Goal: Task Accomplishment & Management: Manage account settings

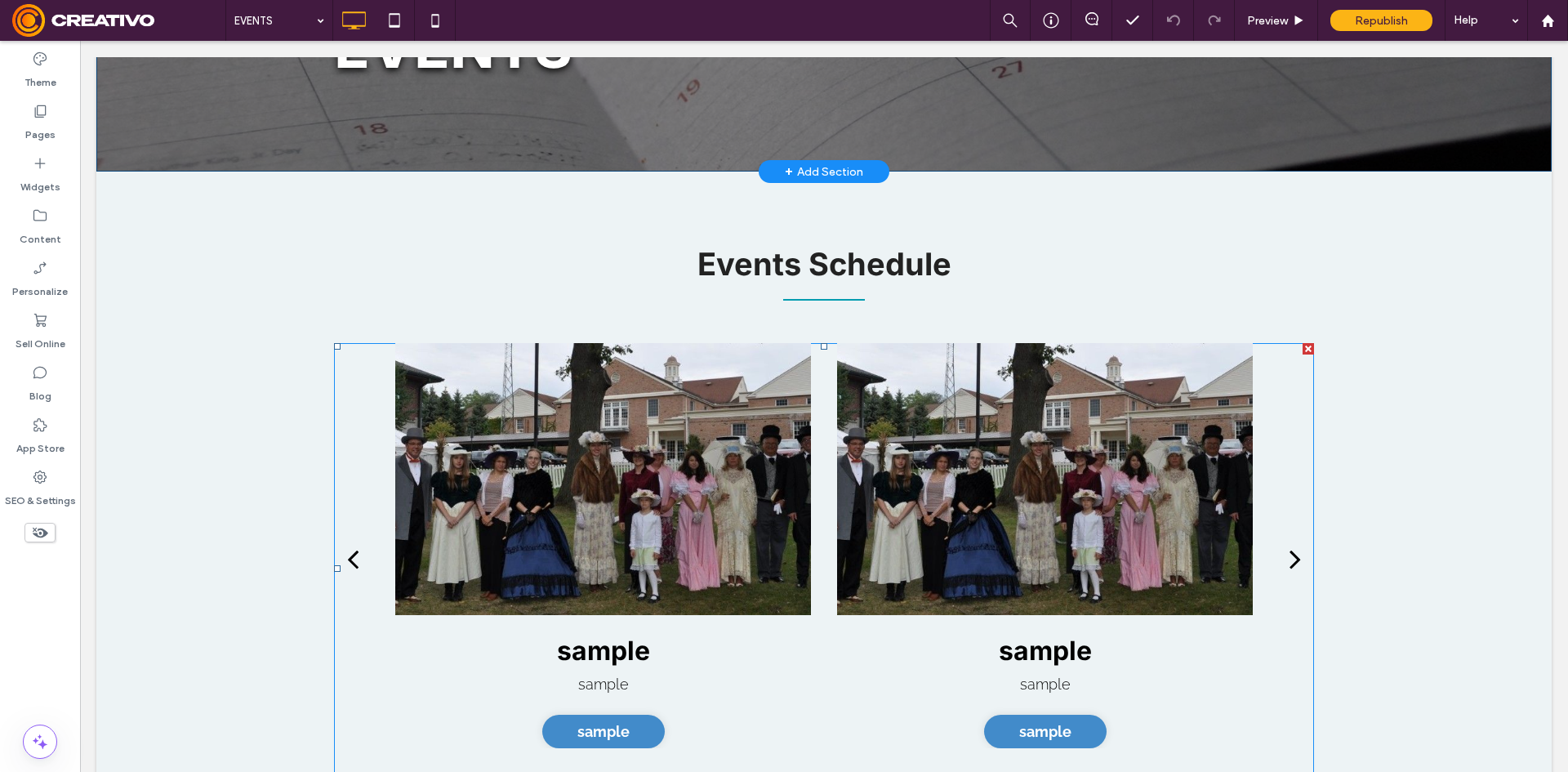
scroll to position [245, 0]
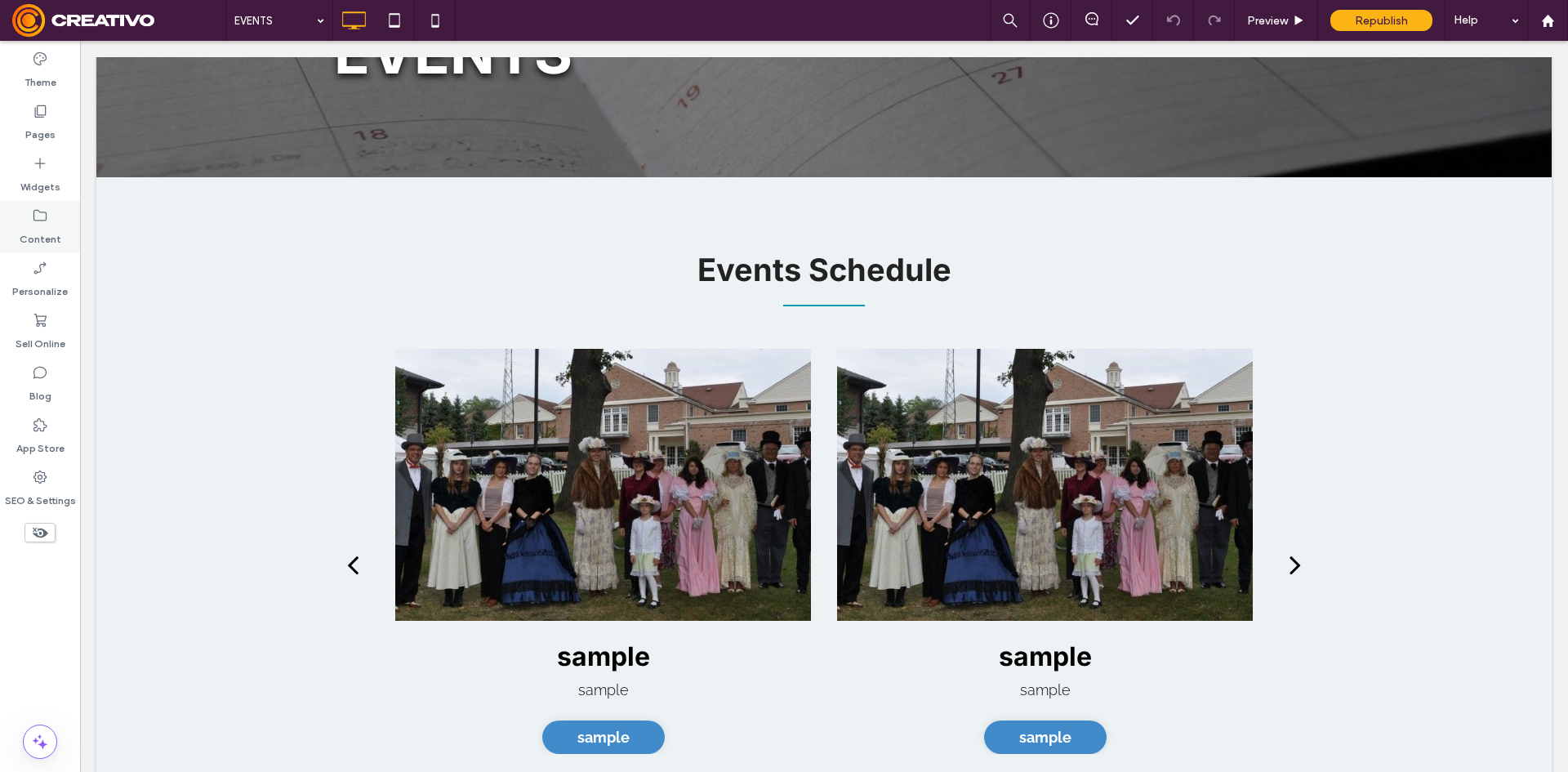
click at [30, 222] on div "Content" at bounding box center [40, 226] width 80 height 52
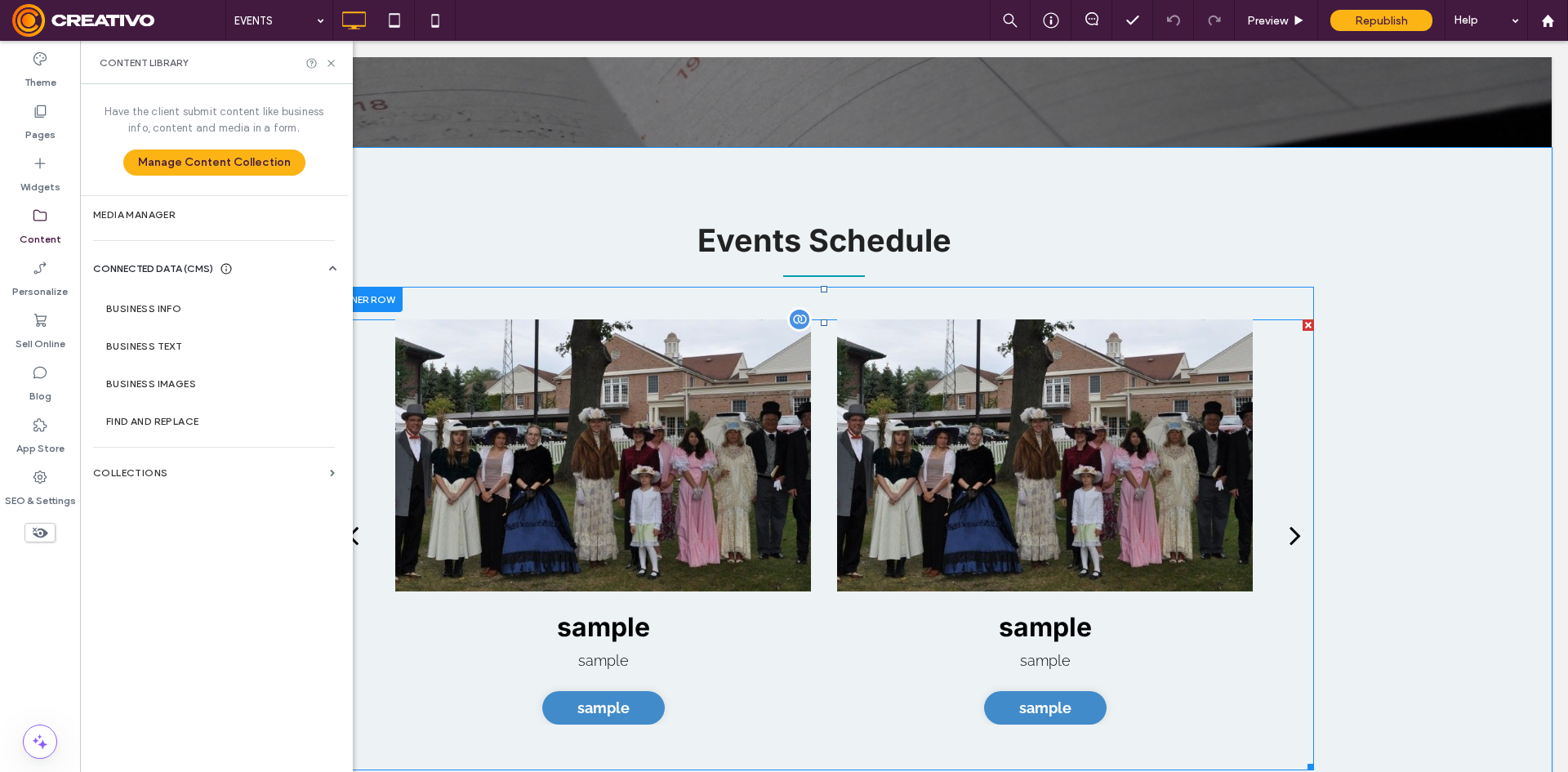
scroll to position [326, 0]
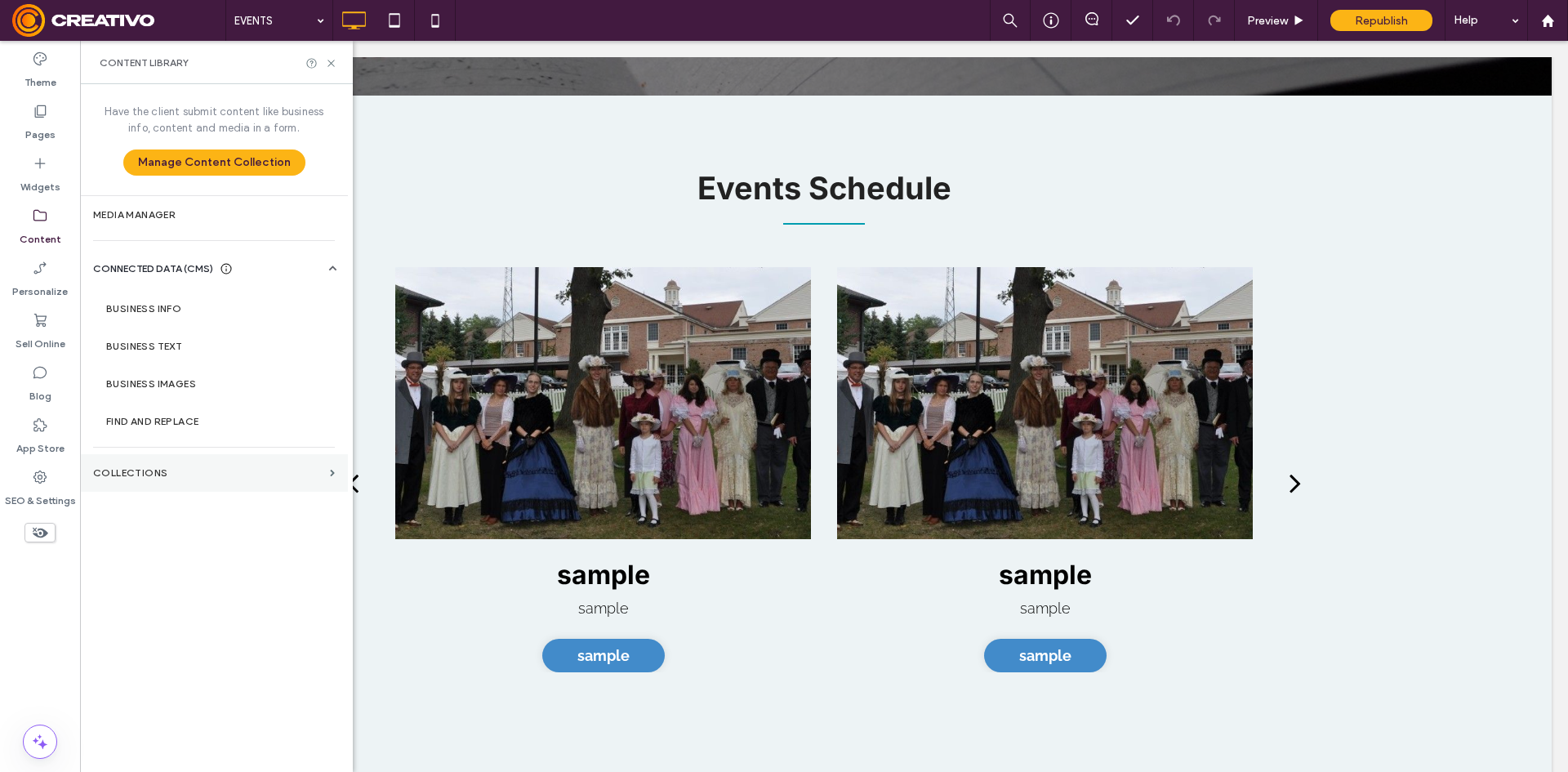
click at [263, 473] on label "Collections" at bounding box center [208, 473] width 230 height 12
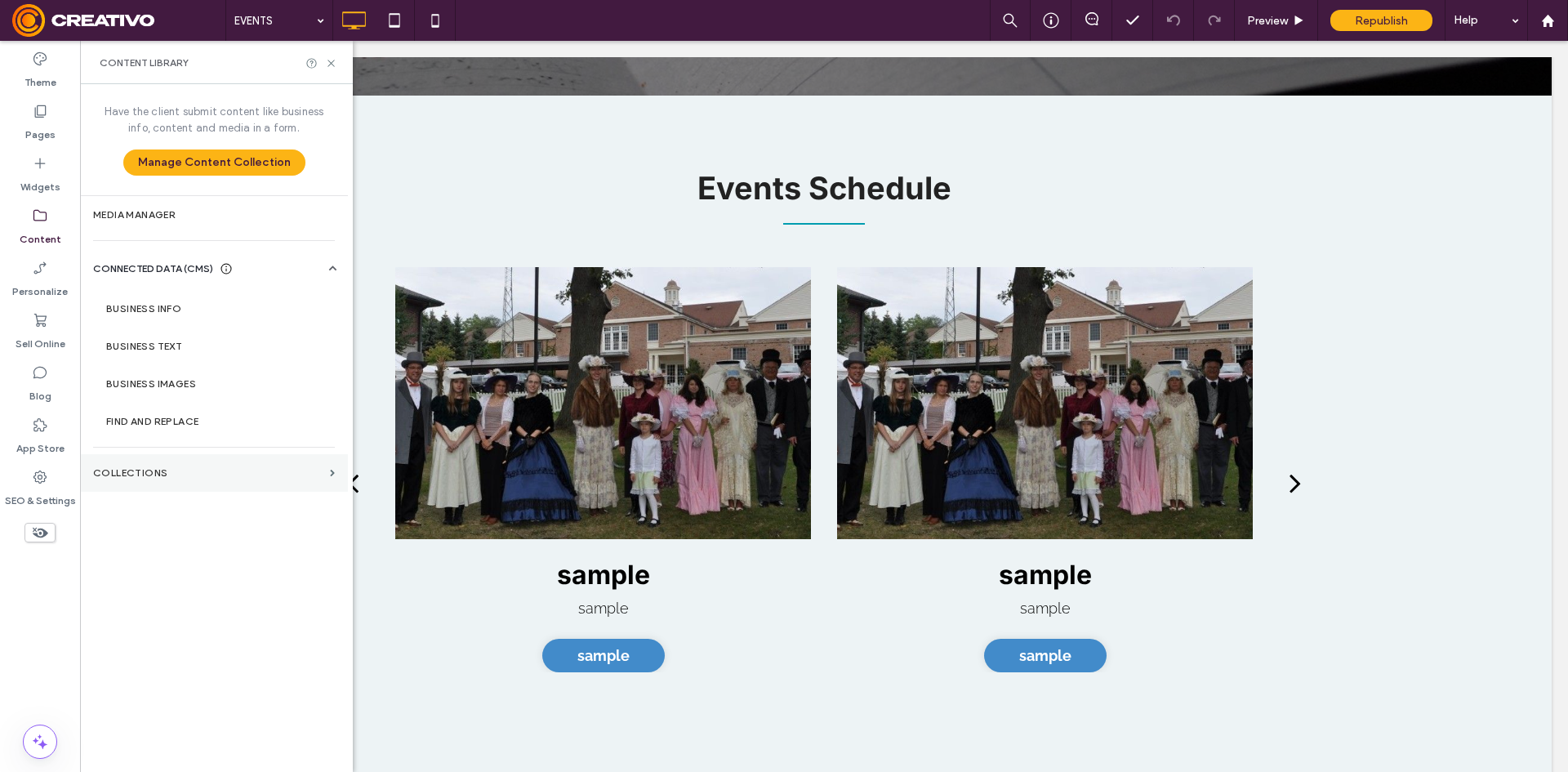
scroll to position [81, 0]
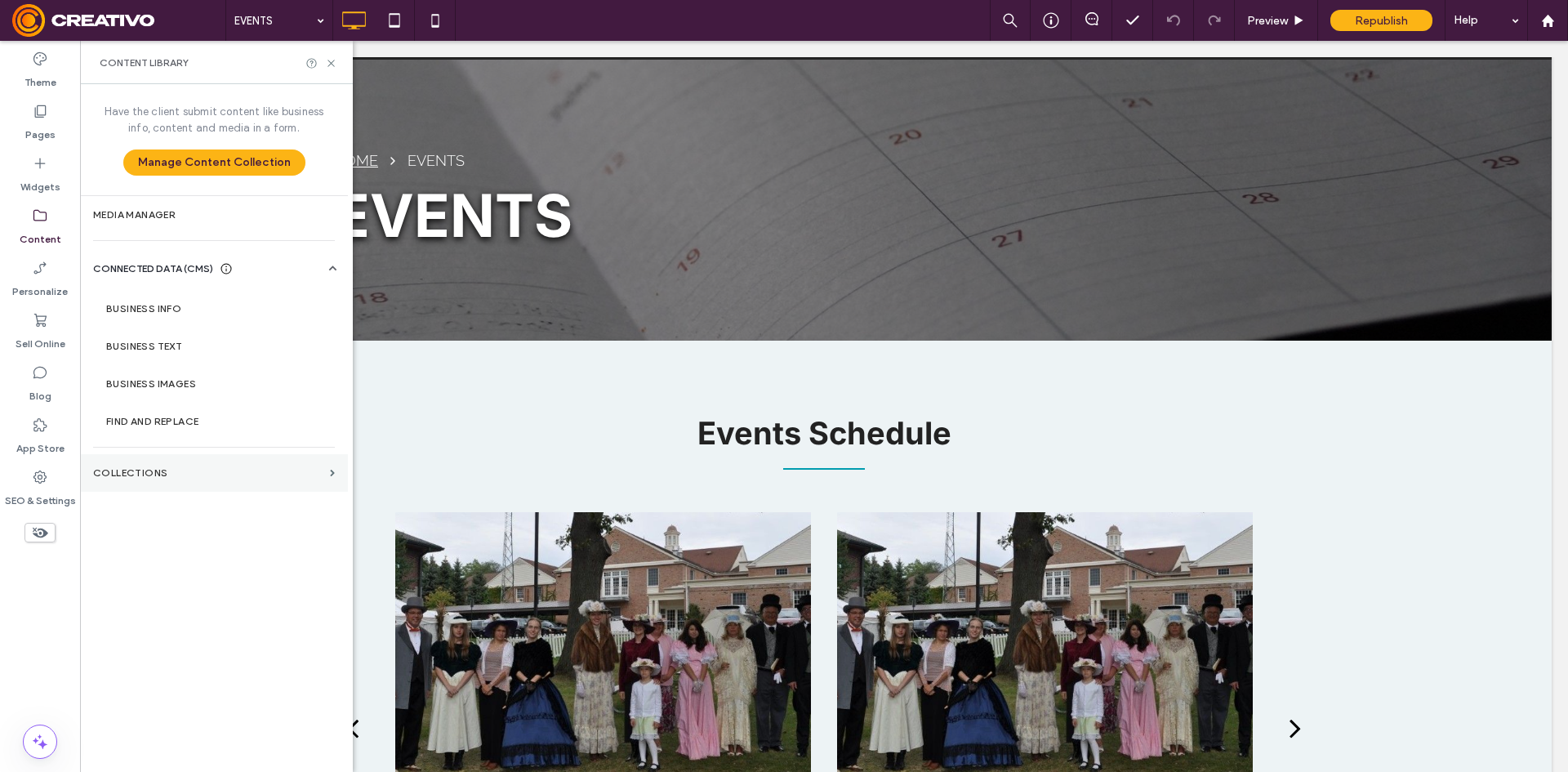
click at [328, 468] on div "Add Collection Automate collection row addition Automatically update connected …" at bounding box center [214, 427] width 268 height 686
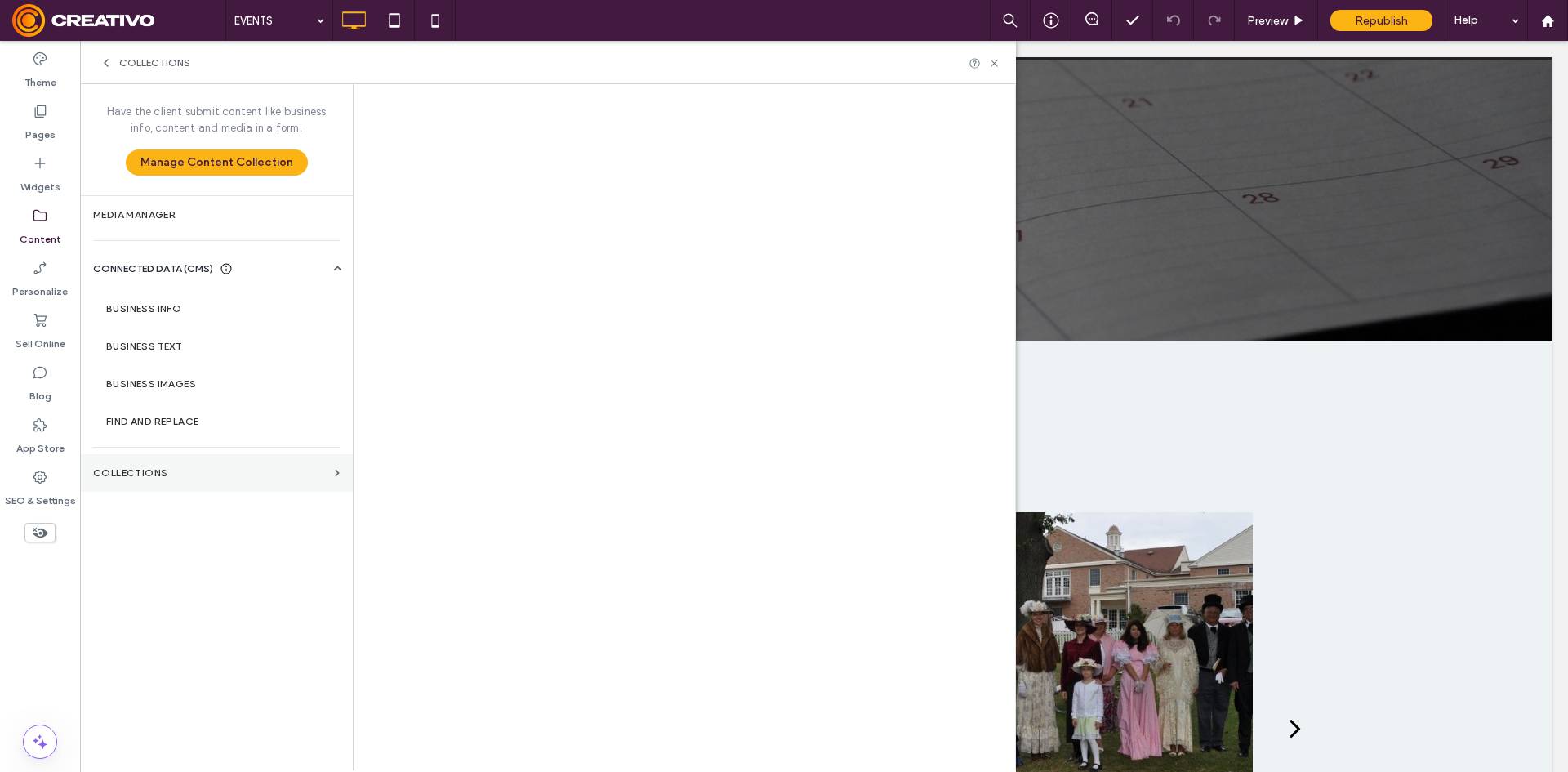
click at [308, 477] on label "Collections" at bounding box center [211, 473] width 235 height 12
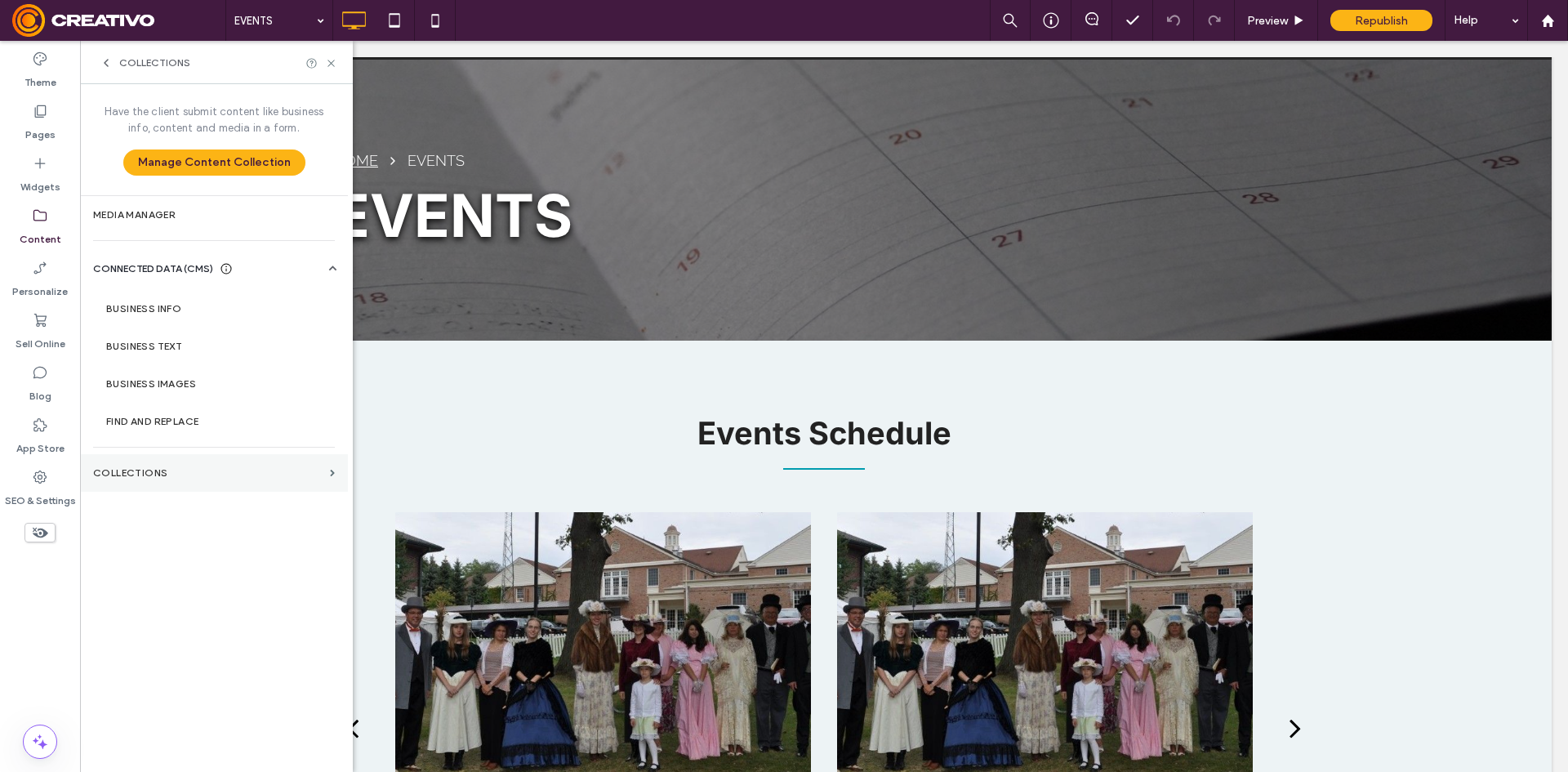
click at [307, 476] on label "Collections" at bounding box center [208, 473] width 230 height 12
click at [327, 473] on section "Collections" at bounding box center [214, 472] width 268 height 37
click at [332, 478] on section "Collections" at bounding box center [214, 472] width 268 height 37
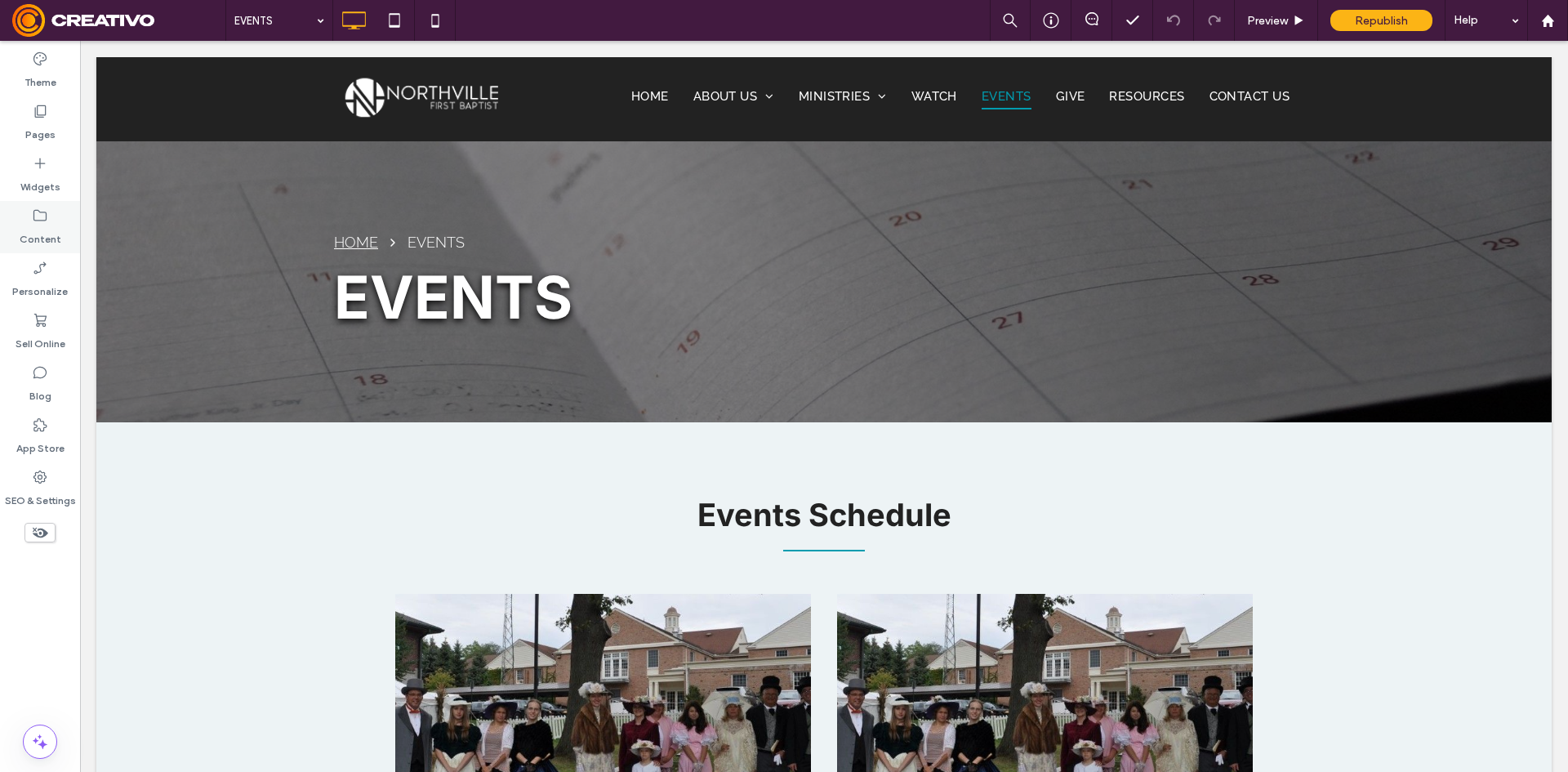
click at [25, 221] on div "Content" at bounding box center [40, 226] width 80 height 52
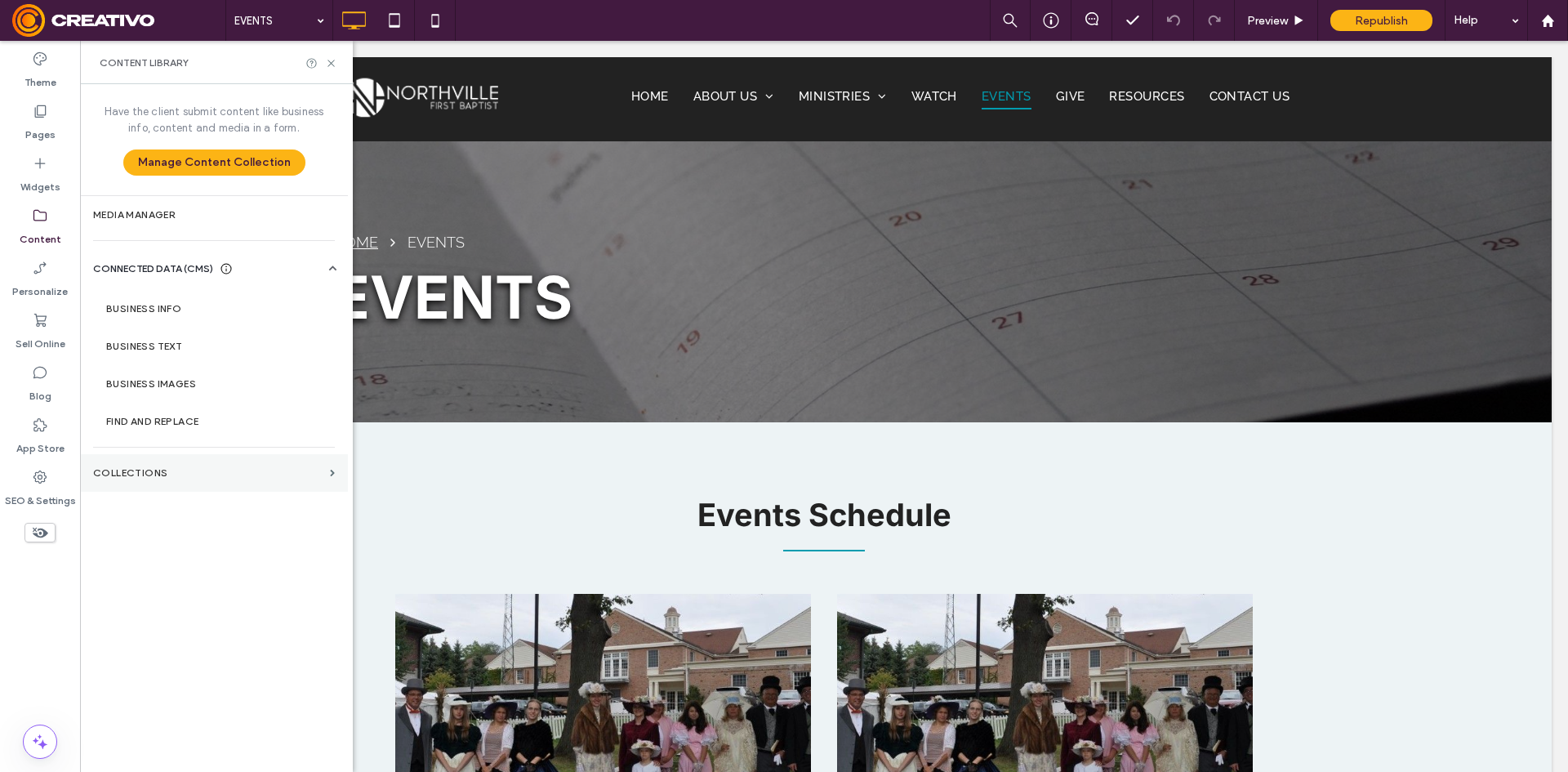
click at [188, 462] on section "Collections" at bounding box center [214, 472] width 268 height 37
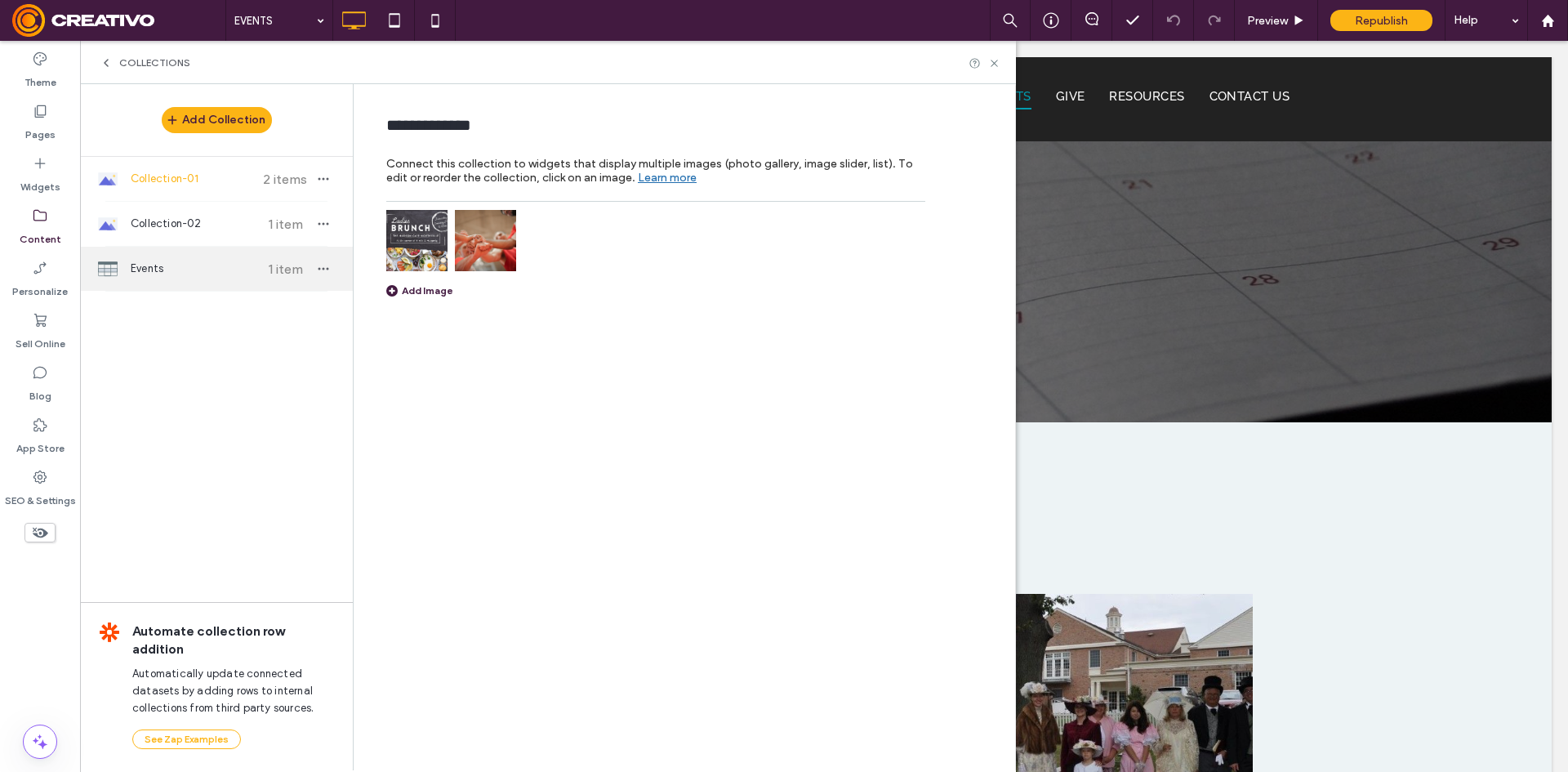
click at [176, 258] on div "Events 1 item" at bounding box center [217, 268] width 272 height 44
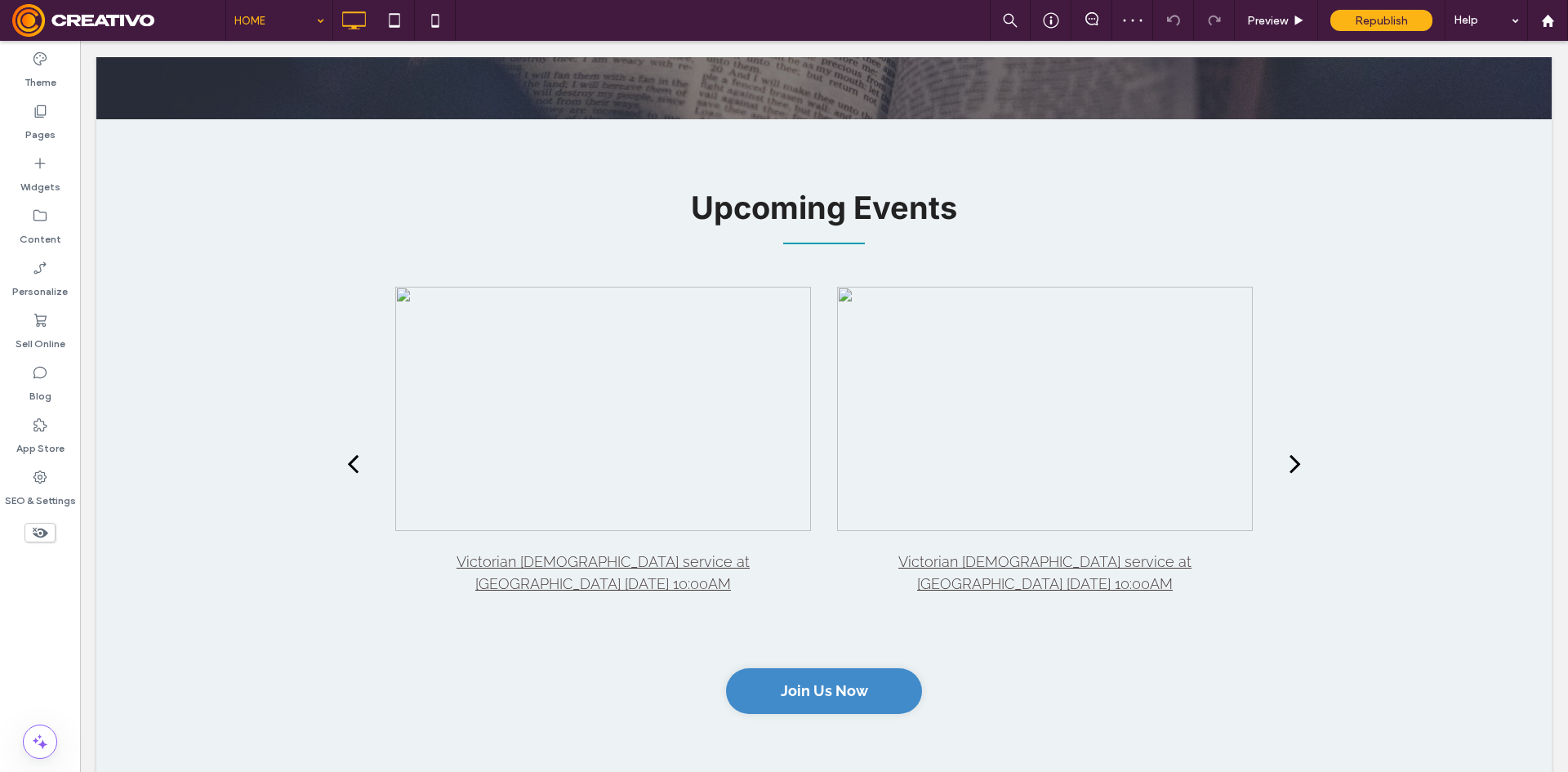
scroll to position [1878, 0]
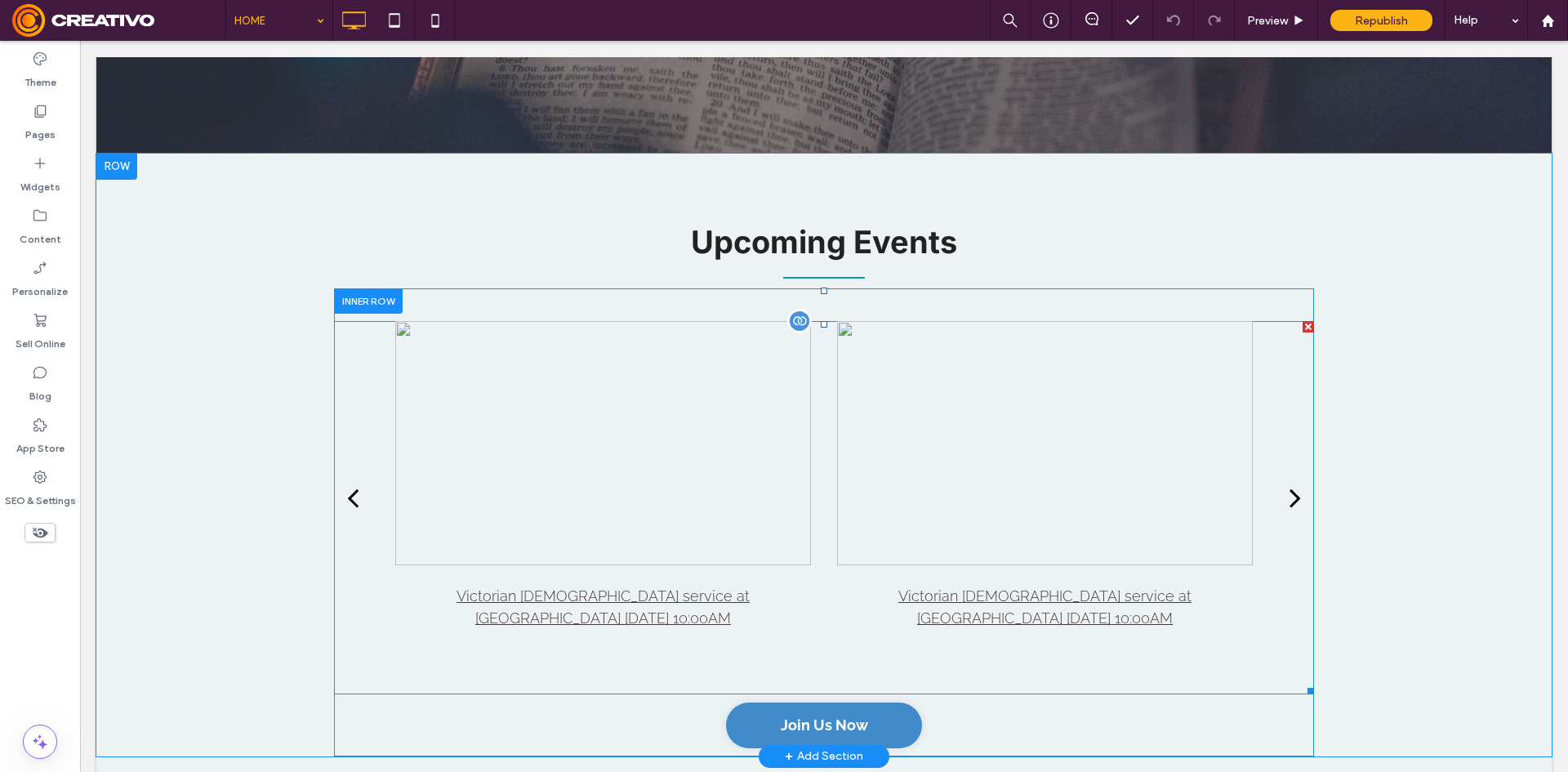
click at [723, 494] on div at bounding box center [603, 443] width 416 height 244
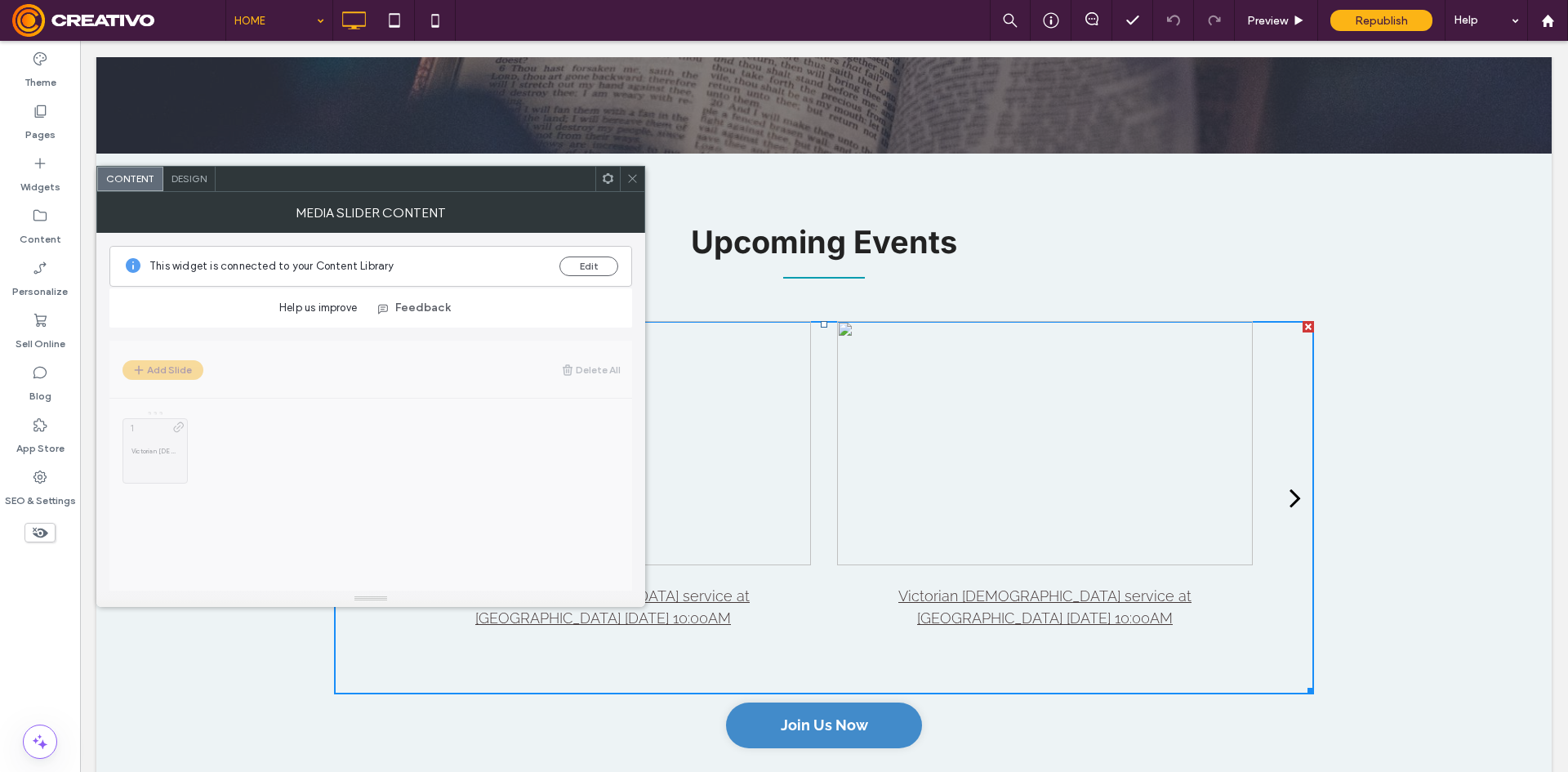
click at [633, 179] on icon at bounding box center [632, 178] width 13 height 13
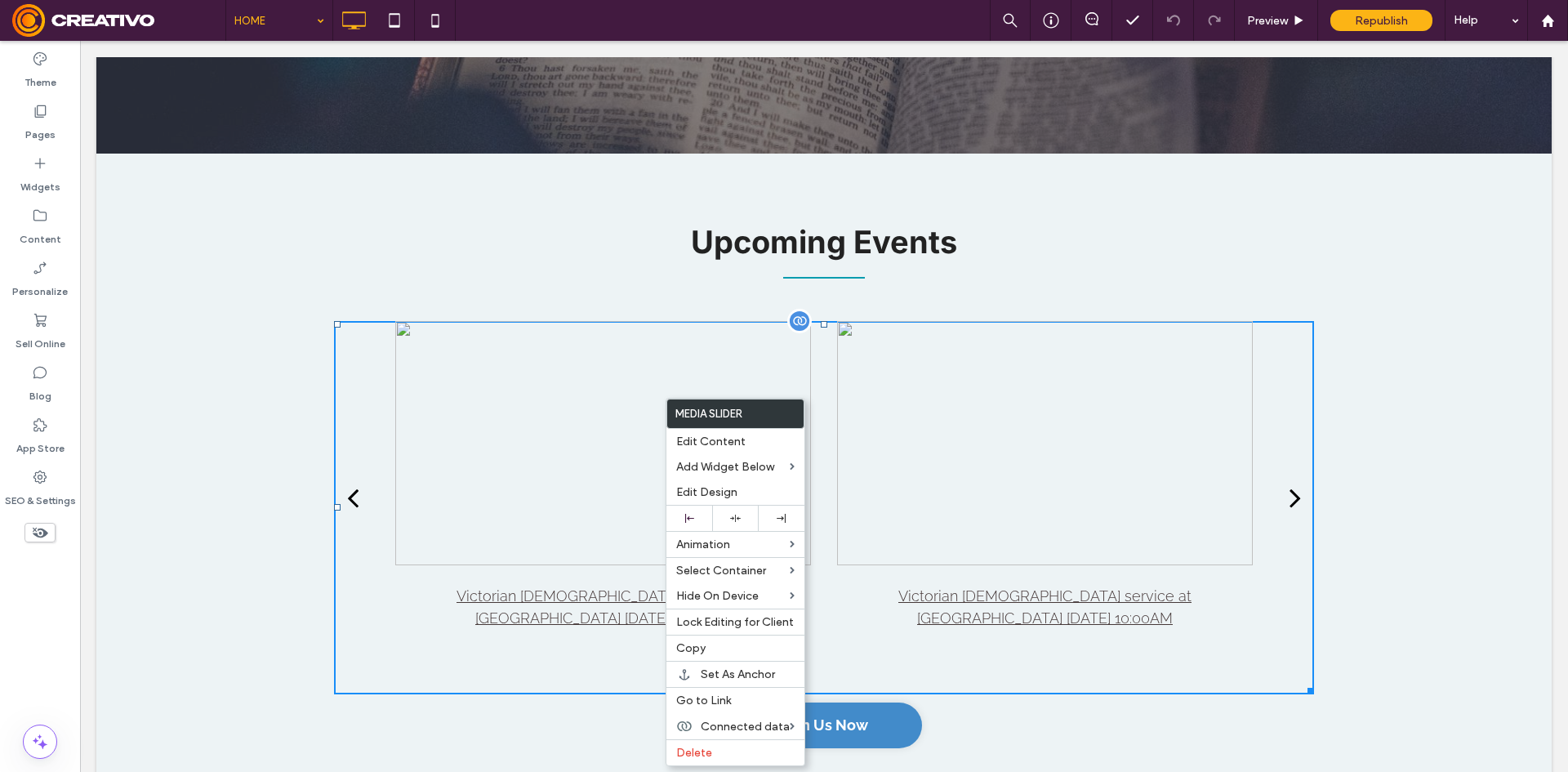
click at [683, 337] on div at bounding box center [603, 443] width 416 height 244
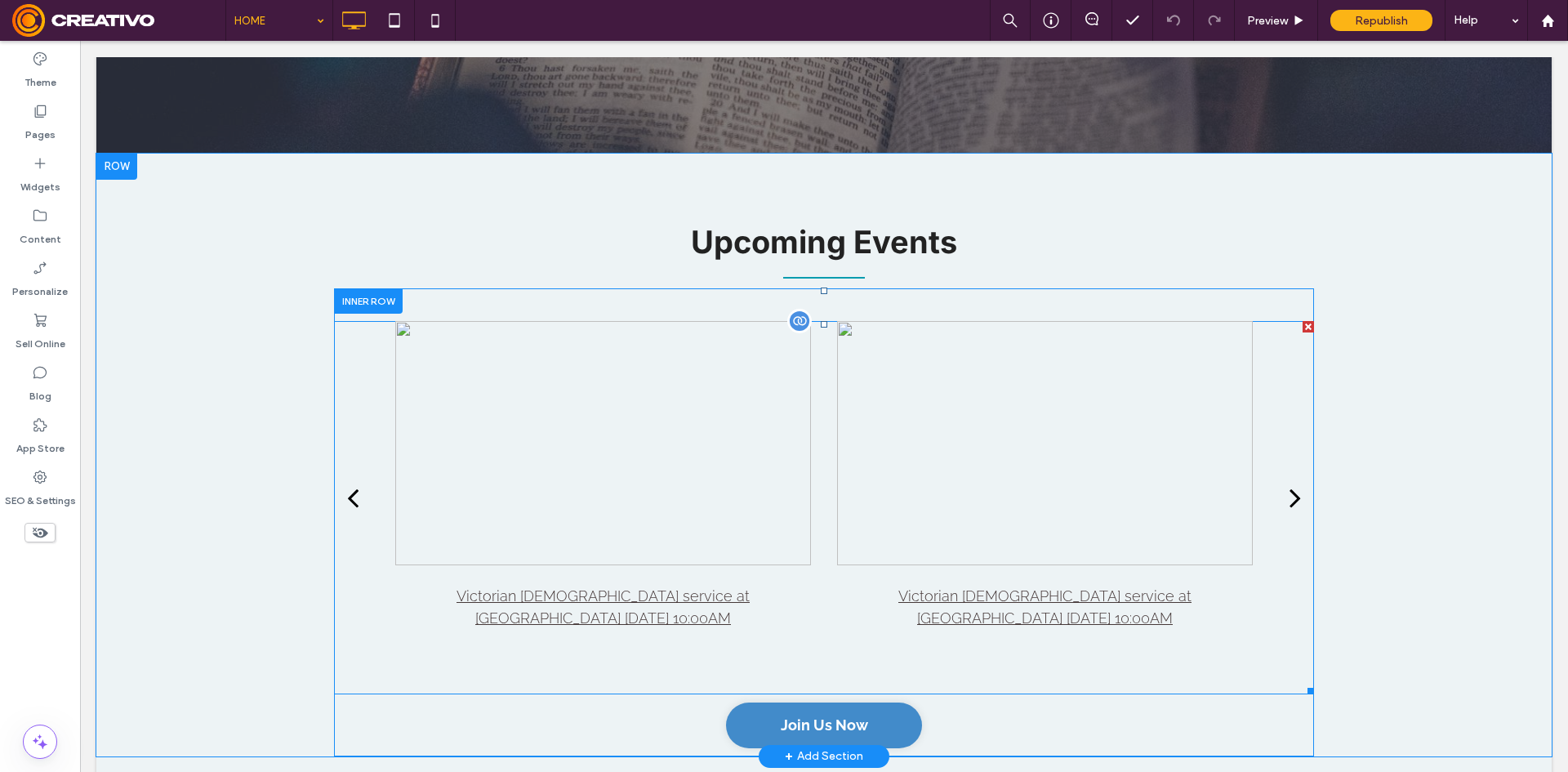
click at [792, 309] on div at bounding box center [799, 320] width 24 height 24
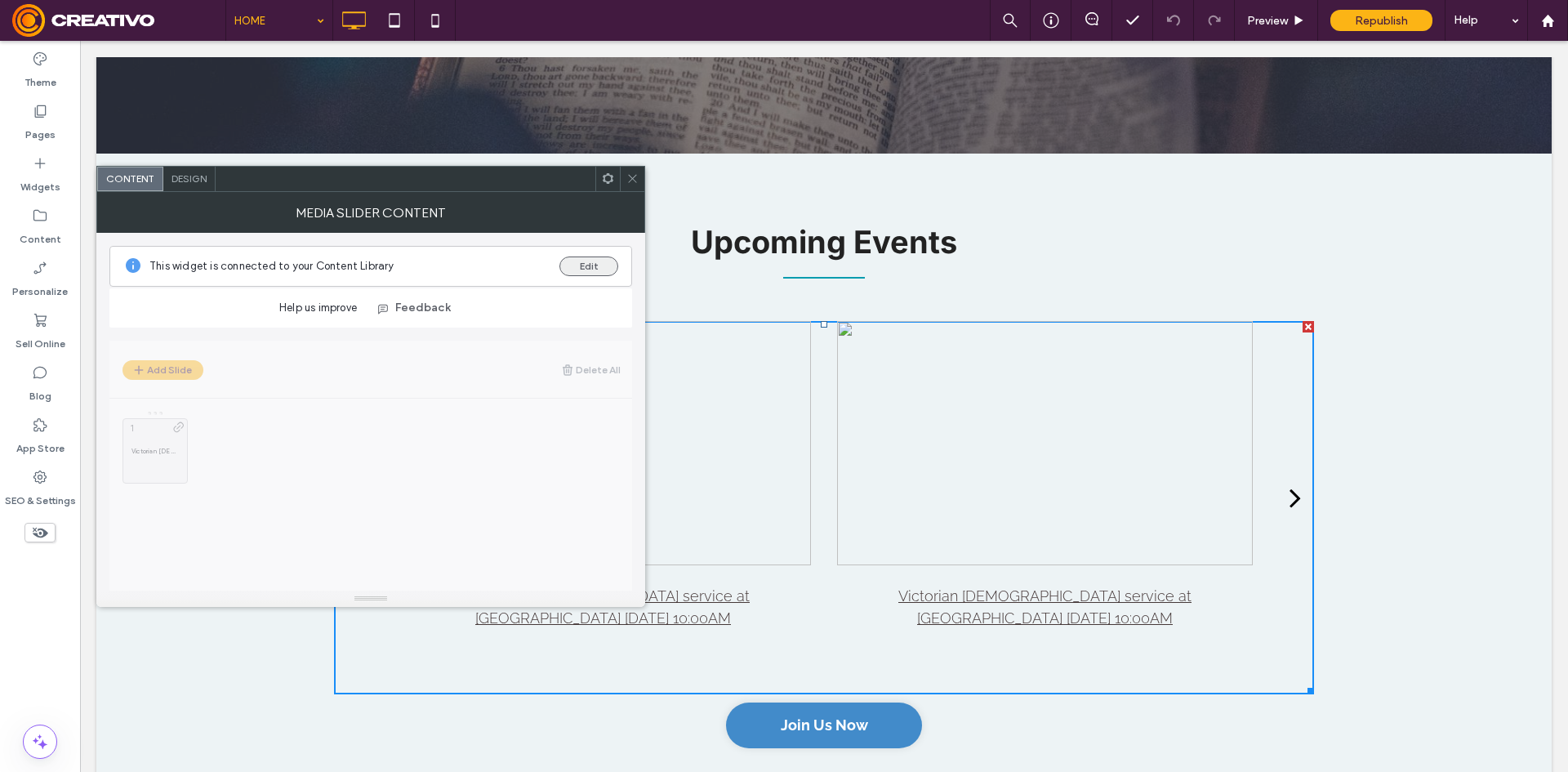
click at [600, 269] on button "Edit" at bounding box center [589, 266] width 59 height 20
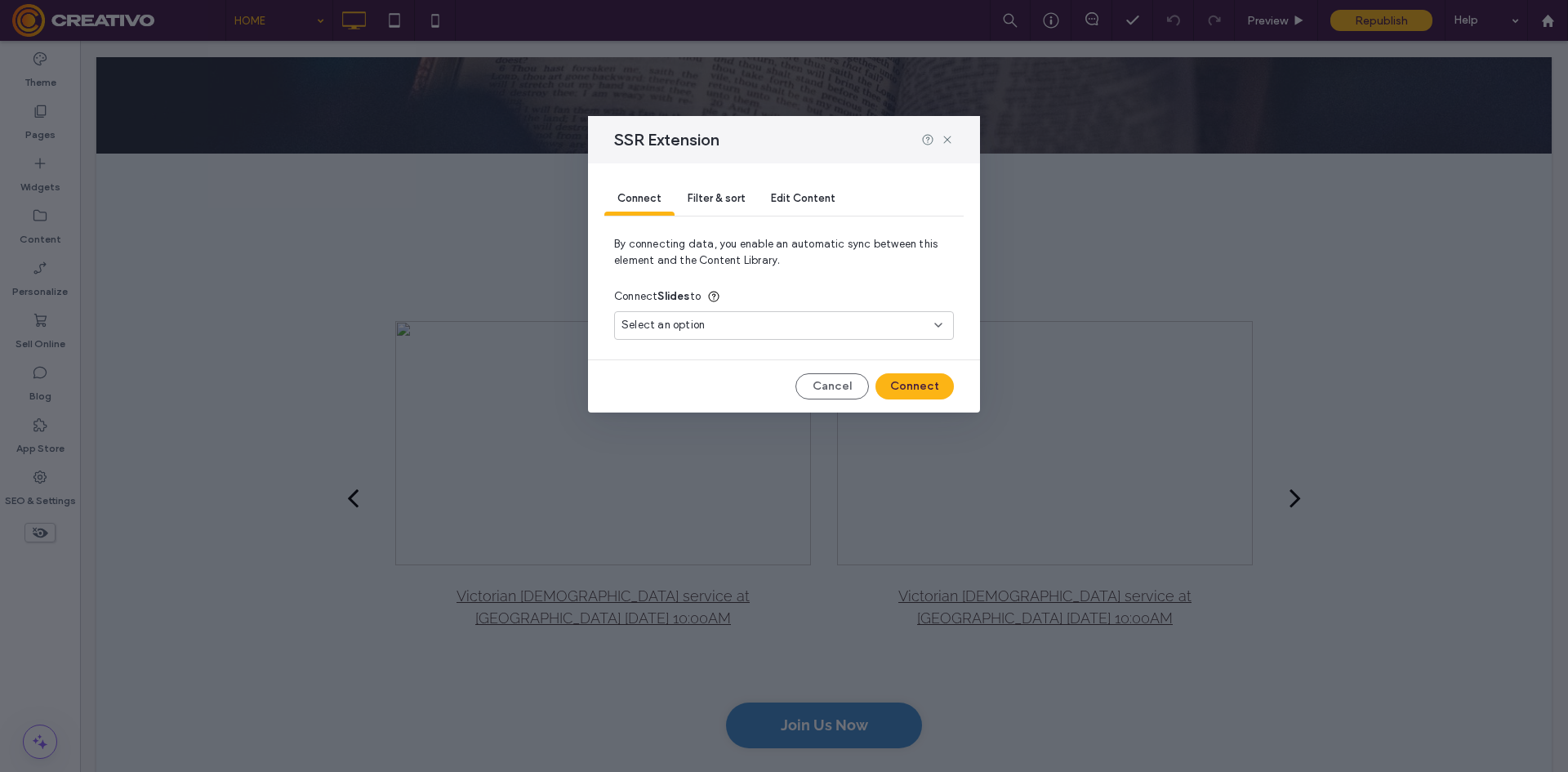
click at [655, 331] on span "Select an option" at bounding box center [662, 324] width 83 height 17
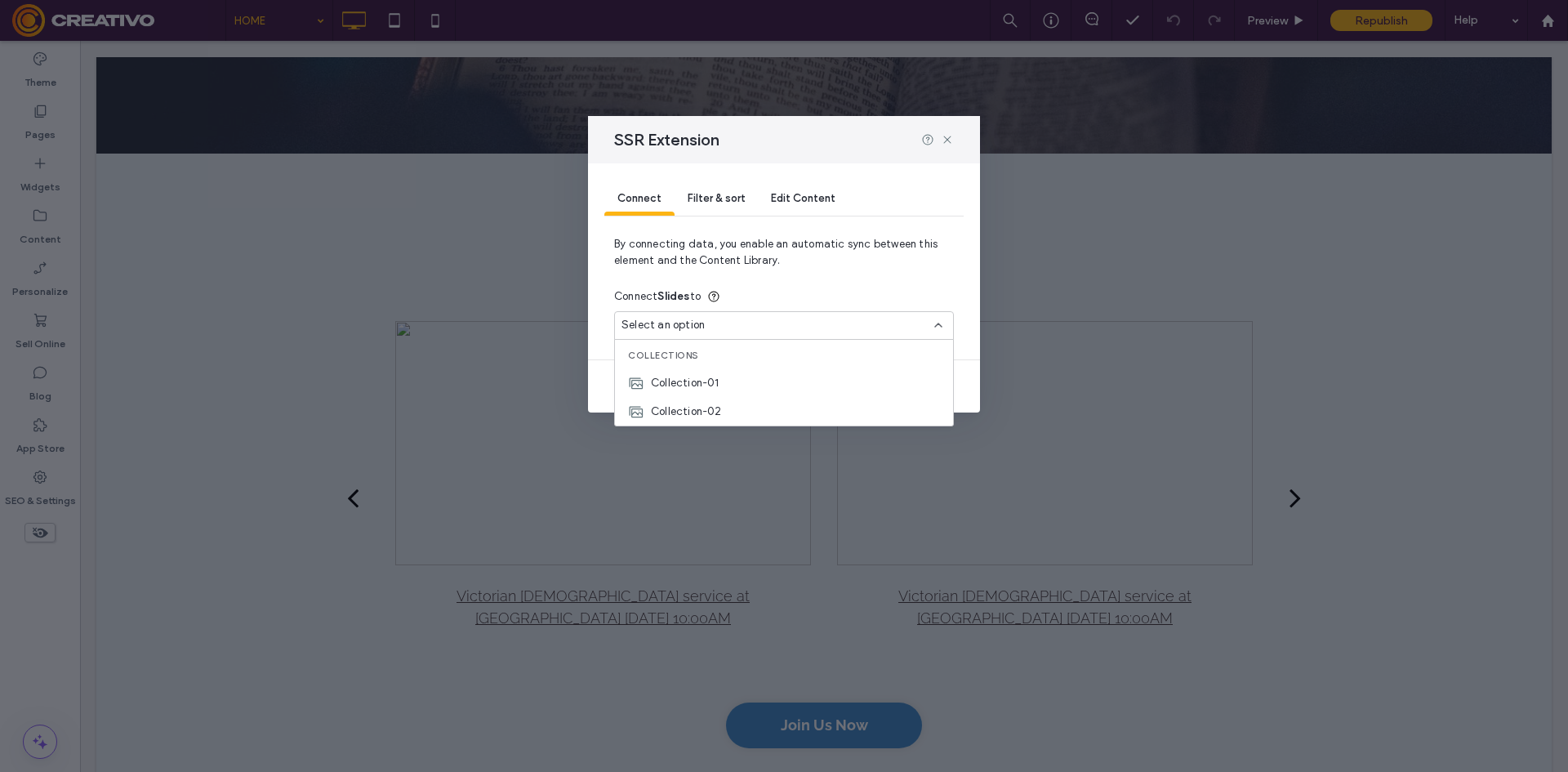
click at [606, 265] on div "Connect Filter & sort Edit Content By connecting data, you enable an automatic …" at bounding box center [784, 288] width 392 height 249
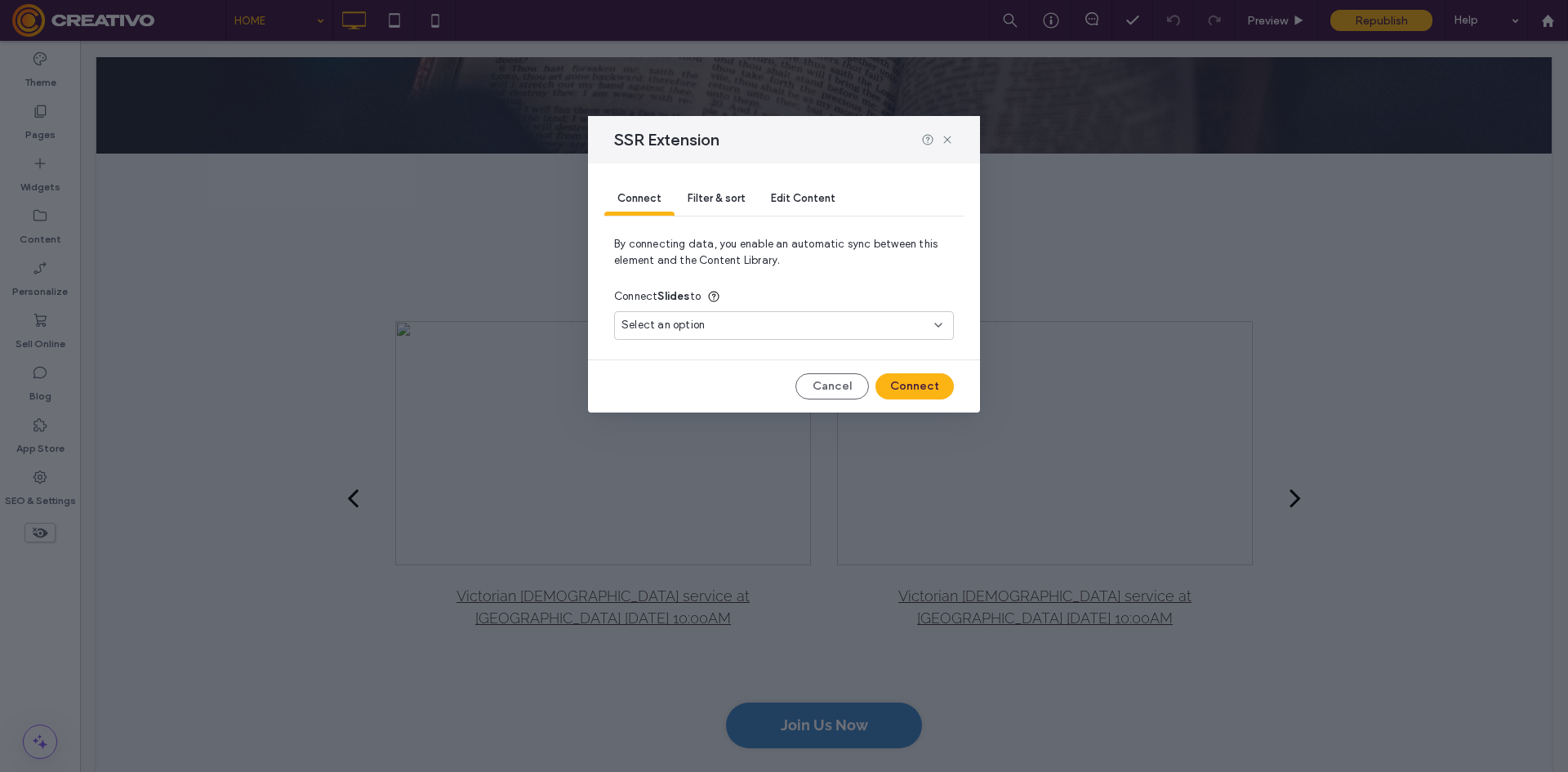
click at [713, 199] on span "Filter & sort" at bounding box center [716, 198] width 57 height 13
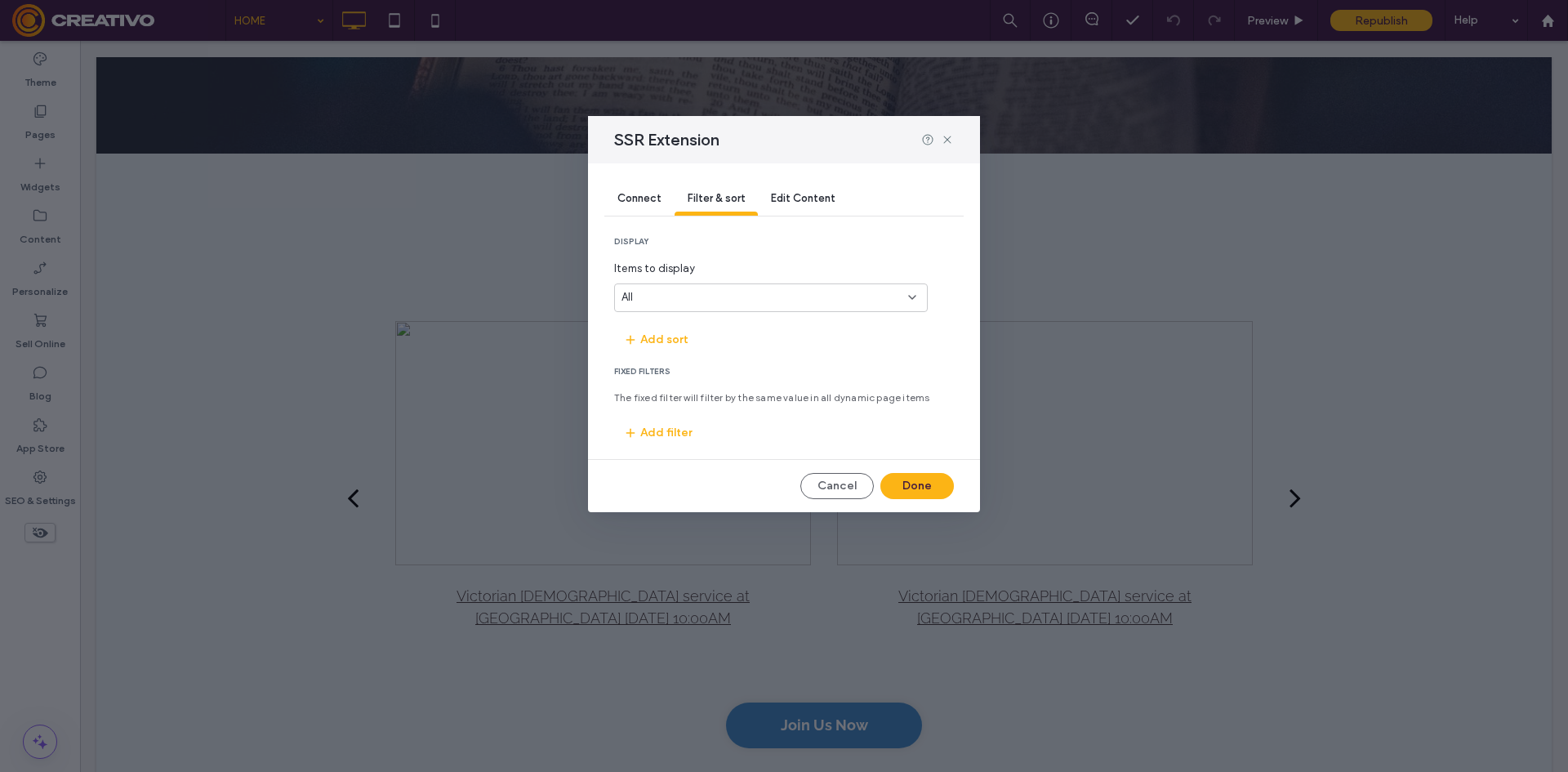
click at [792, 203] on span "Edit Content" at bounding box center [804, 198] width 65 height 13
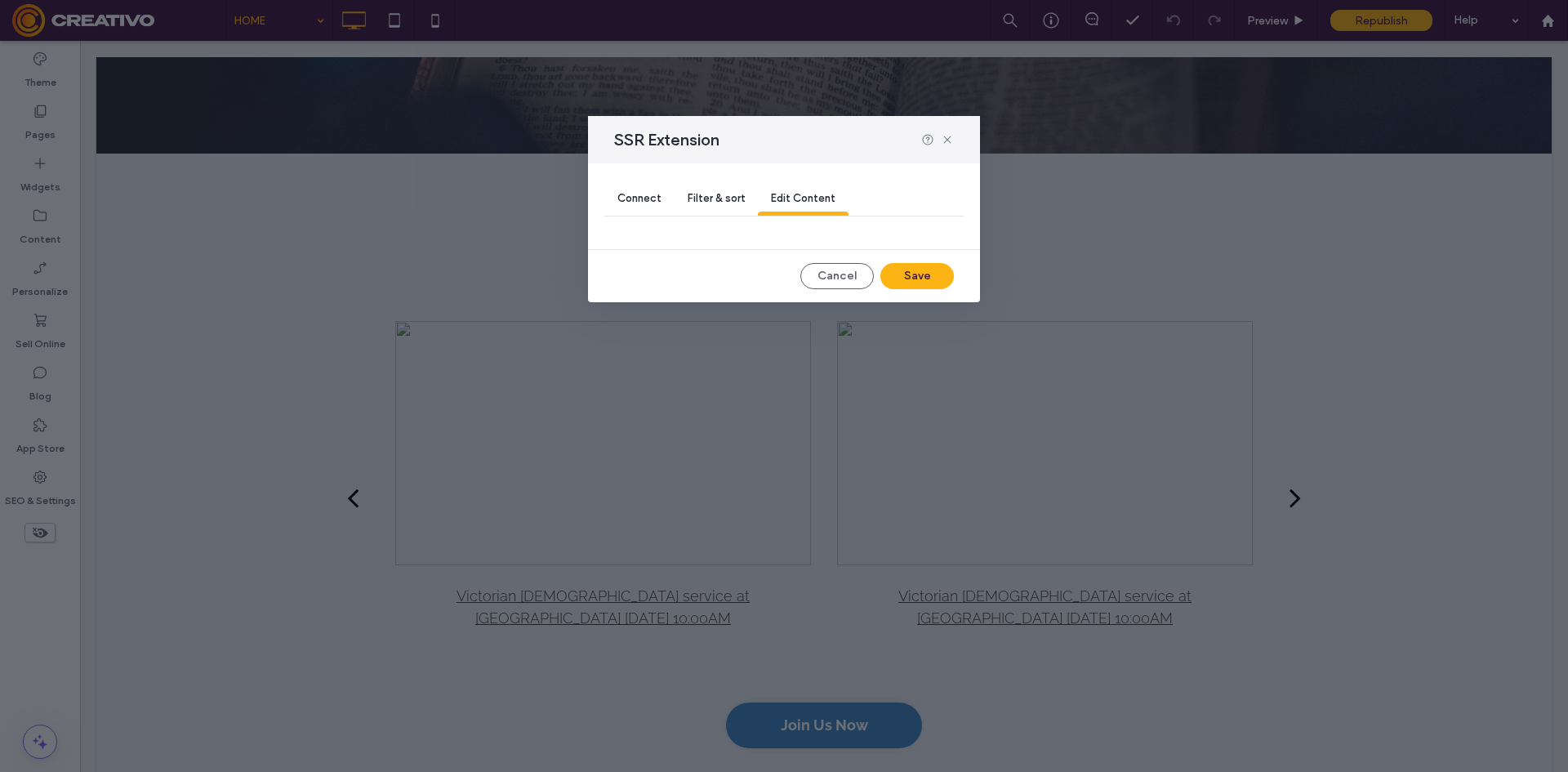
click at [720, 192] on span "Filter & sort" at bounding box center [716, 198] width 57 height 13
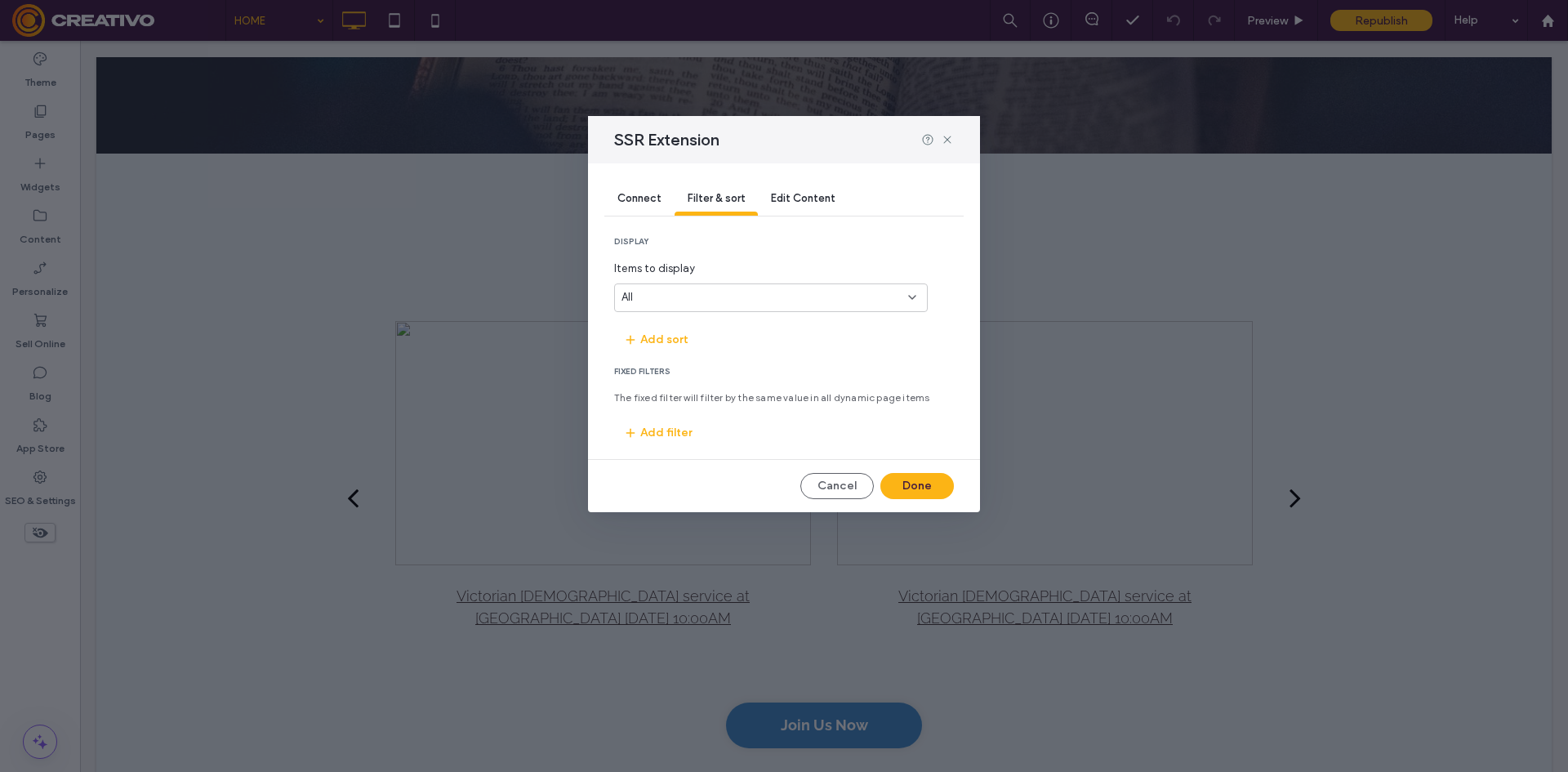
click at [625, 186] on div "Connect" at bounding box center [640, 199] width 71 height 32
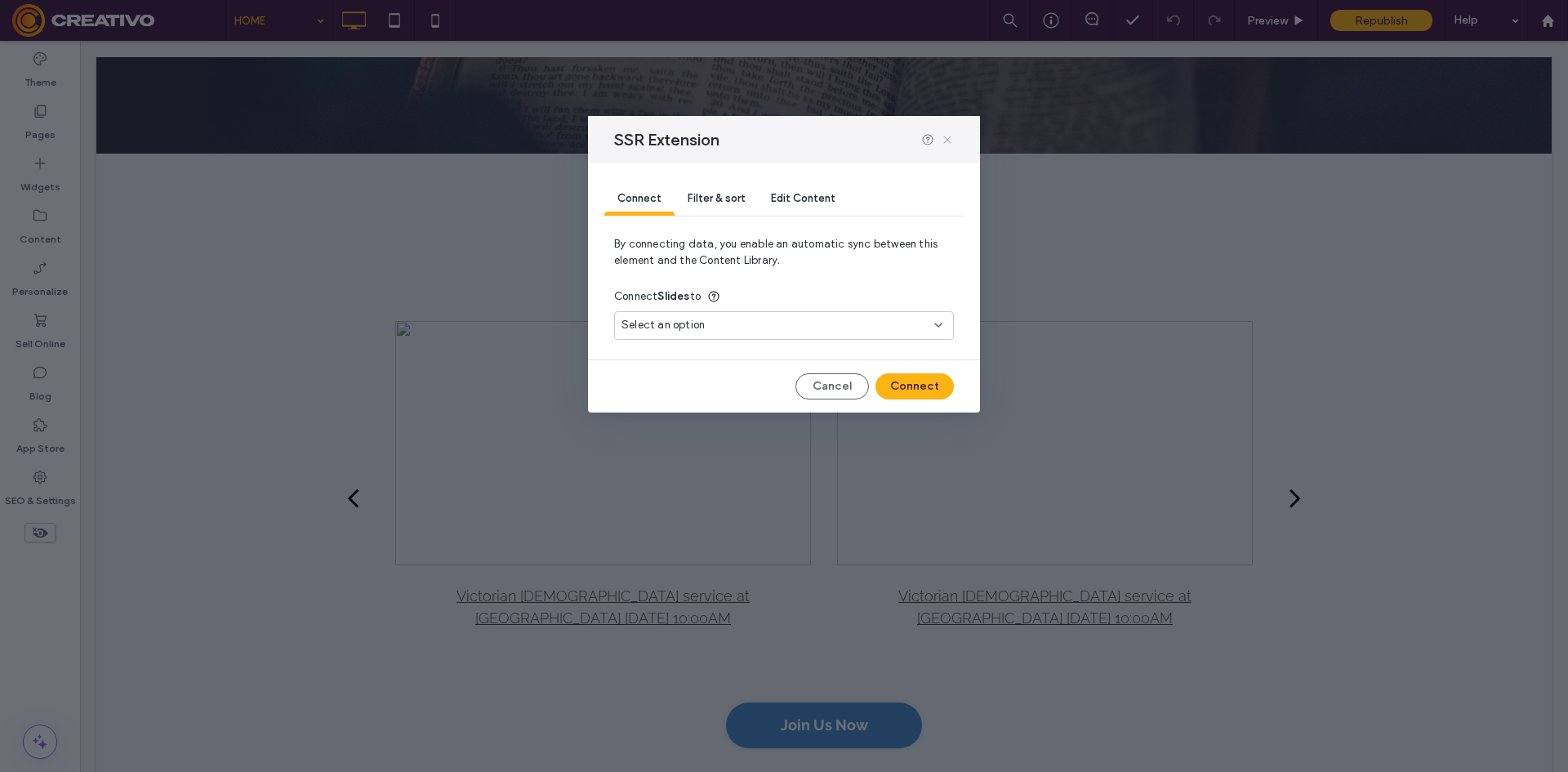
click at [950, 135] on icon at bounding box center [947, 139] width 13 height 13
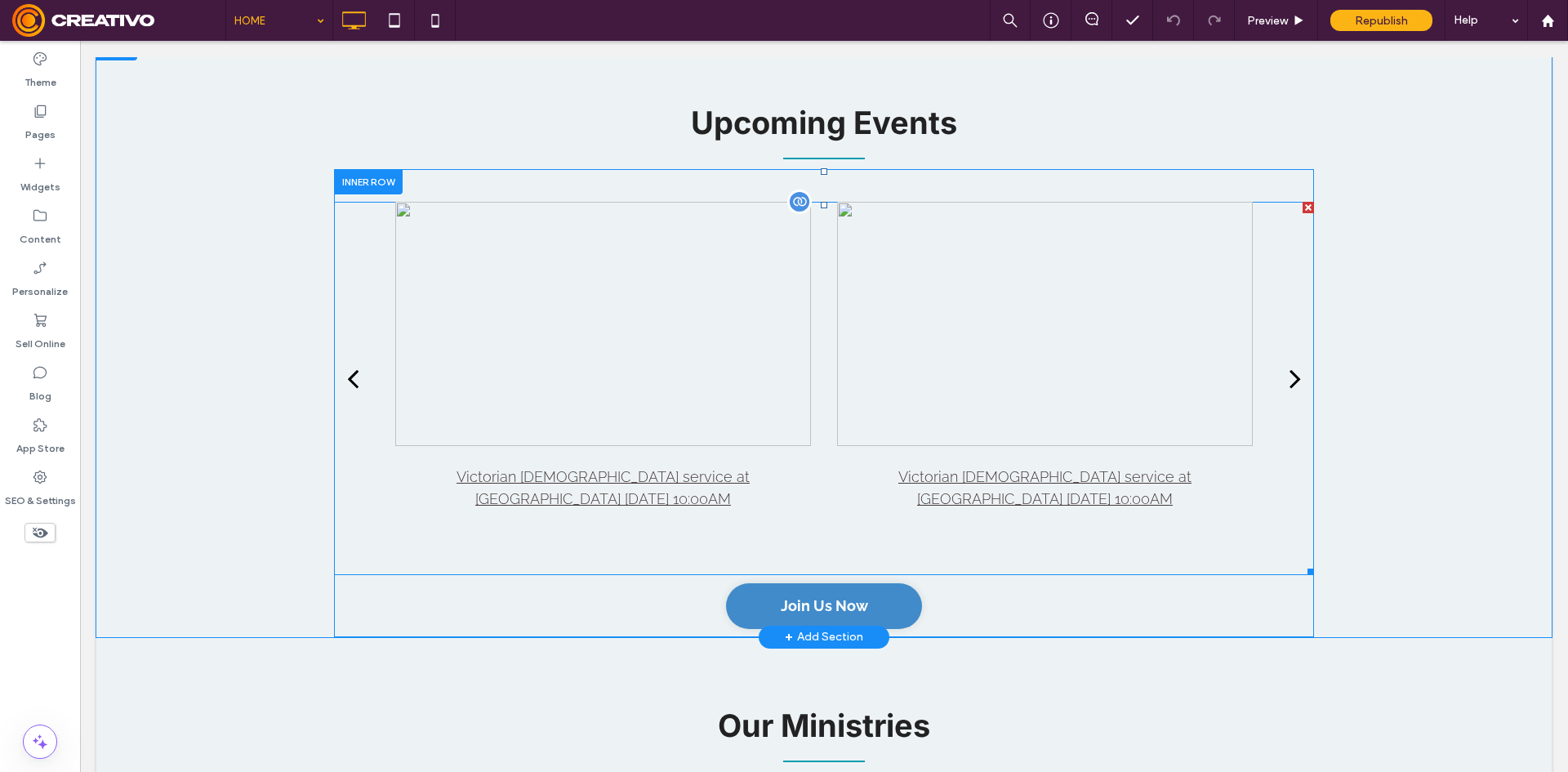
scroll to position [1959, 0]
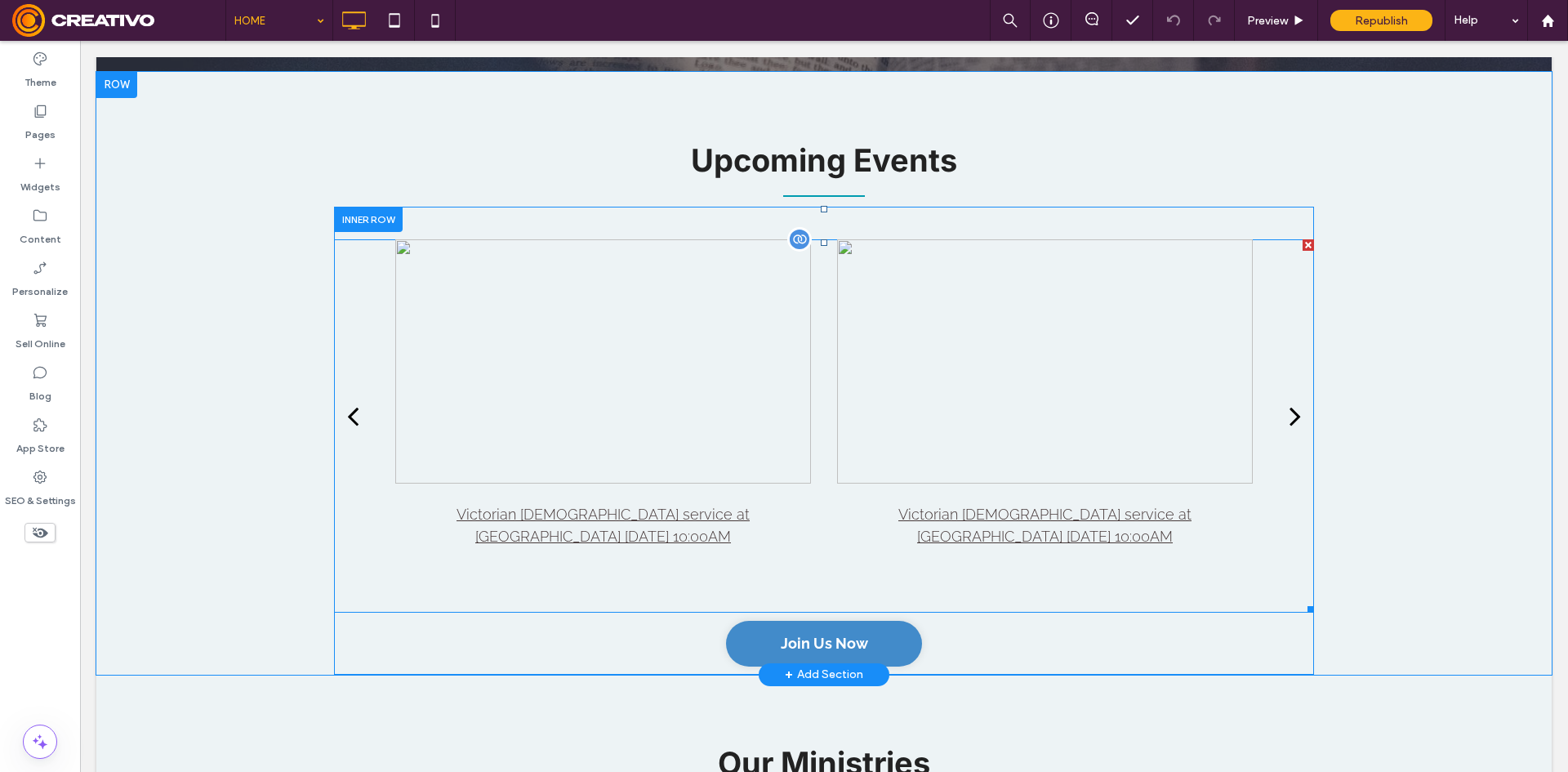
click at [572, 475] on div at bounding box center [603, 361] width 416 height 244
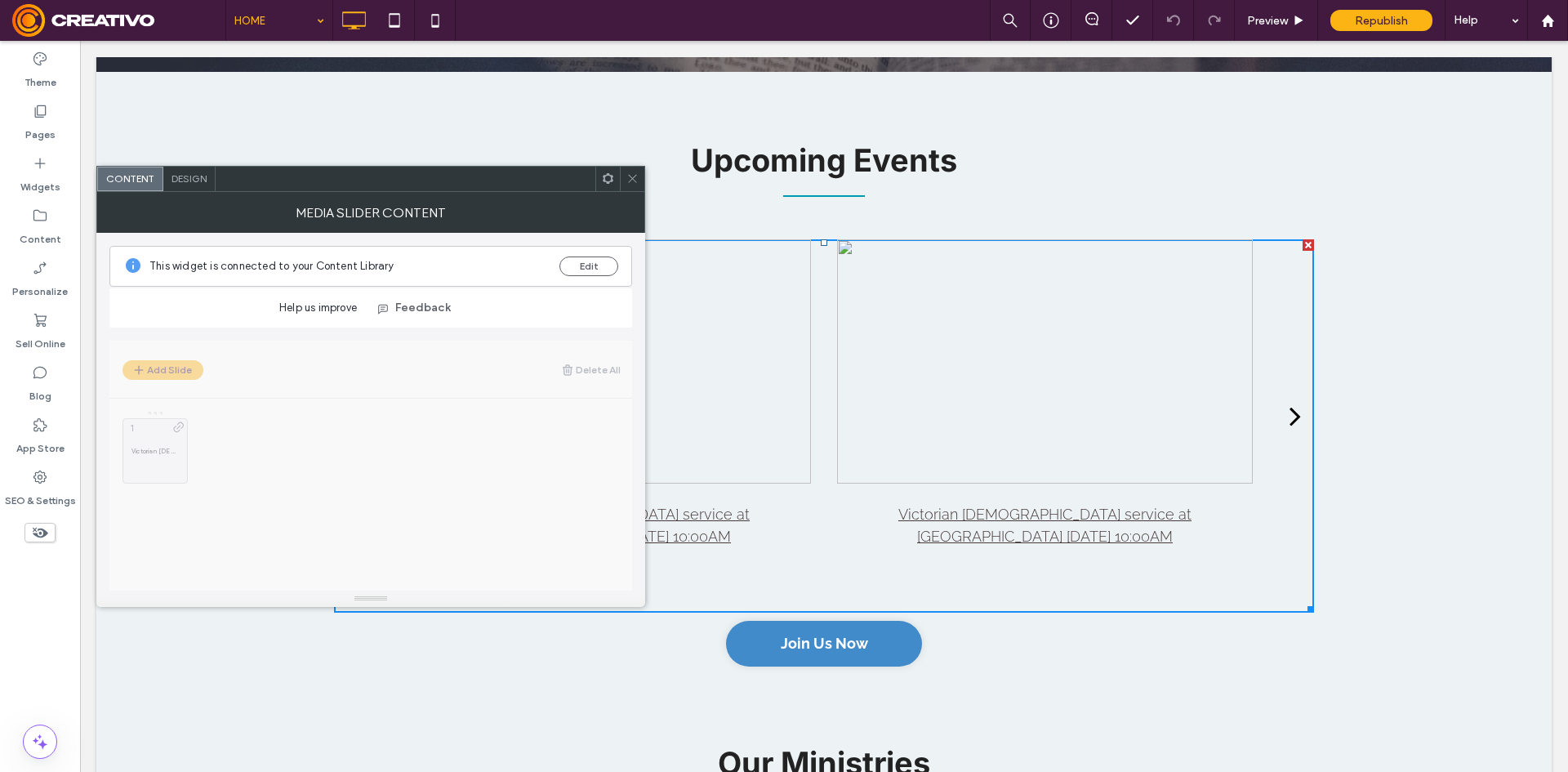
click at [630, 181] on use at bounding box center [632, 178] width 8 height 8
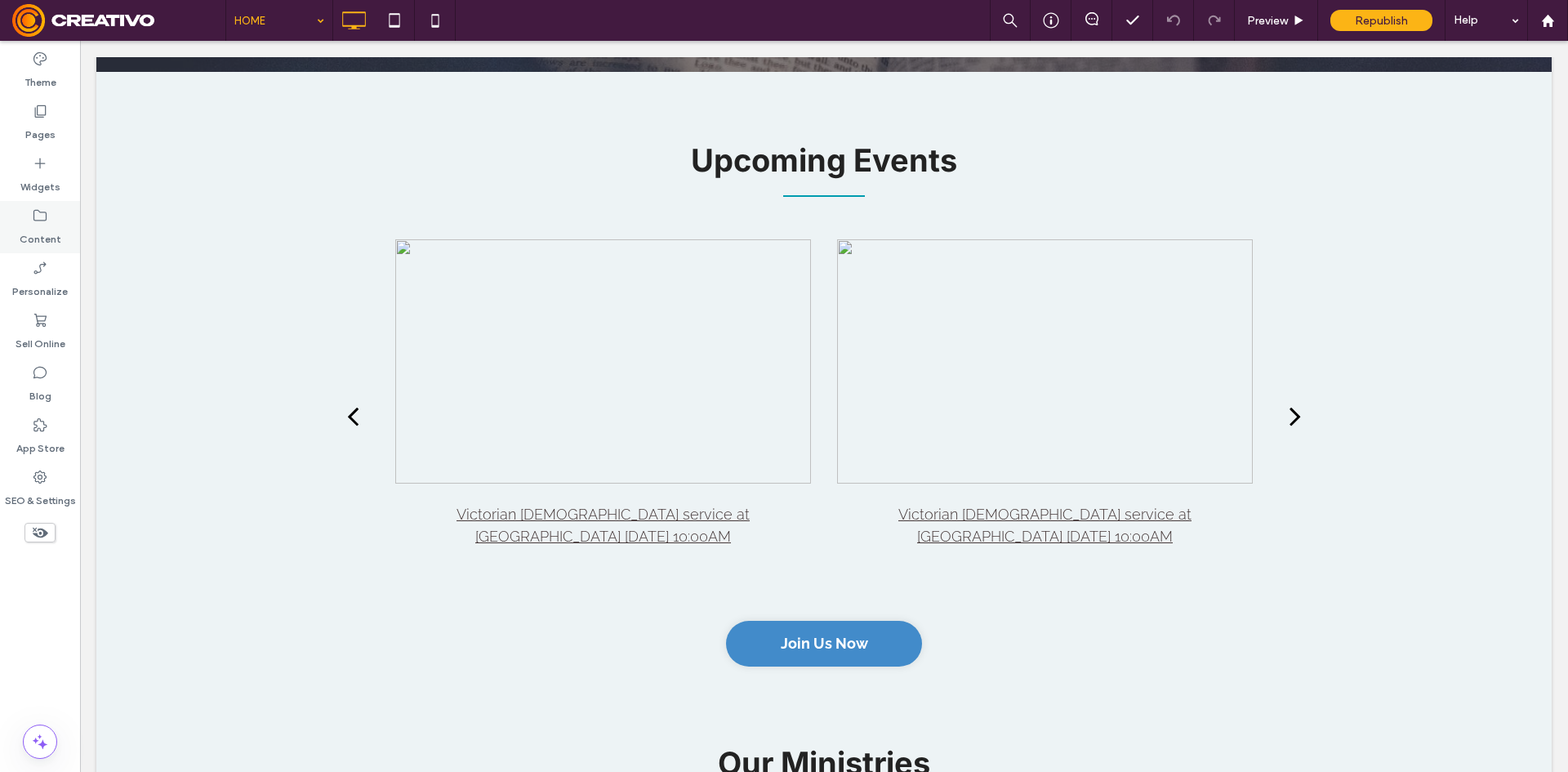
click at [44, 233] on label "Content" at bounding box center [40, 234] width 42 height 23
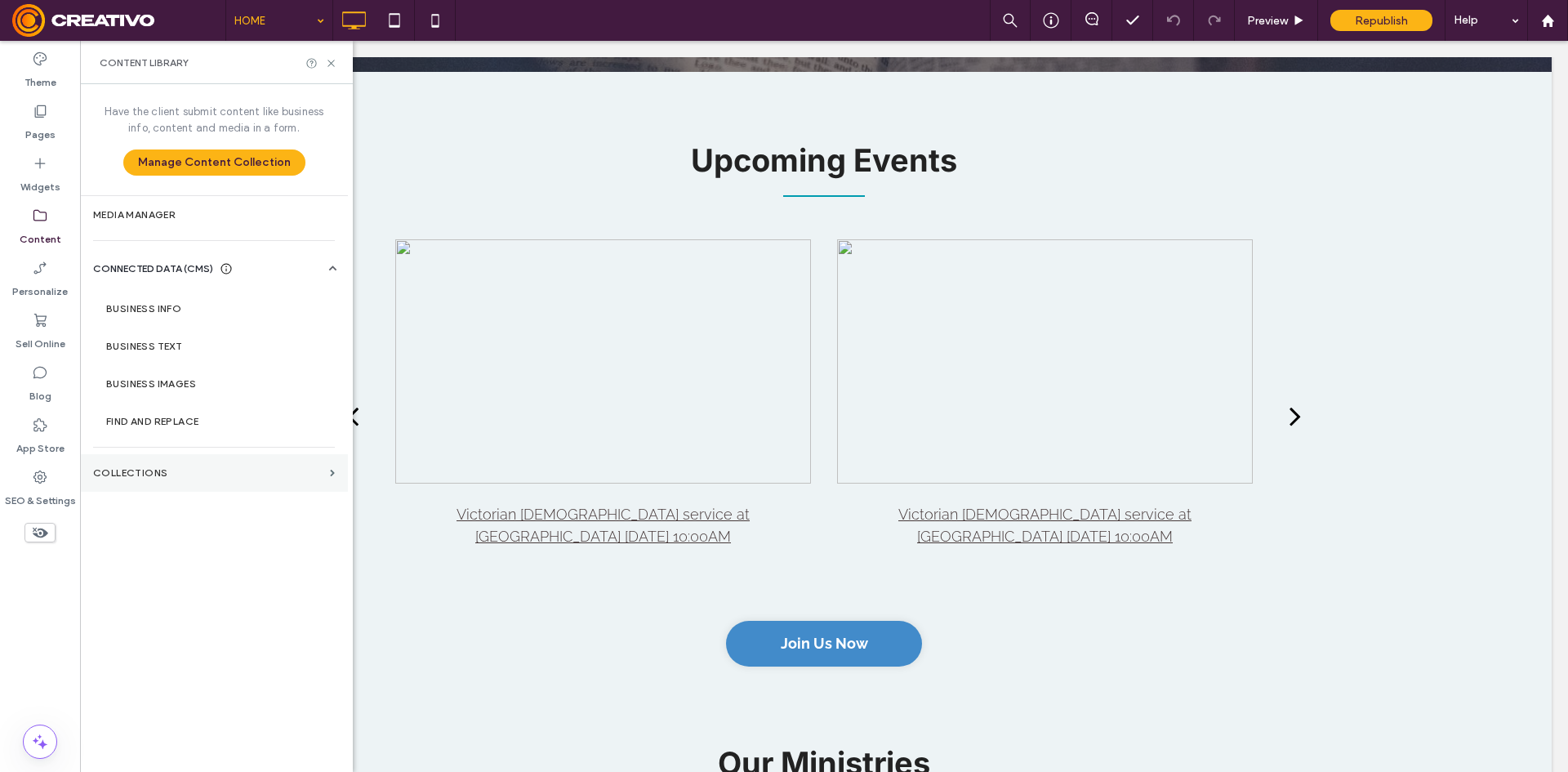
click at [208, 469] on label "Collections" at bounding box center [208, 473] width 230 height 12
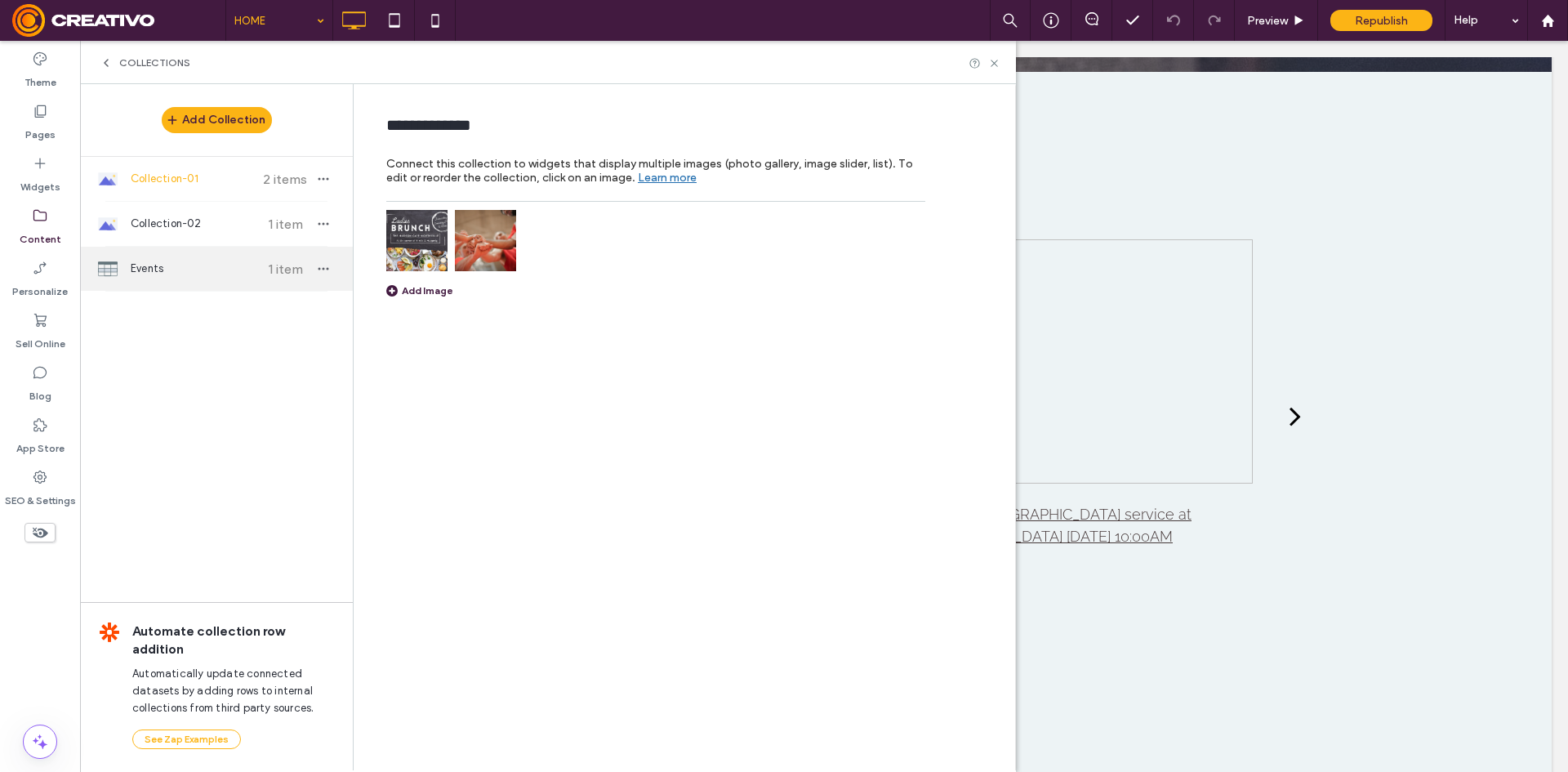
click at [163, 262] on span "Events" at bounding box center [191, 268] width 122 height 17
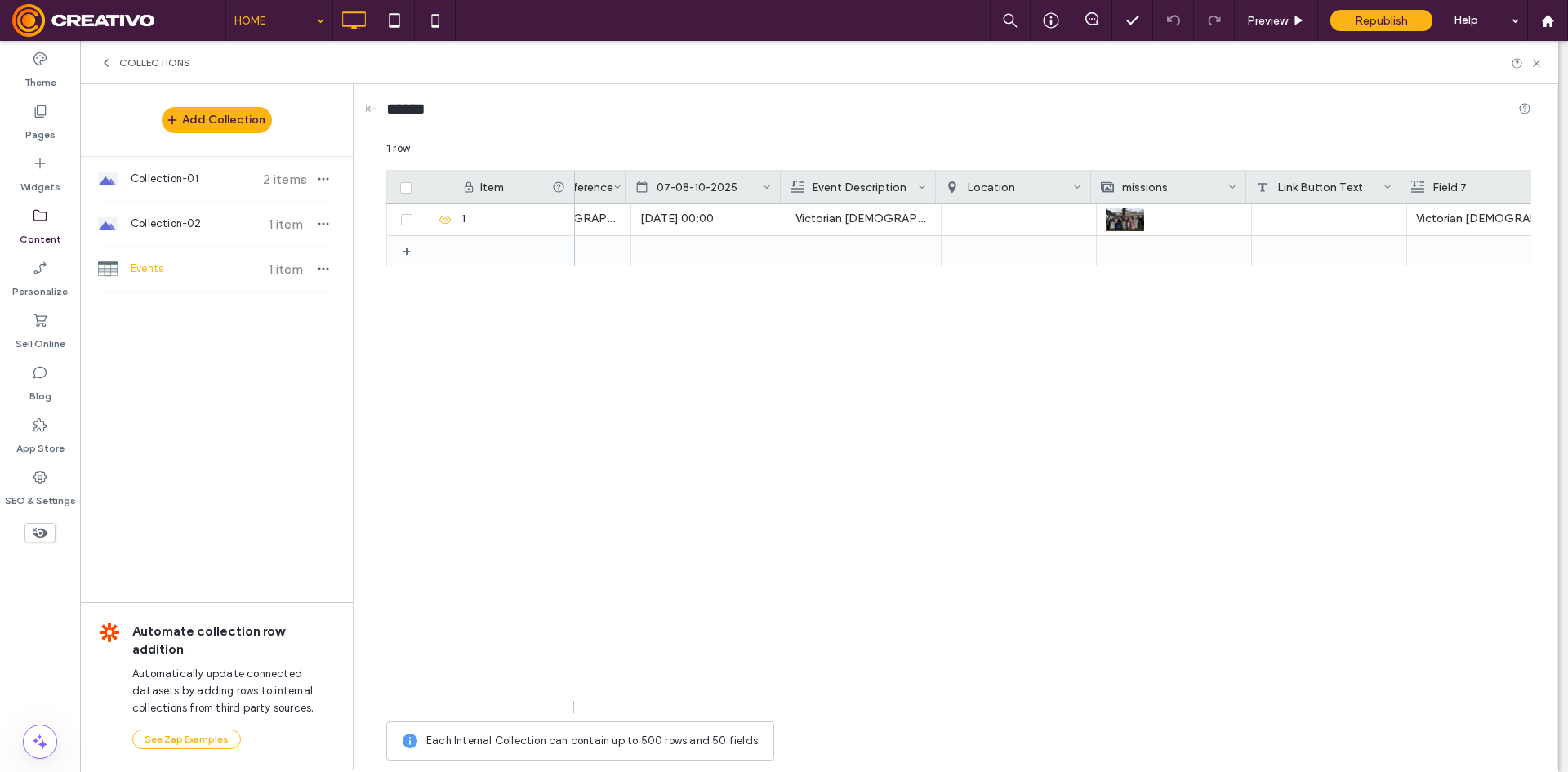
scroll to position [0, 26]
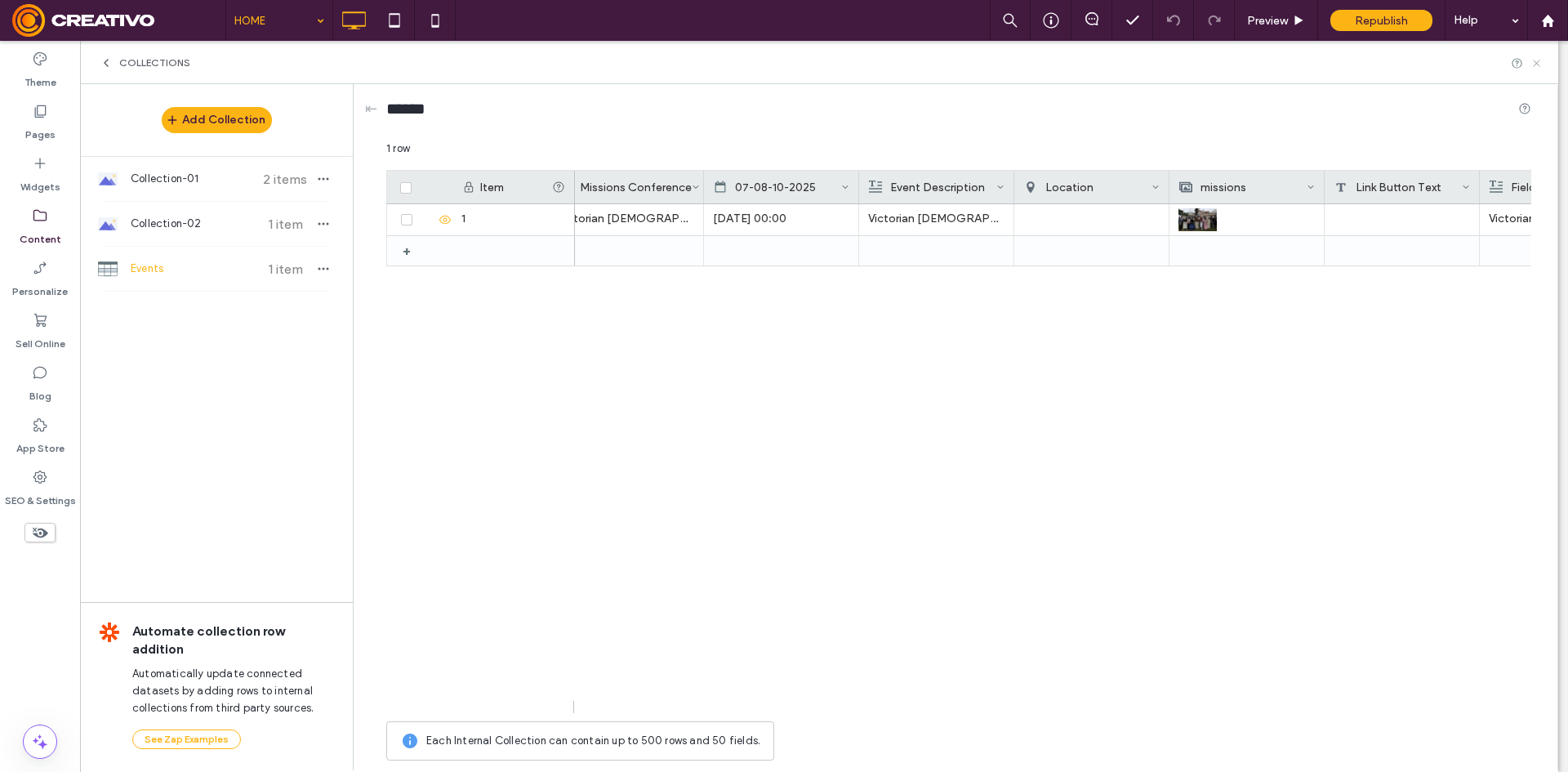
click at [1539, 65] on use at bounding box center [1536, 63] width 7 height 7
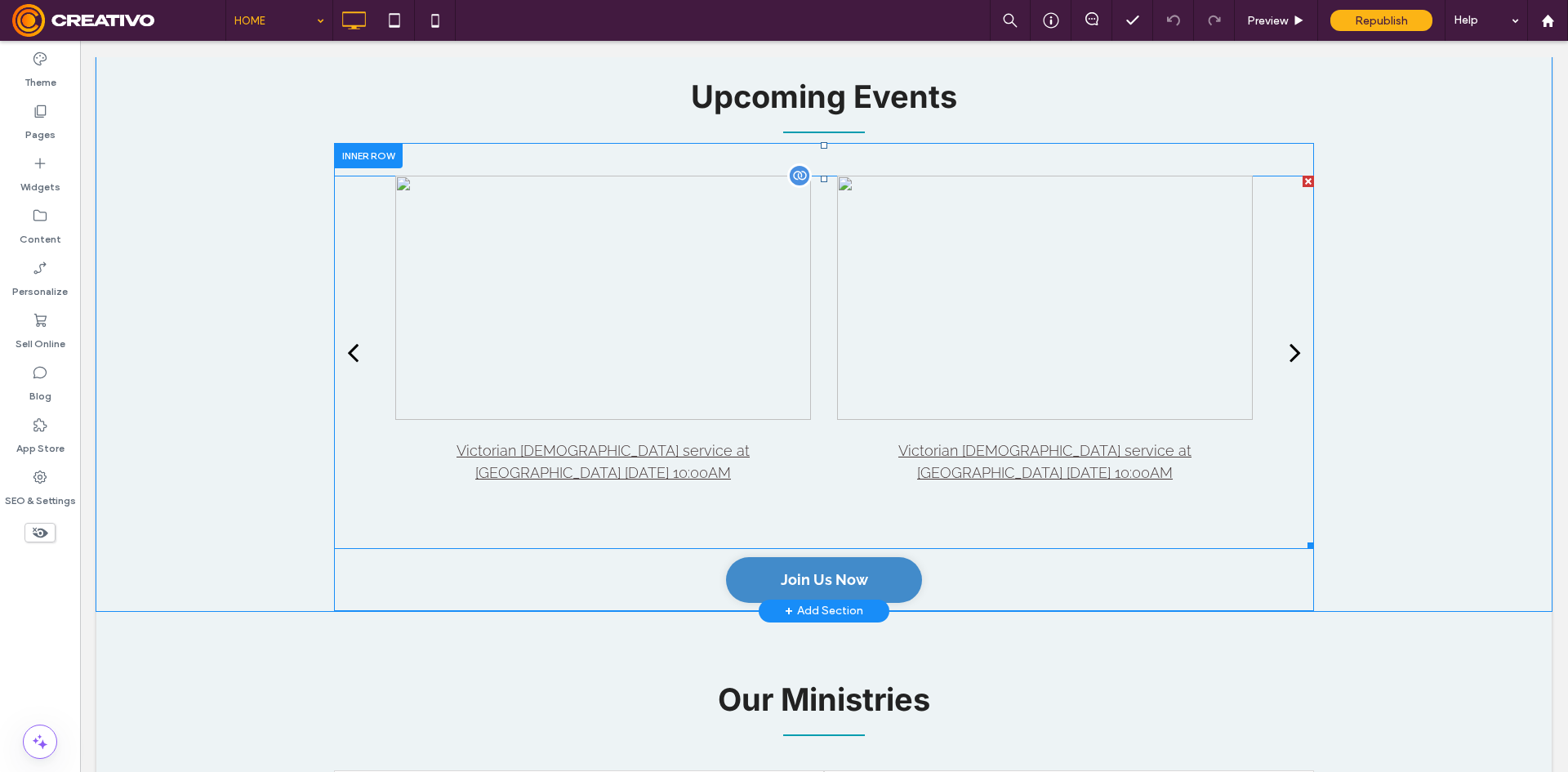
scroll to position [1959, 0]
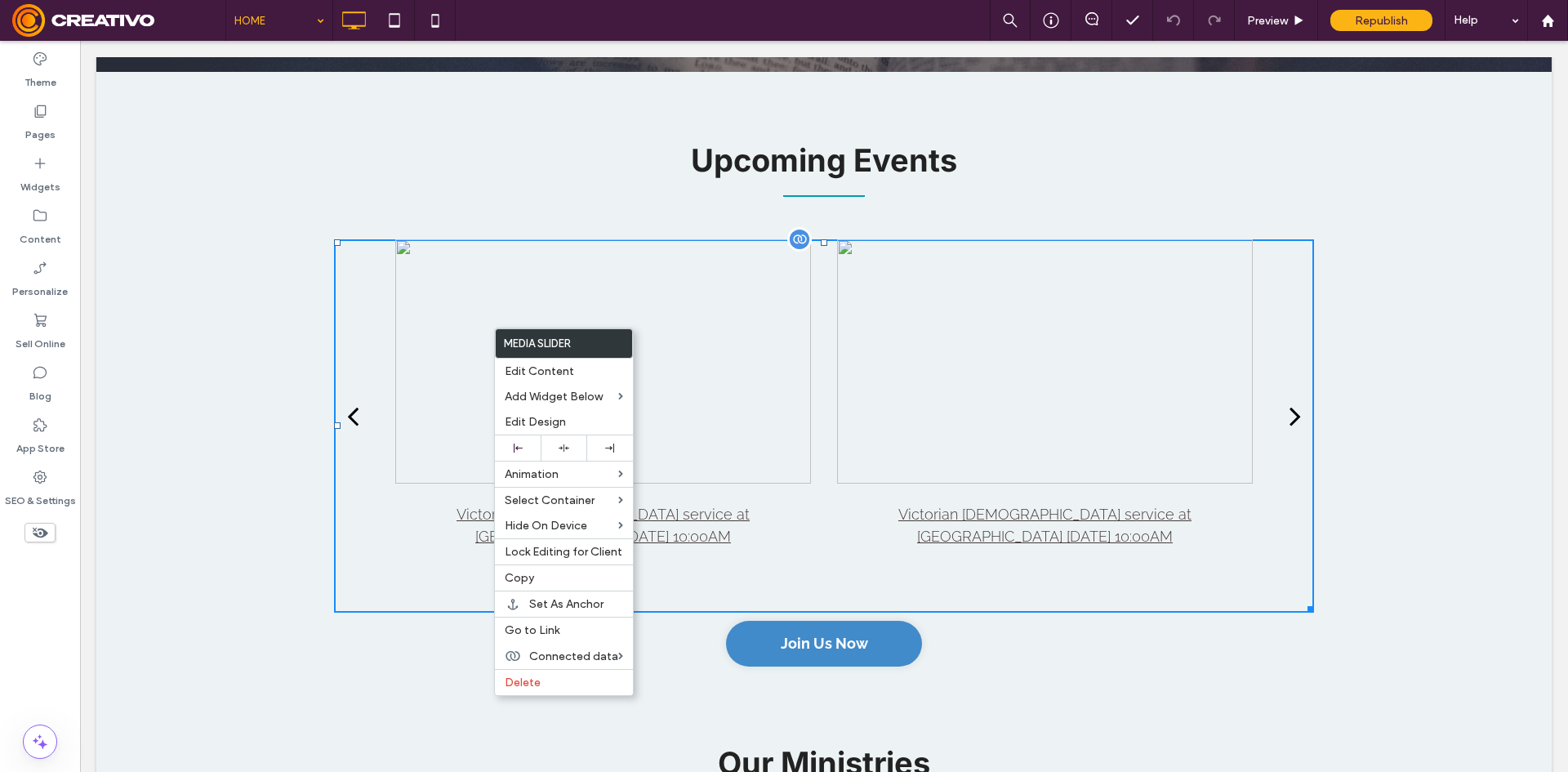
click at [466, 327] on div at bounding box center [603, 361] width 416 height 244
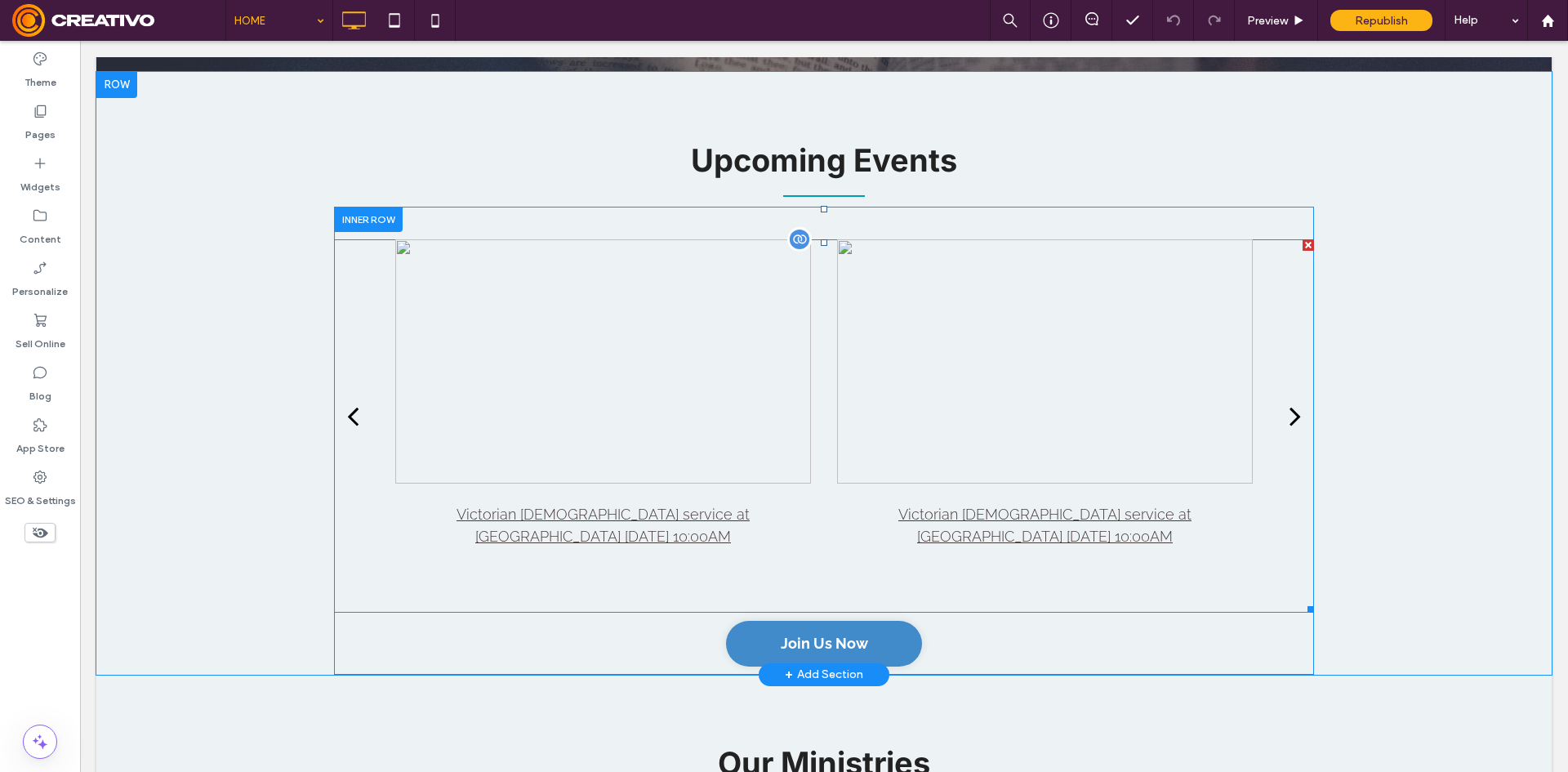
click at [466, 327] on div at bounding box center [603, 361] width 416 height 244
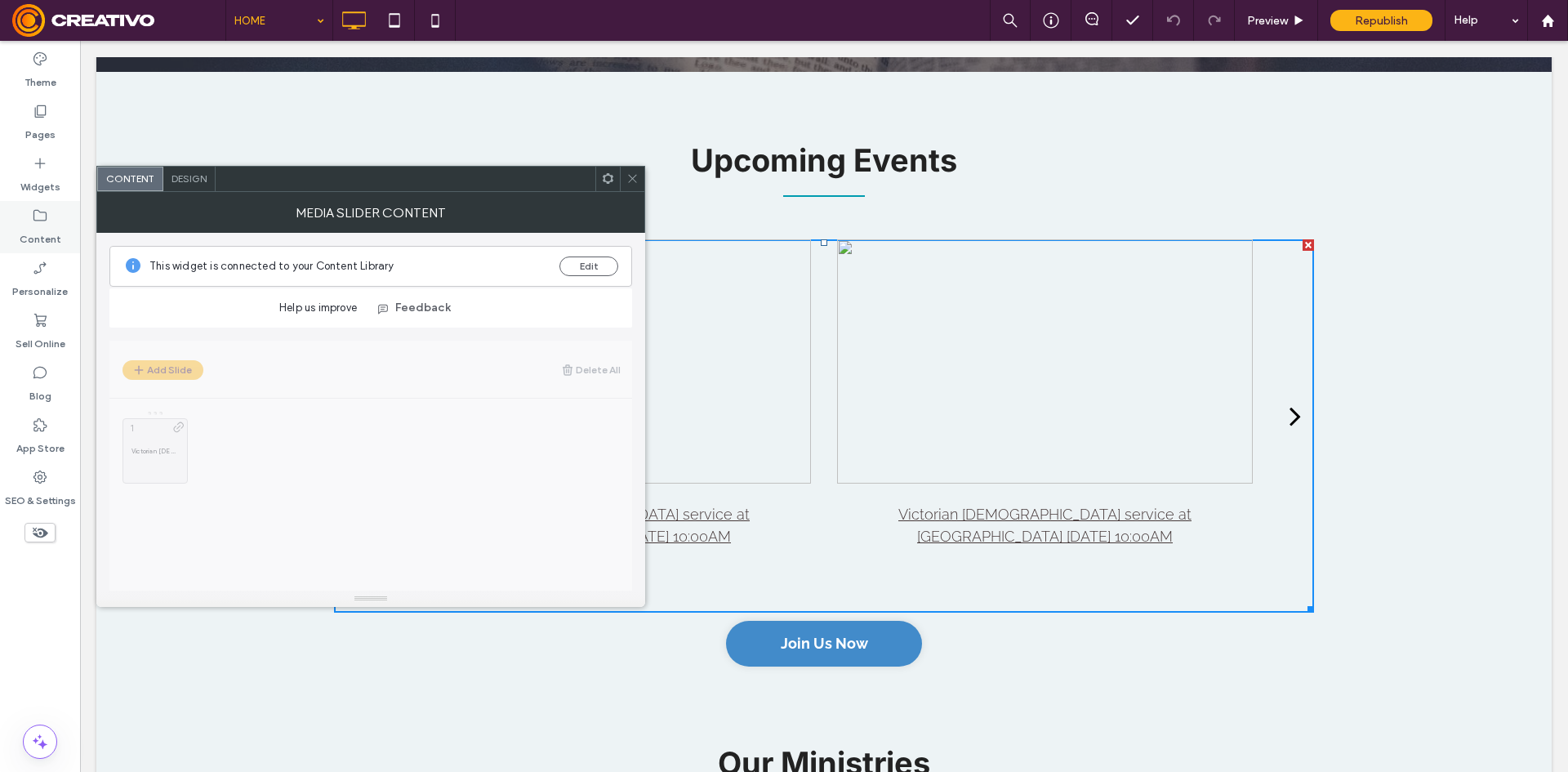
click at [37, 218] on icon at bounding box center [40, 216] width 17 height 17
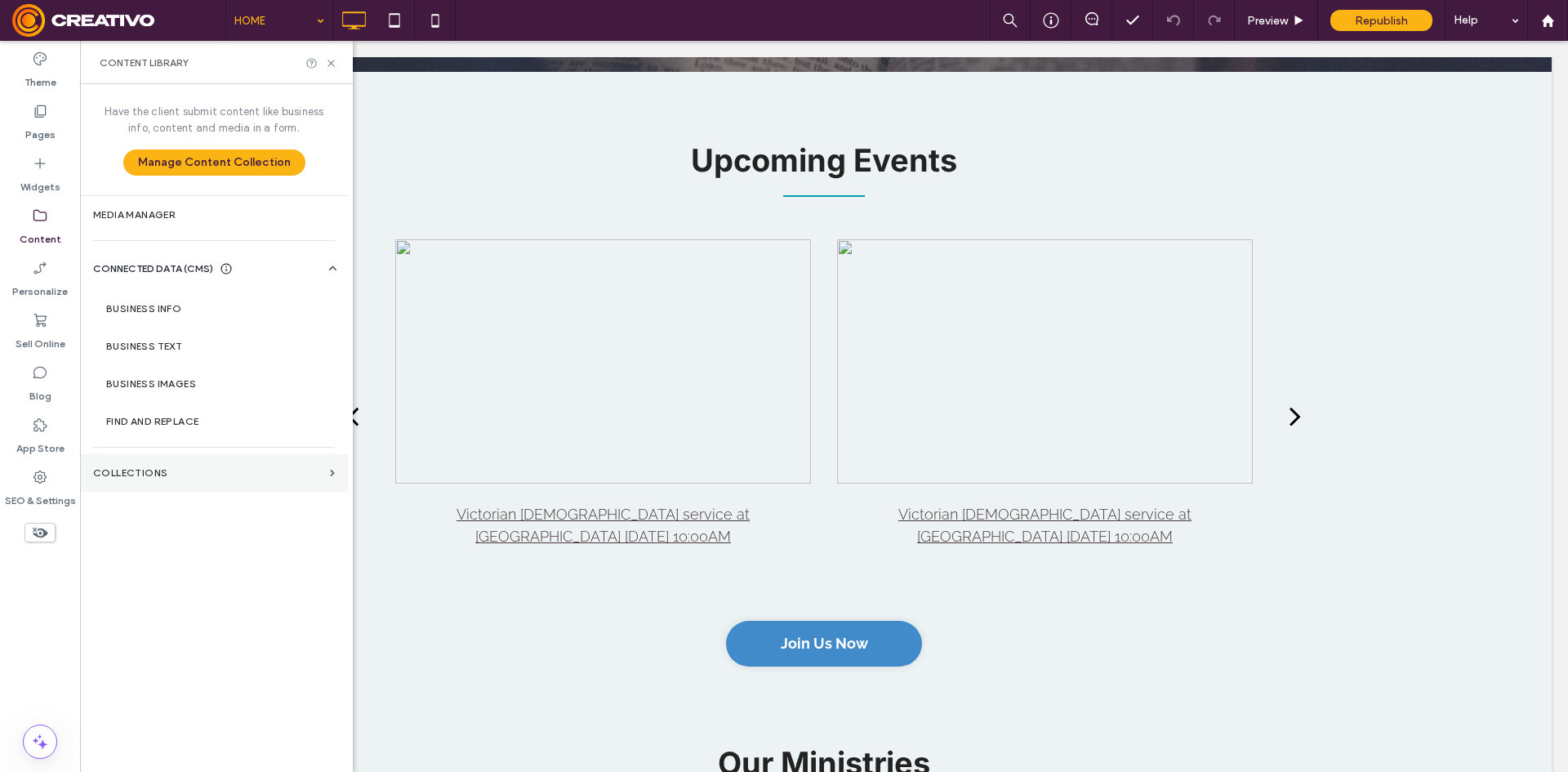
click at [194, 462] on section "Collections" at bounding box center [214, 472] width 268 height 37
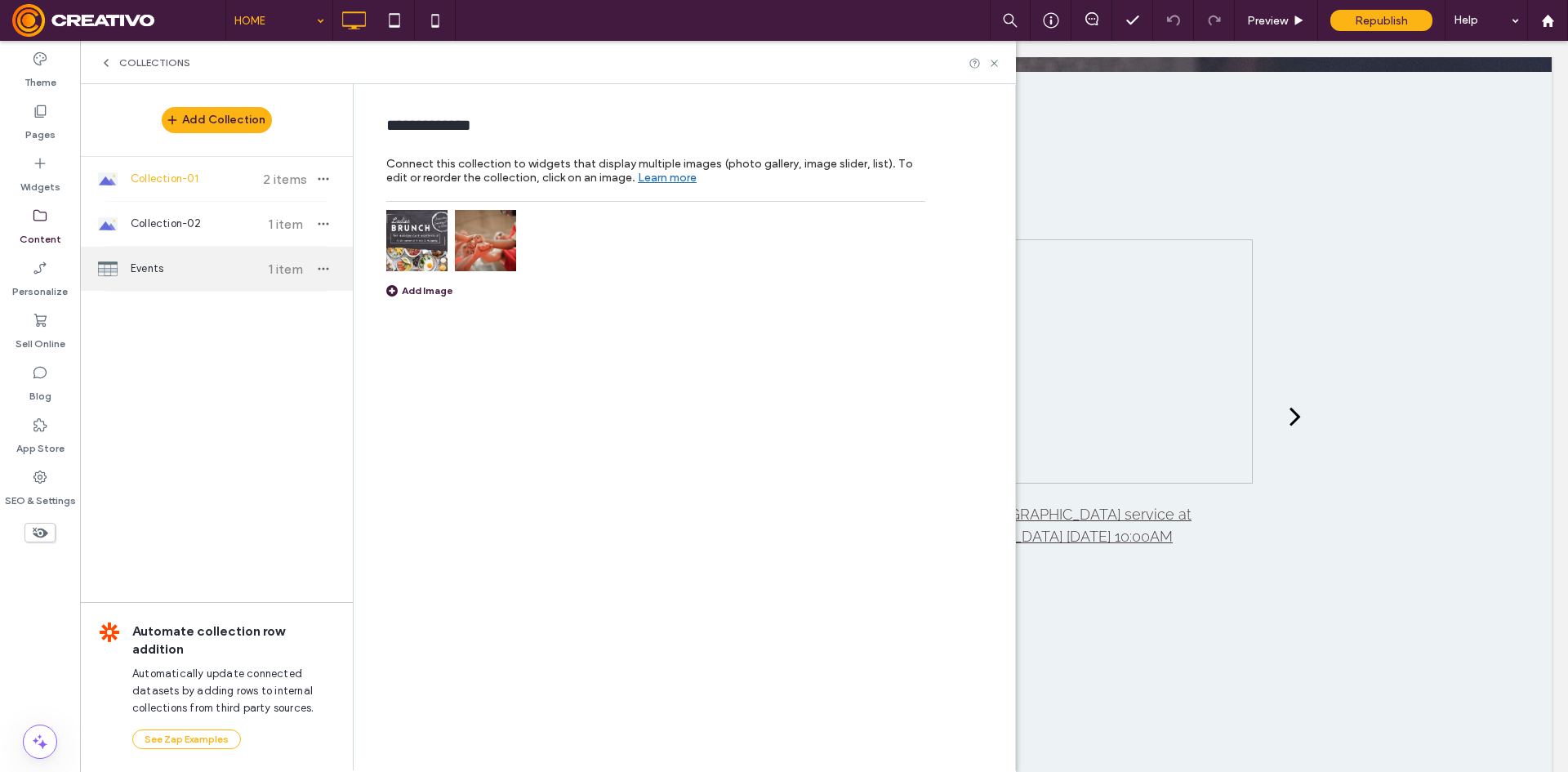
click at [206, 271] on span "Events" at bounding box center [191, 268] width 122 height 17
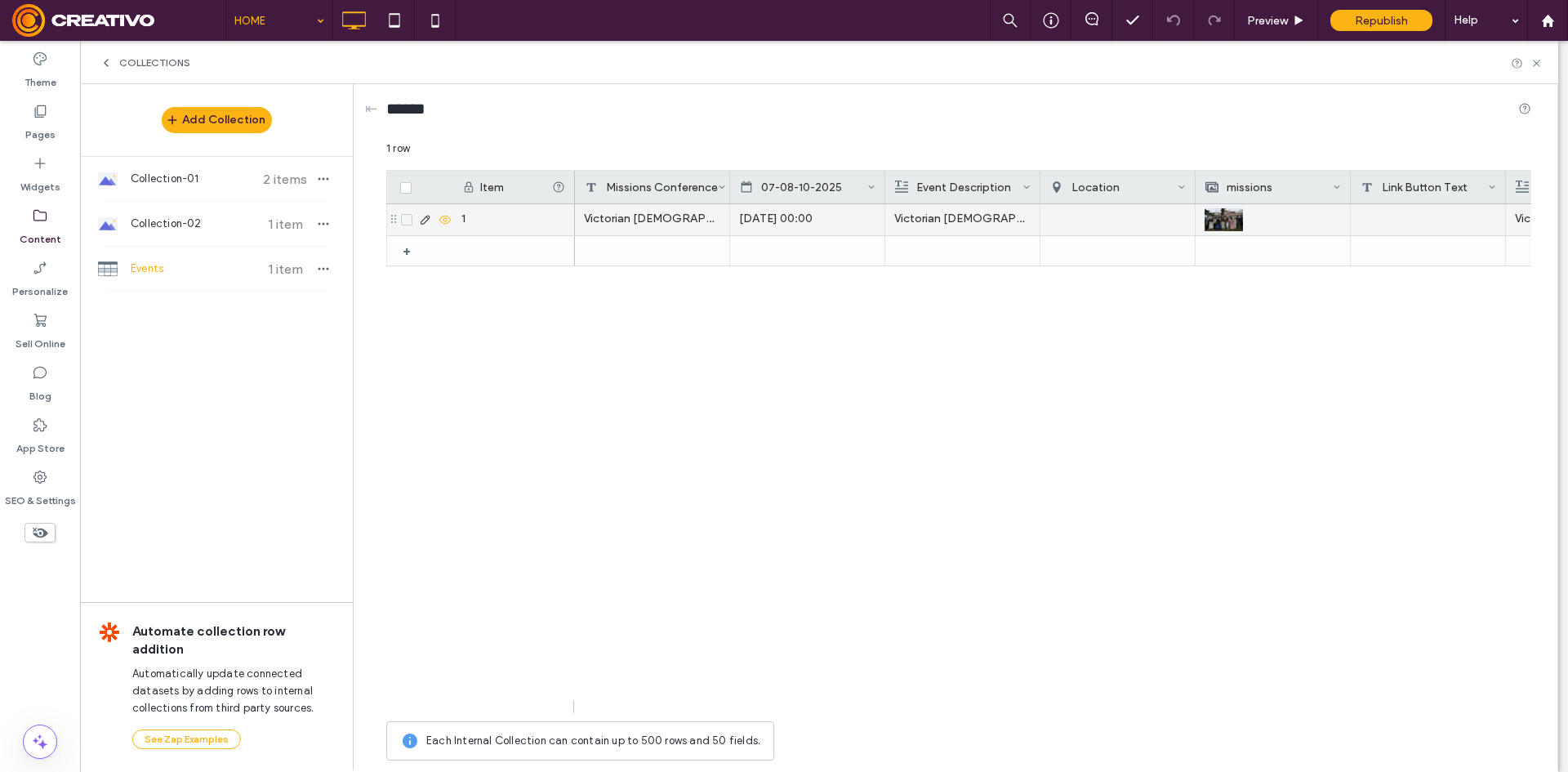
click at [1216, 217] on img at bounding box center [1223, 219] width 38 height 23
click at [1218, 221] on img at bounding box center [1224, 219] width 38 height 23
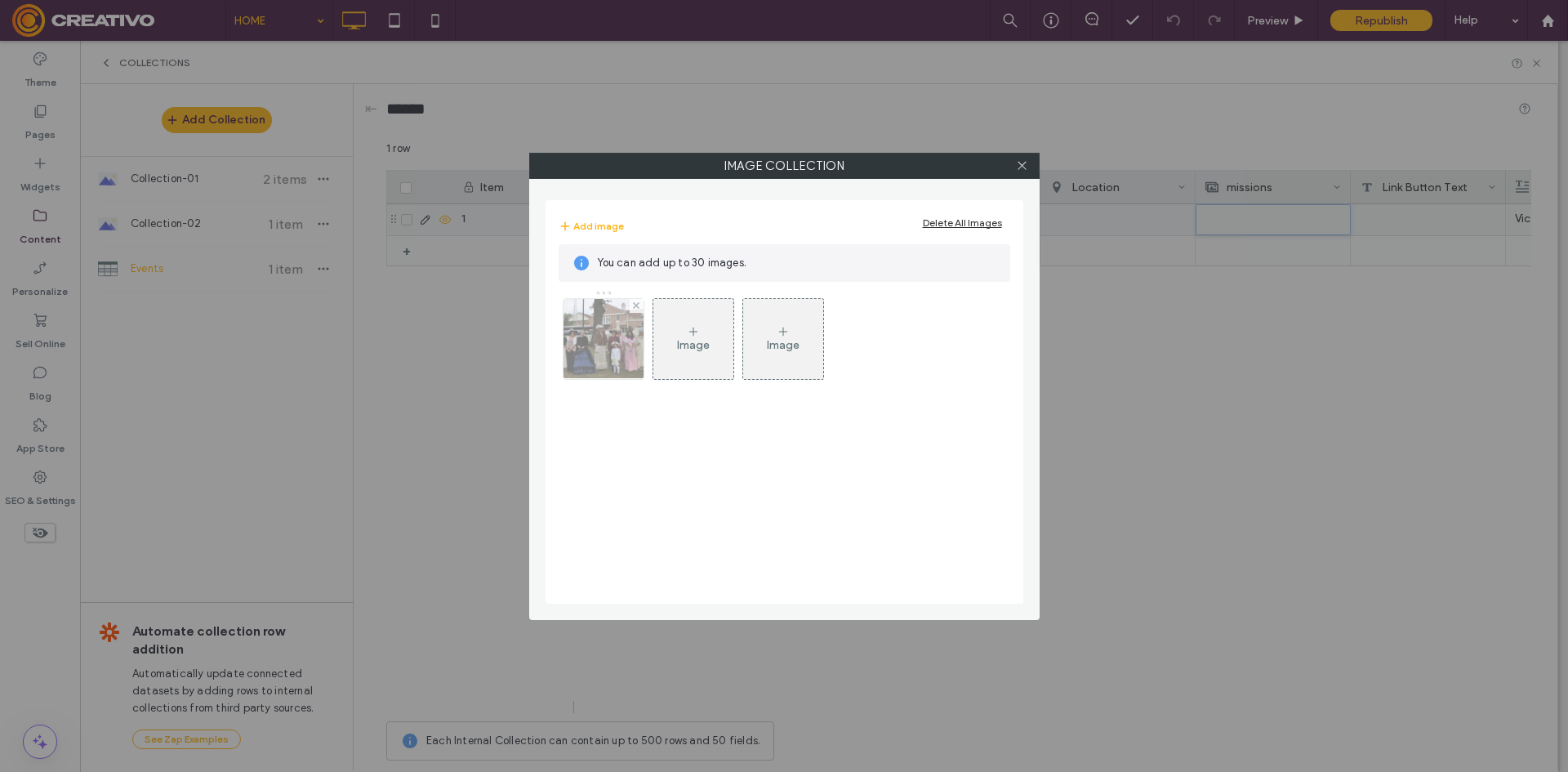
click at [593, 357] on img at bounding box center [604, 339] width 135 height 80
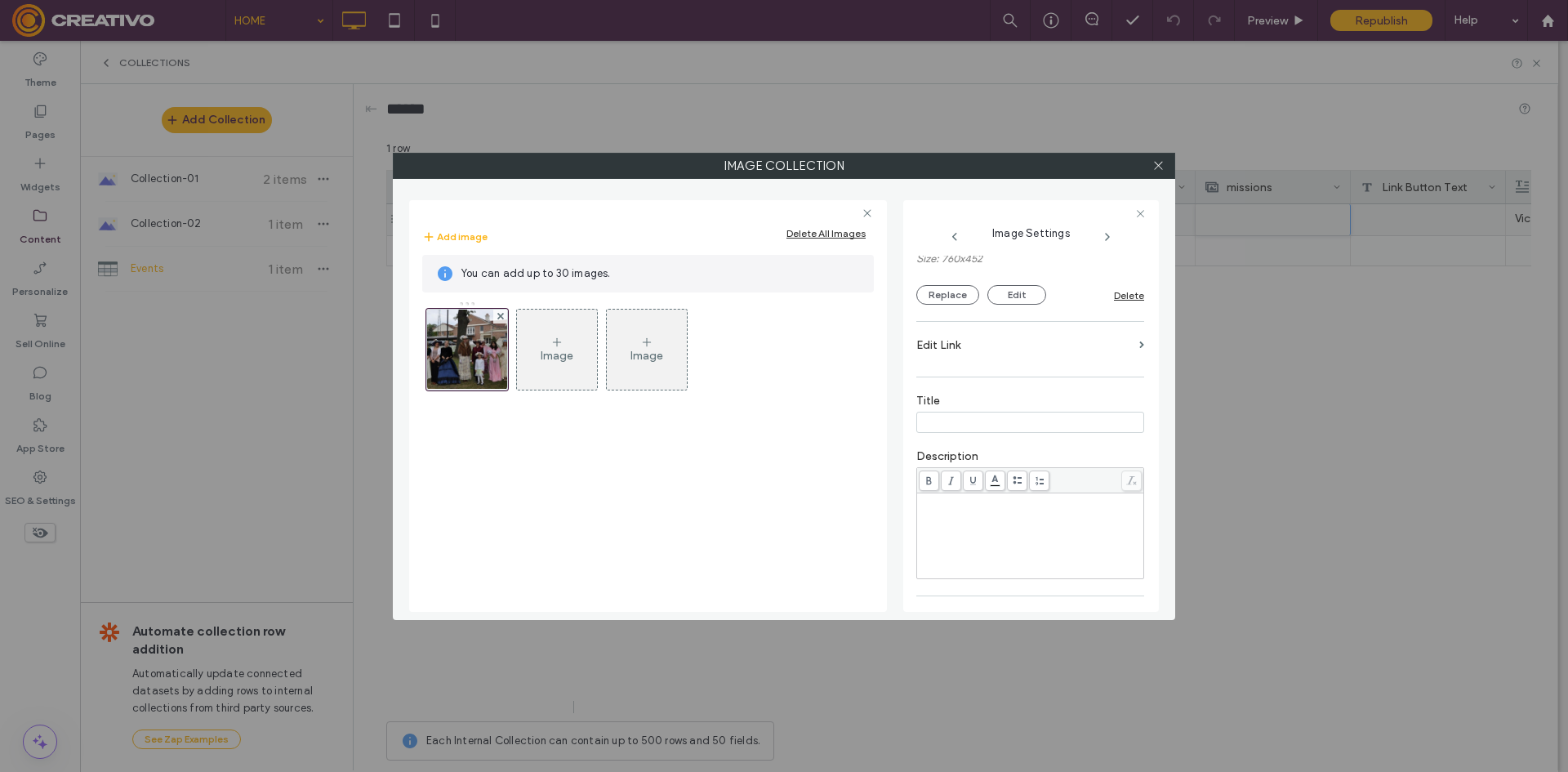
scroll to position [81, 0]
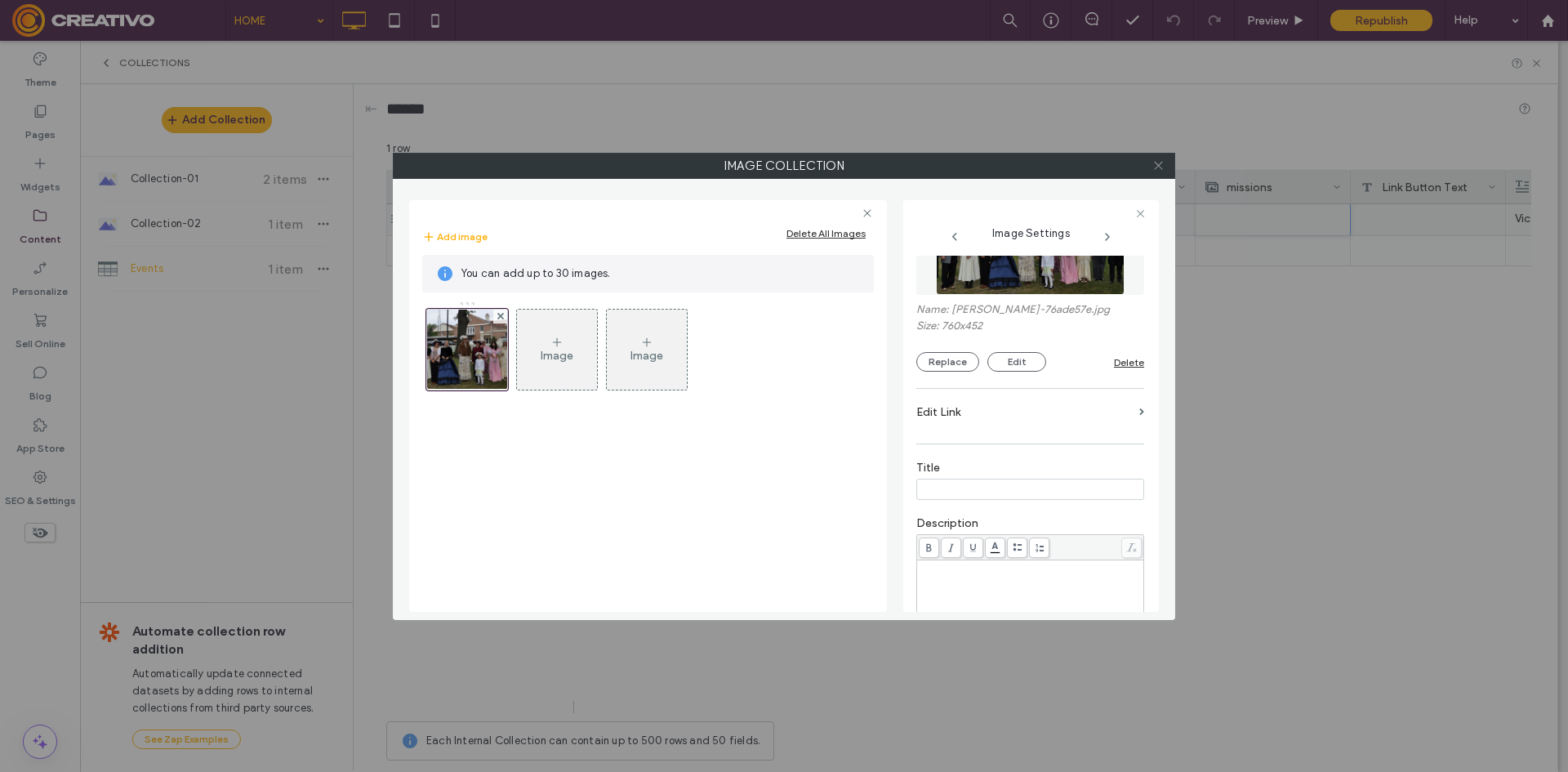
click at [1159, 158] on span at bounding box center [1158, 166] width 13 height 24
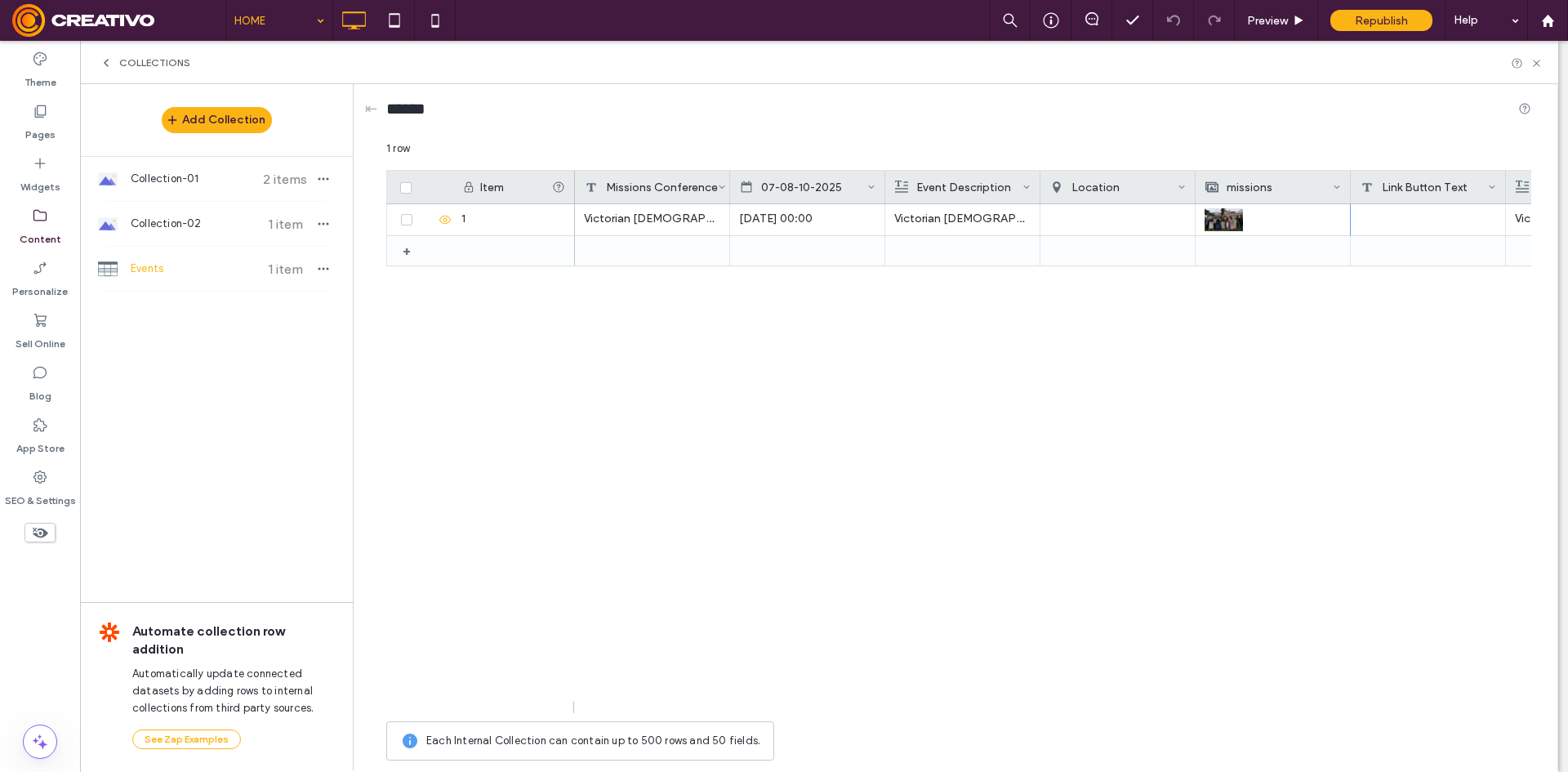
click at [59, 222] on div "Content" at bounding box center [40, 226] width 80 height 52
click at [1208, 227] on img at bounding box center [1223, 219] width 38 height 23
click at [1538, 57] on icon at bounding box center [1537, 63] width 13 height 13
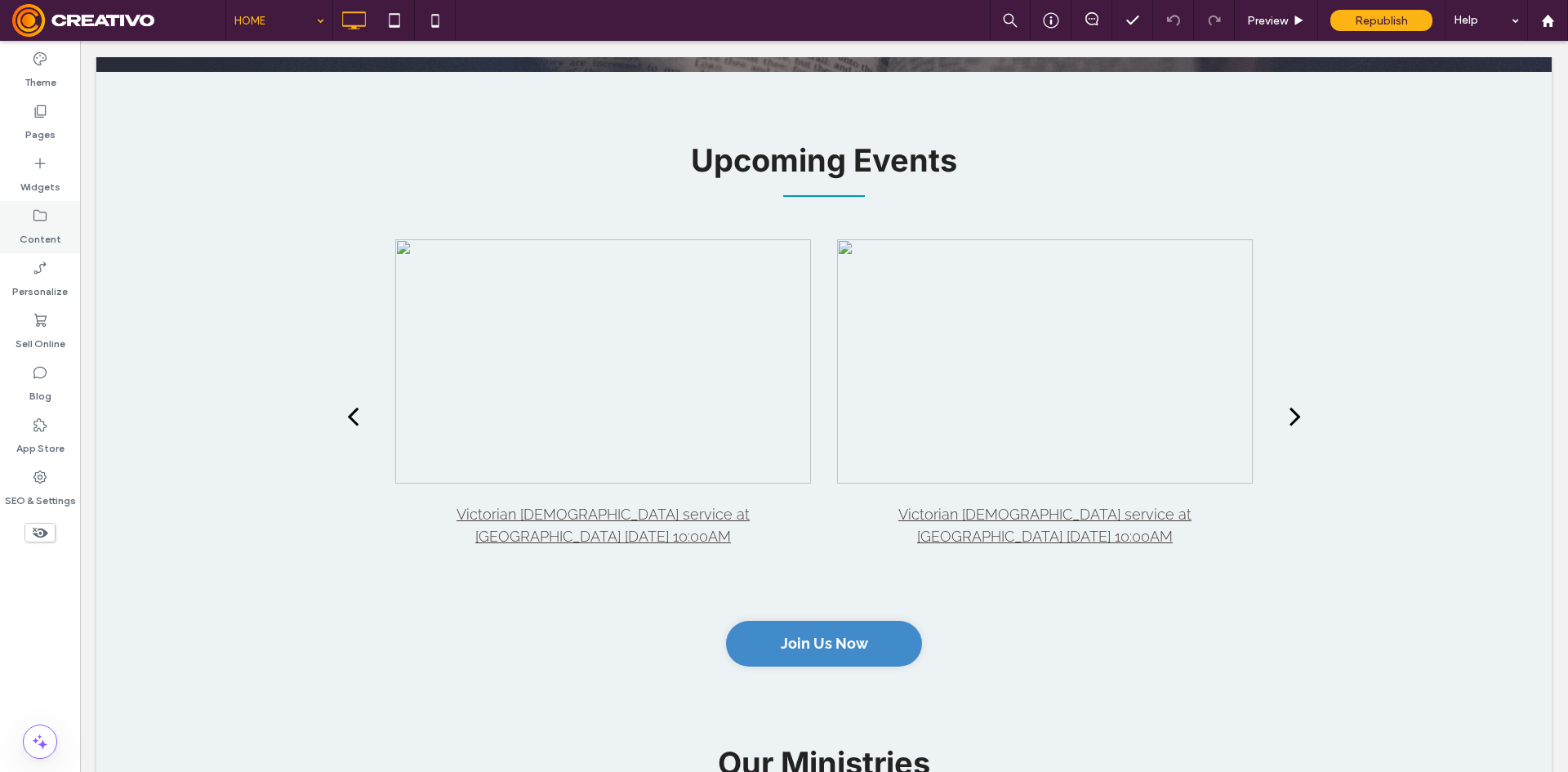
click at [59, 215] on div "Content" at bounding box center [40, 226] width 80 height 52
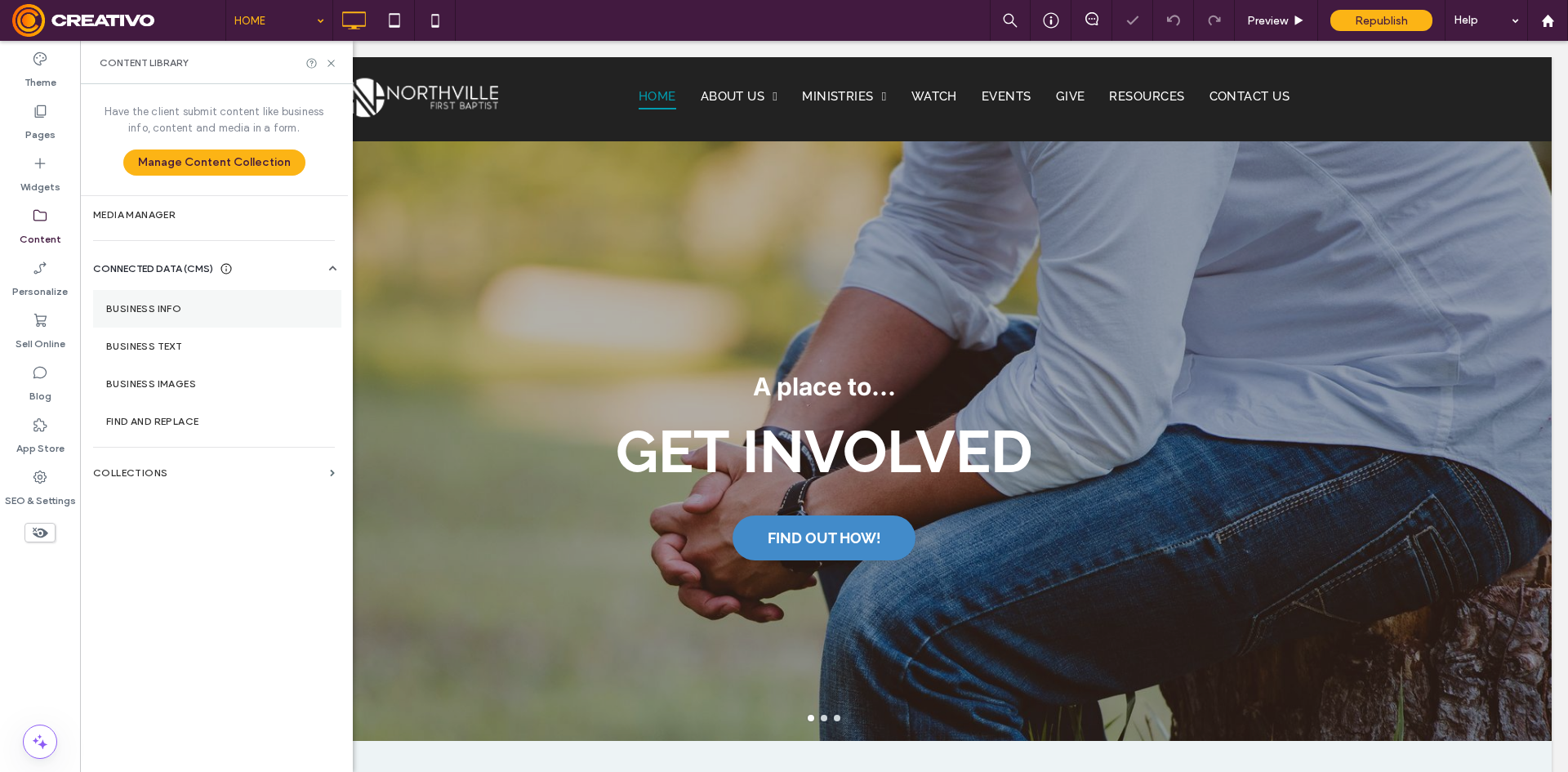
scroll to position [0, 0]
click at [186, 212] on label "Media Manager" at bounding box center [214, 215] width 242 height 12
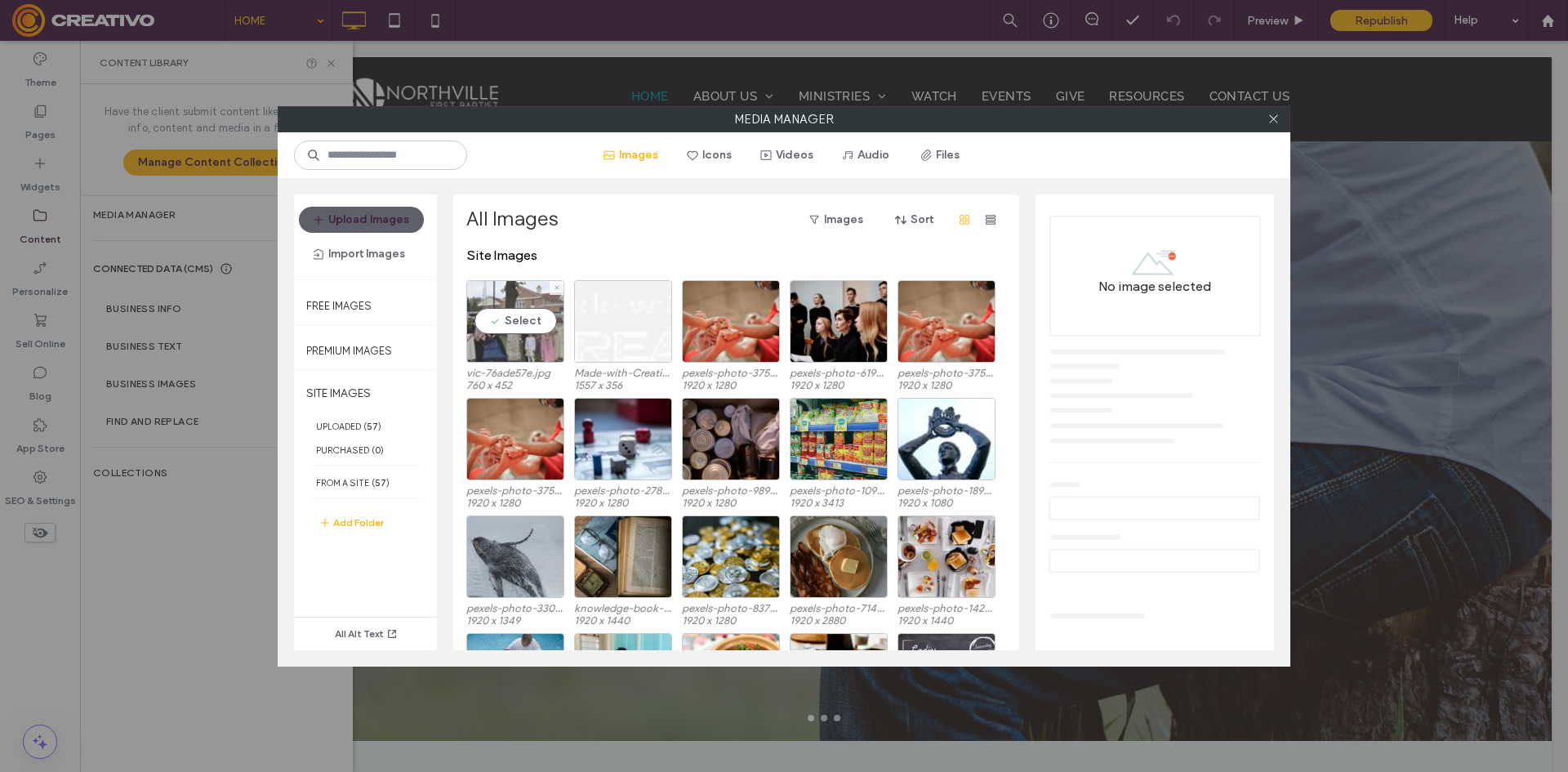
click at [502, 353] on div "Select" at bounding box center [515, 321] width 98 height 82
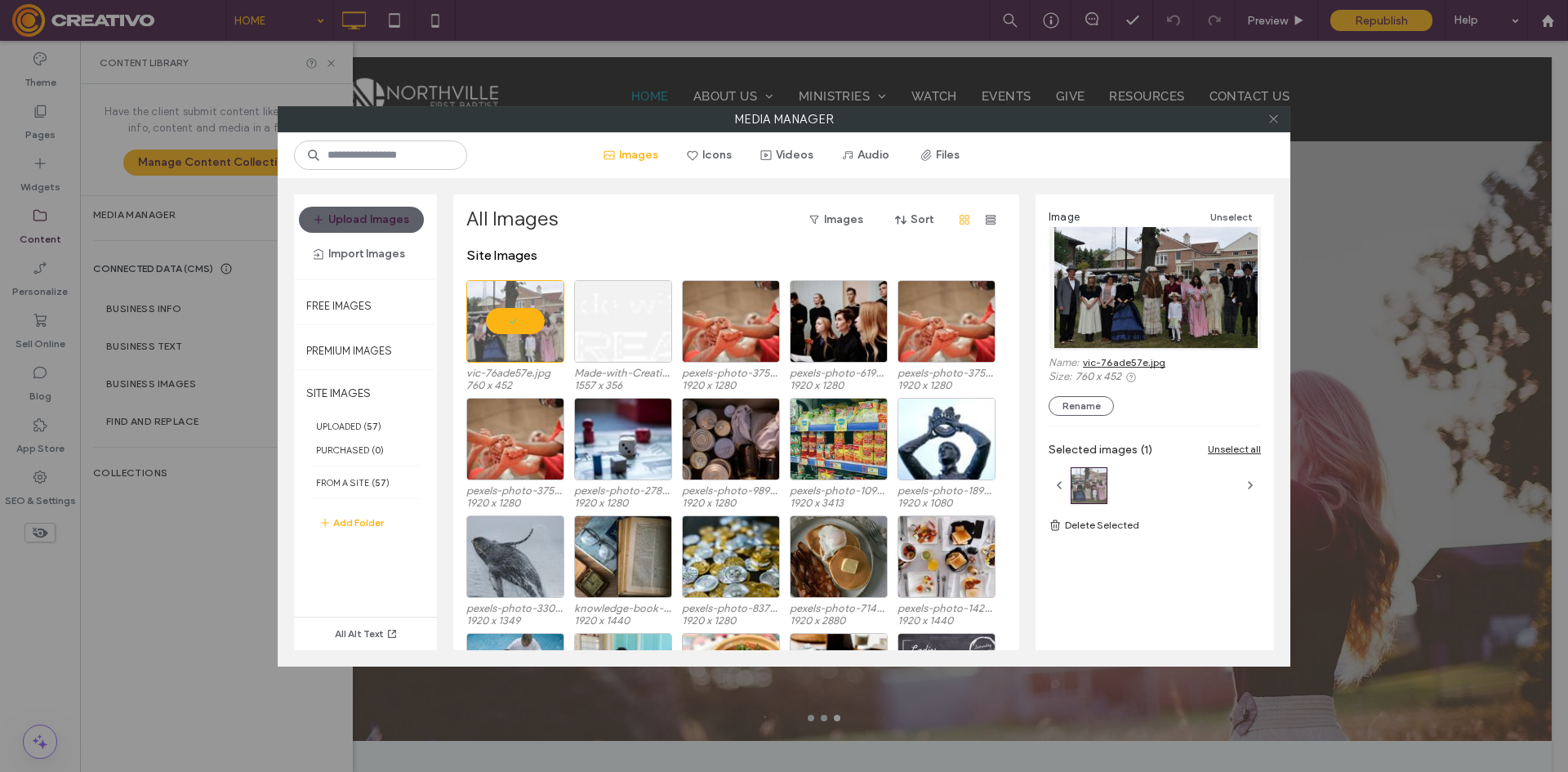
click at [1274, 119] on use at bounding box center [1273, 120] width 8 height 8
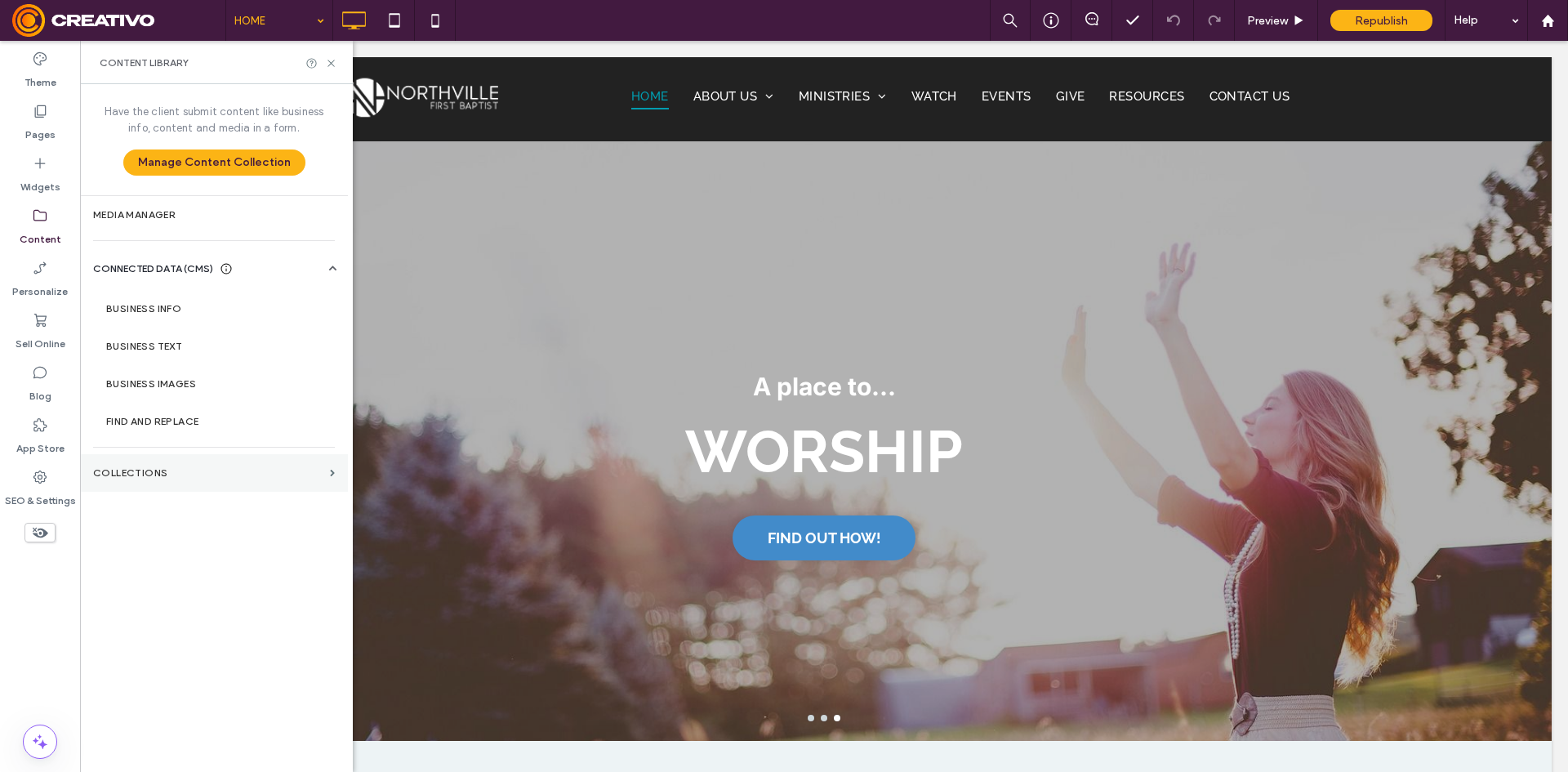
click at [180, 474] on label "Collections" at bounding box center [208, 473] width 230 height 12
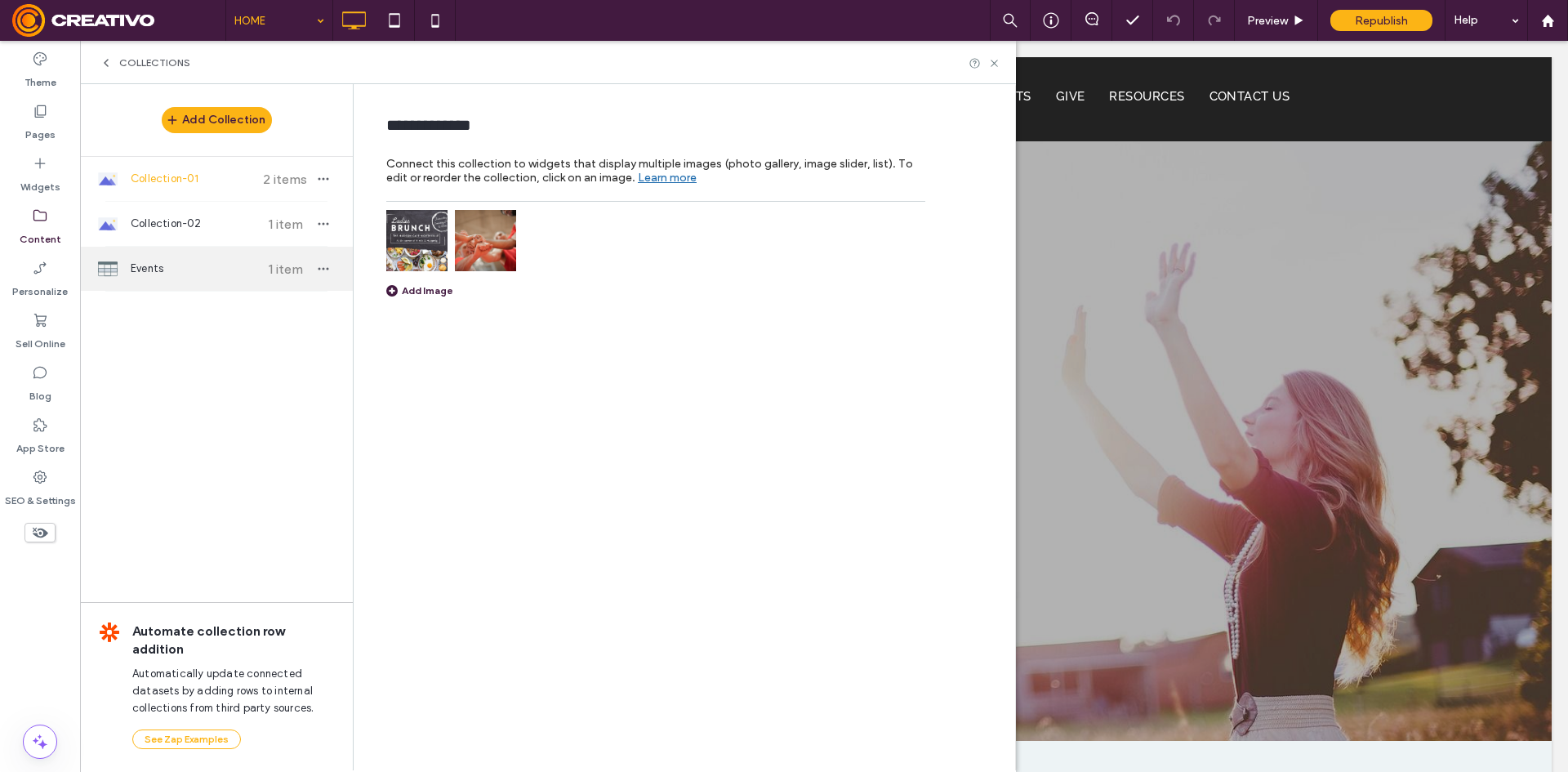
click at [210, 268] on span "Events" at bounding box center [191, 268] width 122 height 17
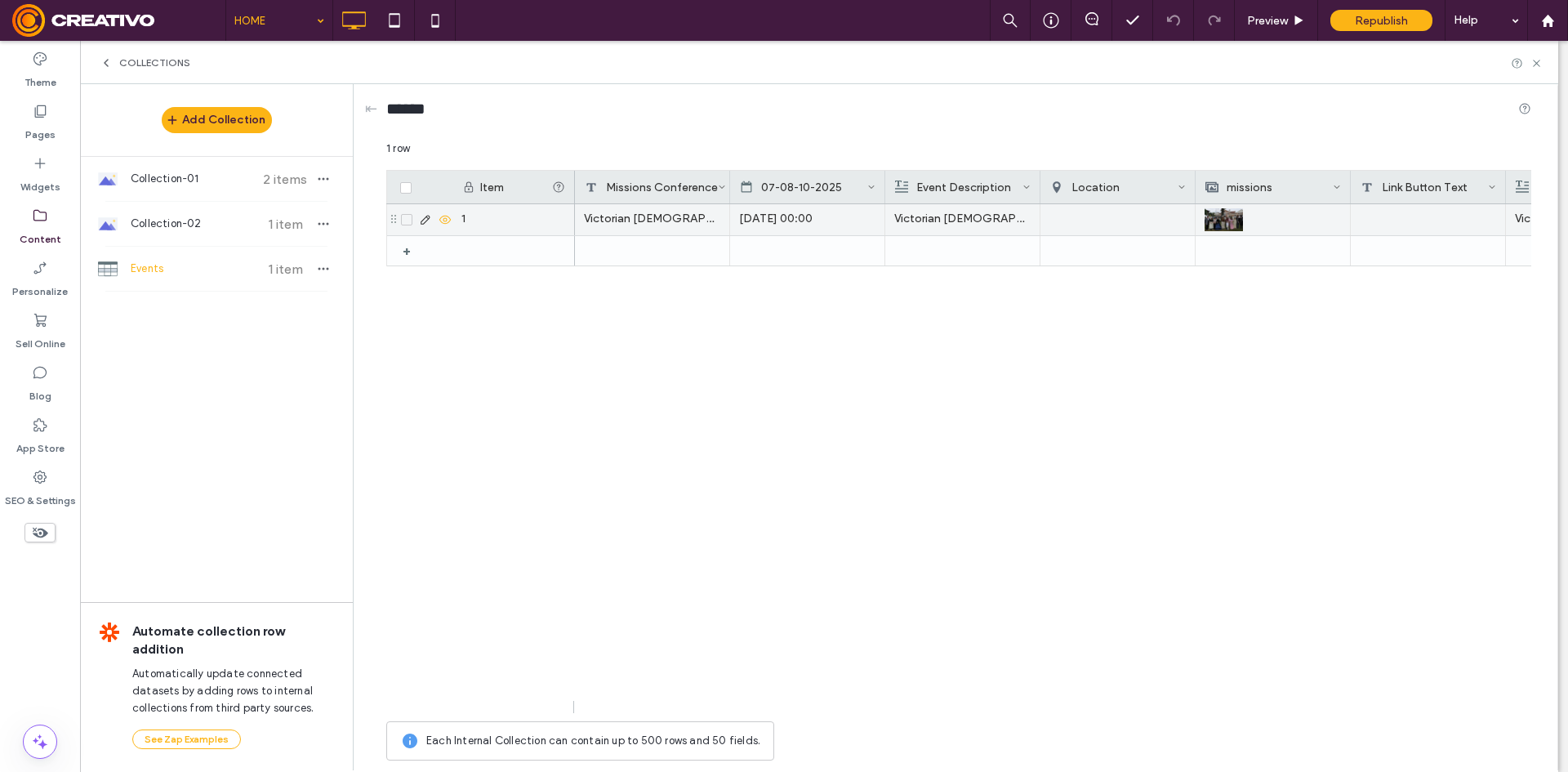
click at [1239, 224] on img at bounding box center [1223, 219] width 38 height 23
click at [1239, 224] on img at bounding box center [1224, 219] width 38 height 23
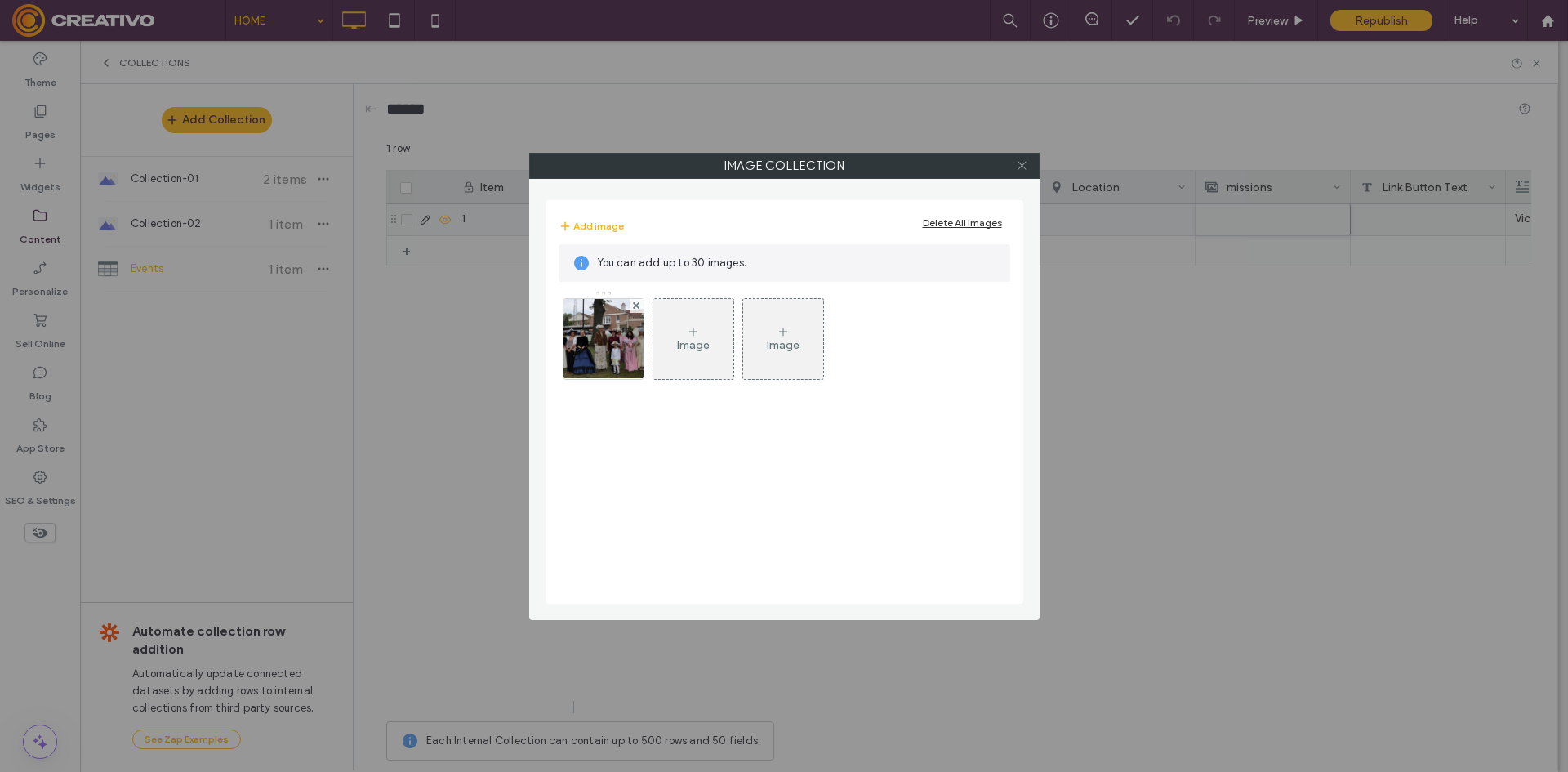
click at [1024, 160] on icon at bounding box center [1022, 166] width 13 height 13
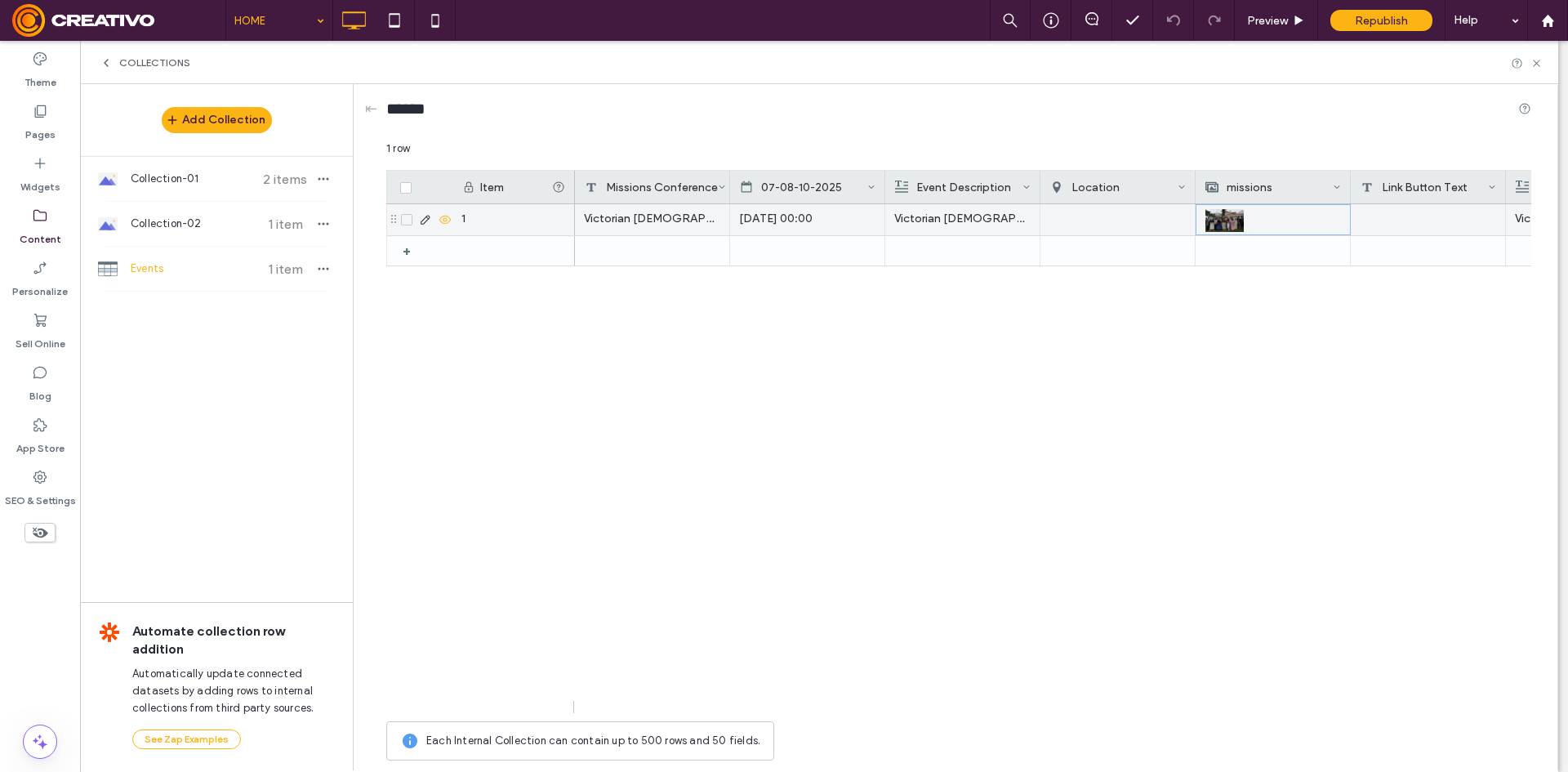
click at [1233, 221] on img at bounding box center [1224, 219] width 38 height 23
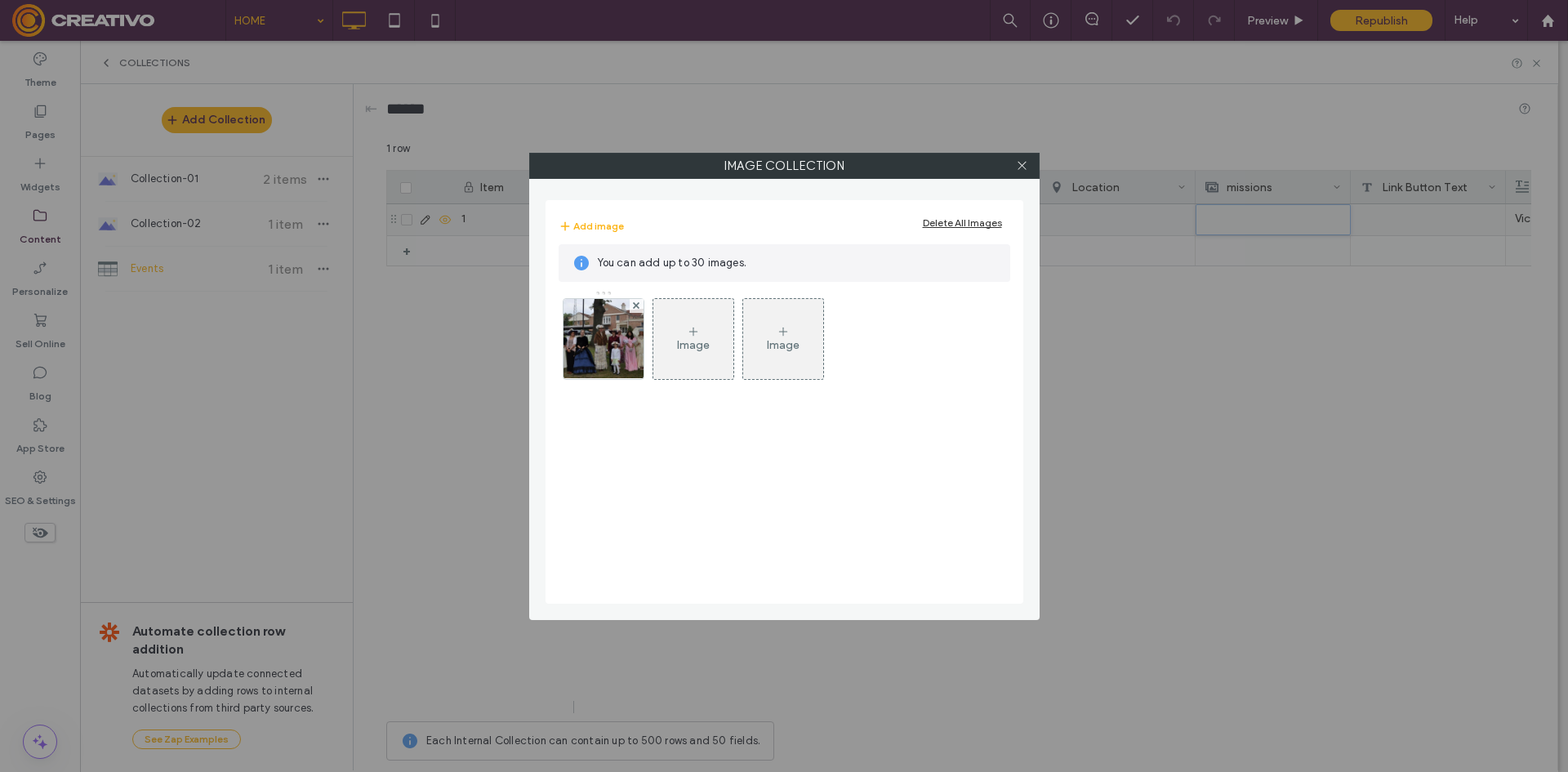
click at [664, 352] on div "Image" at bounding box center [694, 339] width 80 height 76
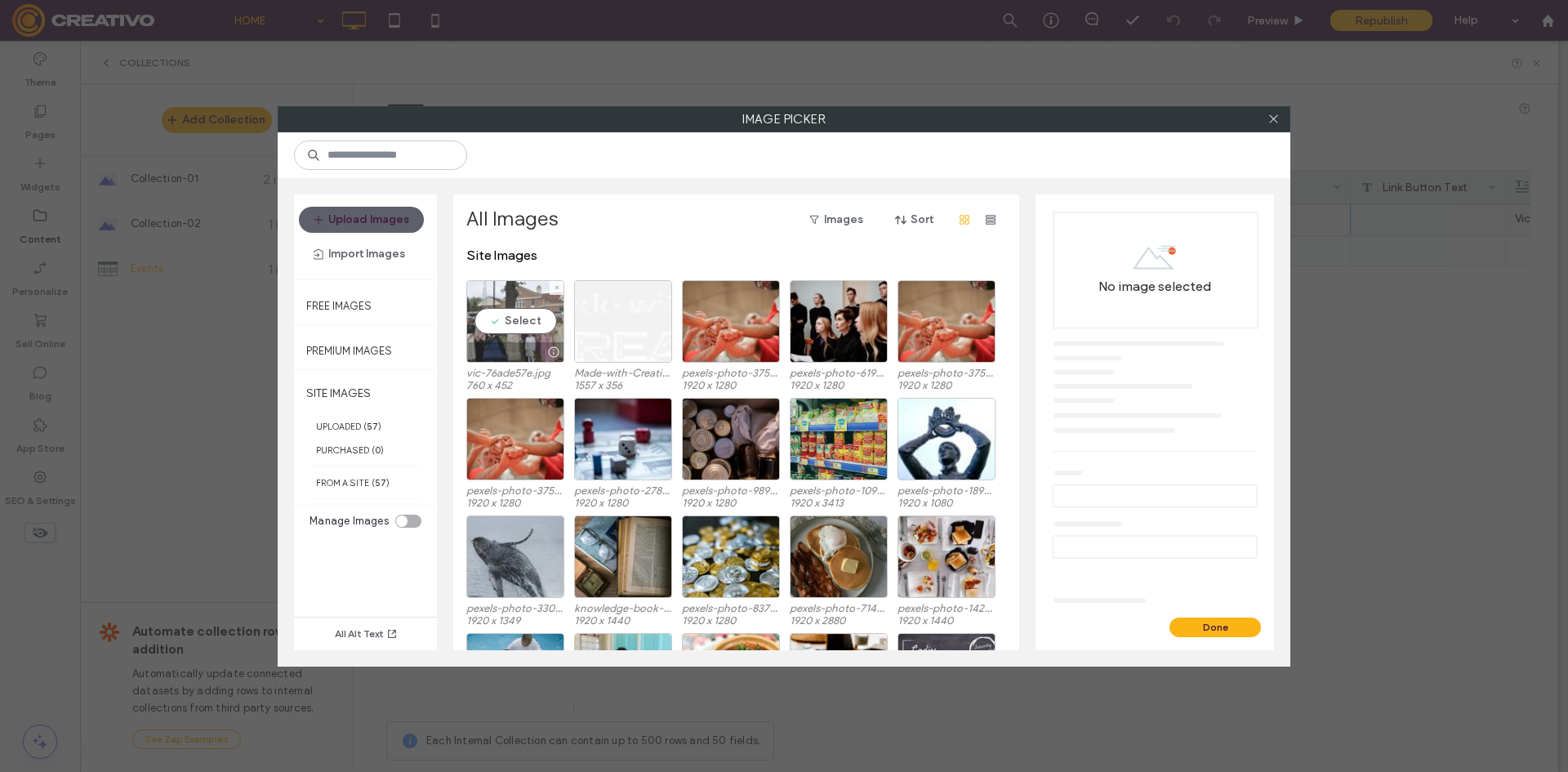
click at [508, 308] on div "Select" at bounding box center [515, 321] width 98 height 82
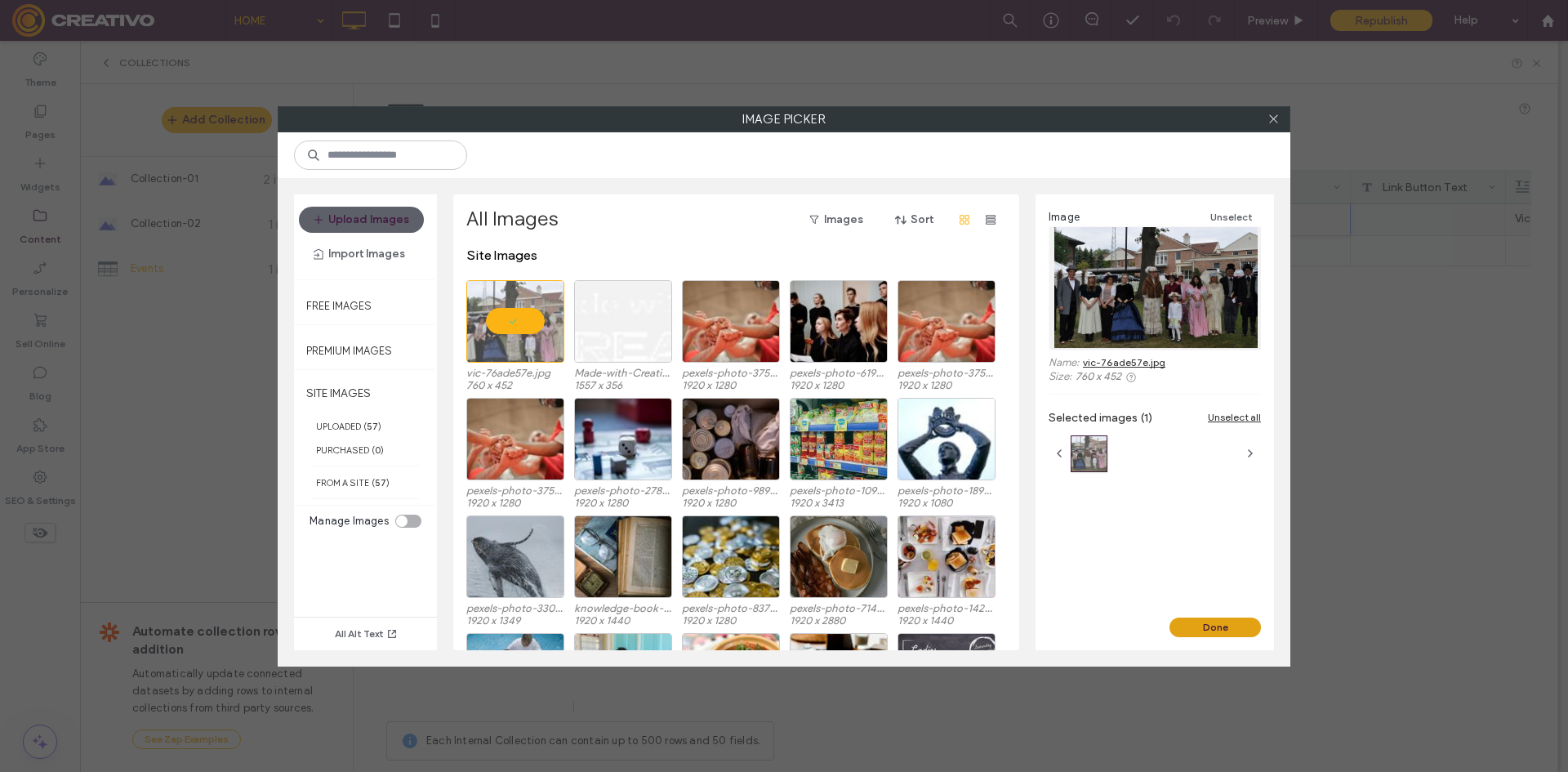
click at [1207, 631] on button "Done" at bounding box center [1214, 627] width 91 height 20
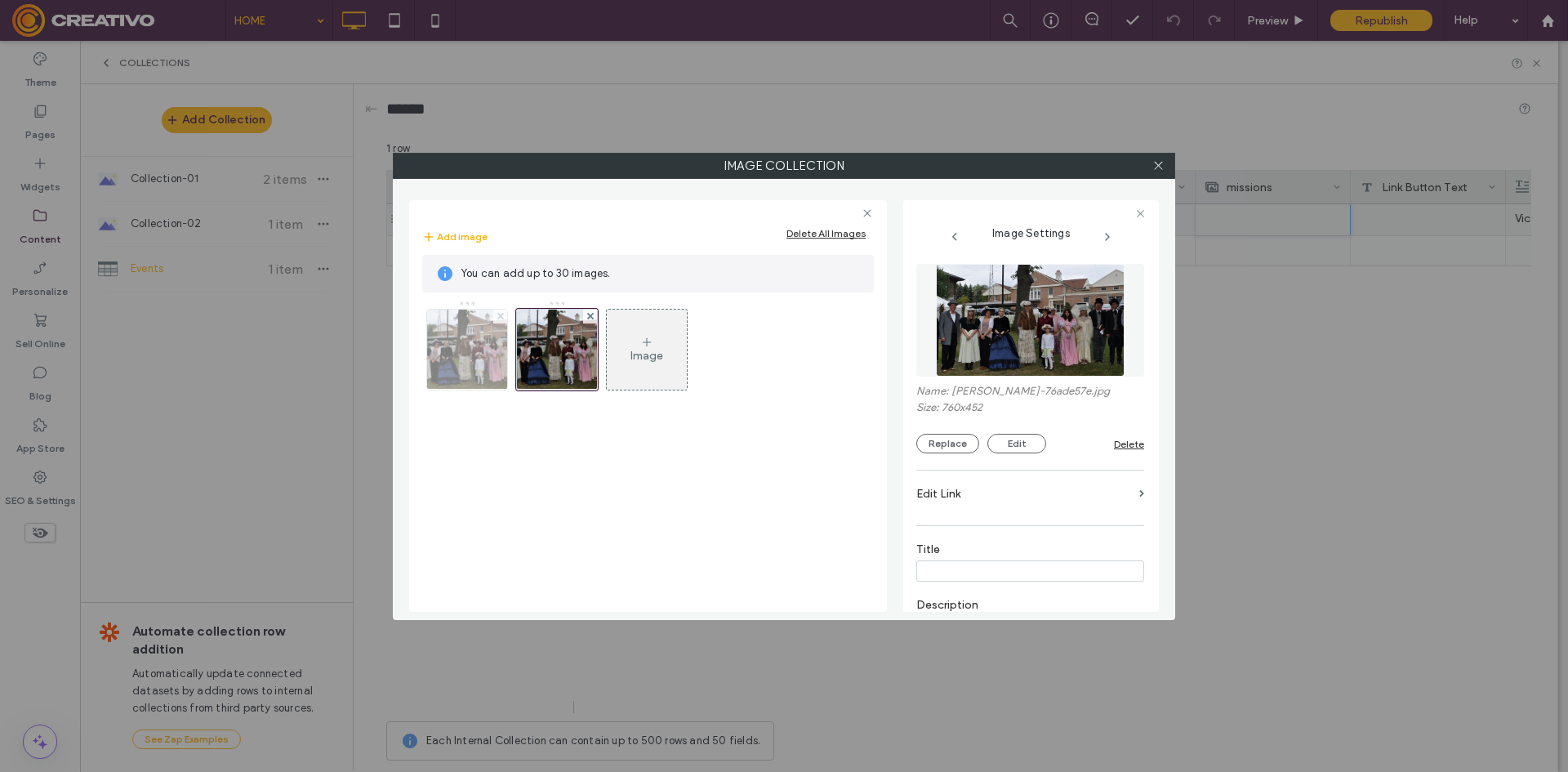
click at [498, 316] on icon at bounding box center [501, 315] width 7 height 7
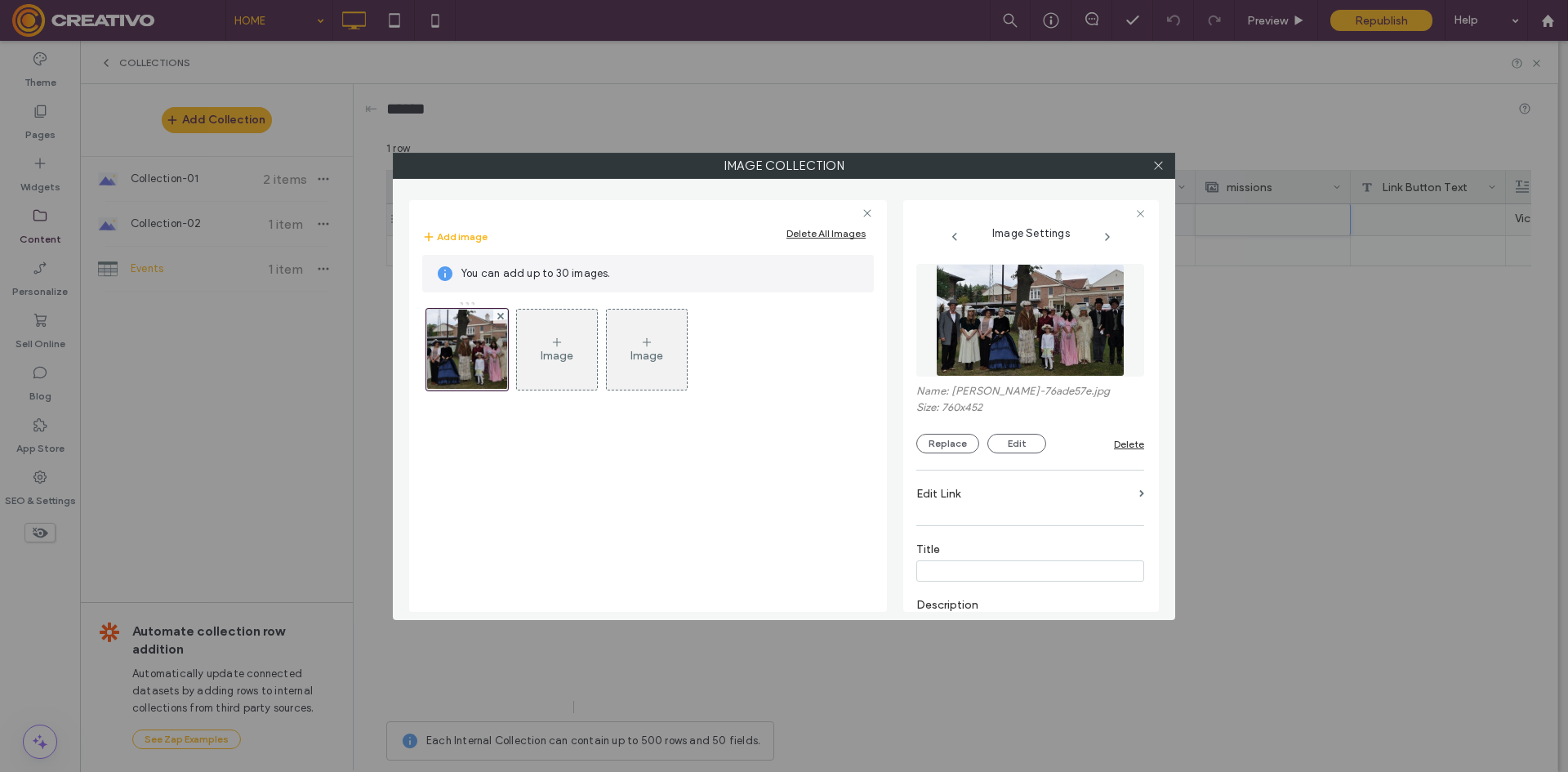
click at [770, 499] on div "Image Image" at bounding box center [648, 448] width 452 height 312
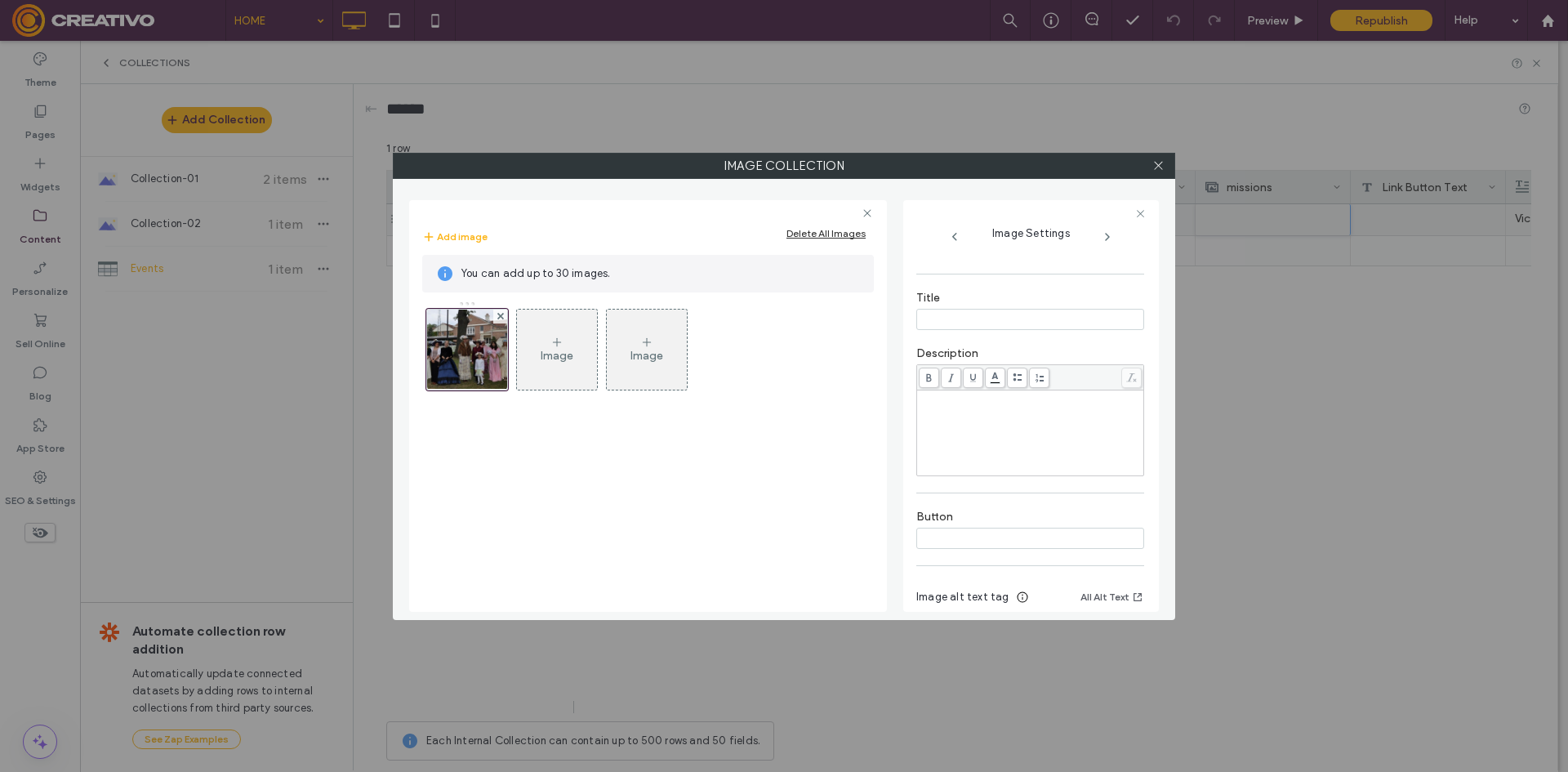
scroll to position [321, 0]
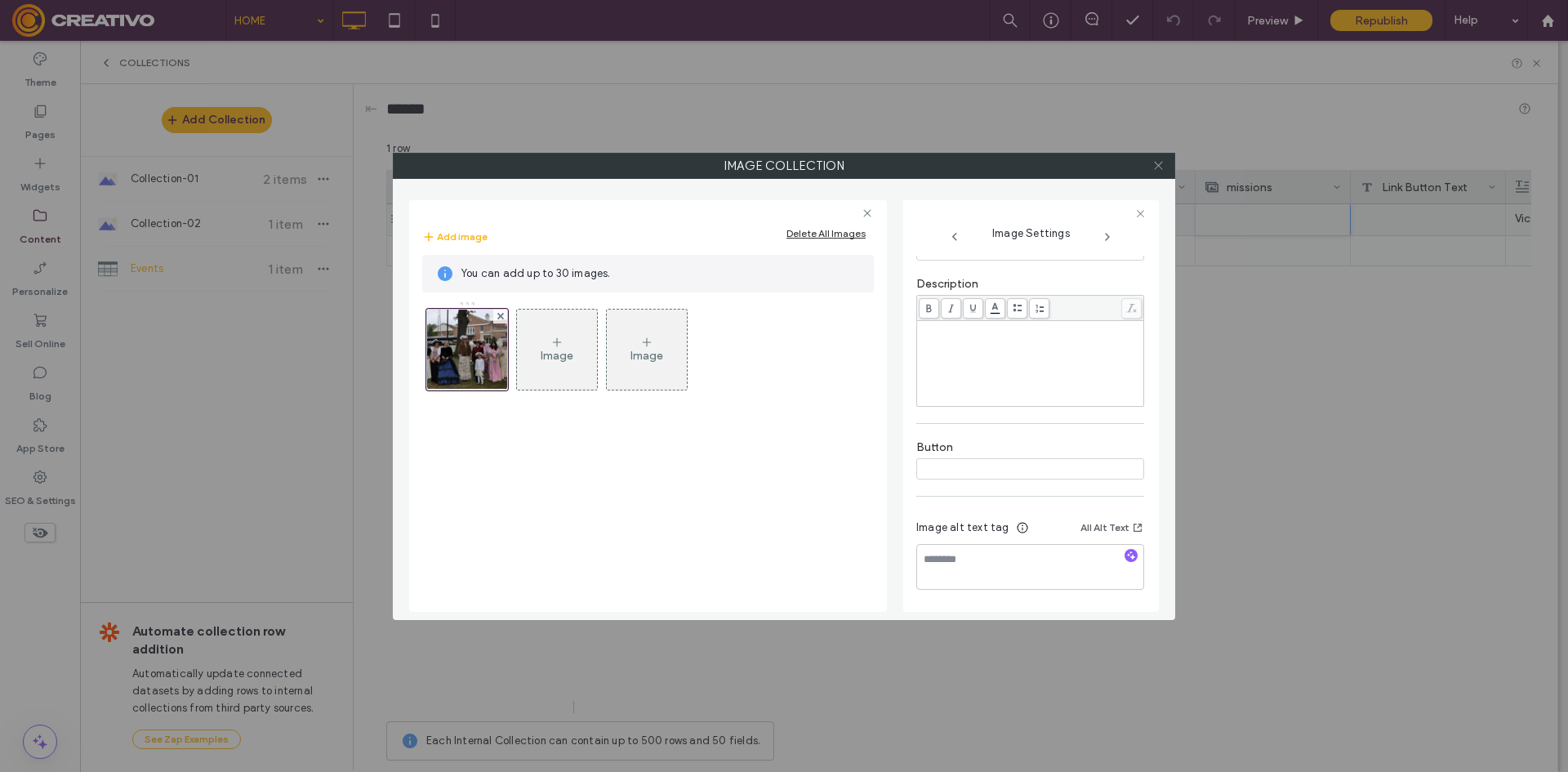
click at [1159, 161] on icon at bounding box center [1158, 166] width 13 height 13
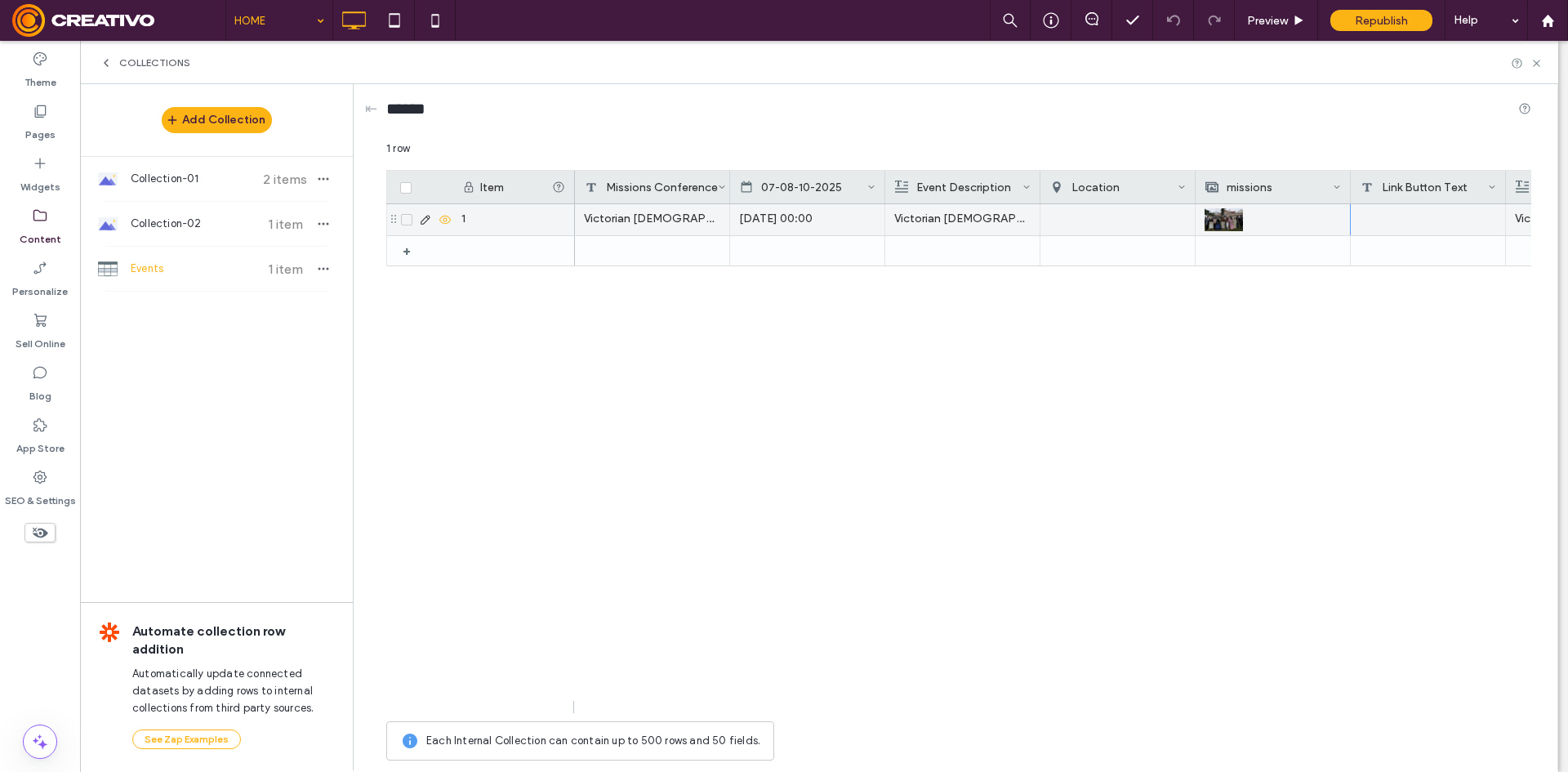
click at [611, 458] on div "Victorian Church Service Sep 21 2025 00:00 Victorian Church service at Mill Rac…" at bounding box center [1054, 458] width 956 height 508
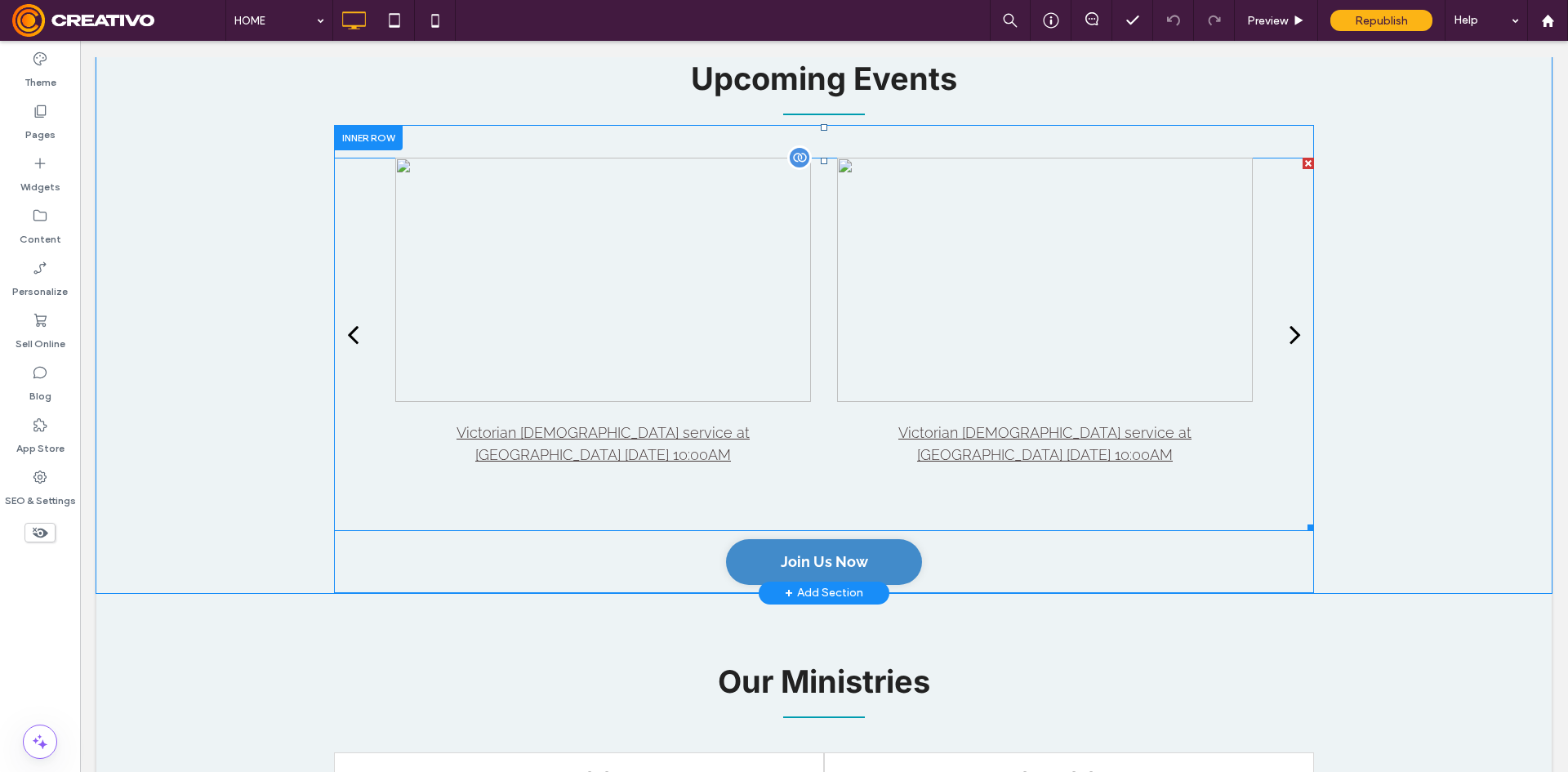
click at [657, 390] on div at bounding box center [603, 279] width 416 height 244
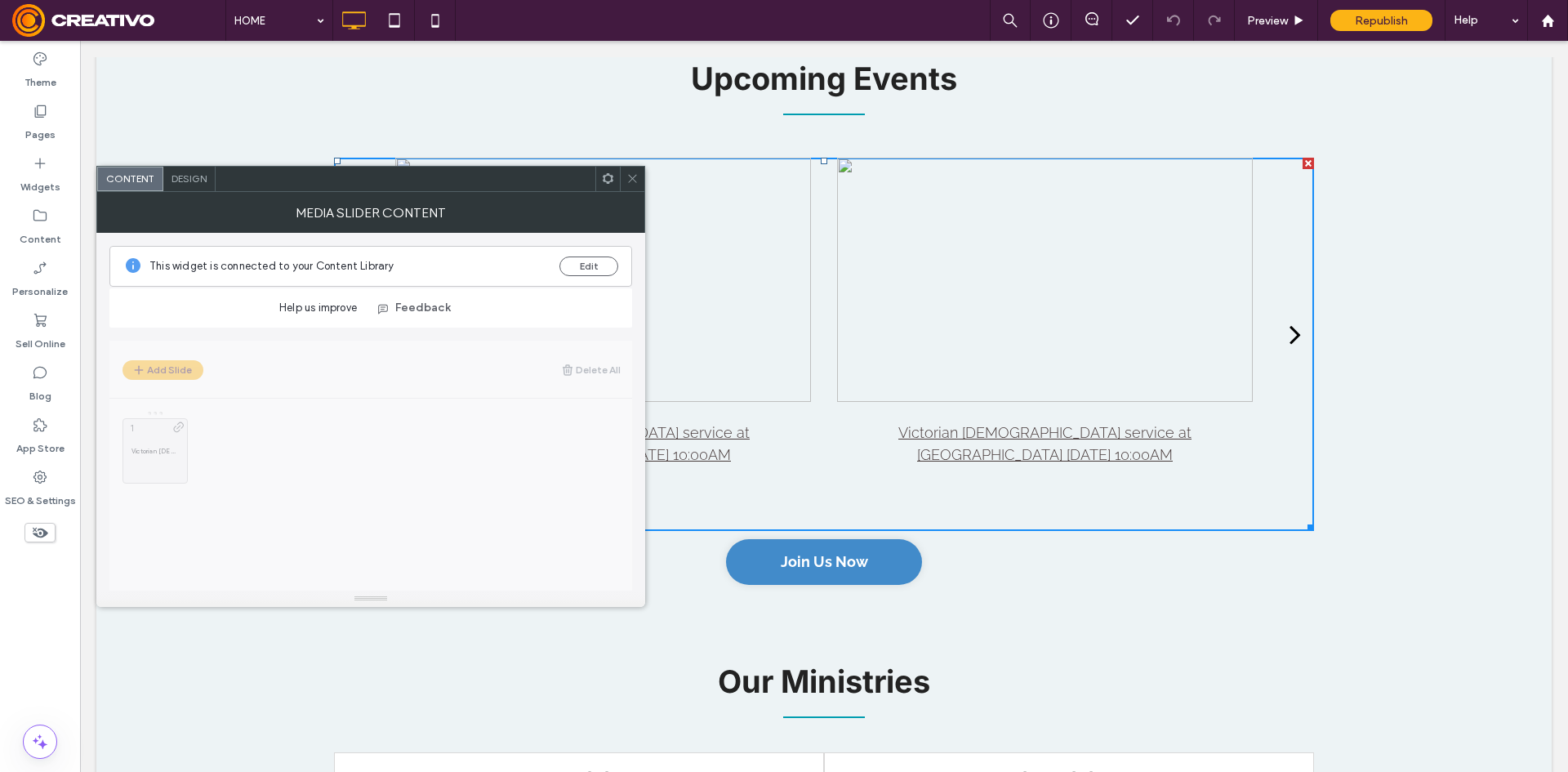
click at [638, 173] on icon at bounding box center [632, 178] width 13 height 13
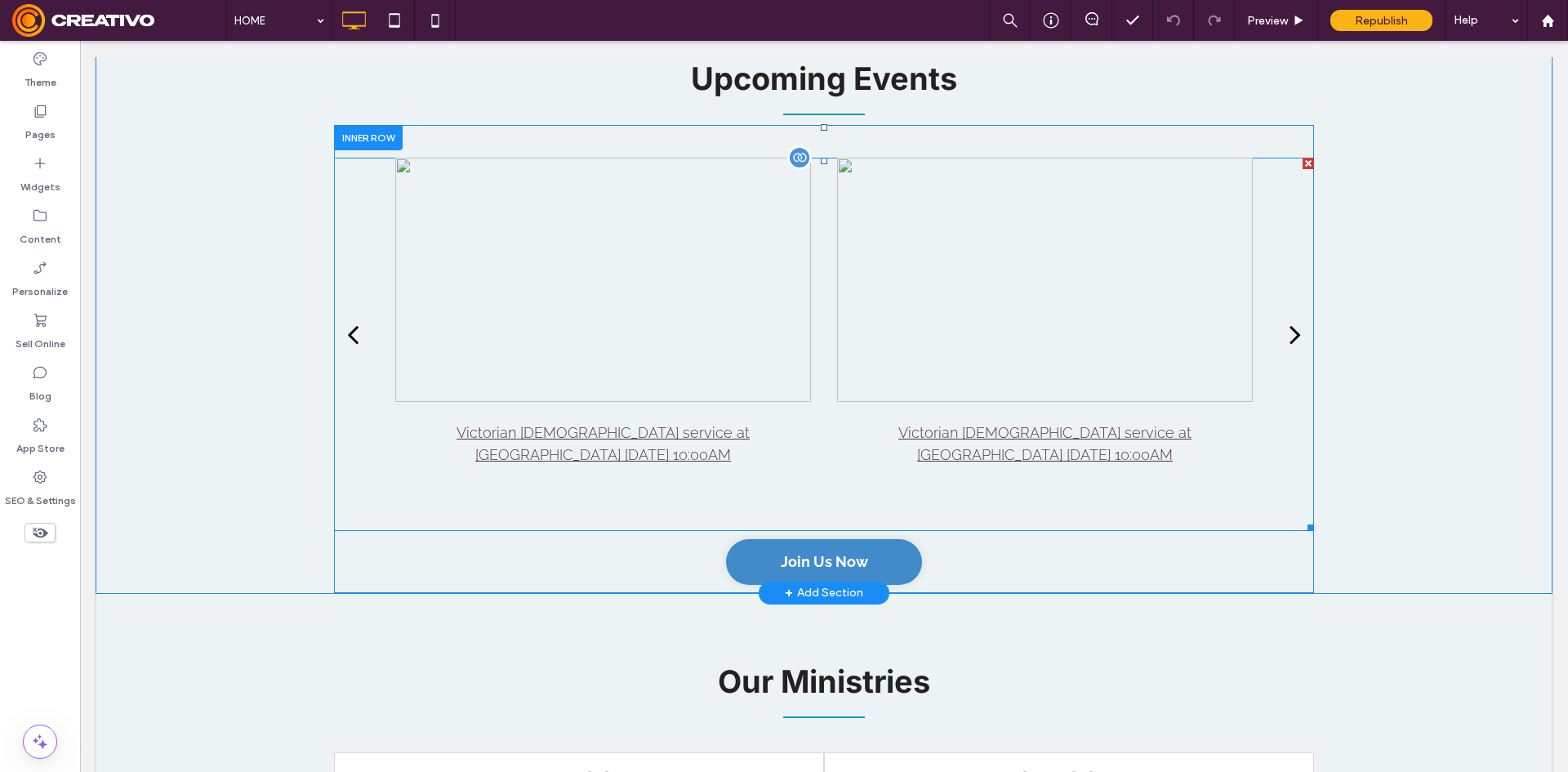
click at [547, 239] on div at bounding box center [603, 279] width 416 height 244
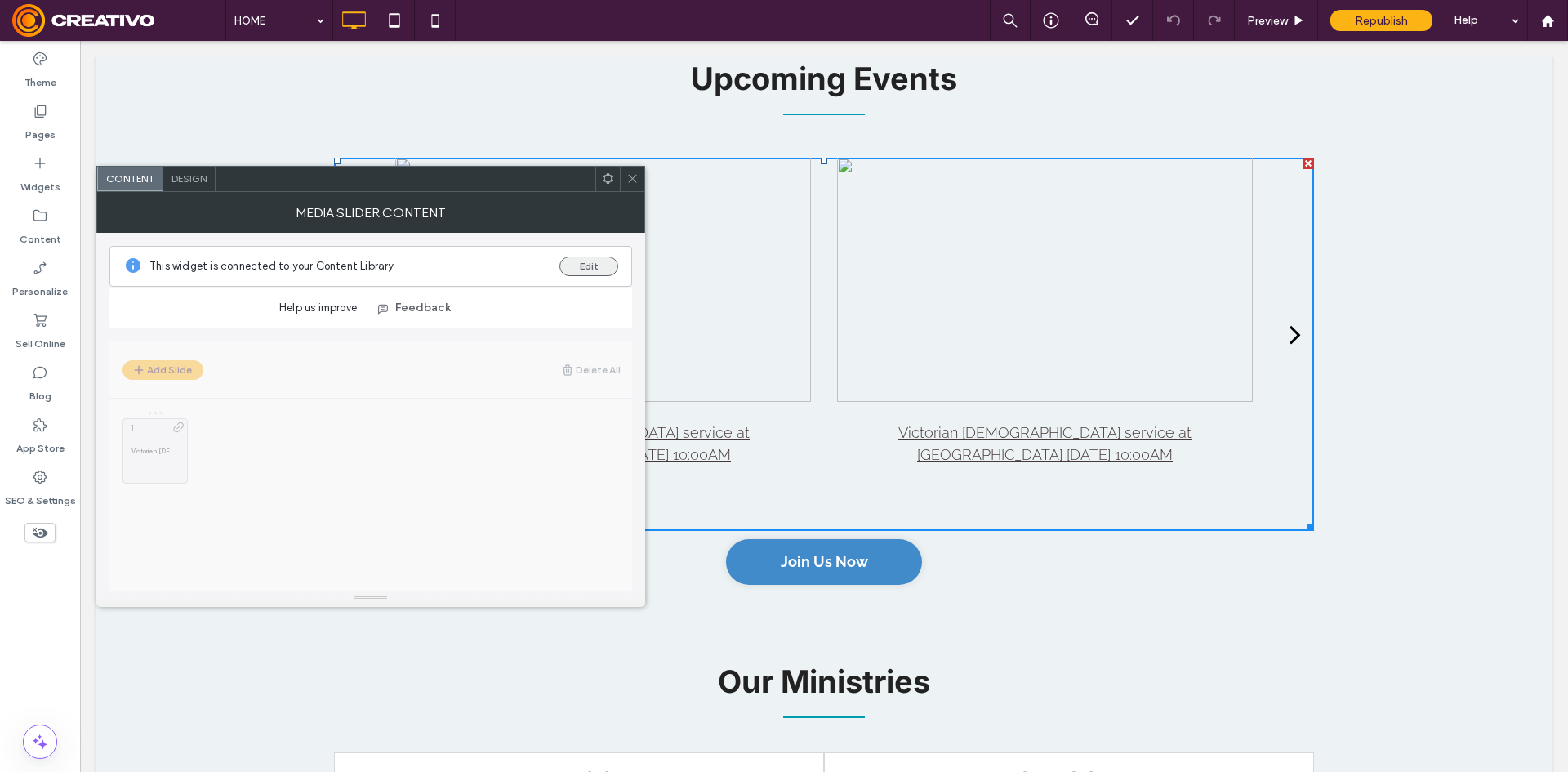
click at [581, 266] on button "Edit" at bounding box center [589, 266] width 59 height 20
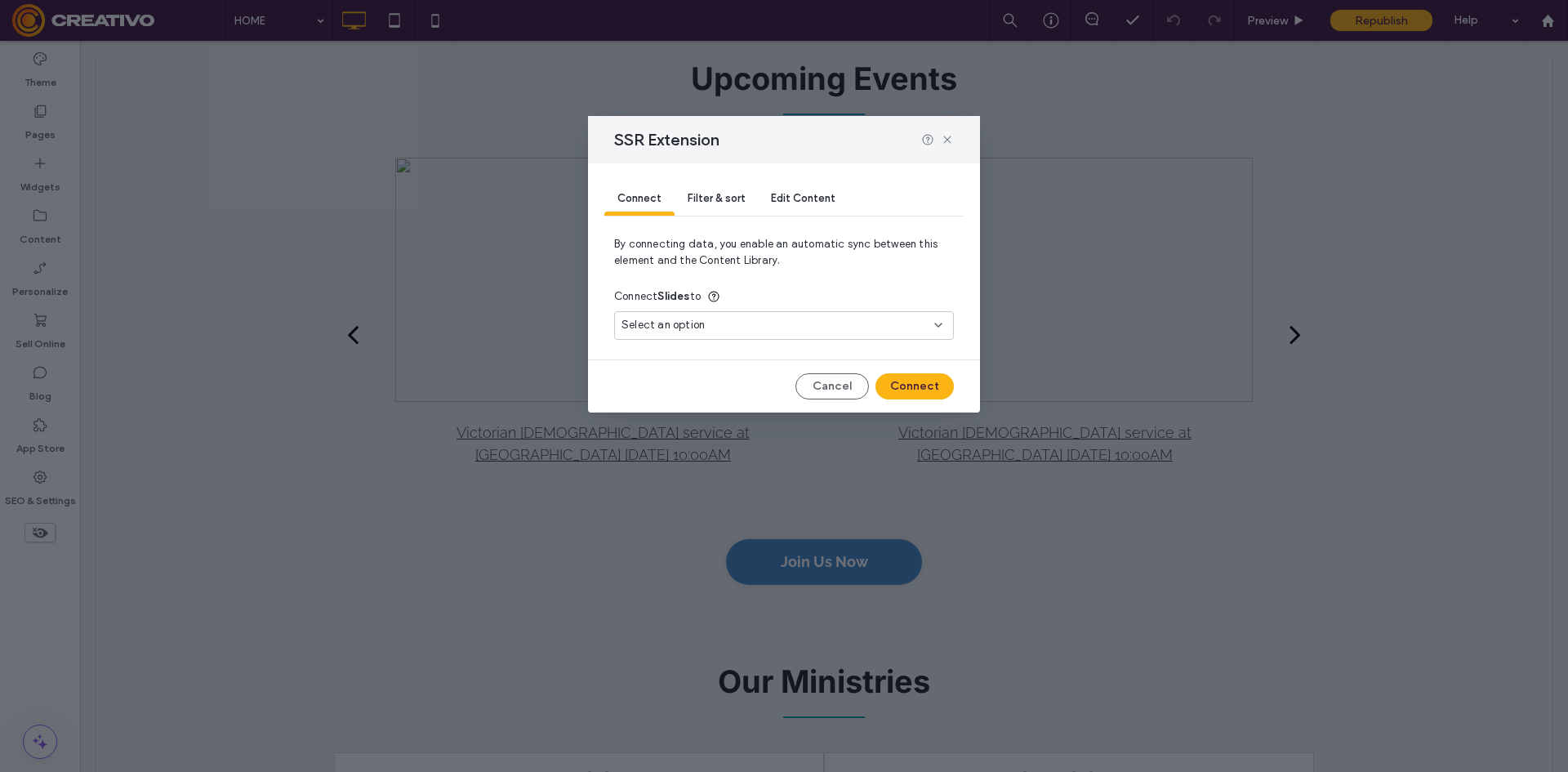
click at [826, 327] on div "Select an option" at bounding box center [774, 324] width 306 height 17
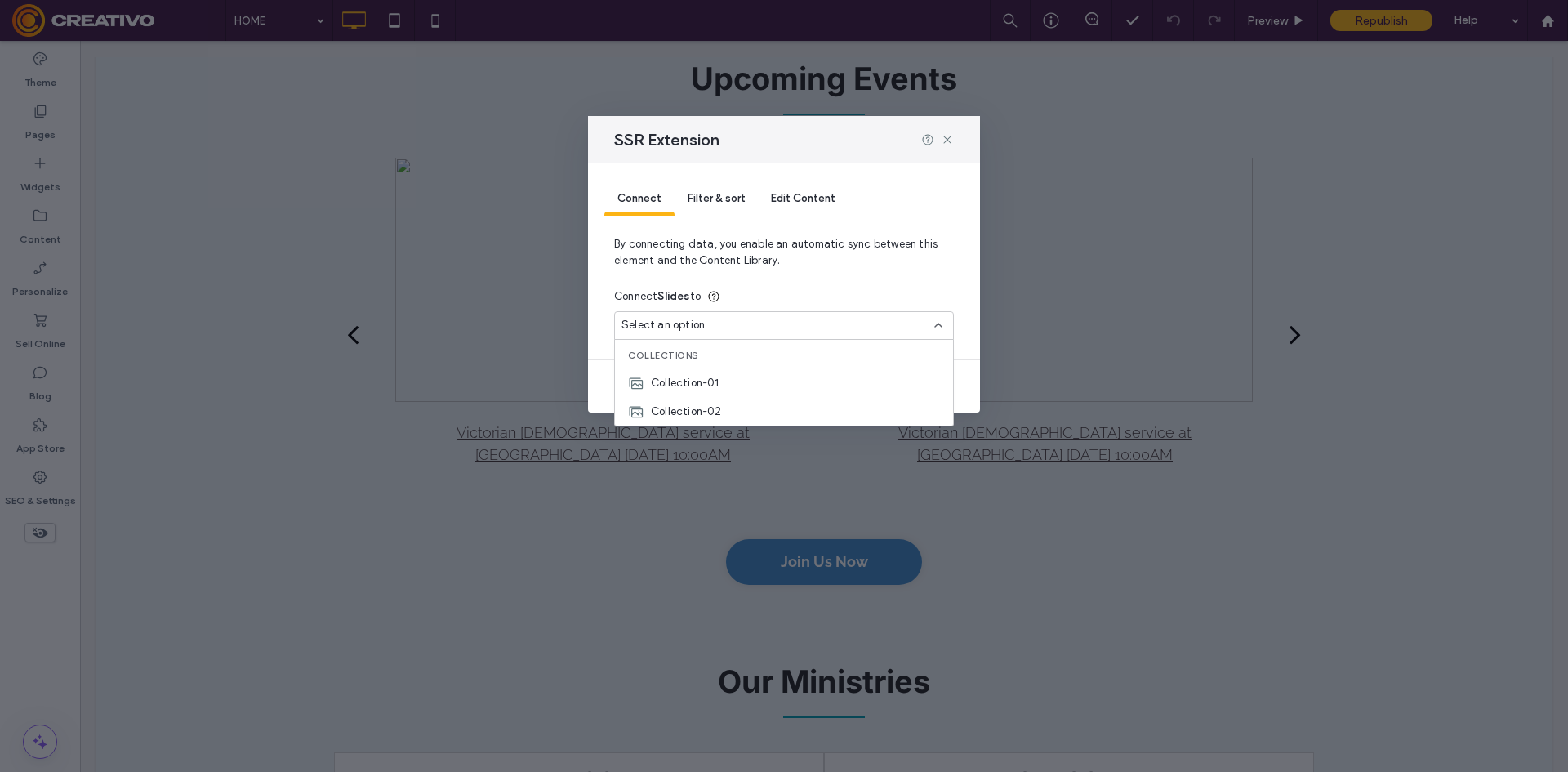
click at [831, 292] on div "Connect Slides to" at bounding box center [784, 297] width 340 height 29
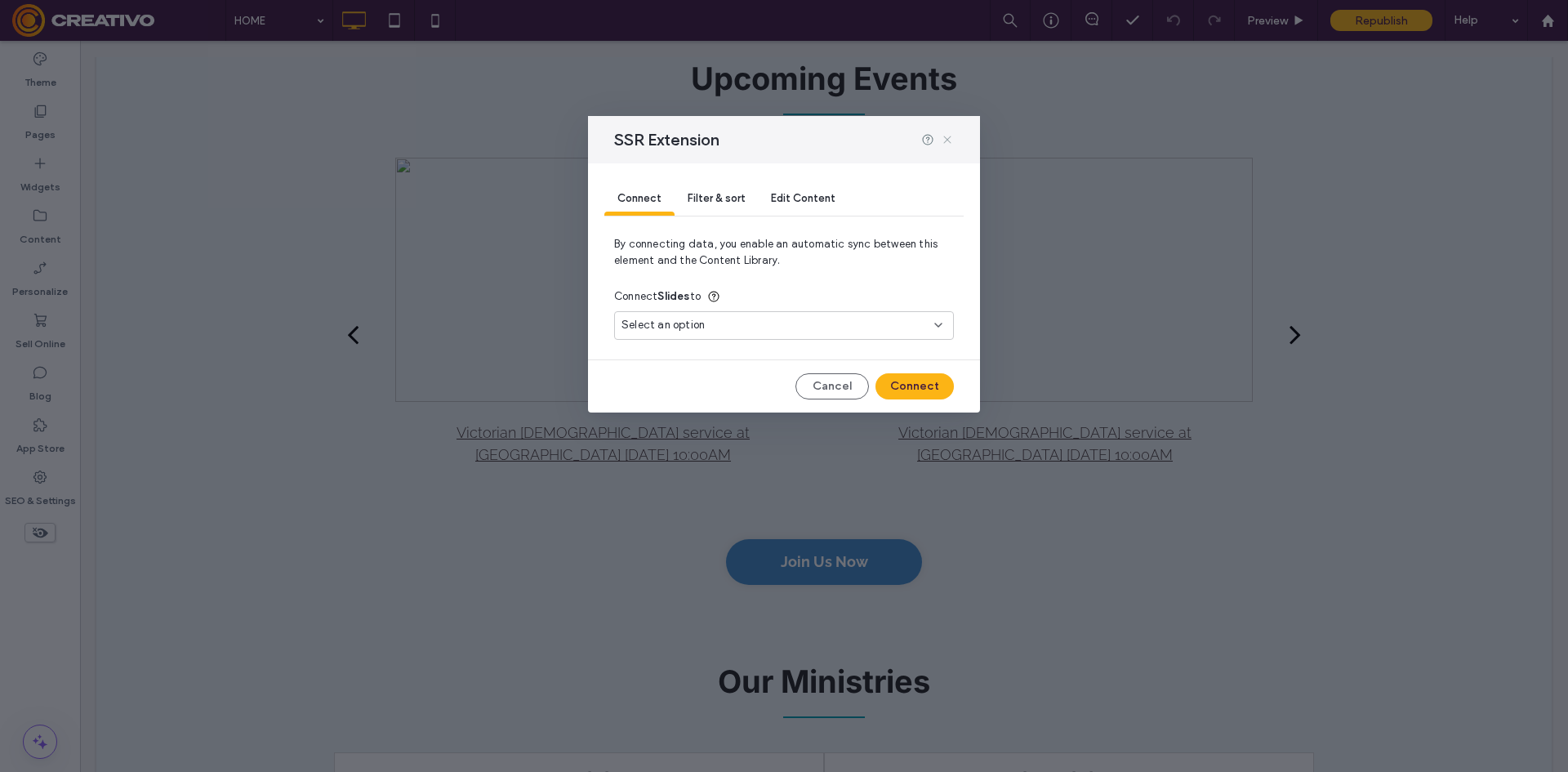
click at [950, 145] on icon at bounding box center [947, 139] width 13 height 13
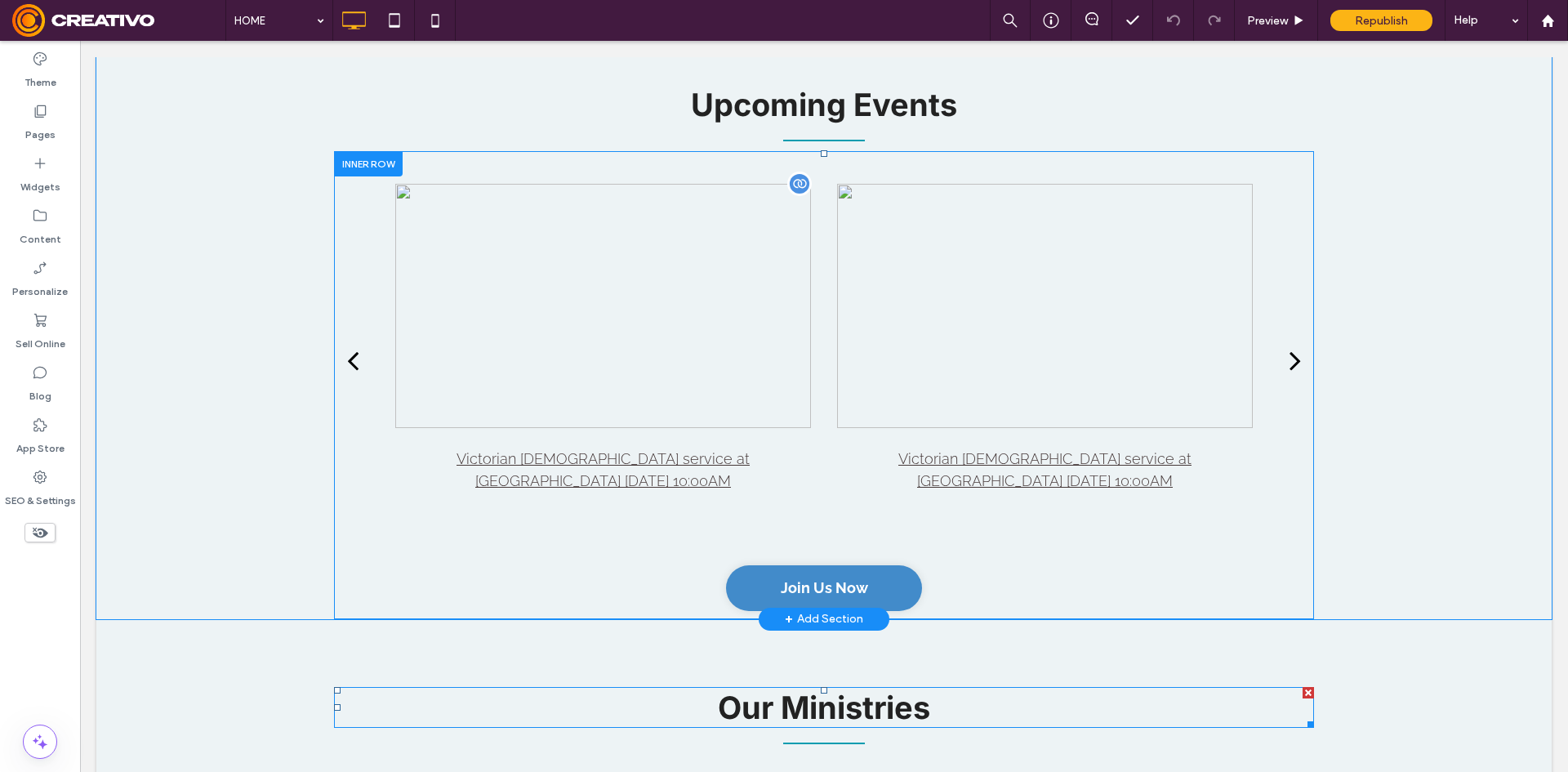
scroll to position [1953, 0]
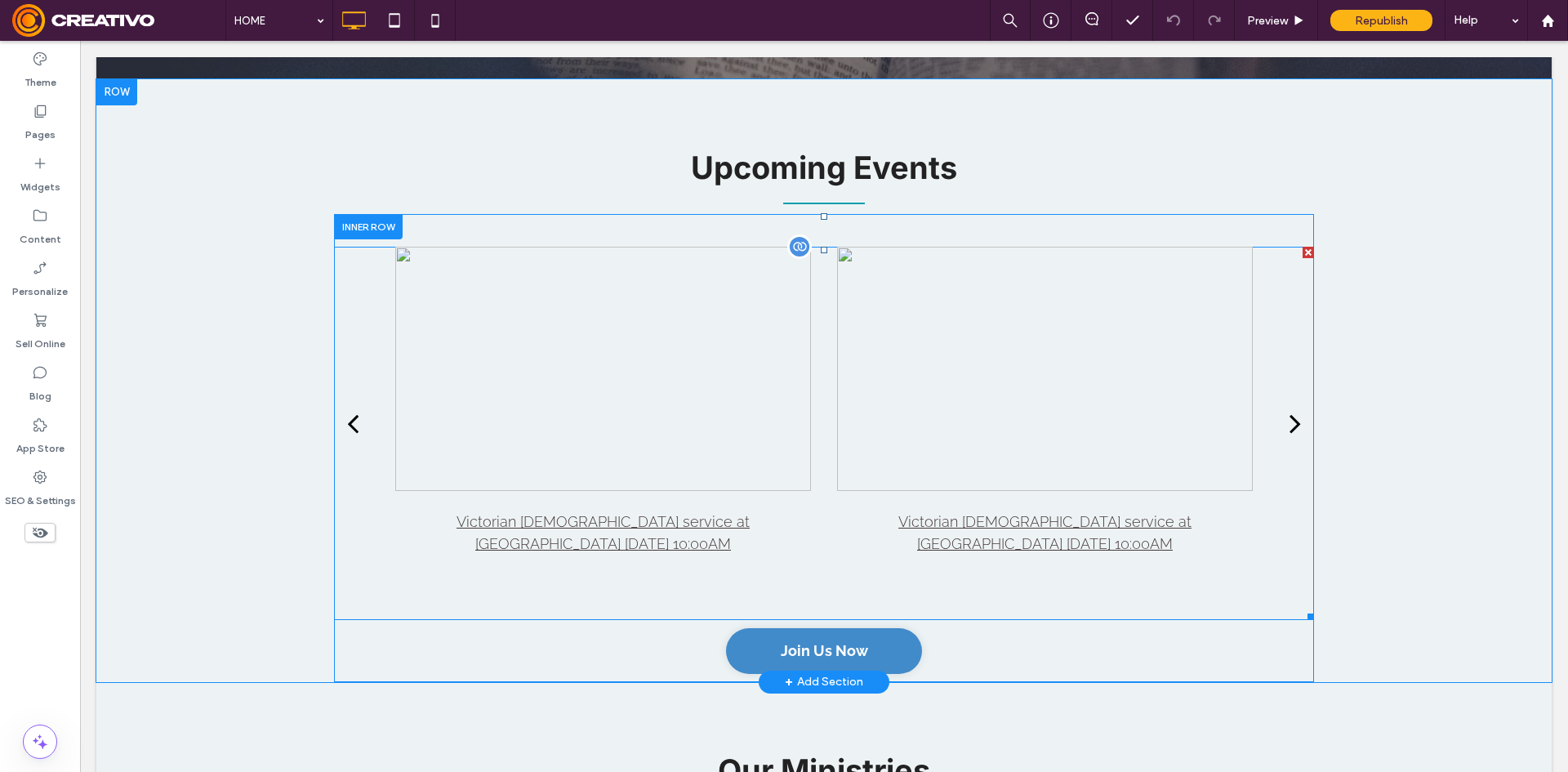
drag, startPoint x: 514, startPoint y: 394, endPoint x: 564, endPoint y: 437, distance: 65.9
click at [514, 394] on div at bounding box center [603, 368] width 416 height 244
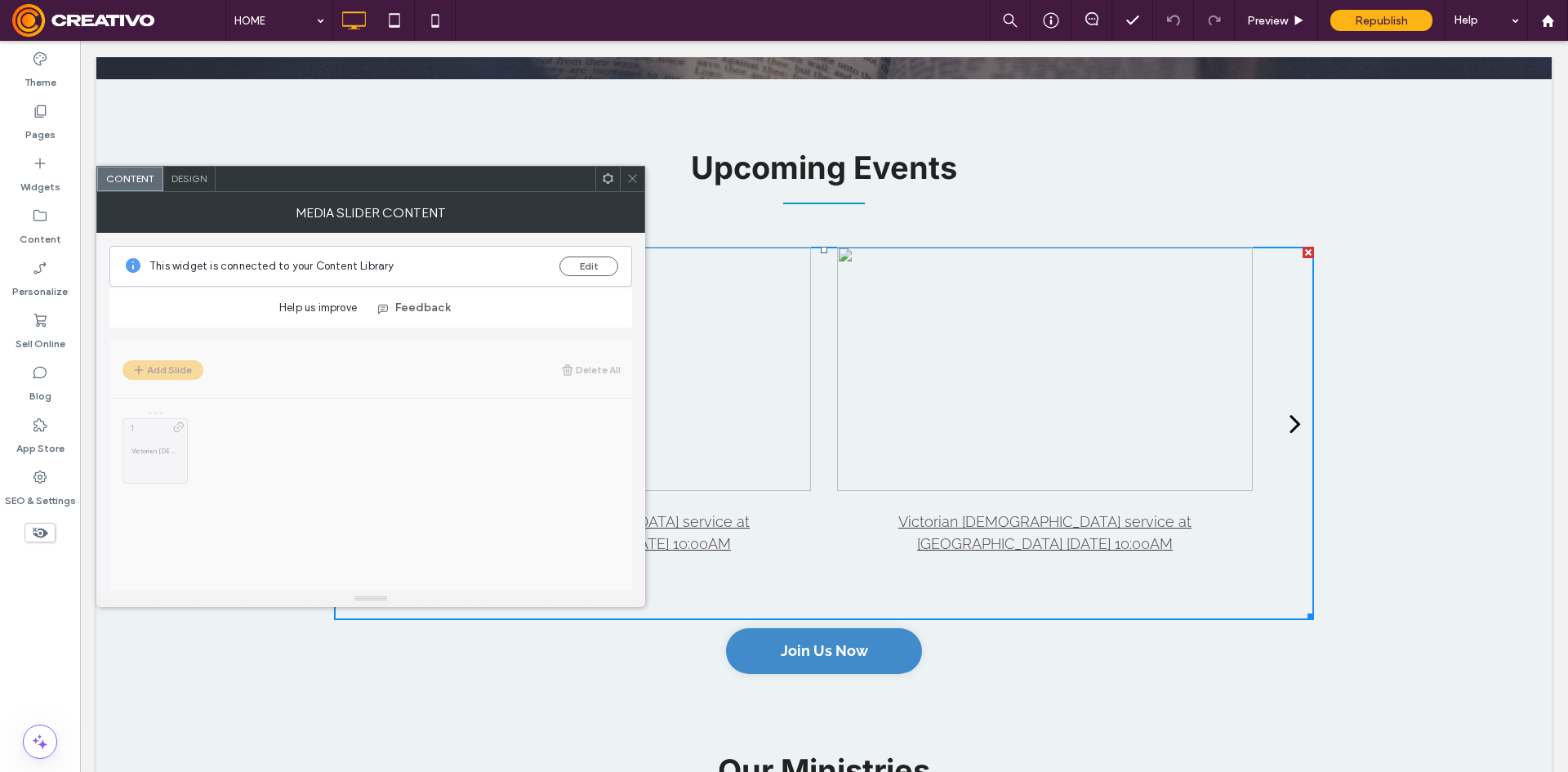
click at [639, 184] on div at bounding box center [632, 178] width 24 height 24
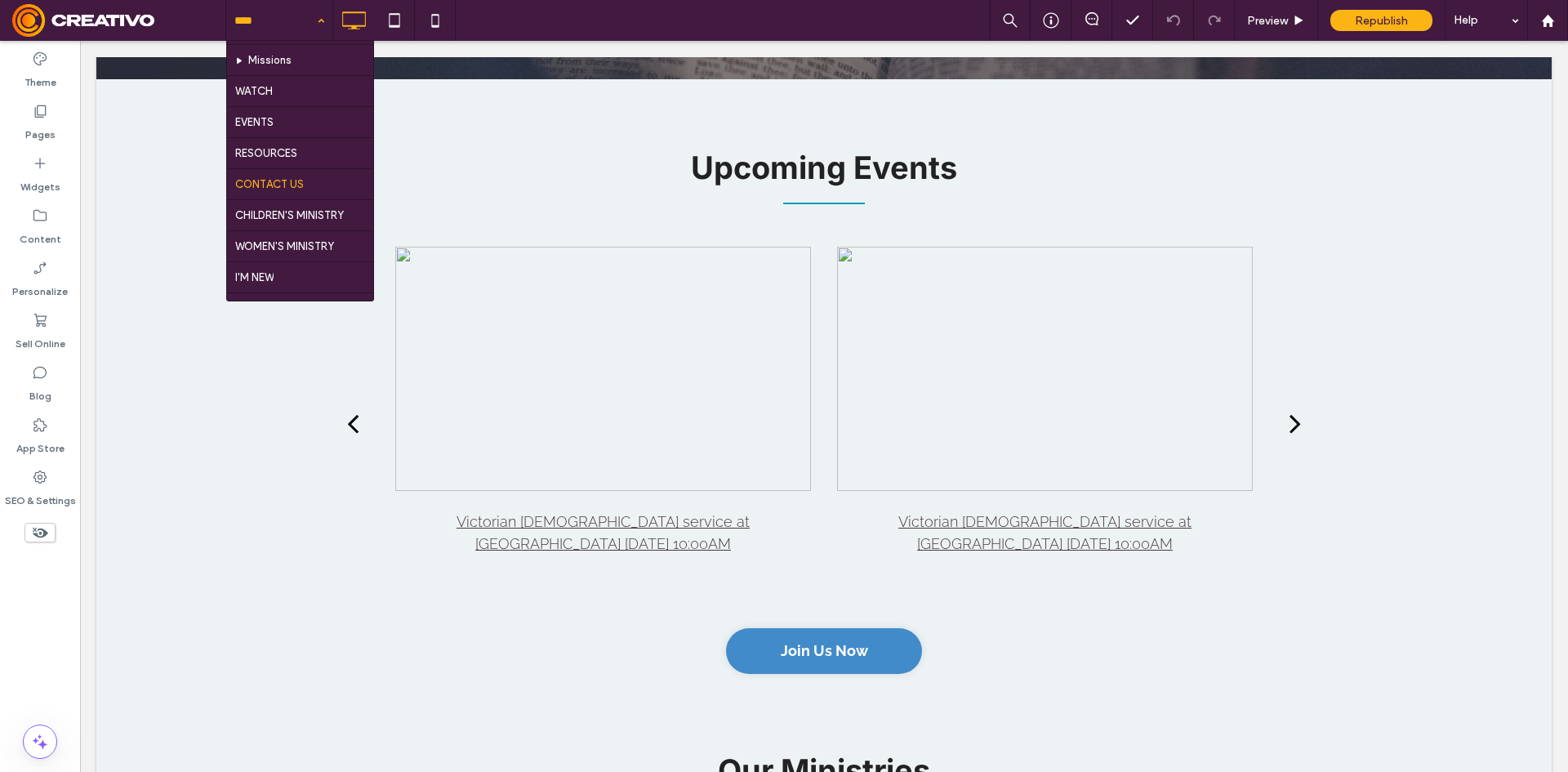
scroll to position [245, 0]
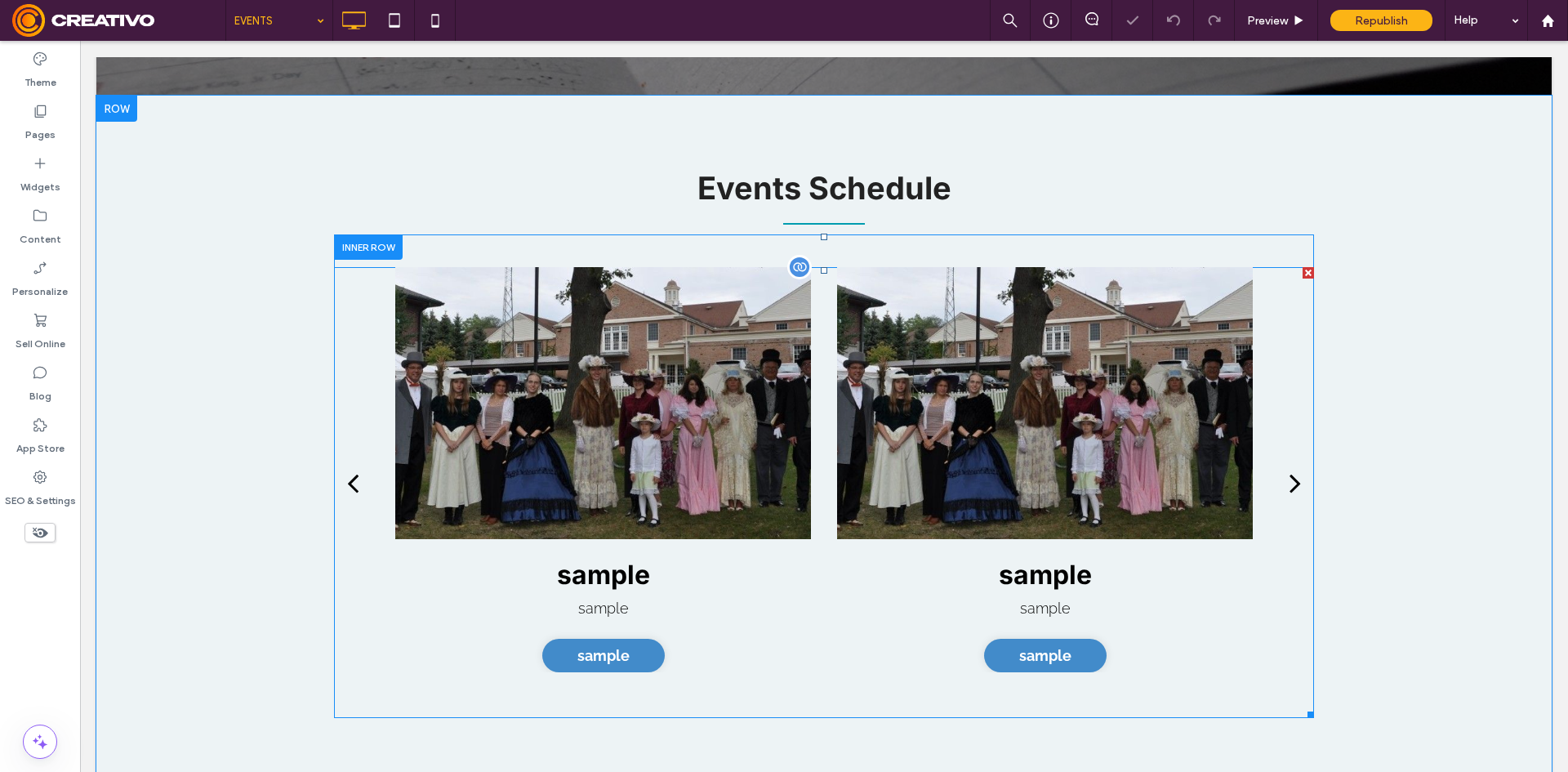
scroll to position [326, 0]
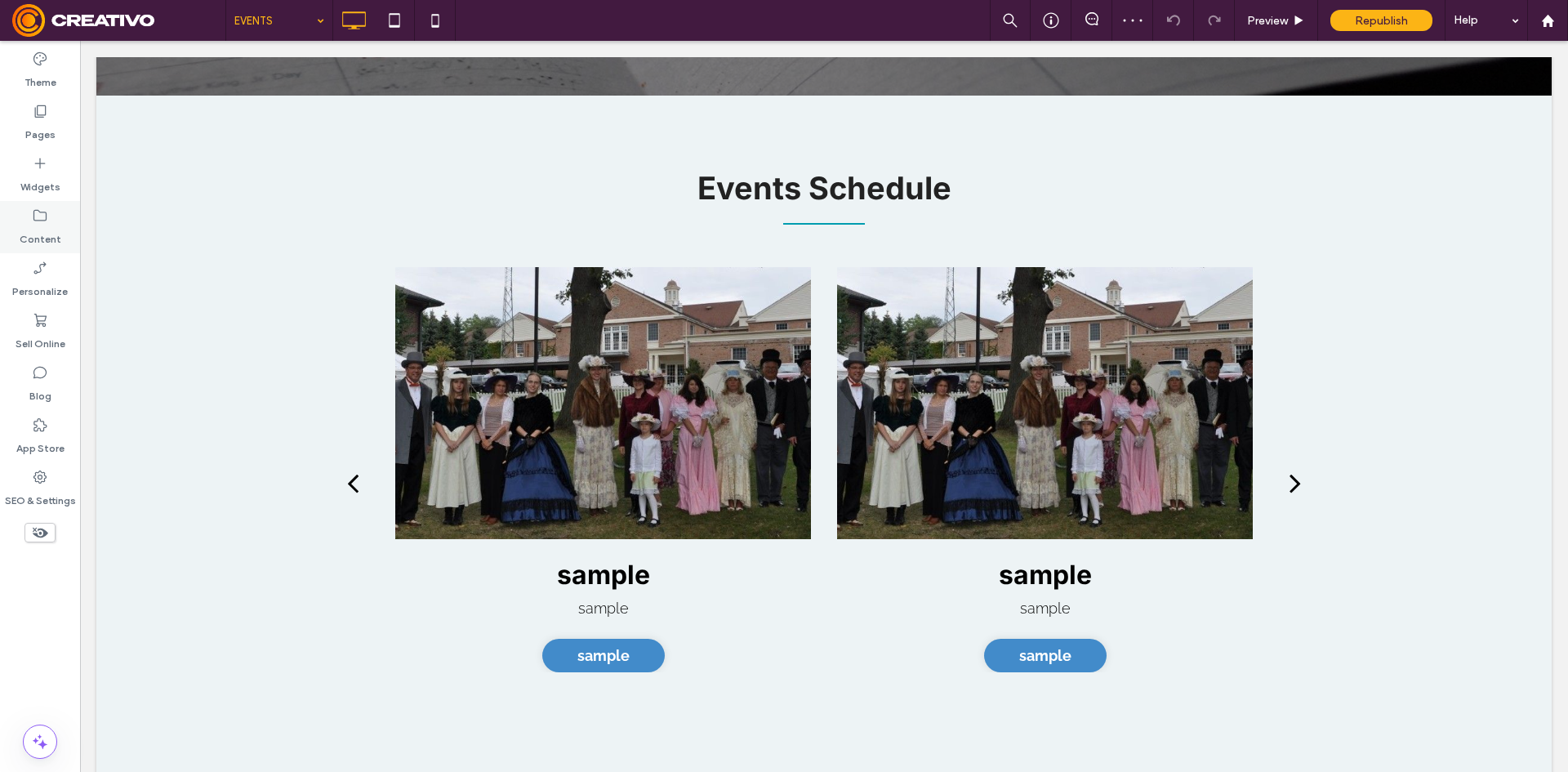
click at [39, 236] on label "Content" at bounding box center [40, 234] width 42 height 23
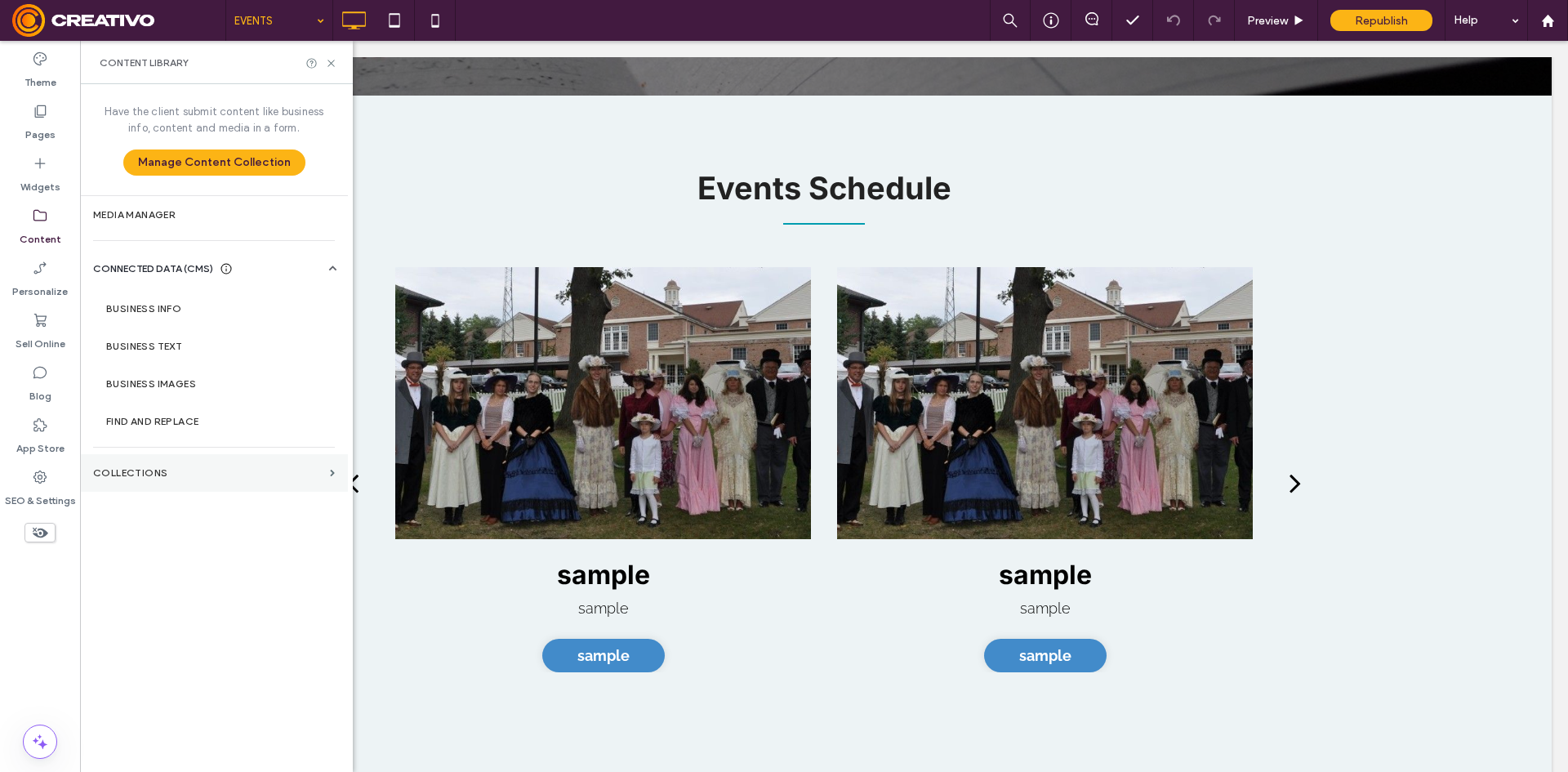
click at [147, 468] on label "Collections" at bounding box center [208, 473] width 230 height 12
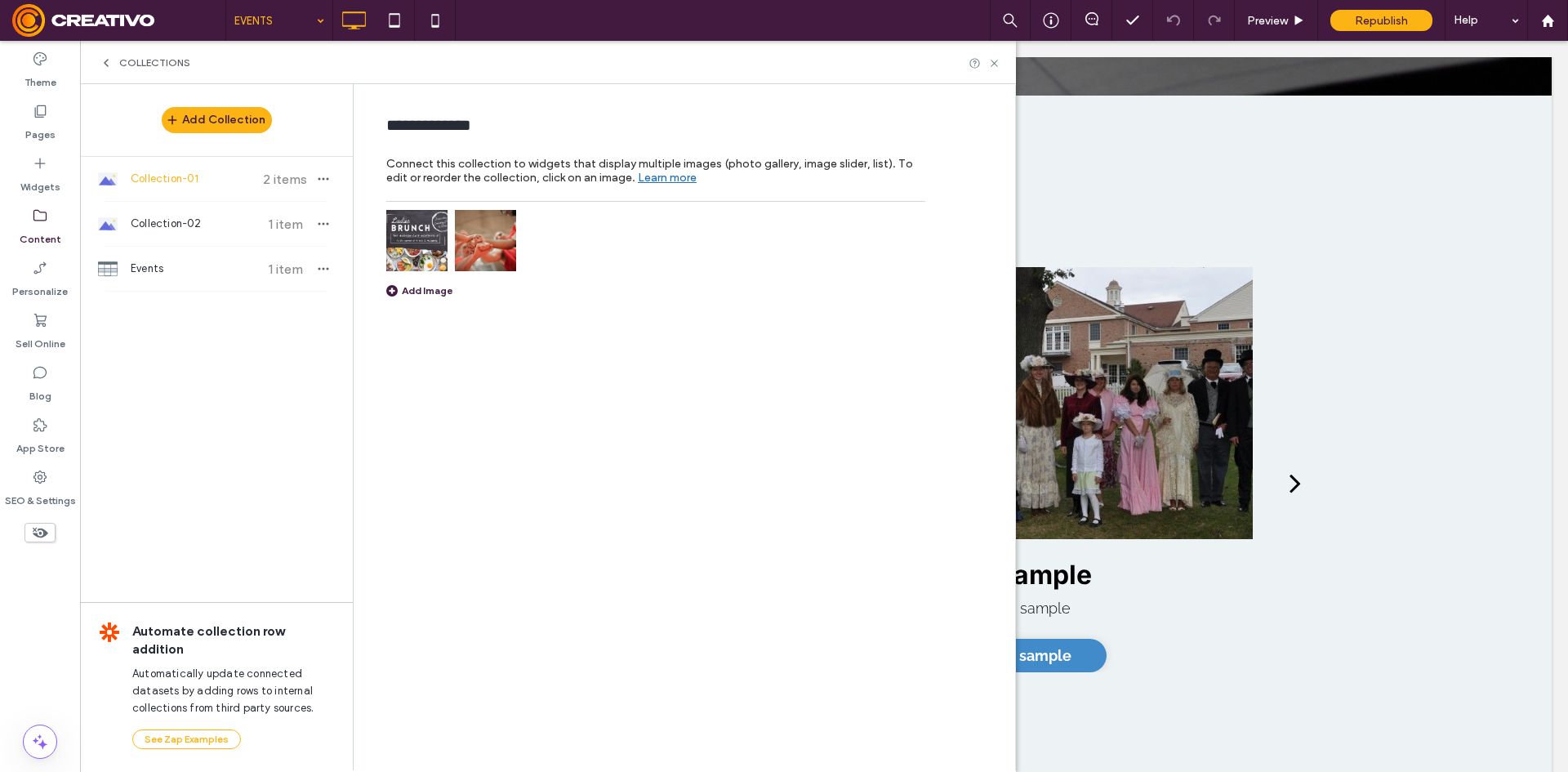
click at [202, 172] on span "Collection-01" at bounding box center [191, 178] width 122 height 17
click at [219, 174] on span "Collection-01" at bounding box center [191, 178] width 122 height 17
click at [219, 225] on span "Collection-02" at bounding box center [191, 223] width 122 height 17
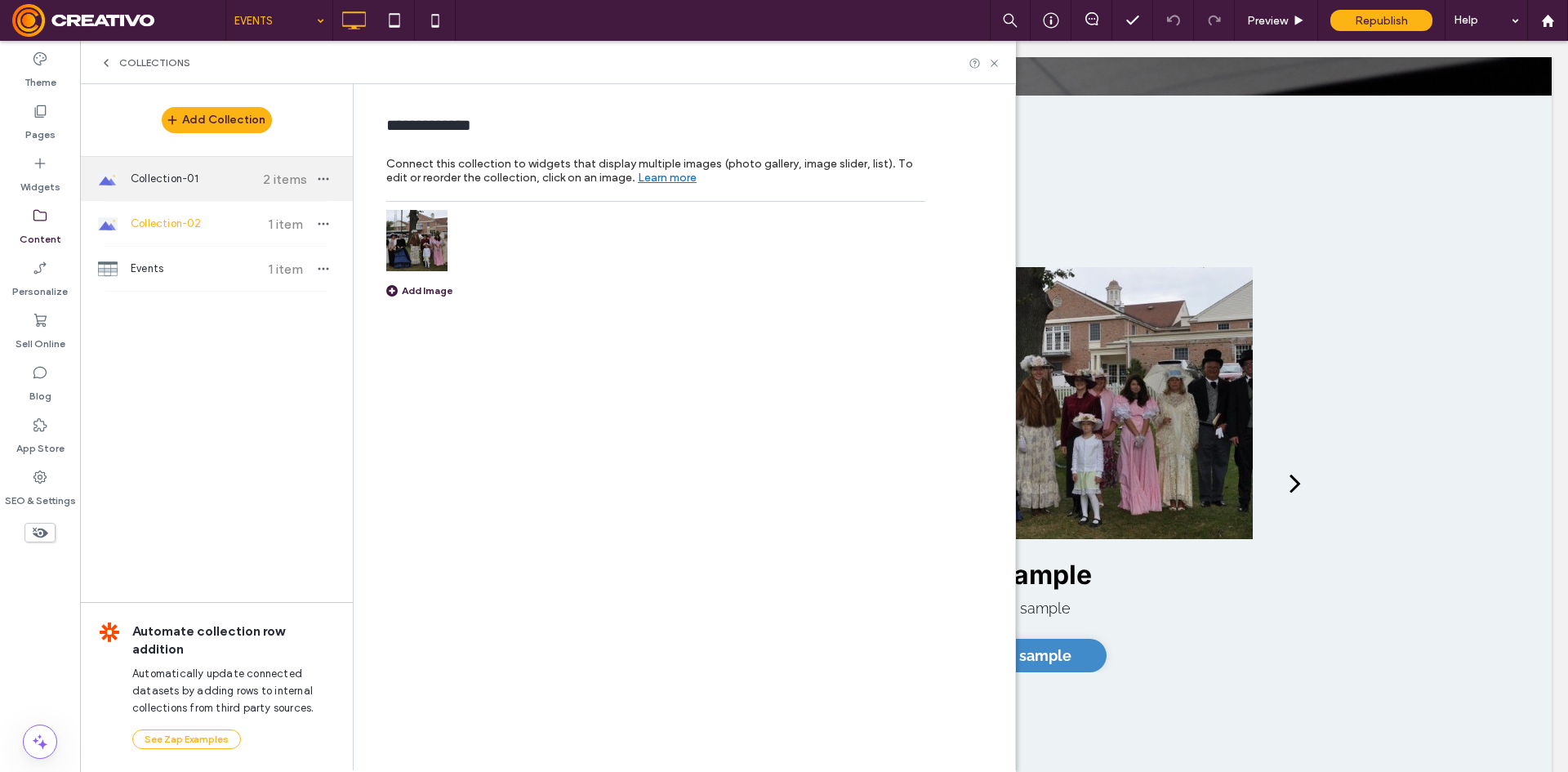
click at [220, 187] on div "Collection-01 2 items" at bounding box center [217, 178] width 272 height 44
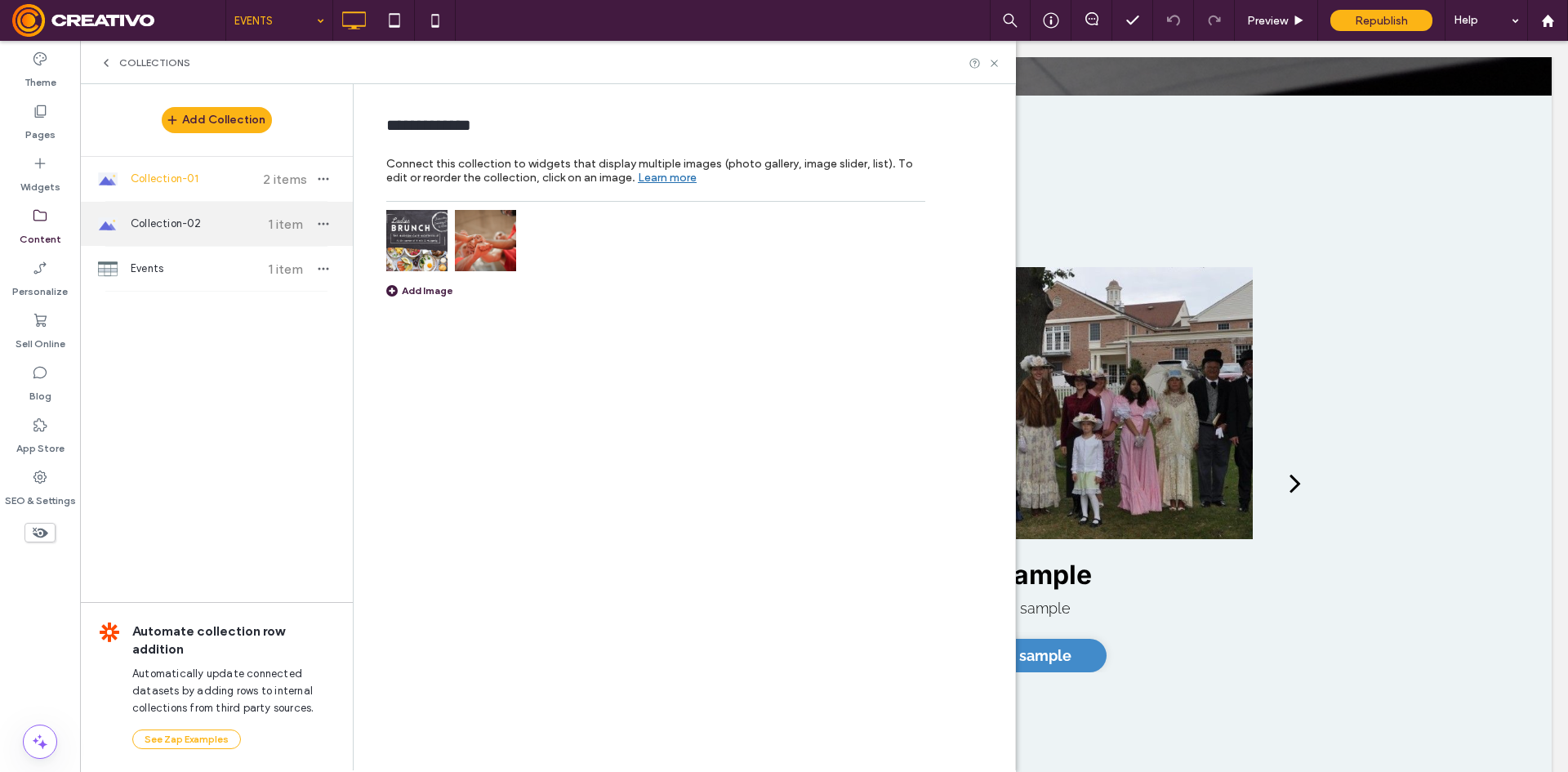
click at [221, 220] on span "Collection-02" at bounding box center [191, 223] width 122 height 17
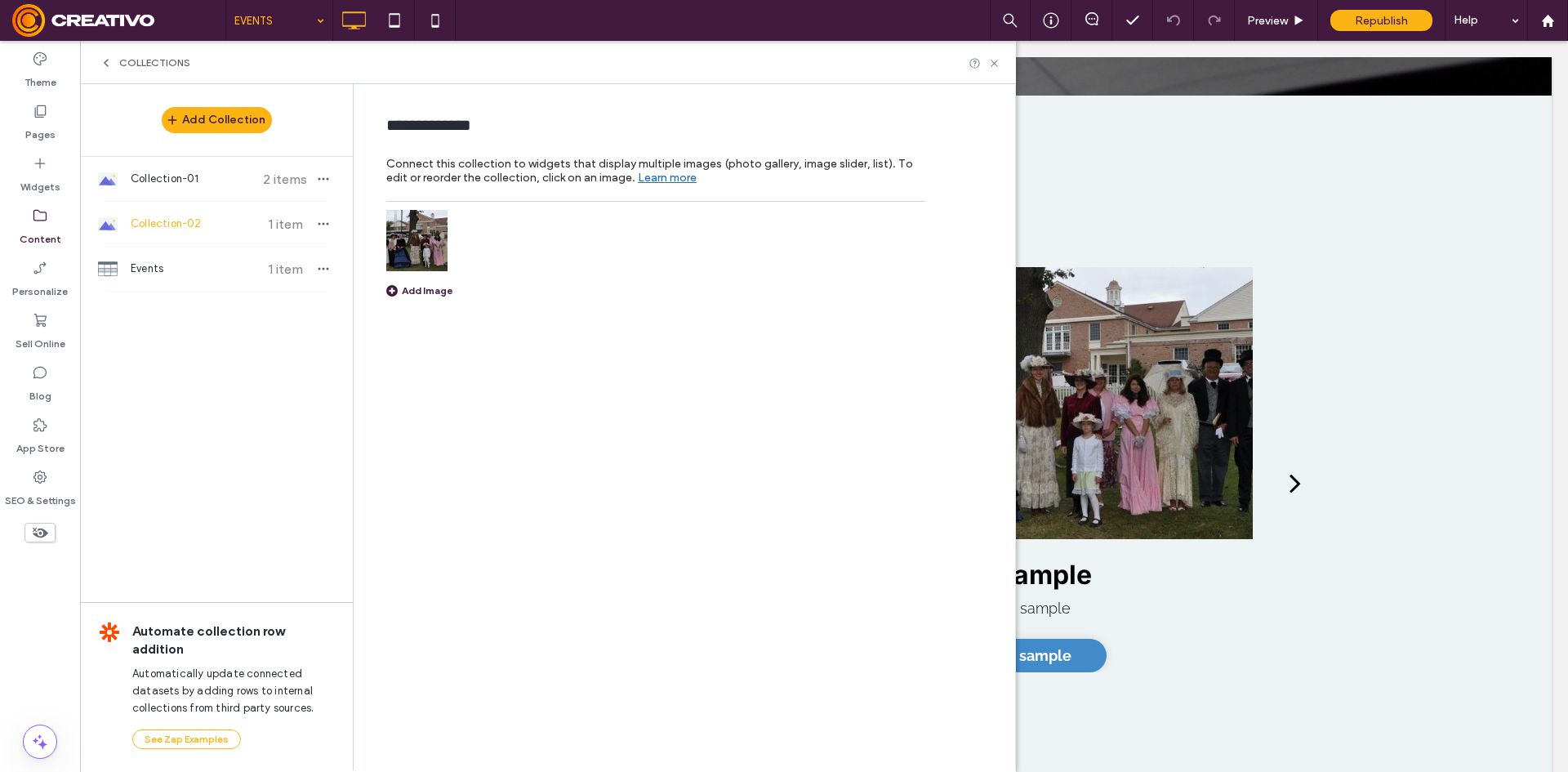
click at [226, 232] on div "Collection-02 1 item" at bounding box center [217, 223] width 272 height 44
click at [237, 168] on div "Collection-01 2 items" at bounding box center [217, 178] width 272 height 44
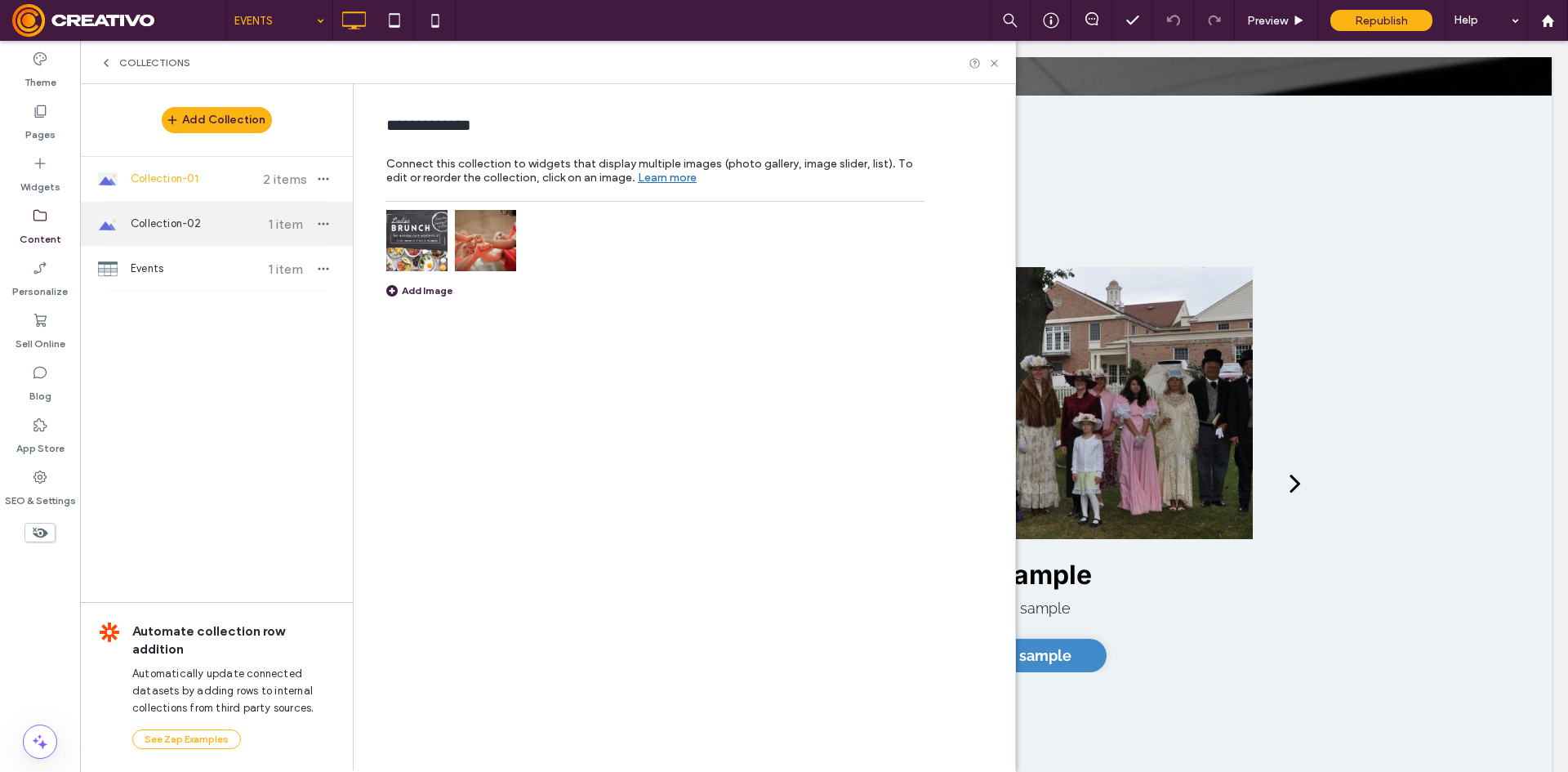
click at [239, 224] on span "Collection-02" at bounding box center [191, 223] width 122 height 17
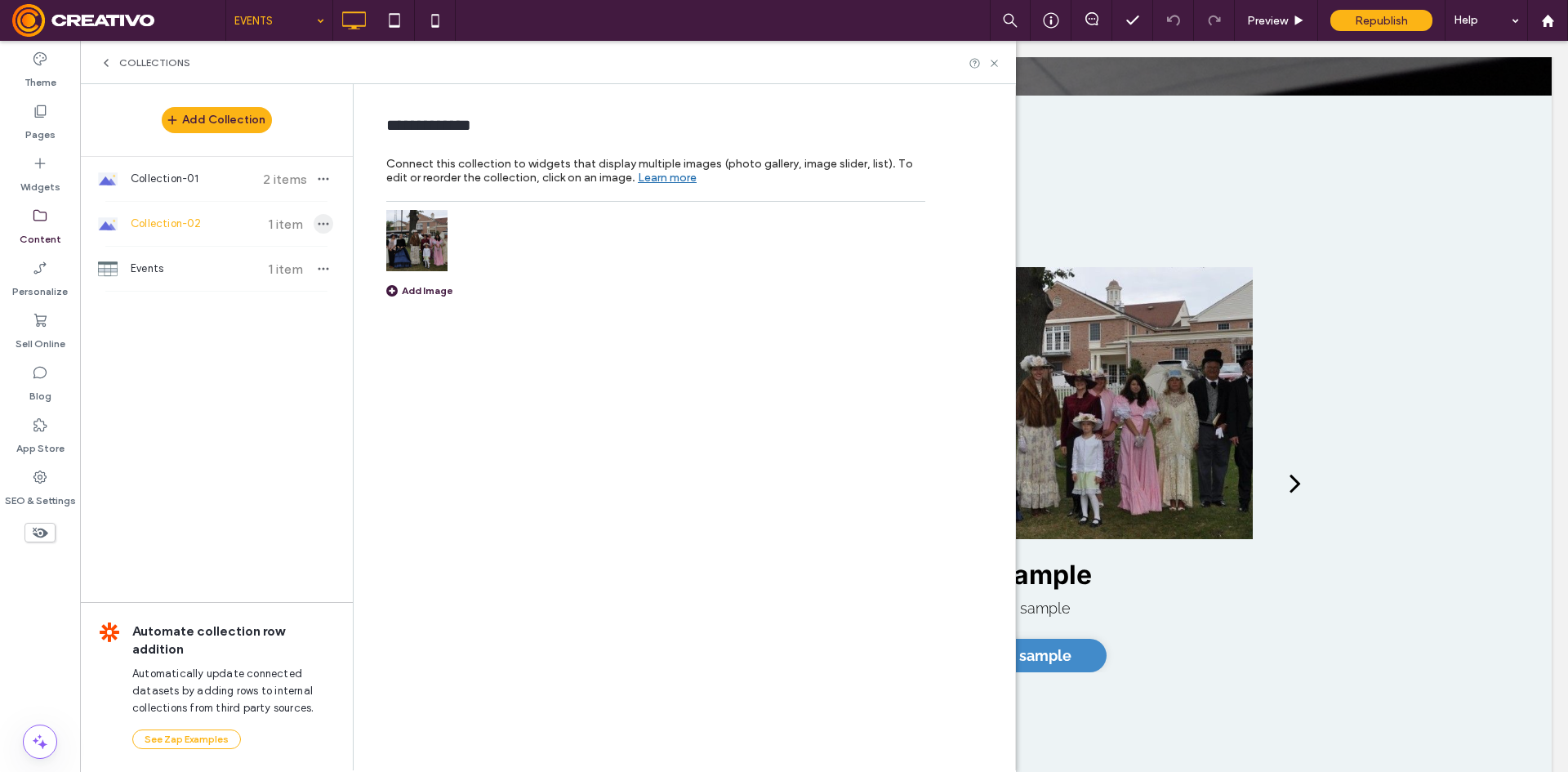
click at [327, 223] on use "button" at bounding box center [323, 224] width 11 height 3
click at [255, 356] on div "Add Collection Collection-01 2 items Collection-02 1 item Events 1 item Automat…" at bounding box center [217, 426] width 272 height 684
click at [238, 113] on button "Add Collection" at bounding box center [217, 120] width 111 height 26
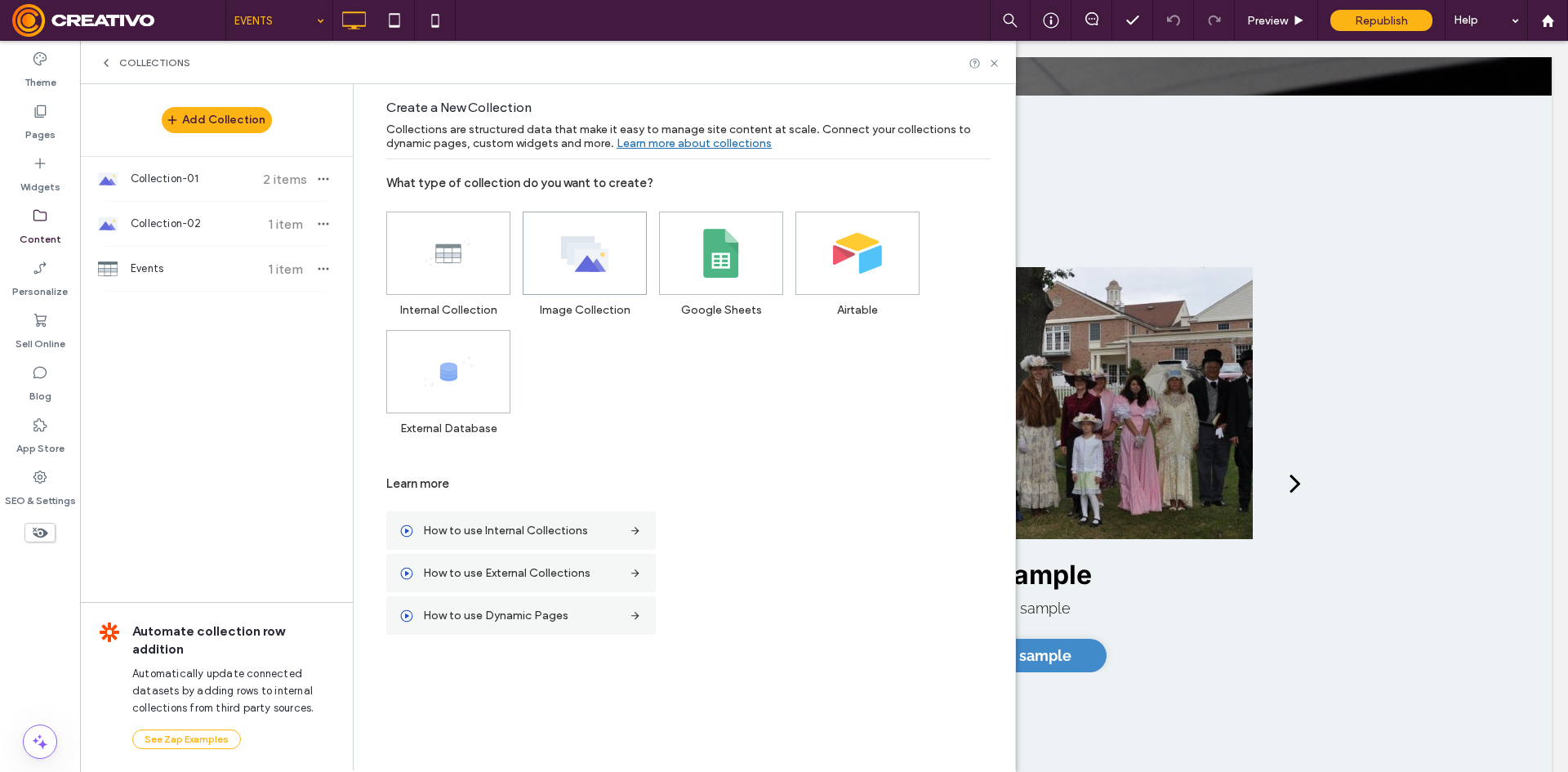
click at [578, 290] on span at bounding box center [584, 253] width 122 height 81
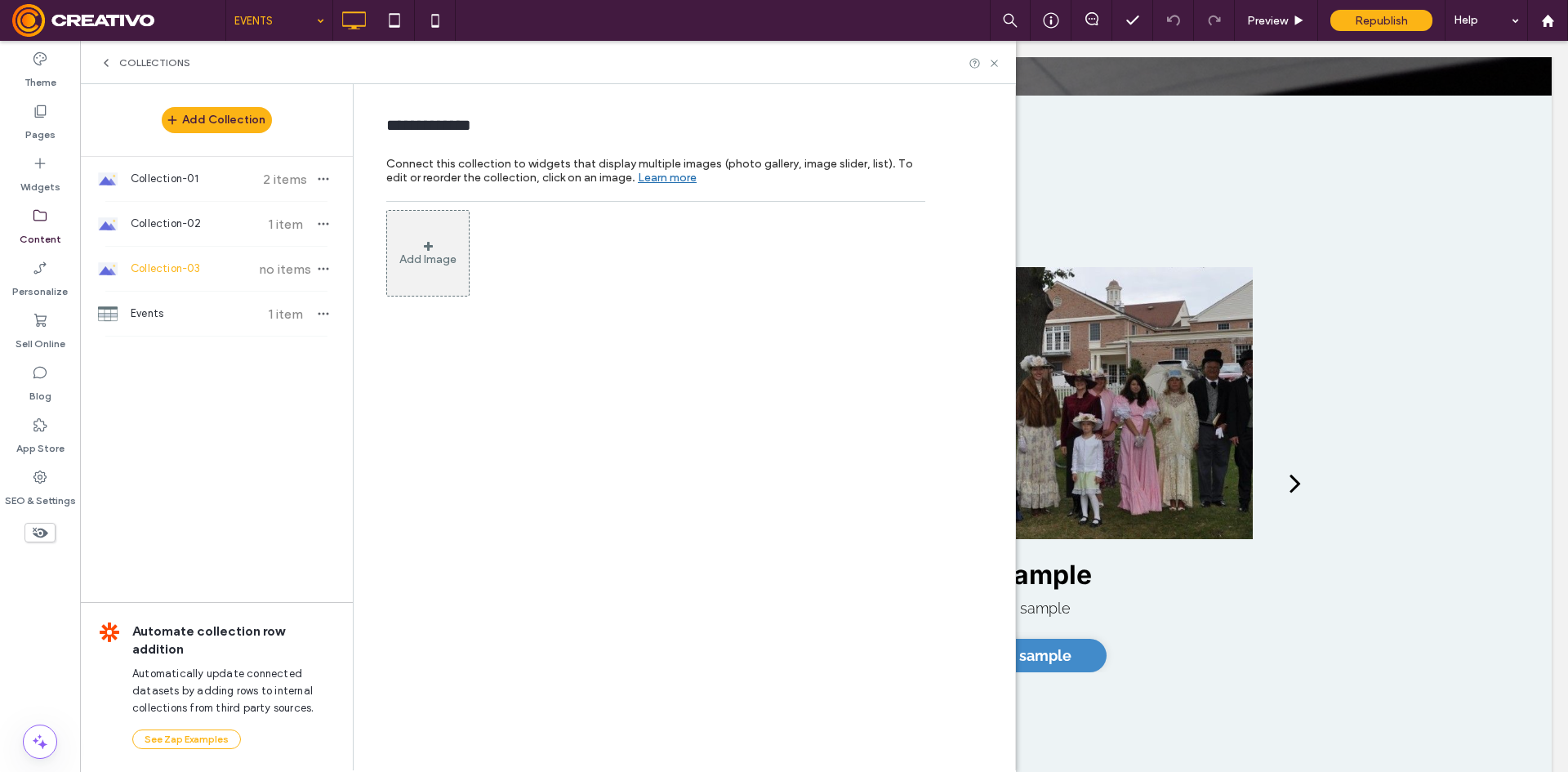
click at [442, 292] on div "Add Image" at bounding box center [427, 253] width 83 height 86
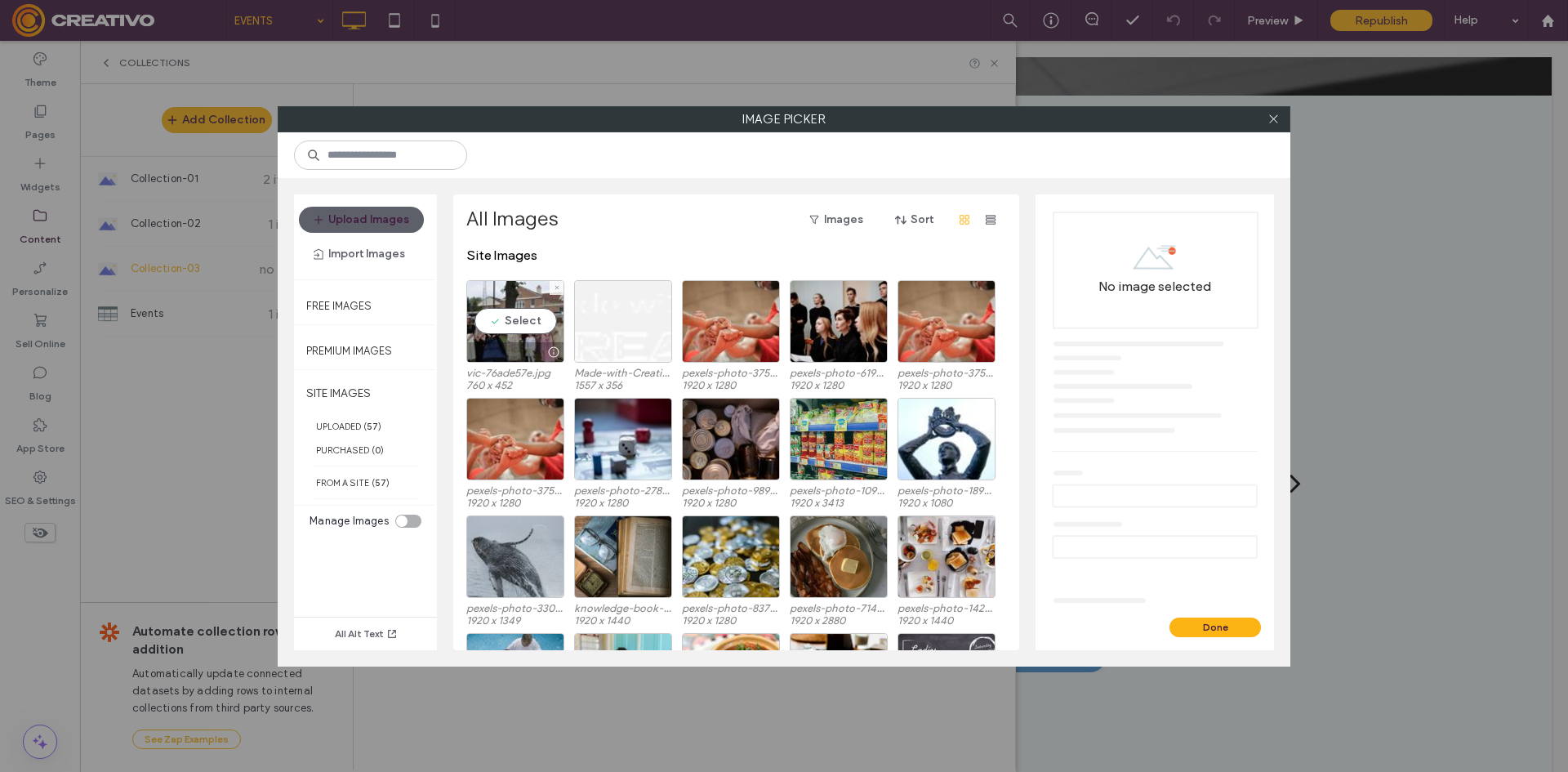
click at [517, 378] on label "vic-76ade57e.jpg" at bounding box center [515, 372] width 98 height 13
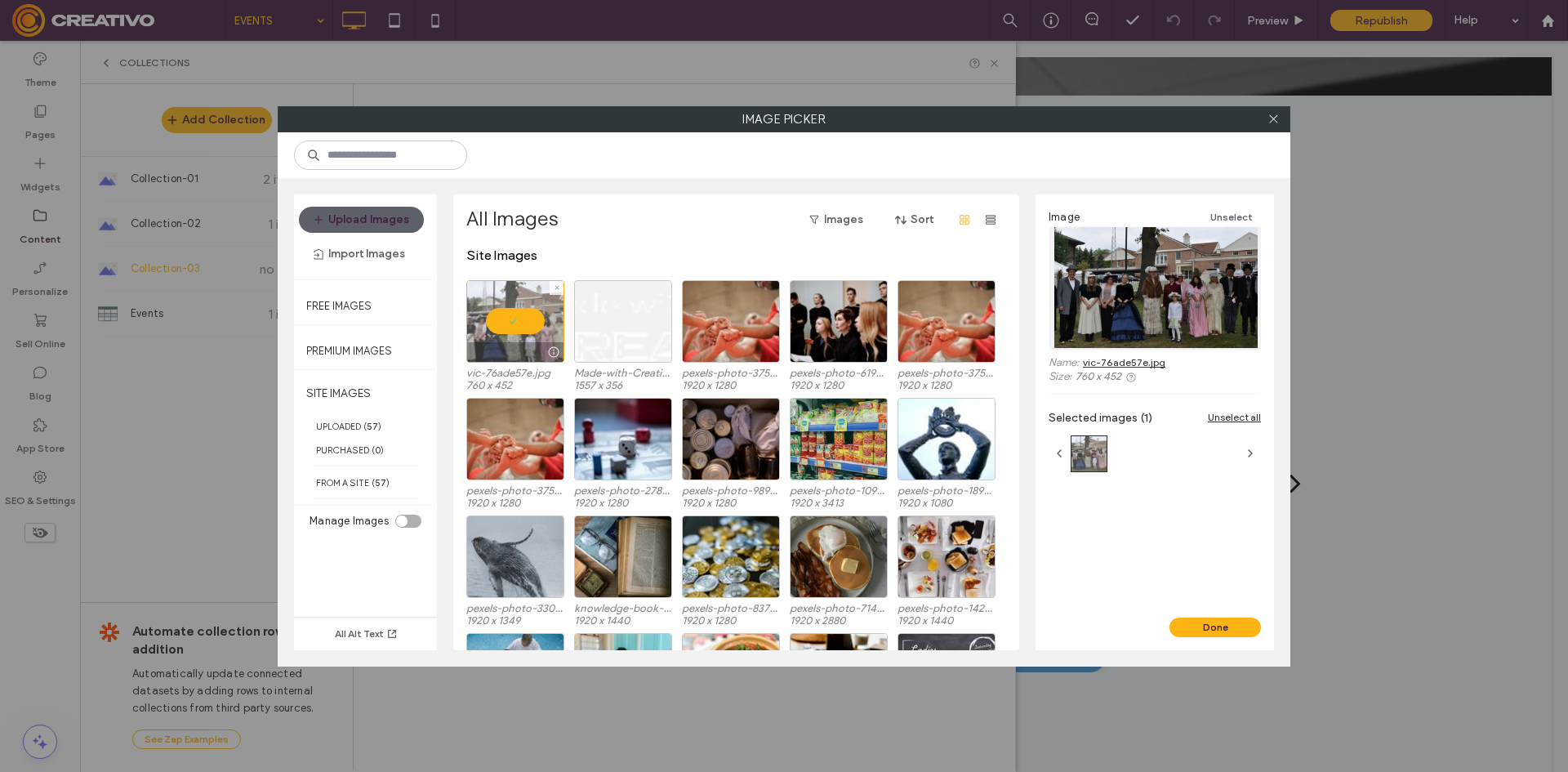
click at [517, 378] on label "vic-76ade57e.jpg" at bounding box center [515, 372] width 98 height 13
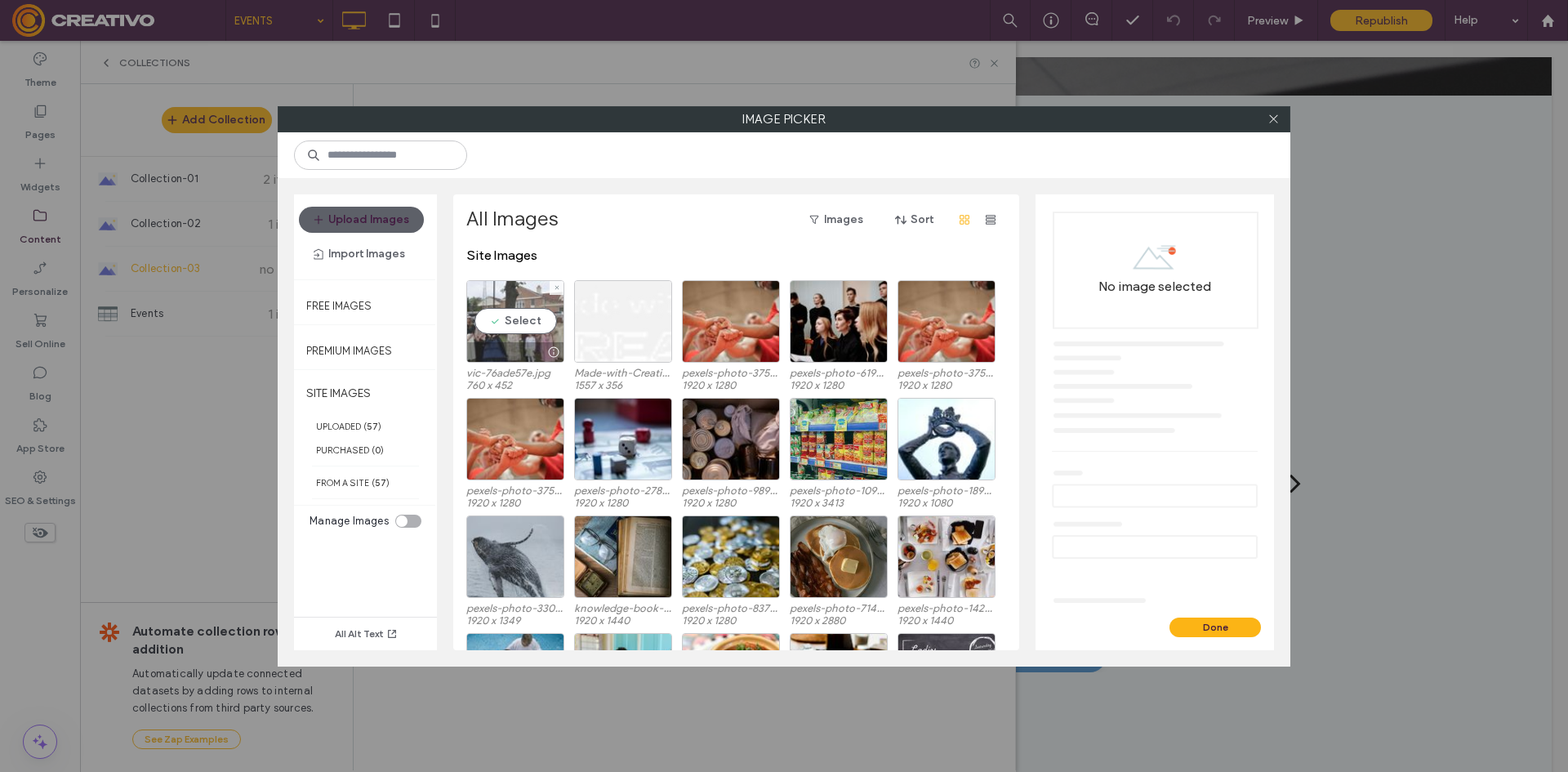
click at [510, 353] on div at bounding box center [515, 352] width 96 height 20
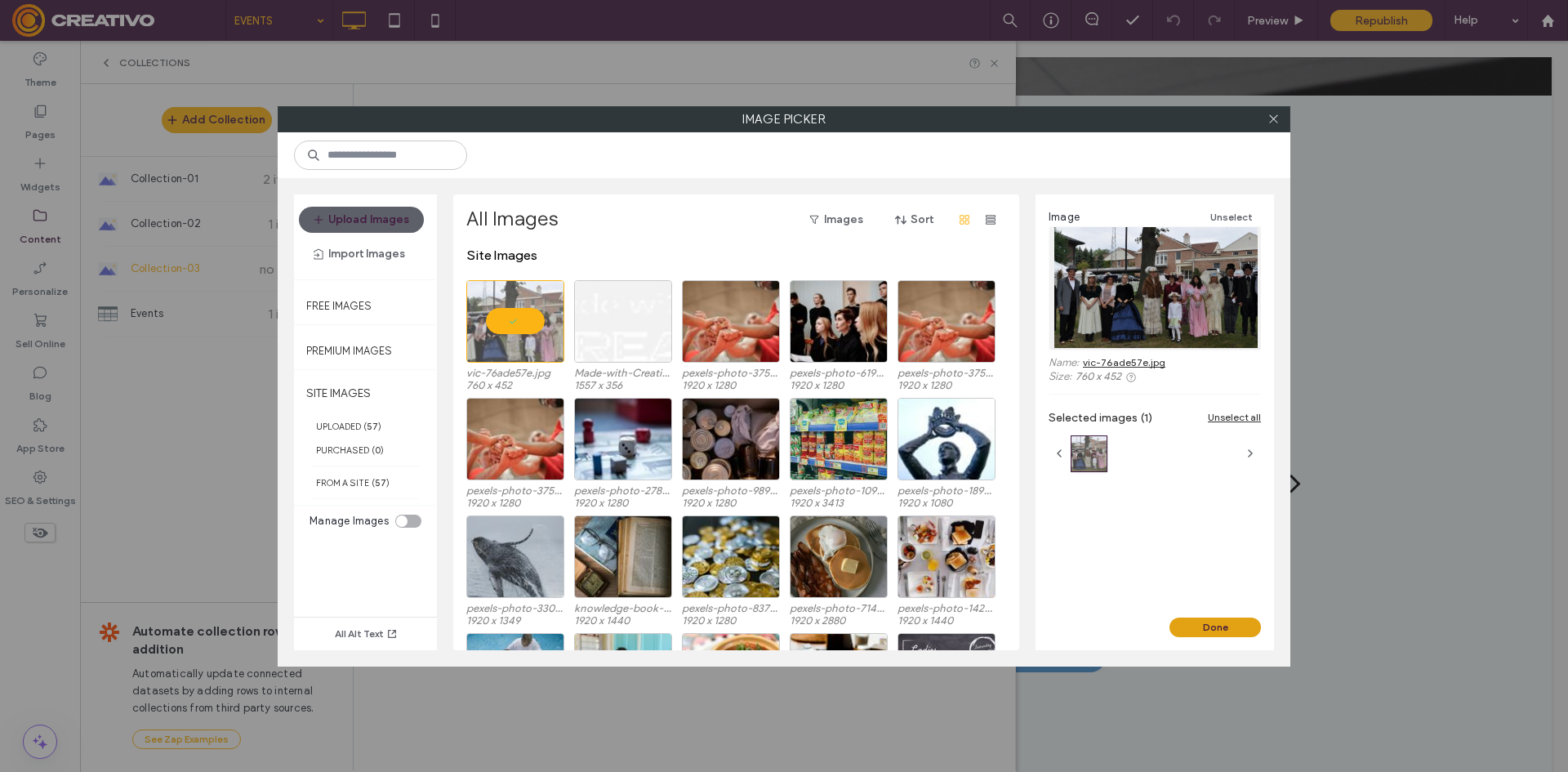
click at [1210, 630] on button "Done" at bounding box center [1214, 627] width 91 height 20
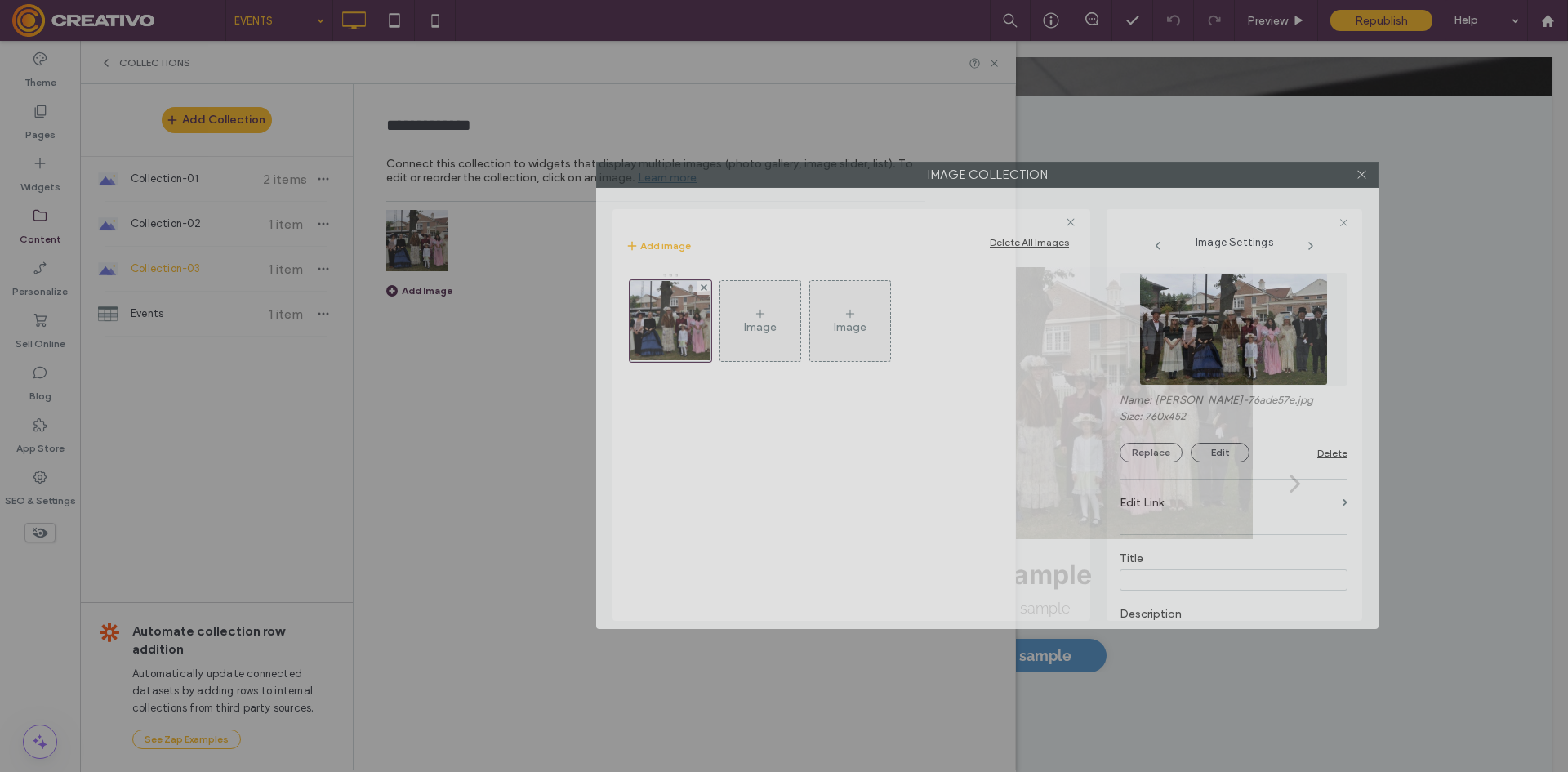
drag, startPoint x: 648, startPoint y: 162, endPoint x: 851, endPoint y: 170, distance: 203.2
click at [851, 170] on label "Image Collection" at bounding box center [987, 174] width 781 height 24
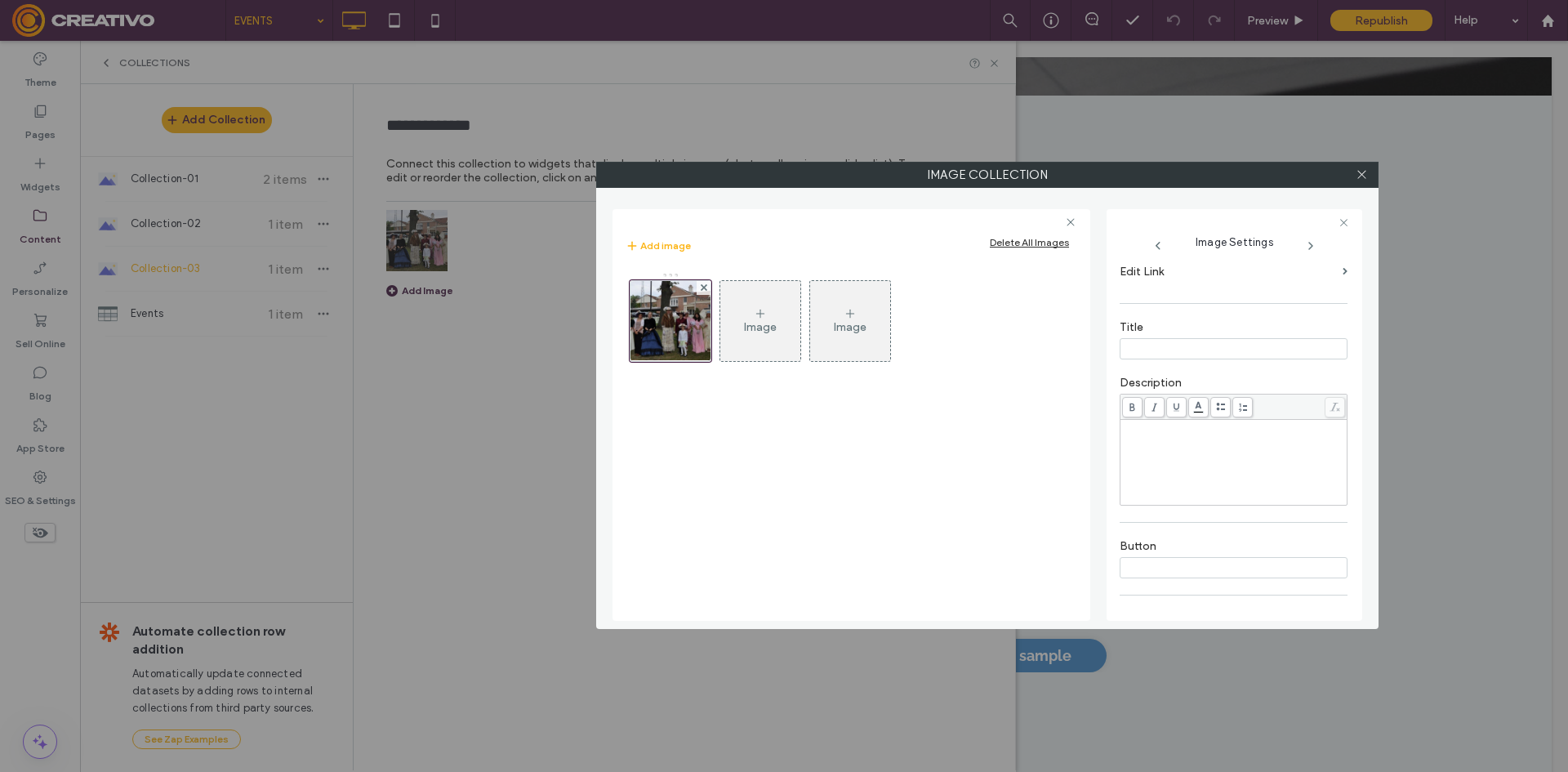
scroll to position [240, 0]
click at [1160, 461] on div "Rich Text Editor" at bounding box center [1234, 453] width 222 height 81
type input "**********"
click at [1159, 462] on div "Rich Text Editor" at bounding box center [1234, 453] width 222 height 81
click at [1169, 560] on input at bounding box center [1234, 558] width 228 height 22
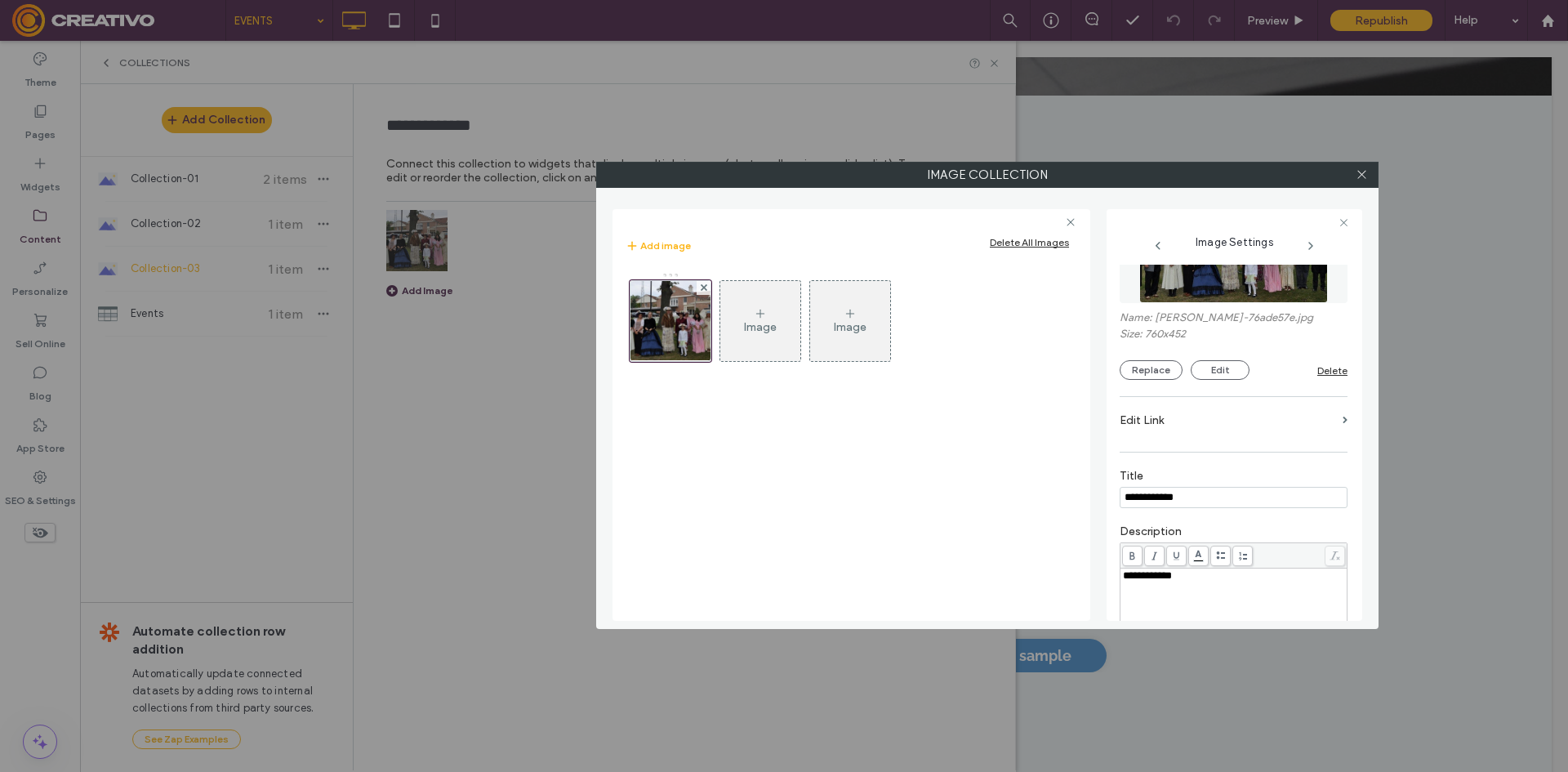
scroll to position [76, 0]
type input "******"
click at [533, 413] on div "**********" at bounding box center [784, 386] width 1568 height 772
click at [1359, 173] on icon at bounding box center [1362, 174] width 13 height 13
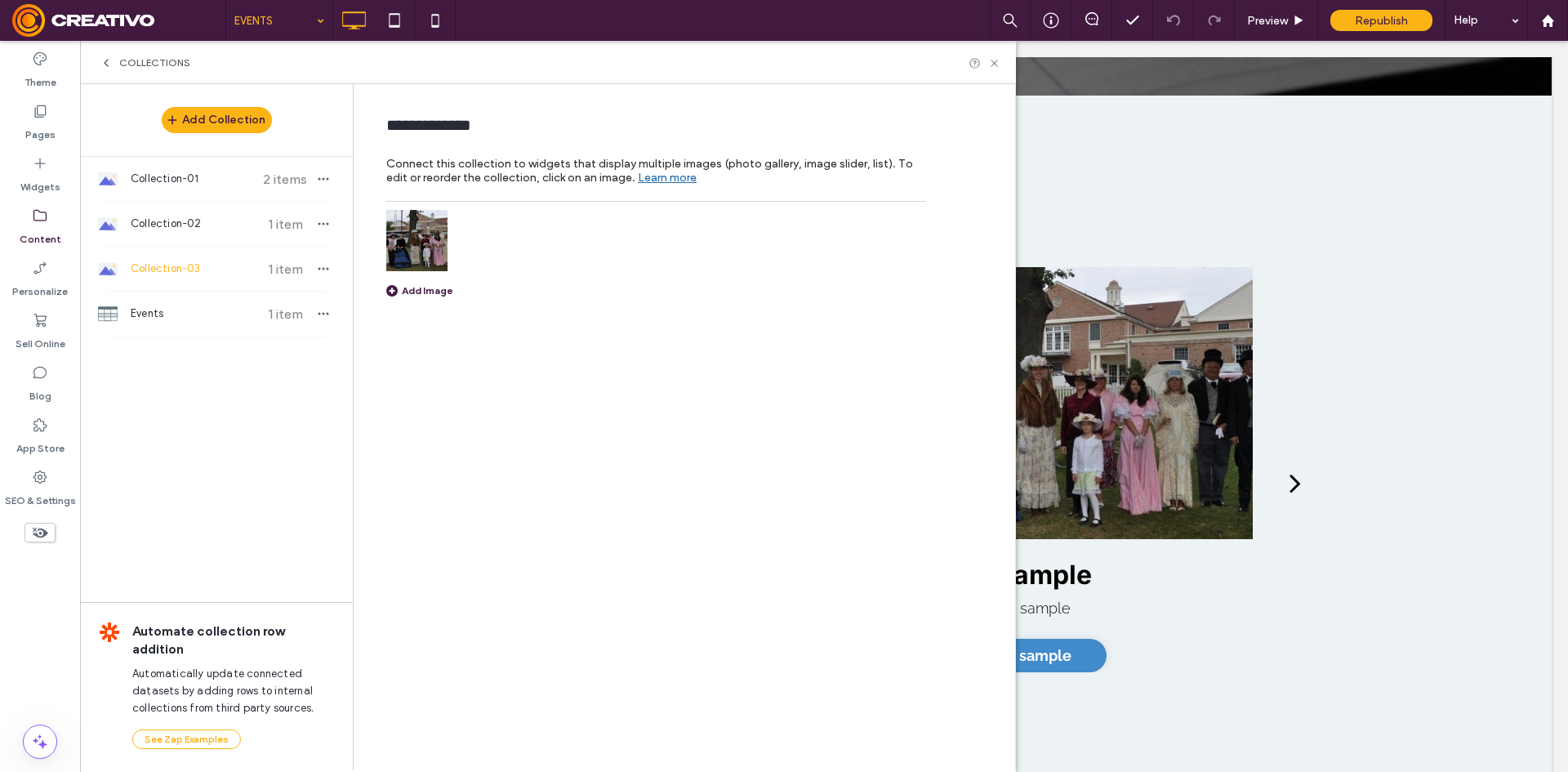
click at [413, 254] on img at bounding box center [416, 240] width 62 height 62
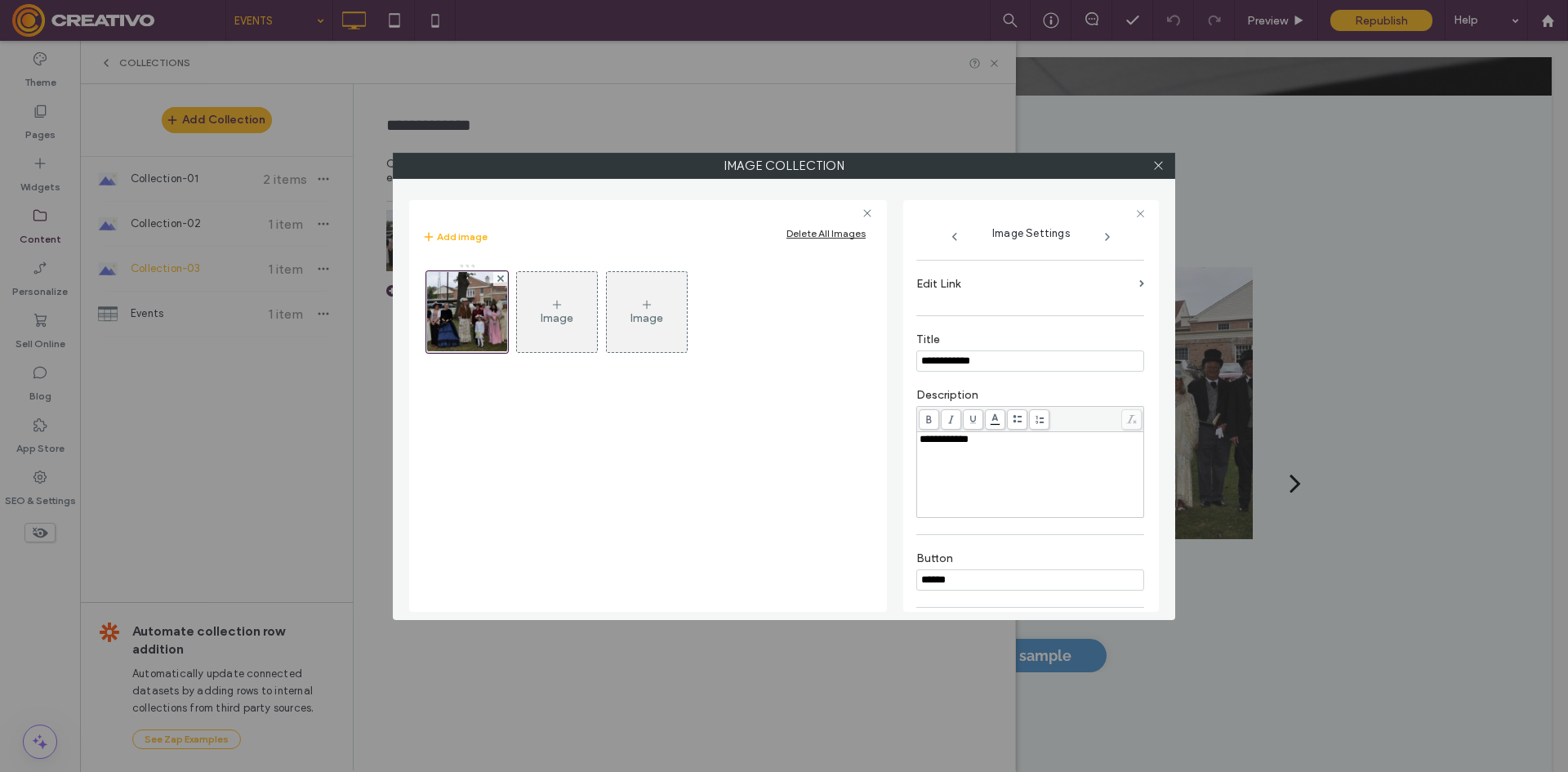
scroll to position [245, 0]
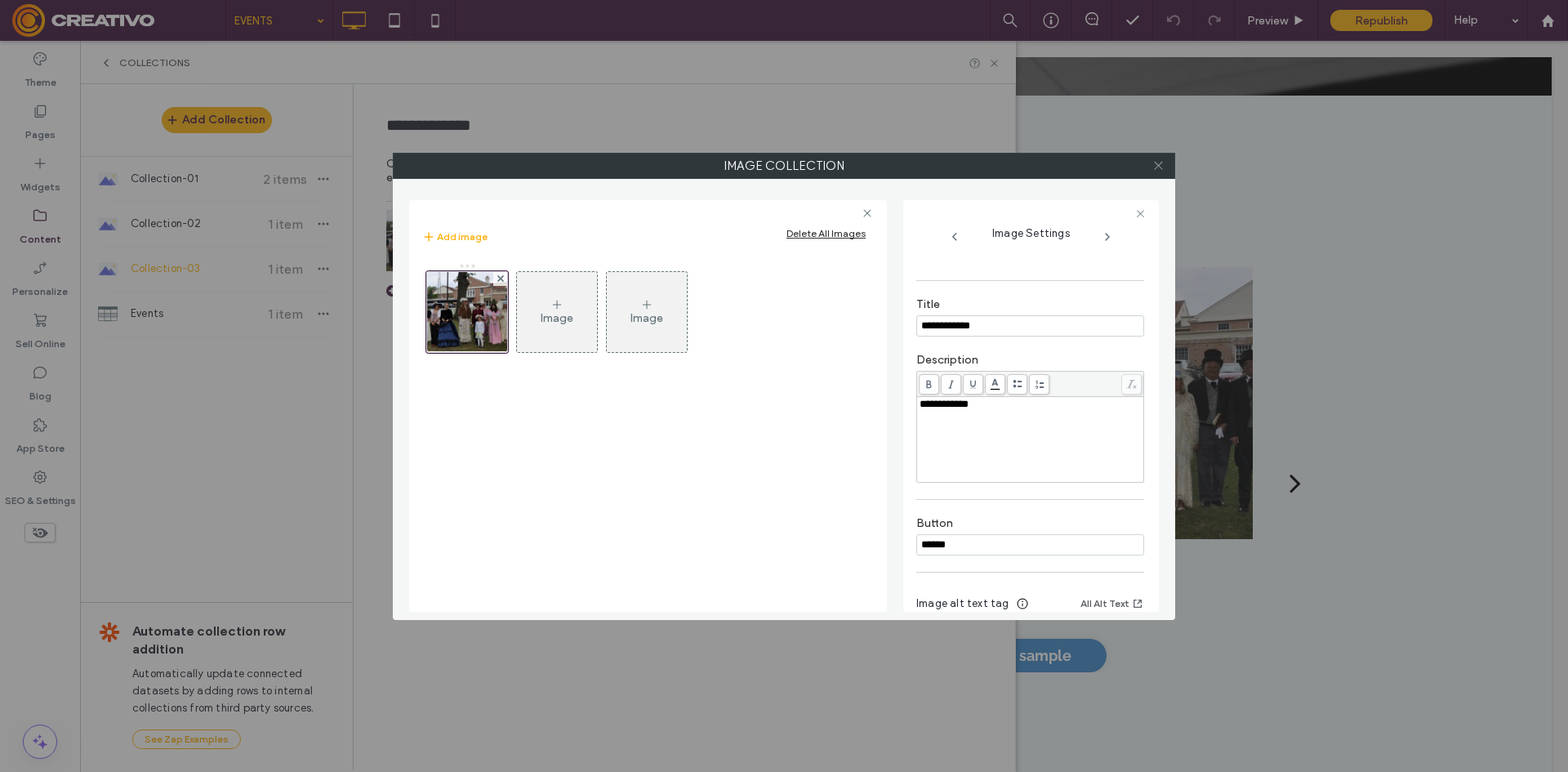
click at [1158, 159] on span at bounding box center [1158, 166] width 13 height 24
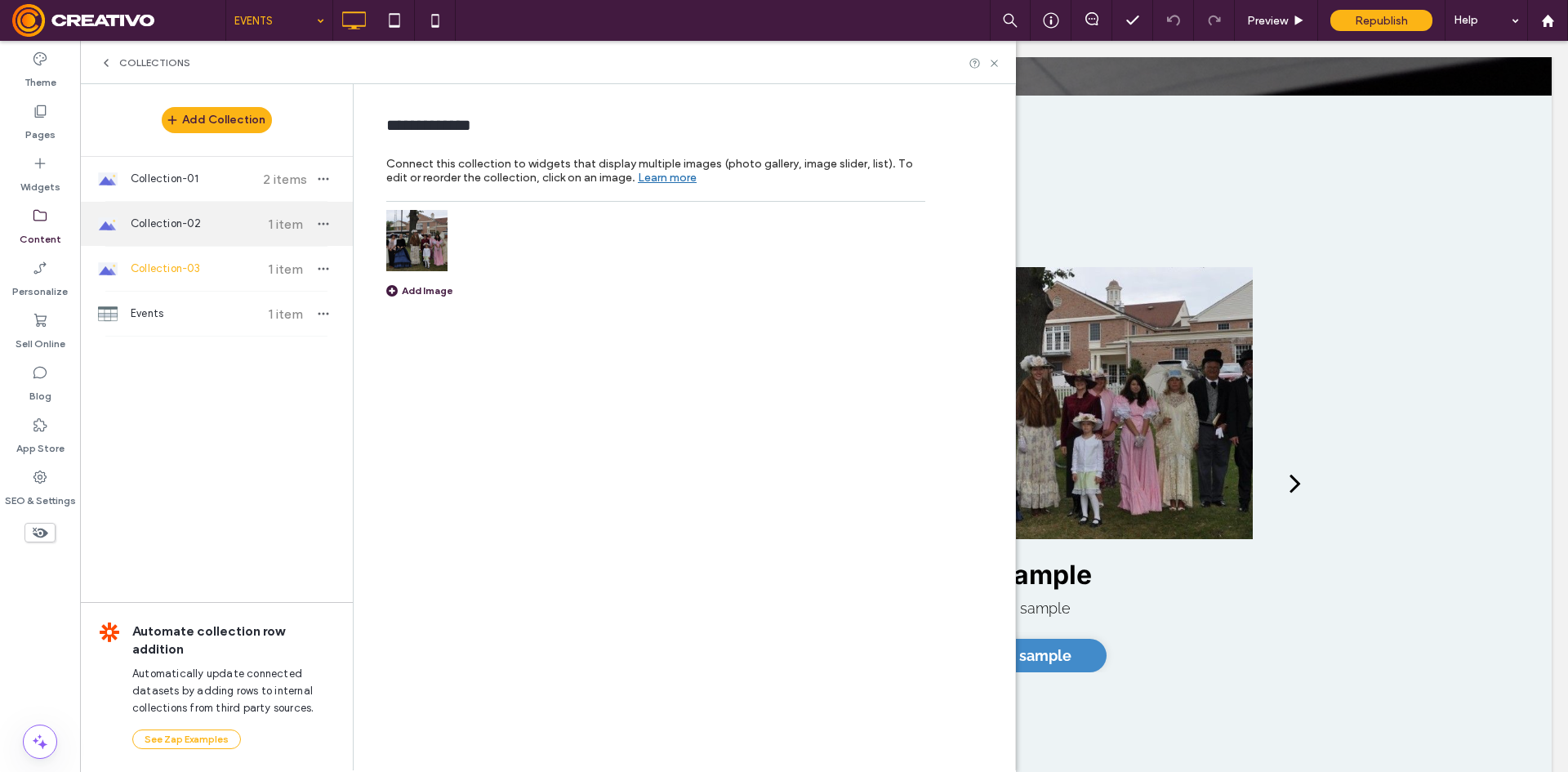
click at [208, 204] on div "Collection-02 1 item" at bounding box center [217, 223] width 272 height 44
click at [325, 219] on icon "button" at bounding box center [322, 223] width 13 height 13
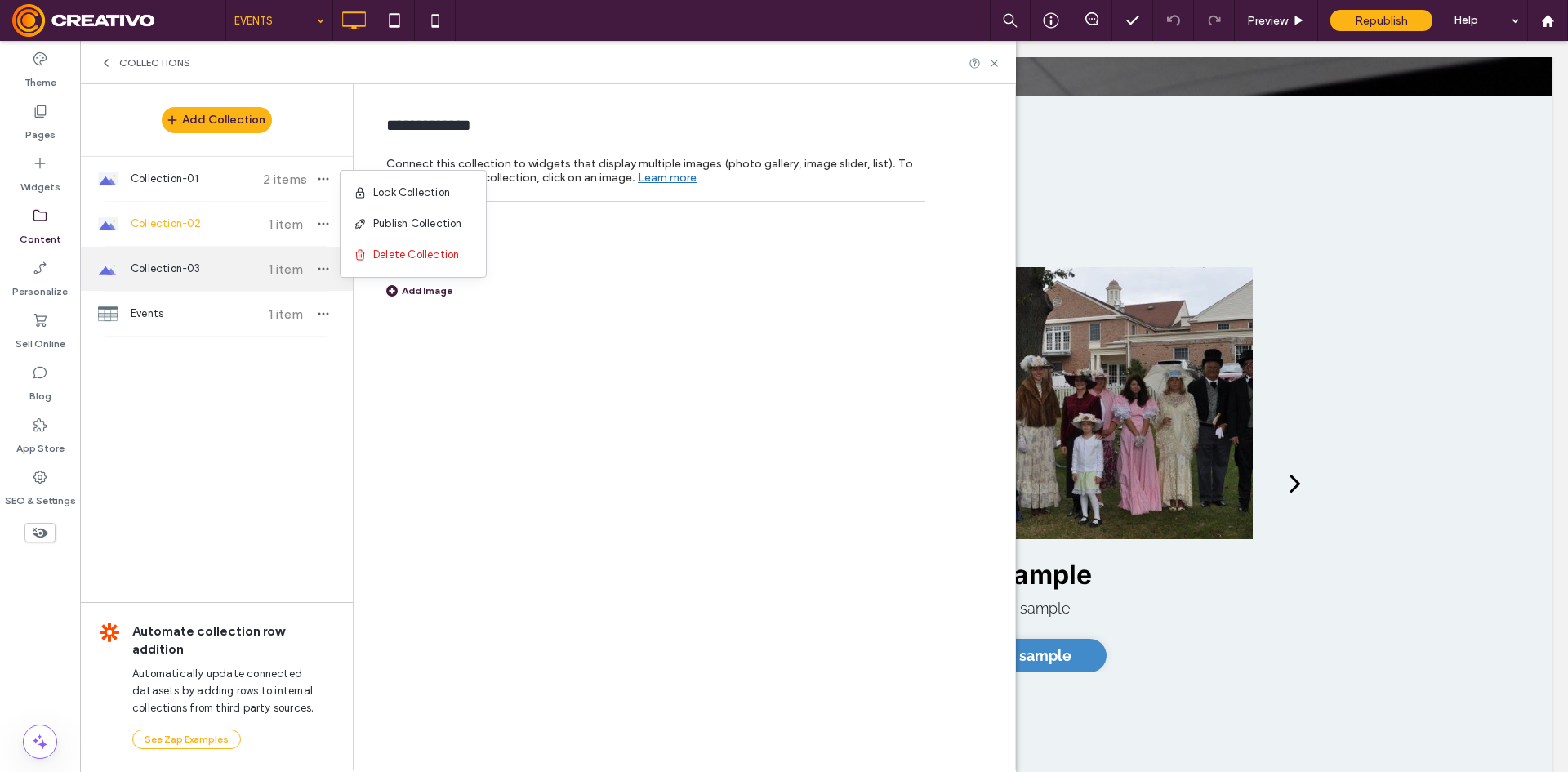
click at [200, 259] on div "Collection-03 1 item" at bounding box center [217, 268] width 272 height 44
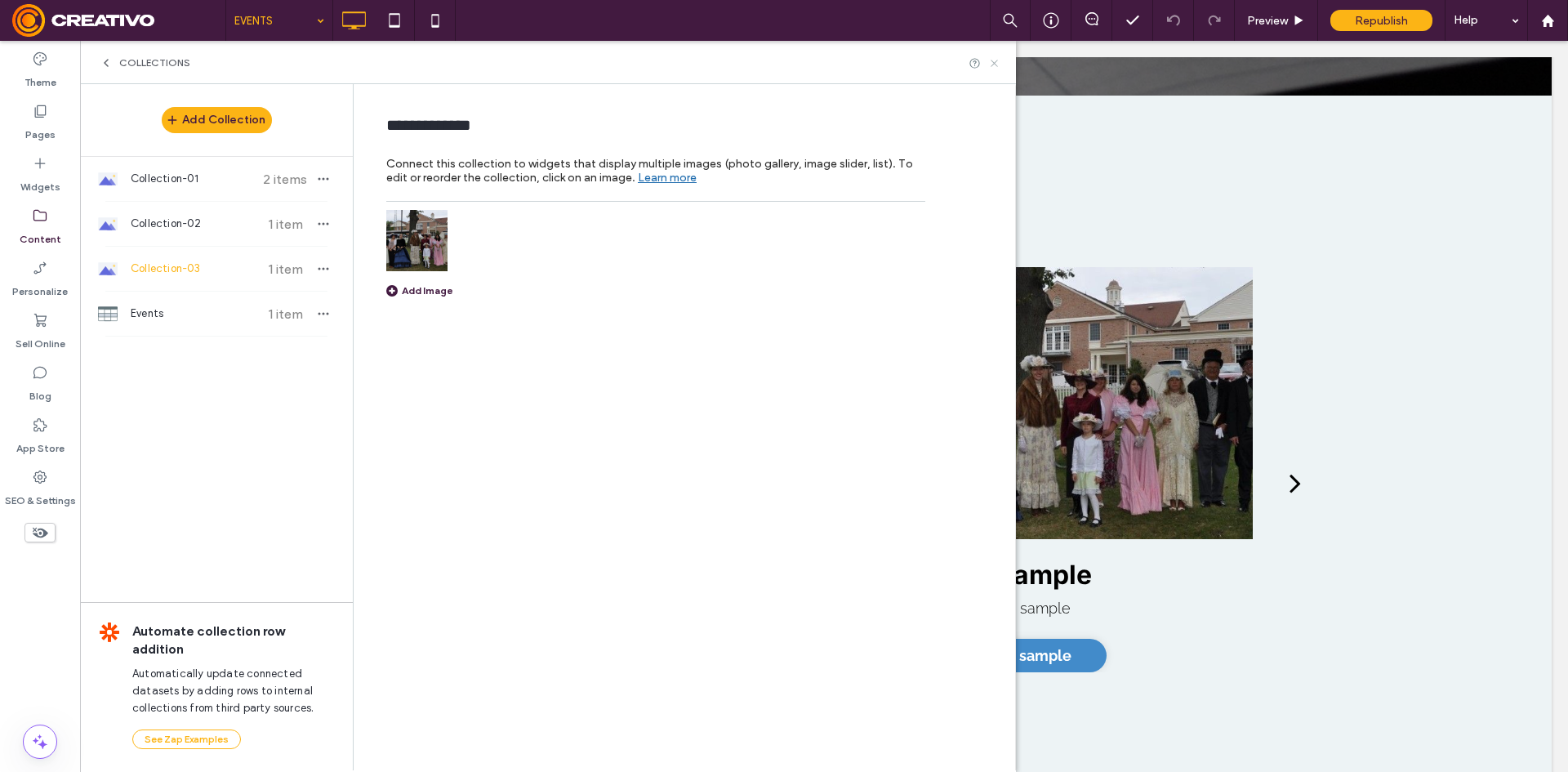
click at [990, 63] on icon at bounding box center [994, 63] width 13 height 13
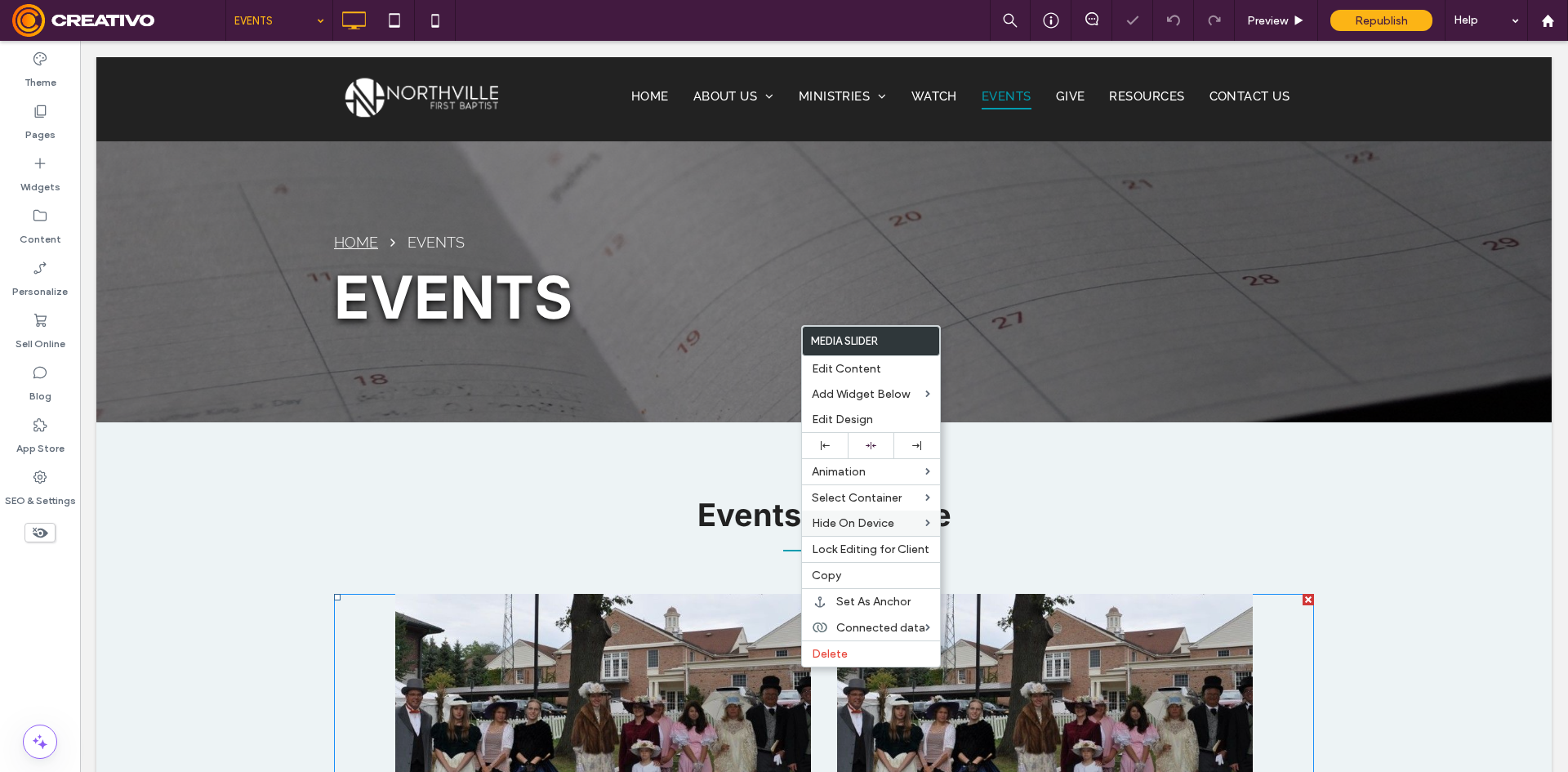
scroll to position [326, 0]
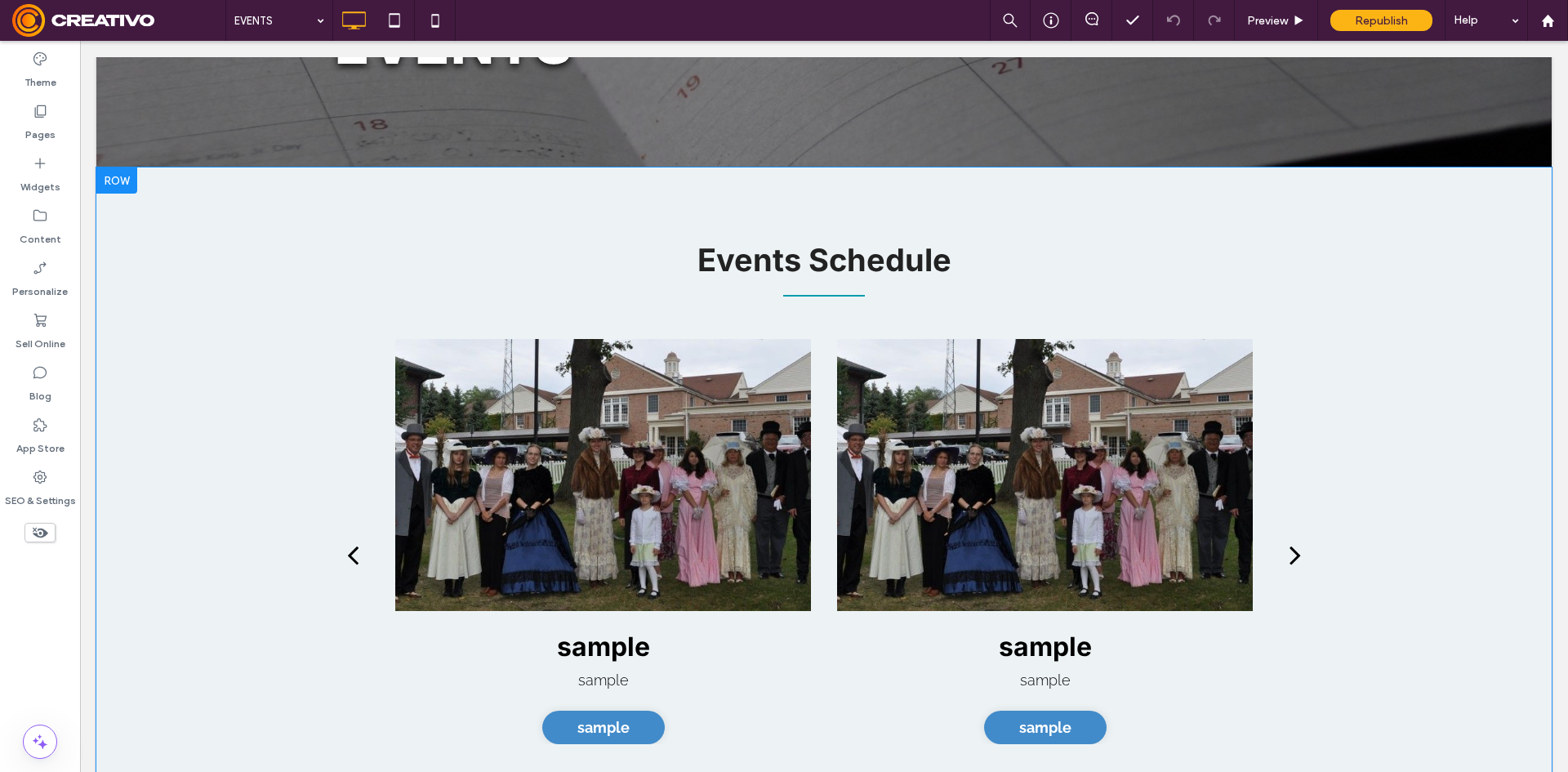
scroll to position [326, 0]
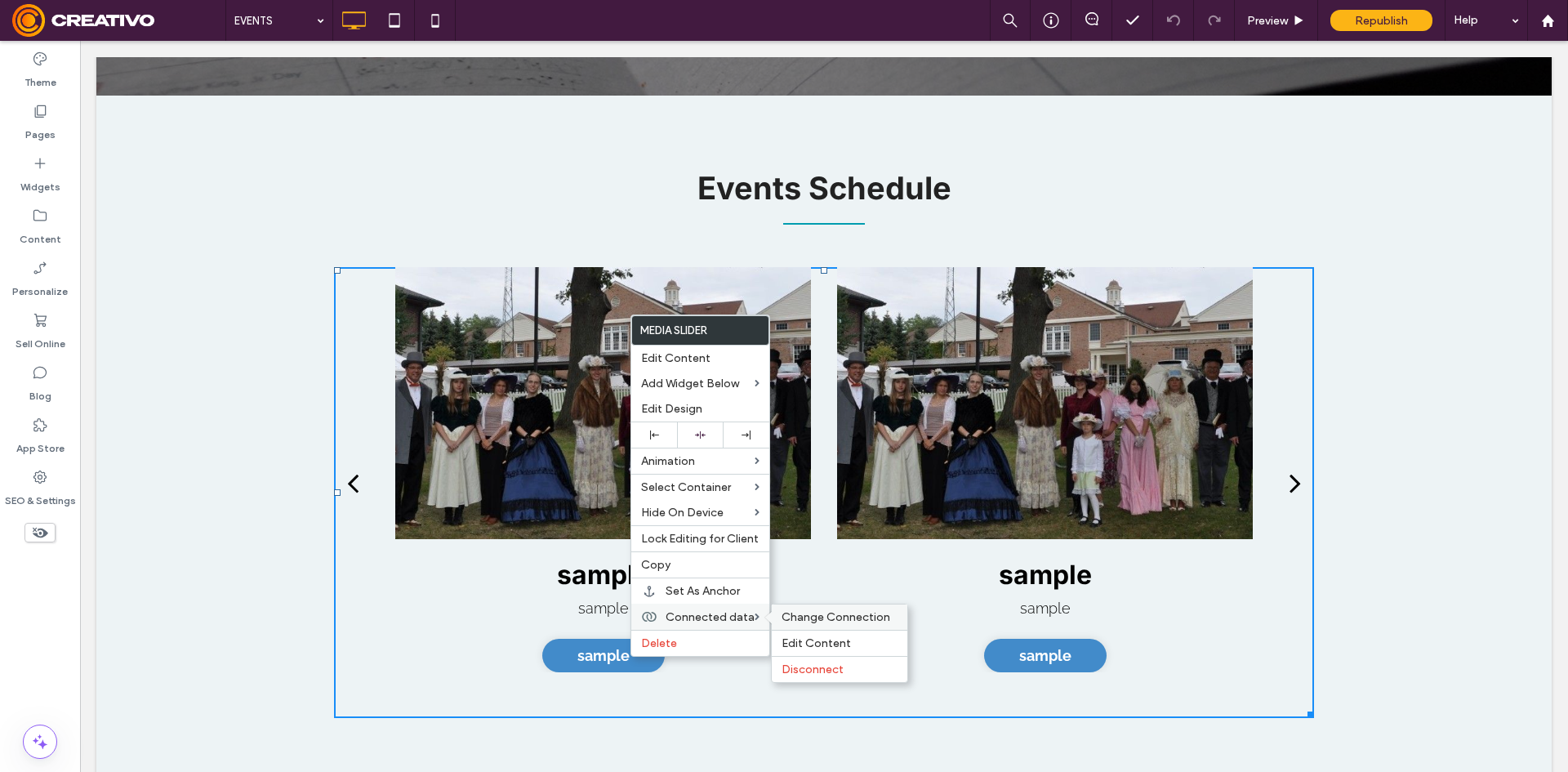
click at [788, 618] on span "Change Connection" at bounding box center [836, 617] width 109 height 14
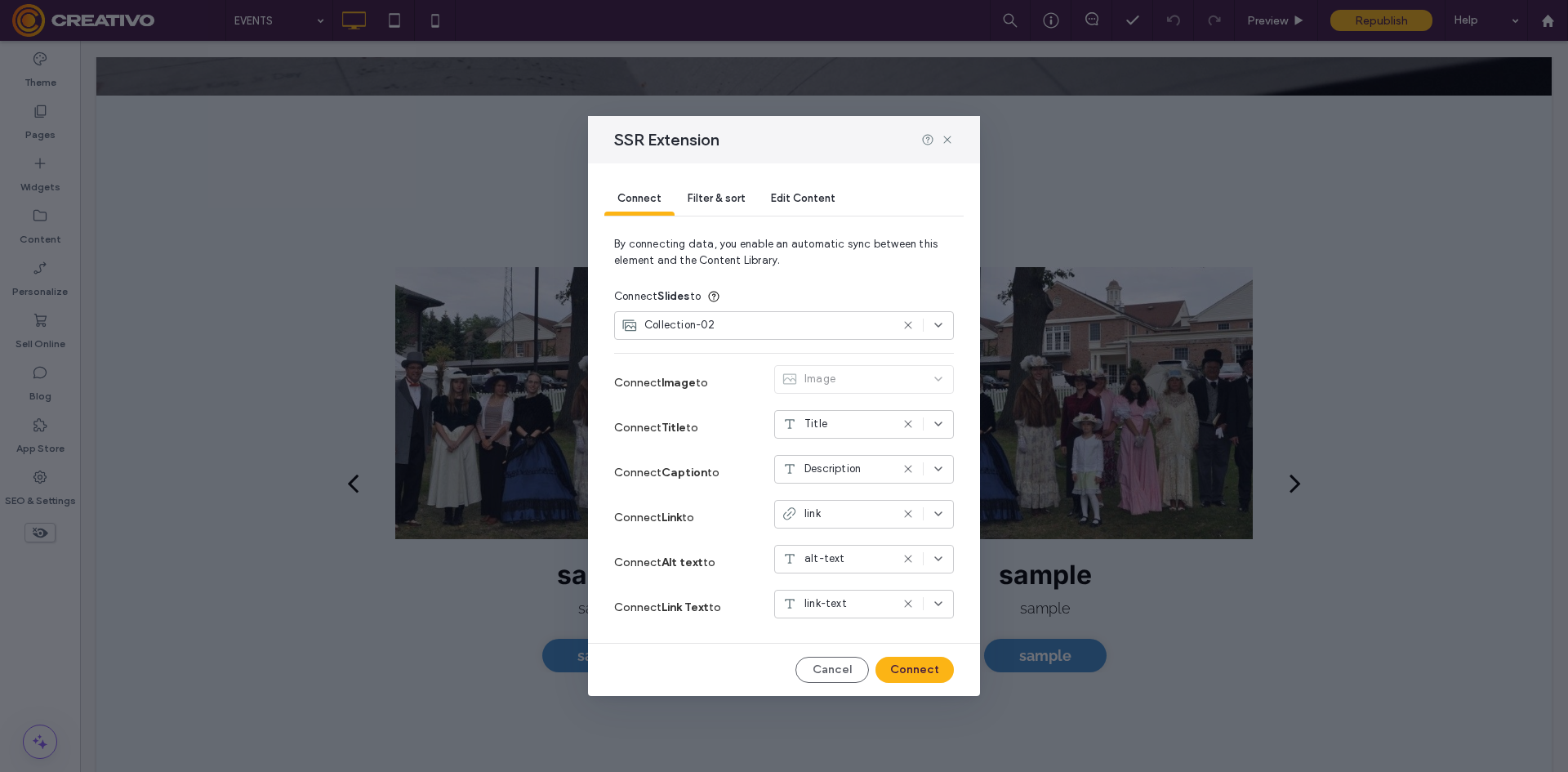
click at [698, 321] on span "Collection-02" at bounding box center [680, 324] width 72 height 17
click at [715, 379] on span "Collection-01" at bounding box center [685, 383] width 69 height 17
click at [907, 672] on button "Connect" at bounding box center [914, 669] width 78 height 26
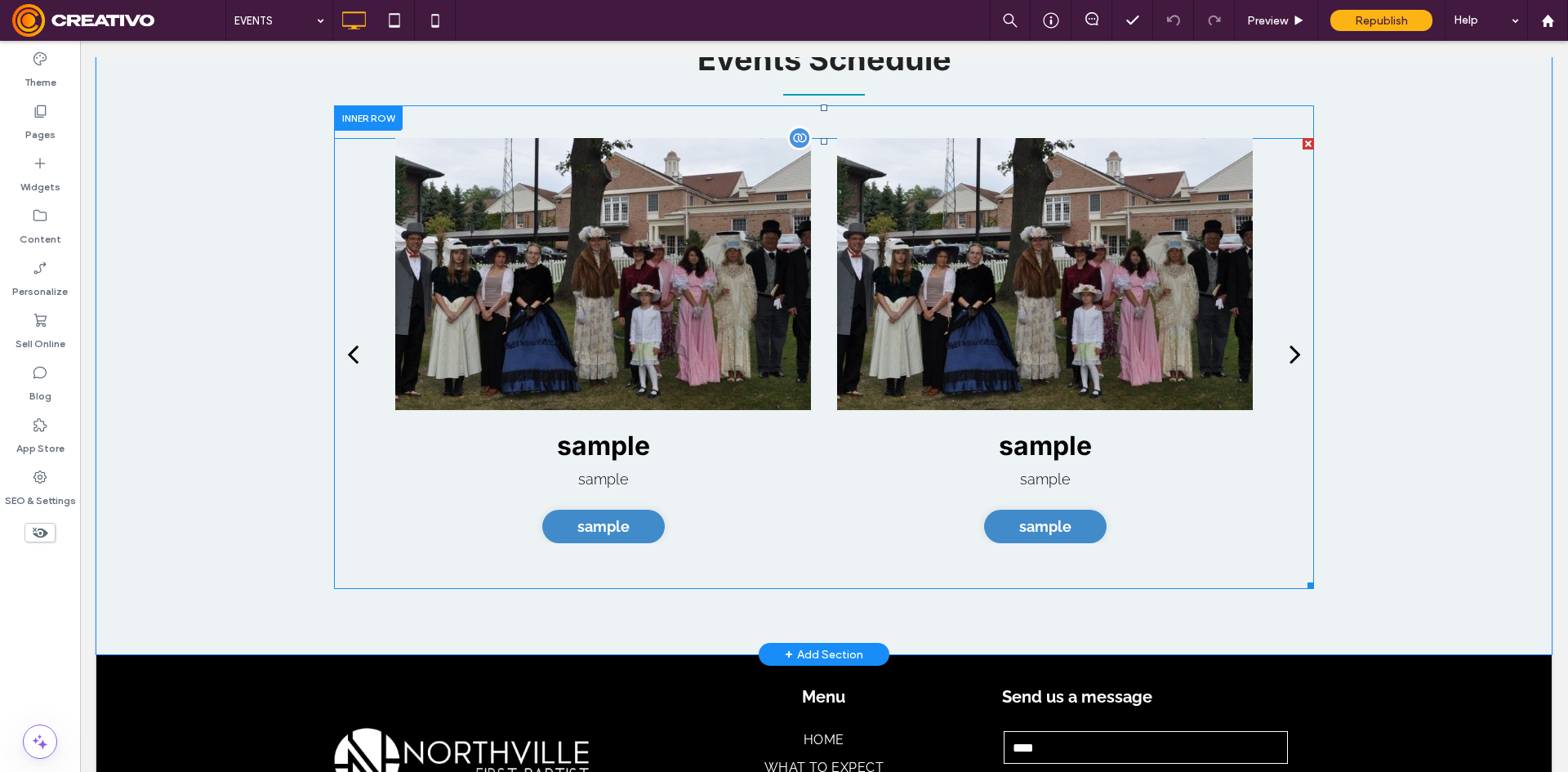
scroll to position [409, 0]
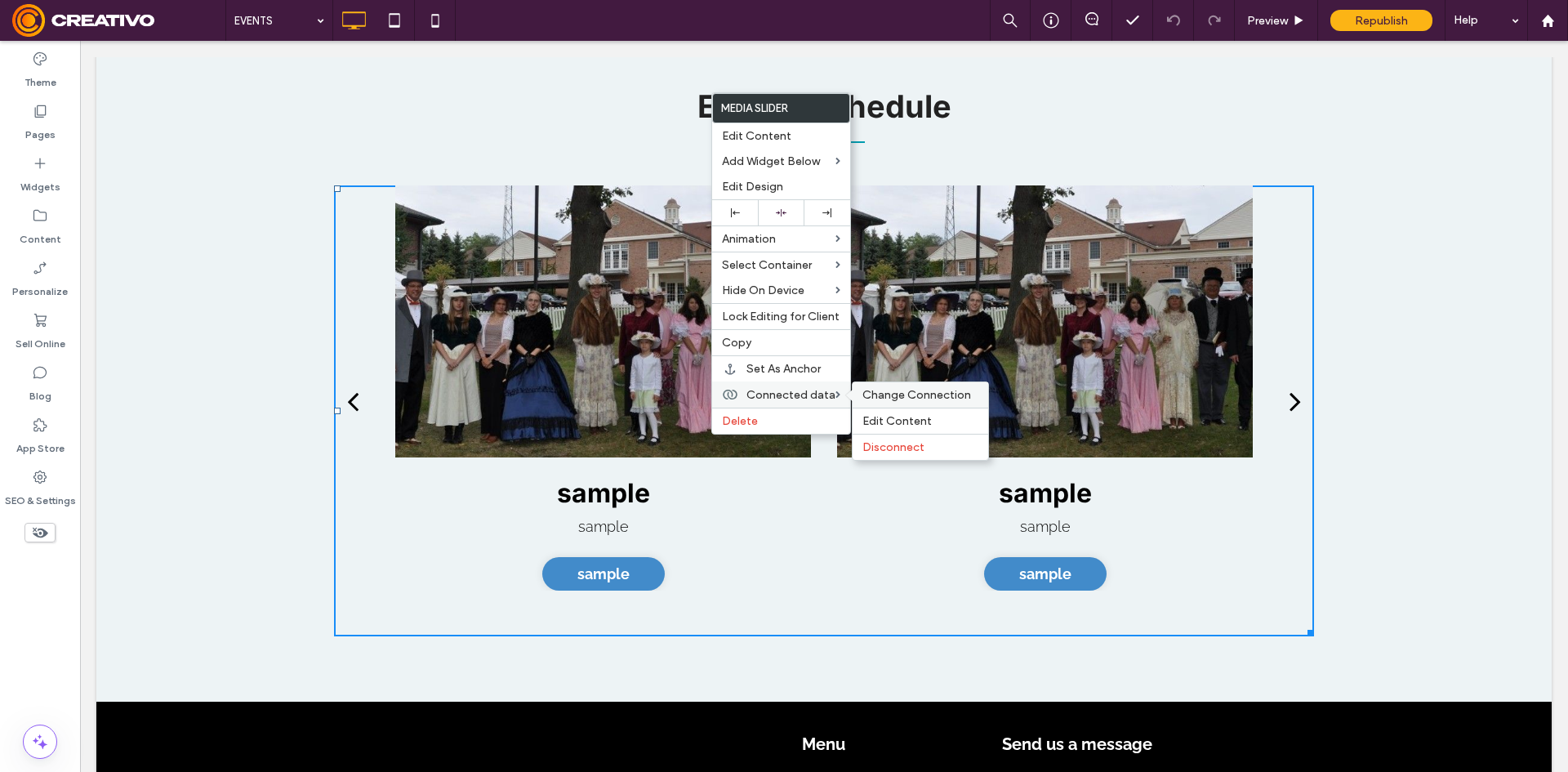
click at [891, 398] on span "Change Connection" at bounding box center [916, 395] width 109 height 14
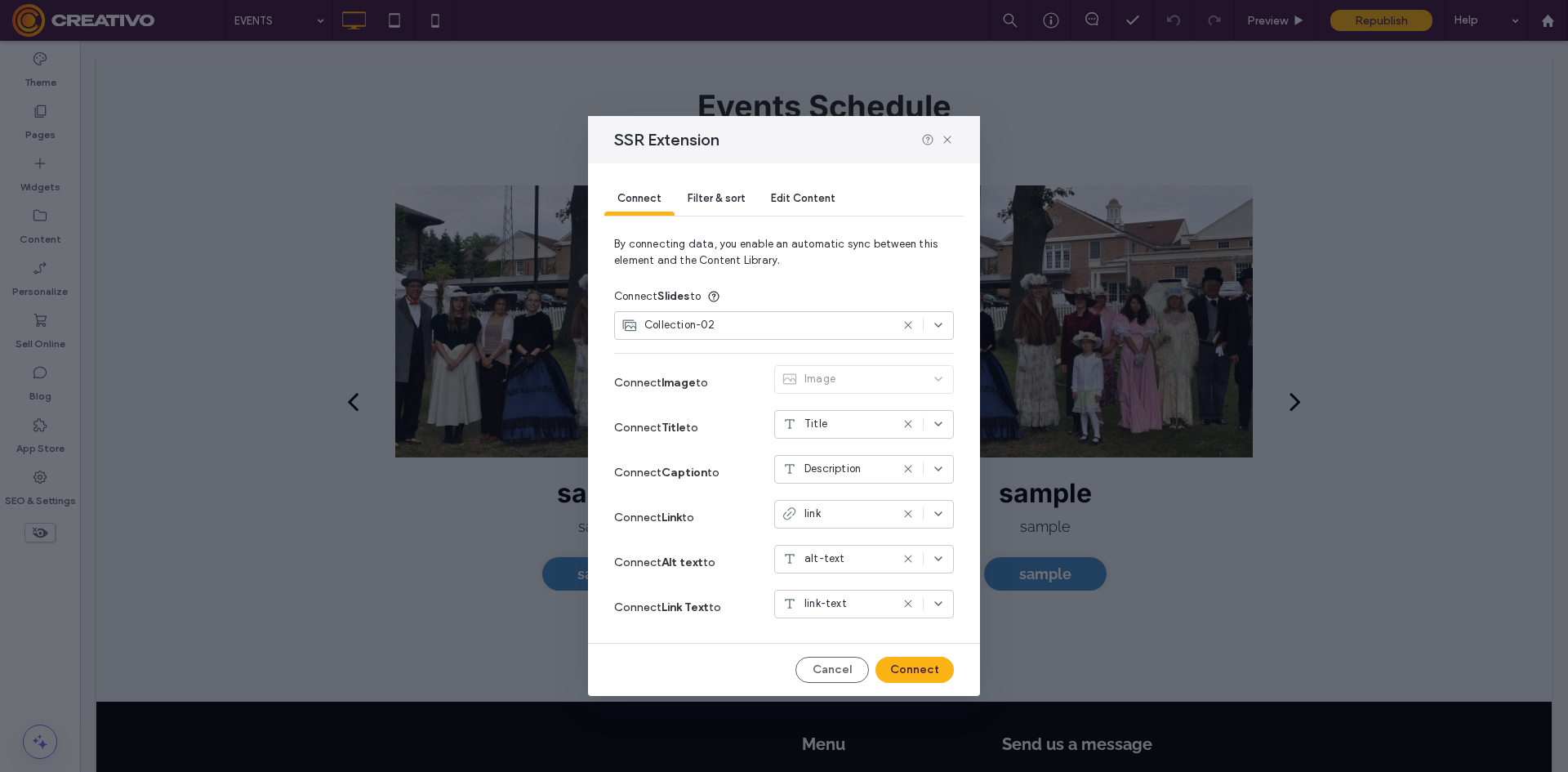
click at [710, 325] on span "Collection-02" at bounding box center [680, 324] width 72 height 17
click at [726, 376] on div "Collection-01" at bounding box center [784, 382] width 338 height 28
click at [869, 326] on div "Collection-02" at bounding box center [756, 324] width 269 height 17
click at [717, 381] on span "Collection-01" at bounding box center [685, 383] width 69 height 17
click at [908, 324] on icon at bounding box center [907, 324] width 13 height 13
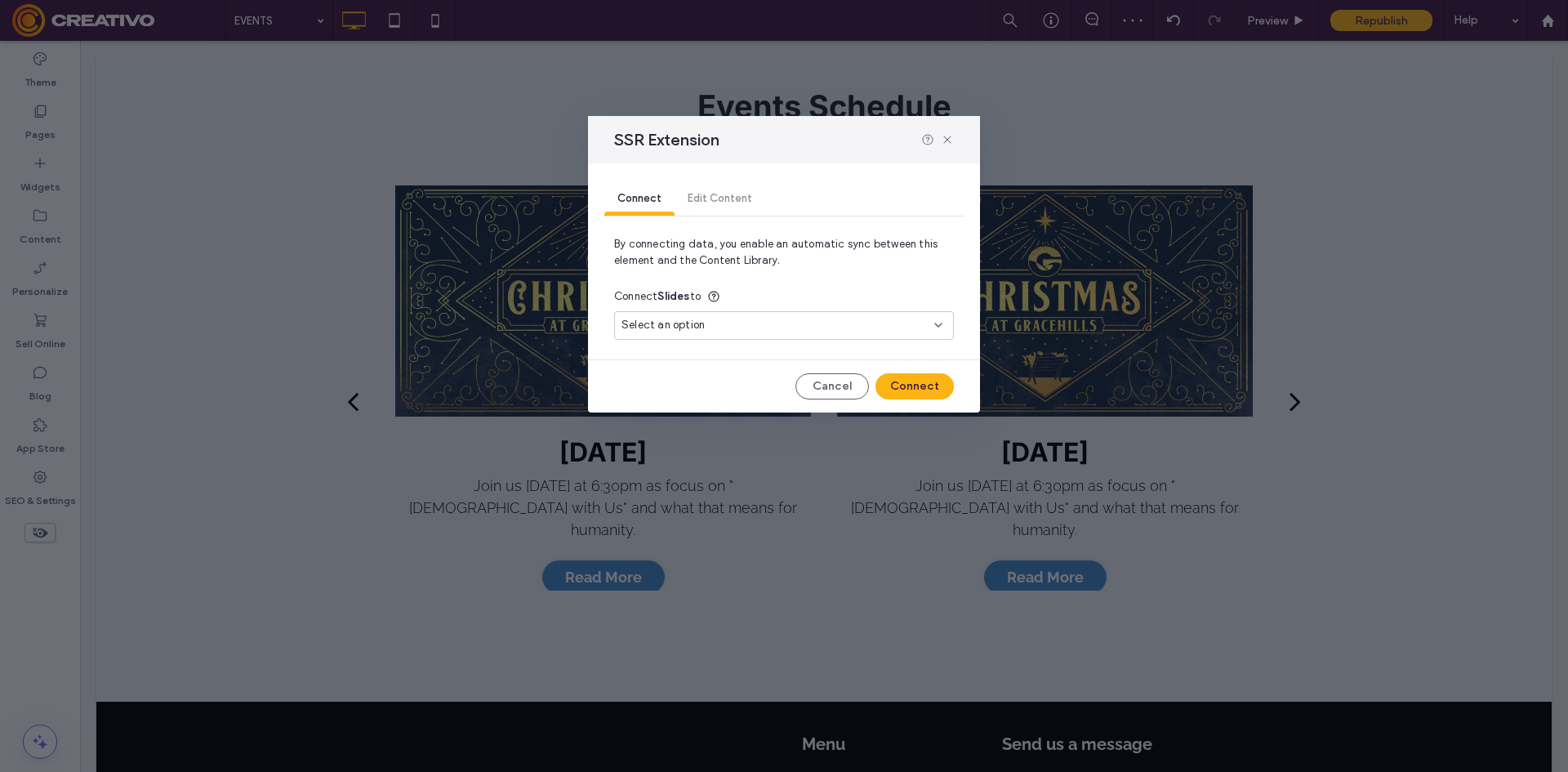
click at [772, 319] on div "Select an option" at bounding box center [774, 324] width 306 height 17
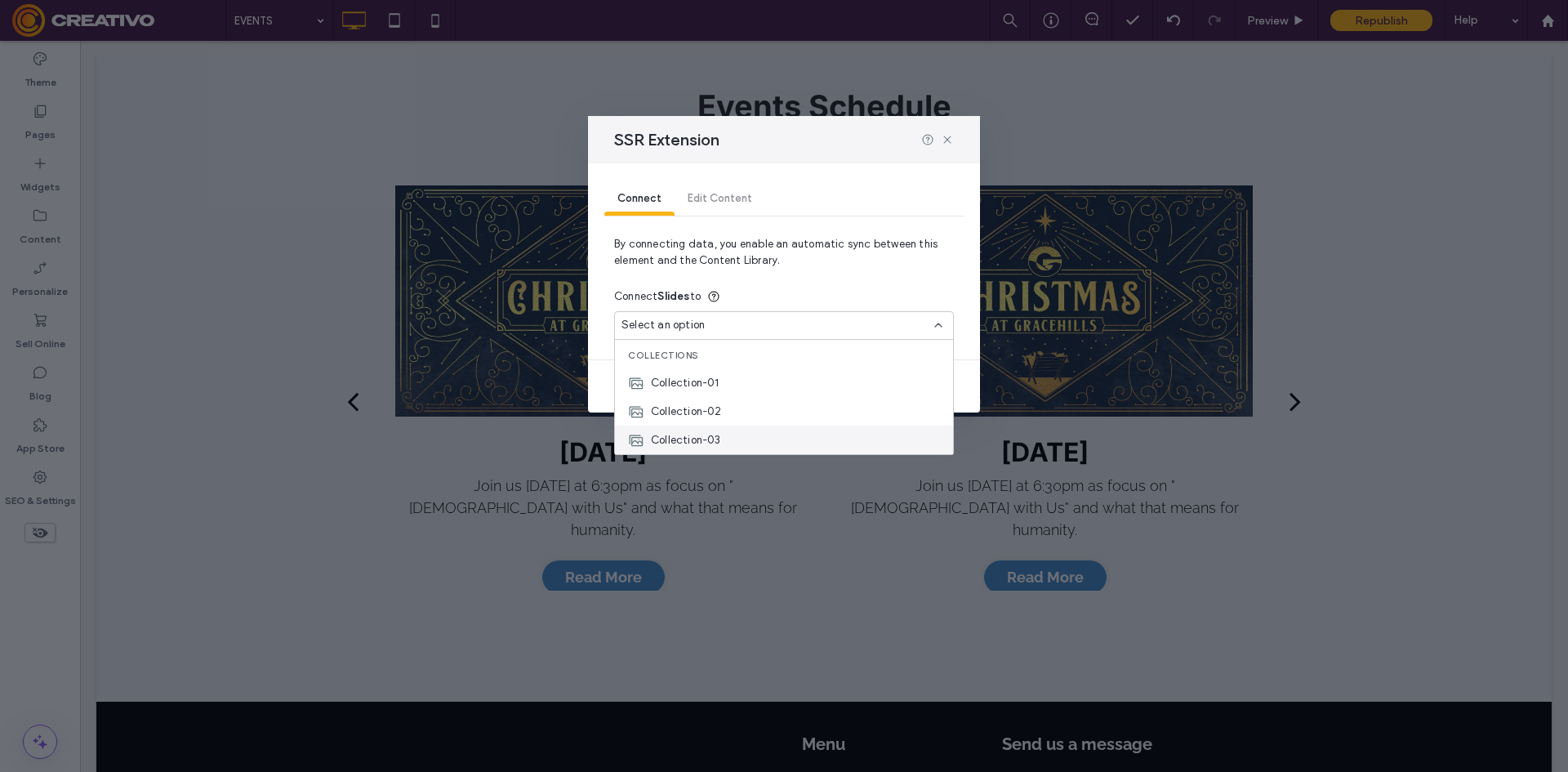
click at [743, 445] on div "Collection-03" at bounding box center [784, 439] width 338 height 28
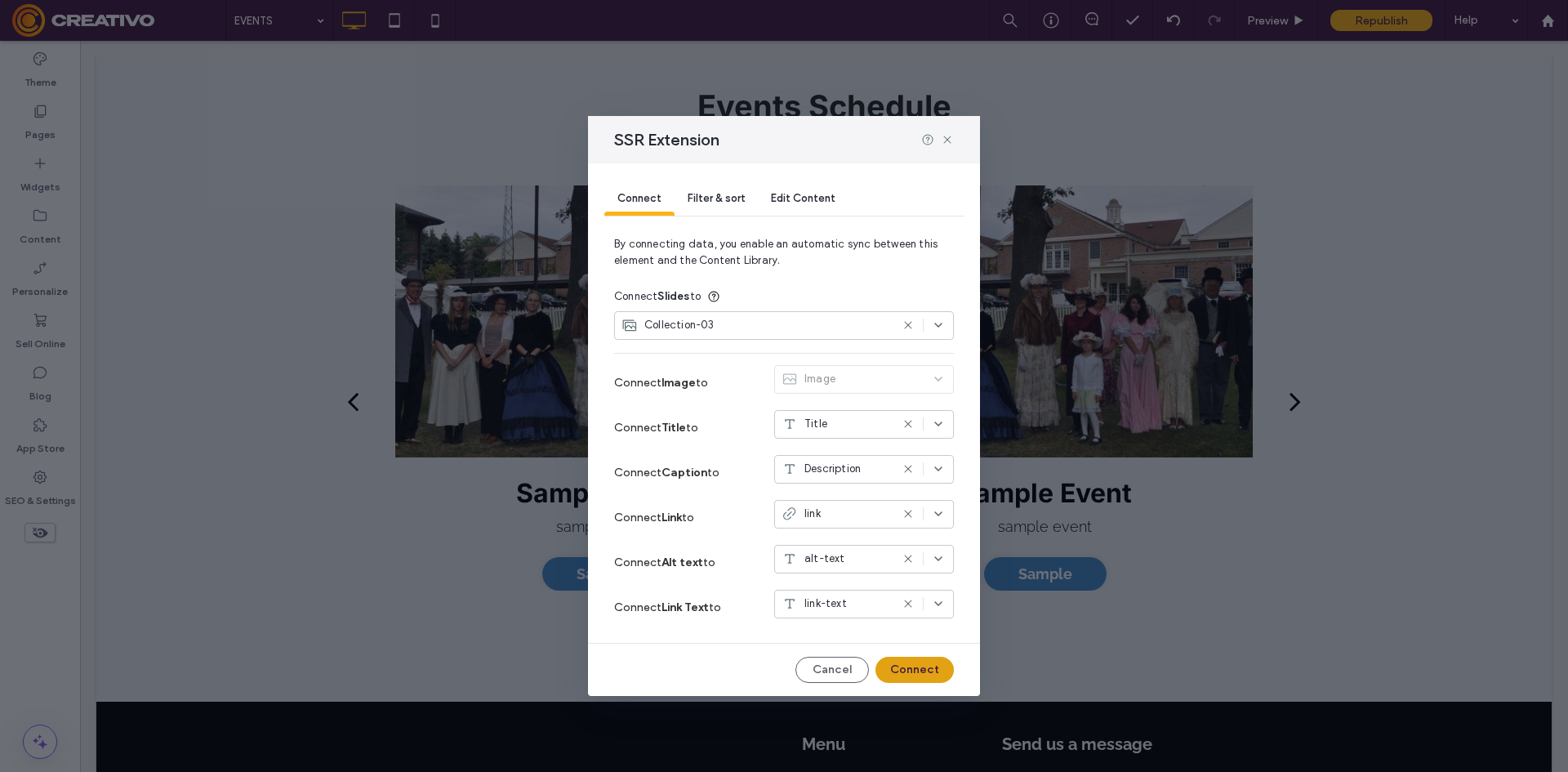
click at [908, 673] on button "Connect" at bounding box center [914, 669] width 78 height 26
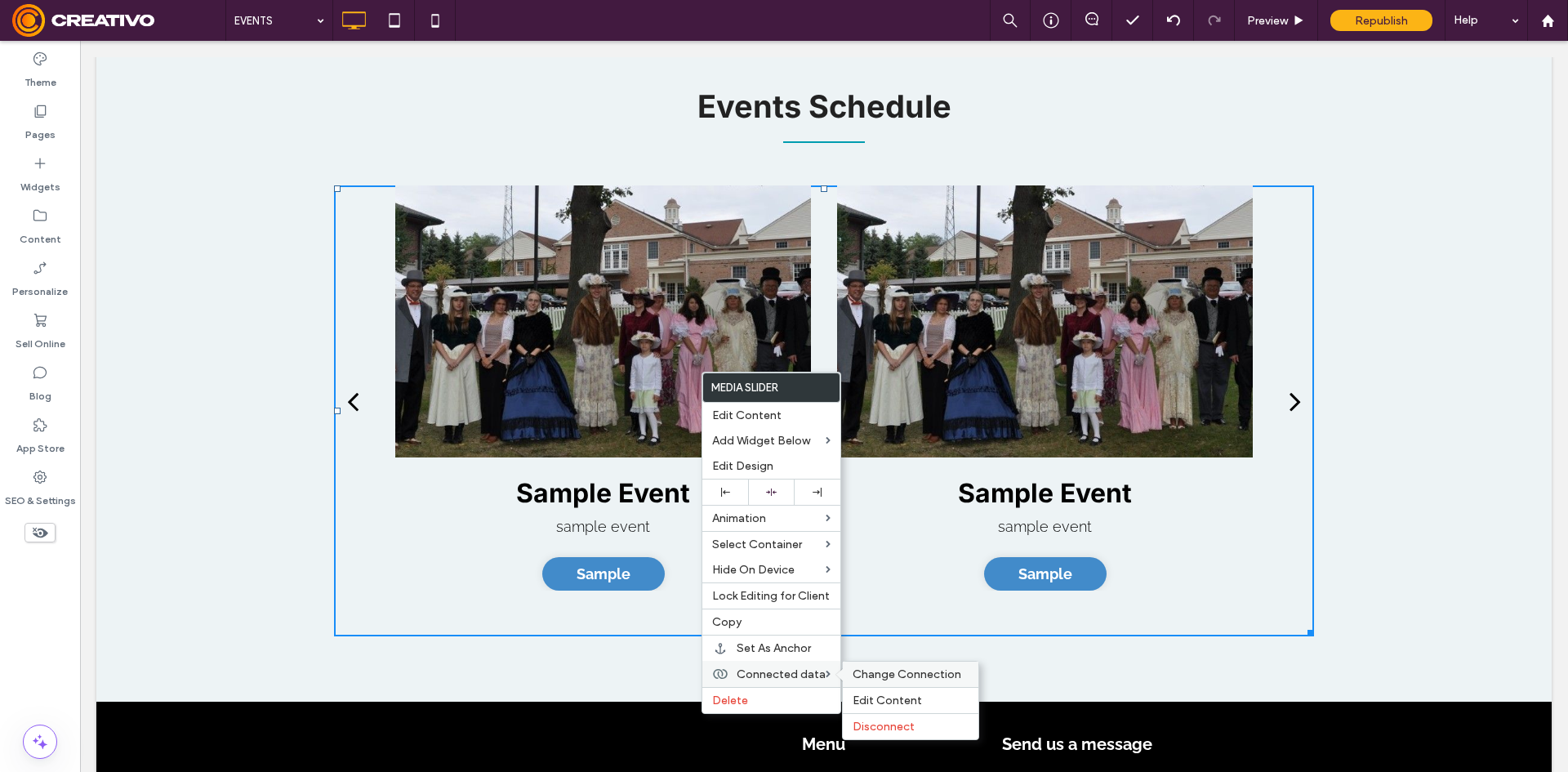
click at [892, 684] on div "Change Connection" at bounding box center [910, 674] width 135 height 25
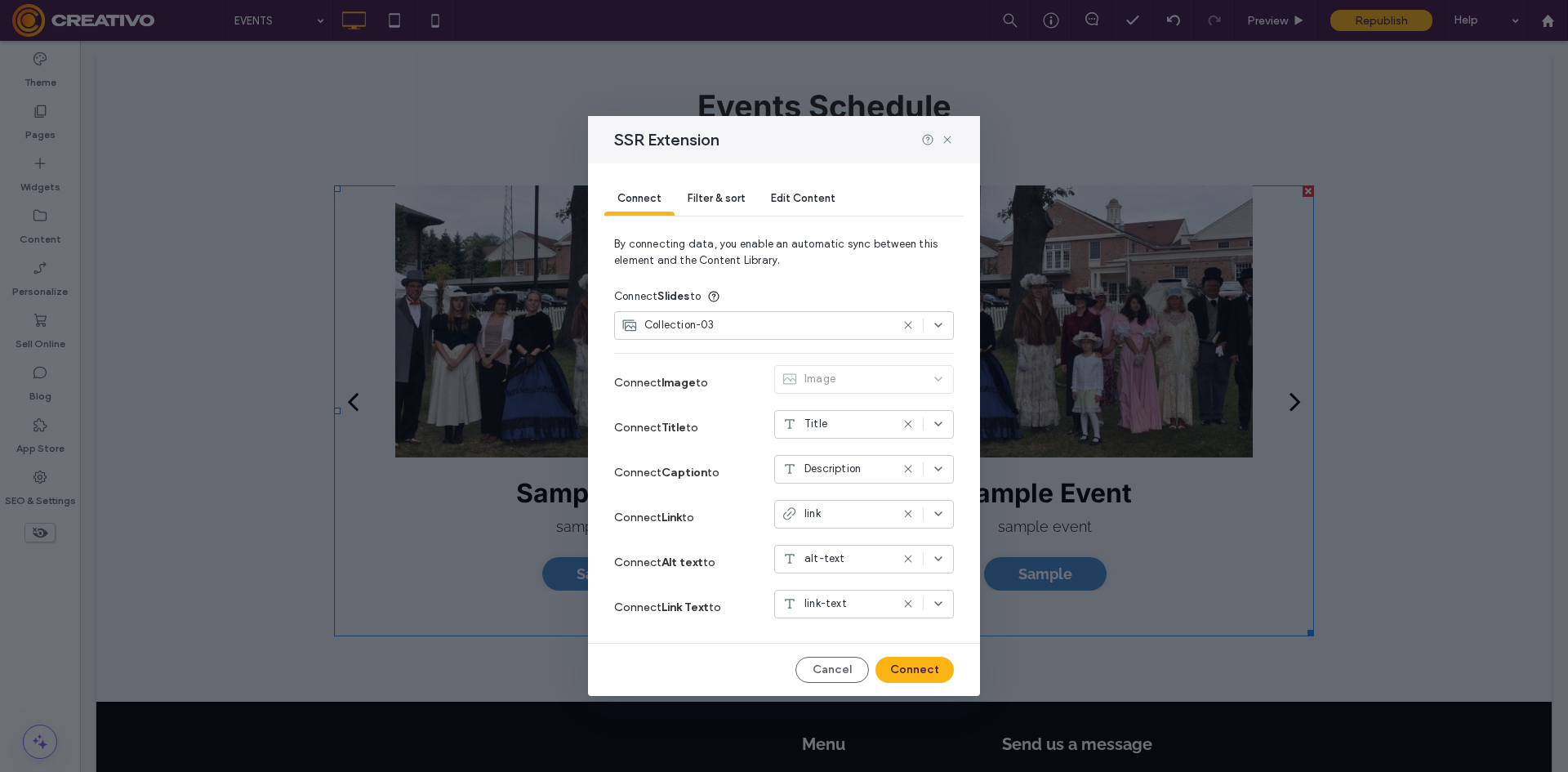
click at [906, 326] on icon at bounding box center [907, 324] width 13 height 13
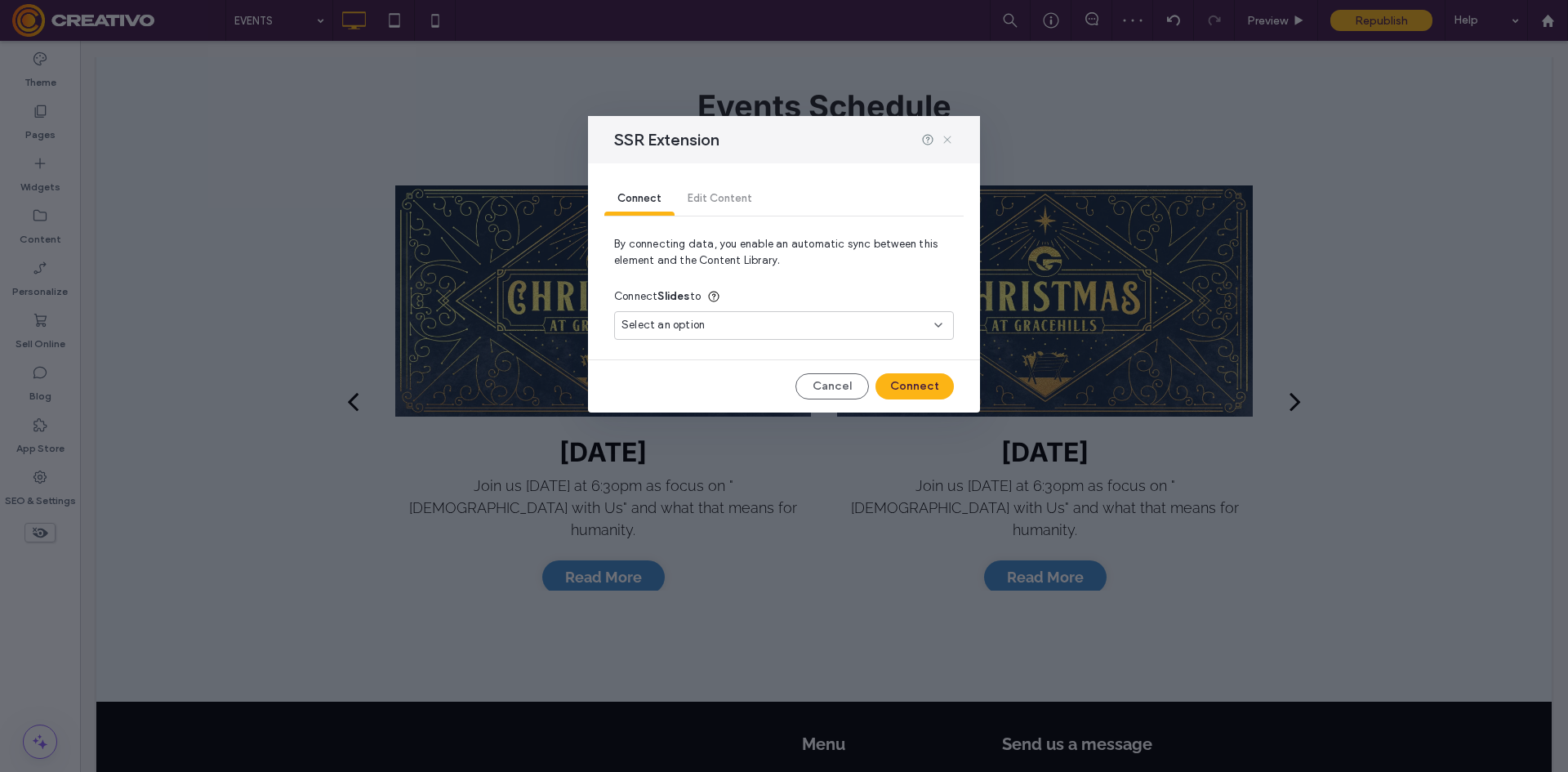
click at [950, 144] on icon at bounding box center [947, 139] width 13 height 13
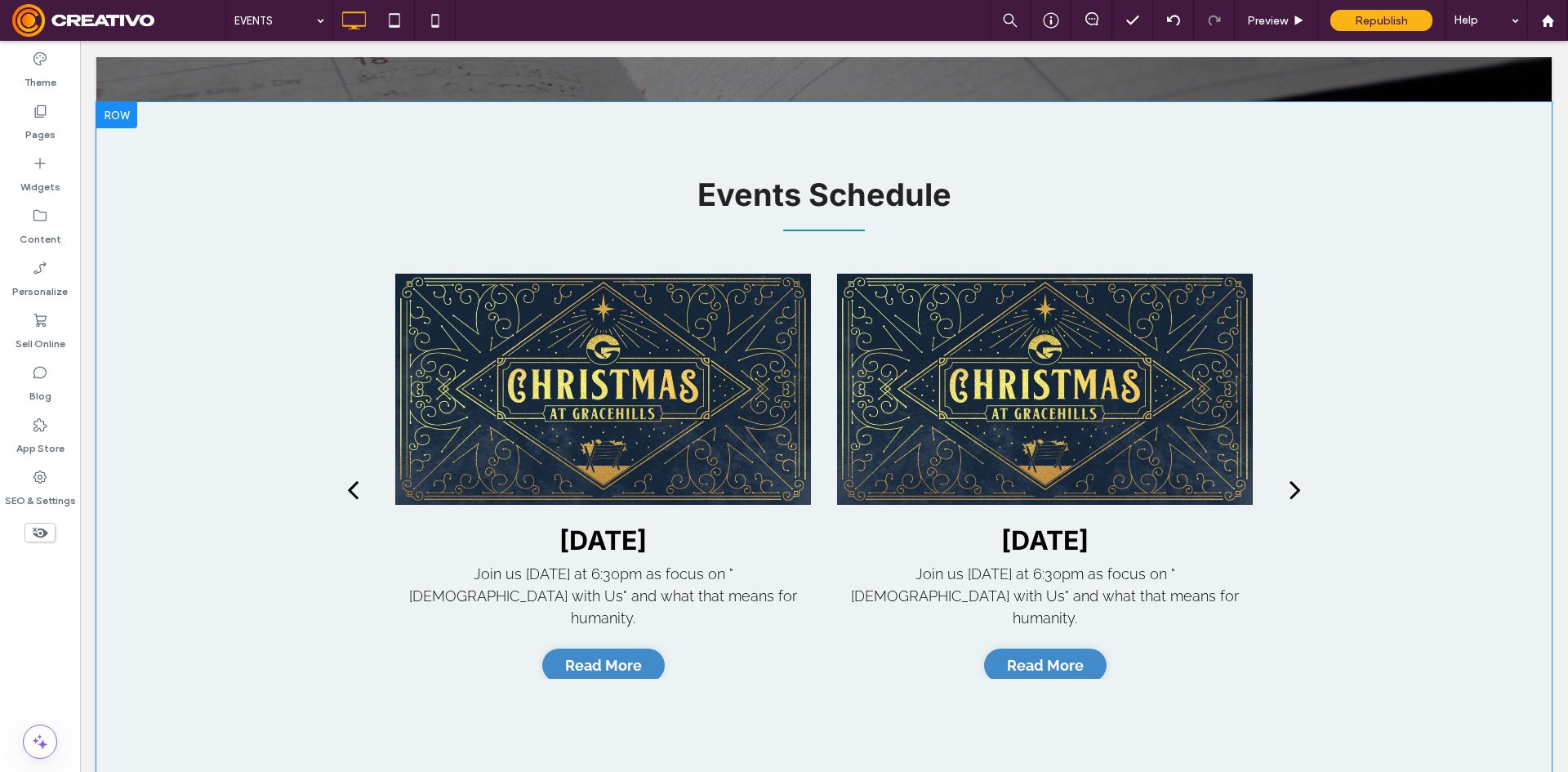
scroll to position [326, 0]
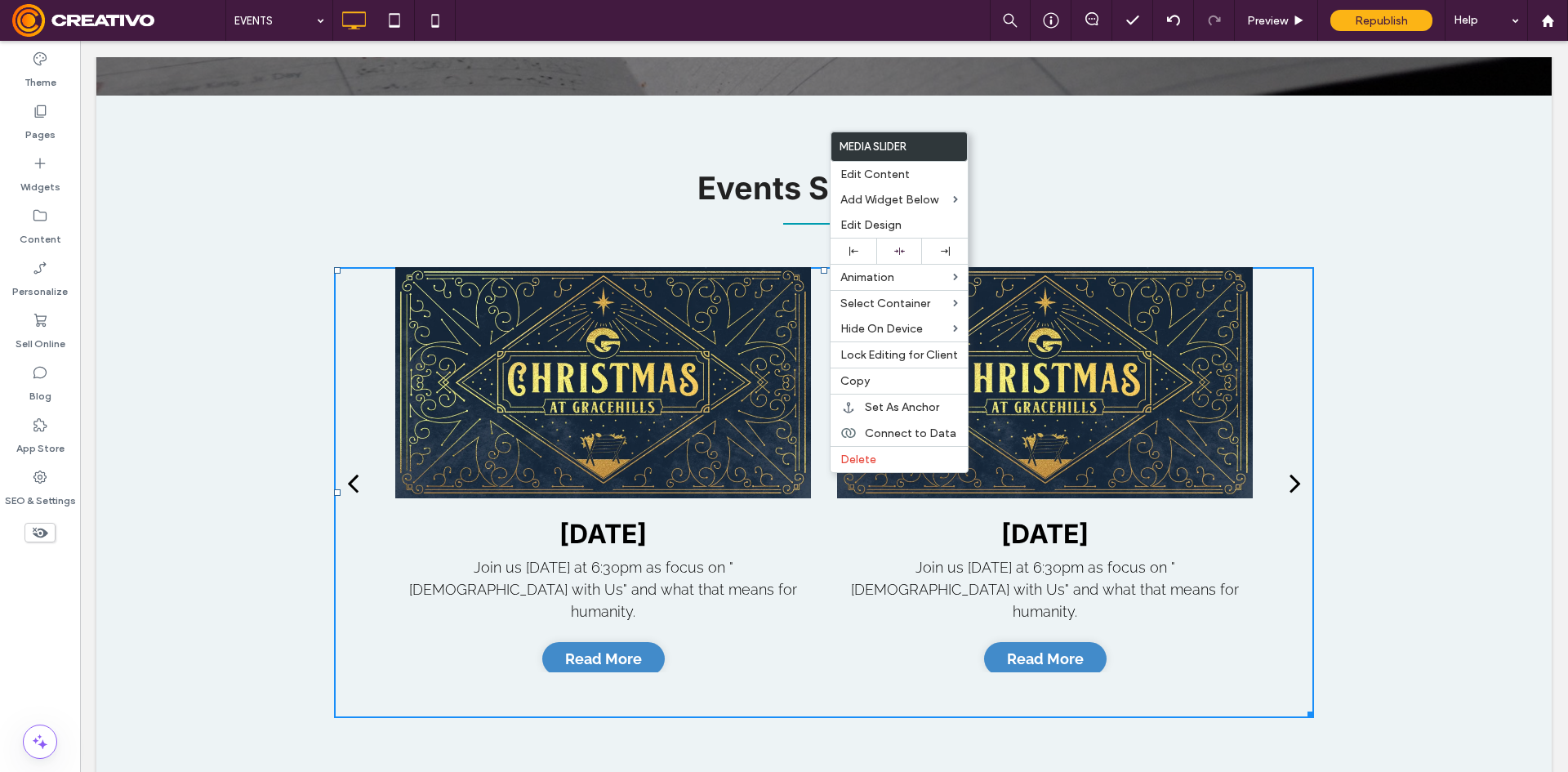
click at [245, 323] on div "Events Schedule Button Baskets given to residents at Alan Terrace Button Trunk …" at bounding box center [823, 440] width 1455 height 688
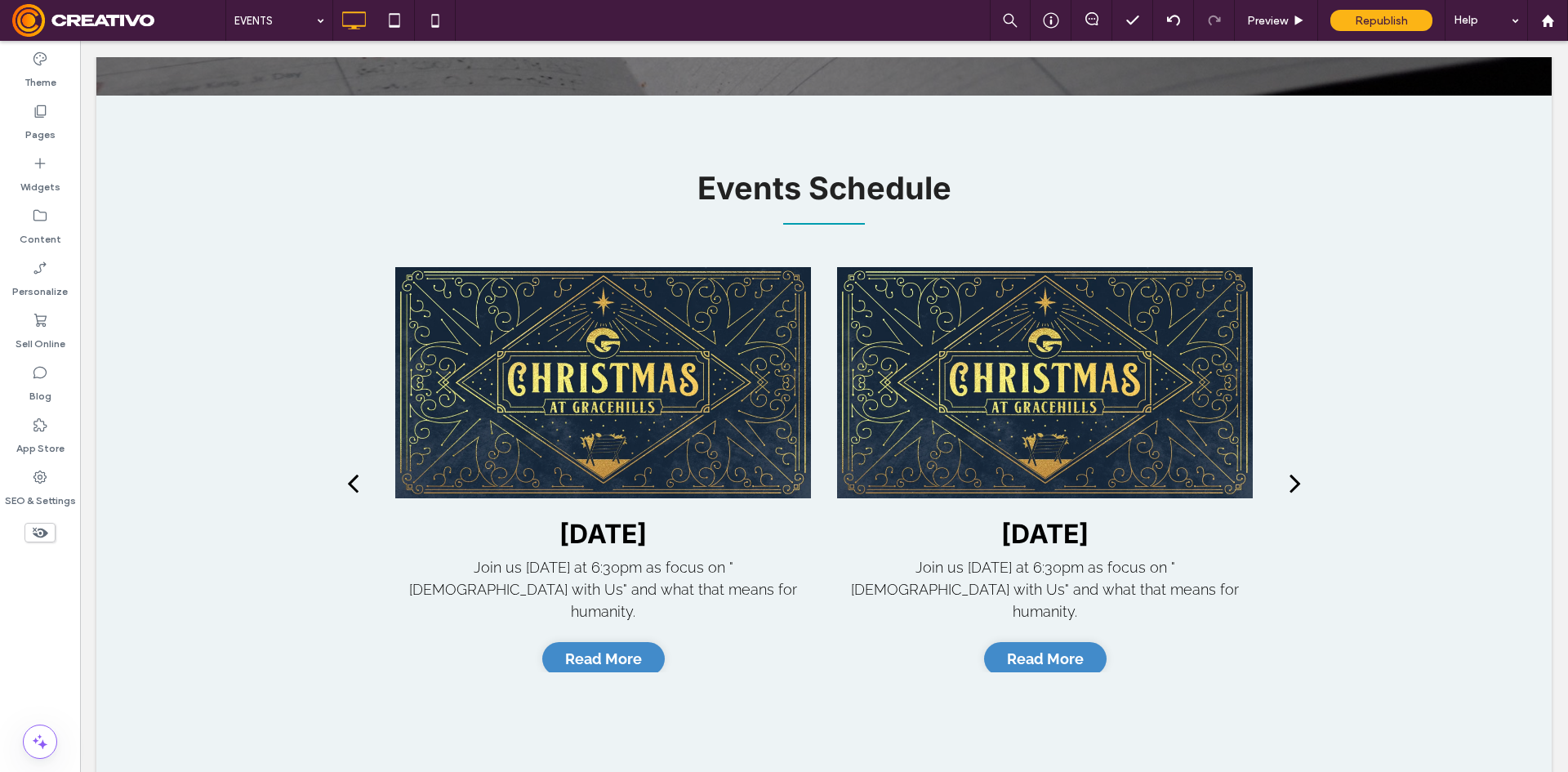
click at [59, 566] on div "Theme Pages Widgets Content Personalize Sell Online Blog App Store SEO & Settin…" at bounding box center [40, 407] width 80 height 731
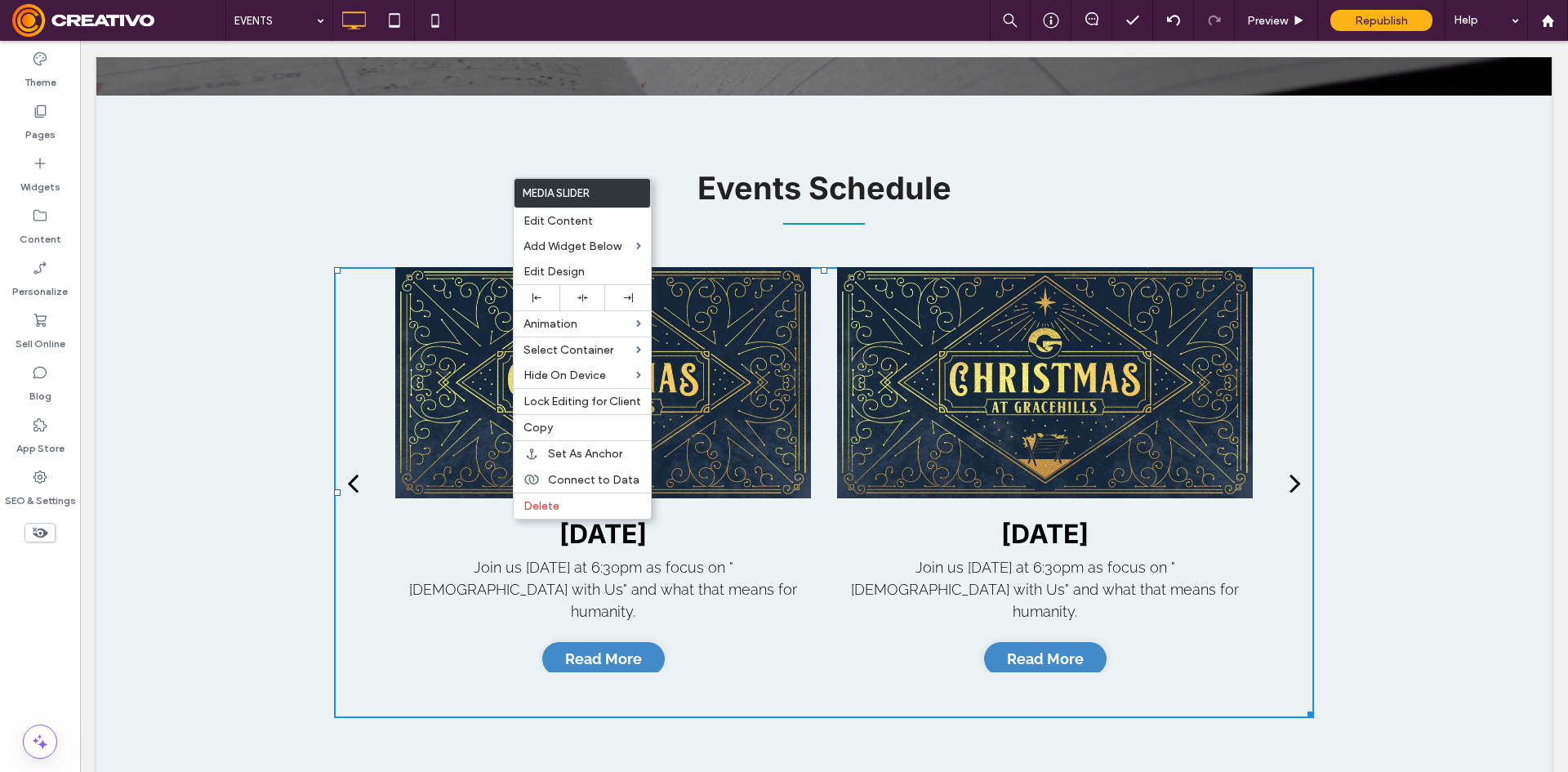
click at [279, 272] on div "Events Schedule Button Baskets given to residents at Alan Terrace Button Trunk …" at bounding box center [823, 440] width 1455 height 688
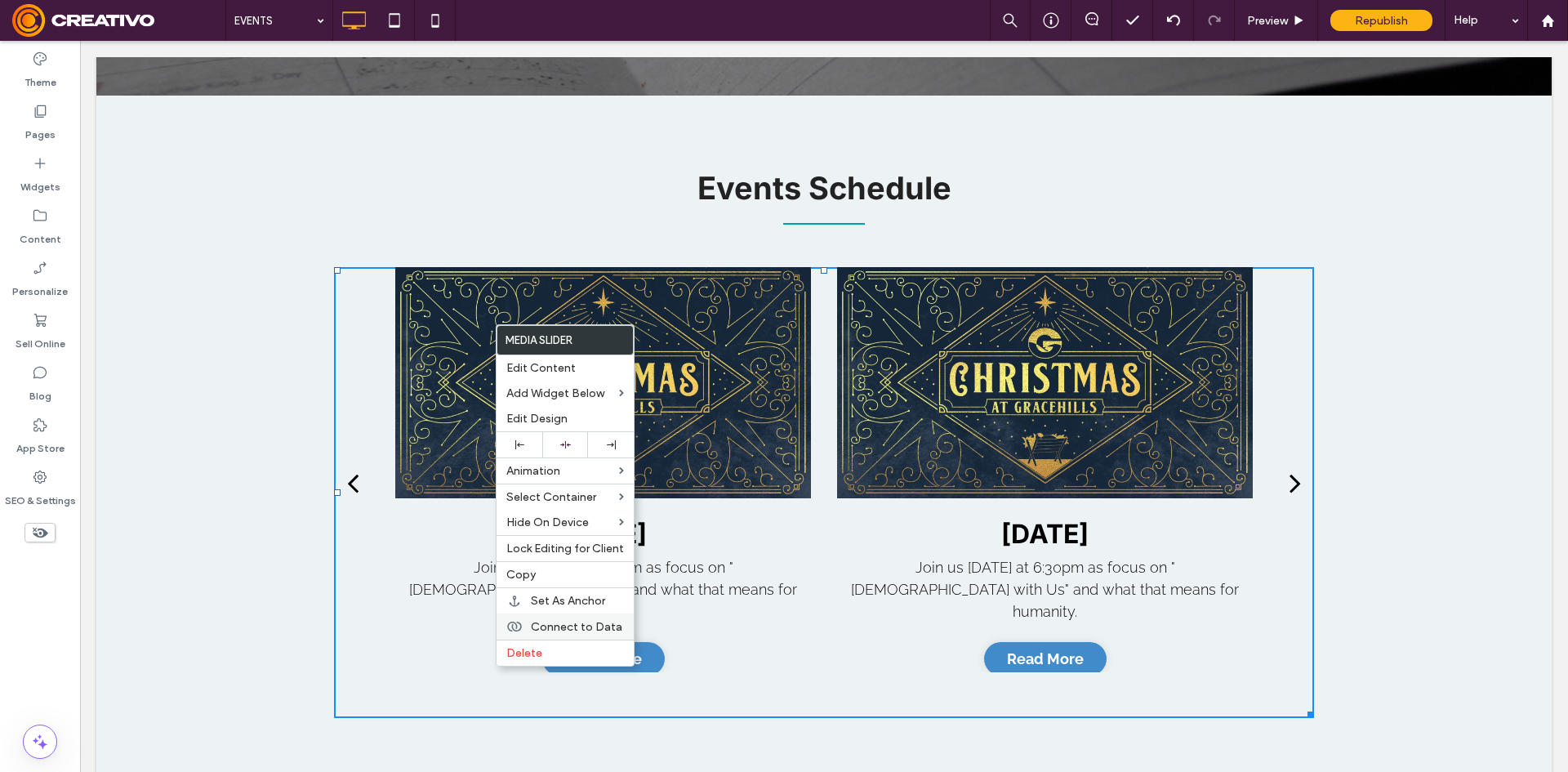
click at [564, 626] on span "Connect to Data" at bounding box center [576, 627] width 91 height 14
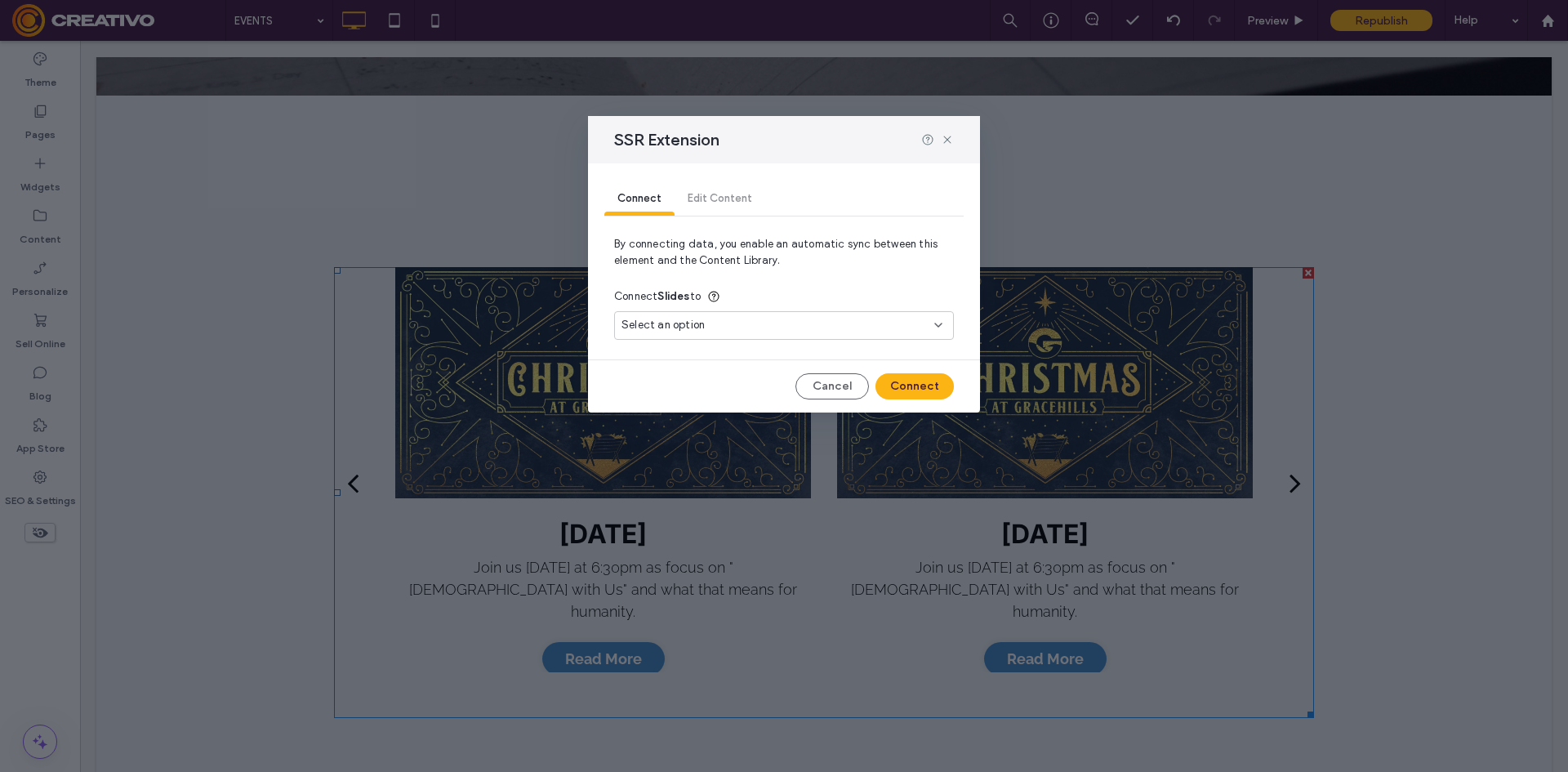
click at [924, 331] on div "Select an option" at bounding box center [774, 324] width 306 height 17
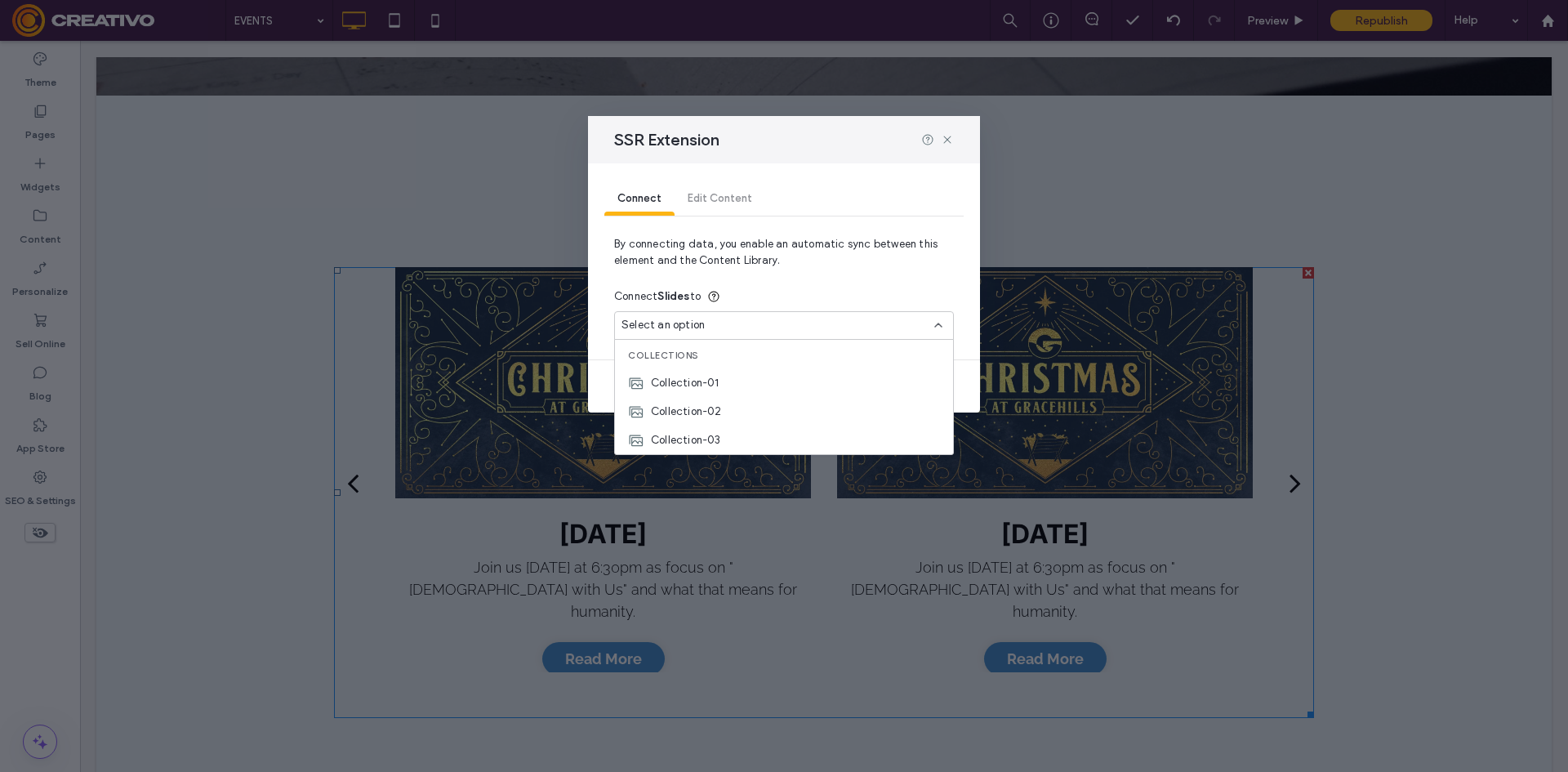
click at [924, 331] on div "Select an option" at bounding box center [774, 324] width 306 height 17
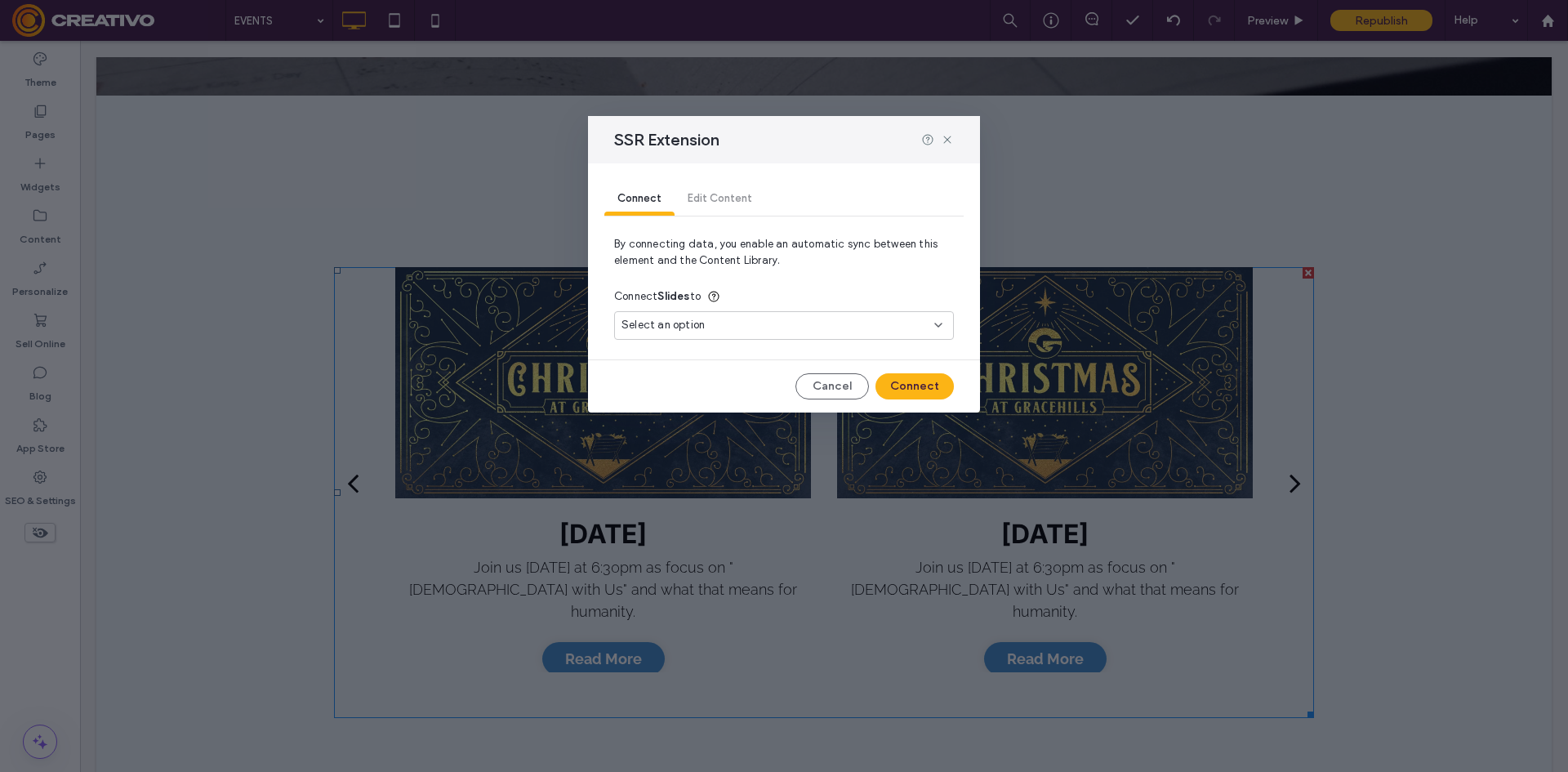
click at [939, 330] on icon at bounding box center [938, 324] width 13 height 13
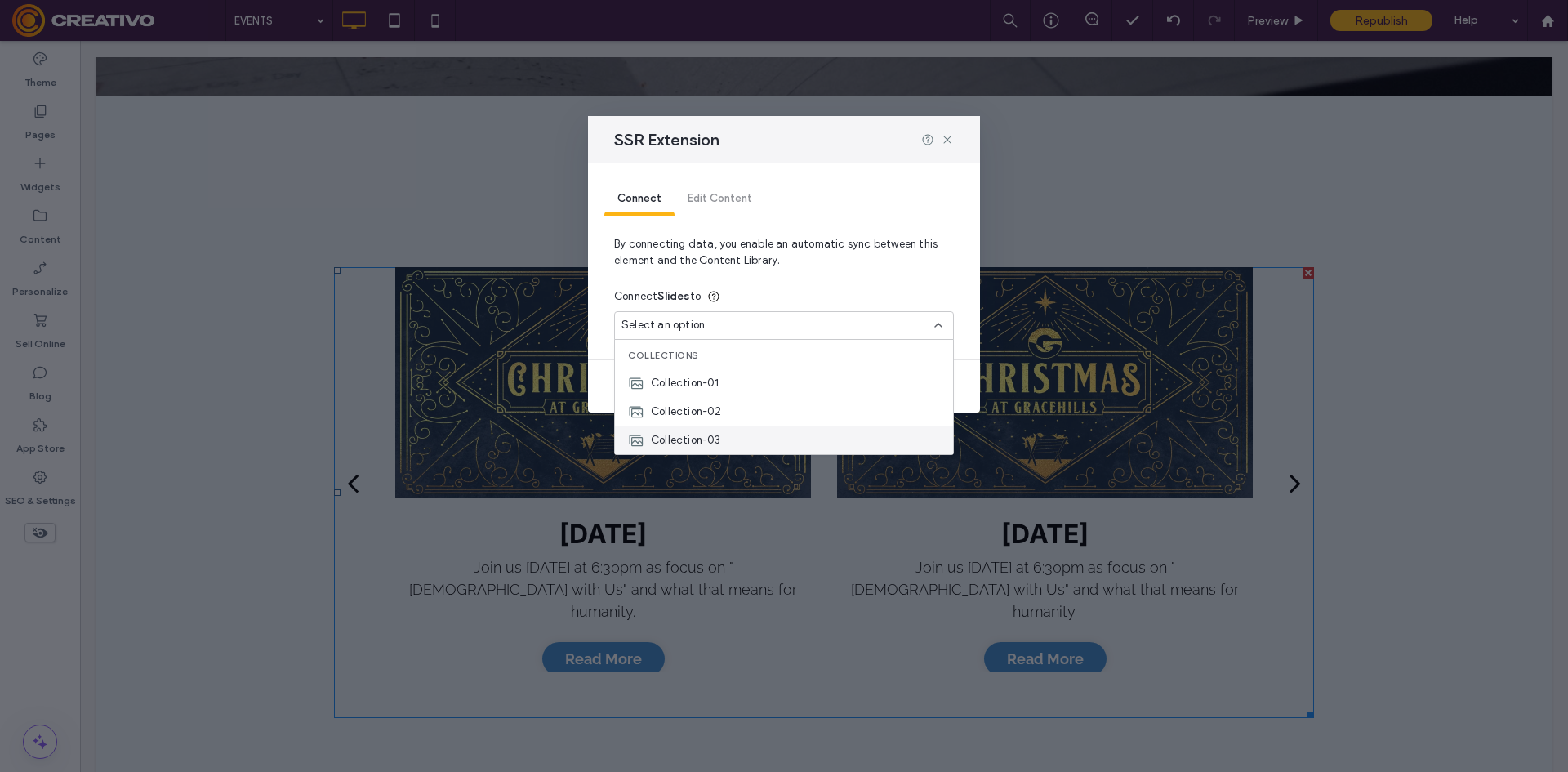
click at [704, 435] on span "Collection-03" at bounding box center [686, 440] width 71 height 17
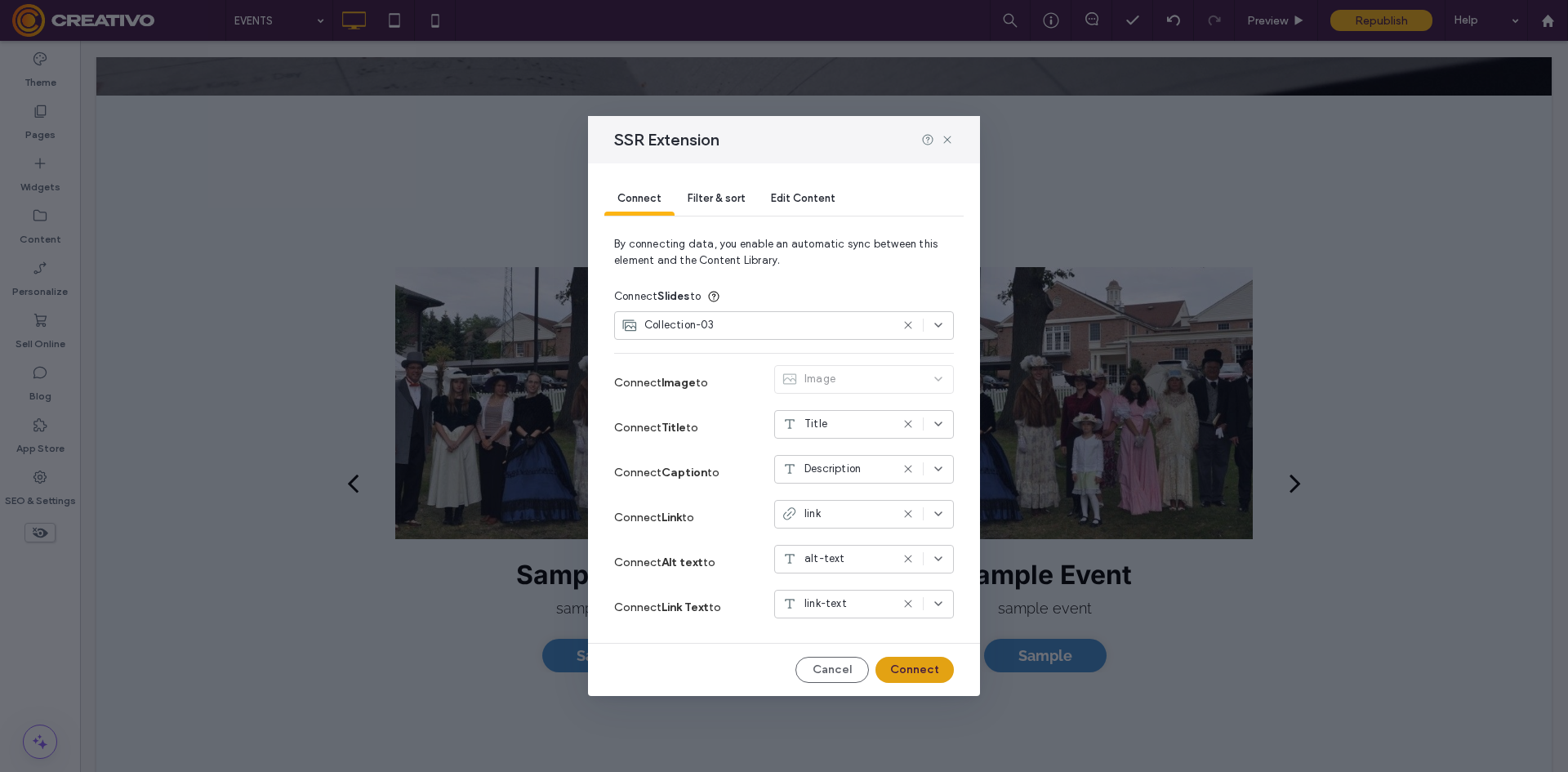
click at [885, 672] on button "Connect" at bounding box center [914, 669] width 78 height 26
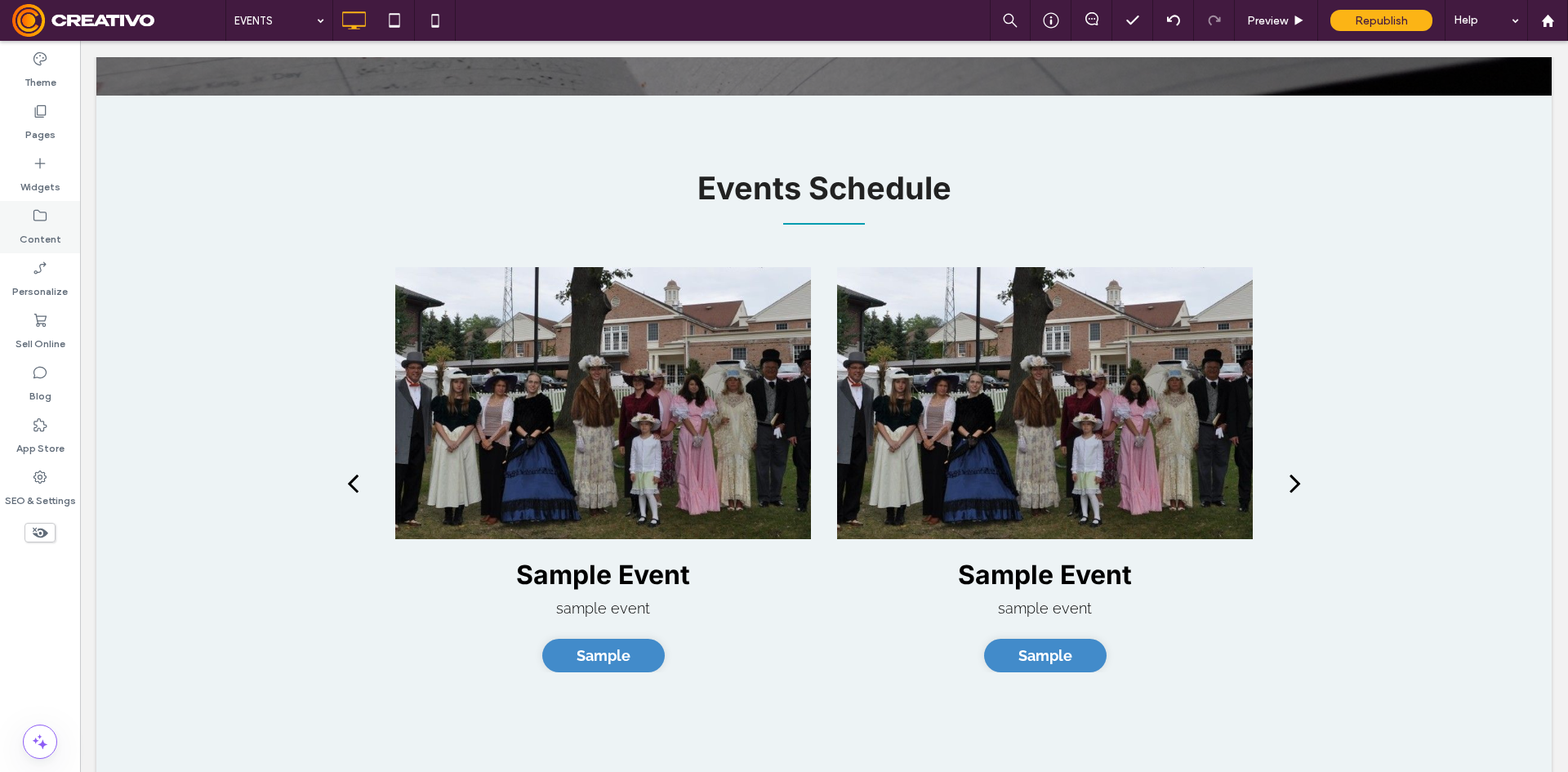
click at [30, 224] on label "Content" at bounding box center [40, 234] width 42 height 23
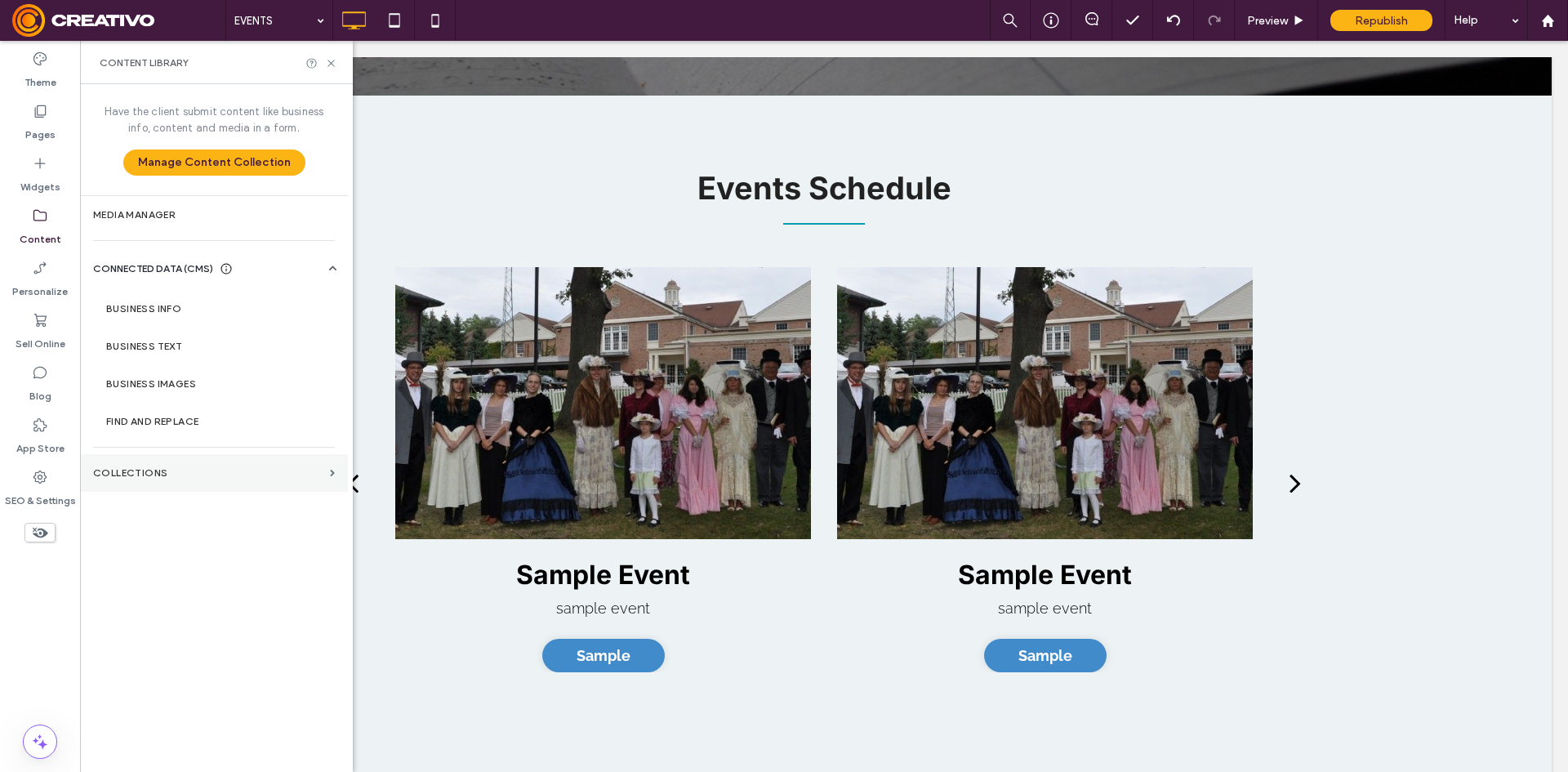
click at [173, 469] on label "Collections" at bounding box center [208, 473] width 230 height 12
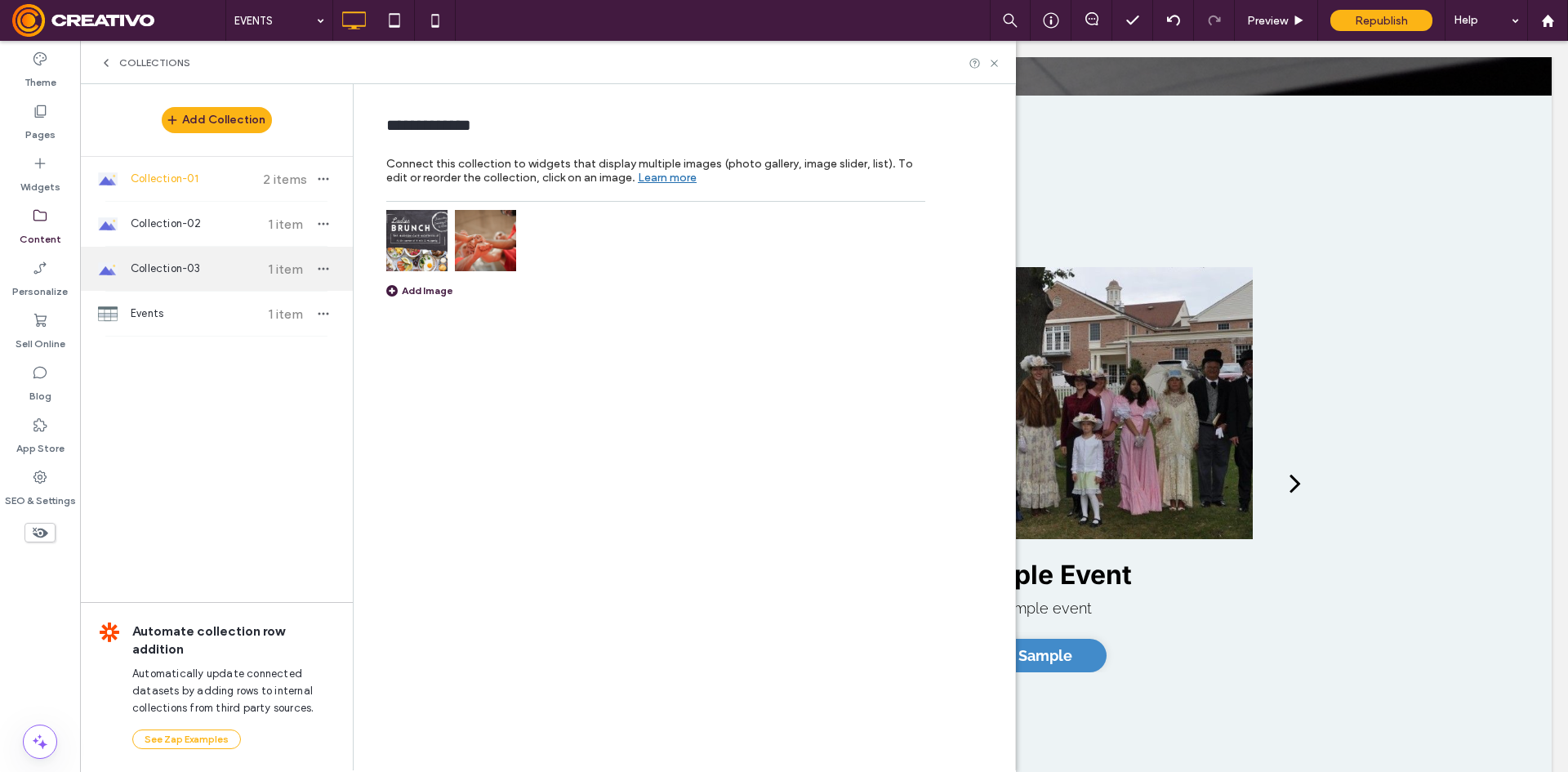
click at [221, 273] on span "Collection-03" at bounding box center [191, 268] width 122 height 17
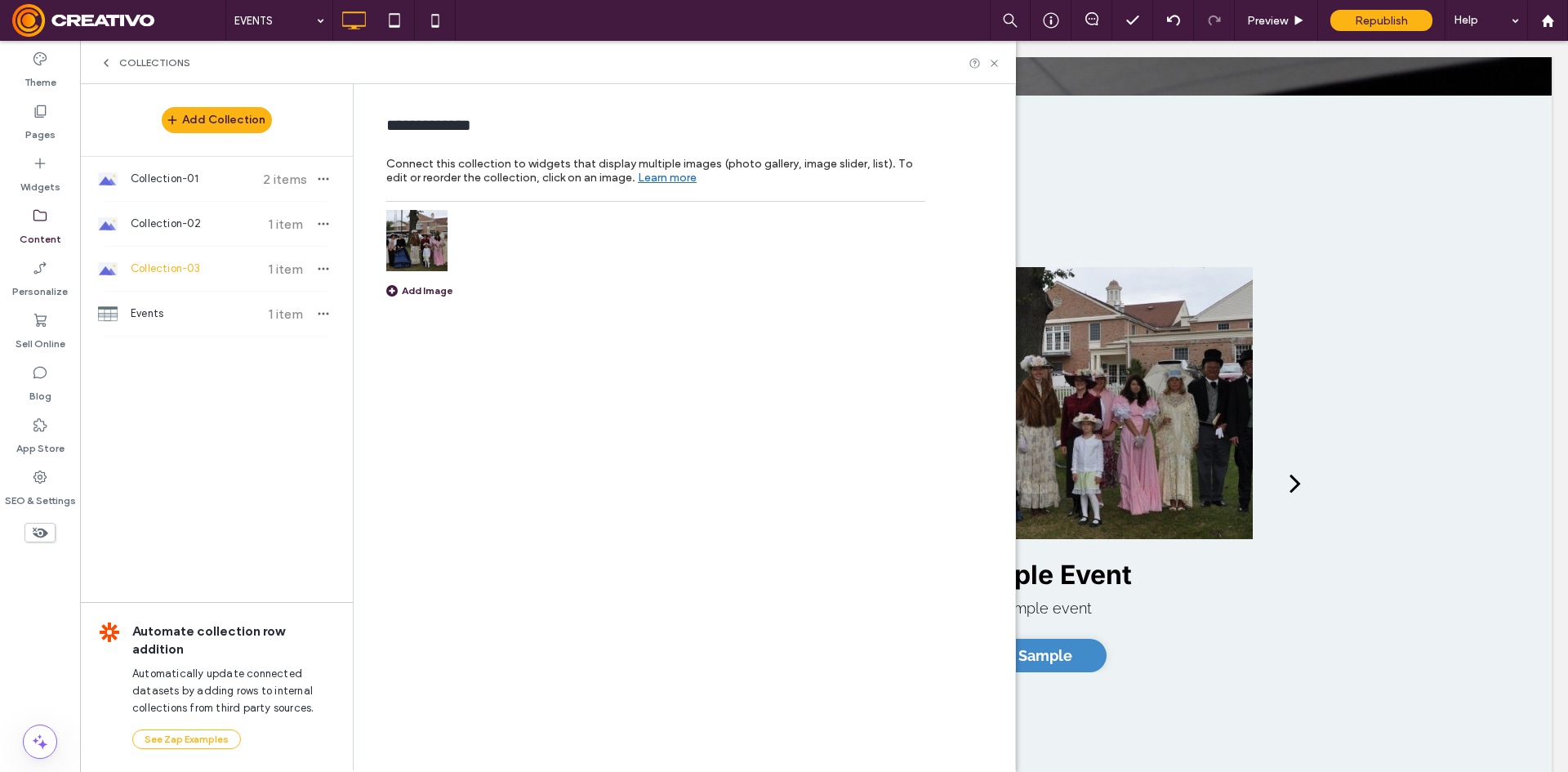
click at [408, 253] on img at bounding box center [416, 240] width 62 height 62
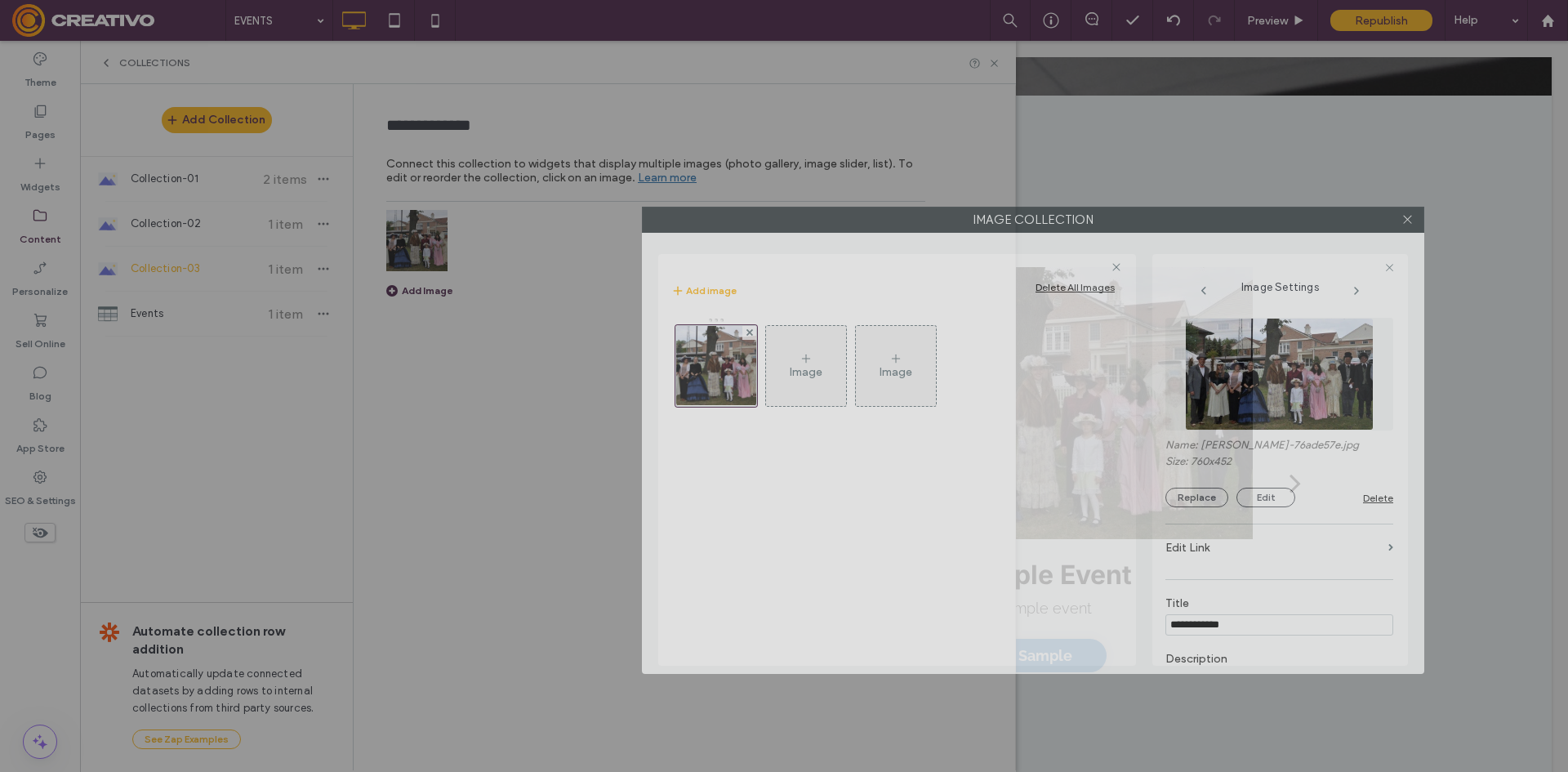
drag, startPoint x: 510, startPoint y: 162, endPoint x: 759, endPoint y: 216, distance: 254.8
click at [759, 216] on label "Image Collection" at bounding box center [1033, 219] width 781 height 24
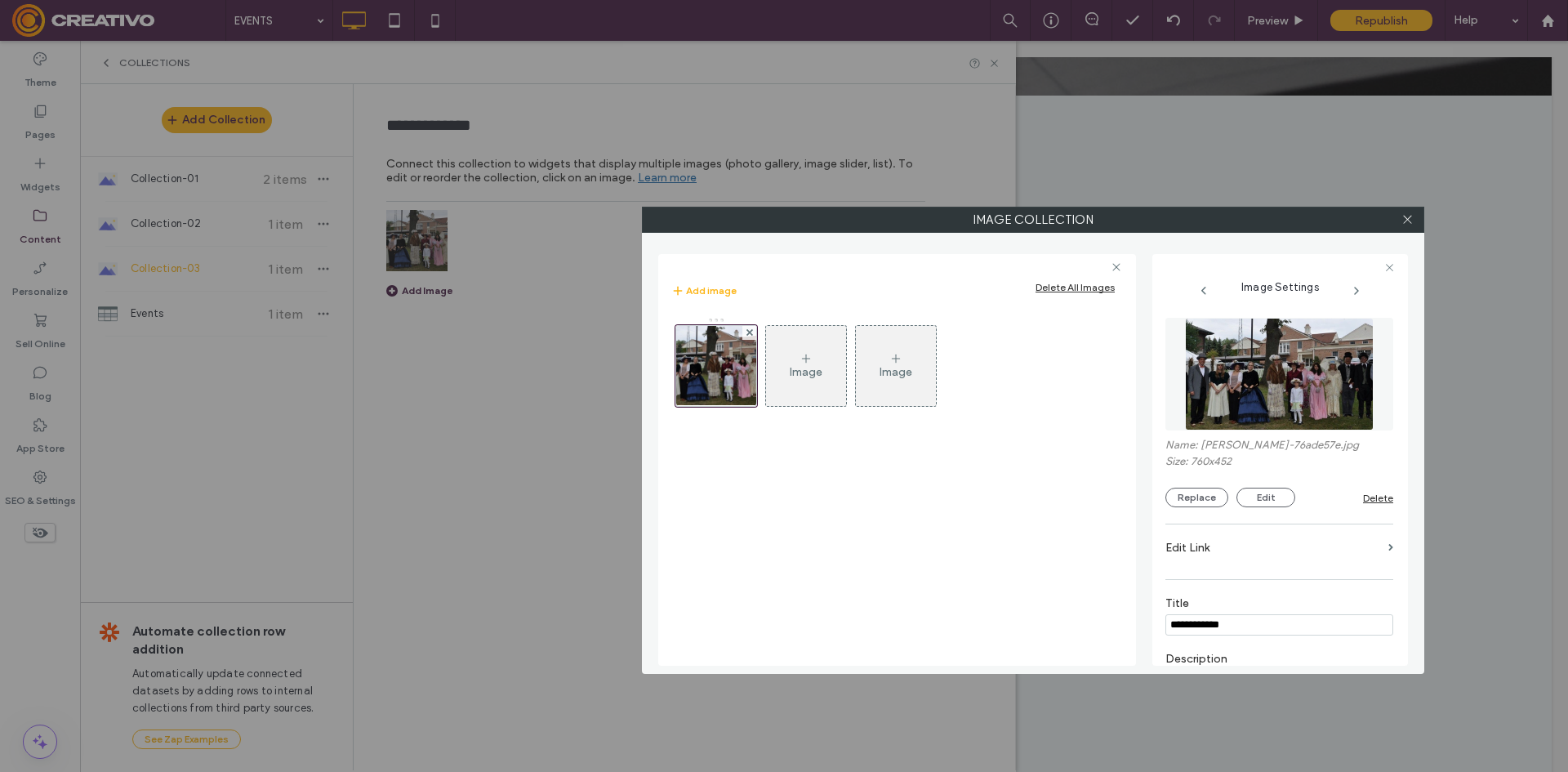
click at [802, 382] on div "Image" at bounding box center [807, 365] width 80 height 76
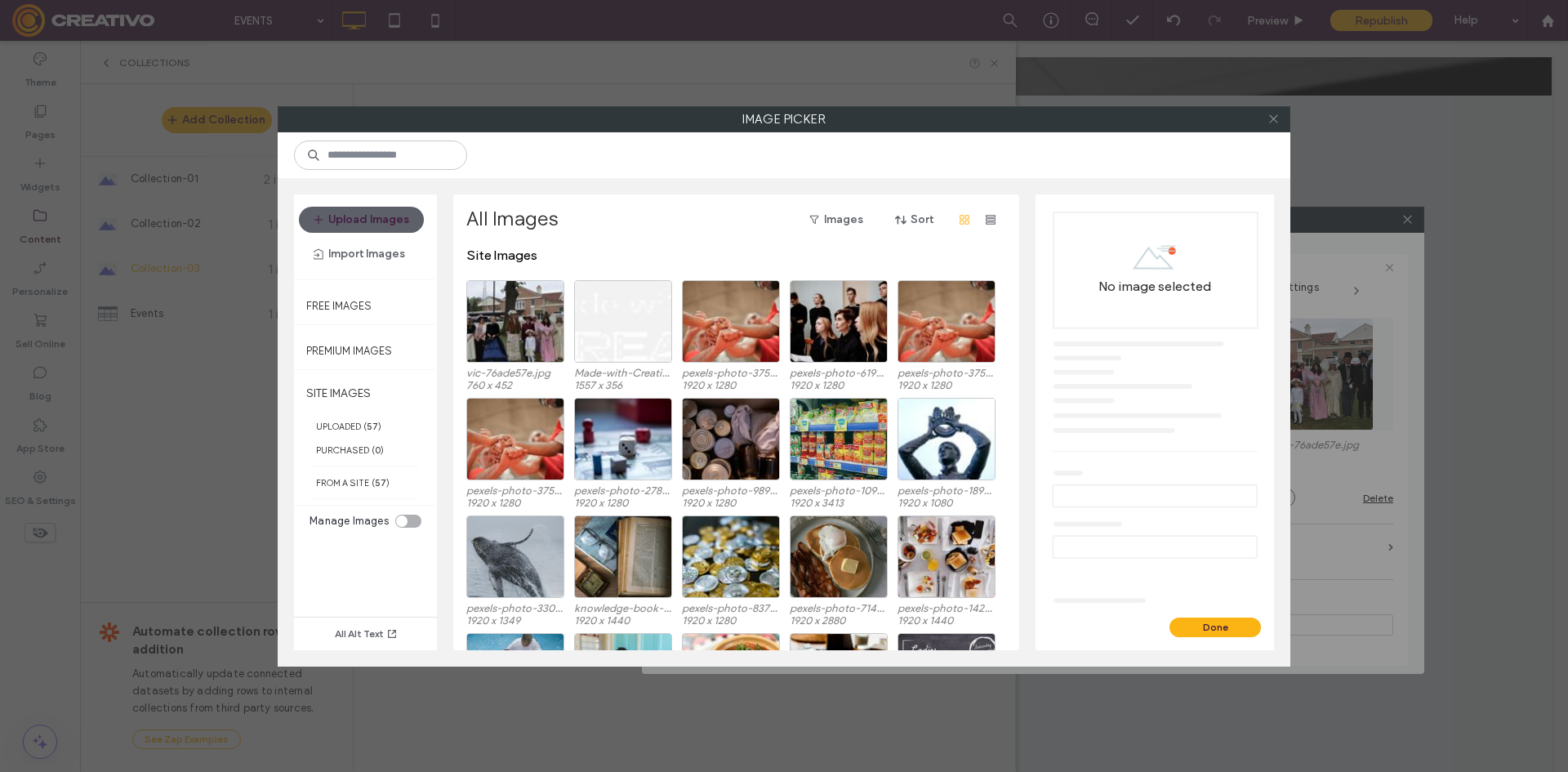
click at [1277, 114] on icon at bounding box center [1274, 119] width 13 height 13
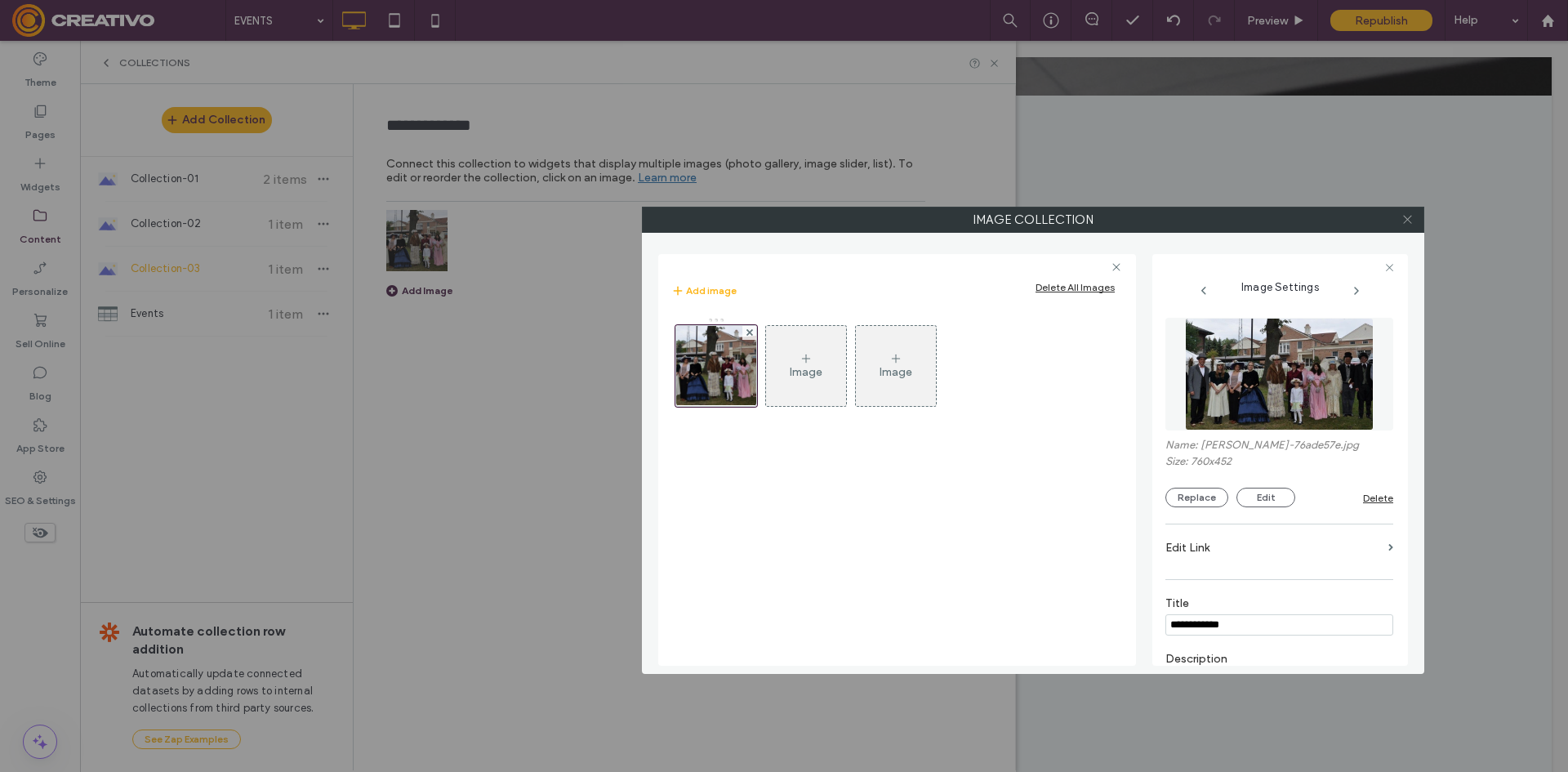
click at [1403, 222] on icon at bounding box center [1407, 219] width 13 height 13
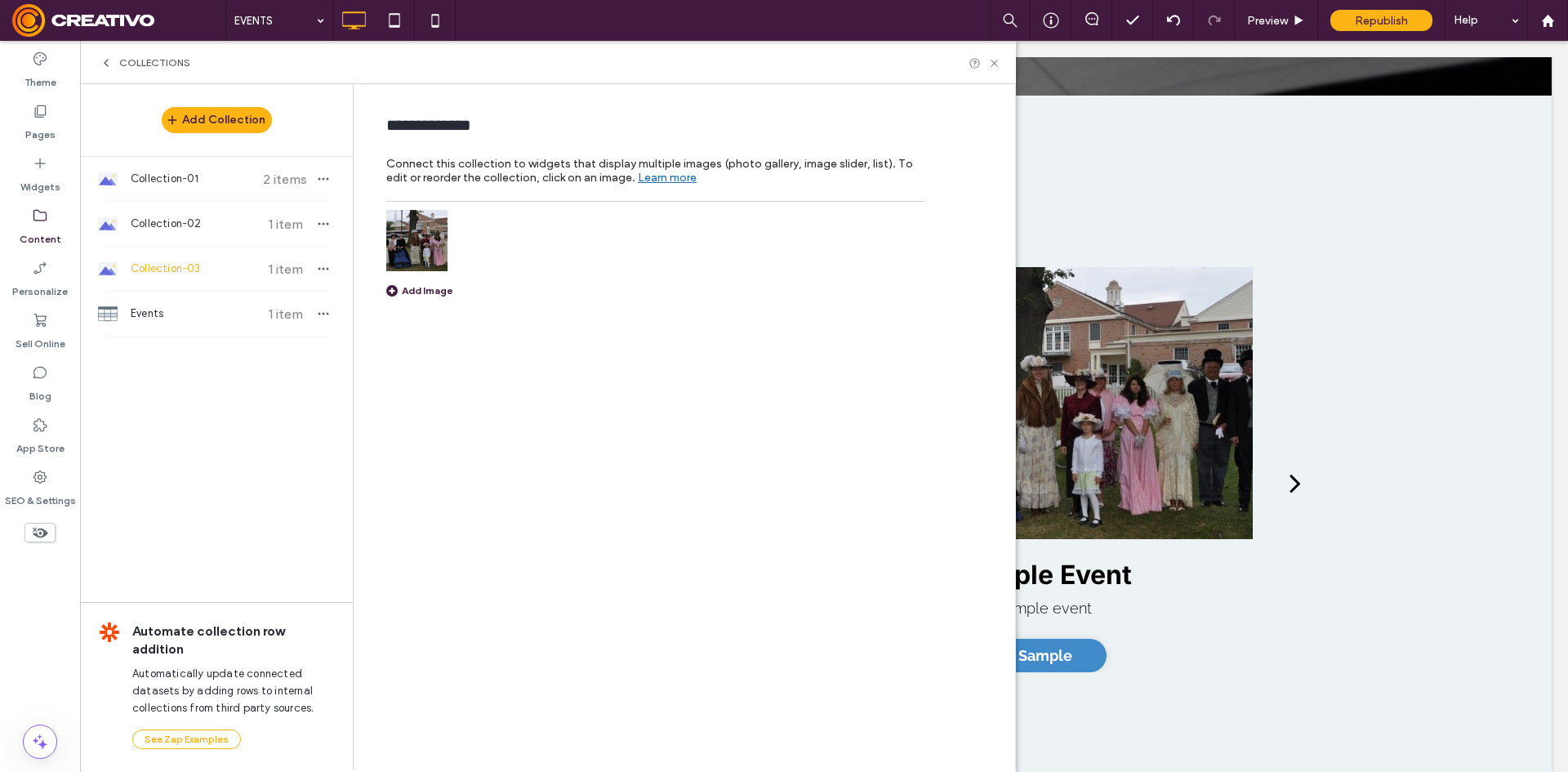
click at [994, 70] on div "Collections" at bounding box center [548, 63] width 936 height 43
click at [1002, 65] on div "Collections" at bounding box center [548, 63] width 936 height 43
click at [997, 66] on use at bounding box center [994, 63] width 7 height 7
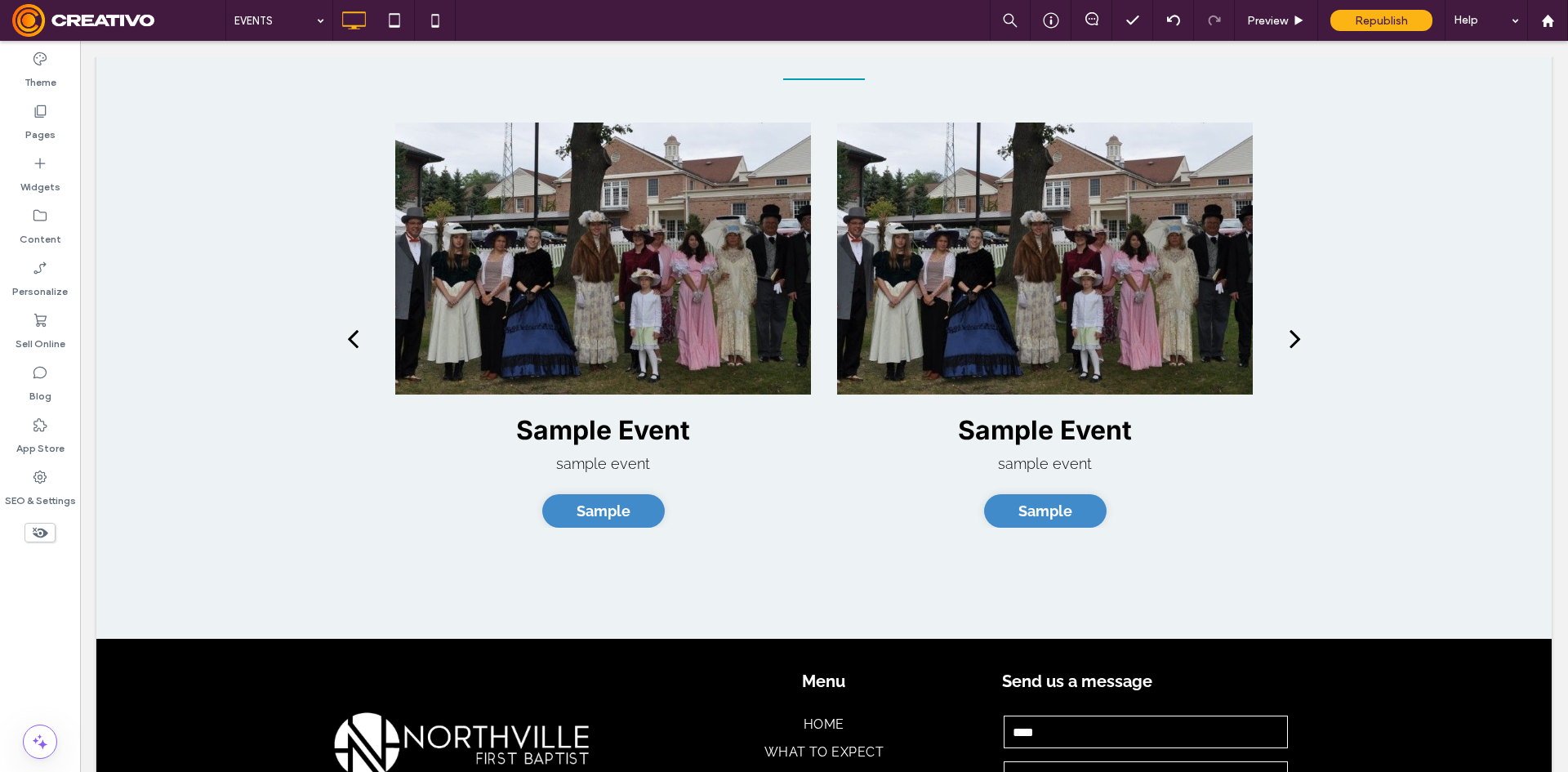
scroll to position [490, 0]
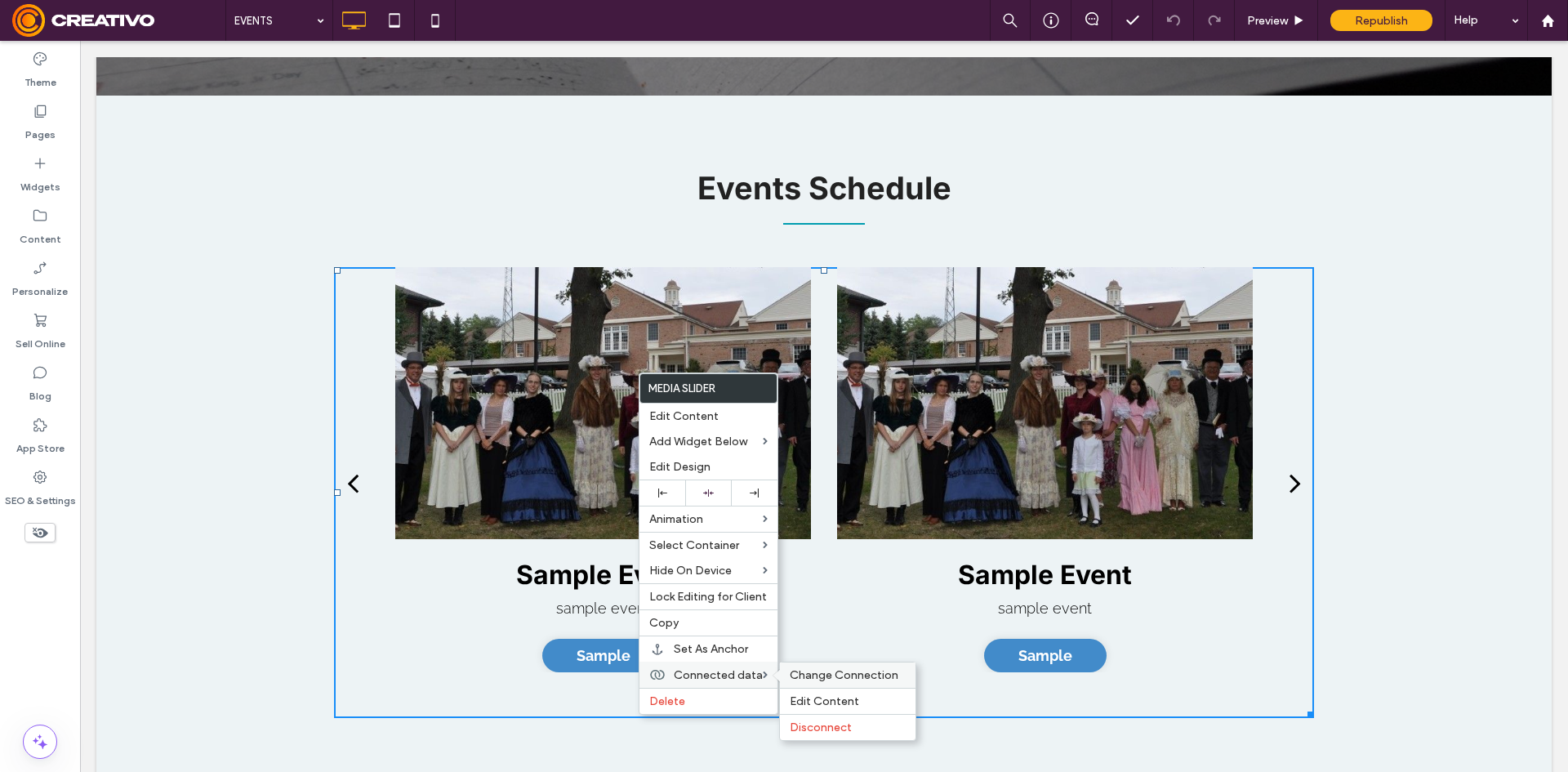
click at [853, 684] on div "Change Connection" at bounding box center [848, 675] width 135 height 25
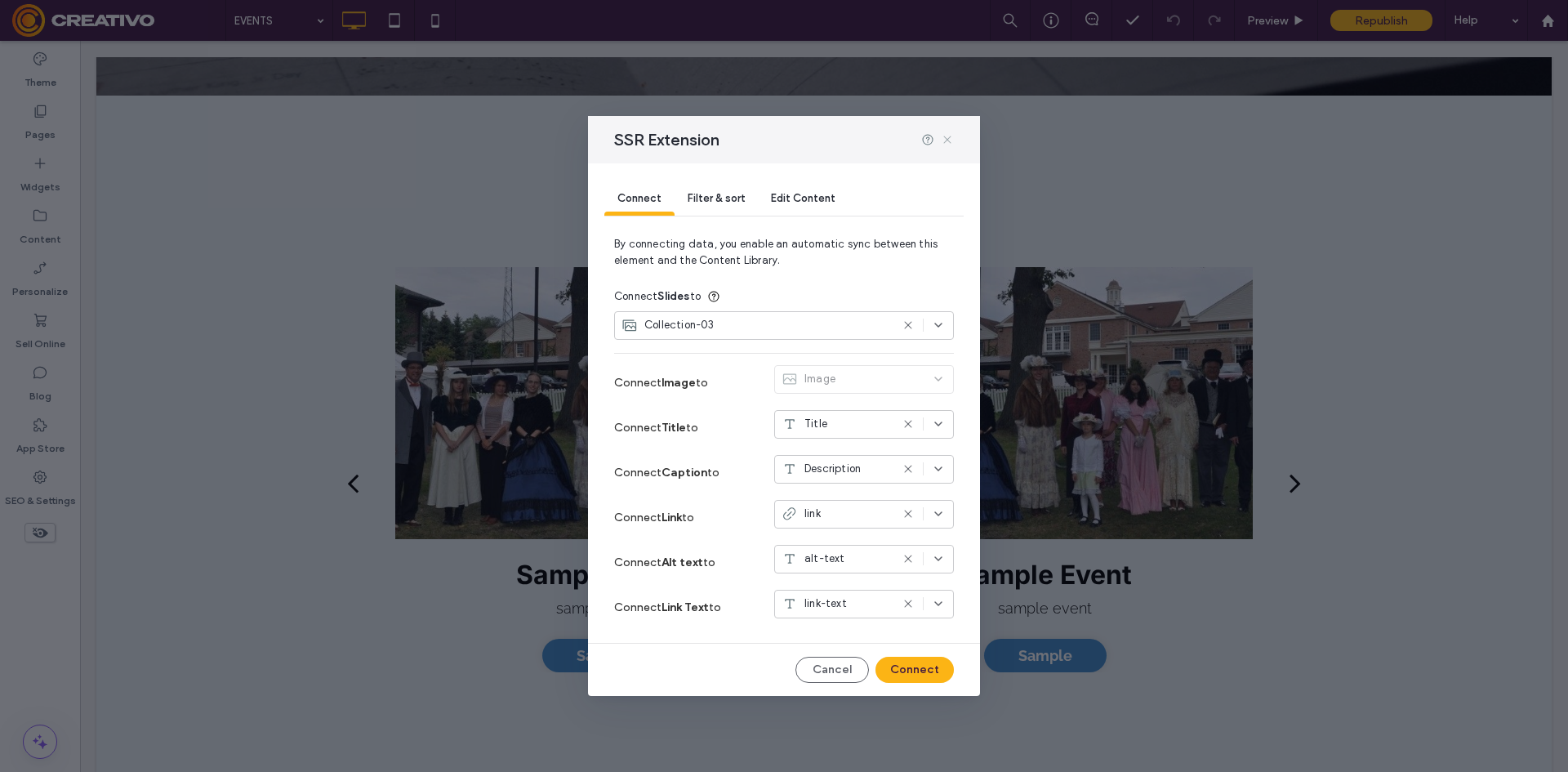
click at [944, 143] on icon at bounding box center [947, 139] width 13 height 13
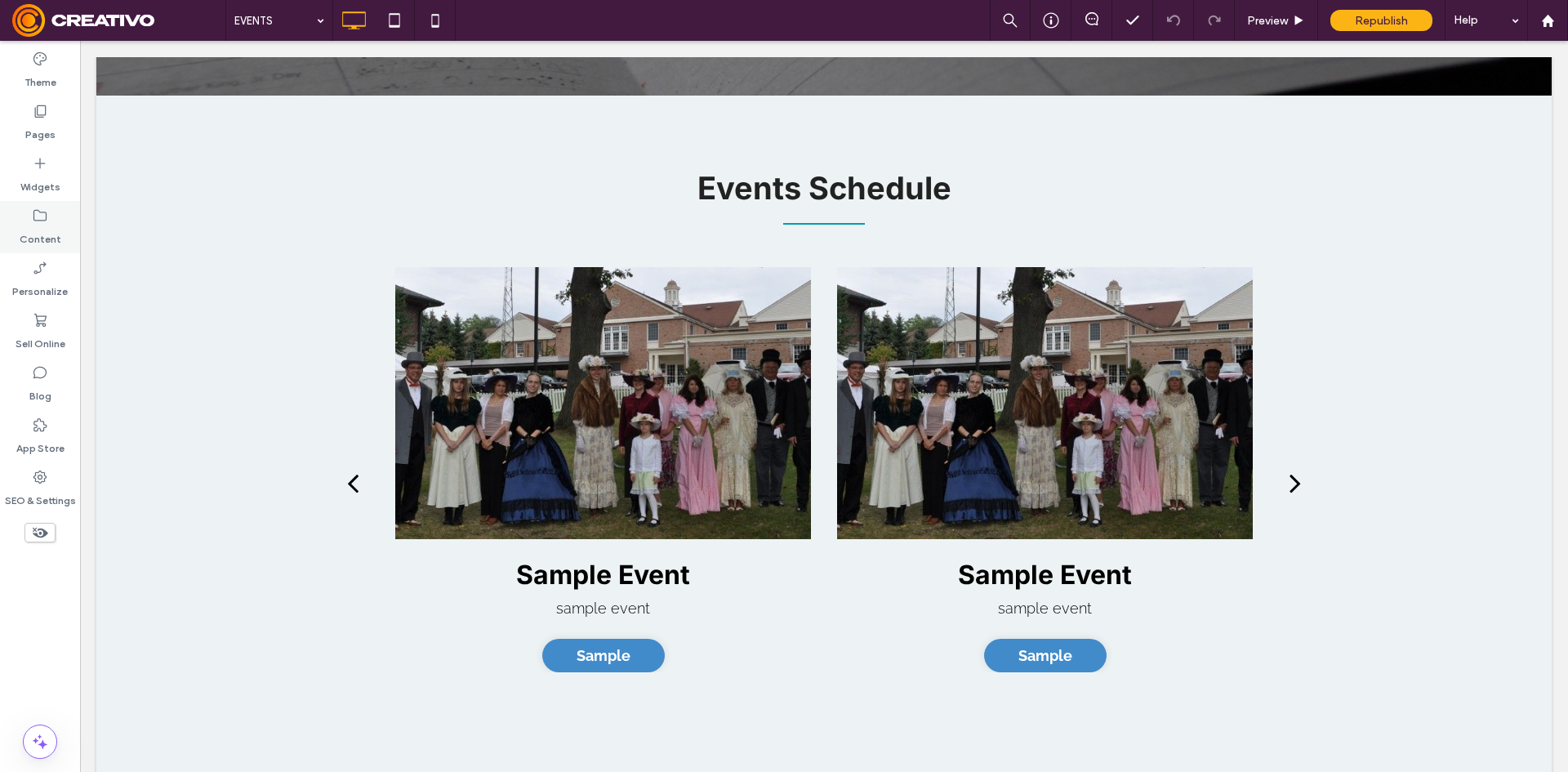
click at [49, 232] on label "Content" at bounding box center [40, 234] width 42 height 23
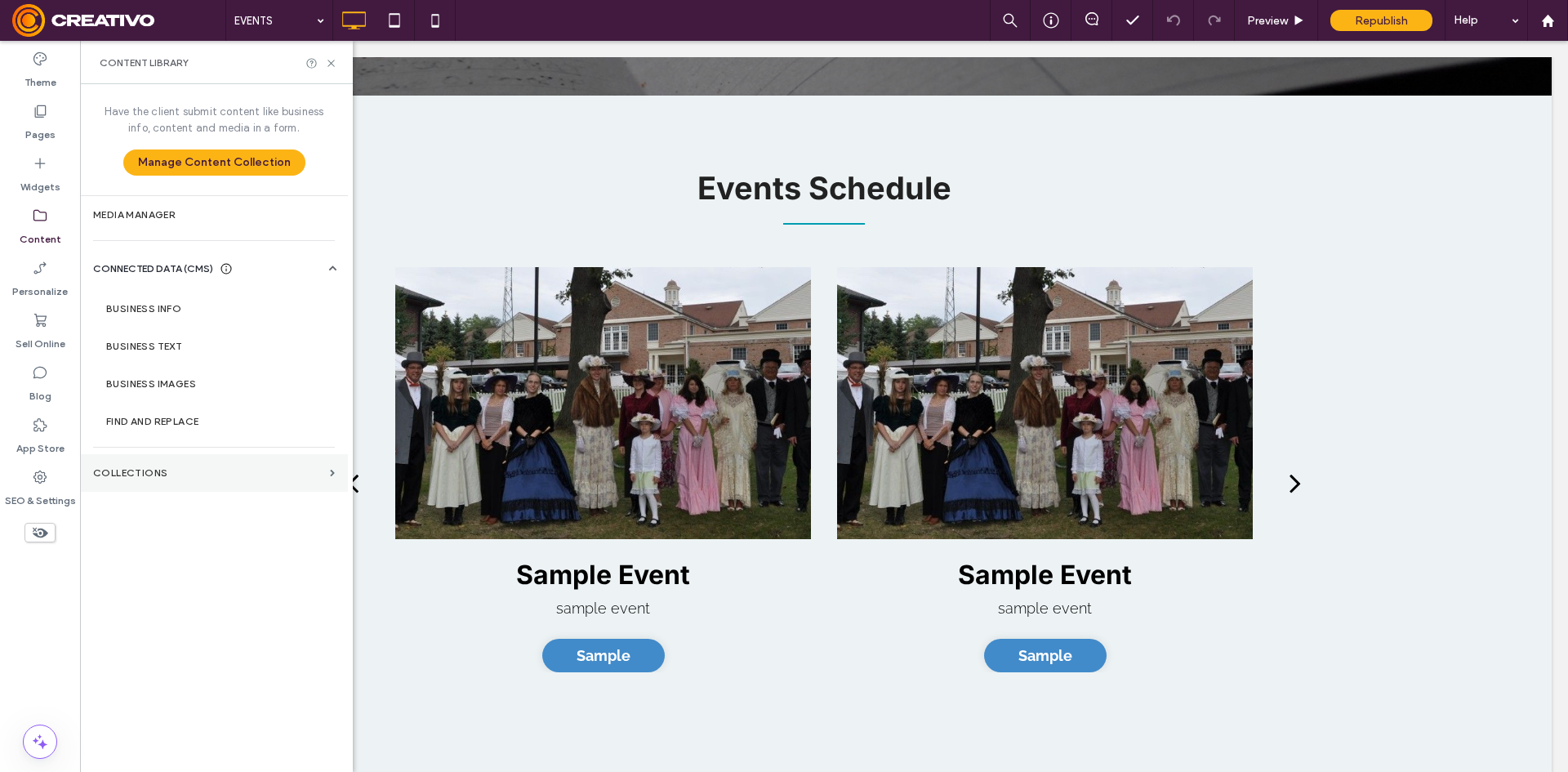
click at [189, 483] on section "Collections" at bounding box center [214, 472] width 268 height 37
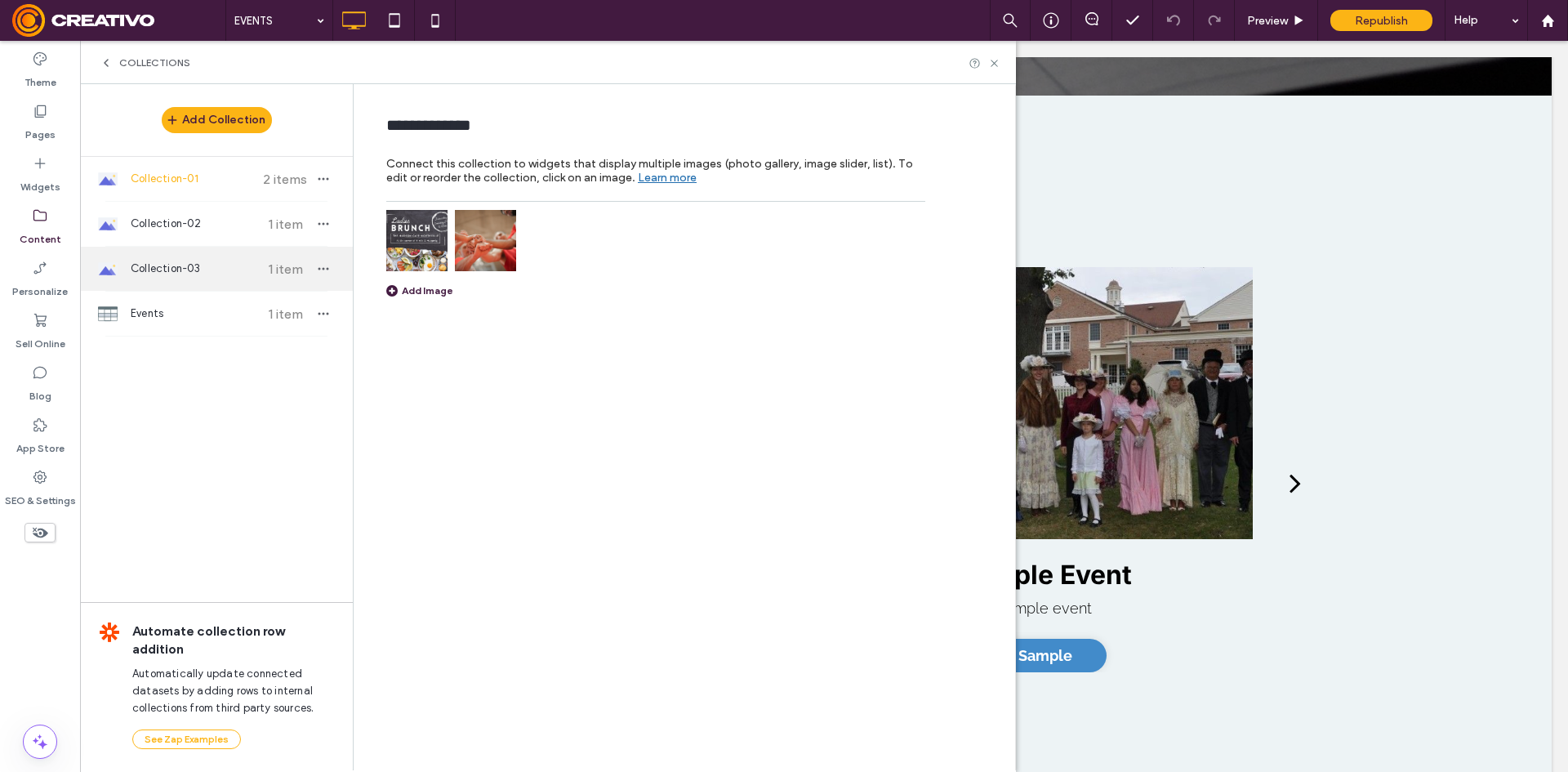
click at [233, 285] on div "Collection-03 1 item" at bounding box center [217, 268] width 272 height 44
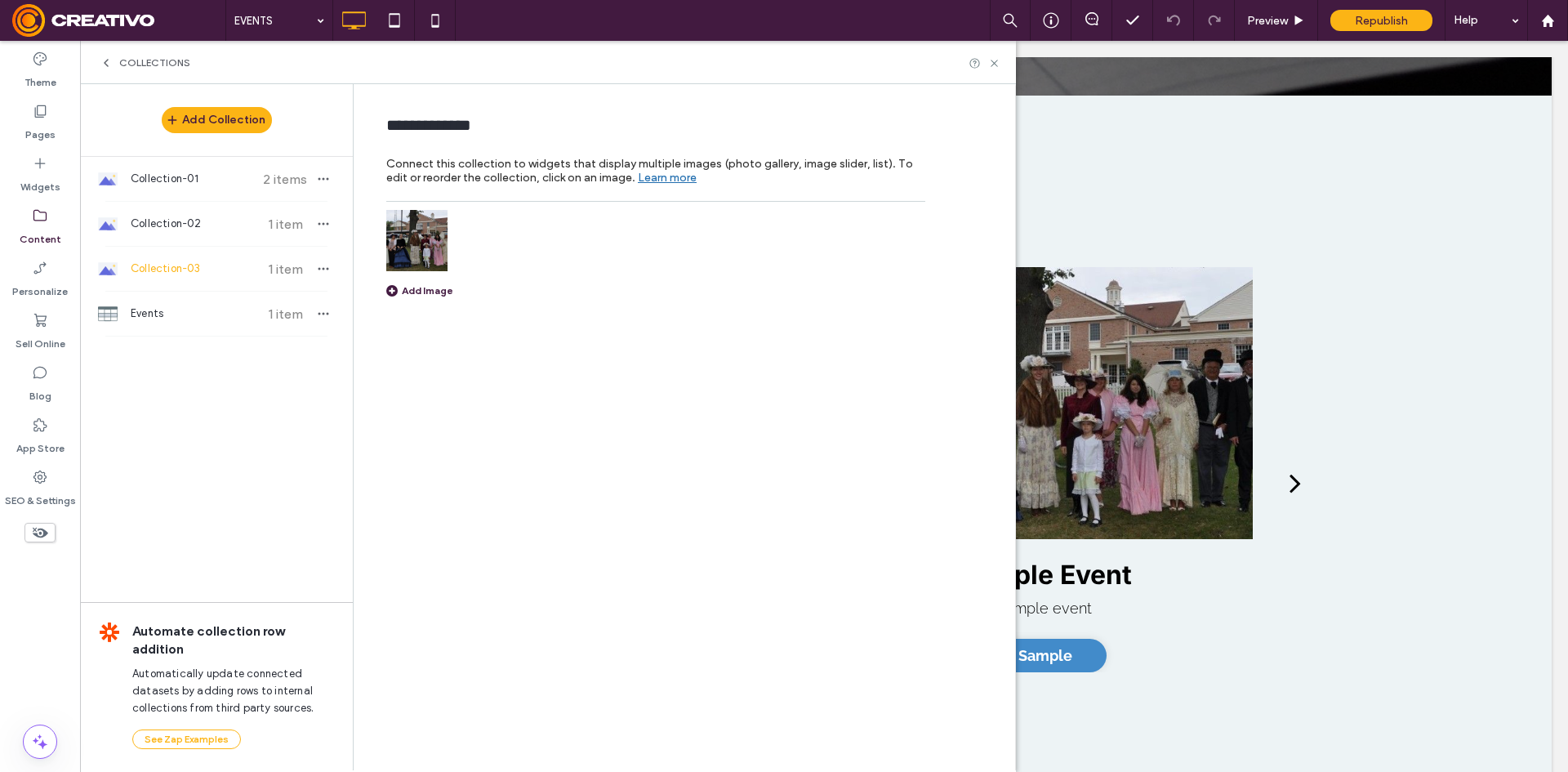
click at [416, 287] on div "Add Image" at bounding box center [419, 290] width 67 height 13
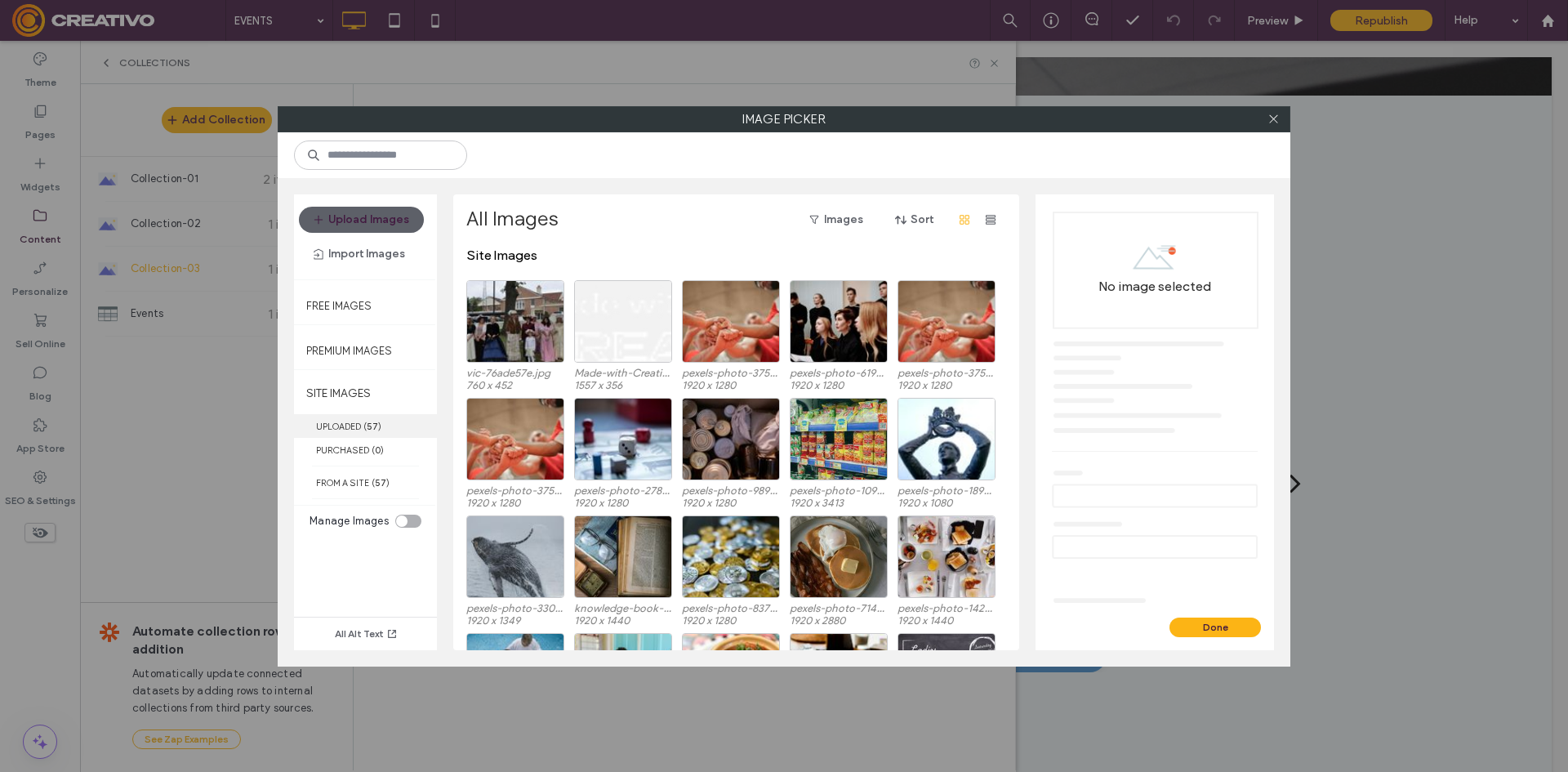
click at [378, 424] on span "( 57 )" at bounding box center [372, 426] width 18 height 12
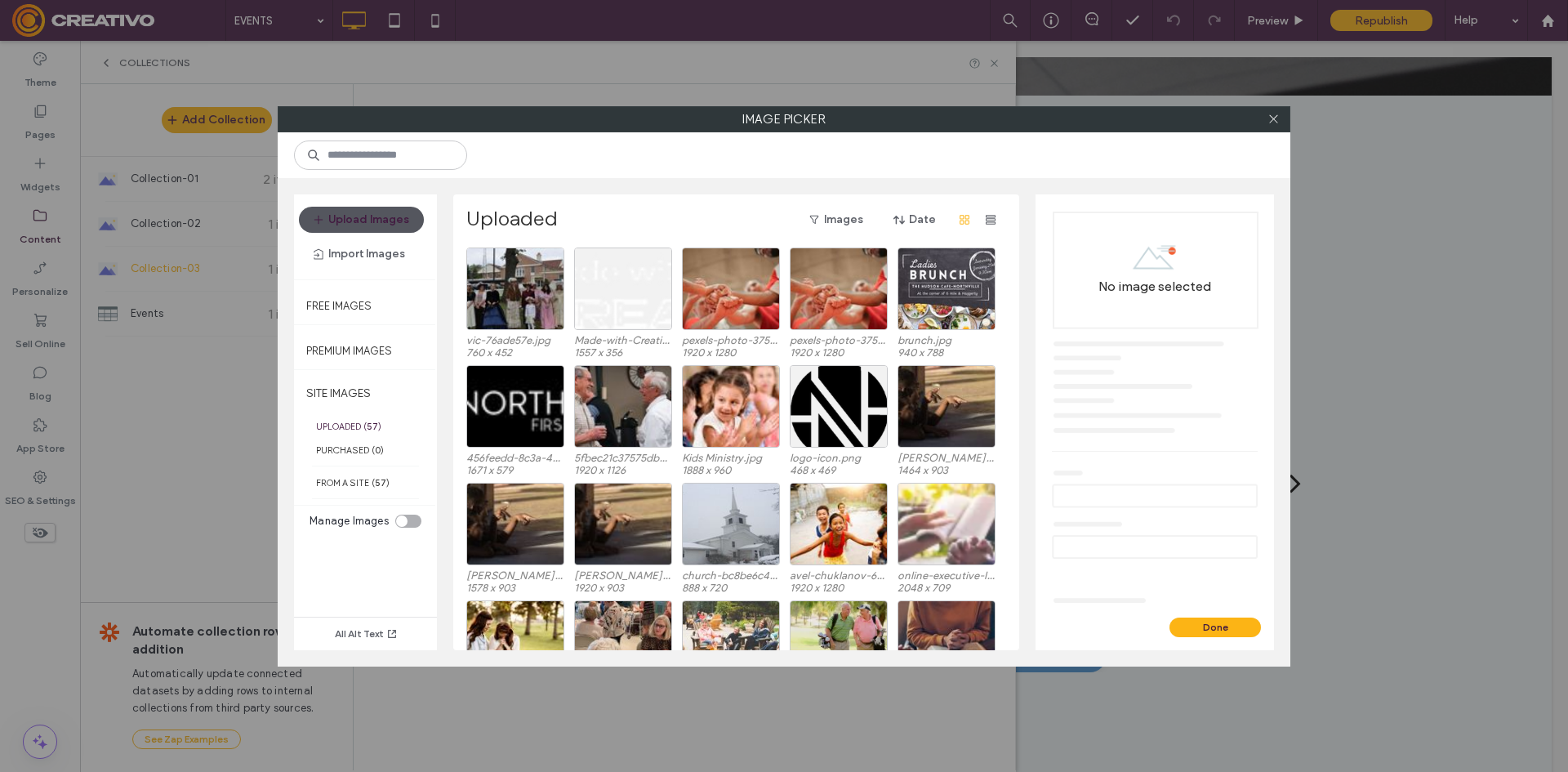
click at [386, 211] on button "Upload Images" at bounding box center [362, 219] width 125 height 26
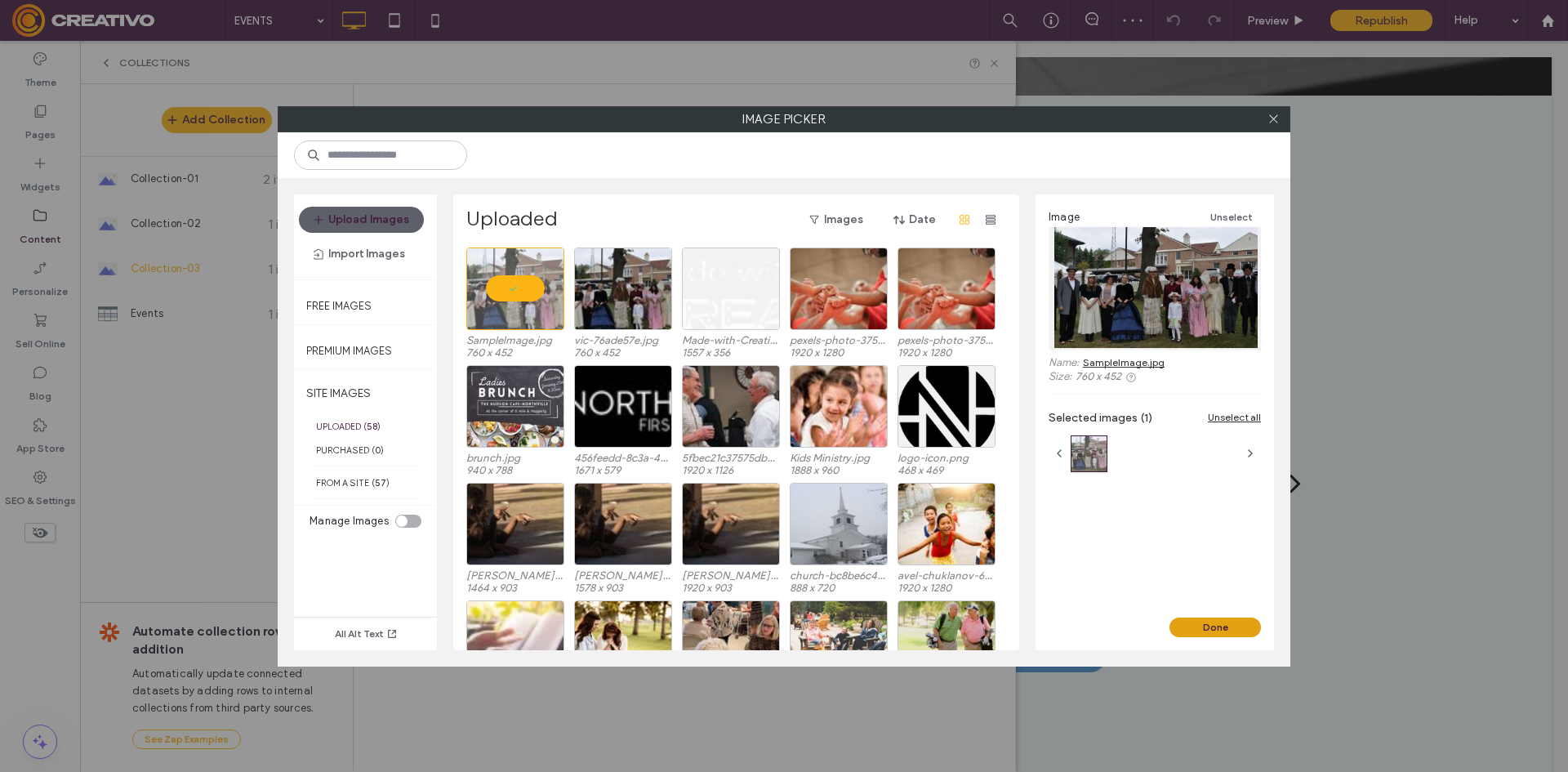
click at [1233, 622] on button "Done" at bounding box center [1214, 627] width 91 height 20
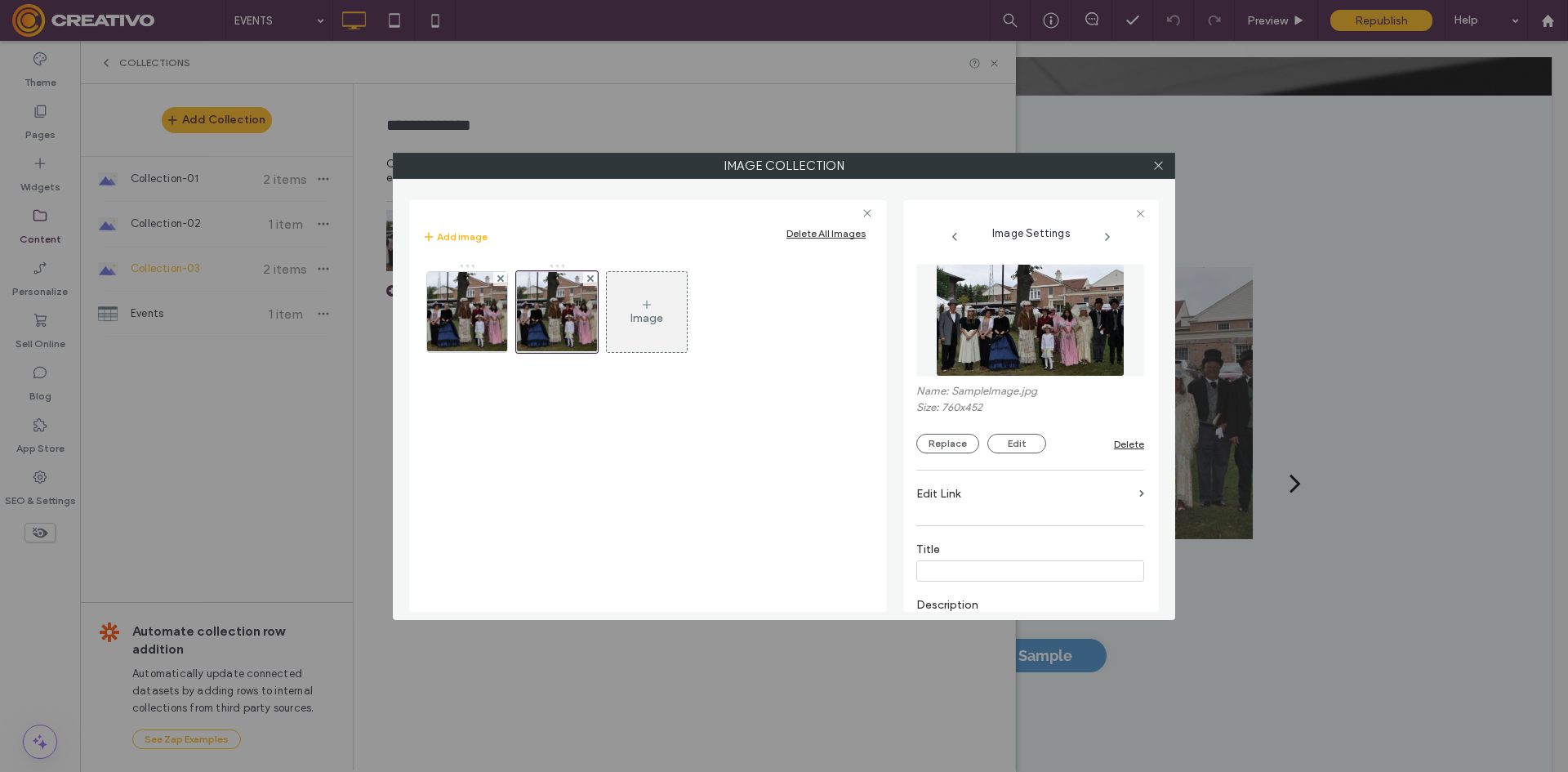
click at [511, 277] on div "Image" at bounding box center [647, 315] width 450 height 106
click at [503, 278] on icon at bounding box center [501, 278] width 7 height 7
click at [1009, 555] on label "Title" at bounding box center [1030, 551] width 228 height 18
click at [1013, 580] on input at bounding box center [1030, 571] width 228 height 22
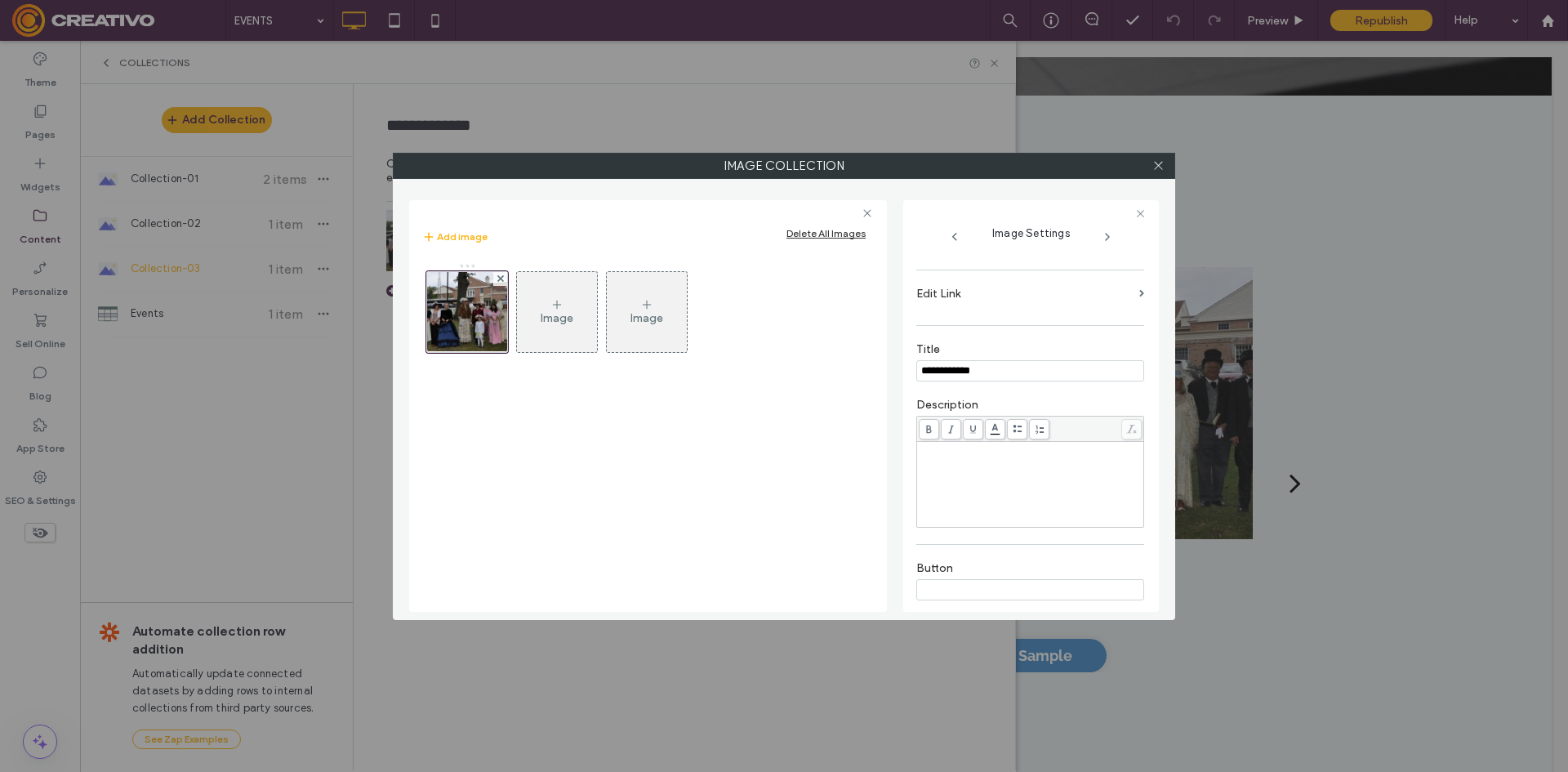
scroll to position [245, 0]
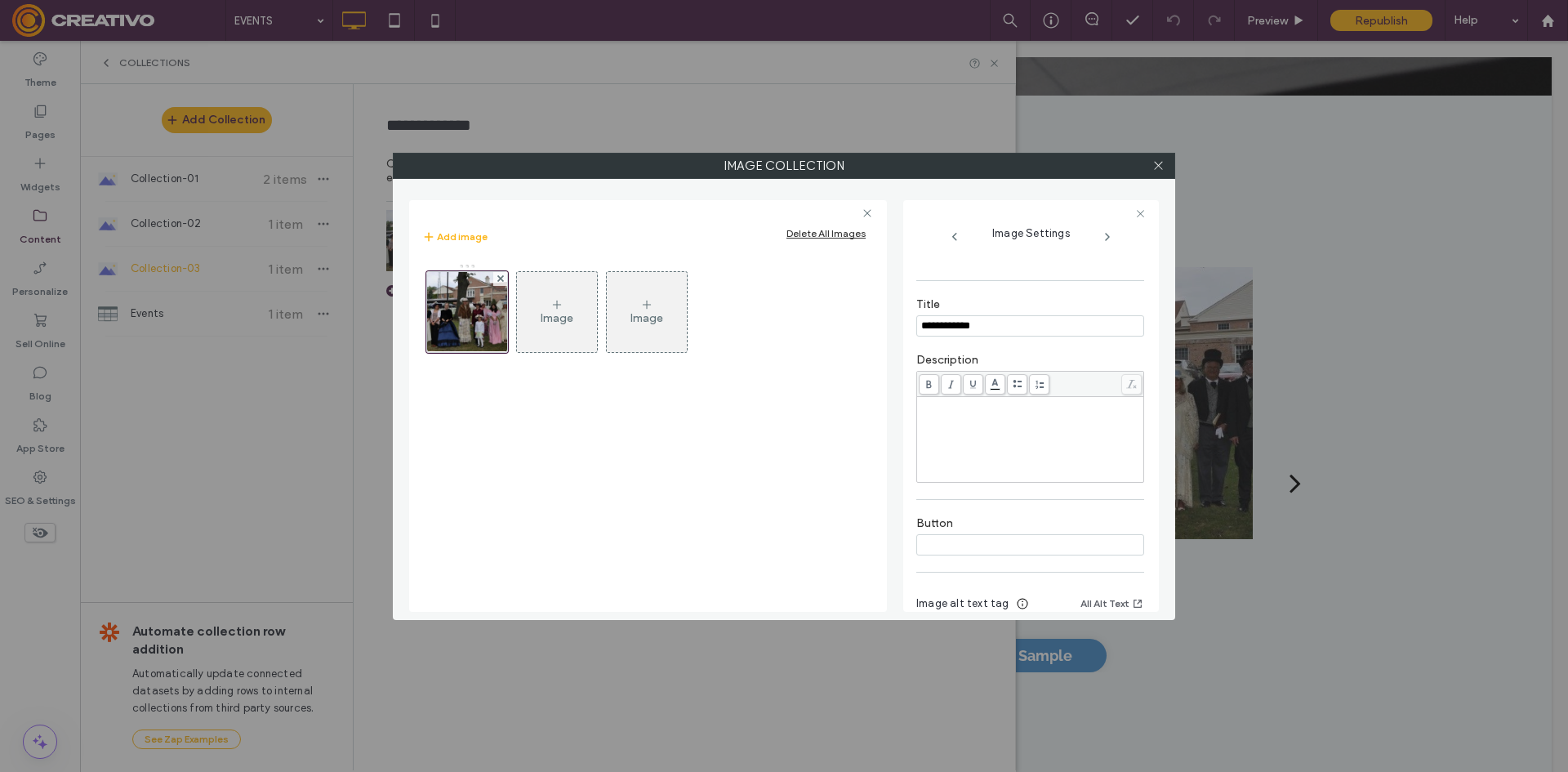
type input "**********"
click at [1012, 427] on div "Rich Text Editor" at bounding box center [1030, 439] width 222 height 81
click at [1023, 414] on div "Rich Text Editor" at bounding box center [1030, 439] width 222 height 81
paste div "Rich Text Editor"
drag, startPoint x: 973, startPoint y: 414, endPoint x: 960, endPoint y: 412, distance: 13.2
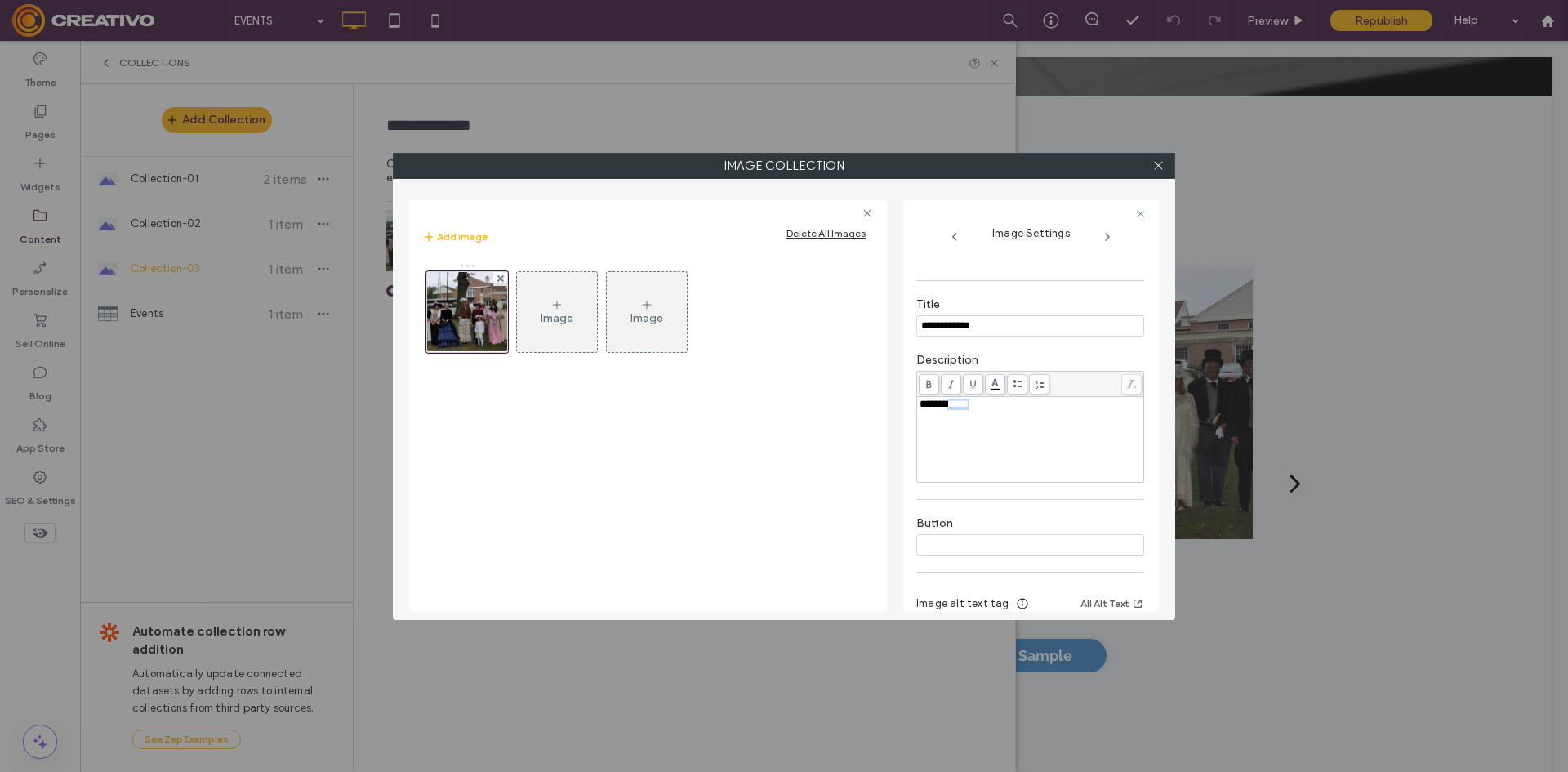
click at [960, 412] on div "**********" at bounding box center [1030, 439] width 222 height 81
click at [1059, 548] on input at bounding box center [1030, 545] width 228 height 22
type input "**********"
click at [1071, 566] on div "**********" at bounding box center [1030, 348] width 228 height 674
click at [1157, 162] on icon at bounding box center [1158, 166] width 13 height 13
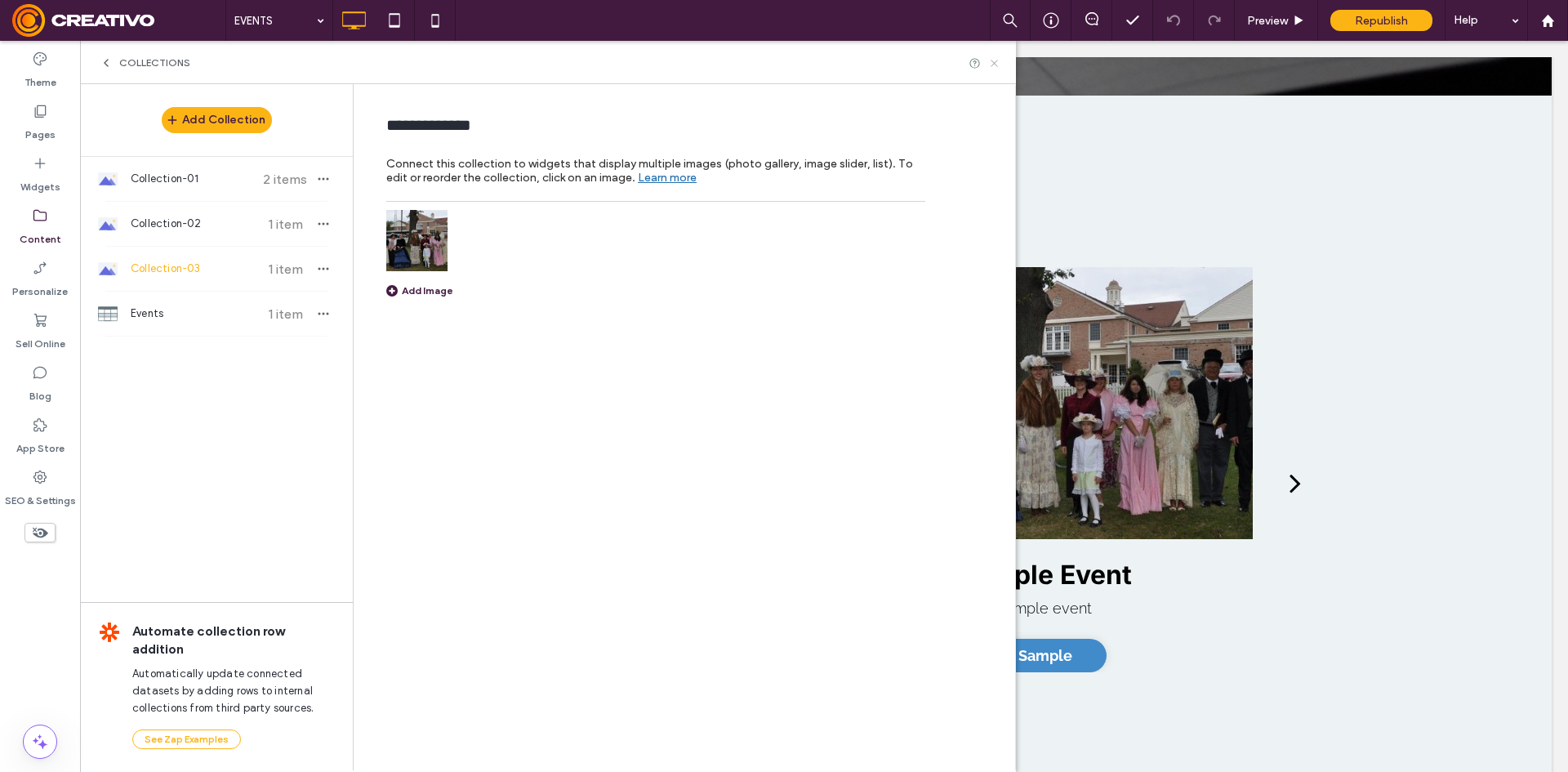
click at [994, 66] on icon at bounding box center [994, 63] width 13 height 13
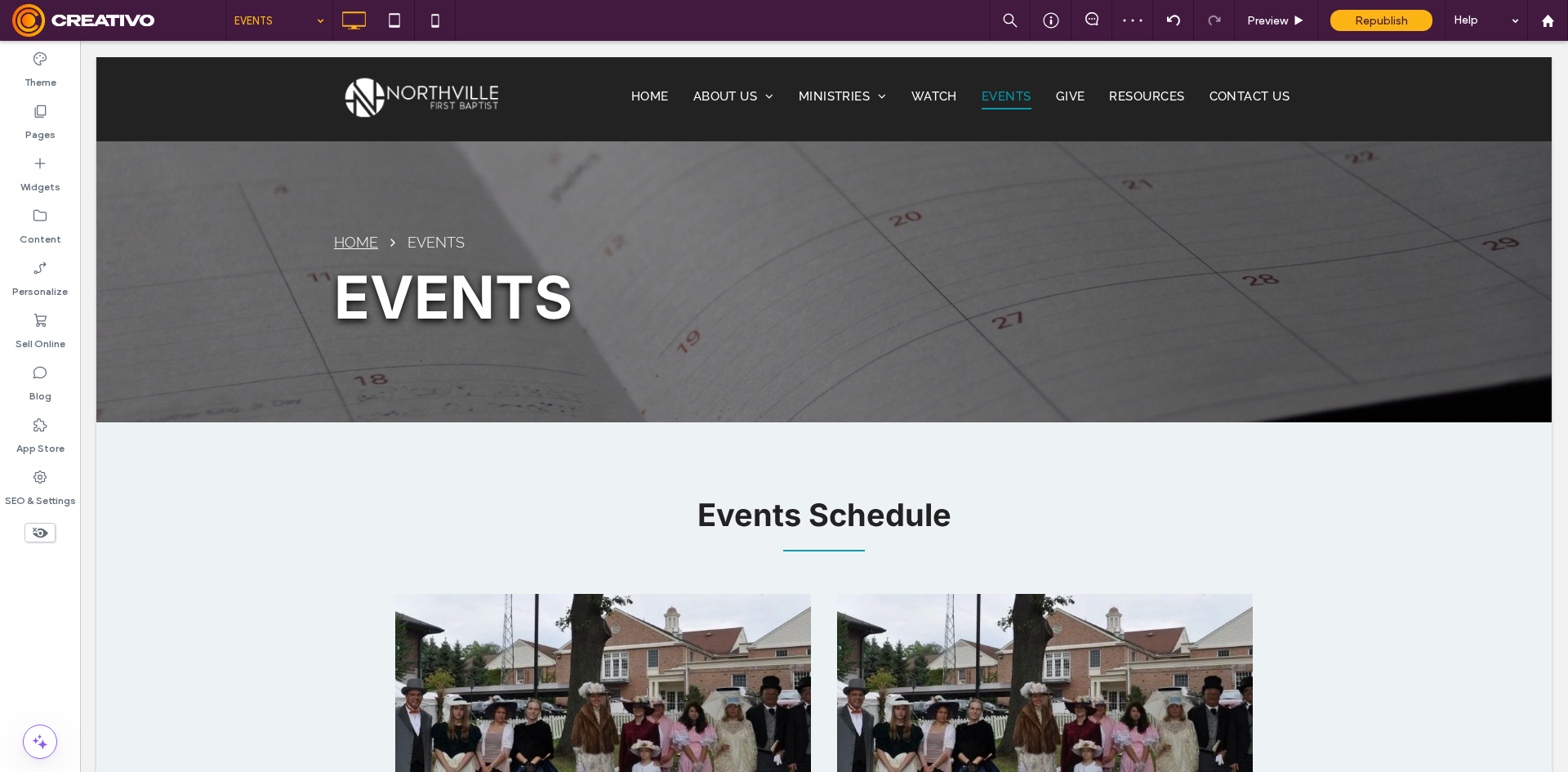
scroll to position [490, 0]
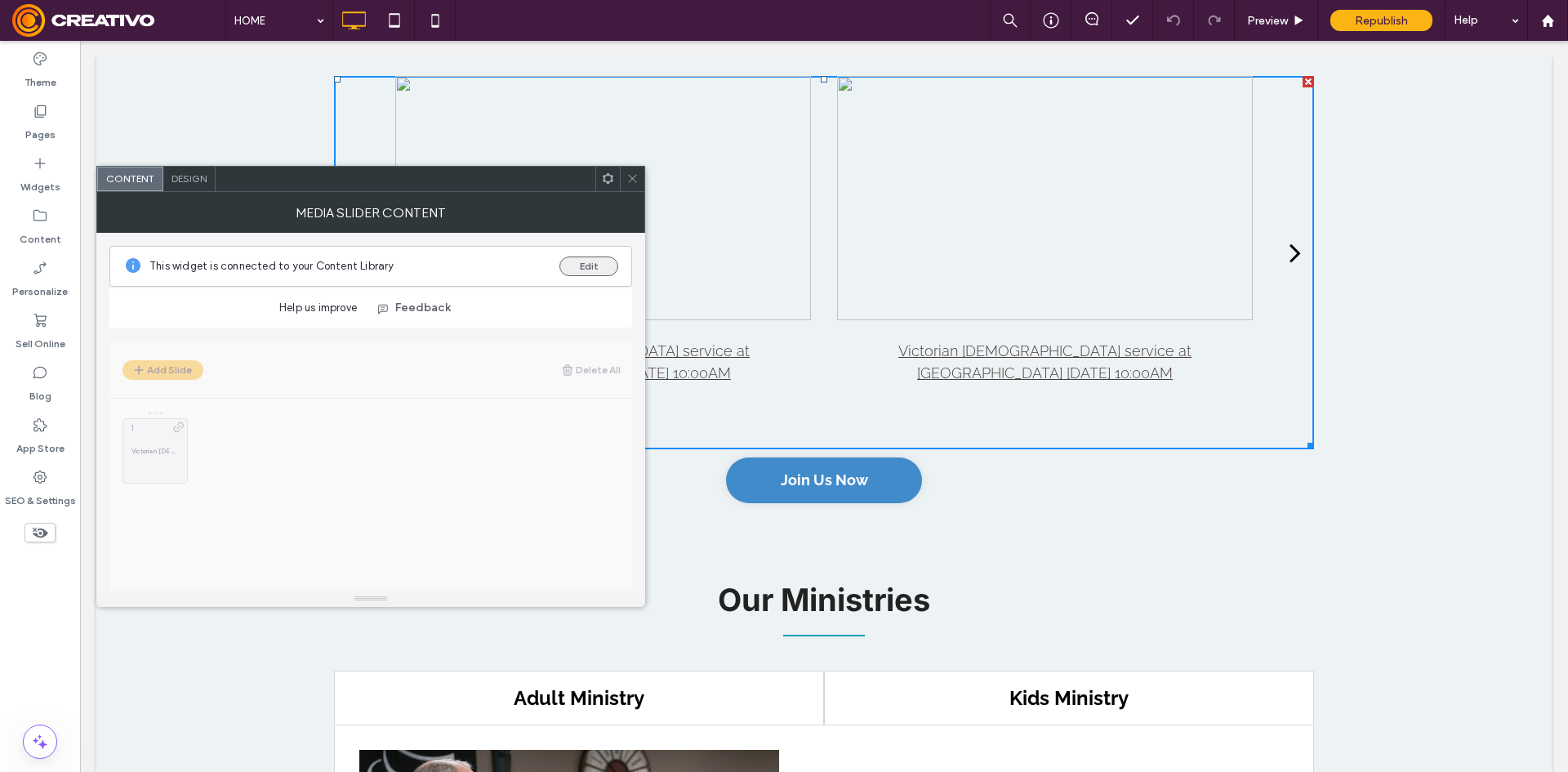
click at [605, 266] on button "Edit" at bounding box center [589, 266] width 59 height 20
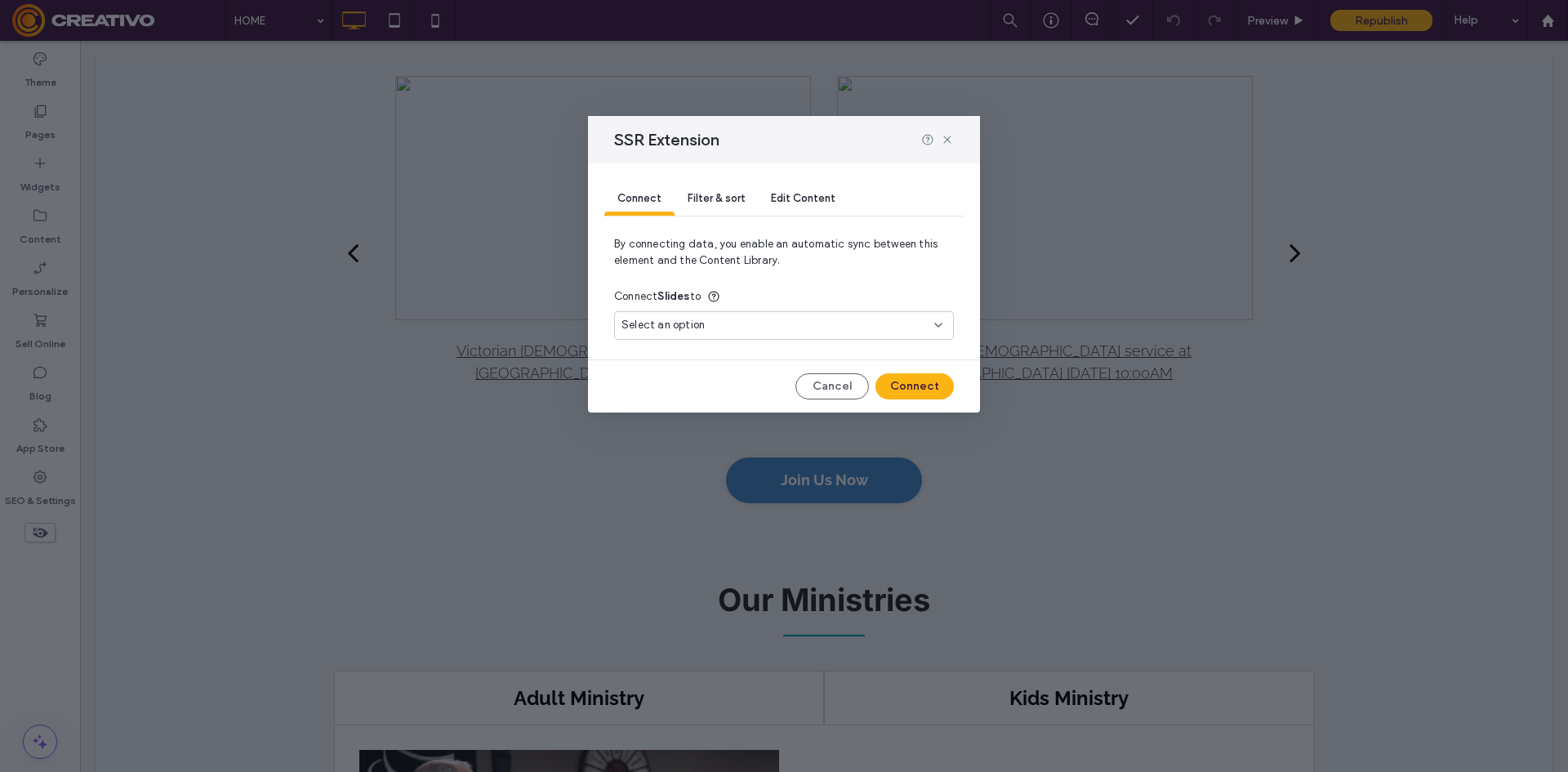
click at [749, 329] on div "Select an option" at bounding box center [774, 324] width 306 height 17
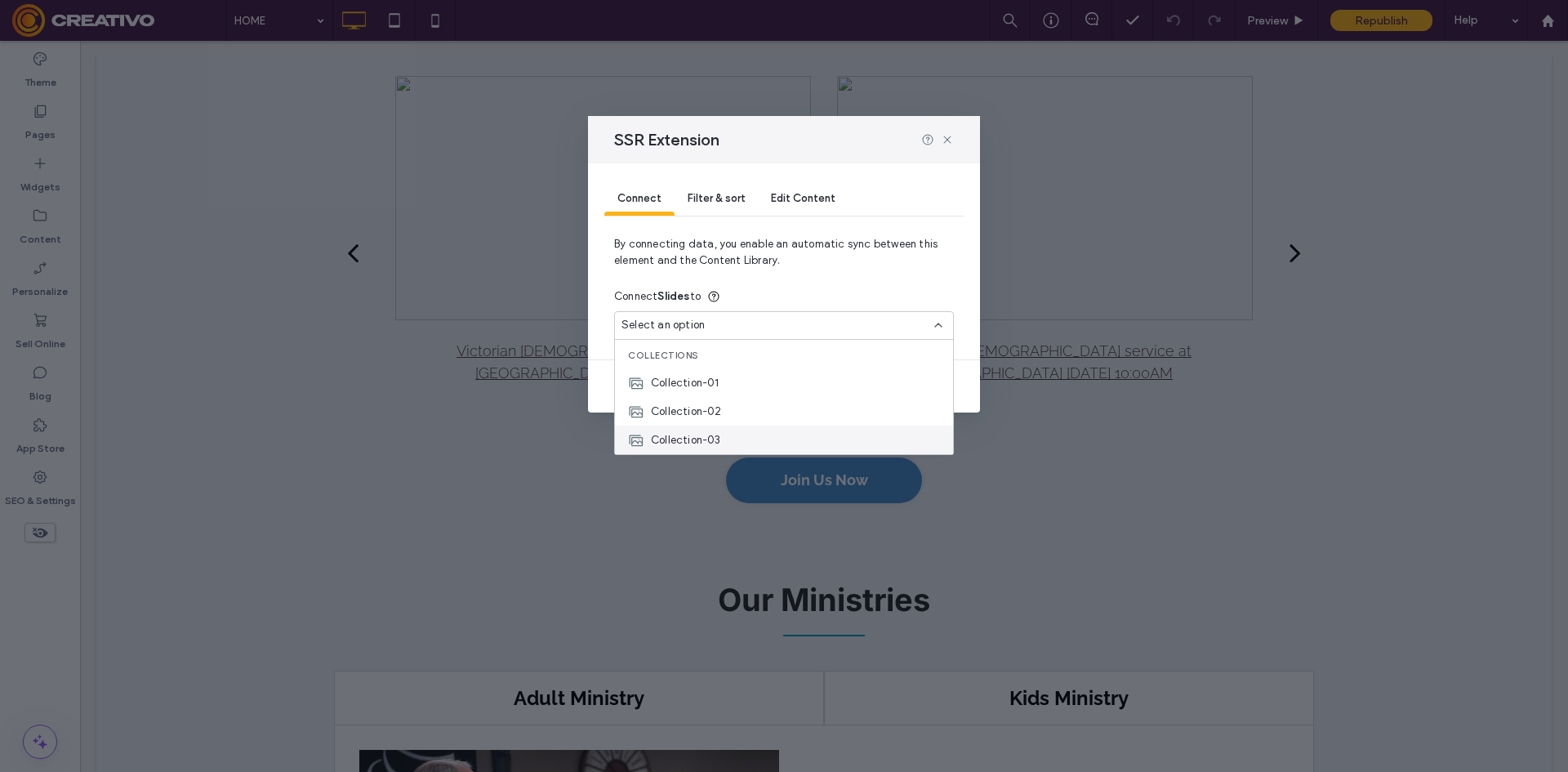
click at [753, 439] on div "Collection-03" at bounding box center [784, 439] width 338 height 28
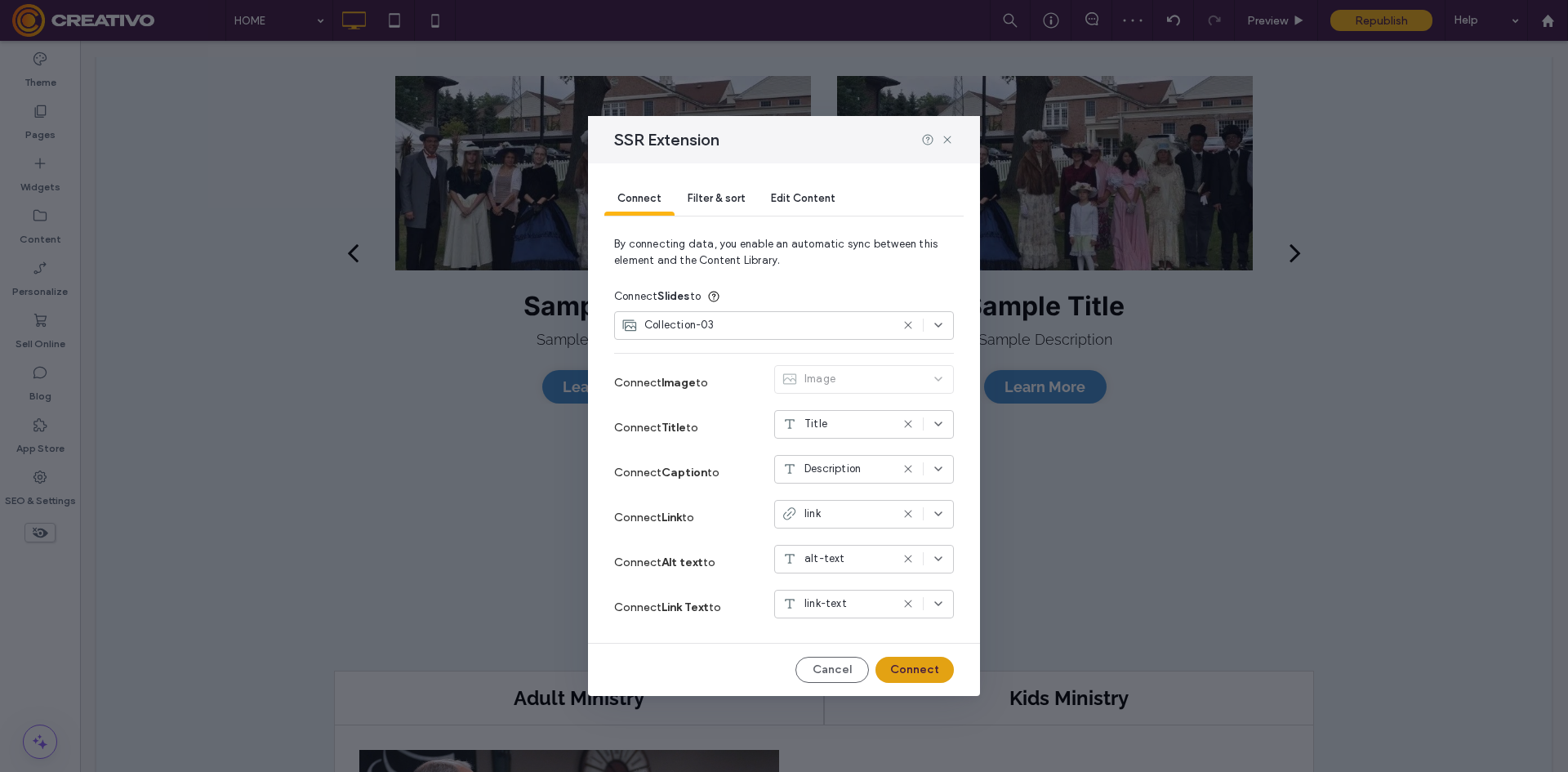
drag, startPoint x: 915, startPoint y: 669, endPoint x: 867, endPoint y: 595, distance: 88.2
click at [915, 669] on button "Connect" at bounding box center [914, 669] width 78 height 26
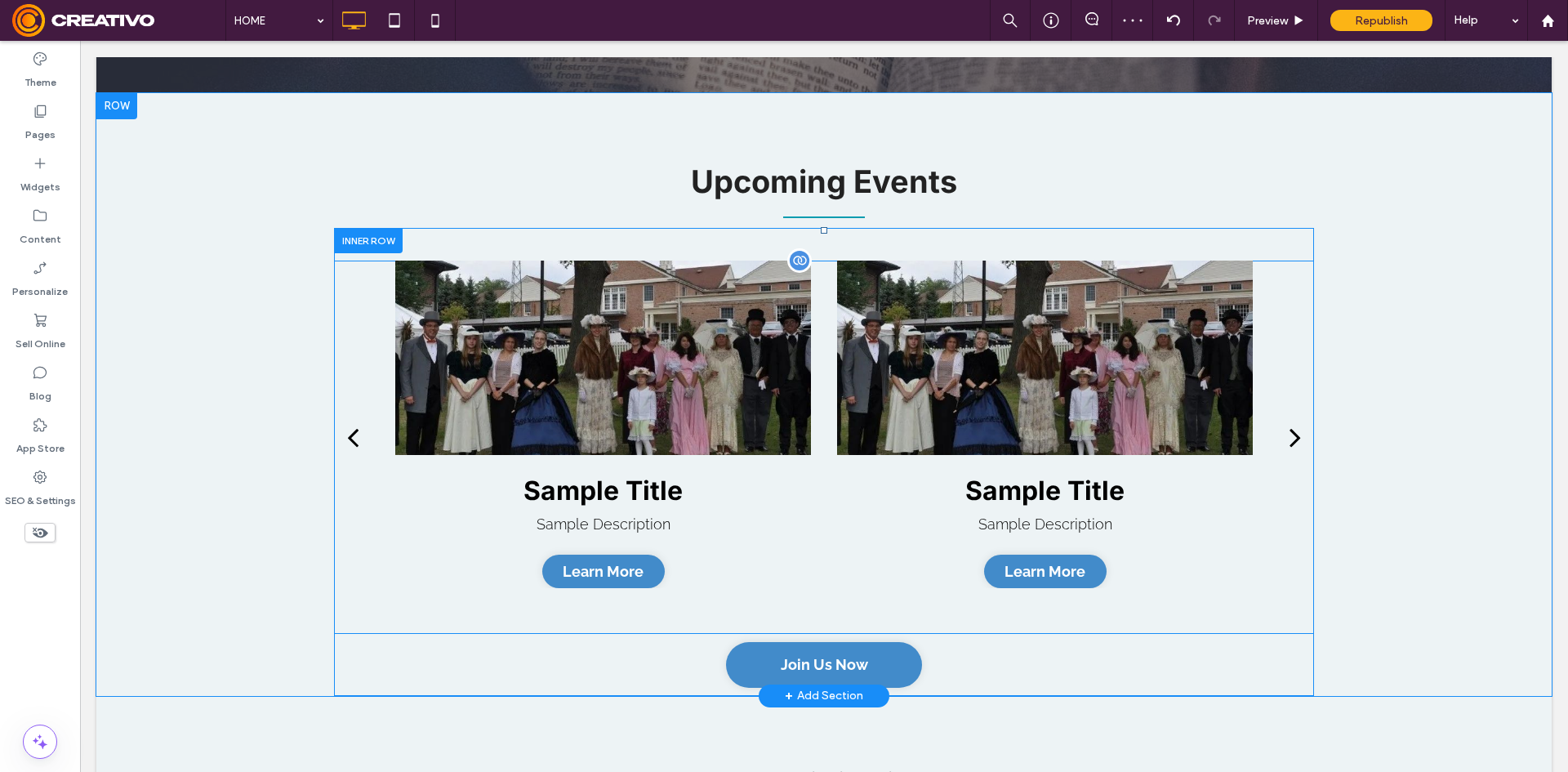
scroll to position [1878, 0]
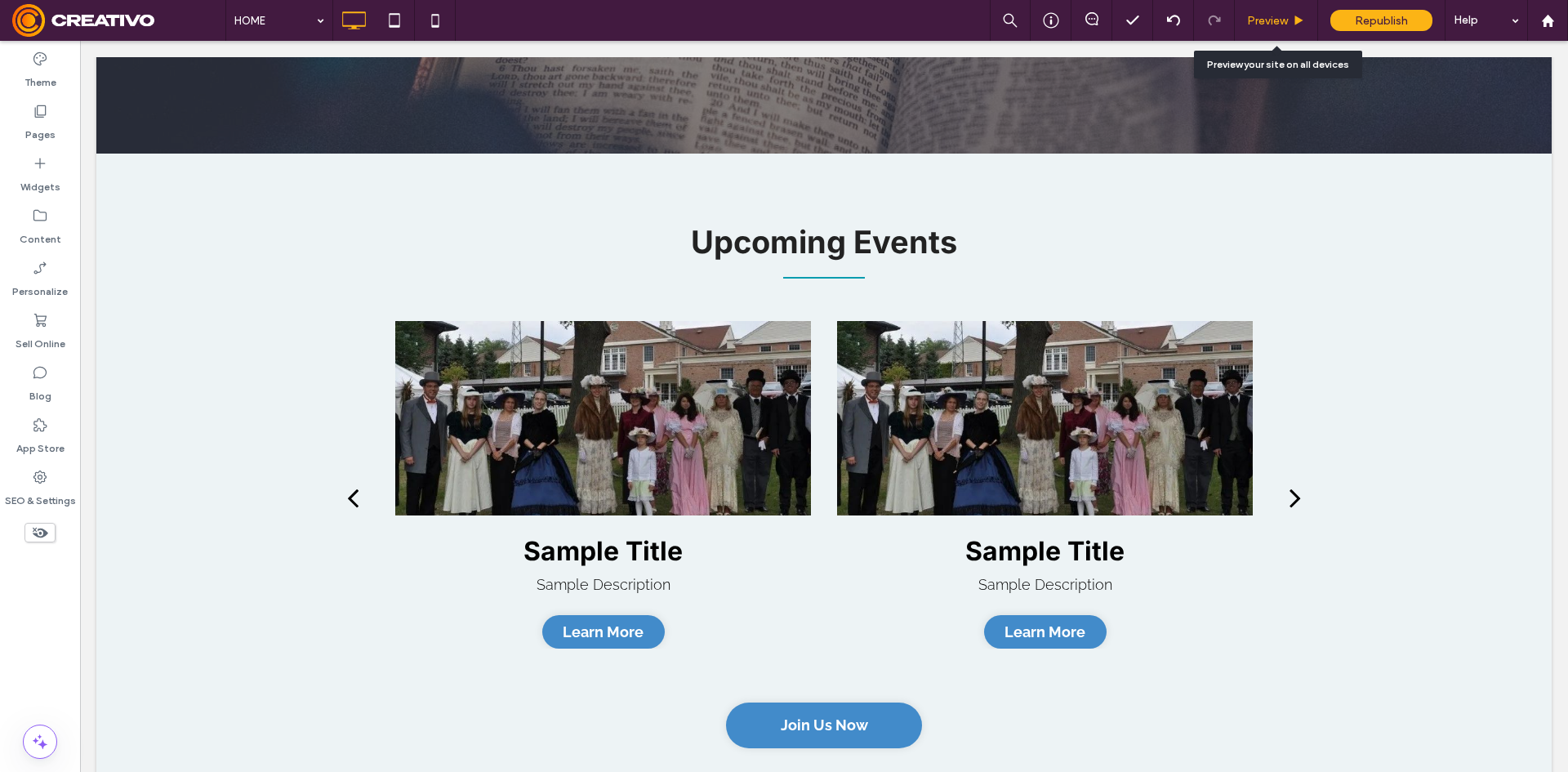
click at [1274, 30] on div "Preview" at bounding box center [1276, 21] width 83 height 41
click at [1270, 19] on span "Preview" at bounding box center [1268, 21] width 41 height 14
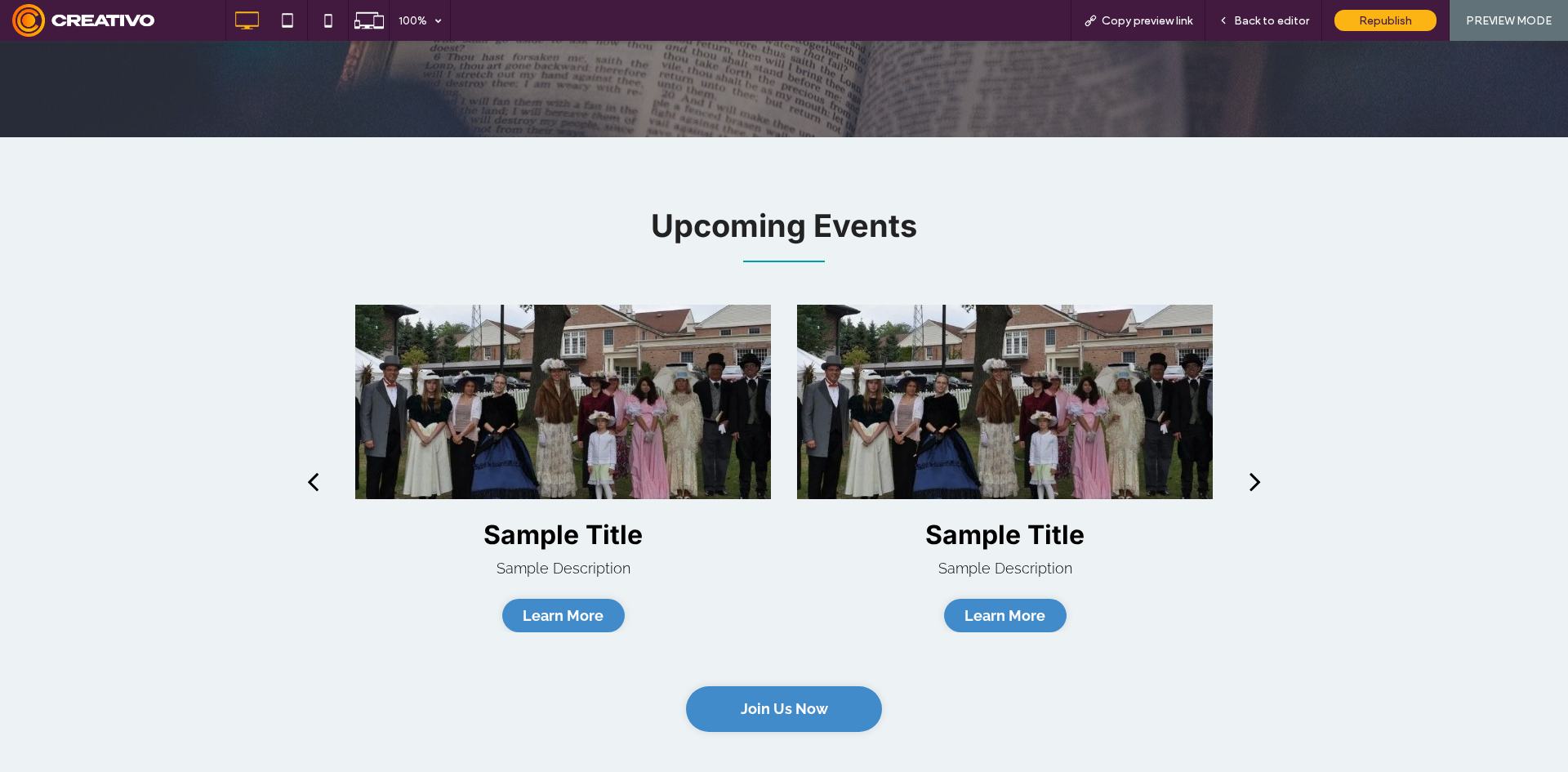
click at [1270, 19] on span "Back to editor" at bounding box center [1271, 21] width 75 height 14
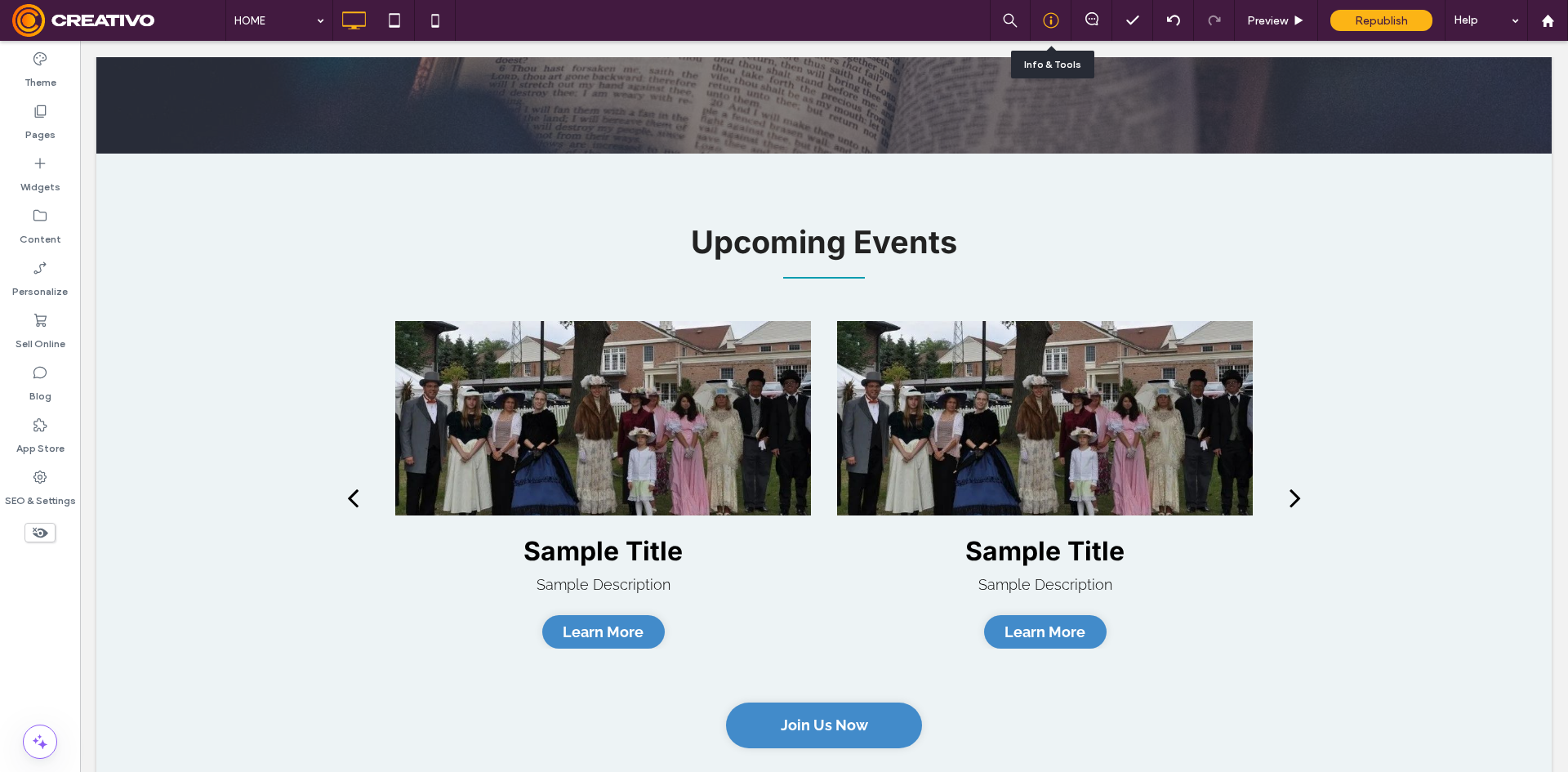
click at [1039, 25] on div at bounding box center [1051, 21] width 40 height 17
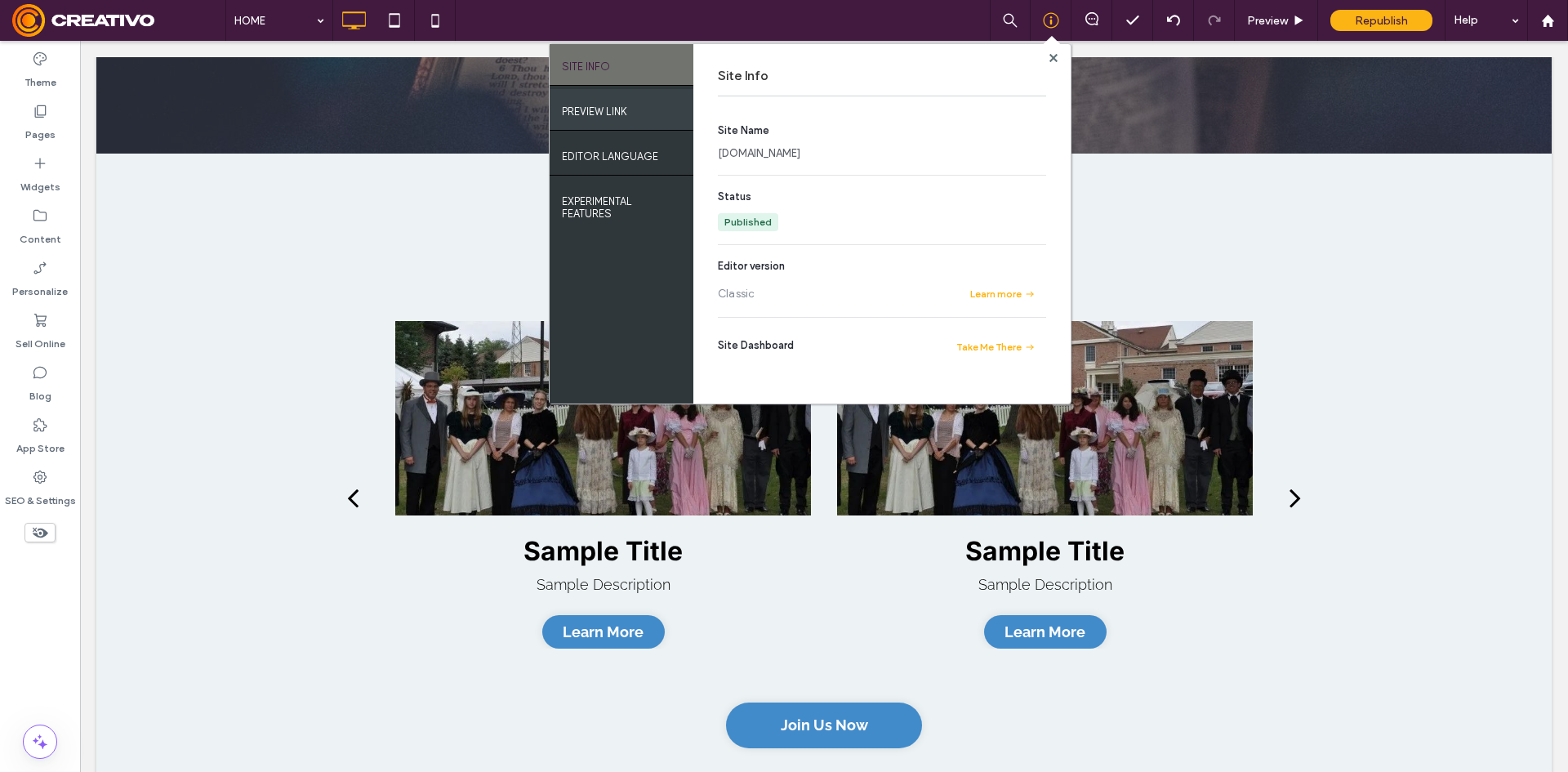
click at [664, 121] on div "PREVIEW LINK" at bounding box center [621, 110] width 144 height 41
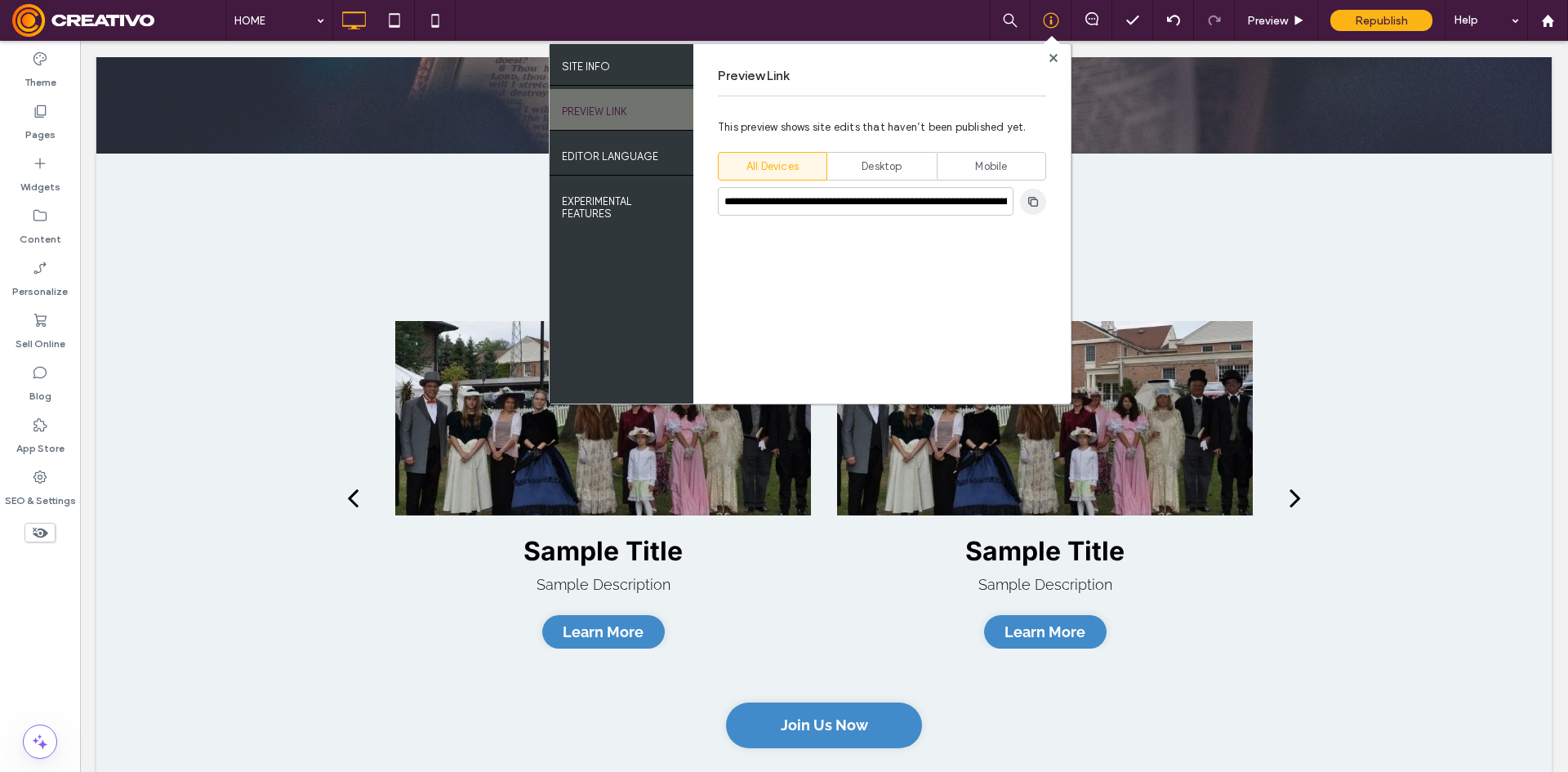
click at [1037, 203] on use "button" at bounding box center [1033, 201] width 10 height 10
click at [1055, 55] on use at bounding box center [1053, 57] width 8 height 8
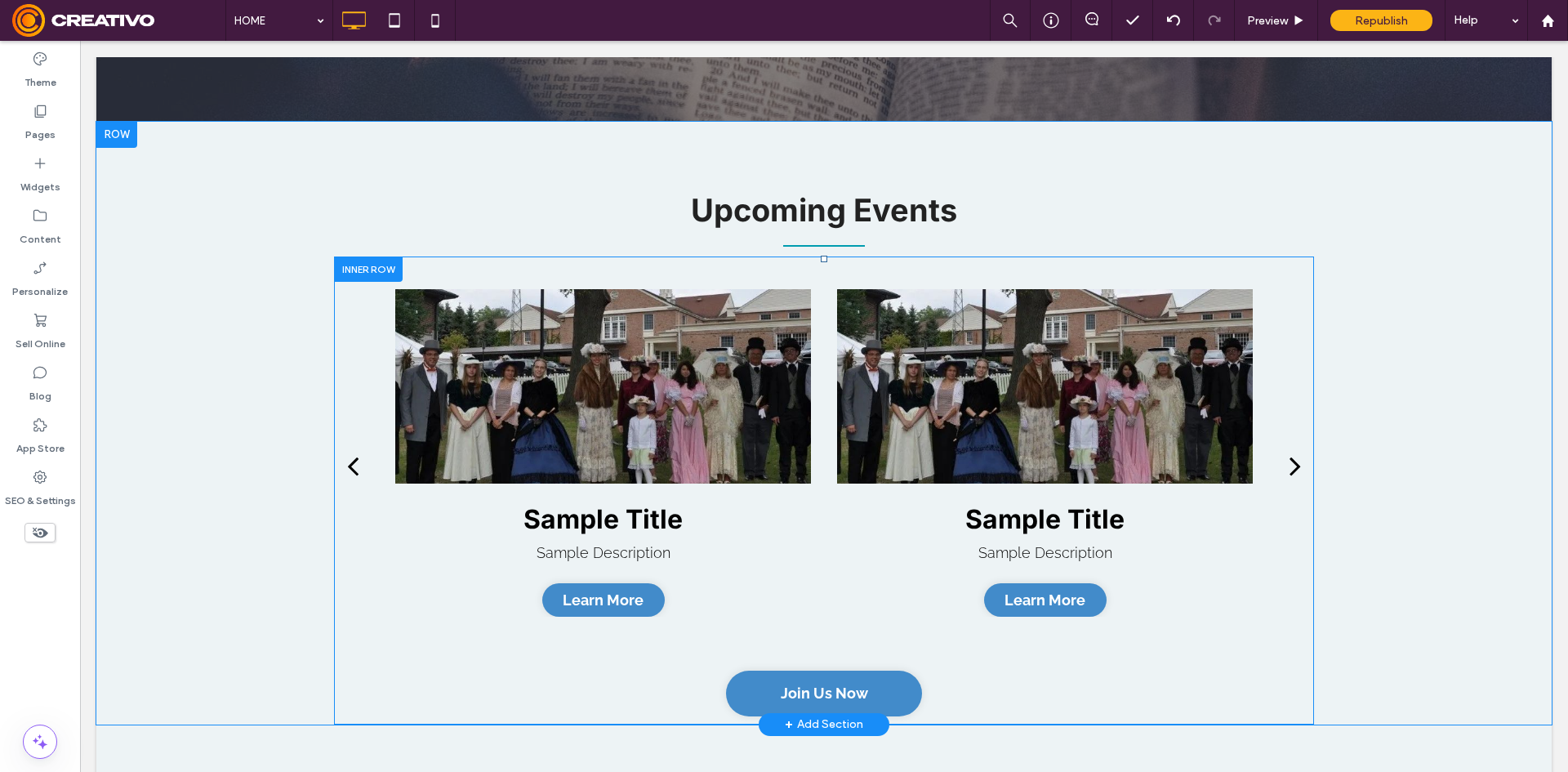
scroll to position [1959, 0]
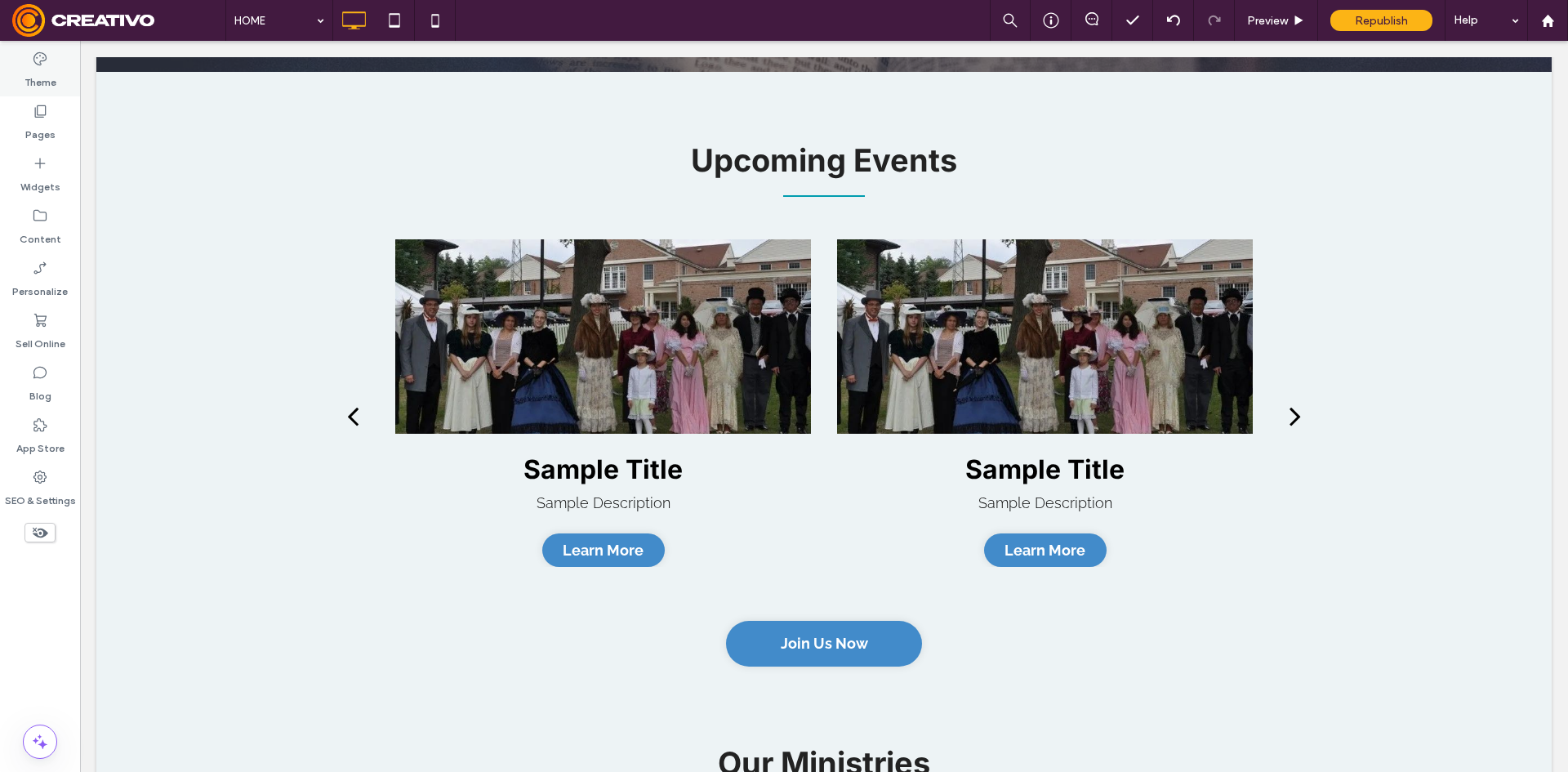
click at [34, 79] on label "Theme" at bounding box center [40, 77] width 32 height 23
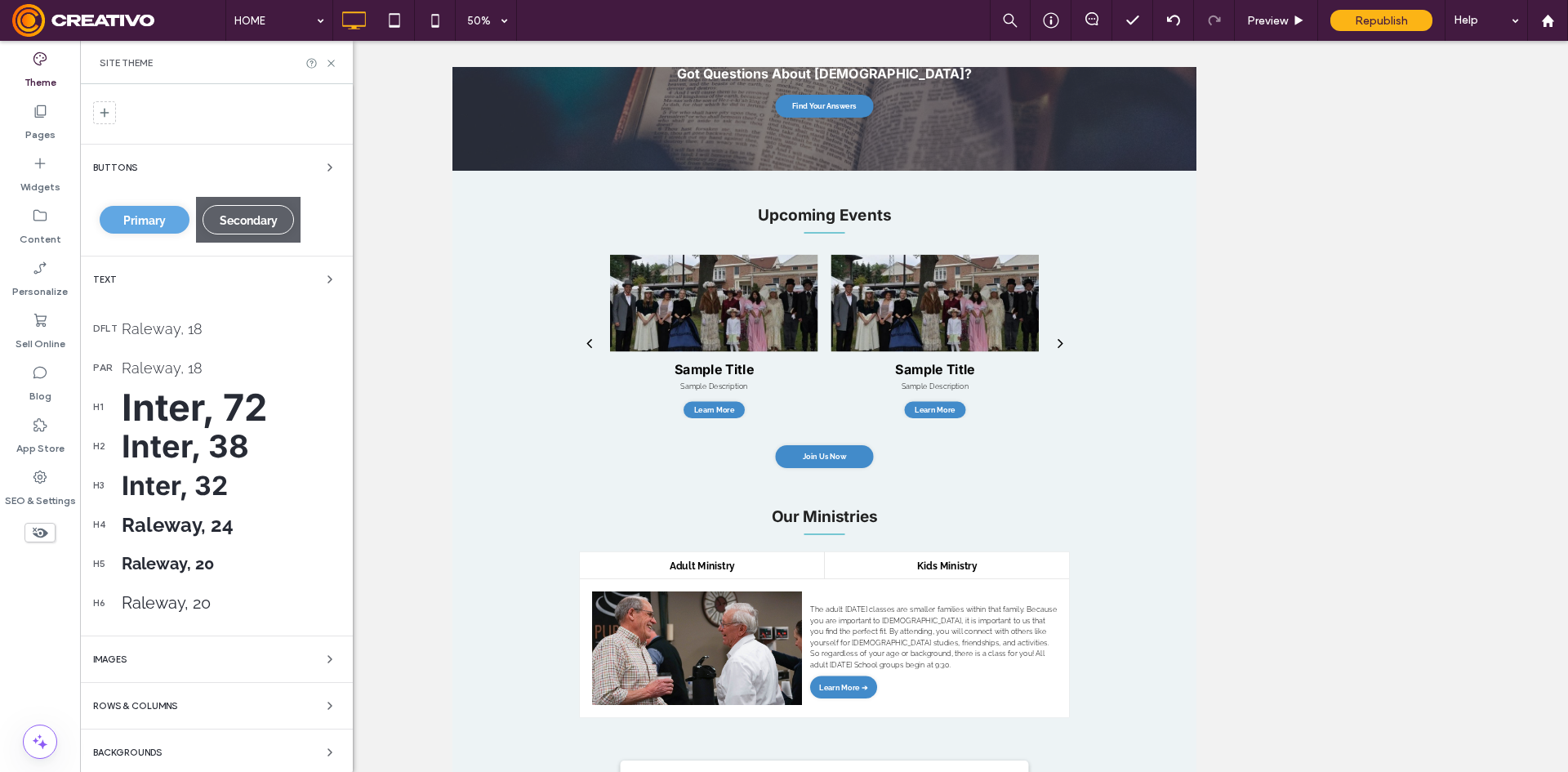
scroll to position [81, 0]
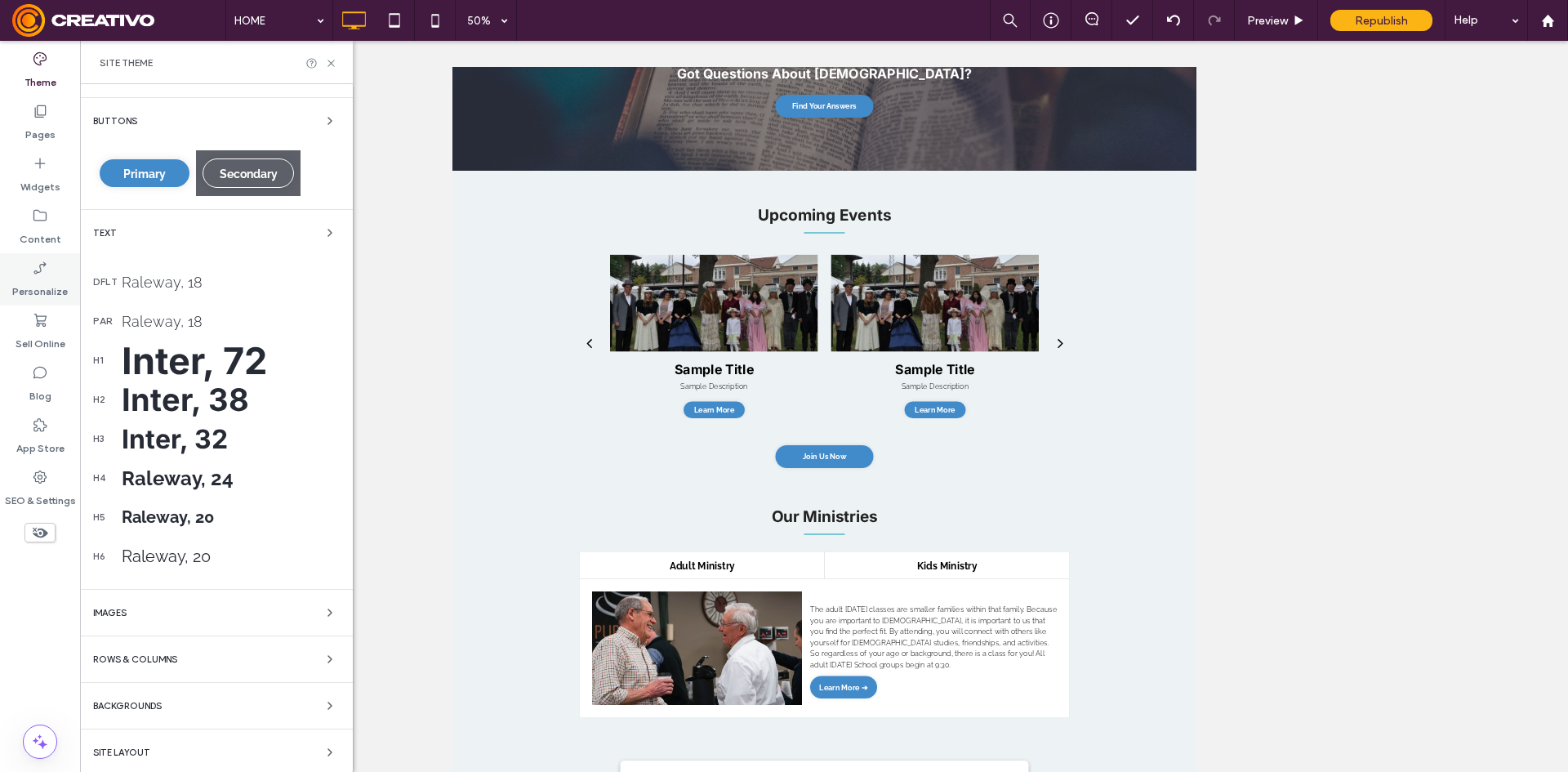
click at [32, 305] on div "Personalize" at bounding box center [40, 278] width 80 height 52
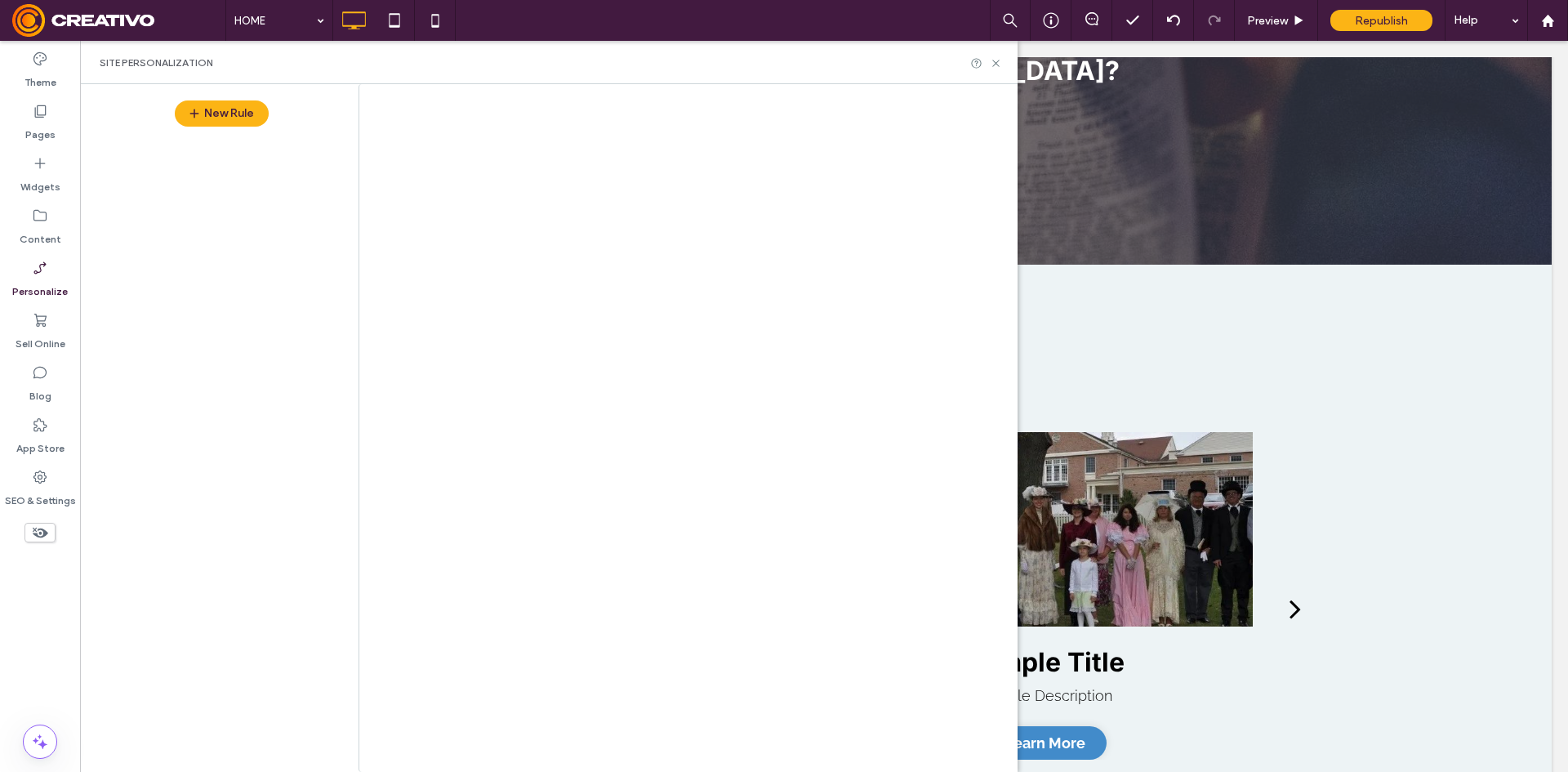
click at [30, 288] on div at bounding box center [784, 386] width 1568 height 772
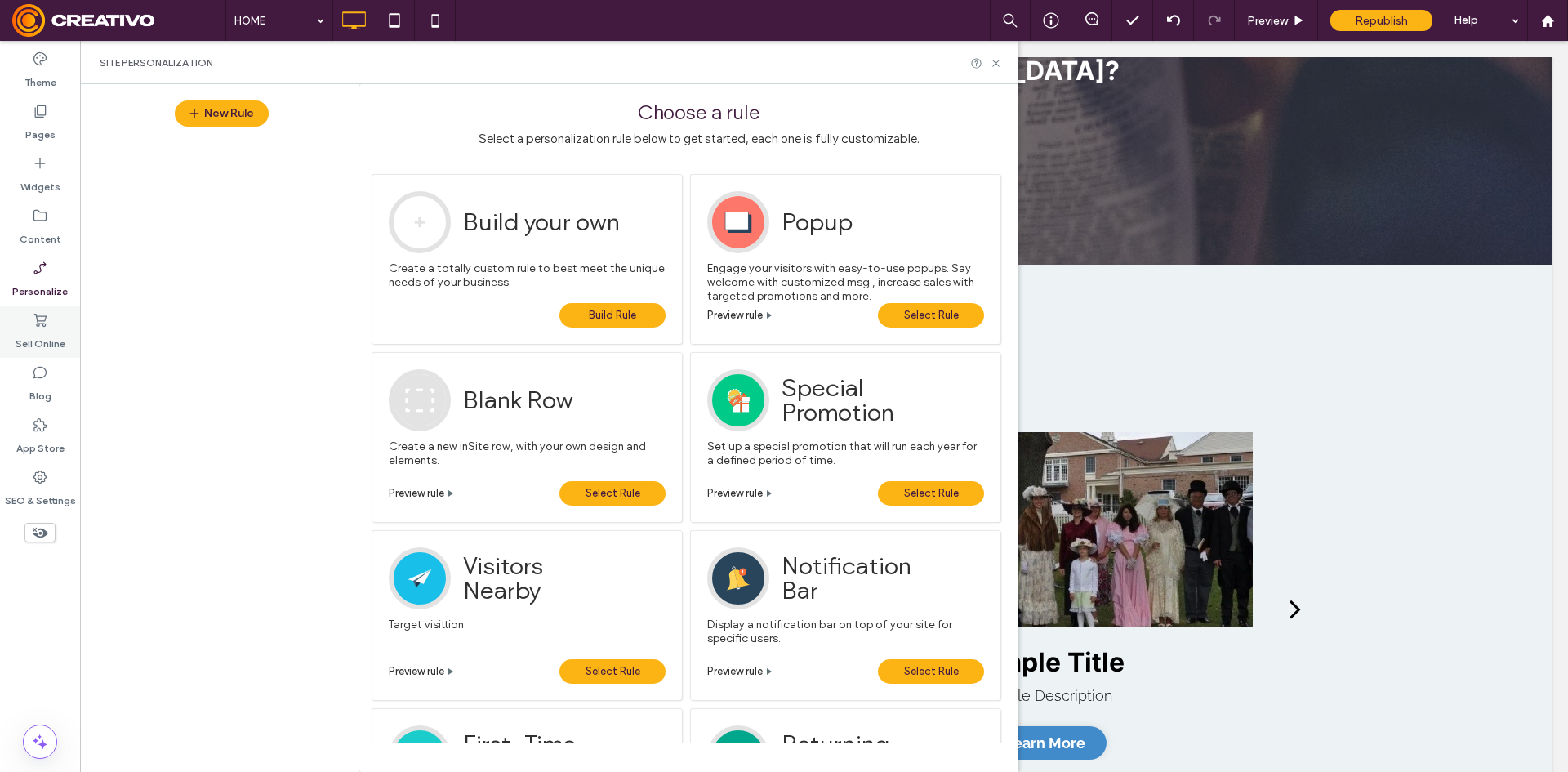
click at [54, 347] on label "Sell Online" at bounding box center [40, 339] width 50 height 23
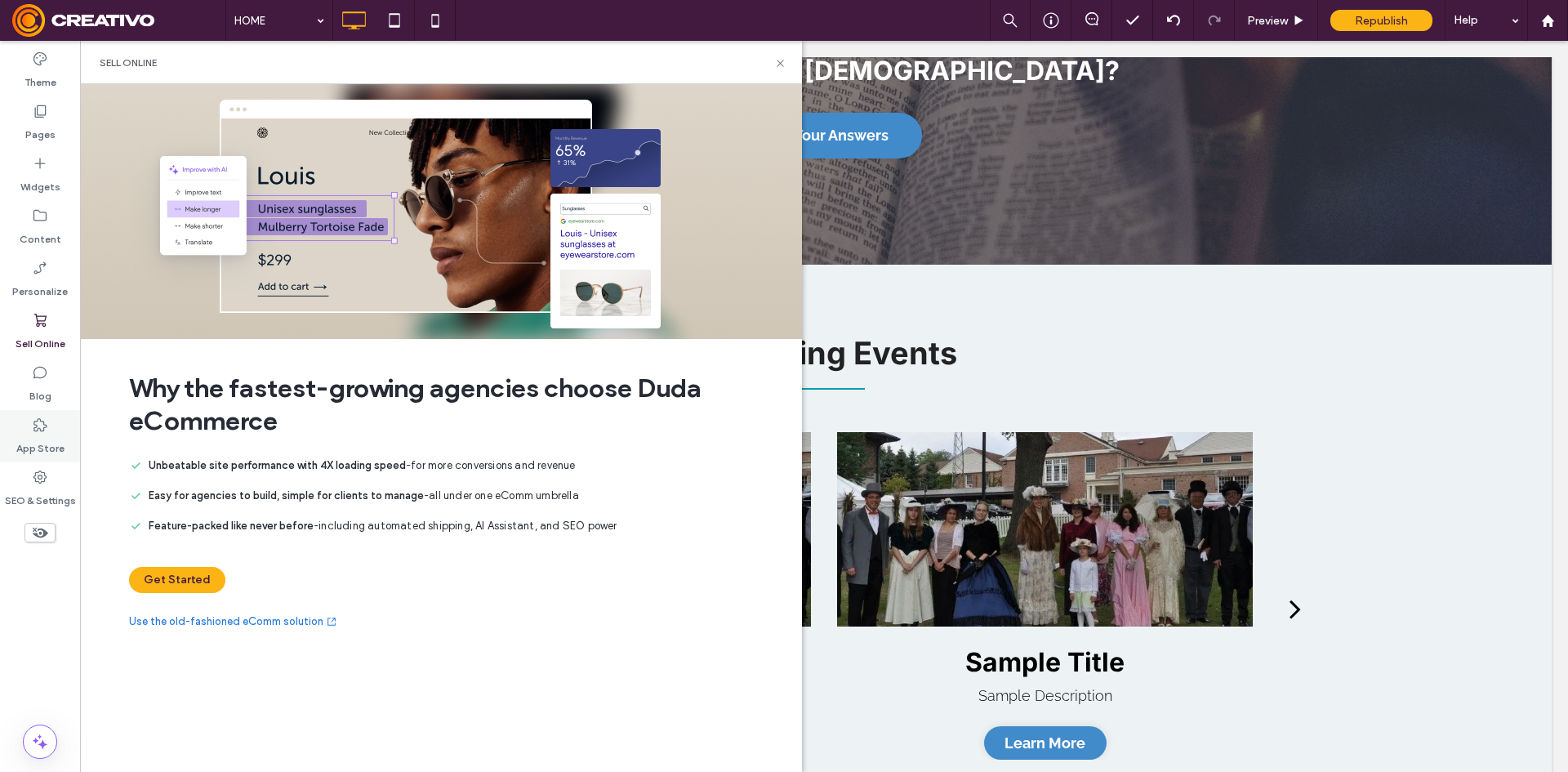
click at [52, 424] on div "App Store" at bounding box center [40, 435] width 80 height 52
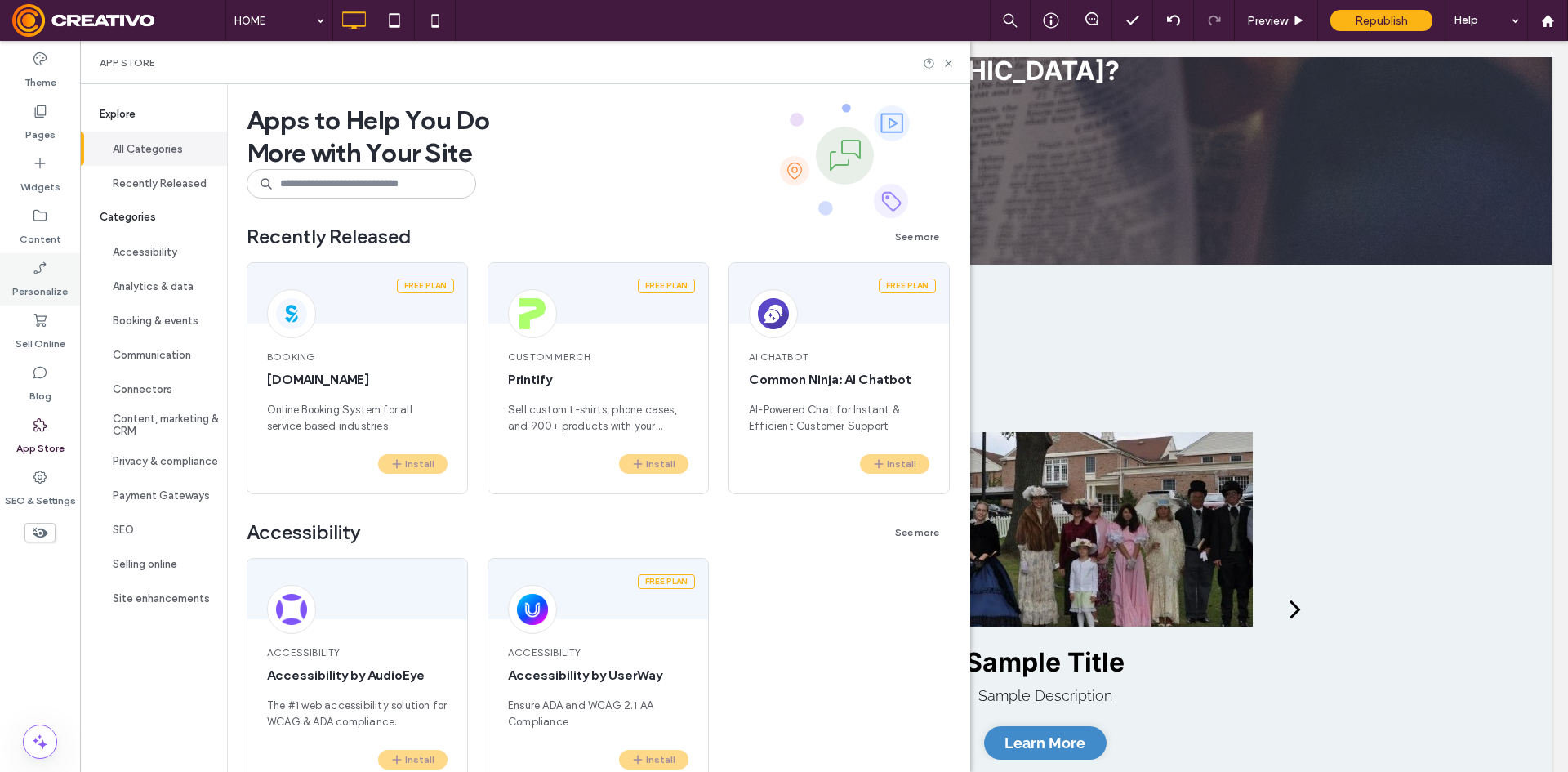
click at [11, 272] on div "Personalize" at bounding box center [40, 278] width 80 height 52
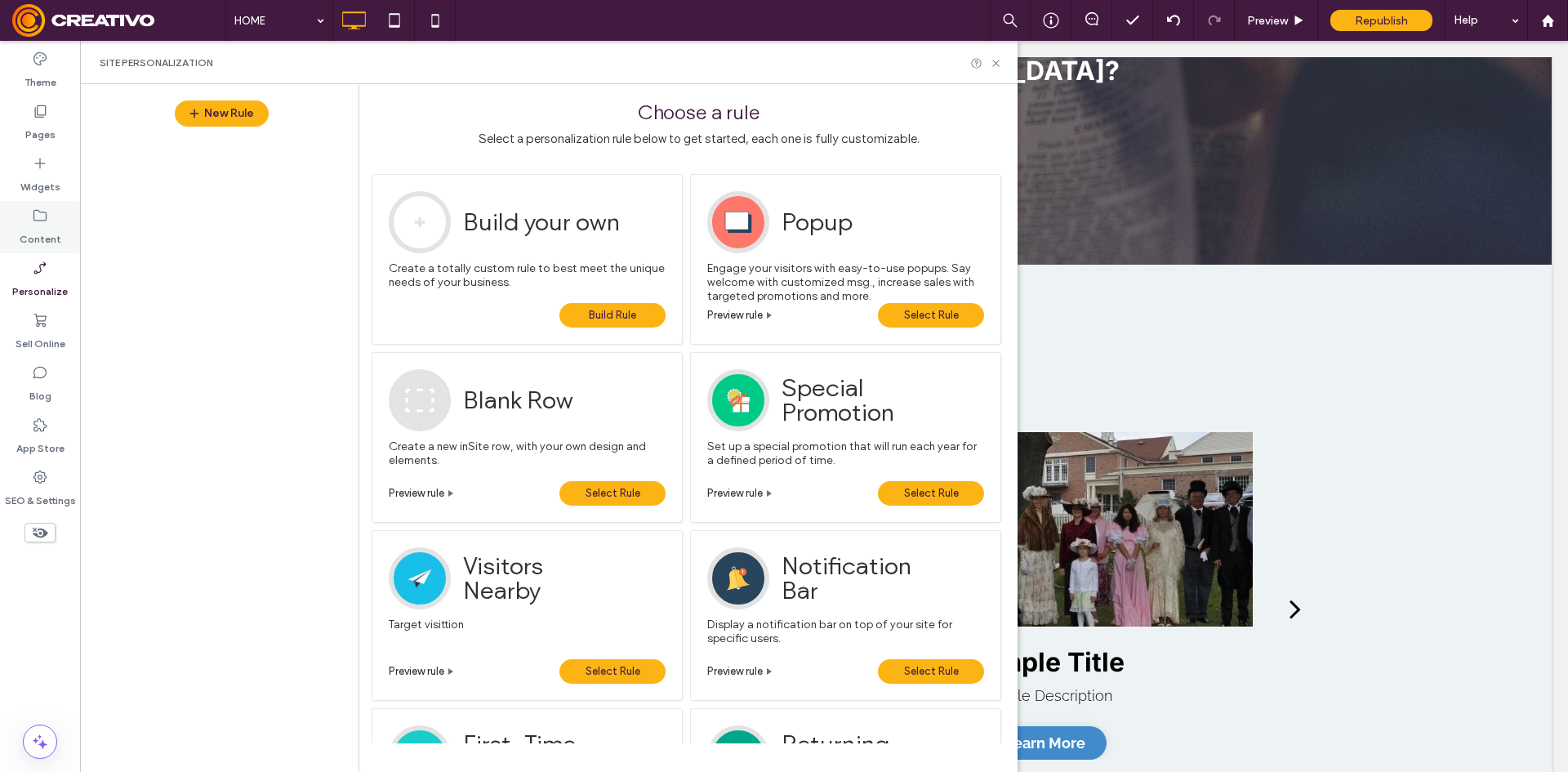
click at [33, 244] on label "Content" at bounding box center [40, 234] width 42 height 23
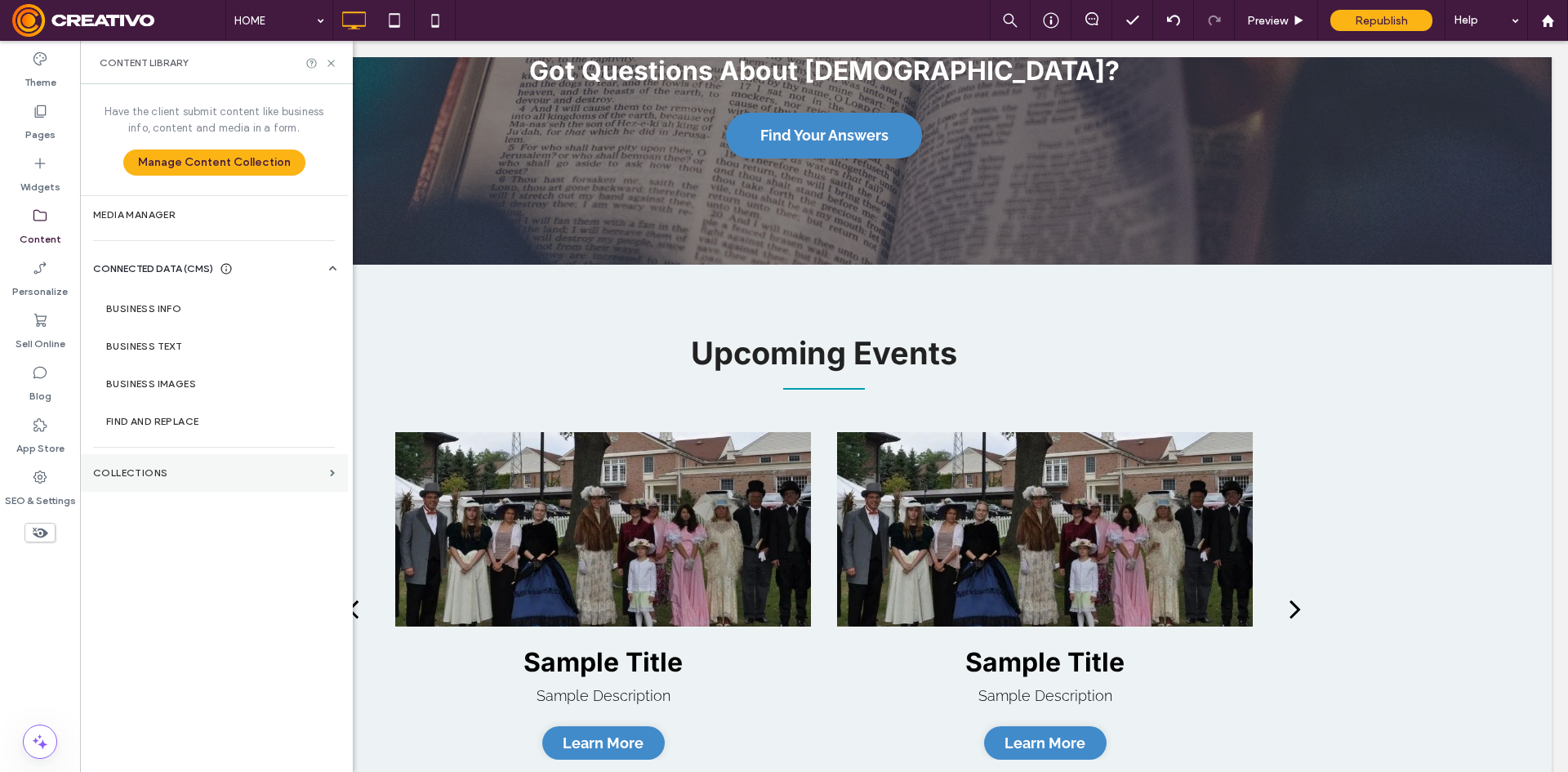
click at [204, 467] on label "Collections" at bounding box center [208, 473] width 230 height 12
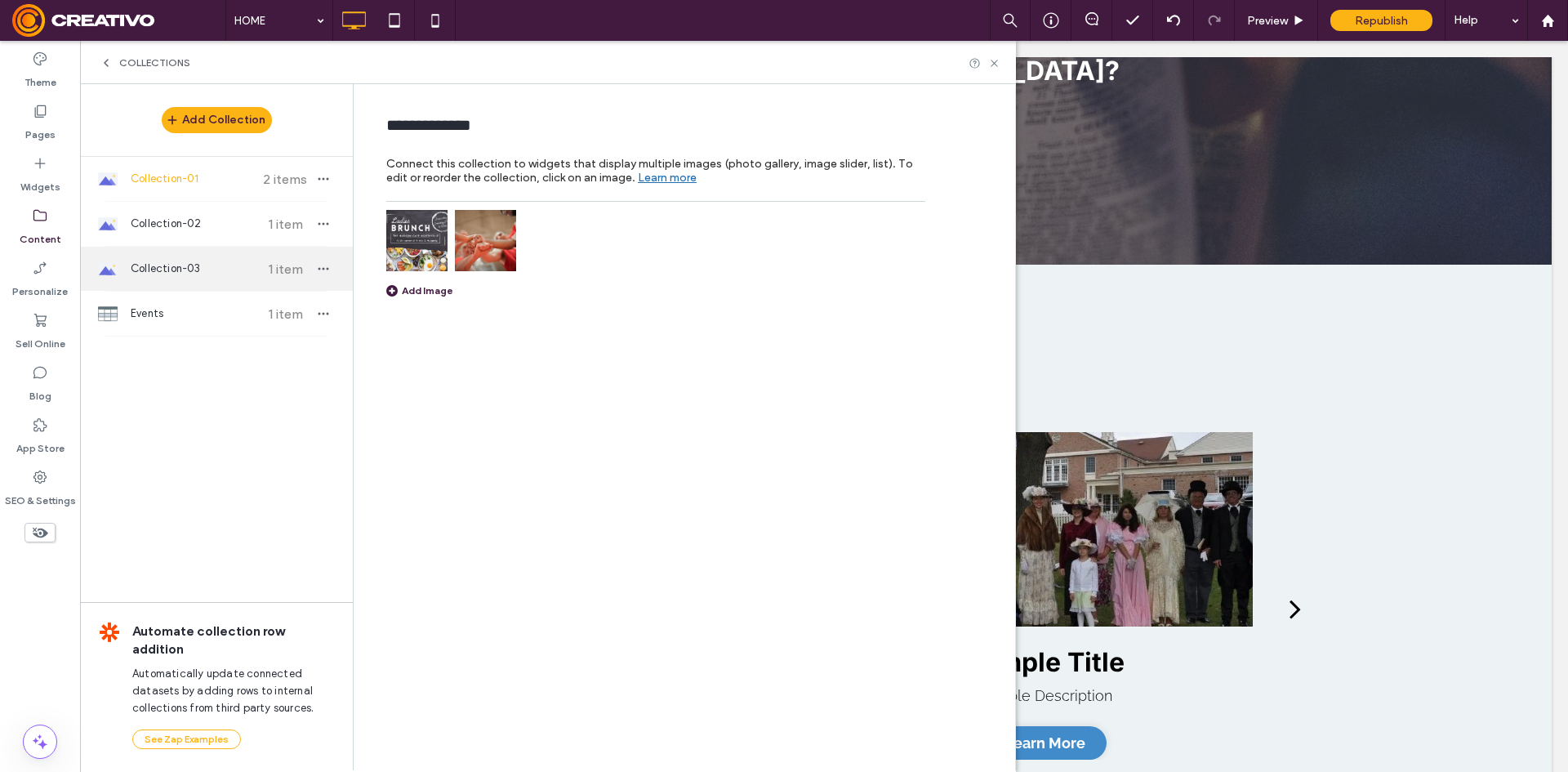
click at [233, 253] on div "Collection-03 1 item" at bounding box center [217, 268] width 272 height 44
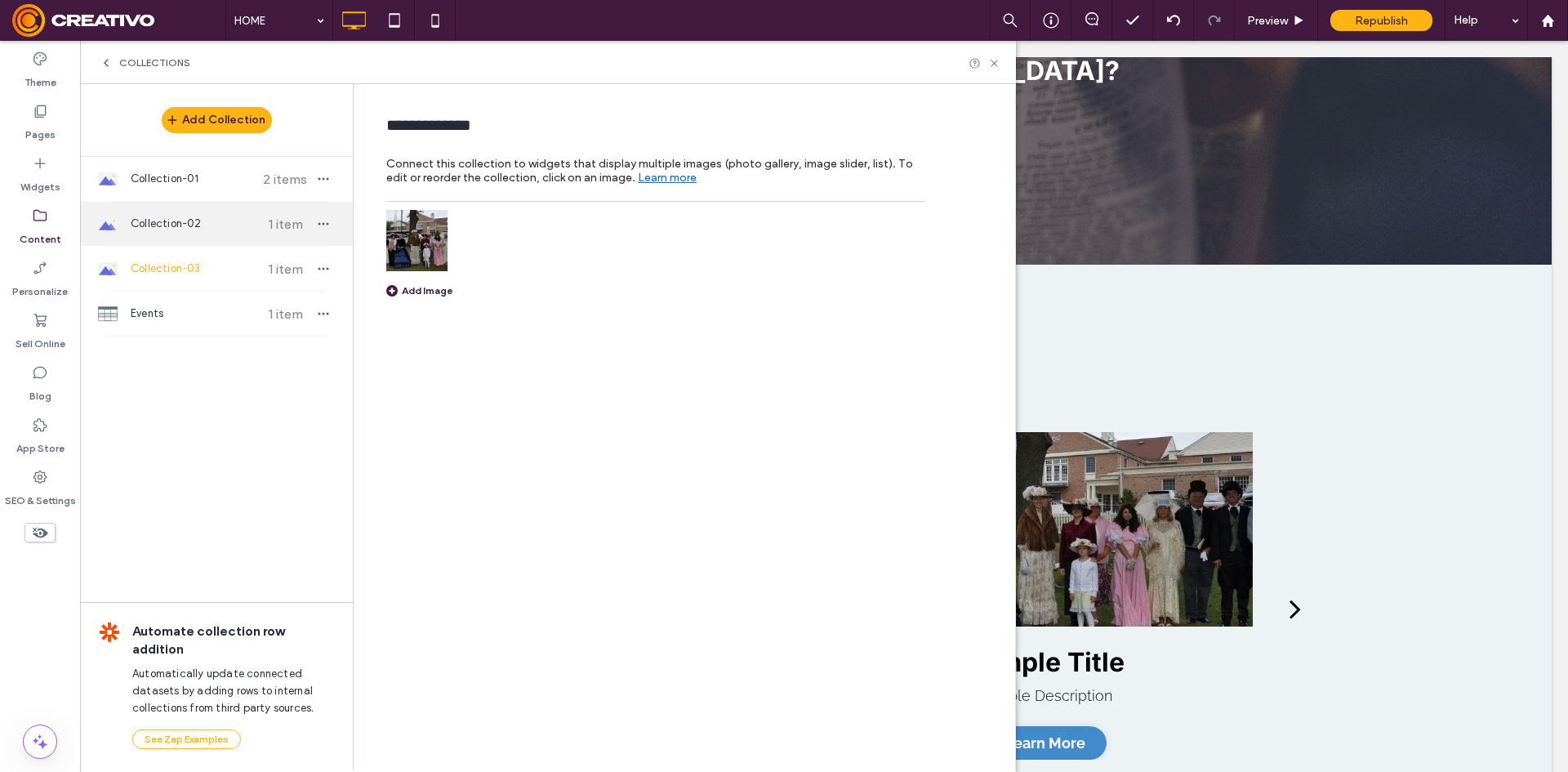
click at [180, 204] on div "Collection-02 1 item" at bounding box center [217, 223] width 272 height 44
click at [841, 267] on div at bounding box center [656, 240] width 539 height 62
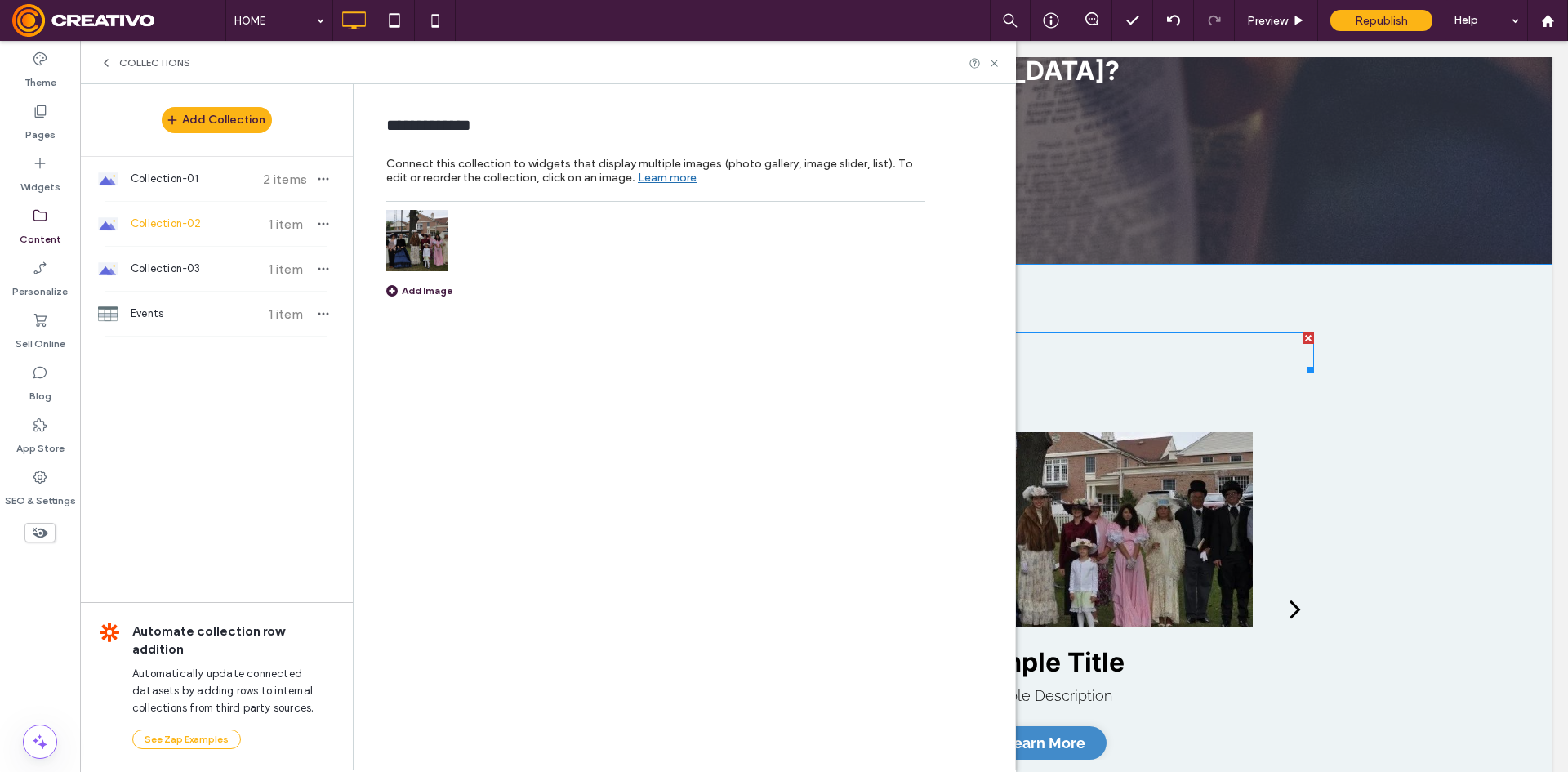
click at [1216, 334] on h2 "Upcoming Events" at bounding box center [824, 353] width 980 height 37
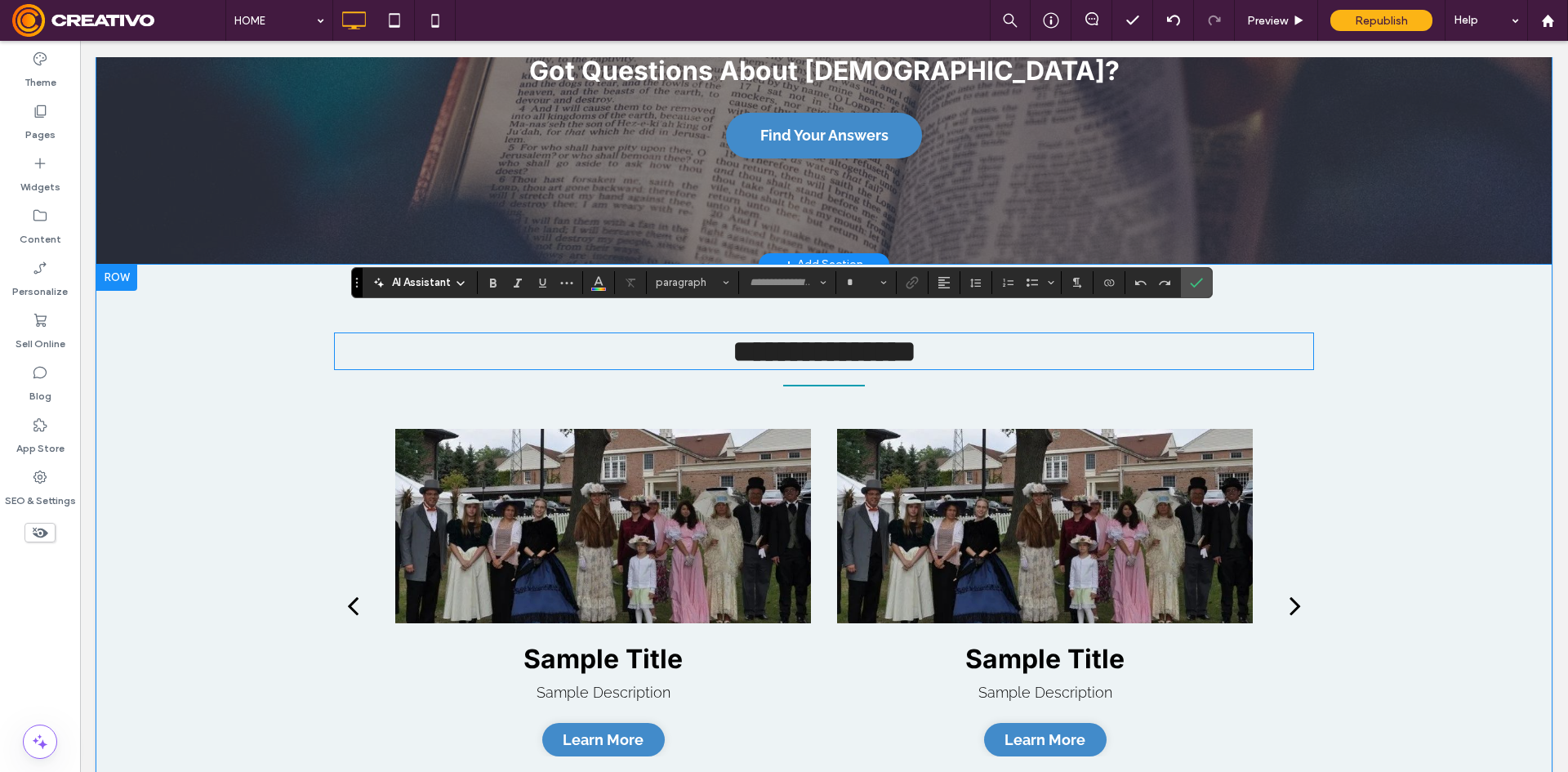
type input "*****"
type input "**"
click at [1210, 287] on section at bounding box center [1197, 282] width 31 height 29
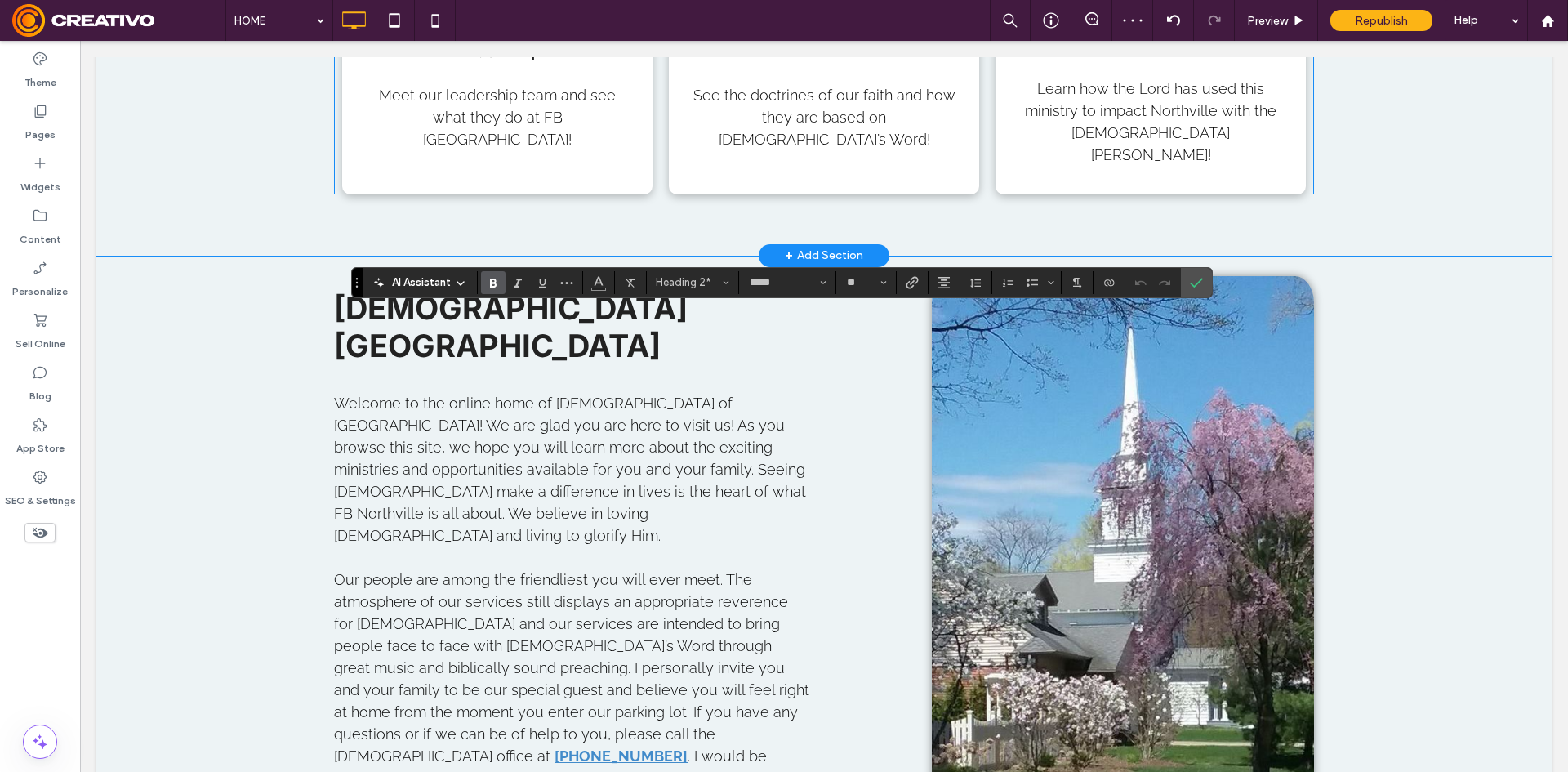
scroll to position [898, 0]
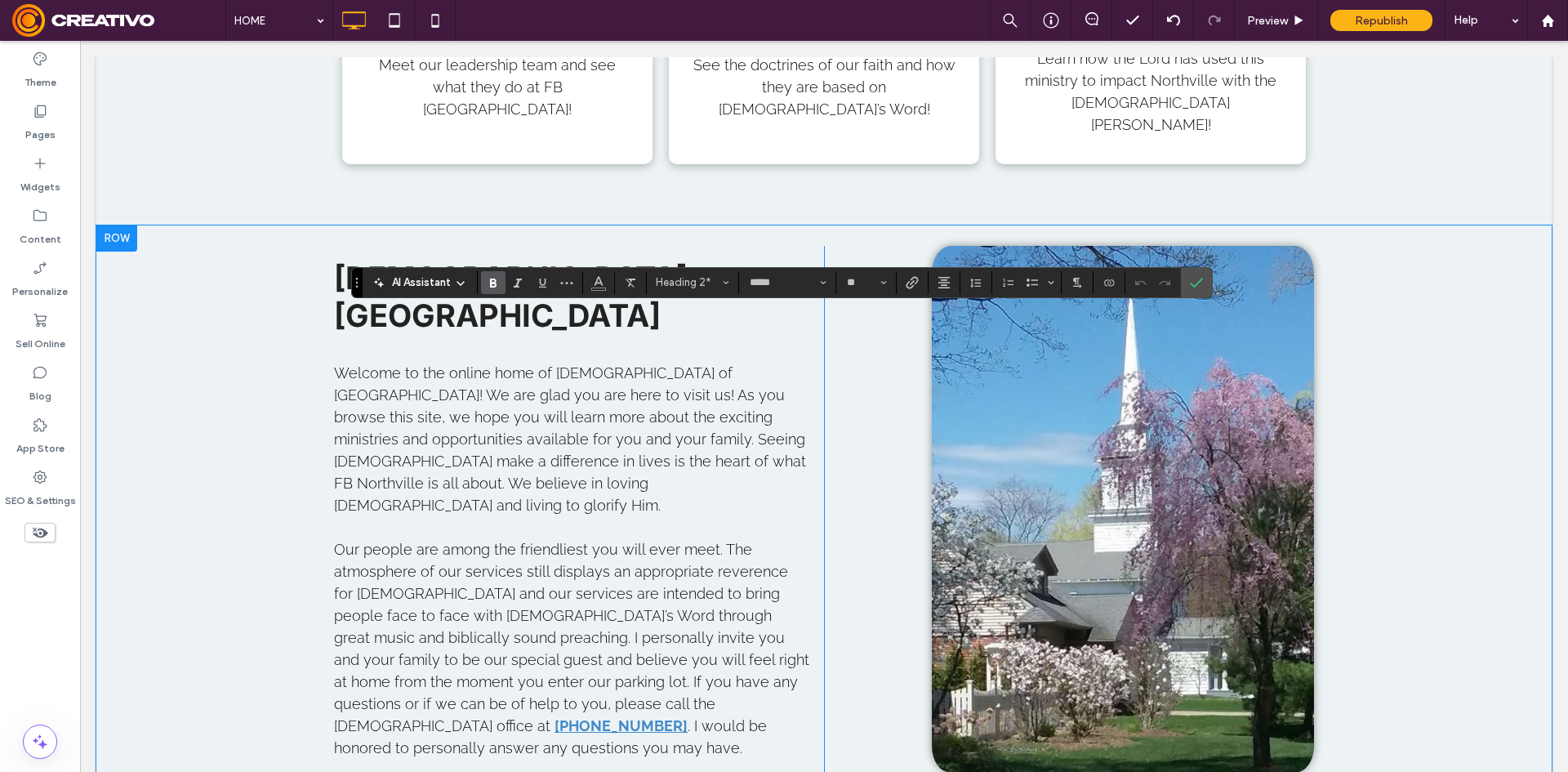
click at [1428, 454] on div "First Baptist Church of Northville Welcome to the online home of First Baptist …" at bounding box center [823, 529] width 1455 height 608
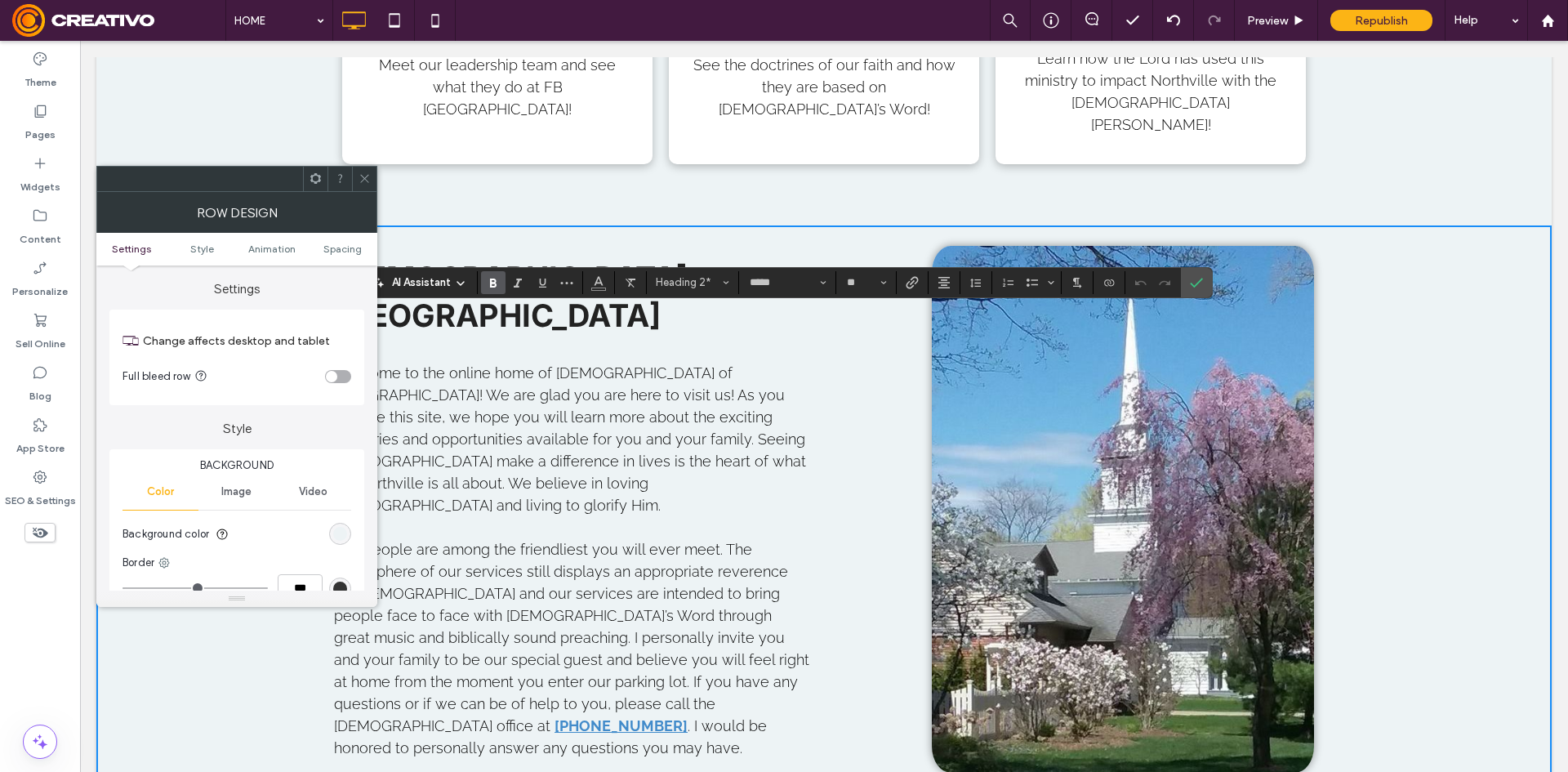
click at [363, 178] on icon at bounding box center [365, 178] width 13 height 13
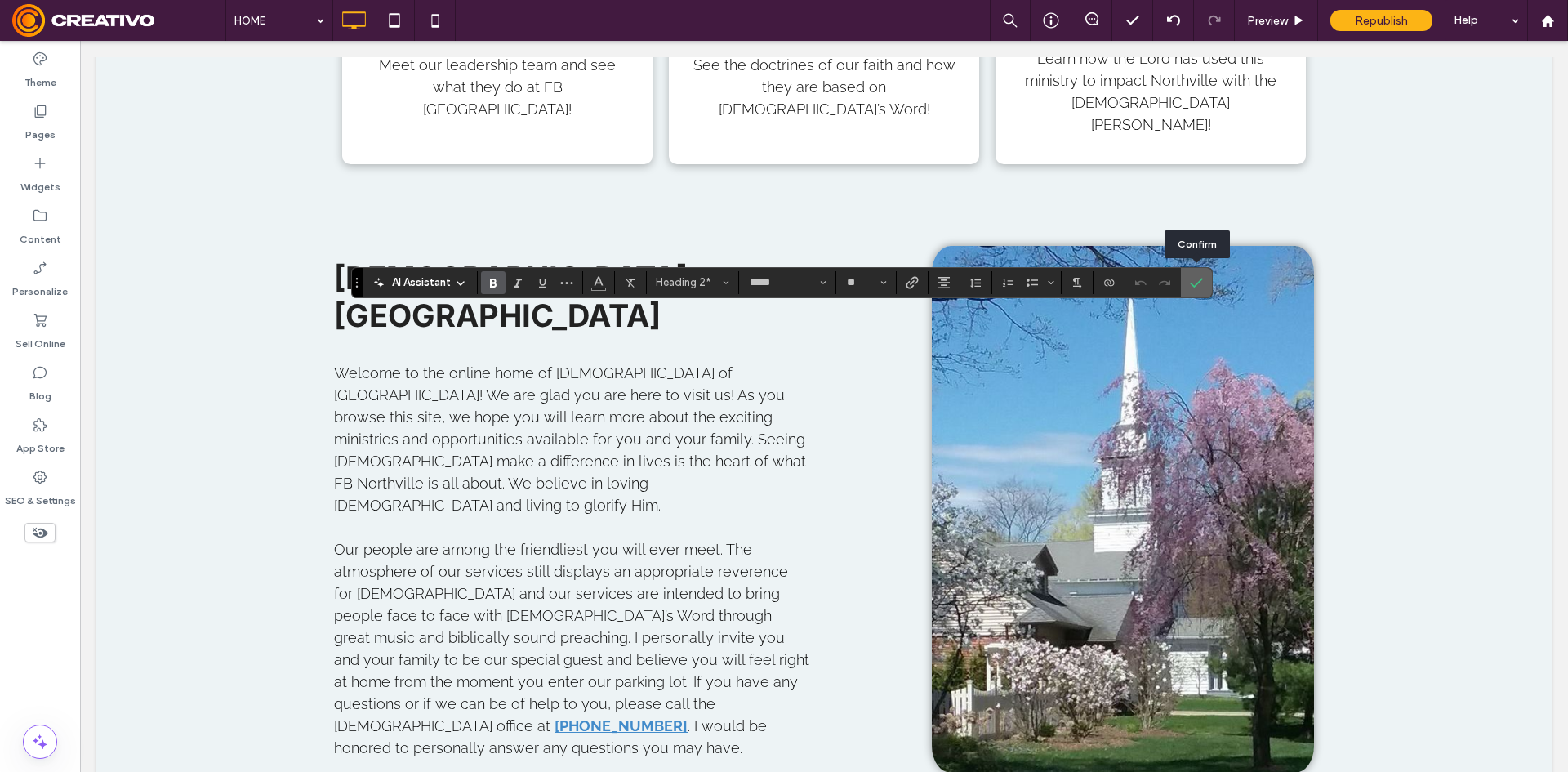
click at [1199, 283] on use "Confirm" at bounding box center [1196, 282] width 13 height 10
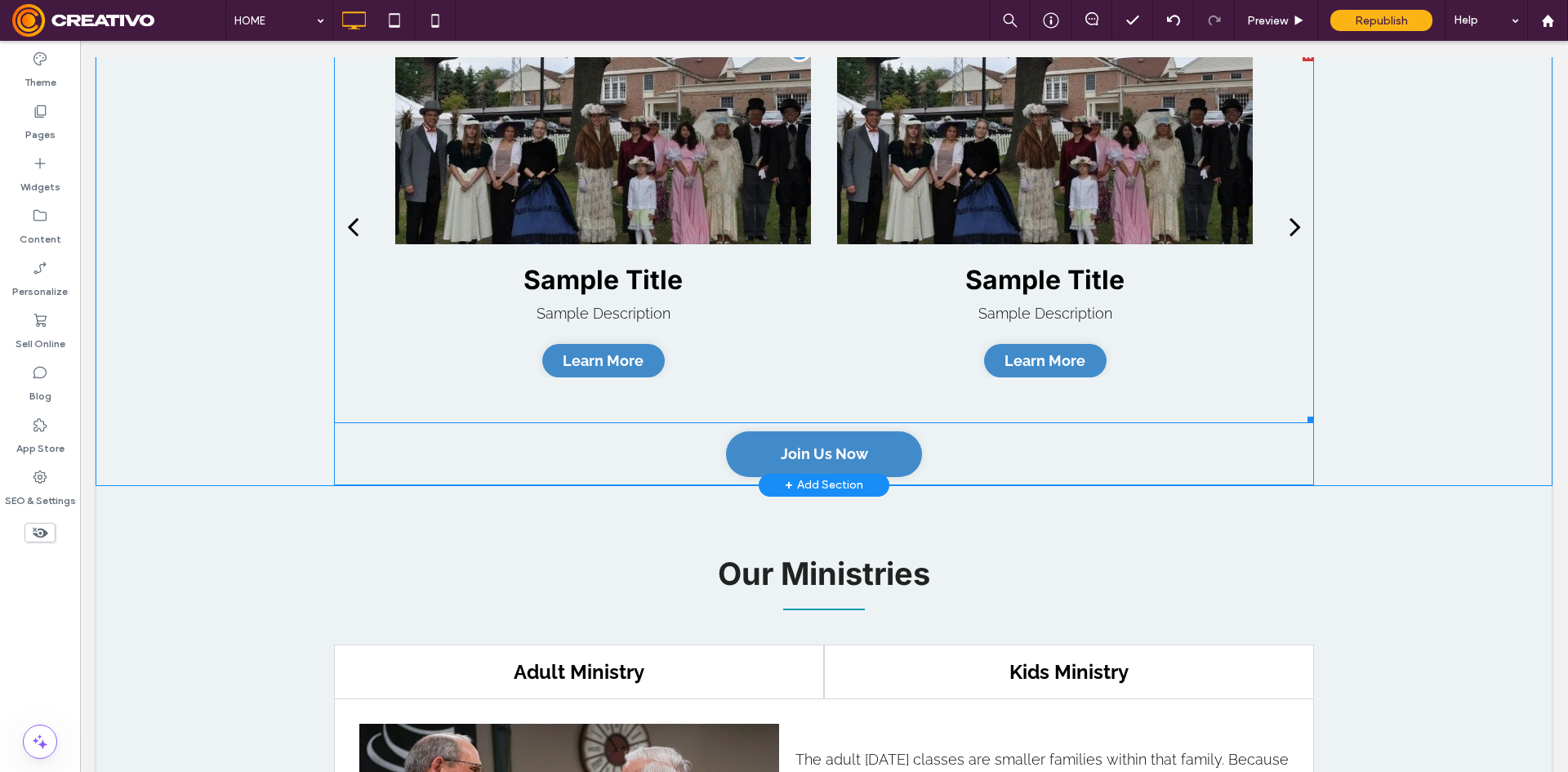
scroll to position [2123, 0]
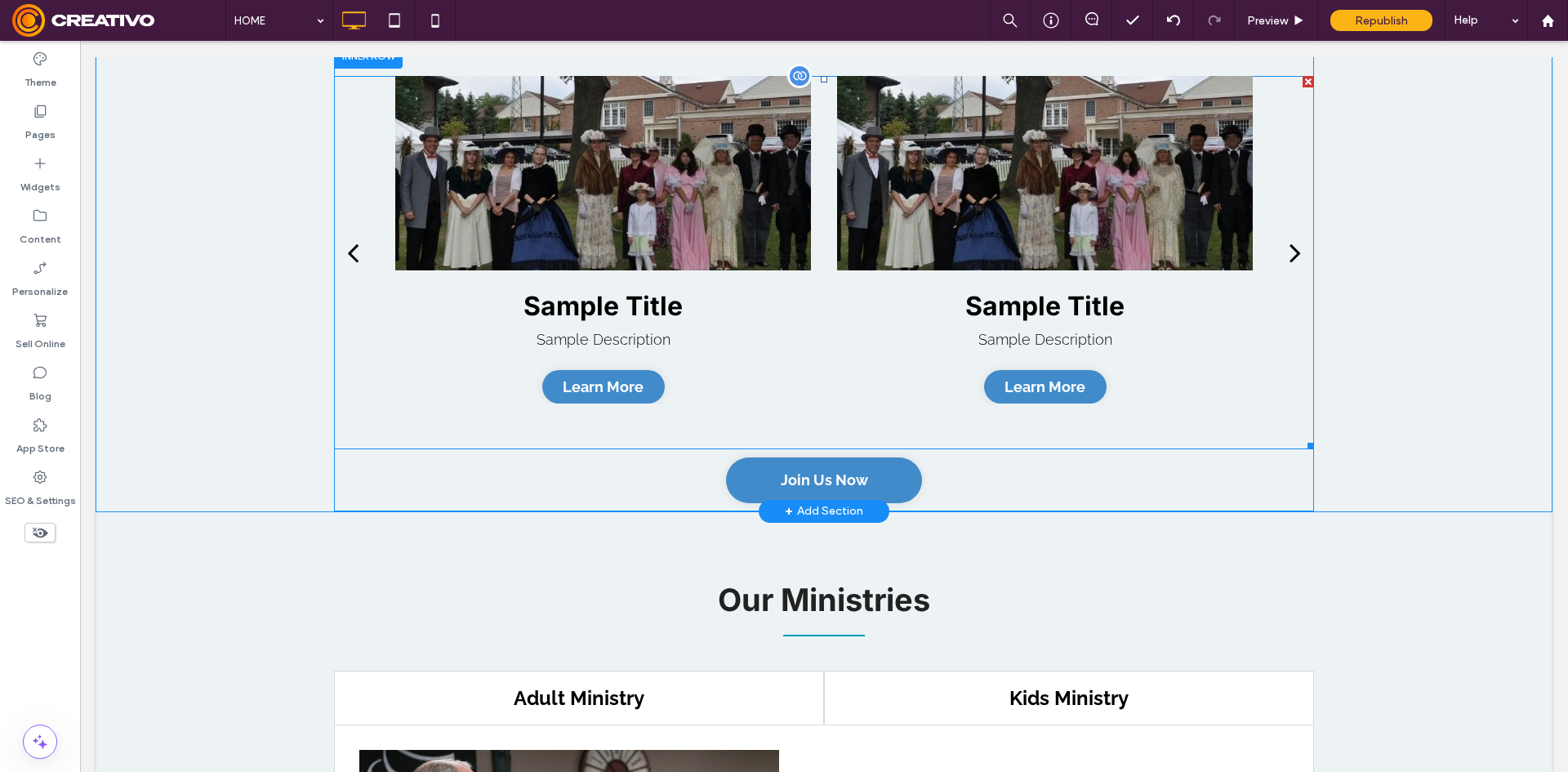
click at [1105, 290] on h3 "Sample Title" at bounding box center [1045, 306] width 160 height 32
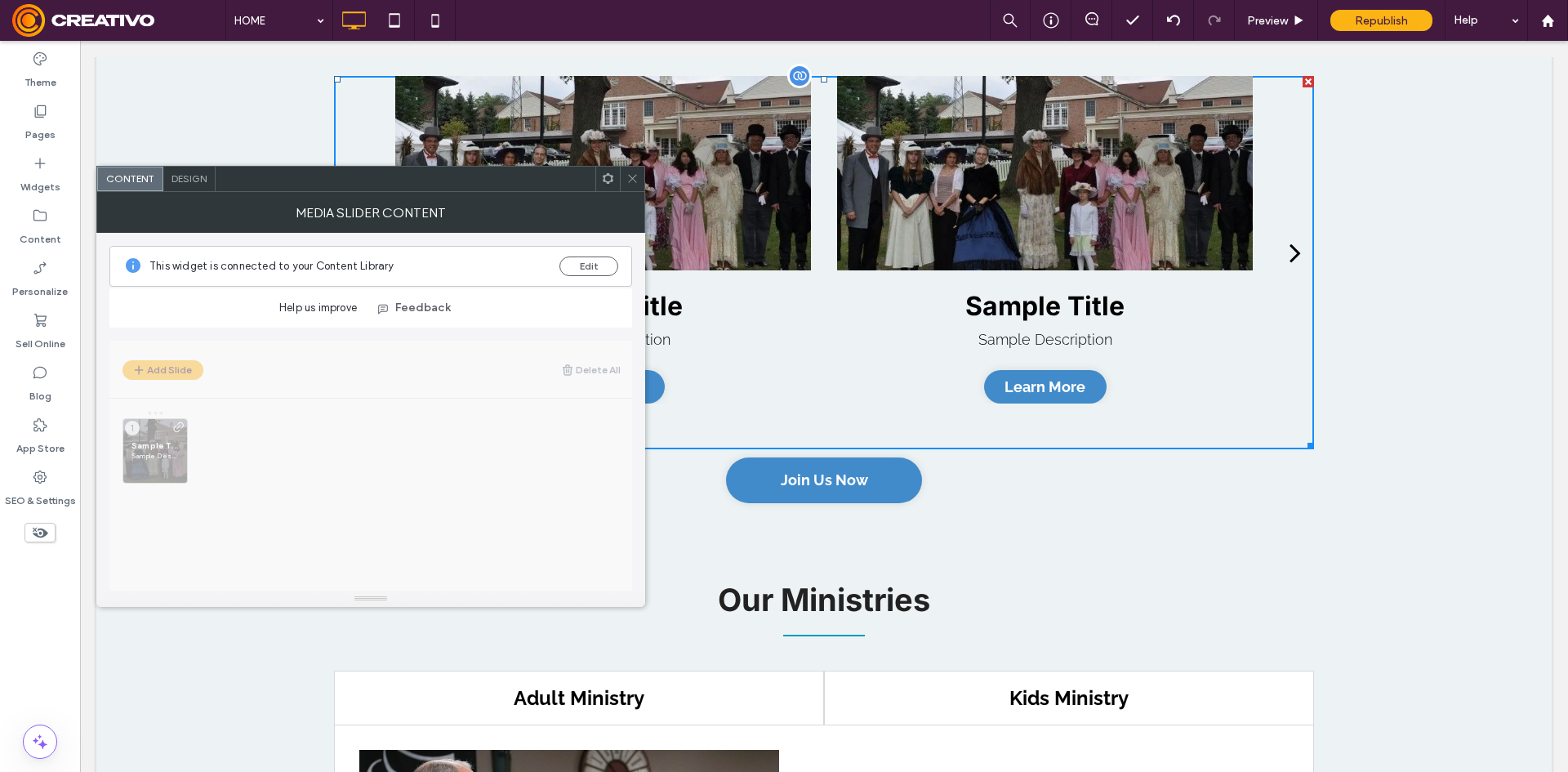
click at [837, 262] on div "Sample Title Sample Description Learn More Learn More" at bounding box center [1045, 240] width 416 height 327
click at [623, 189] on div at bounding box center [632, 178] width 24 height 24
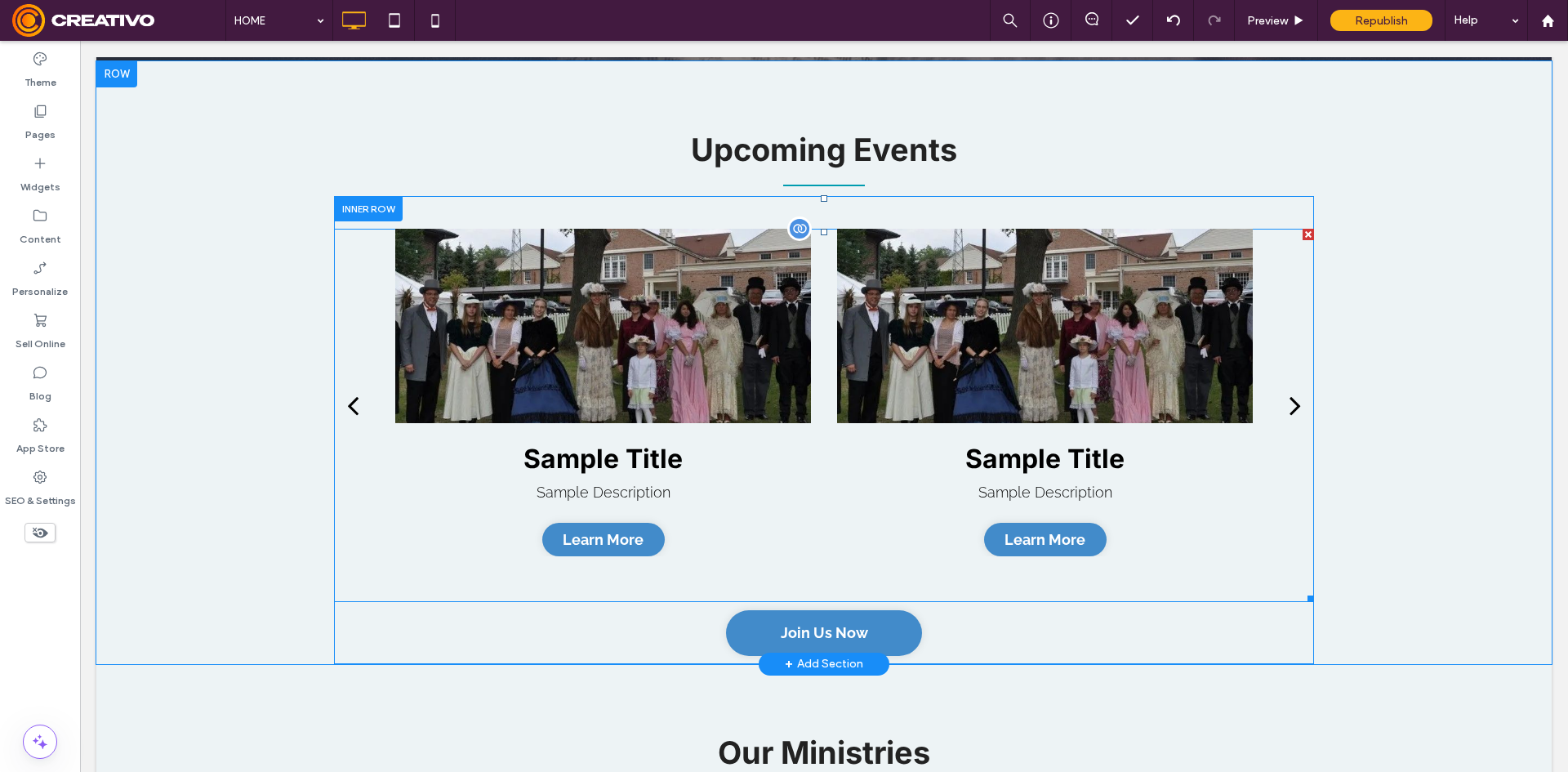
scroll to position [1959, 0]
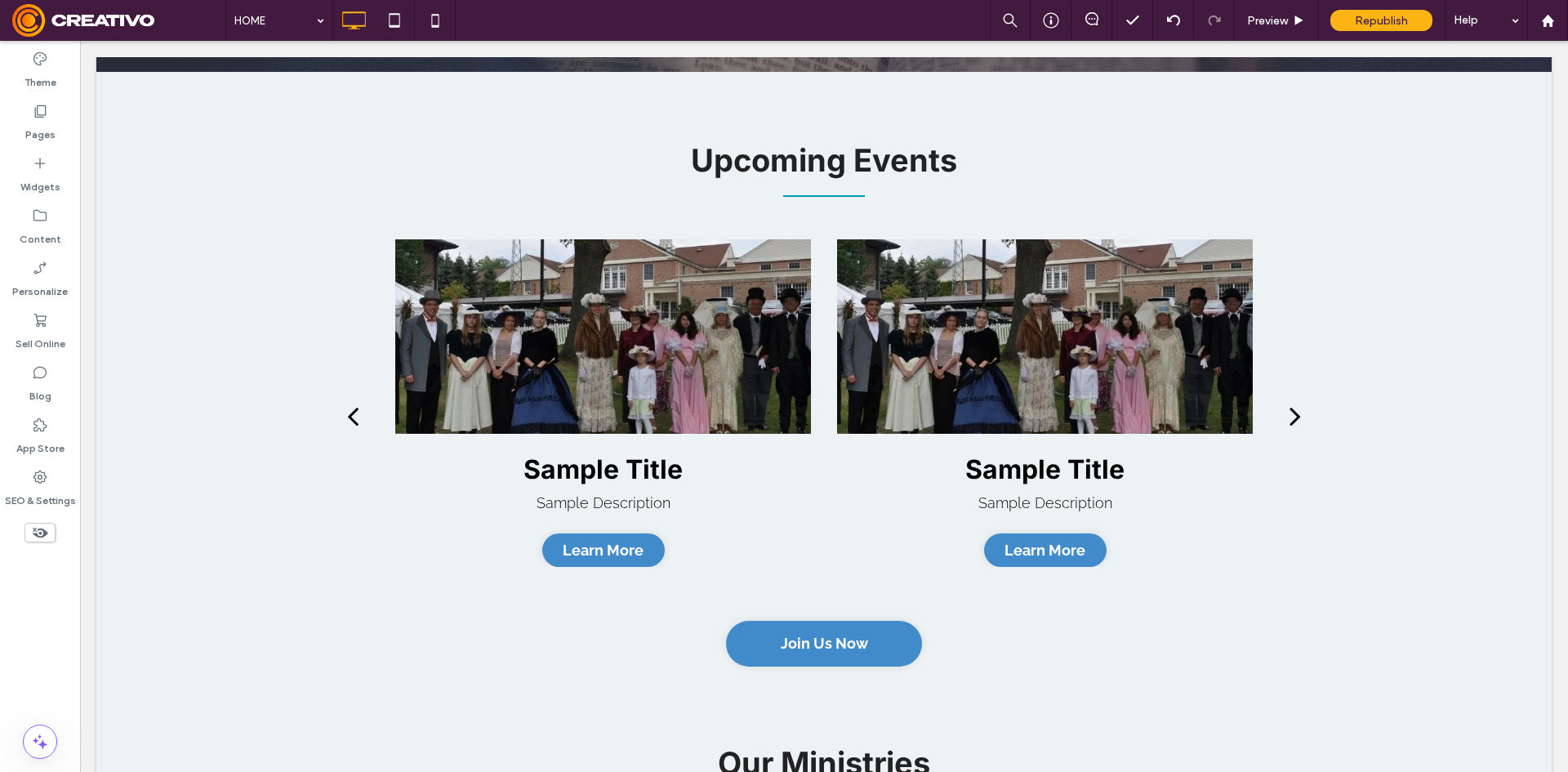
click at [220, 30] on span at bounding box center [120, 20] width 214 height 32
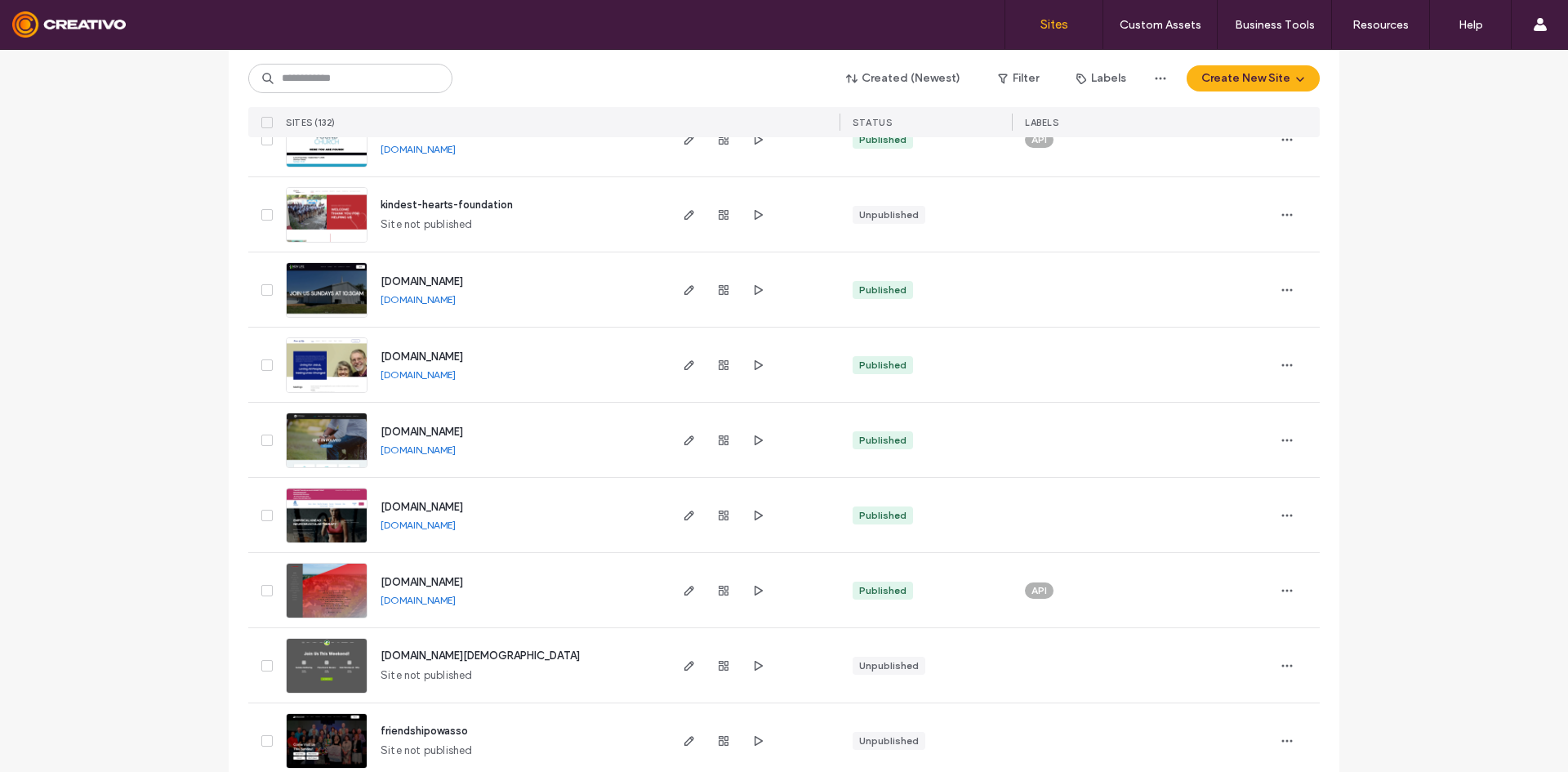
scroll to position [2532, 0]
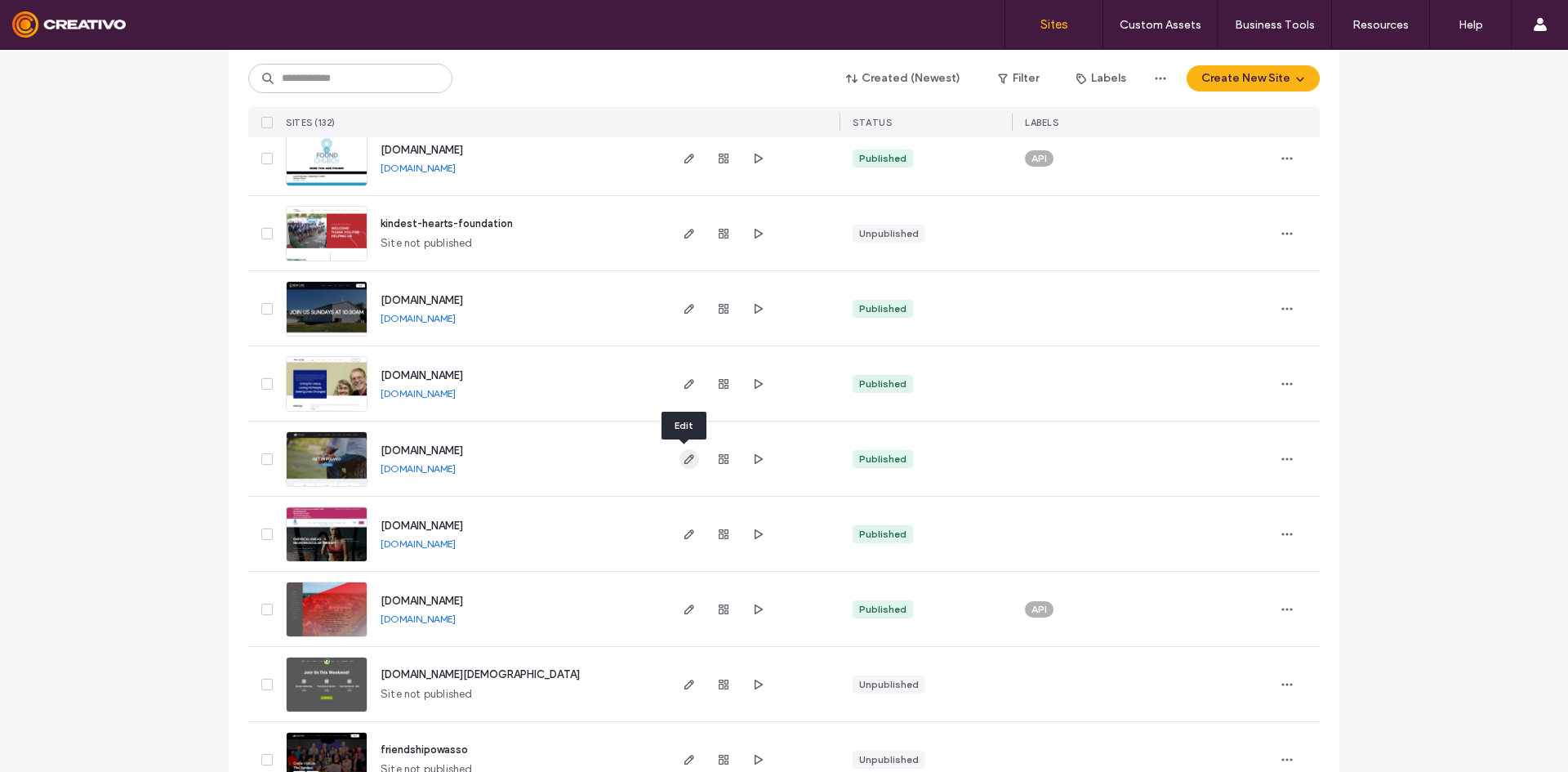
click at [683, 453] on icon "button" at bounding box center [689, 458] width 13 height 13
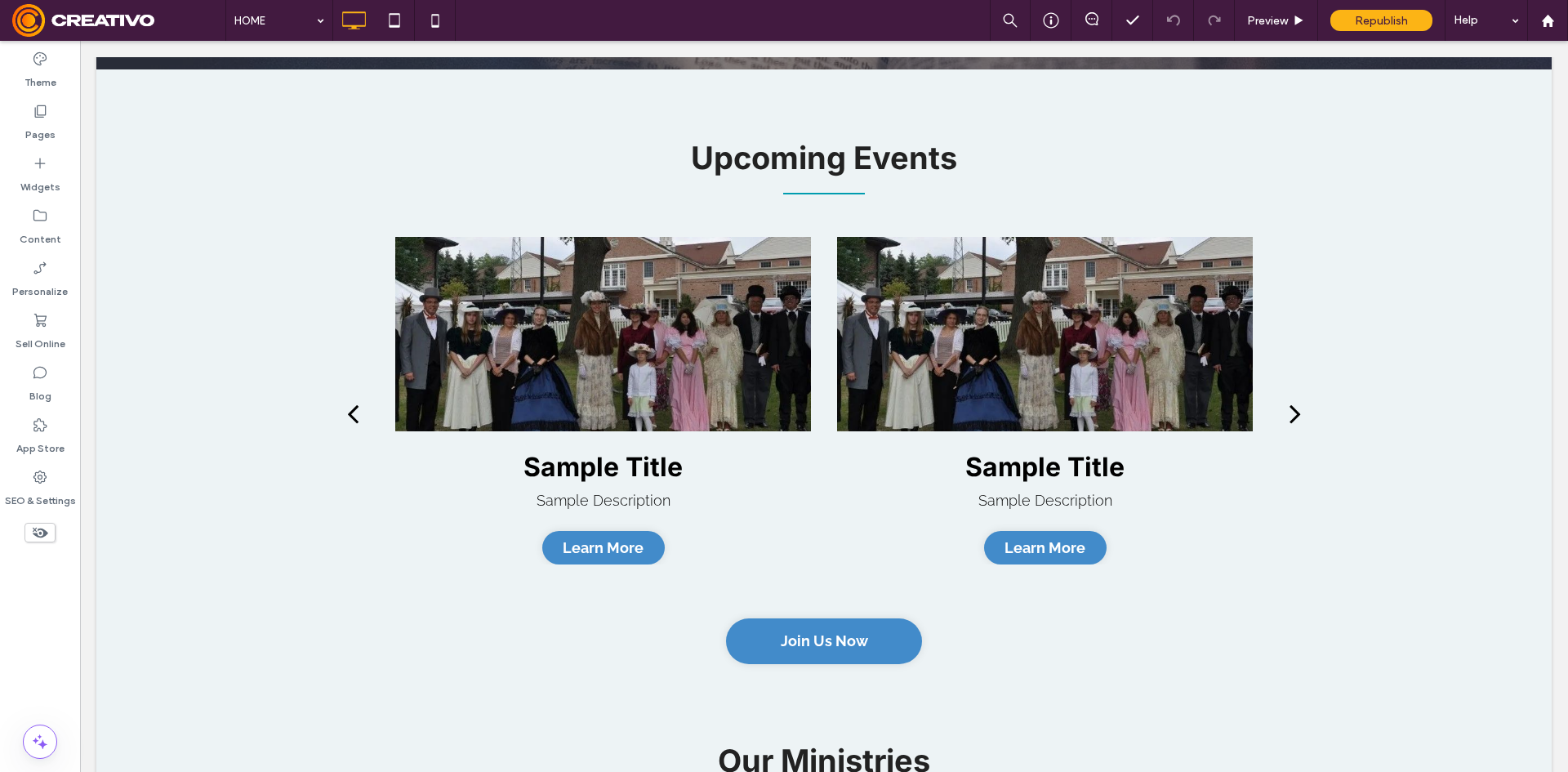
scroll to position [1959, 0]
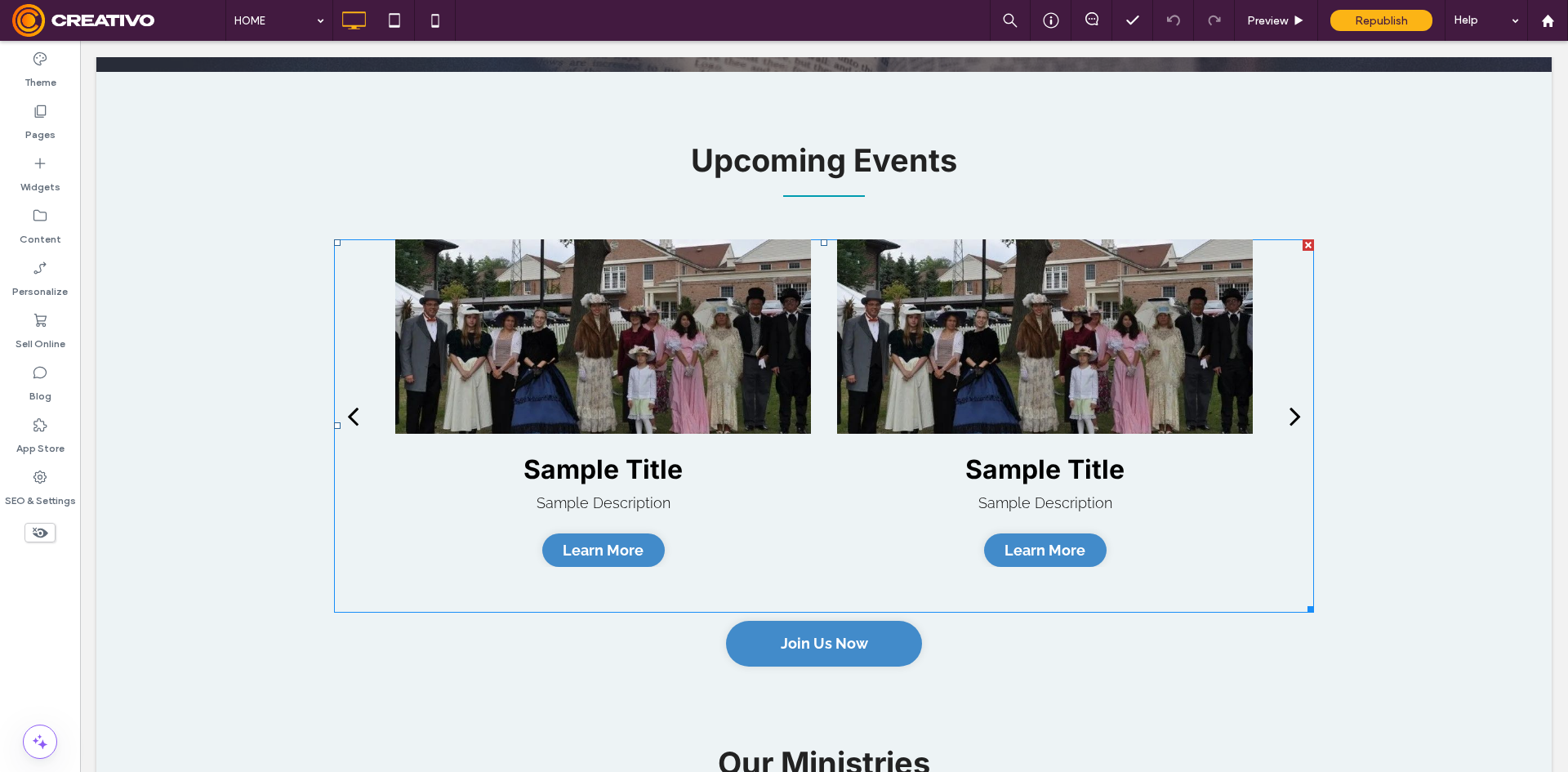
click at [622, 315] on div at bounding box center [603, 336] width 416 height 194
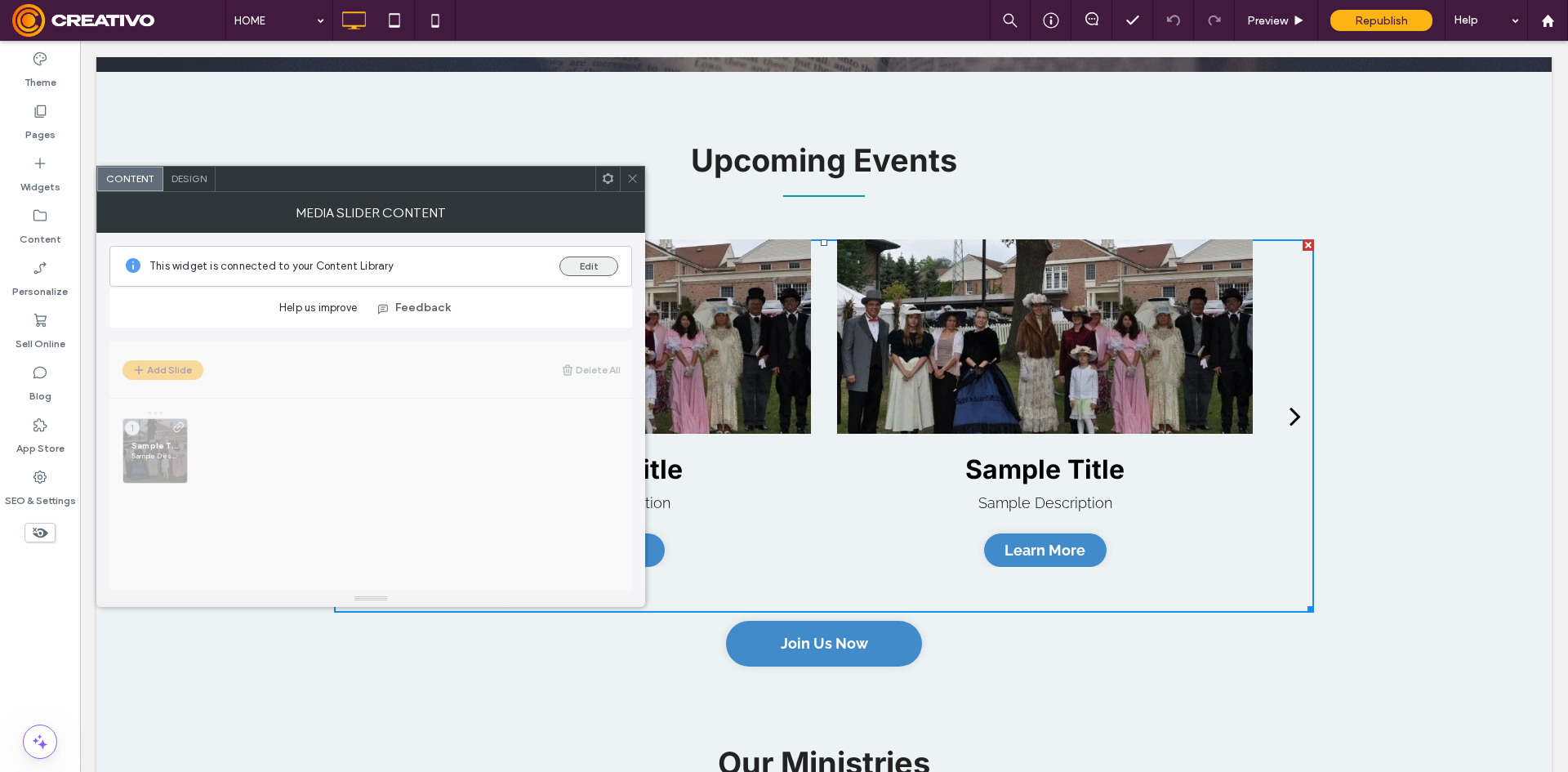
click at [577, 267] on button "Edit" at bounding box center [589, 266] width 59 height 20
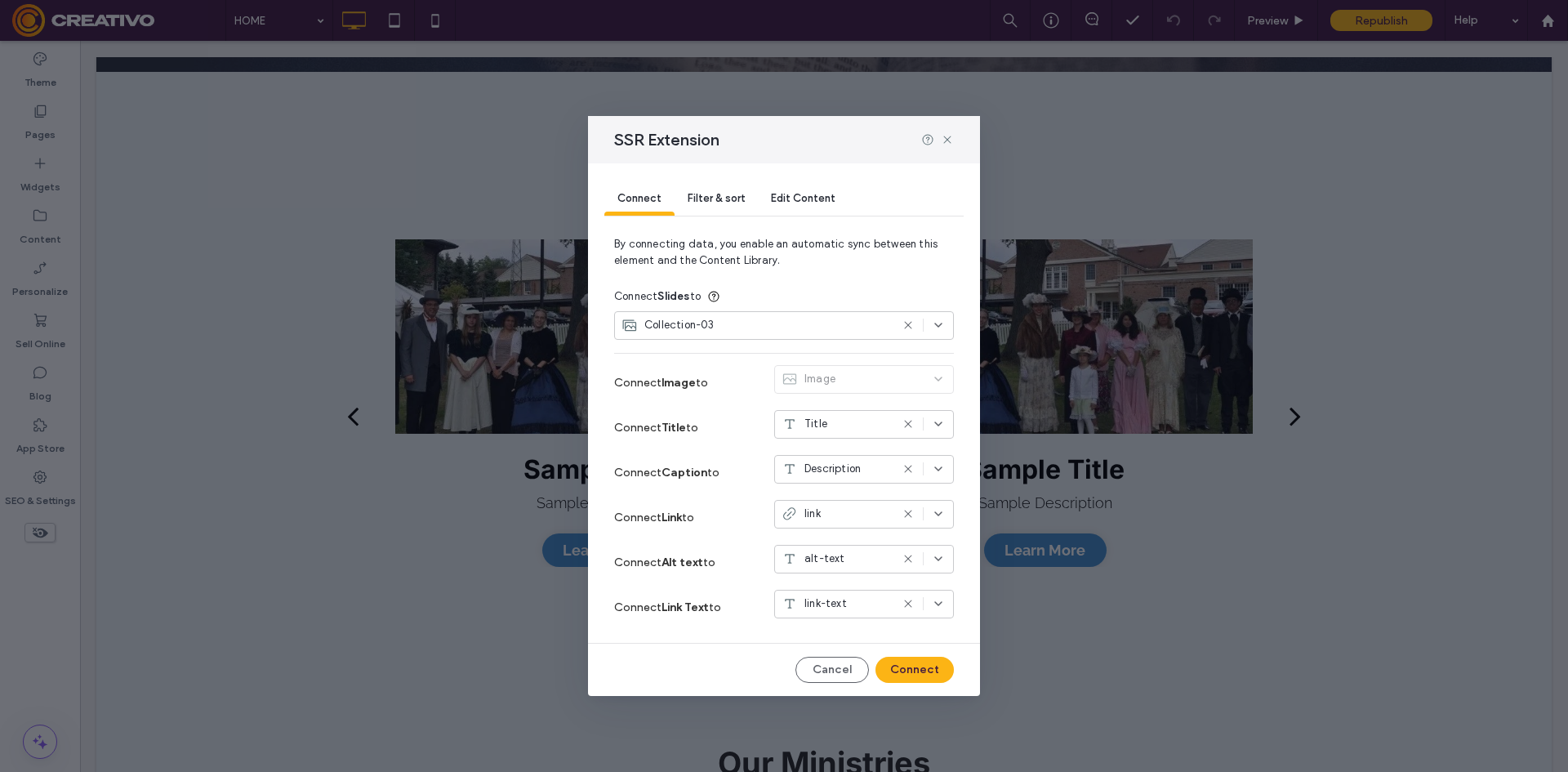
click at [879, 328] on div "Collection-03" at bounding box center [756, 324] width 269 height 17
click at [699, 193] on span "Filter & sort" at bounding box center [716, 198] width 57 height 13
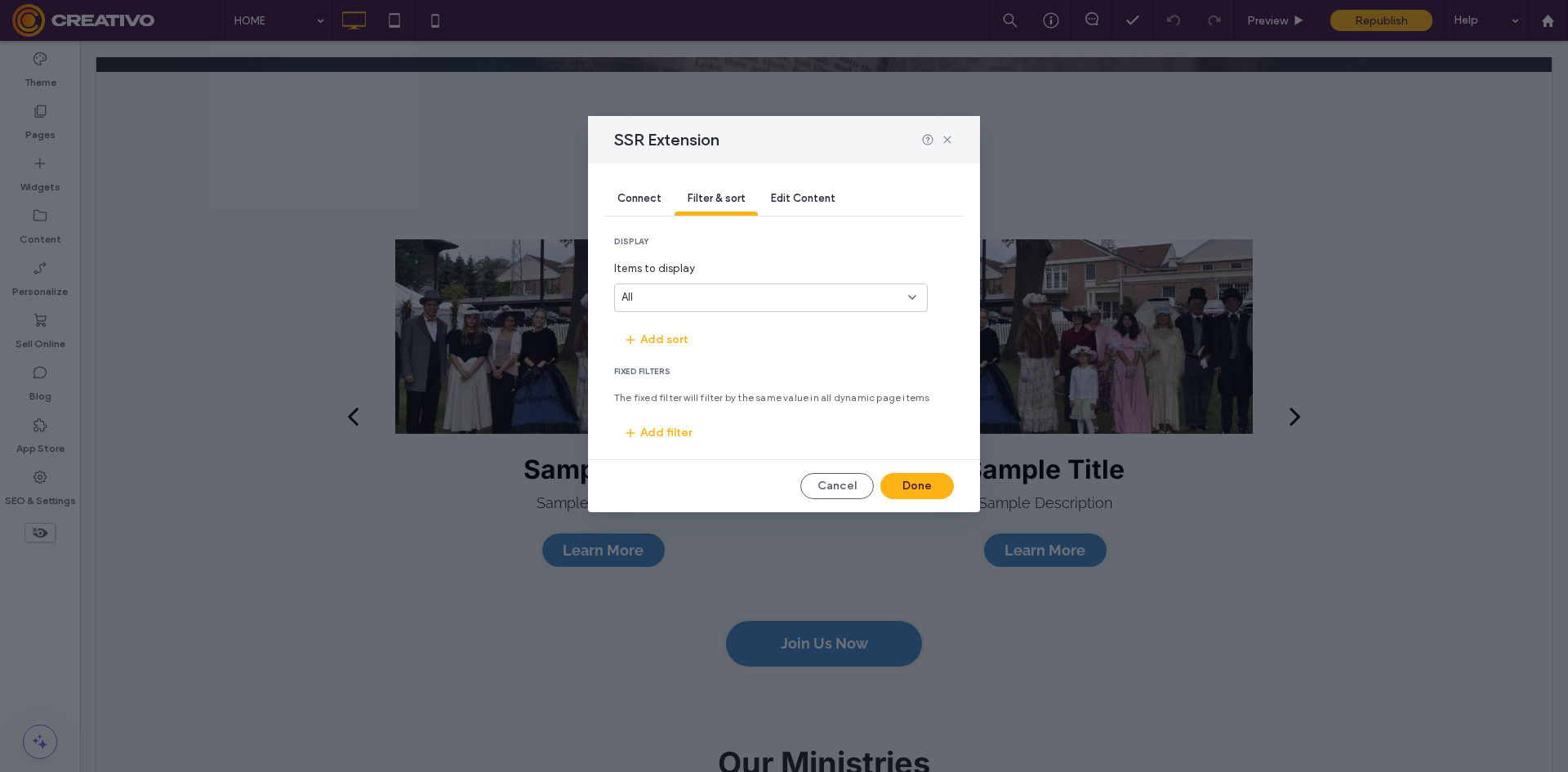
click at [769, 300] on div "All" at bounding box center [760, 297] width 279 height 17
click at [646, 208] on div "Connect" at bounding box center [640, 199] width 71 height 32
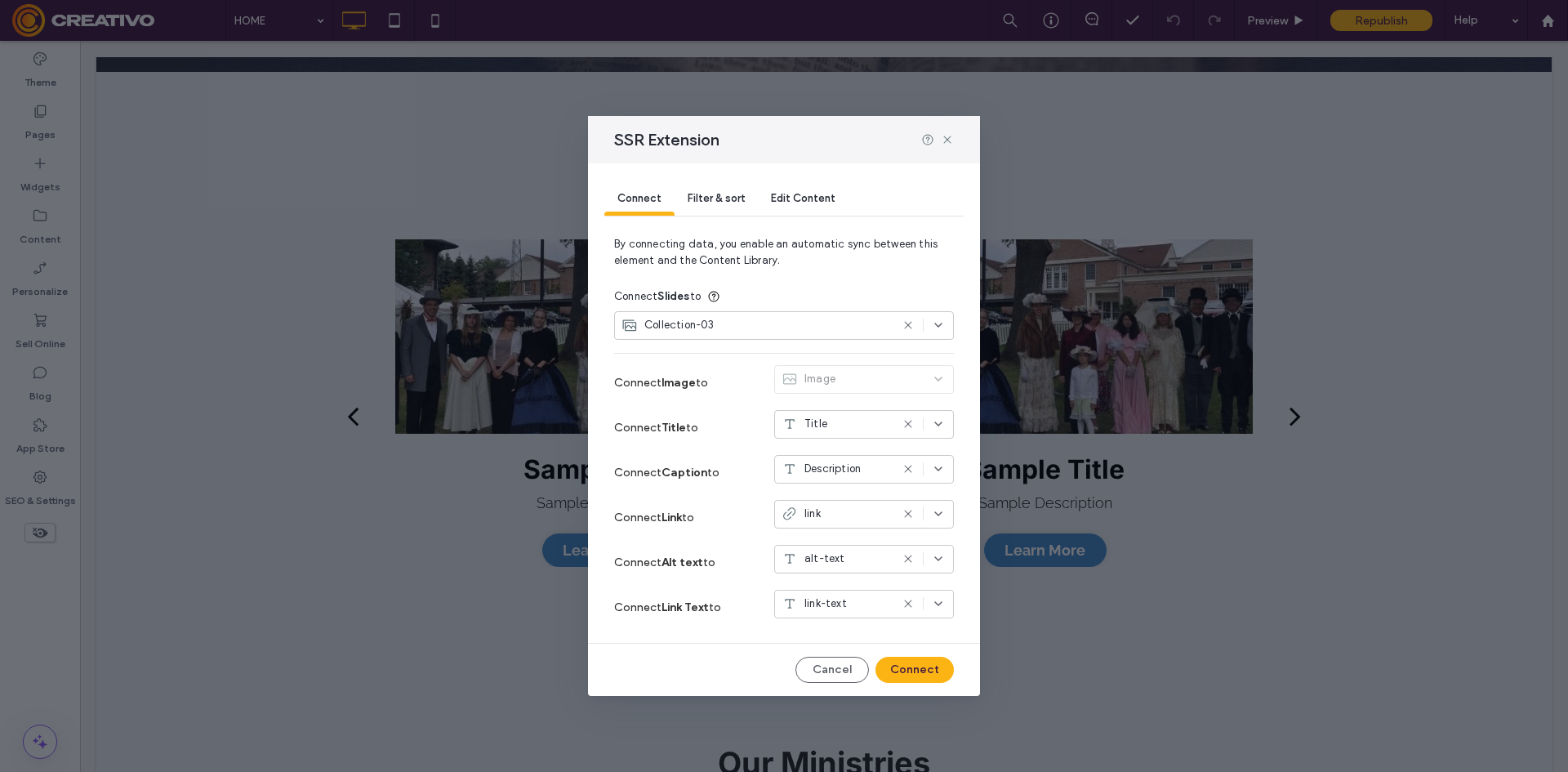
click at [906, 320] on icon at bounding box center [907, 324] width 13 height 13
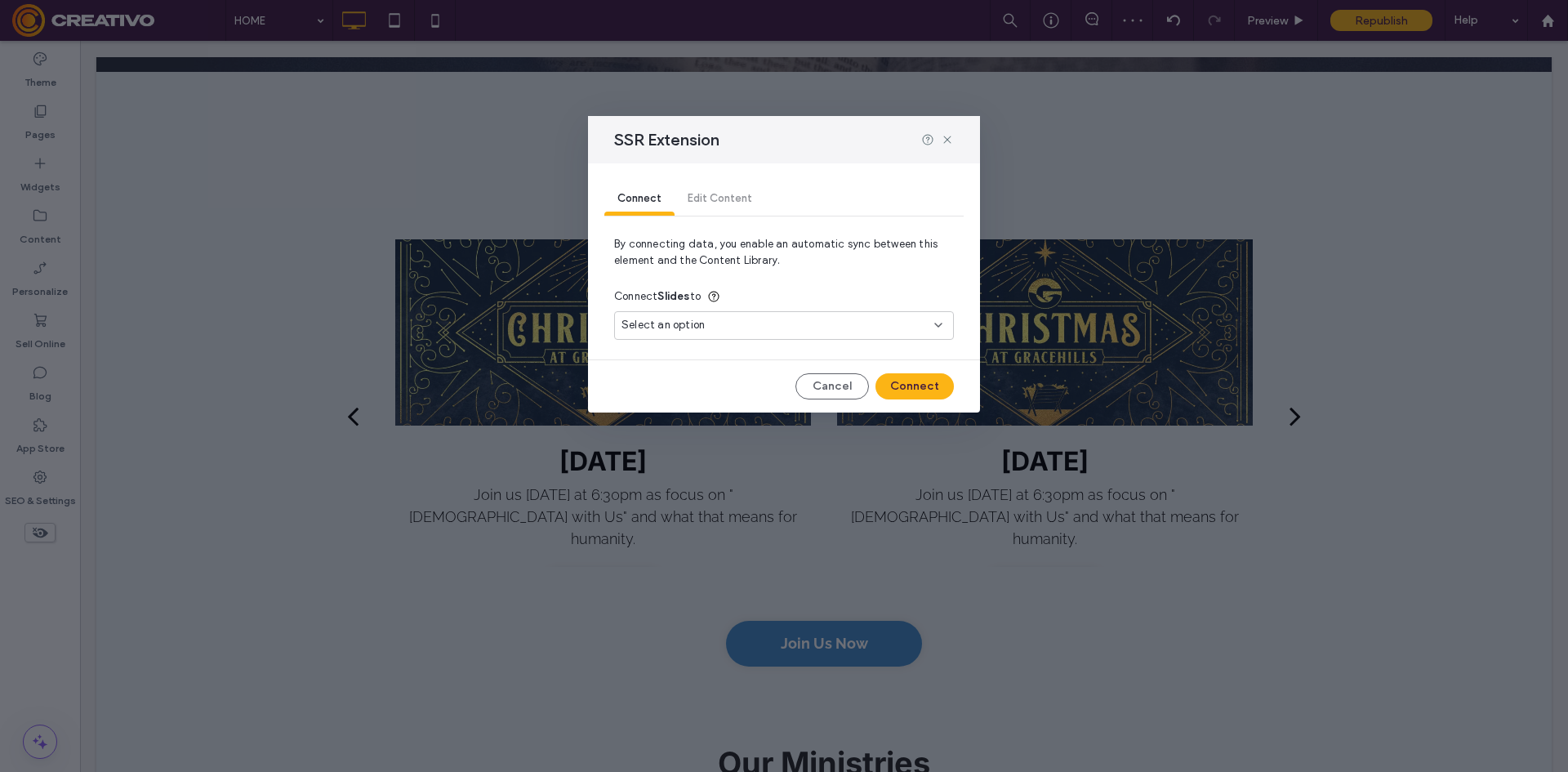
click at [728, 329] on div "Select an option" at bounding box center [774, 324] width 306 height 17
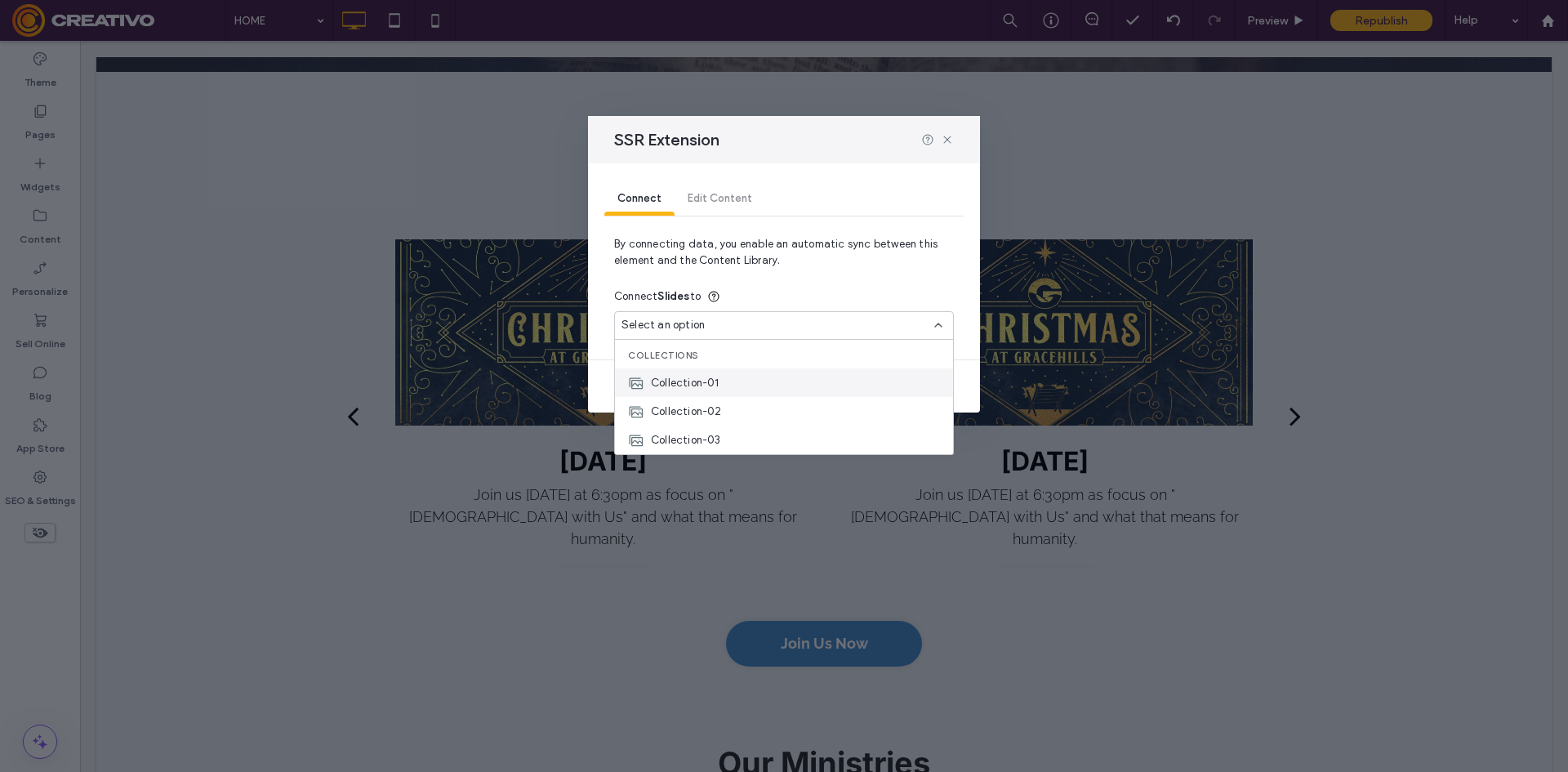
click at [749, 375] on div "Collection-01" at bounding box center [784, 382] width 338 height 28
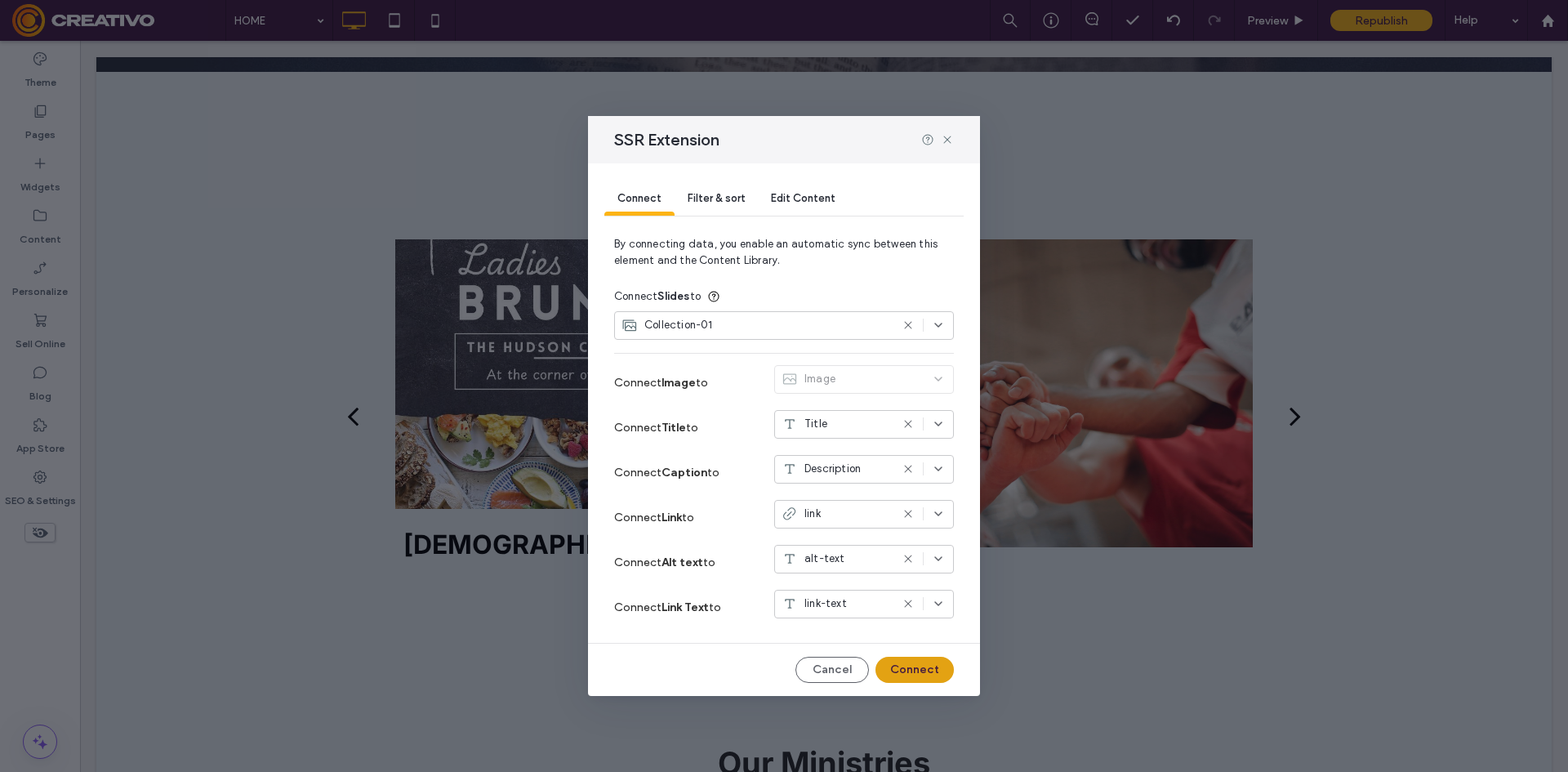
click at [936, 660] on button "Connect" at bounding box center [914, 669] width 78 height 26
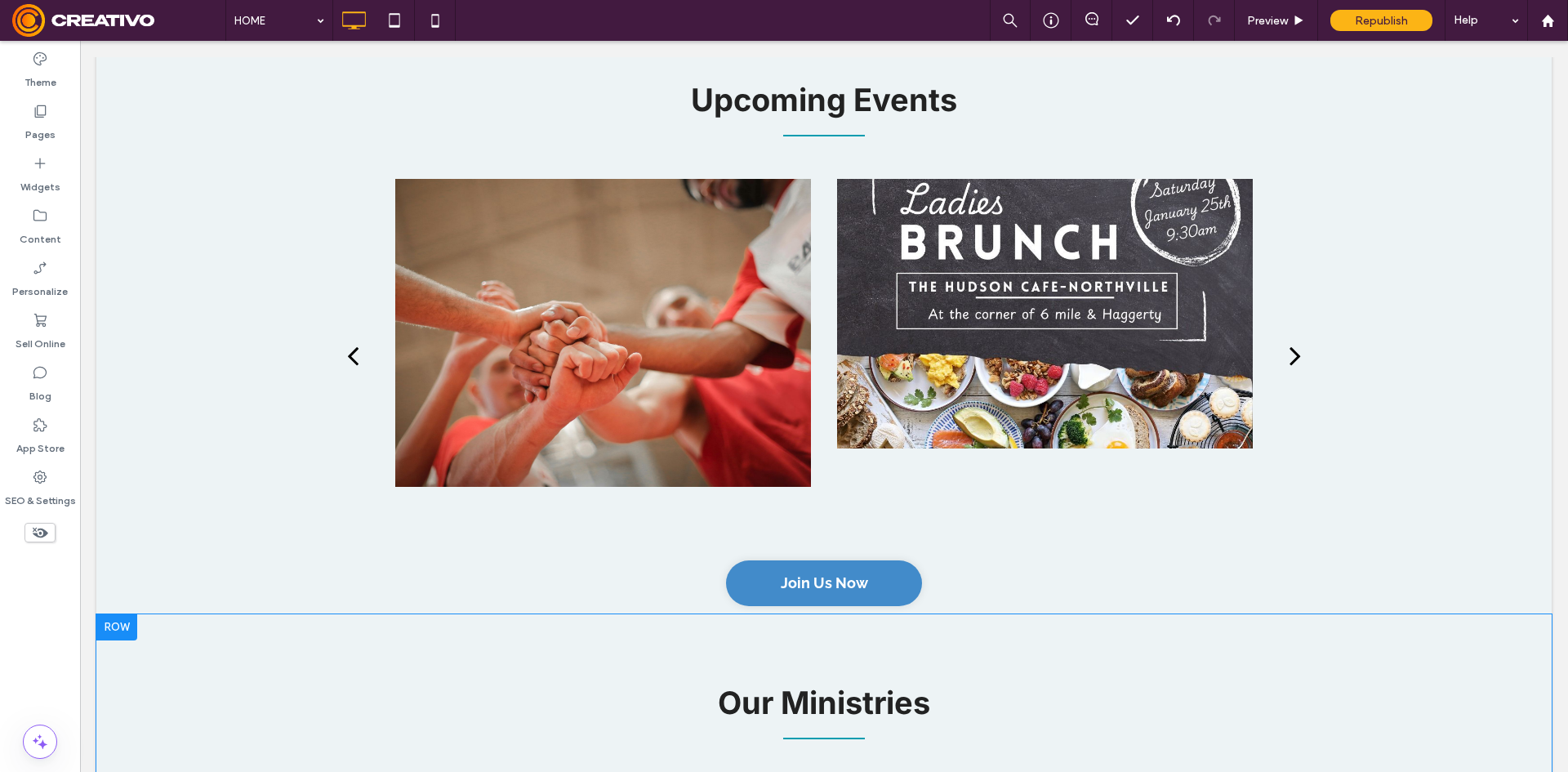
scroll to position [1959, 0]
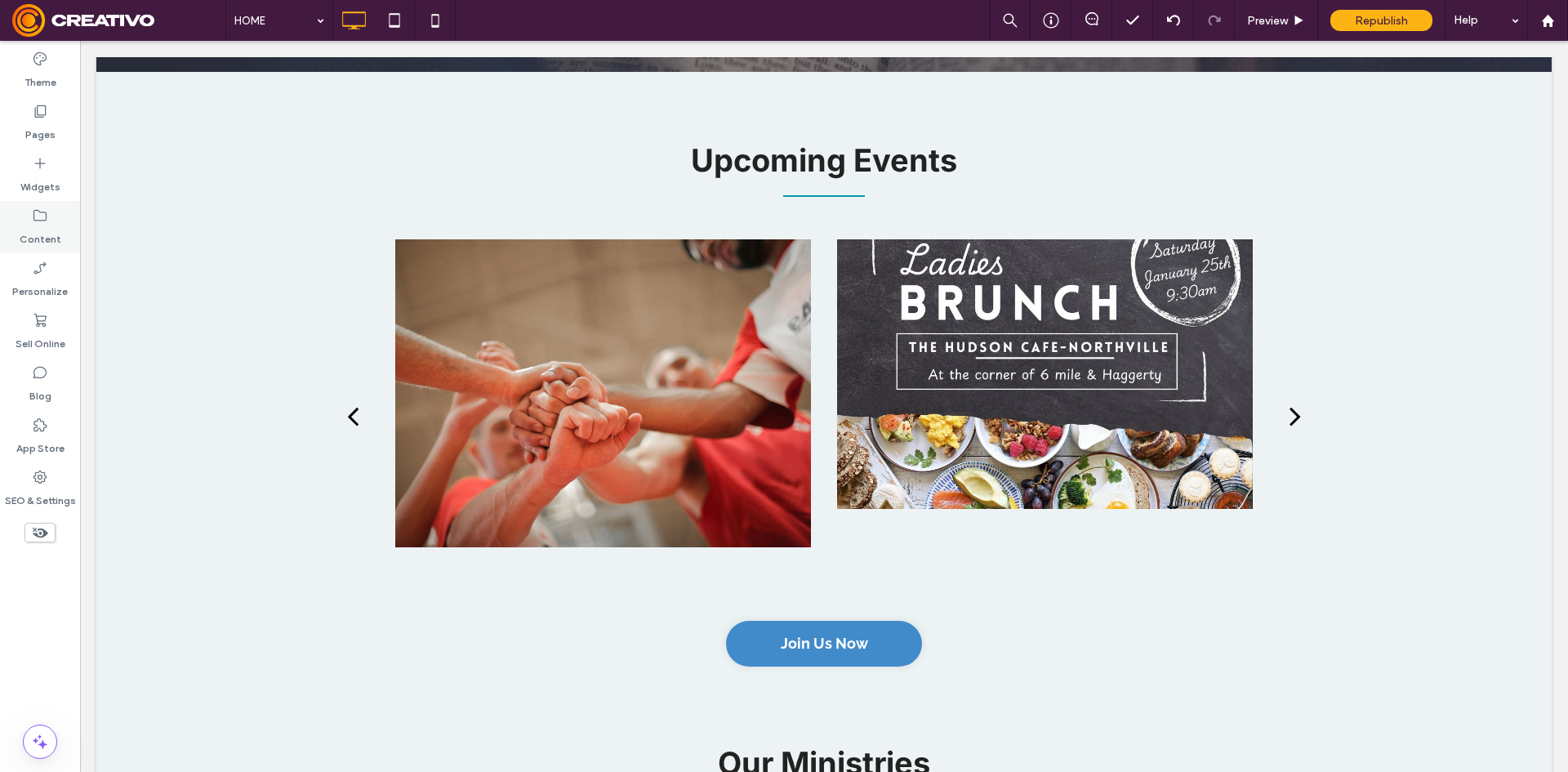
click at [49, 215] on div "Content" at bounding box center [40, 226] width 80 height 52
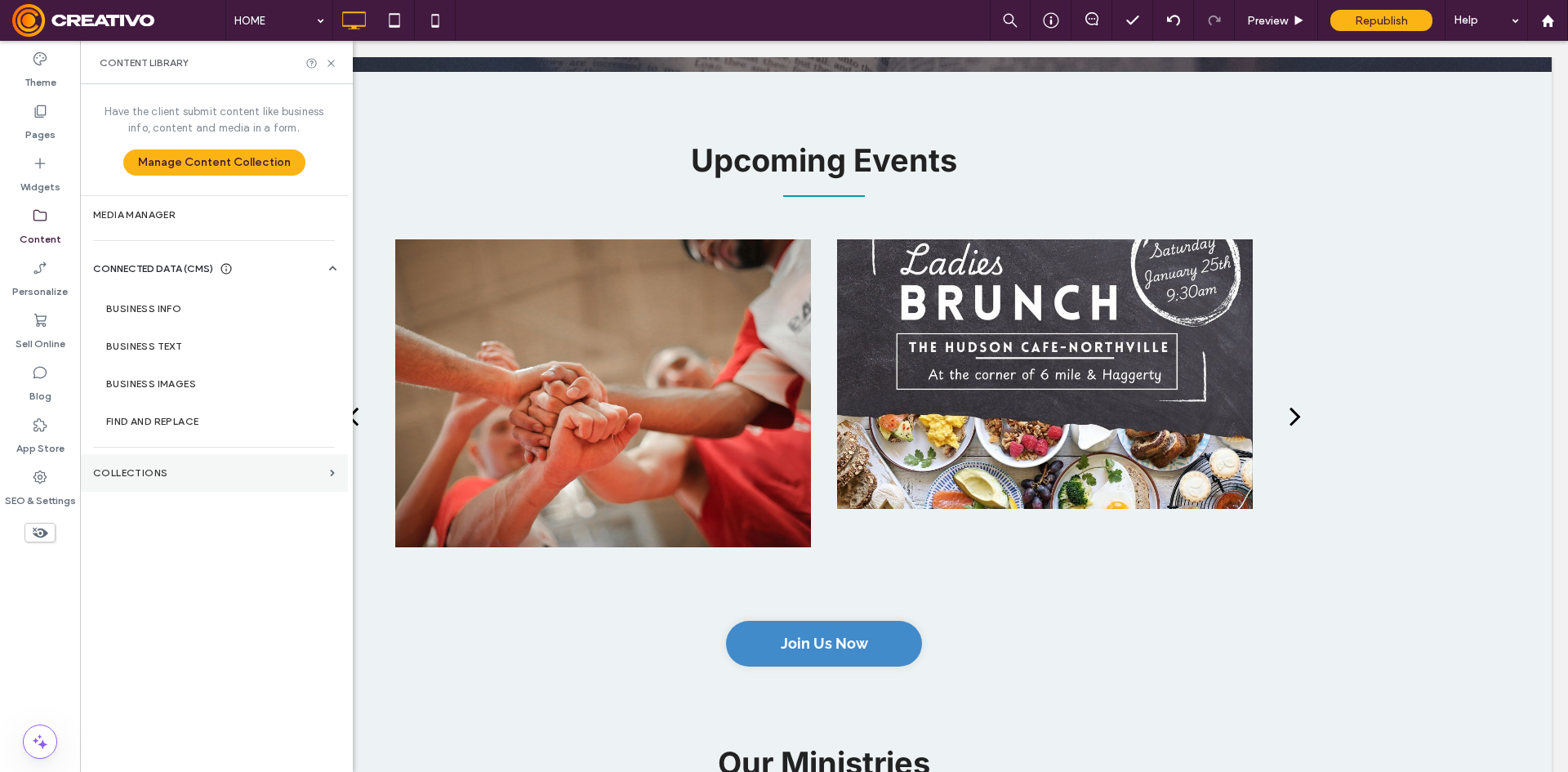
click at [164, 484] on section "Collections" at bounding box center [214, 472] width 268 height 37
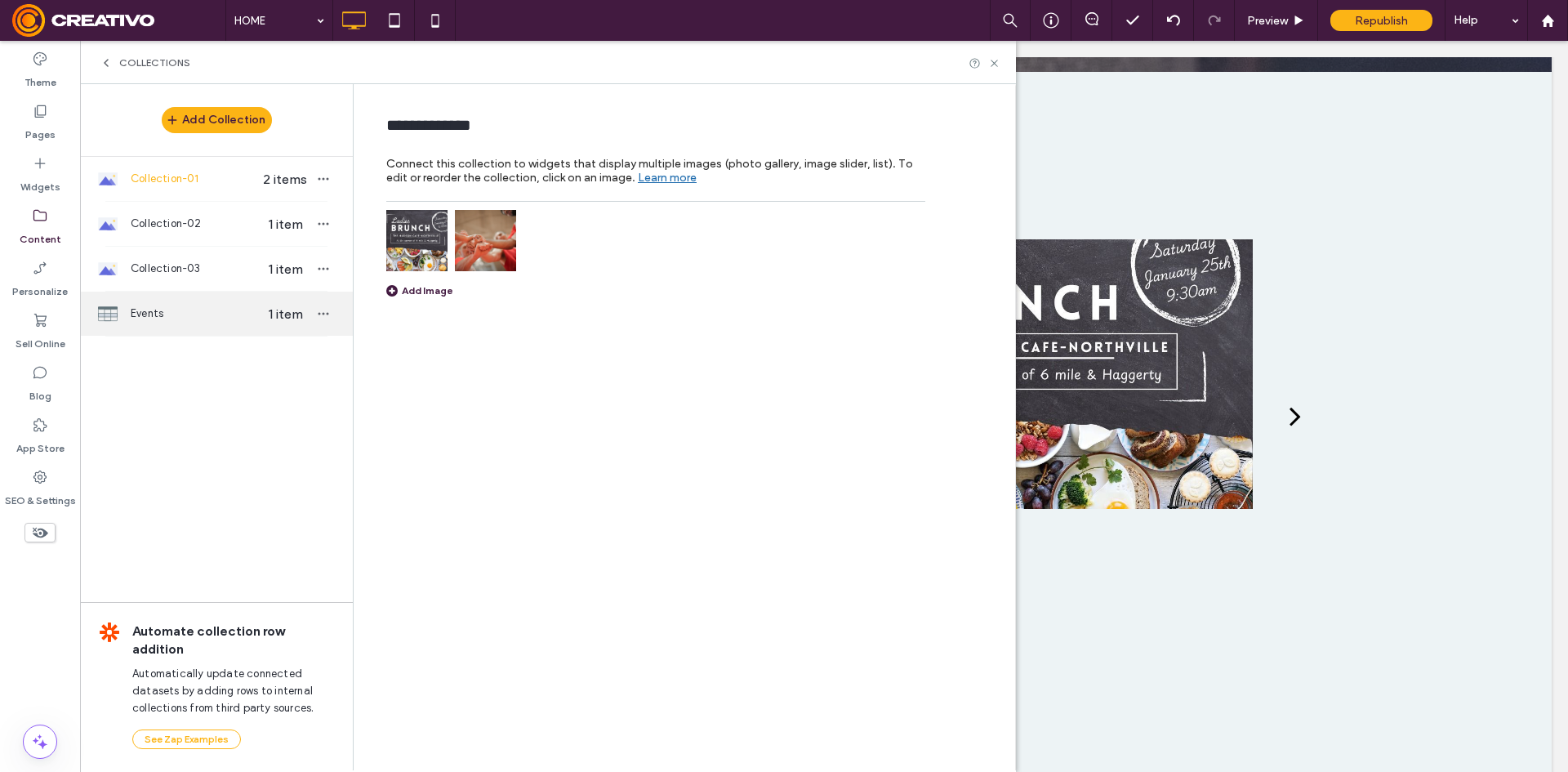
click at [194, 313] on span "Events" at bounding box center [193, 314] width 125 height 17
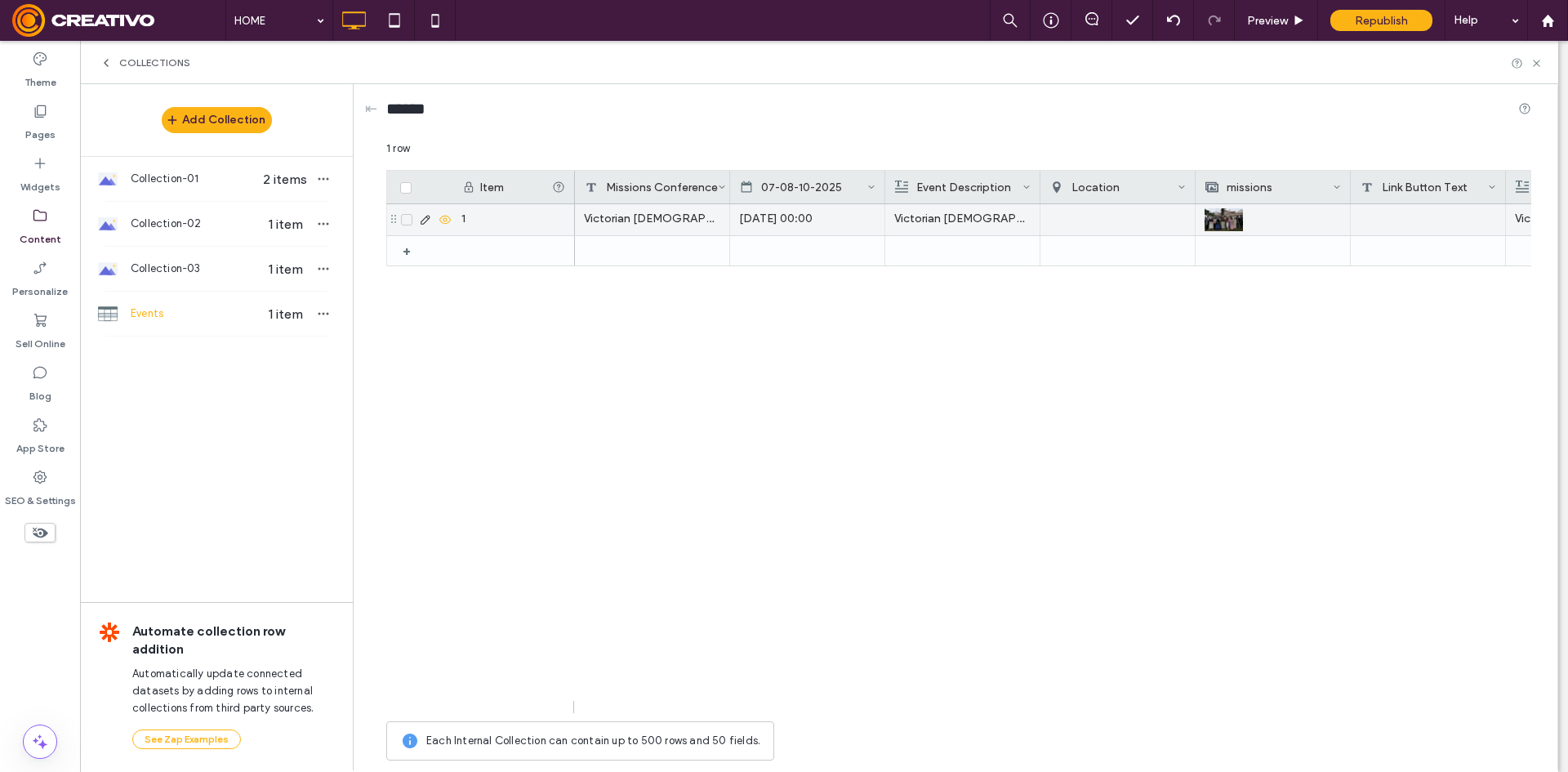
click at [635, 213] on div "Victorian [DEMOGRAPHIC_DATA] Service" at bounding box center [653, 219] width 155 height 31
click at [635, 213] on div "1 row Drag here to set row groups Drag here to set column labels Item Missions …" at bounding box center [958, 454] width 1145 height 628
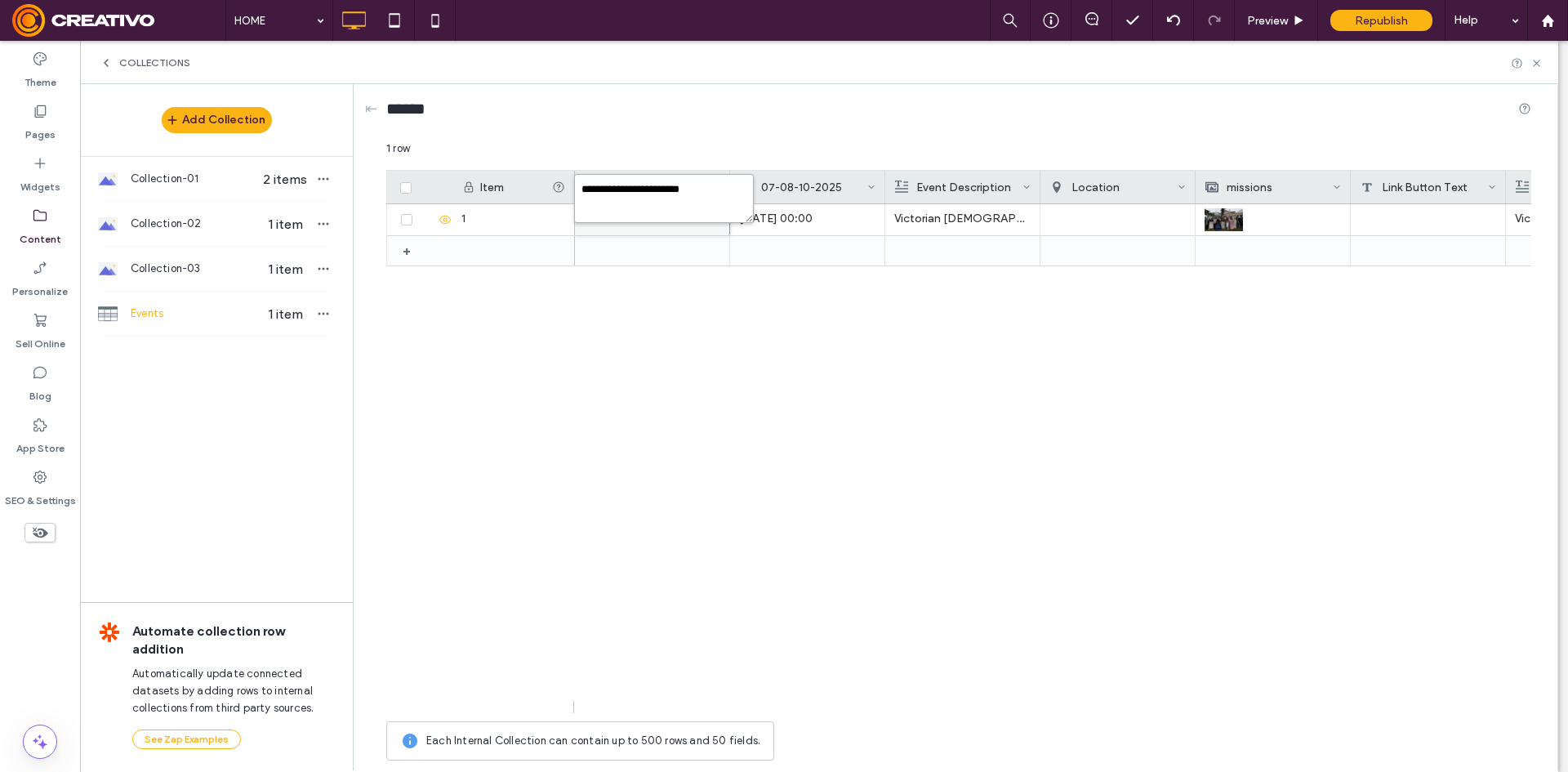
click at [659, 191] on textarea "**********" at bounding box center [663, 199] width 179 height 49
click at [180, 213] on div "Collection-02 1 item" at bounding box center [217, 223] width 272 height 44
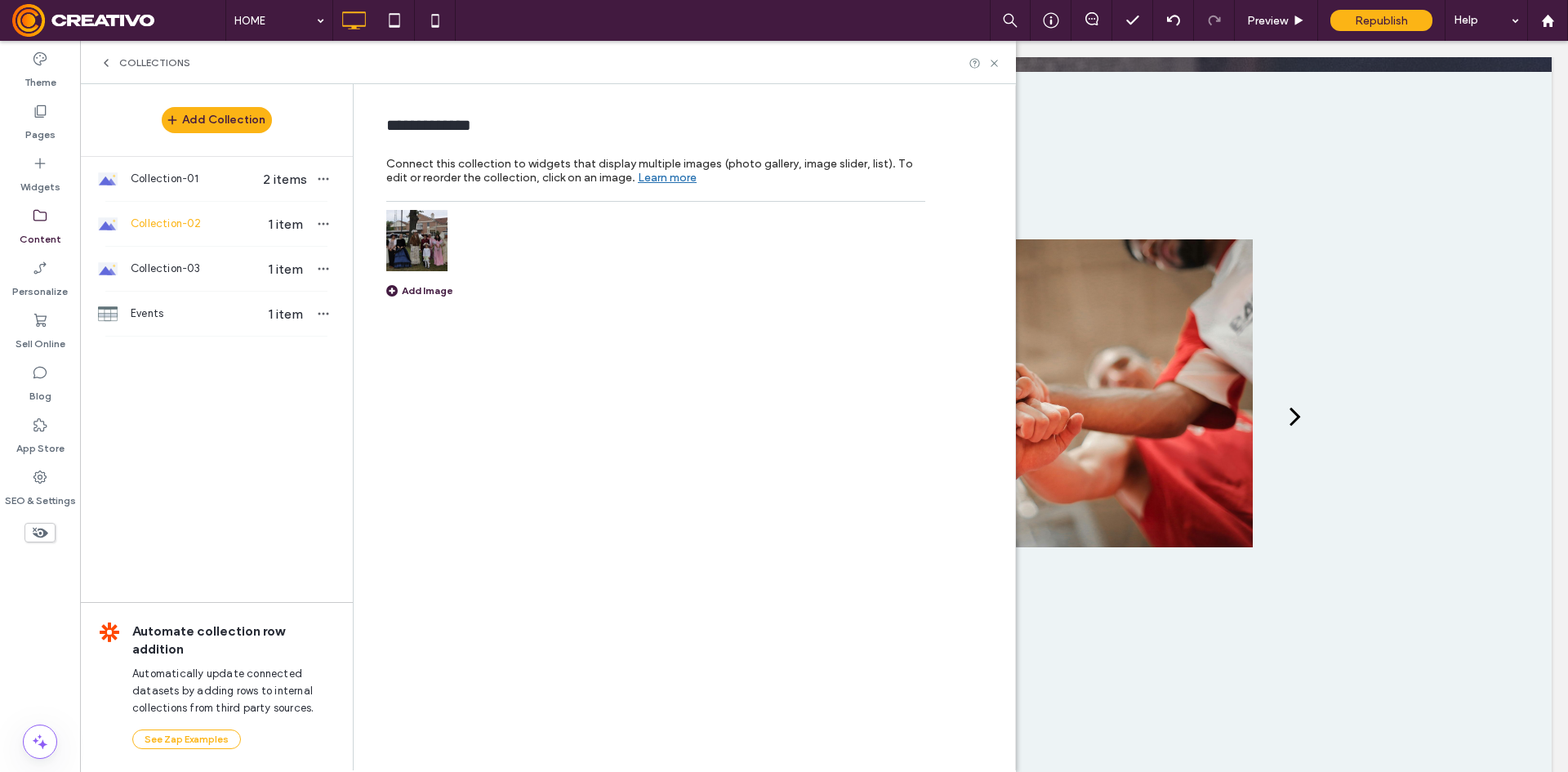
click at [401, 258] on img at bounding box center [416, 240] width 62 height 62
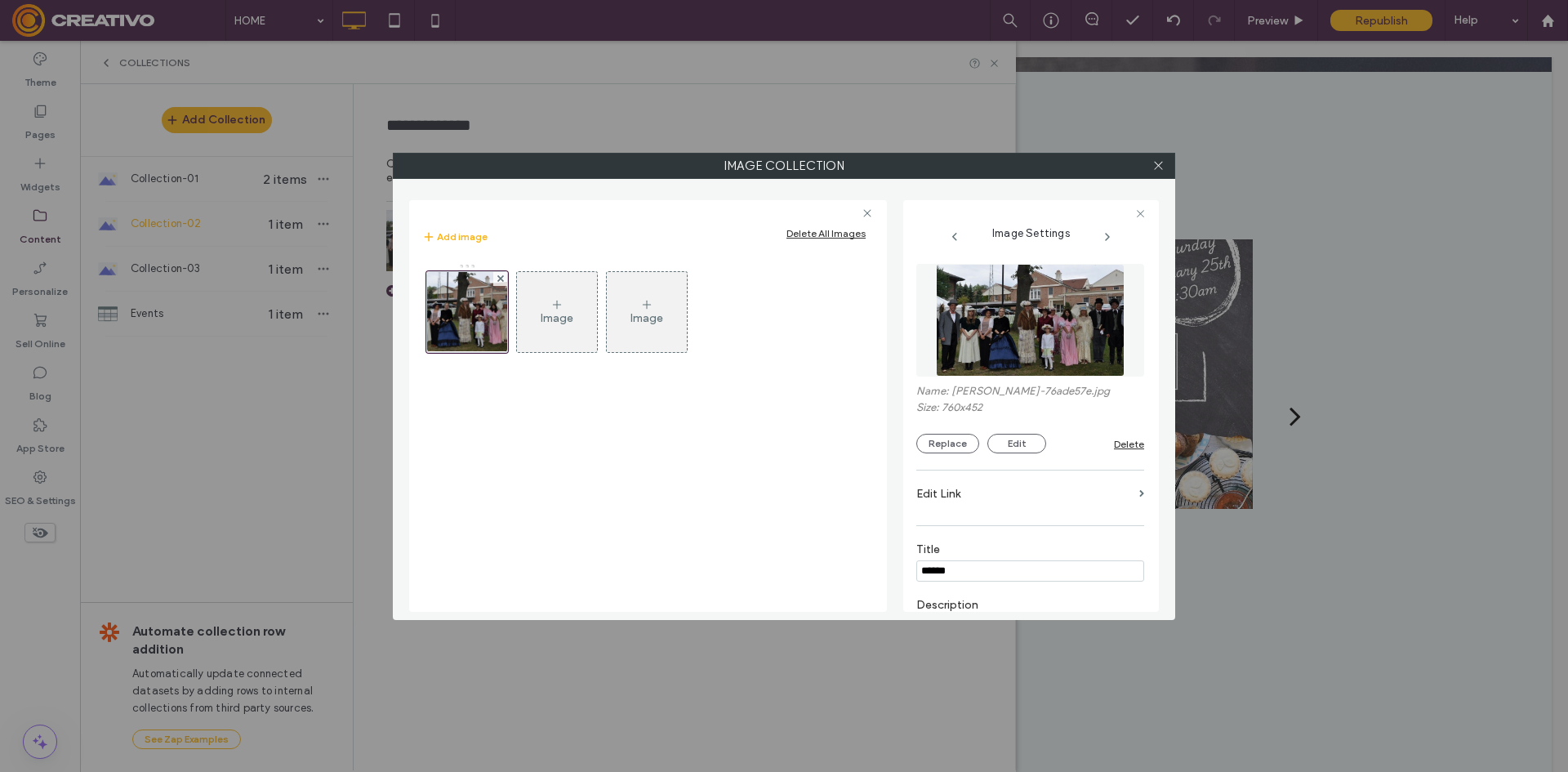
click at [1024, 562] on input "******" at bounding box center [1030, 571] width 228 height 22
type input "**********"
click at [203, 276] on div "**********" at bounding box center [784, 386] width 1568 height 772
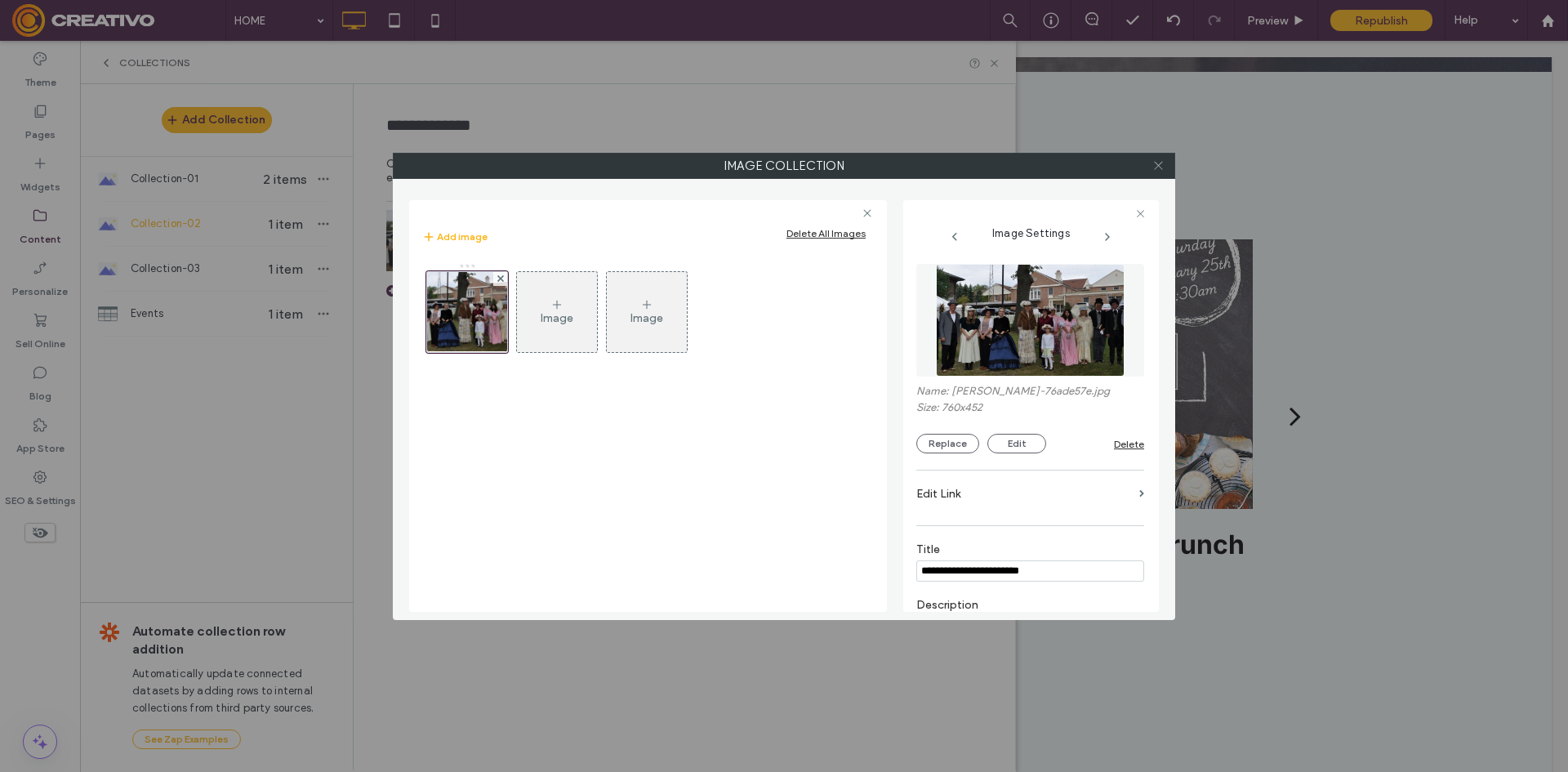
click at [1158, 169] on icon at bounding box center [1158, 166] width 13 height 13
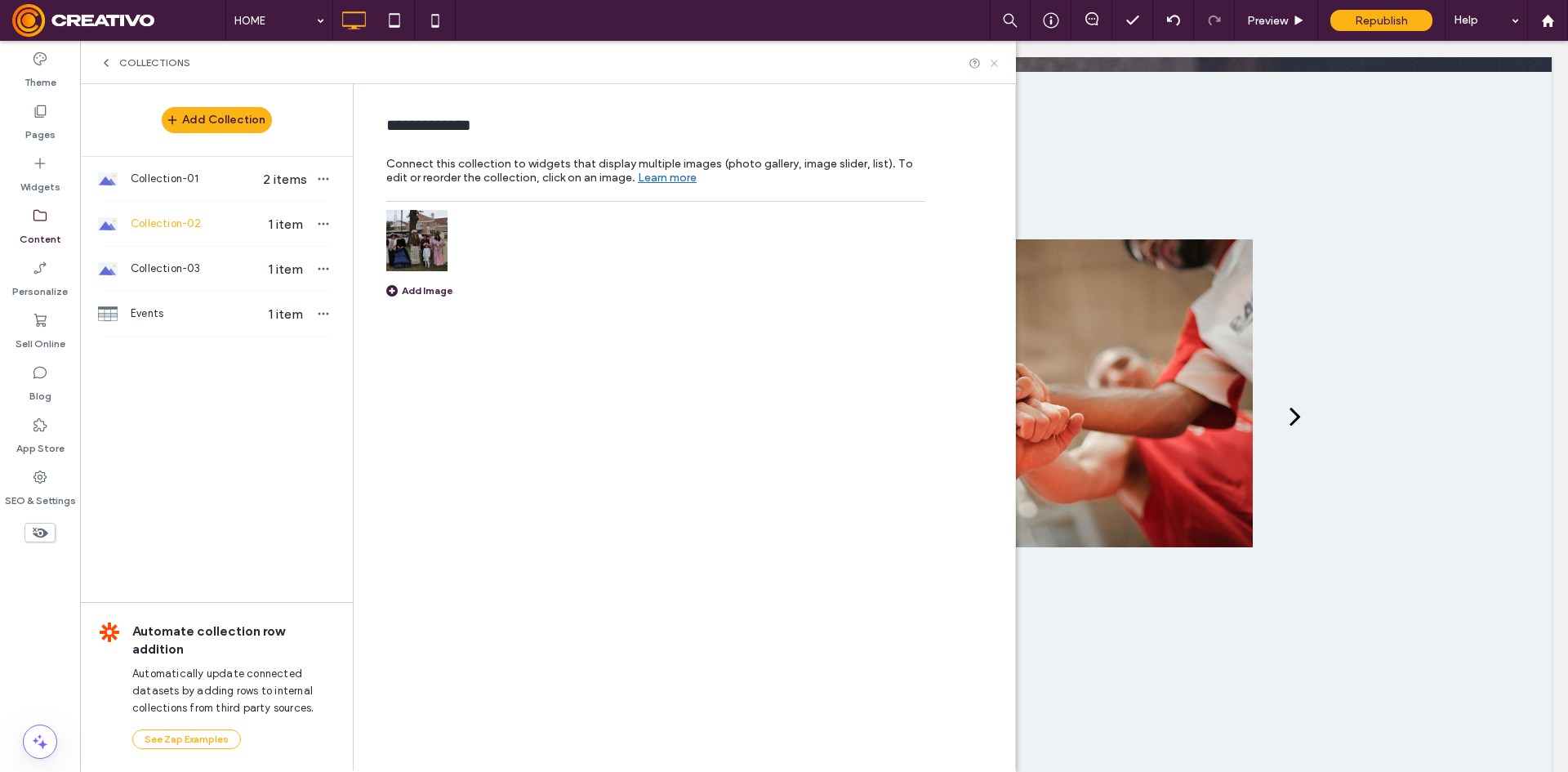
drag, startPoint x: 996, startPoint y: 66, endPoint x: 902, endPoint y: 66, distance: 94.0
click at [996, 66] on icon at bounding box center [994, 63] width 13 height 13
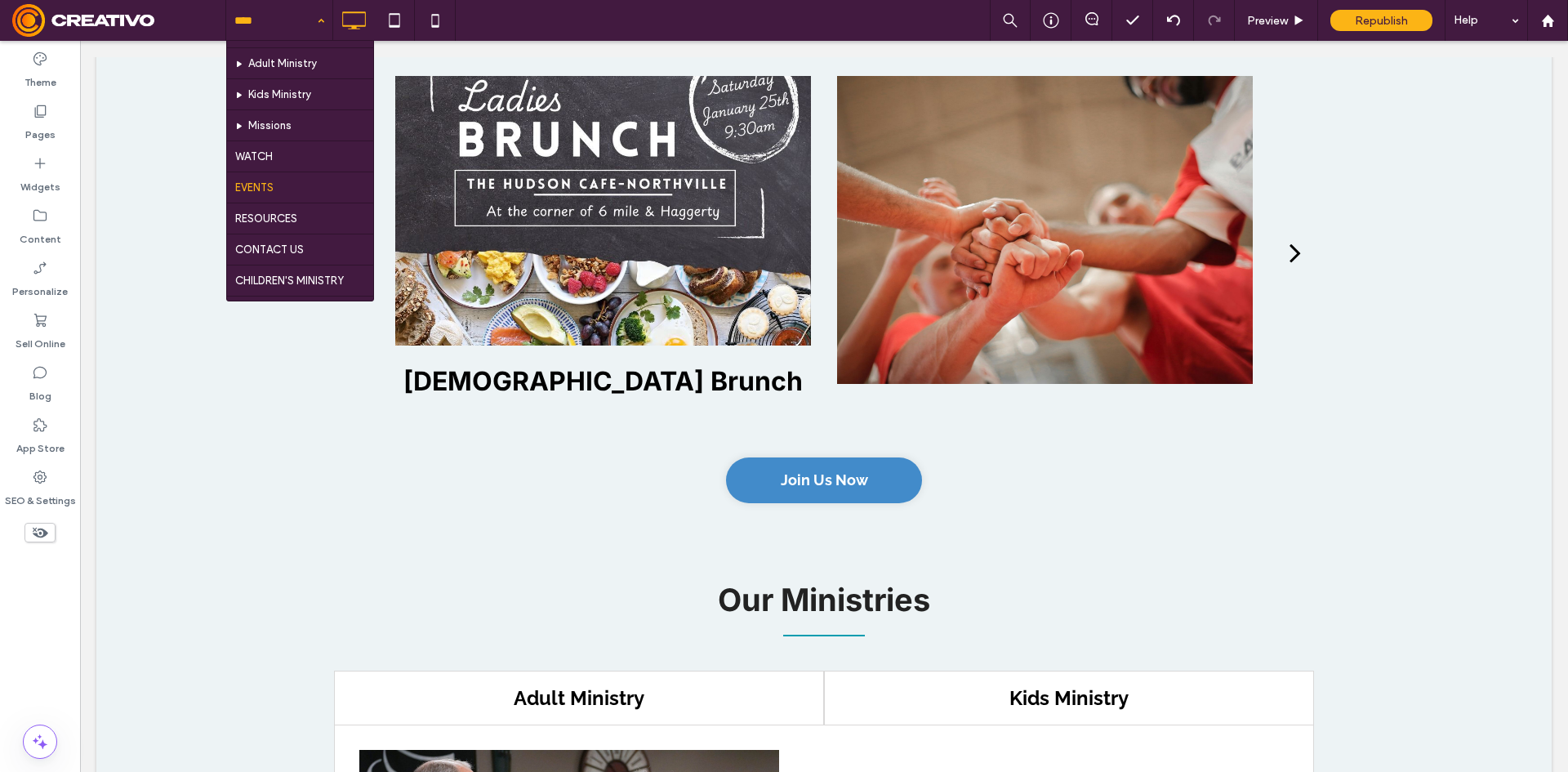
scroll to position [245, 0]
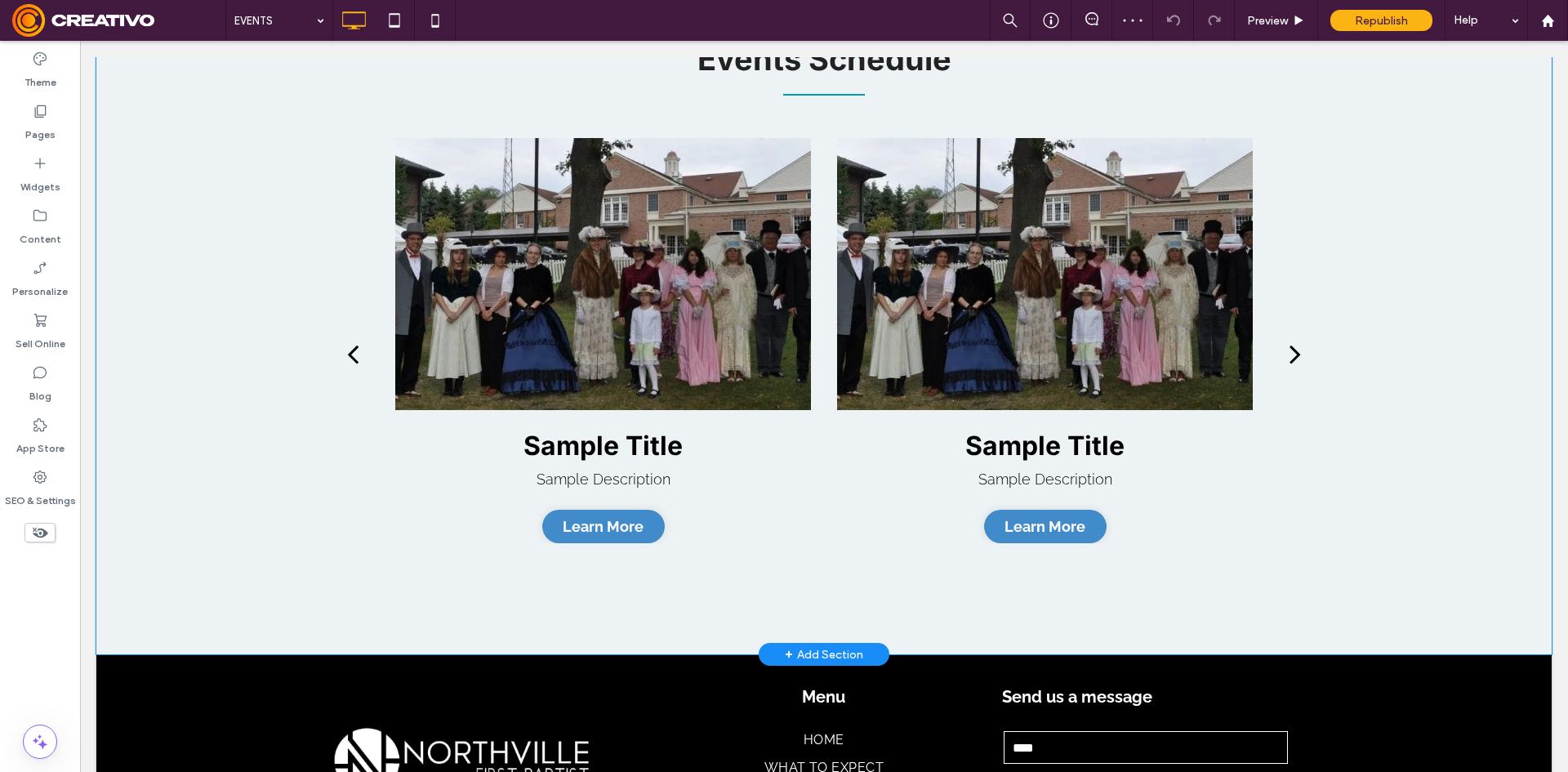
scroll to position [409, 0]
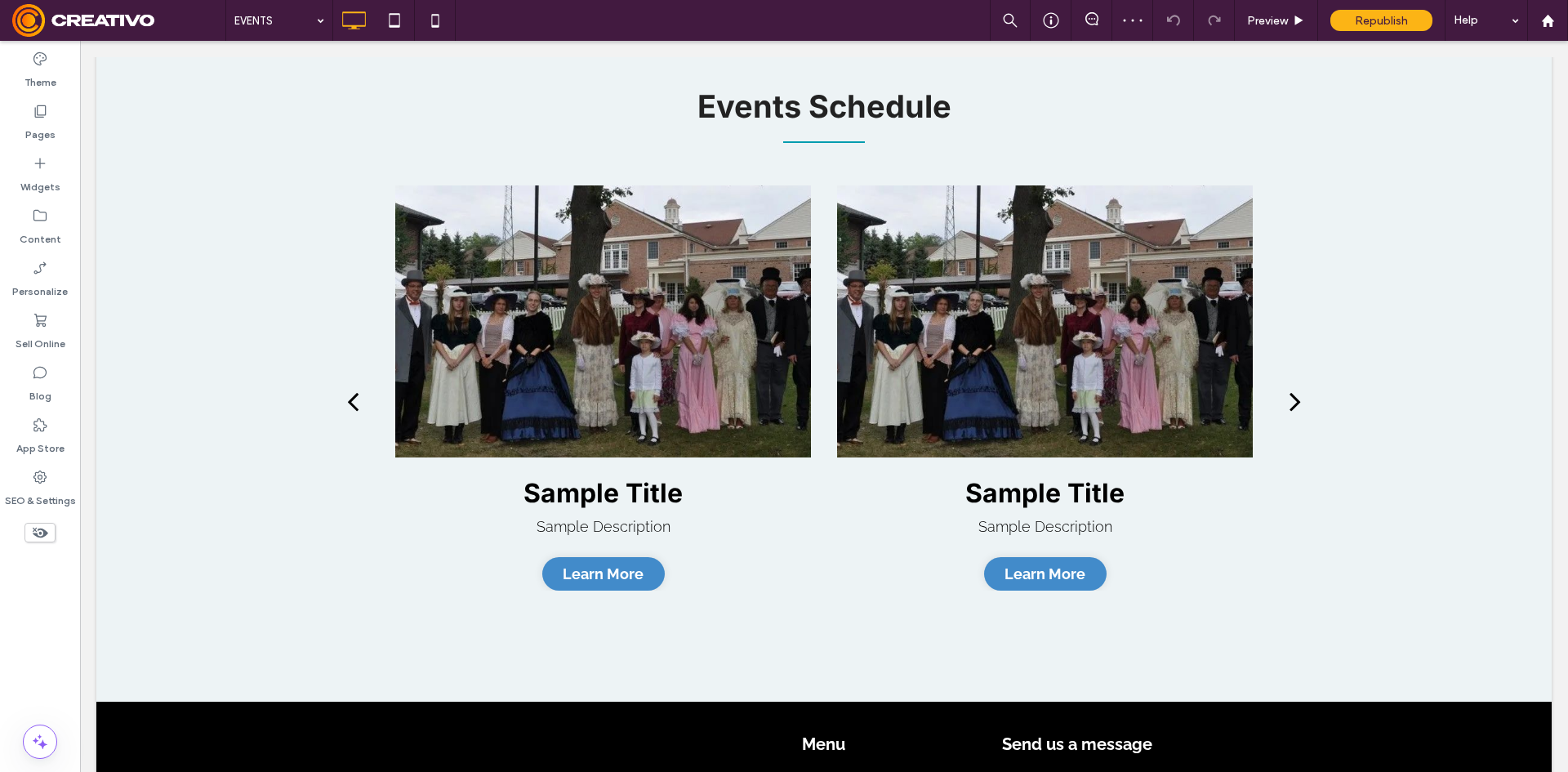
click at [249, 26] on input at bounding box center [274, 21] width 81 height 41
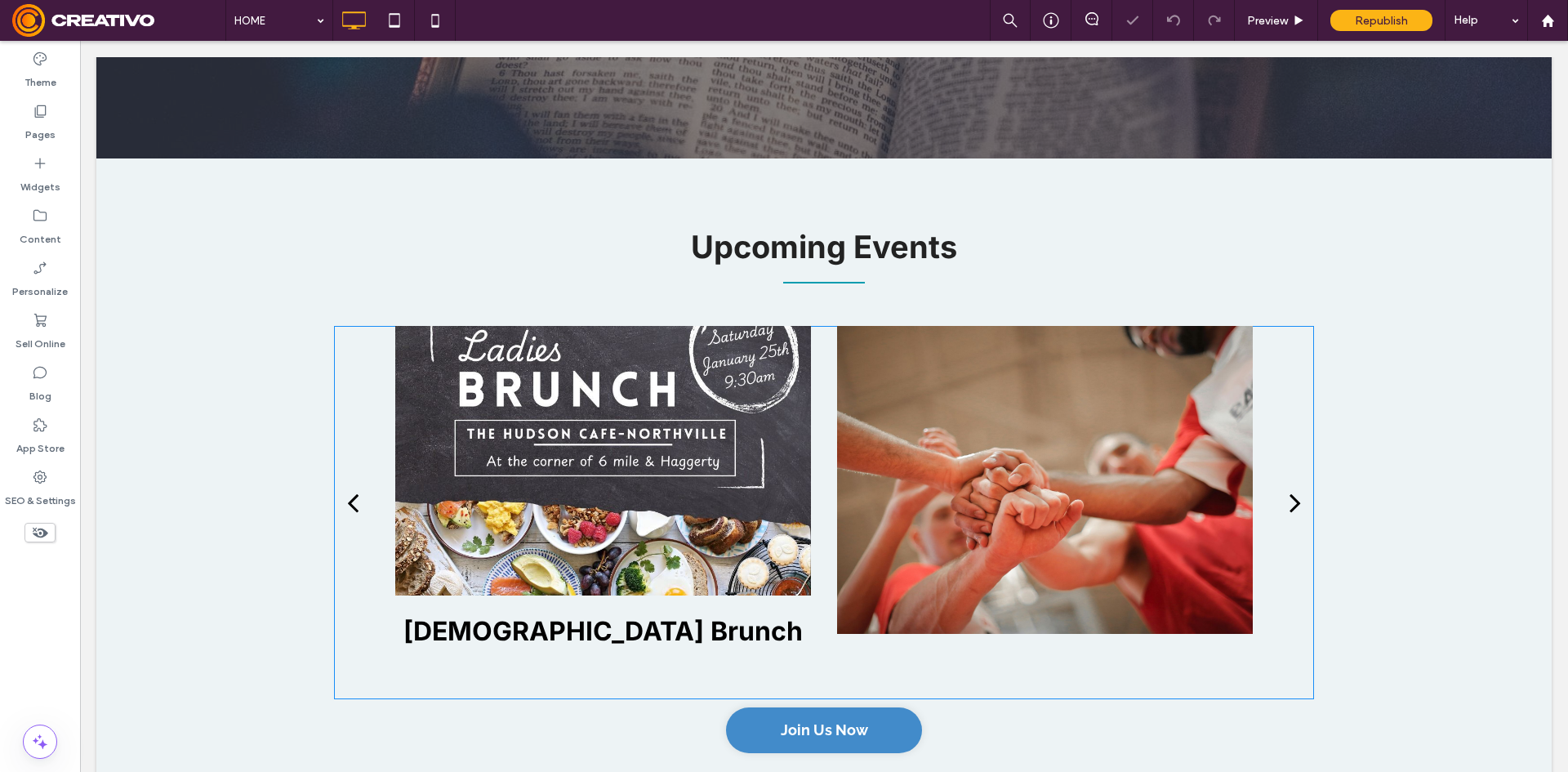
scroll to position [1878, 0]
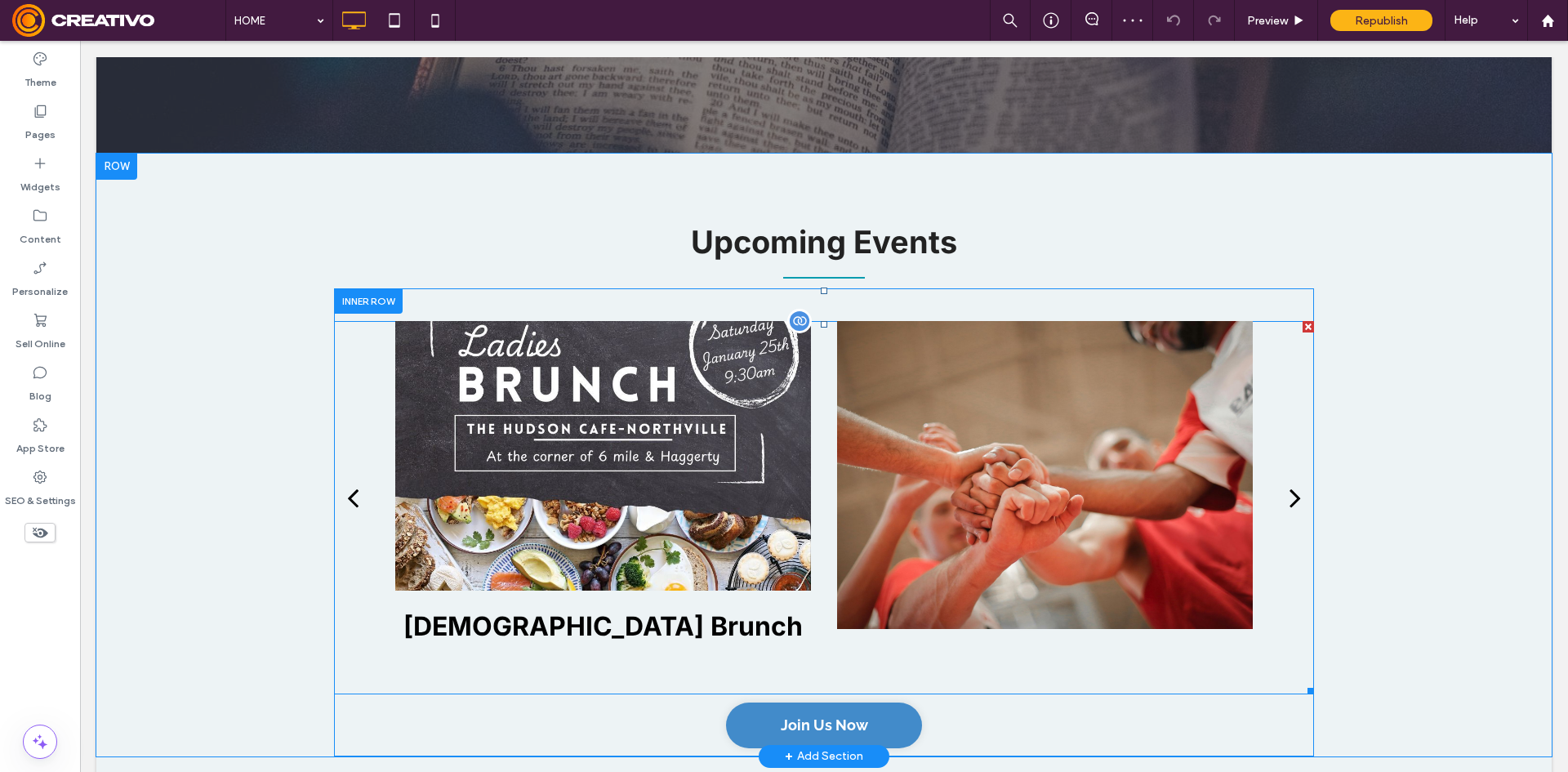
click at [674, 481] on div at bounding box center [603, 456] width 416 height 269
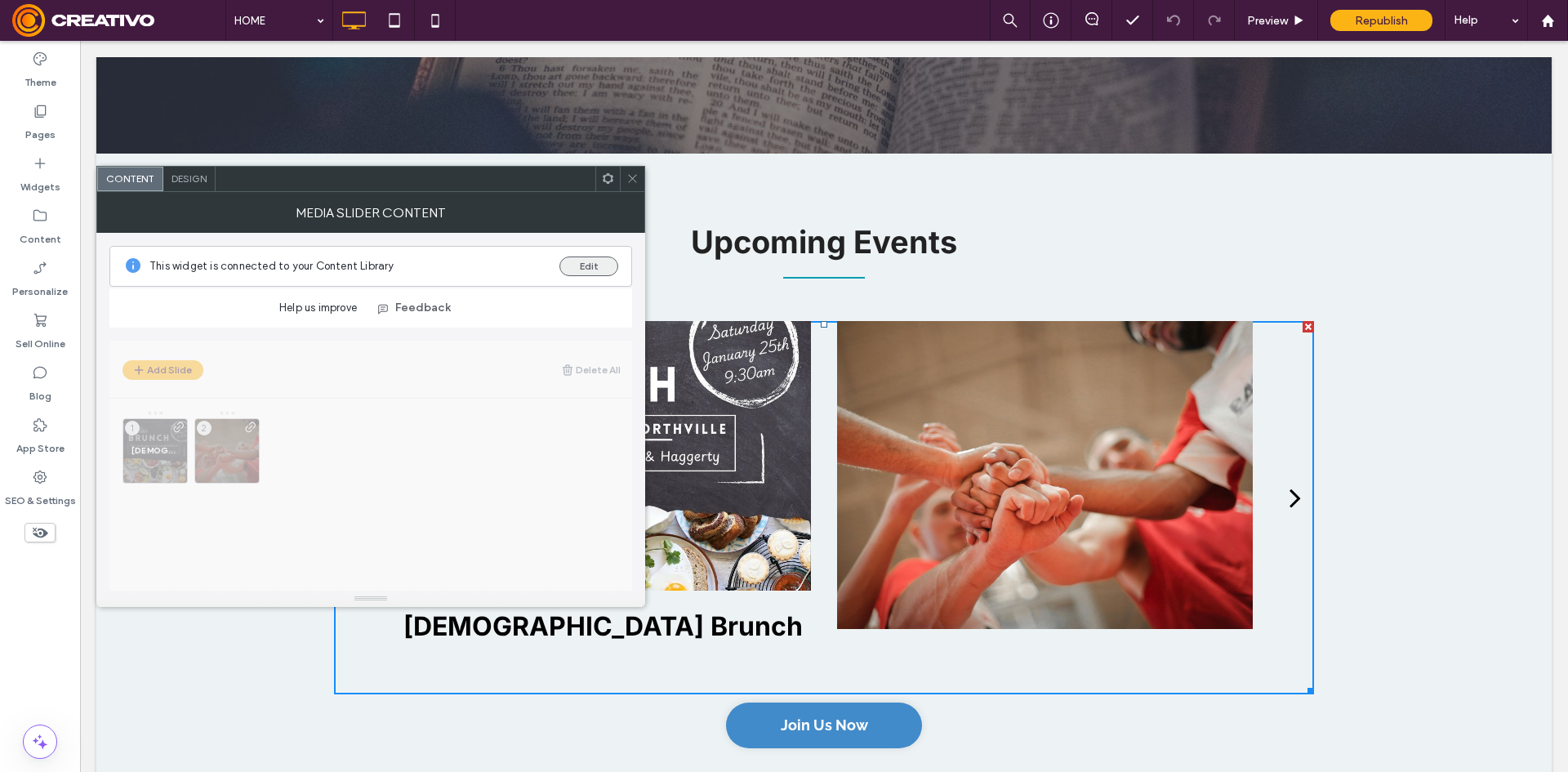
click at [573, 266] on button "Edit" at bounding box center [589, 266] width 59 height 20
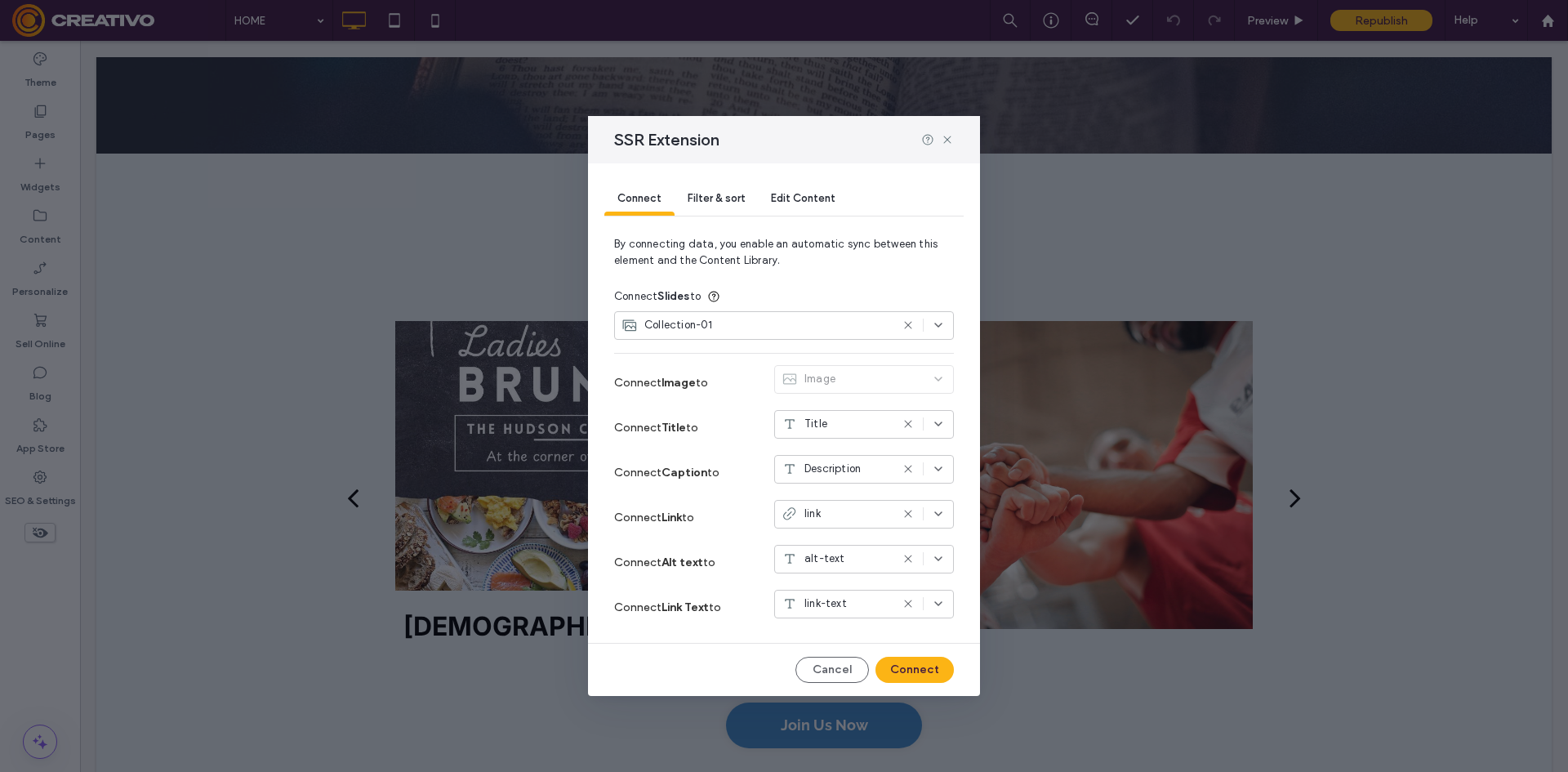
click at [778, 322] on div "Collection-01" at bounding box center [756, 324] width 269 height 17
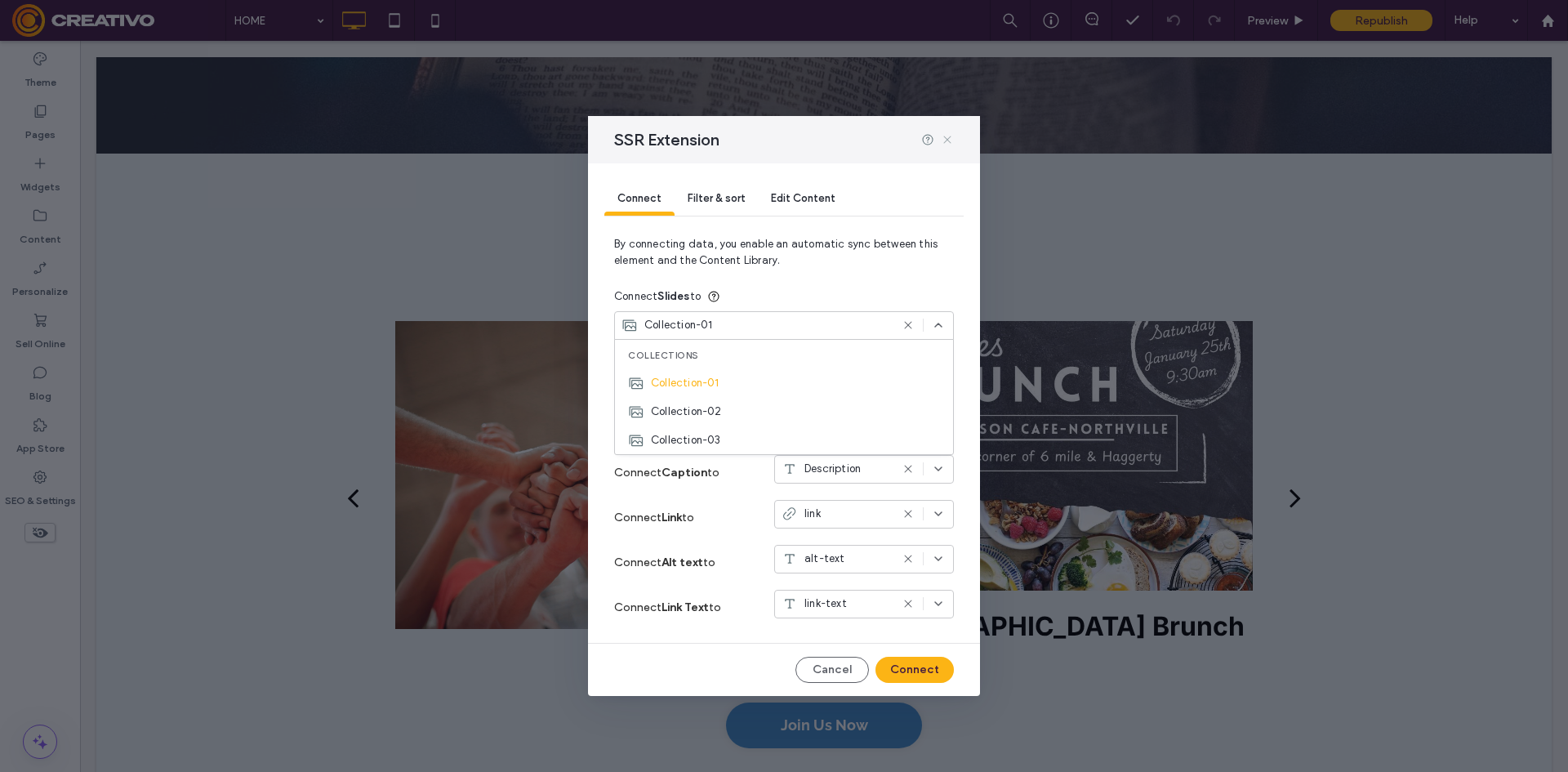
click at [952, 135] on icon at bounding box center [947, 139] width 13 height 13
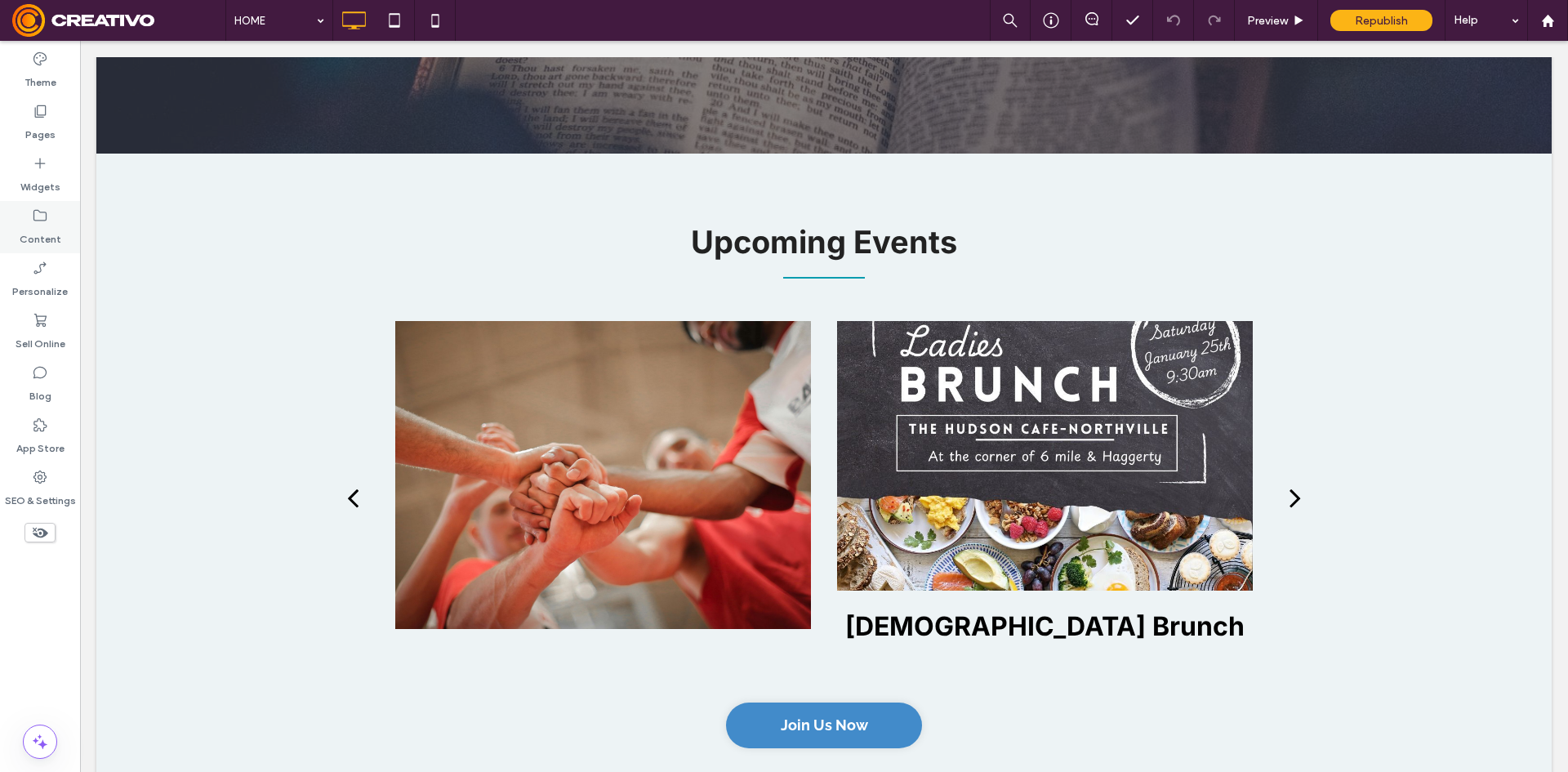
click at [10, 236] on div "Content" at bounding box center [40, 226] width 80 height 52
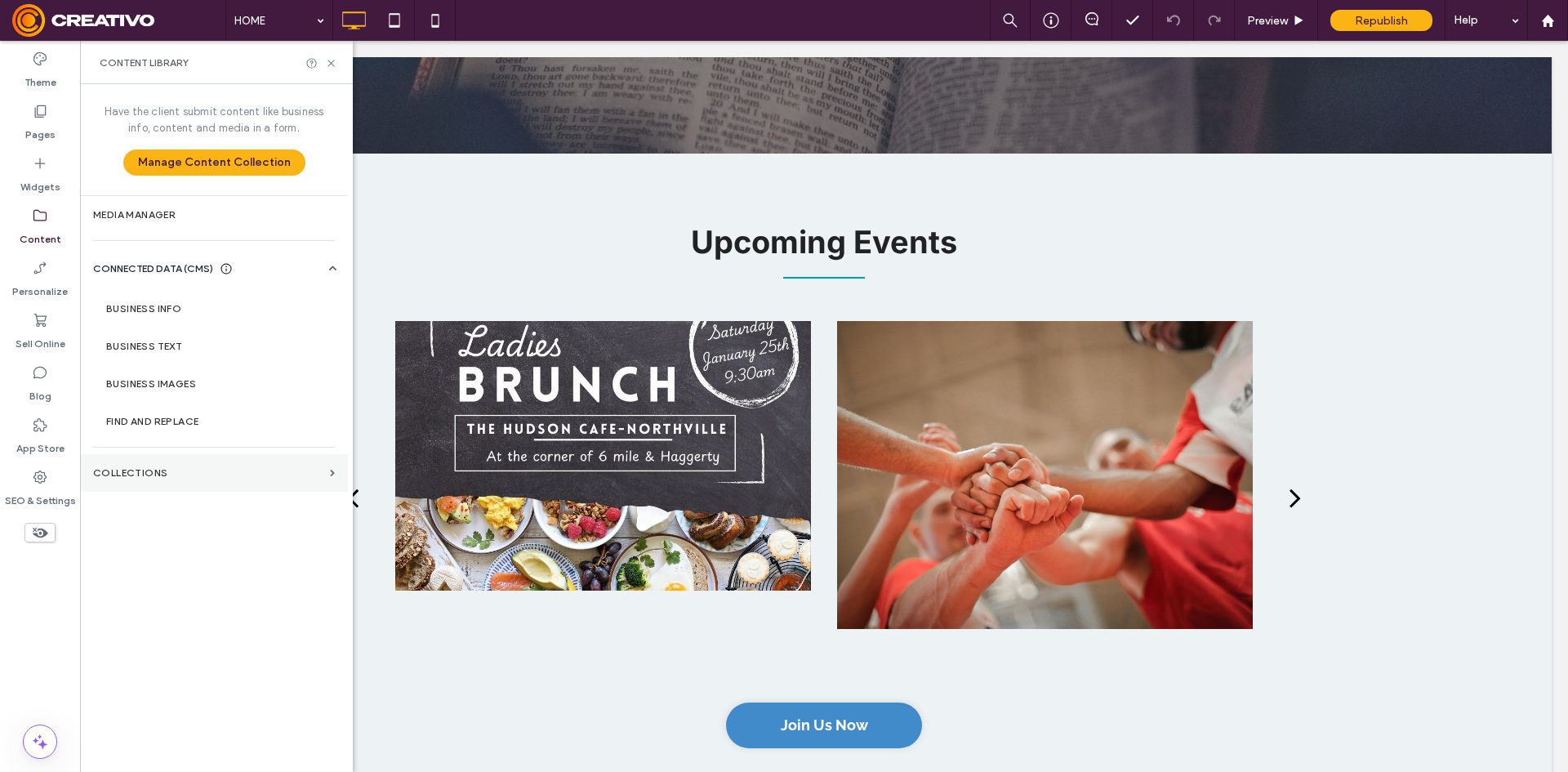
click at [156, 467] on label "Collections" at bounding box center [208, 473] width 230 height 12
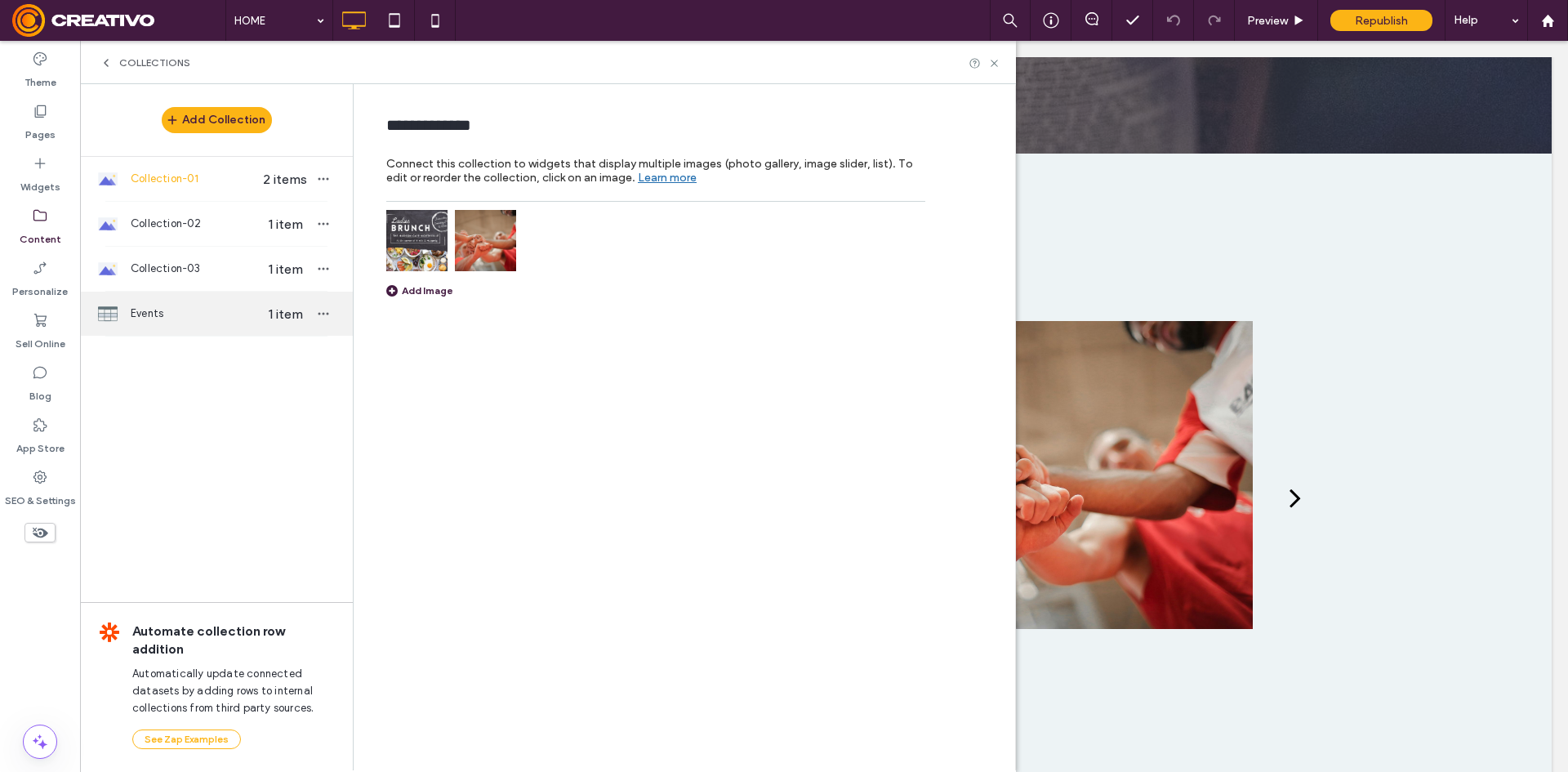
click at [227, 316] on span "Events" at bounding box center [193, 314] width 125 height 17
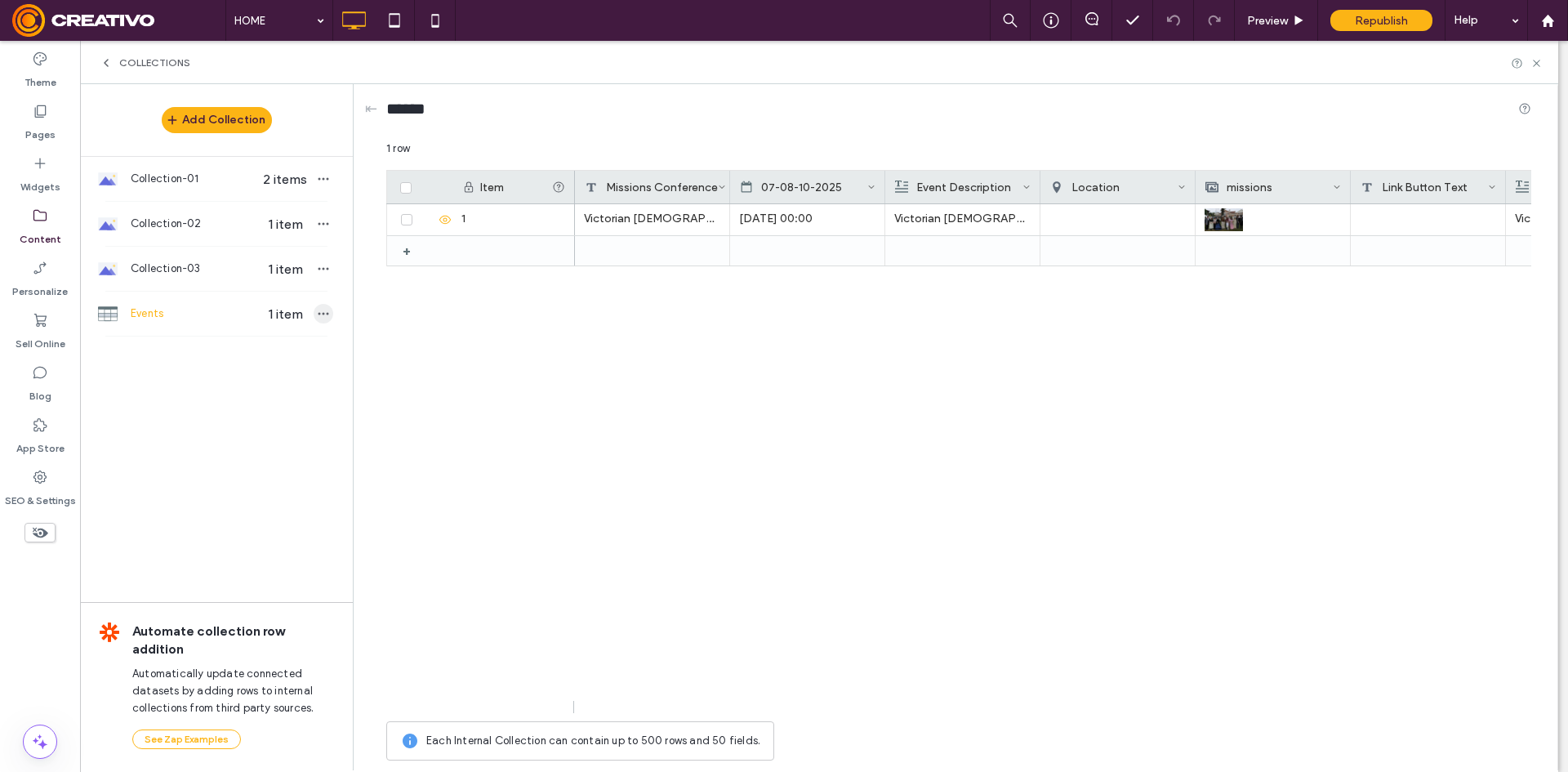
click at [321, 320] on span "button" at bounding box center [323, 314] width 20 height 20
click at [120, 64] on span "Collections" at bounding box center [155, 63] width 72 height 13
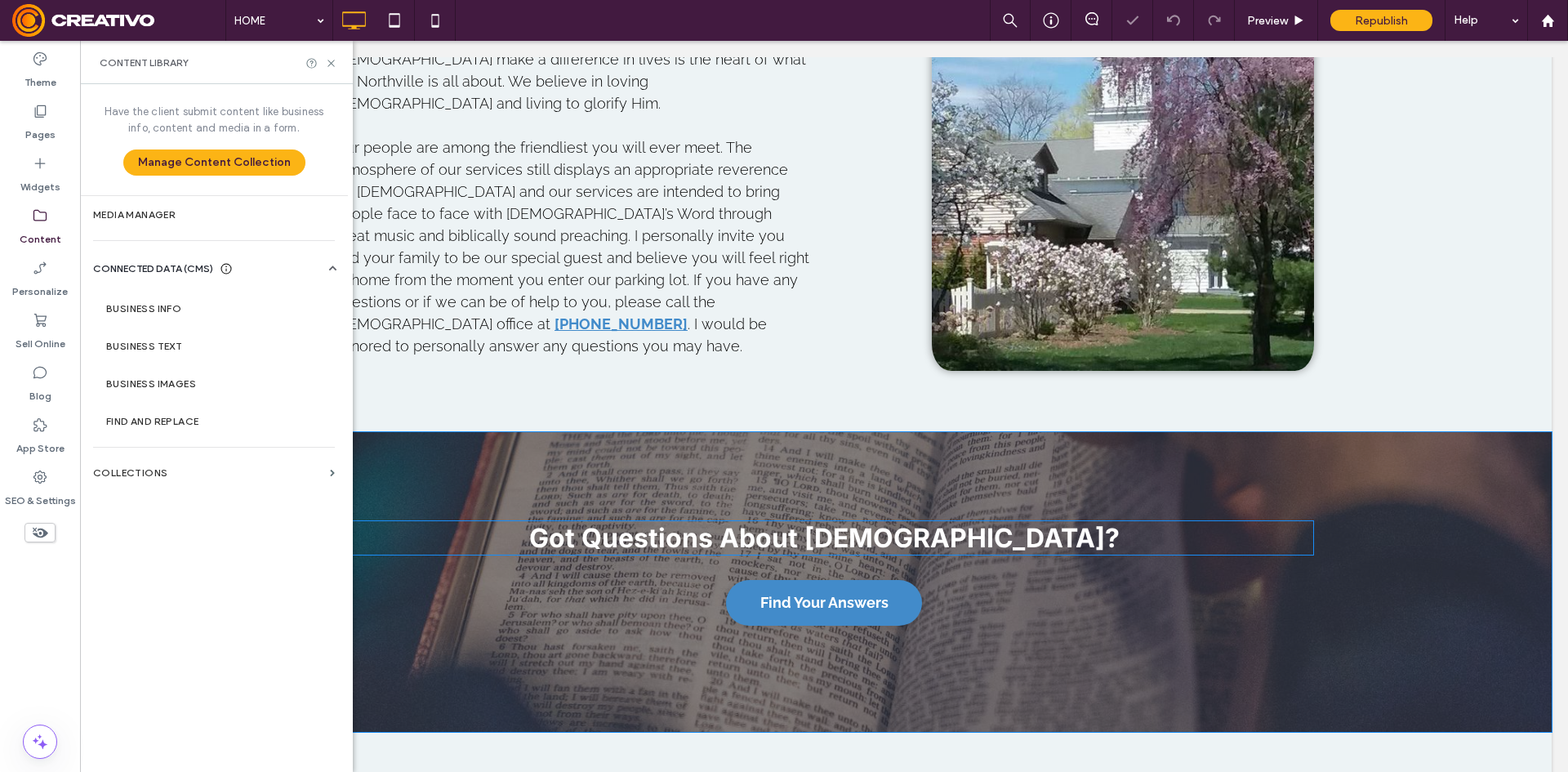
scroll to position [1797, 0]
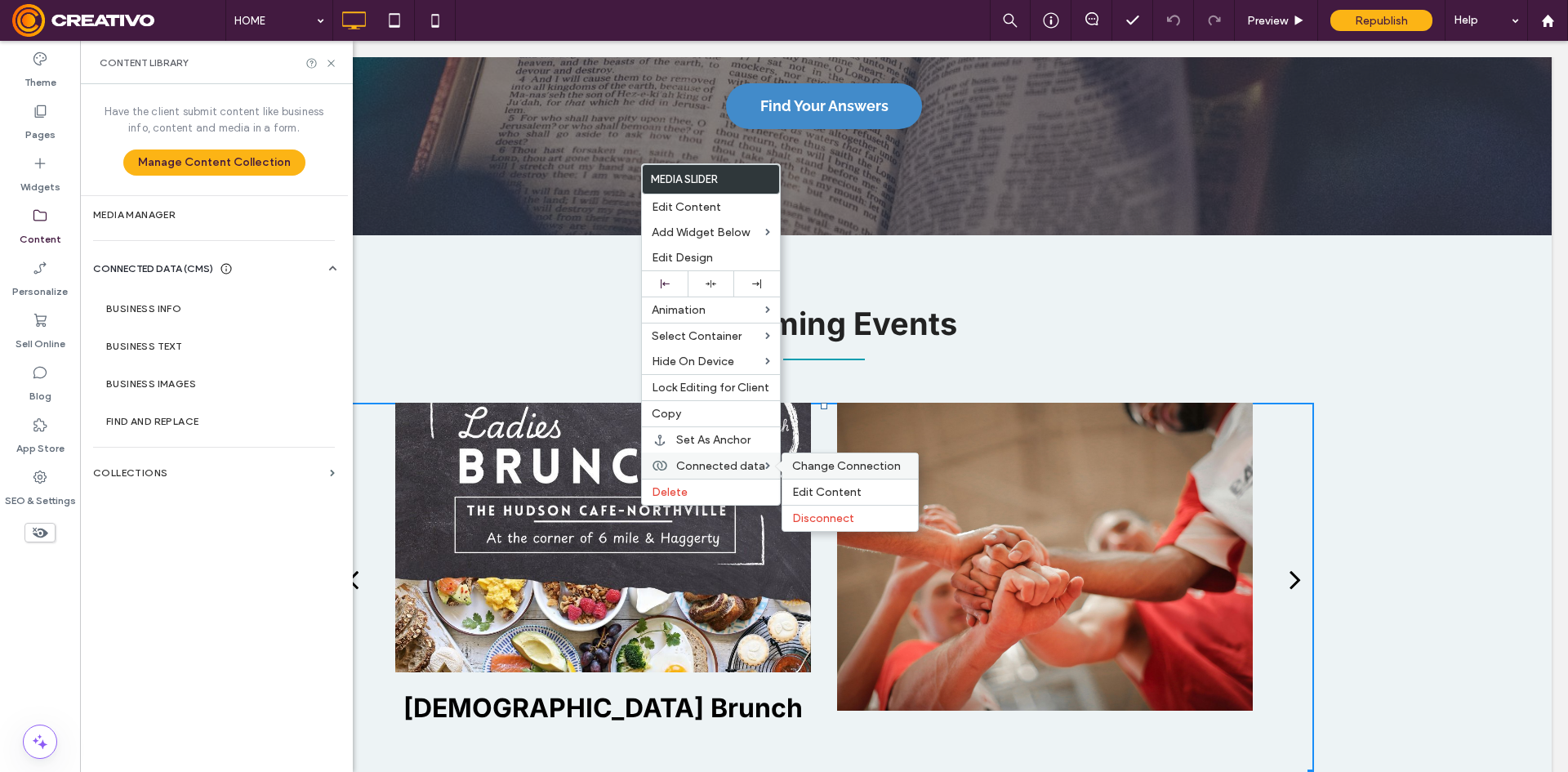
click at [809, 464] on span "Change Connection" at bounding box center [846, 465] width 109 height 14
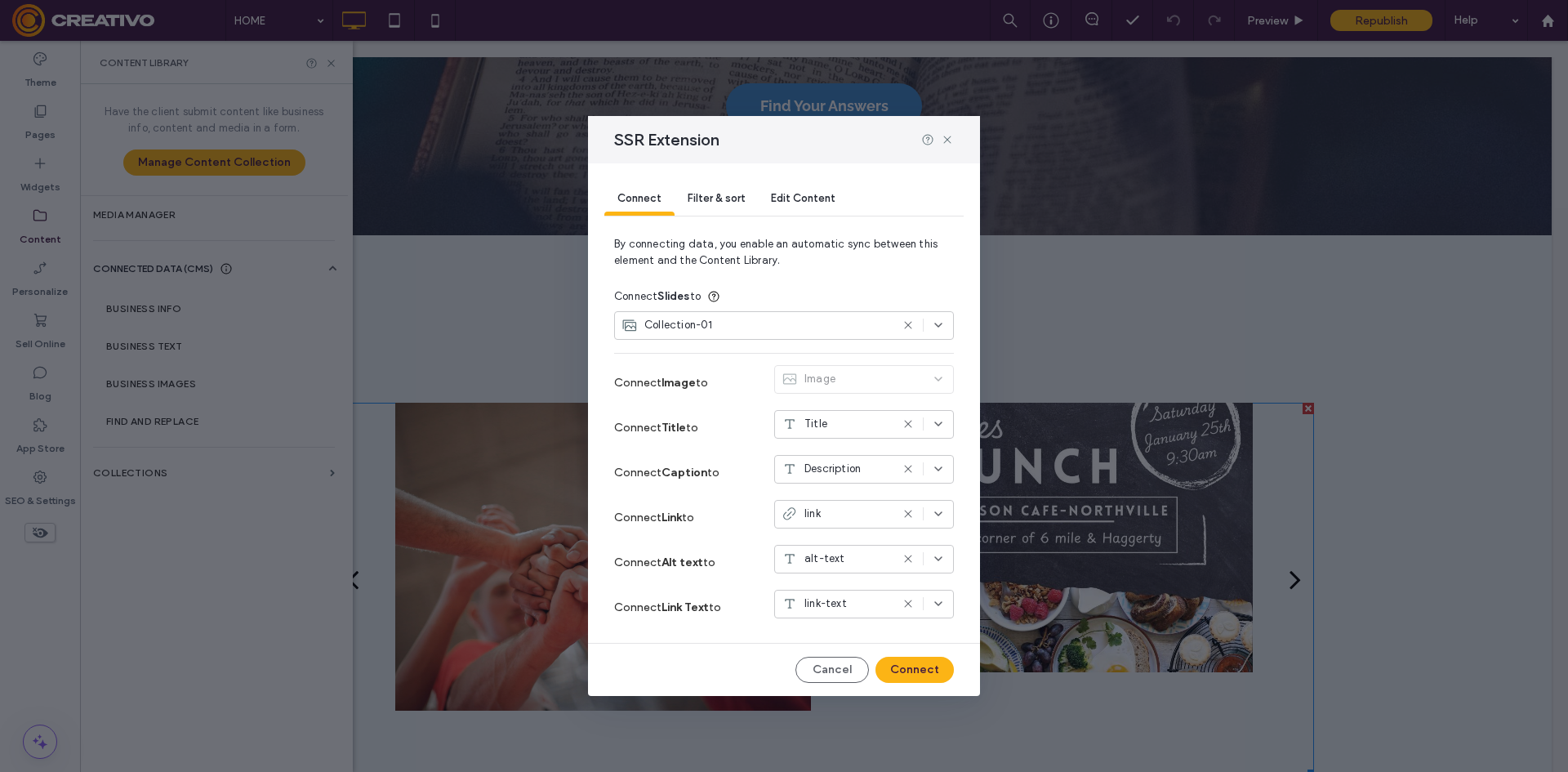
click at [781, 328] on div "Collection-01" at bounding box center [756, 324] width 269 height 17
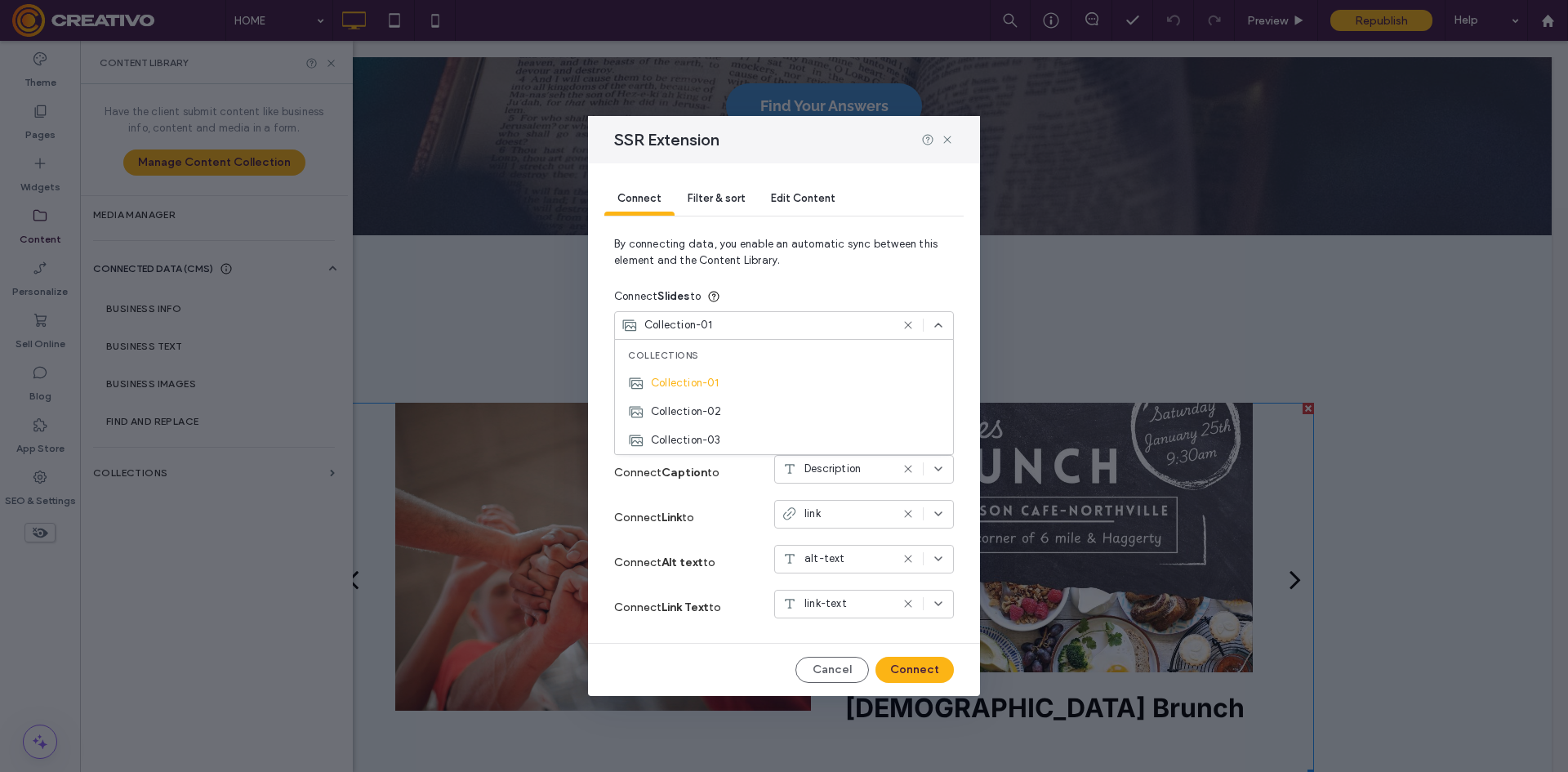
click at [675, 631] on div "Connect Filter & sort Edit Content By connecting data, you enable an automatic …" at bounding box center [784, 429] width 392 height 532
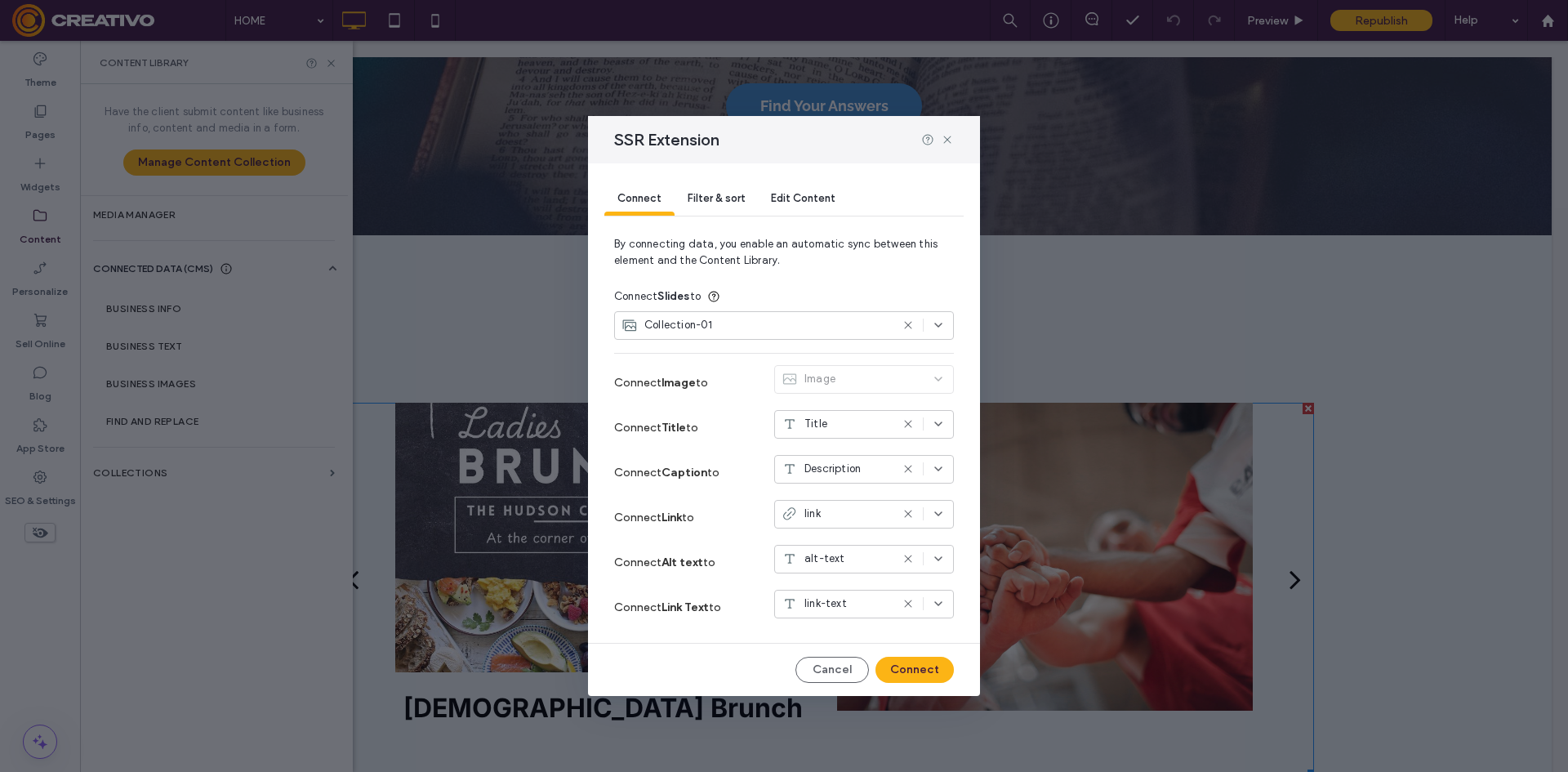
click at [724, 198] on span "Filter & sort" at bounding box center [716, 198] width 57 height 13
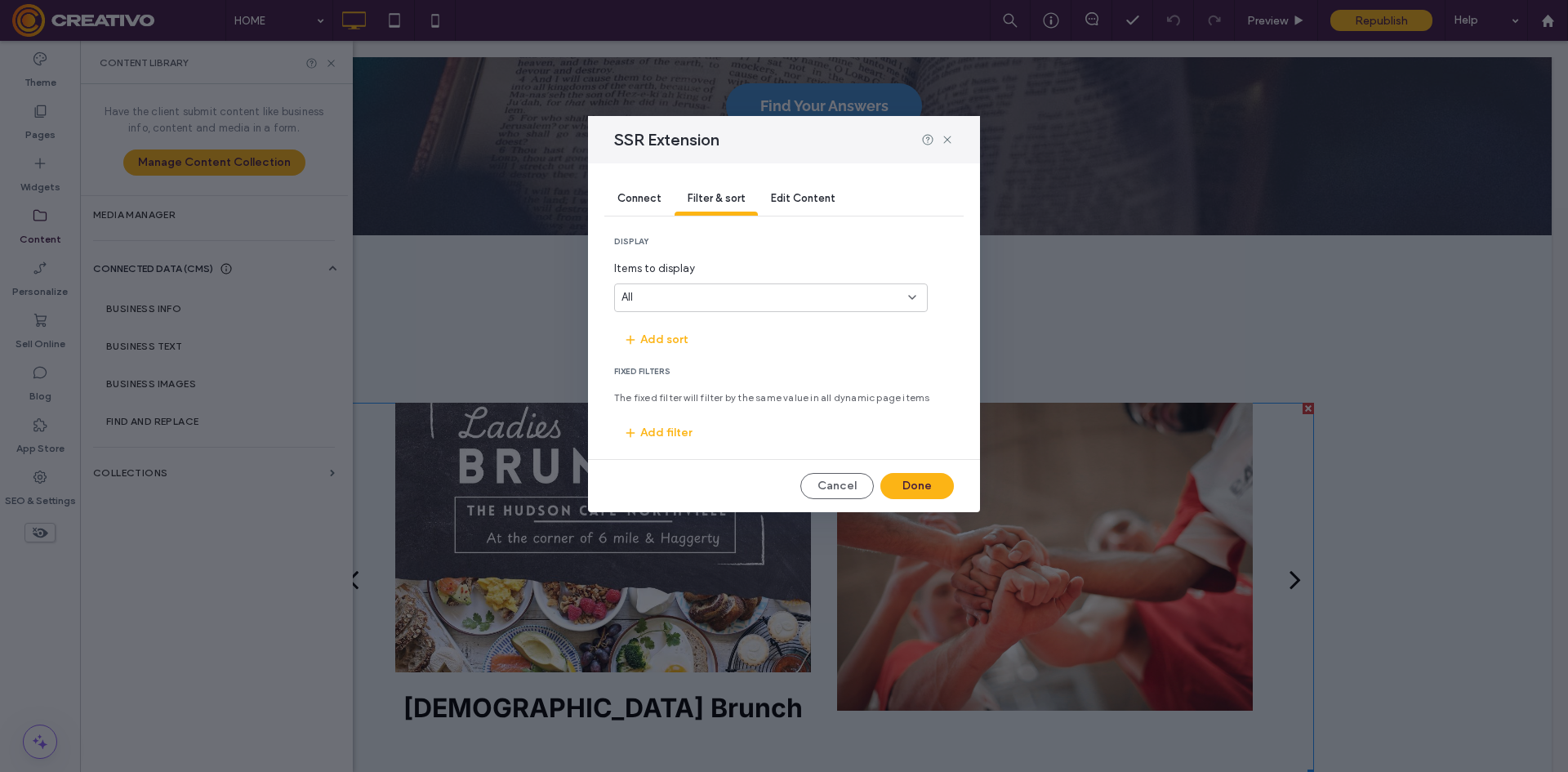
click at [798, 199] on span "Edit Content" at bounding box center [804, 198] width 65 height 13
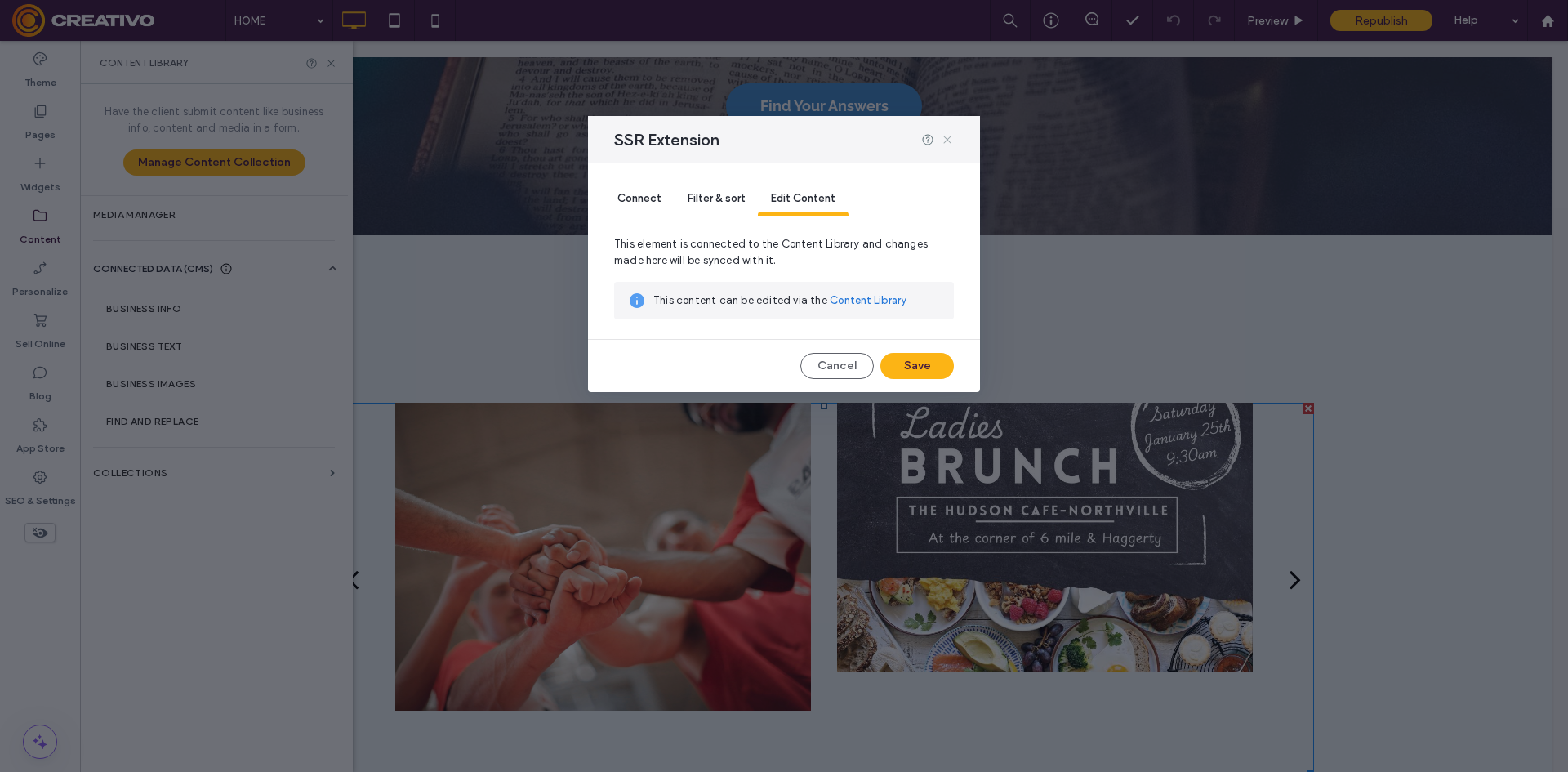
click at [947, 140] on icon at bounding box center [947, 139] width 13 height 13
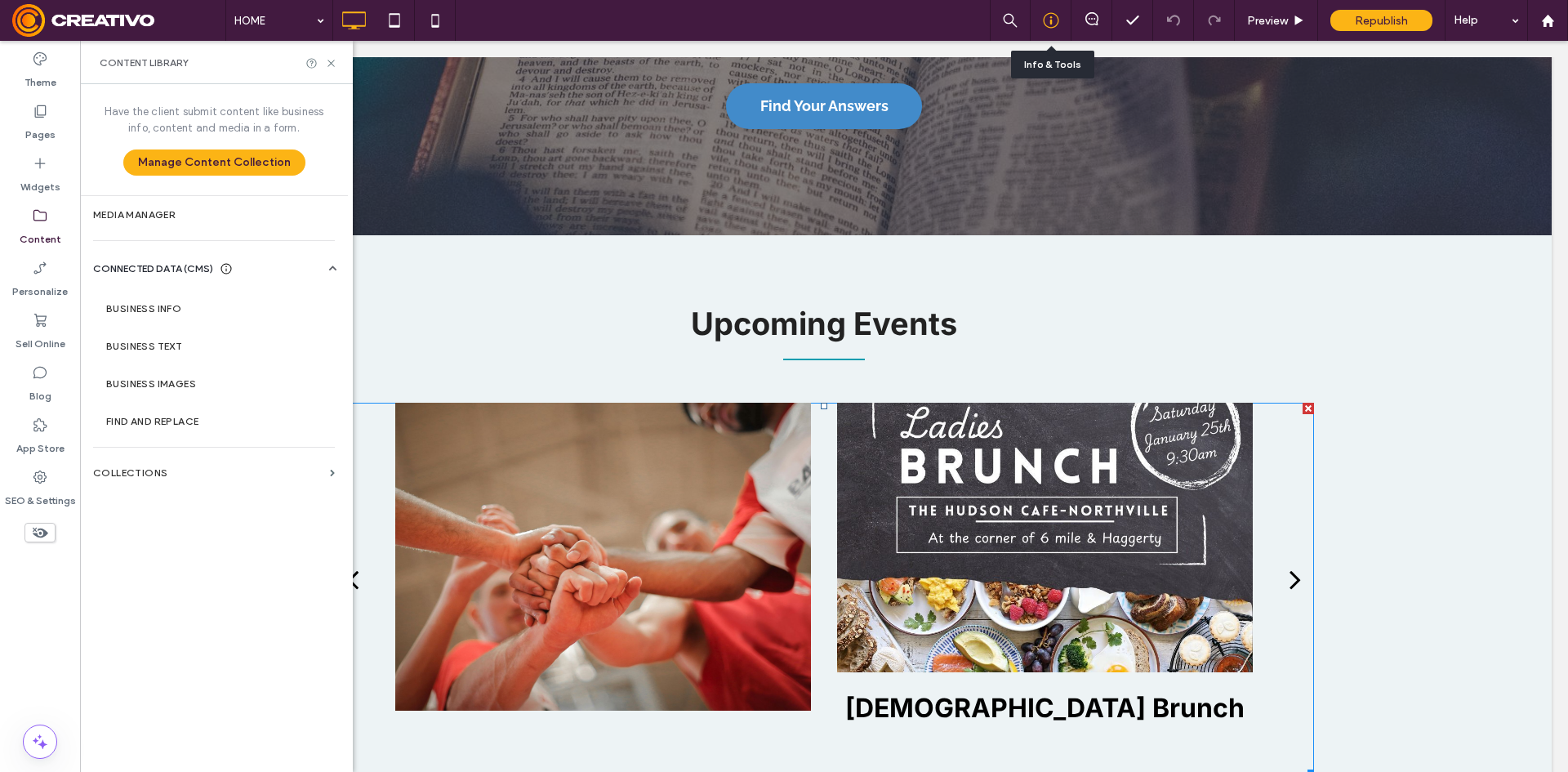
click at [1056, 27] on icon at bounding box center [1051, 21] width 17 height 17
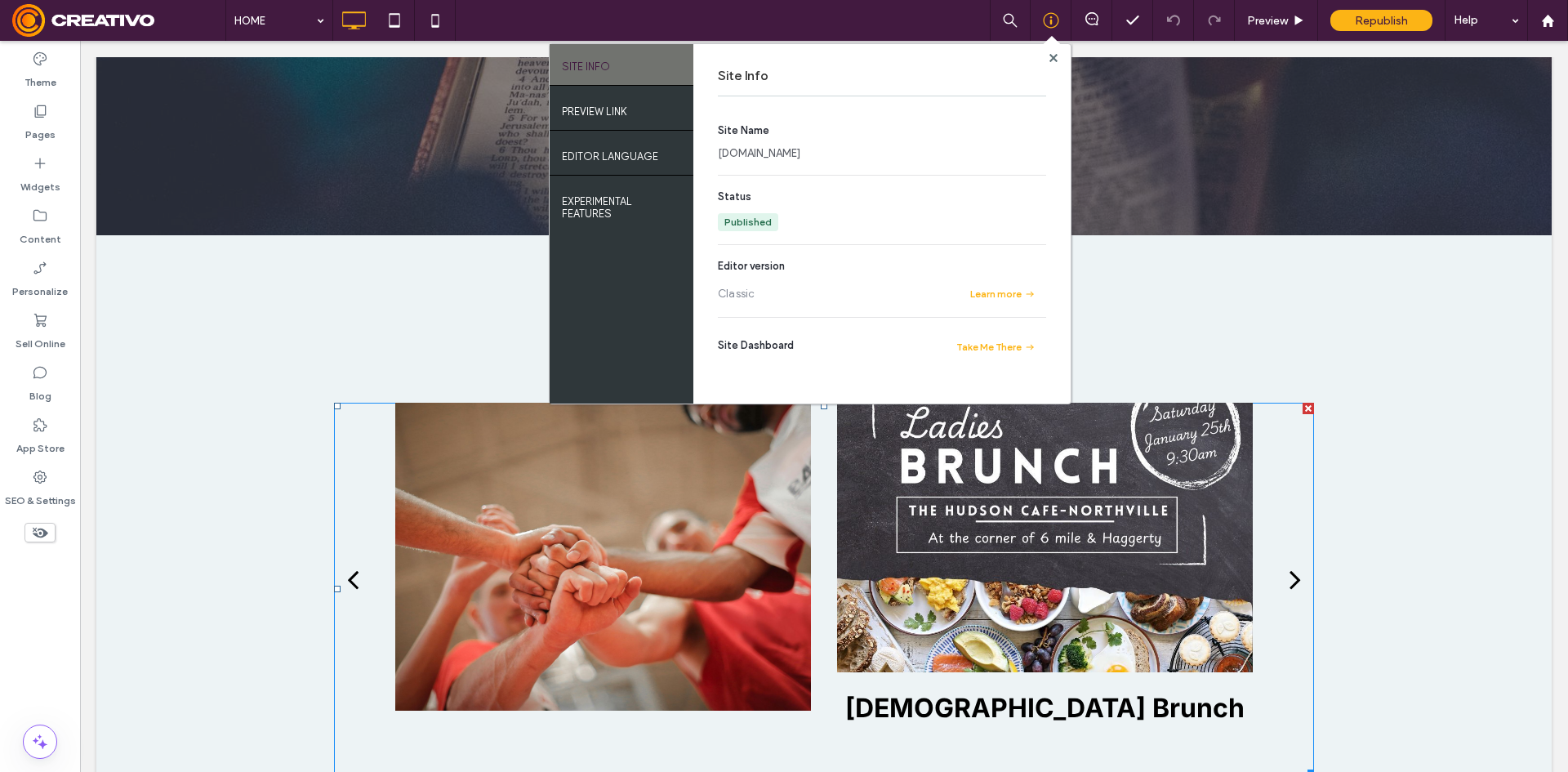
click at [801, 154] on link "[DOMAIN_NAME]" at bounding box center [760, 153] width 82 height 17
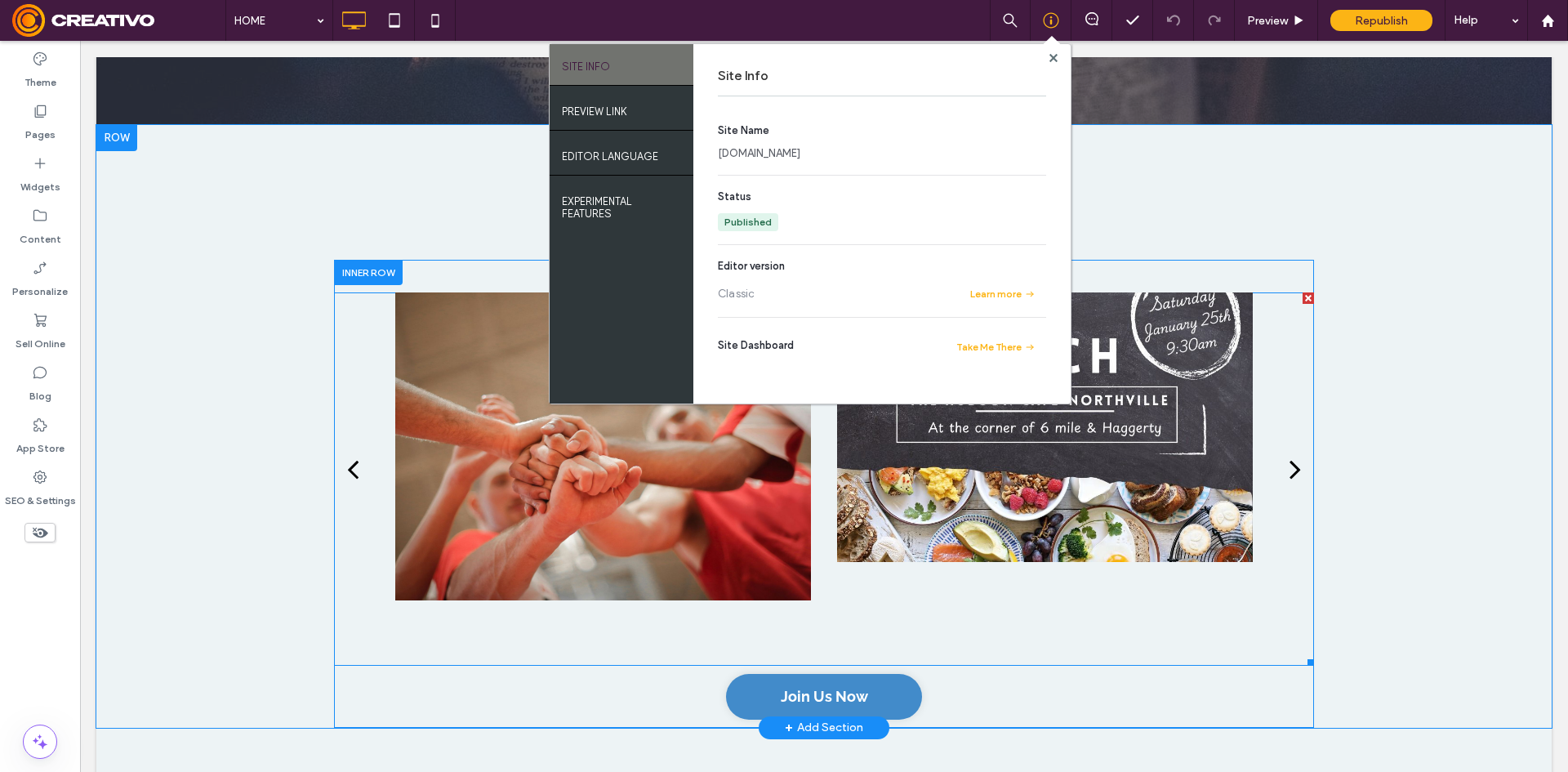
scroll to position [1959, 0]
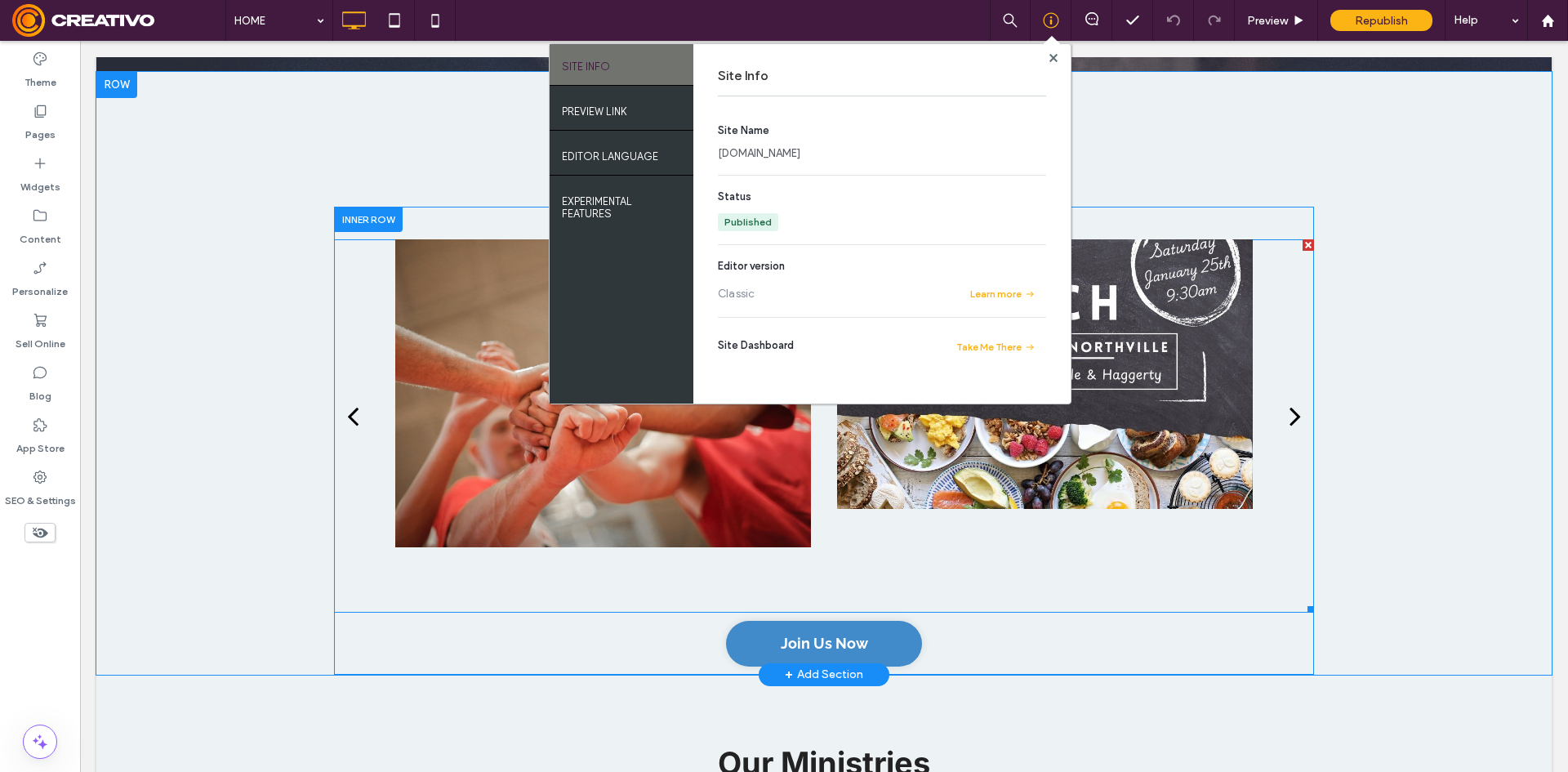
click at [429, 414] on div at bounding box center [603, 393] width 416 height 308
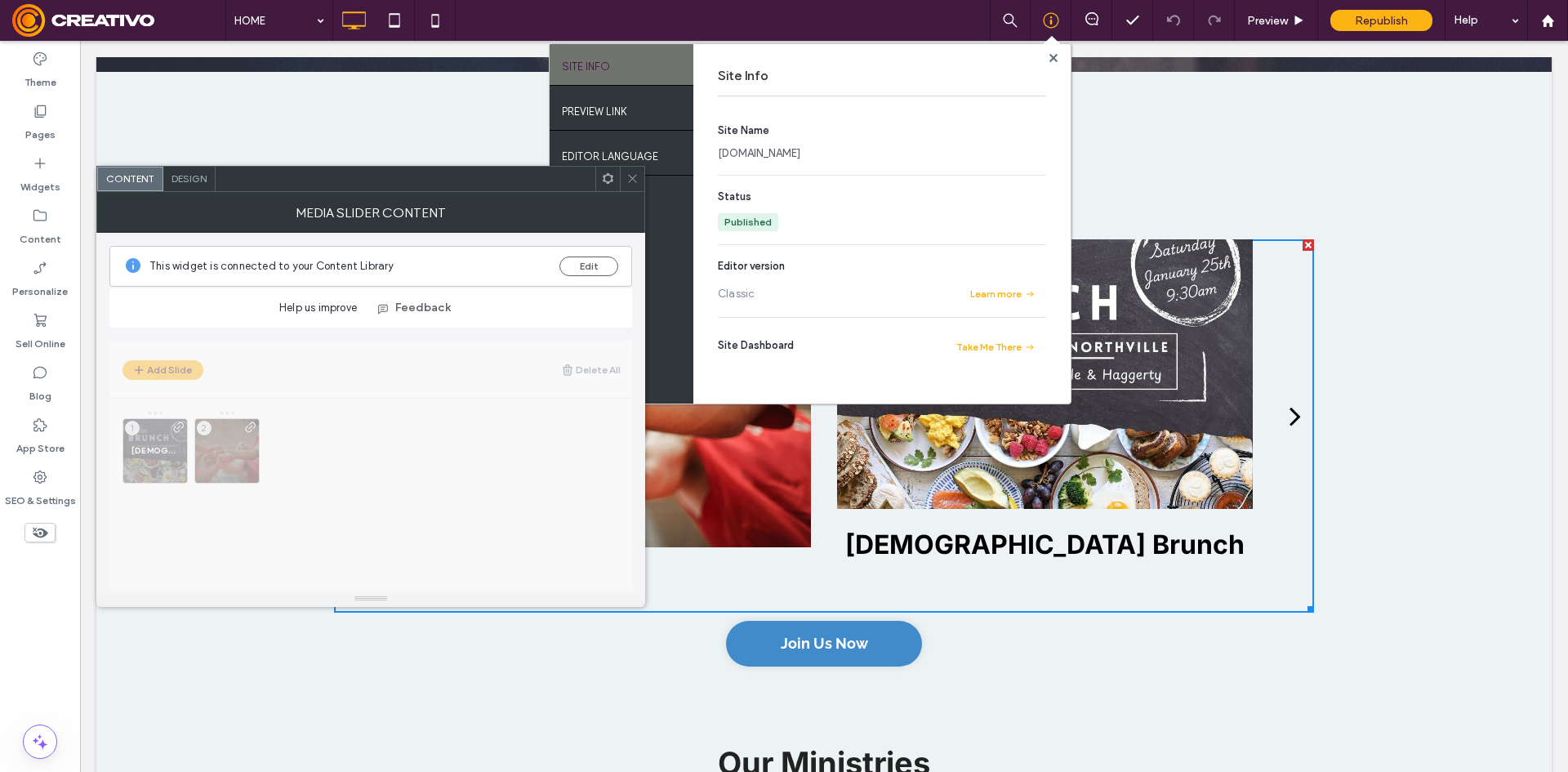
click at [629, 182] on use at bounding box center [632, 178] width 8 height 8
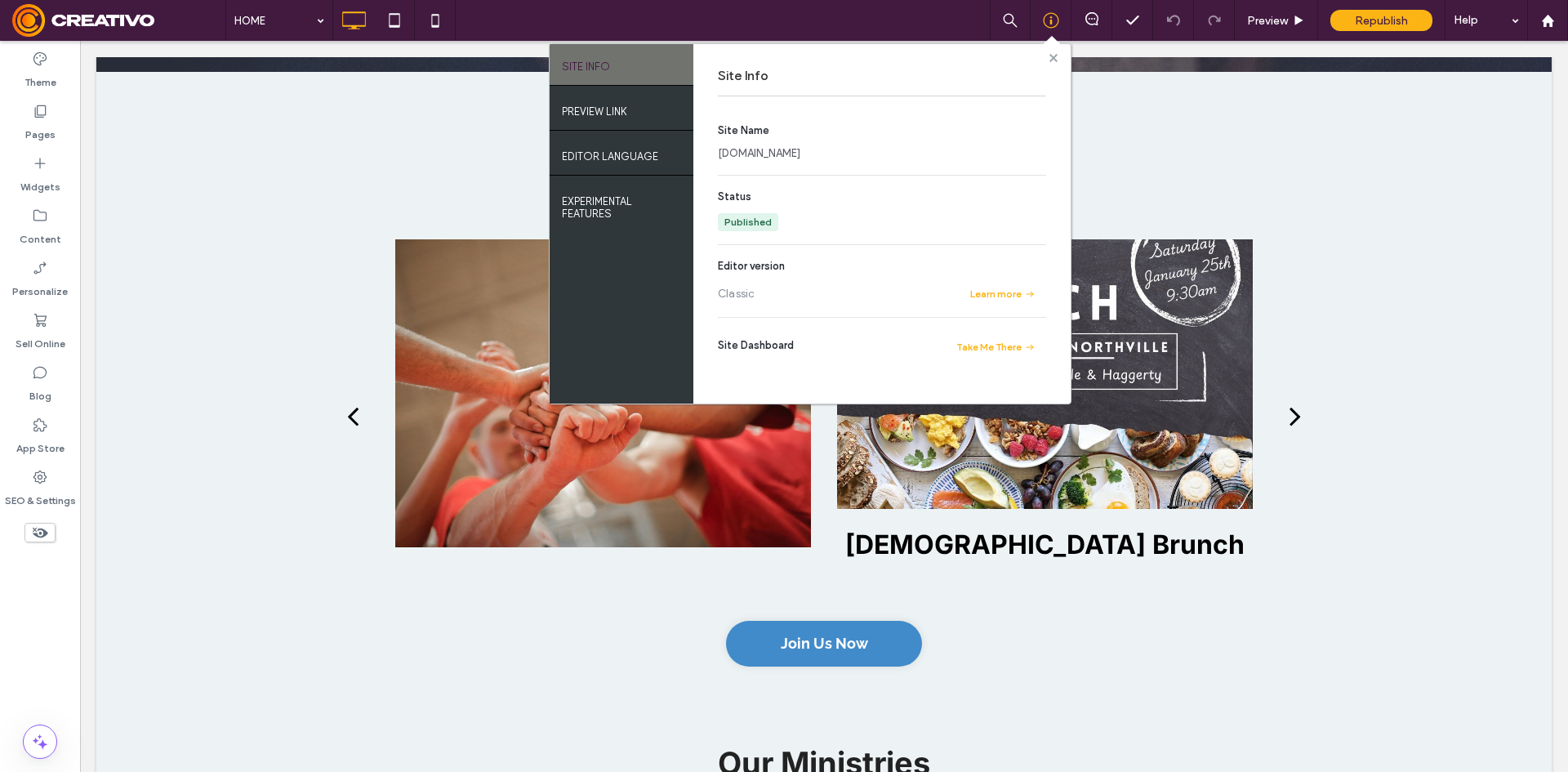
click at [1054, 59] on use at bounding box center [1053, 57] width 8 height 8
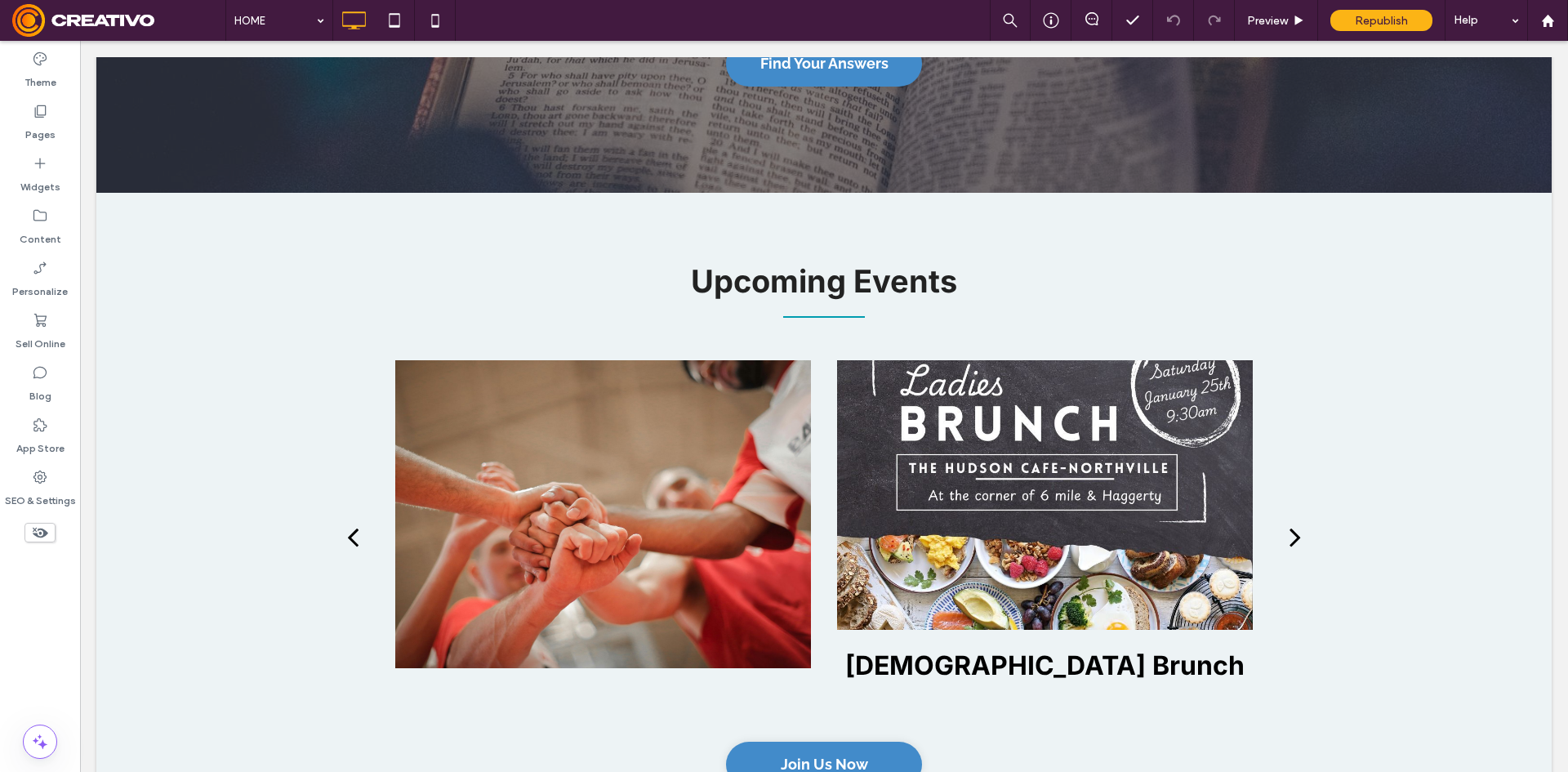
scroll to position [1878, 0]
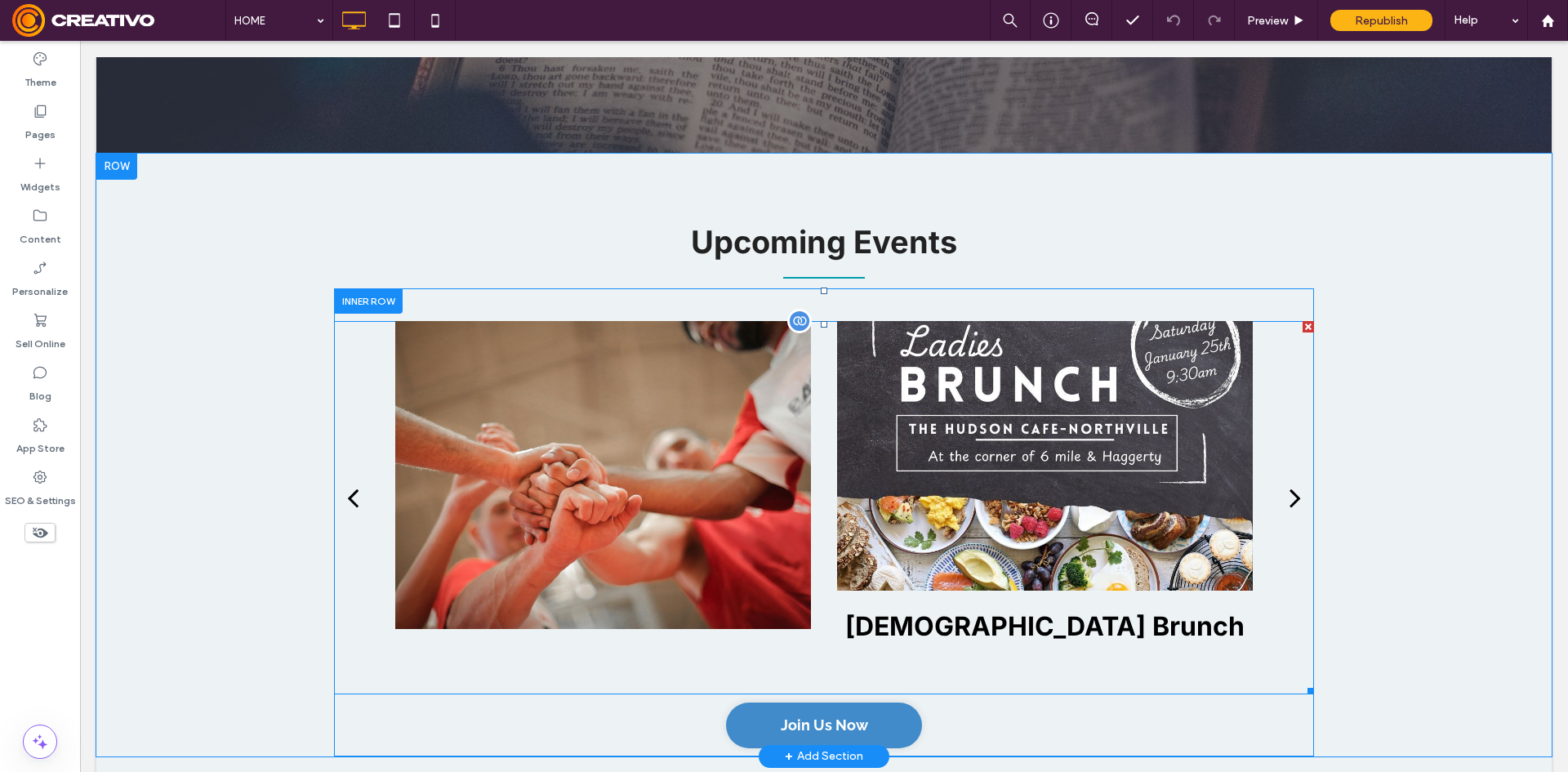
click at [1012, 367] on div at bounding box center [1045, 456] width 416 height 269
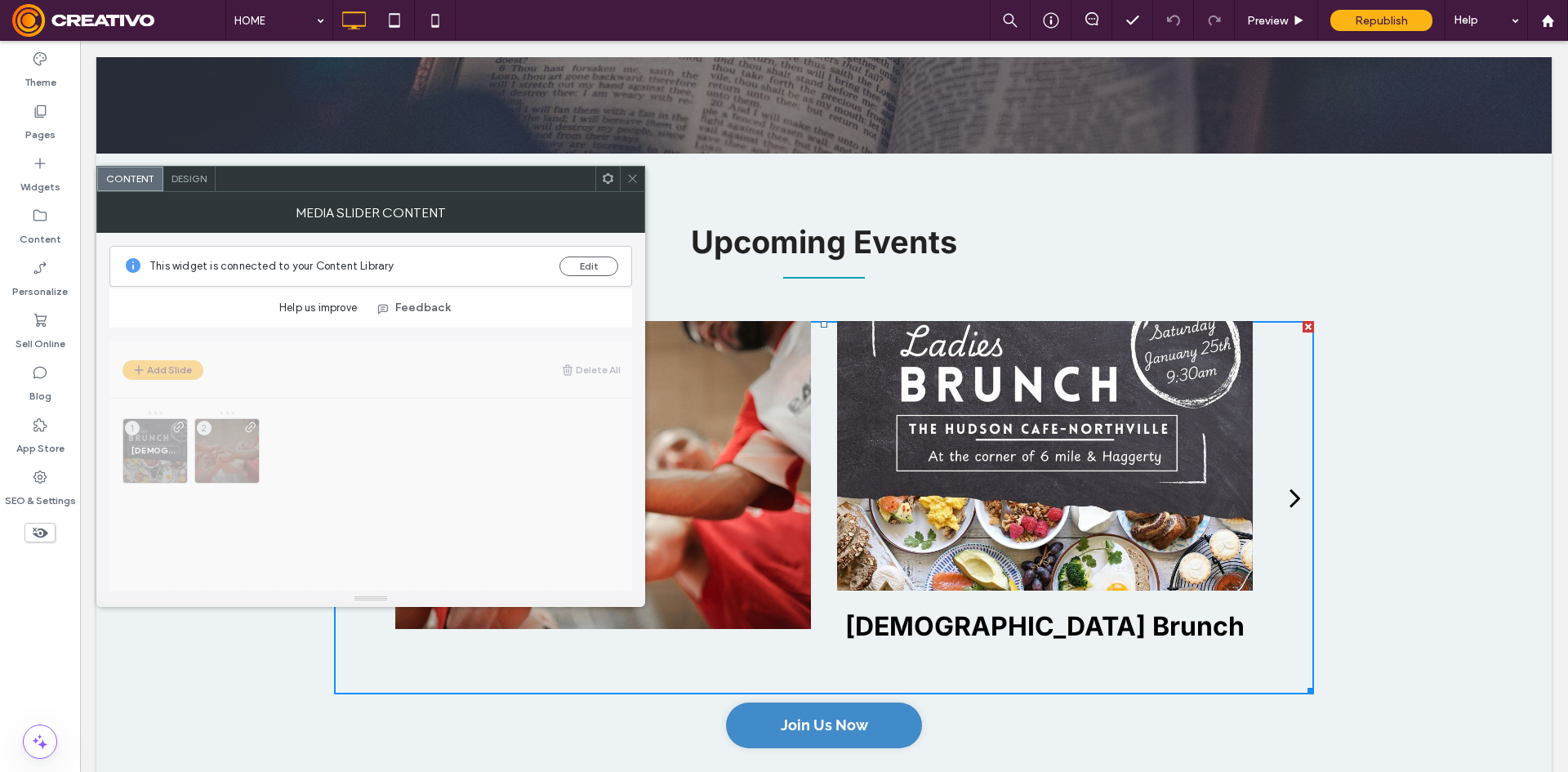
click at [630, 179] on icon at bounding box center [632, 178] width 13 height 13
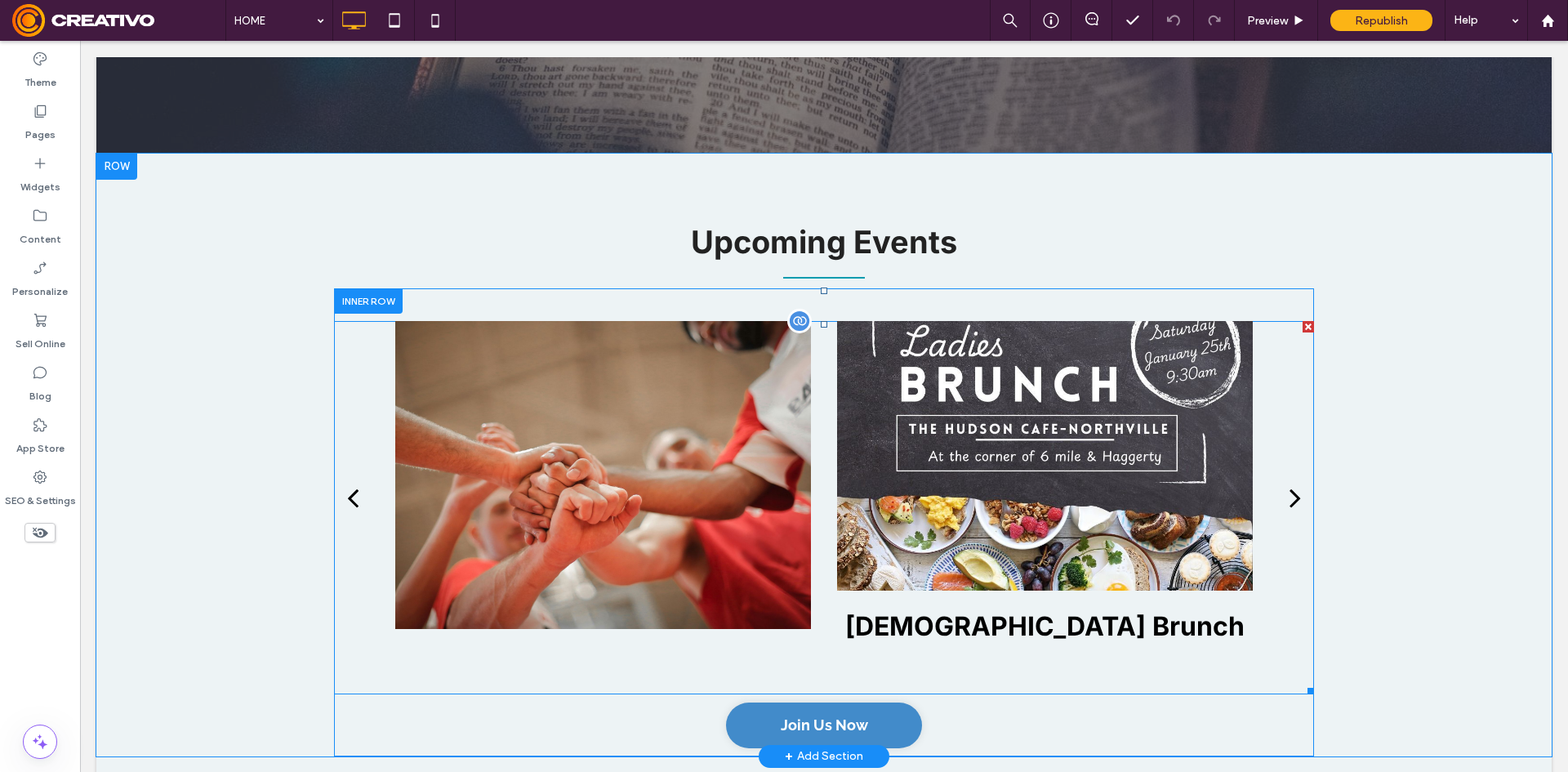
click at [868, 373] on div at bounding box center [1045, 456] width 416 height 269
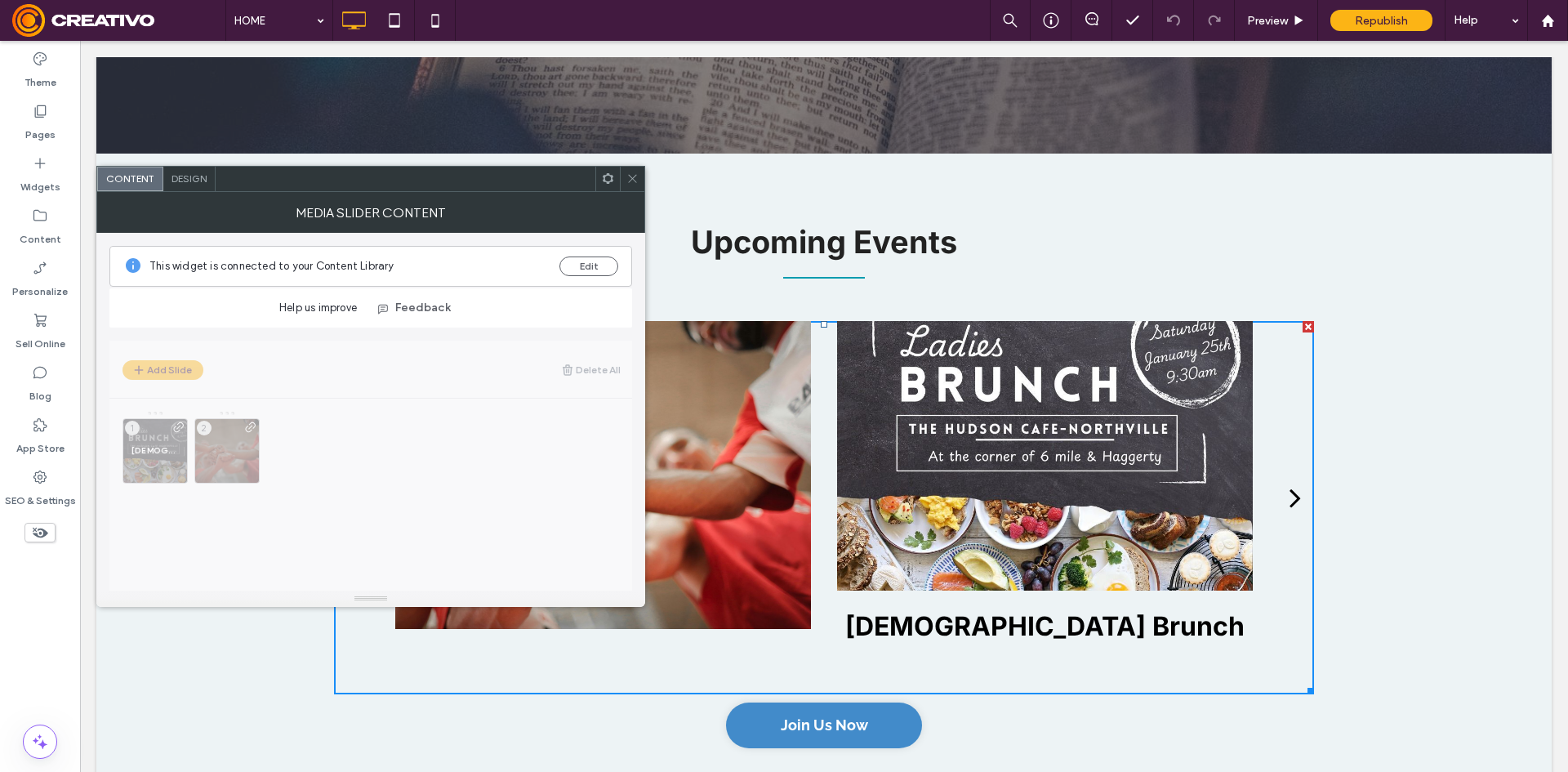
click at [583, 253] on div "This widget is connected to your Content Library Edit" at bounding box center [370, 266] width 522 height 41
drag, startPoint x: 586, startPoint y: 259, endPoint x: 583, endPoint y: 249, distance: 10.4
click at [587, 247] on div "This widget is connected to your Content Library Edit" at bounding box center [370, 266] width 522 height 41
click at [591, 275] on button "Edit" at bounding box center [589, 266] width 59 height 20
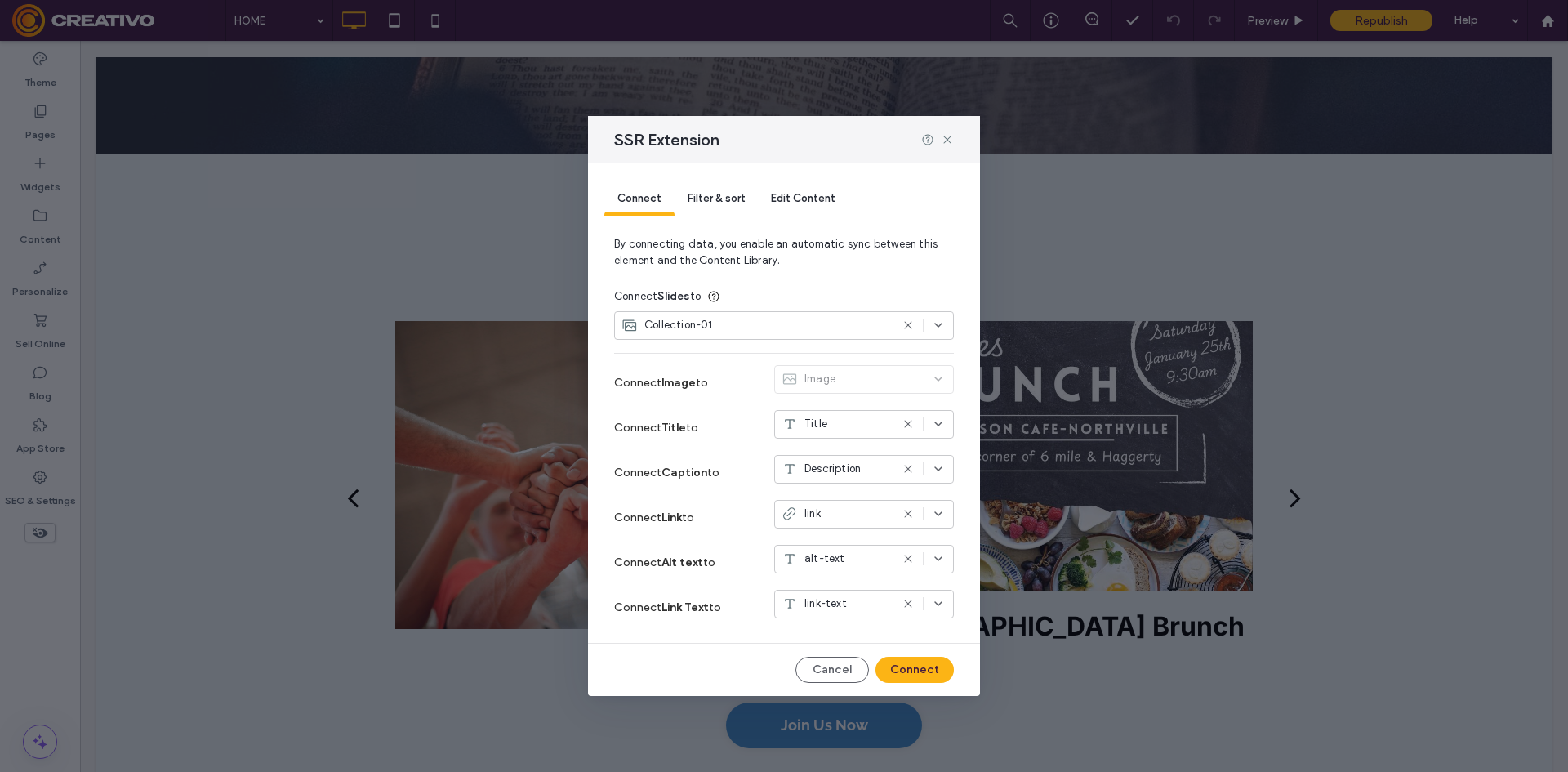
click at [804, 327] on div "Collection-01" at bounding box center [756, 324] width 269 height 17
click at [707, 360] on div "Collections" at bounding box center [784, 354] width 338 height 28
click at [906, 331] on icon at bounding box center [907, 324] width 13 height 13
click at [907, 326] on use at bounding box center [908, 325] width 8 height 8
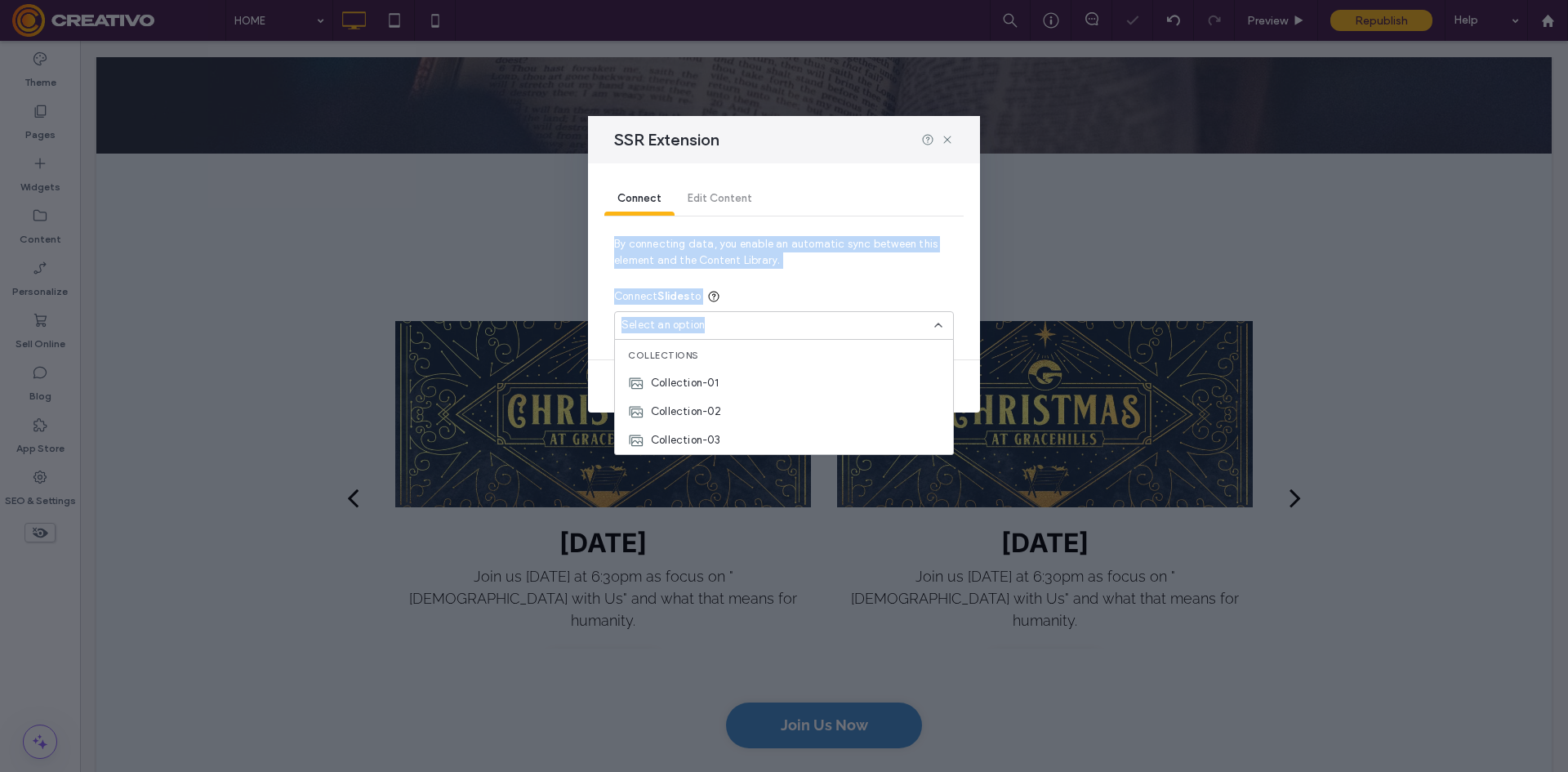
click at [909, 326] on div "Select an option" at bounding box center [774, 324] width 306 height 17
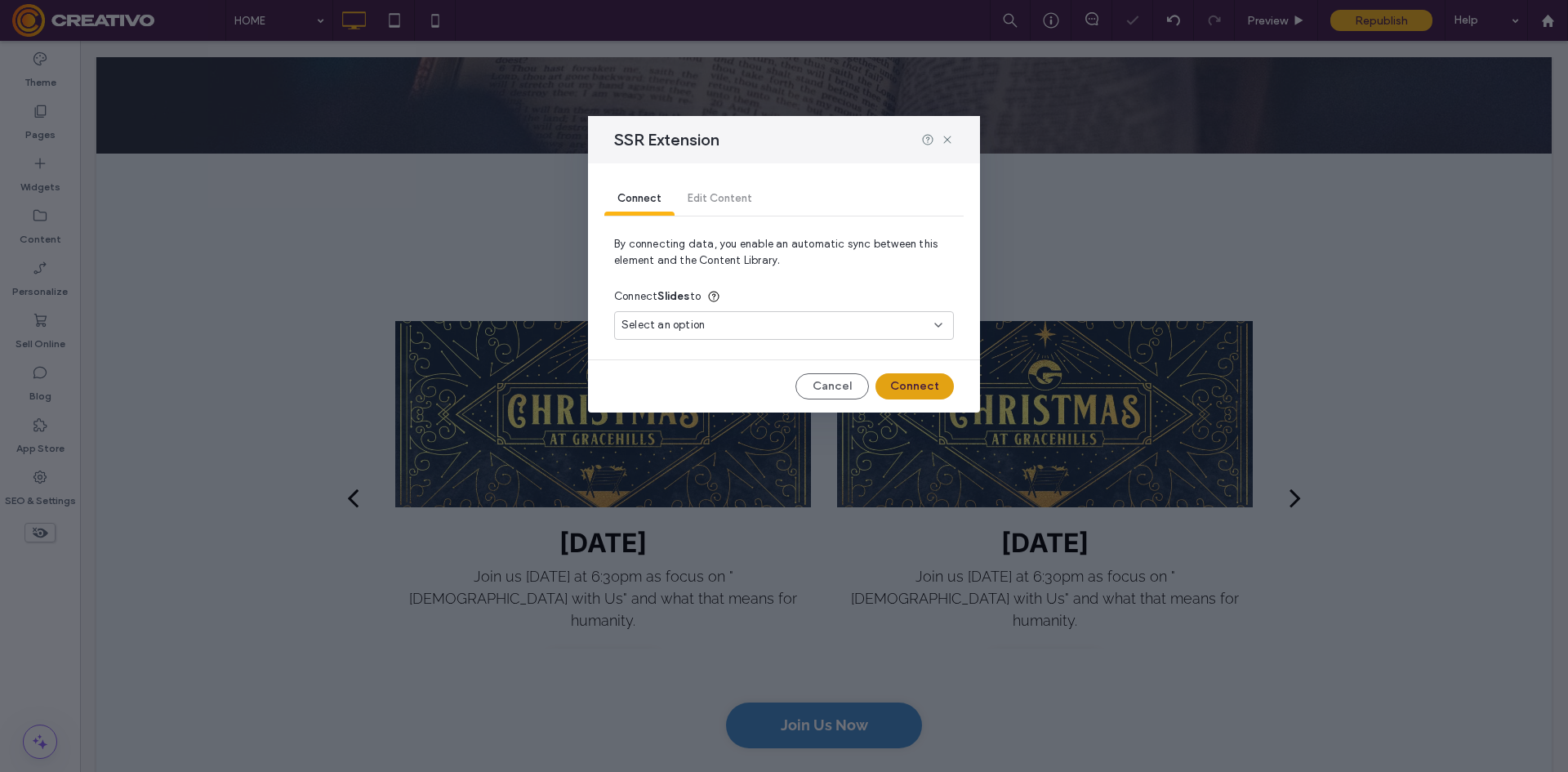
click at [908, 388] on button "Connect" at bounding box center [914, 386] width 78 height 26
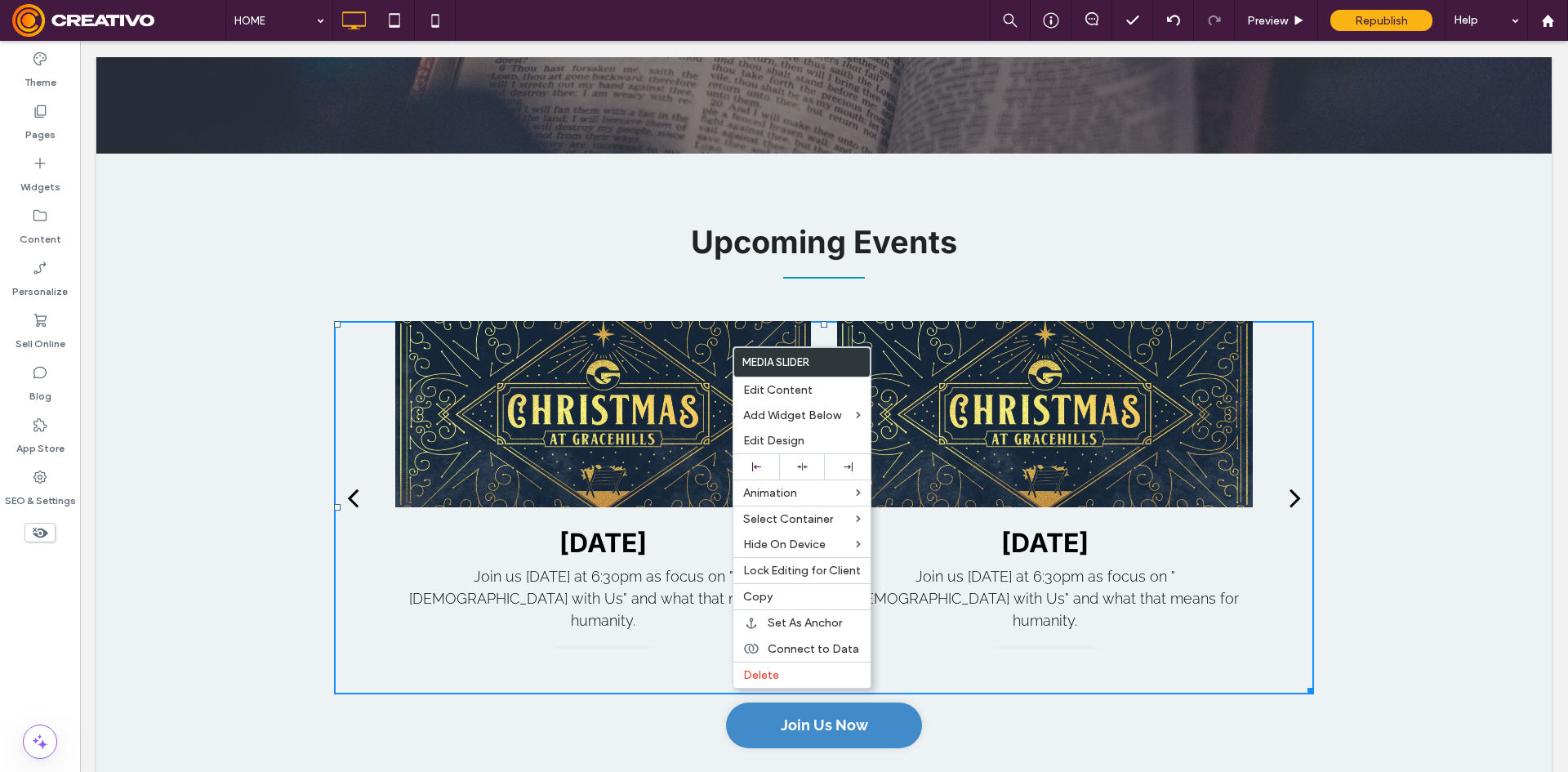
click at [612, 265] on div "Upcoming Events Button Baskets given to residents at Alan Terrace Button Trunk …" at bounding box center [824, 485] width 980 height 542
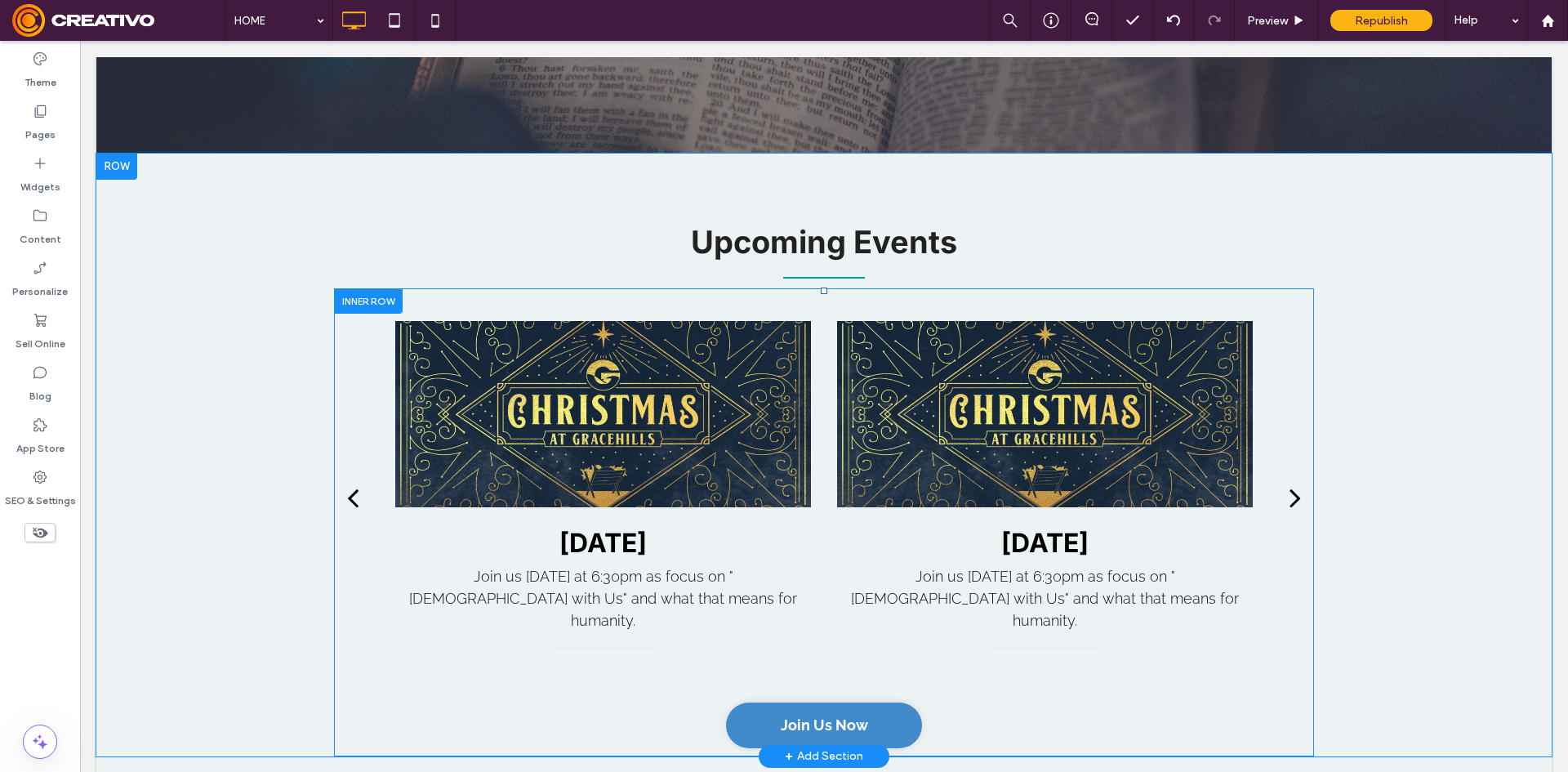
click at [612, 290] on div "Christmas Eve Join us Christmas Eve at 6:30pm as focus on "God with Us" and wha…" at bounding box center [824, 522] width 980 height 468
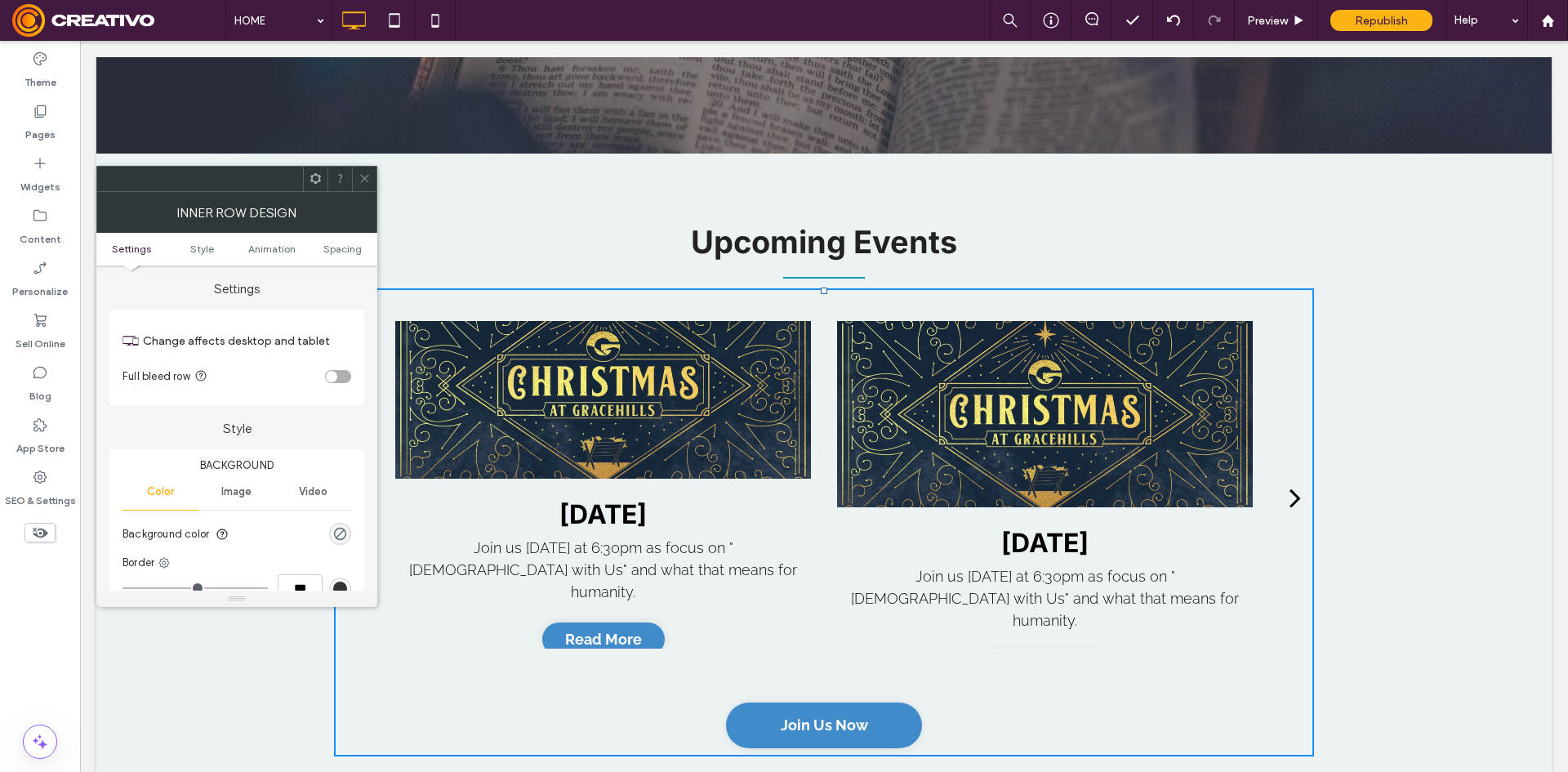
click at [337, 235] on ul "Settings Style Animation Spacing" at bounding box center [236, 249] width 281 height 32
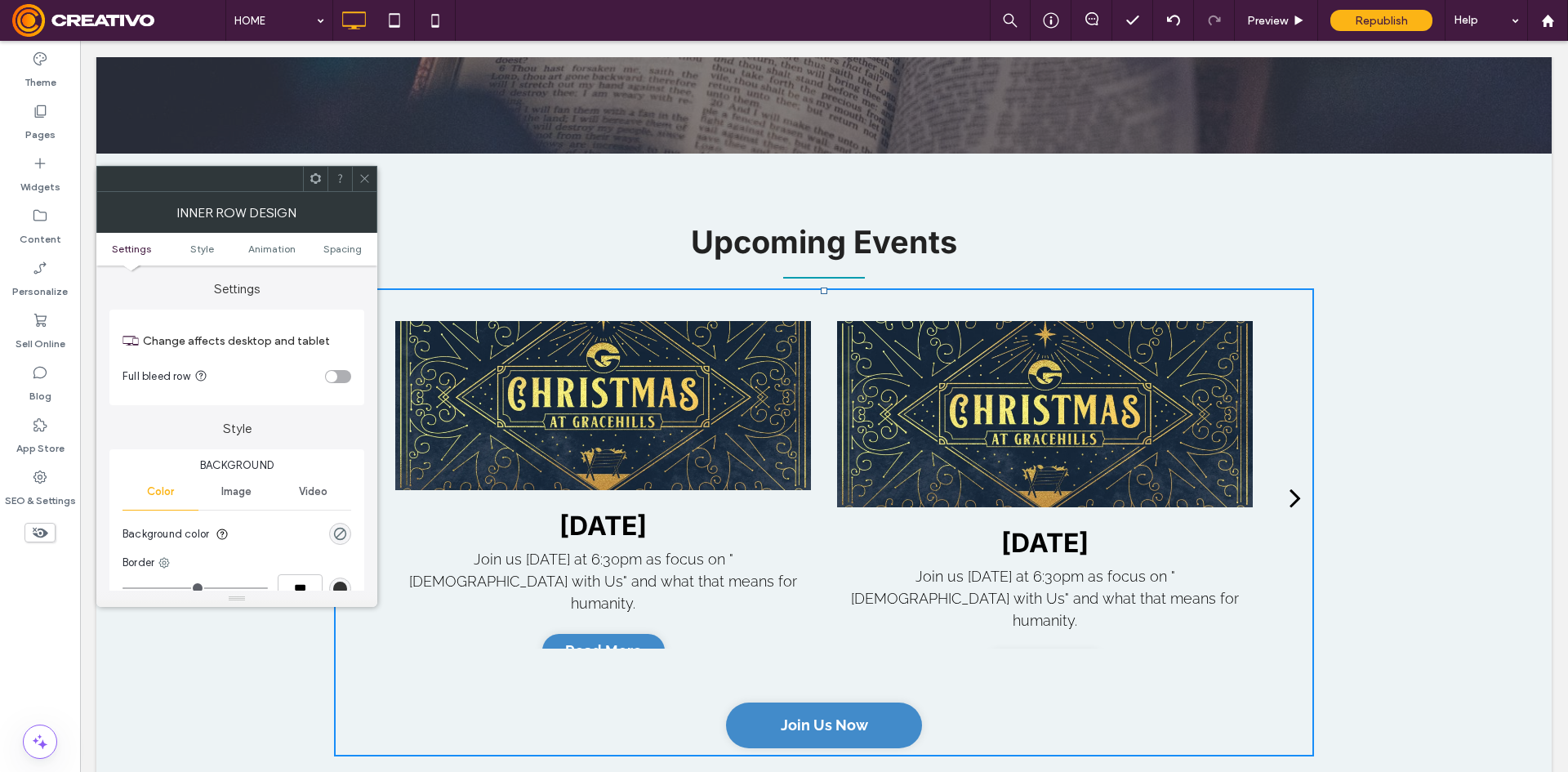
scroll to position [15, 0]
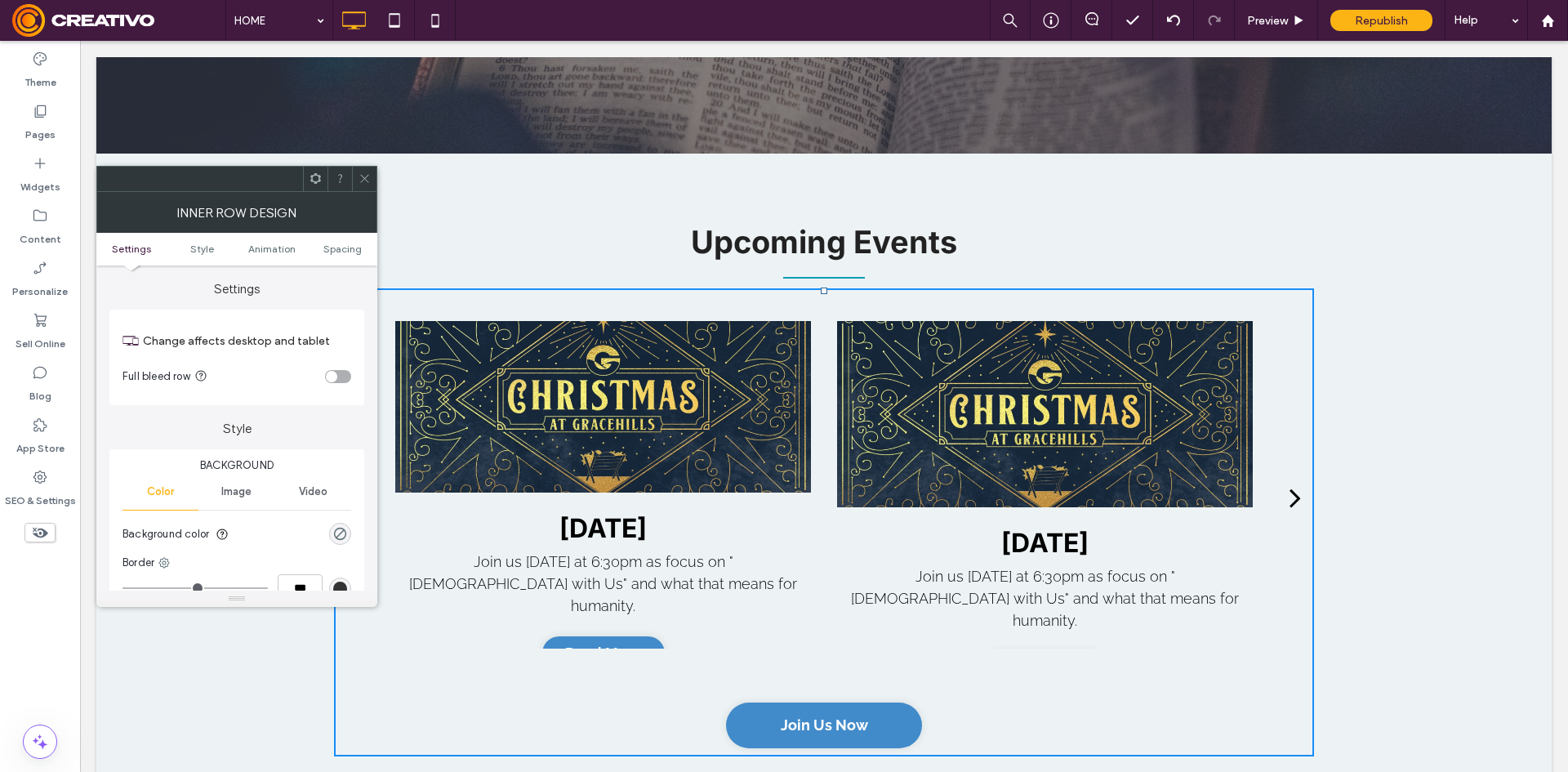
click at [338, 240] on ul "Settings Style Animation Spacing" at bounding box center [236, 249] width 281 height 32
click at [336, 248] on span "Spacing" at bounding box center [342, 249] width 38 height 13
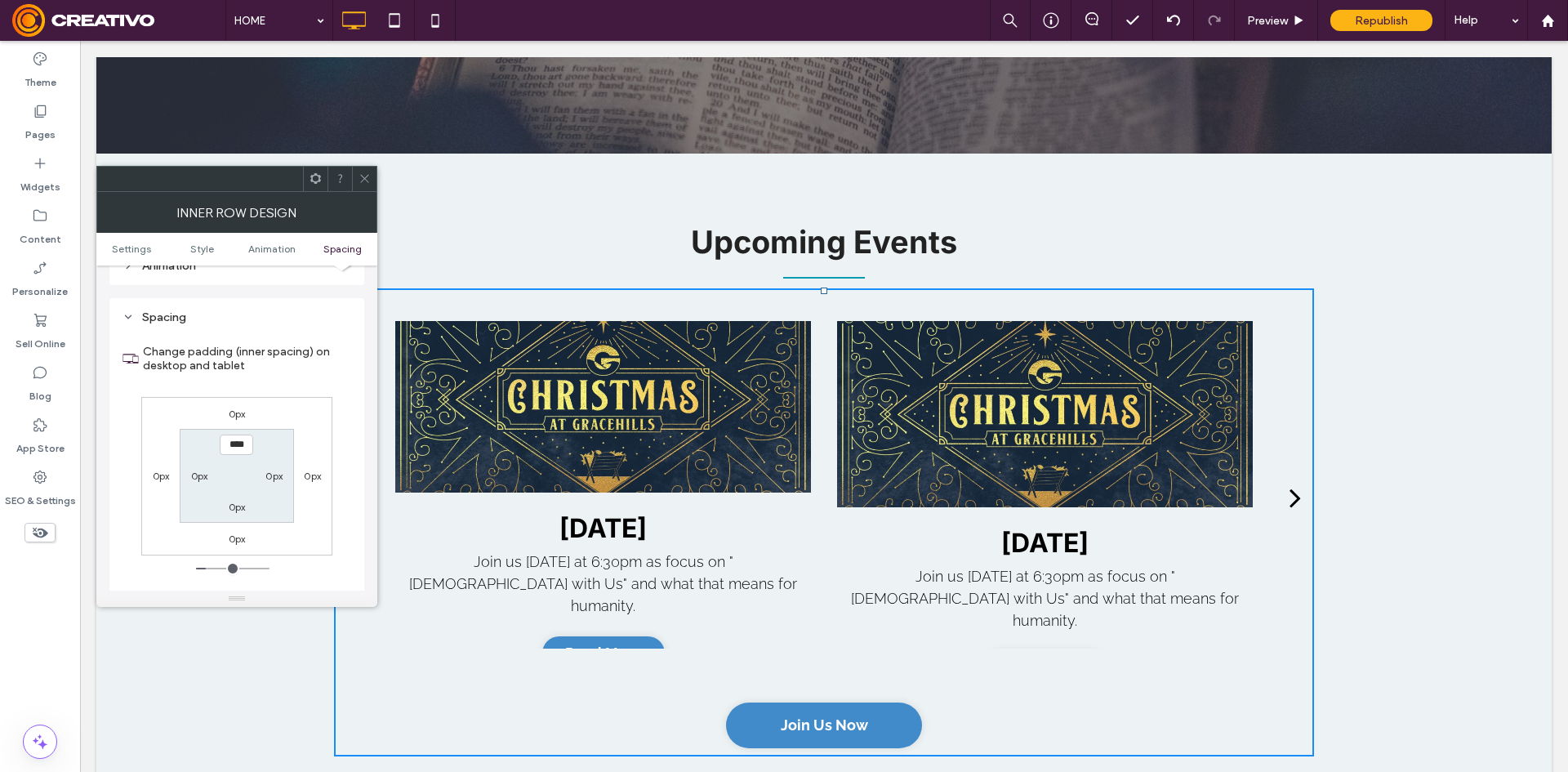
scroll to position [522, 0]
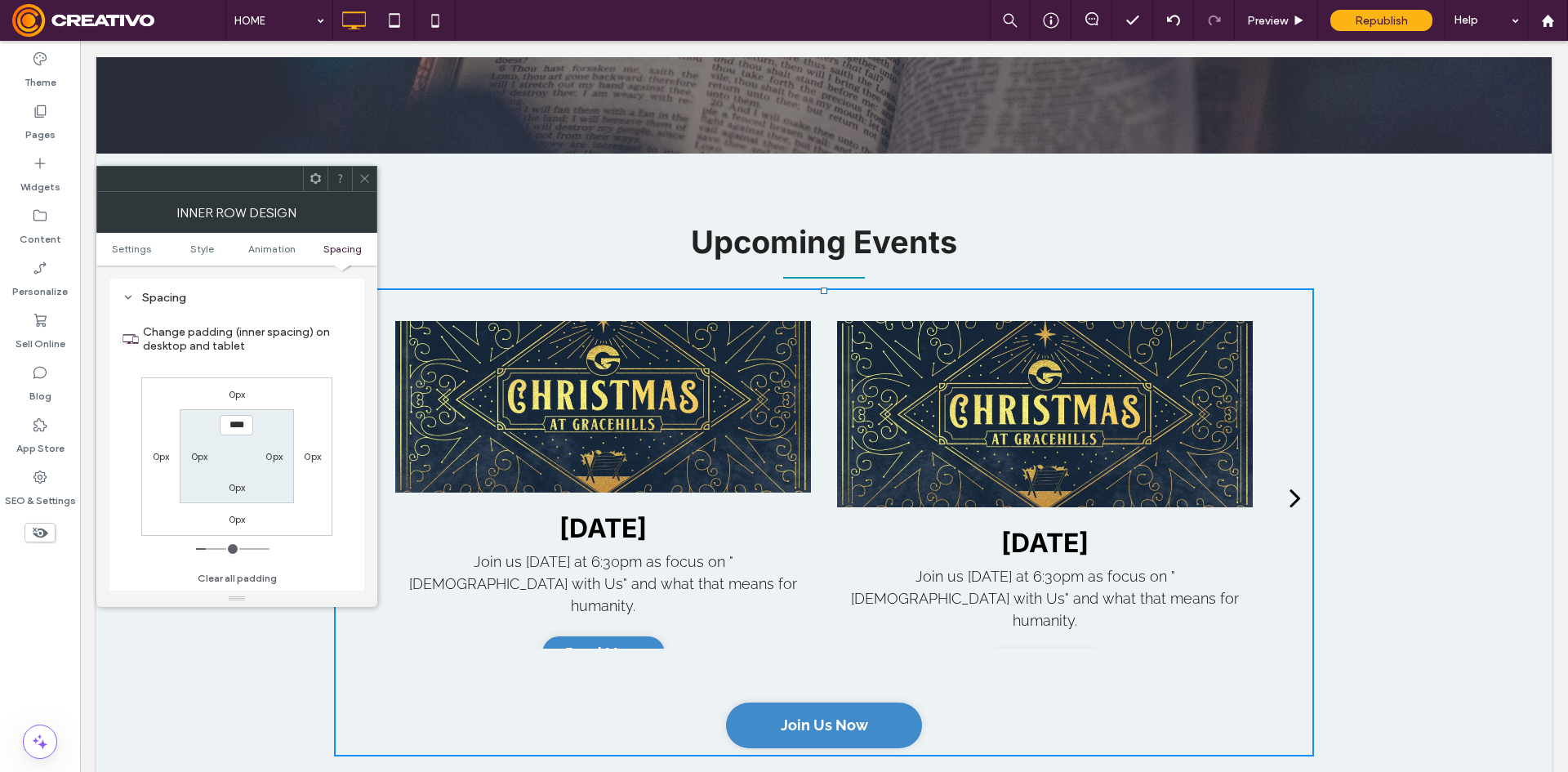
click at [370, 166] on div at bounding box center [236, 178] width 281 height 26
drag, startPoint x: 481, startPoint y: 339, endPoint x: 495, endPoint y: 336, distance: 14.3
click at [363, 170] on span at bounding box center [365, 178] width 13 height 24
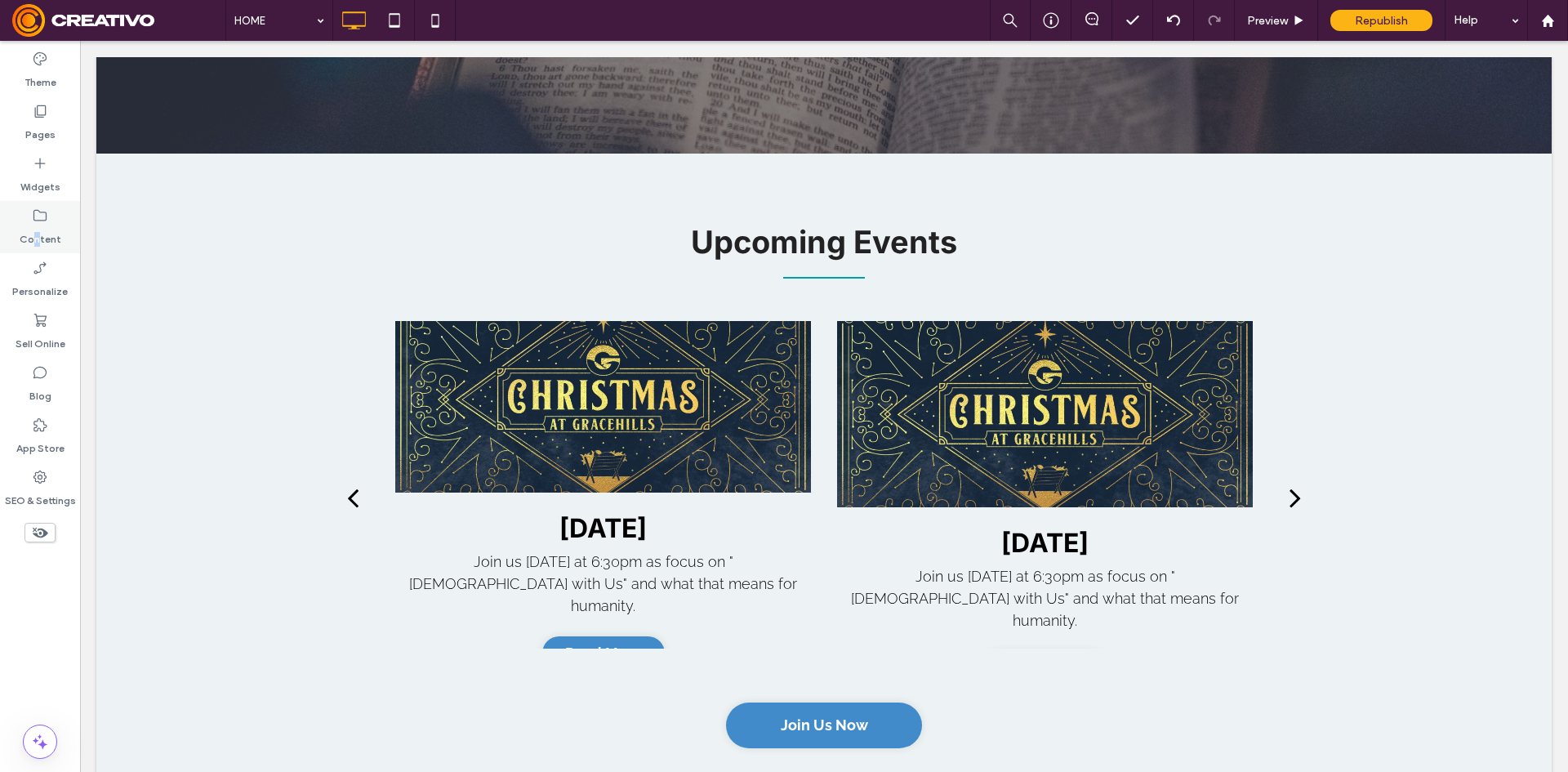
click at [37, 229] on label "Content" at bounding box center [40, 234] width 42 height 23
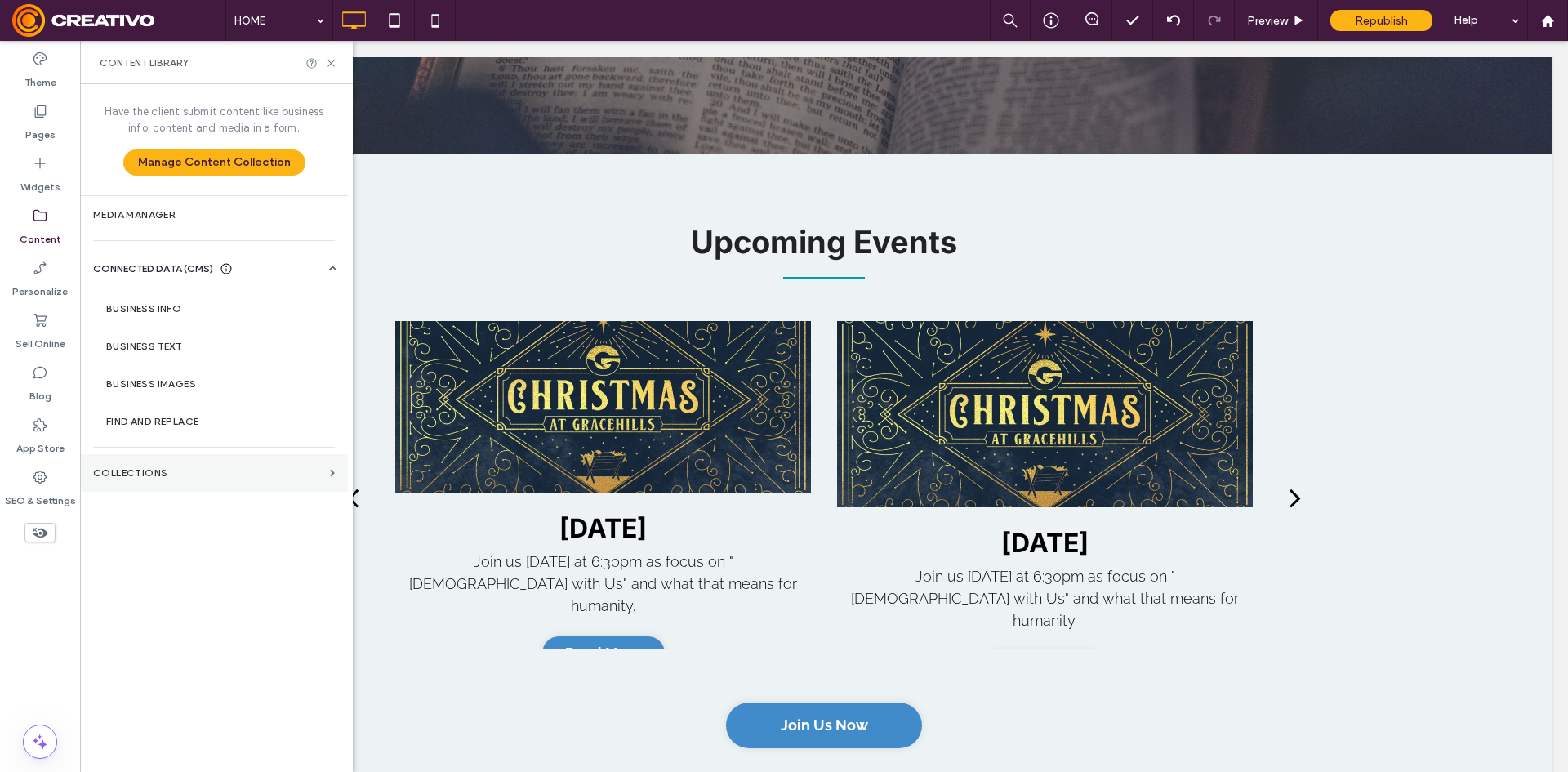
click at [225, 478] on section "Collections" at bounding box center [214, 472] width 268 height 37
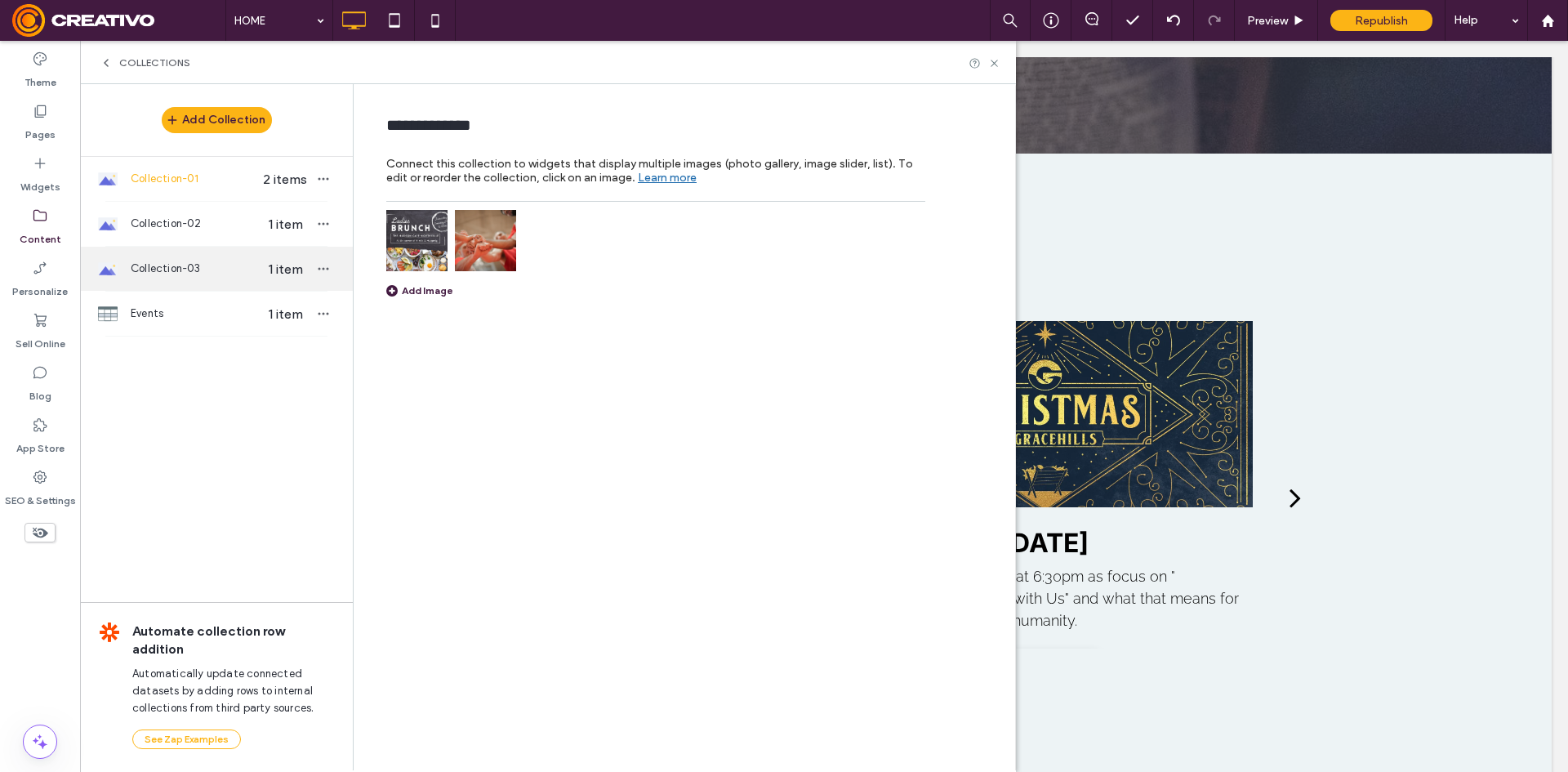
click at [253, 258] on div "Collection-03 1 item" at bounding box center [217, 268] width 272 height 44
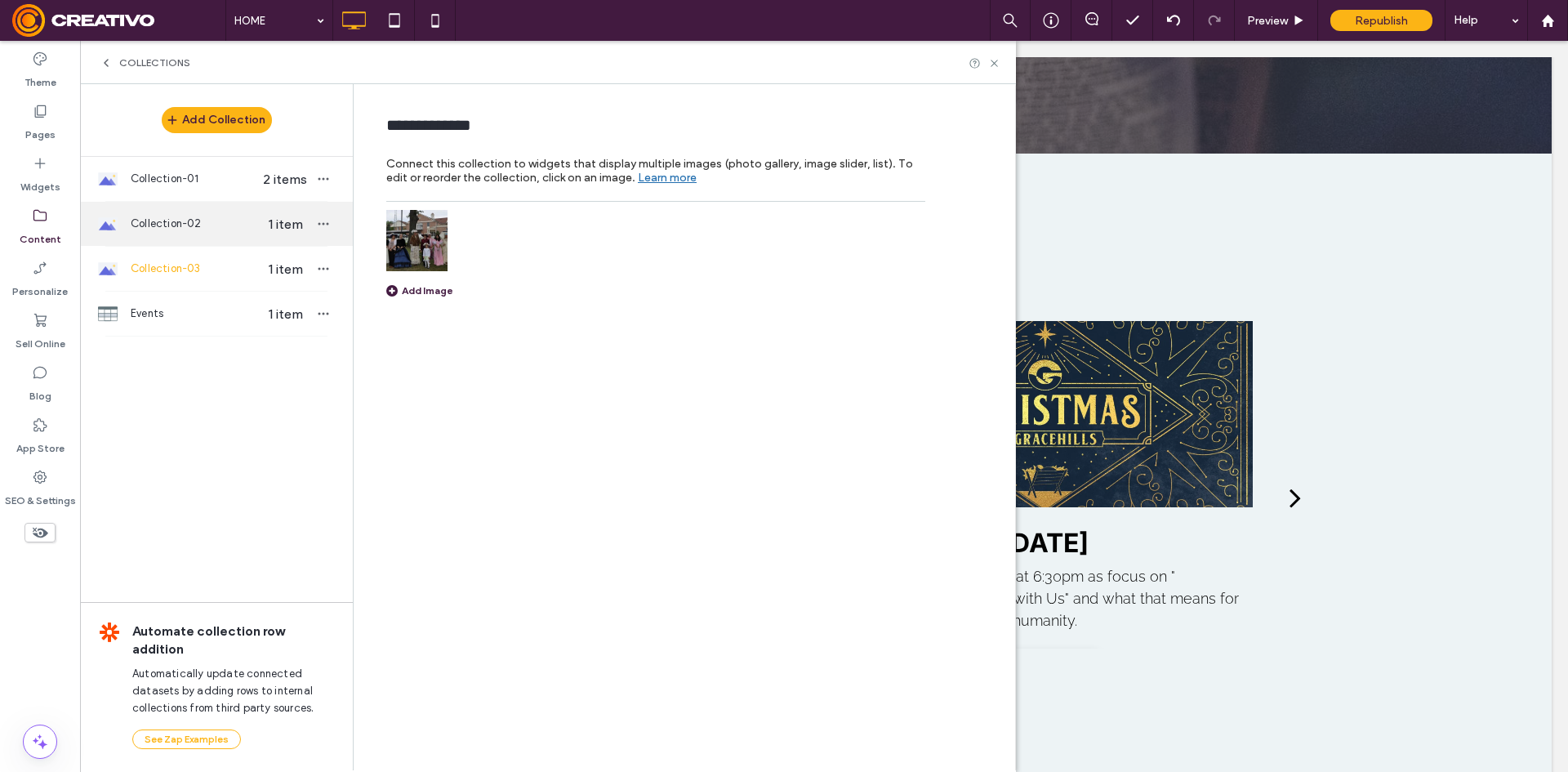
click at [253, 221] on span "Collection-02" at bounding box center [193, 223] width 125 height 17
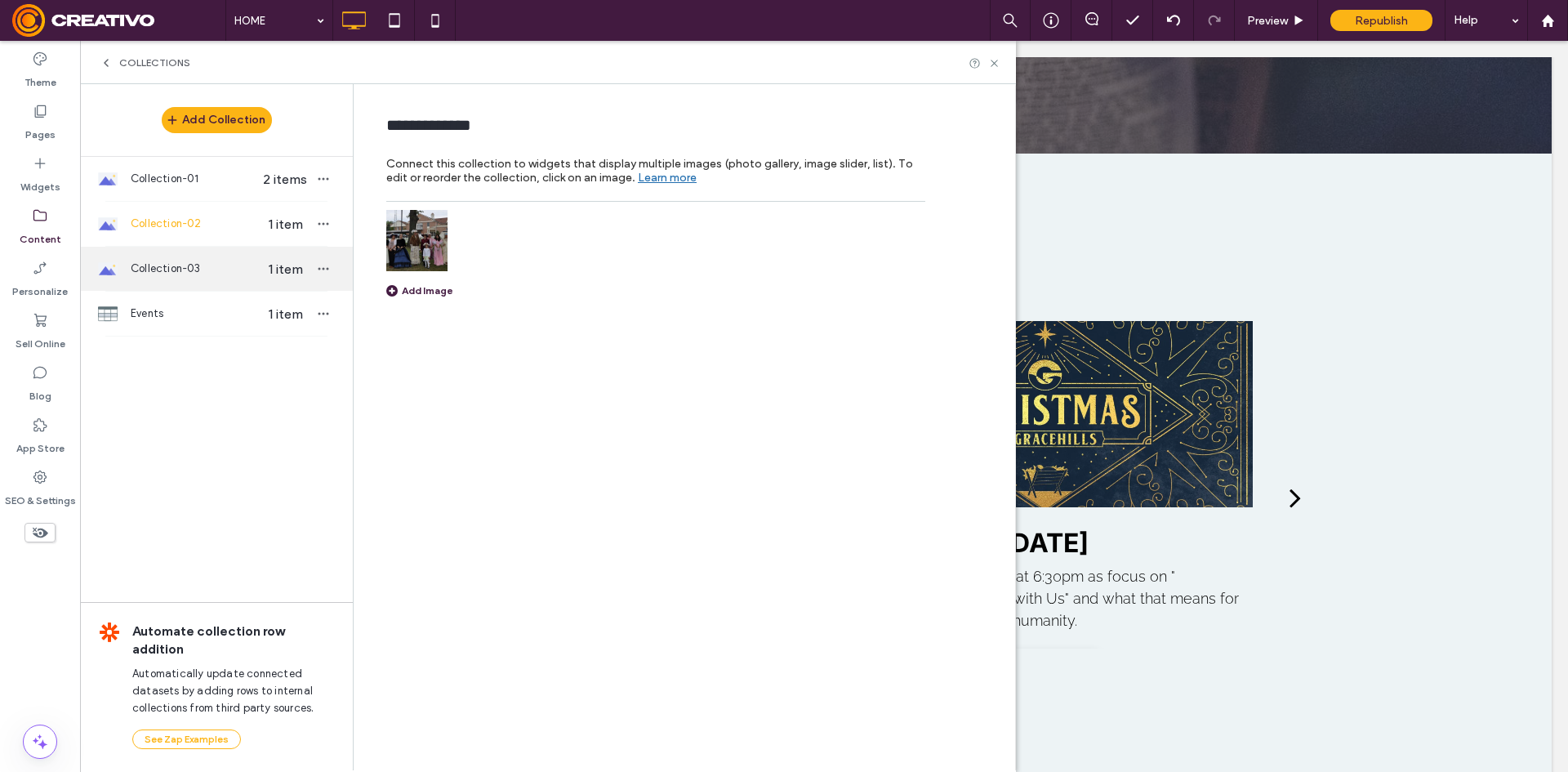
click at [238, 265] on span "Collection-03" at bounding box center [193, 268] width 125 height 17
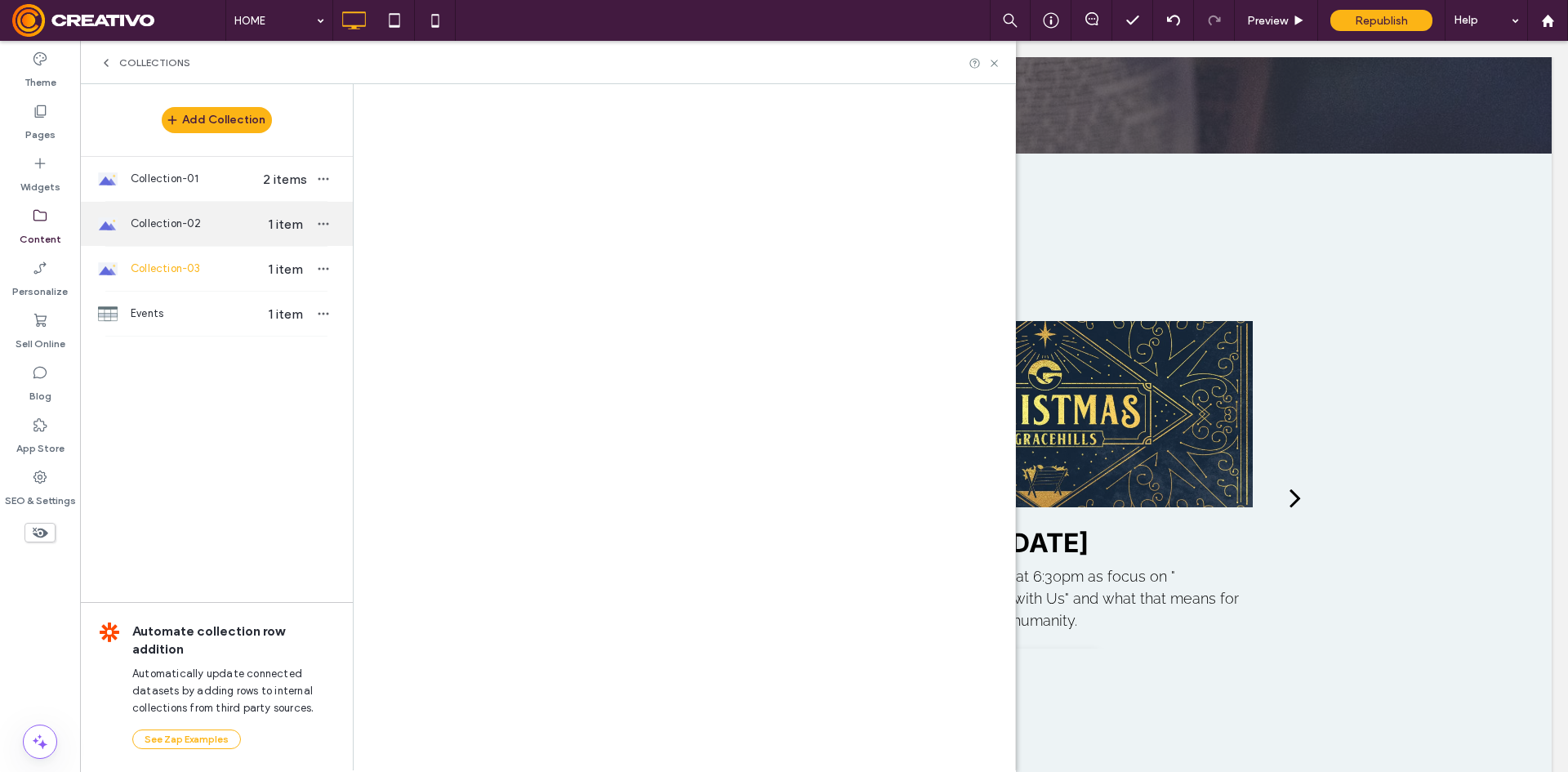
click at [260, 224] on span "1 item" at bounding box center [285, 224] width 57 height 16
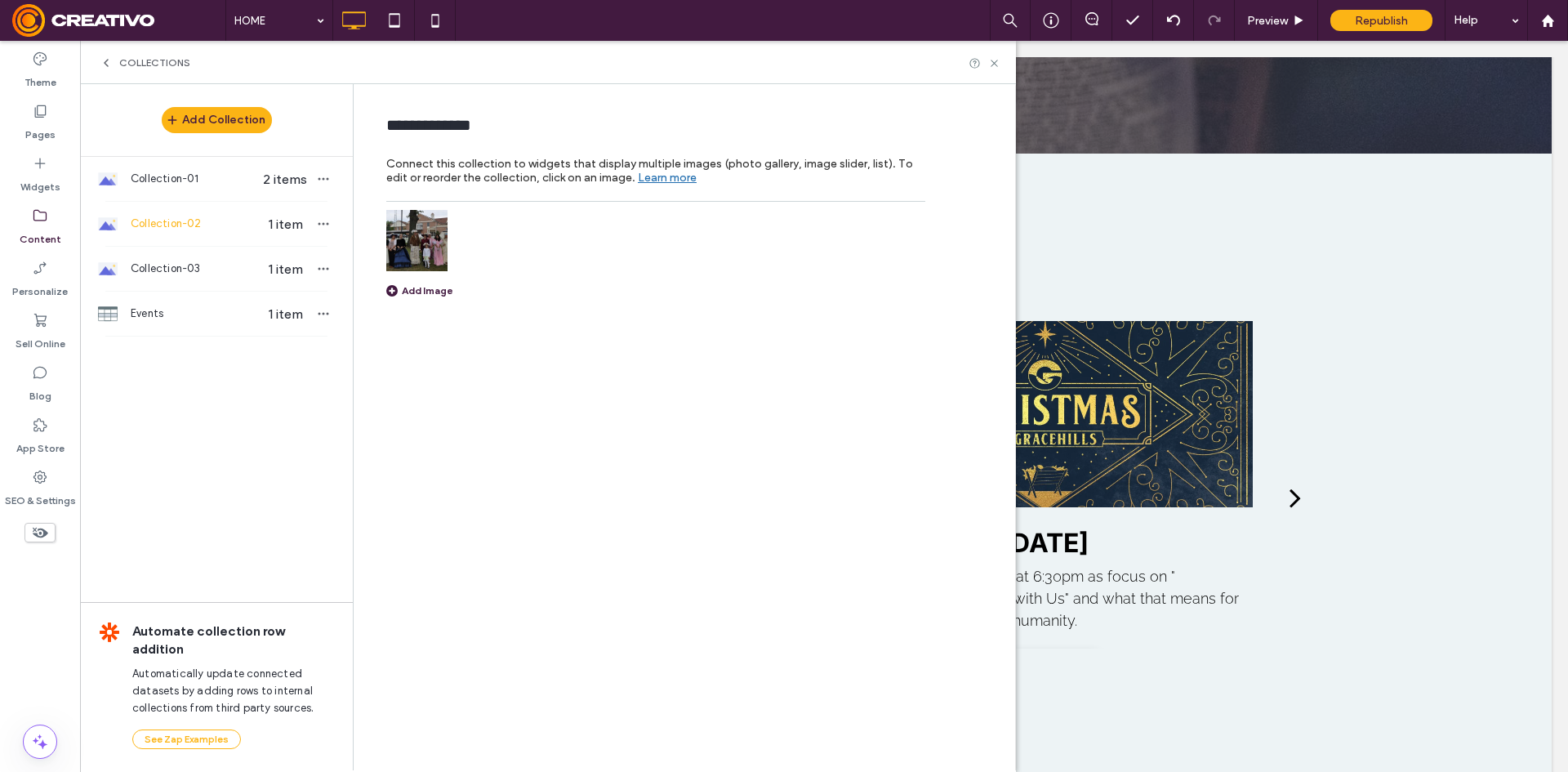
click at [429, 253] on img at bounding box center [416, 240] width 62 height 62
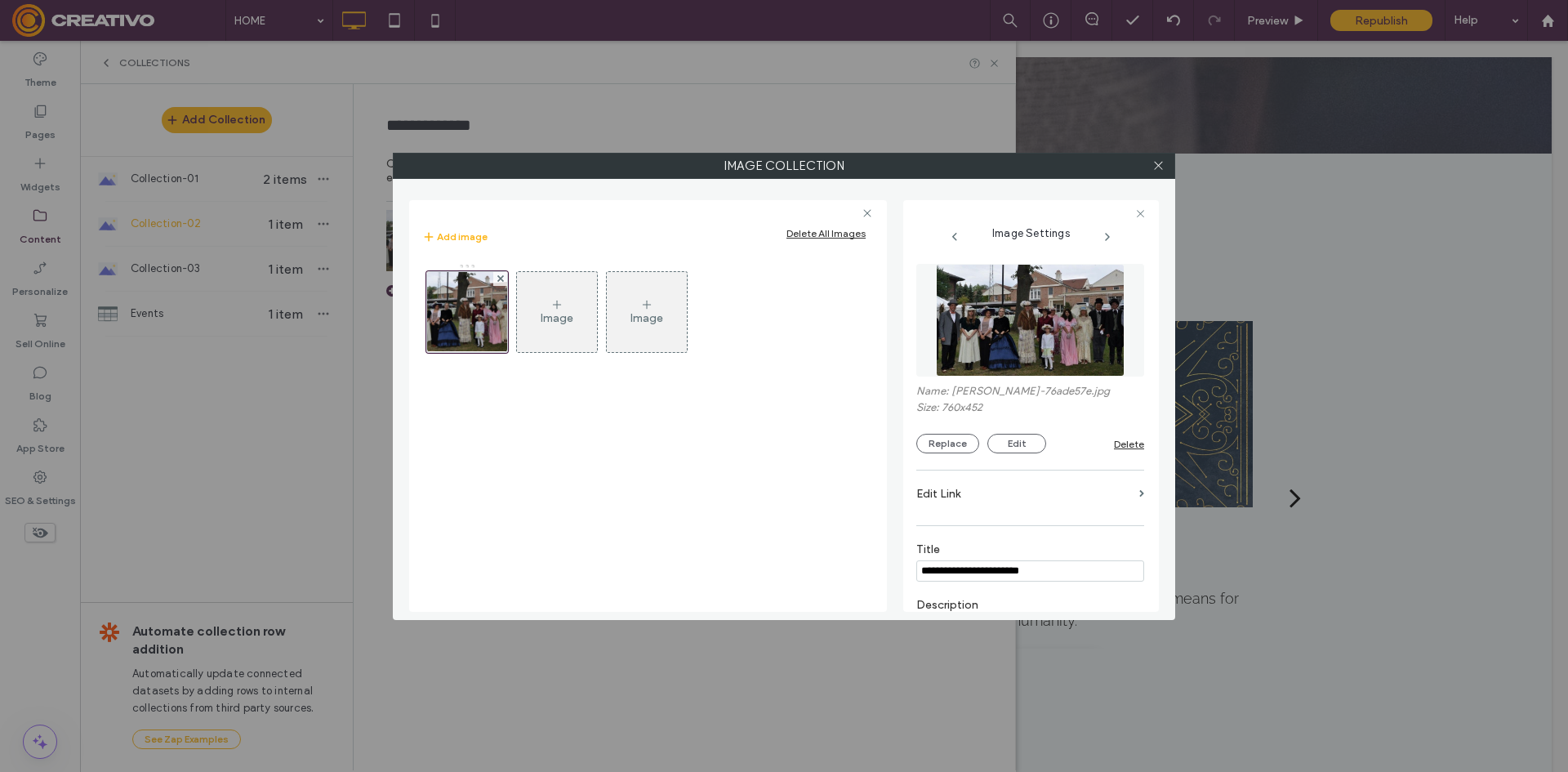
scroll to position [321, 0]
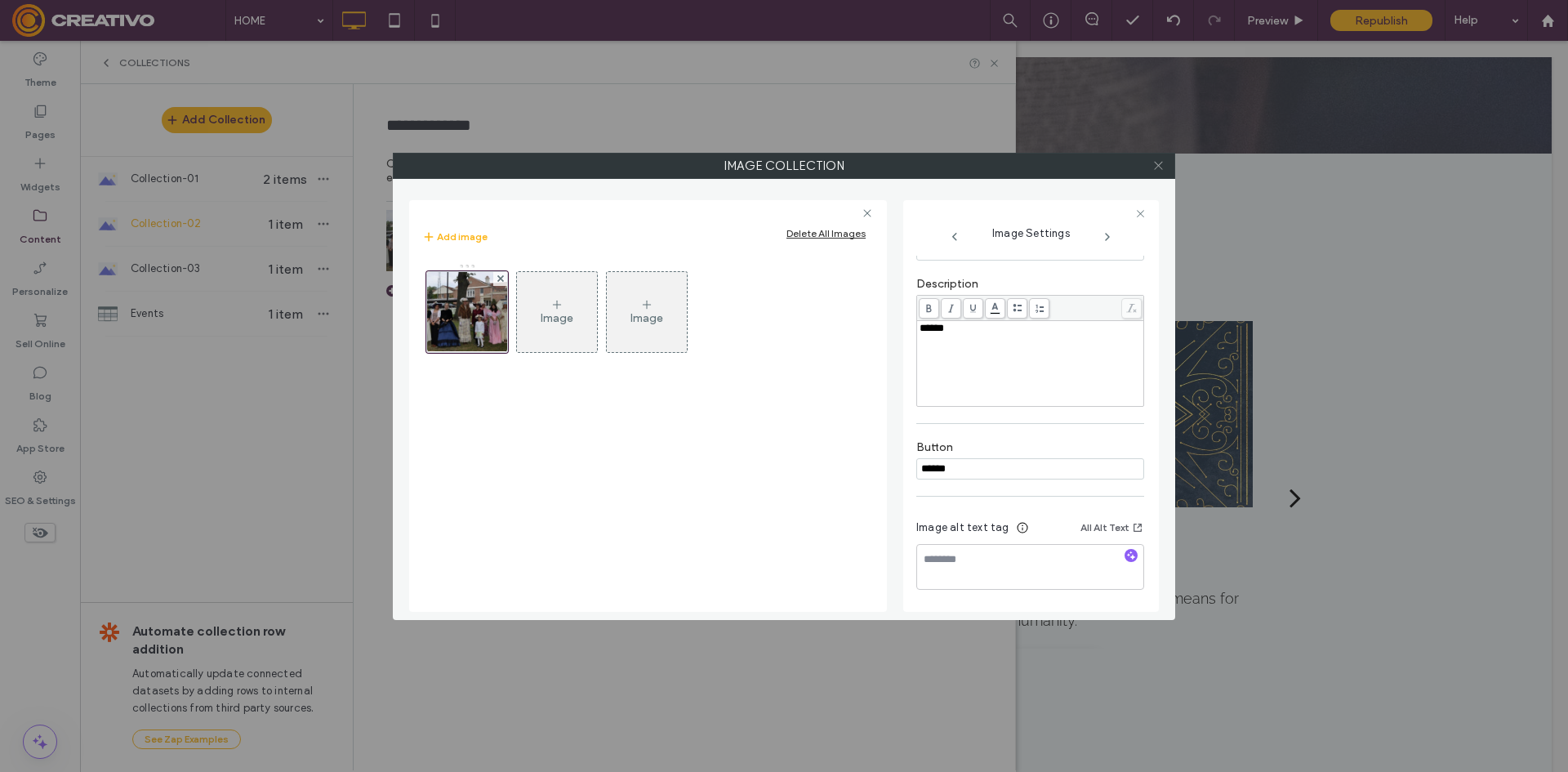
click at [1154, 165] on icon at bounding box center [1158, 166] width 13 height 13
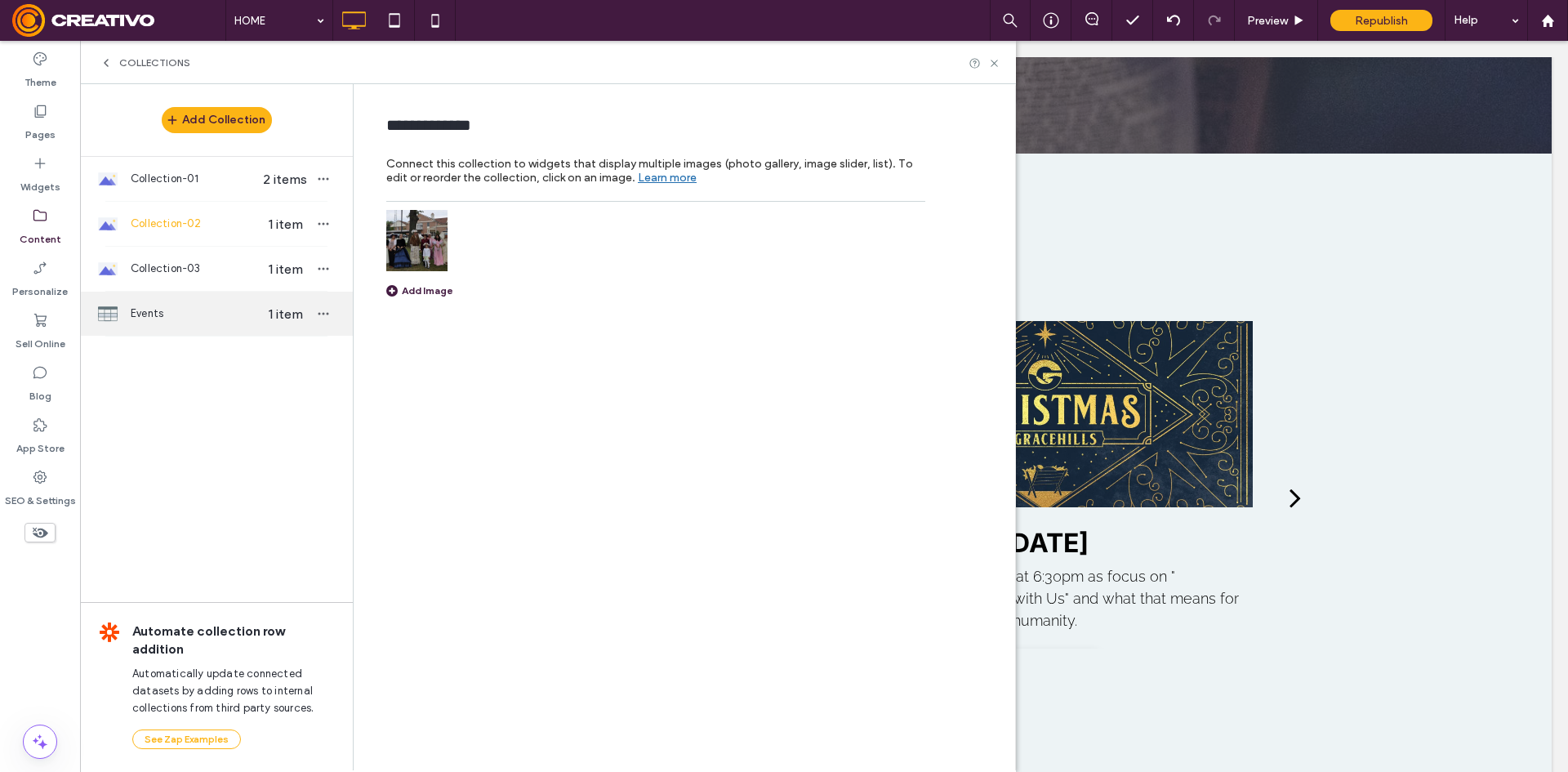
click at [173, 326] on div "Events 1 item" at bounding box center [217, 314] width 272 height 44
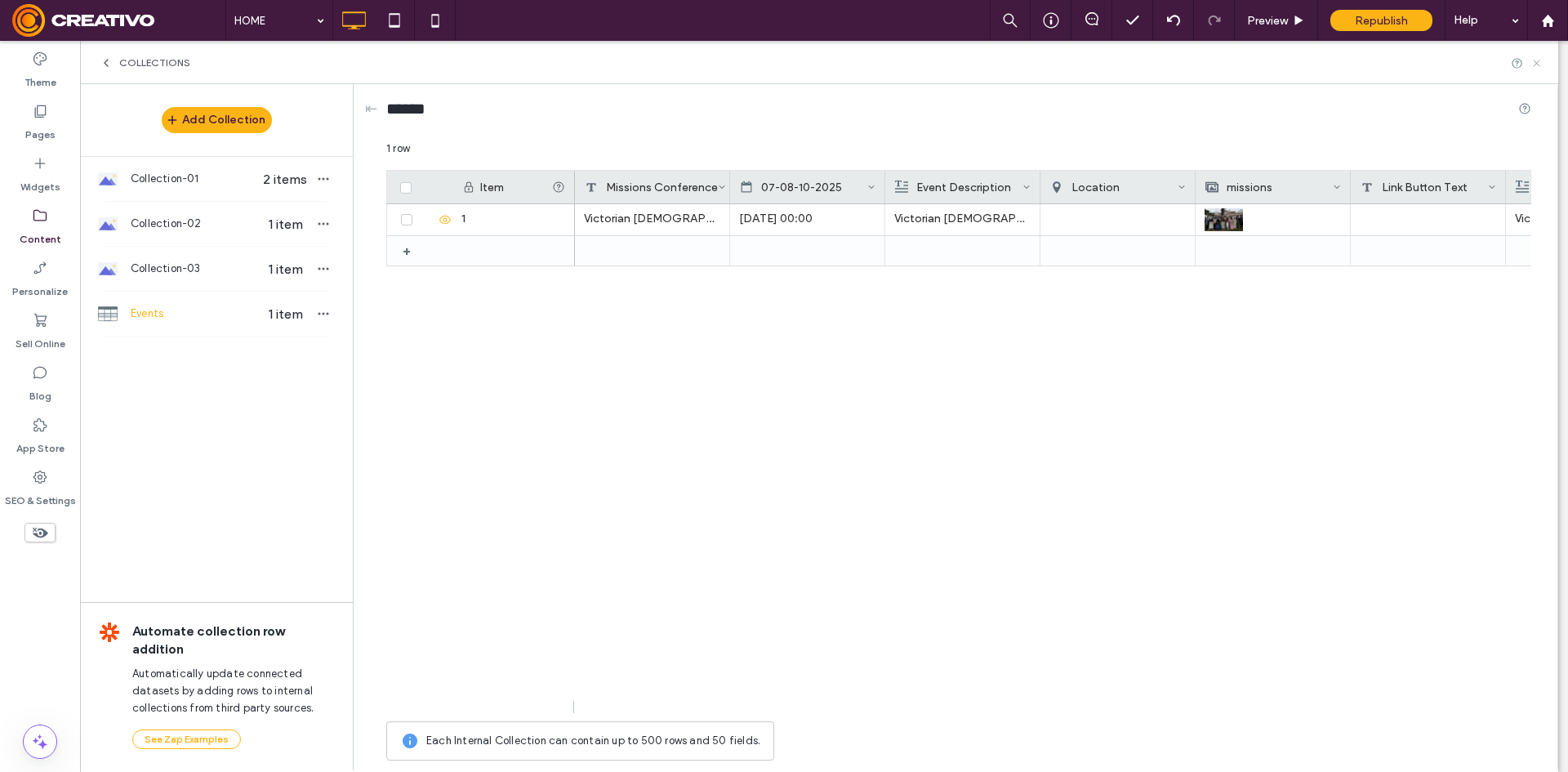
click at [1535, 63] on icon at bounding box center [1537, 63] width 13 height 13
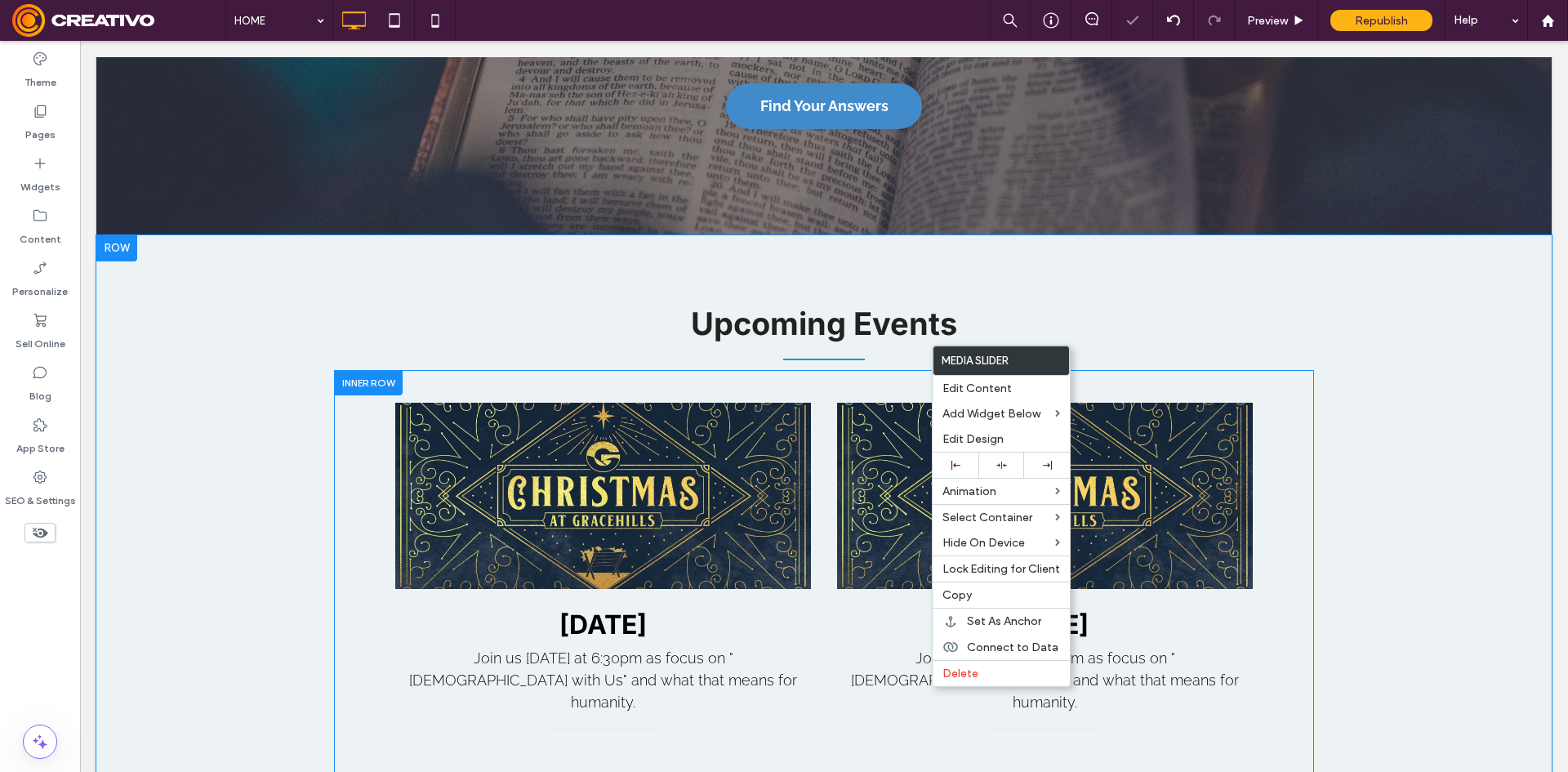
scroll to position [1797, 0]
click at [731, 429] on div at bounding box center [603, 496] width 416 height 187
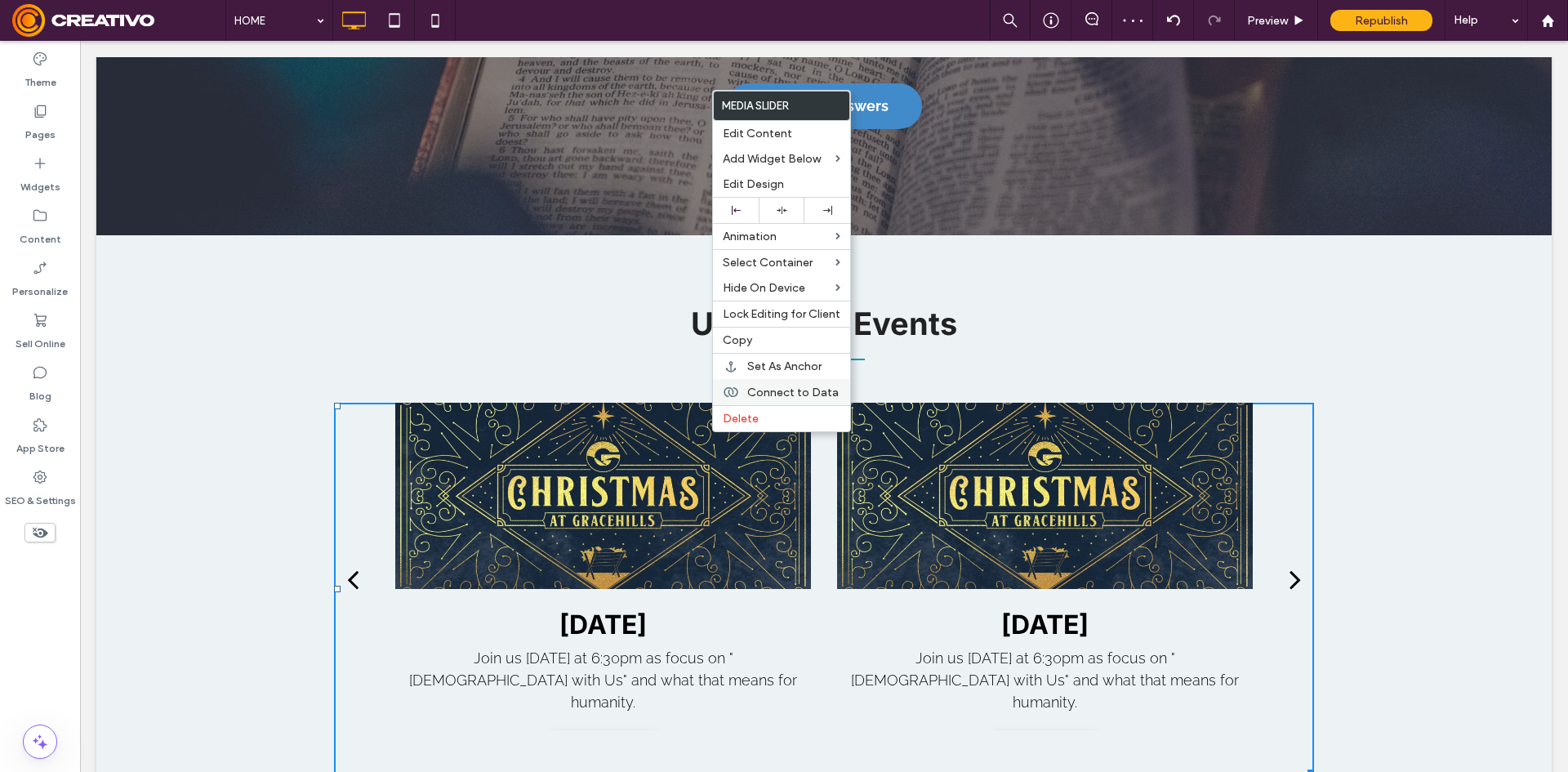
click at [823, 397] on span "Connect to Data" at bounding box center [793, 392] width 91 height 14
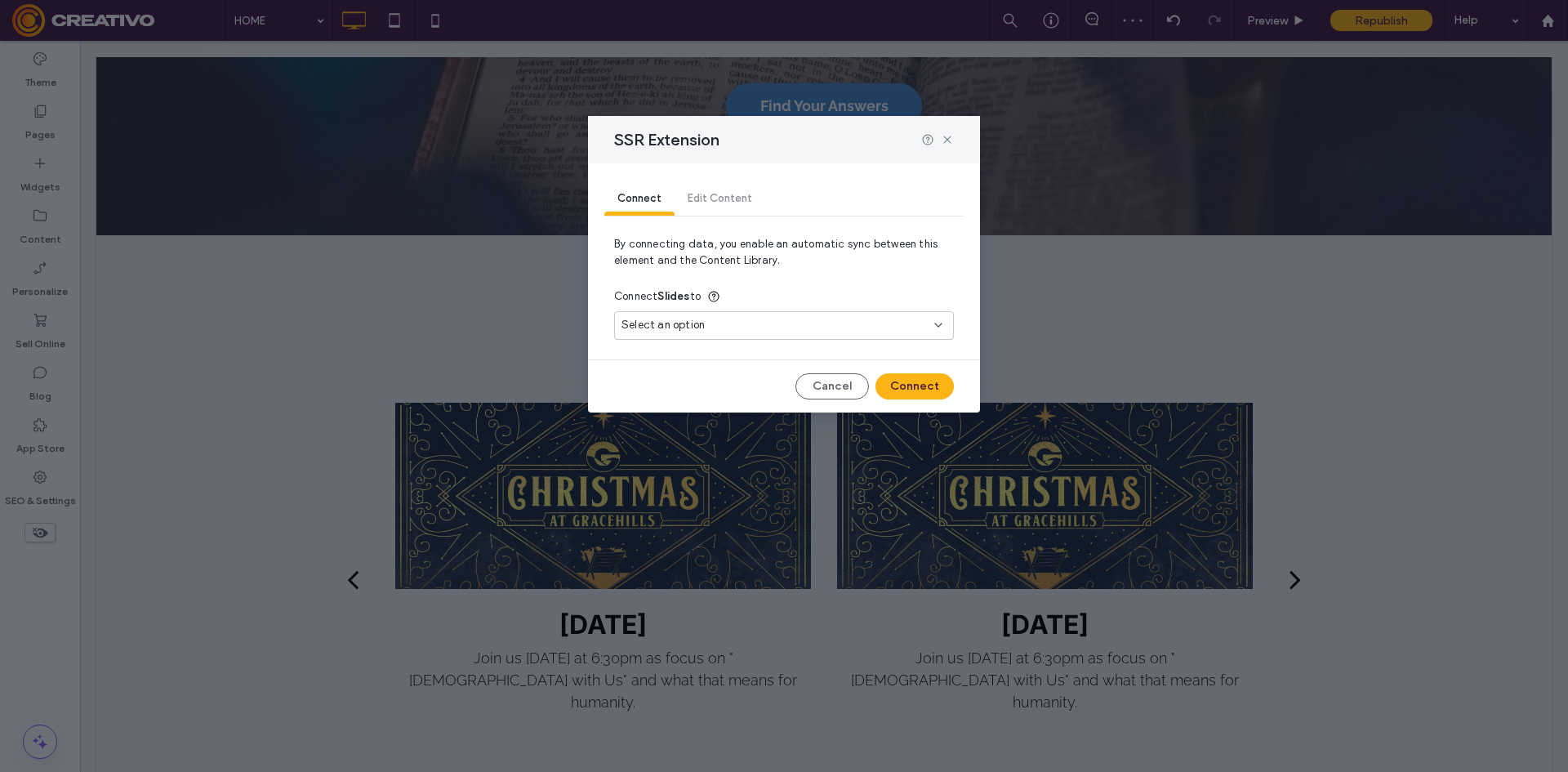
click at [743, 334] on div "Select an option" at bounding box center [784, 325] width 340 height 28
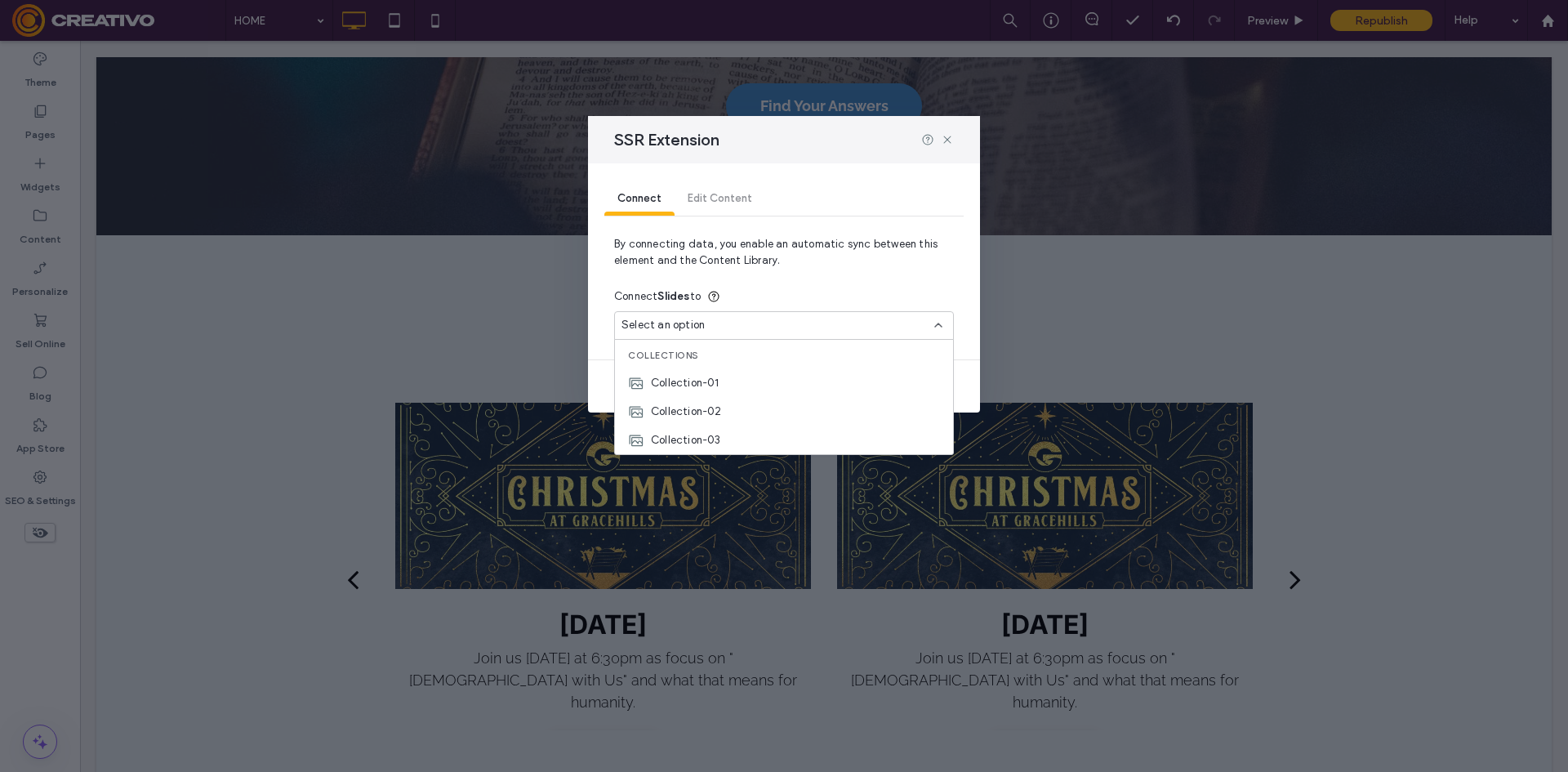
click at [718, 189] on div "Connect Edit Content" at bounding box center [784, 199] width 360 height 32
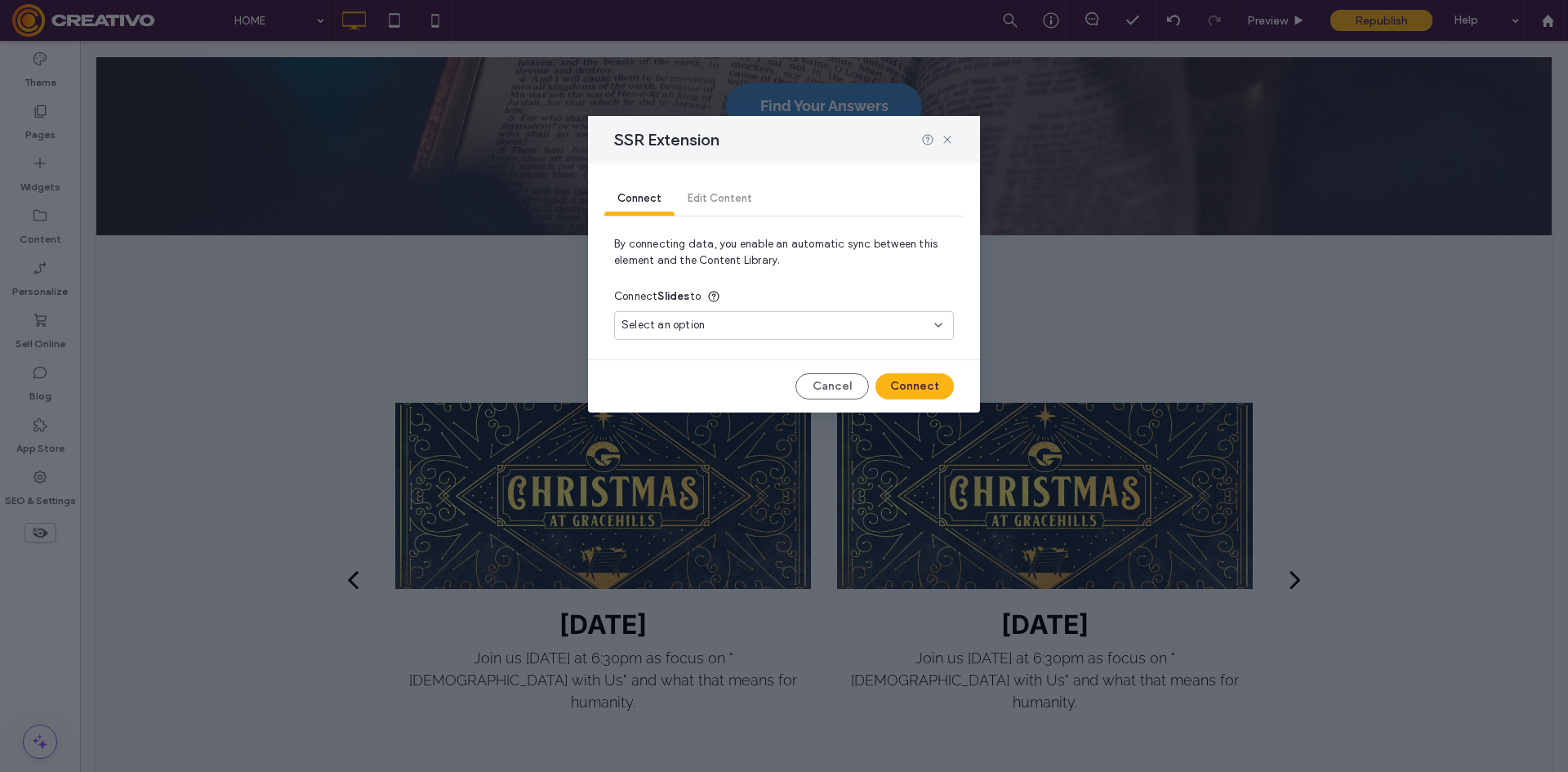
click at [724, 198] on div "Connect Edit Content" at bounding box center [784, 199] width 360 height 32
click at [748, 316] on div "Select an option" at bounding box center [784, 325] width 340 height 28
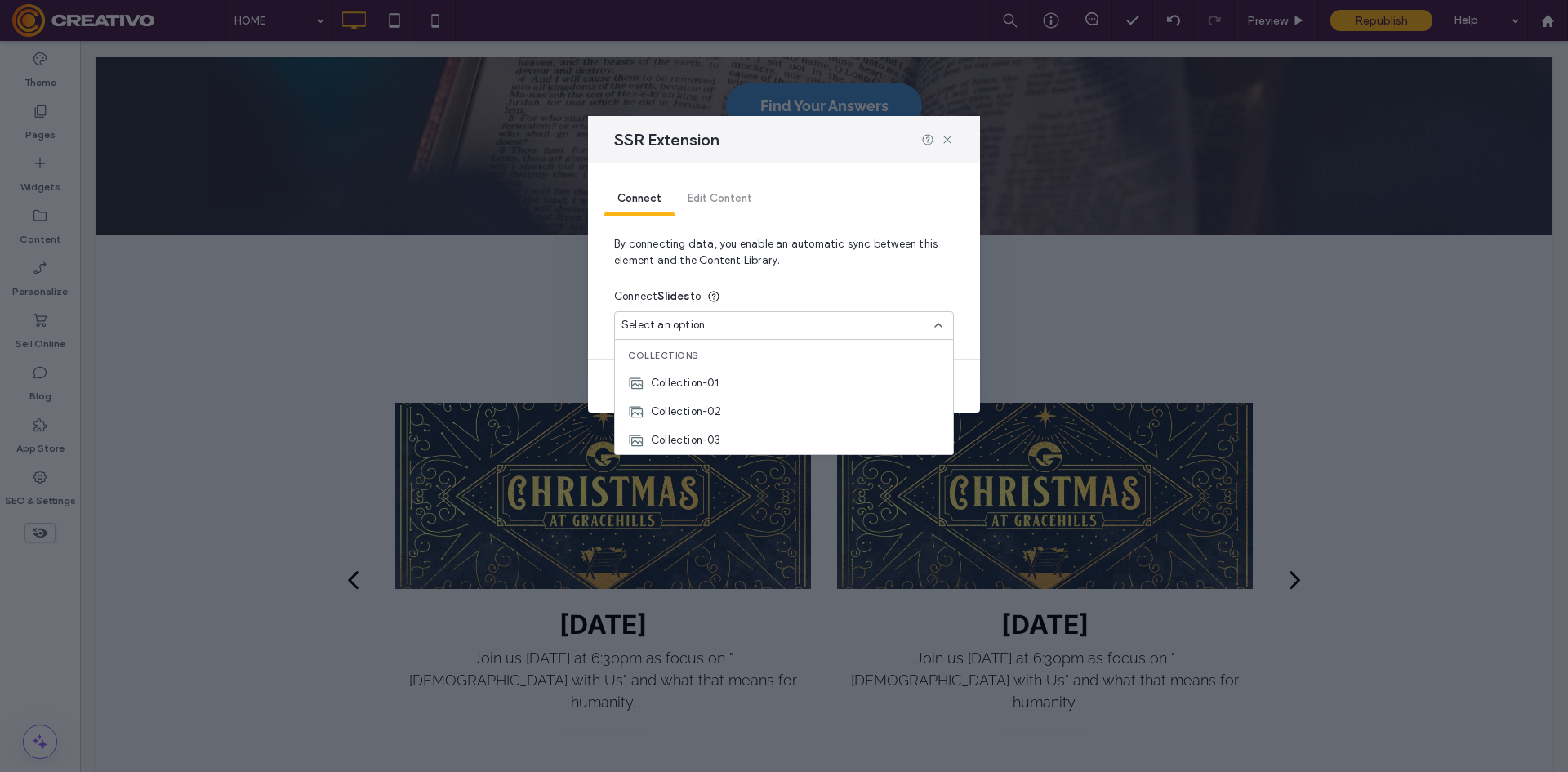
click at [1060, 393] on div "SSR Extension Connect Edit Content By connecting data, you enable an automatic …" at bounding box center [784, 386] width 1568 height 772
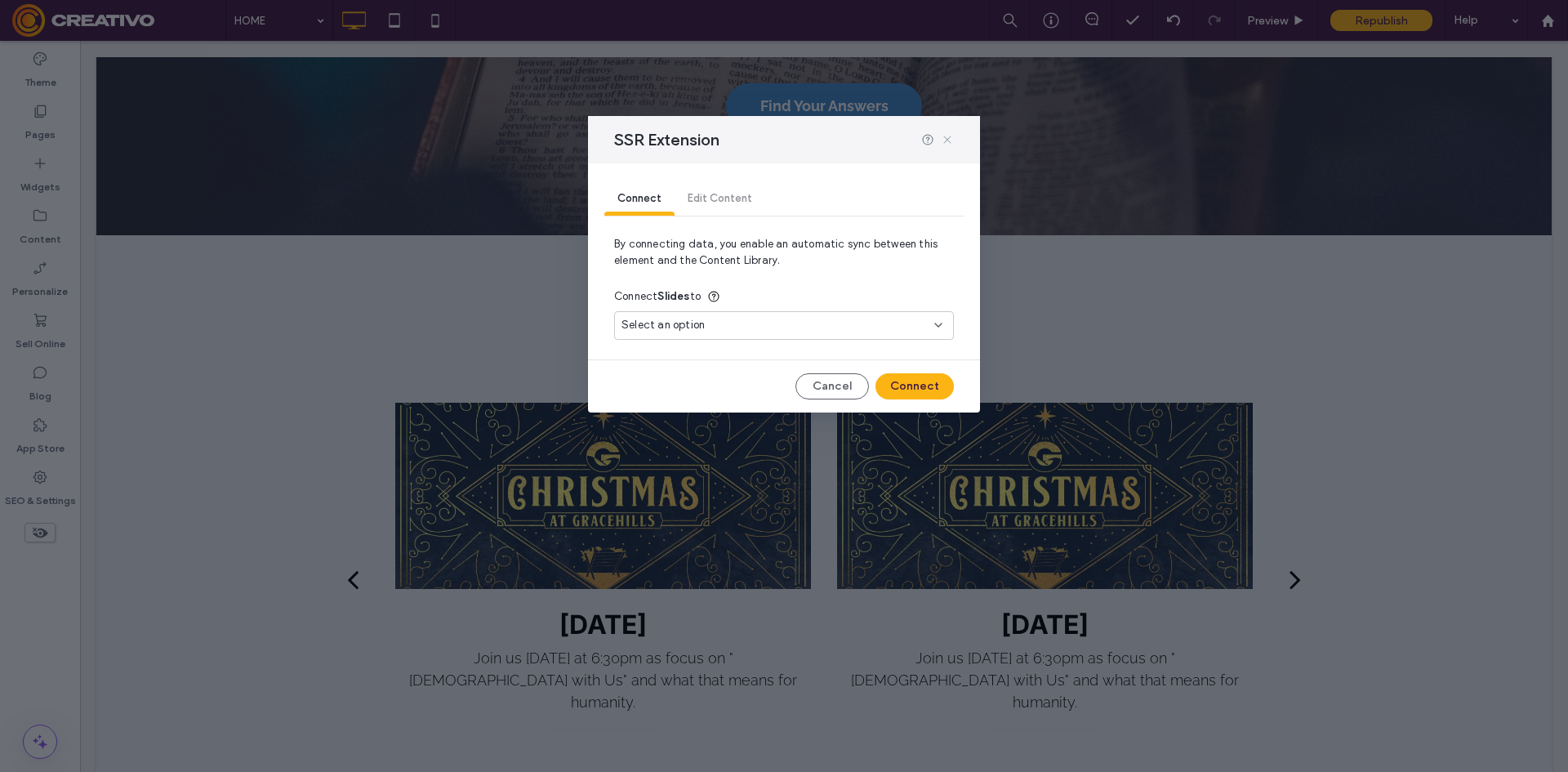
click at [944, 138] on icon at bounding box center [947, 139] width 13 height 13
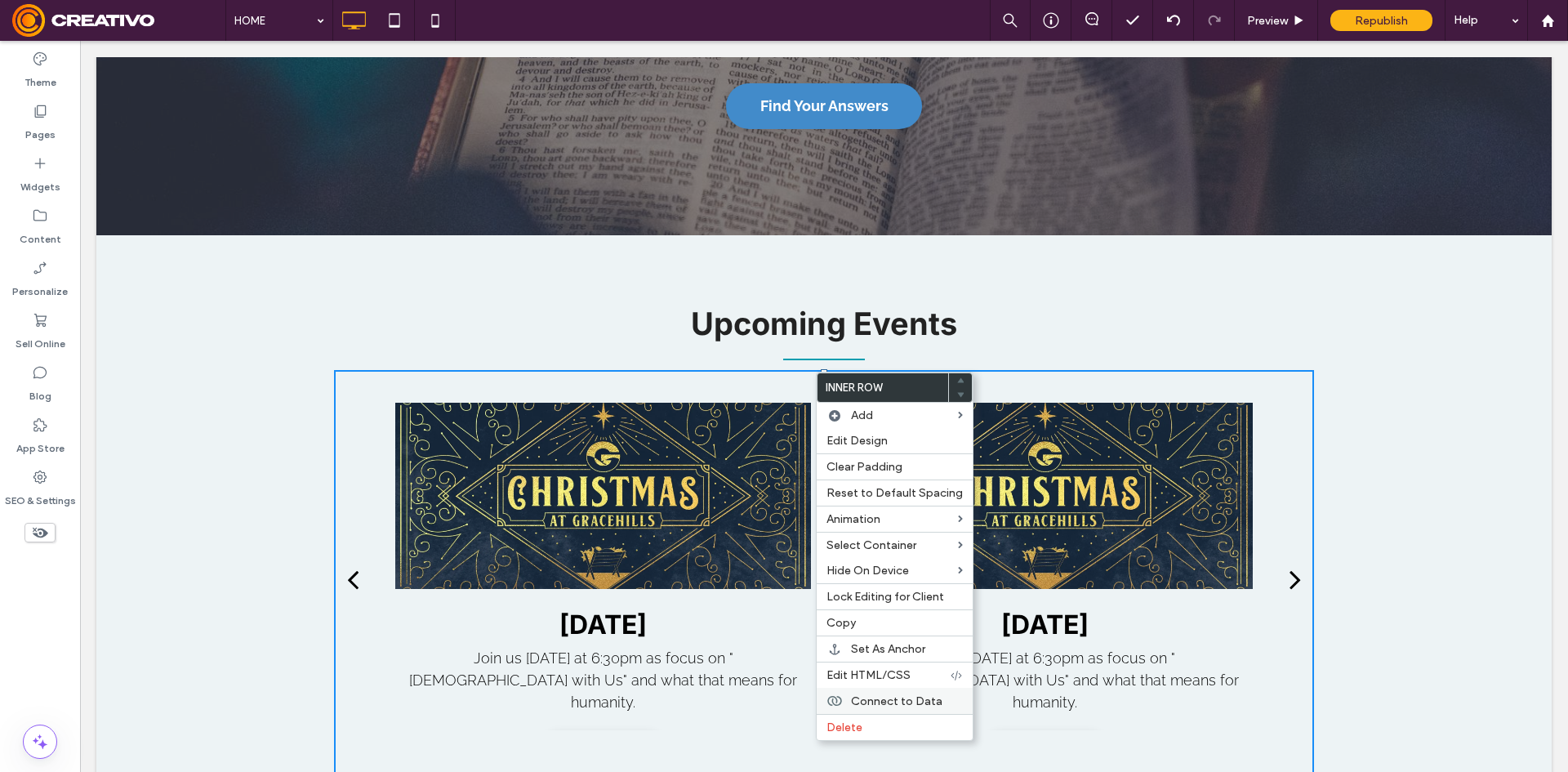
click at [901, 701] on span "Connect to Data" at bounding box center [896, 700] width 91 height 14
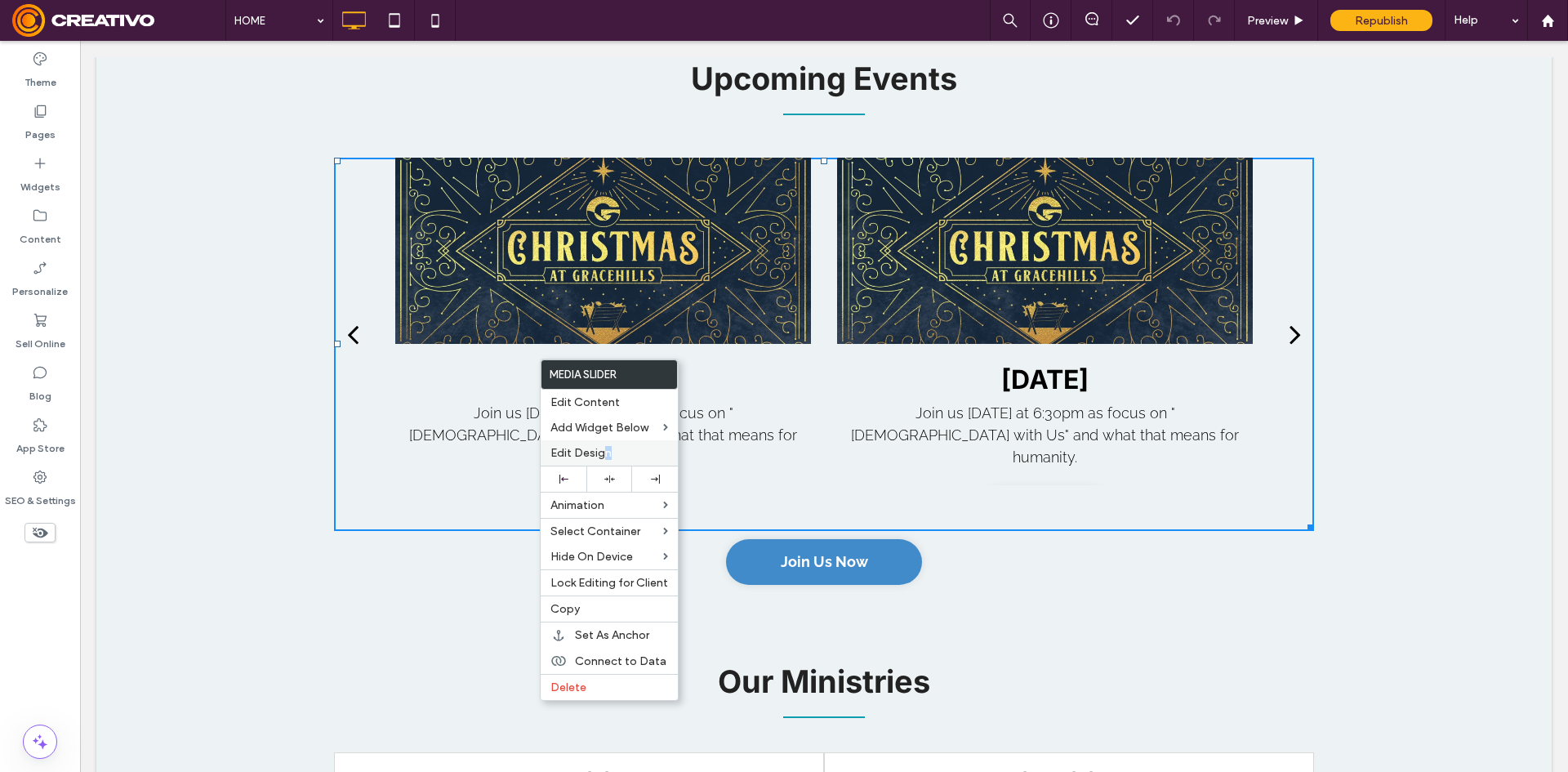
click at [609, 458] on span "Edit Design" at bounding box center [581, 453] width 62 height 14
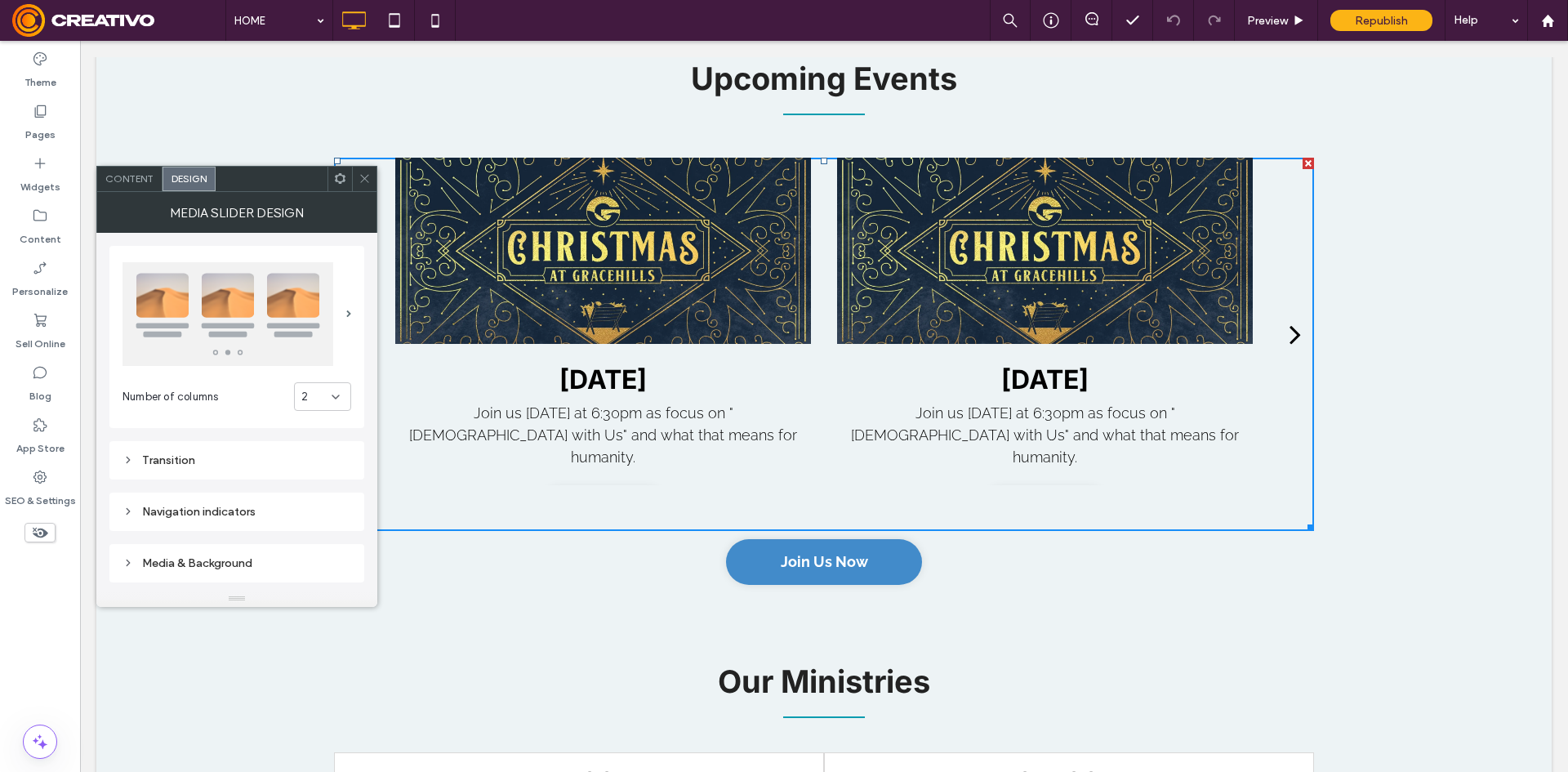
click at [116, 167] on div "Content" at bounding box center [129, 178] width 66 height 24
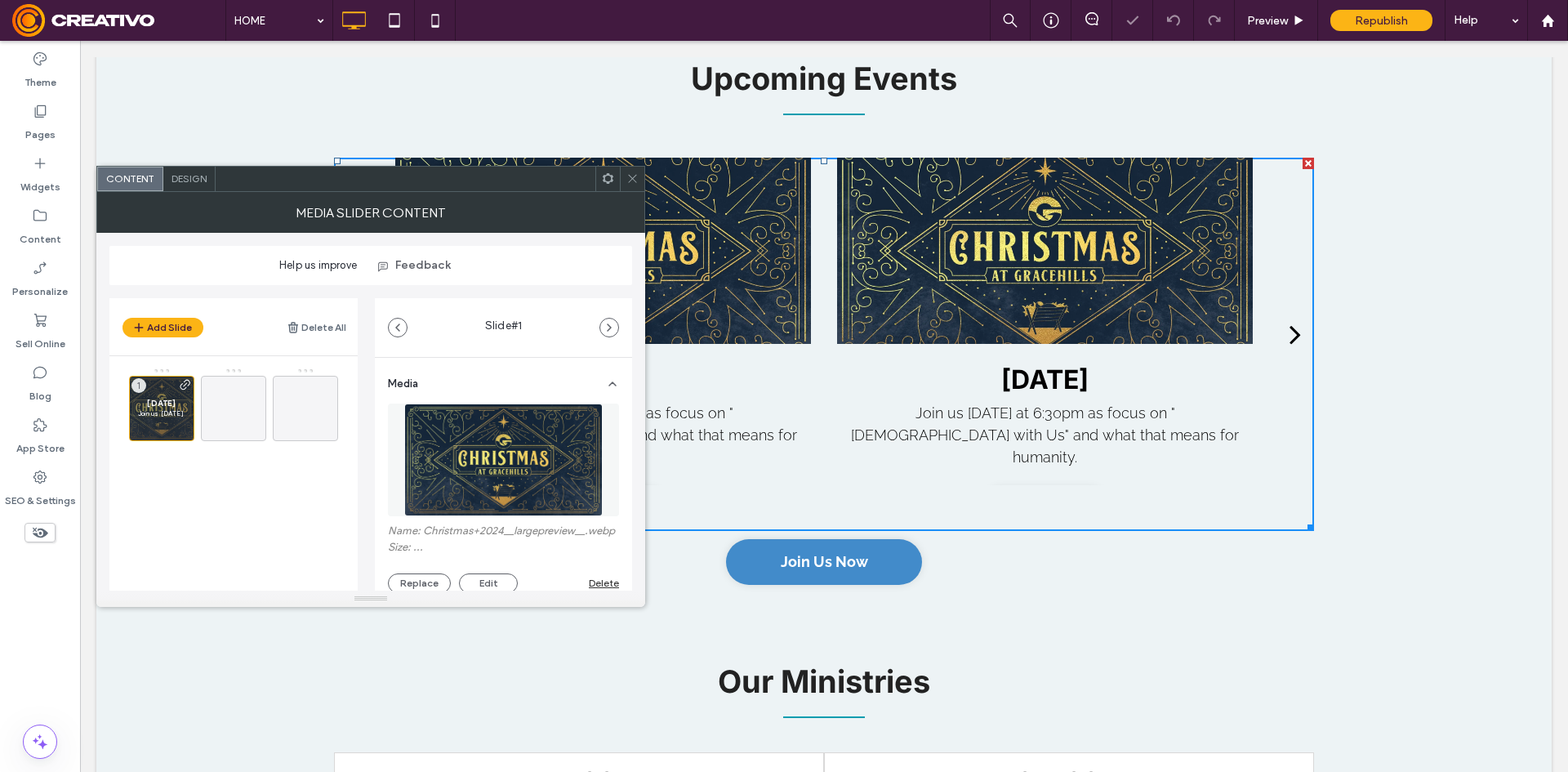
drag, startPoint x: 42, startPoint y: 121, endPoint x: 120, endPoint y: 169, distance: 91.6
click at [120, 169] on div "Content" at bounding box center [130, 178] width 67 height 24
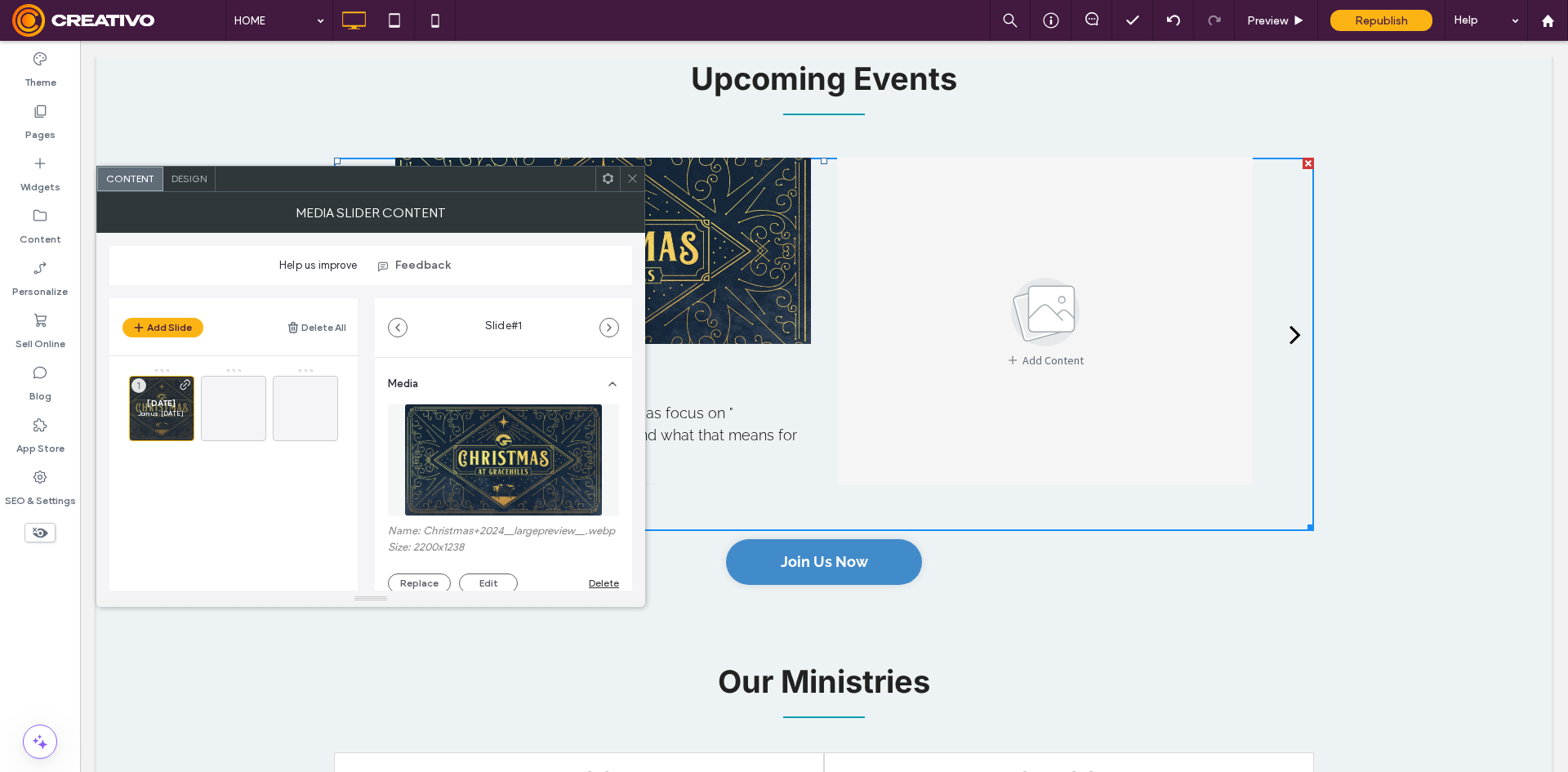
click at [625, 172] on div at bounding box center [632, 178] width 24 height 24
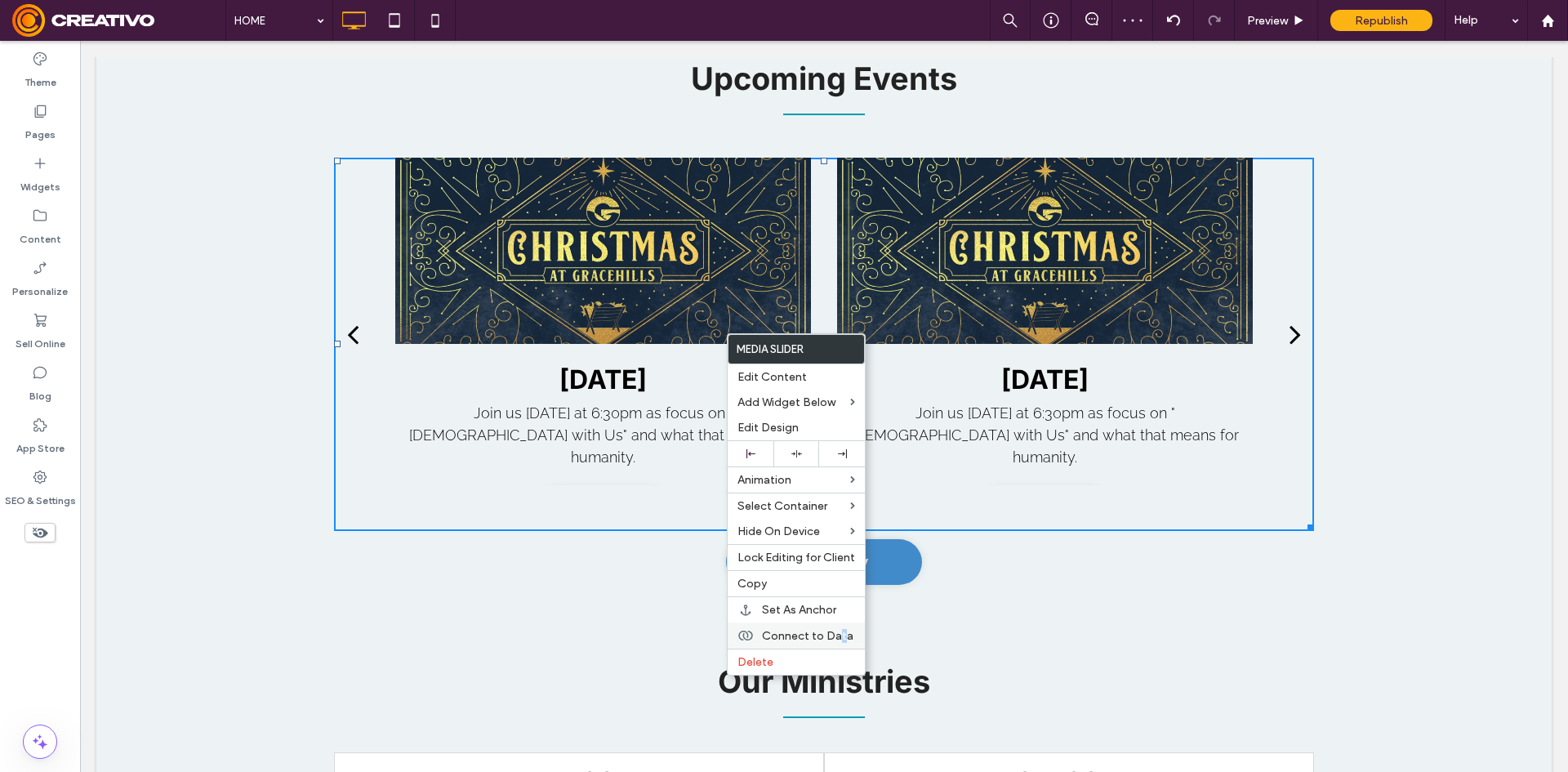
click at [841, 634] on span "Connect to Data" at bounding box center [808, 636] width 91 height 14
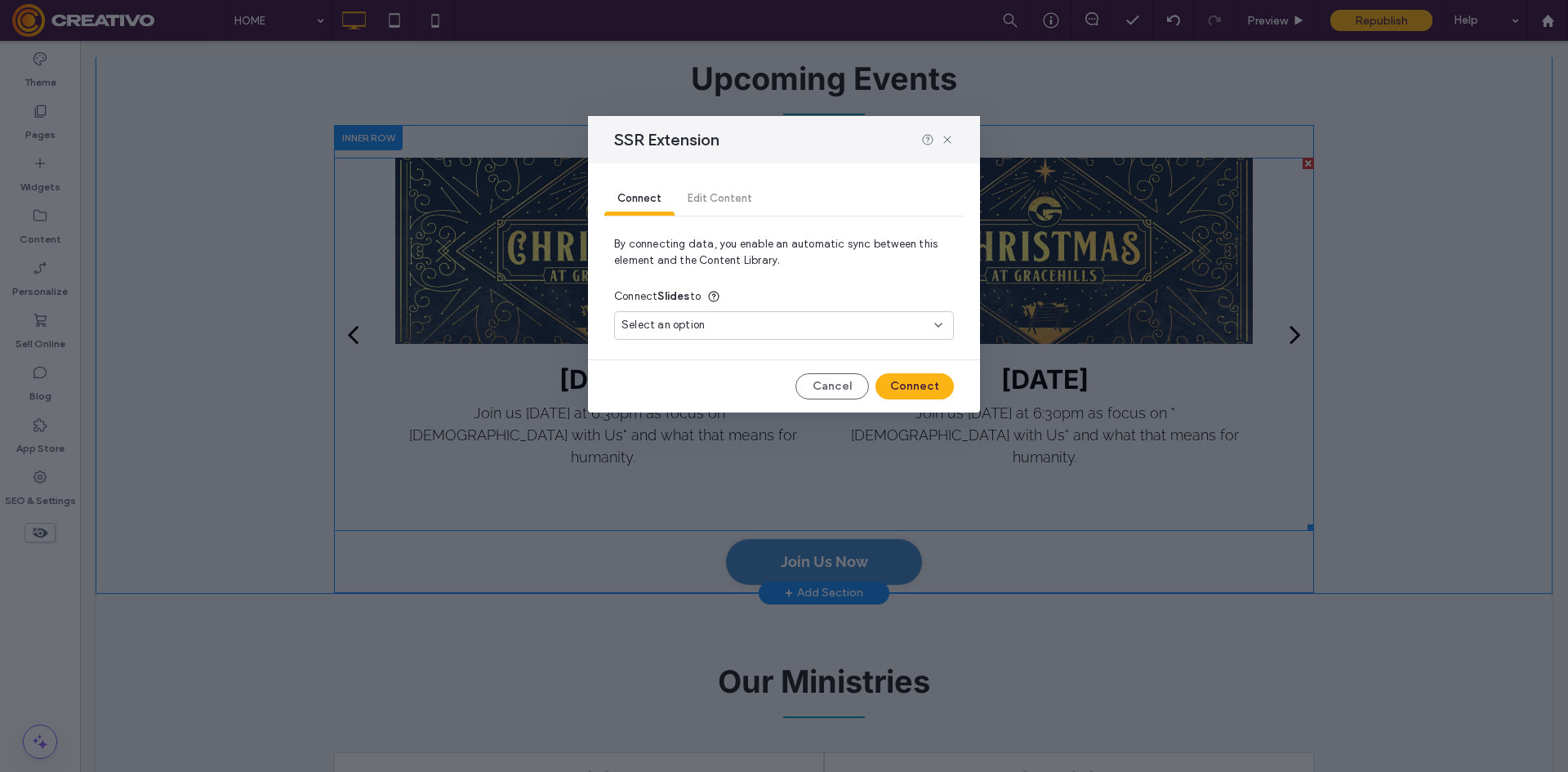
click at [782, 341] on div "Select an option" at bounding box center [784, 329] width 340 height 35
click at [793, 319] on div "Select an option" at bounding box center [774, 324] width 306 height 17
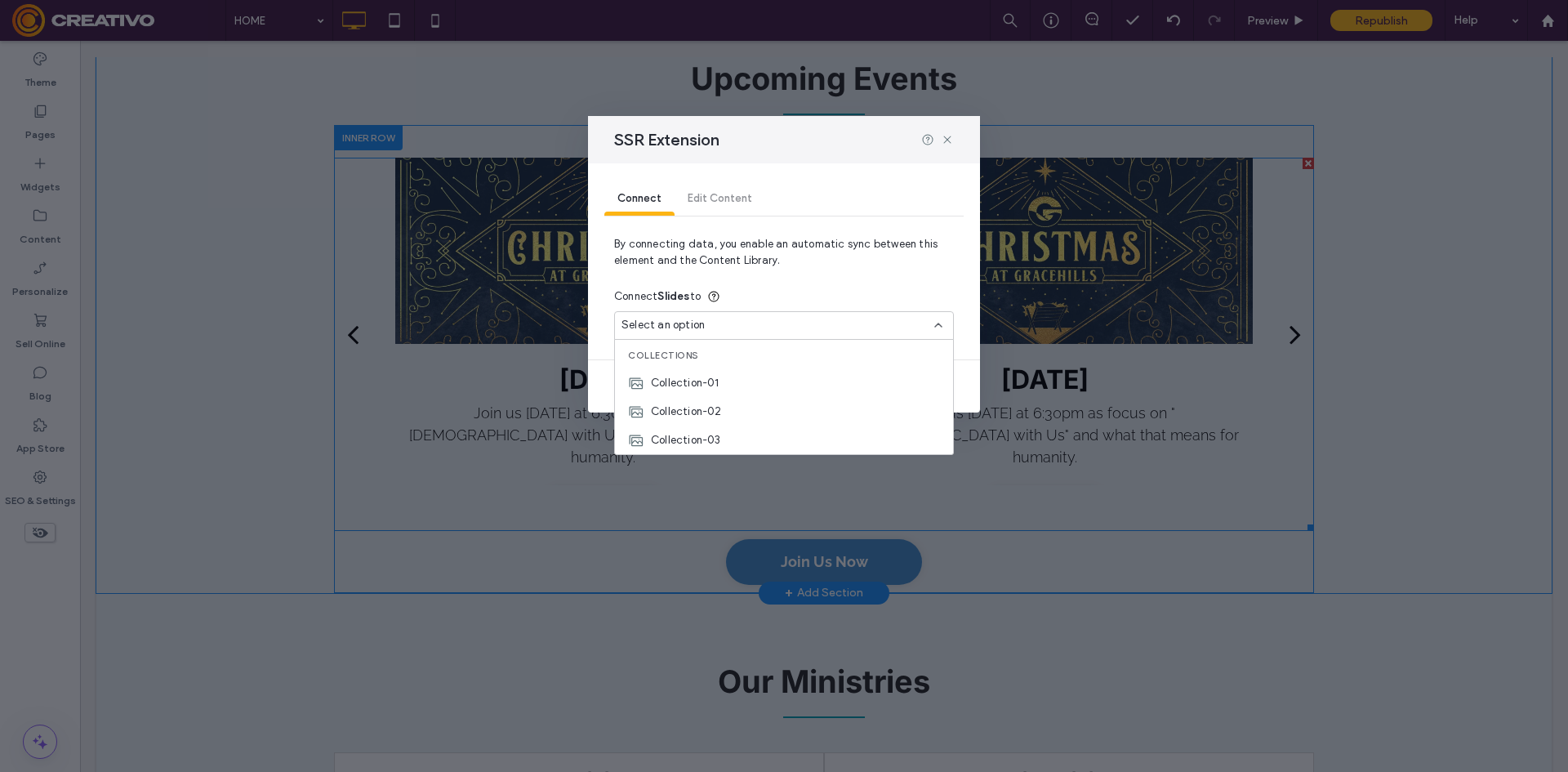
click at [722, 201] on div "Connect Edit Content" at bounding box center [784, 199] width 360 height 32
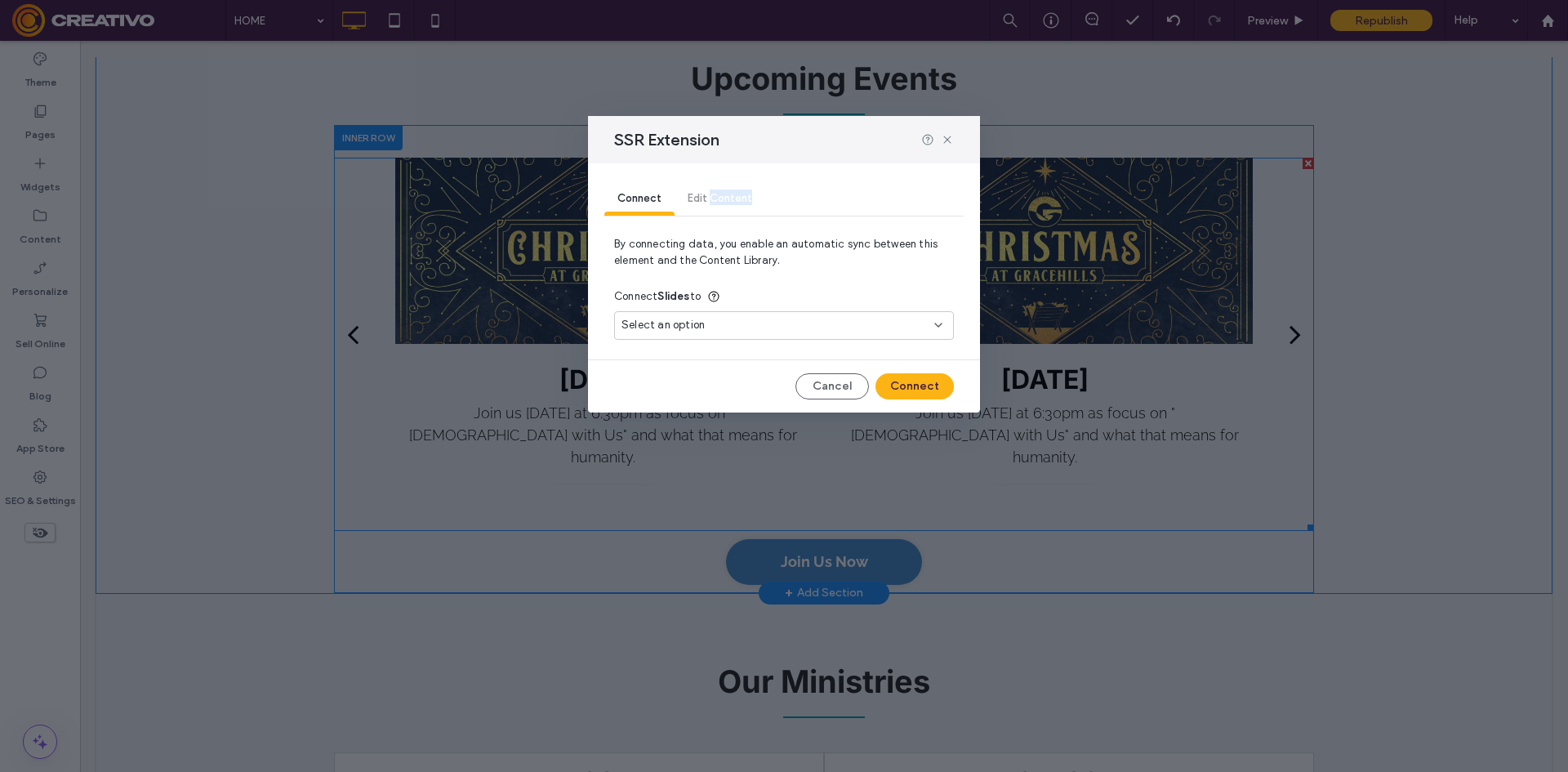
click at [722, 199] on div "Connect Edit Content" at bounding box center [784, 199] width 360 height 32
click at [767, 324] on div "Select an option" at bounding box center [774, 324] width 306 height 17
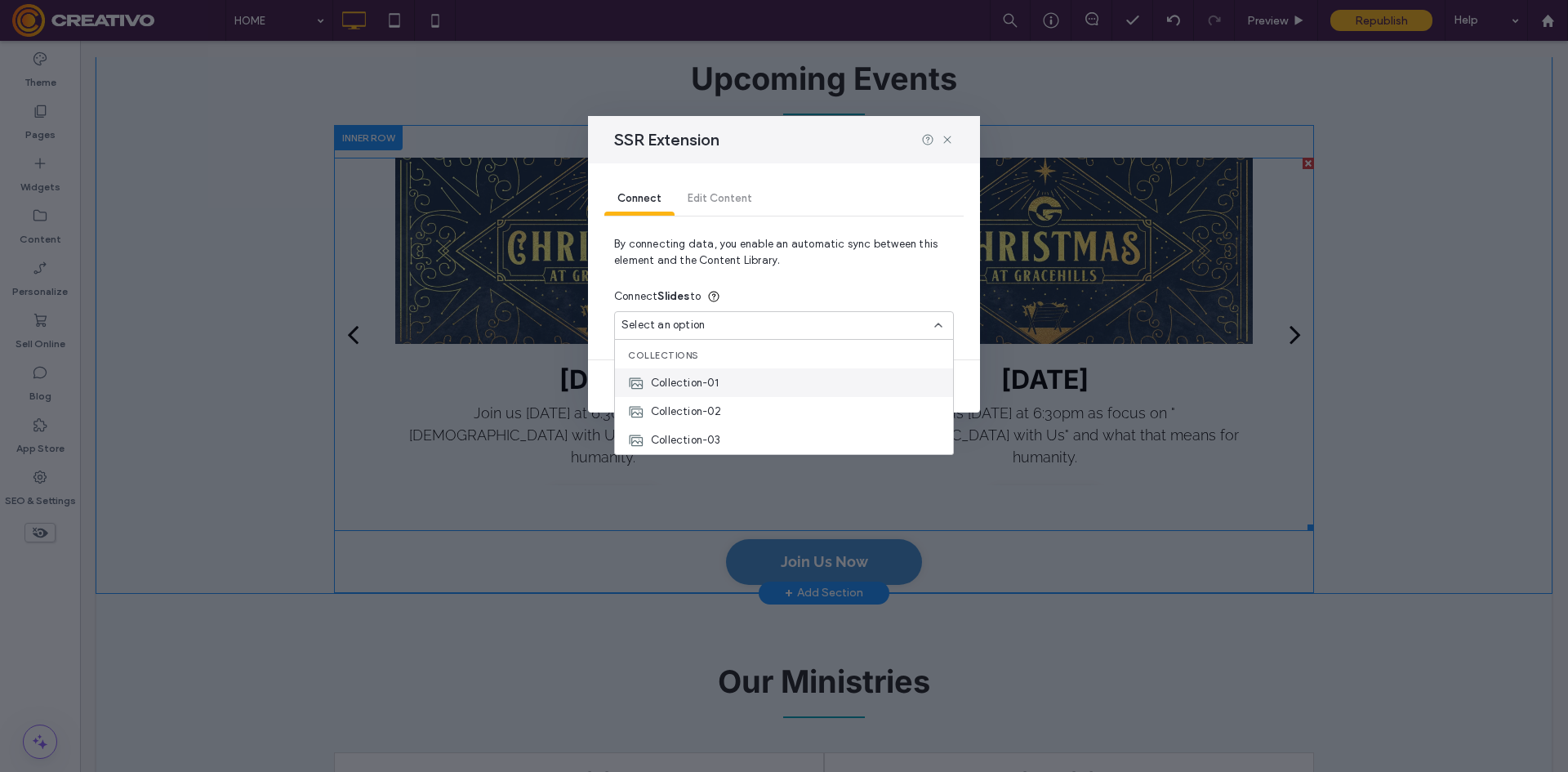
click at [748, 382] on div "Collection-01" at bounding box center [784, 382] width 338 height 28
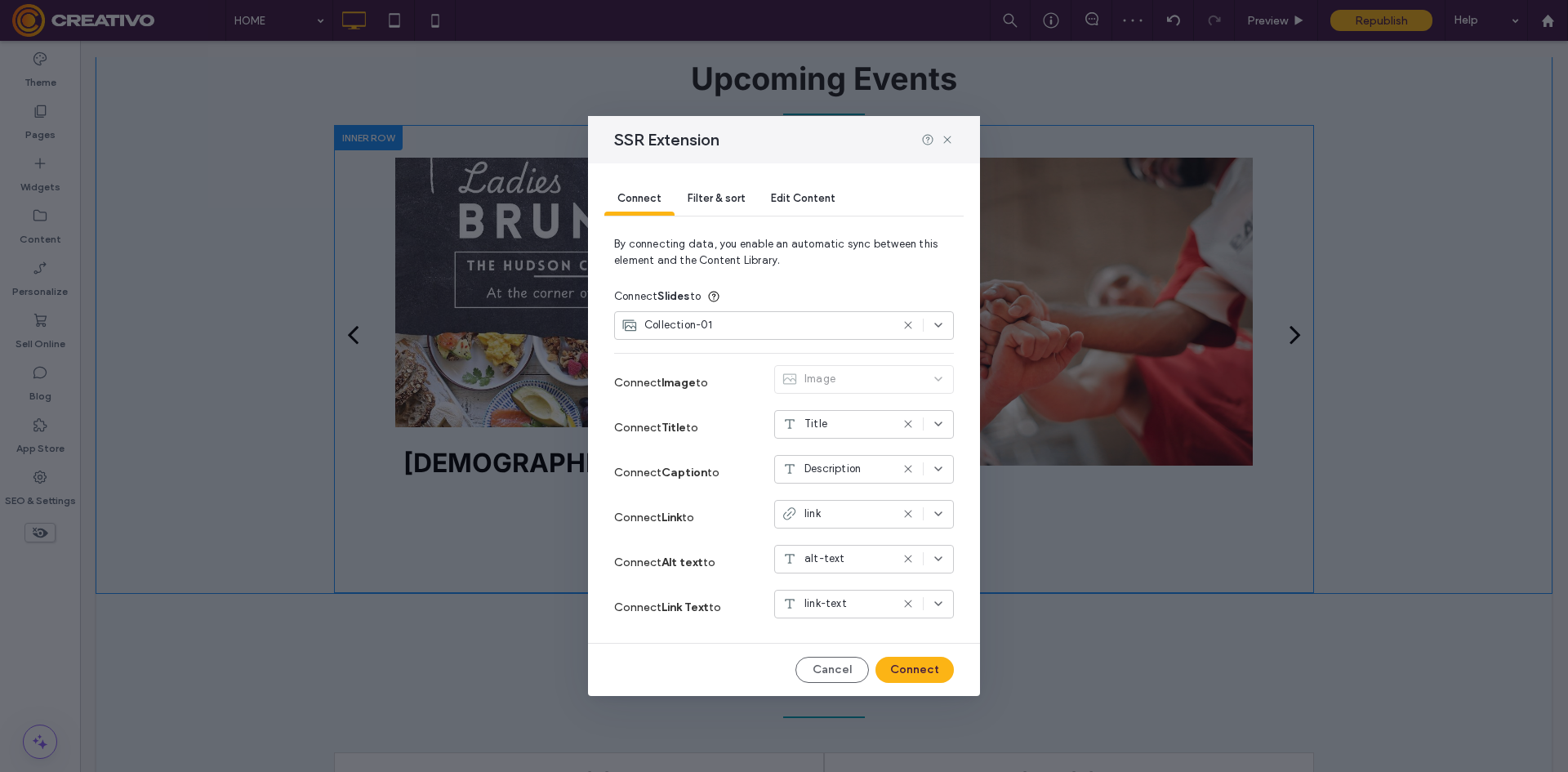
click at [787, 328] on div "Collection-01" at bounding box center [756, 324] width 269 height 17
click at [657, 498] on div "Connect Link to link" at bounding box center [784, 517] width 340 height 45
click at [852, 437] on div "Title" at bounding box center [863, 423] width 179 height 28
click at [850, 422] on div "Title" at bounding box center [836, 423] width 109 height 17
click at [758, 322] on div "Collection-01" at bounding box center [756, 324] width 269 height 17
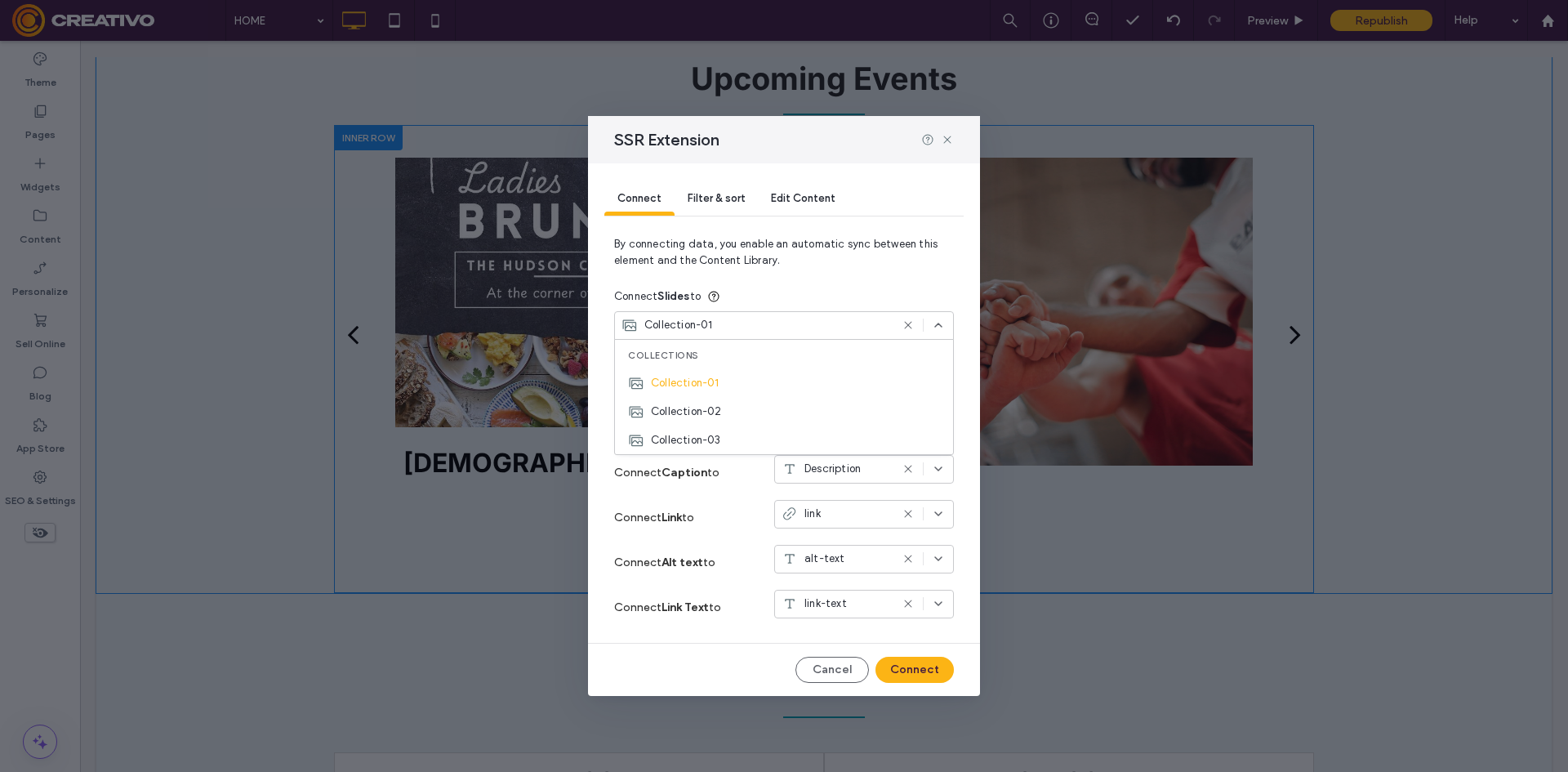
click at [748, 410] on div "Collection-02" at bounding box center [784, 410] width 338 height 28
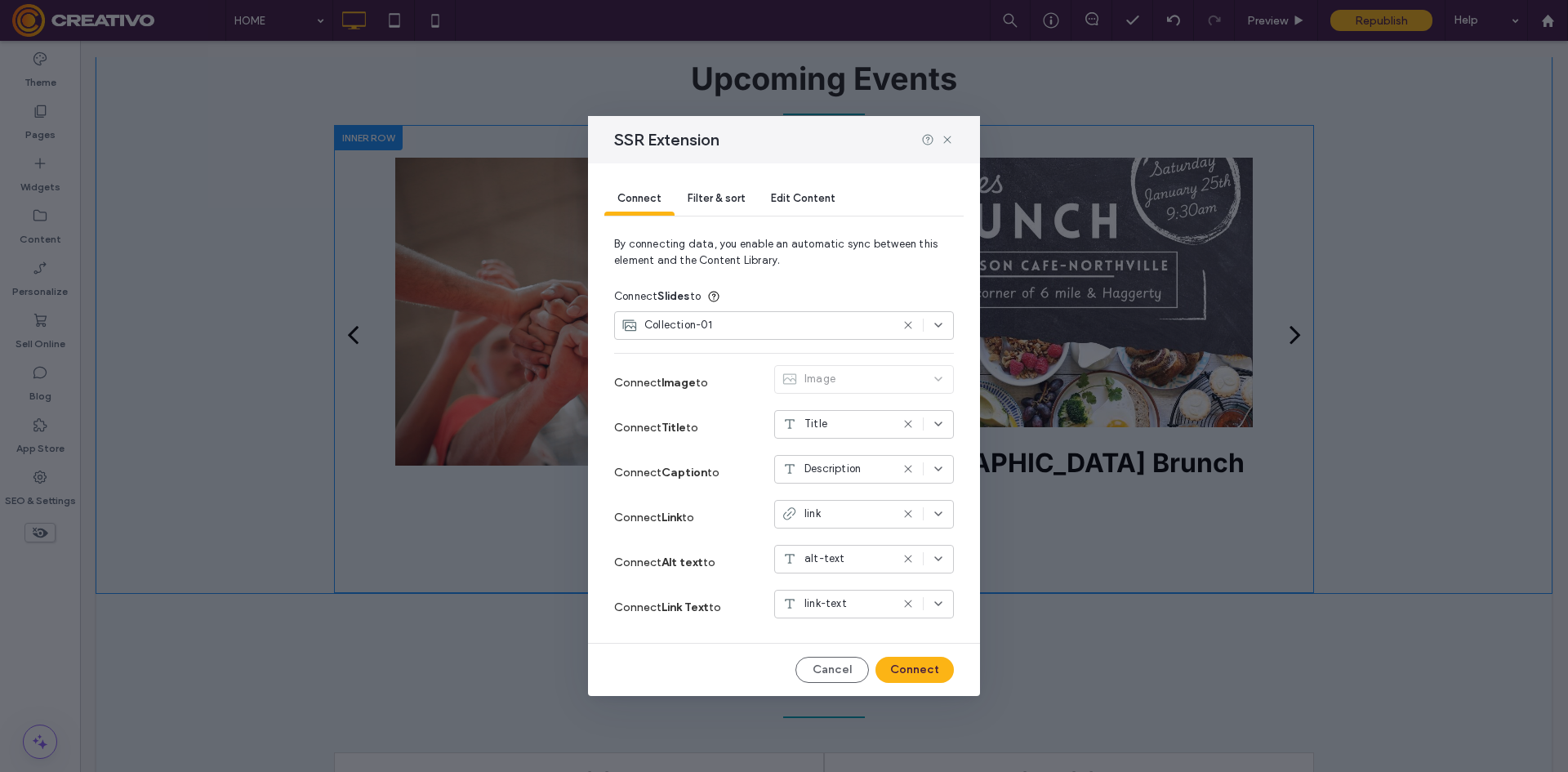
click at [737, 322] on div "Collection-01" at bounding box center [756, 324] width 269 height 17
click at [738, 412] on div "Collection-02" at bounding box center [784, 410] width 338 height 28
click at [689, 321] on span "Collection-01" at bounding box center [679, 324] width 69 height 17
click at [698, 414] on span "Collection-02" at bounding box center [686, 411] width 72 height 17
click at [832, 677] on button "Cancel" at bounding box center [832, 669] width 74 height 26
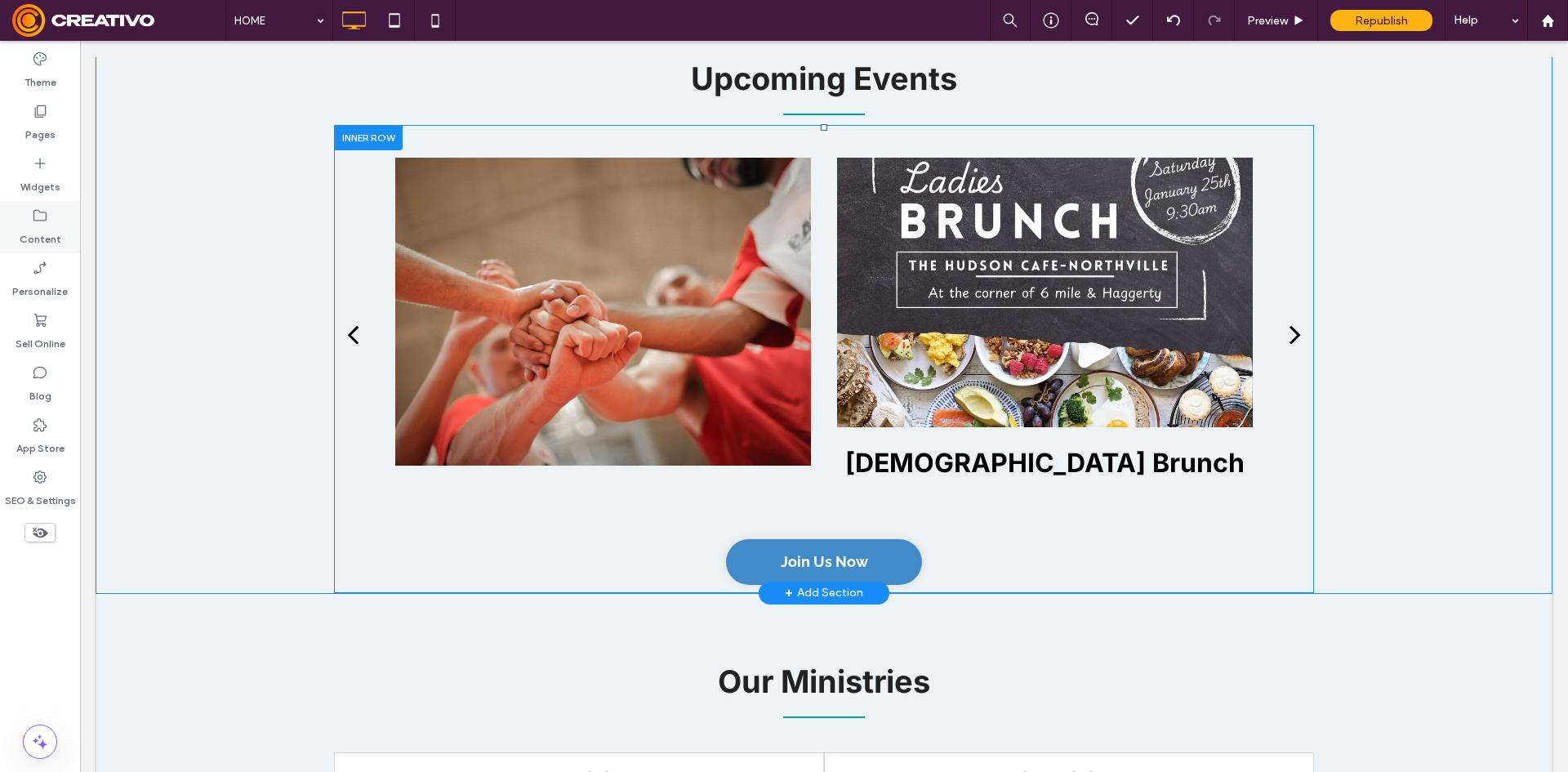
click at [9, 209] on div "Content" at bounding box center [40, 226] width 80 height 52
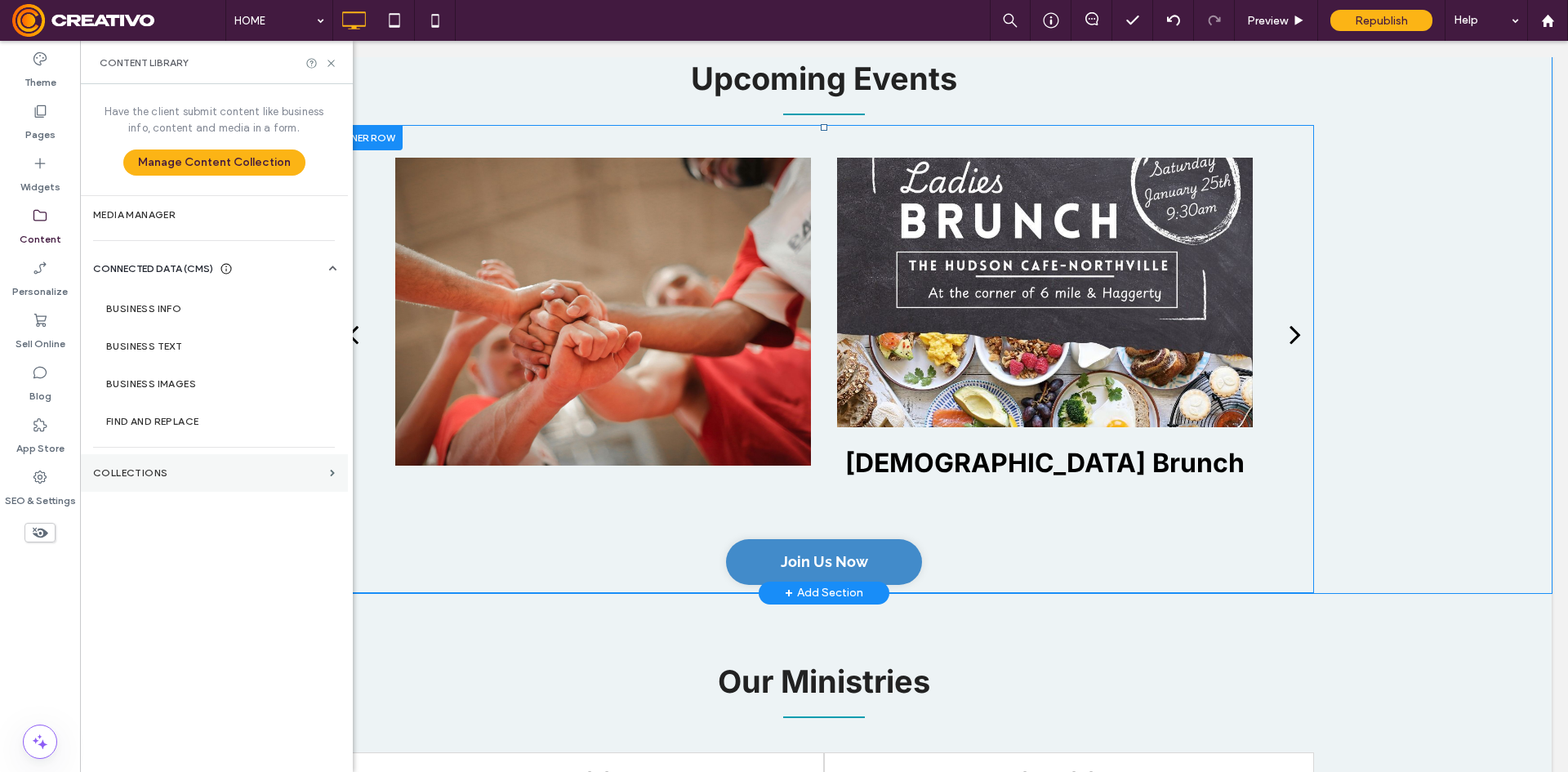
click at [172, 478] on section "Collections" at bounding box center [214, 472] width 268 height 37
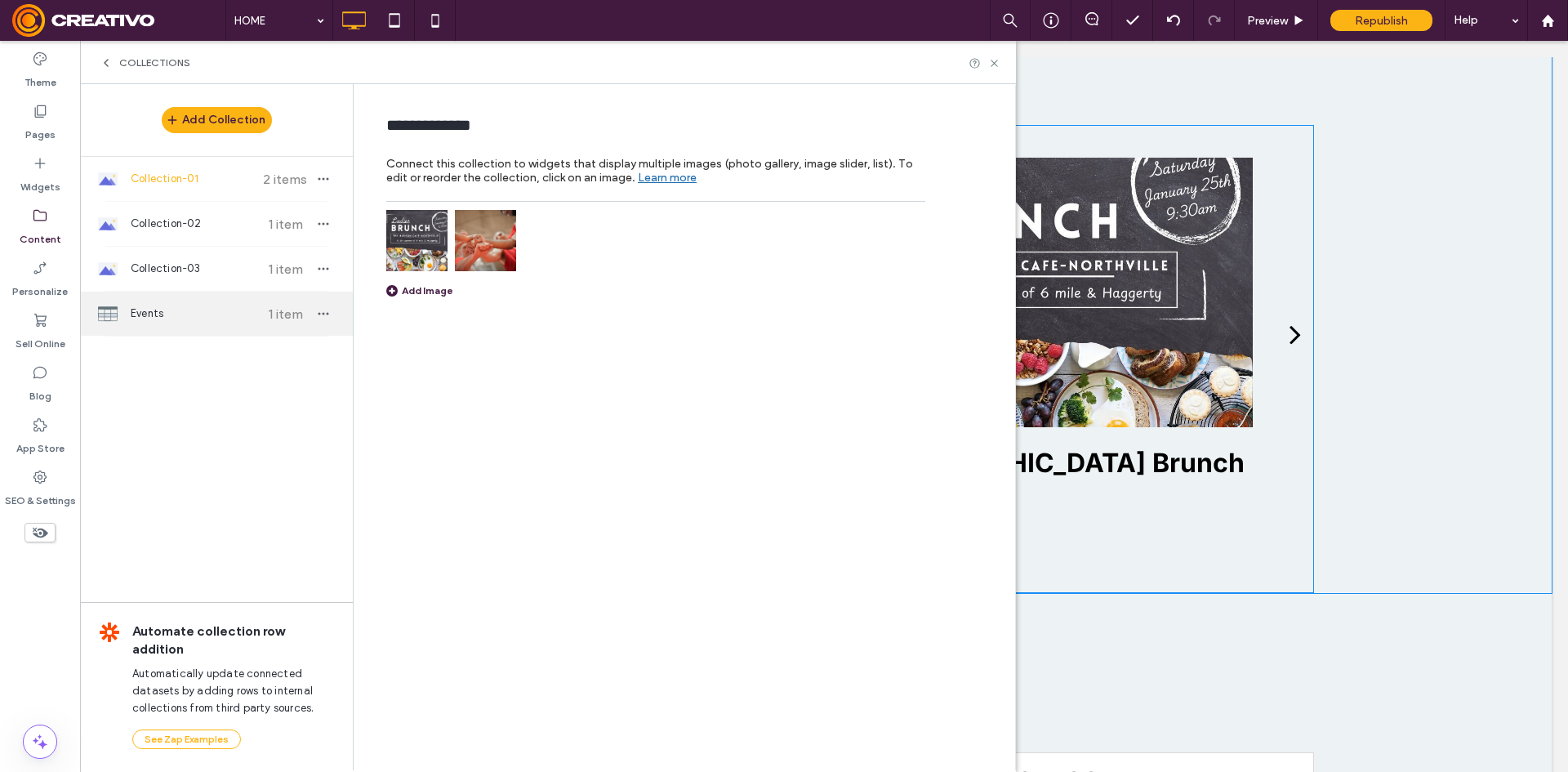
click at [188, 307] on span "Events" at bounding box center [191, 314] width 122 height 17
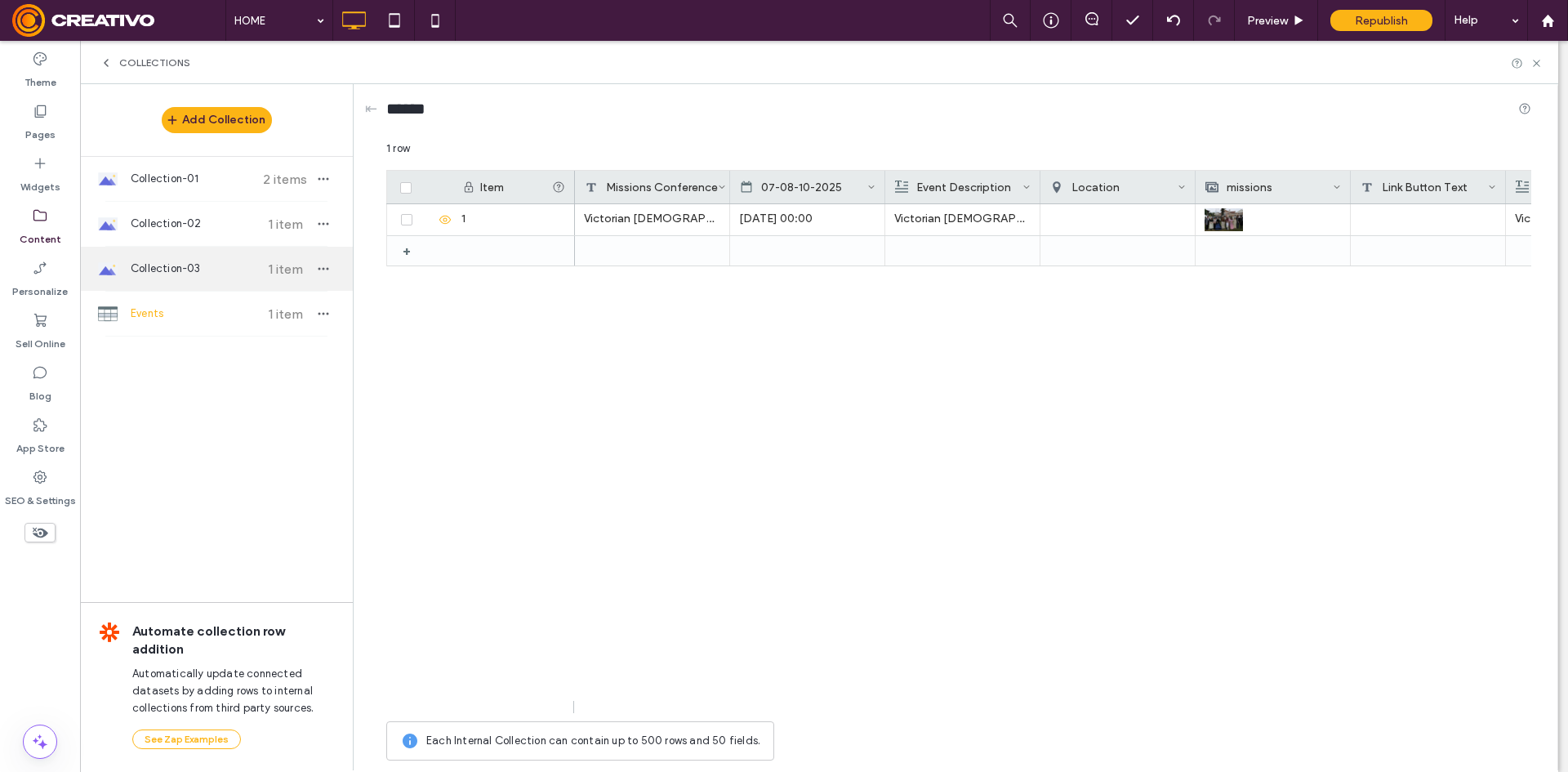
click at [167, 272] on span "Collection-03" at bounding box center [191, 268] width 122 height 17
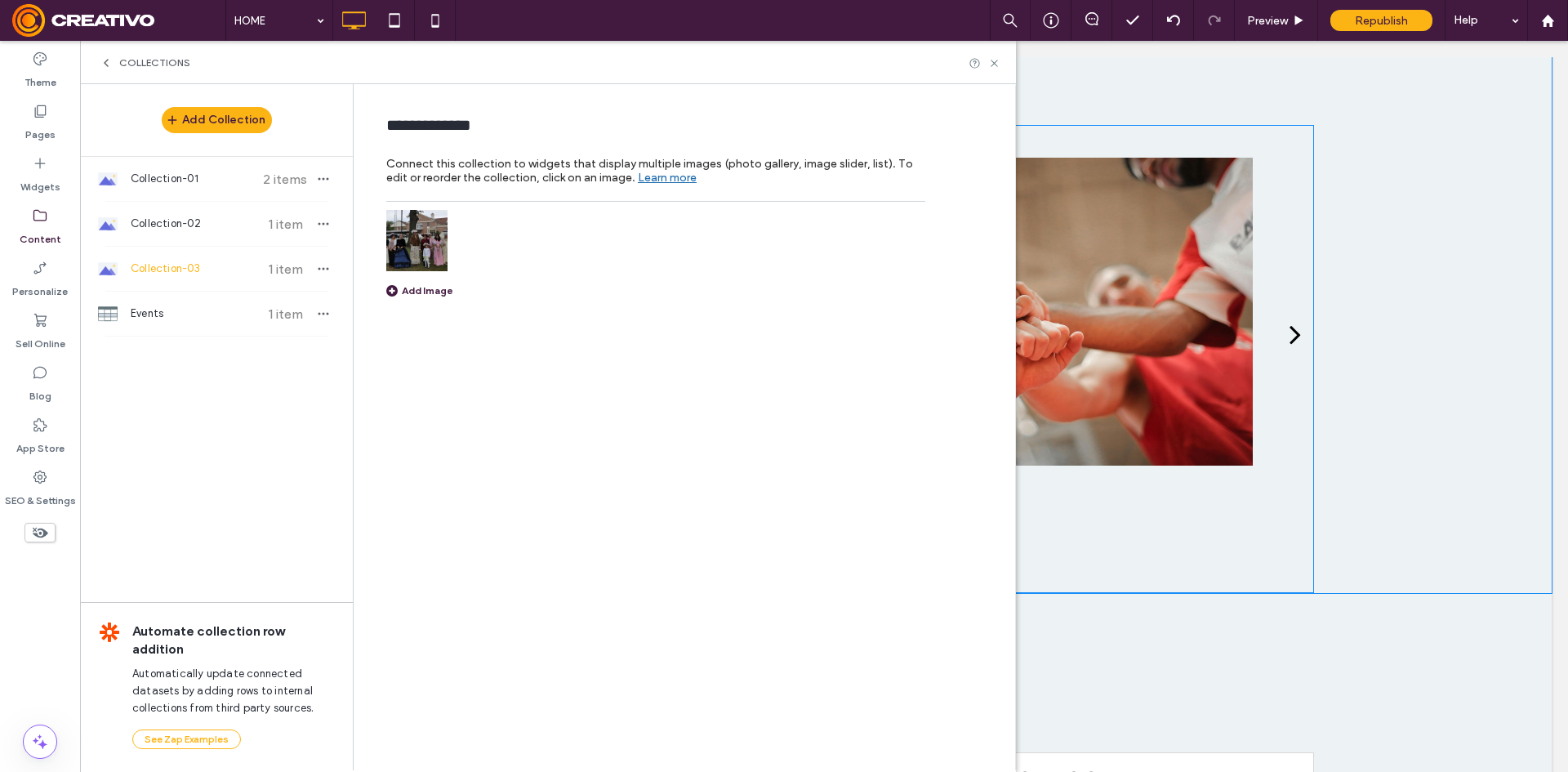
click at [424, 256] on img at bounding box center [416, 240] width 62 height 62
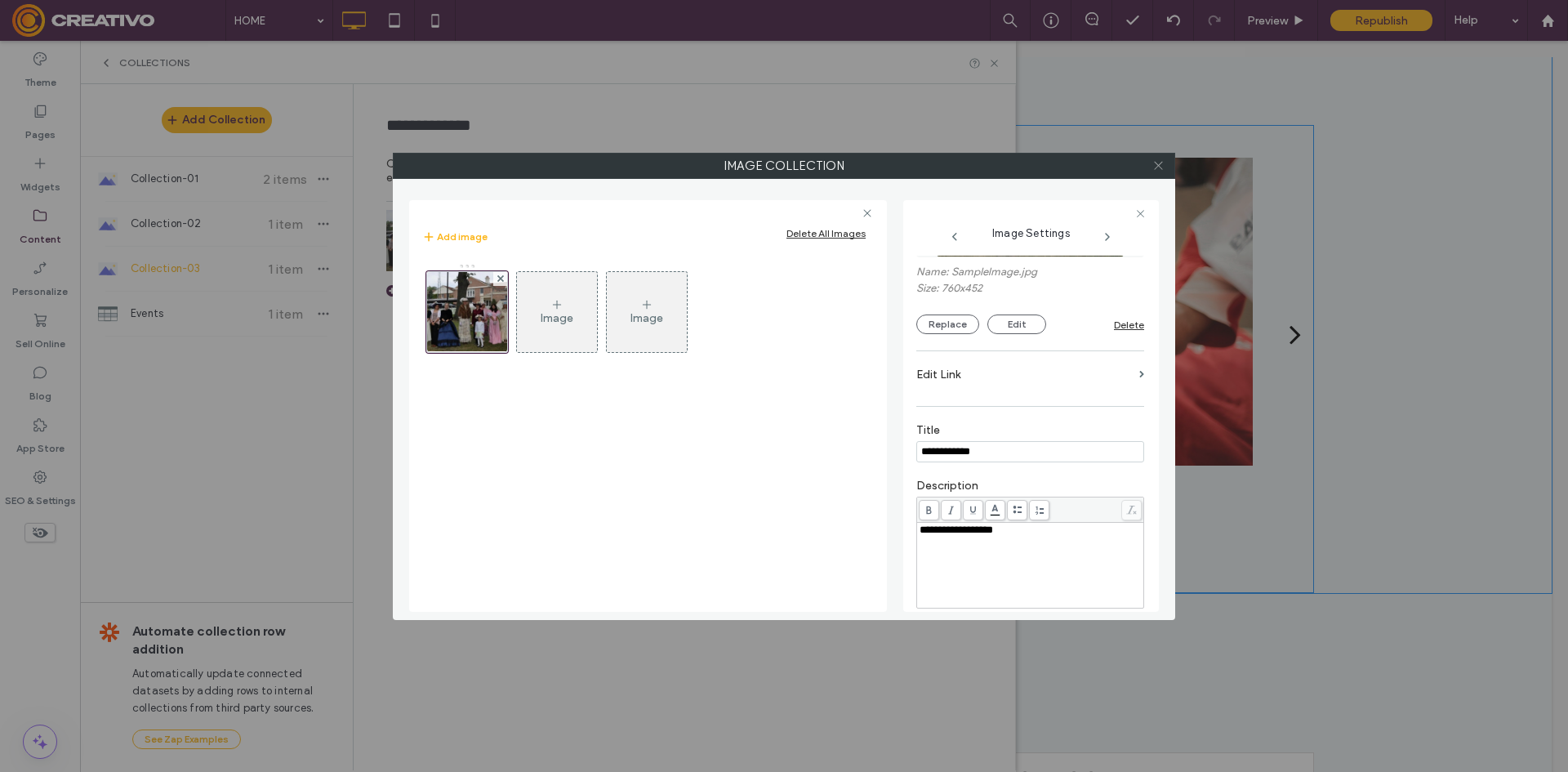
scroll to position [76, 0]
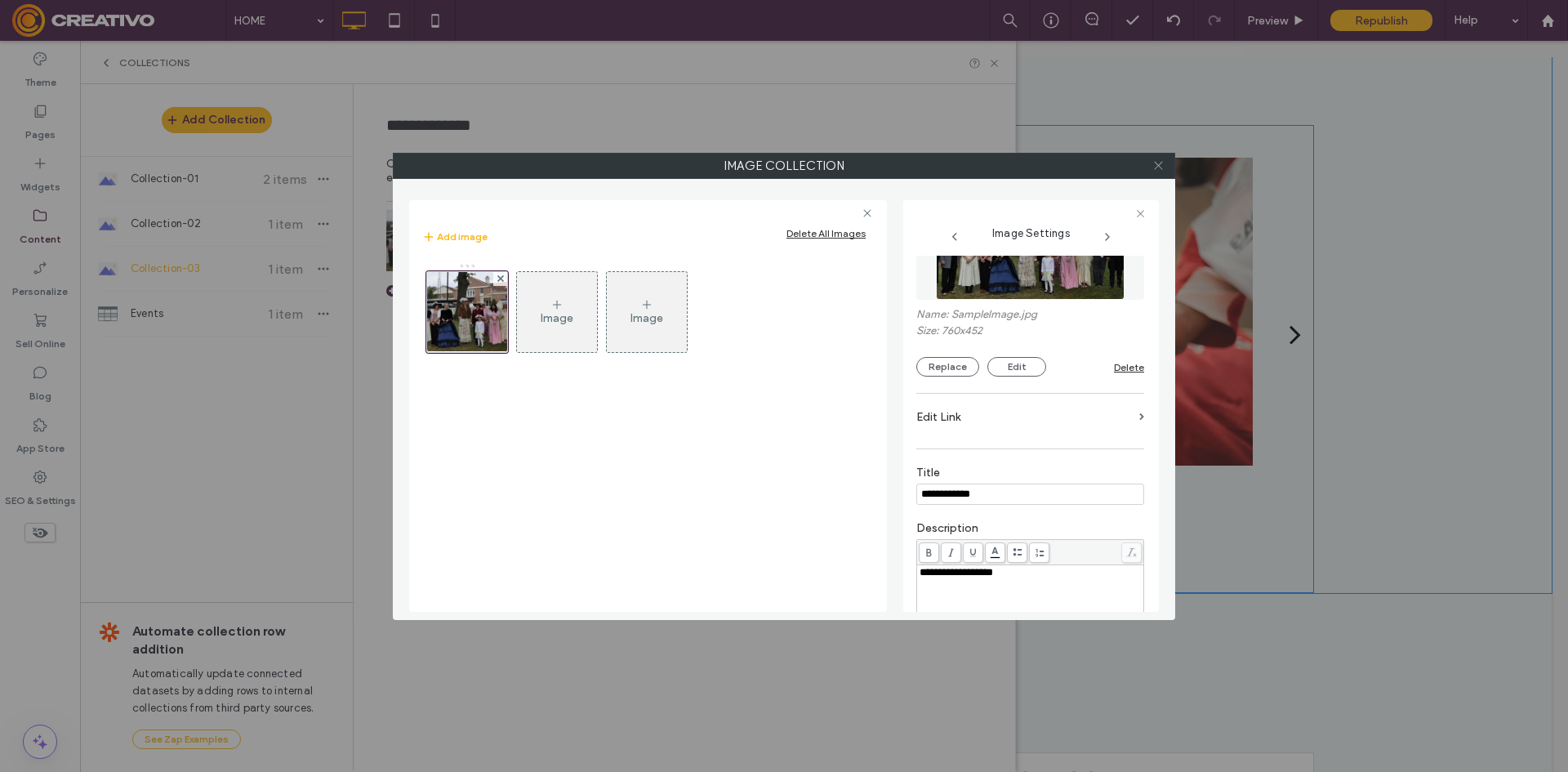
click at [1163, 162] on icon at bounding box center [1158, 166] width 13 height 13
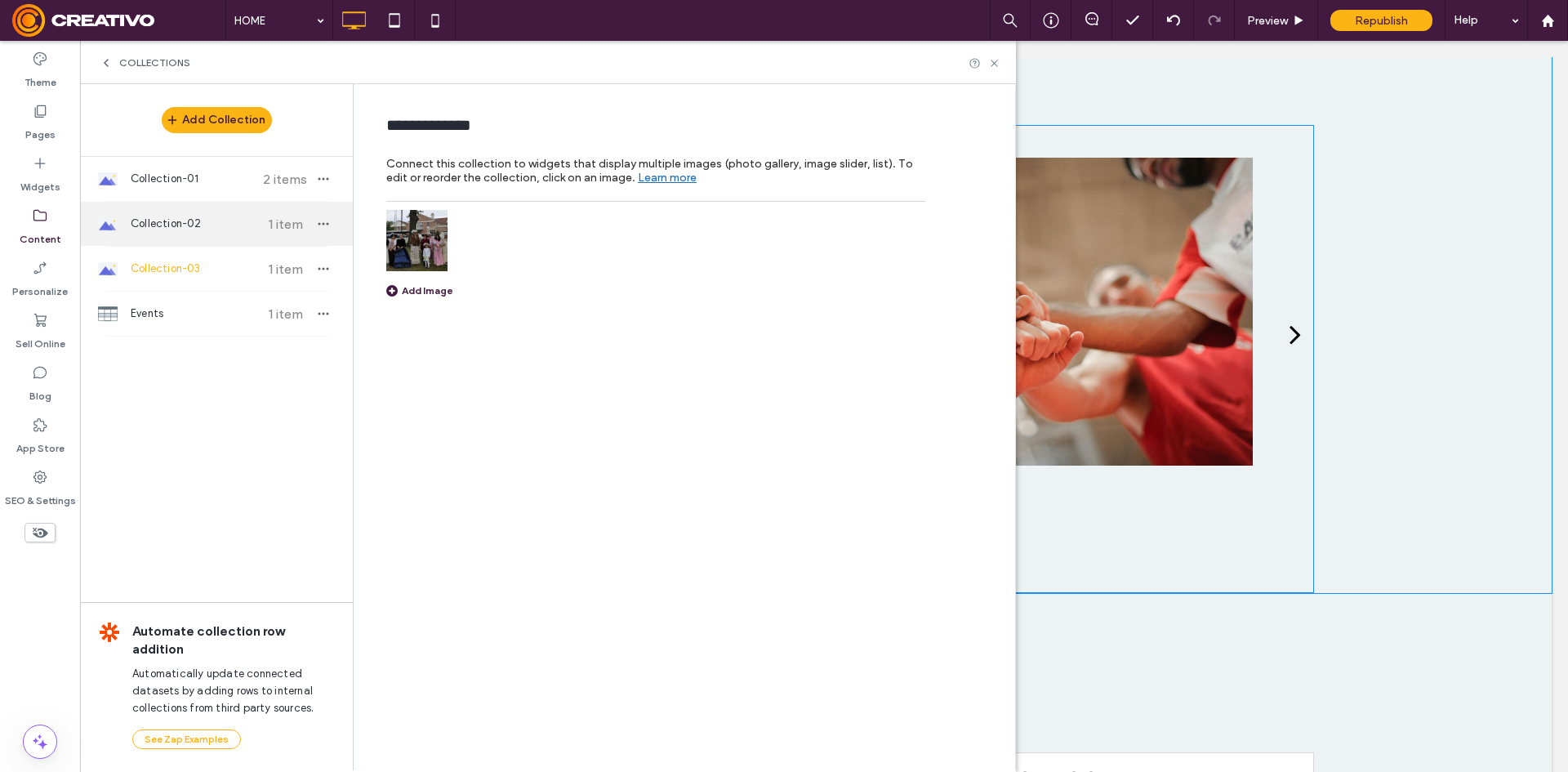
click at [176, 218] on span "Collection-02" at bounding box center [191, 223] width 122 height 17
click at [416, 253] on img at bounding box center [416, 240] width 62 height 62
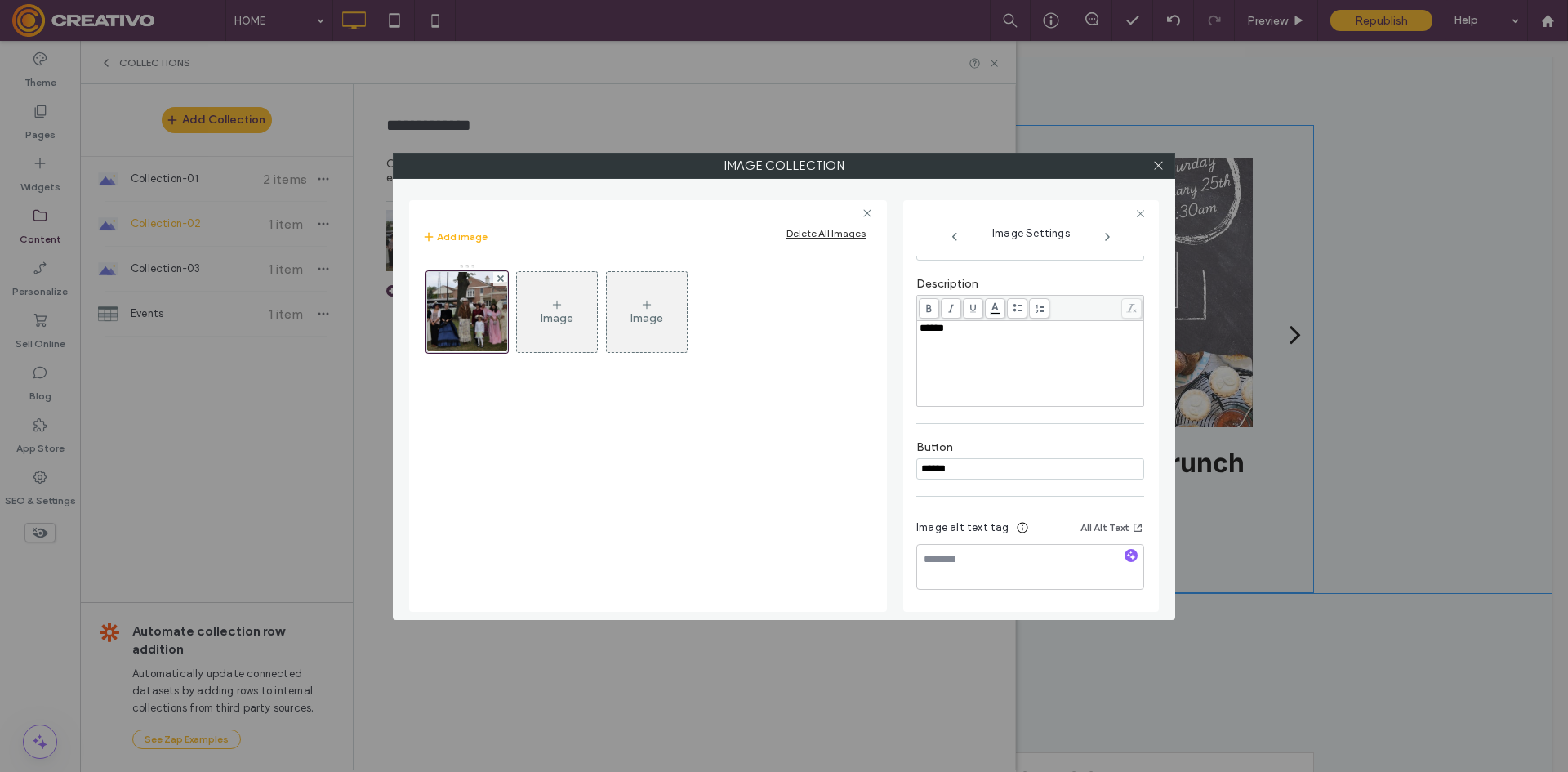
scroll to position [0, 0]
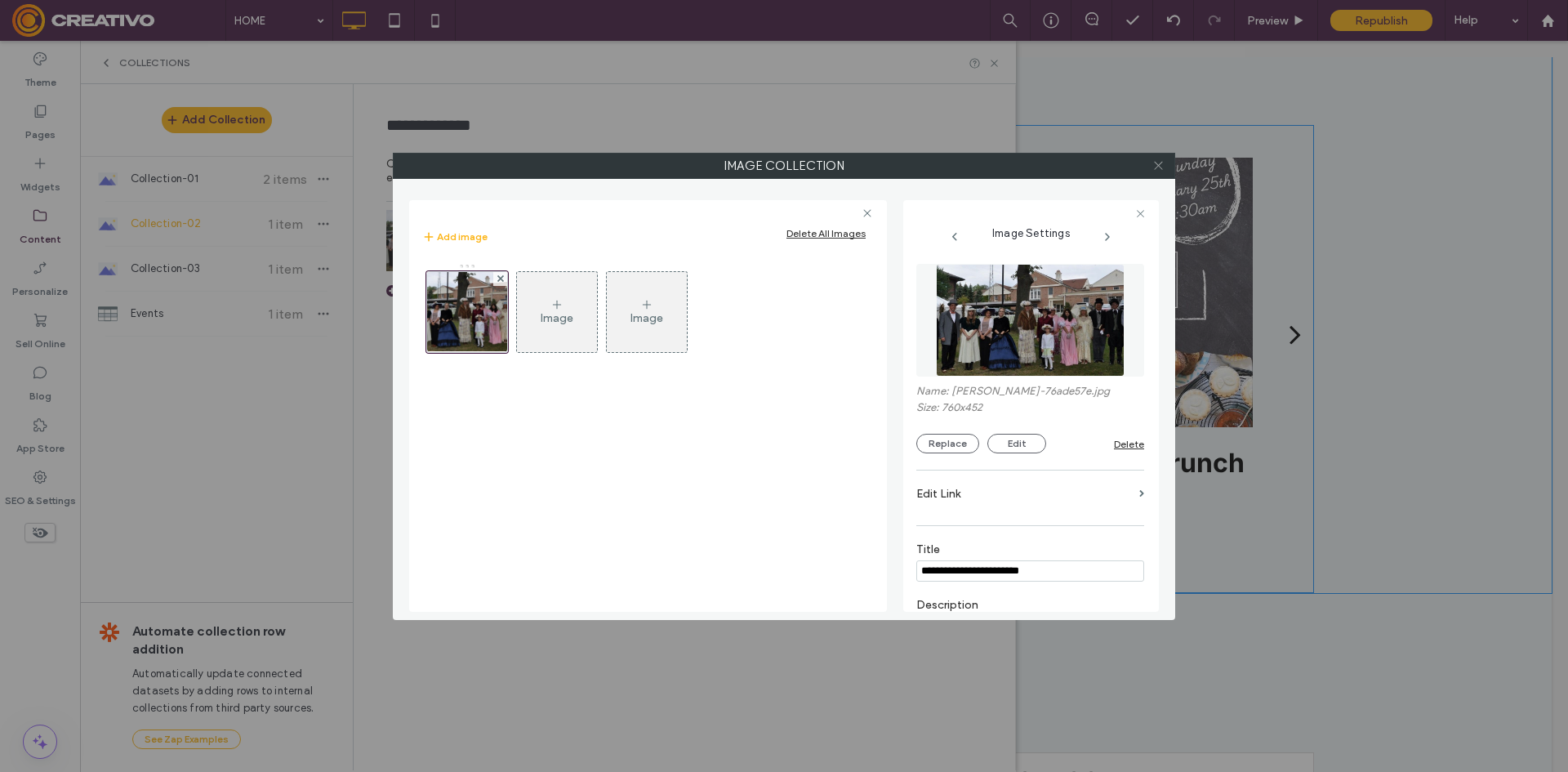
click at [1154, 164] on icon at bounding box center [1158, 166] width 13 height 13
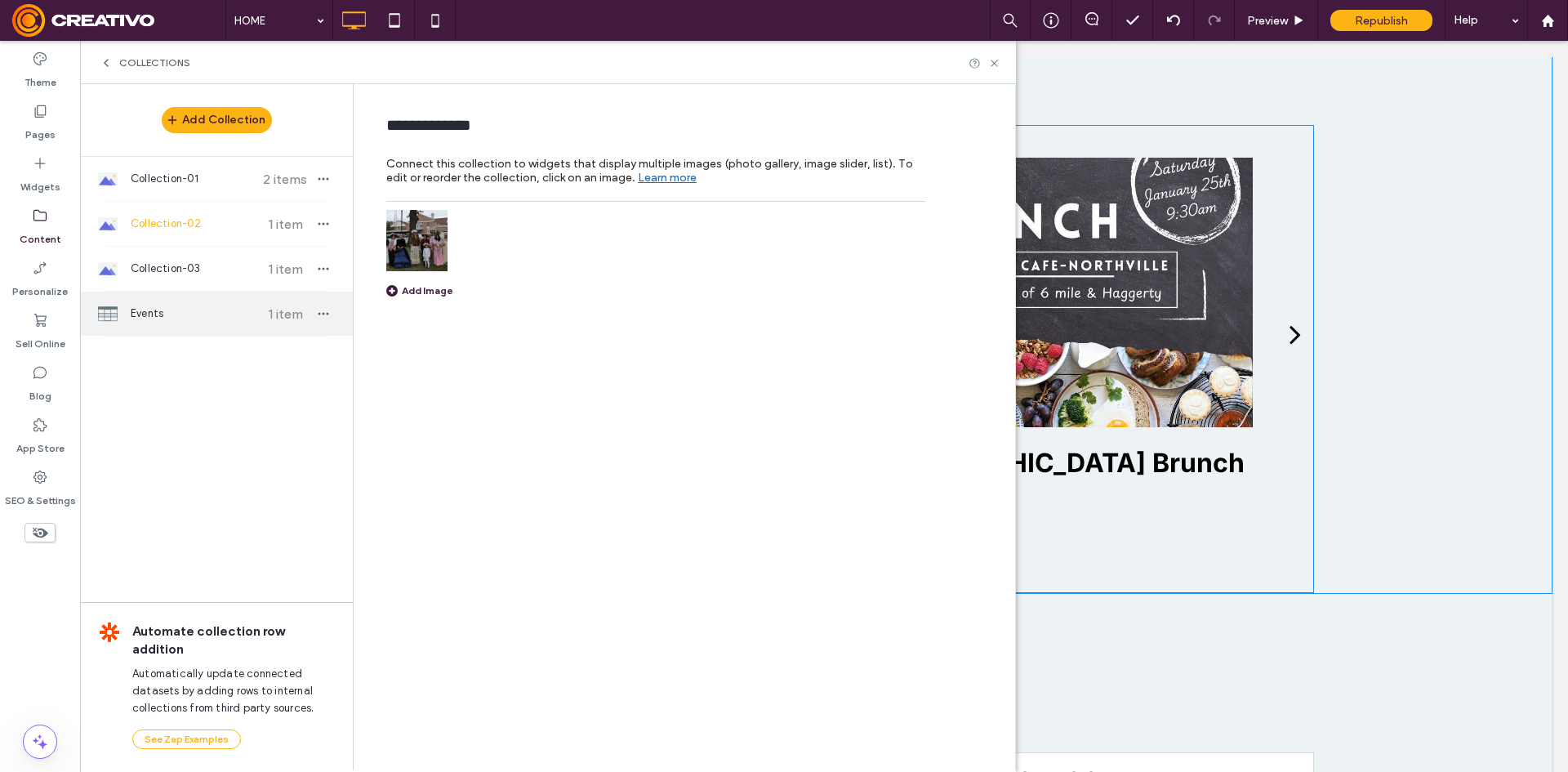
click at [204, 312] on span "Events" at bounding box center [191, 314] width 122 height 17
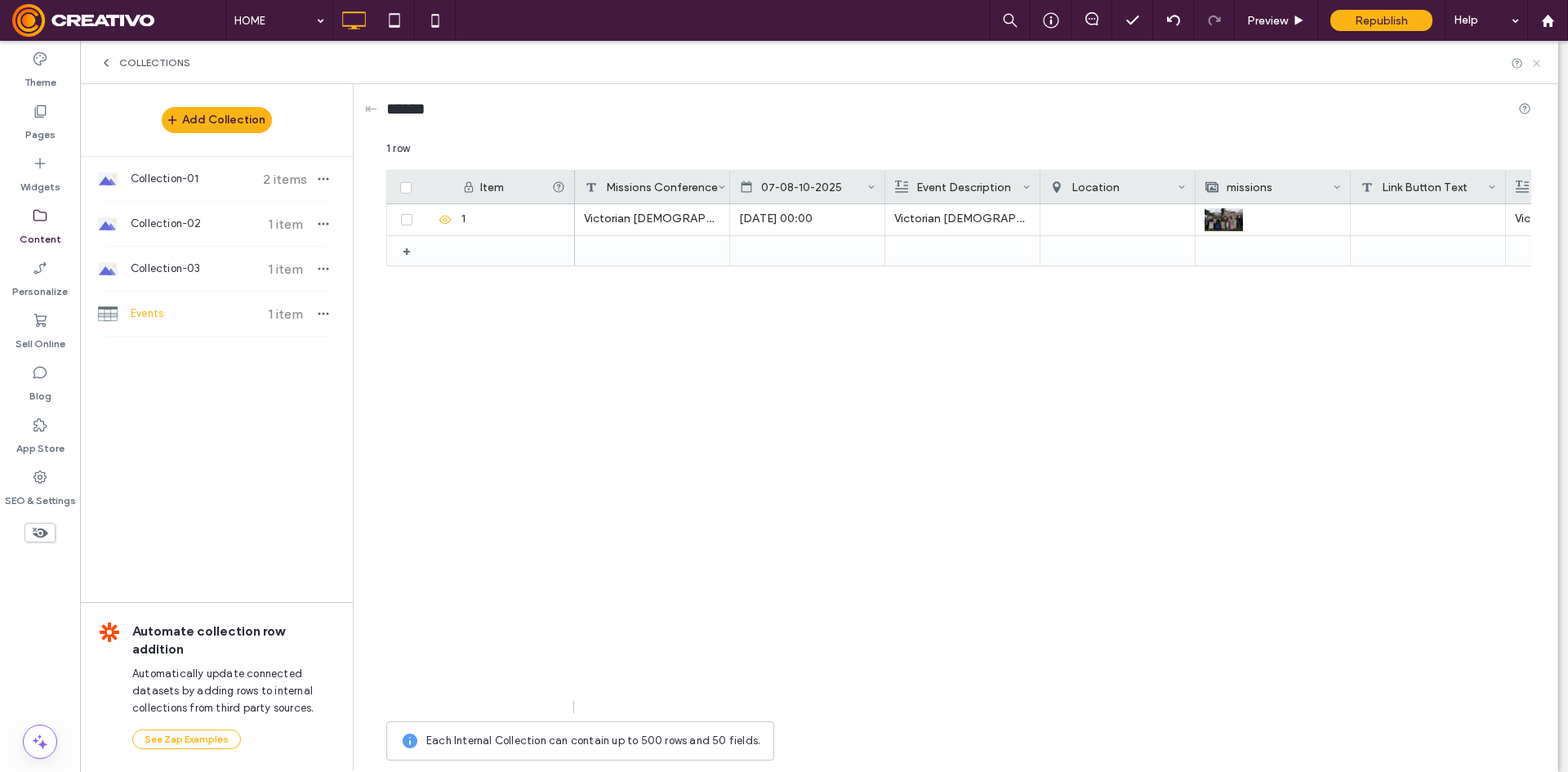
click at [1534, 65] on icon at bounding box center [1537, 63] width 13 height 13
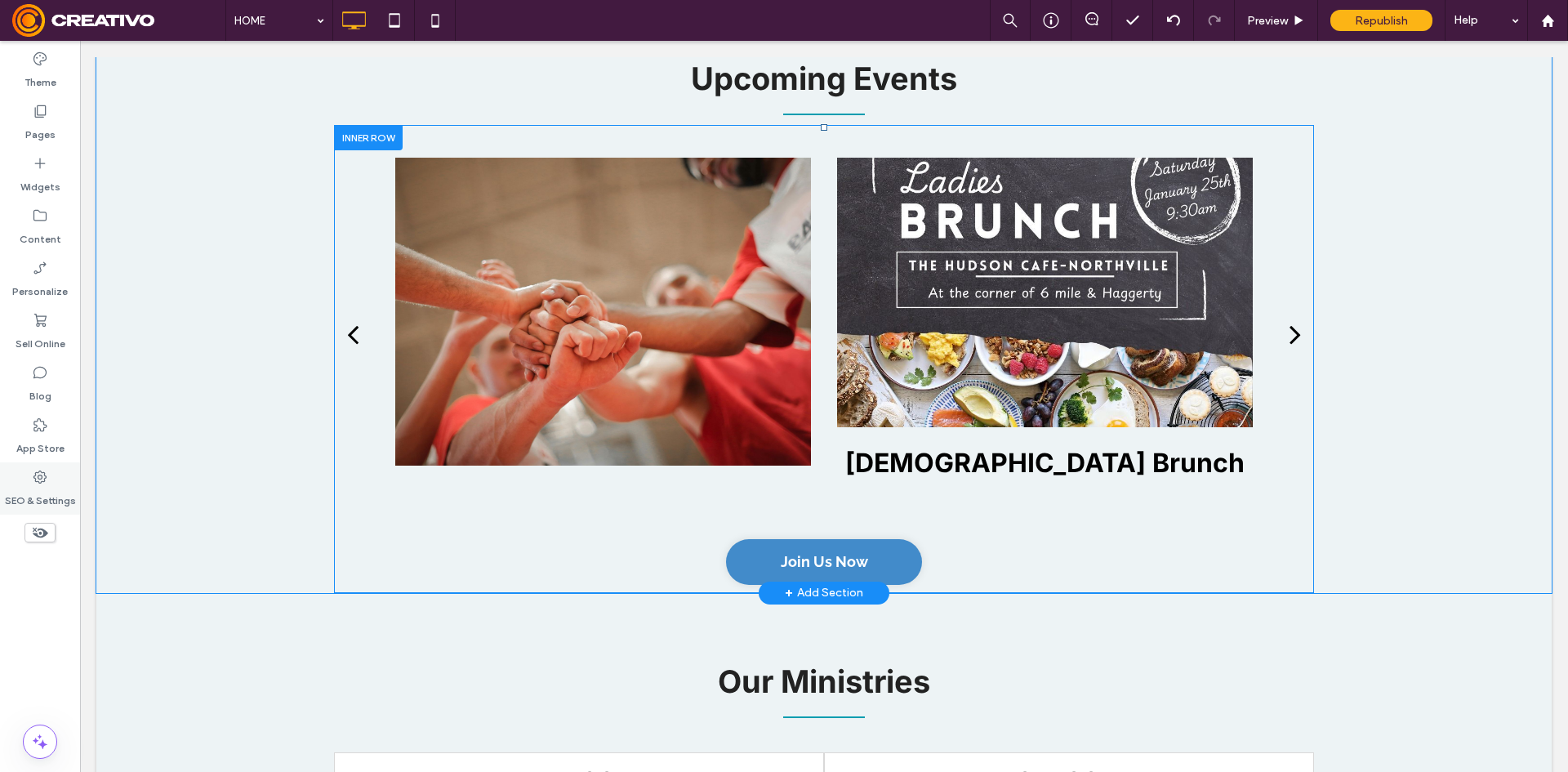
click at [43, 510] on div "SEO & Settings" at bounding box center [40, 488] width 80 height 52
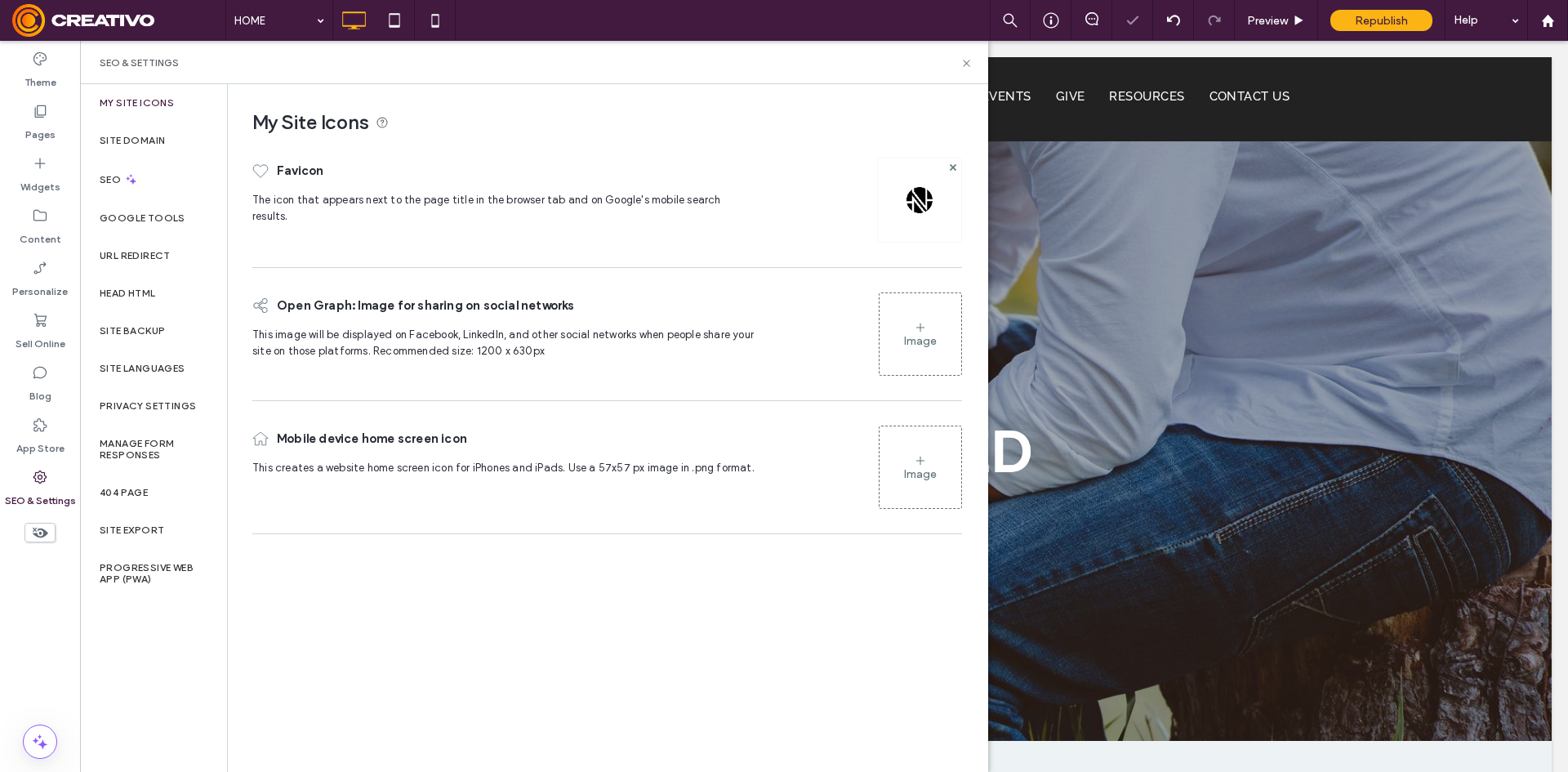
click at [50, 499] on label "SEO & Settings" at bounding box center [40, 496] width 72 height 23
click at [162, 307] on div "Head HTML" at bounding box center [154, 293] width 147 height 37
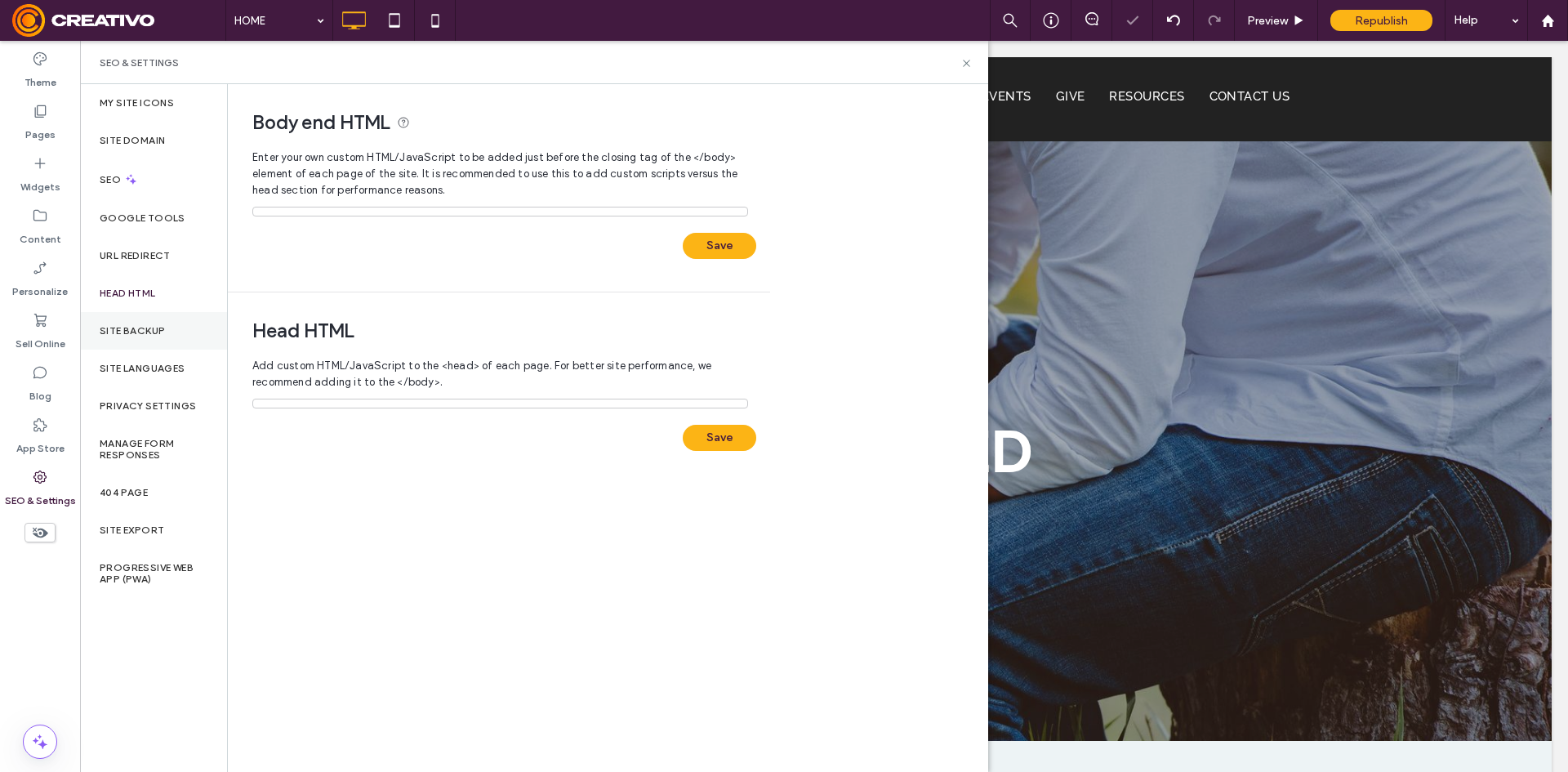
click at [180, 341] on div "Site Backup" at bounding box center [154, 330] width 147 height 37
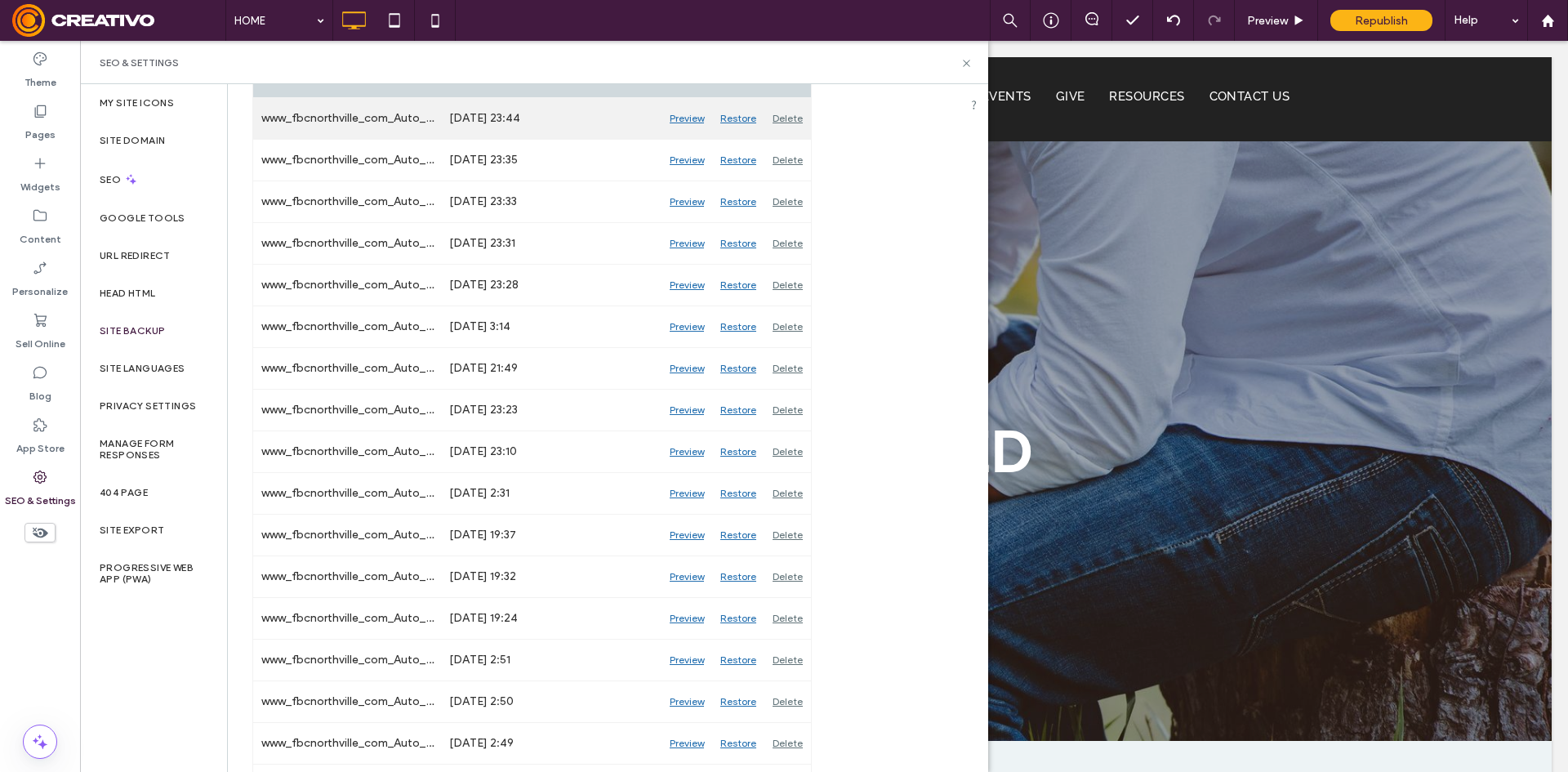
scroll to position [326, 0]
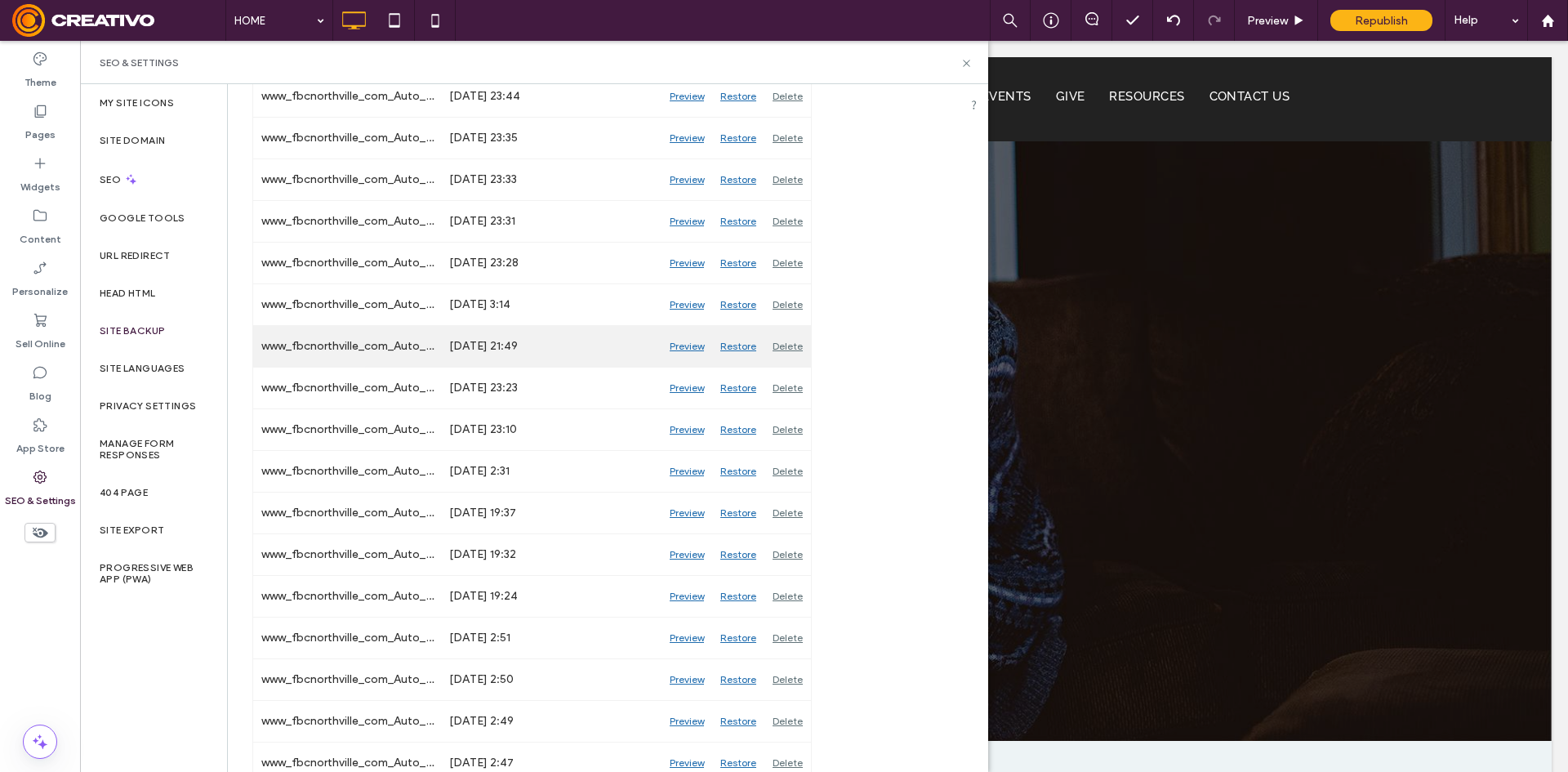
click at [697, 343] on div "Preview" at bounding box center [687, 347] width 51 height 41
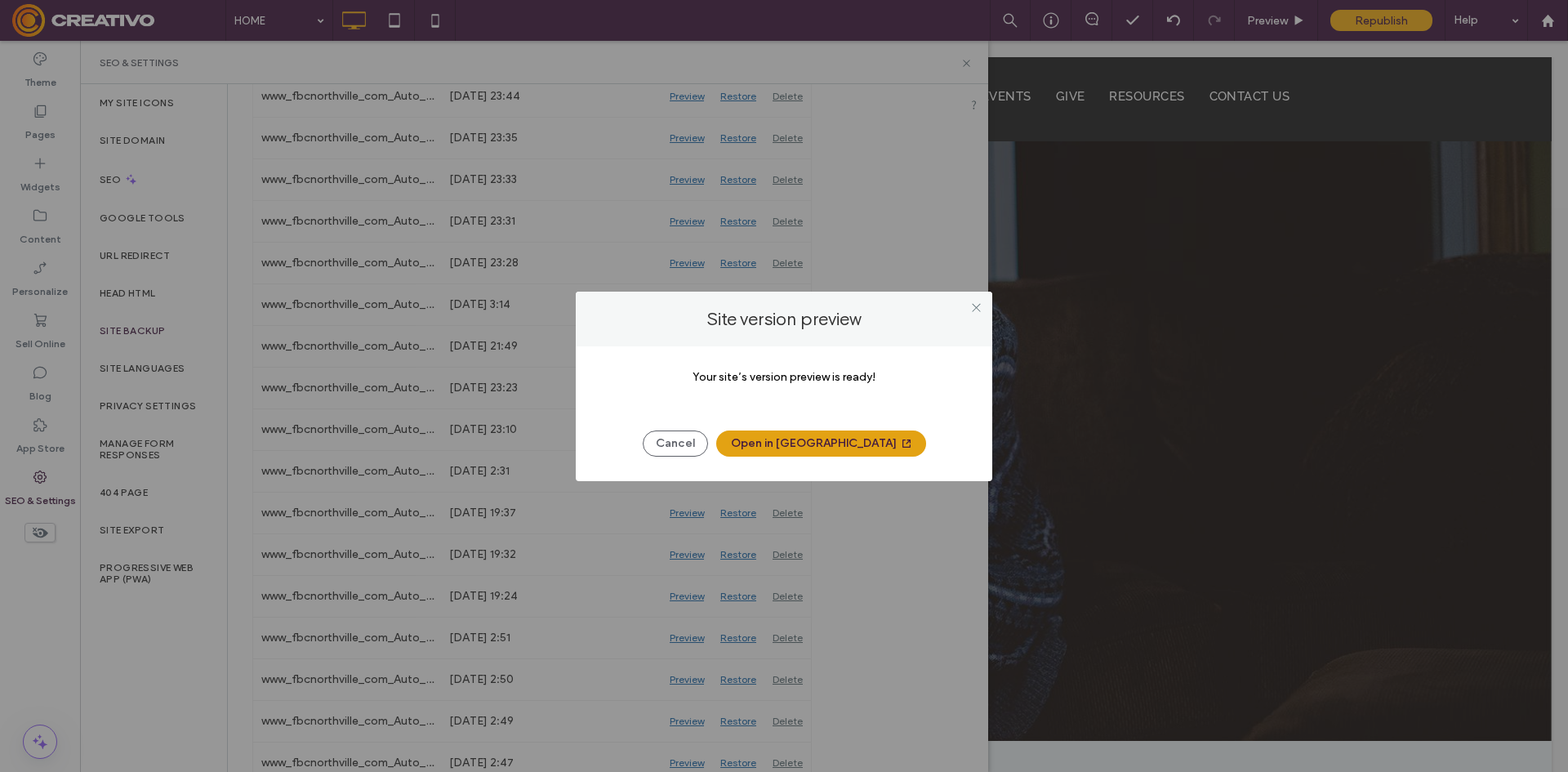
click at [836, 441] on button "Open in New Tab" at bounding box center [821, 443] width 210 height 26
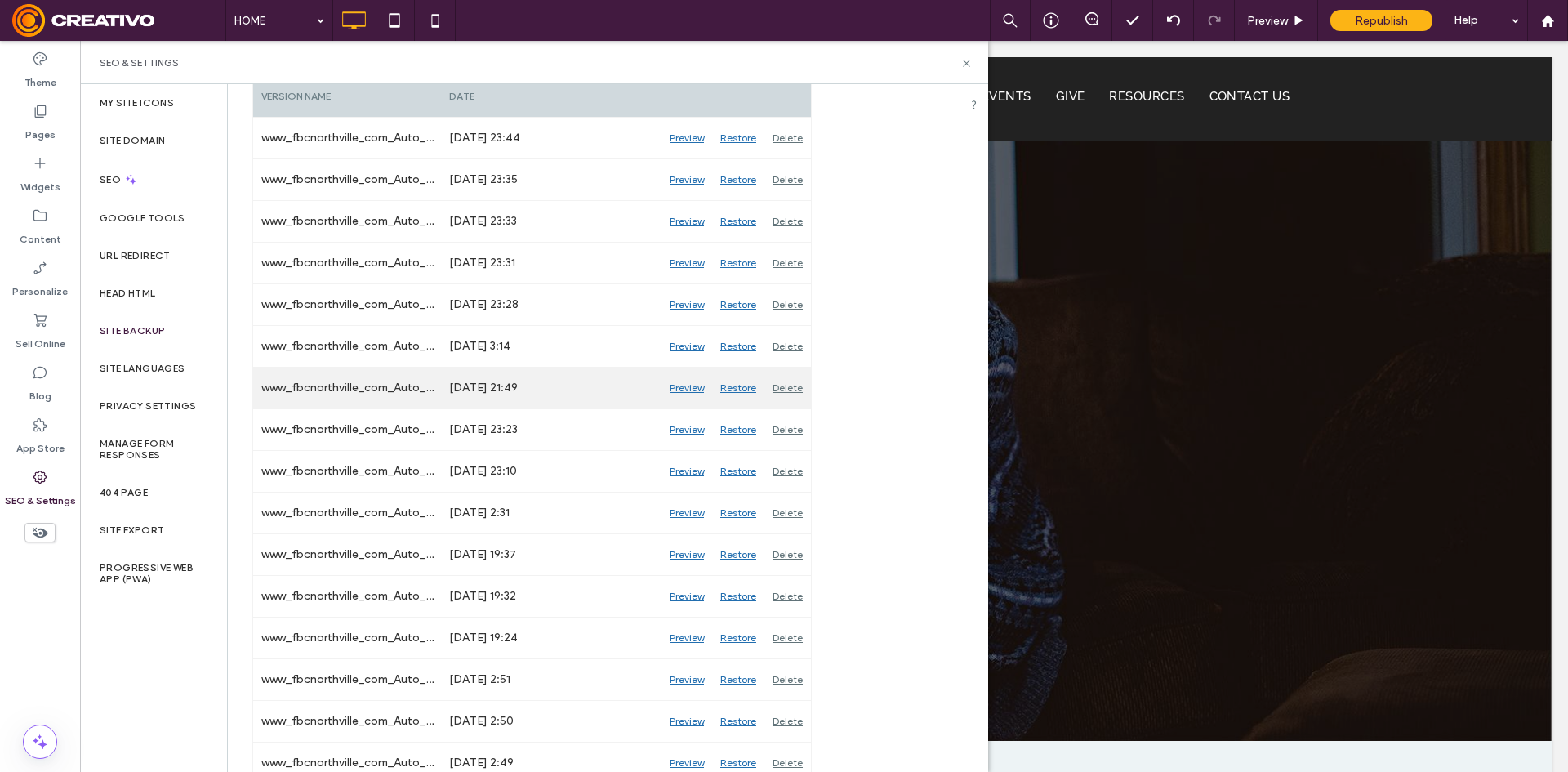
scroll to position [245, 0]
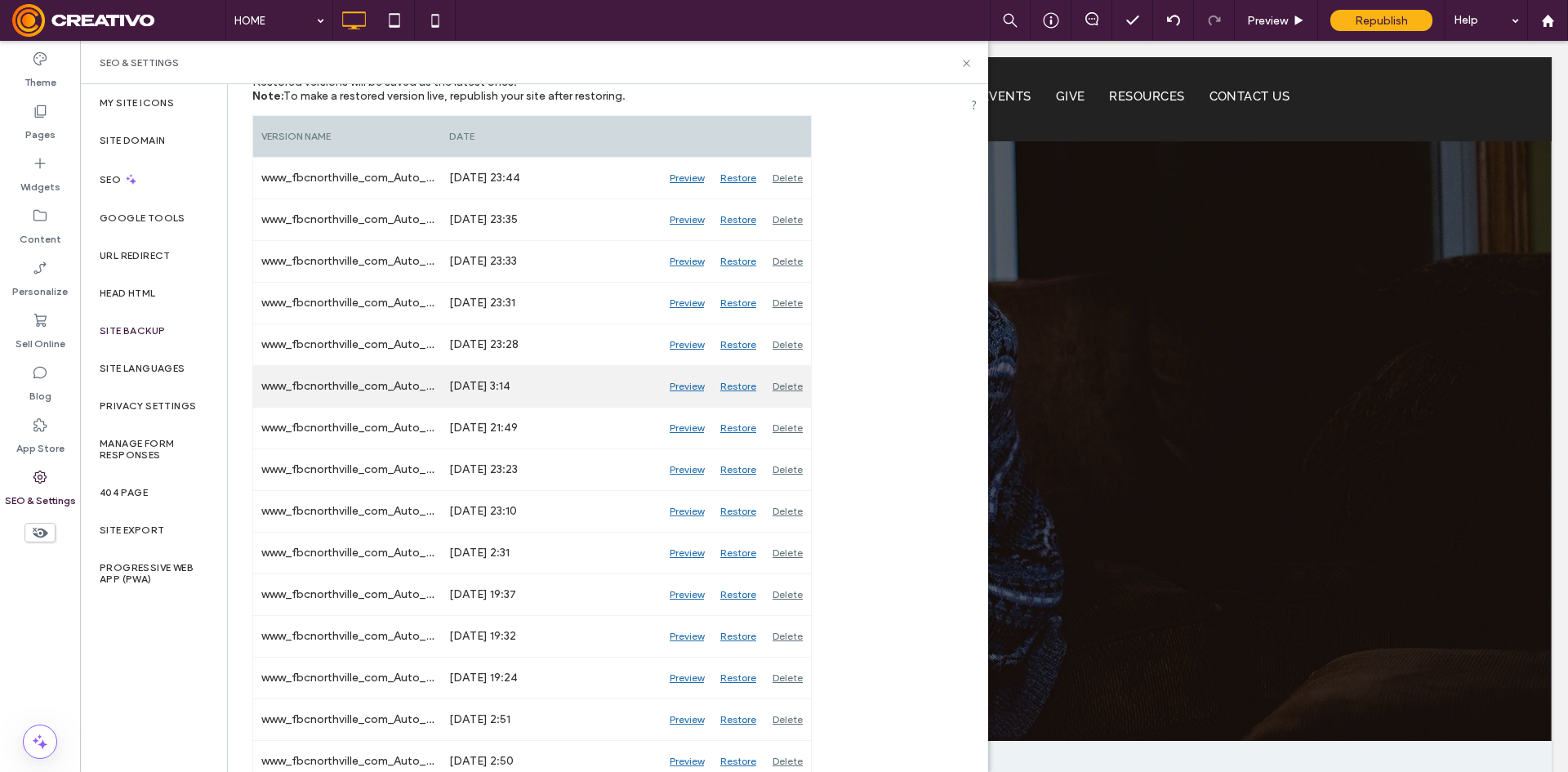
click at [684, 382] on div "Preview" at bounding box center [687, 386] width 51 height 41
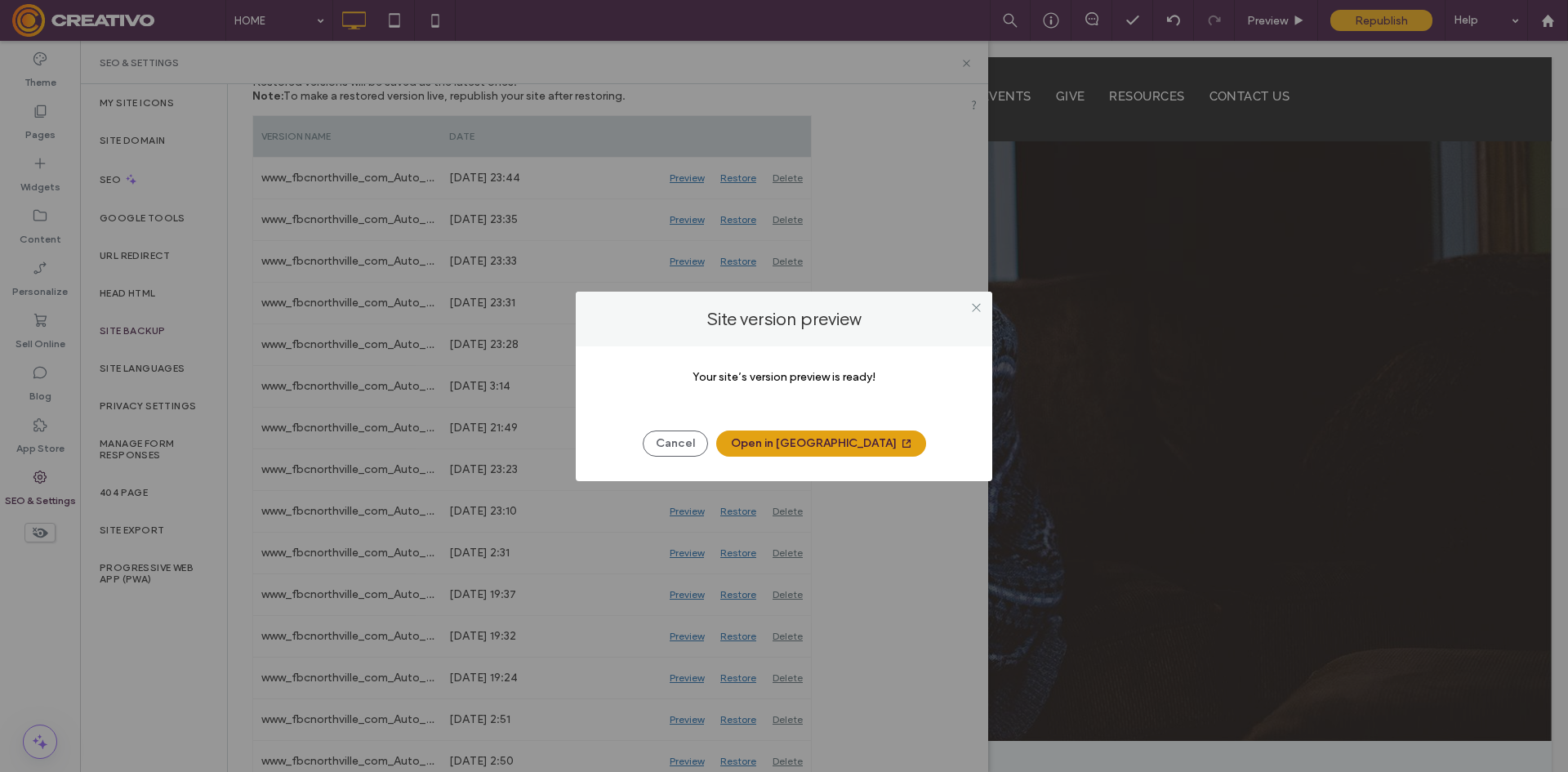
click at [841, 450] on button "Open in New Tab" at bounding box center [821, 443] width 210 height 26
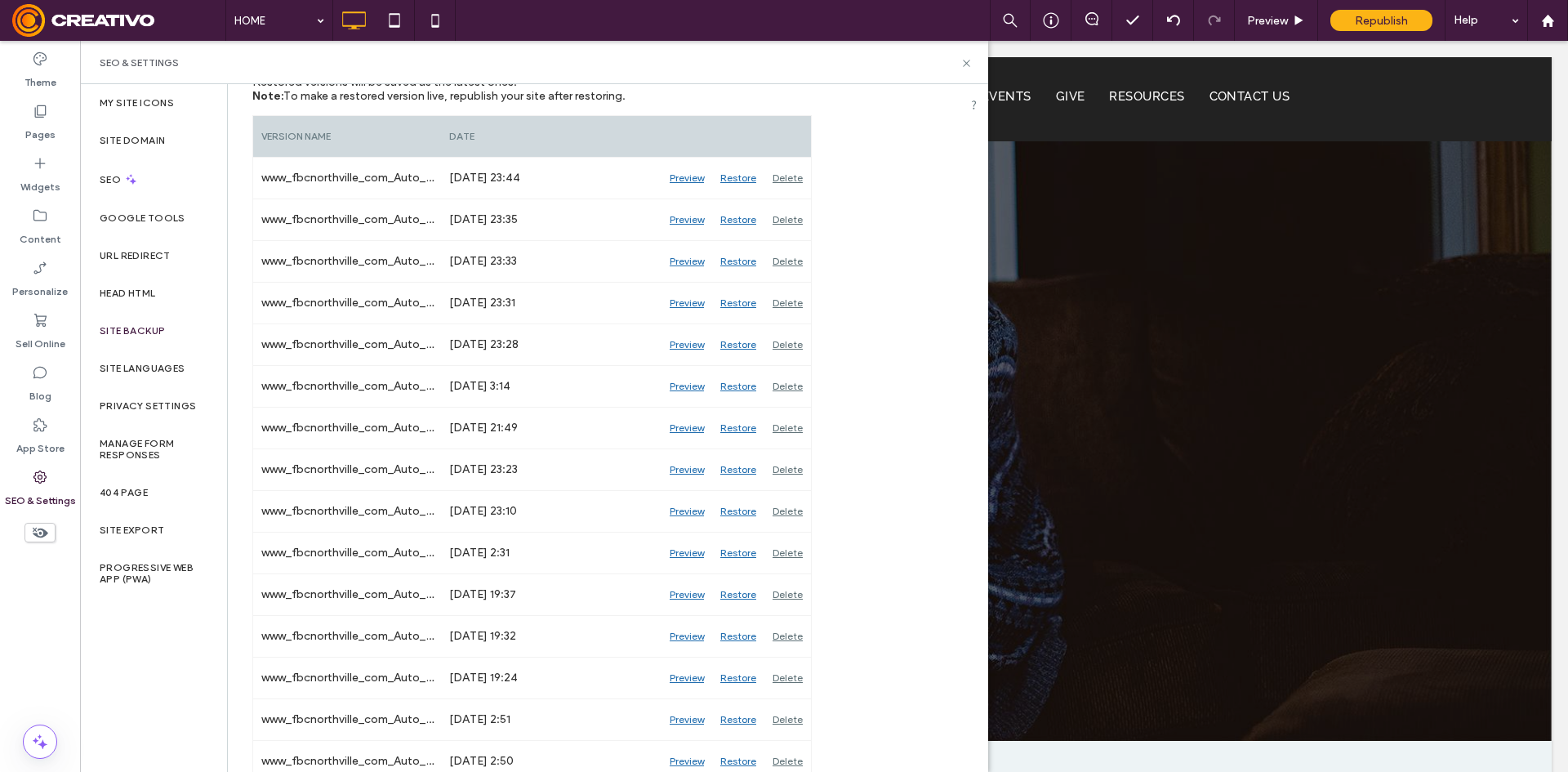
click at [963, 72] on div "SEO & Settings" at bounding box center [534, 63] width 908 height 43
click at [964, 58] on icon at bounding box center [966, 63] width 13 height 13
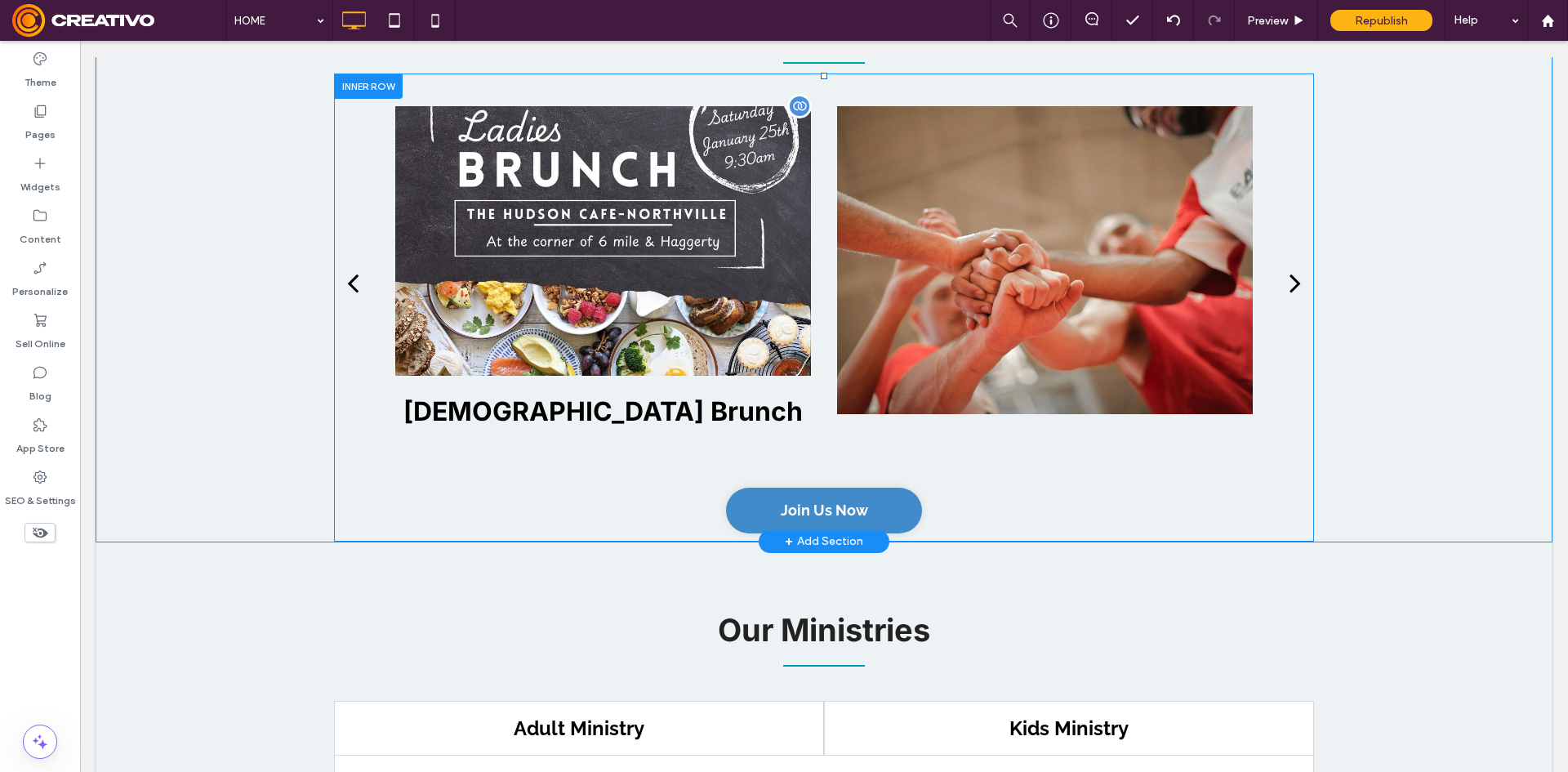
scroll to position [2042, 0]
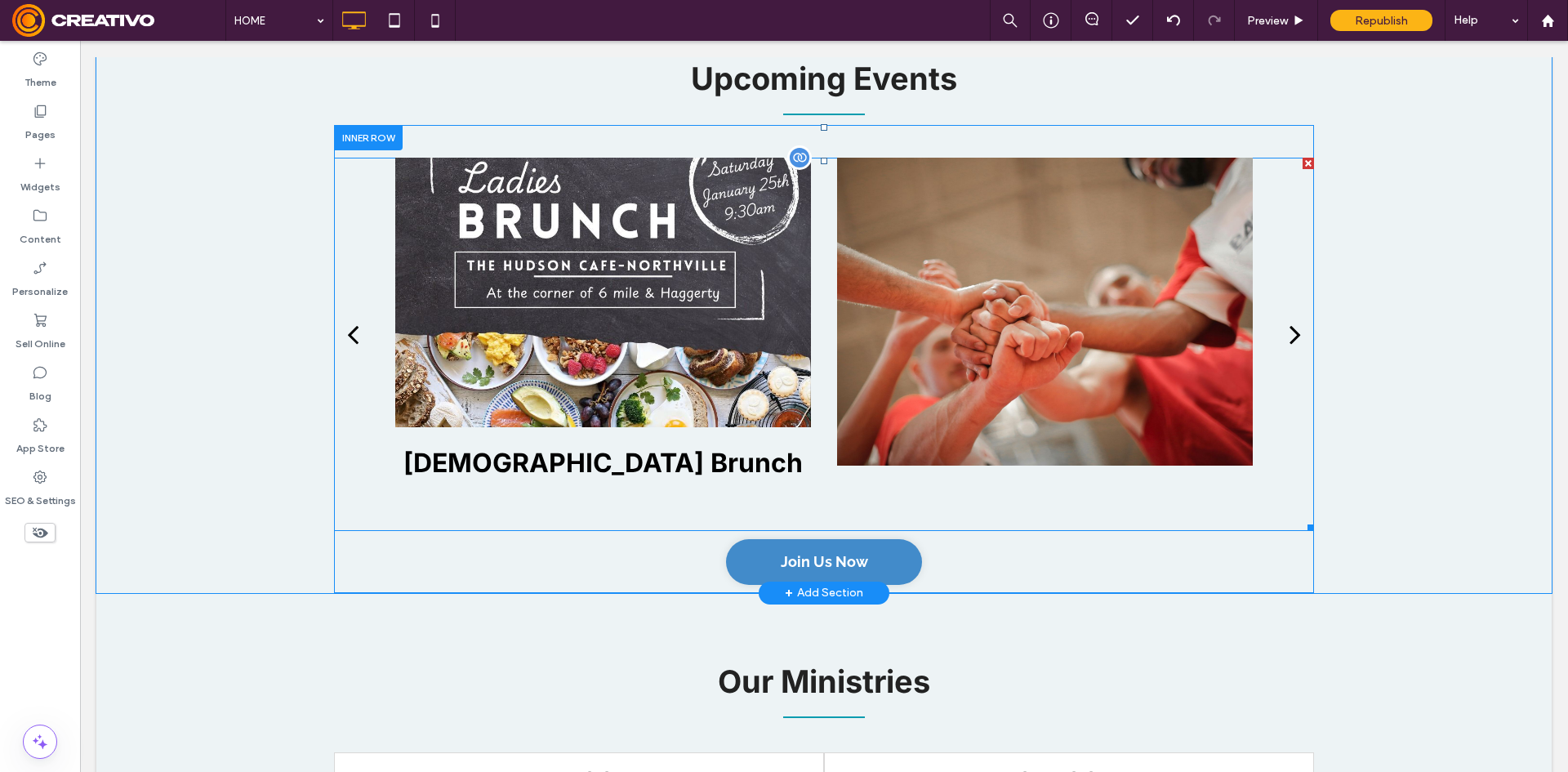
click at [999, 295] on div at bounding box center [1045, 312] width 416 height 308
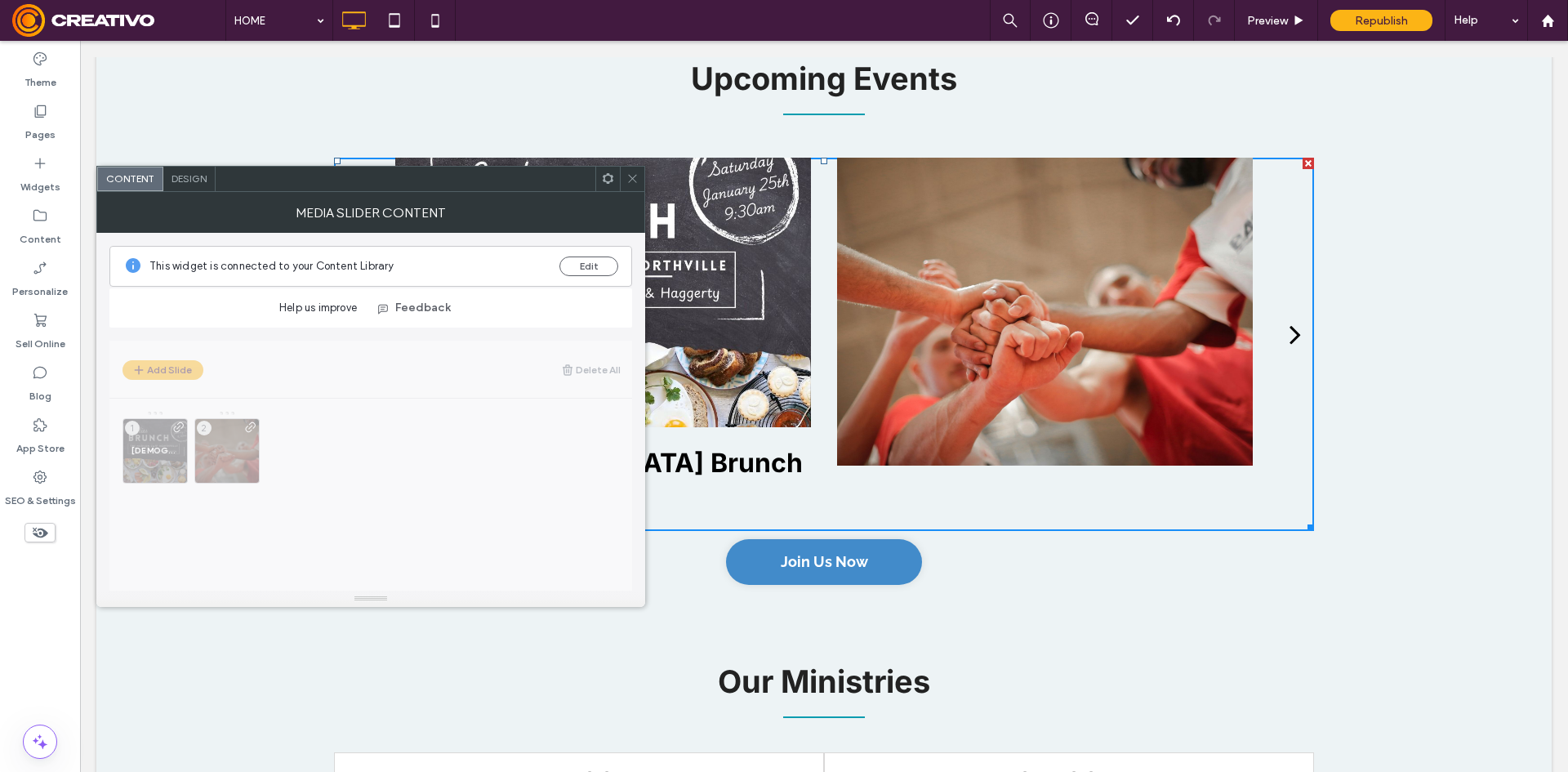
click at [627, 182] on icon at bounding box center [632, 178] width 13 height 13
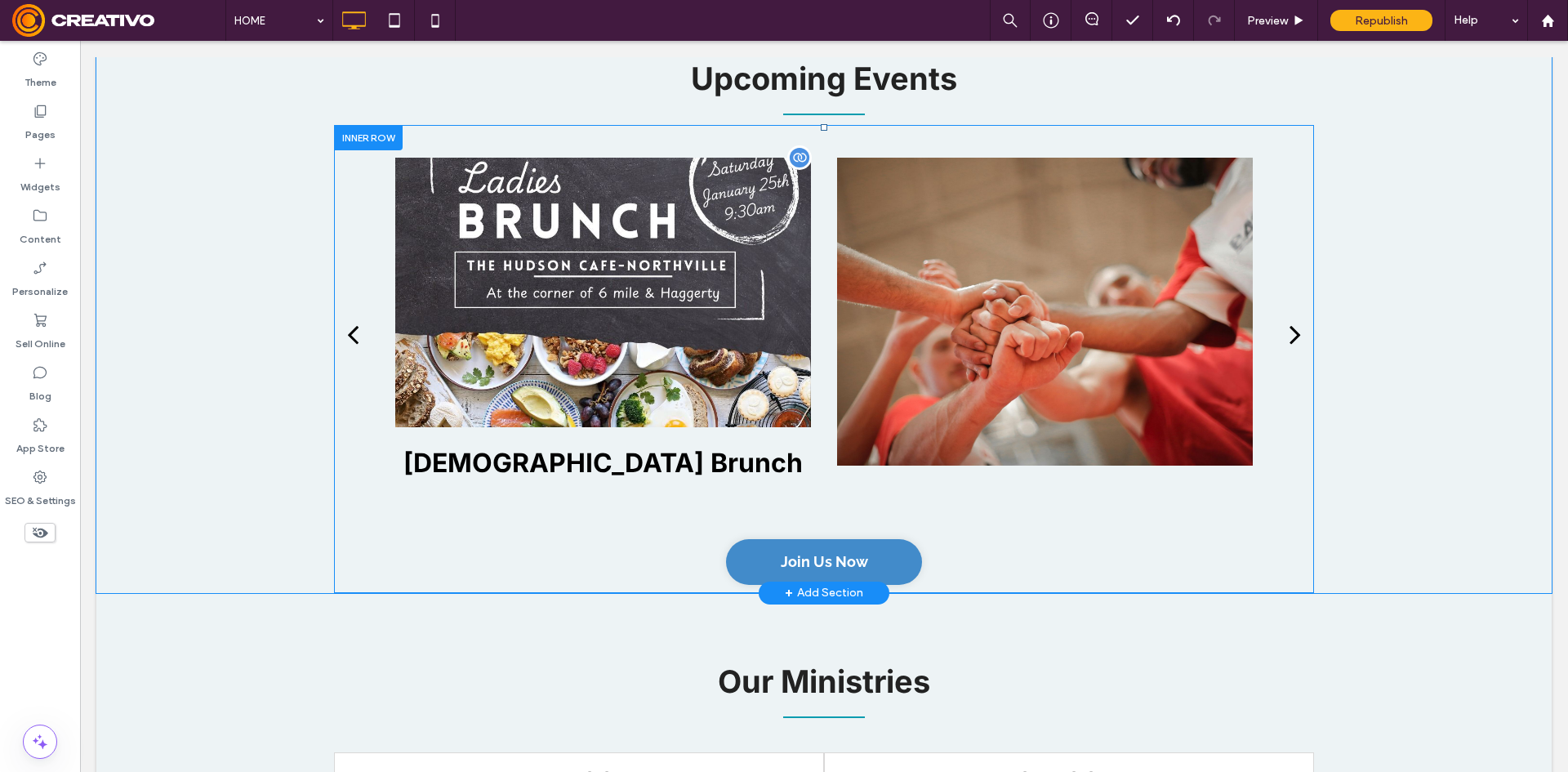
click at [683, 277] on div at bounding box center [603, 292] width 416 height 269
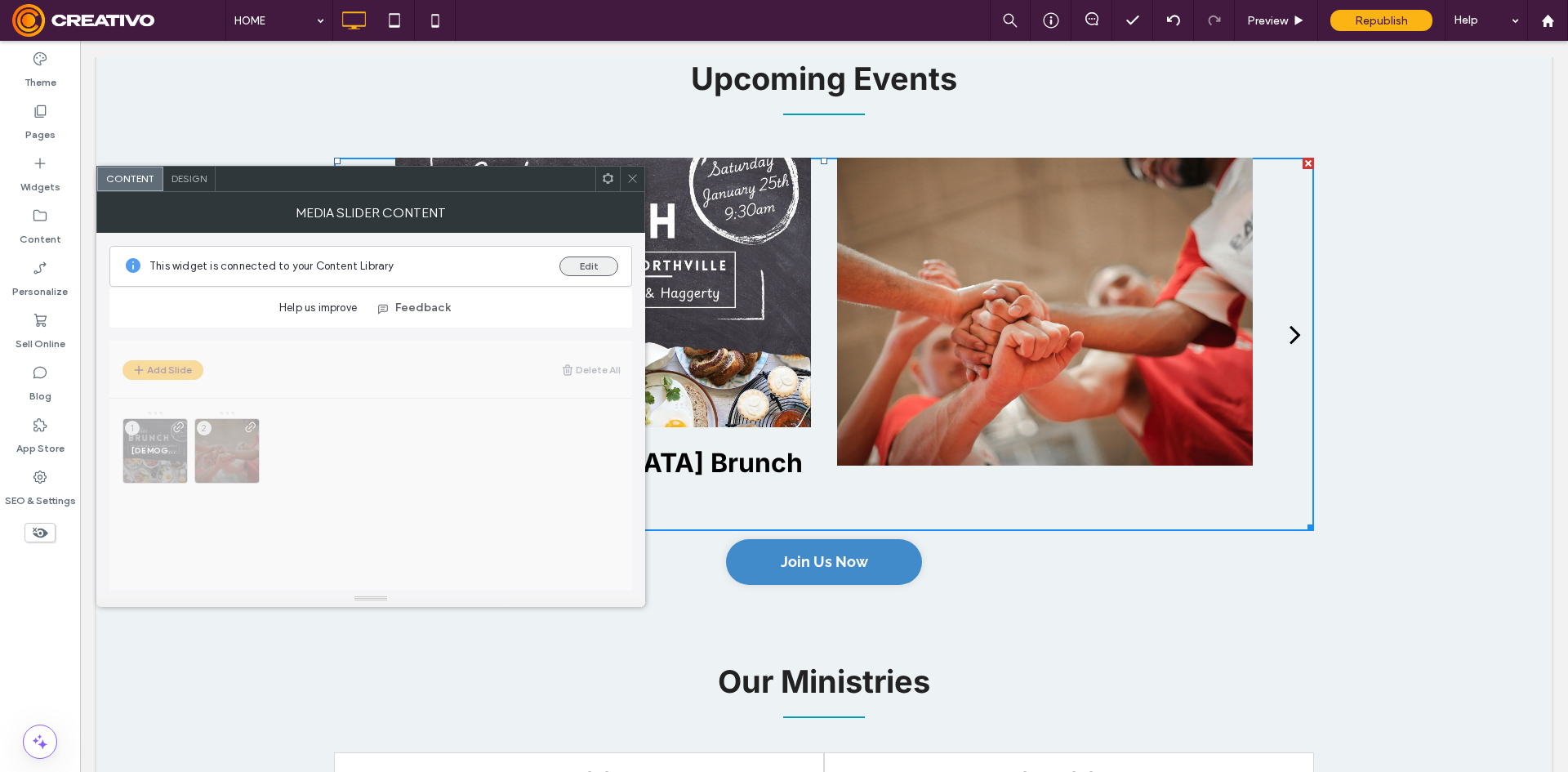
click at [602, 274] on button "Edit" at bounding box center [589, 266] width 59 height 20
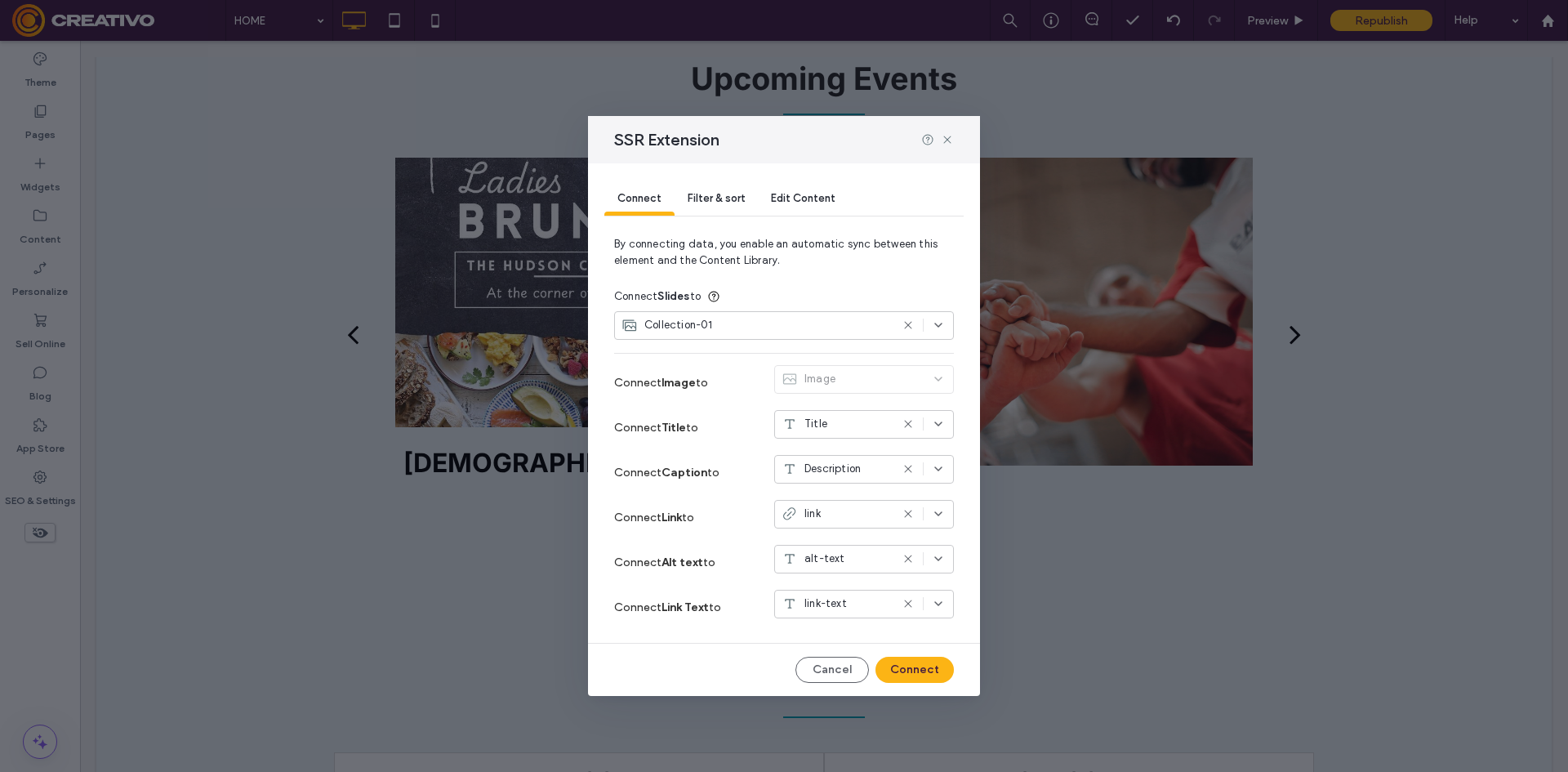
click at [940, 142] on div at bounding box center [937, 139] width 32 height 13
drag, startPoint x: 747, startPoint y: 242, endPoint x: 832, endPoint y: 182, distance: 104.0
click at [832, 183] on div "Edit Content" at bounding box center [803, 199] width 91 height 32
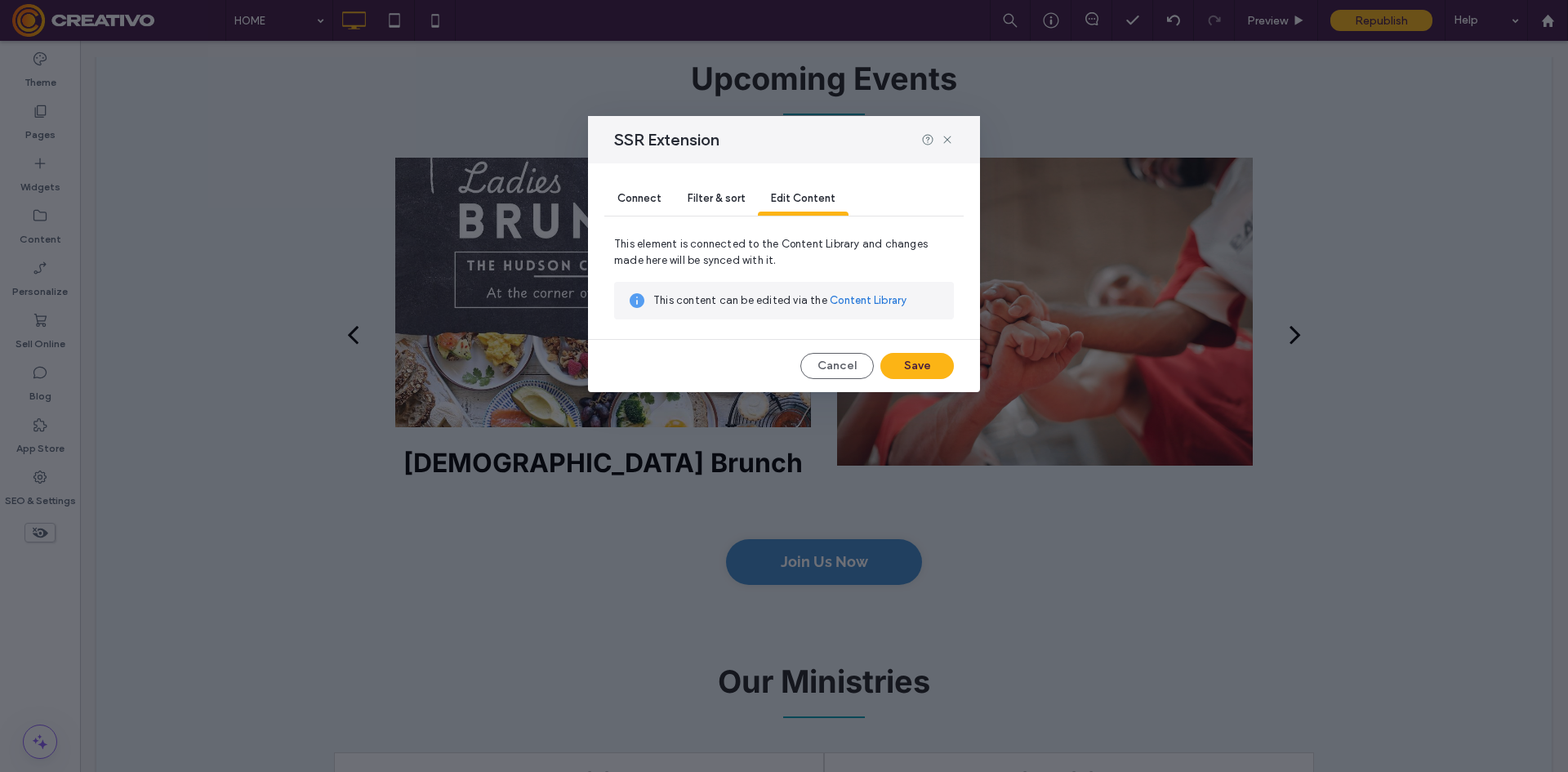
click at [820, 201] on span "Edit Content" at bounding box center [804, 198] width 65 height 13
click at [949, 133] on icon at bounding box center [947, 139] width 13 height 13
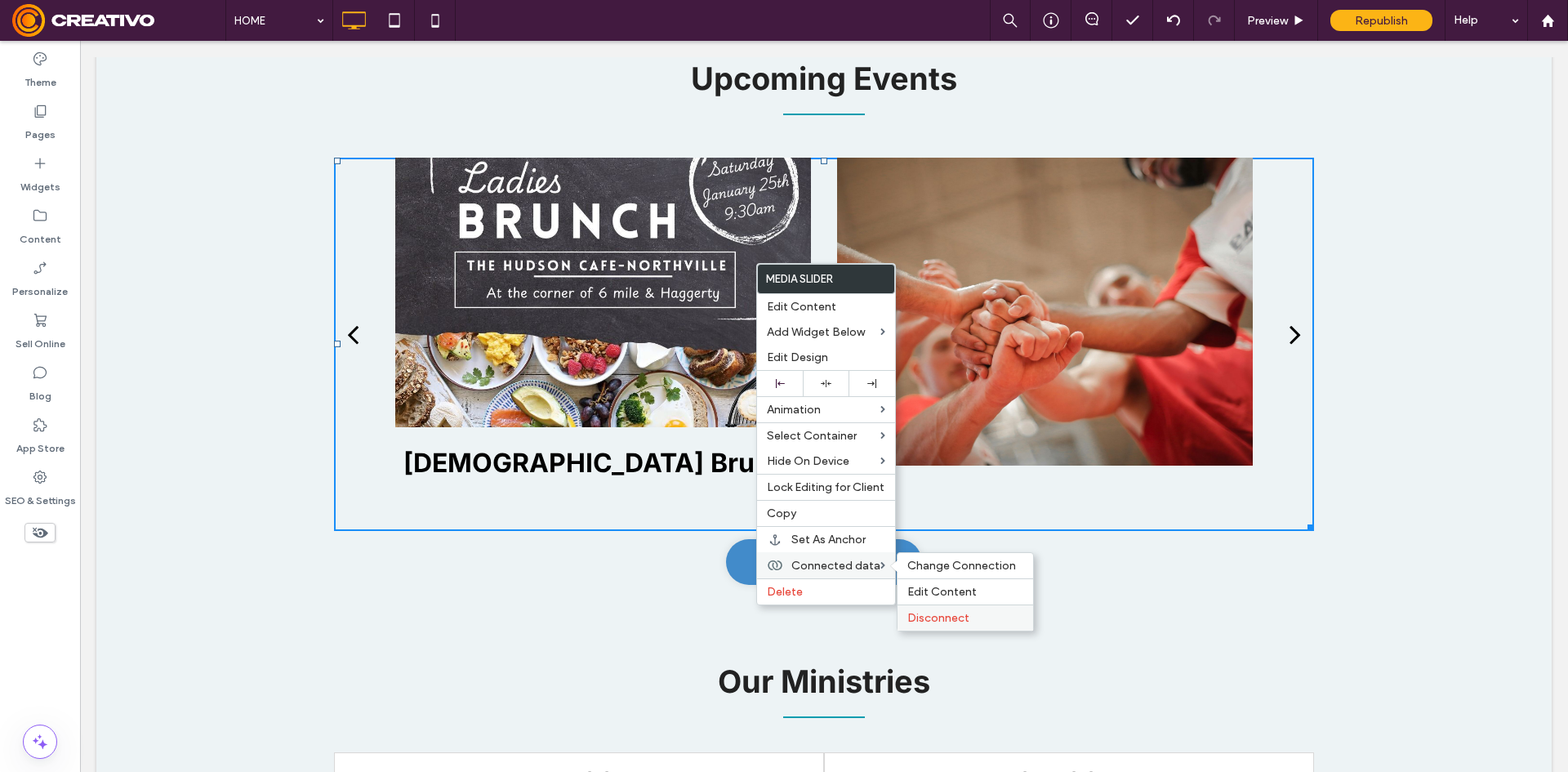
click at [969, 618] on label "Disconnect" at bounding box center [965, 617] width 116 height 14
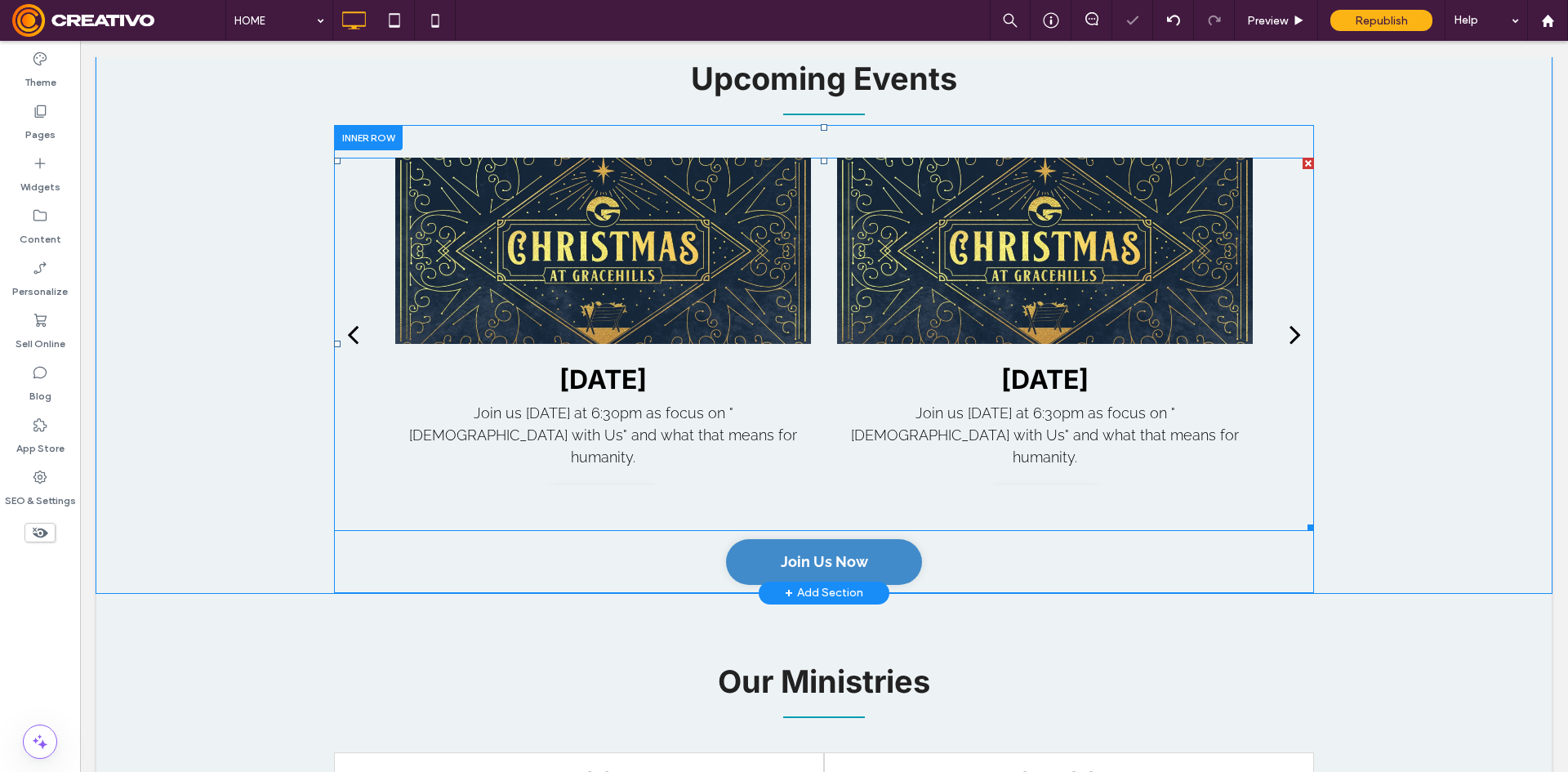
click at [886, 306] on div at bounding box center [1045, 251] width 416 height 187
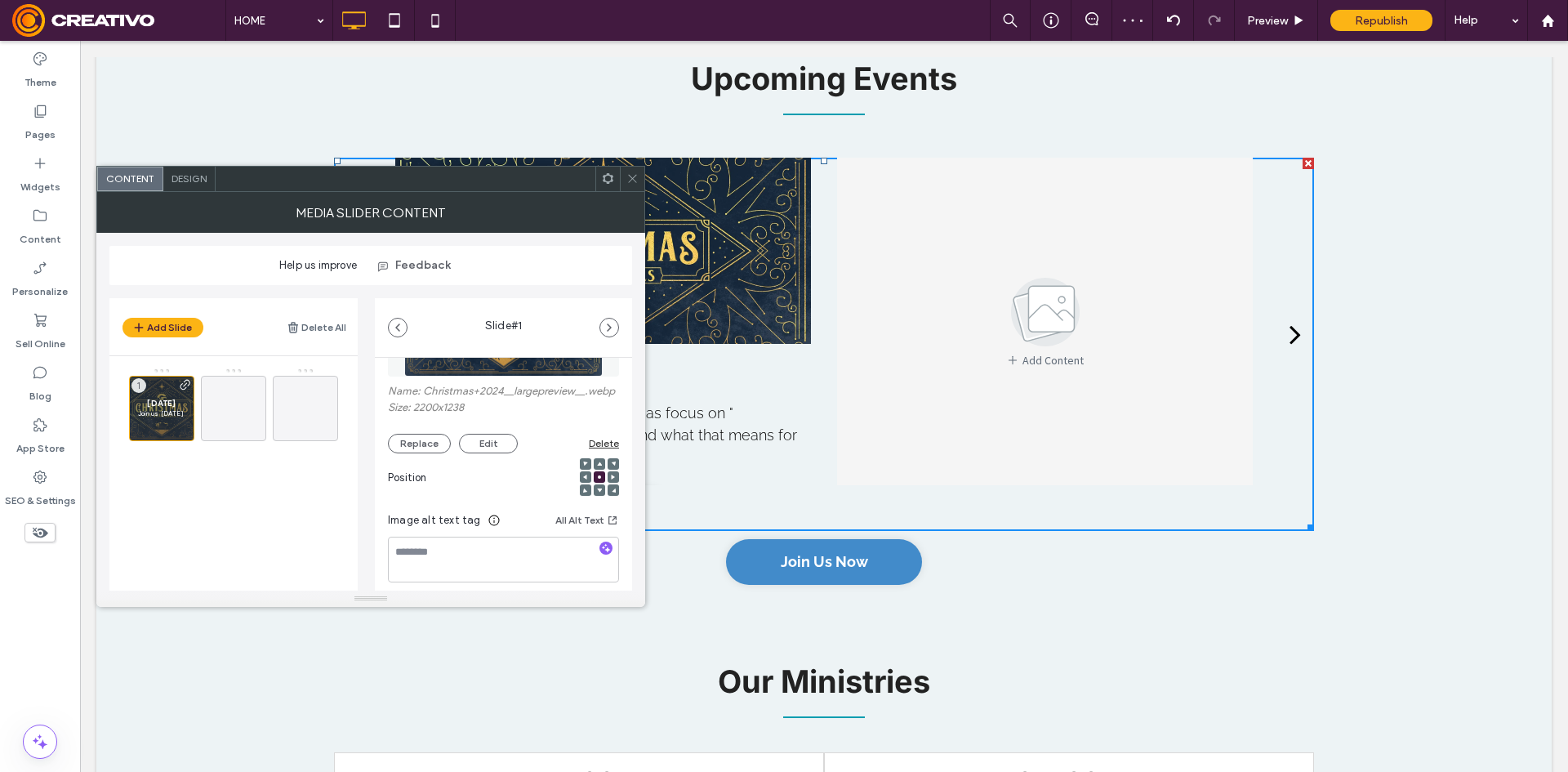
scroll to position [164, 0]
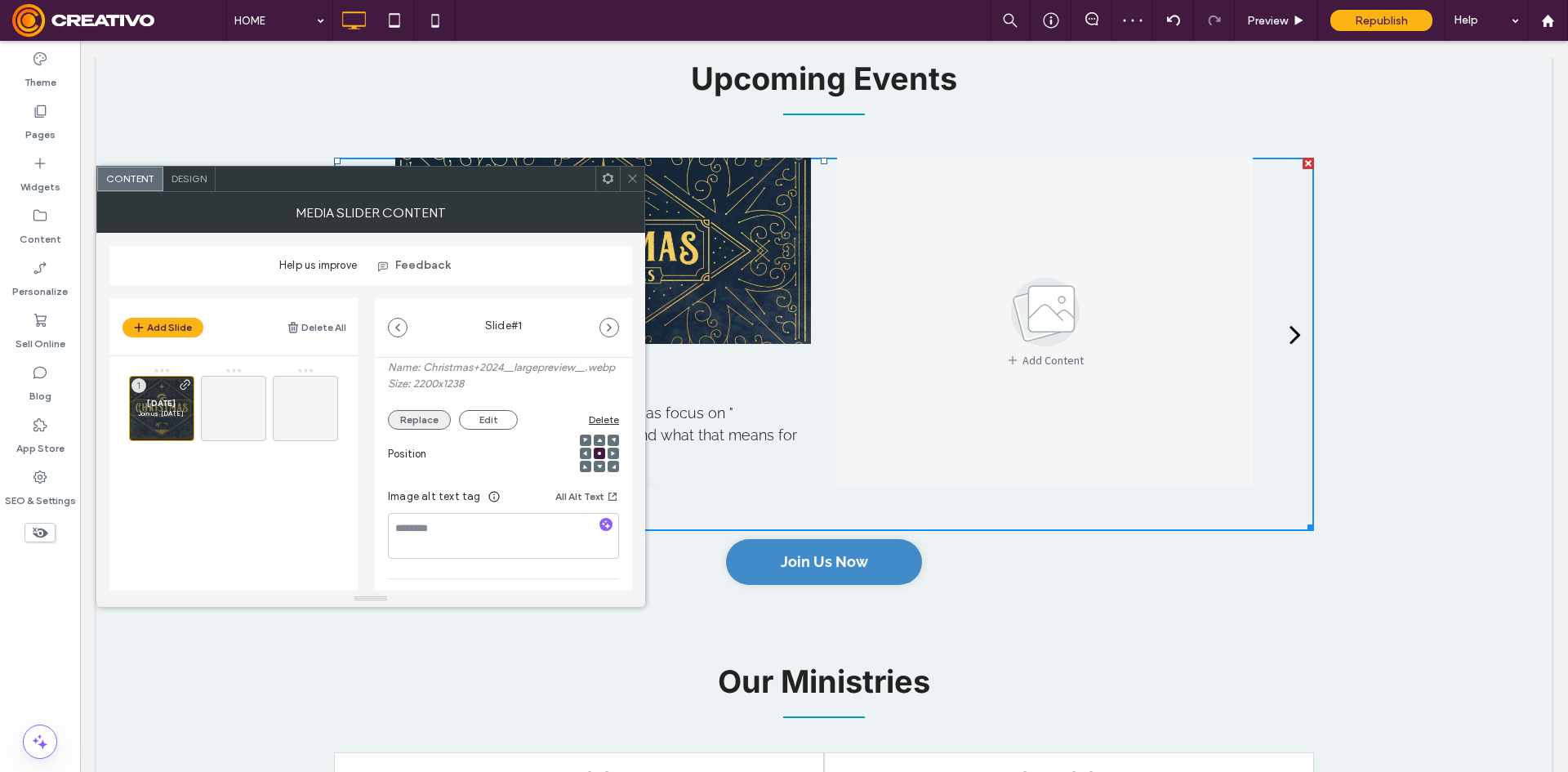
click at [411, 429] on button "Replace" at bounding box center [419, 419] width 63 height 20
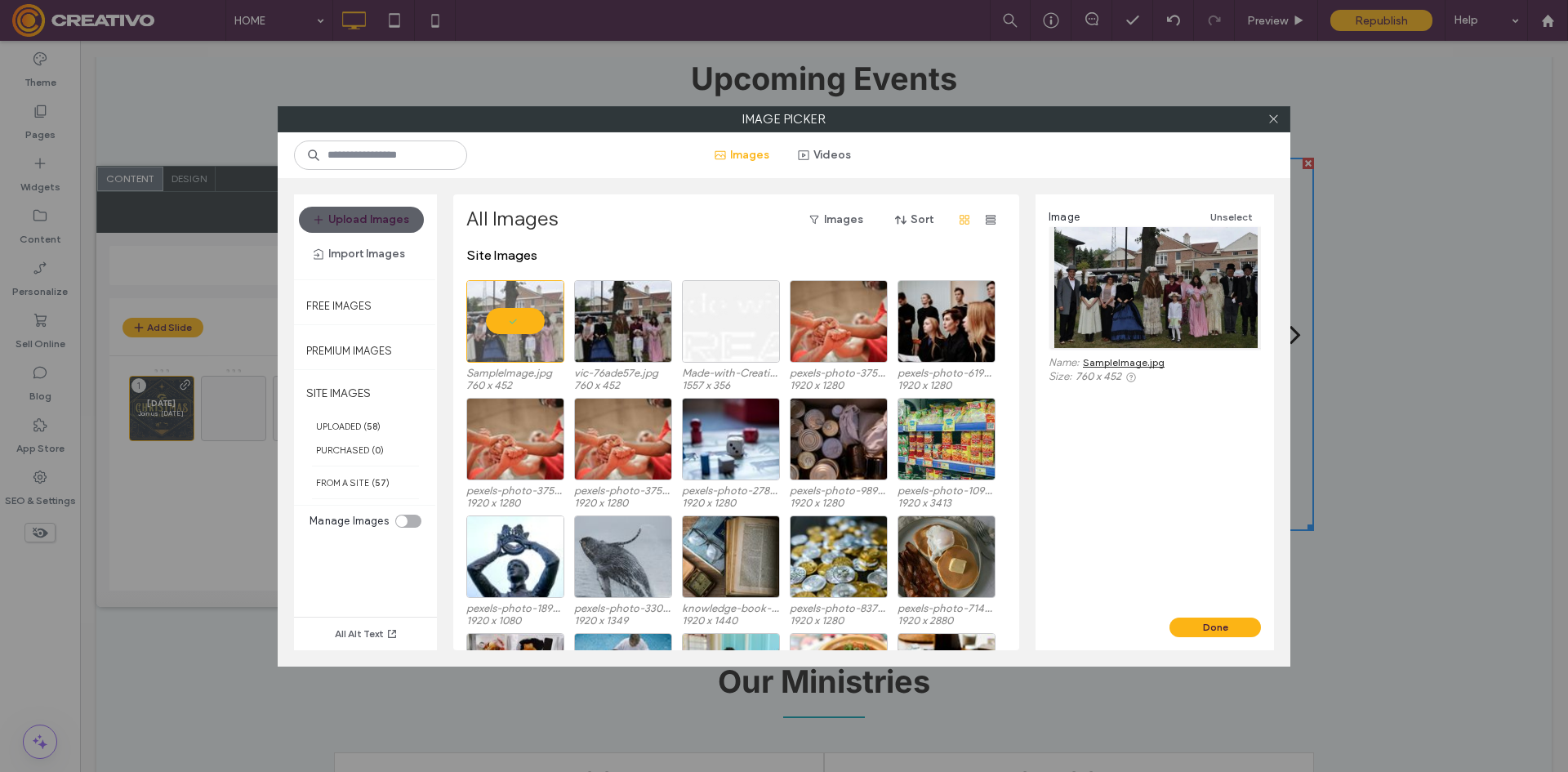
click at [536, 331] on div at bounding box center [515, 321] width 98 height 82
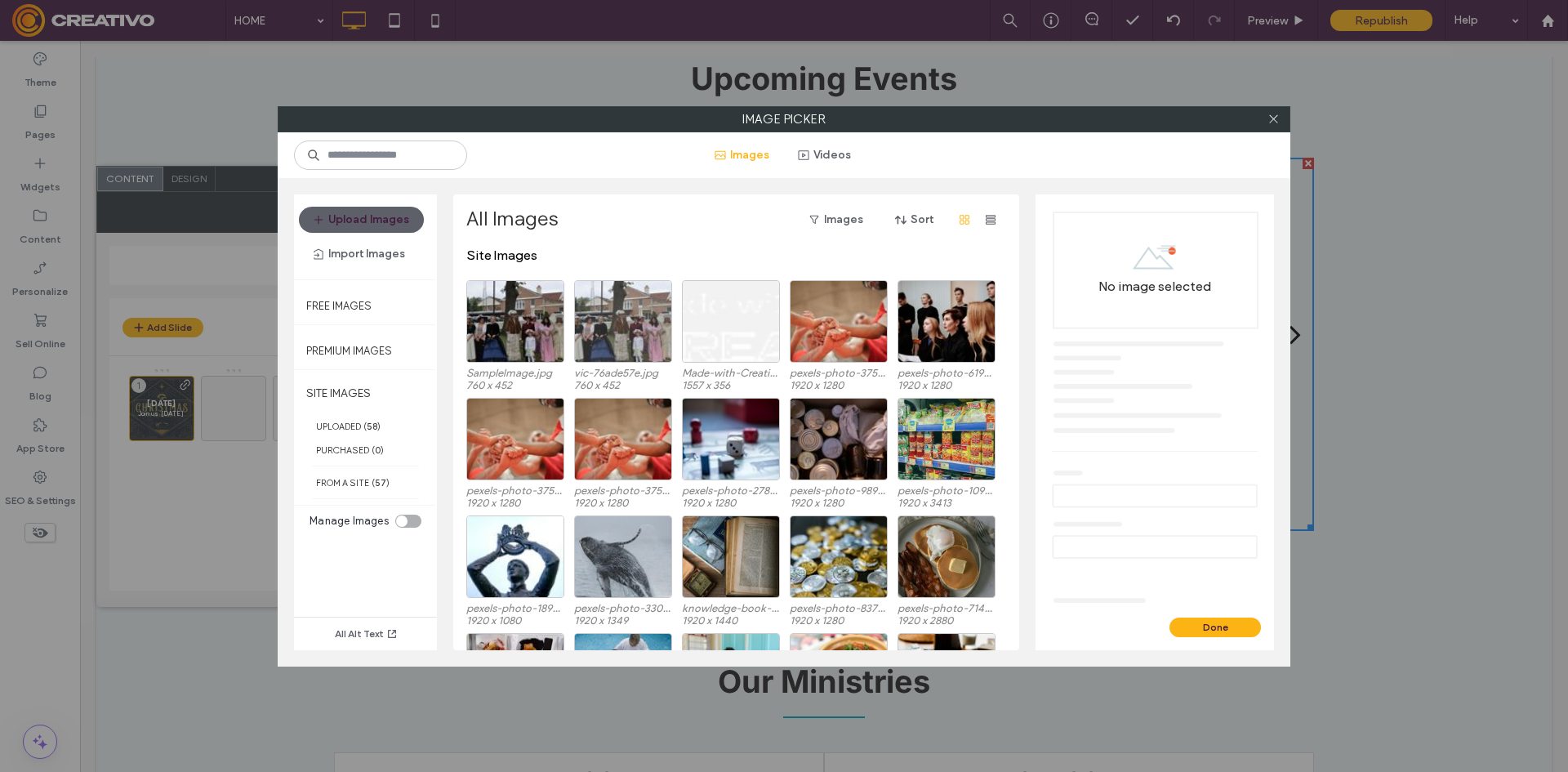
click at [601, 333] on div at bounding box center [623, 321] width 98 height 82
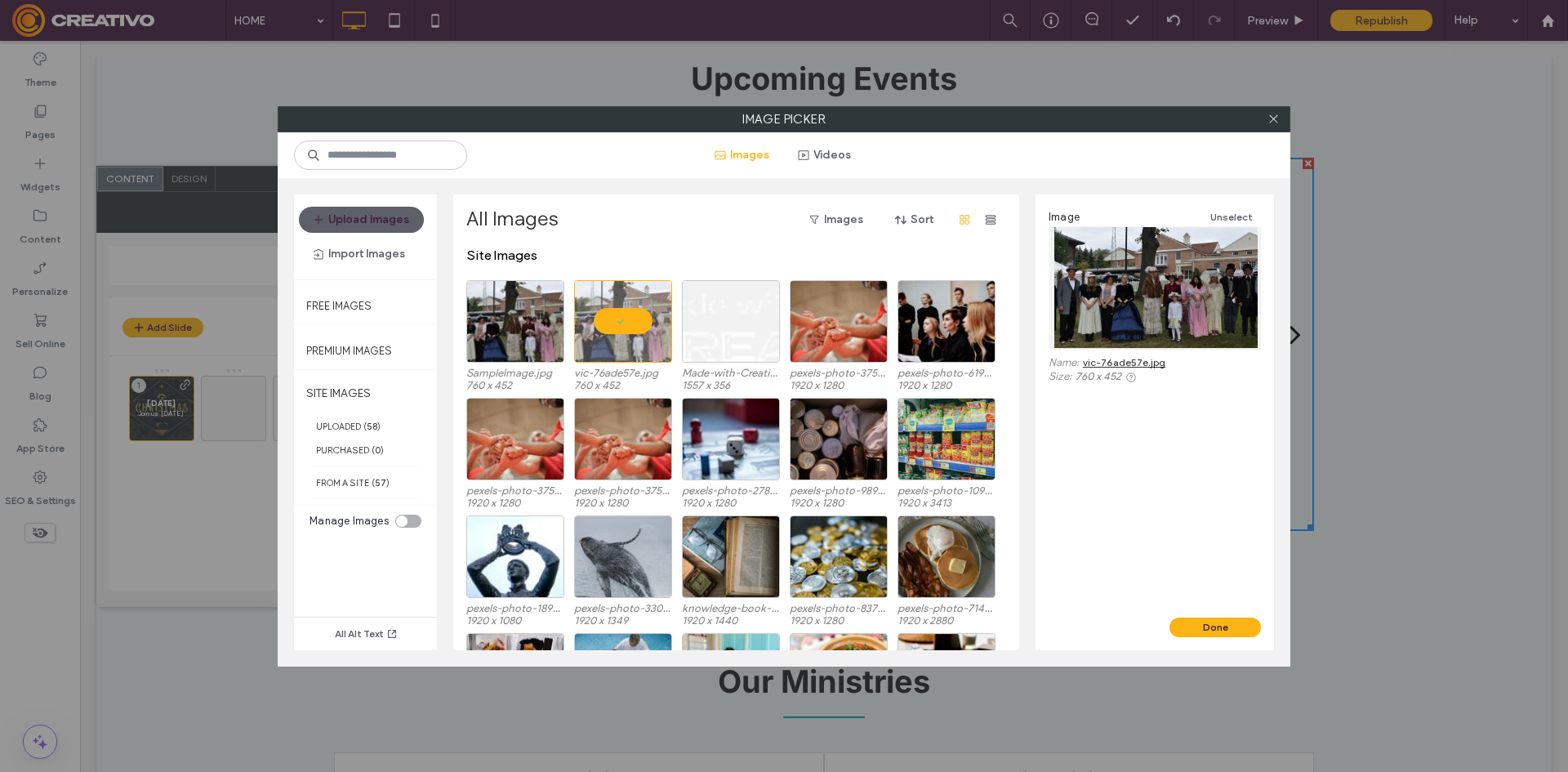
click at [1224, 637] on div "Done" at bounding box center [1154, 633] width 238 height 32
click at [1224, 629] on button "Done" at bounding box center [1214, 627] width 91 height 20
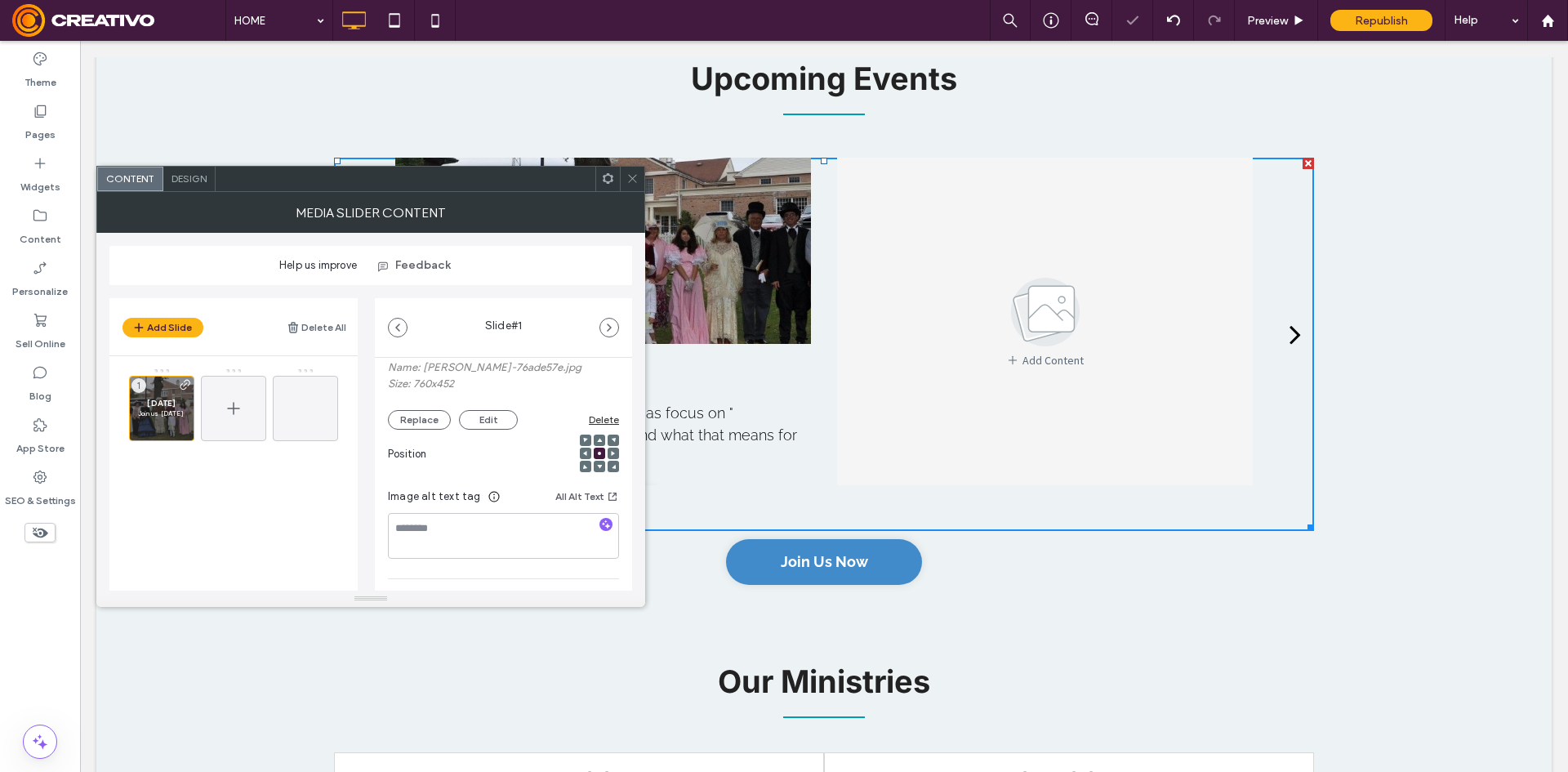
click at [220, 407] on div at bounding box center [233, 408] width 66 height 66
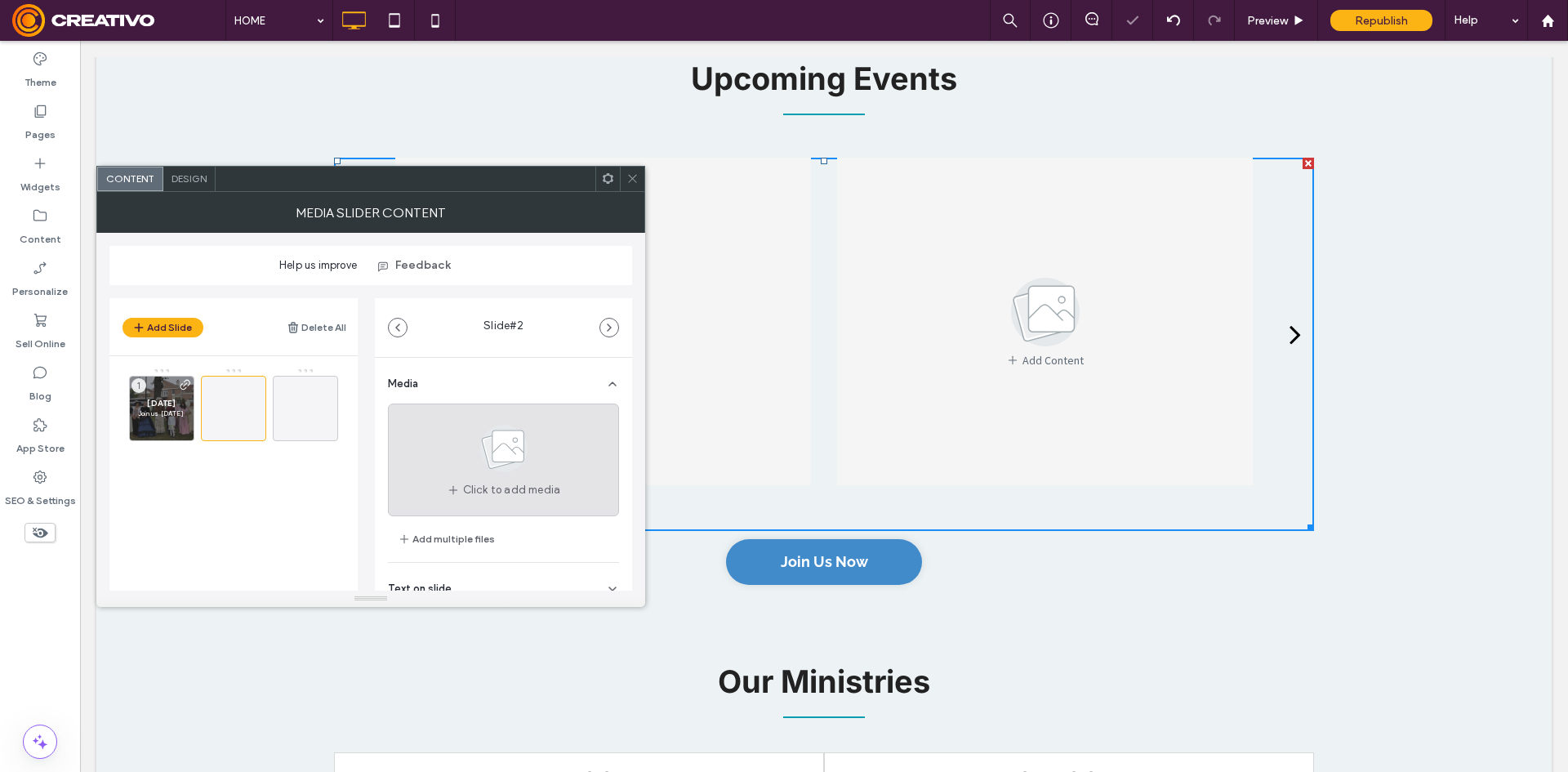
click at [469, 447] on icon at bounding box center [504, 448] width 81 height 54
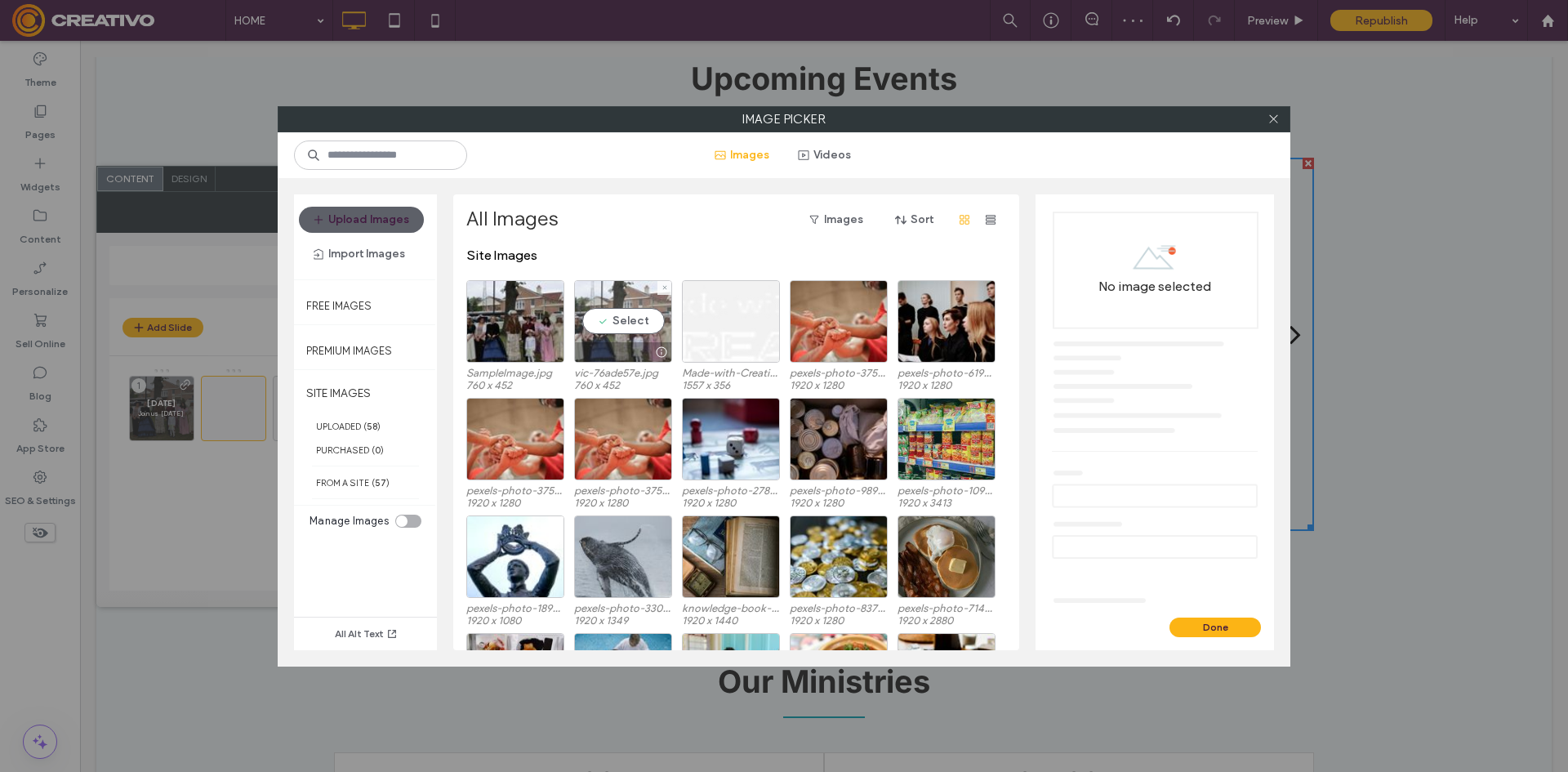
click at [616, 326] on div "Select" at bounding box center [623, 321] width 98 height 82
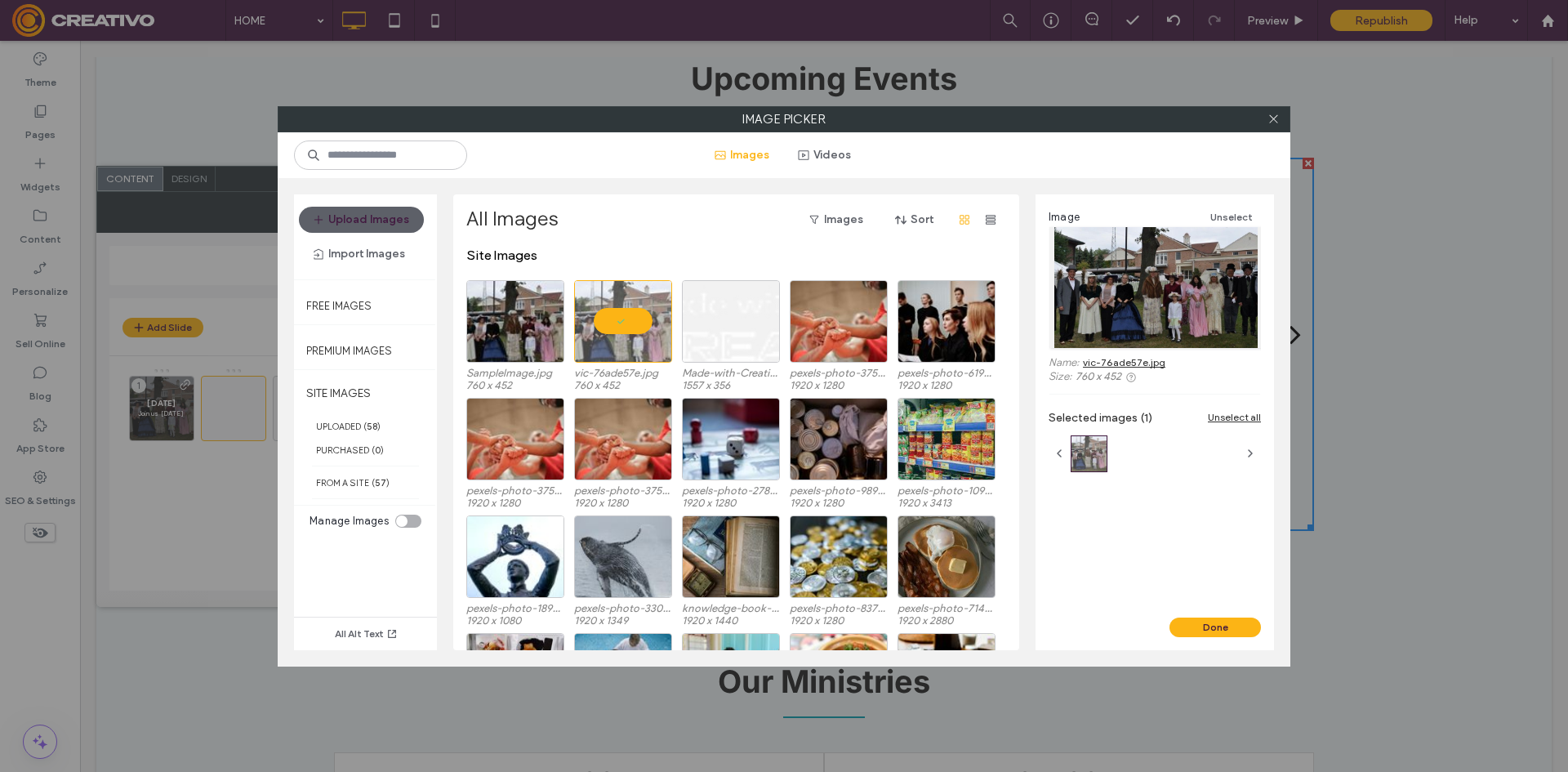
drag, startPoint x: 1239, startPoint y: 637, endPoint x: 1247, endPoint y: 645, distance: 11.3
click at [1239, 638] on div "Done" at bounding box center [1154, 633] width 238 height 32
click at [1238, 630] on button "Done" at bounding box center [1214, 627] width 91 height 20
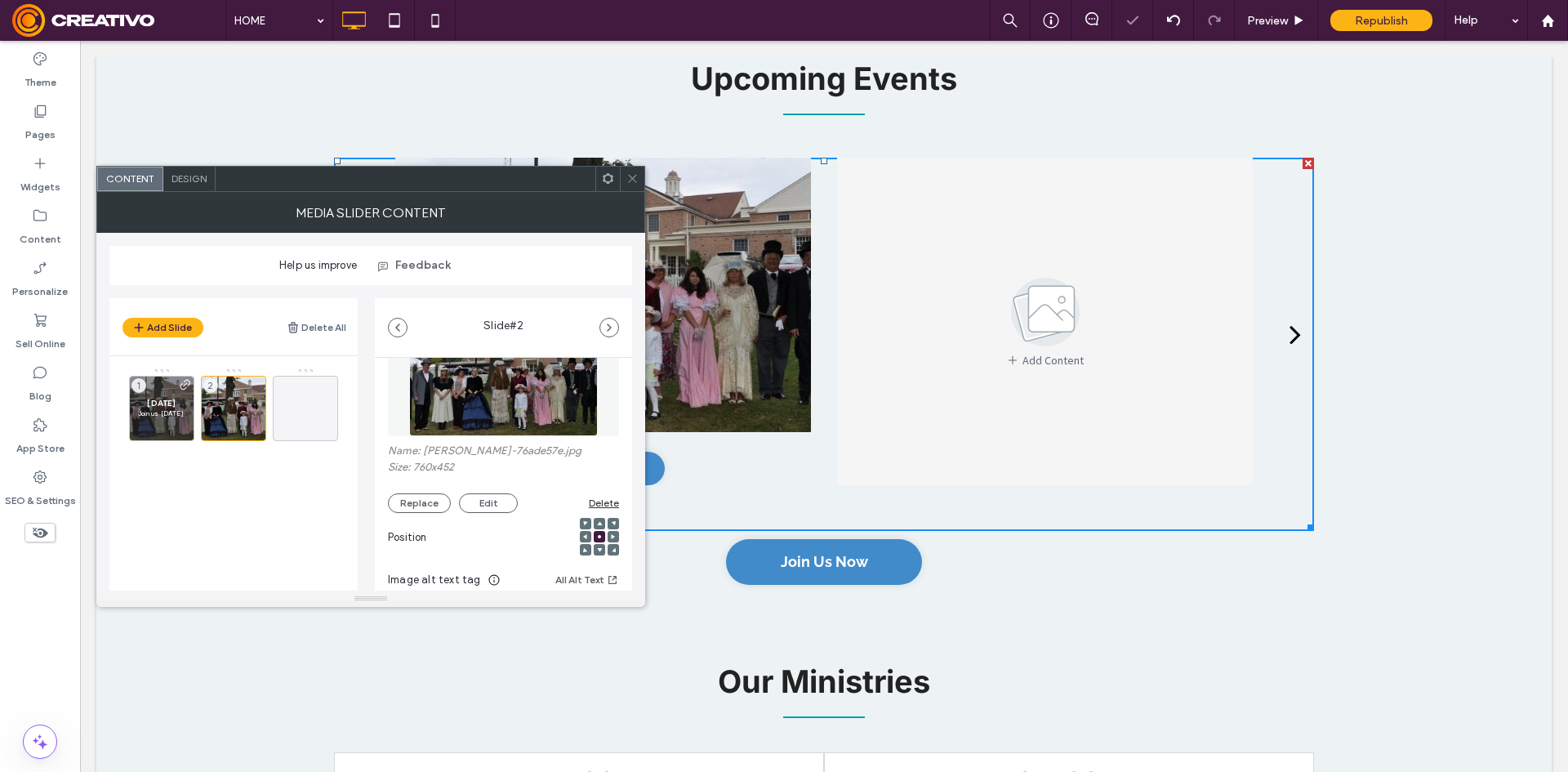
scroll to position [283, 0]
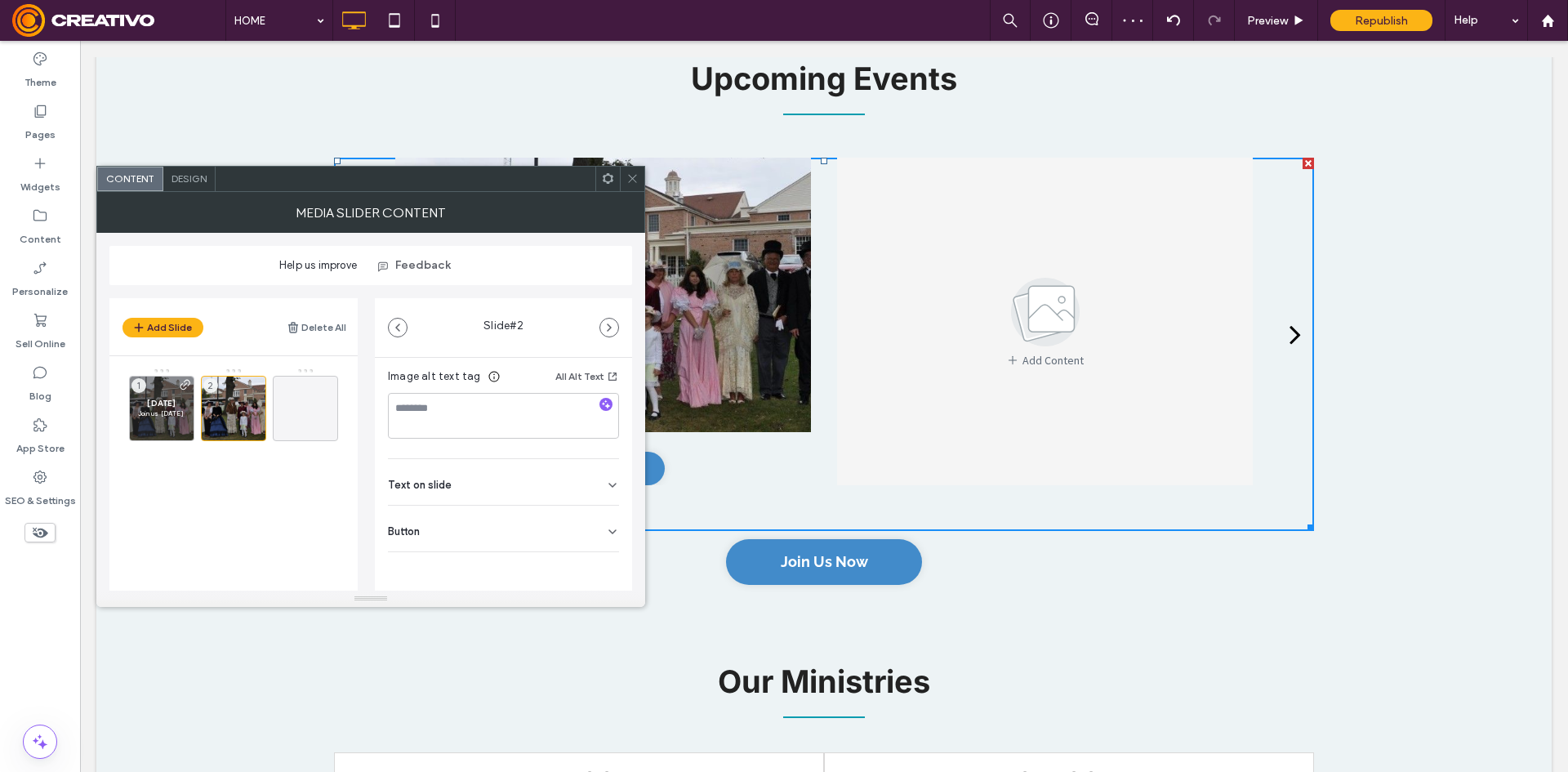
click at [627, 169] on span at bounding box center [632, 178] width 13 height 24
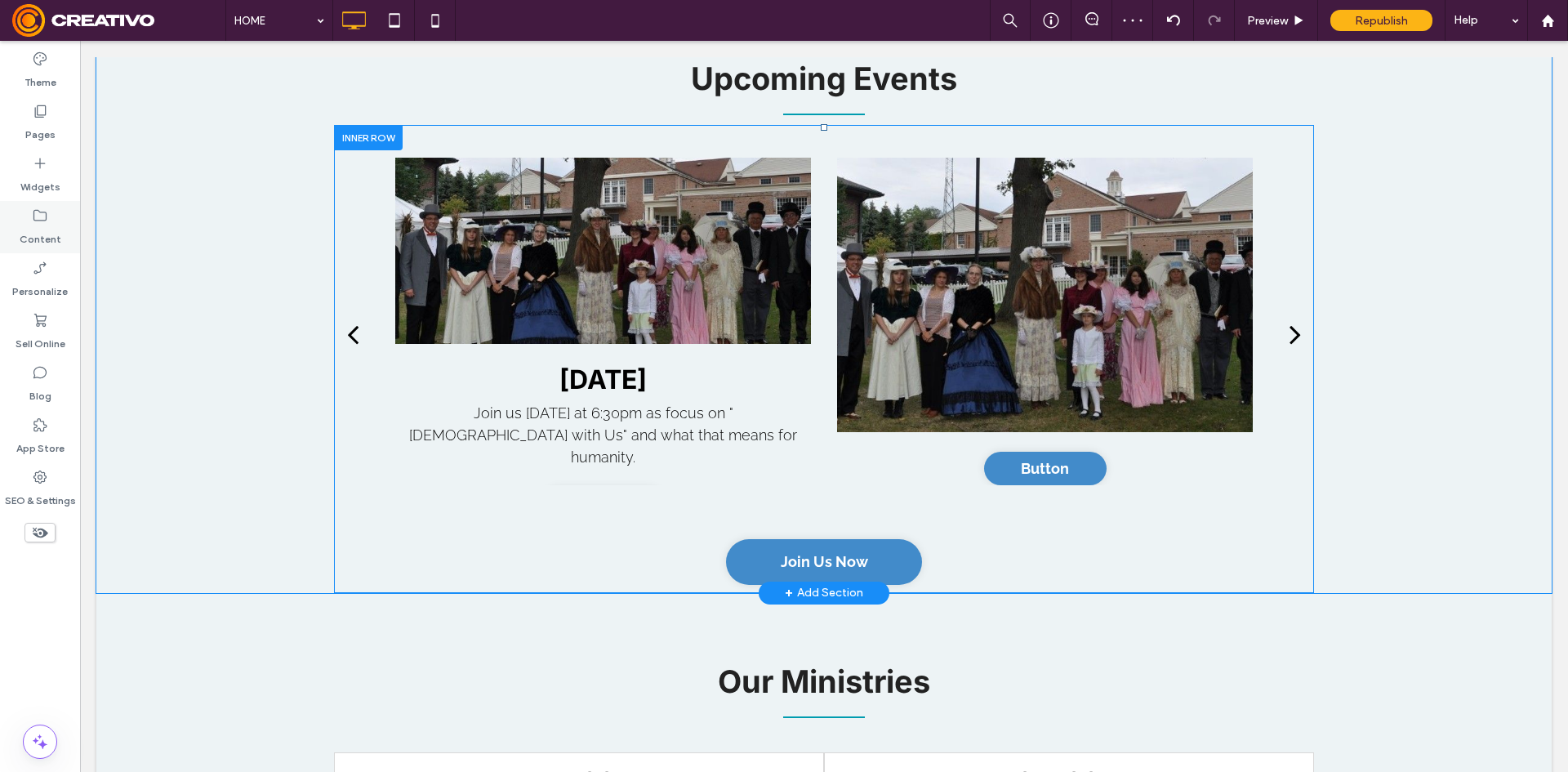
click at [37, 217] on icon at bounding box center [40, 216] width 17 height 17
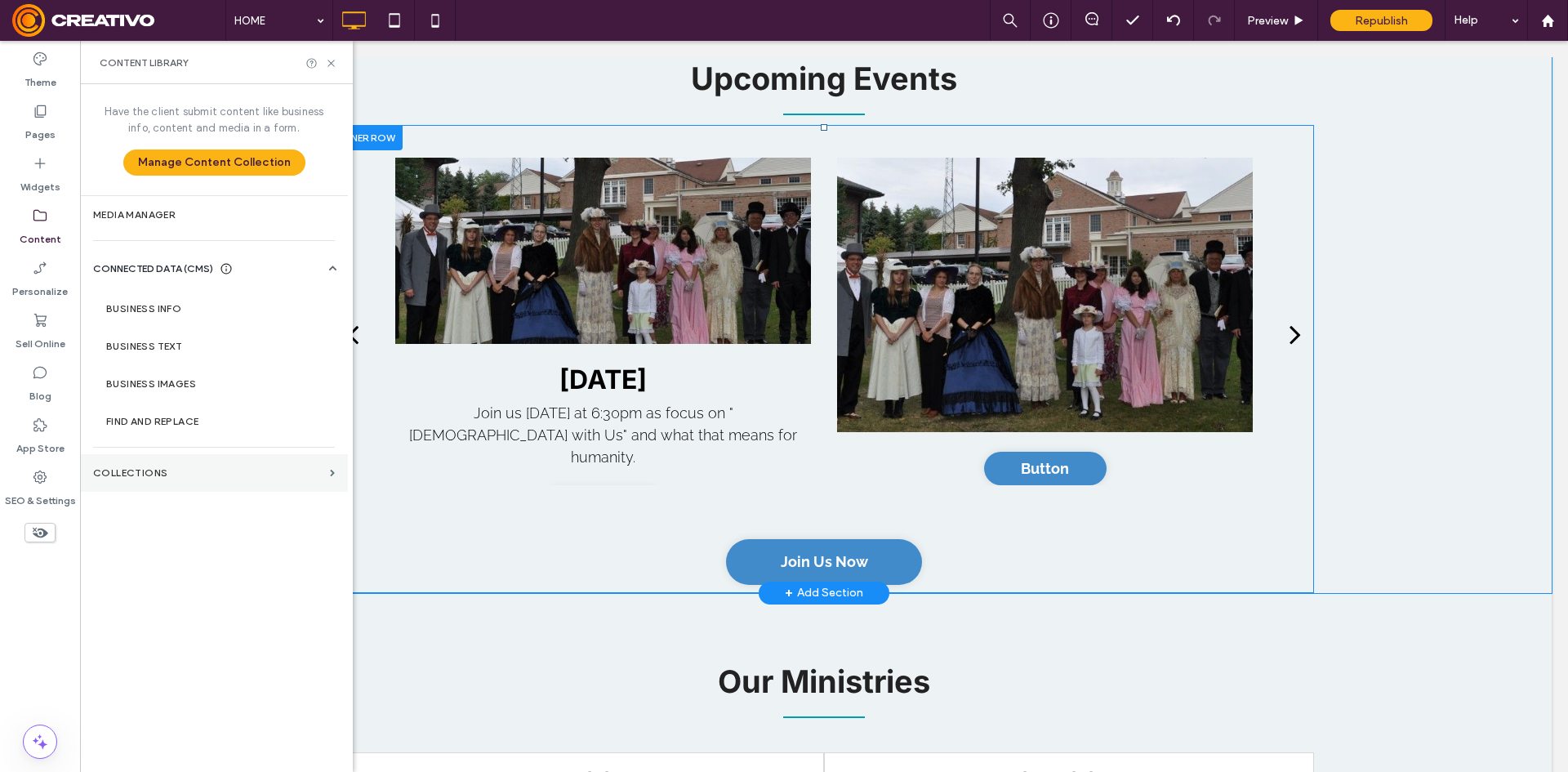
click at [189, 480] on section "Collections" at bounding box center [214, 472] width 268 height 37
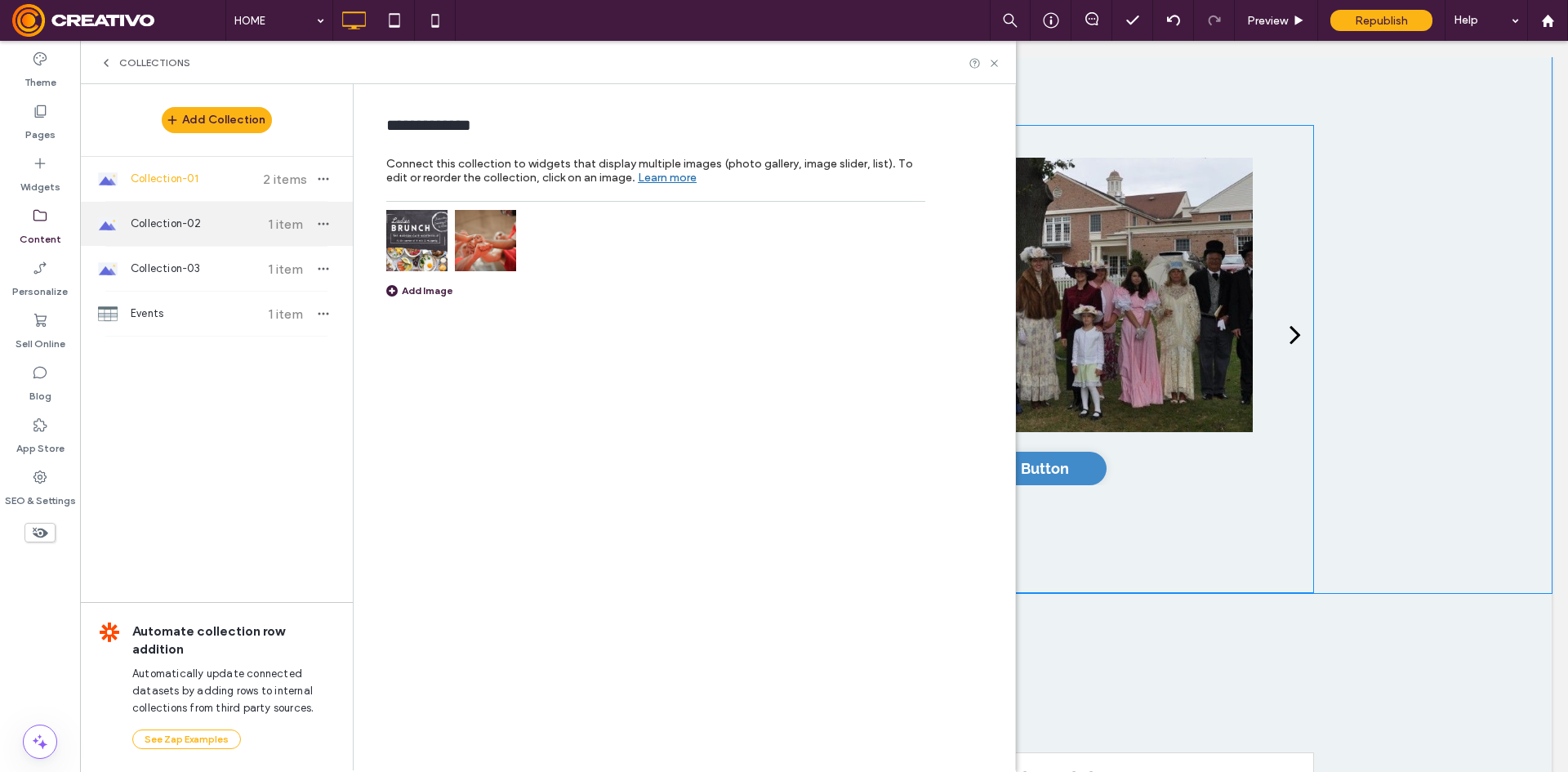
click at [166, 228] on span "Collection-02" at bounding box center [191, 223] width 122 height 17
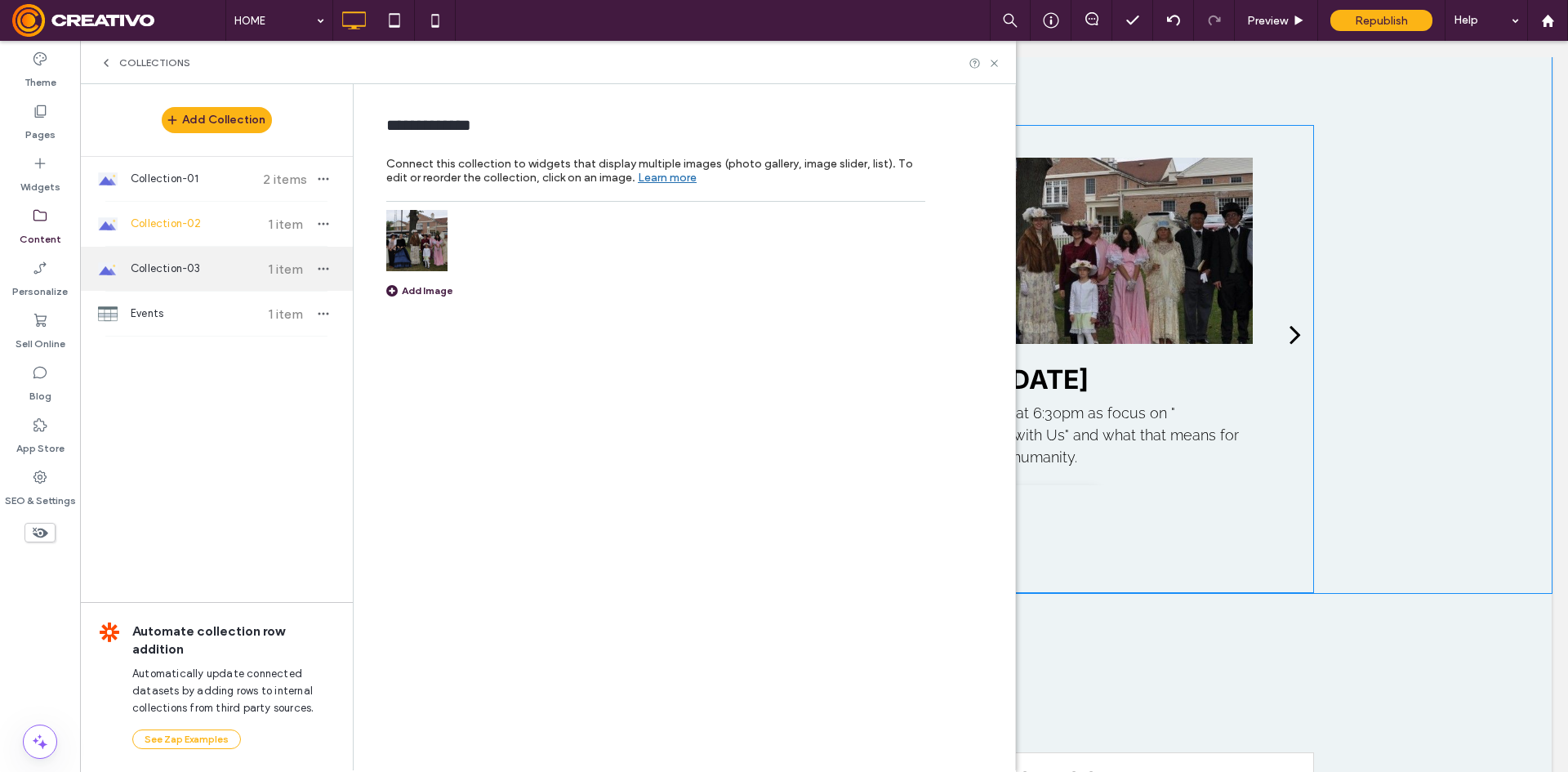
click at [220, 258] on div "Collection-03 1 item" at bounding box center [217, 268] width 272 height 44
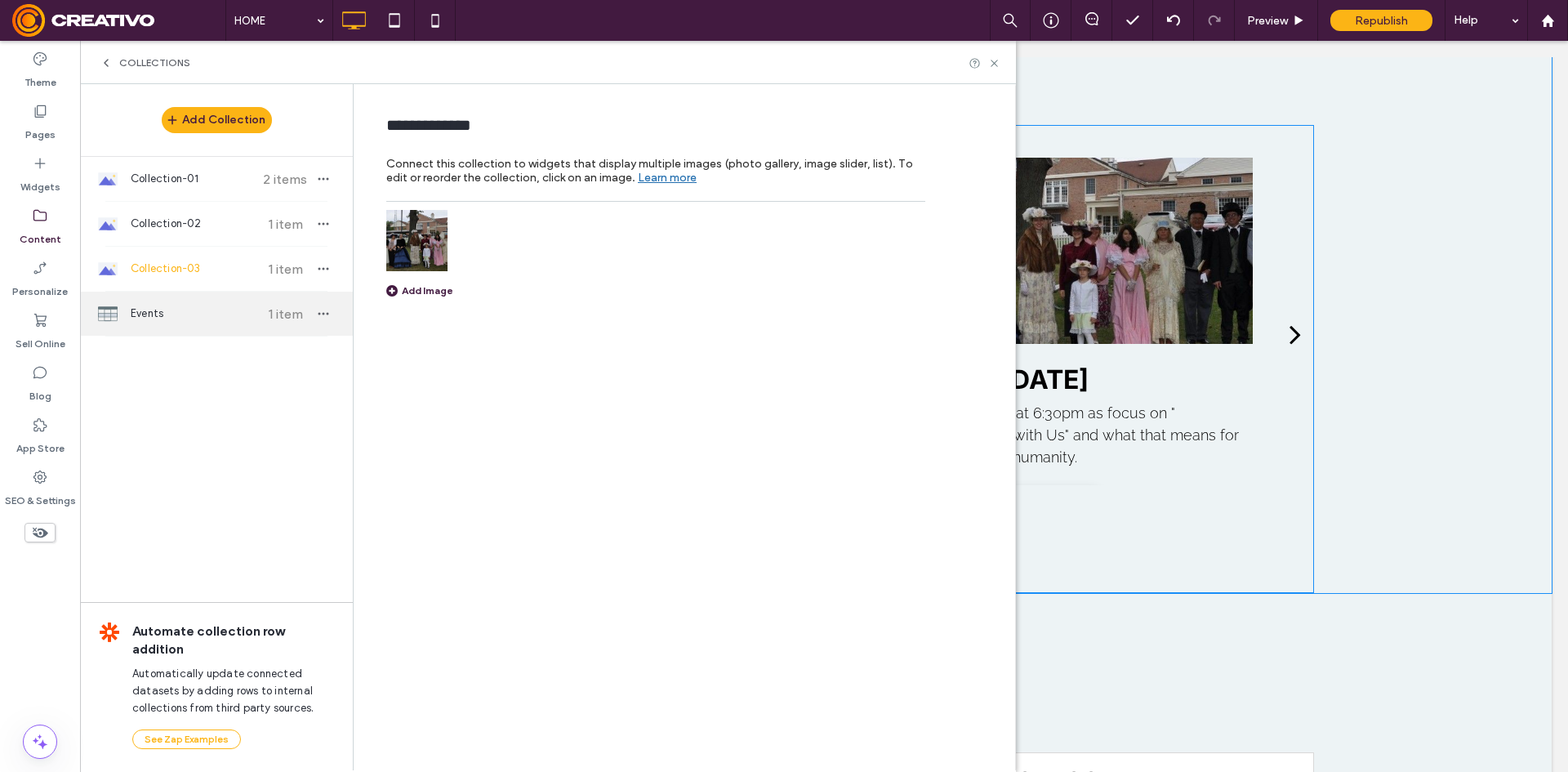
click at [191, 302] on div "Events 1 item" at bounding box center [217, 314] width 272 height 44
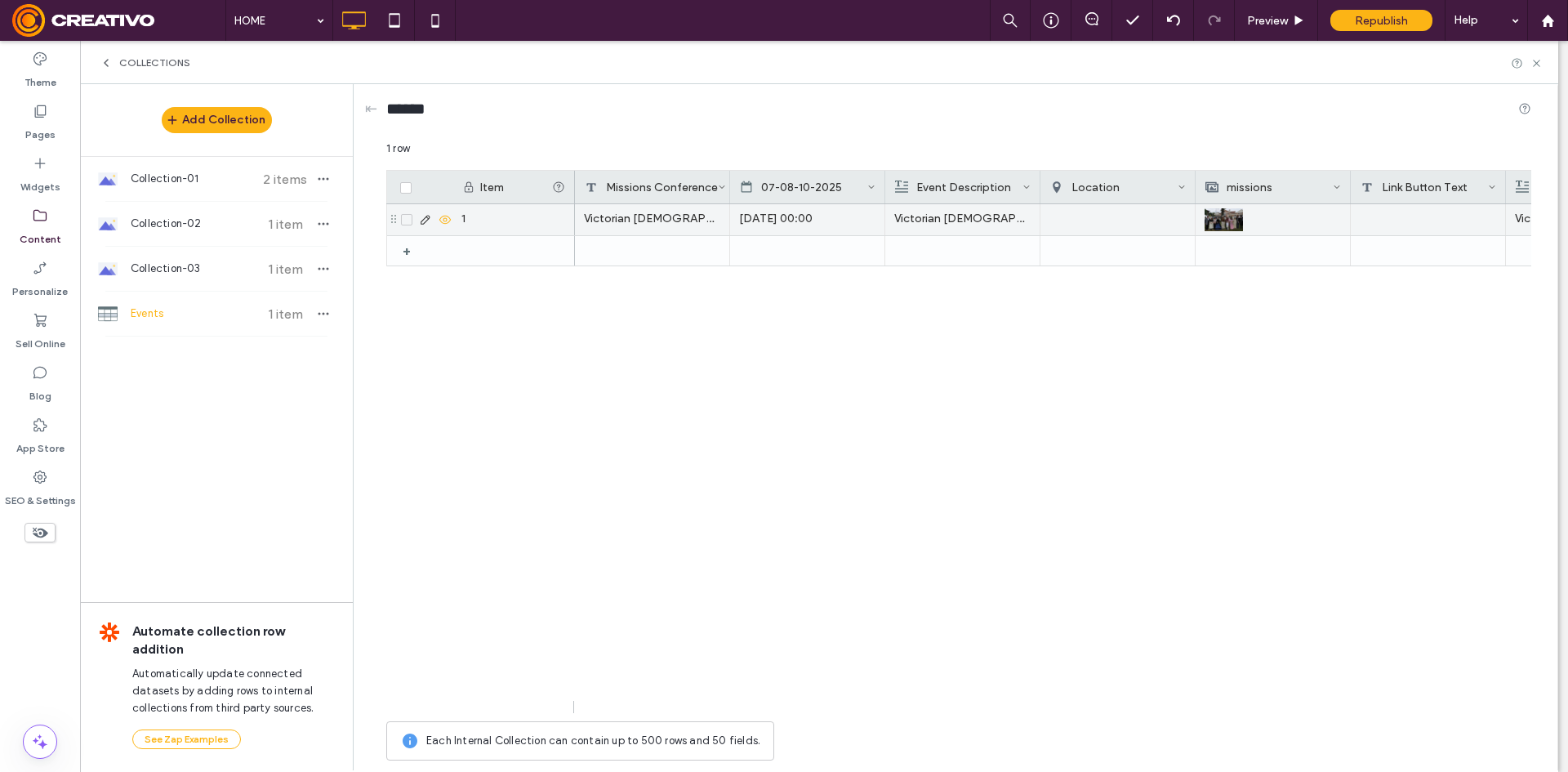
click at [1007, 224] on p "Victorian [DEMOGRAPHIC_DATA] service at [GEOGRAPHIC_DATA] [DATE] 10:00AM" at bounding box center [962, 218] width 136 height 29
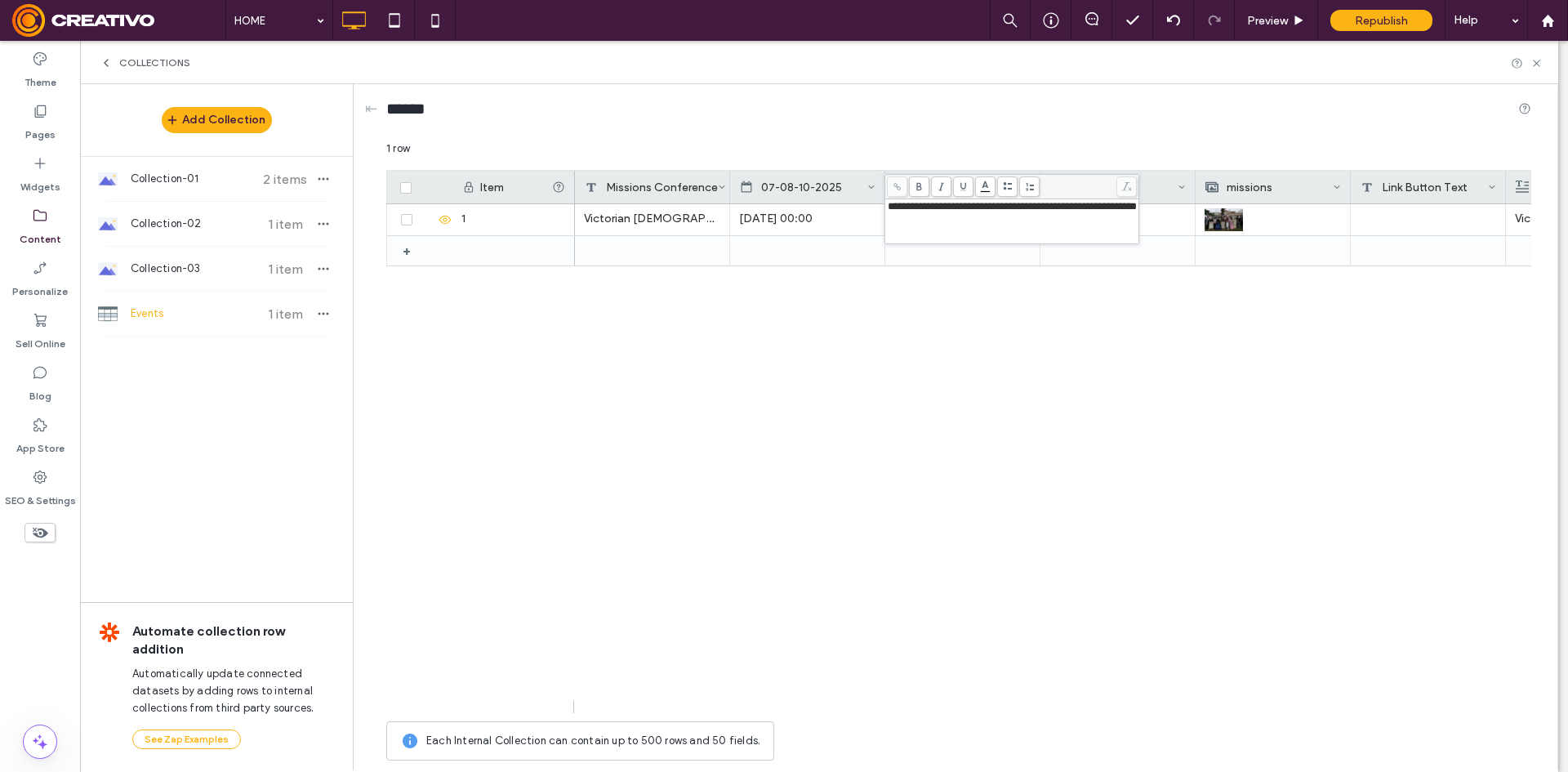
click at [1041, 360] on div "Victorian Church Service Sep 21 2025 00:00 Victorian Church Service 9-21-25 10:…" at bounding box center [1054, 458] width 956 height 508
drag, startPoint x: 1533, startPoint y: 66, endPoint x: 1449, endPoint y: 24, distance: 93.9
click at [1533, 66] on icon at bounding box center [1537, 63] width 13 height 13
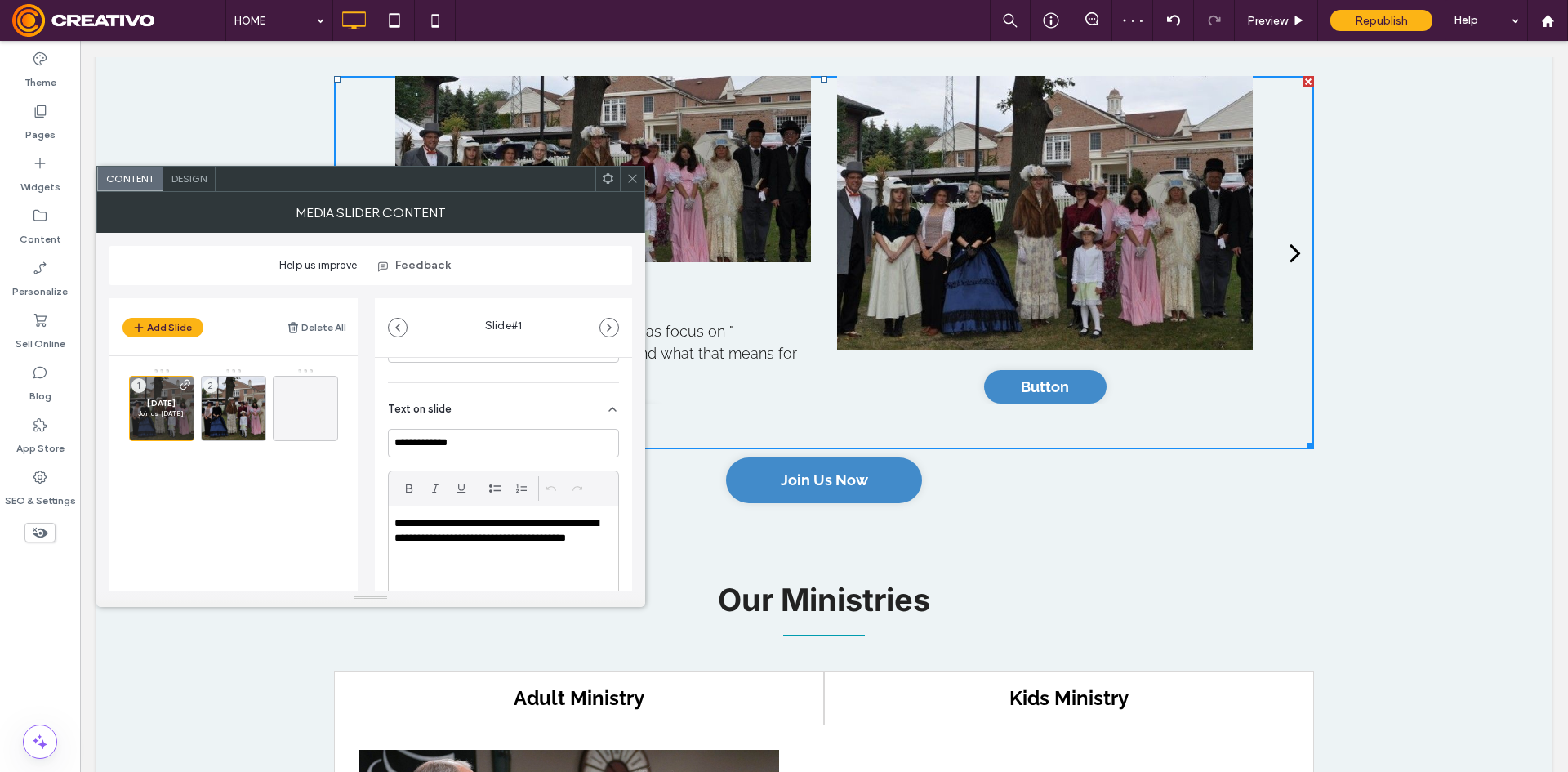
scroll to position [326, 0]
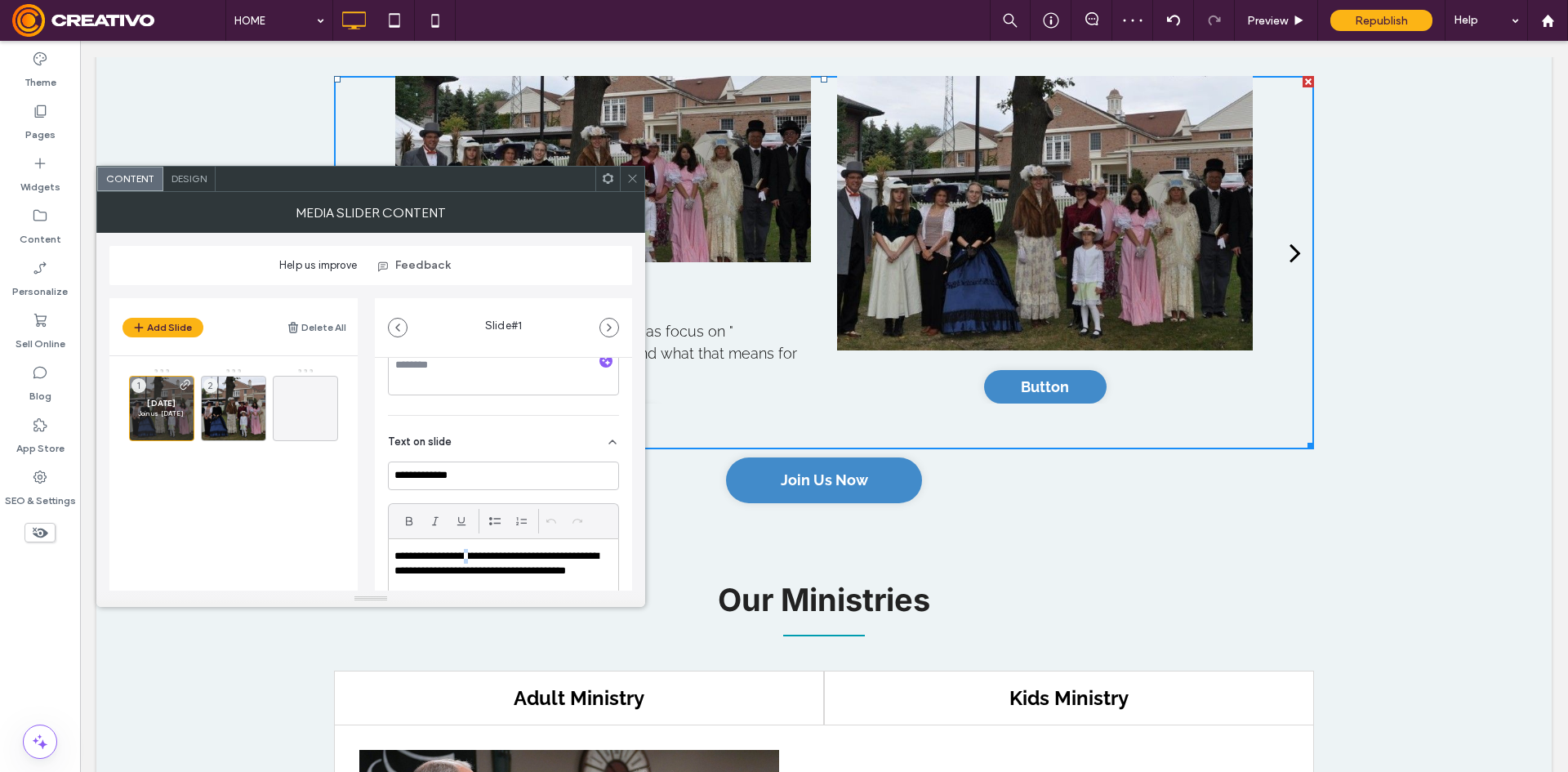
click at [482, 558] on p "**********" at bounding box center [499, 571] width 209 height 45
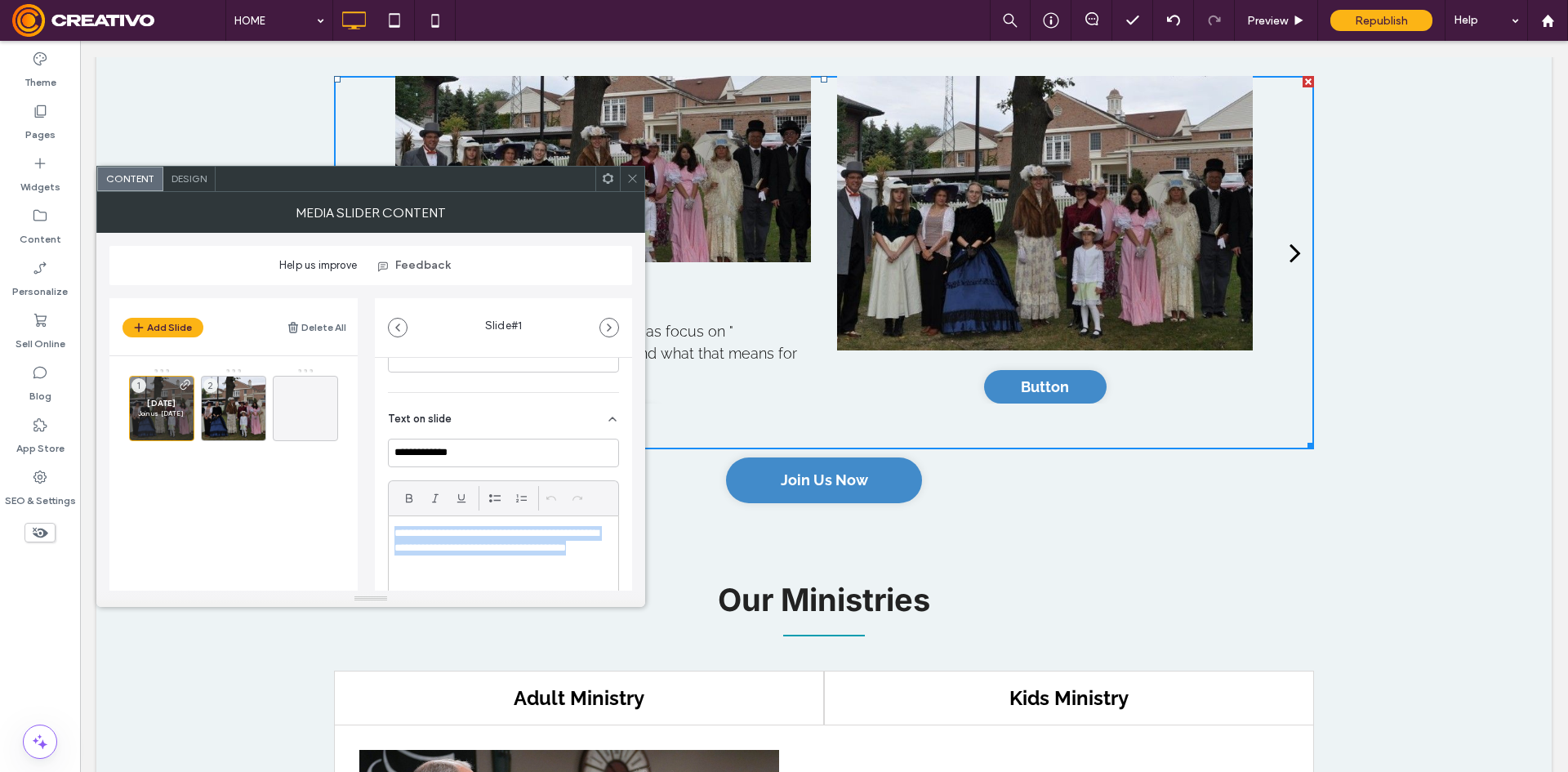
scroll to position [490, 0]
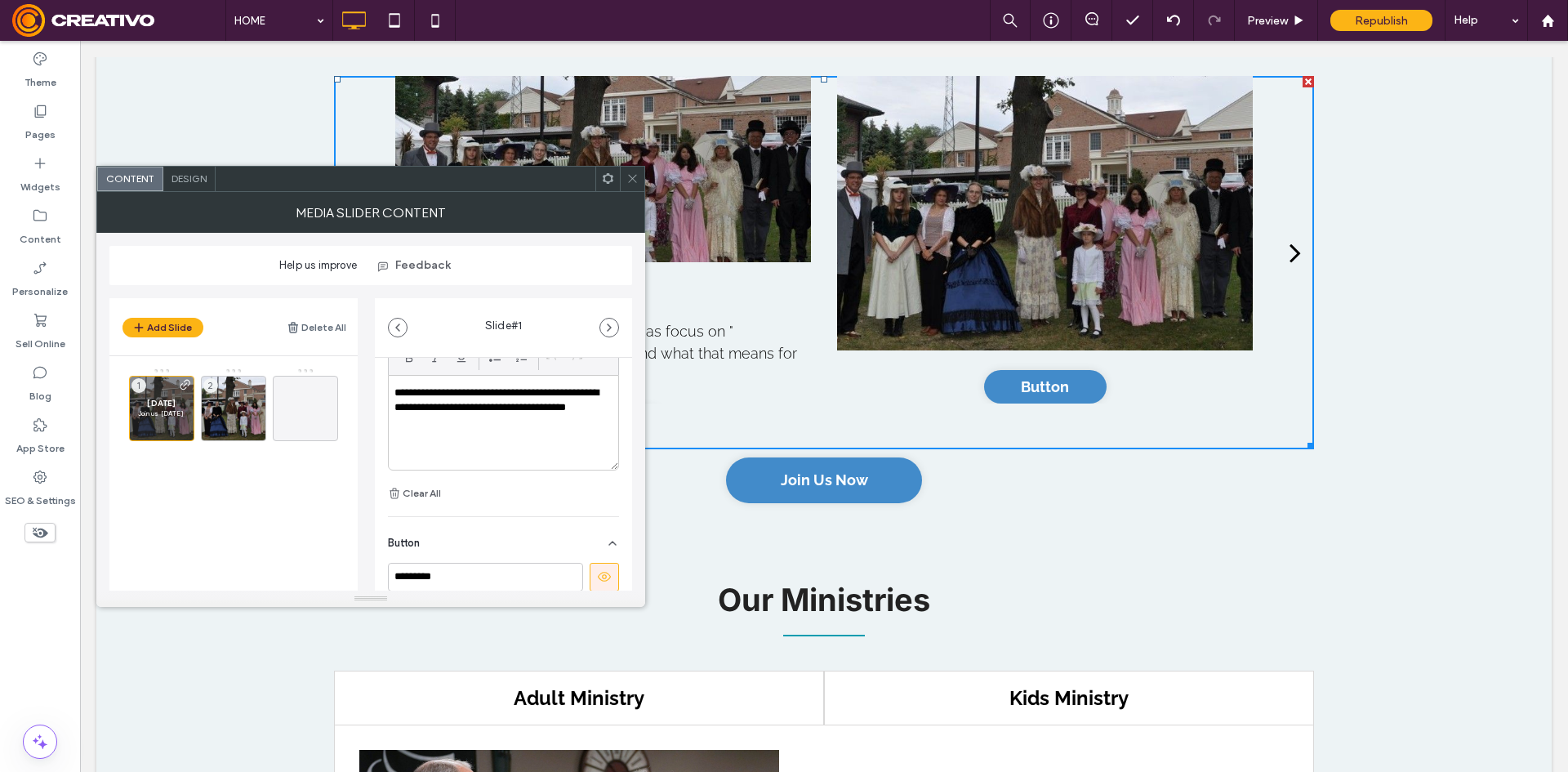
click at [629, 173] on icon at bounding box center [632, 178] width 13 height 13
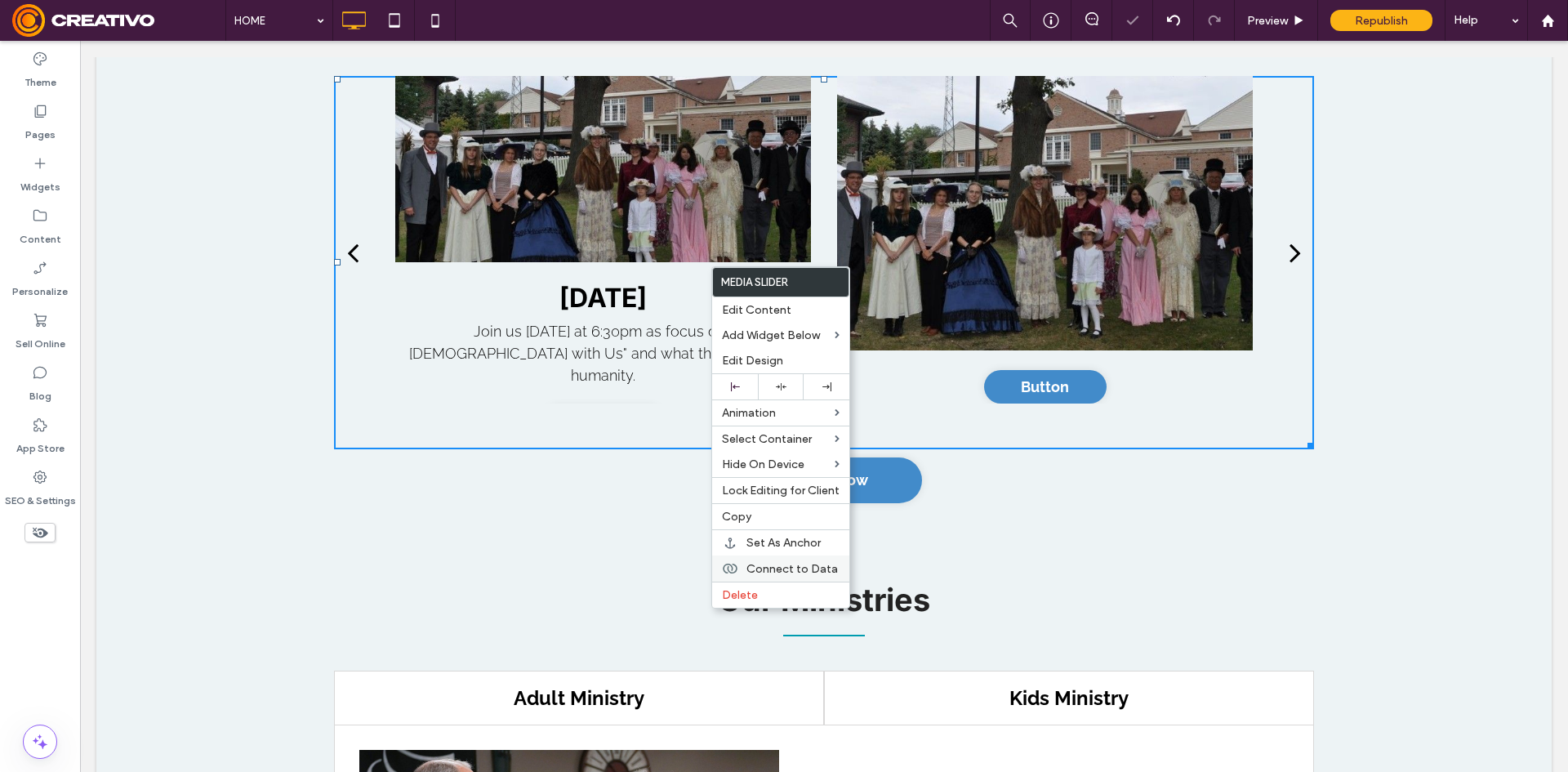
click at [817, 567] on span "Connect to Data" at bounding box center [792, 568] width 91 height 14
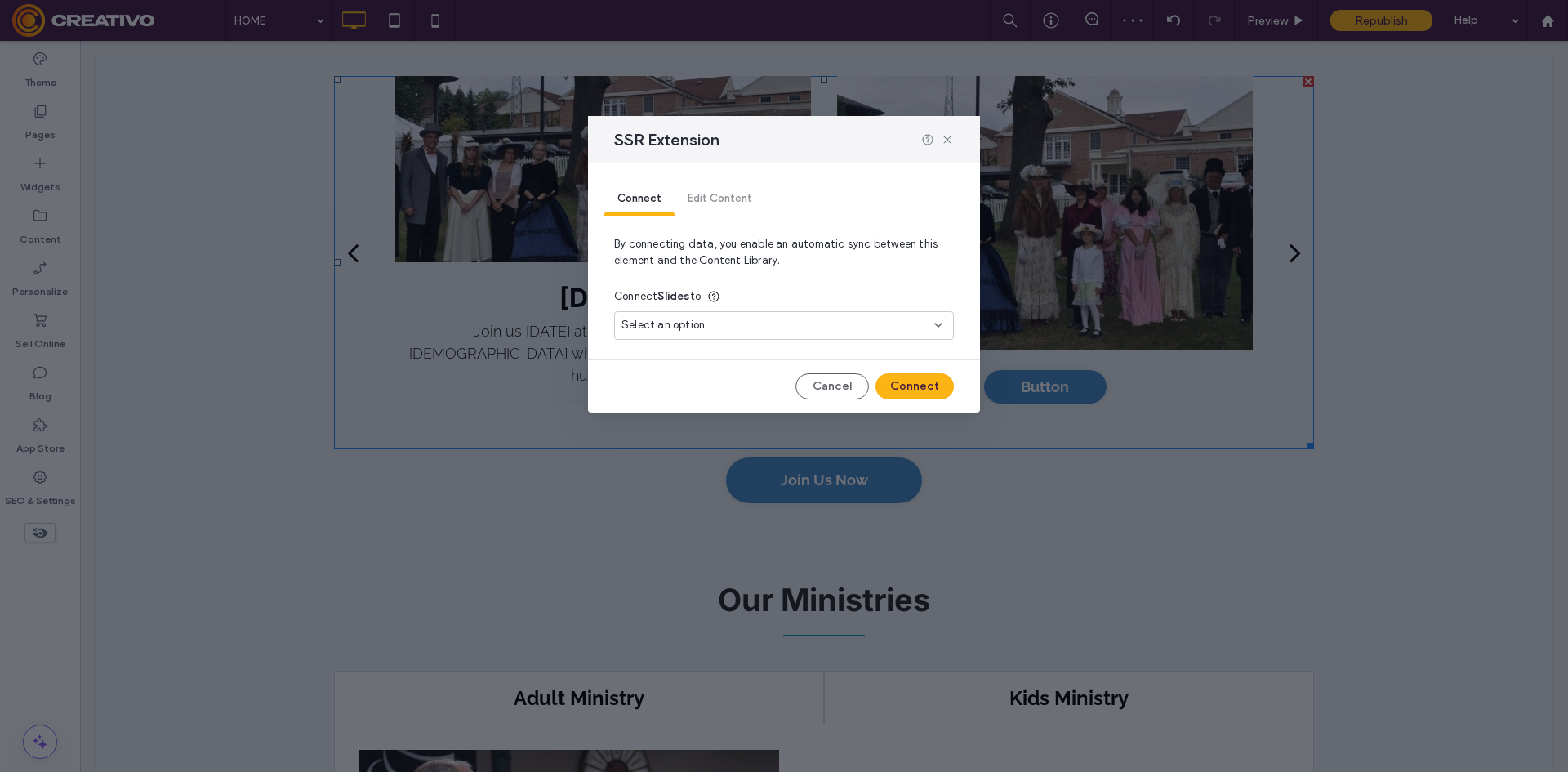
click at [747, 346] on div "Select an option" at bounding box center [784, 329] width 340 height 35
click at [762, 329] on div "Select an option" at bounding box center [774, 324] width 306 height 17
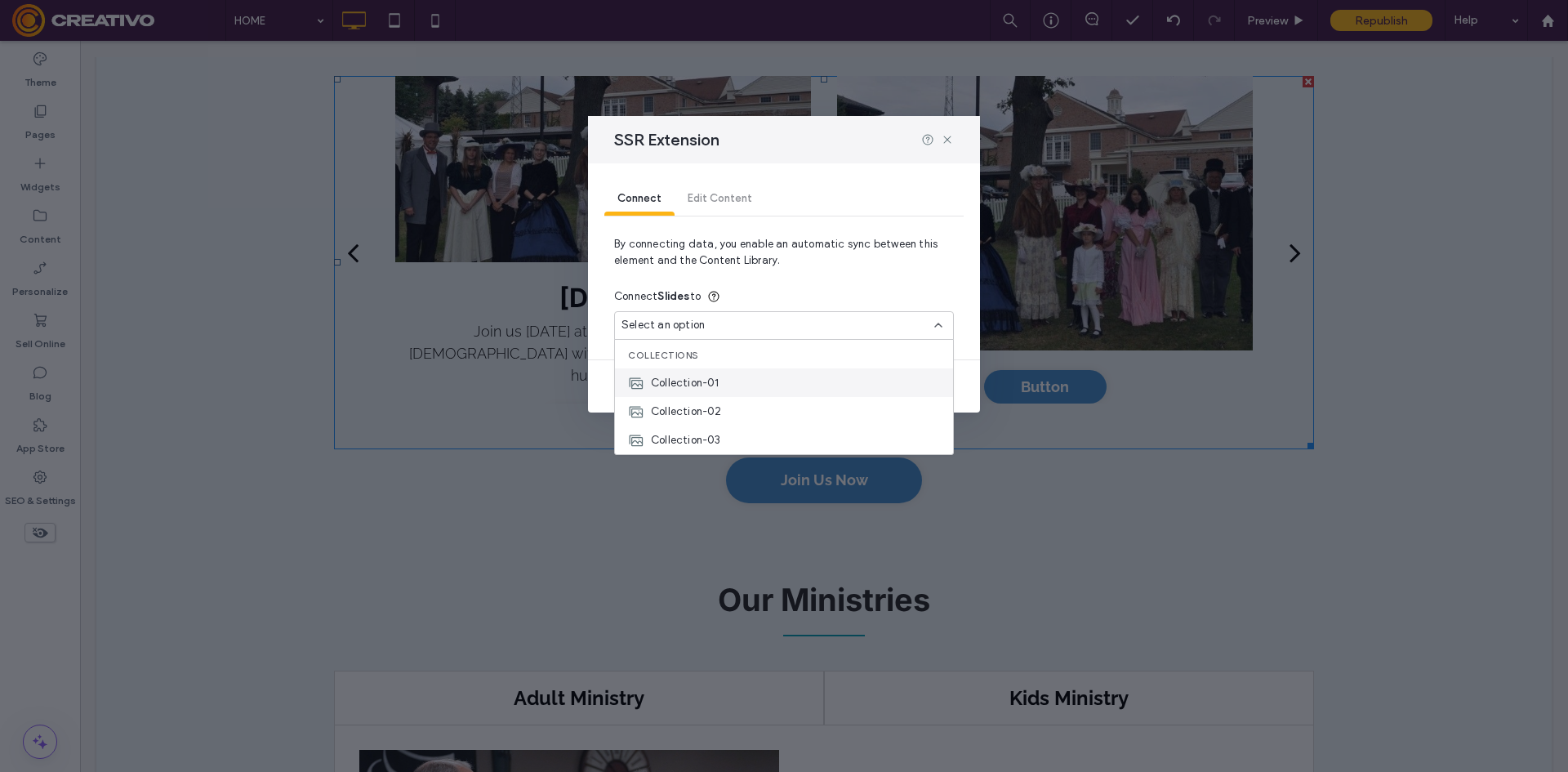
click at [750, 379] on div "Collection-01" at bounding box center [784, 382] width 338 height 28
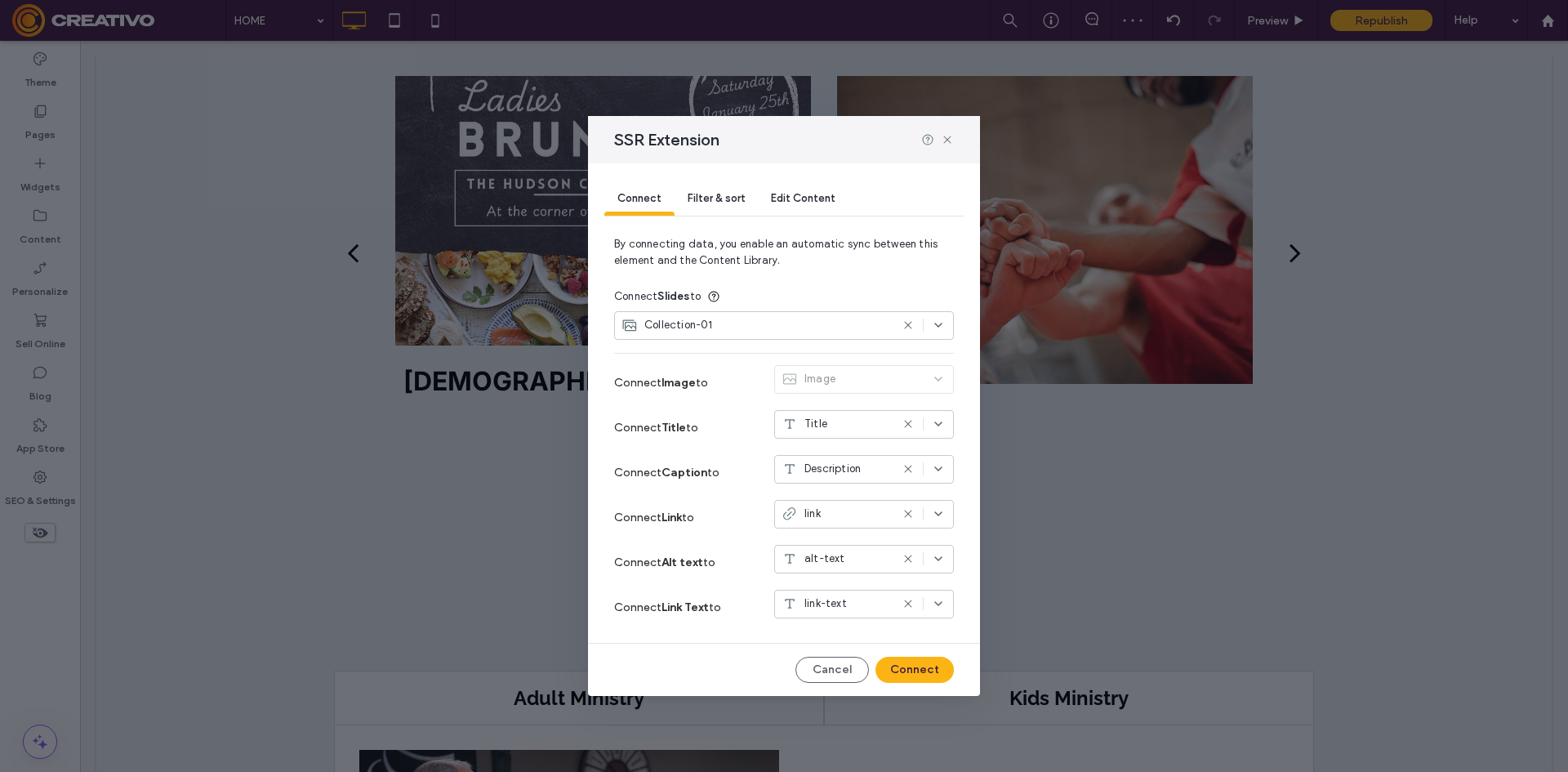
click at [942, 418] on icon at bounding box center [938, 423] width 13 height 13
click at [712, 439] on label "Connect Title to" at bounding box center [675, 427] width 122 height 30
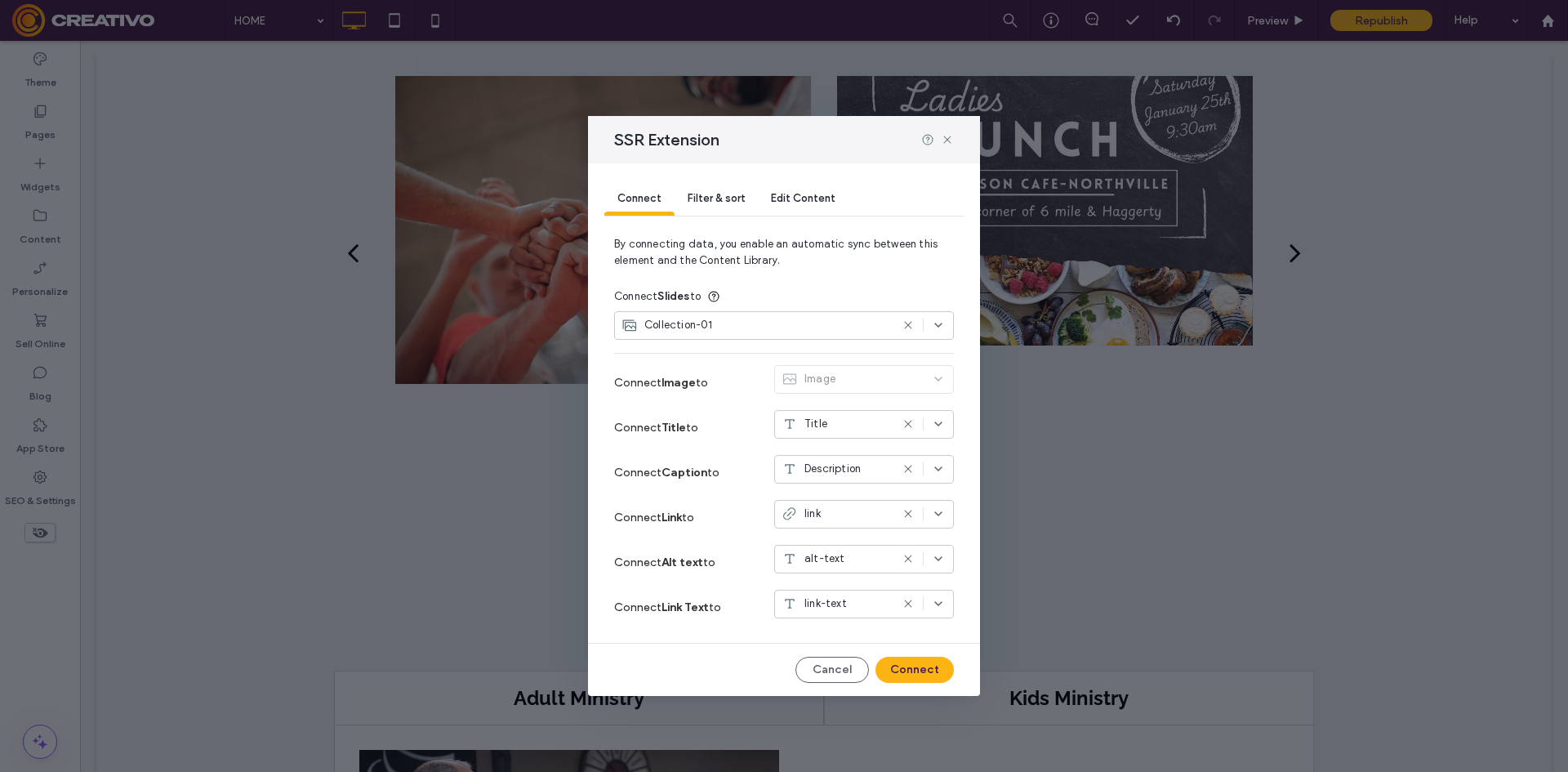
click at [841, 526] on div "link" at bounding box center [863, 513] width 179 height 28
click at [842, 515] on div "link" at bounding box center [836, 513] width 109 height 17
click at [729, 203] on span "Filter & sort" at bounding box center [716, 198] width 57 height 13
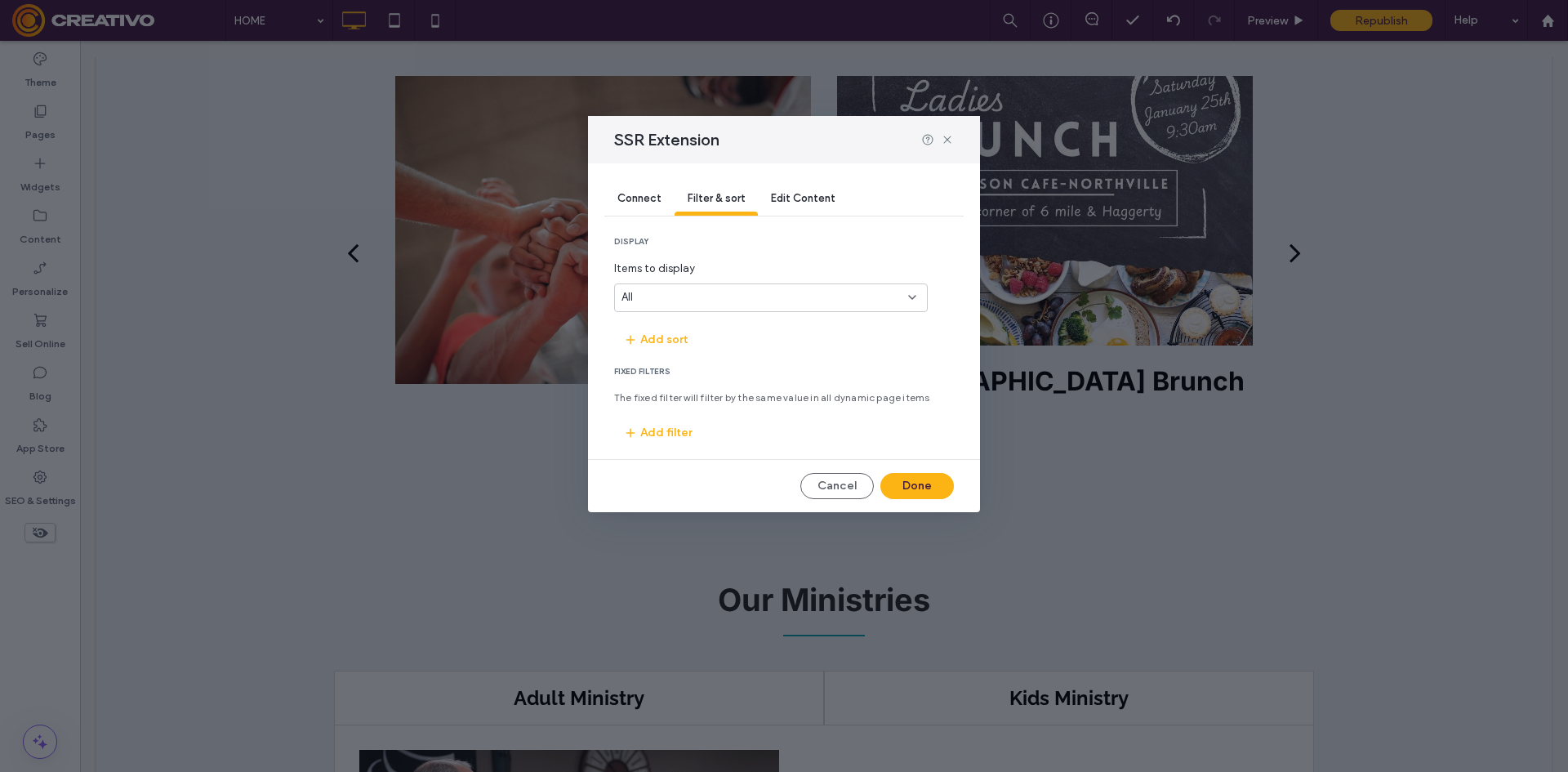
click at [760, 296] on div "All" at bounding box center [760, 297] width 279 height 17
click at [760, 283] on div "All" at bounding box center [771, 297] width 314 height 28
click at [797, 209] on div "Edit Content" at bounding box center [803, 199] width 91 height 32
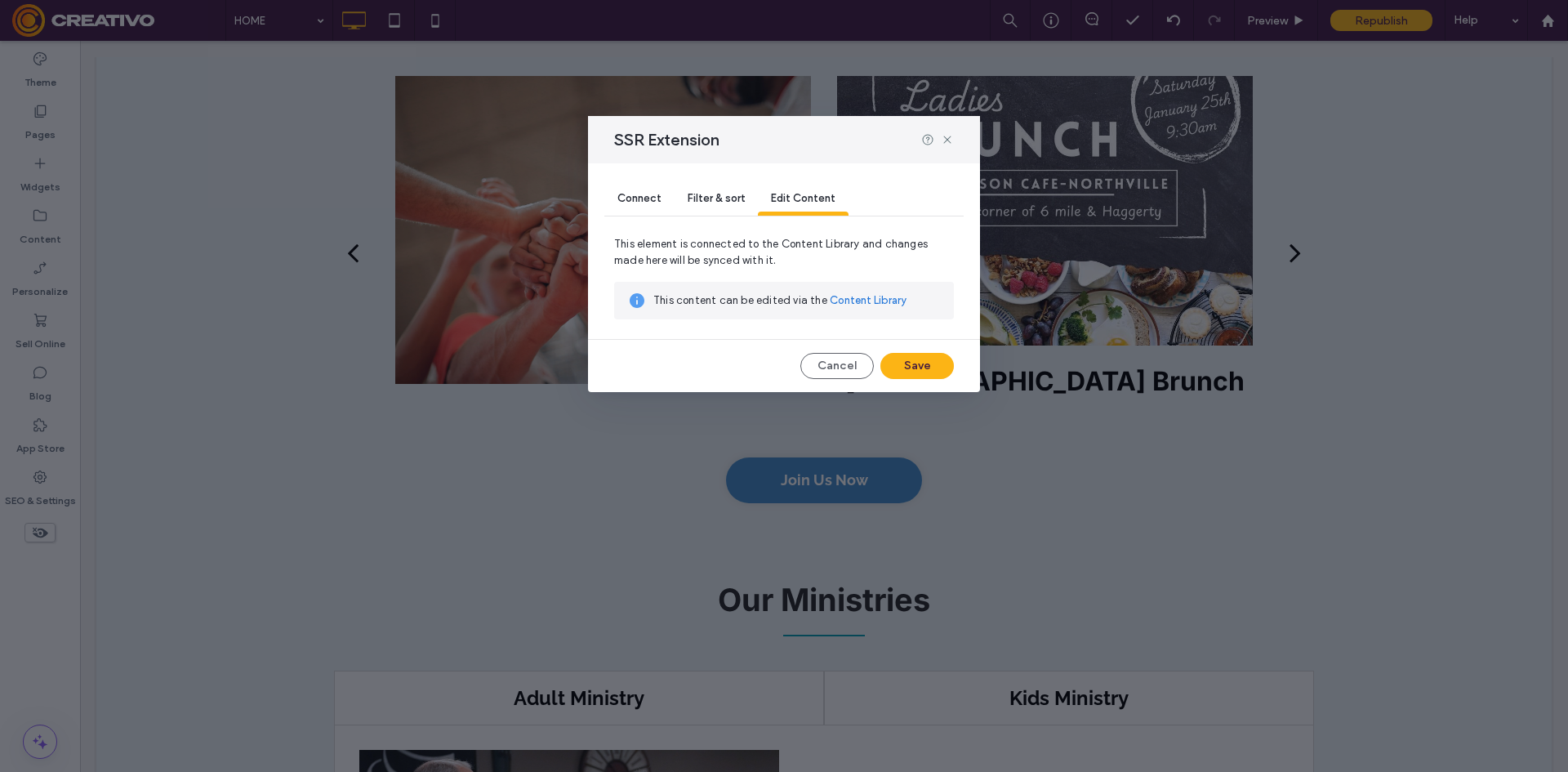
click at [663, 190] on div "Connect" at bounding box center [640, 199] width 71 height 32
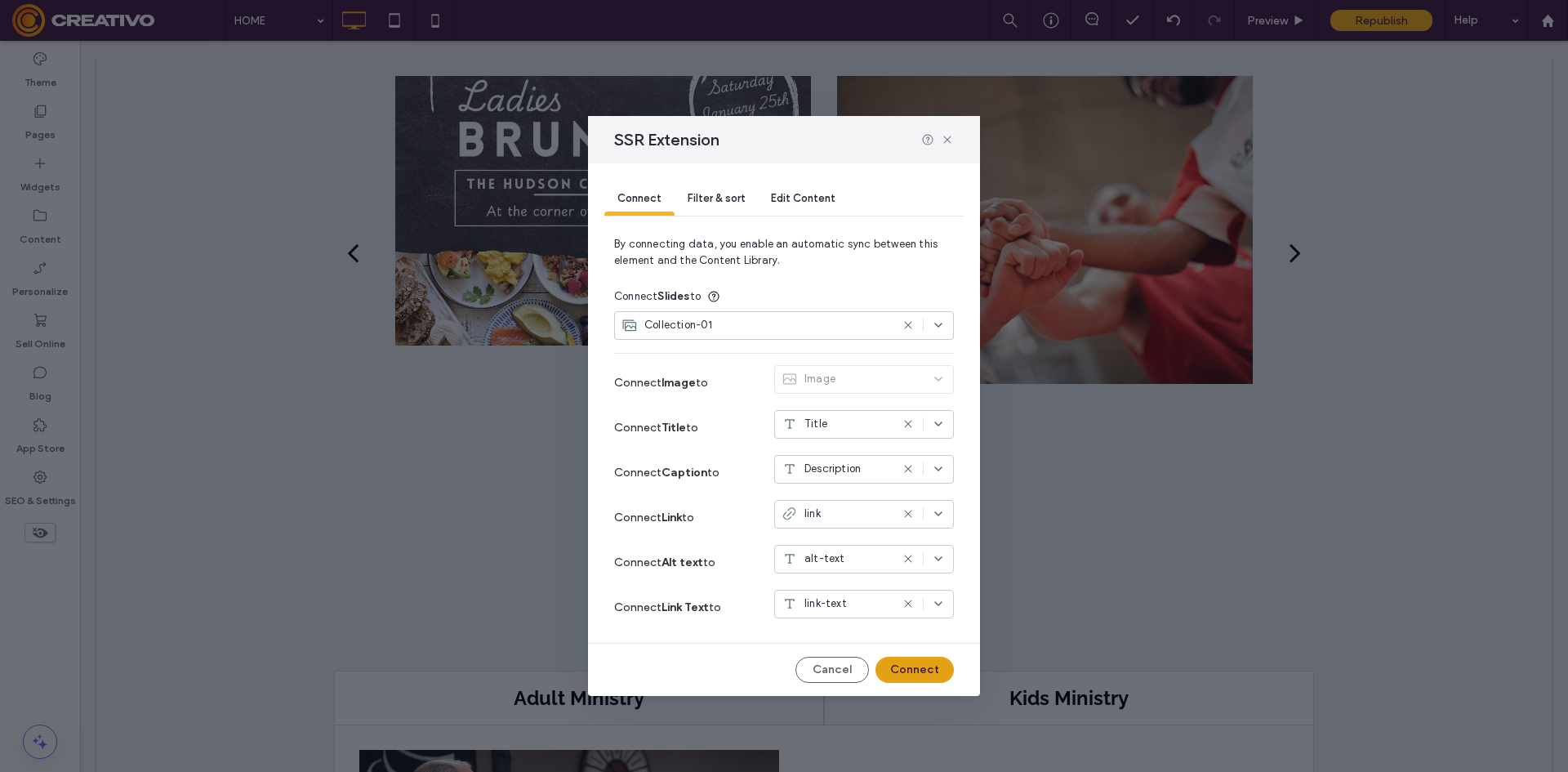
click at [927, 675] on button "Connect" at bounding box center [914, 669] width 78 height 26
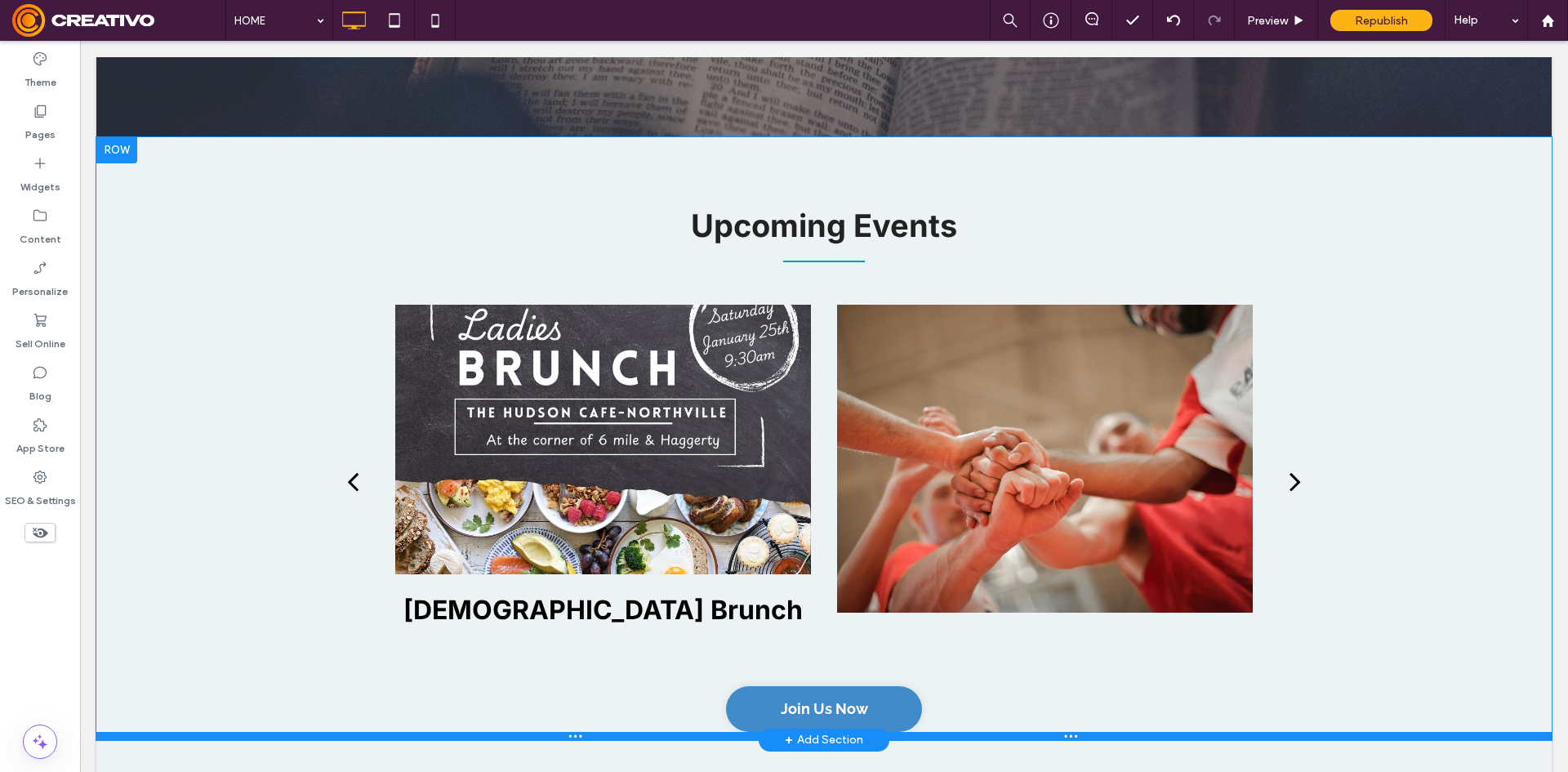
scroll to position [1878, 0]
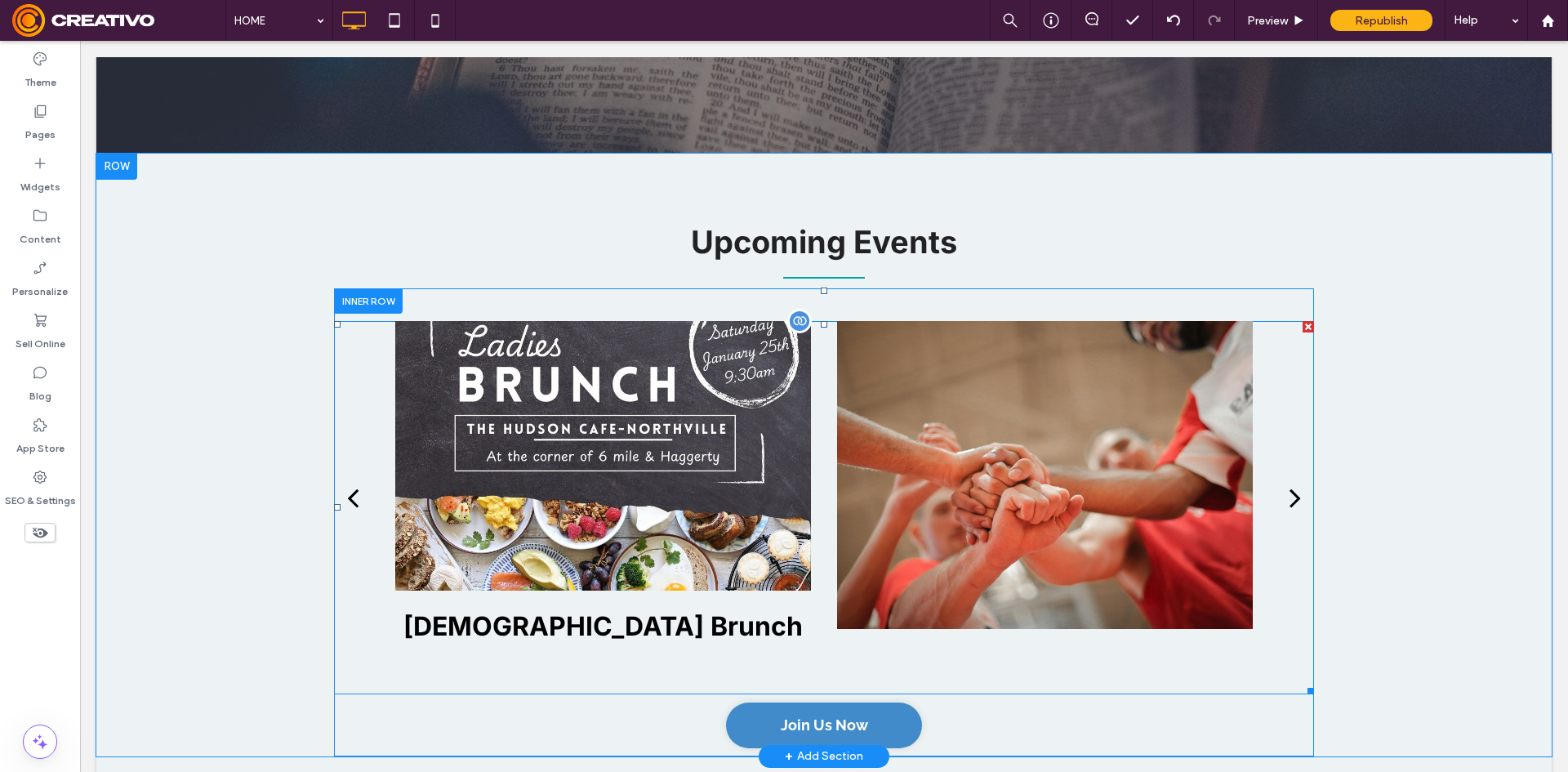
click at [917, 474] on div at bounding box center [1045, 475] width 416 height 308
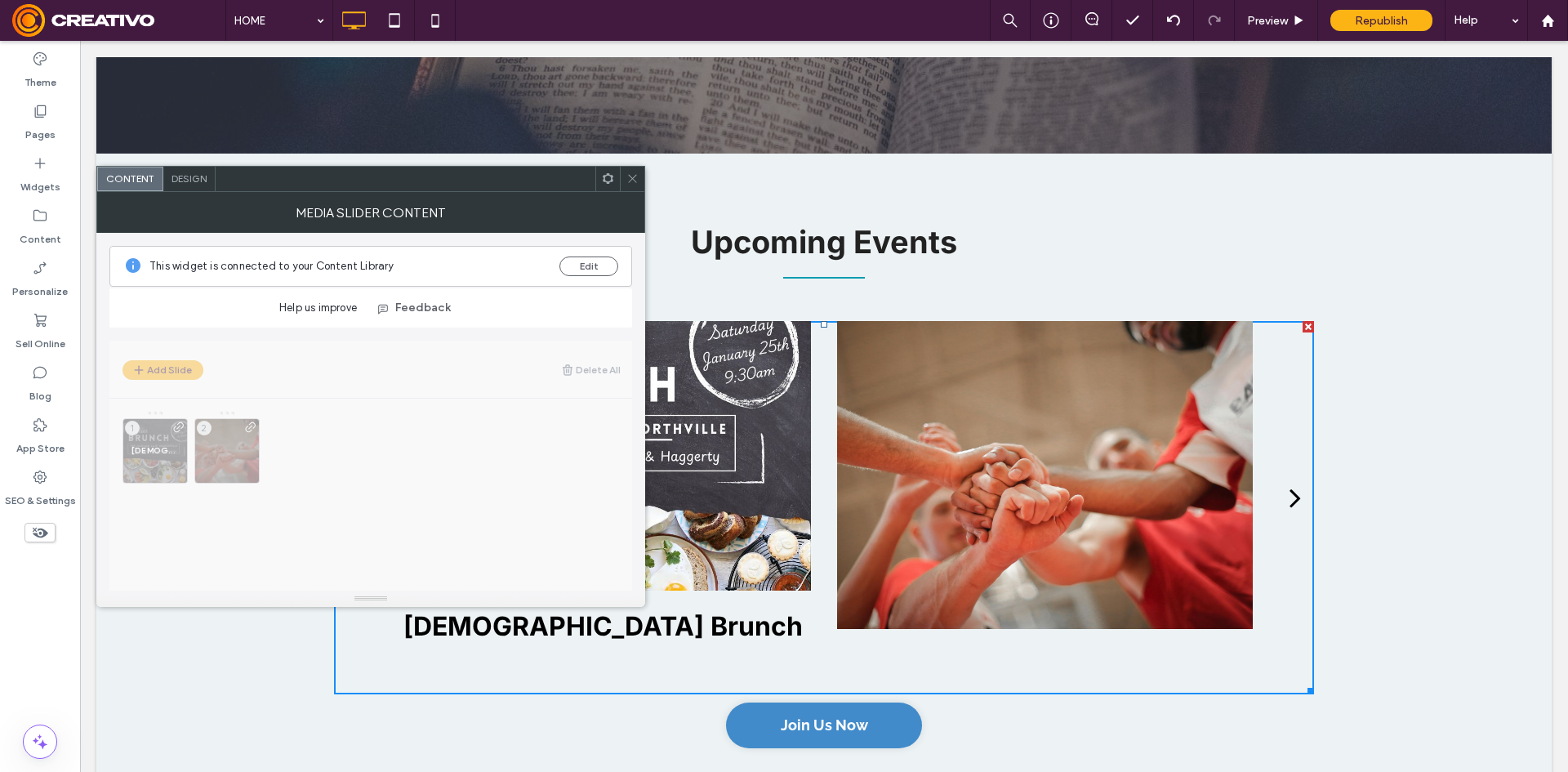
click at [625, 184] on div at bounding box center [632, 178] width 24 height 24
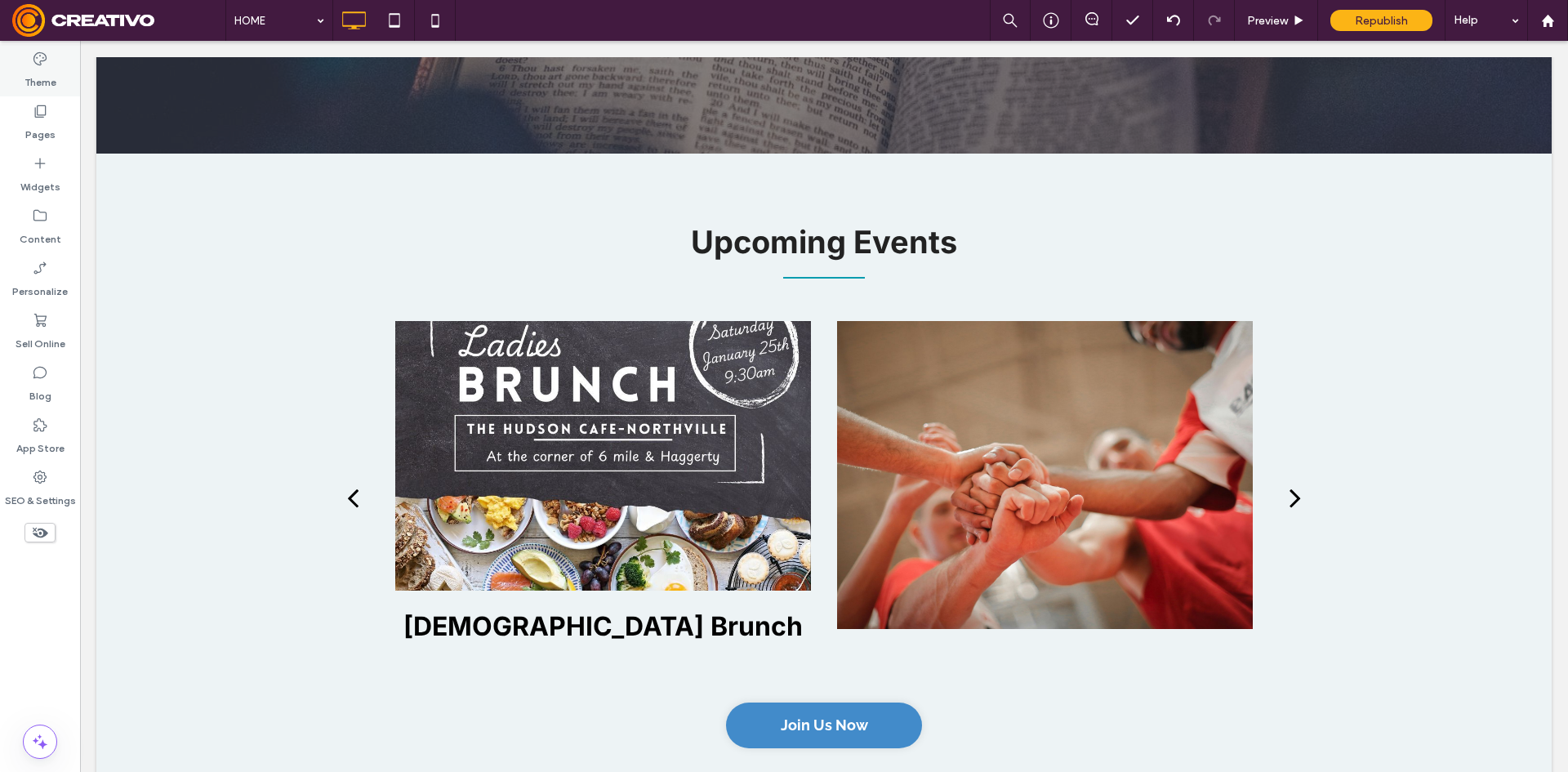
click at [43, 87] on label "Theme" at bounding box center [40, 77] width 32 height 23
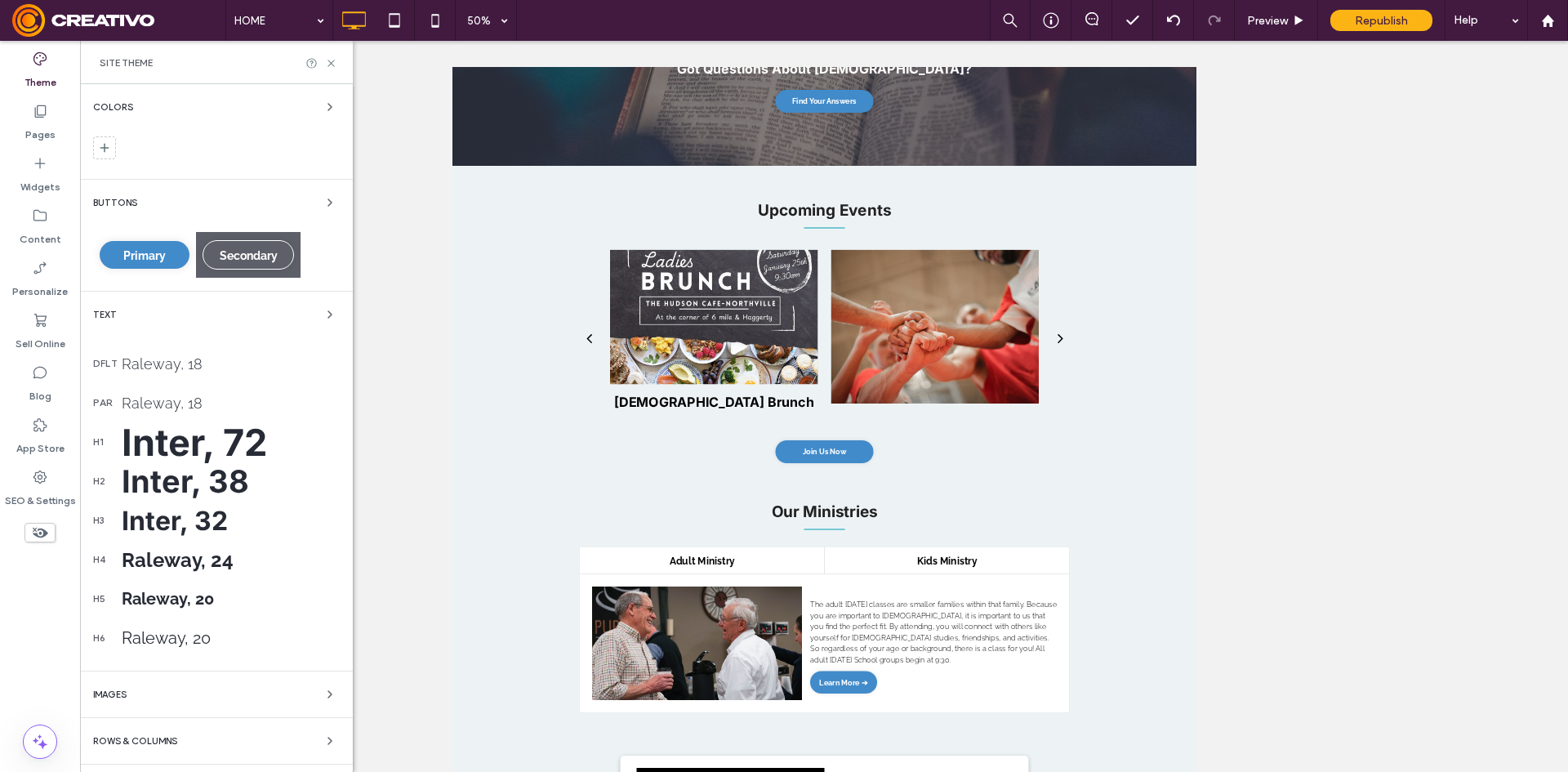
scroll to position [1756, 0]
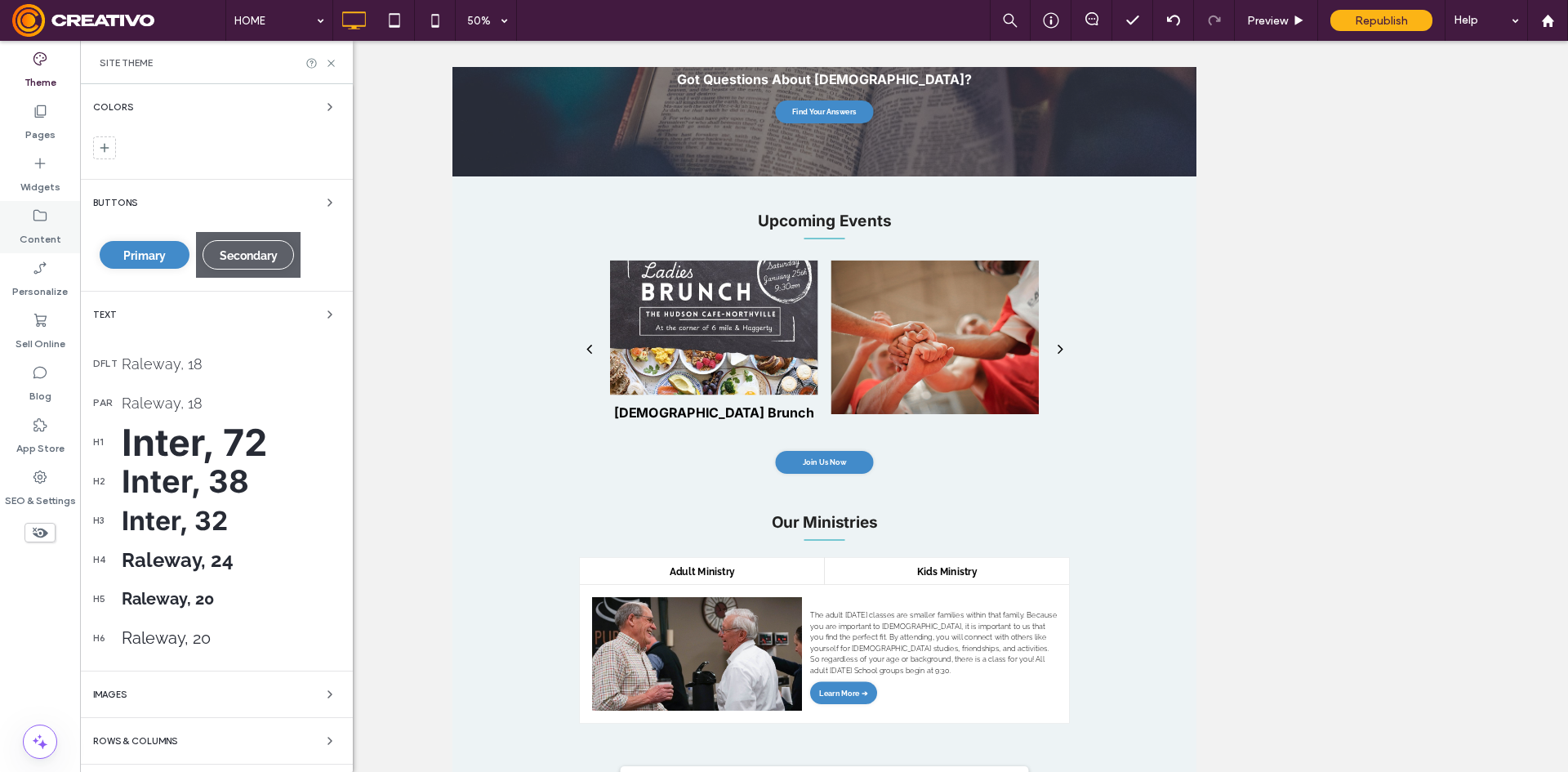
click at [49, 259] on div "Personalize" at bounding box center [40, 278] width 80 height 52
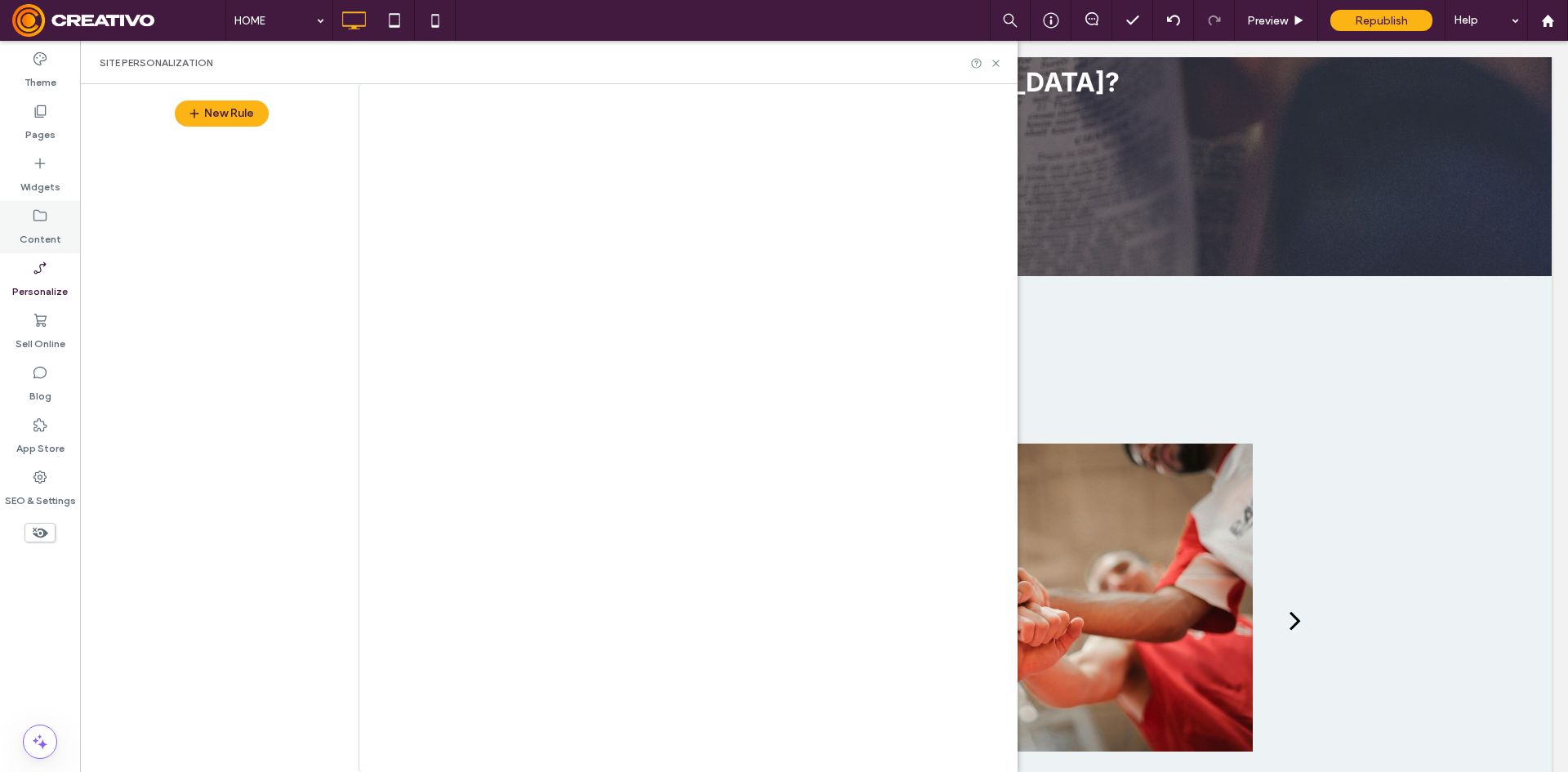
click at [48, 217] on div "Content" at bounding box center [40, 226] width 80 height 52
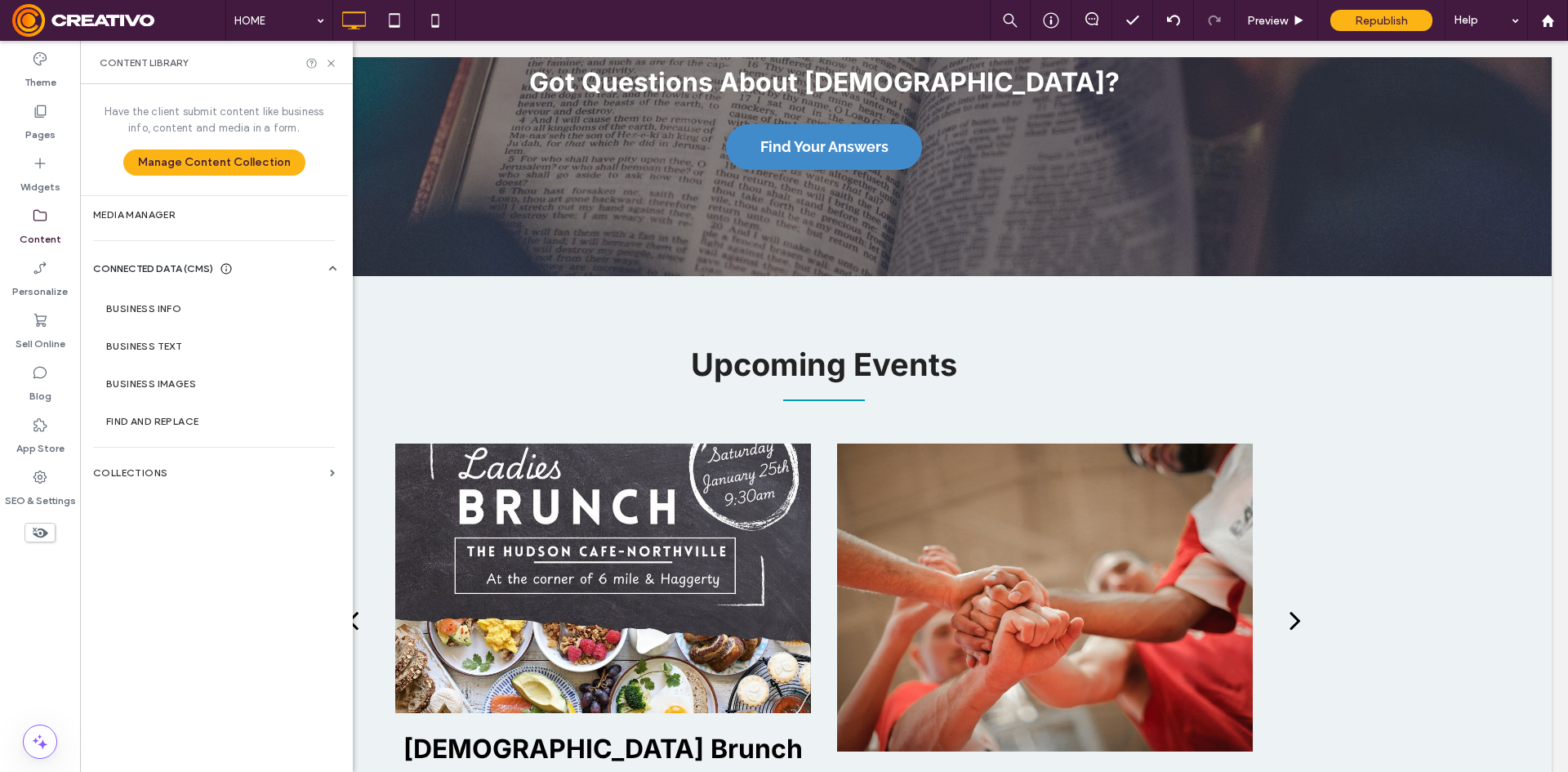
click at [247, 175] on div "Have the client submit content like business info, content and media in a form.…" at bounding box center [214, 139] width 268 height 111
click at [252, 169] on button "Manage Content Collection" at bounding box center [215, 163] width 182 height 26
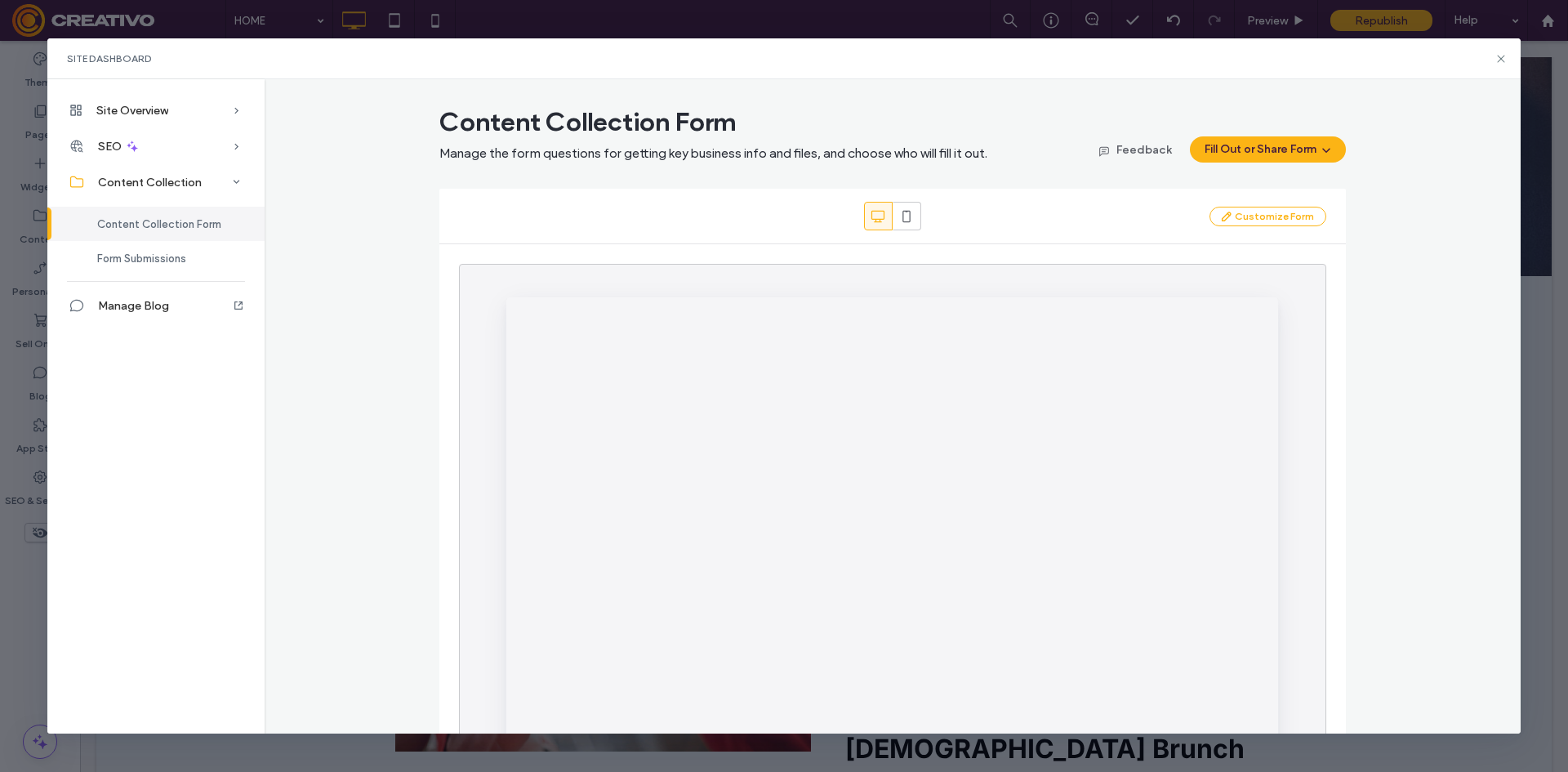
scroll to position [0, 0]
click at [1487, 59] on div "Site Dashboard" at bounding box center [784, 59] width 1474 height 41
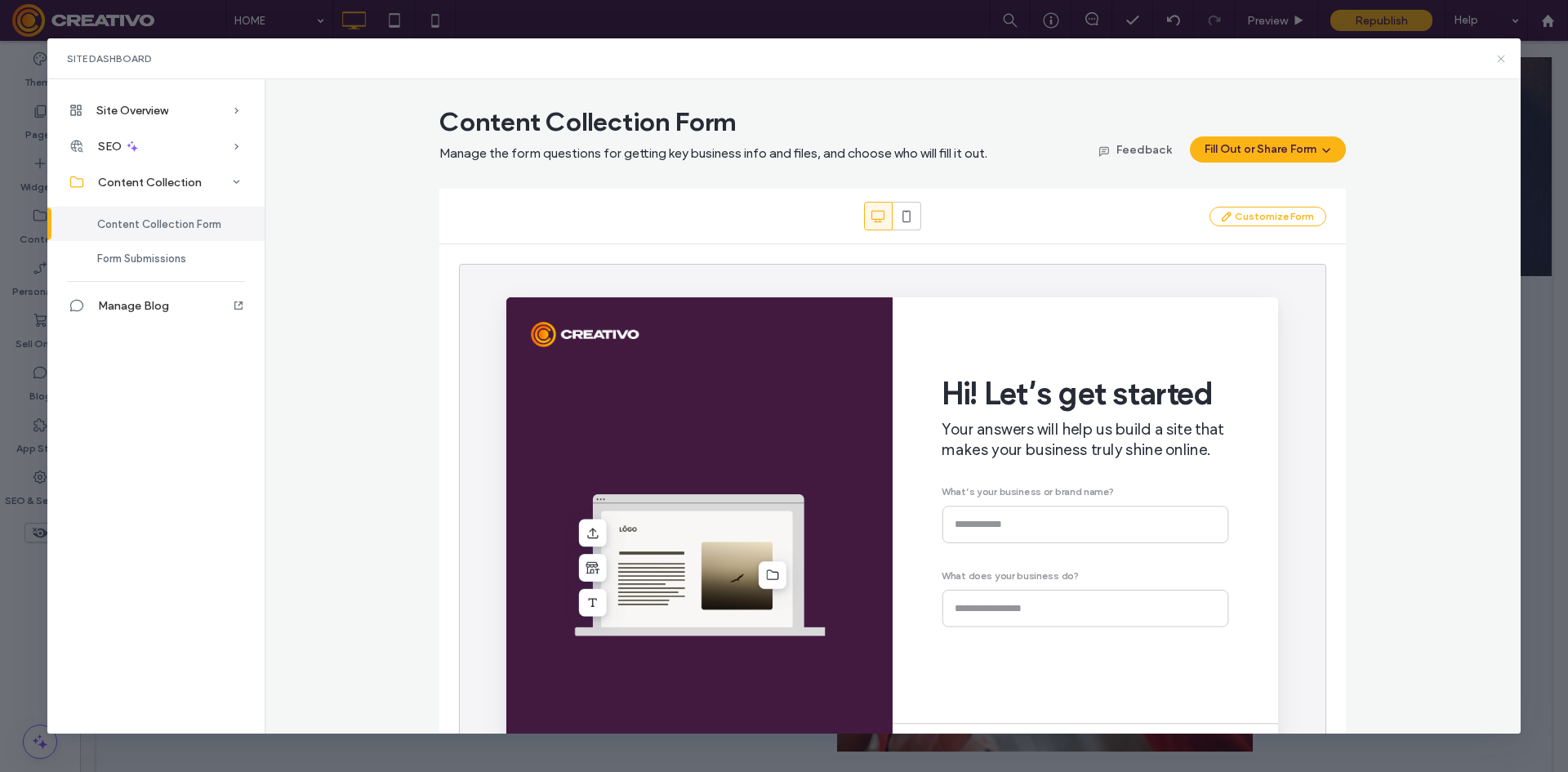
click at [1496, 61] on icon at bounding box center [1500, 58] width 13 height 13
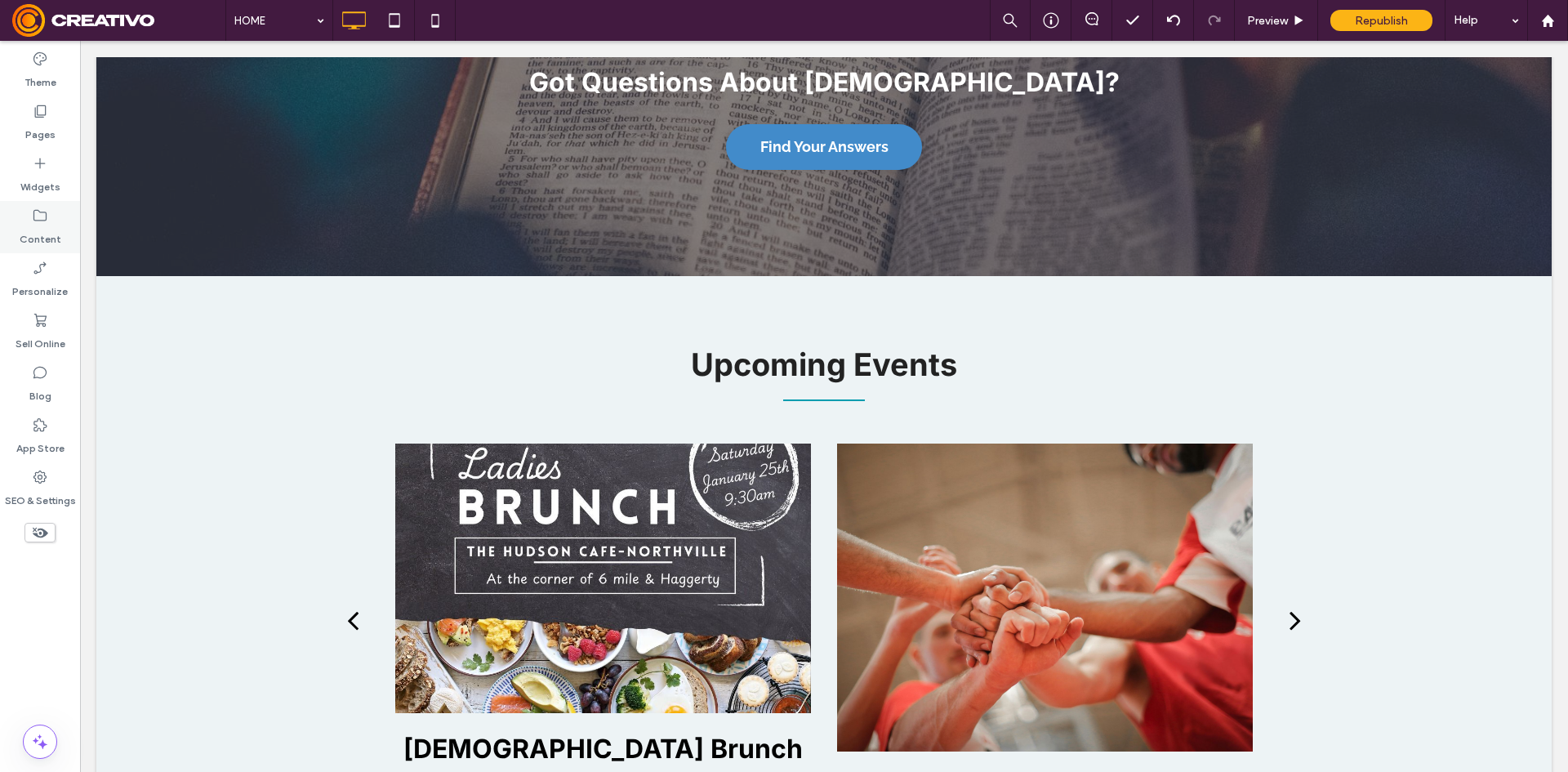
drag, startPoint x: 26, startPoint y: 210, endPoint x: 39, endPoint y: 218, distance: 15.3
click at [27, 210] on div "Content" at bounding box center [40, 226] width 80 height 52
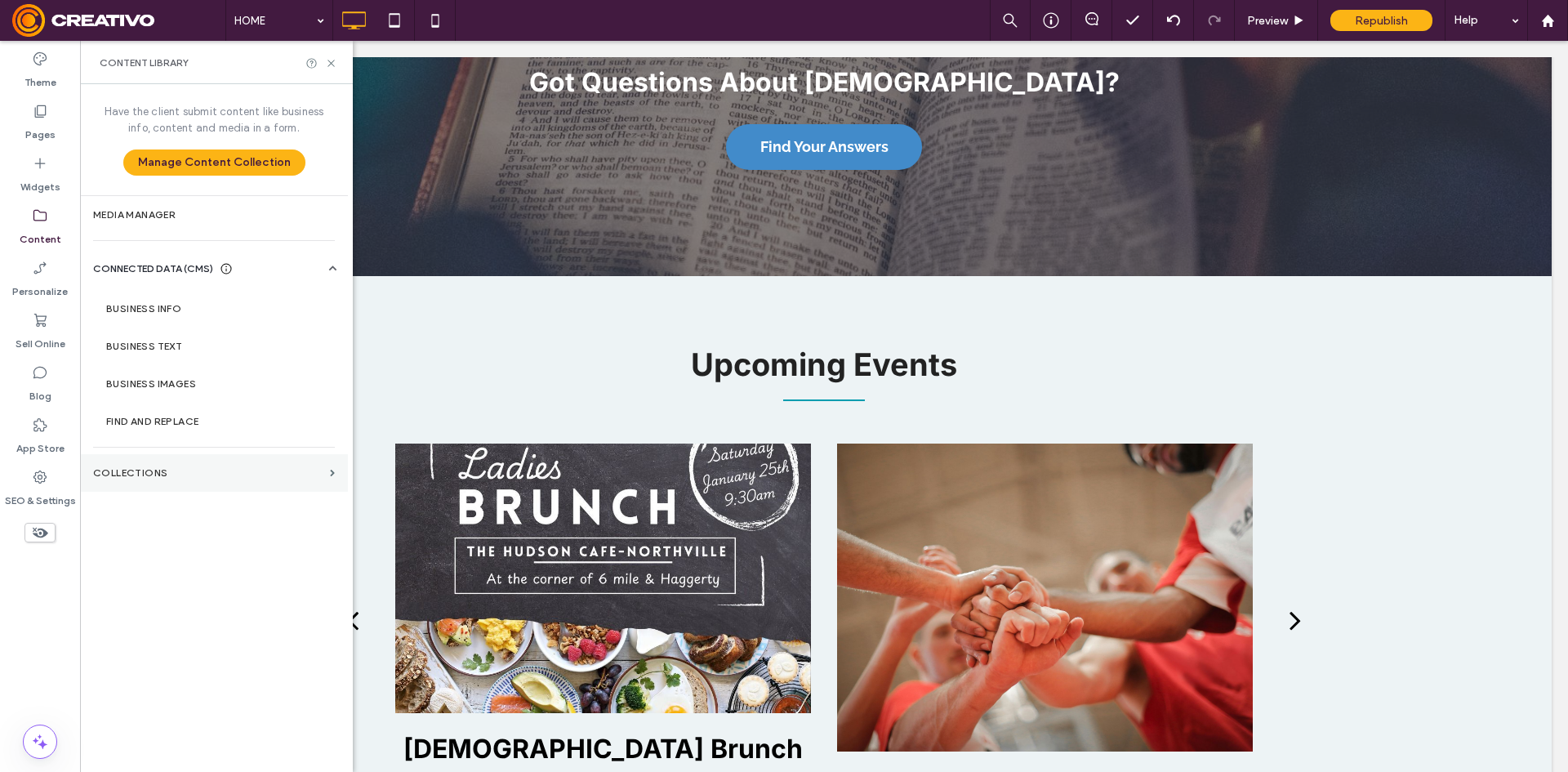
click at [208, 468] on label "Collections" at bounding box center [208, 473] width 230 height 12
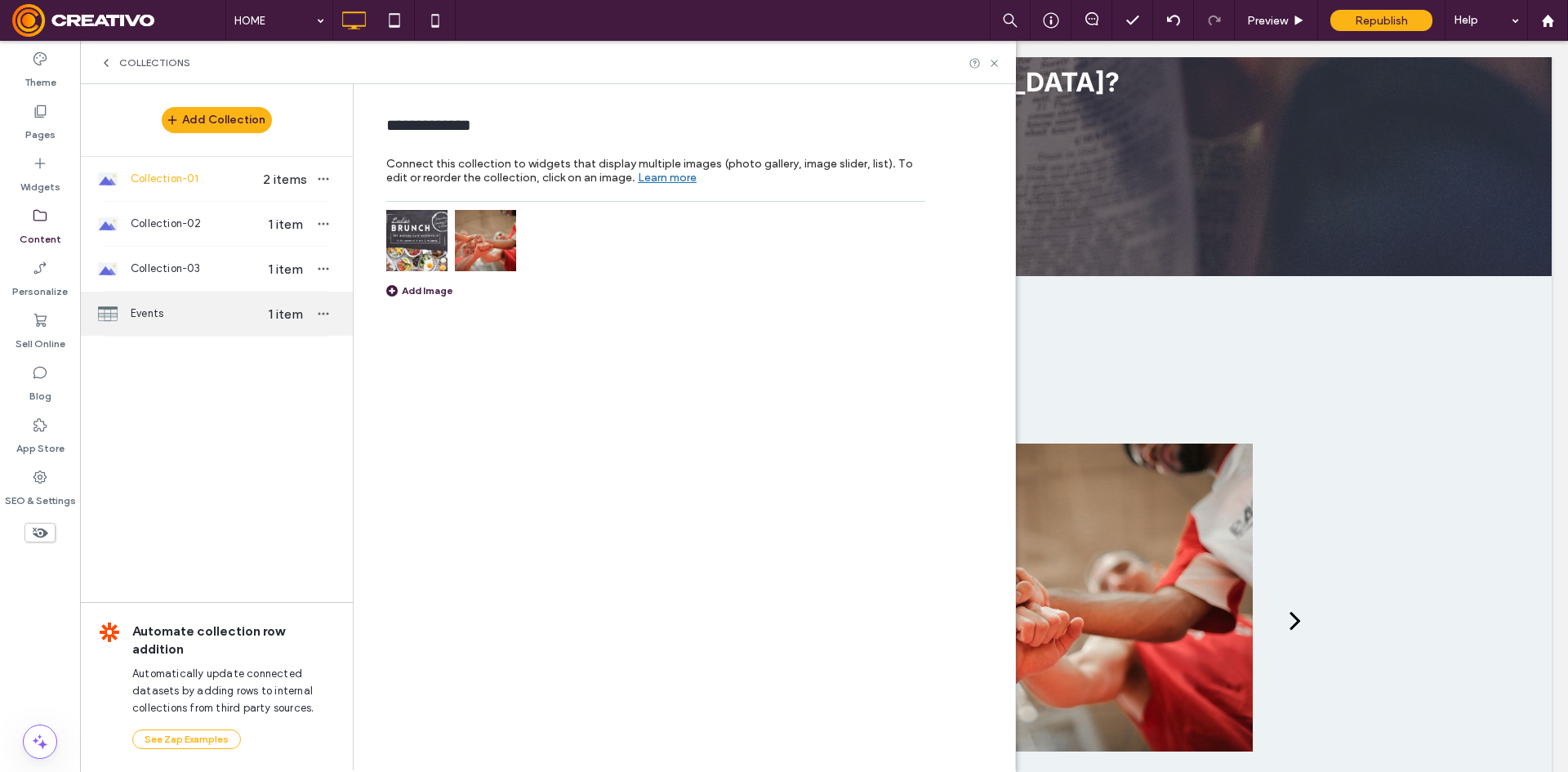
click at [236, 298] on div "Events 1 item" at bounding box center [217, 314] width 272 height 44
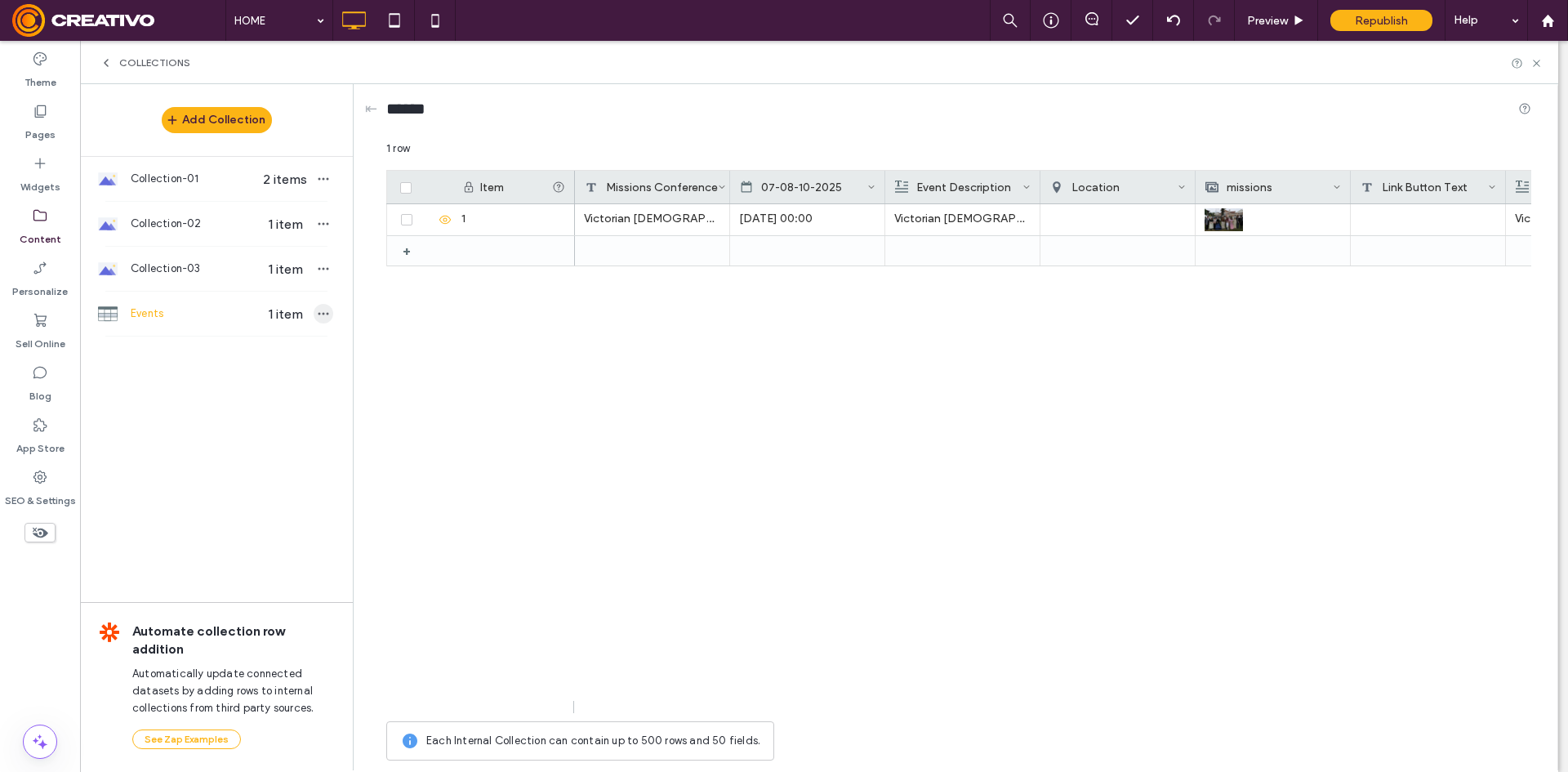
click at [316, 314] on span "button" at bounding box center [323, 314] width 20 height 20
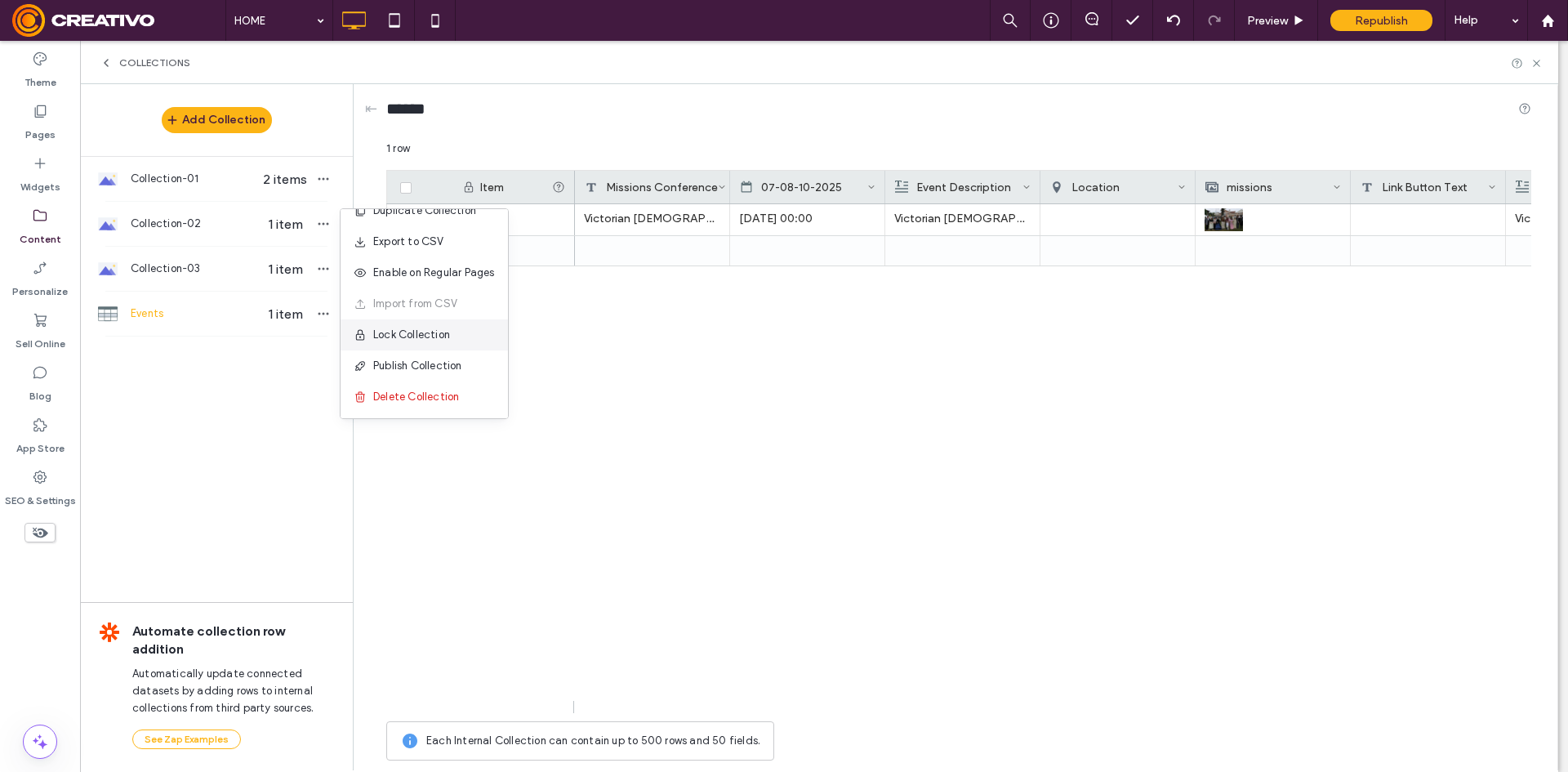
scroll to position [22, 0]
click at [435, 362] on span "Publish Collection" at bounding box center [417, 364] width 89 height 17
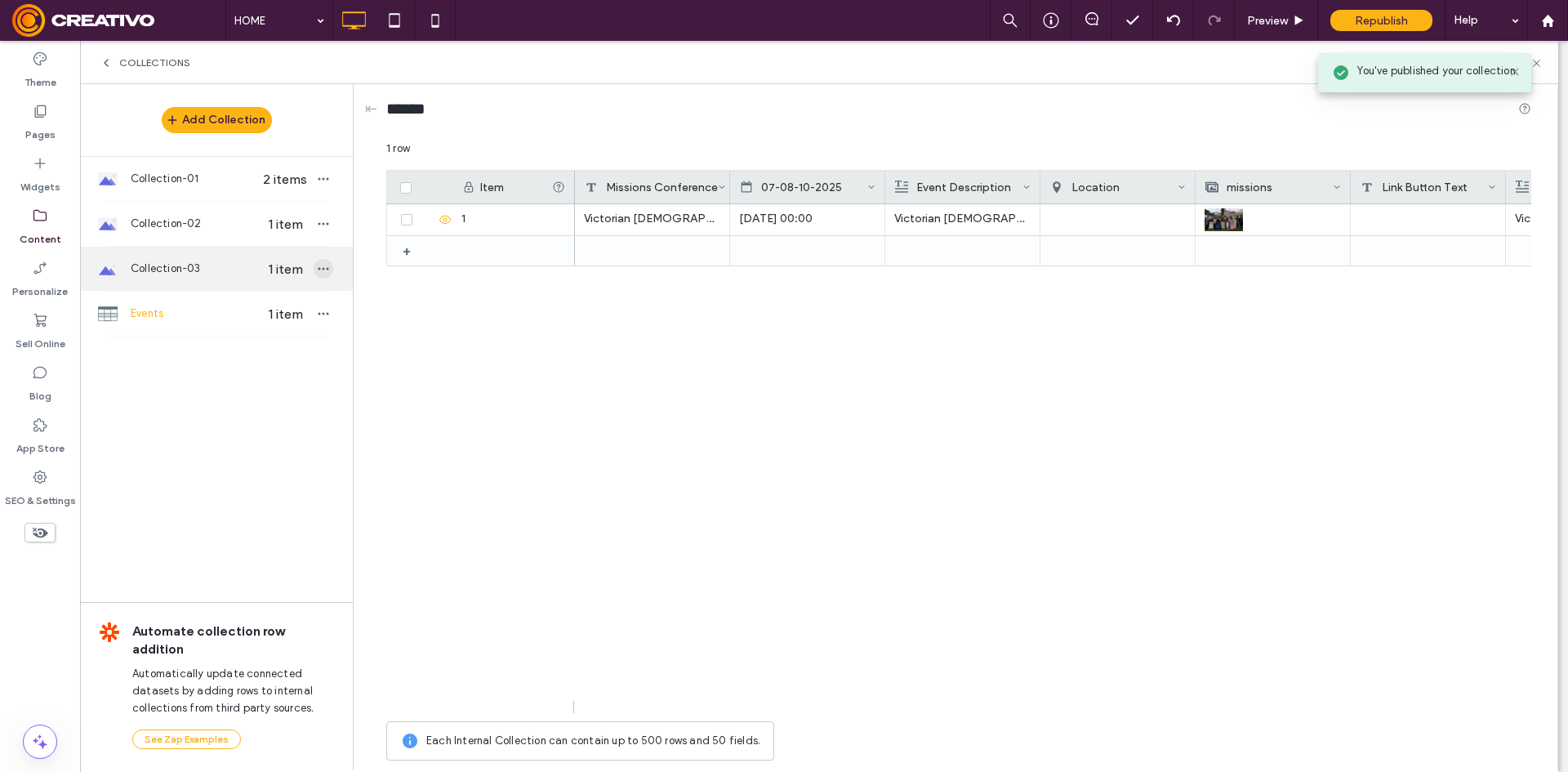
click at [329, 274] on icon "button" at bounding box center [322, 268] width 13 height 13
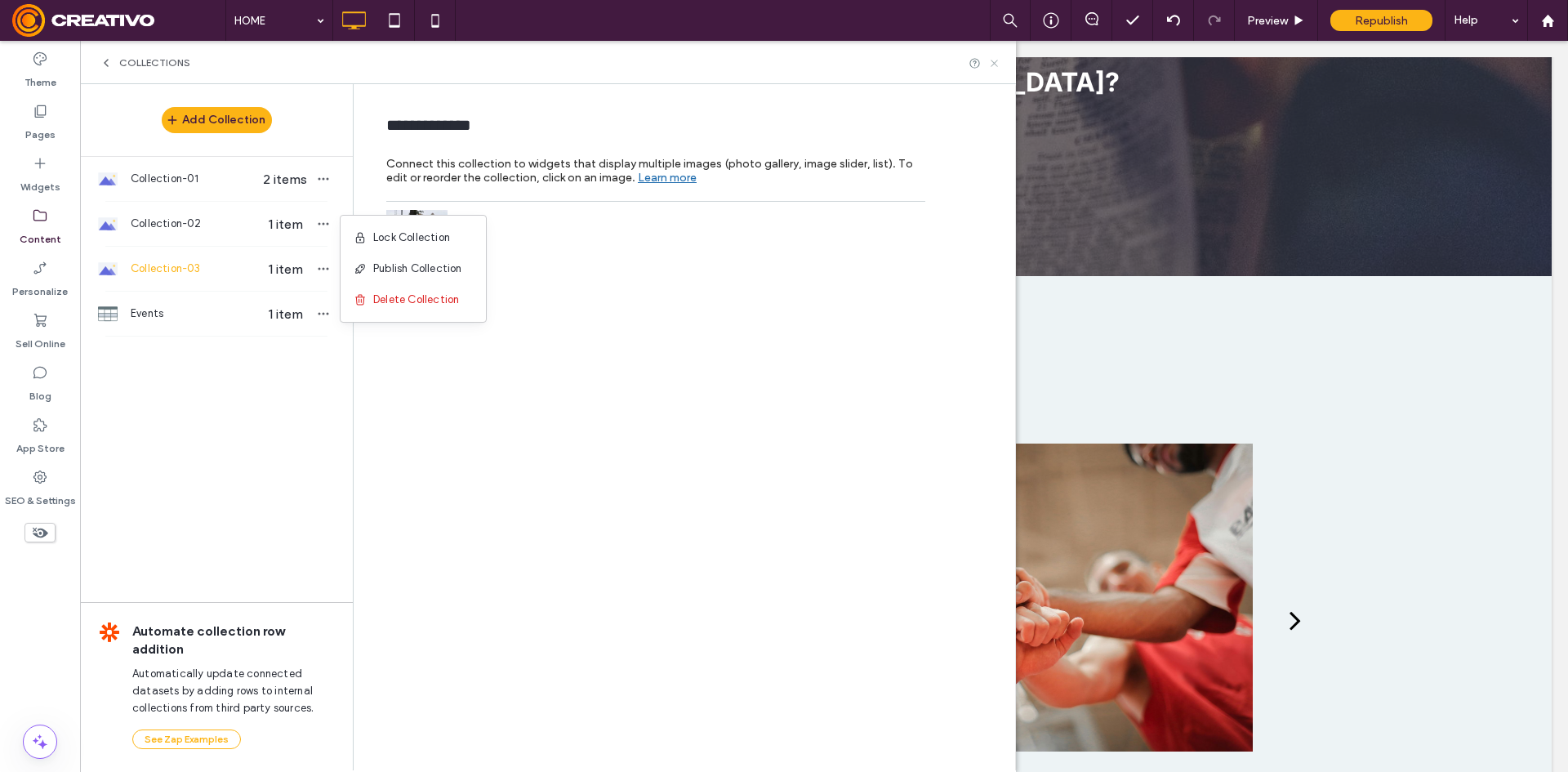
click at [997, 63] on icon at bounding box center [994, 63] width 13 height 13
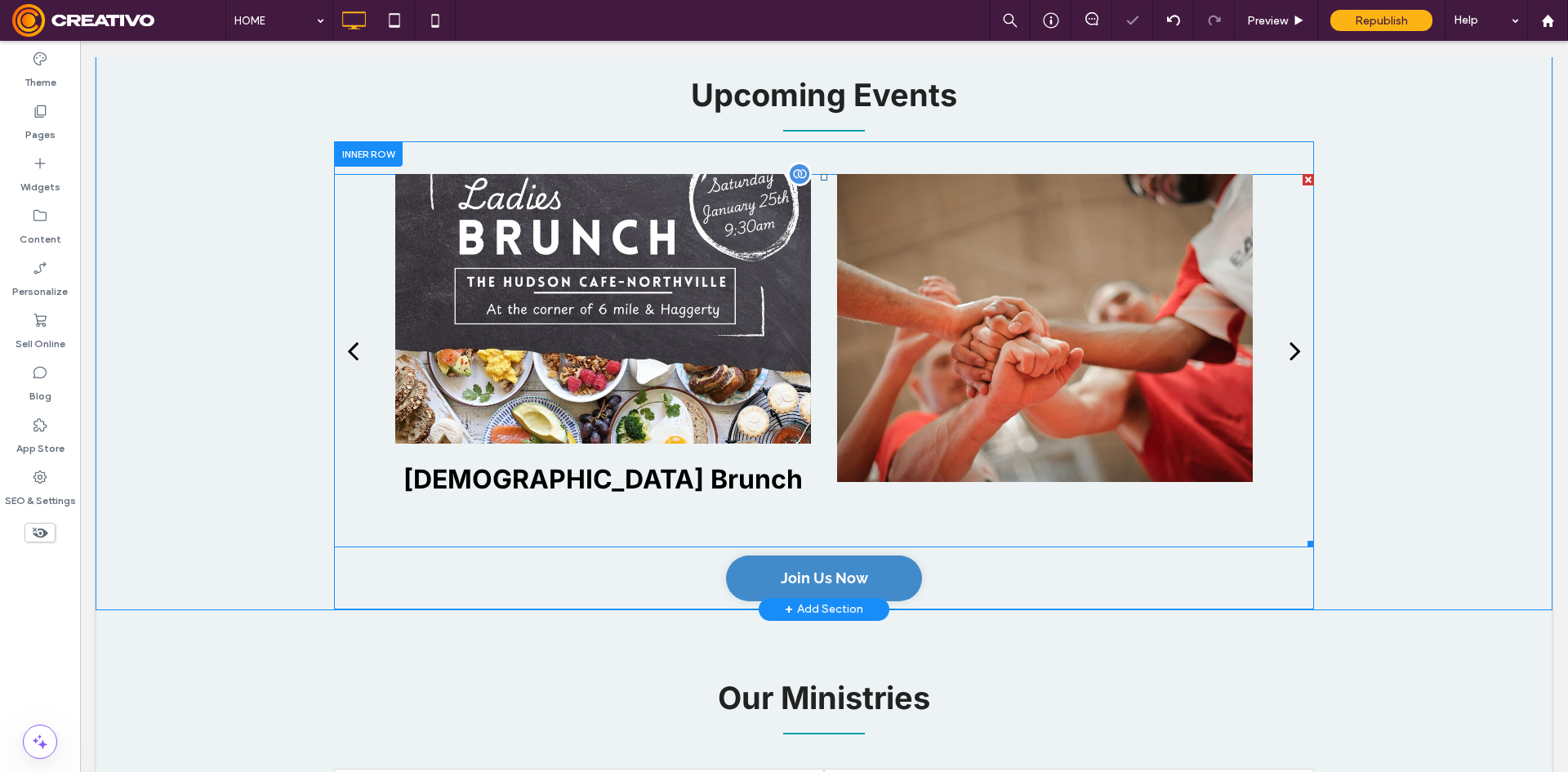
scroll to position [2042, 0]
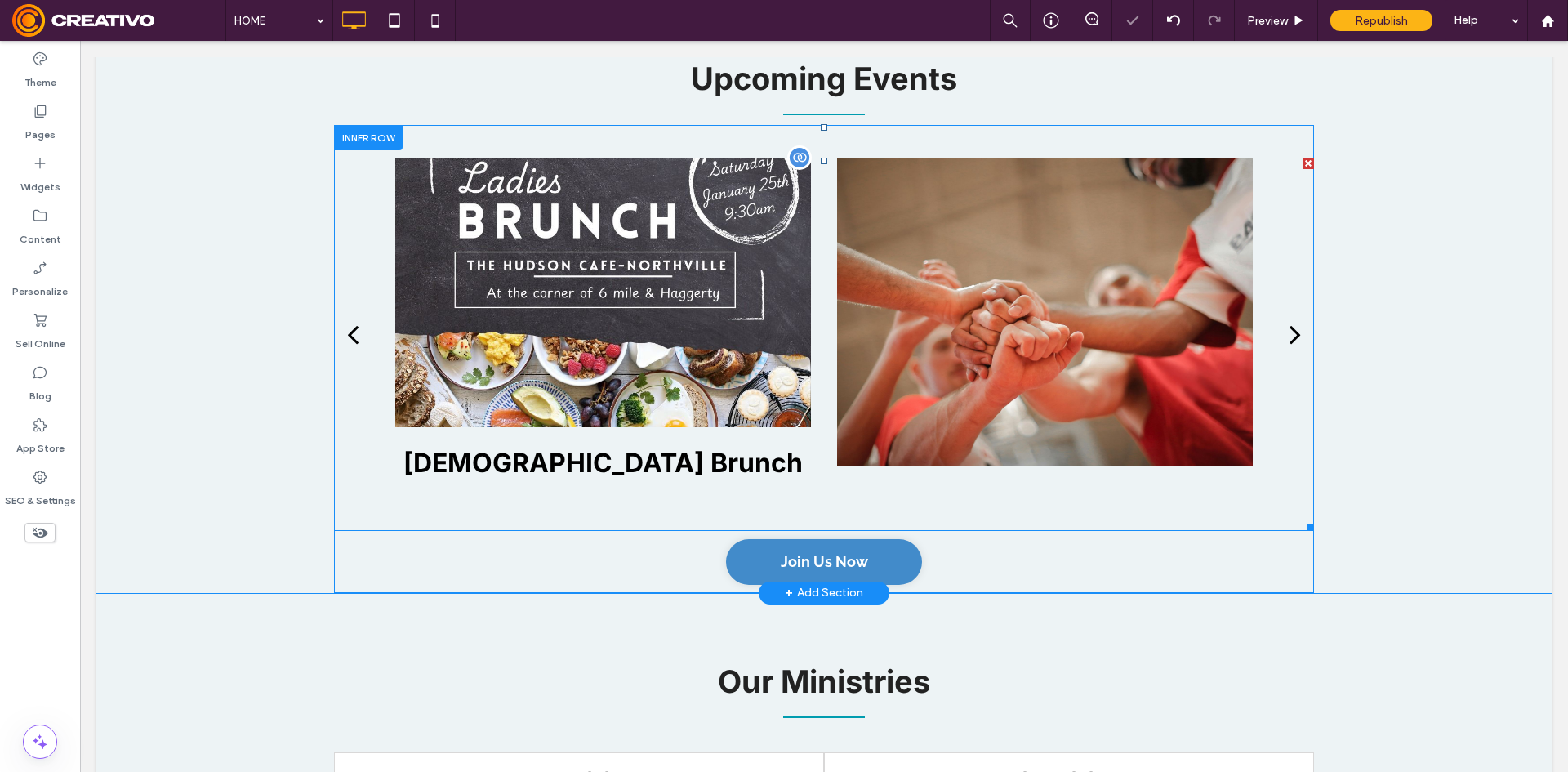
click at [703, 222] on div at bounding box center [603, 292] width 416 height 269
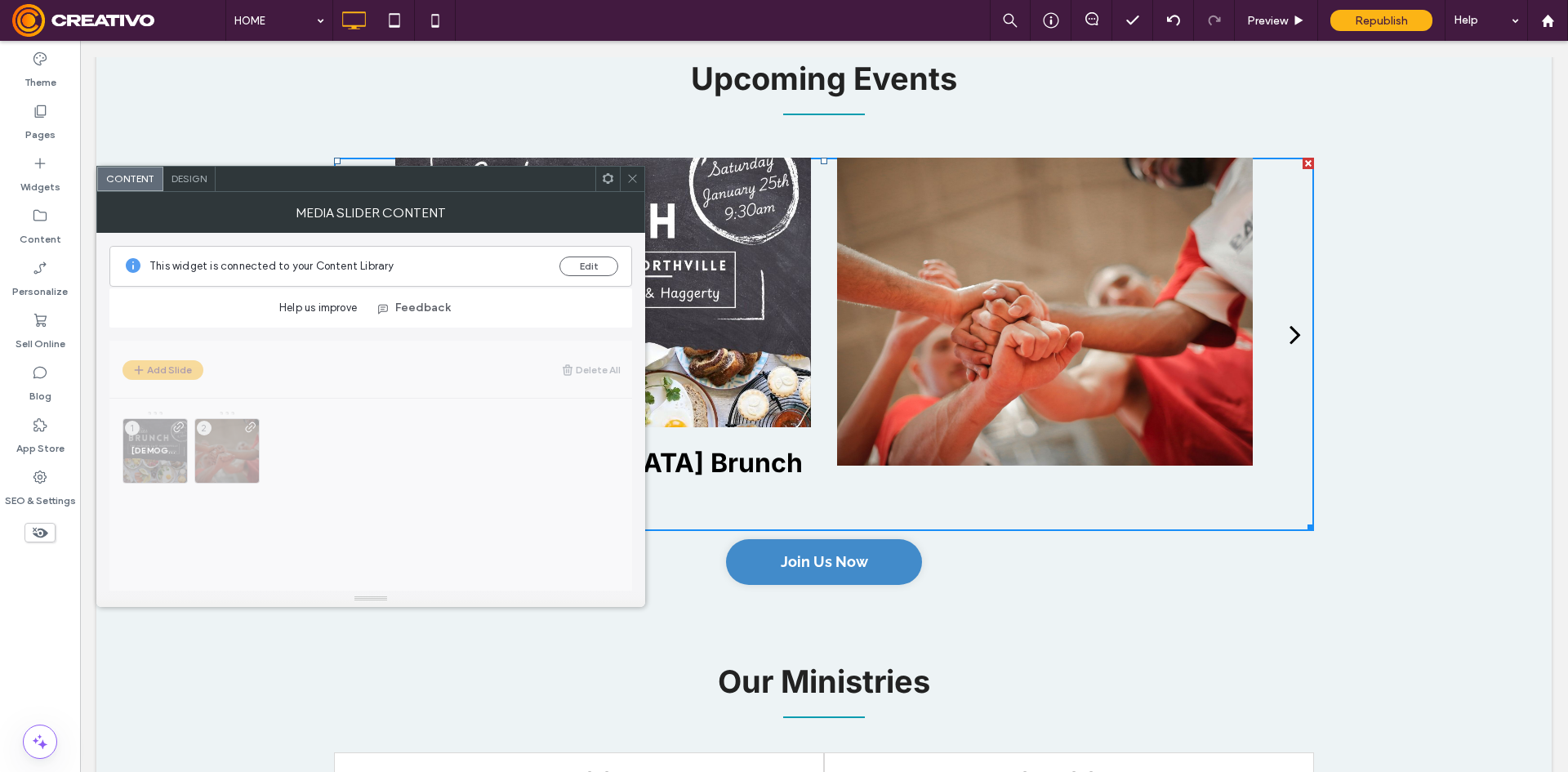
drag, startPoint x: 491, startPoint y: 275, endPoint x: 628, endPoint y: 194, distance: 159.2
click at [628, 195] on div "MEDIA SLIDER CONTENT" at bounding box center [370, 213] width 549 height 41
click at [629, 182] on use at bounding box center [632, 178] width 8 height 8
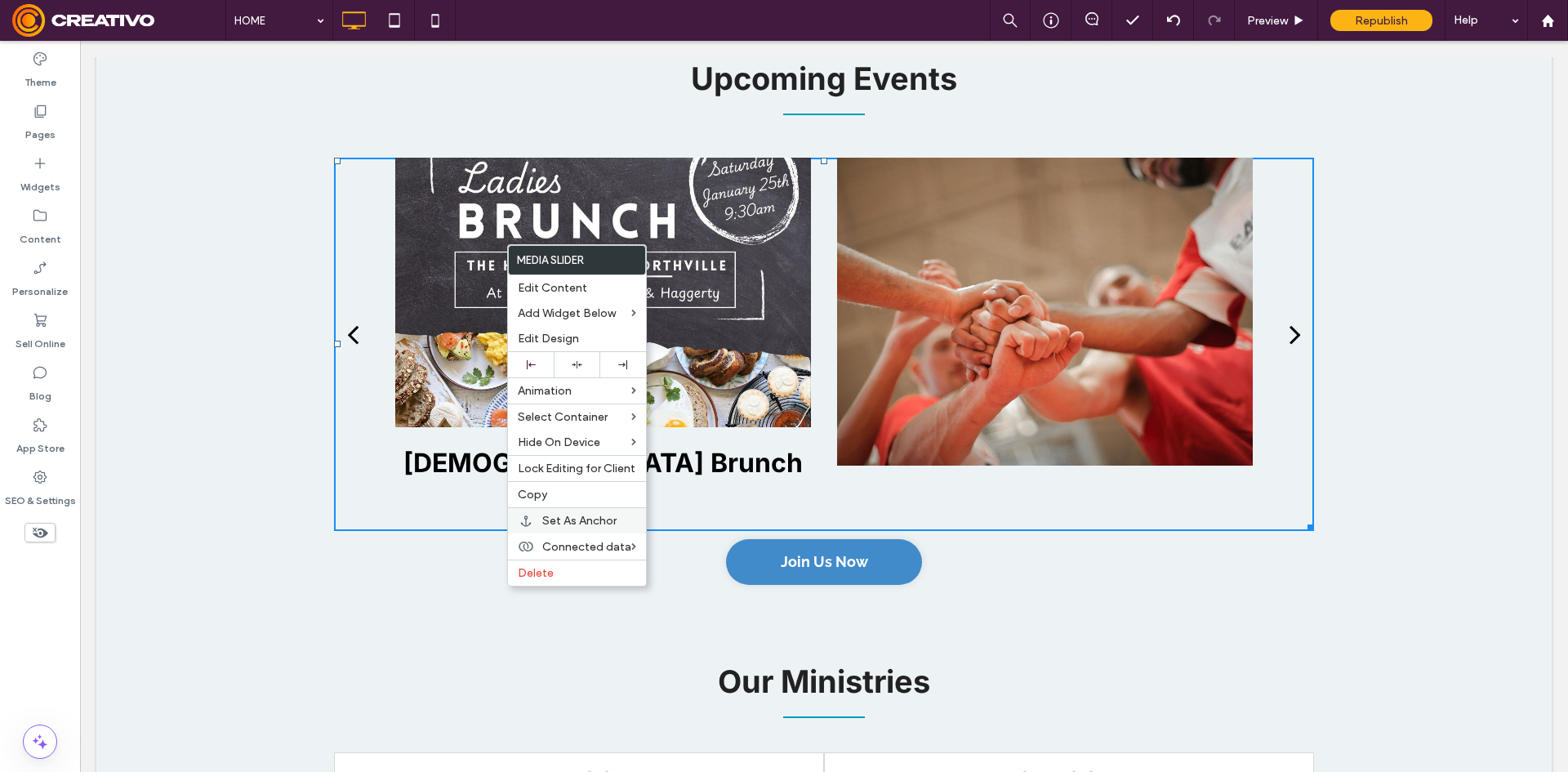
drag, startPoint x: 506, startPoint y: 244, endPoint x: 515, endPoint y: 529, distance: 285.1
click at [515, 529] on div "Set As Anchor" at bounding box center [576, 520] width 138 height 26
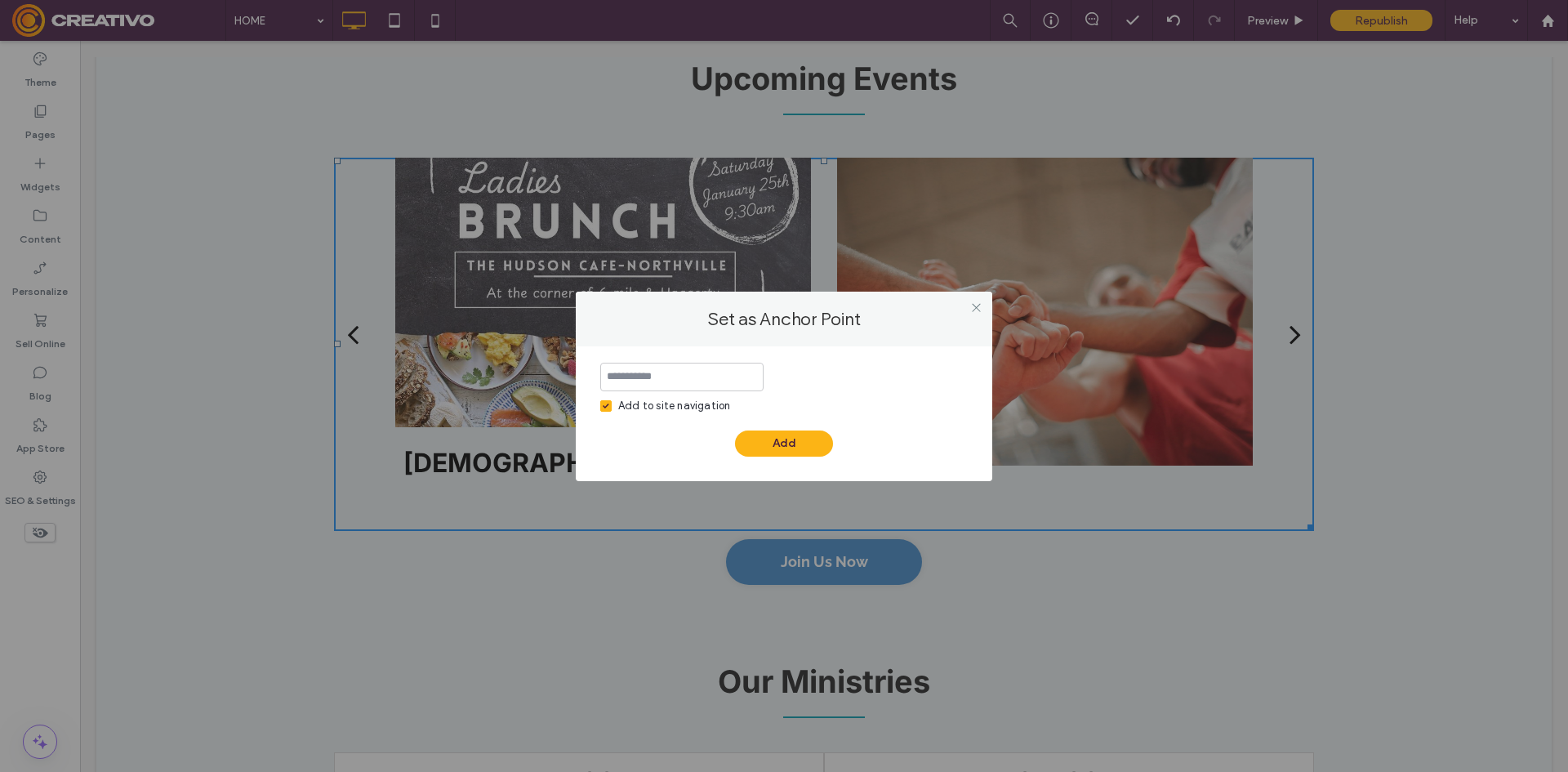
click at [591, 555] on div "Set as Anchor Point Add to site navigation Add" at bounding box center [784, 386] width 1568 height 772
click at [977, 308] on icon at bounding box center [976, 308] width 13 height 13
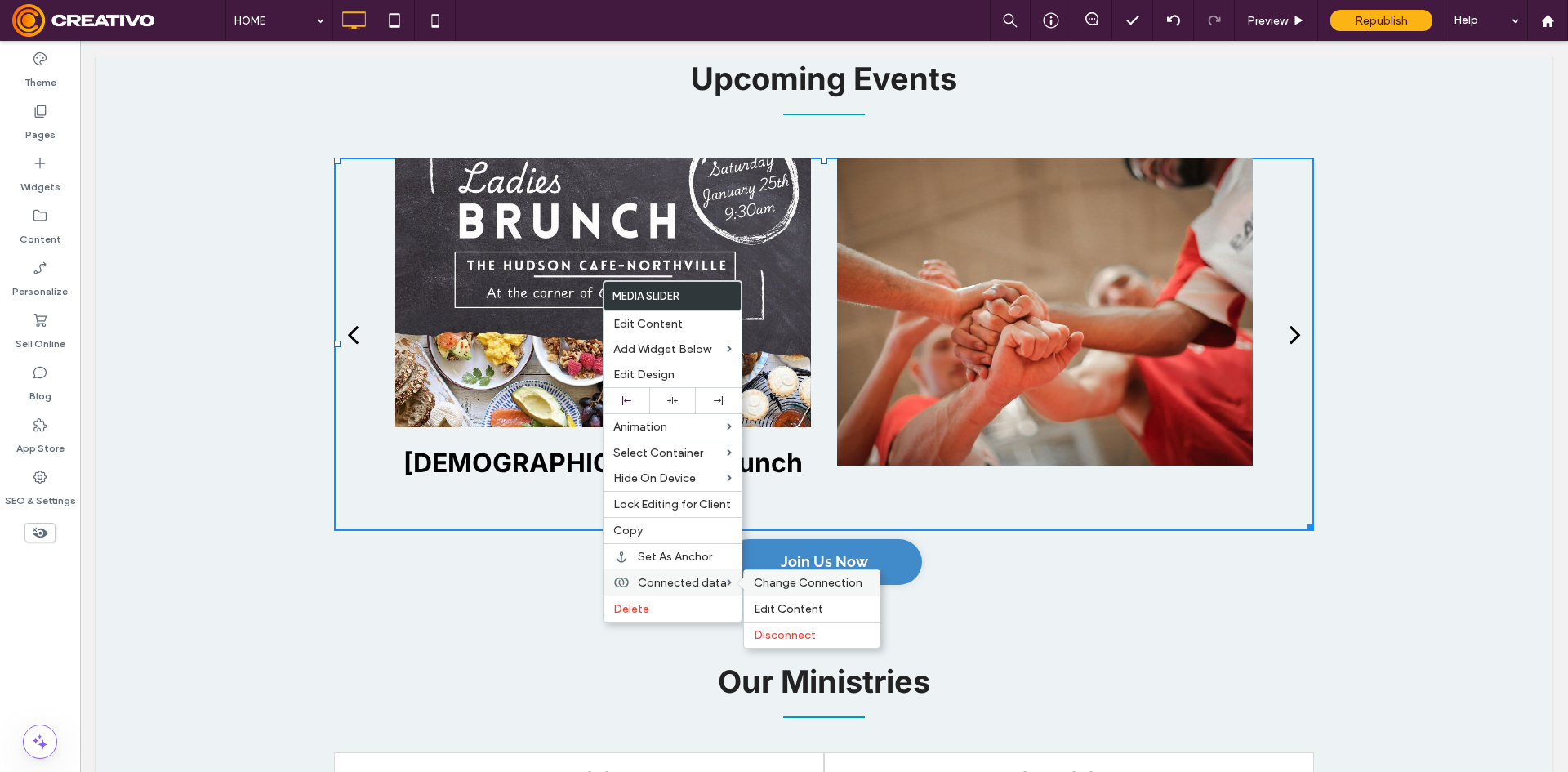
click at [808, 583] on span "Change Connection" at bounding box center [808, 583] width 109 height 14
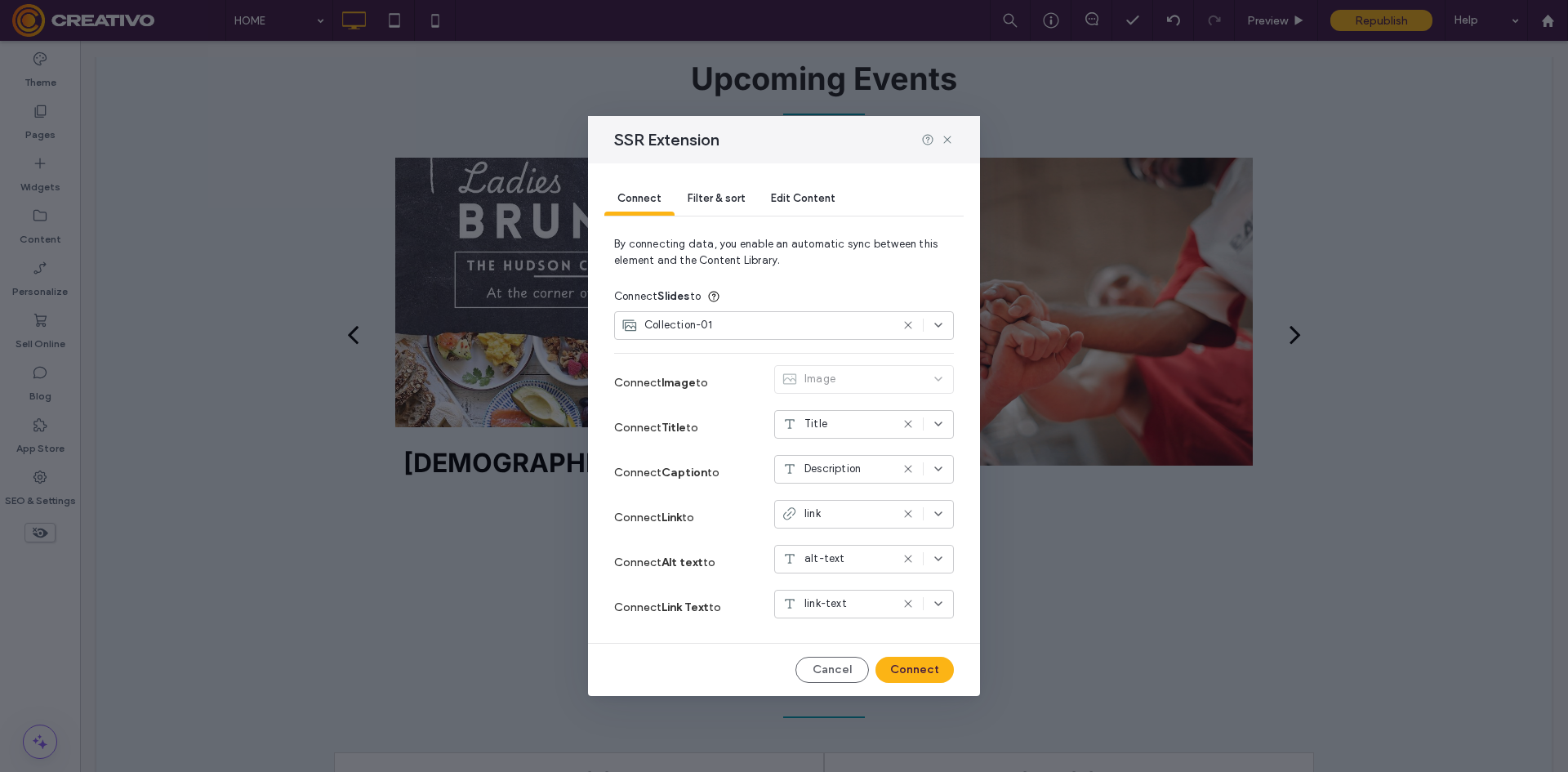
click at [738, 302] on div "Connect Slides to" at bounding box center [784, 297] width 340 height 29
click at [754, 325] on div "Collection-01" at bounding box center [756, 324] width 269 height 17
click at [709, 188] on div "Filter & sort" at bounding box center [715, 199] width 83 height 32
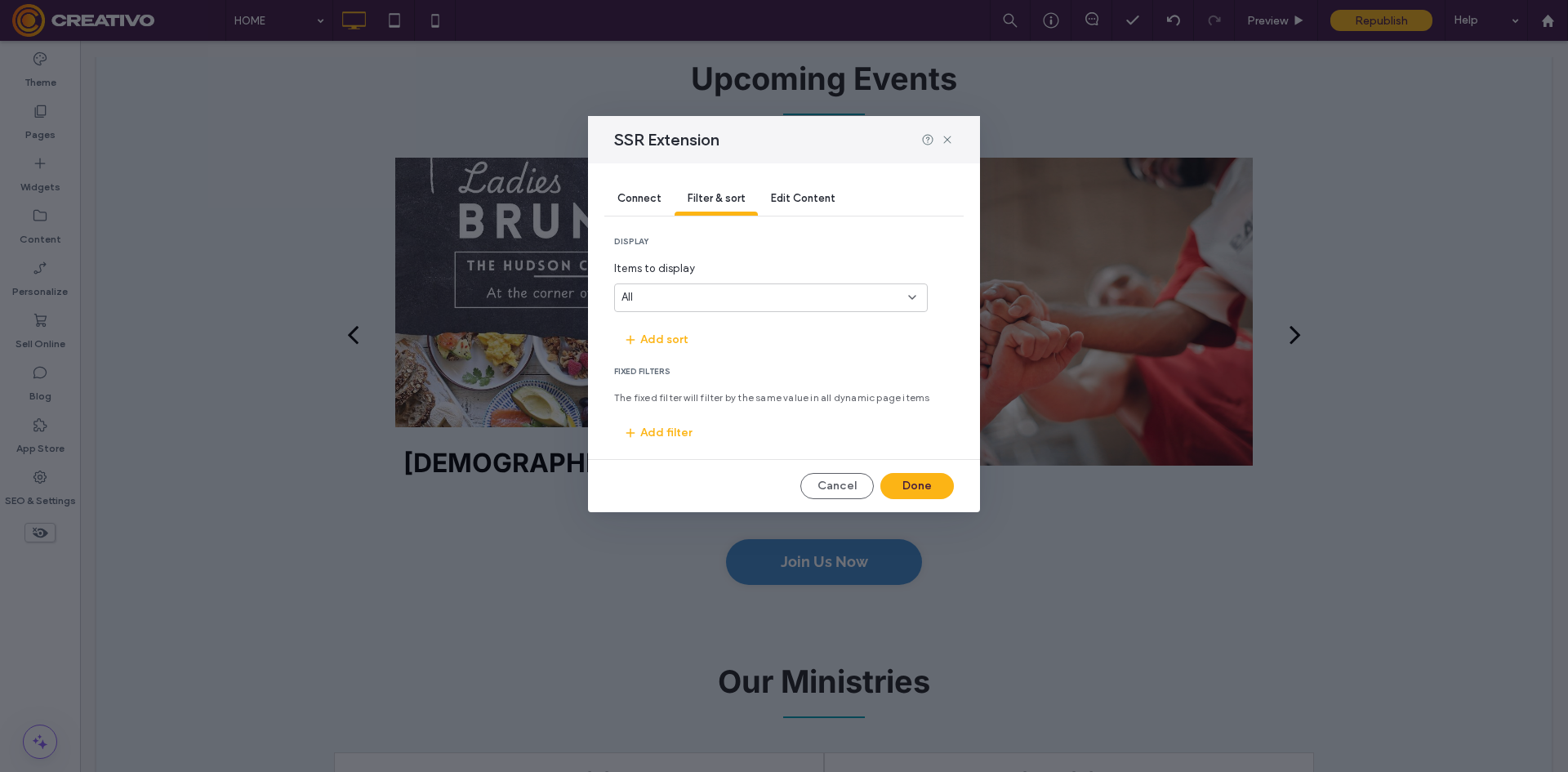
click at [831, 214] on div "Edit Content" at bounding box center [803, 199] width 91 height 32
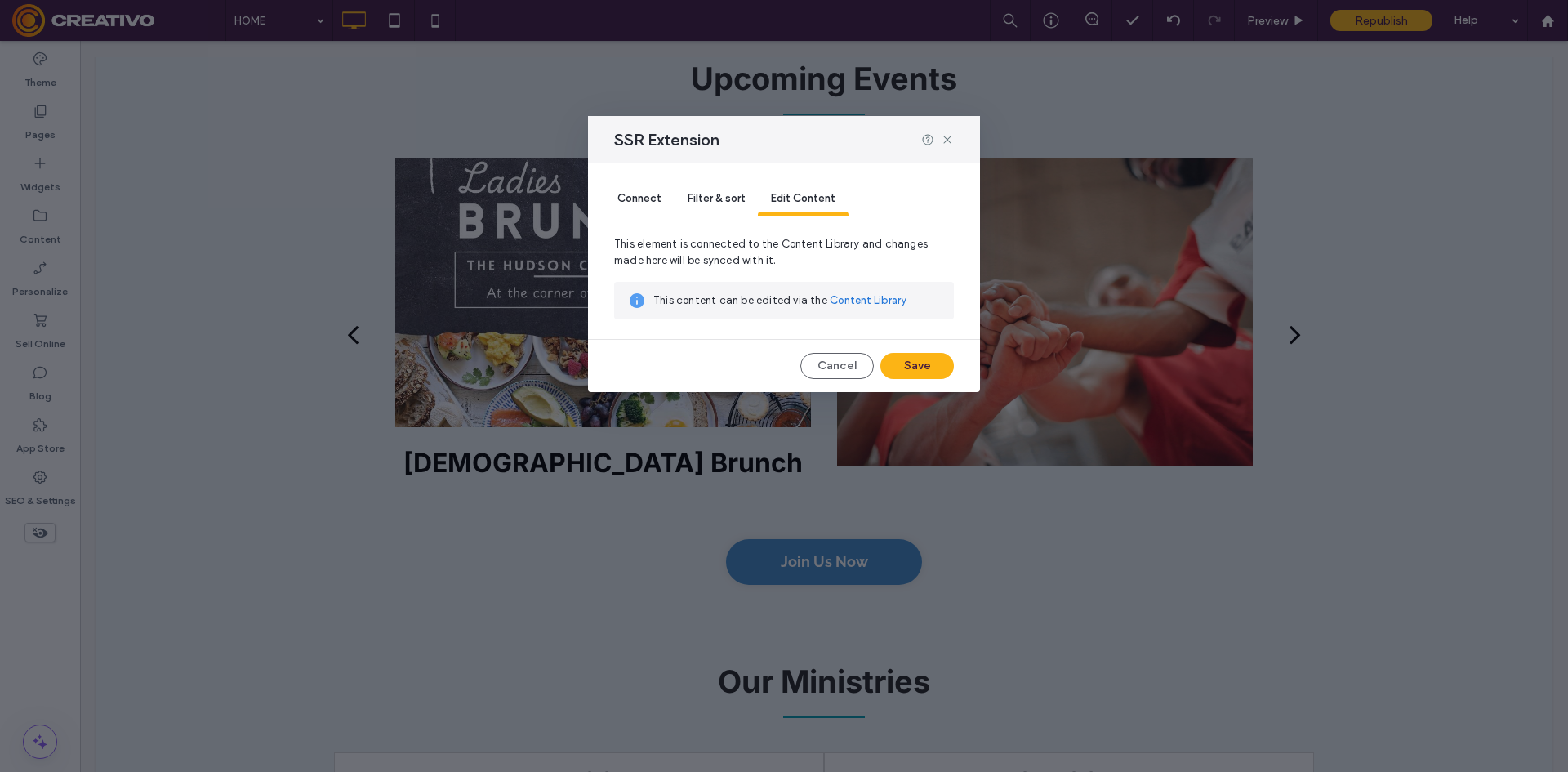
click at [714, 199] on span "Filter & sort" at bounding box center [716, 198] width 57 height 13
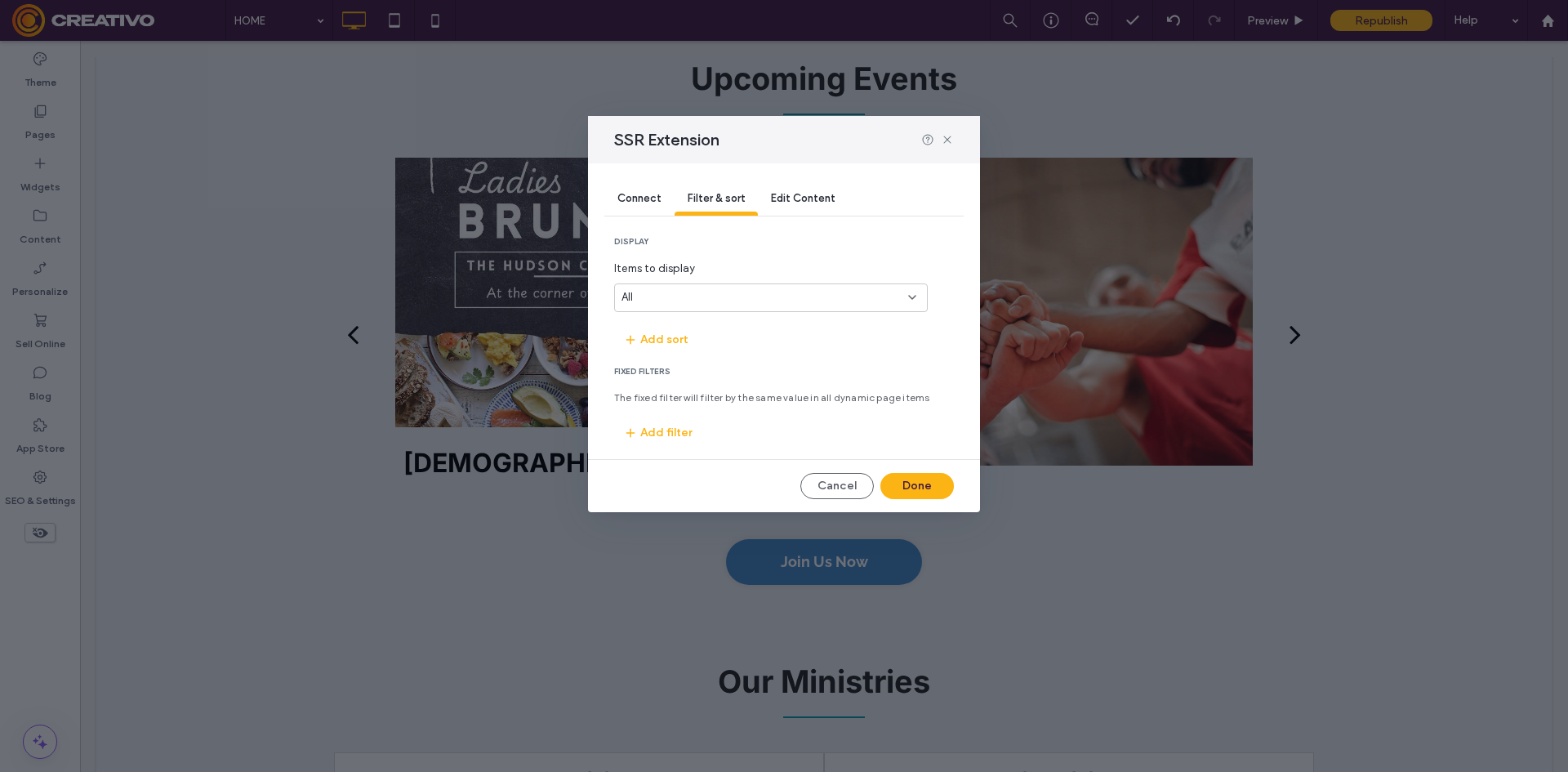
click at [655, 189] on div "Connect" at bounding box center [640, 199] width 71 height 32
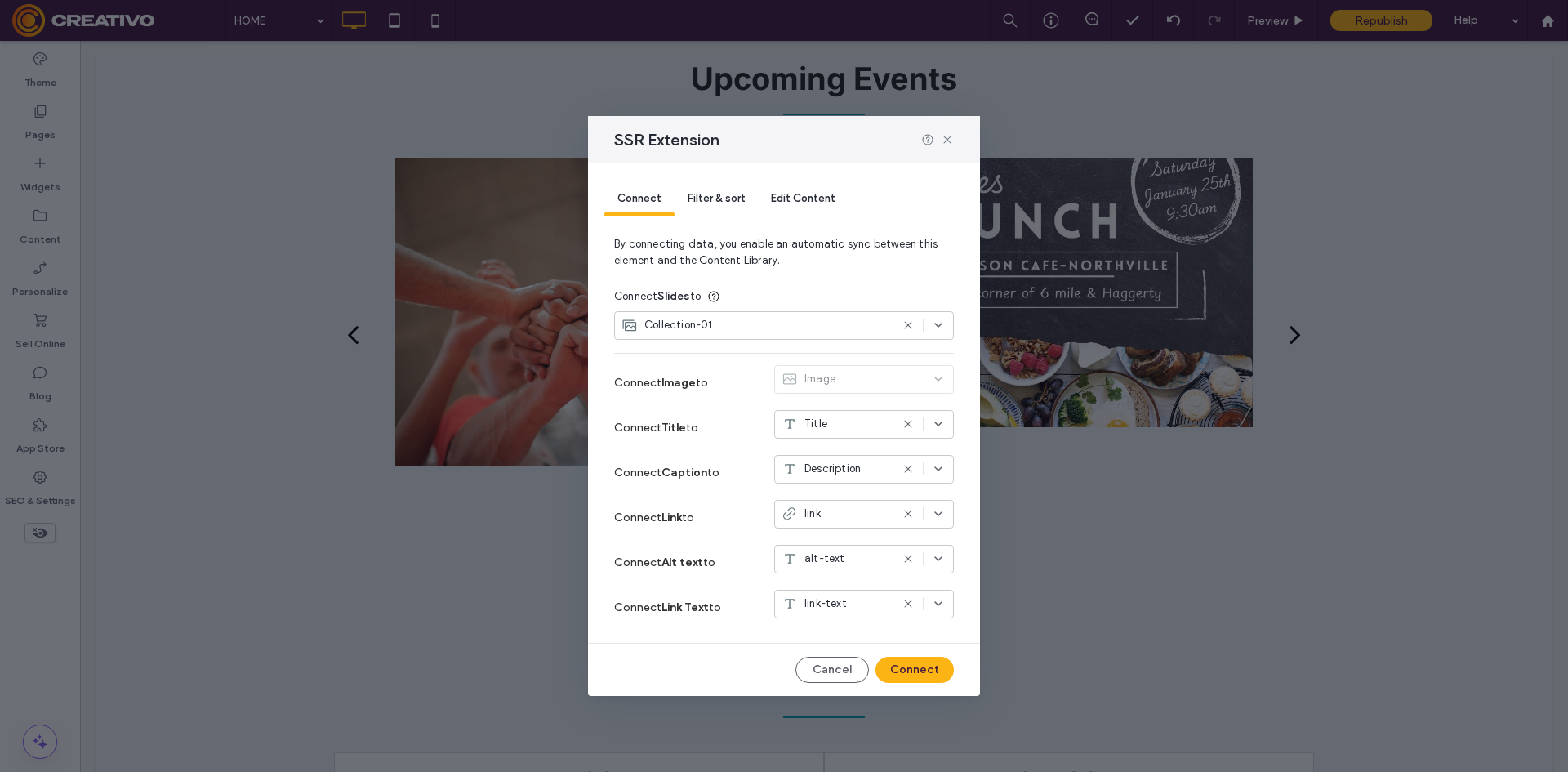
click at [815, 336] on div "Collection-01" at bounding box center [784, 325] width 340 height 28
click at [912, 326] on icon at bounding box center [907, 324] width 13 height 13
click at [907, 323] on icon at bounding box center [907, 324] width 13 height 13
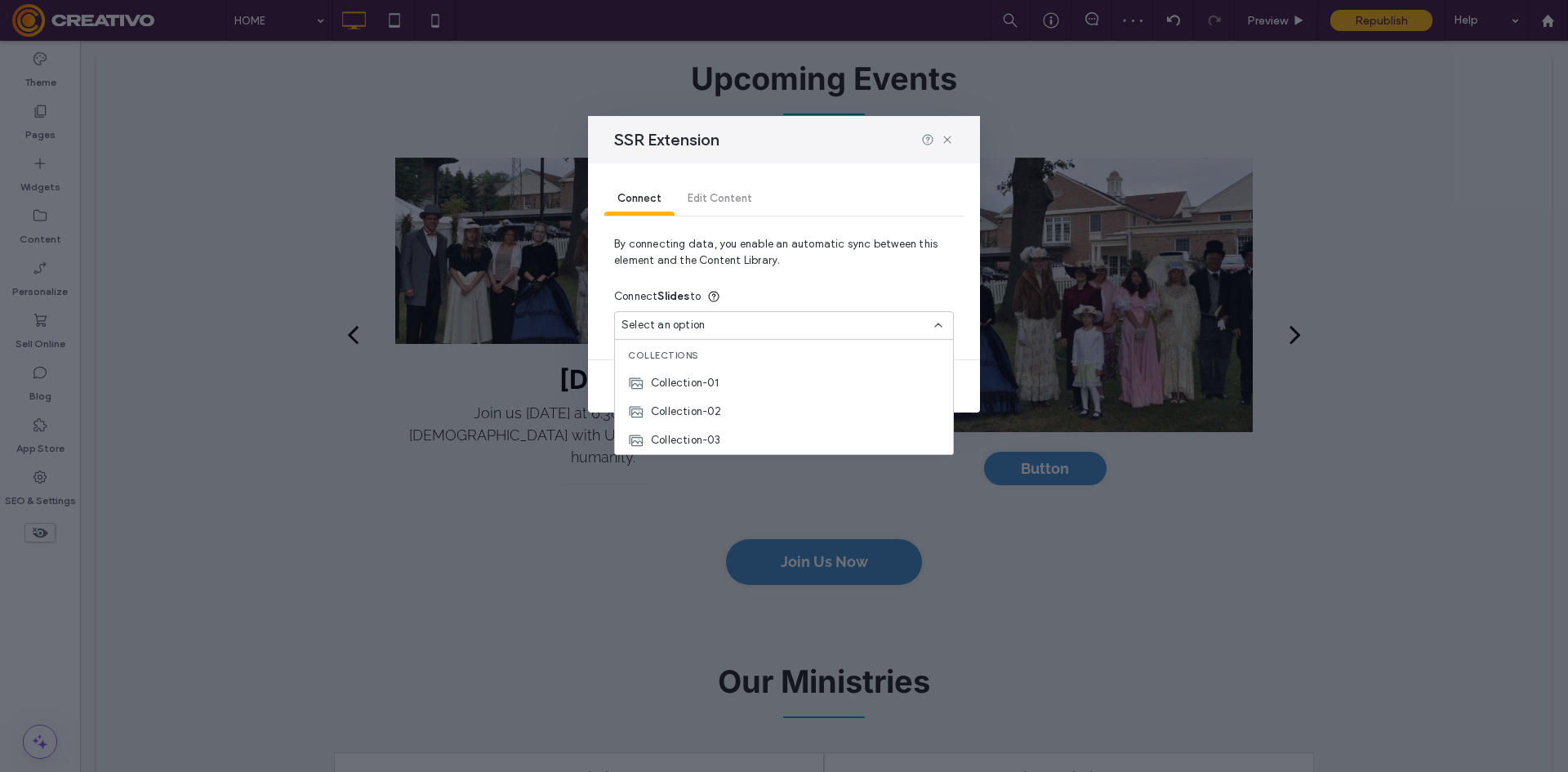
click at [793, 262] on span "By connecting data, you enable an automatic sync between this element and the C…" at bounding box center [784, 259] width 340 height 46
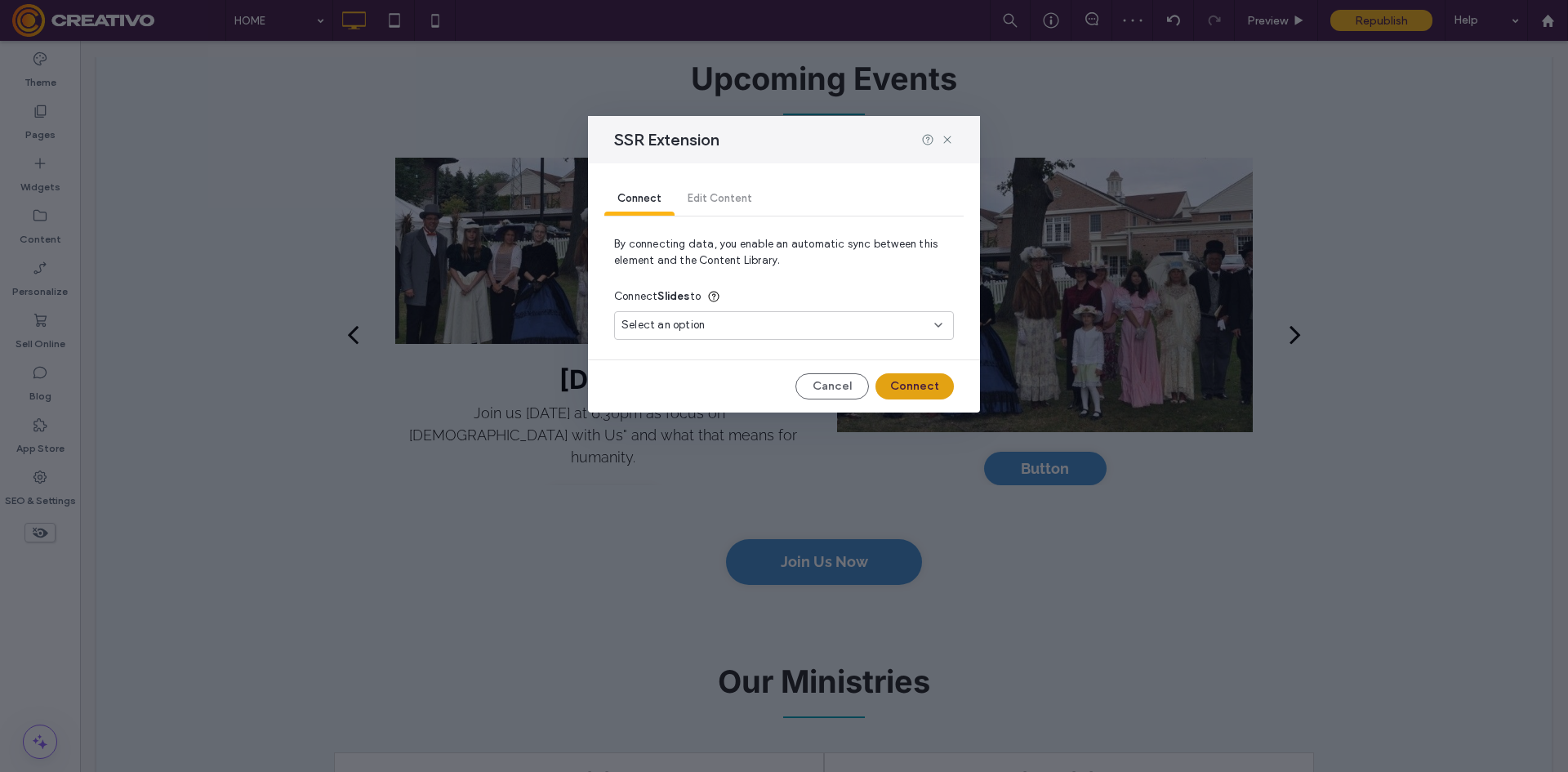
click at [919, 380] on button "Connect" at bounding box center [914, 386] width 78 height 26
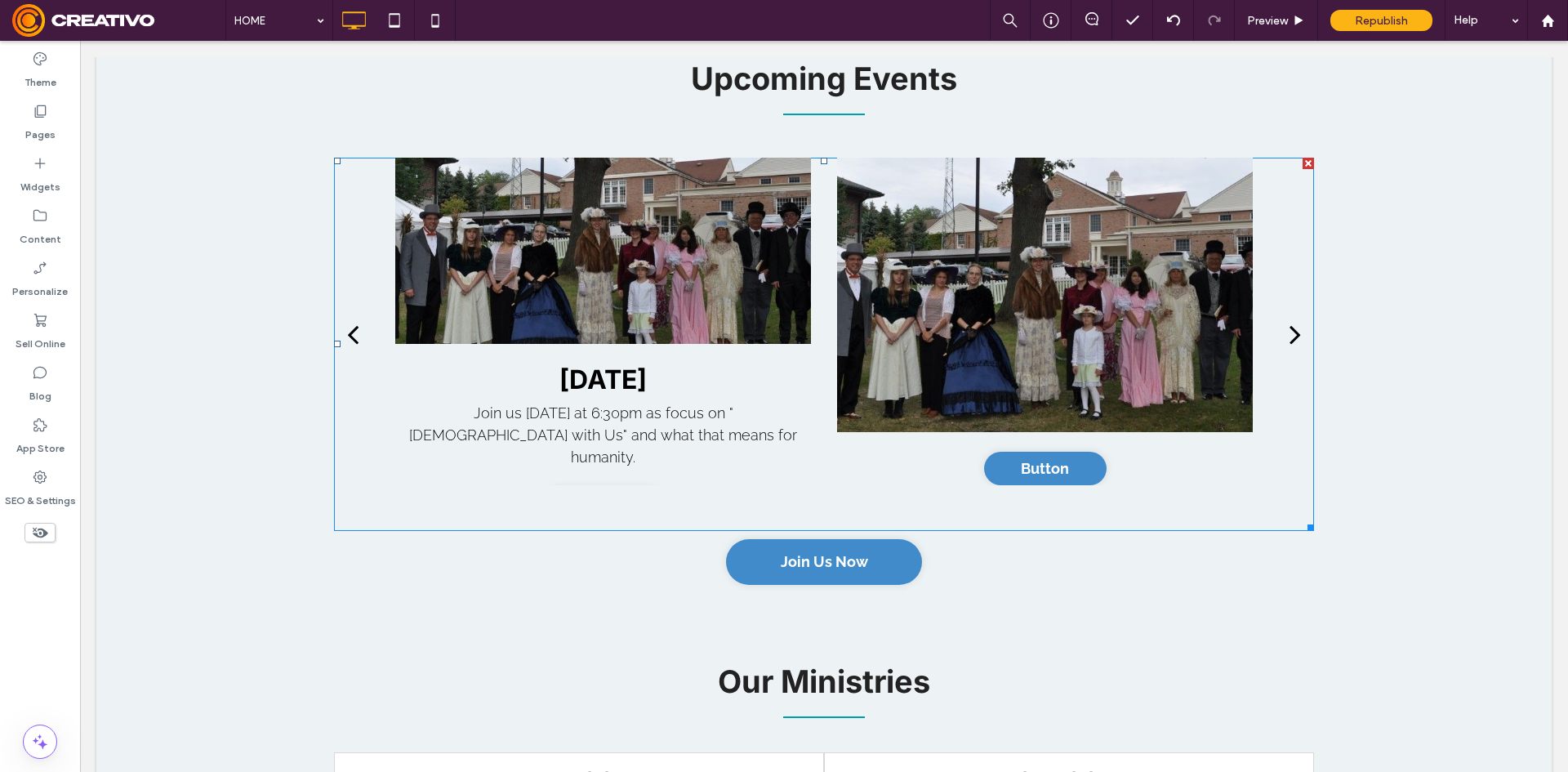
click at [919, 380] on div at bounding box center [1045, 295] width 416 height 274
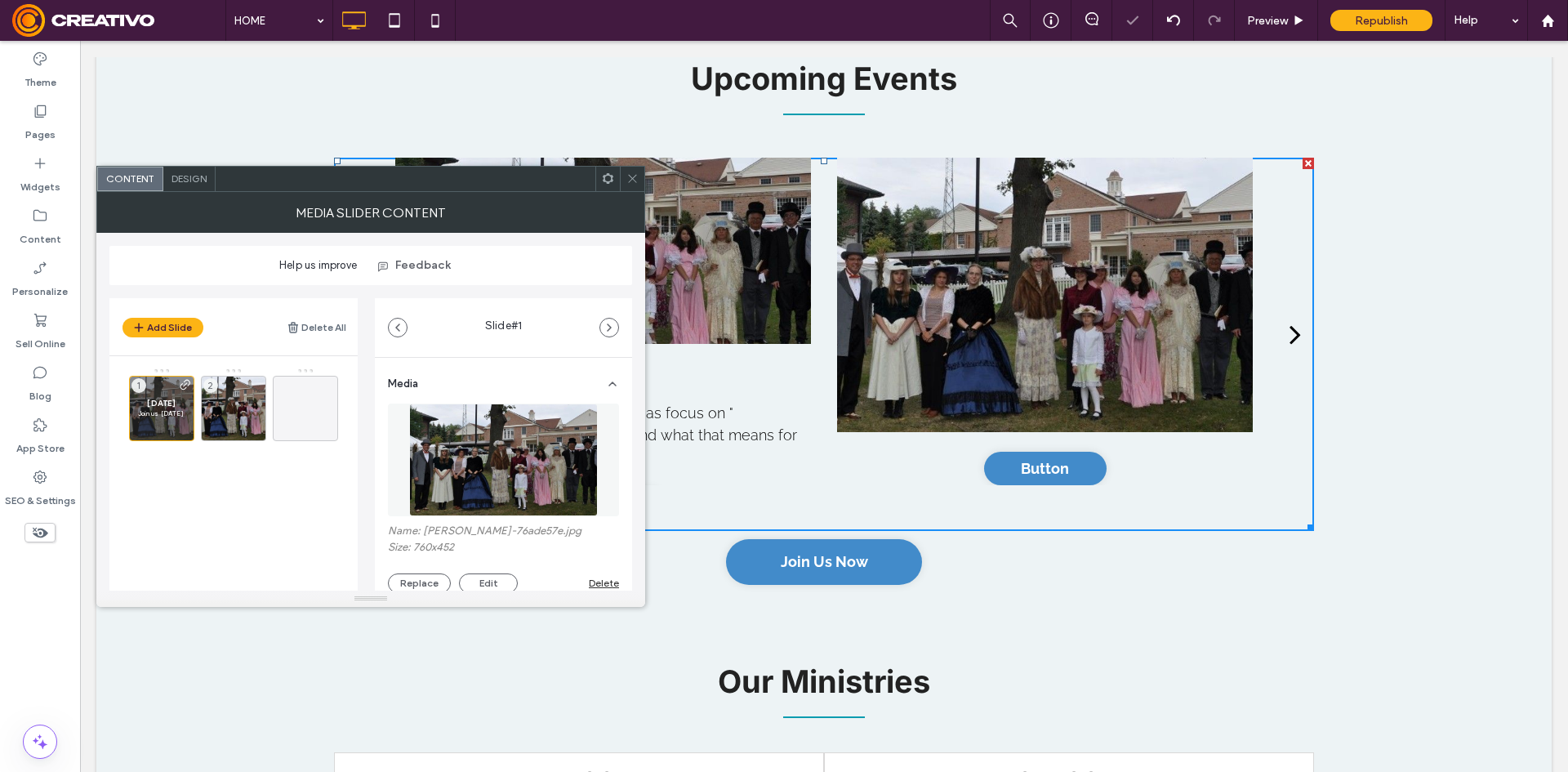
click at [625, 169] on div at bounding box center [632, 178] width 24 height 24
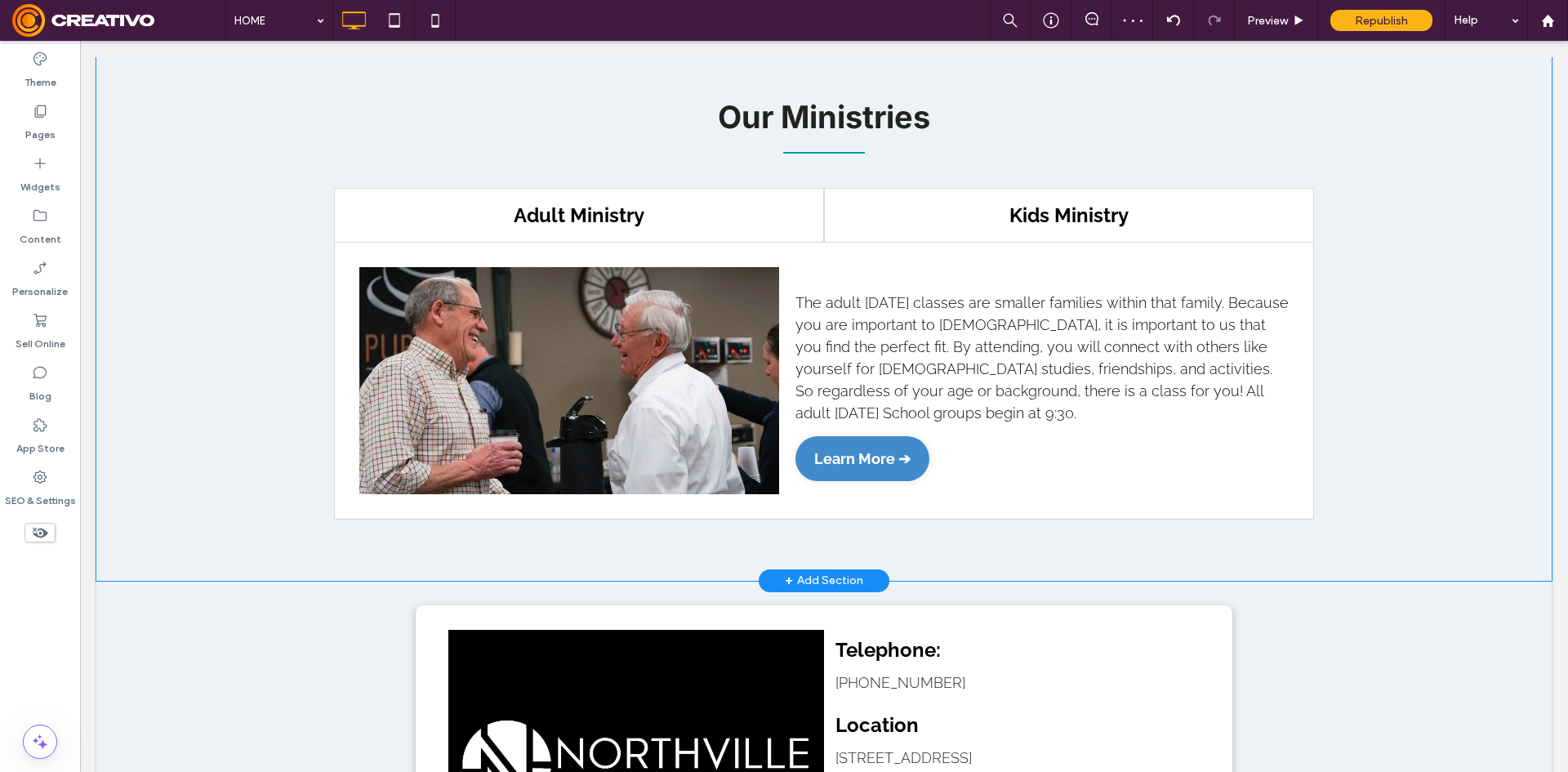
scroll to position [2034, 0]
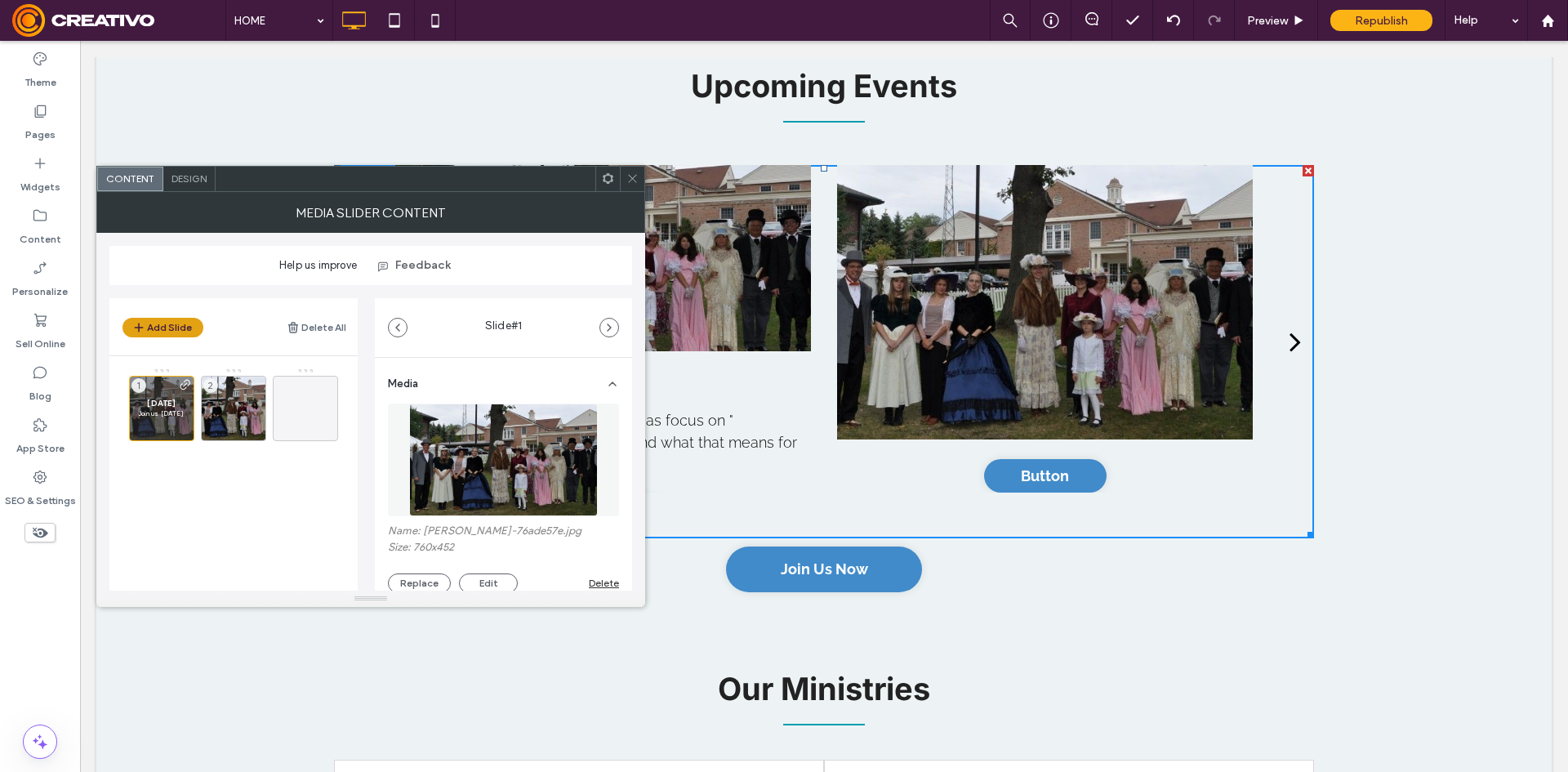
click at [161, 321] on button "Add Slide" at bounding box center [163, 327] width 81 height 20
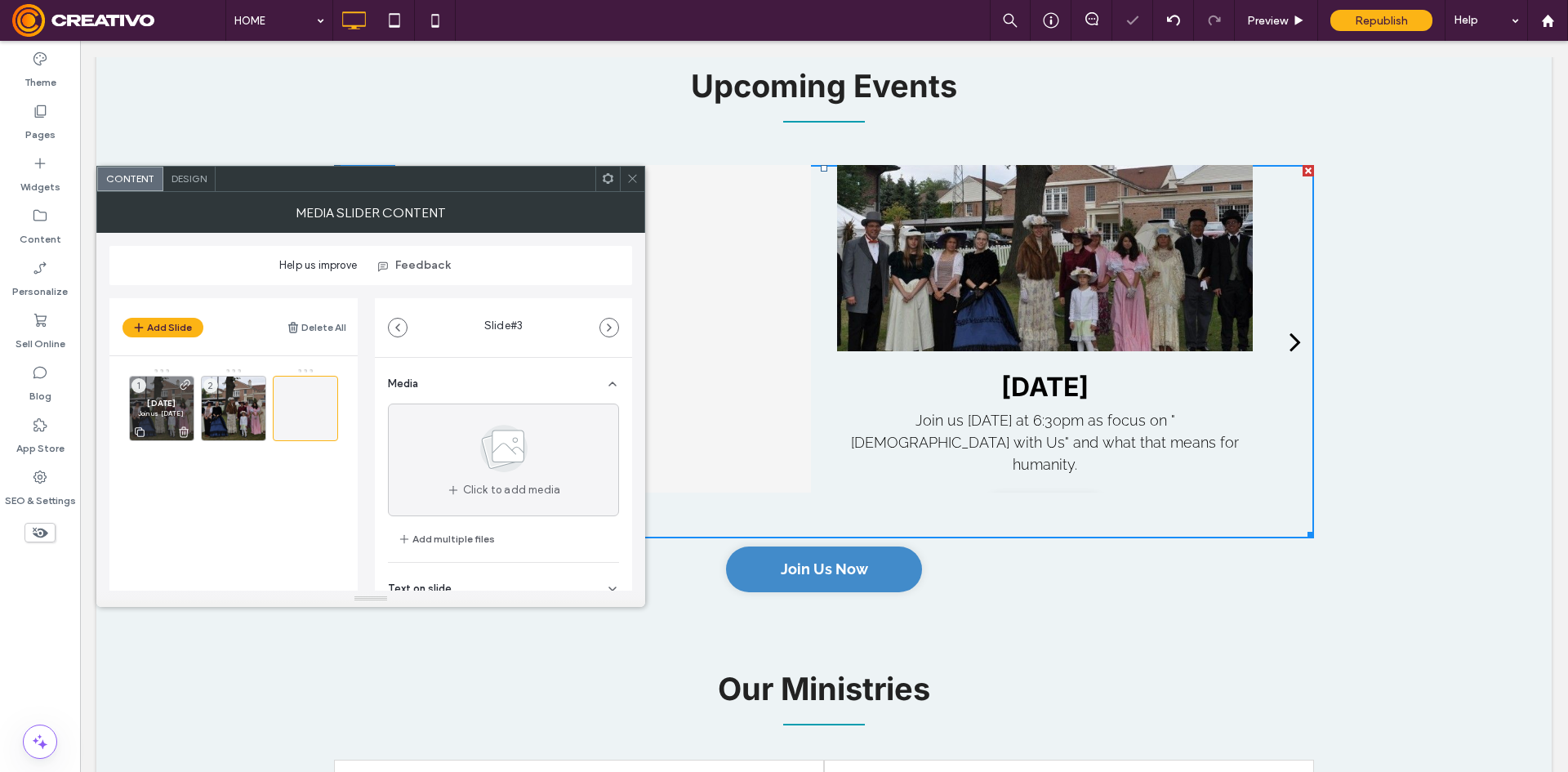
click at [184, 381] on use at bounding box center [185, 384] width 10 height 10
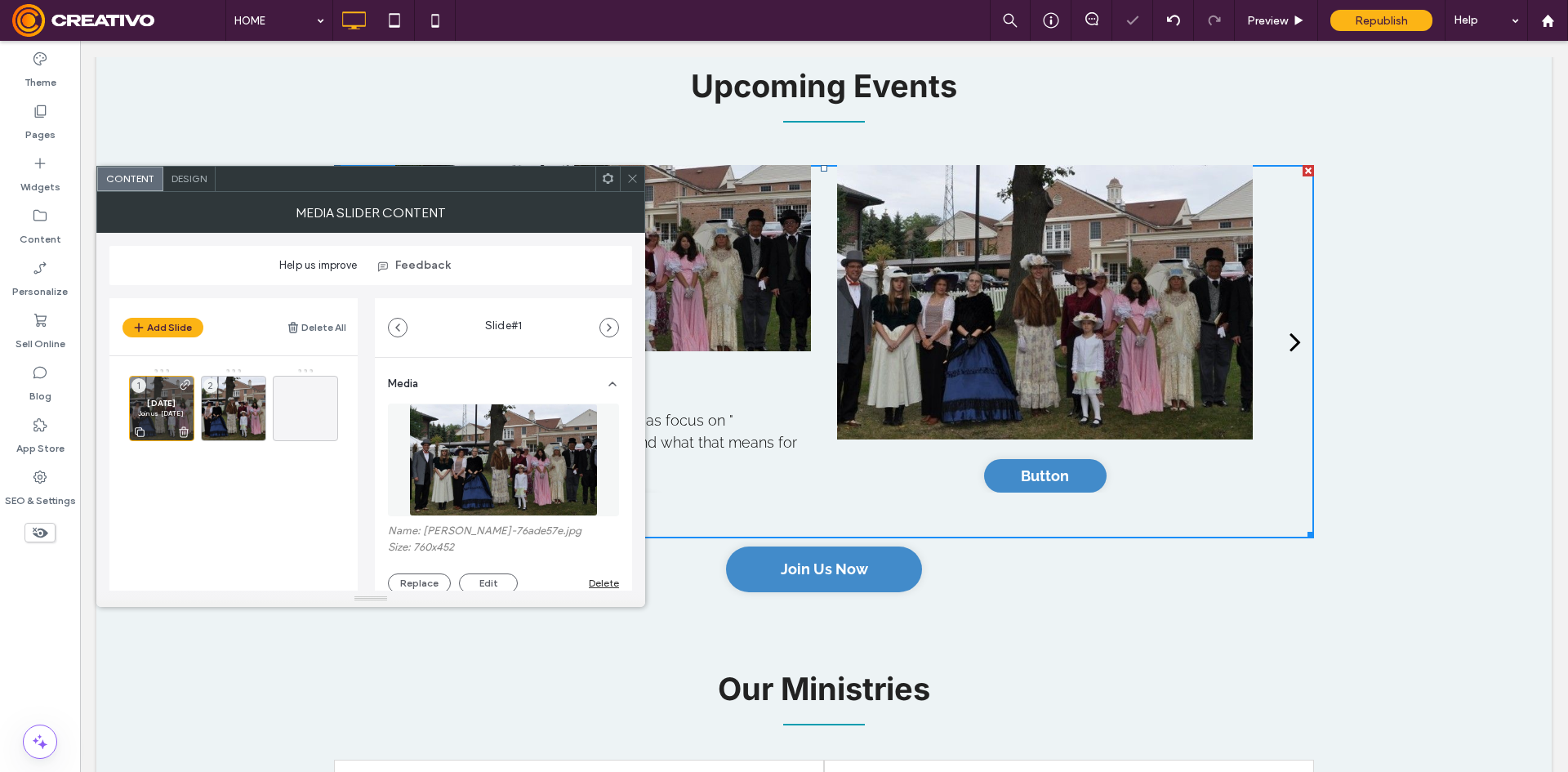
click at [187, 385] on icon at bounding box center [185, 384] width 13 height 13
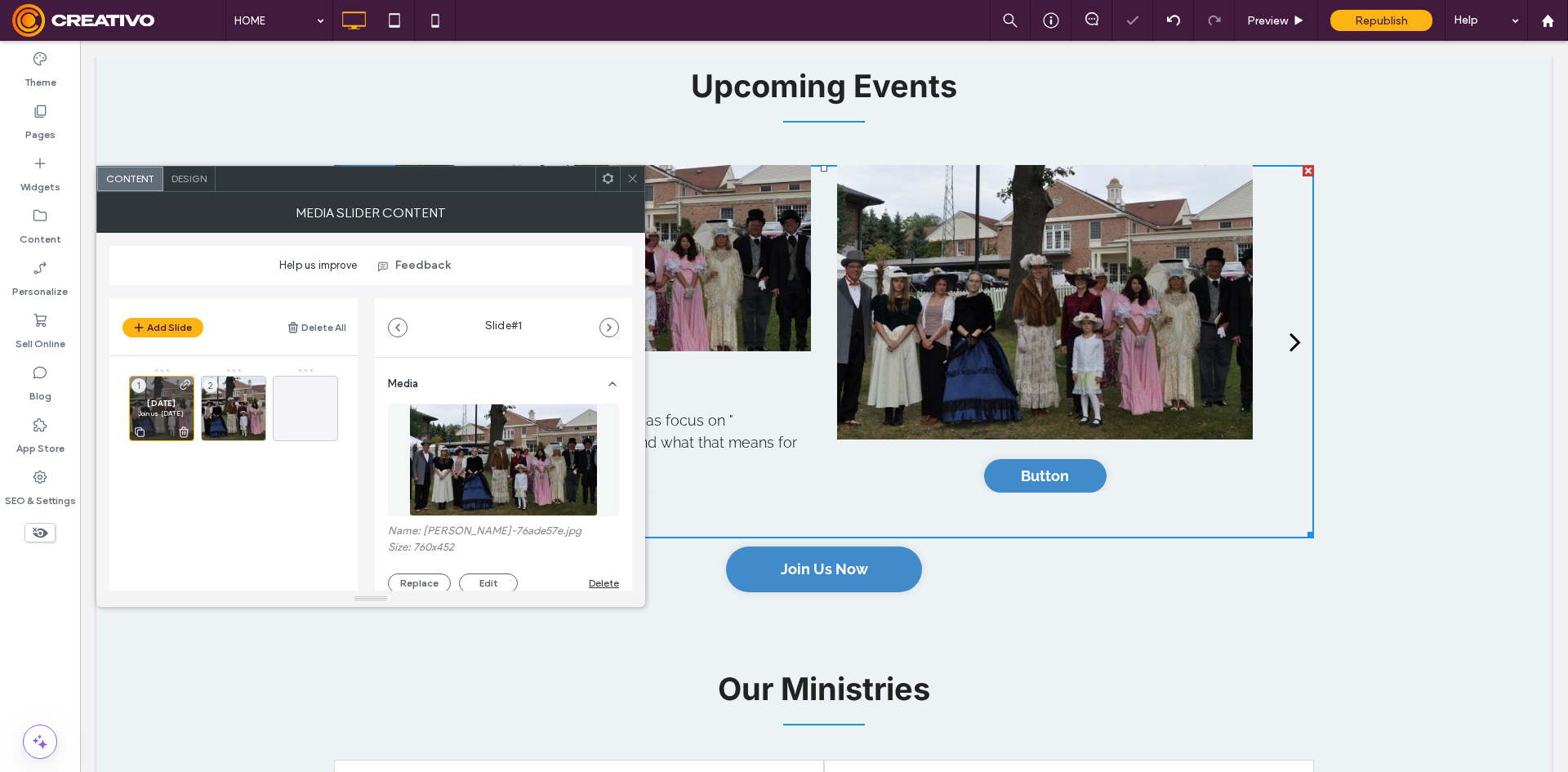
click at [186, 385] on icon at bounding box center [185, 384] width 13 height 13
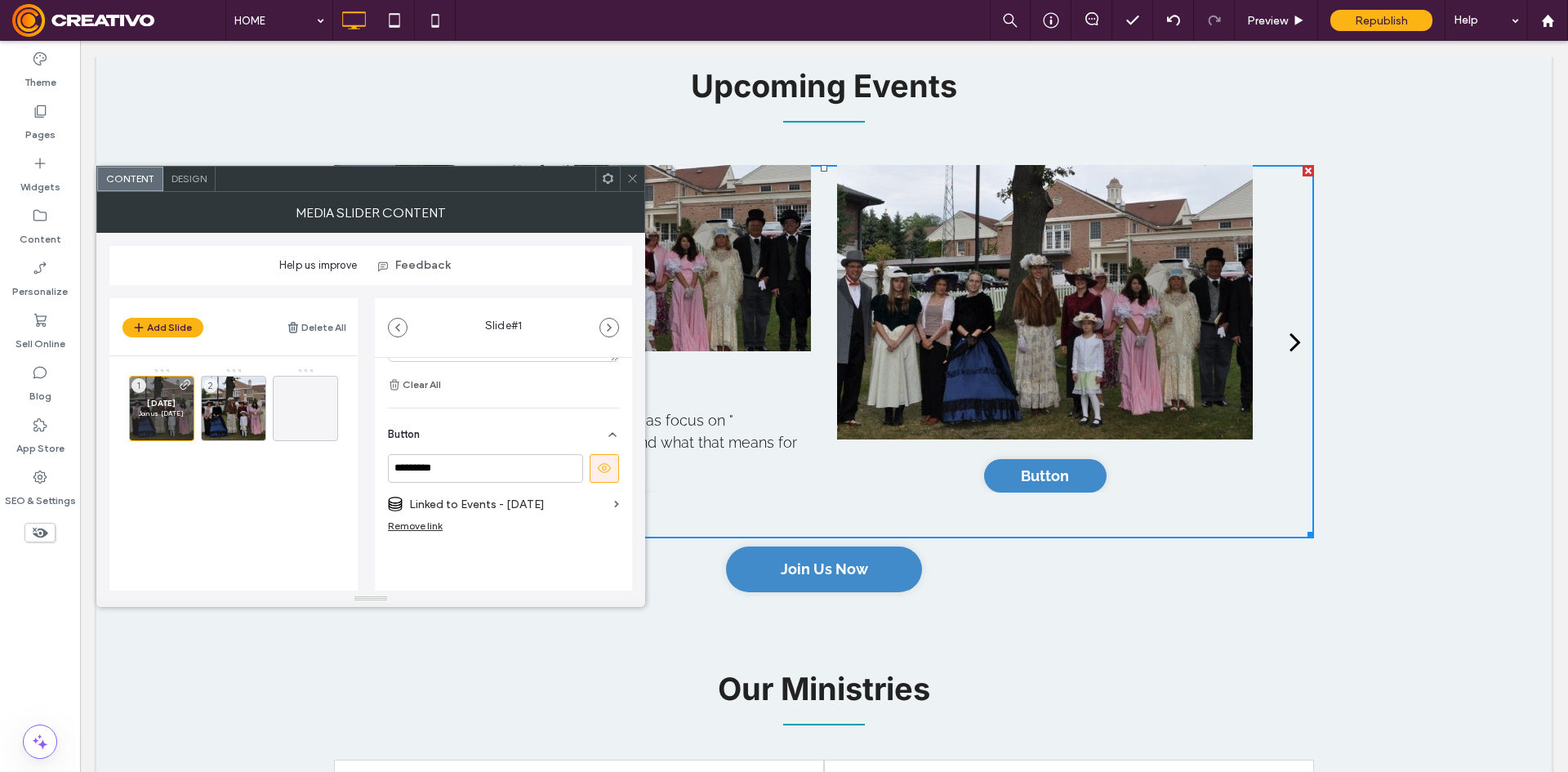
scroll to position [600, 0]
click at [615, 323] on span "button" at bounding box center [610, 327] width 18 height 18
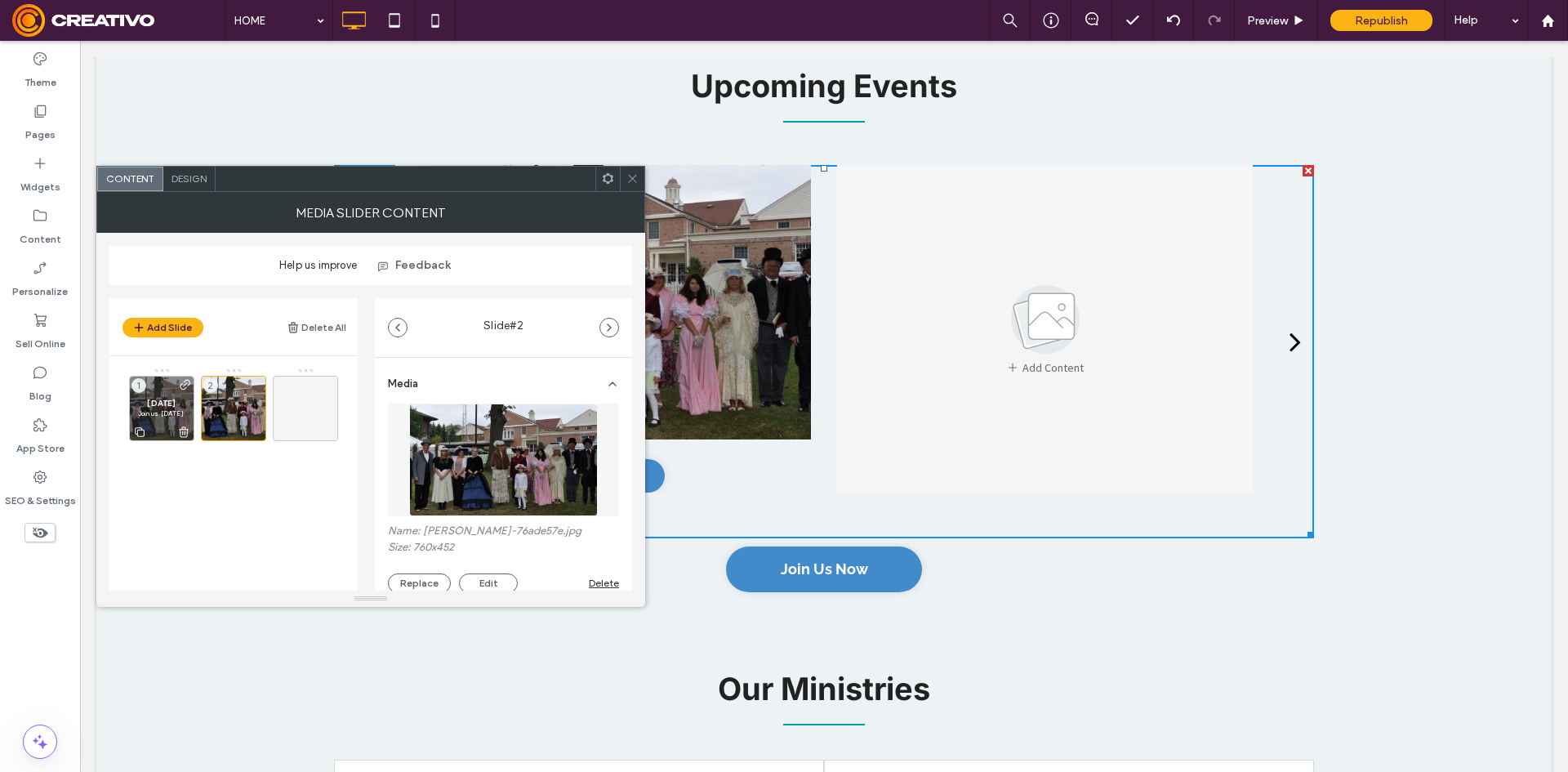
click at [157, 405] on span "[DATE]" at bounding box center [162, 403] width 47 height 11
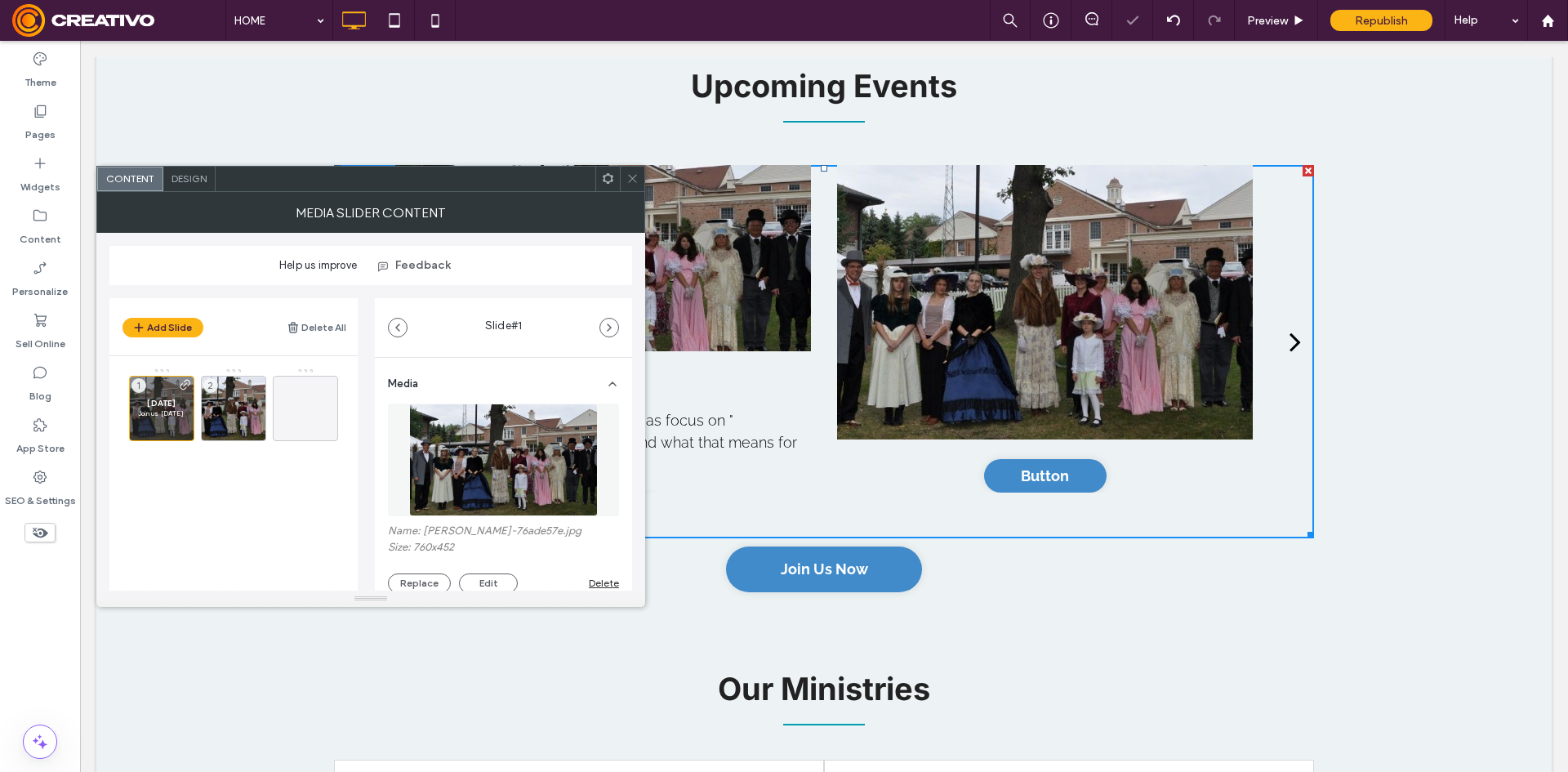
click at [616, 181] on div at bounding box center [608, 178] width 24 height 24
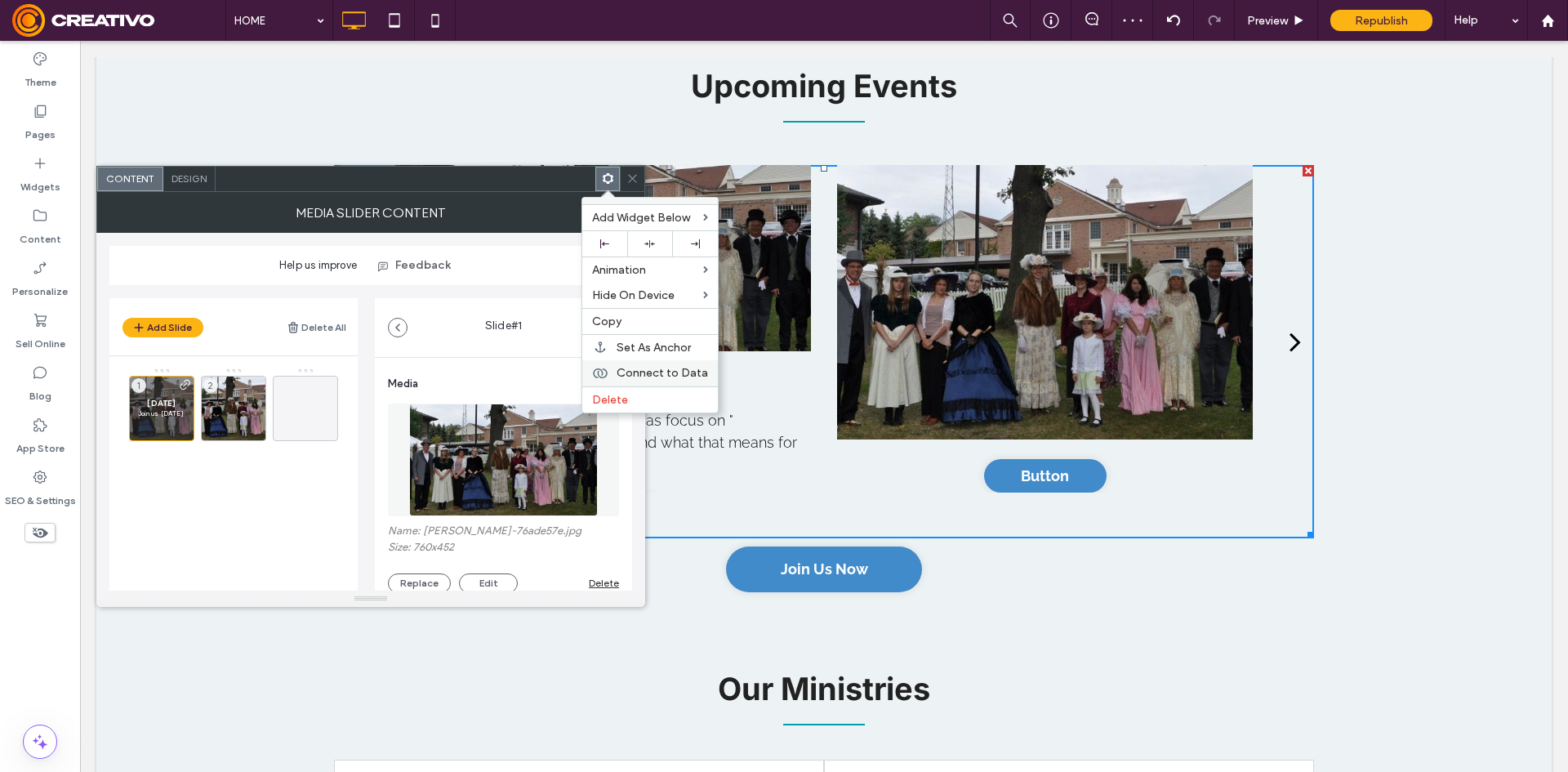
click at [669, 378] on span "Connect to Data" at bounding box center [662, 372] width 91 height 14
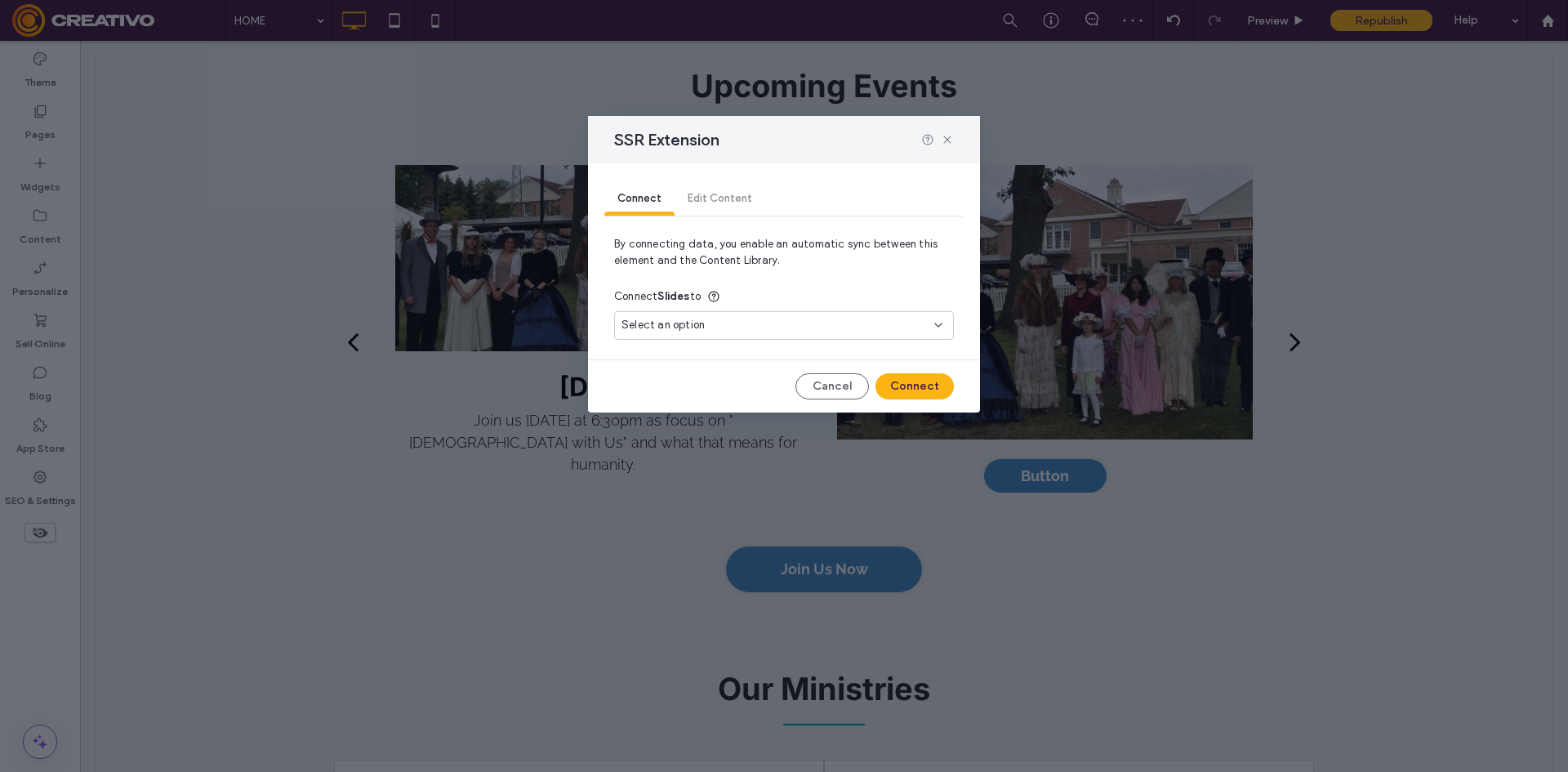
click at [821, 346] on div "Connect Edit Content By connecting data, you enable an automatic sync between t…" at bounding box center [784, 288] width 392 height 249
click at [824, 331] on div "Select an option" at bounding box center [774, 324] width 306 height 17
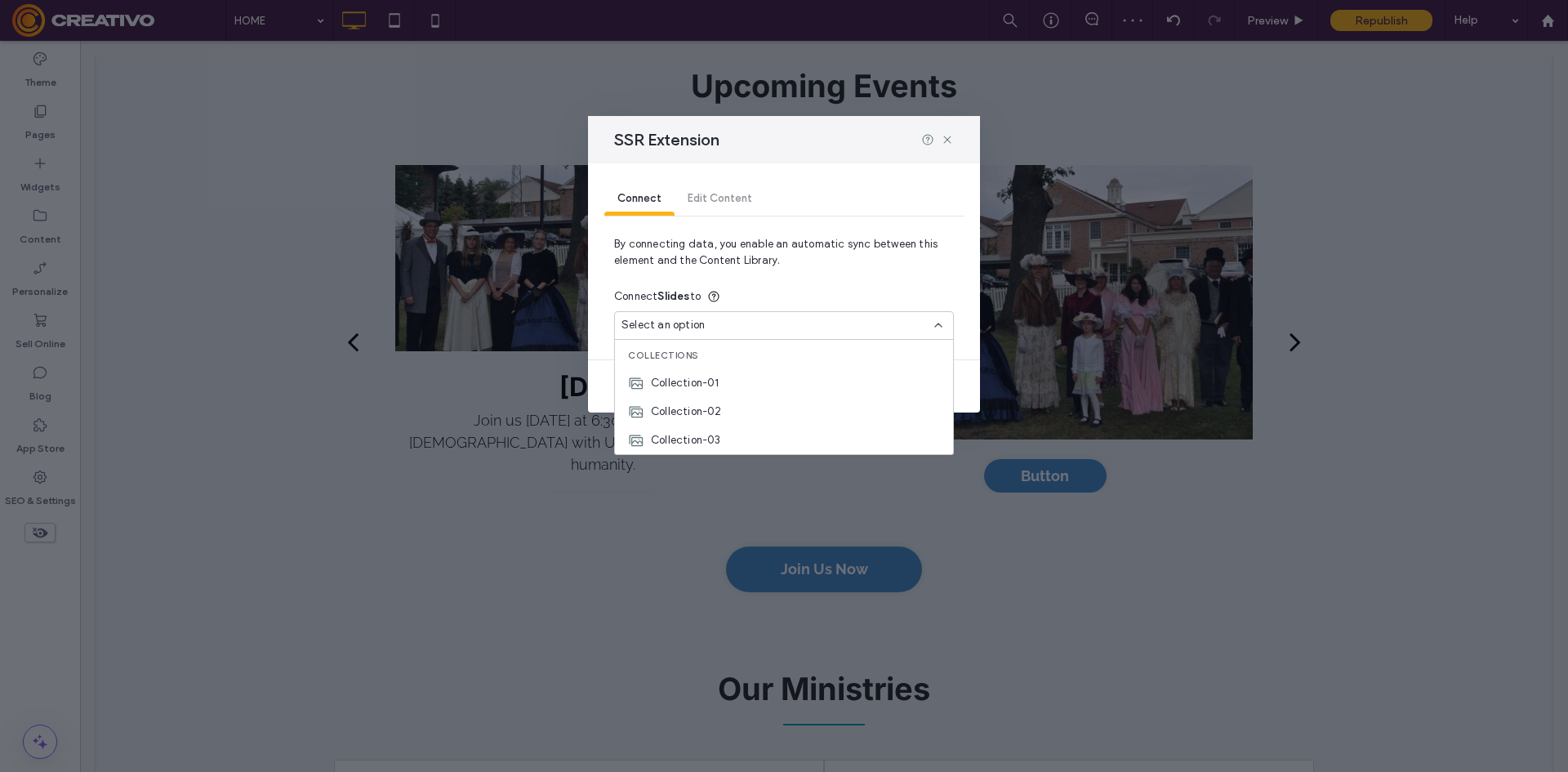
click at [838, 324] on div "Select an option" at bounding box center [774, 324] width 306 height 17
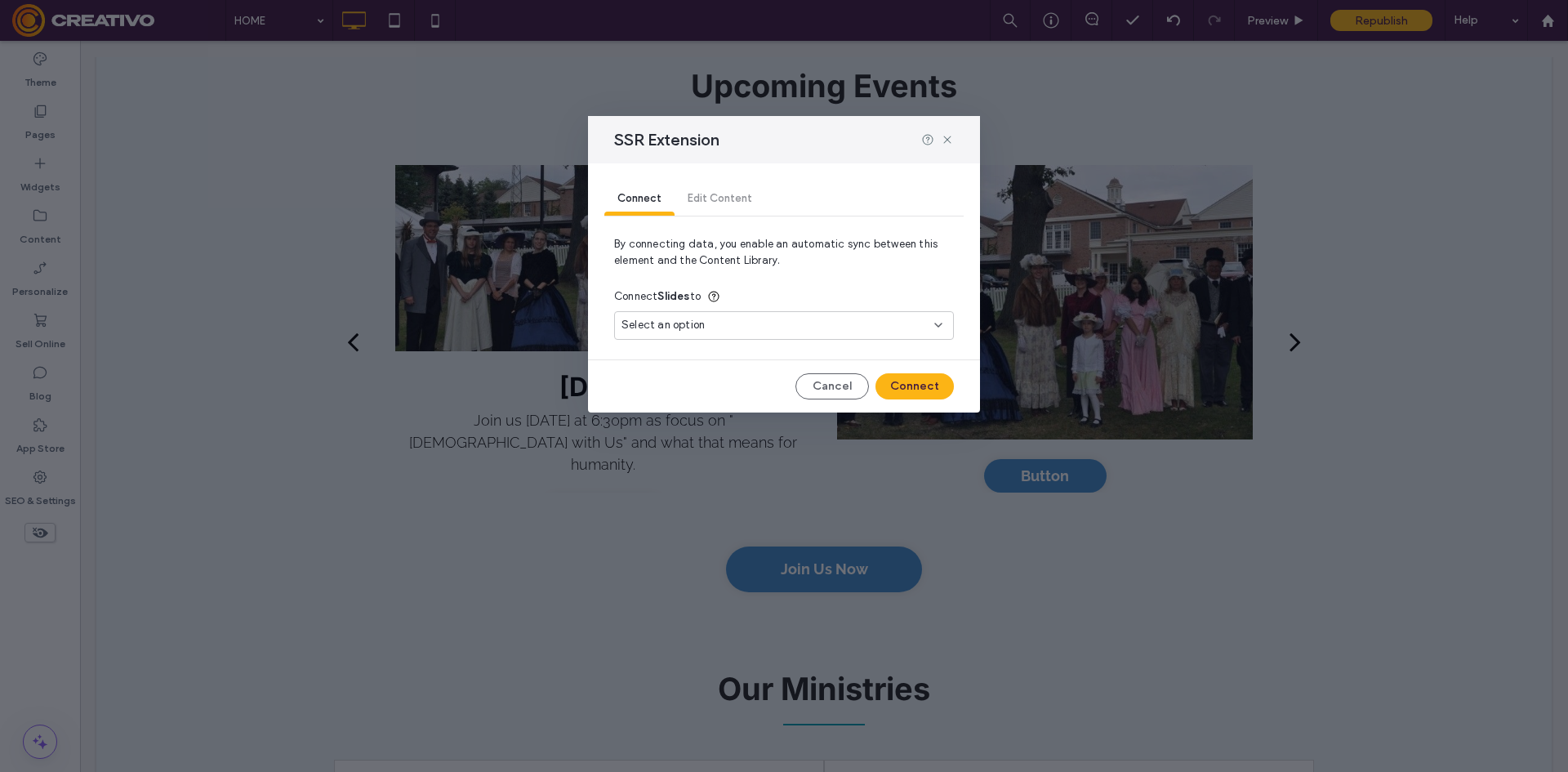
click at [723, 198] on div "Connect Edit Content" at bounding box center [784, 199] width 360 height 32
click at [647, 194] on span "Connect" at bounding box center [639, 198] width 44 height 13
click at [802, 319] on div "Select an option" at bounding box center [774, 324] width 306 height 17
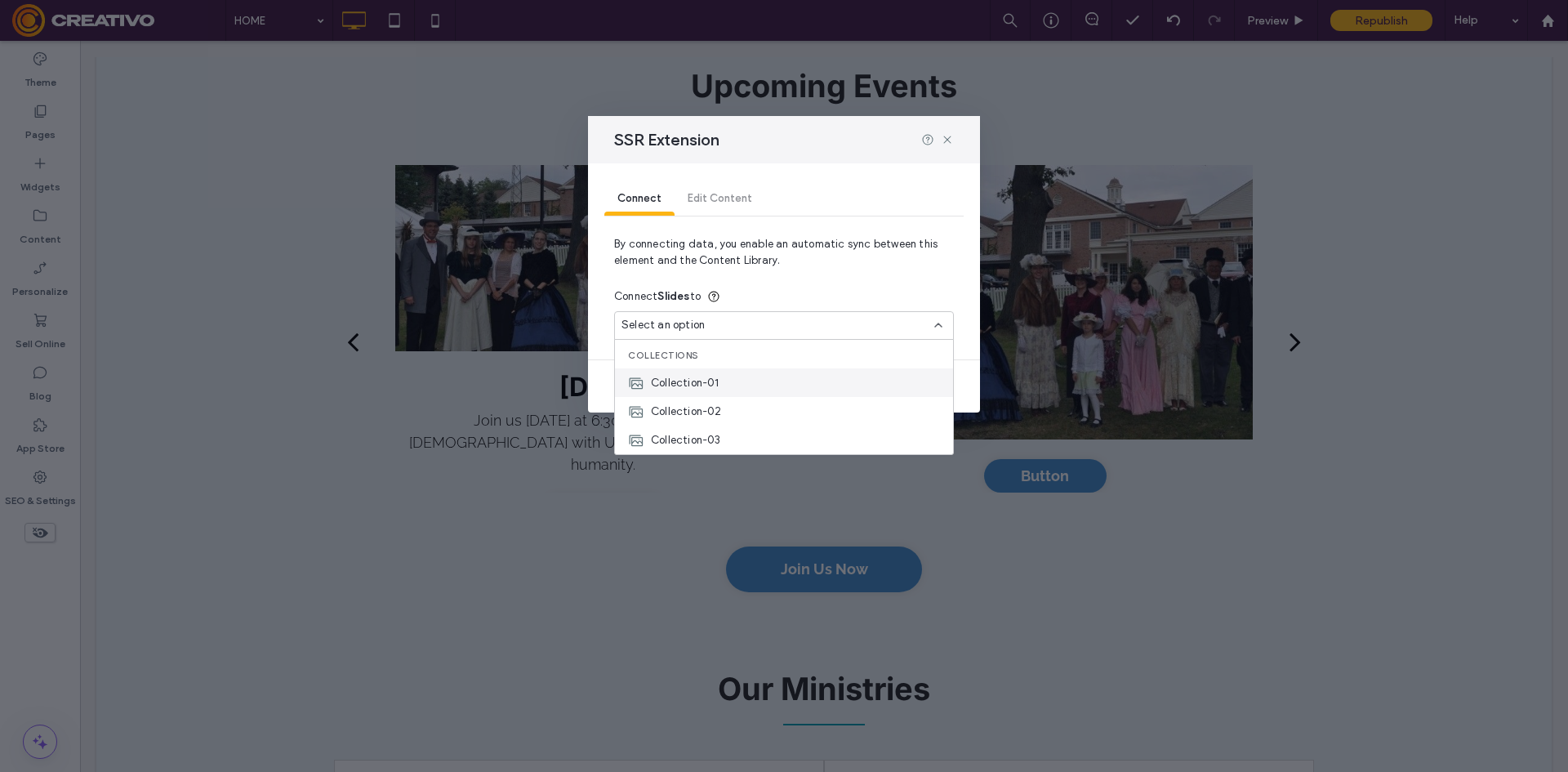
click at [760, 377] on div "Collection-01" at bounding box center [784, 382] width 338 height 28
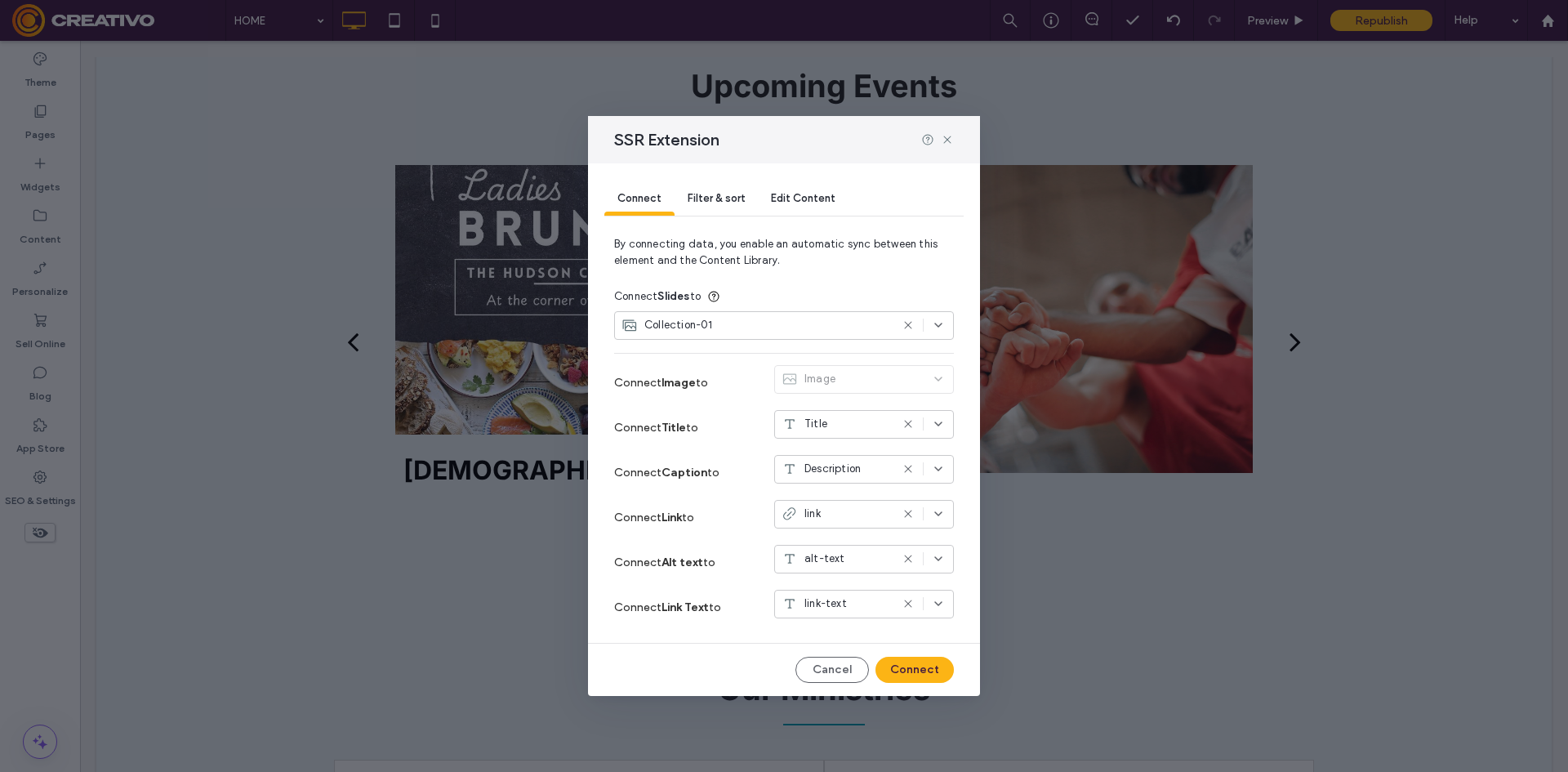
click at [914, 323] on div at bounding box center [923, 324] width 43 height 13
click at [897, 326] on input at bounding box center [764, 324] width 286 height 13
click at [940, 336] on div "Collection-01" at bounding box center [784, 325] width 340 height 28
click at [714, 412] on span "Collection-02" at bounding box center [686, 411] width 72 height 17
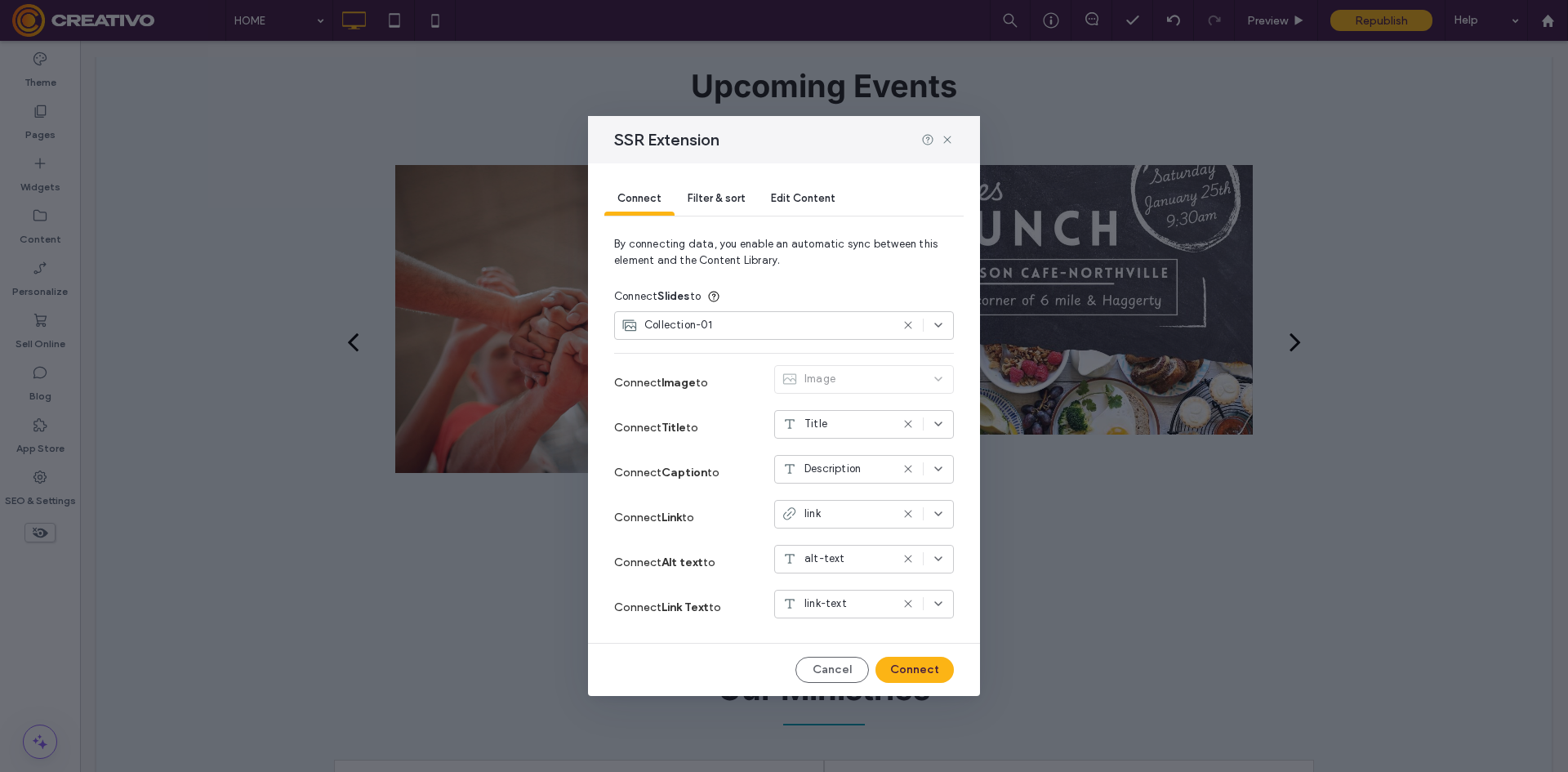
click at [952, 334] on div "Collection-01" at bounding box center [784, 325] width 340 height 28
click at [692, 416] on span "Collection-02" at bounding box center [686, 411] width 72 height 17
click at [905, 328] on icon at bounding box center [907, 324] width 13 height 13
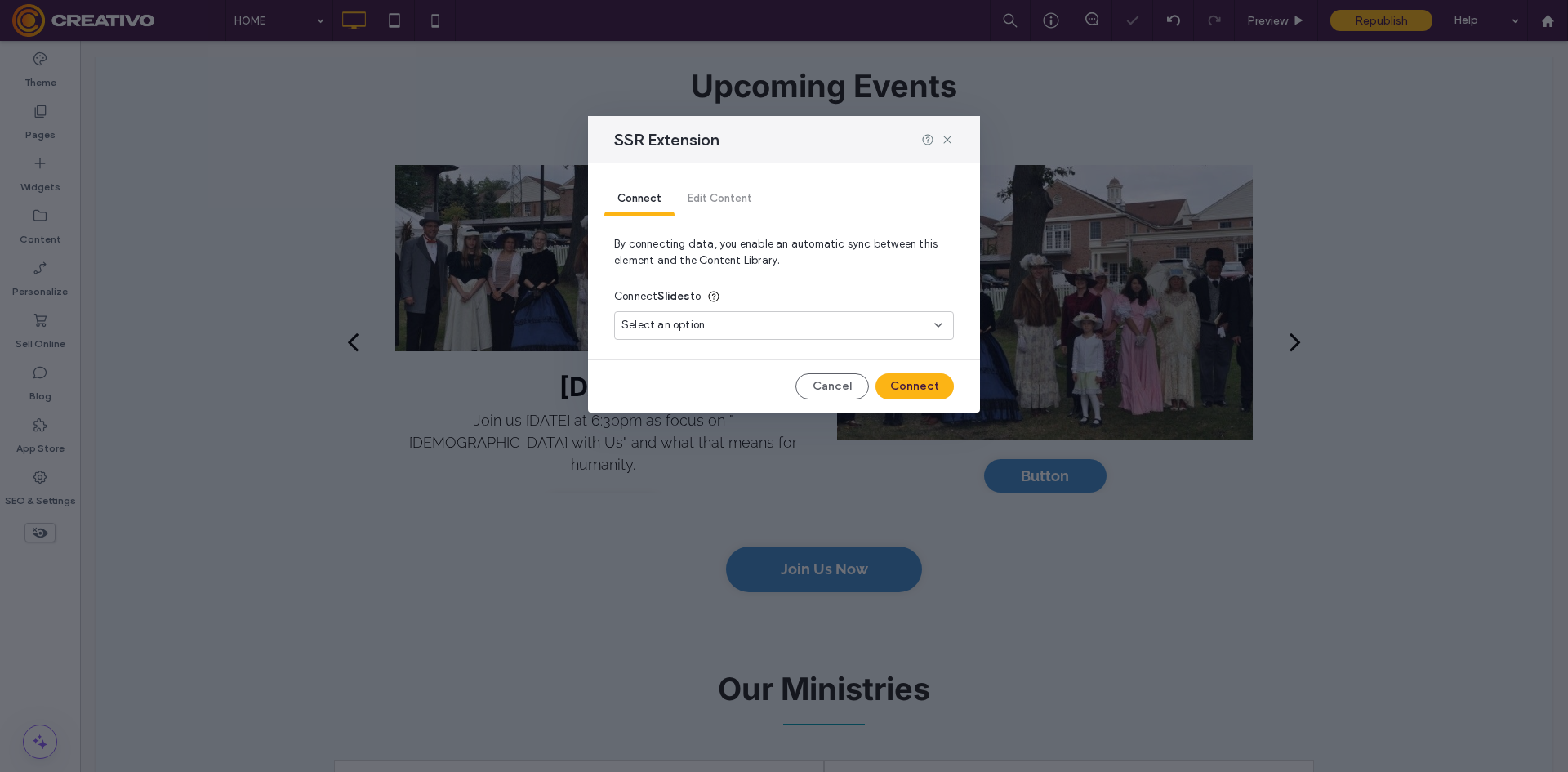
click at [909, 323] on div "Select an option" at bounding box center [774, 324] width 306 height 17
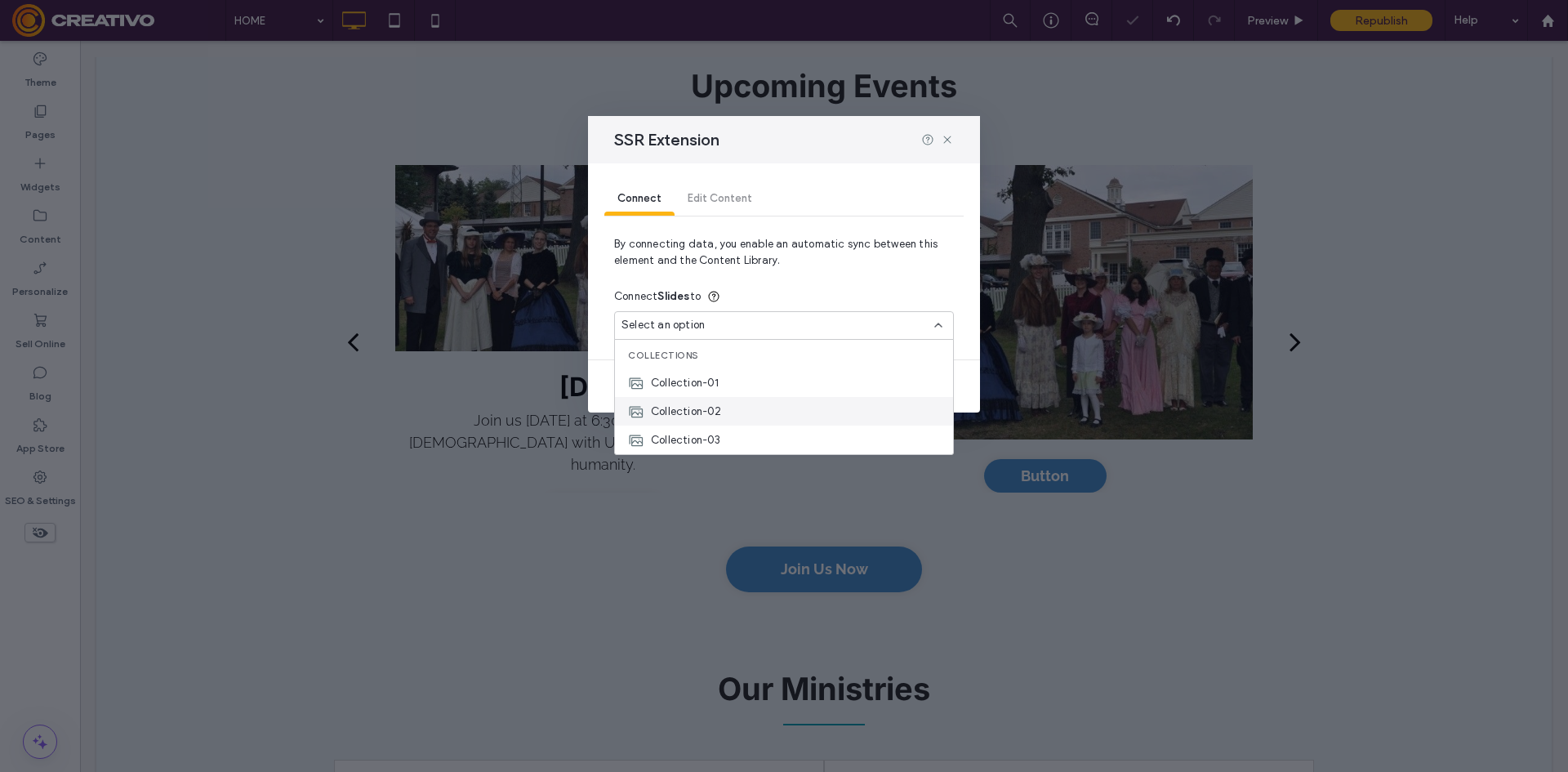
click at [713, 414] on span "Collection-02" at bounding box center [686, 411] width 72 height 17
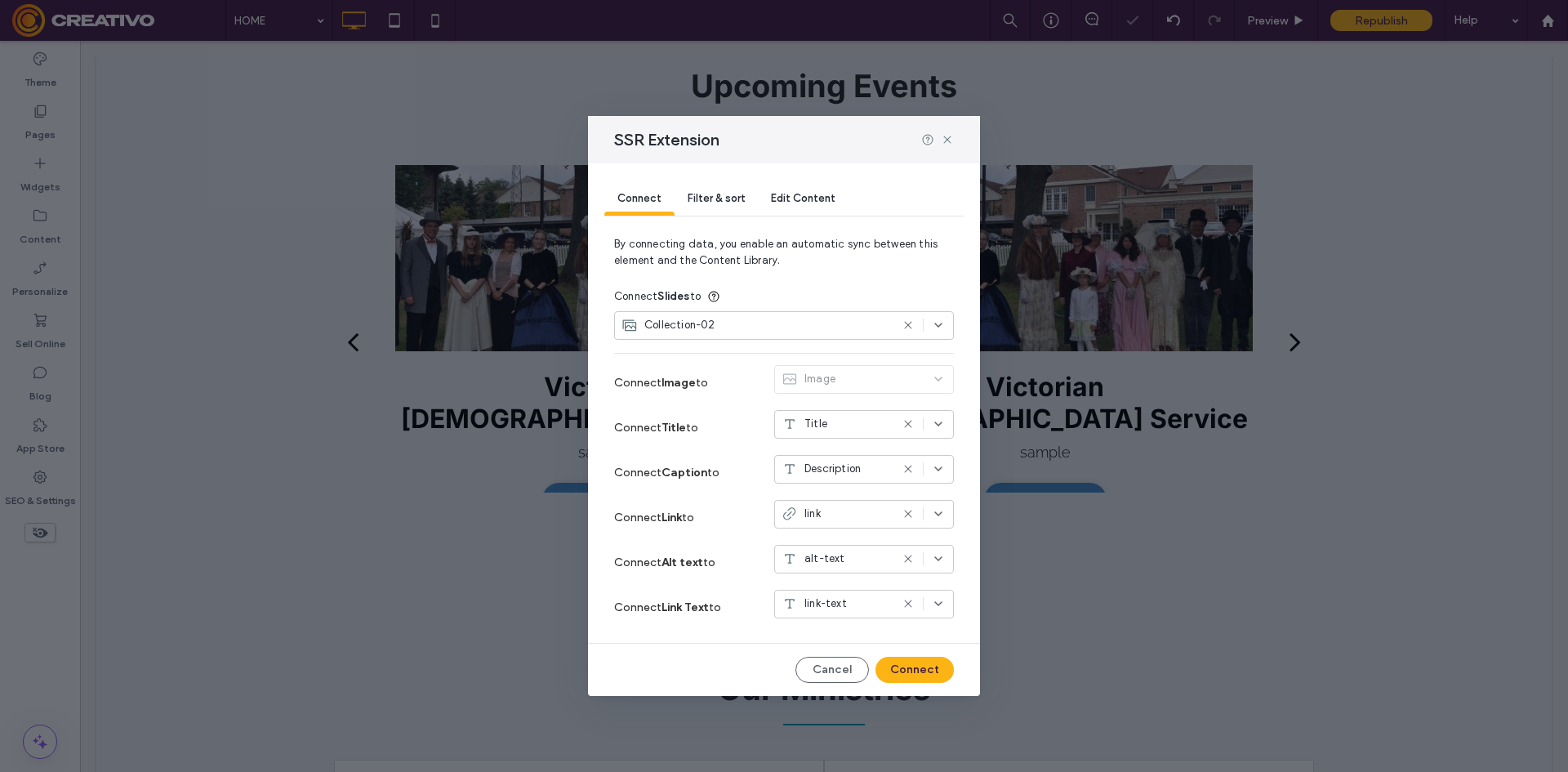
click at [924, 689] on div "Connect Filter & sort Edit Content By connecting data, you enable an automatic …" at bounding box center [784, 429] width 392 height 532
click at [924, 659] on button "Connect" at bounding box center [914, 669] width 78 height 26
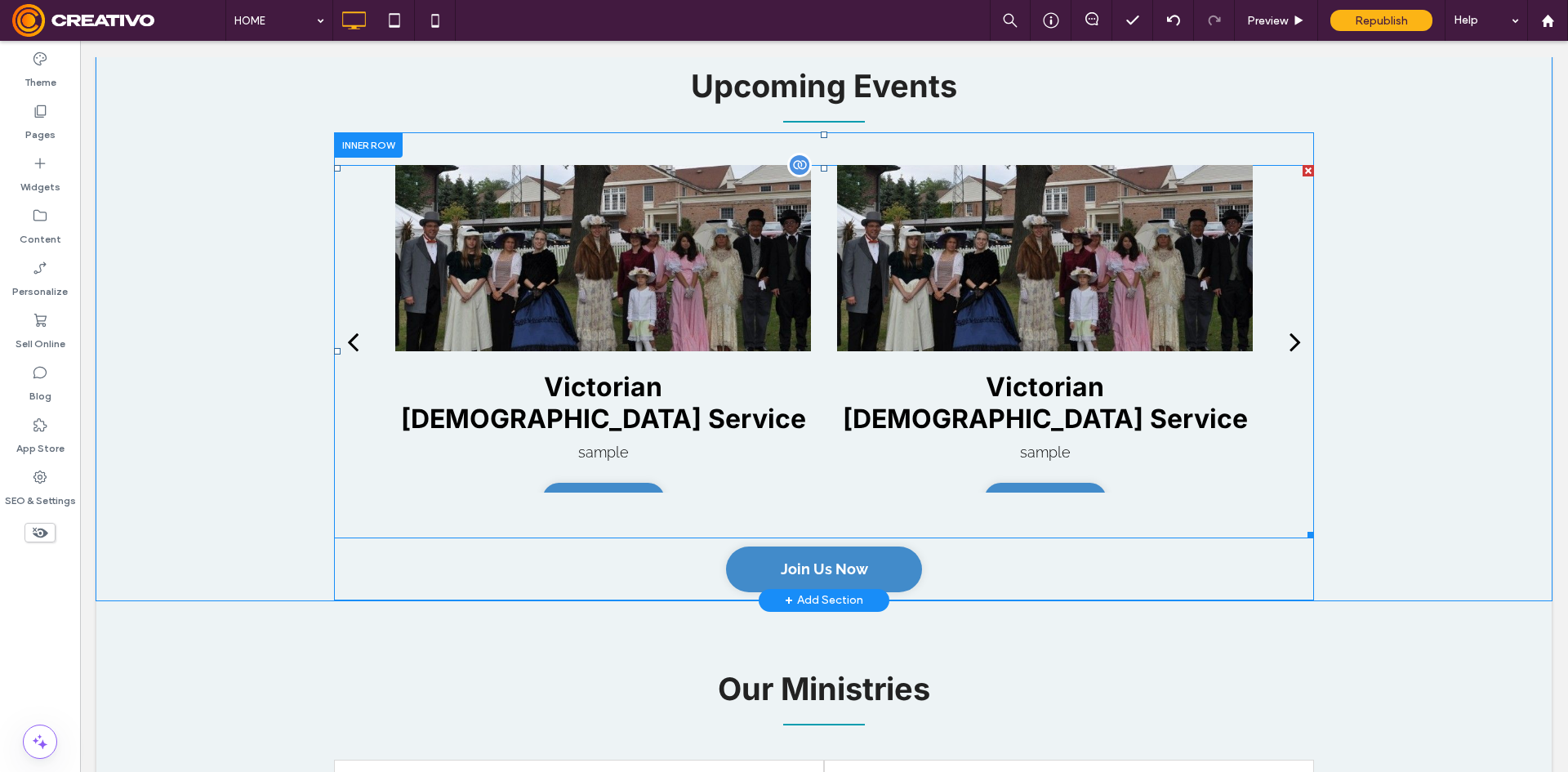
click at [757, 230] on div at bounding box center [603, 258] width 416 height 187
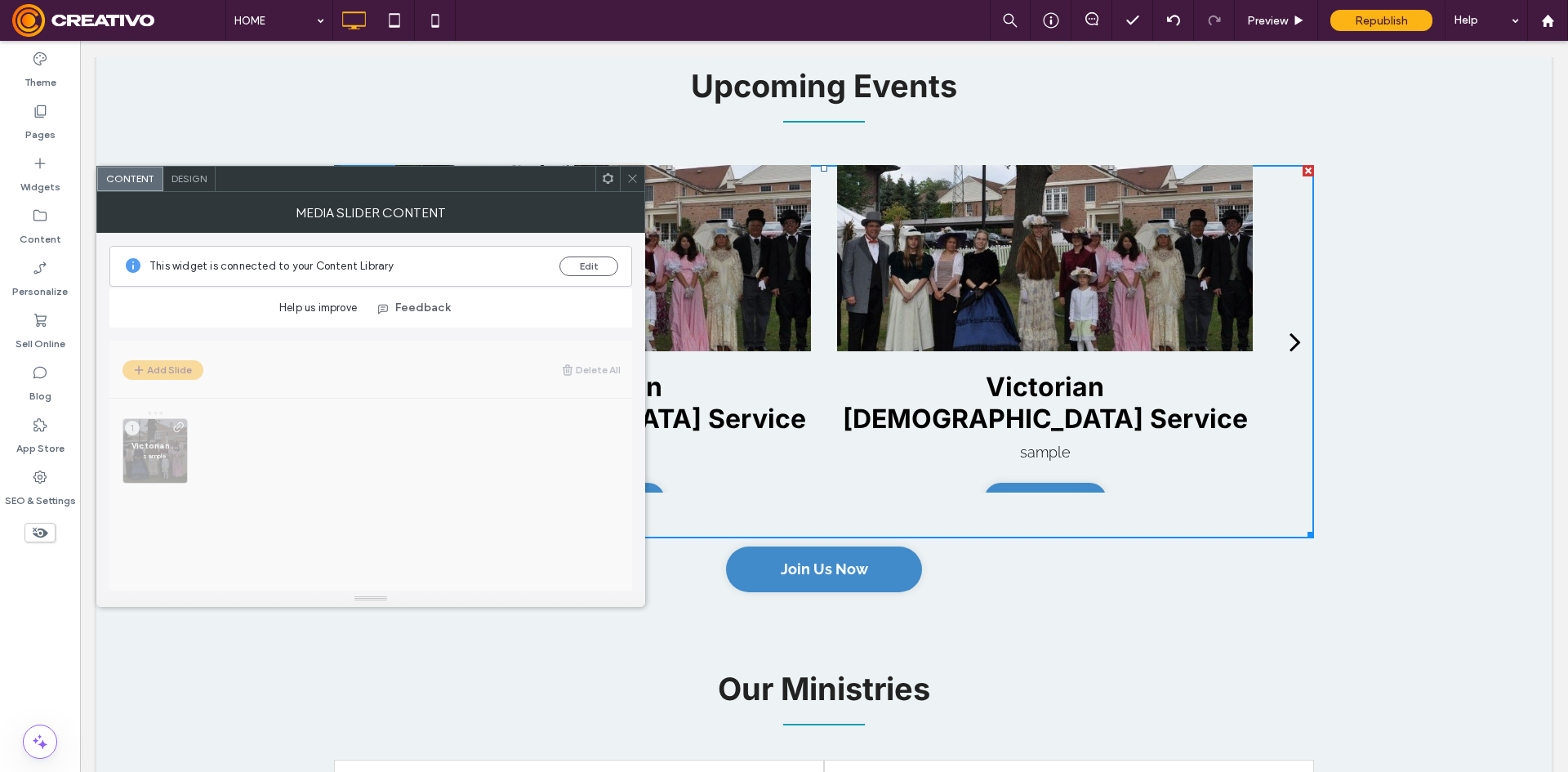
drag, startPoint x: 639, startPoint y: 171, endPoint x: 478, endPoint y: 13, distance: 225.6
click at [639, 171] on div at bounding box center [632, 178] width 24 height 24
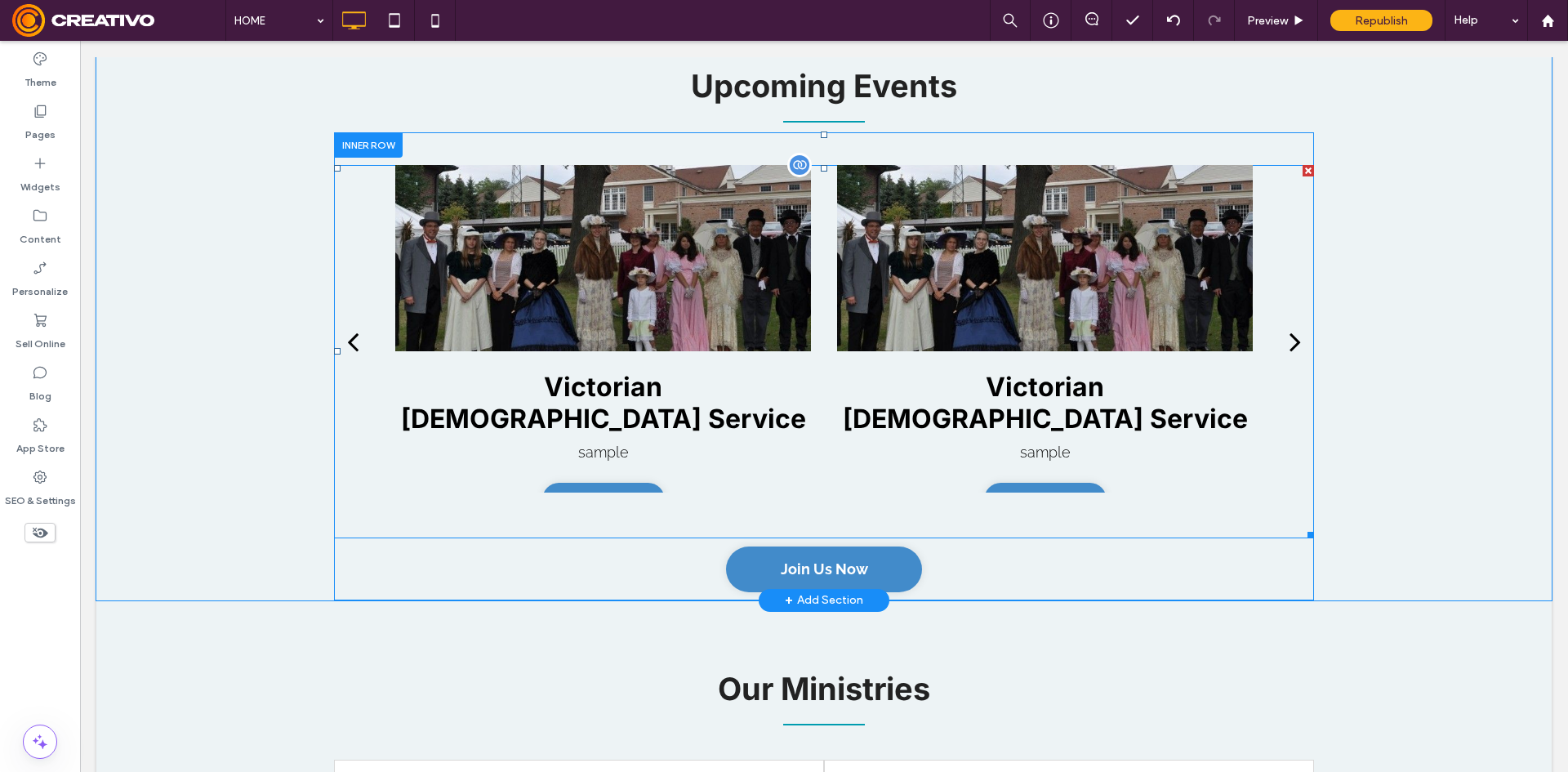
click at [758, 282] on div at bounding box center [603, 258] width 416 height 187
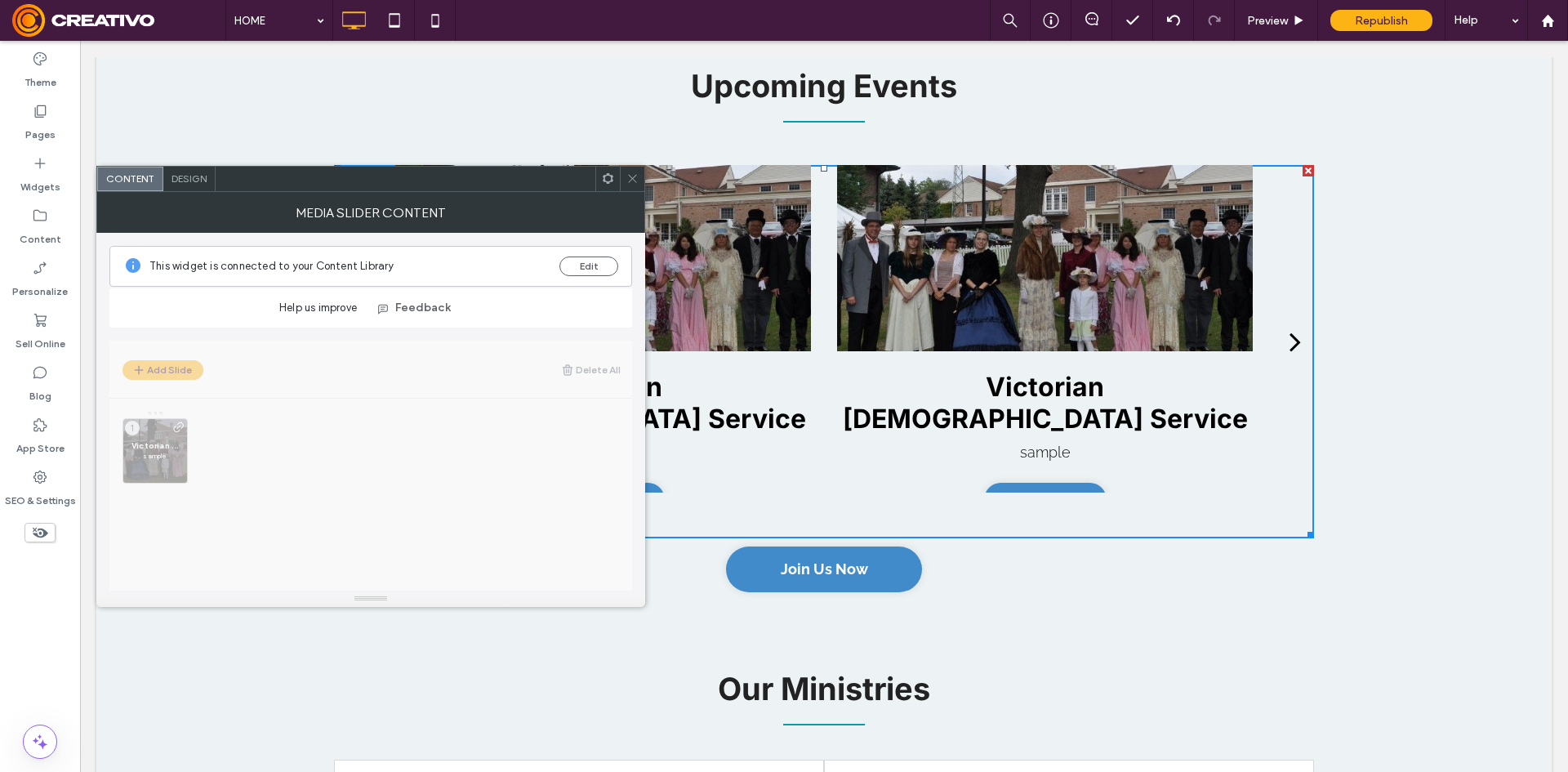
click at [625, 179] on div at bounding box center [632, 178] width 24 height 24
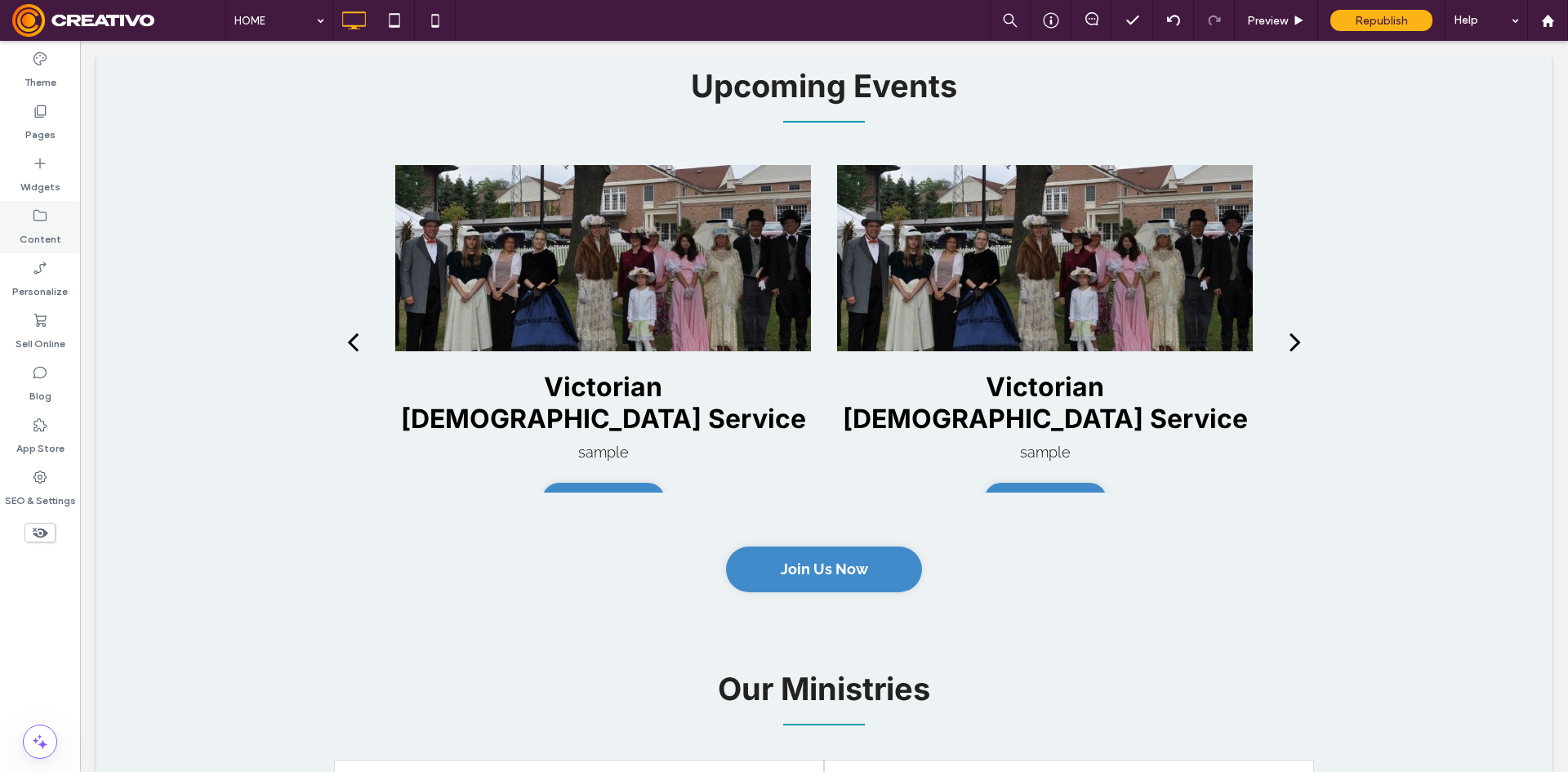
click at [47, 228] on label "Content" at bounding box center [40, 234] width 42 height 23
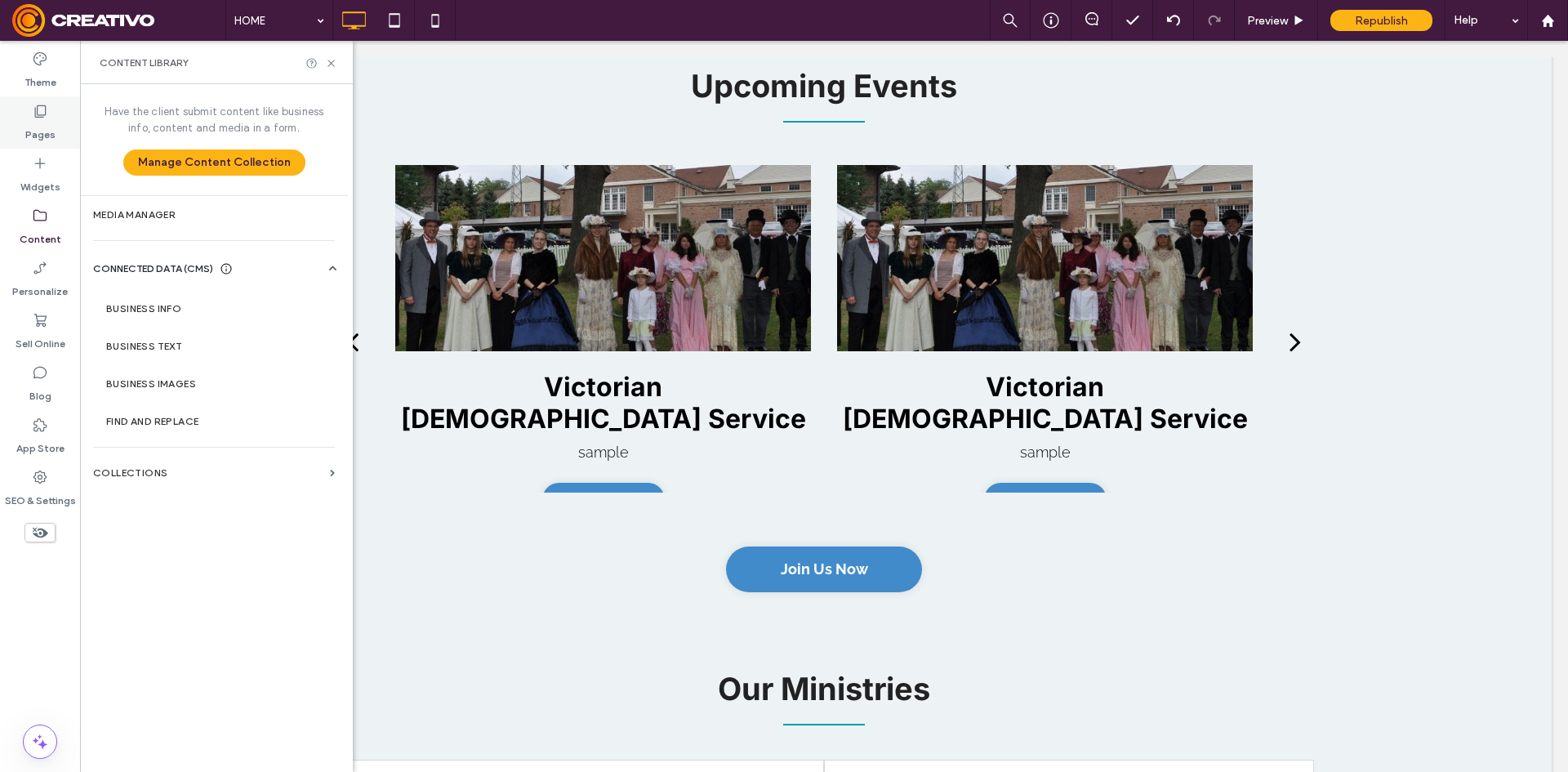
click at [46, 133] on label "Pages" at bounding box center [40, 130] width 30 height 23
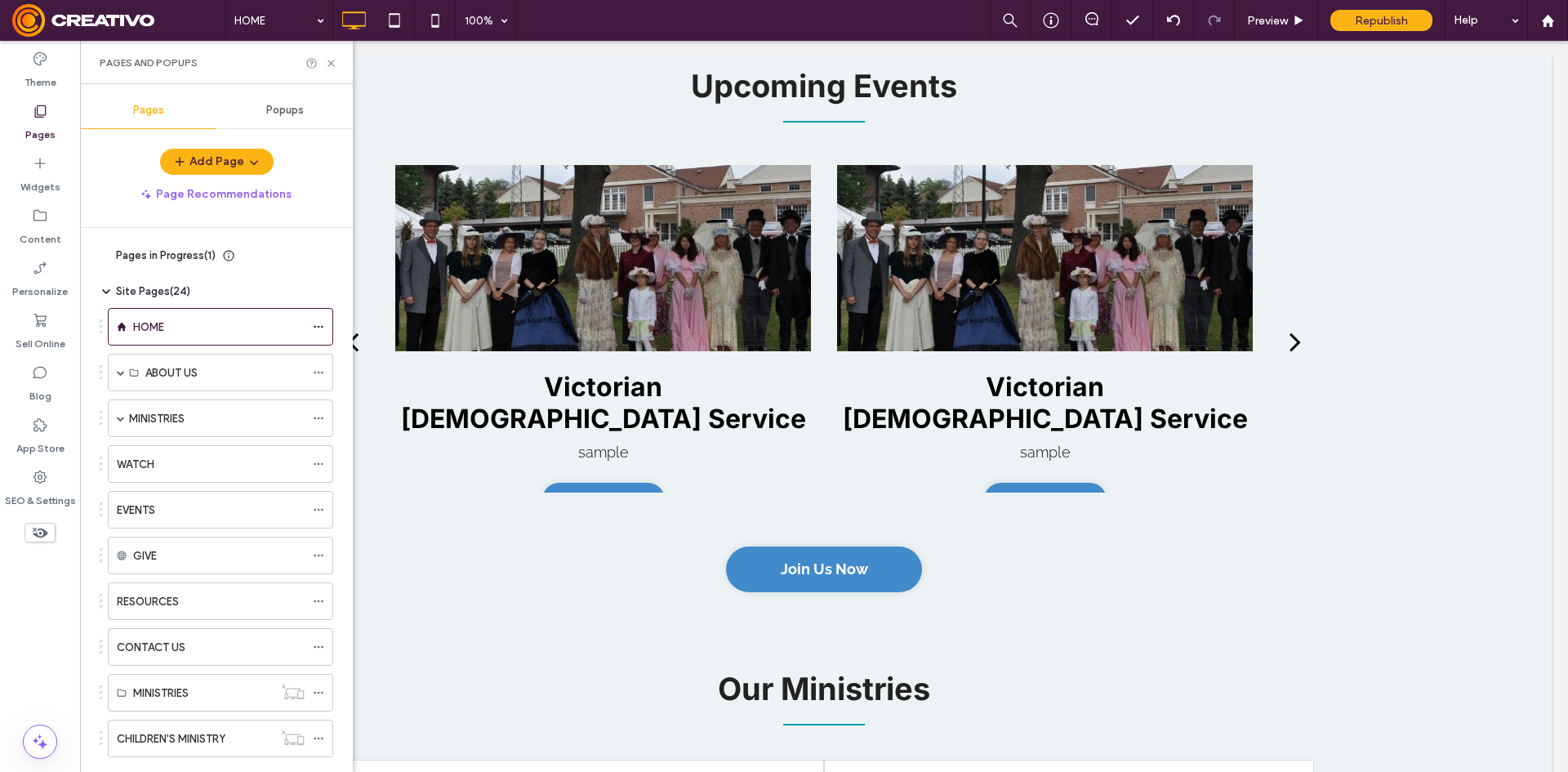
click at [96, 272] on div "Pages in Progress ( 1 ) New Page Site Pages ( 24 ) HOME ABOUT US What To Expect…" at bounding box center [217, 496] width 272 height 536
click at [103, 261] on icon at bounding box center [106, 255] width 13 height 13
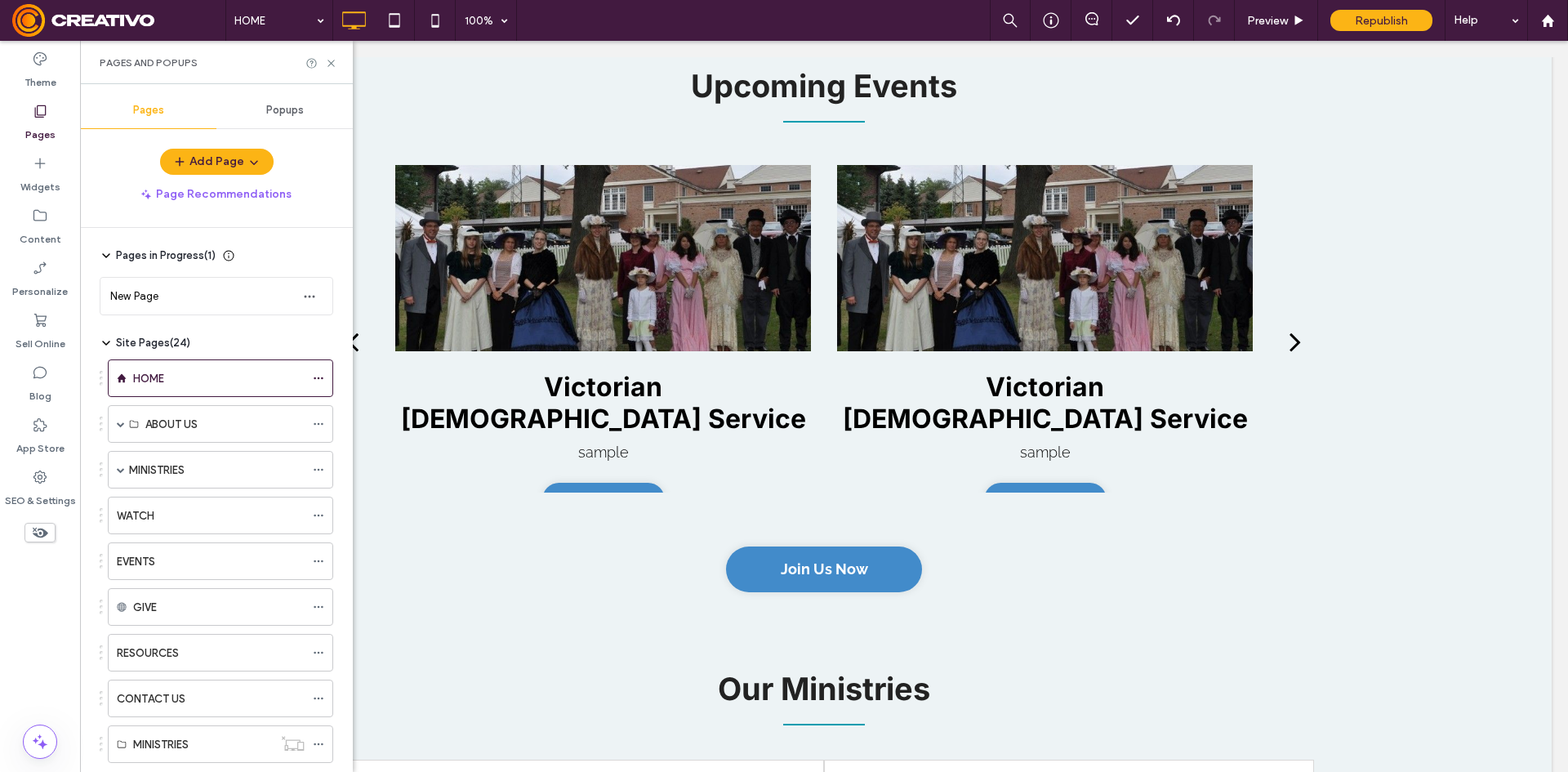
click at [109, 256] on use at bounding box center [106, 255] width 7 height 3
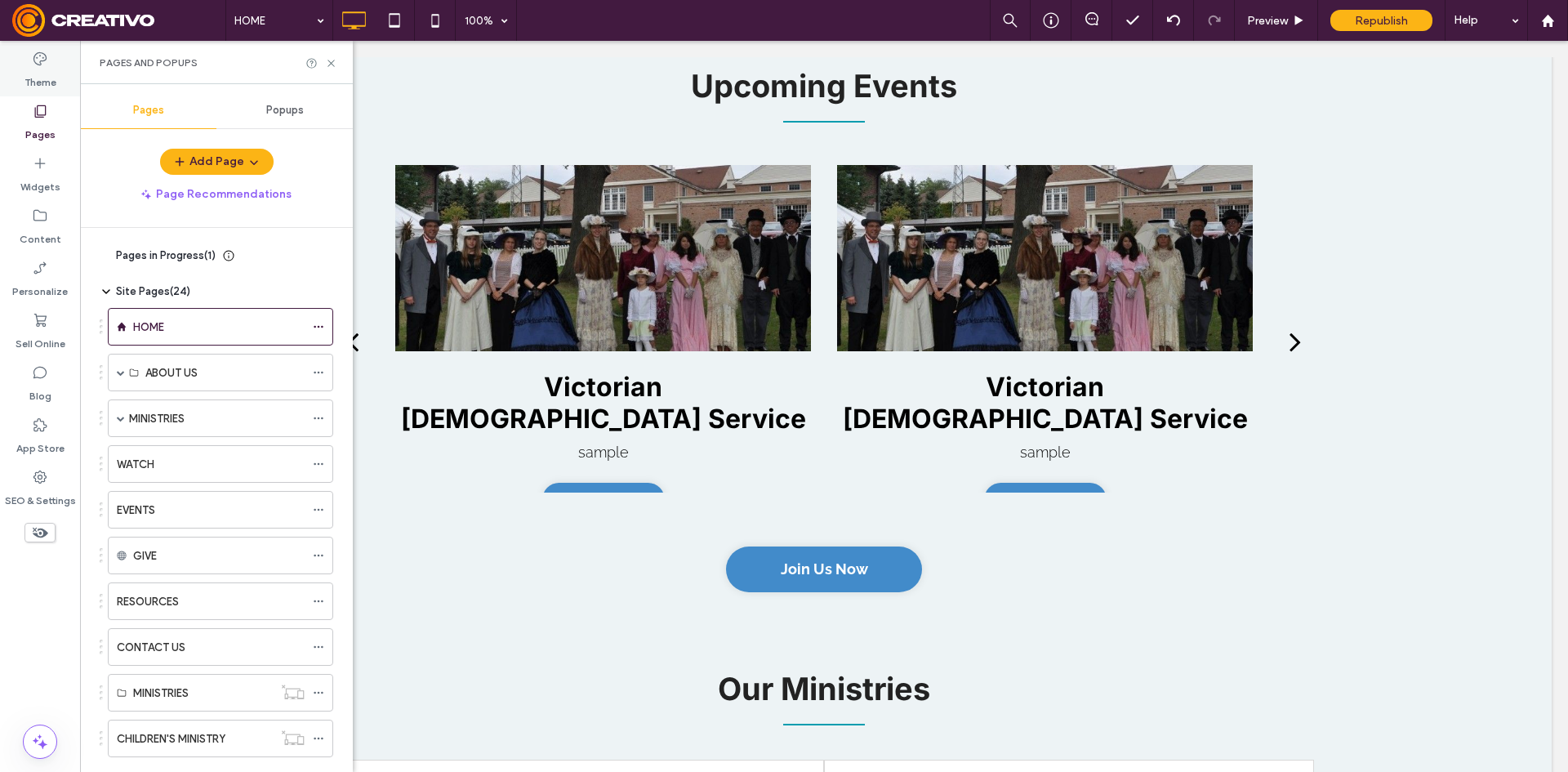
click at [11, 69] on div "Theme" at bounding box center [40, 70] width 80 height 52
click at [28, 70] on label "Theme" at bounding box center [40, 77] width 32 height 23
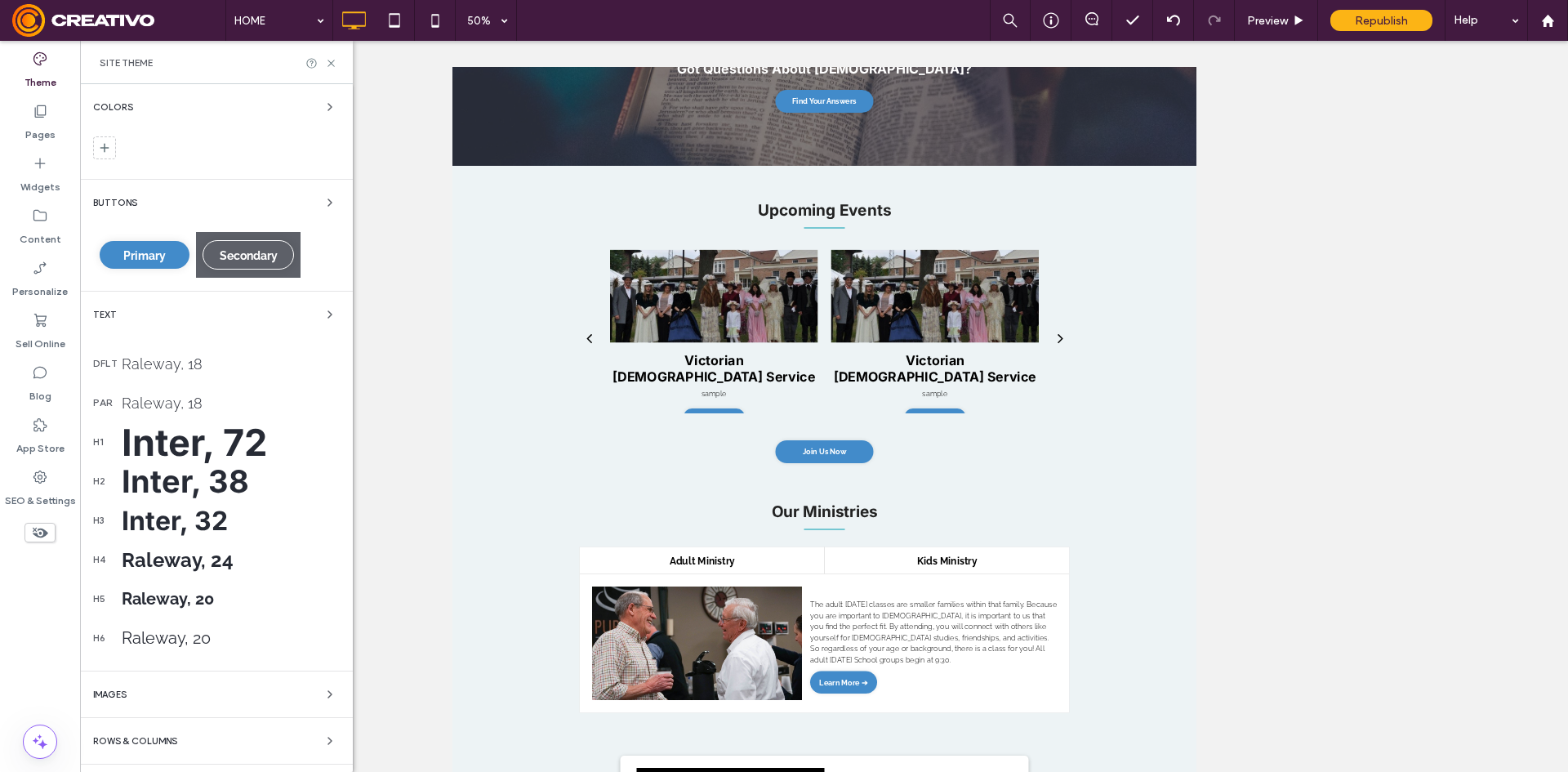
scroll to position [1756, 0]
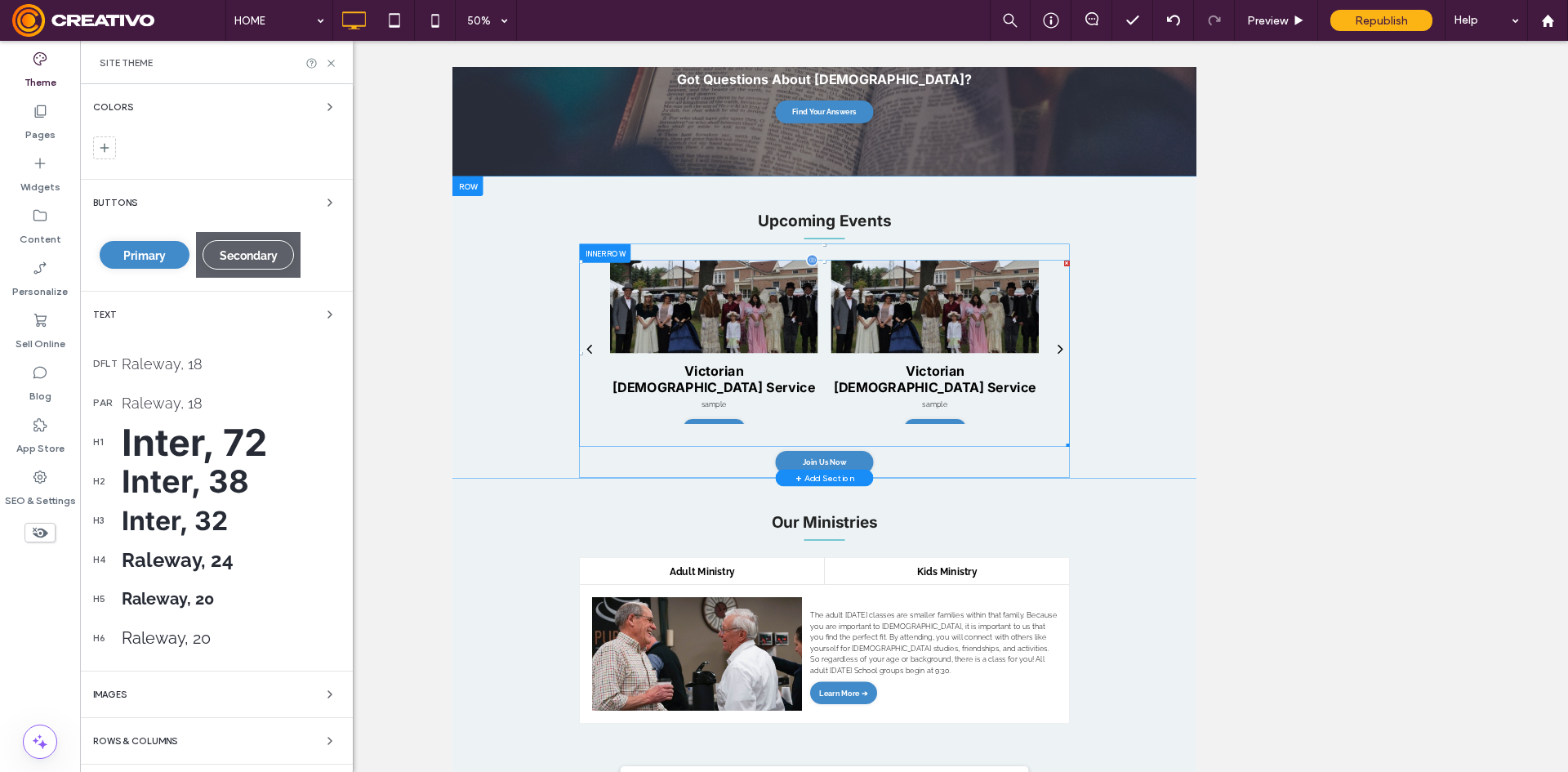
click at [898, 586] on div at bounding box center [975, 547] width 416 height 187
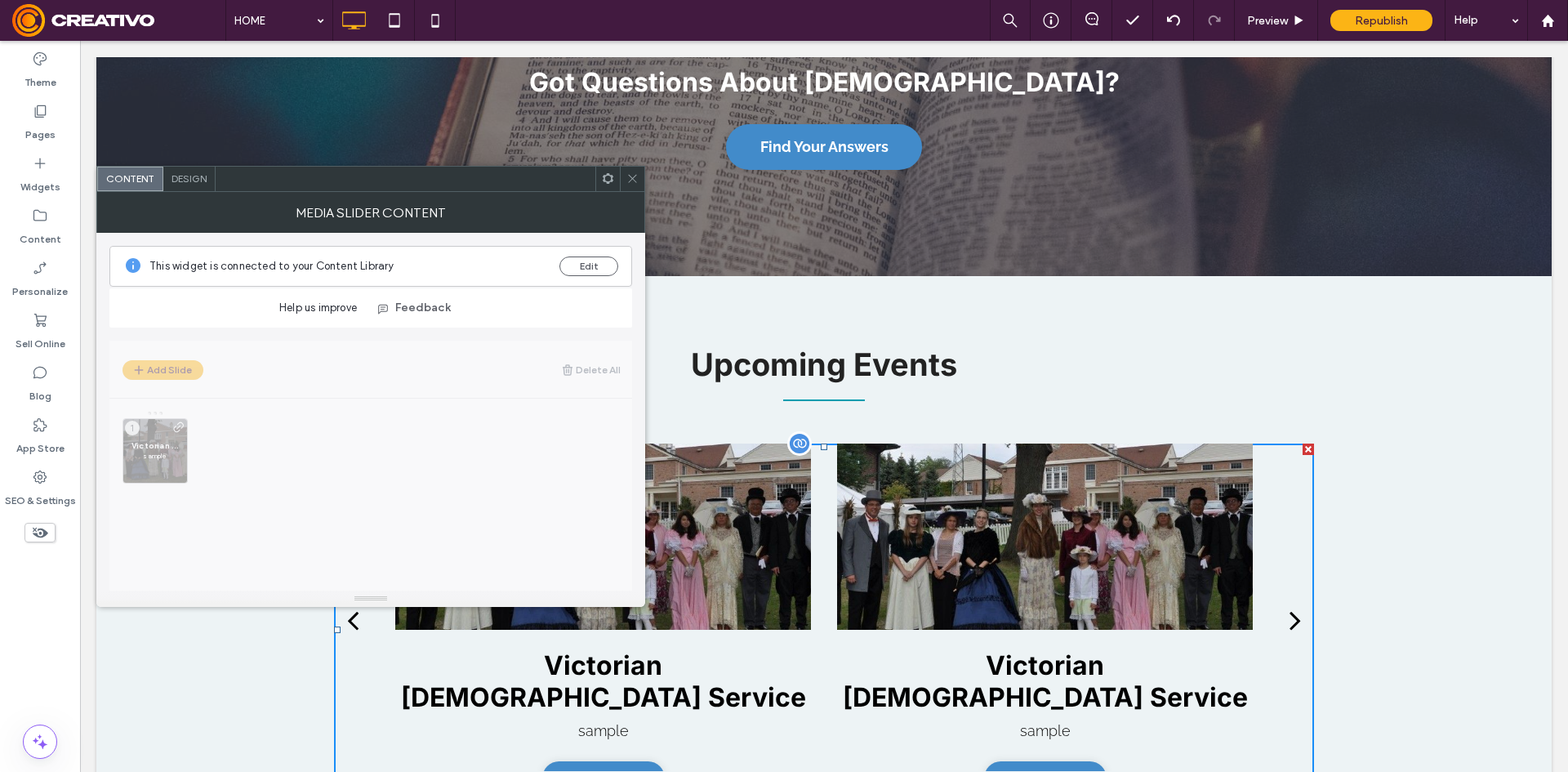
scroll to position [1957, 0]
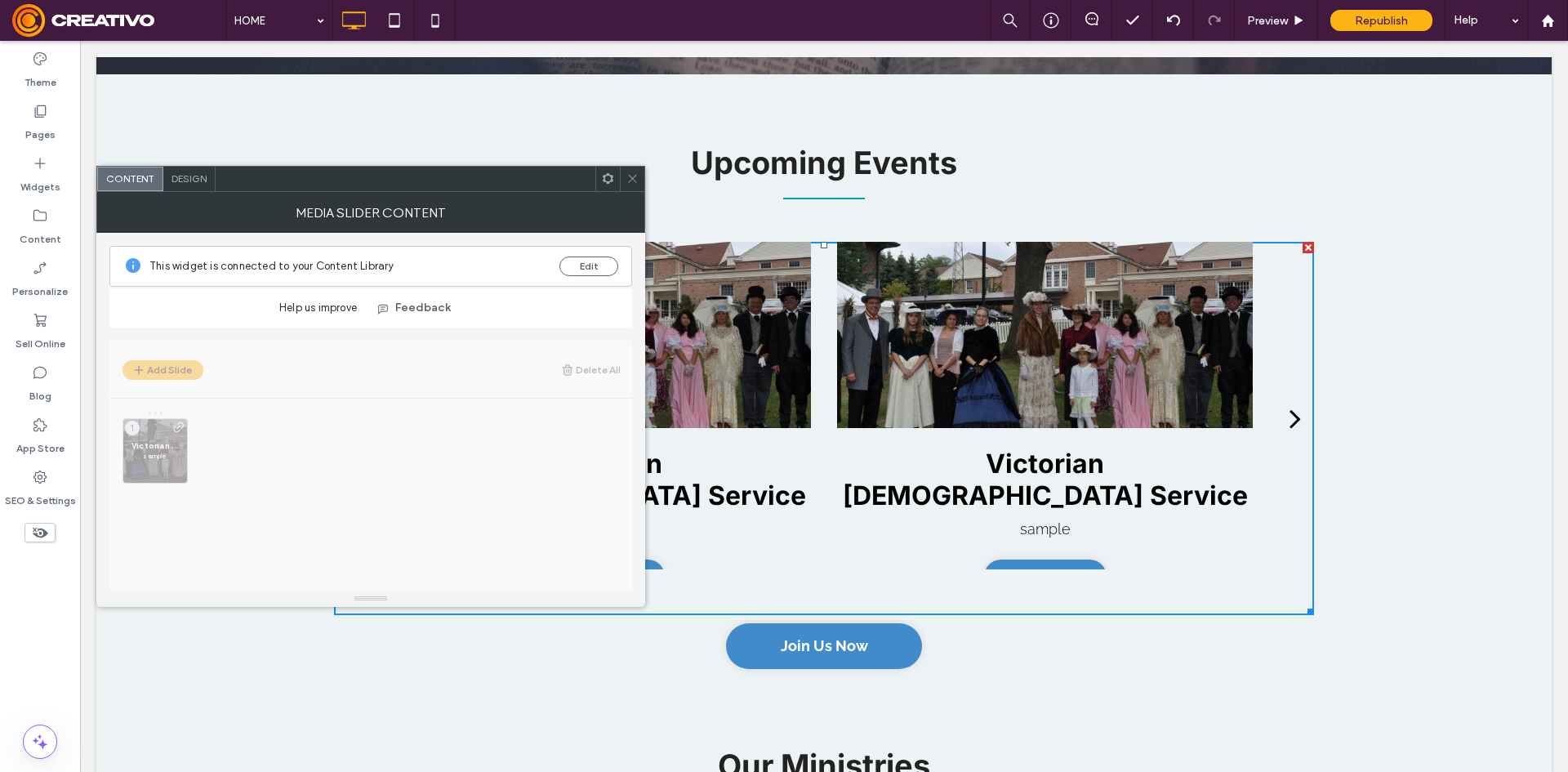
click at [627, 176] on icon at bounding box center [632, 178] width 13 height 13
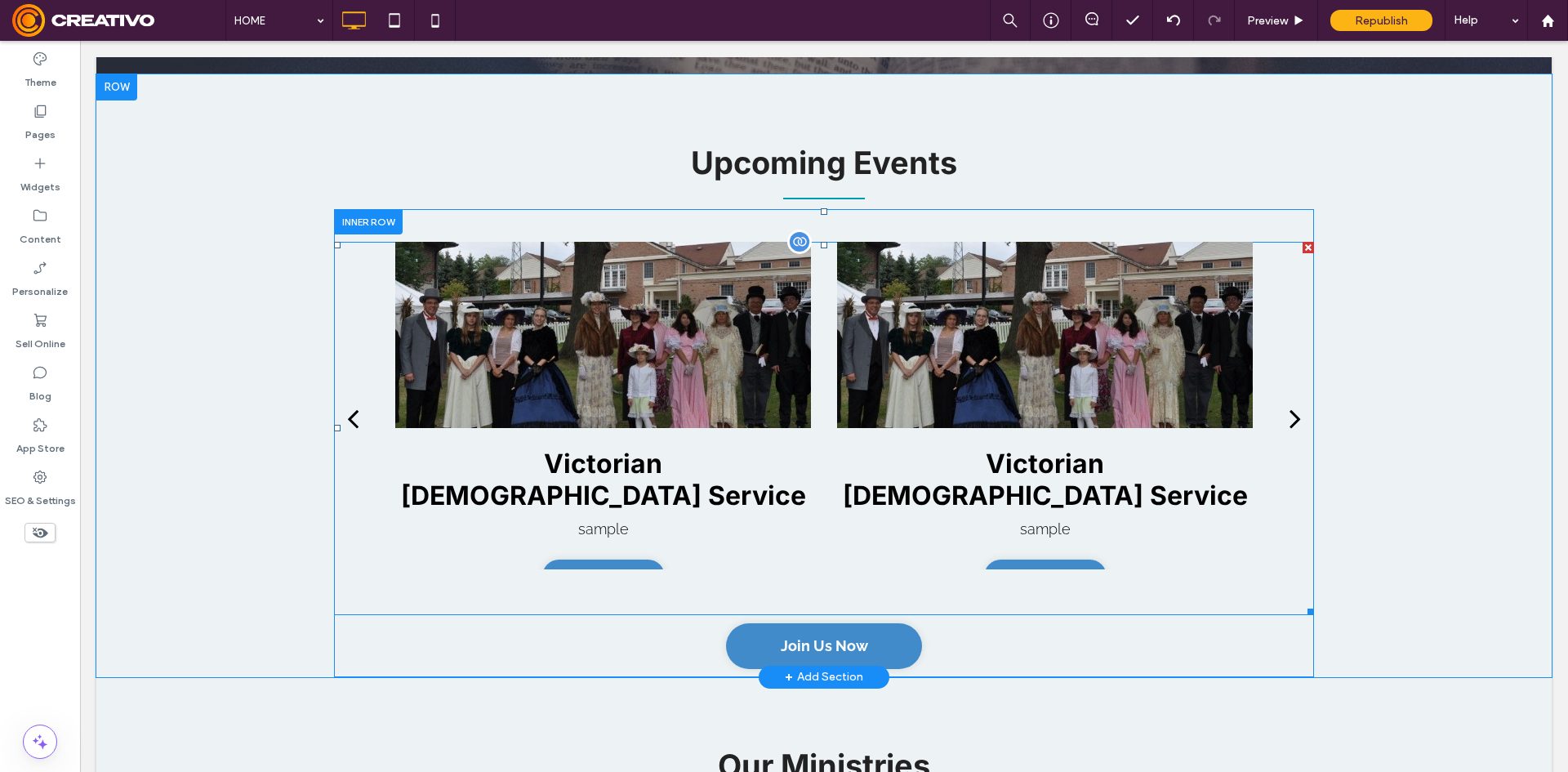
click at [782, 351] on div at bounding box center [603, 335] width 416 height 187
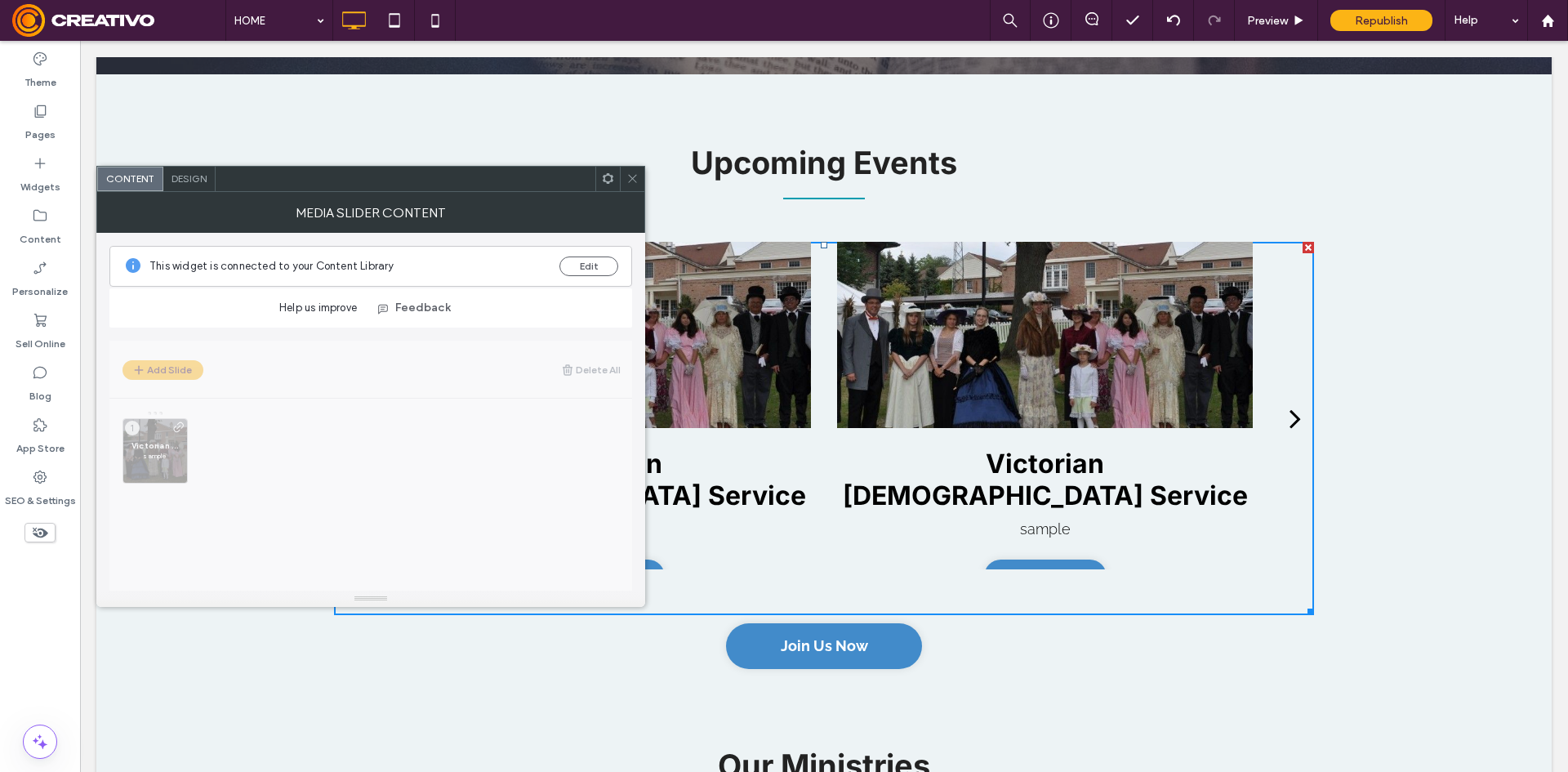
click at [636, 177] on icon at bounding box center [632, 178] width 13 height 13
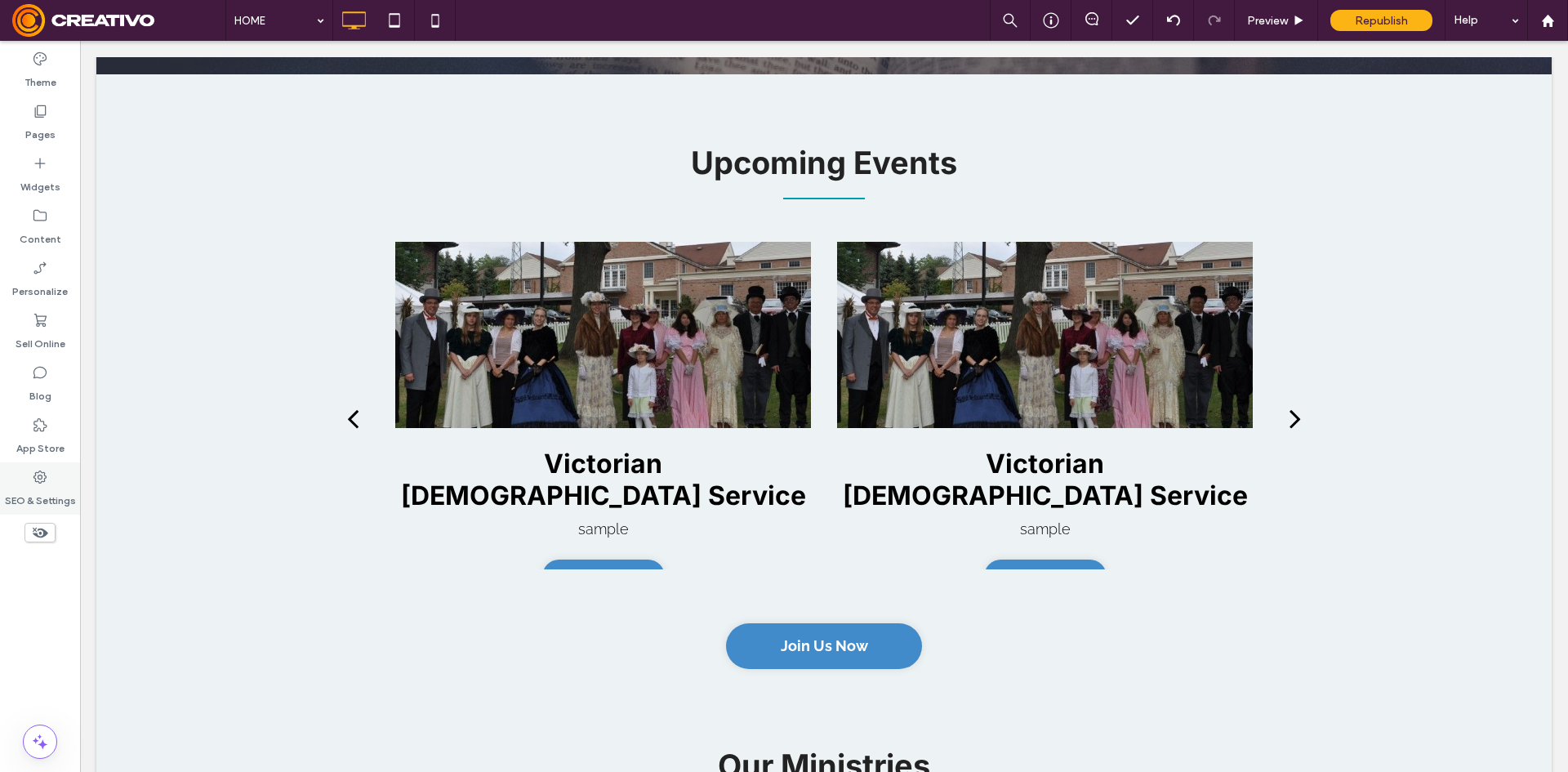
click at [45, 487] on div "SEO & Settings" at bounding box center [40, 488] width 80 height 52
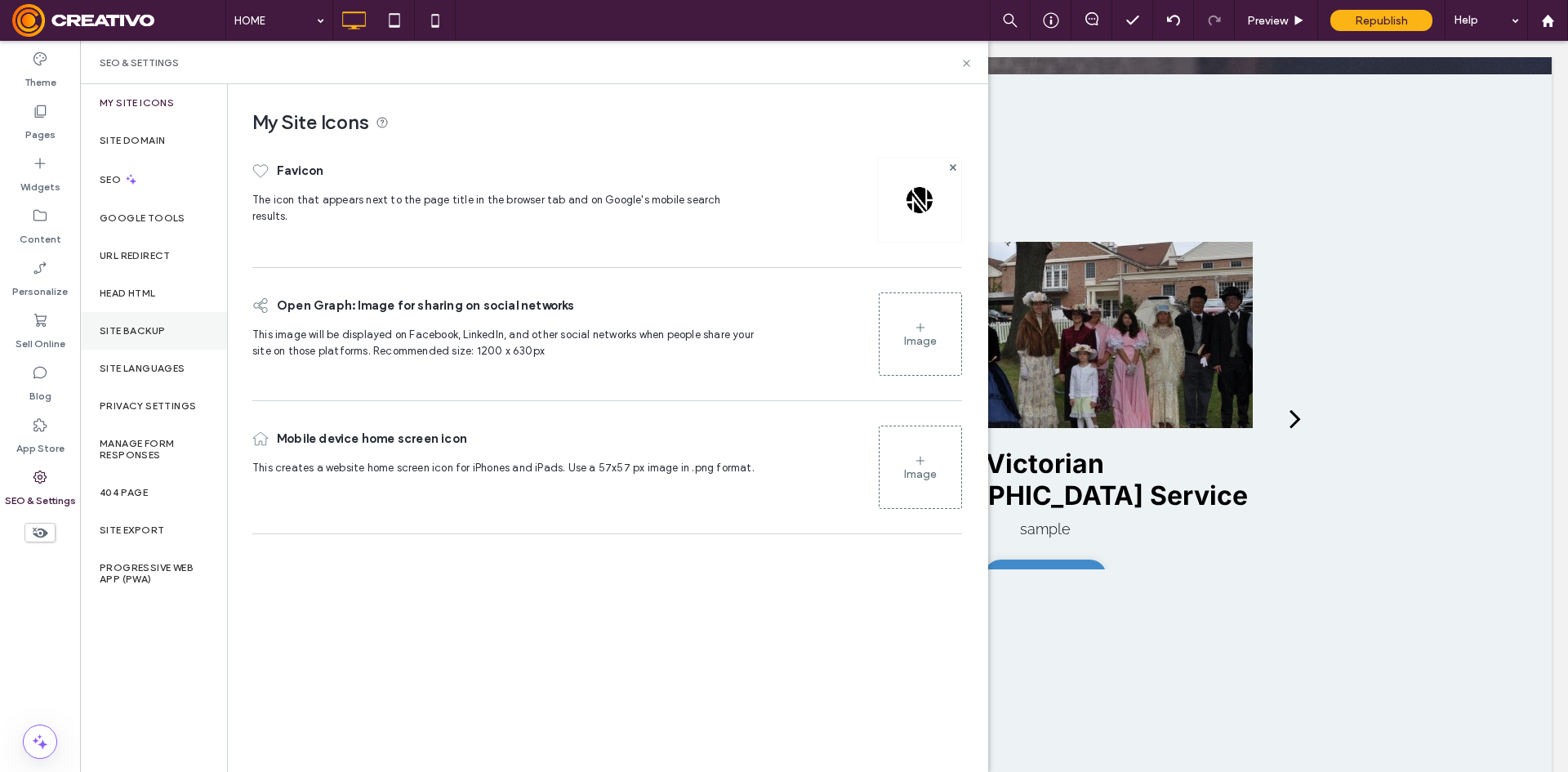
click at [184, 314] on div "Site Backup" at bounding box center [154, 330] width 147 height 37
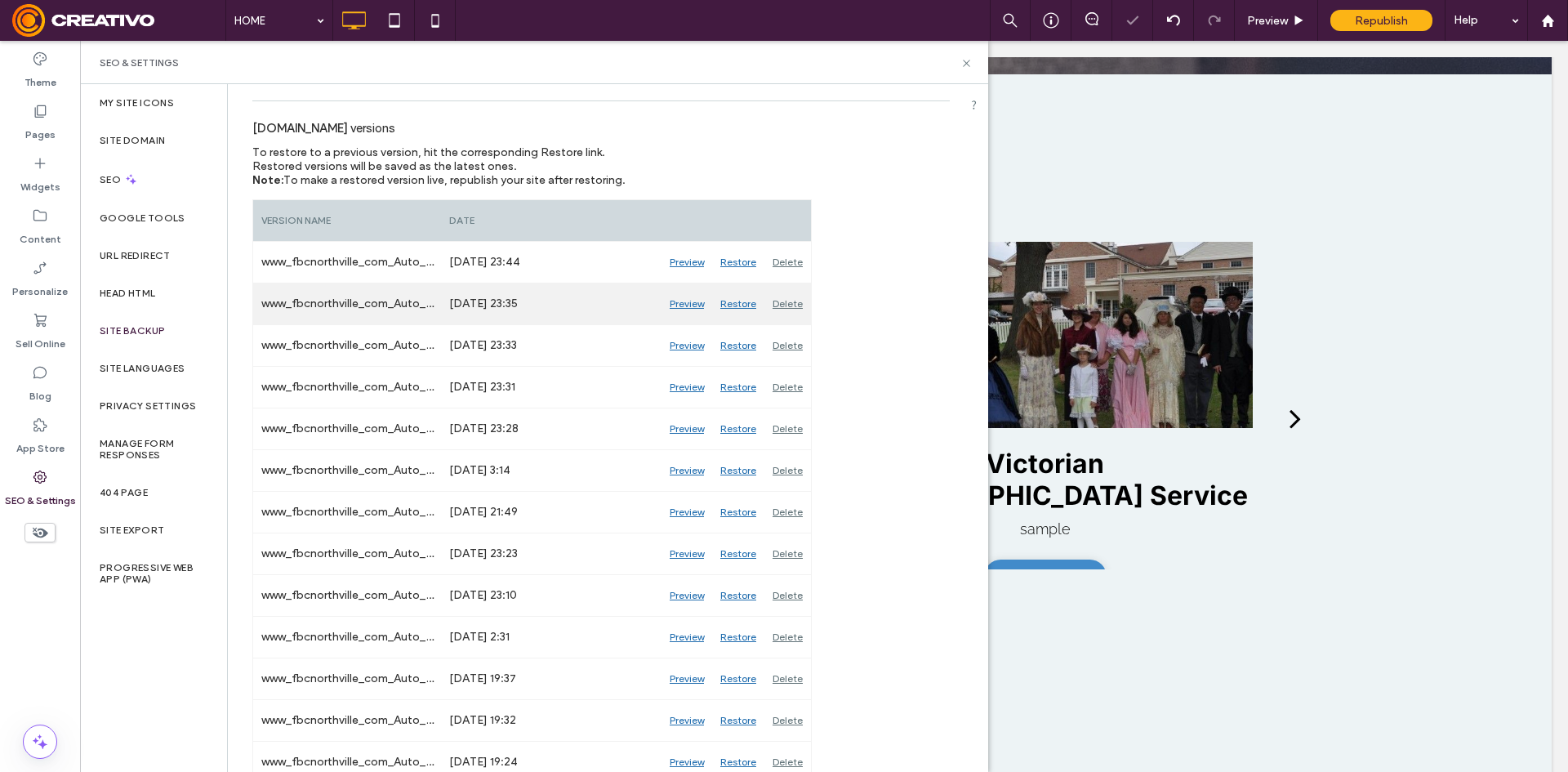
scroll to position [164, 0]
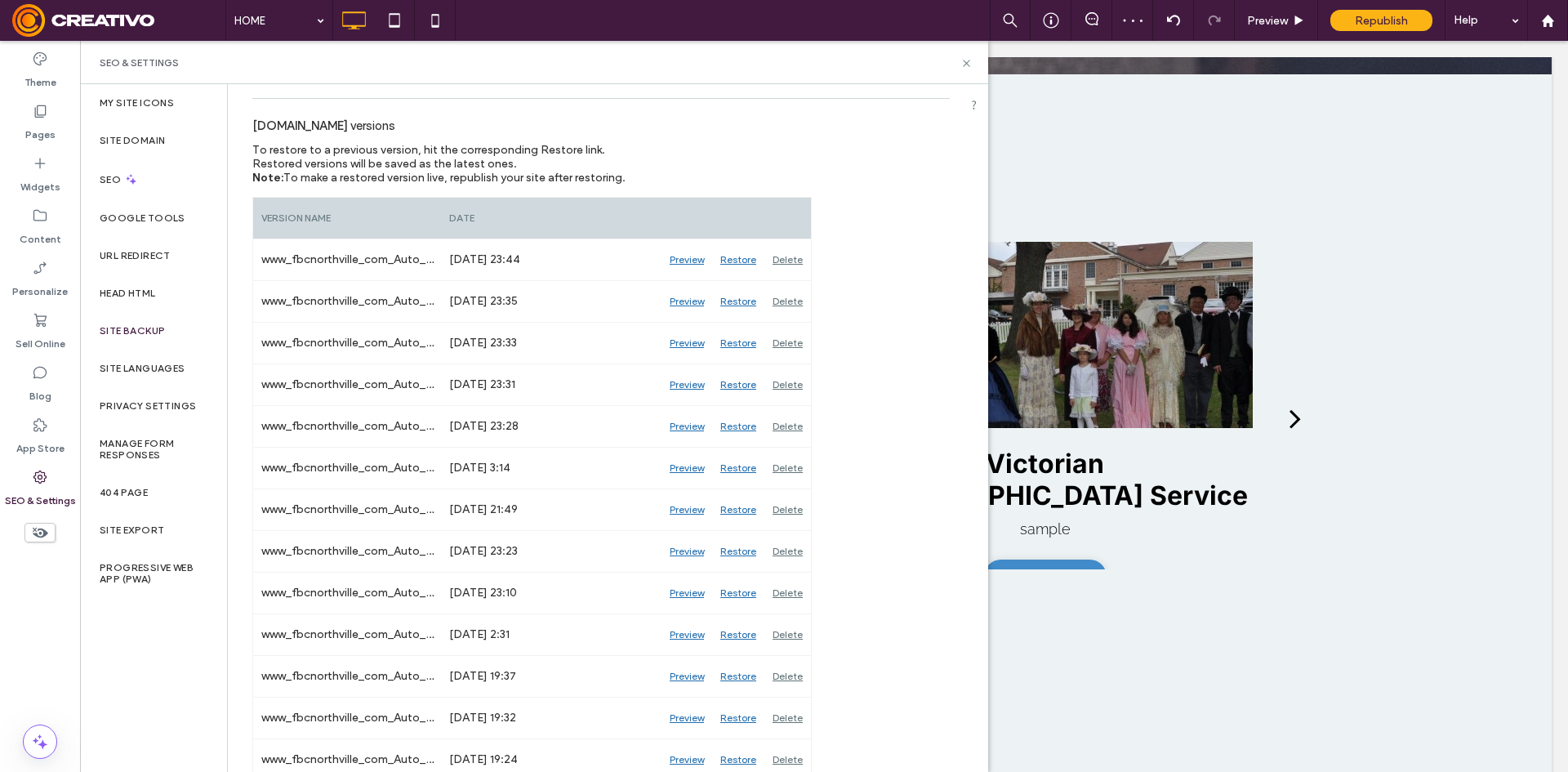
click at [963, 70] on div "SEO & Settings" at bounding box center [534, 63] width 908 height 43
click at [968, 61] on use at bounding box center [966, 63] width 7 height 7
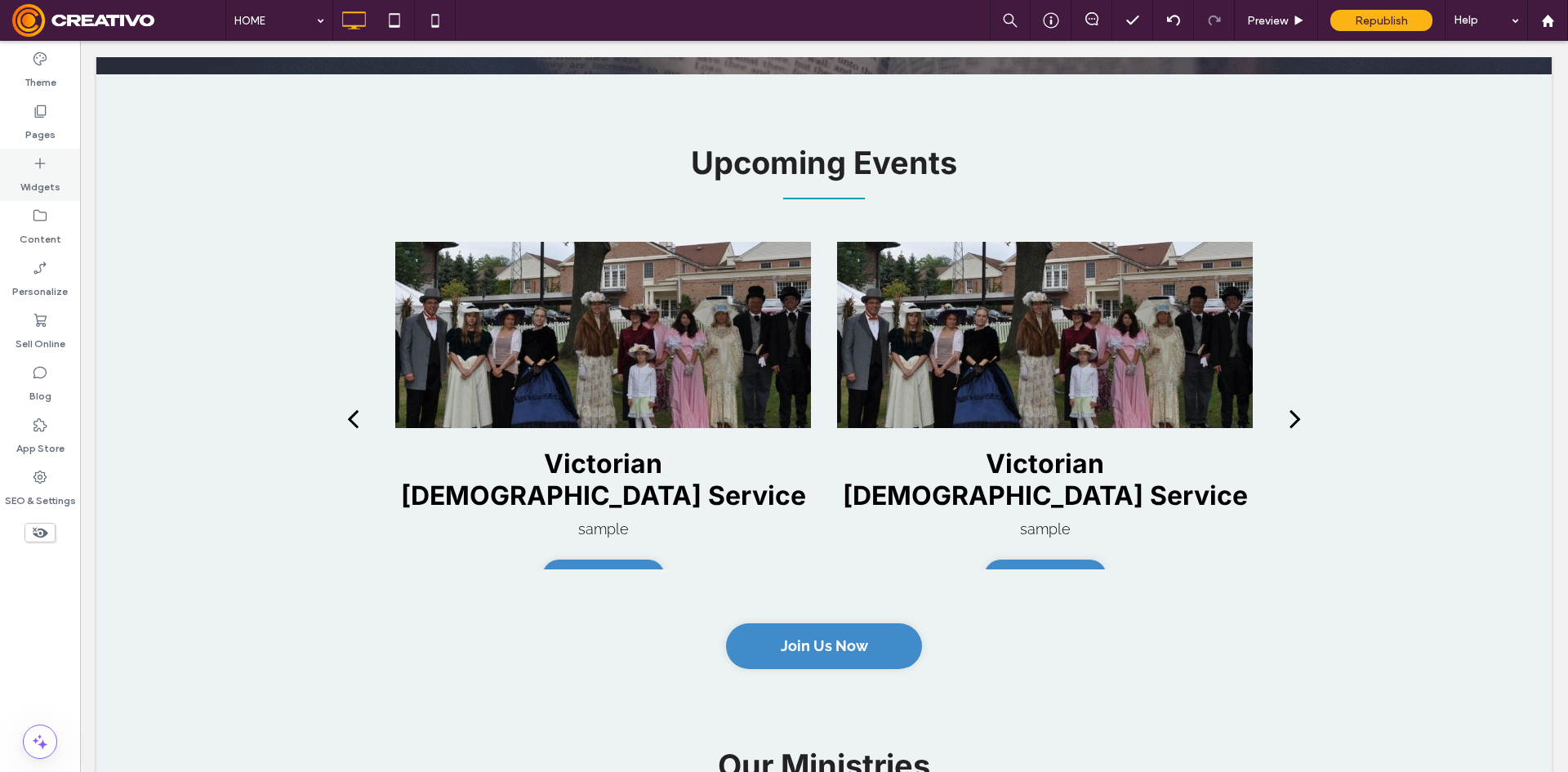
click at [35, 189] on label "Widgets" at bounding box center [40, 182] width 40 height 23
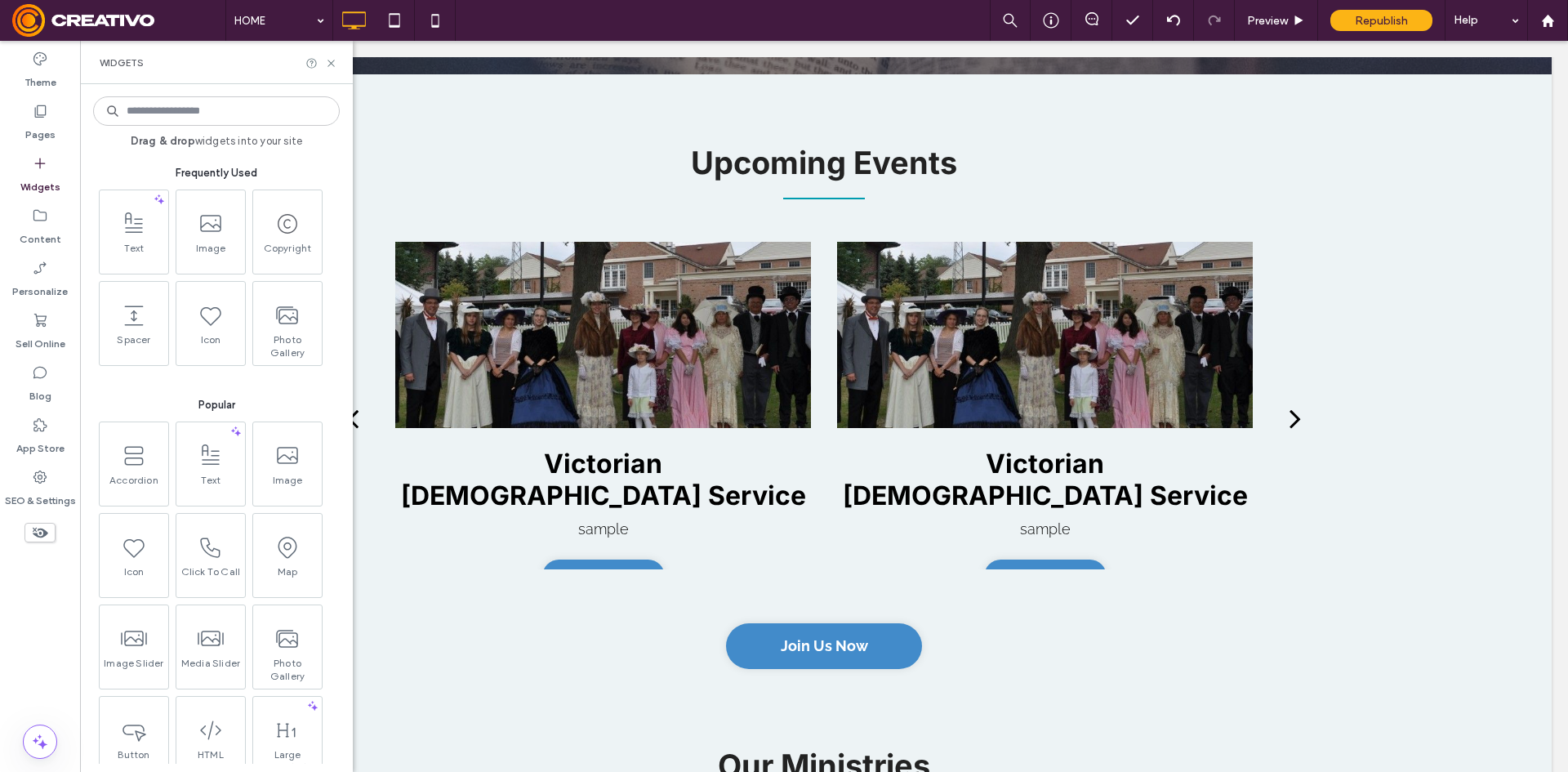
click at [219, 116] on input at bounding box center [217, 111] width 247 height 29
type input "*****"
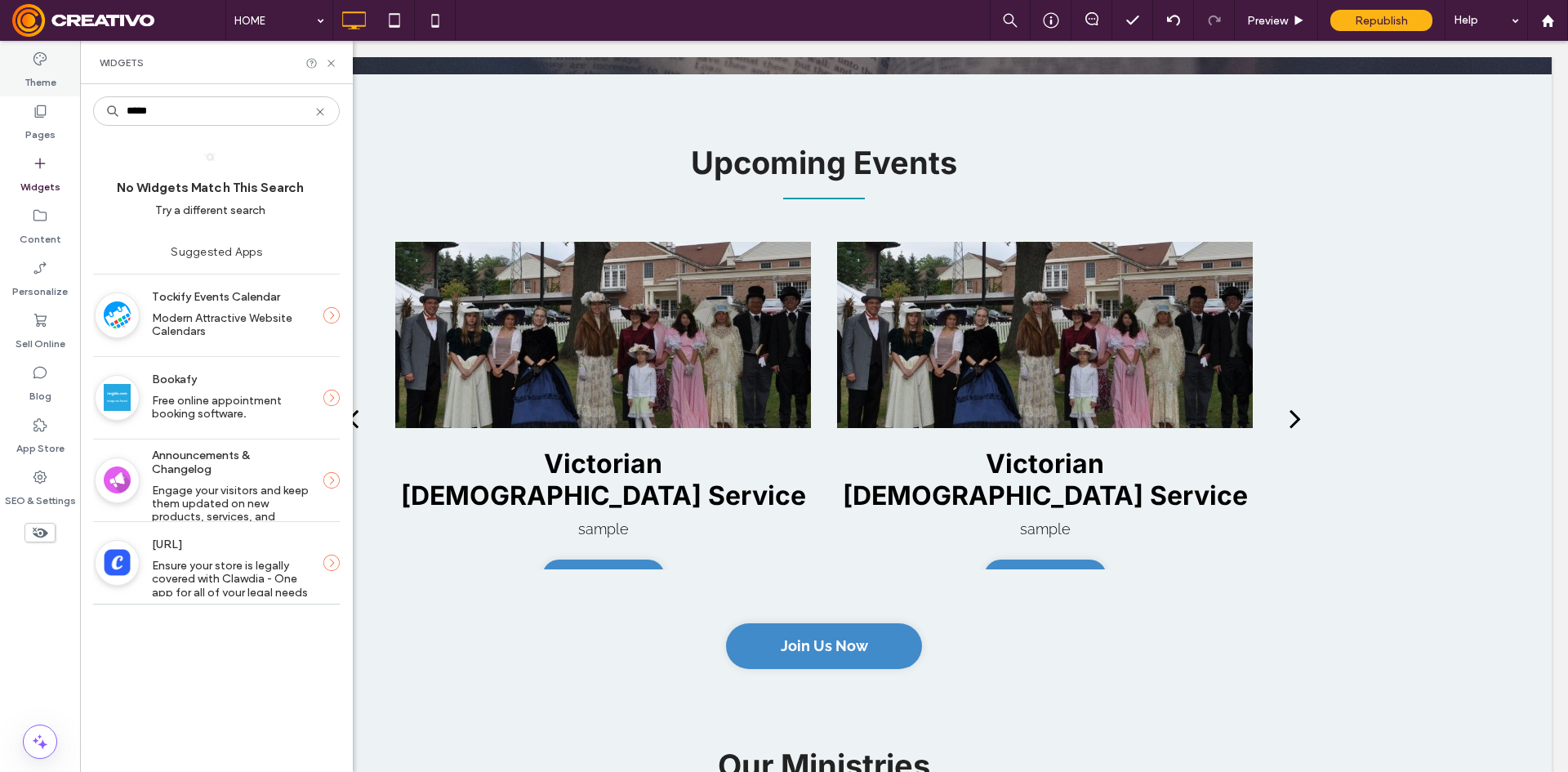
drag, startPoint x: 219, startPoint y: 106, endPoint x: 23, endPoint y: 89, distance: 196.7
click at [47, 91] on div "Theme Pages Widgets Content Personalize Sell Online Blog App Store SEO & Settin…" at bounding box center [40, 407] width 80 height 731
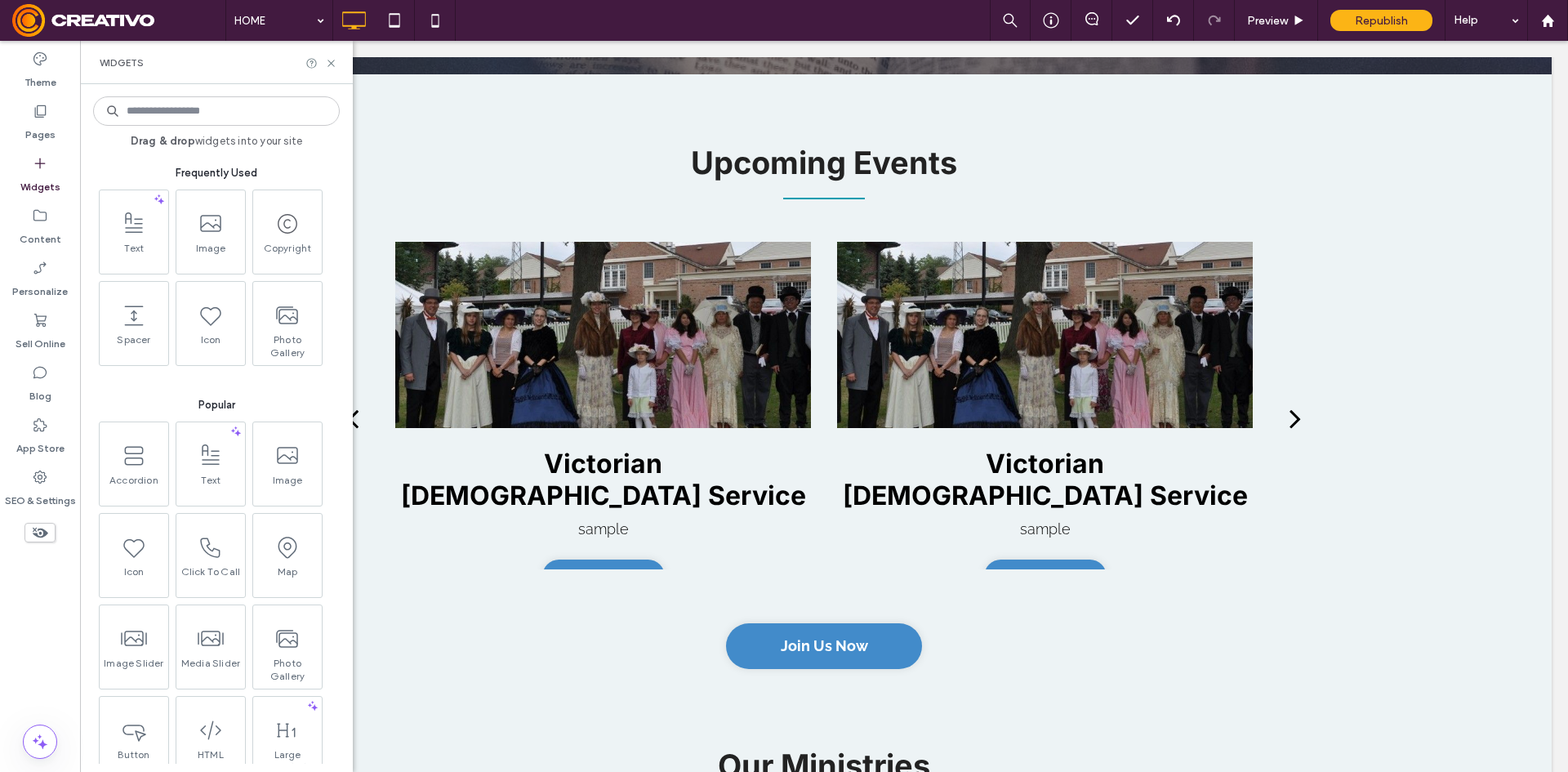
click at [189, 109] on input at bounding box center [217, 111] width 247 height 29
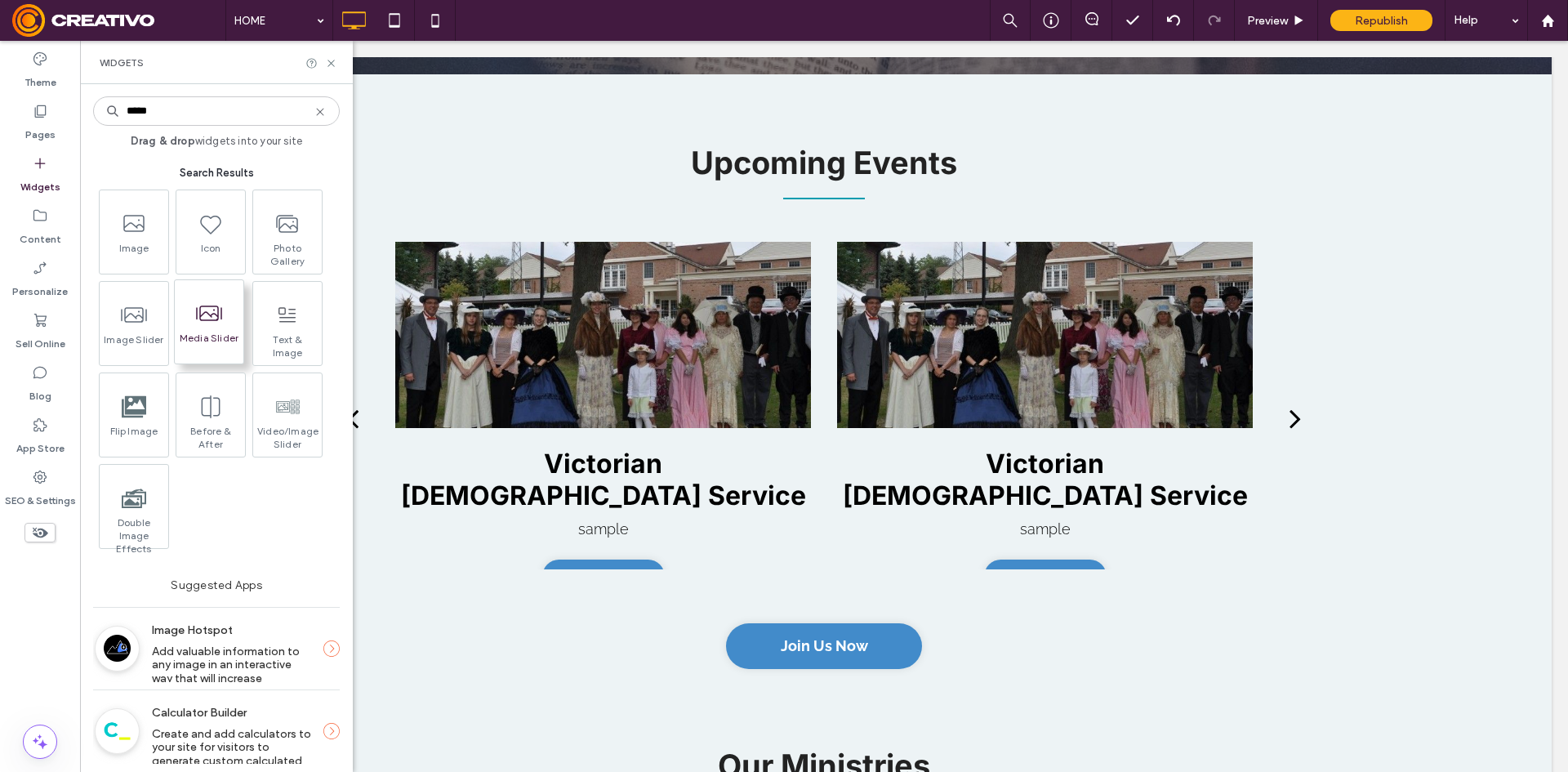
type input "*****"
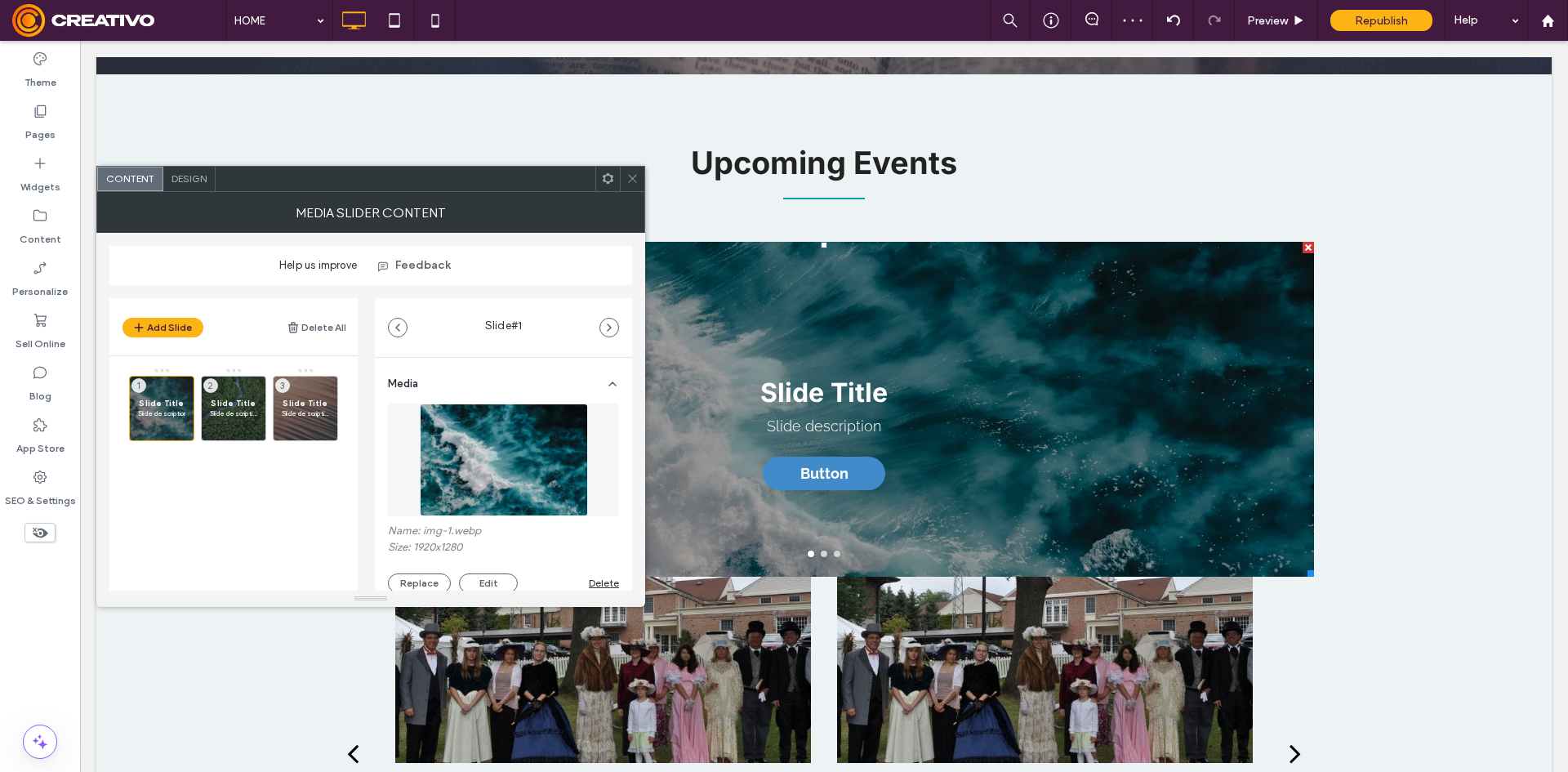
drag, startPoint x: 630, startPoint y: 175, endPoint x: 517, endPoint y: 375, distance: 229.7
click at [630, 177] on icon at bounding box center [632, 178] width 13 height 13
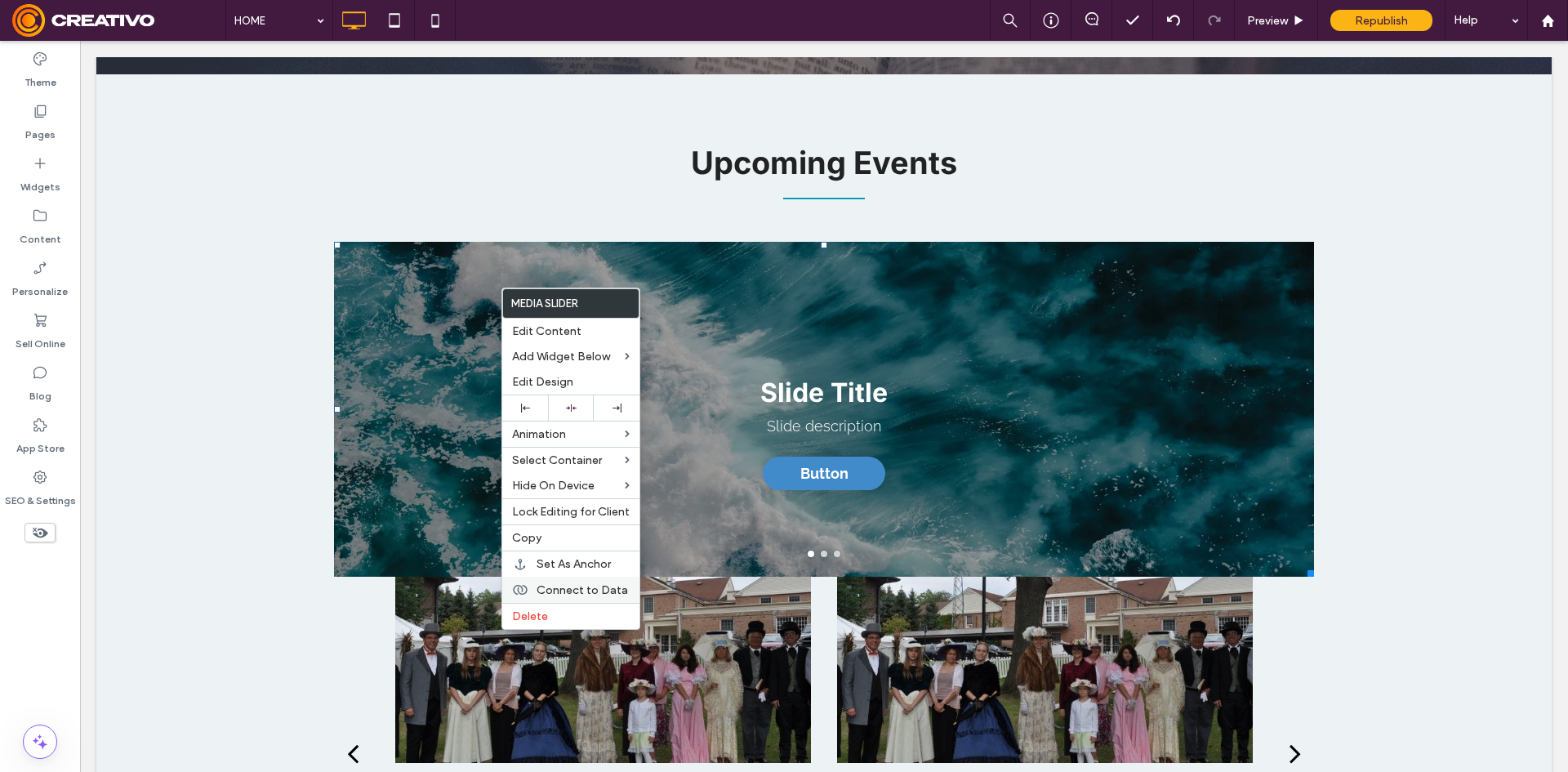
click at [611, 589] on span "Connect to Data" at bounding box center [582, 590] width 91 height 14
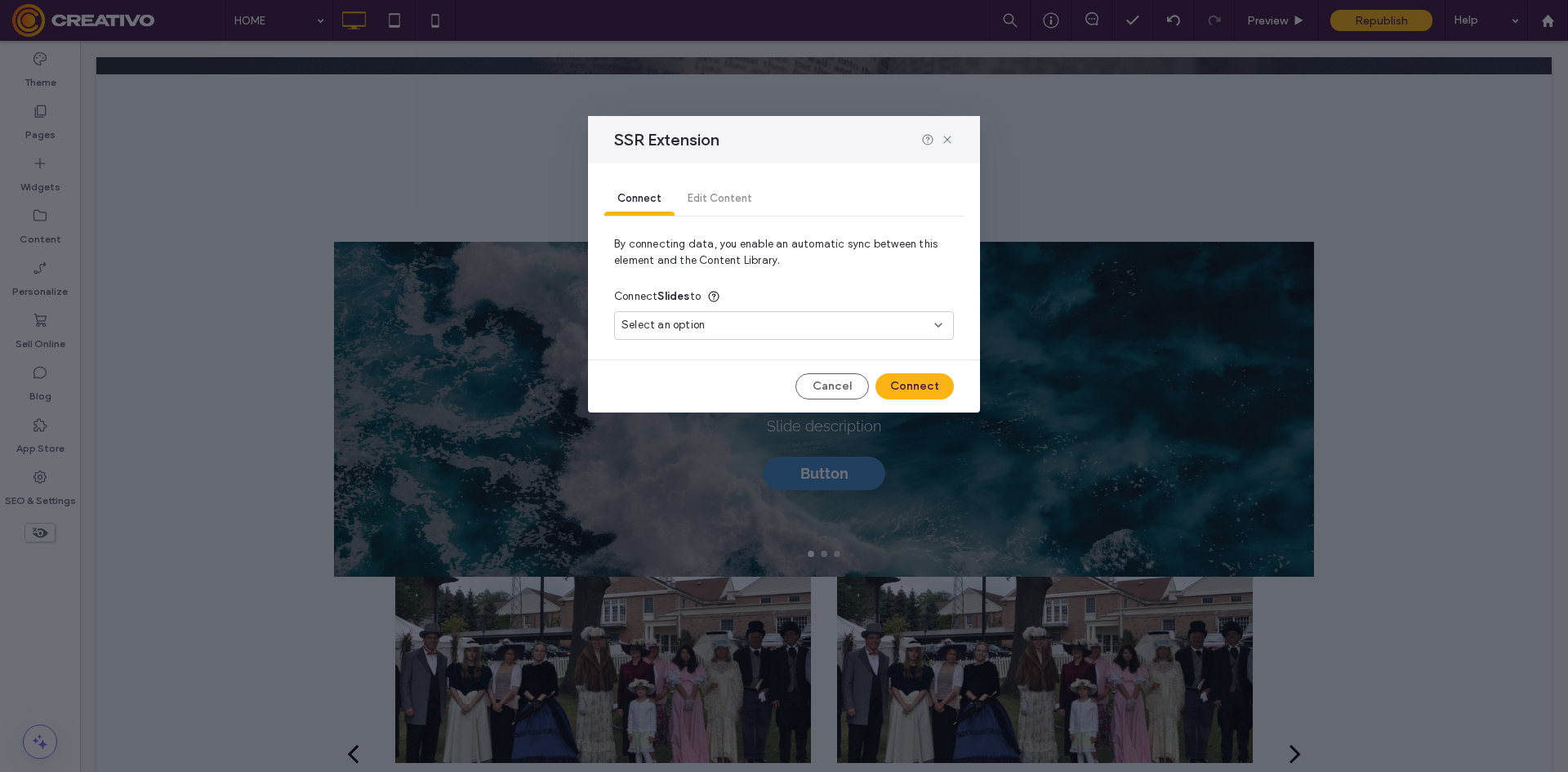
click at [735, 321] on div "Select an option" at bounding box center [774, 324] width 306 height 17
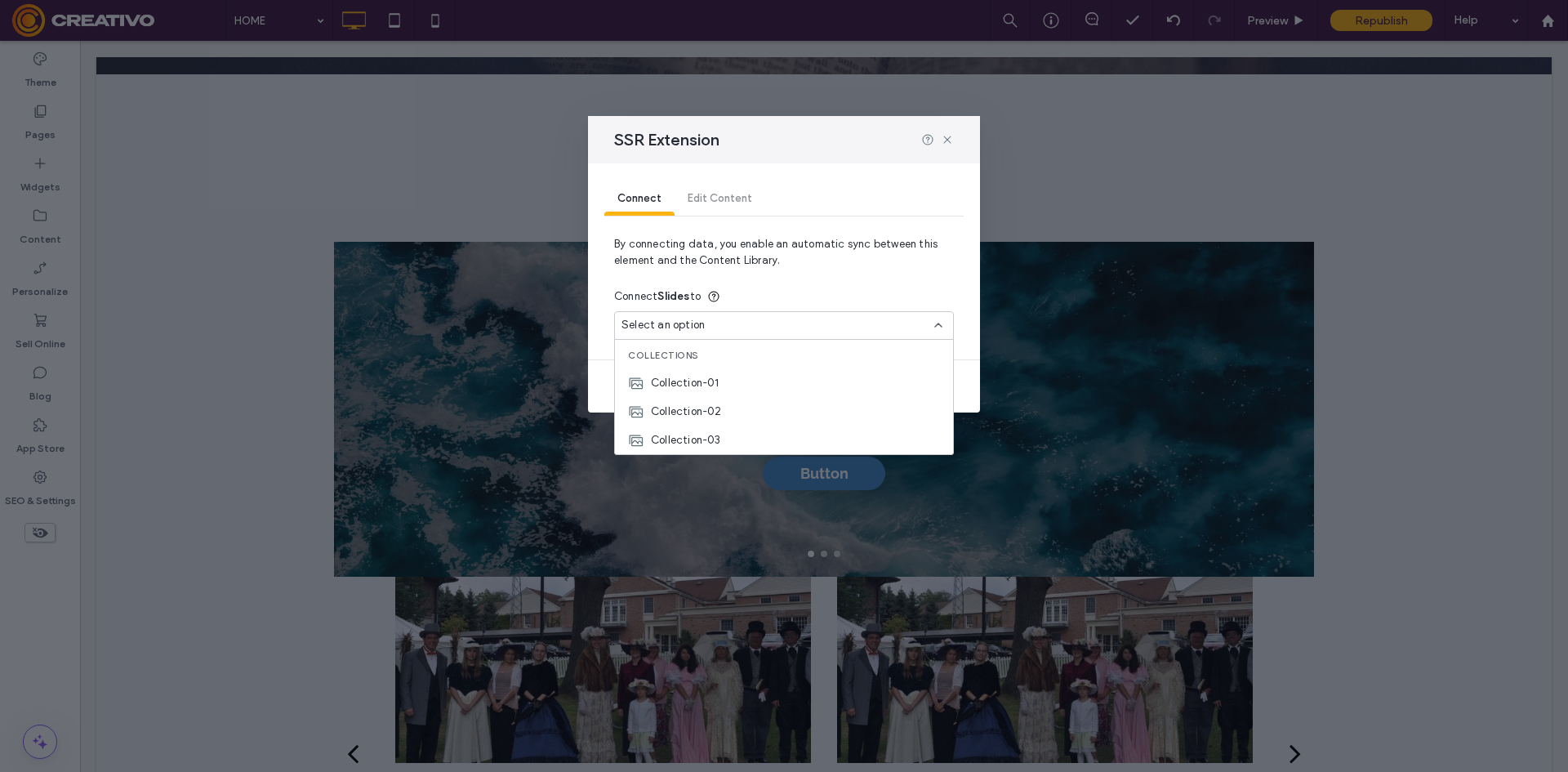
drag, startPoint x: 735, startPoint y: 321, endPoint x: 729, endPoint y: 287, distance: 34.5
click at [736, 321] on div "Select an option" at bounding box center [774, 324] width 306 height 17
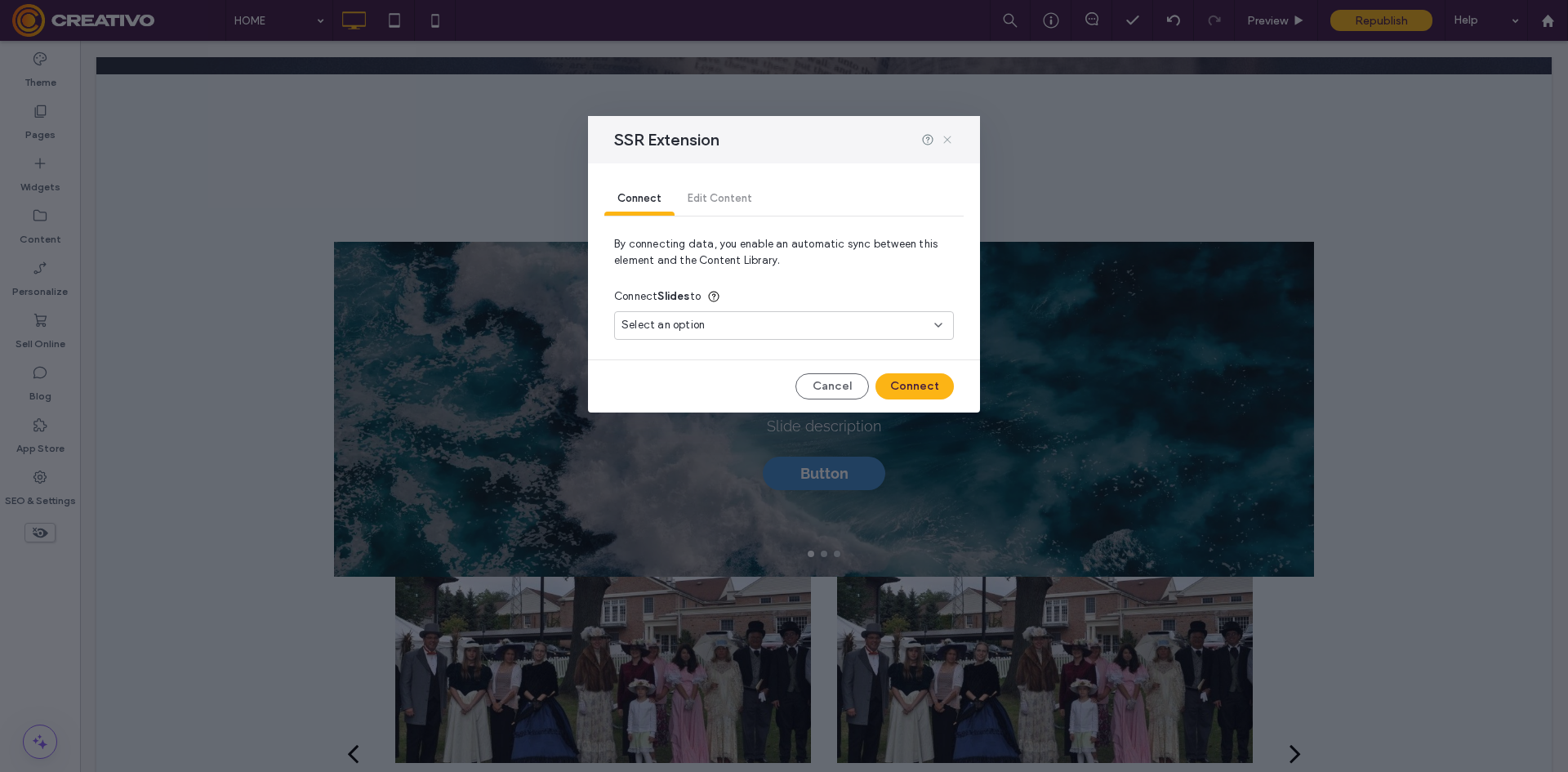
click at [950, 136] on icon at bounding box center [947, 139] width 13 height 13
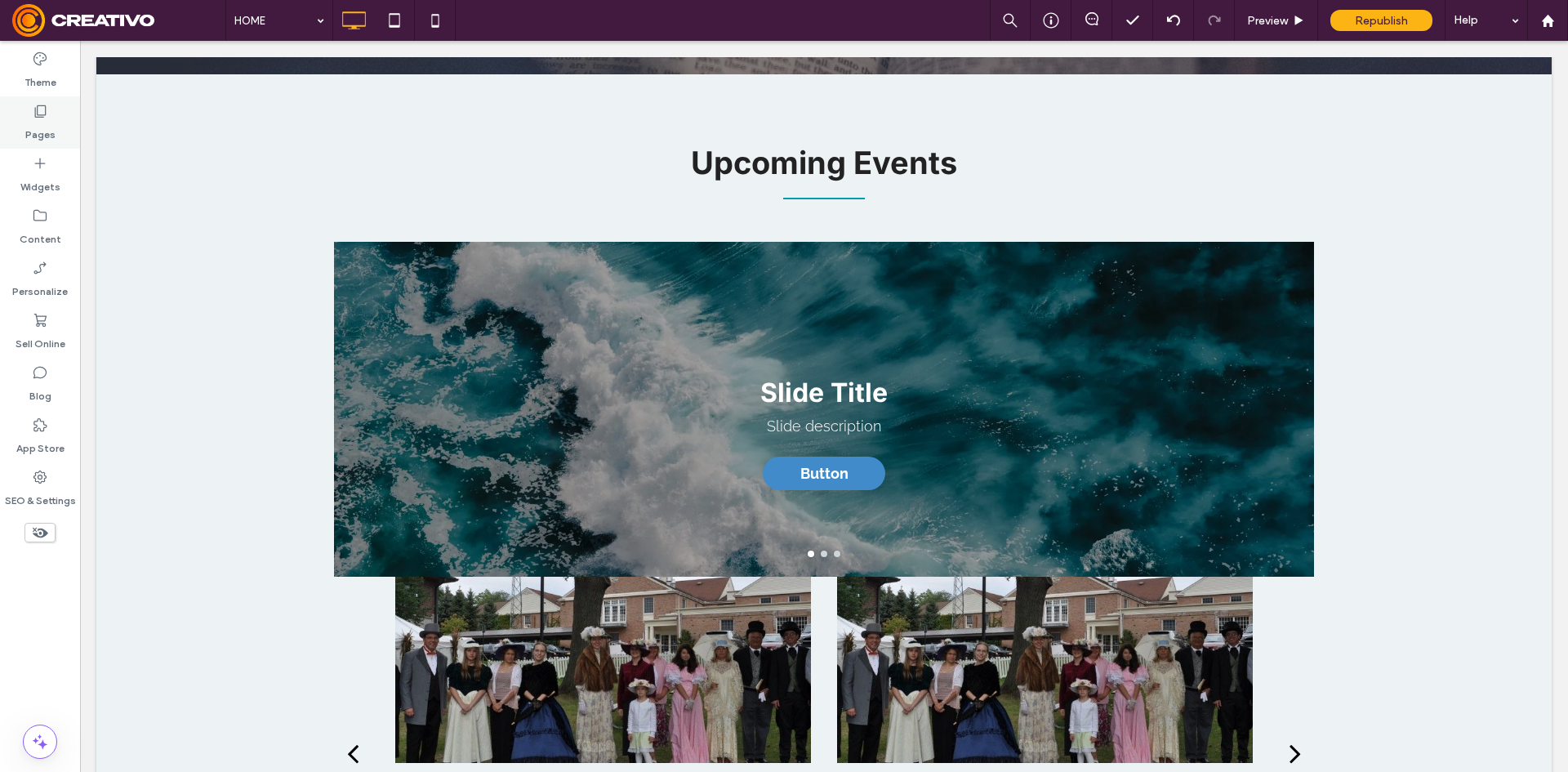
click at [25, 128] on label "Pages" at bounding box center [40, 130] width 30 height 23
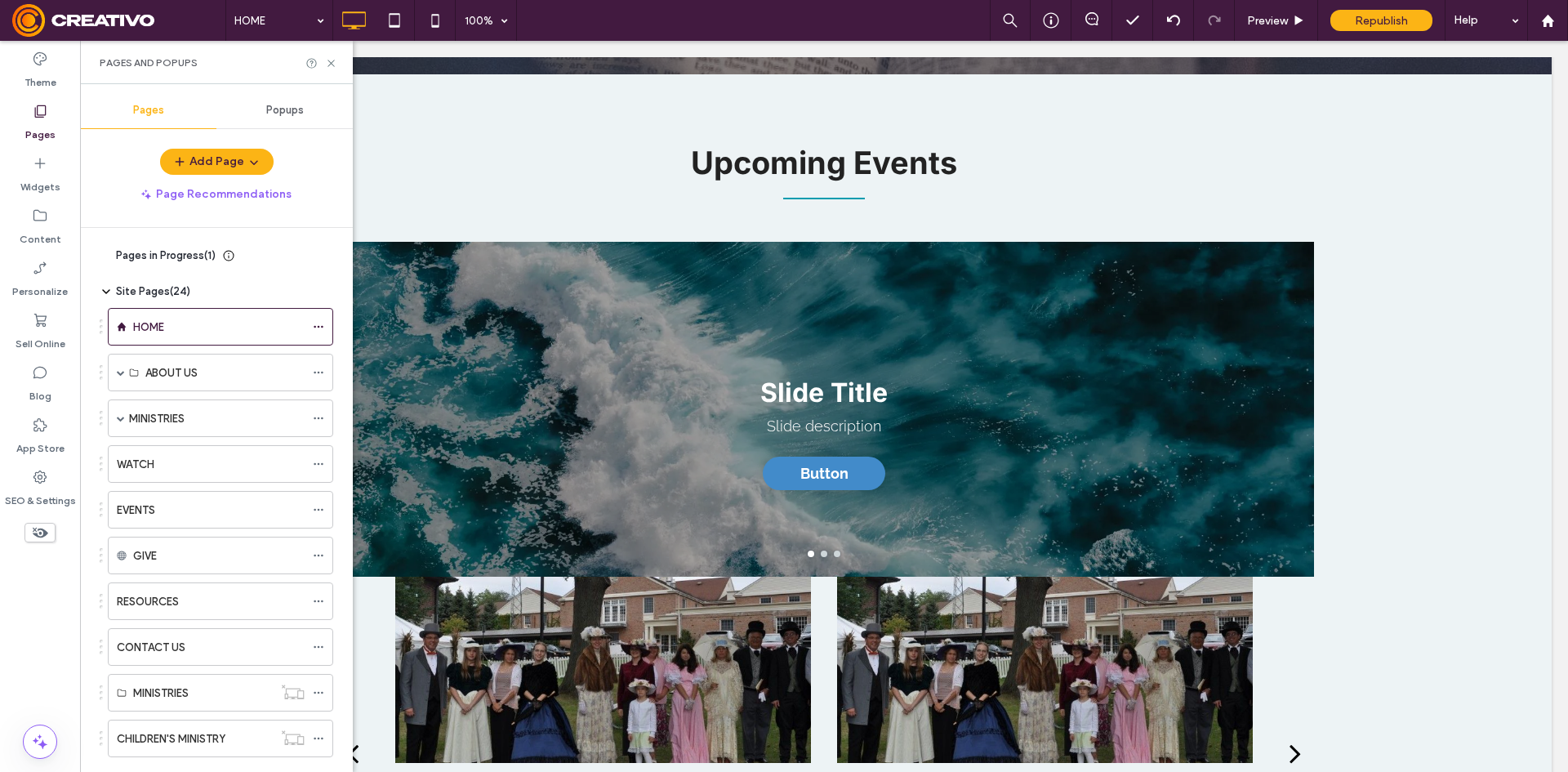
click at [44, 143] on div "Pages" at bounding box center [40, 121] width 80 height 52
click at [39, 48] on div "Theme" at bounding box center [40, 70] width 80 height 52
click at [40, 60] on icon at bounding box center [40, 59] width 17 height 17
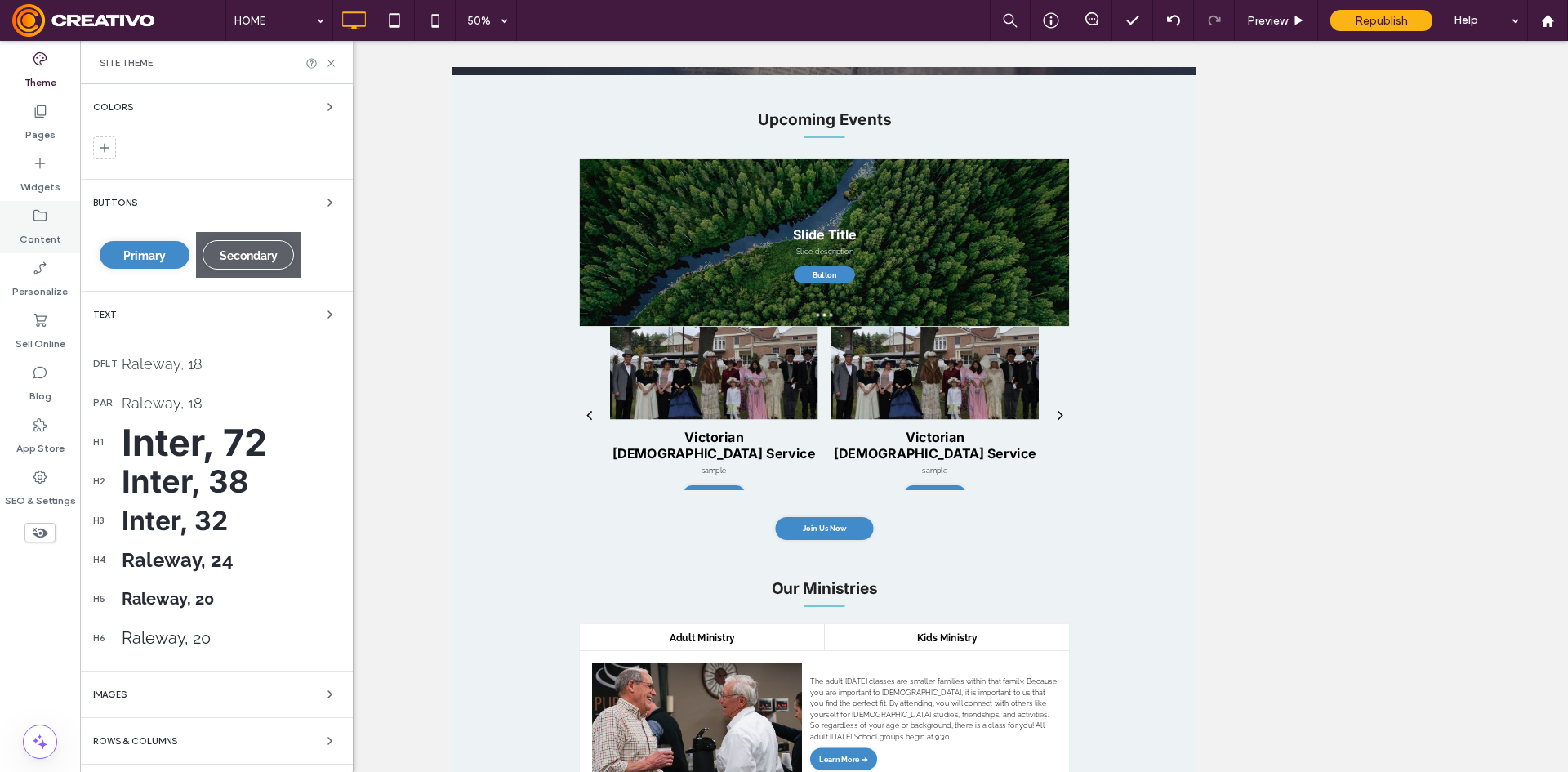
click at [42, 226] on label "Content" at bounding box center [40, 234] width 42 height 23
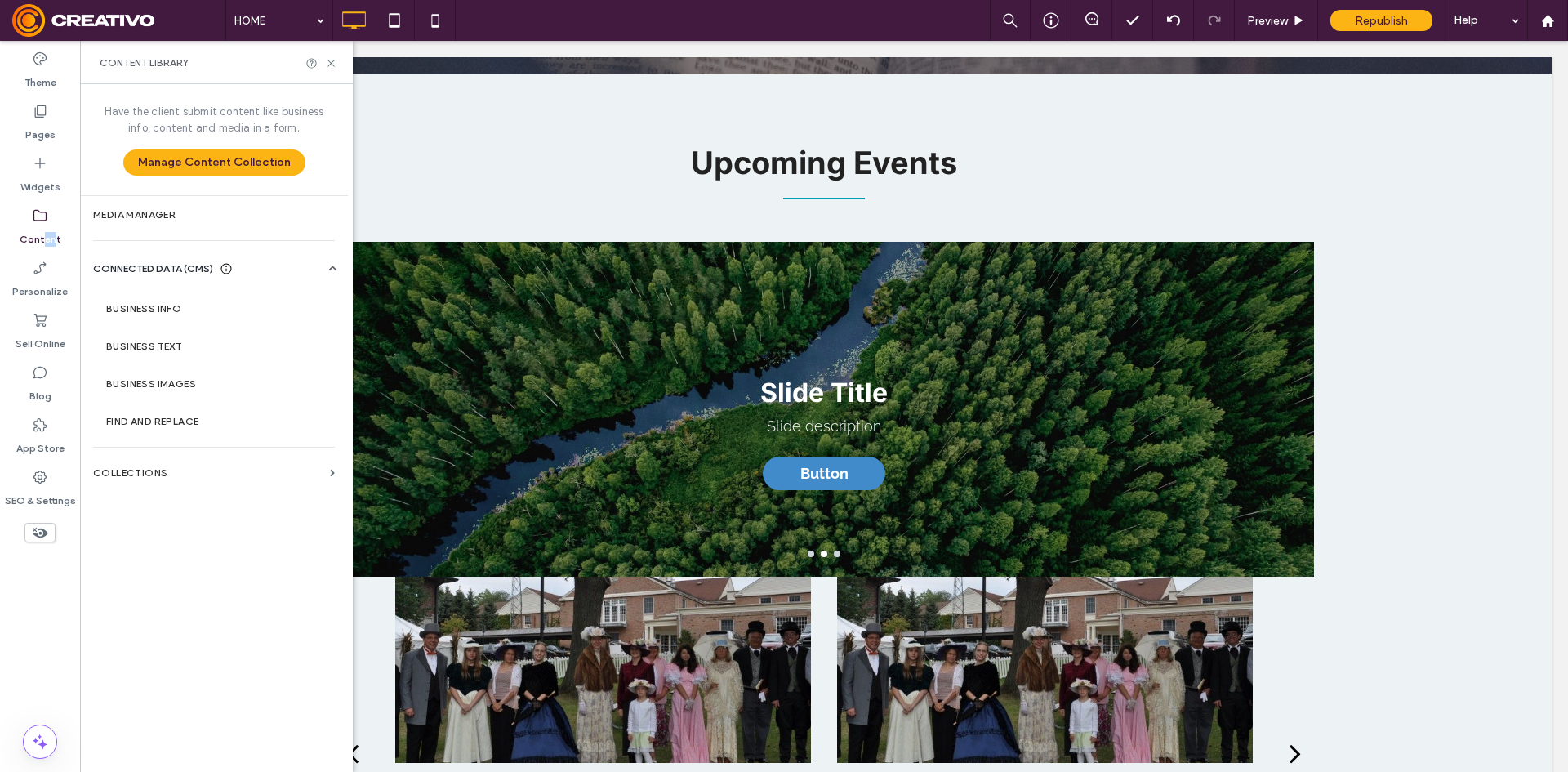
drag, startPoint x: 45, startPoint y: 233, endPoint x: 54, endPoint y: 233, distance: 9.0
click at [54, 233] on label "Content" at bounding box center [40, 234] width 42 height 23
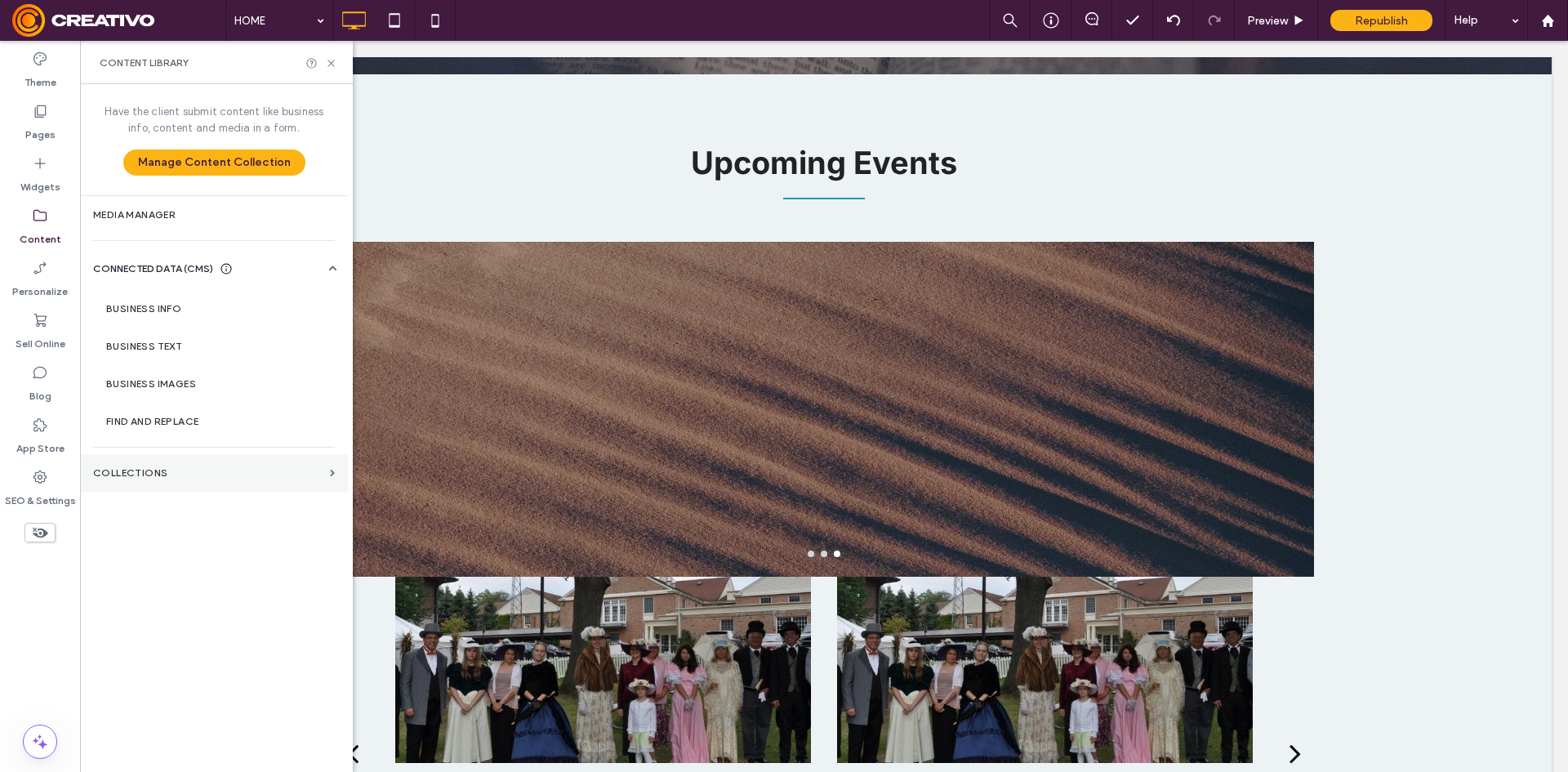
drag, startPoint x: 178, startPoint y: 478, endPoint x: 279, endPoint y: 451, distance: 104.5
click at [179, 478] on section "Collections" at bounding box center [214, 472] width 268 height 37
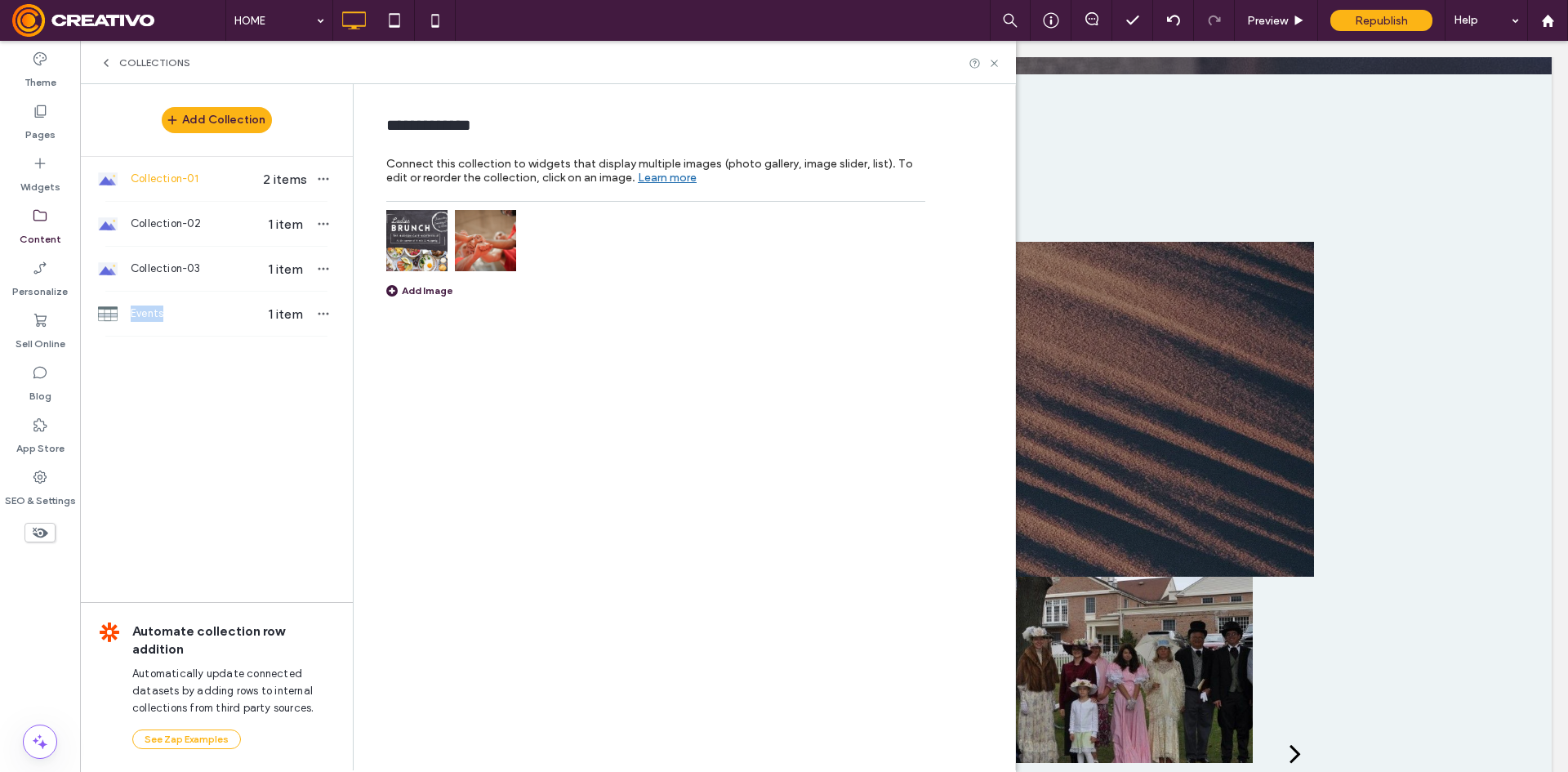
click at [229, 336] on div "Add Collection Collection-01 2 items Collection-02 1 item Collection-03 1 item …" at bounding box center [217, 426] width 272 height 684
click at [219, 324] on div at bounding box center [219, 324] width 0 height 0
click at [321, 771] on div at bounding box center [163, 772] width 326 height 0
click at [331, 771] on div "Close" at bounding box center [784, 772] width 1568 height 0
click at [158, 283] on div "Collection-03 1 item" at bounding box center [217, 268] width 272 height 44
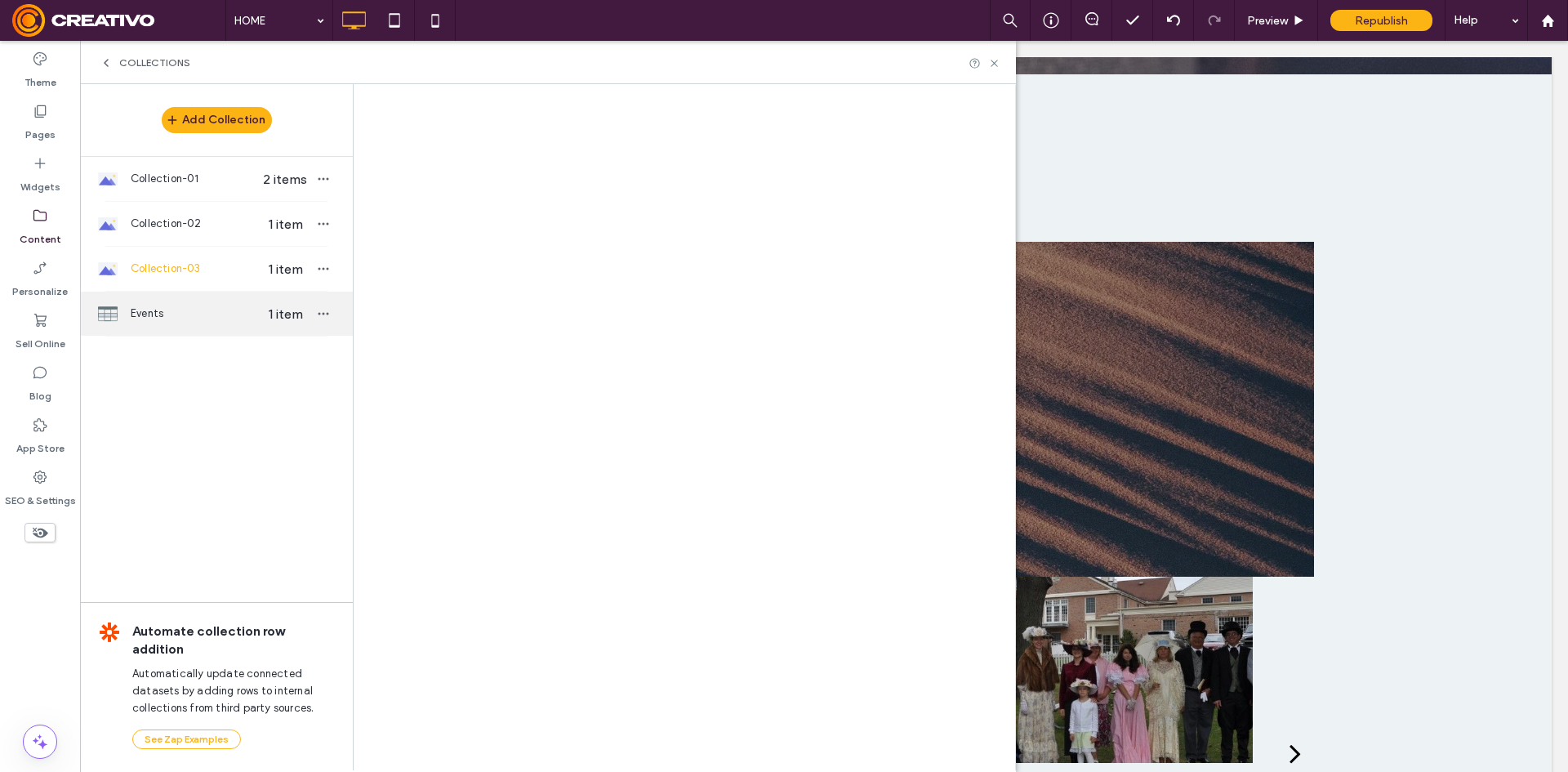
click at [178, 307] on span "Events" at bounding box center [193, 314] width 125 height 17
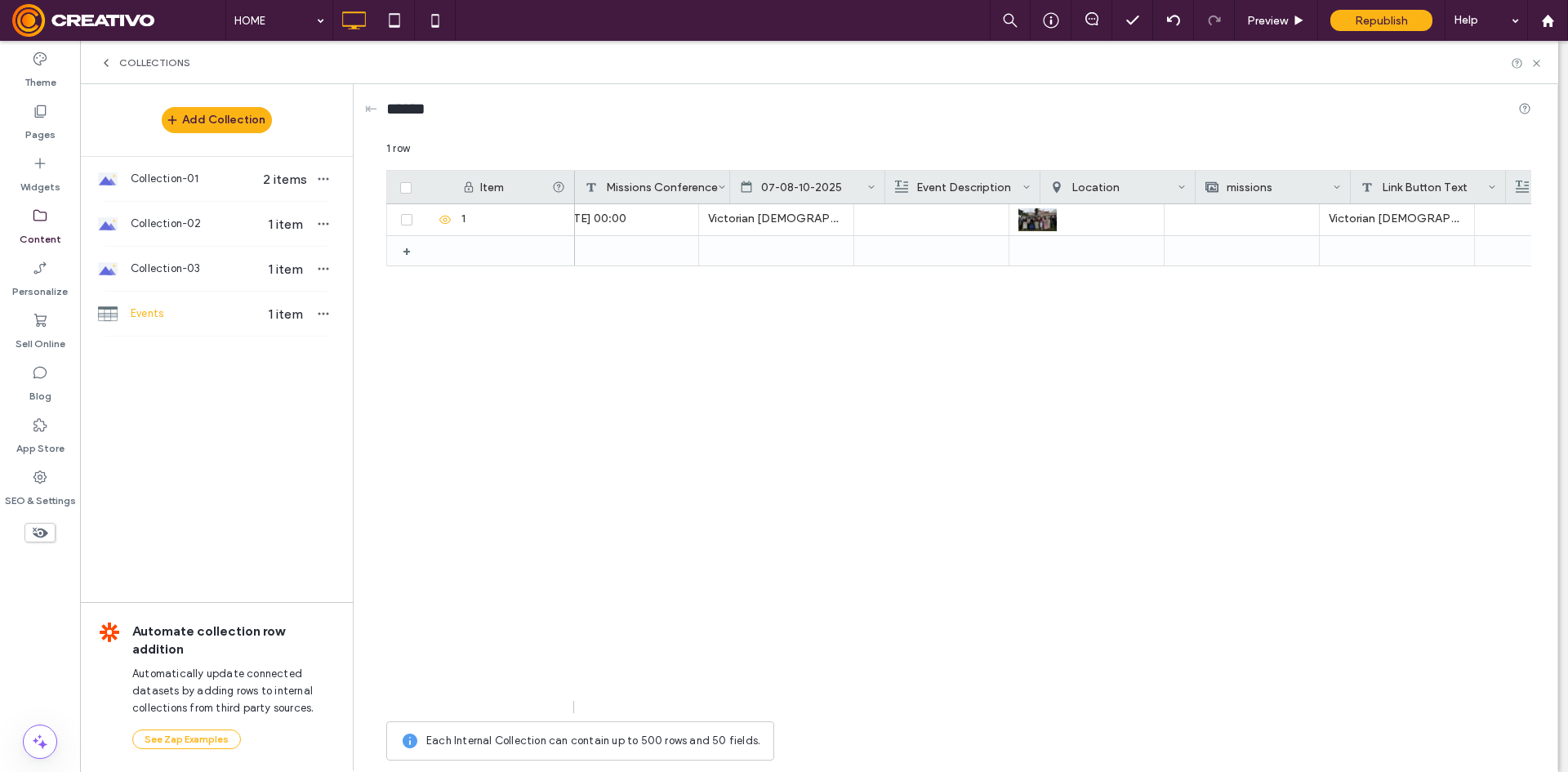
scroll to position [0, 0]
click at [323, 312] on icon "button" at bounding box center [322, 313] width 13 height 13
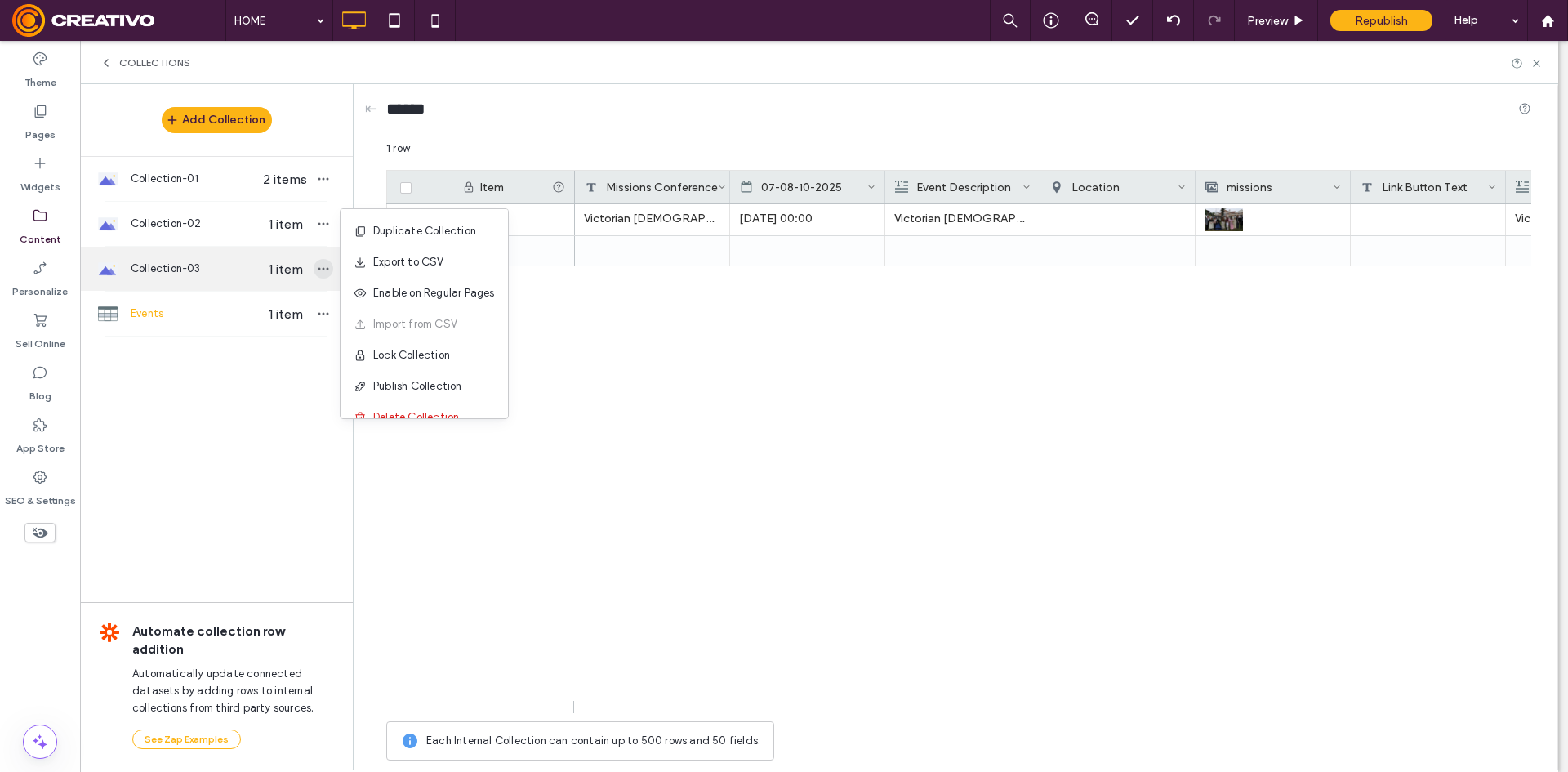
click at [331, 271] on span "button" at bounding box center [323, 268] width 20 height 20
click at [324, 272] on icon "button" at bounding box center [322, 268] width 13 height 13
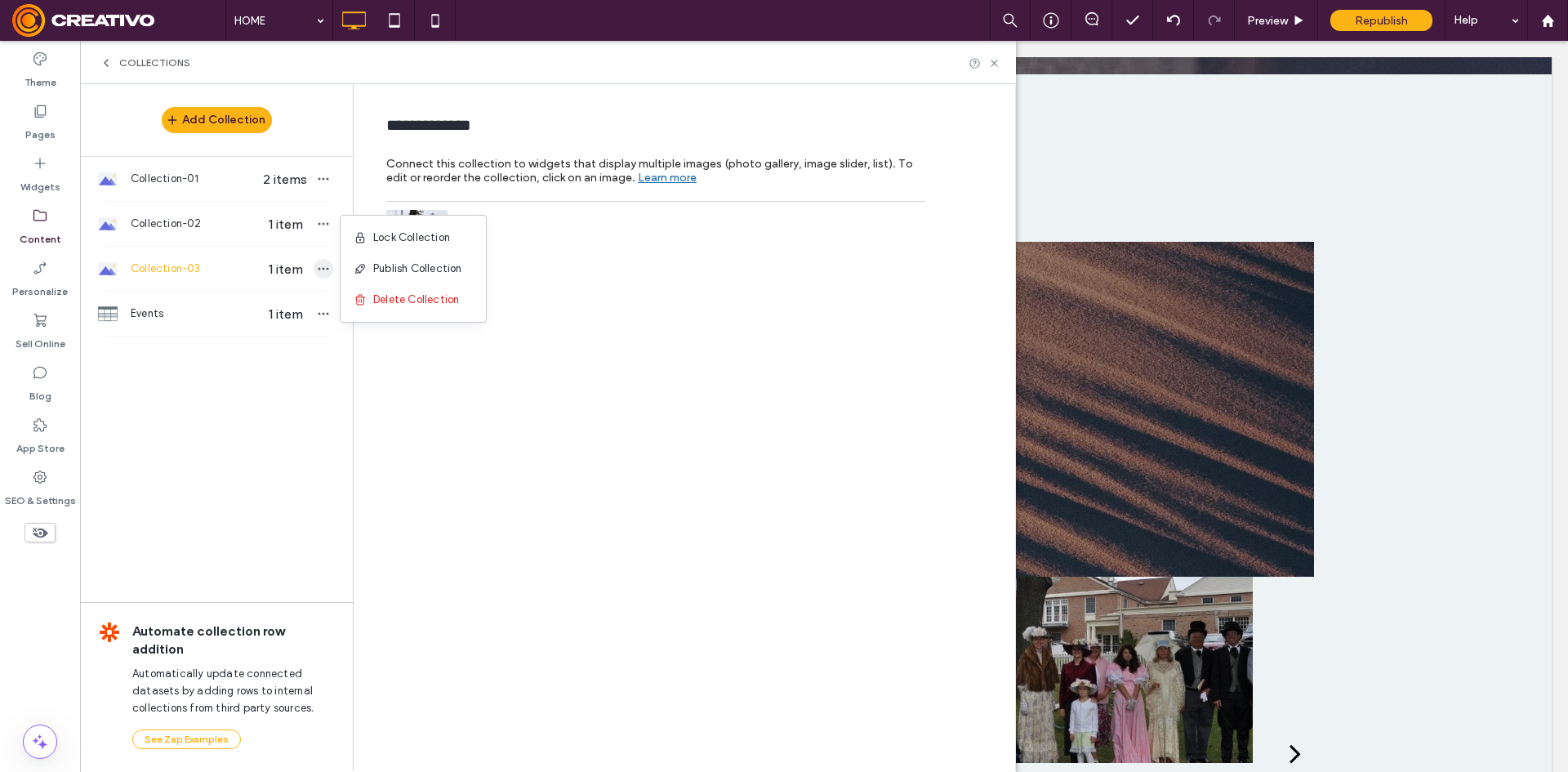
click at [324, 272] on icon "button" at bounding box center [322, 268] width 13 height 13
click at [322, 317] on icon "button" at bounding box center [322, 313] width 13 height 13
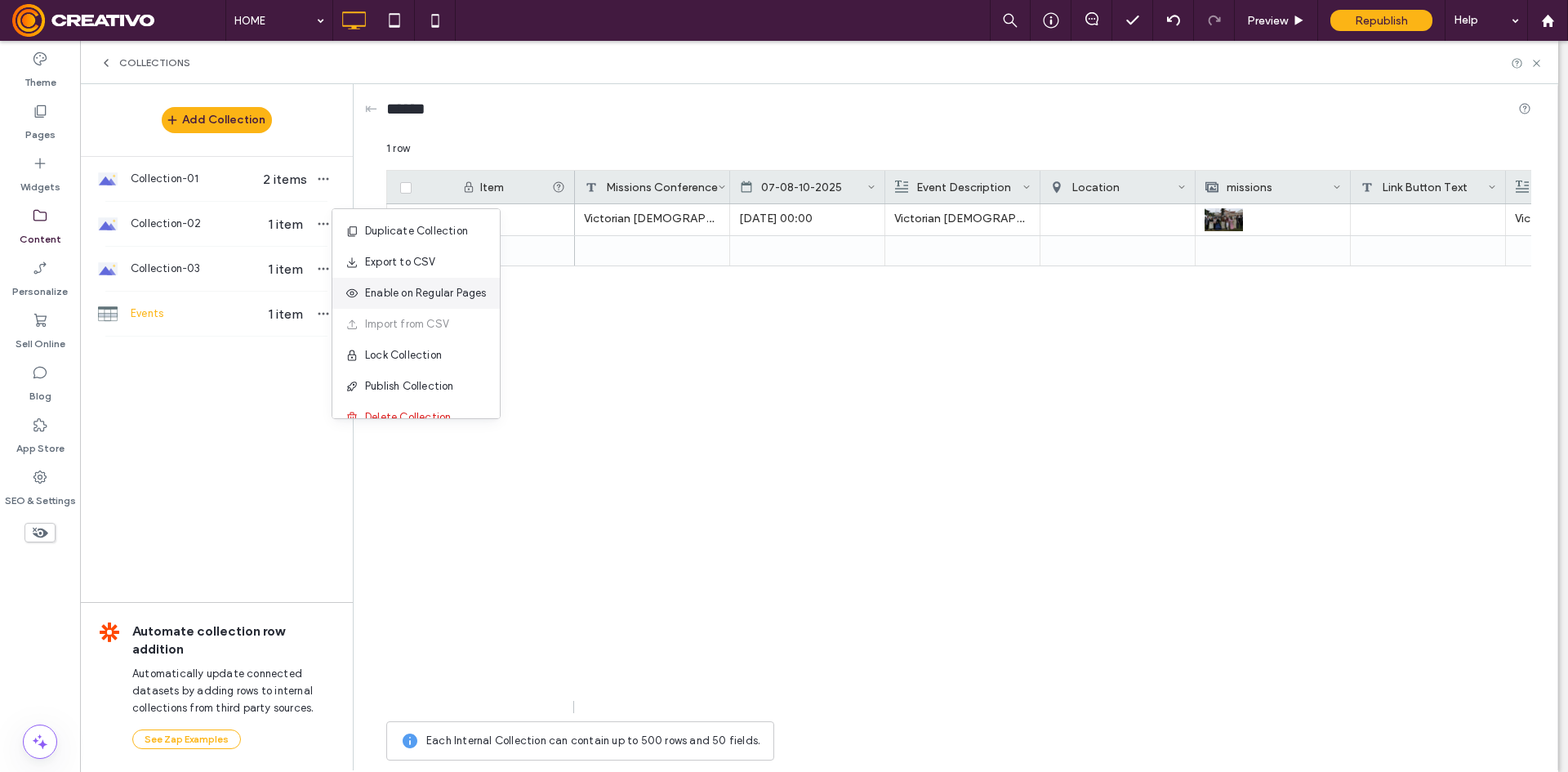
click at [433, 296] on span "Enable on Regular Pages" at bounding box center [426, 293] width 122 height 17
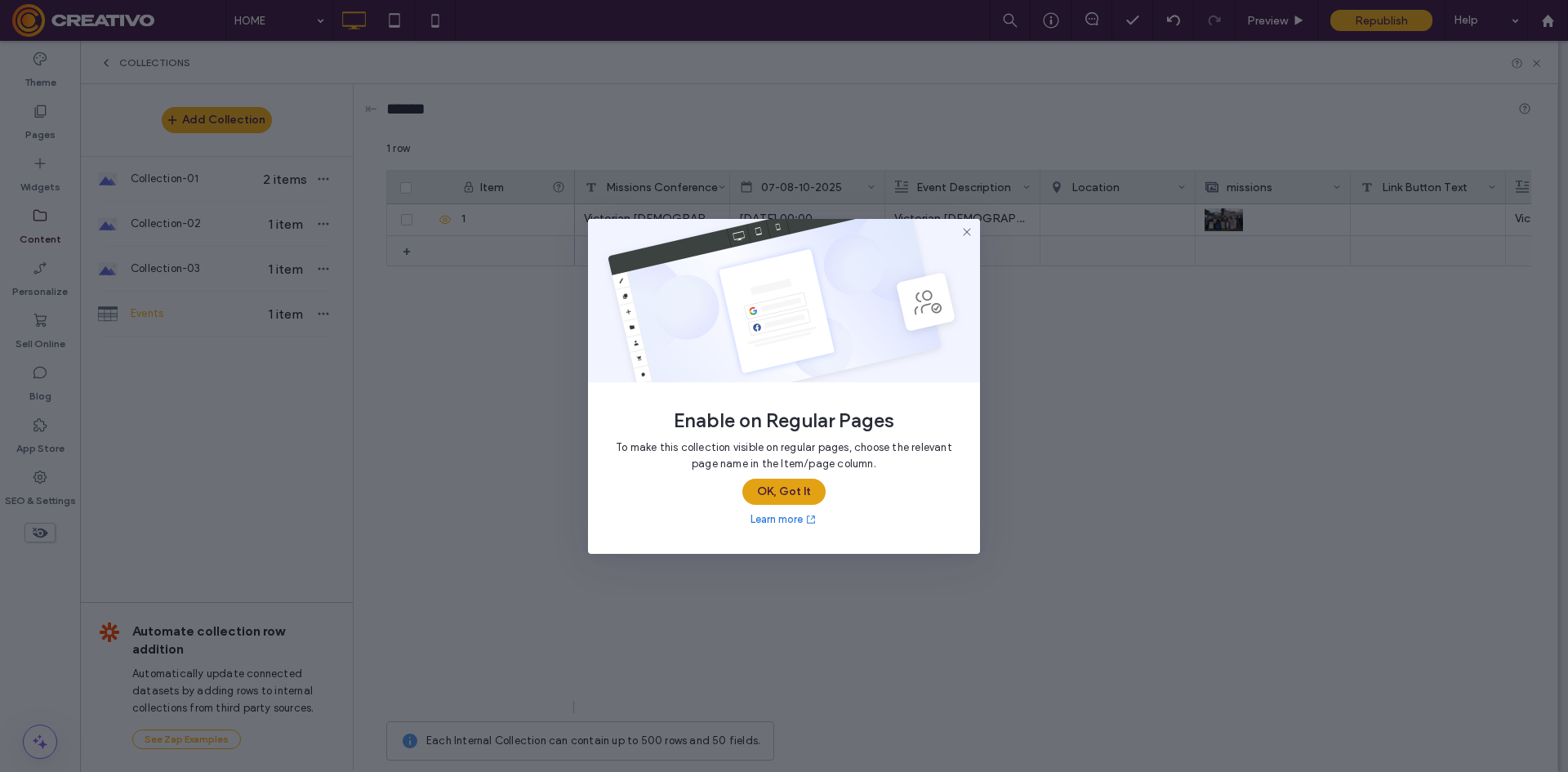
click at [804, 495] on button "OK, Got It" at bounding box center [784, 491] width 83 height 26
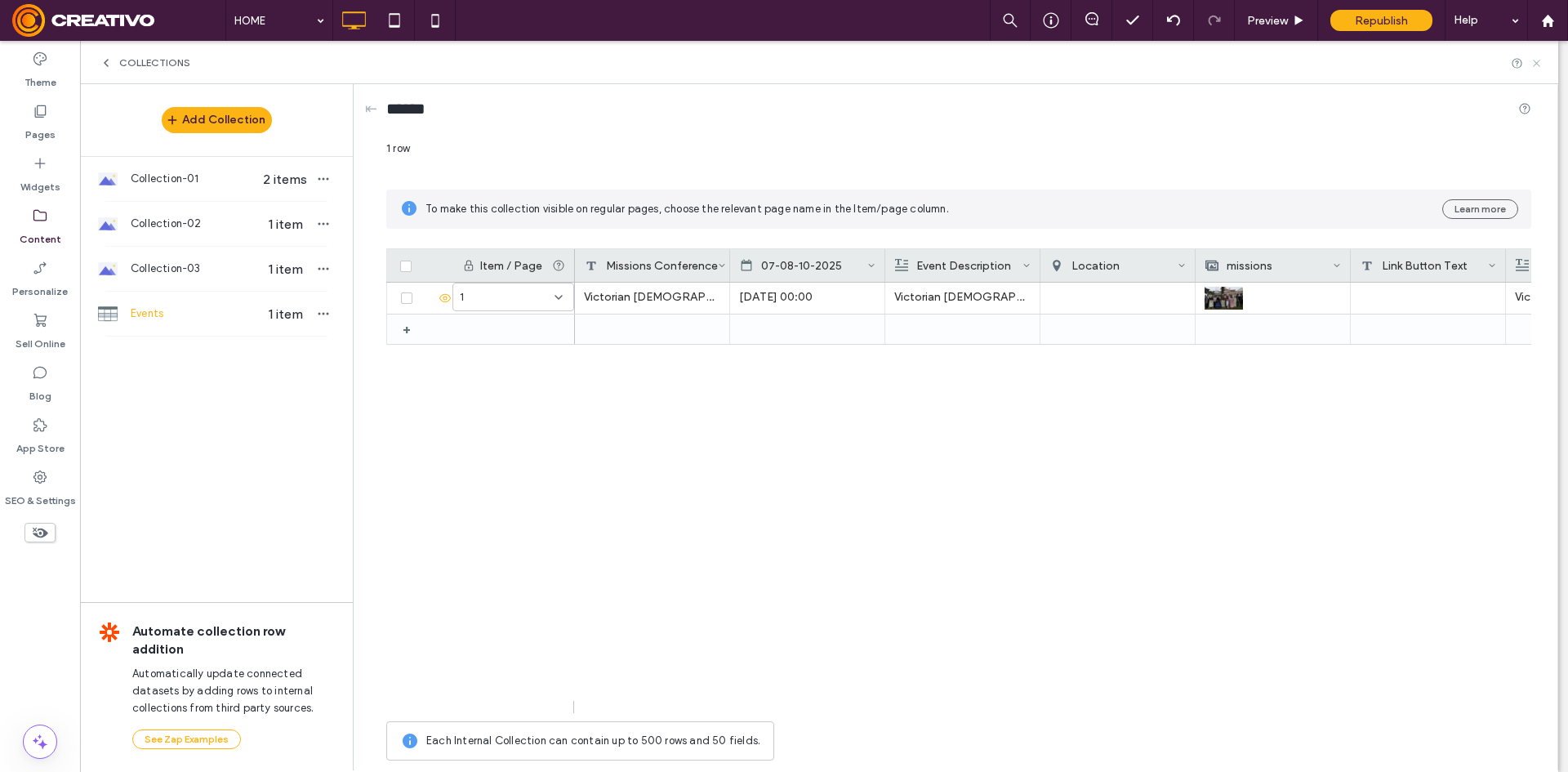
click at [1539, 69] on icon at bounding box center [1537, 63] width 13 height 13
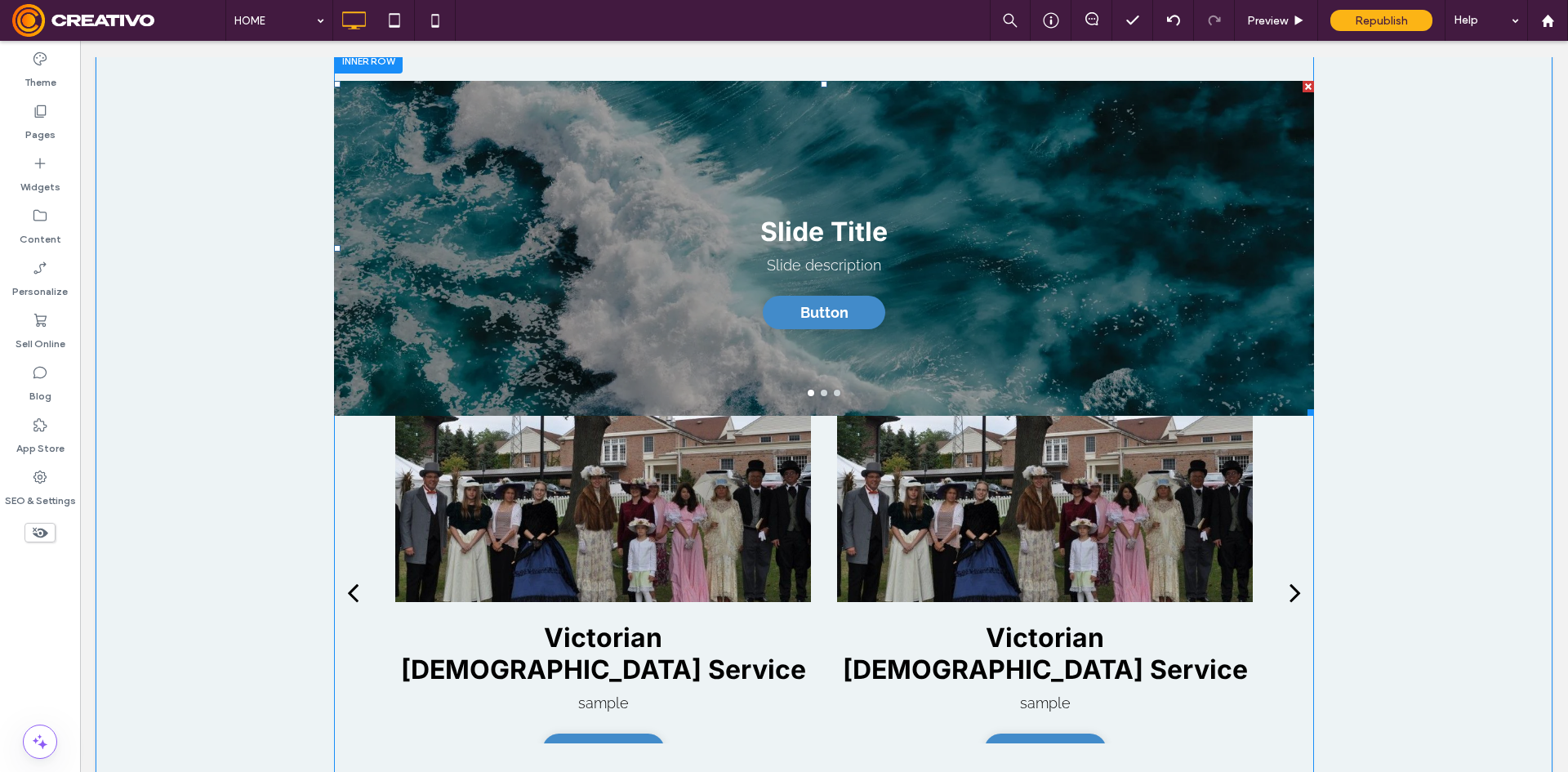
scroll to position [2120, 0]
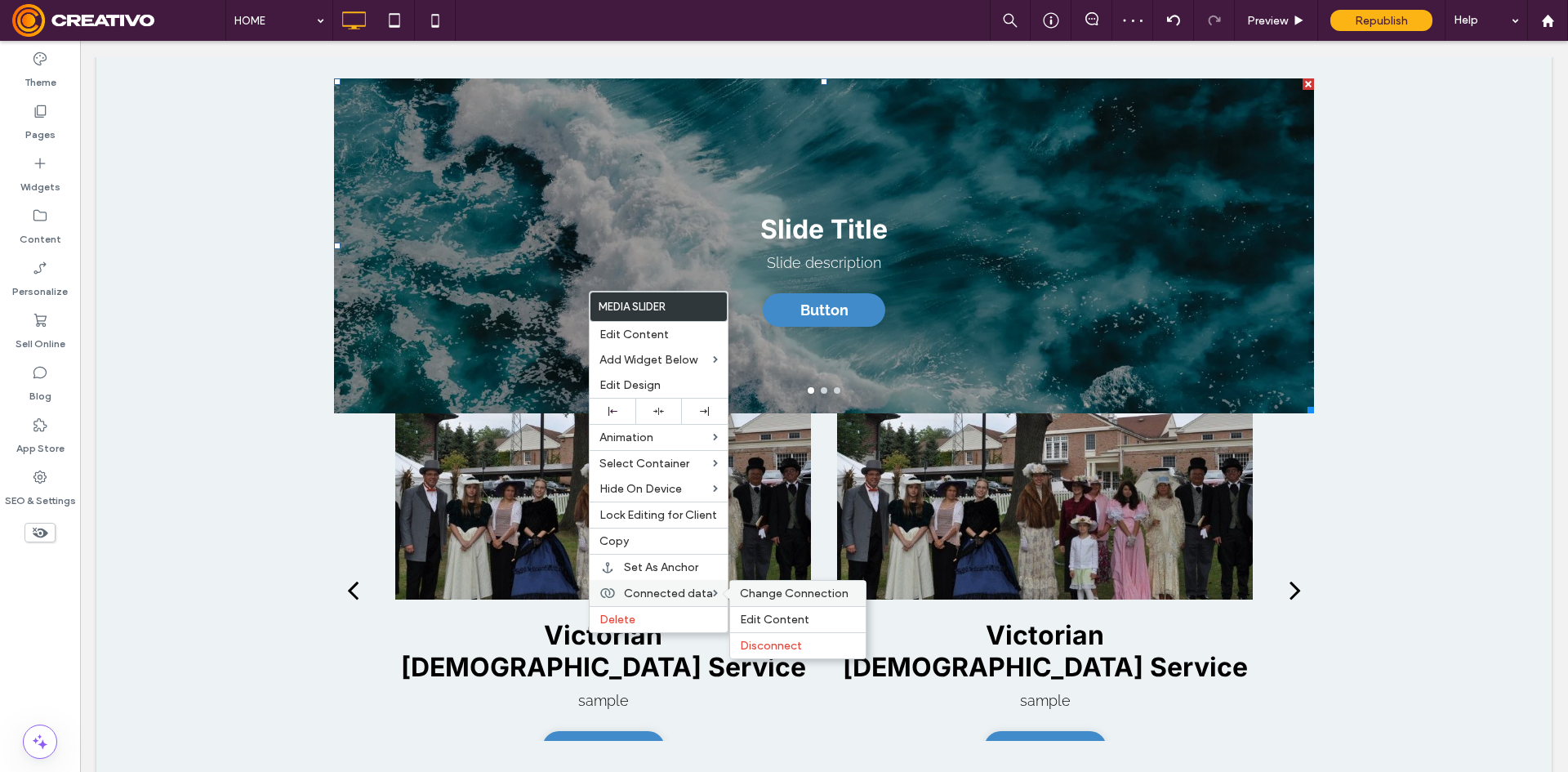
click at [770, 591] on span "Change Connection" at bounding box center [794, 593] width 109 height 14
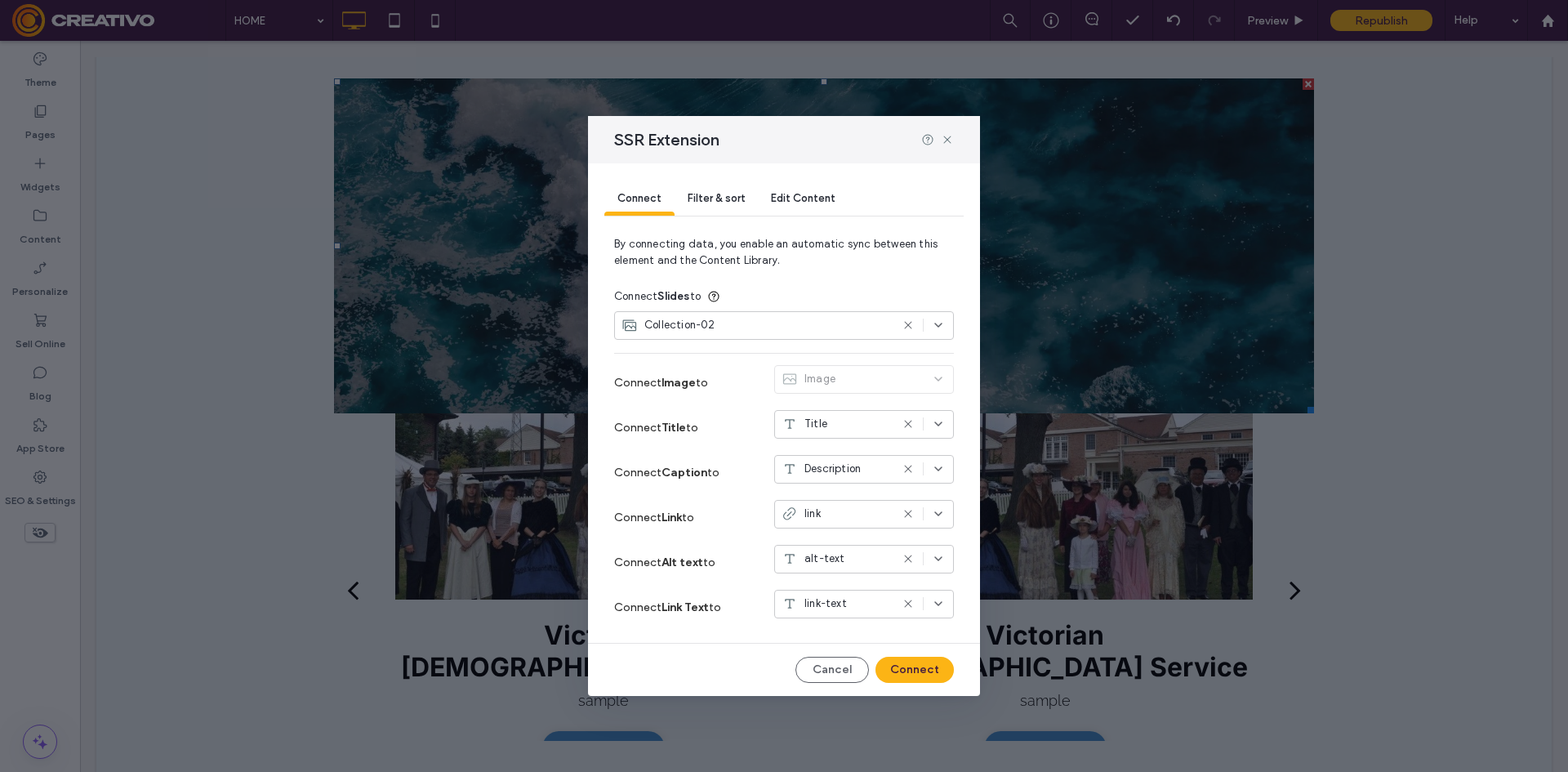
click at [797, 321] on div "Collection-02" at bounding box center [756, 324] width 269 height 17
click at [905, 333] on div "Collection-02" at bounding box center [784, 325] width 340 height 28
click at [908, 326] on icon at bounding box center [907, 324] width 13 height 13
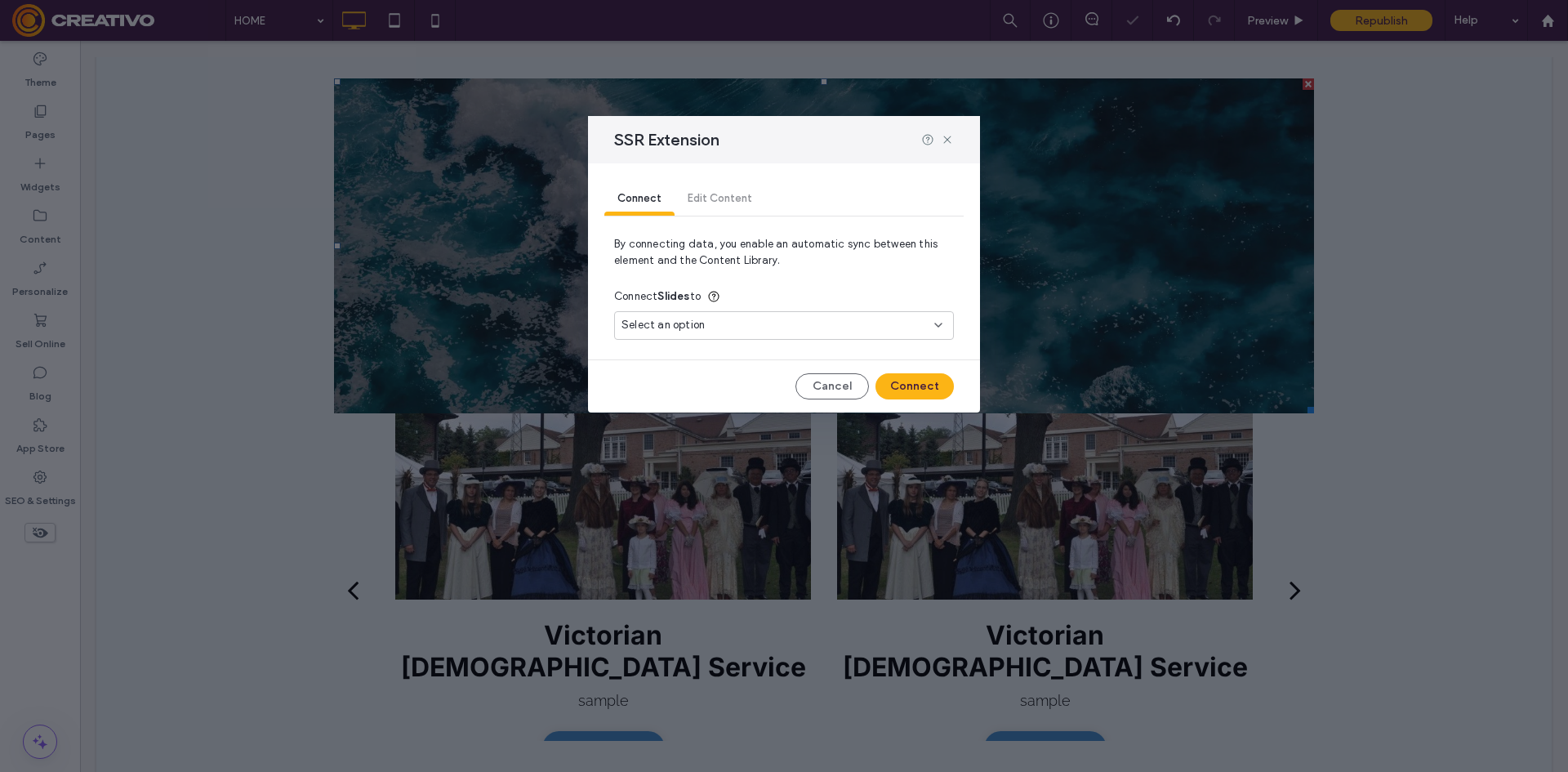
click at [899, 323] on div "Select an option" at bounding box center [774, 324] width 306 height 17
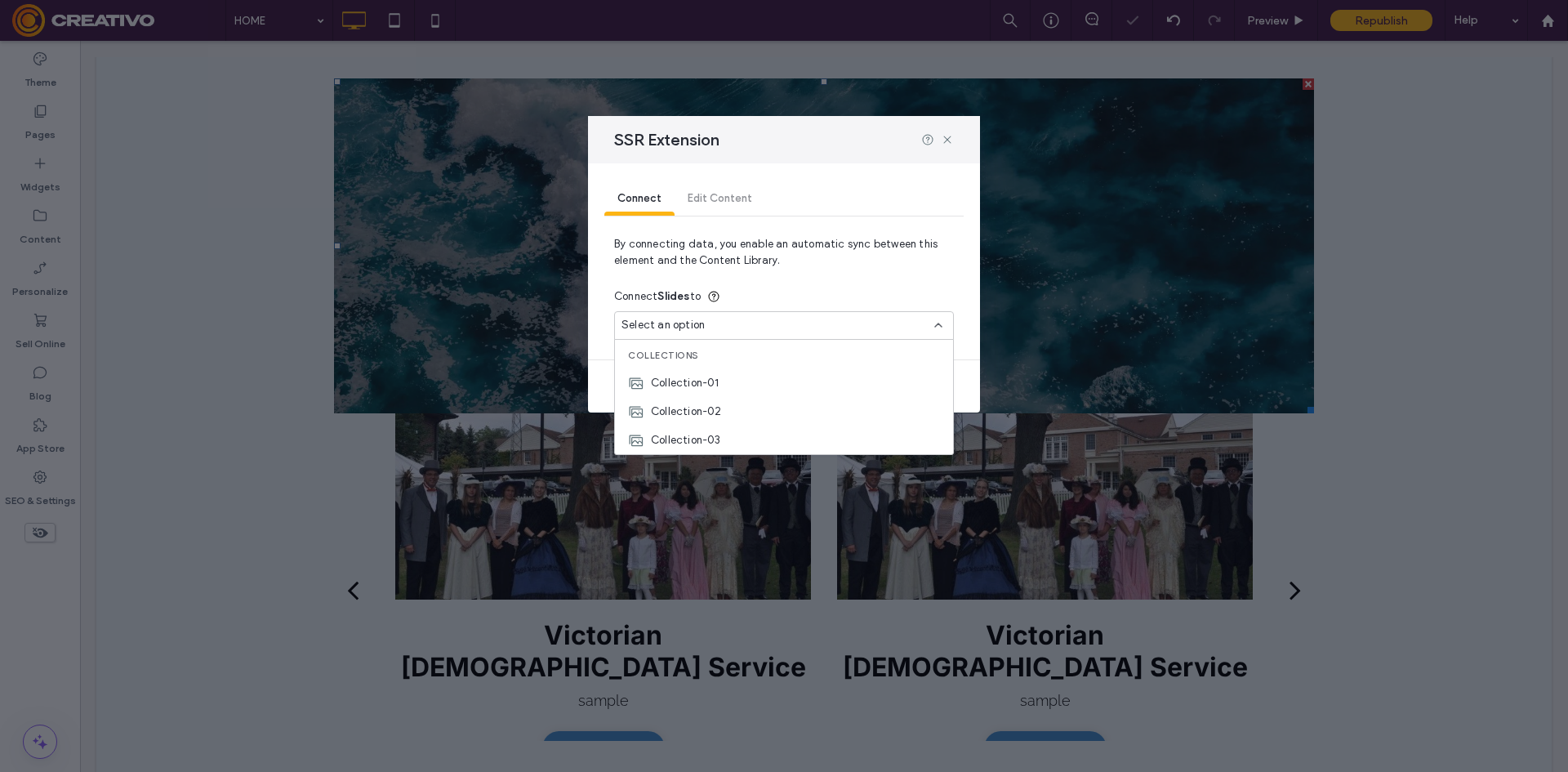
click at [896, 323] on div "Select an option" at bounding box center [774, 324] width 306 height 17
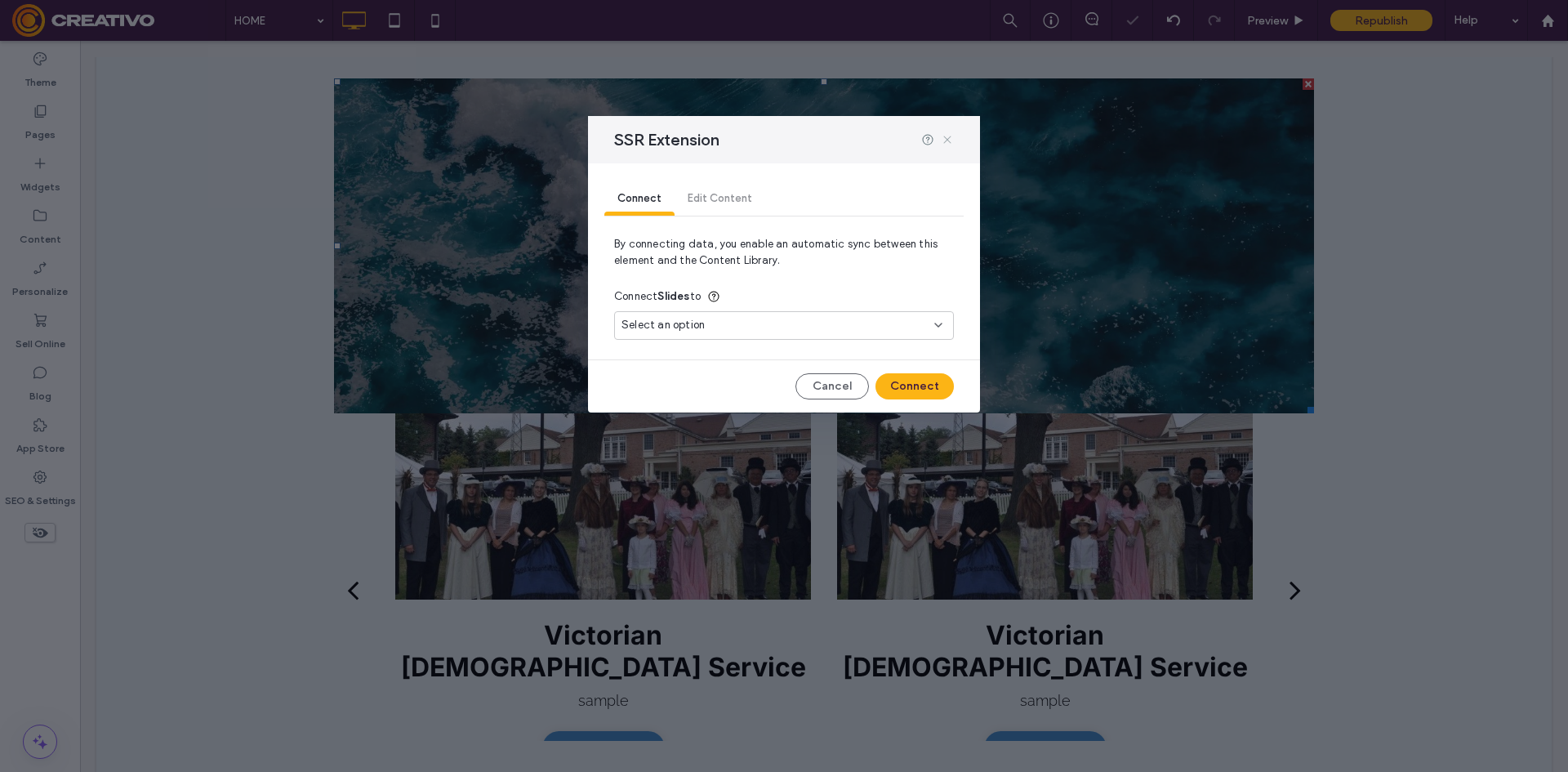
click at [954, 145] on icon at bounding box center [947, 139] width 13 height 13
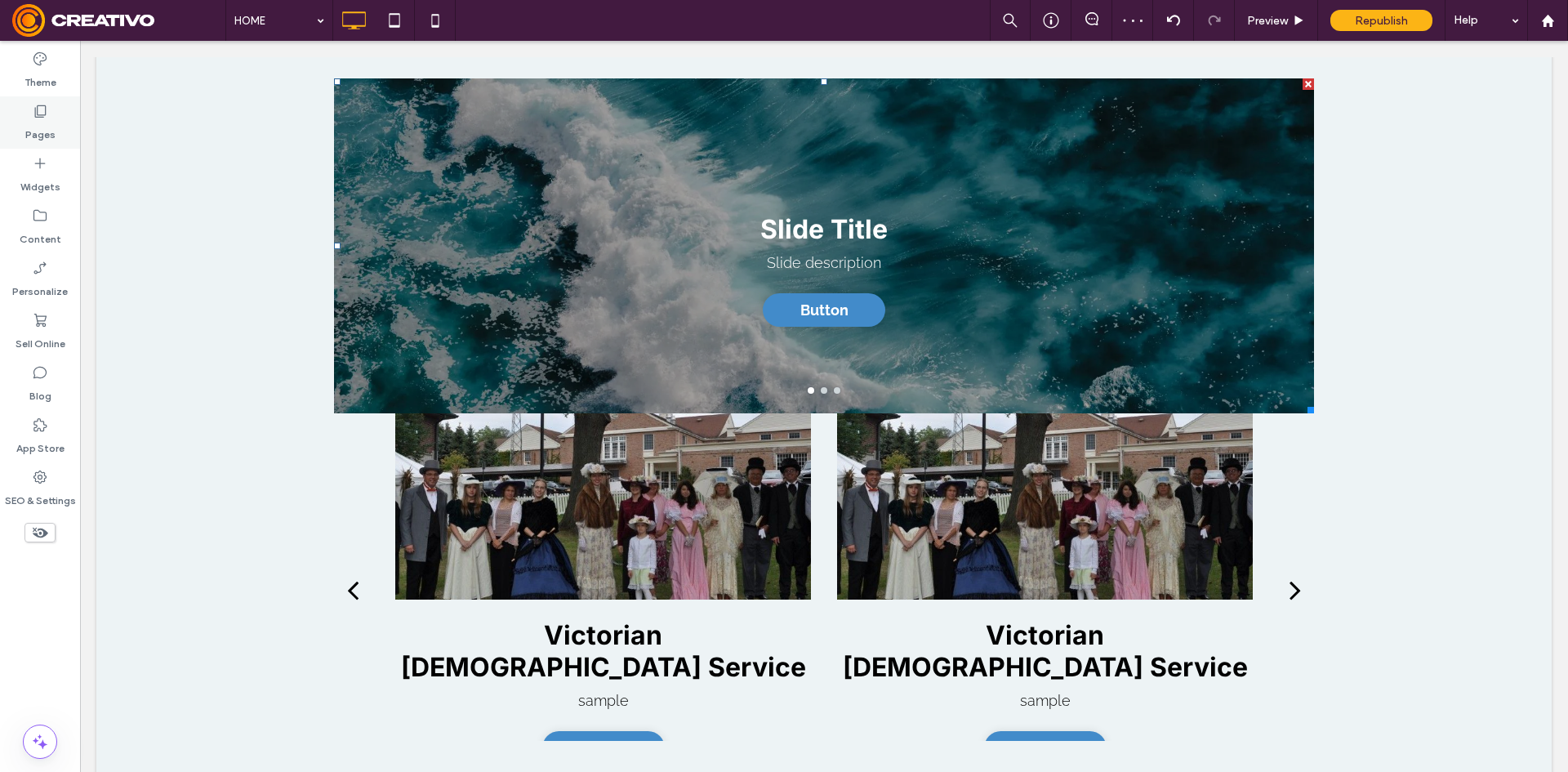
click at [47, 104] on icon at bounding box center [40, 111] width 17 height 17
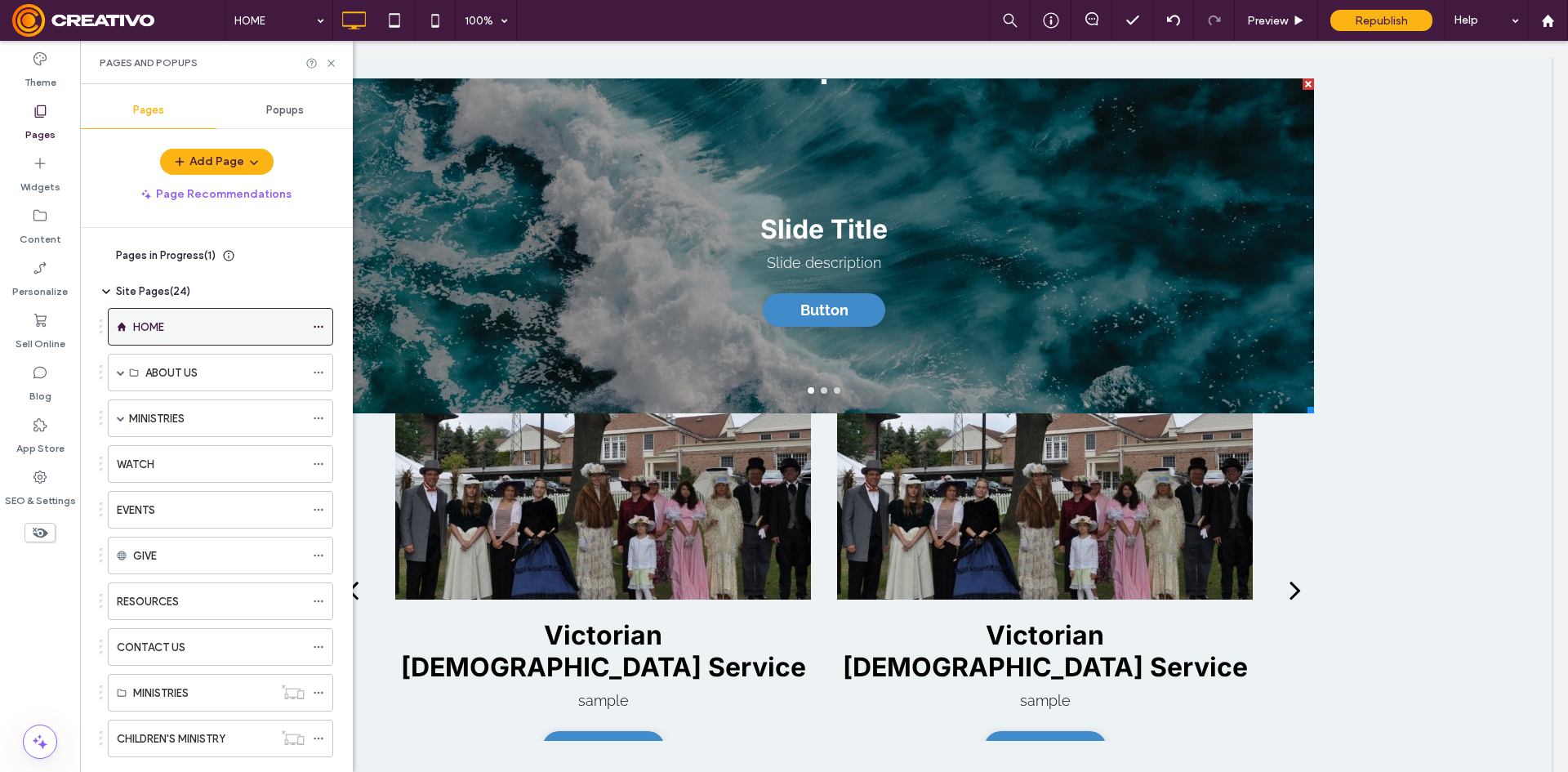
click at [318, 329] on icon at bounding box center [318, 327] width 12 height 12
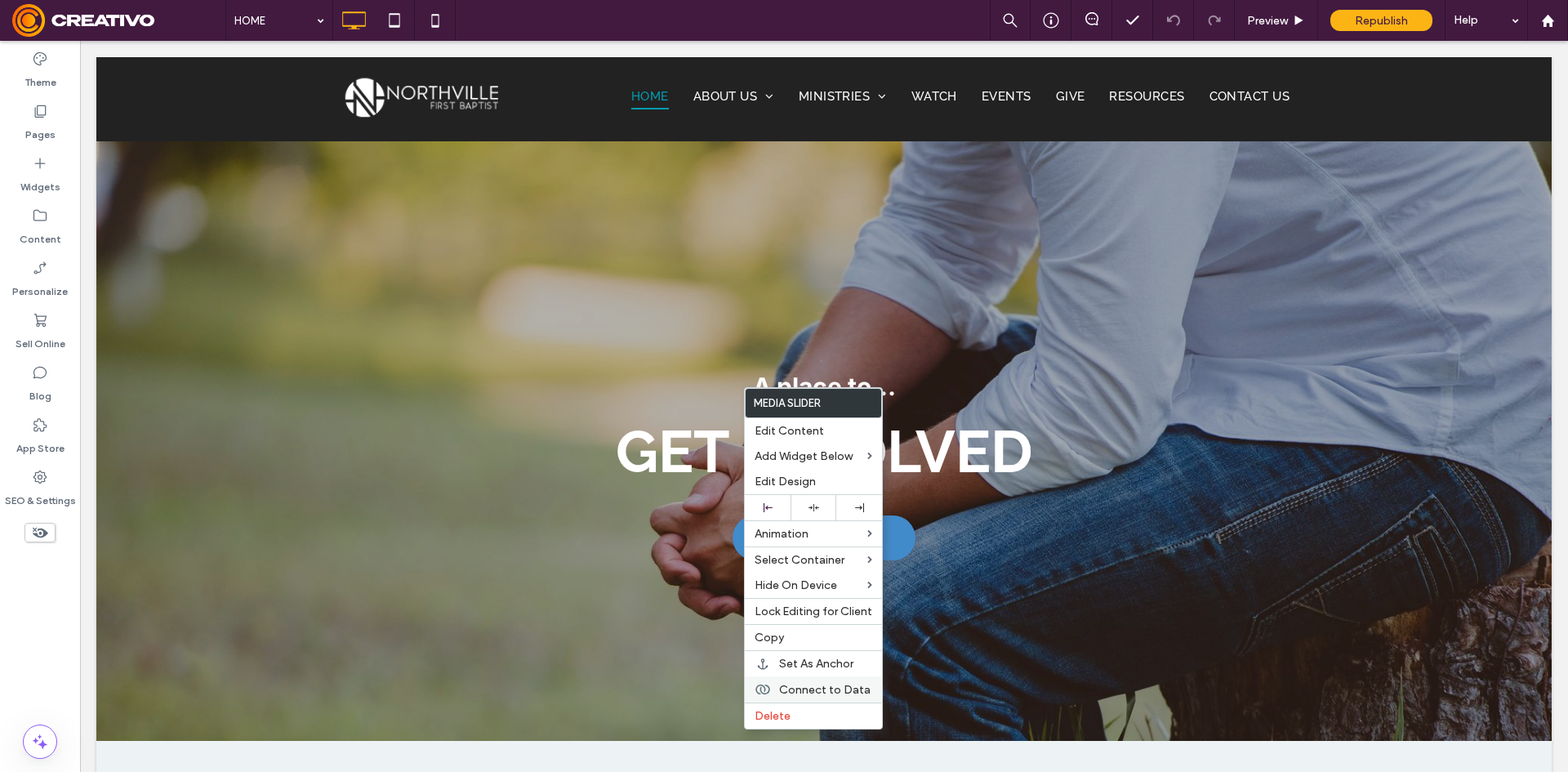
click at [839, 689] on span "Connect to Data" at bounding box center [824, 690] width 91 height 14
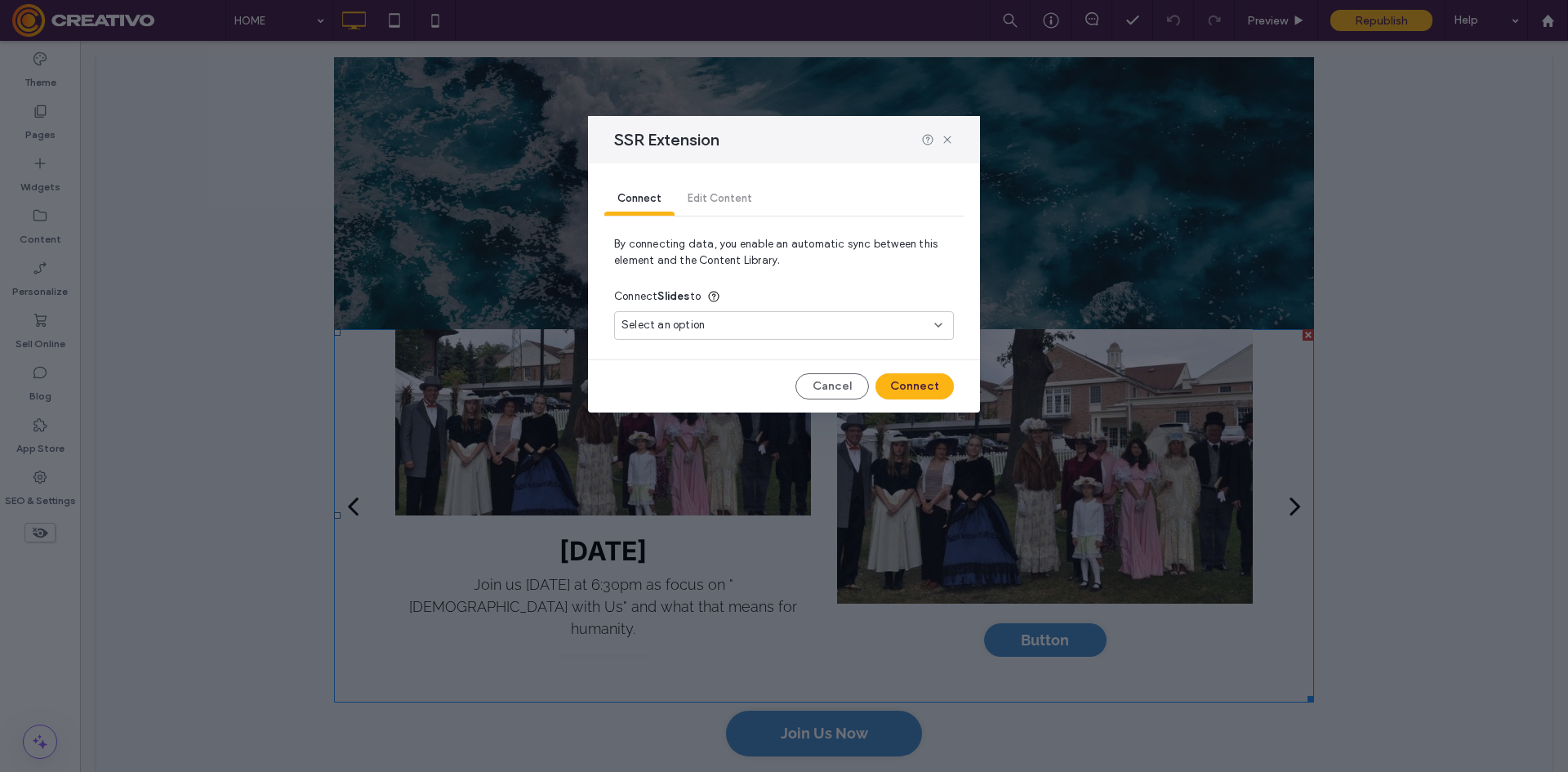
click at [763, 328] on div "Select an option" at bounding box center [774, 324] width 306 height 17
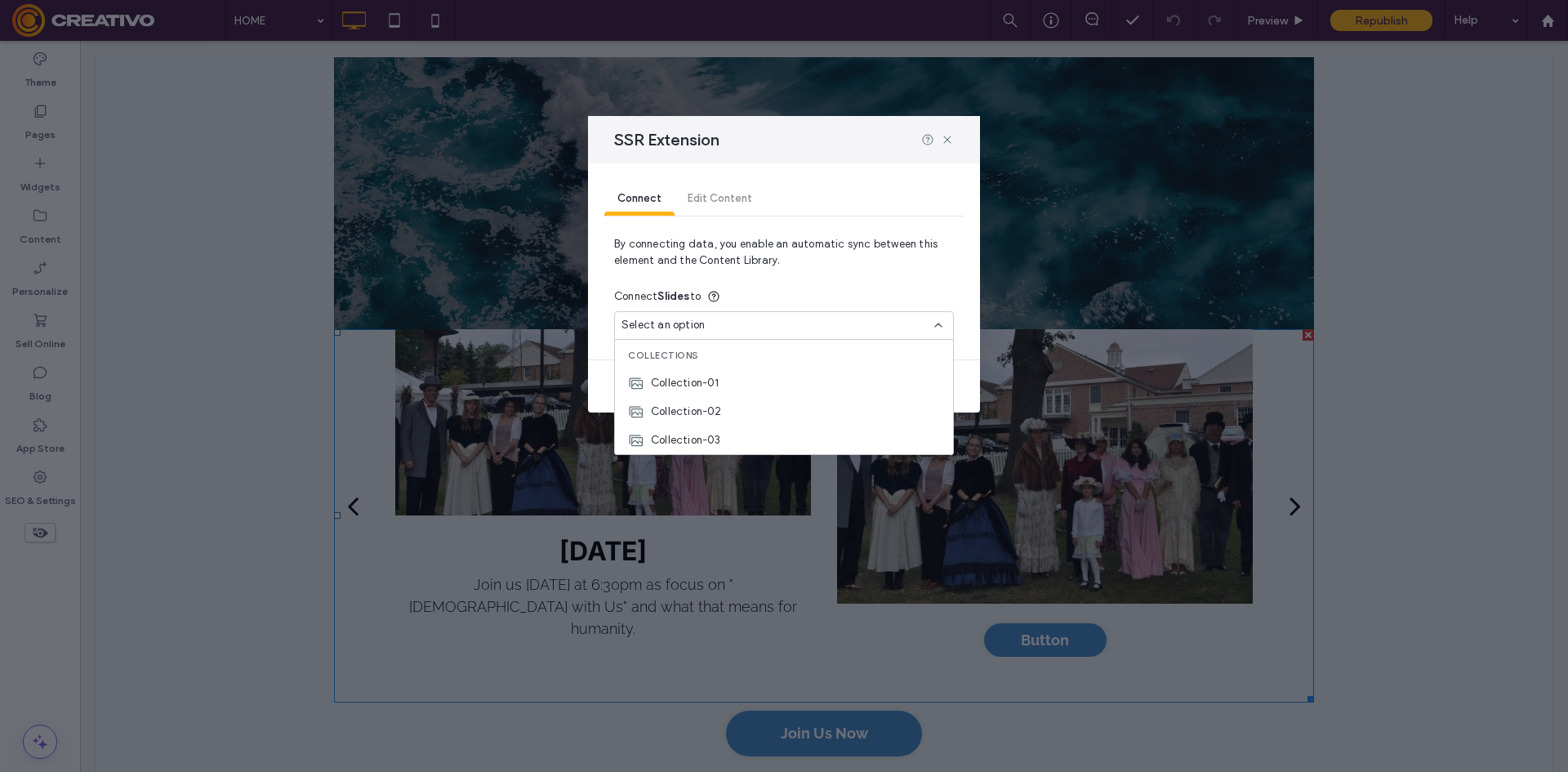
click at [763, 328] on div "Select an option" at bounding box center [774, 324] width 306 height 17
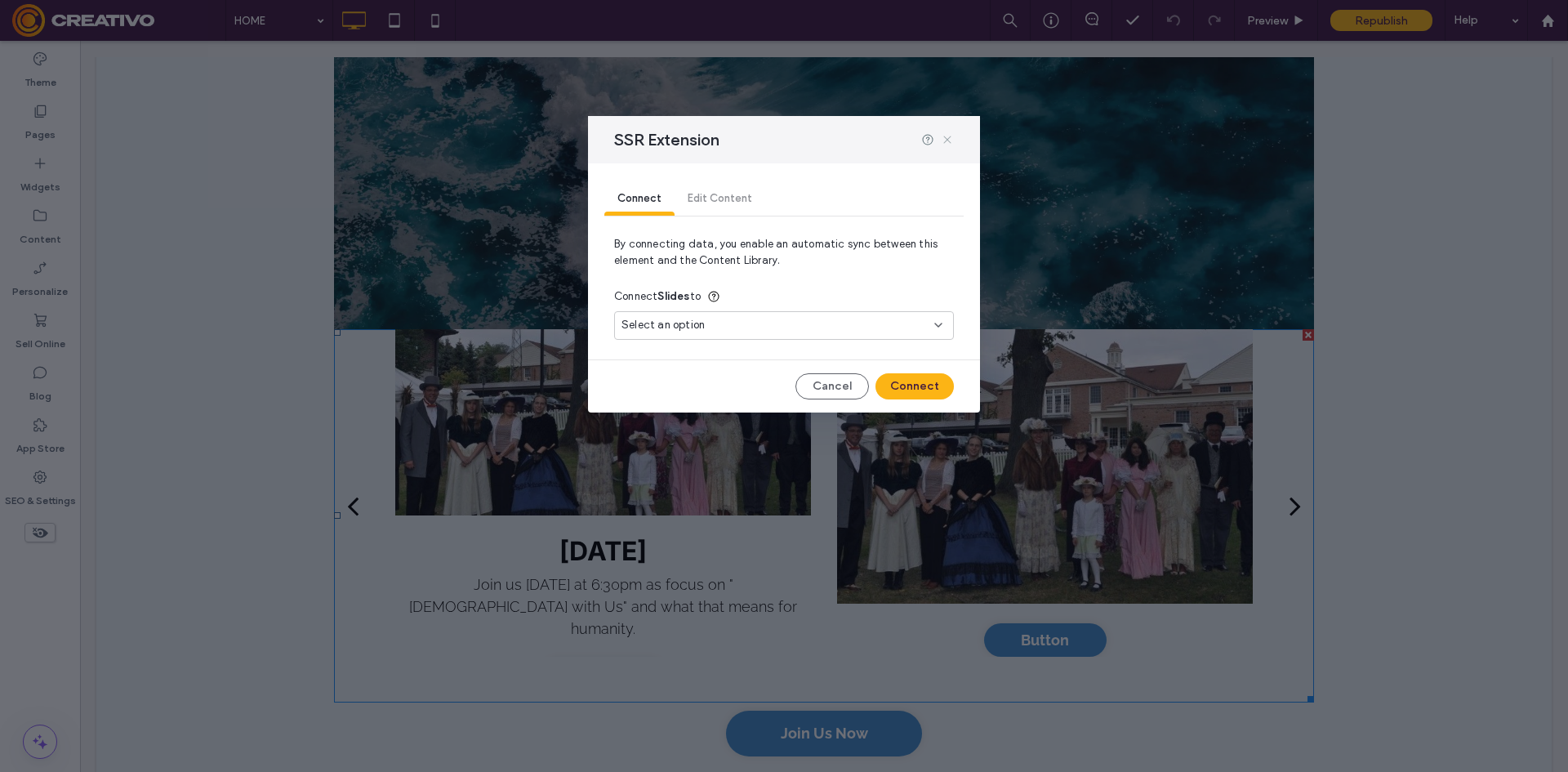
click at [946, 140] on icon at bounding box center [947, 139] width 13 height 13
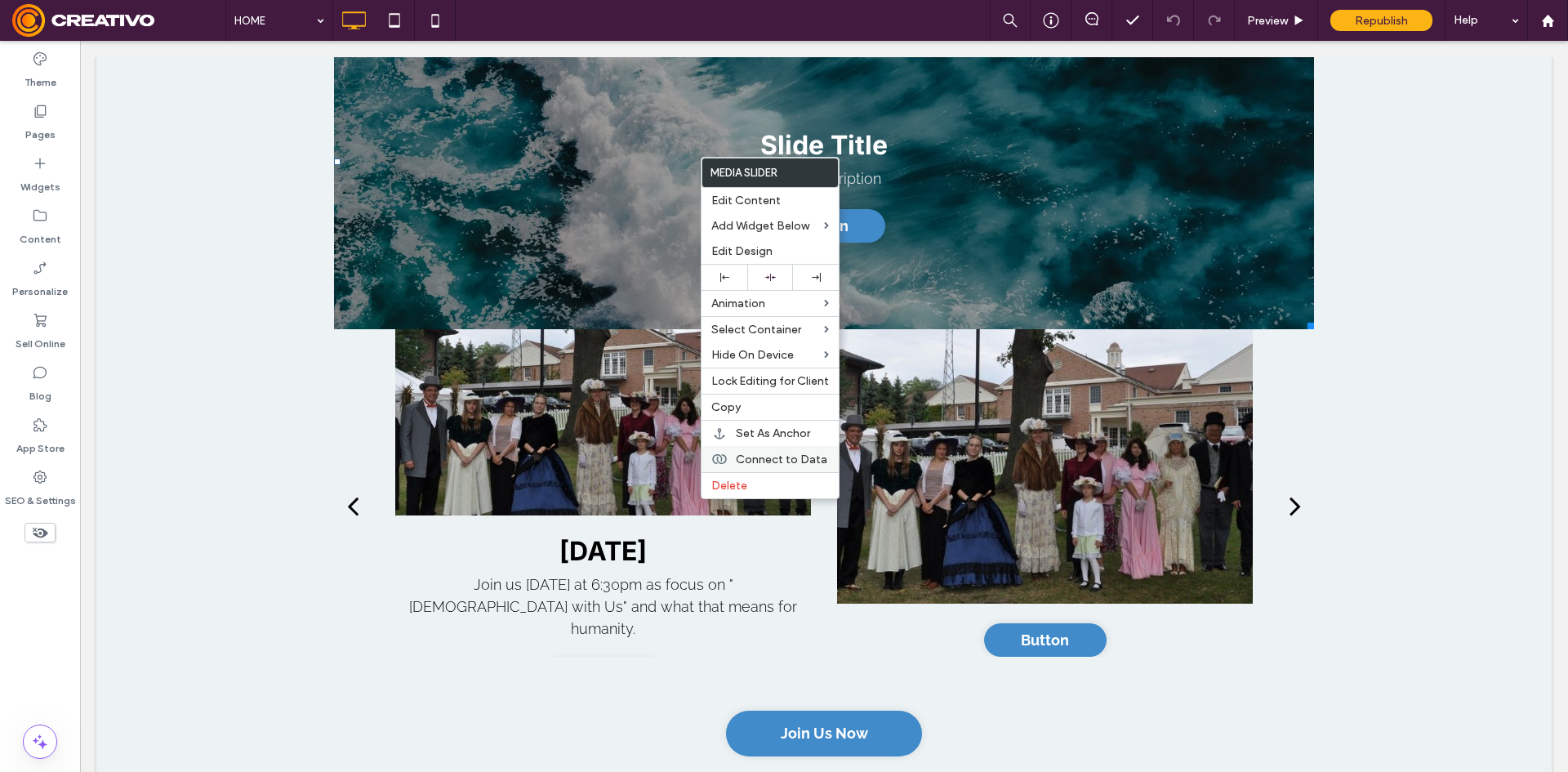
click at [814, 454] on span "Connect to Data" at bounding box center [781, 459] width 91 height 14
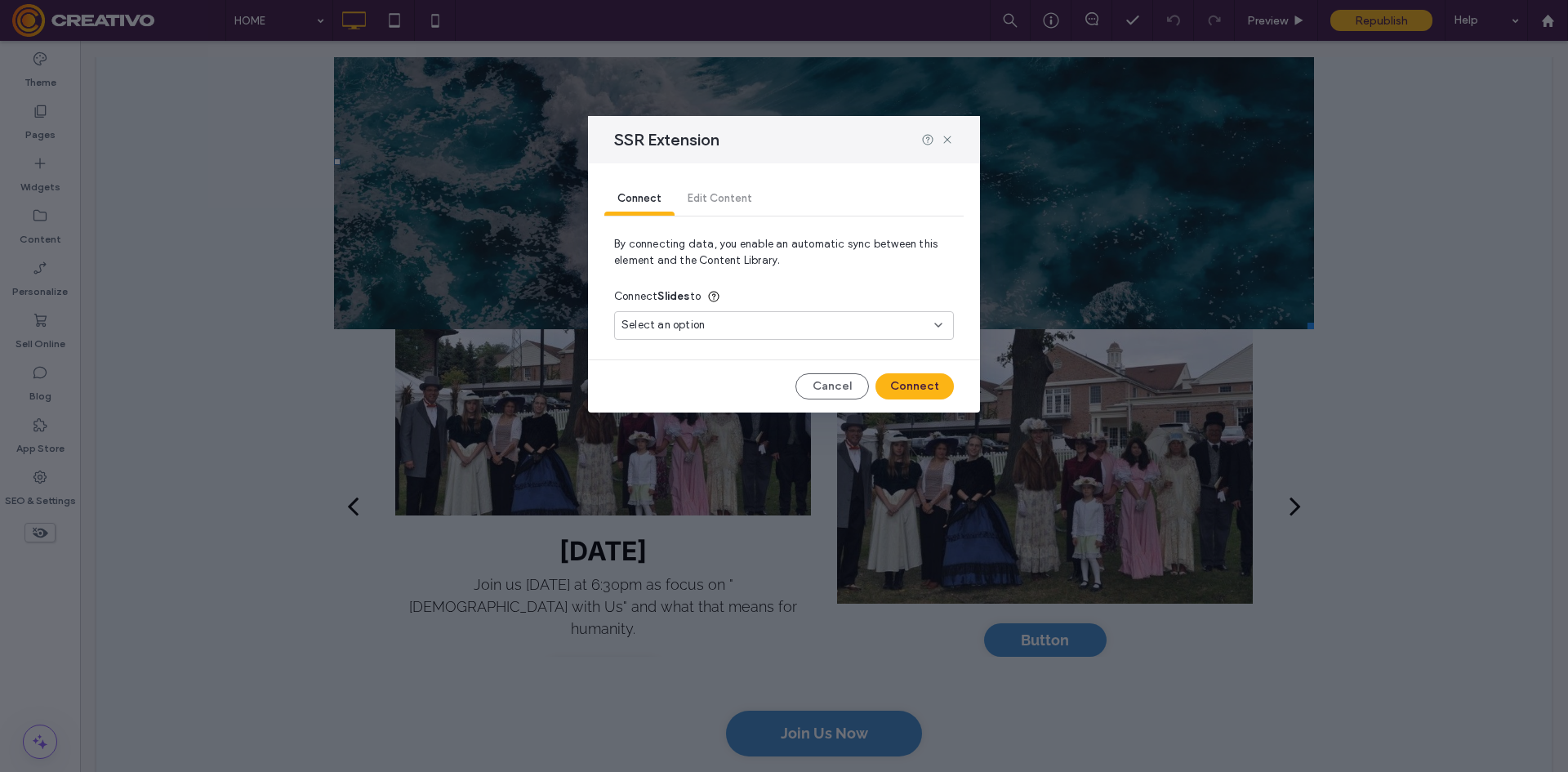
click at [745, 320] on div "Select an option" at bounding box center [774, 324] width 306 height 17
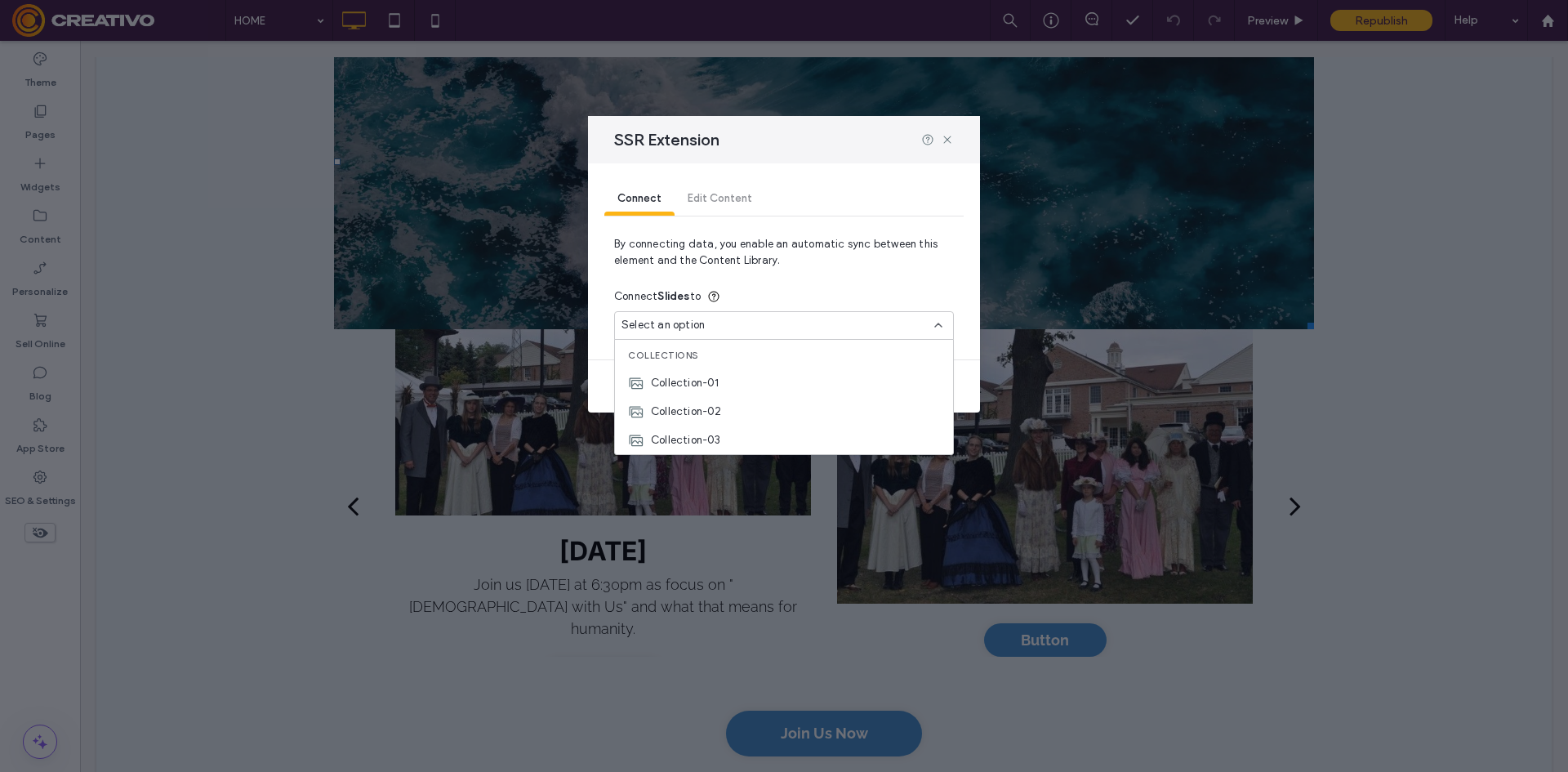
click at [745, 320] on div "Select an option" at bounding box center [774, 324] width 306 height 17
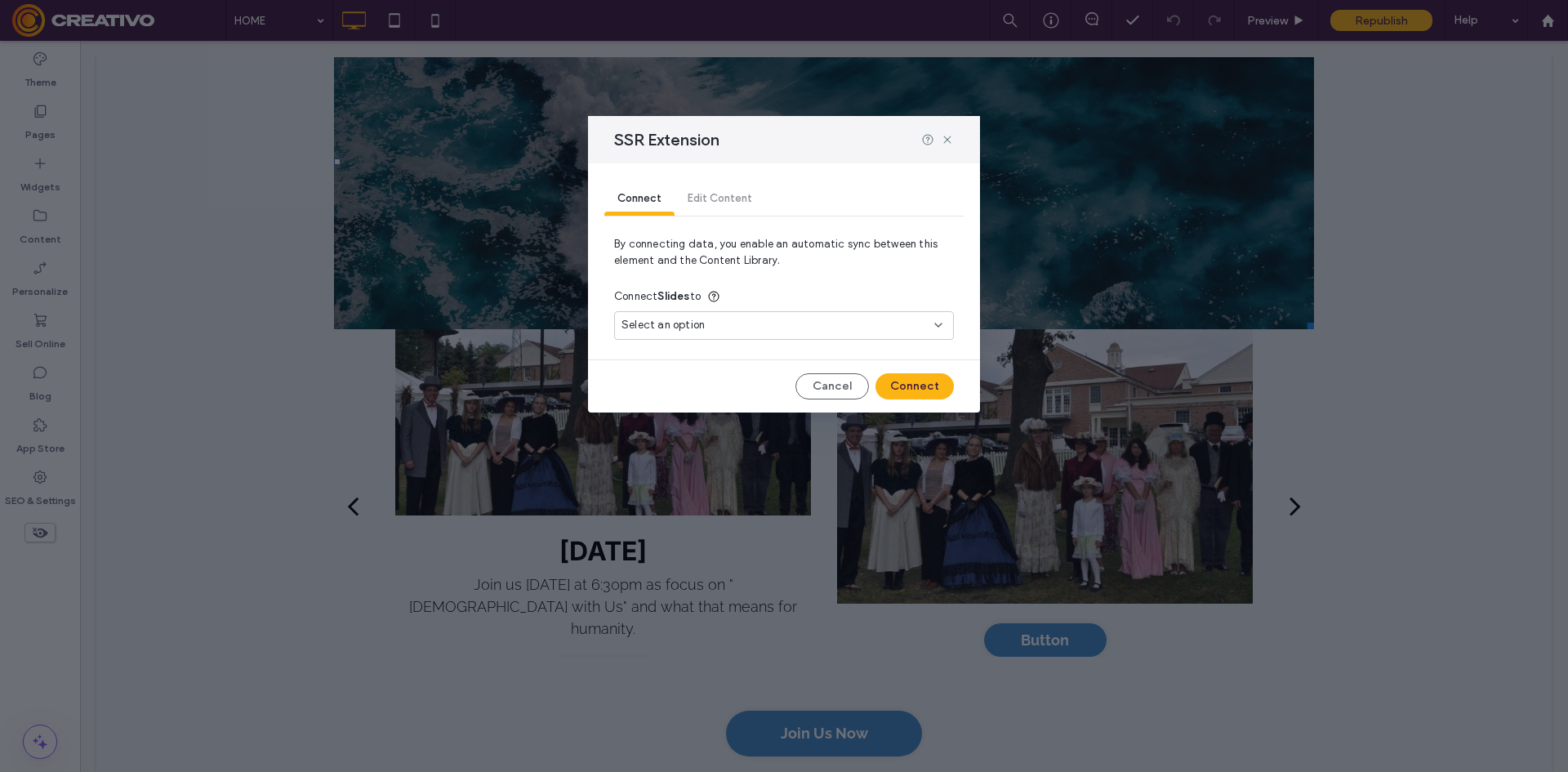
click at [719, 184] on div "Connect Edit Content" at bounding box center [784, 199] width 360 height 32
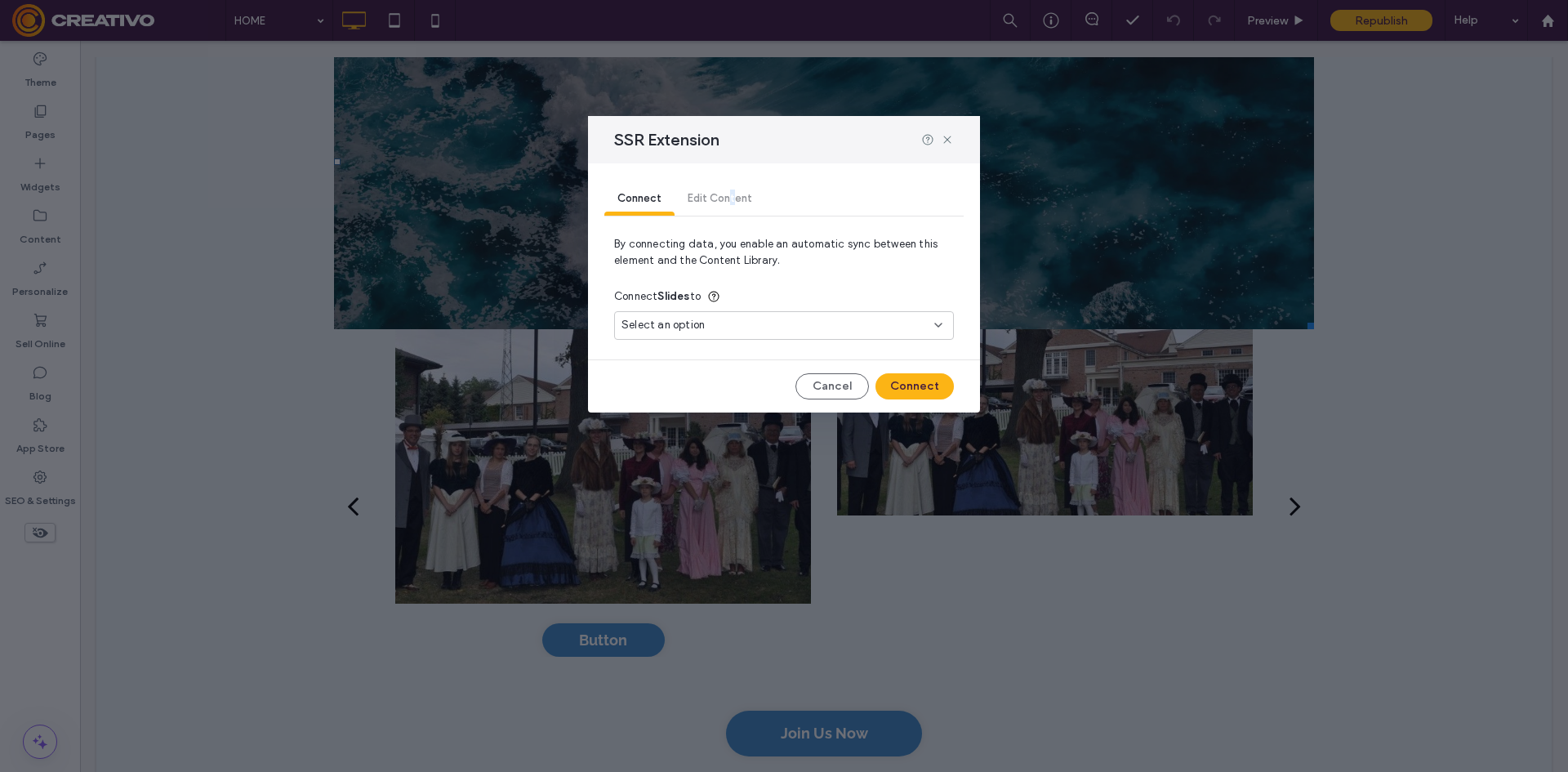
click at [733, 194] on div "Connect Edit Content" at bounding box center [784, 199] width 360 height 32
click at [729, 199] on div "Connect Edit Content" at bounding box center [784, 199] width 360 height 32
click at [729, 200] on div "Connect Edit Content" at bounding box center [784, 199] width 360 height 32
click at [704, 201] on div "Connect Edit Content" at bounding box center [784, 199] width 360 height 32
click at [797, 323] on div "Select an option" at bounding box center [774, 324] width 306 height 17
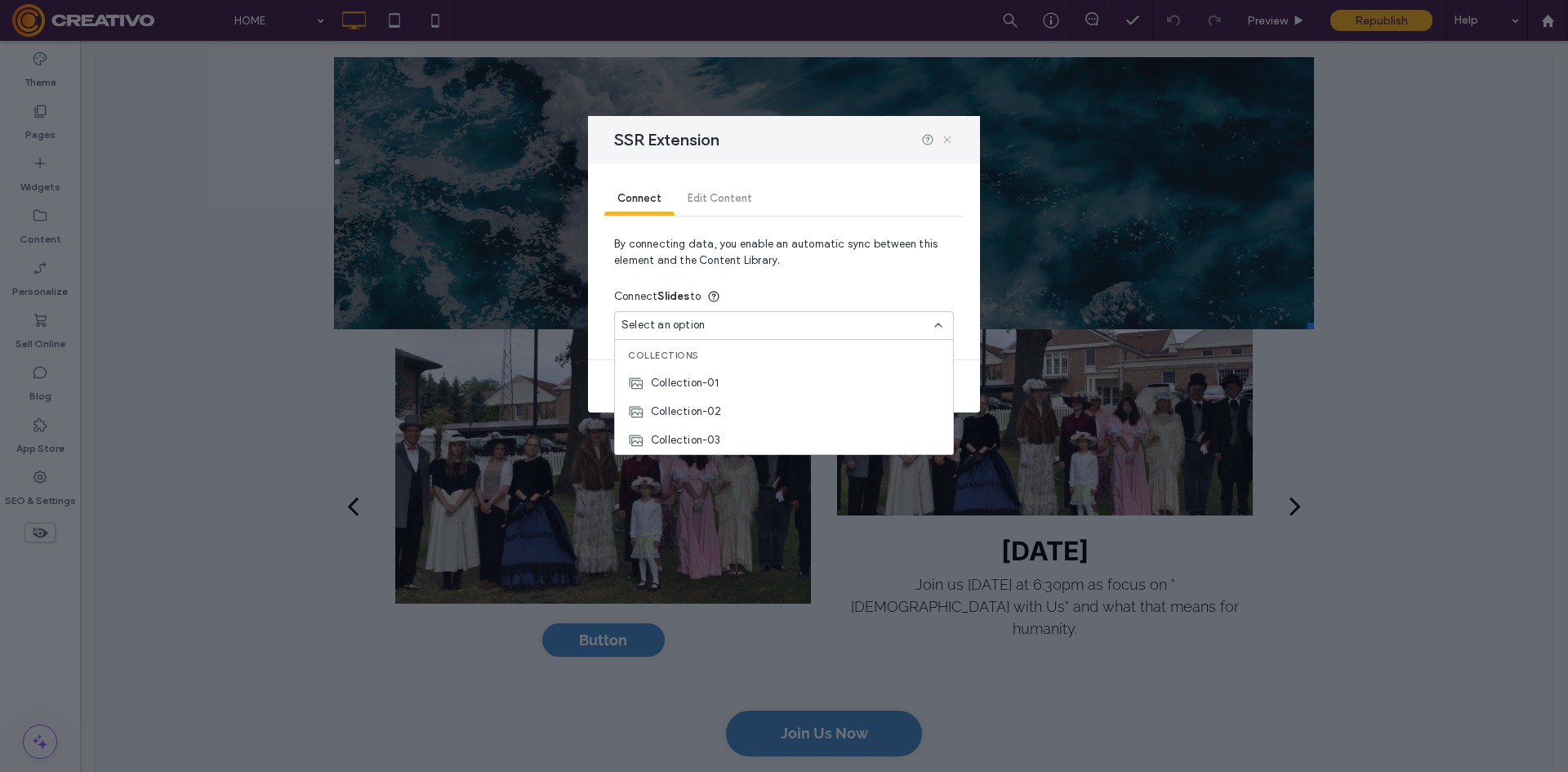
click at [951, 137] on icon at bounding box center [947, 139] width 13 height 13
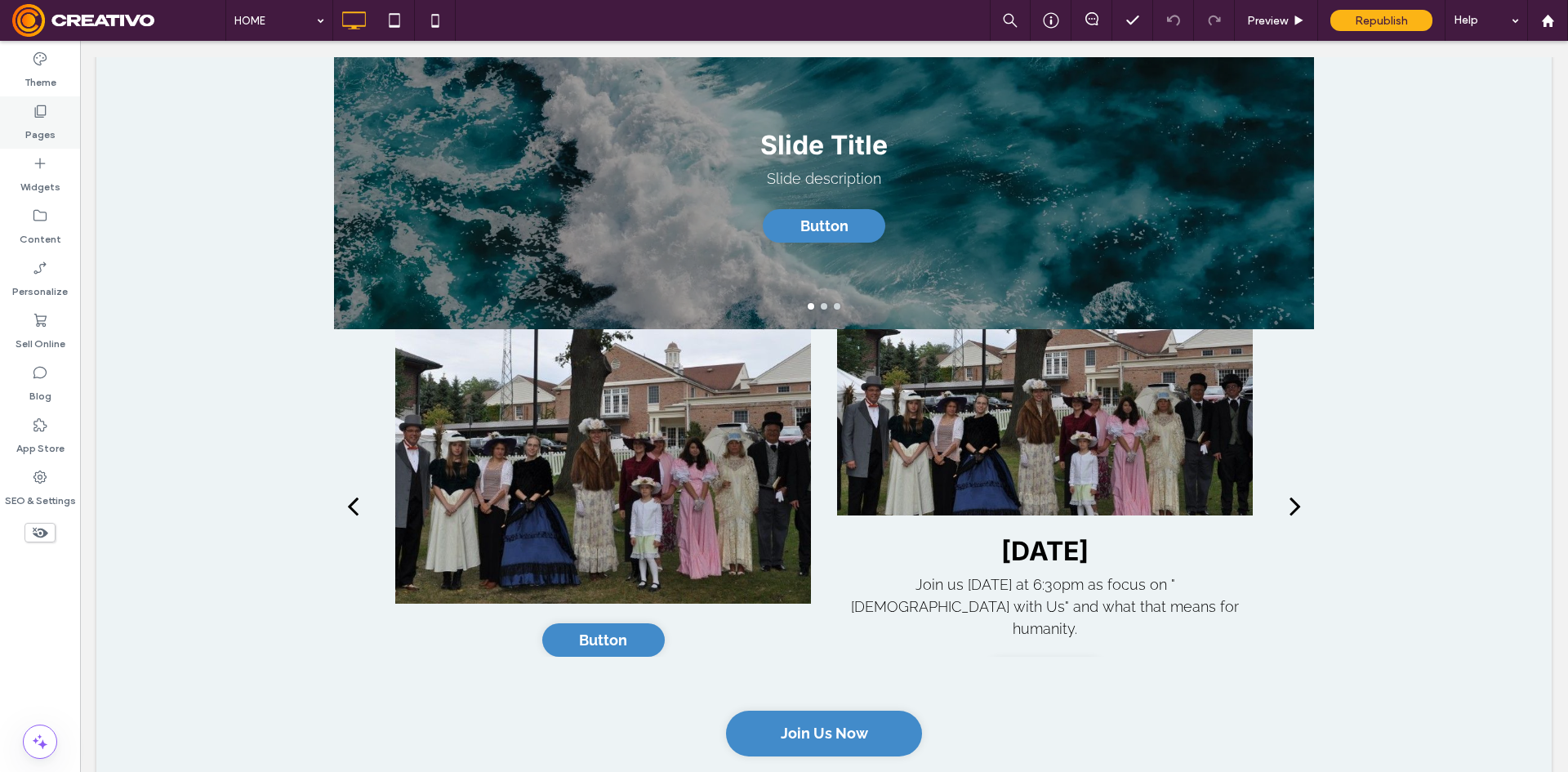
click at [31, 130] on label "Pages" at bounding box center [40, 130] width 30 height 23
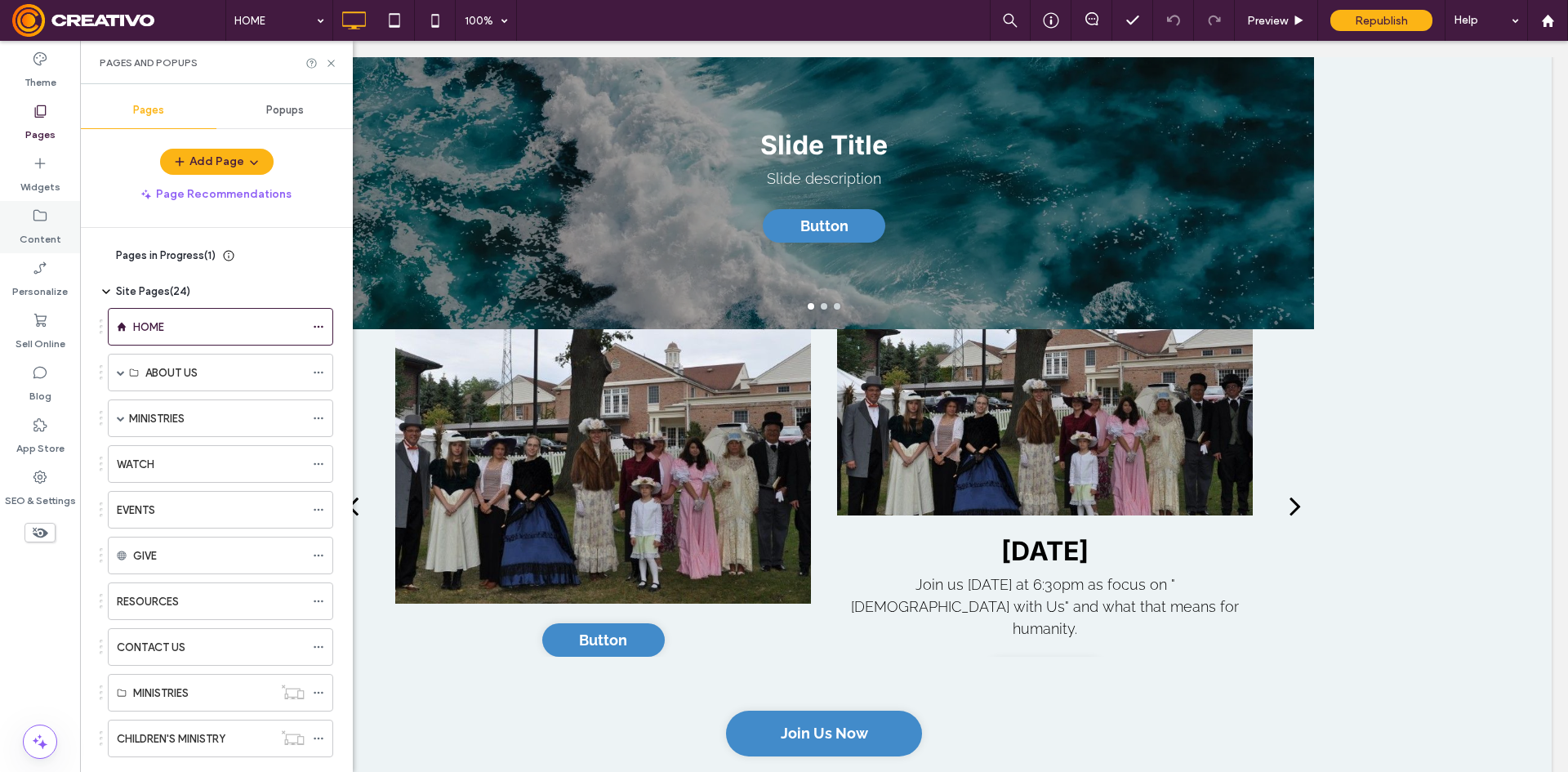
click at [35, 235] on label "Content" at bounding box center [40, 234] width 42 height 23
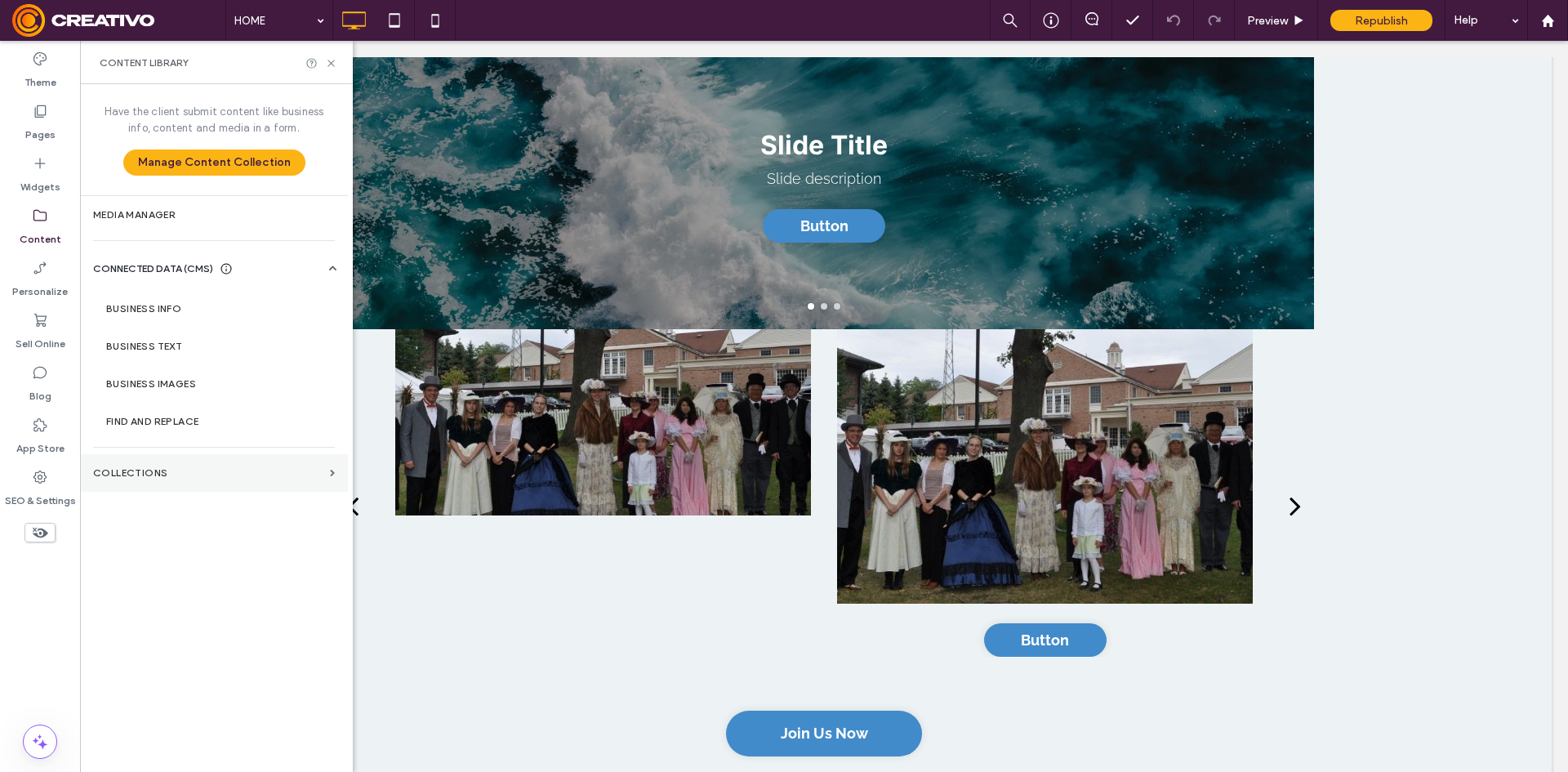
click at [227, 488] on section "Collections" at bounding box center [214, 472] width 268 height 37
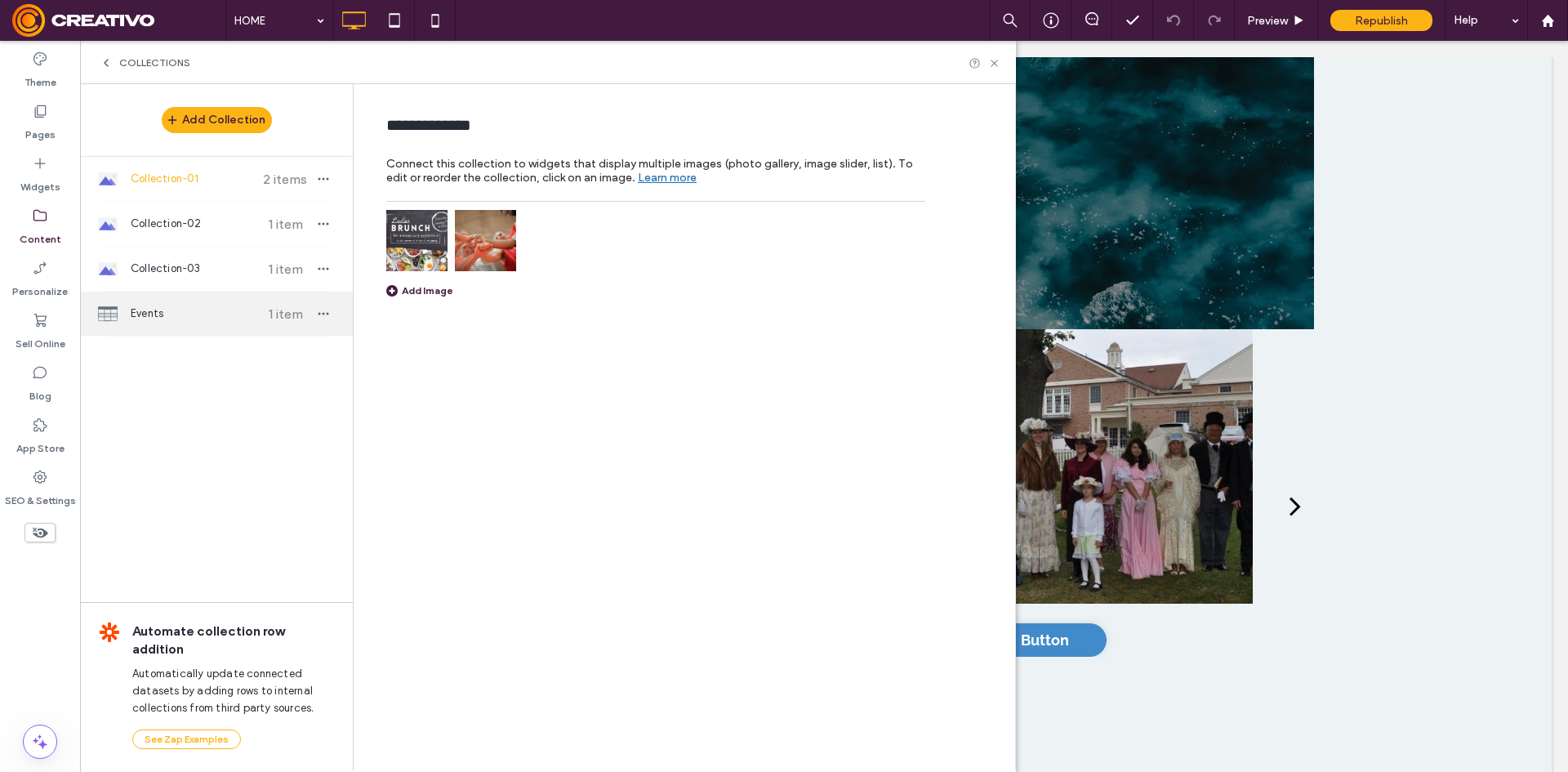
click at [231, 312] on span "Events" at bounding box center [191, 314] width 122 height 17
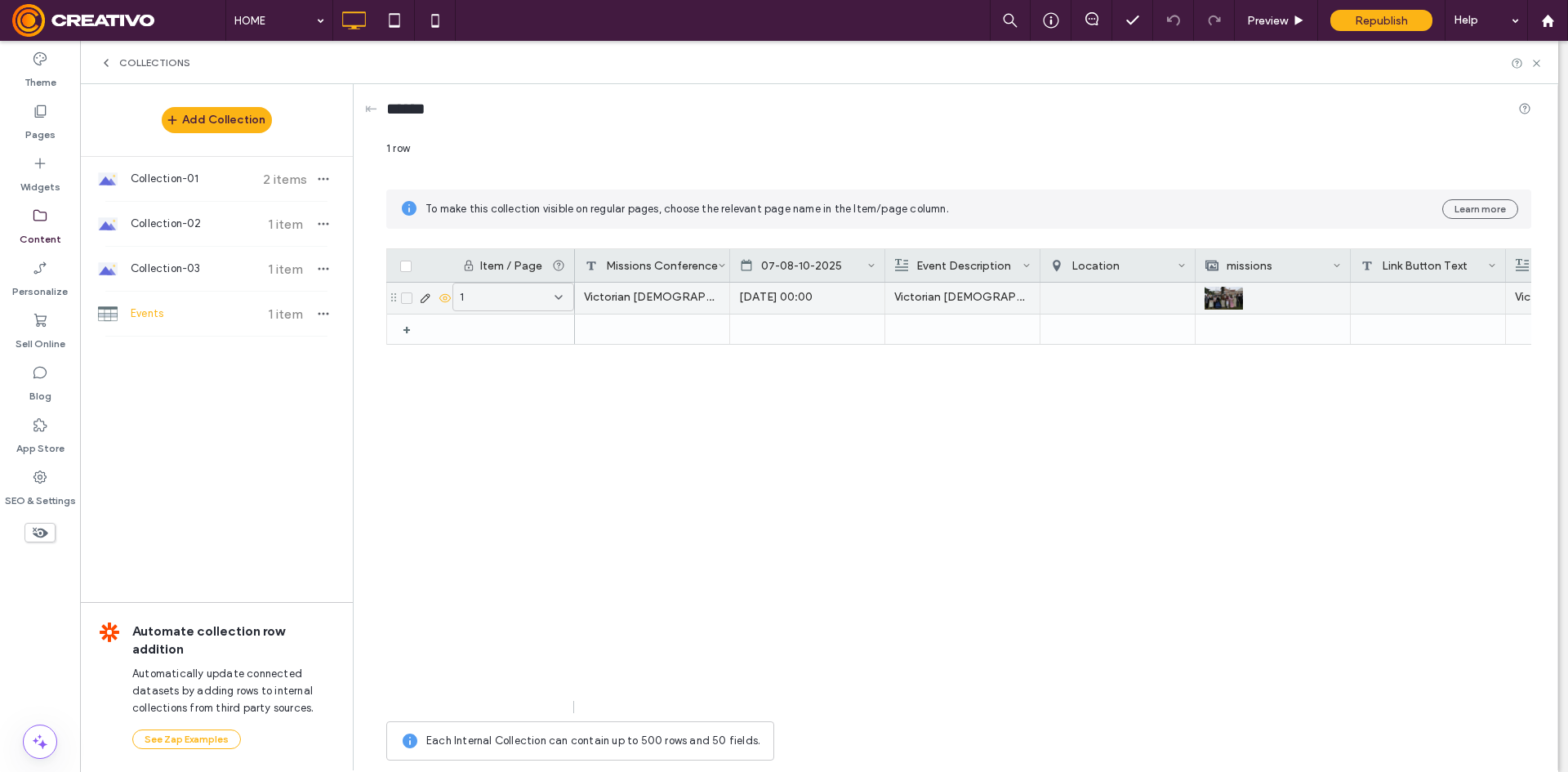
click at [546, 287] on div "1" at bounding box center [514, 296] width 122 height 28
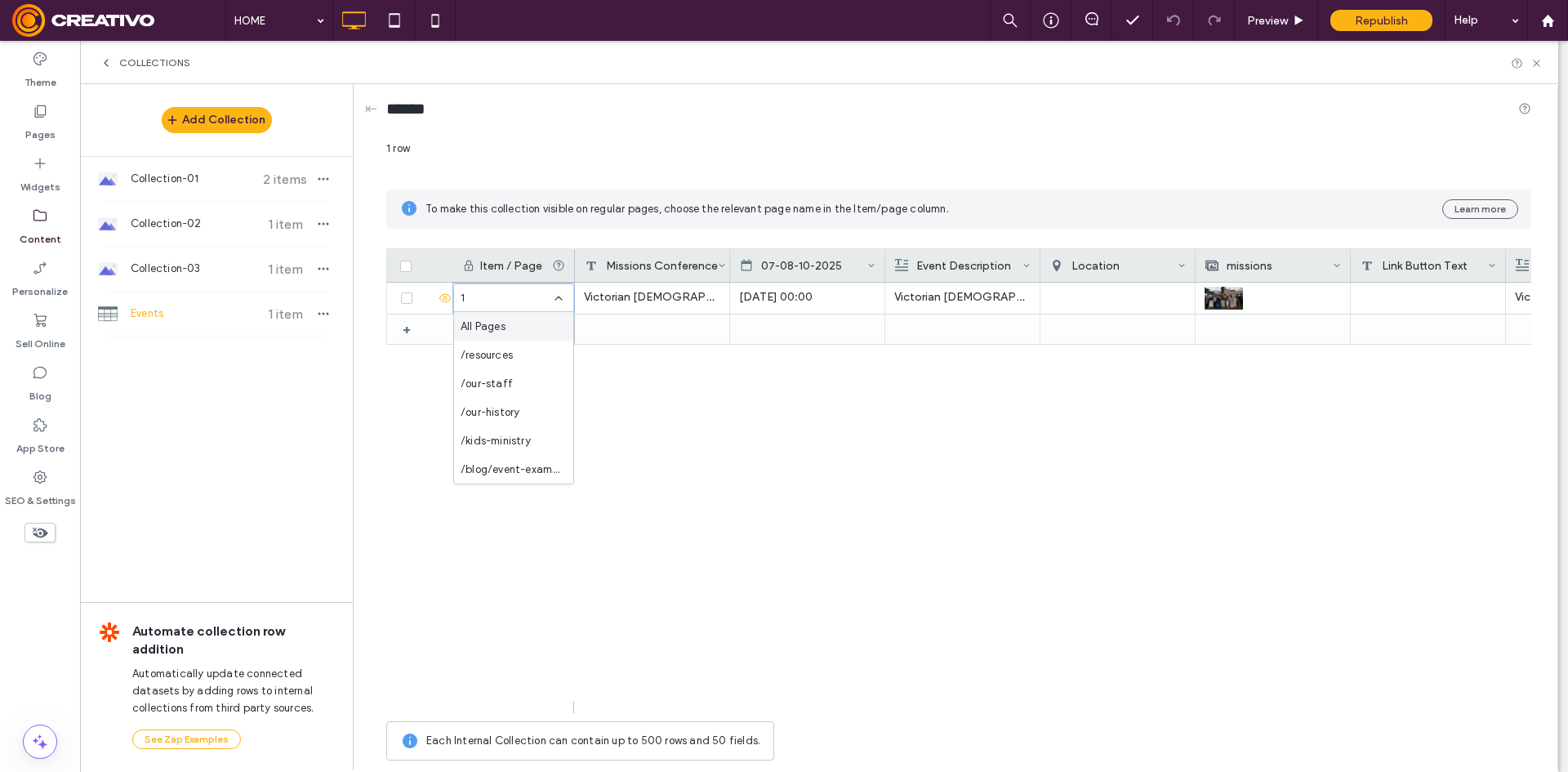
click at [539, 322] on div "All Pages" at bounding box center [514, 325] width 120 height 28
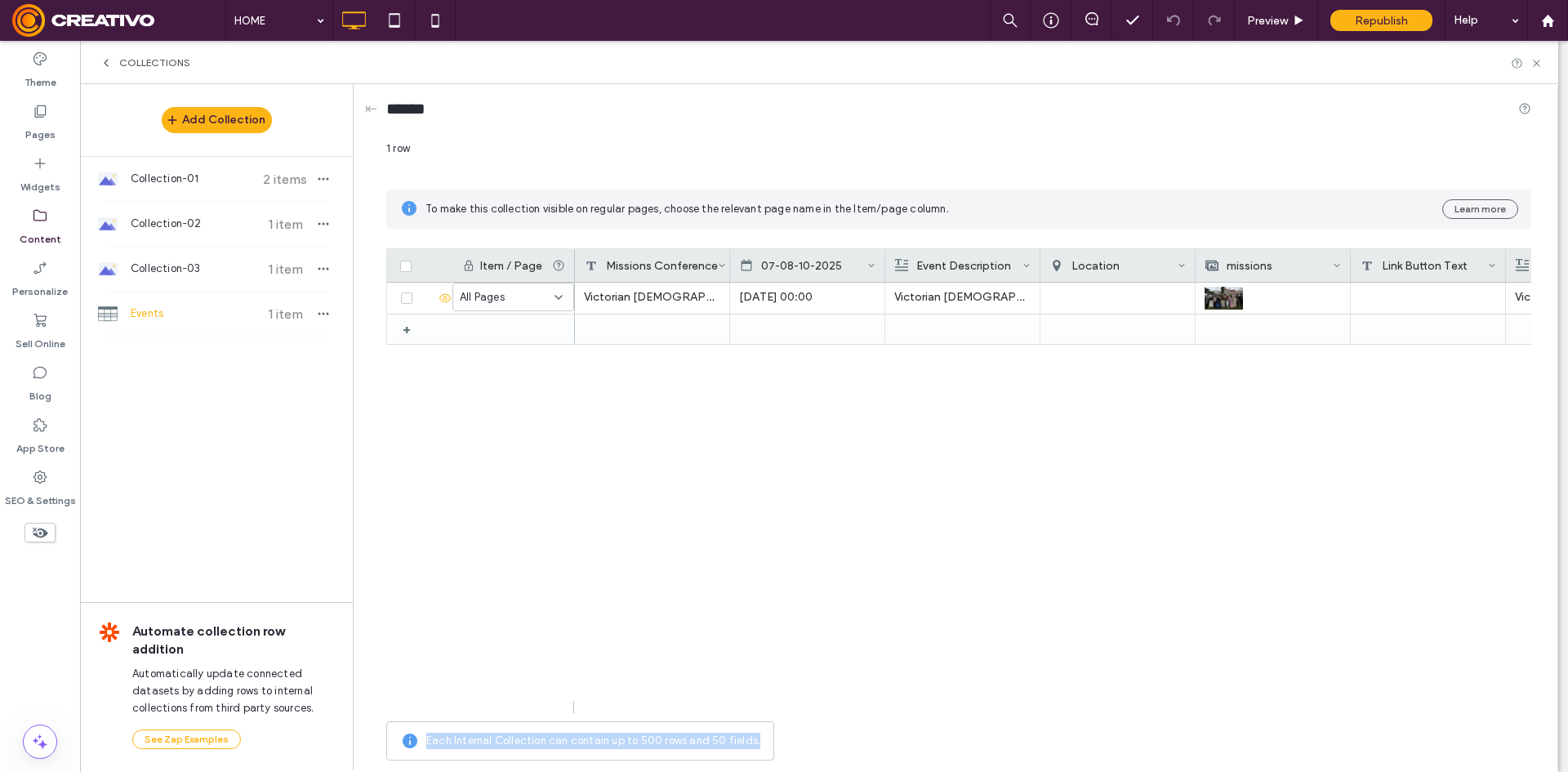
drag, startPoint x: 1145, startPoint y: 720, endPoint x: 1162, endPoint y: 707, distance: 21.4
click at [1159, 713] on div "1 row To make this collection visible on regular pages, choose the relevant pag…" at bounding box center [958, 454] width 1145 height 628
drag, startPoint x: 829, startPoint y: 468, endPoint x: 840, endPoint y: 469, distance: 11.0
click at [831, 468] on div "Victorian Church Service Sep 21 2025 00:00 Victorian Church service at Mill Rac…" at bounding box center [1054, 497] width 956 height 430
click at [878, 145] on div "1 row" at bounding box center [958, 155] width 1145 height 29
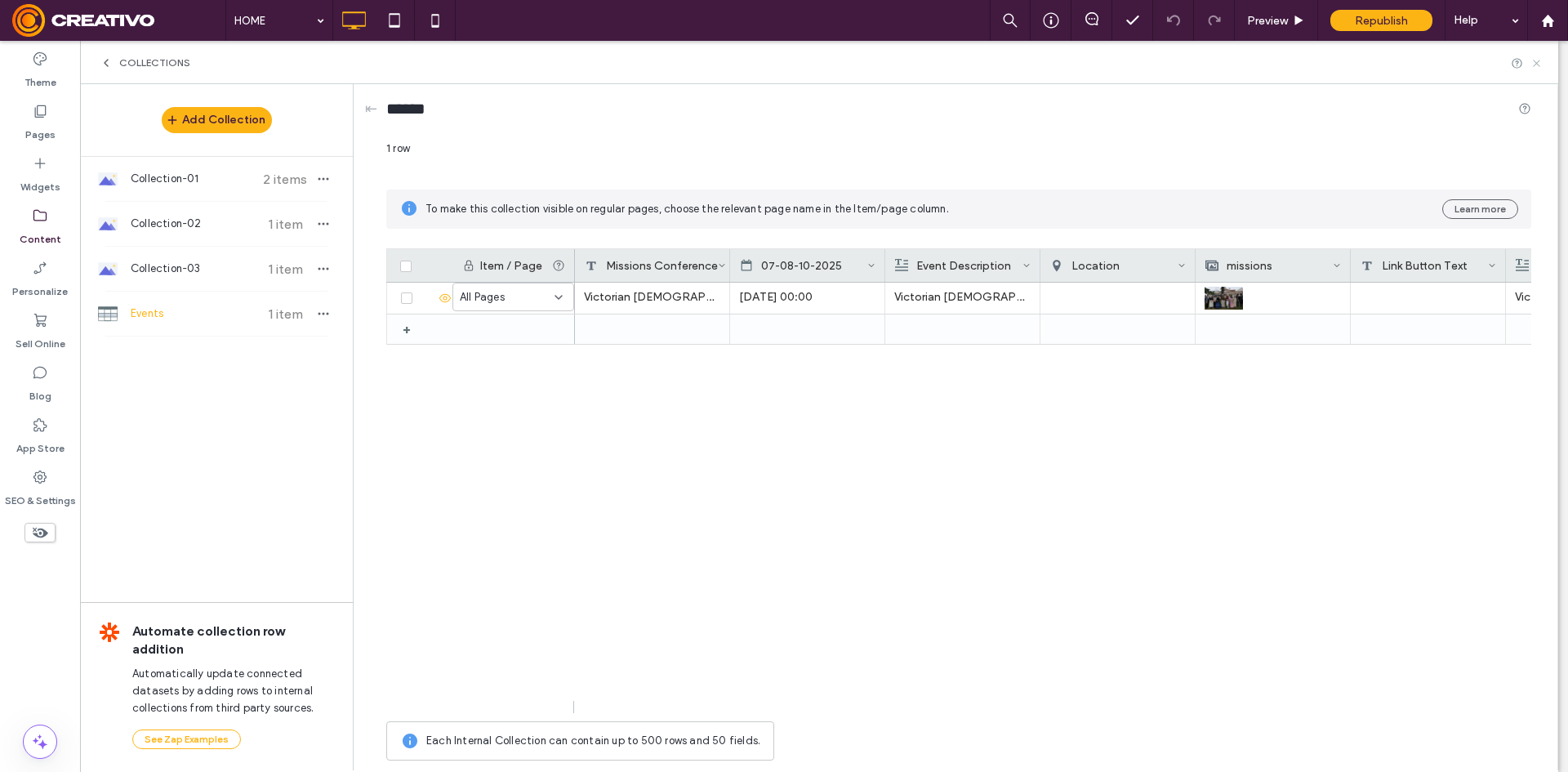
click at [1535, 62] on icon at bounding box center [1537, 63] width 13 height 13
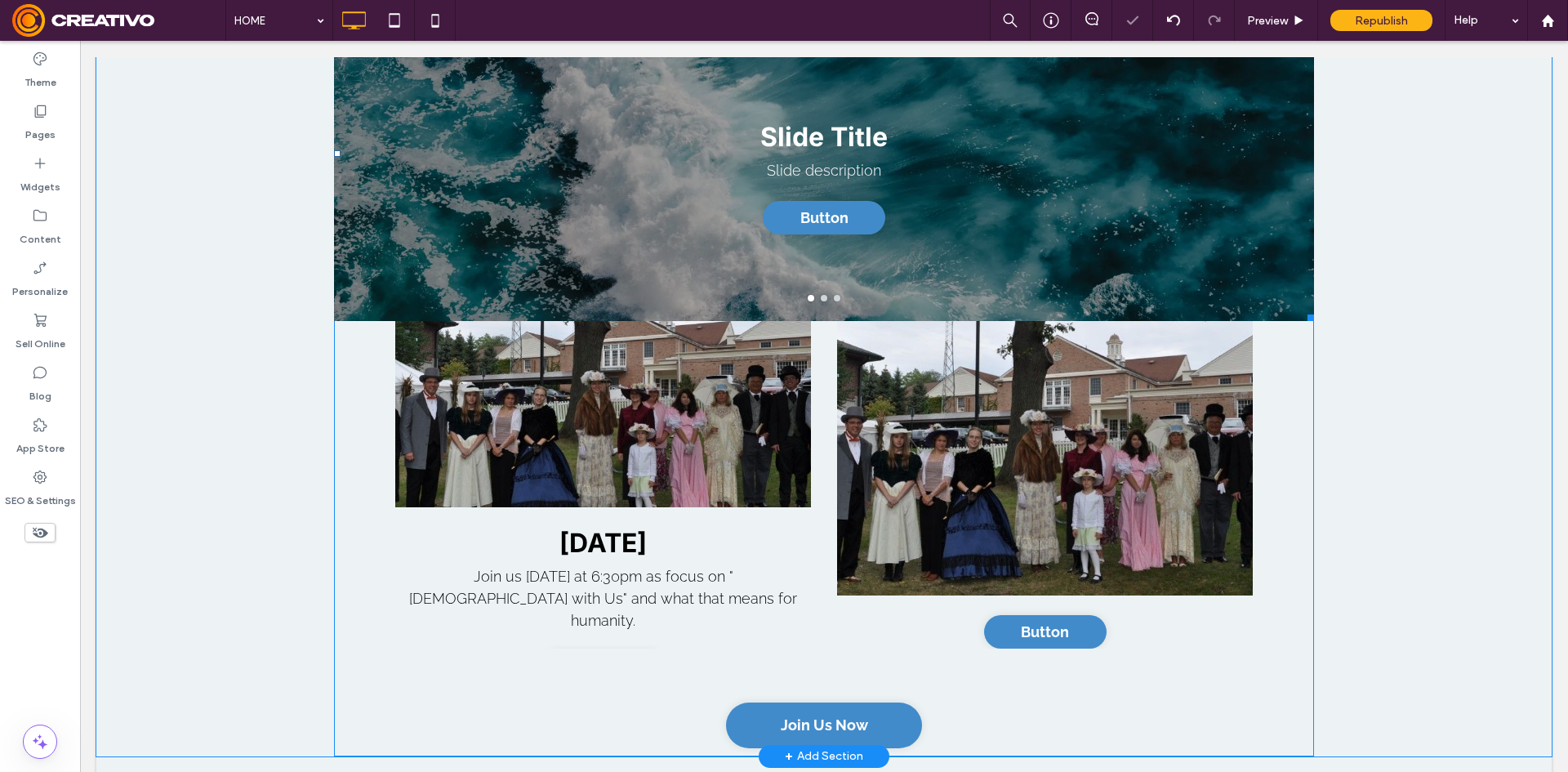
scroll to position [2204, 0]
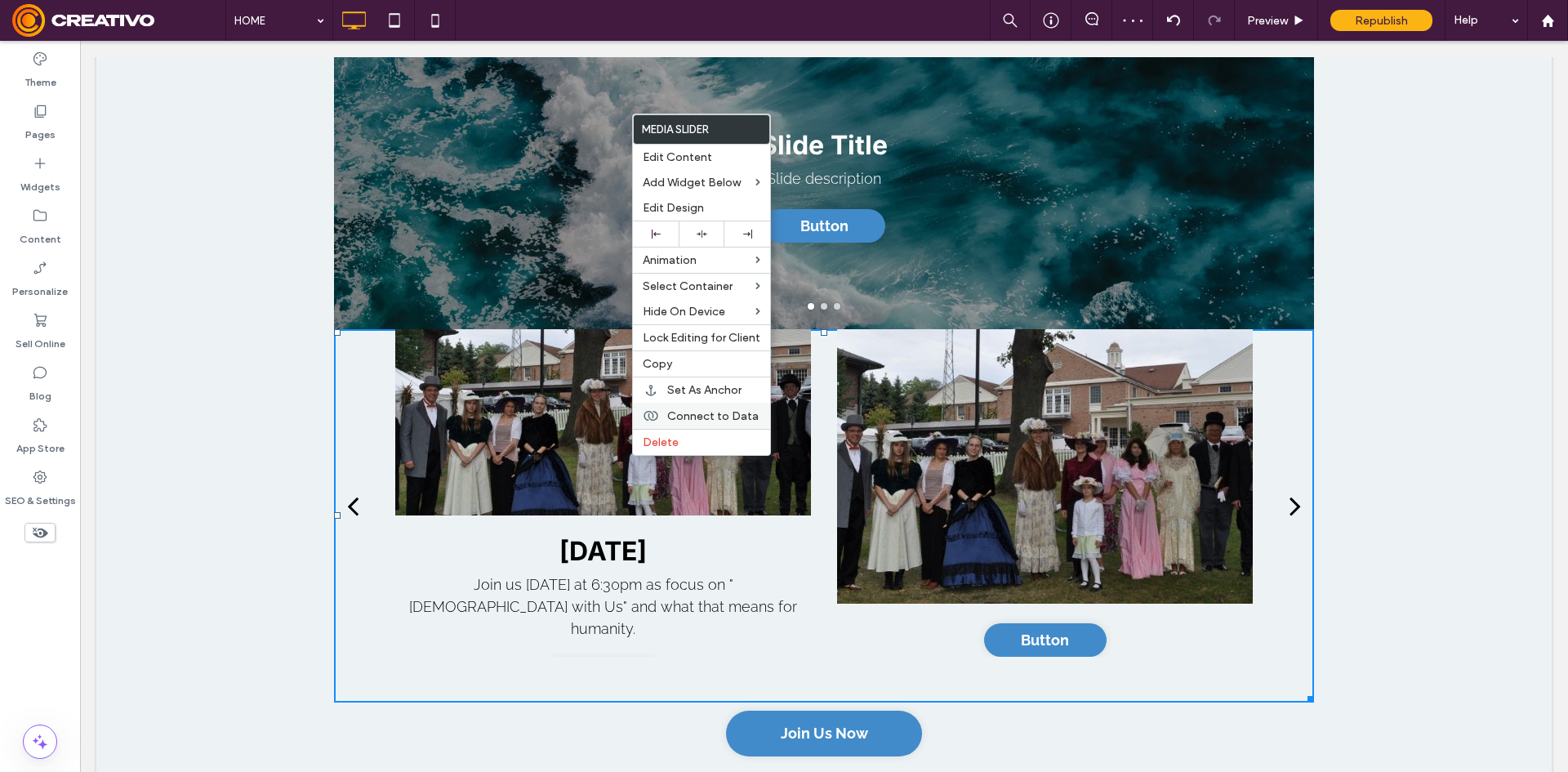
click at [718, 417] on span "Connect to Data" at bounding box center [712, 416] width 91 height 14
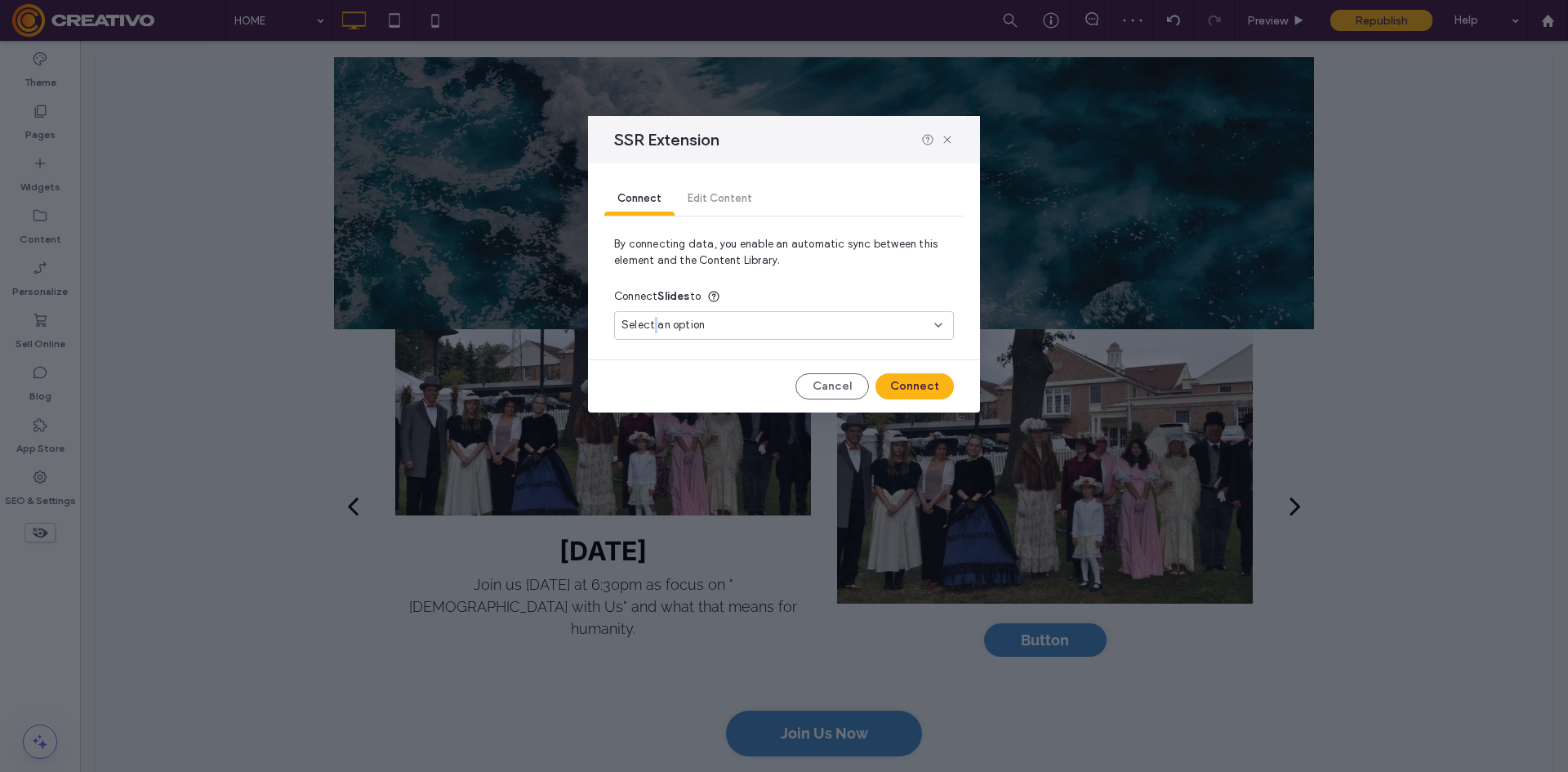
click at [657, 327] on span "Select an option" at bounding box center [662, 324] width 83 height 17
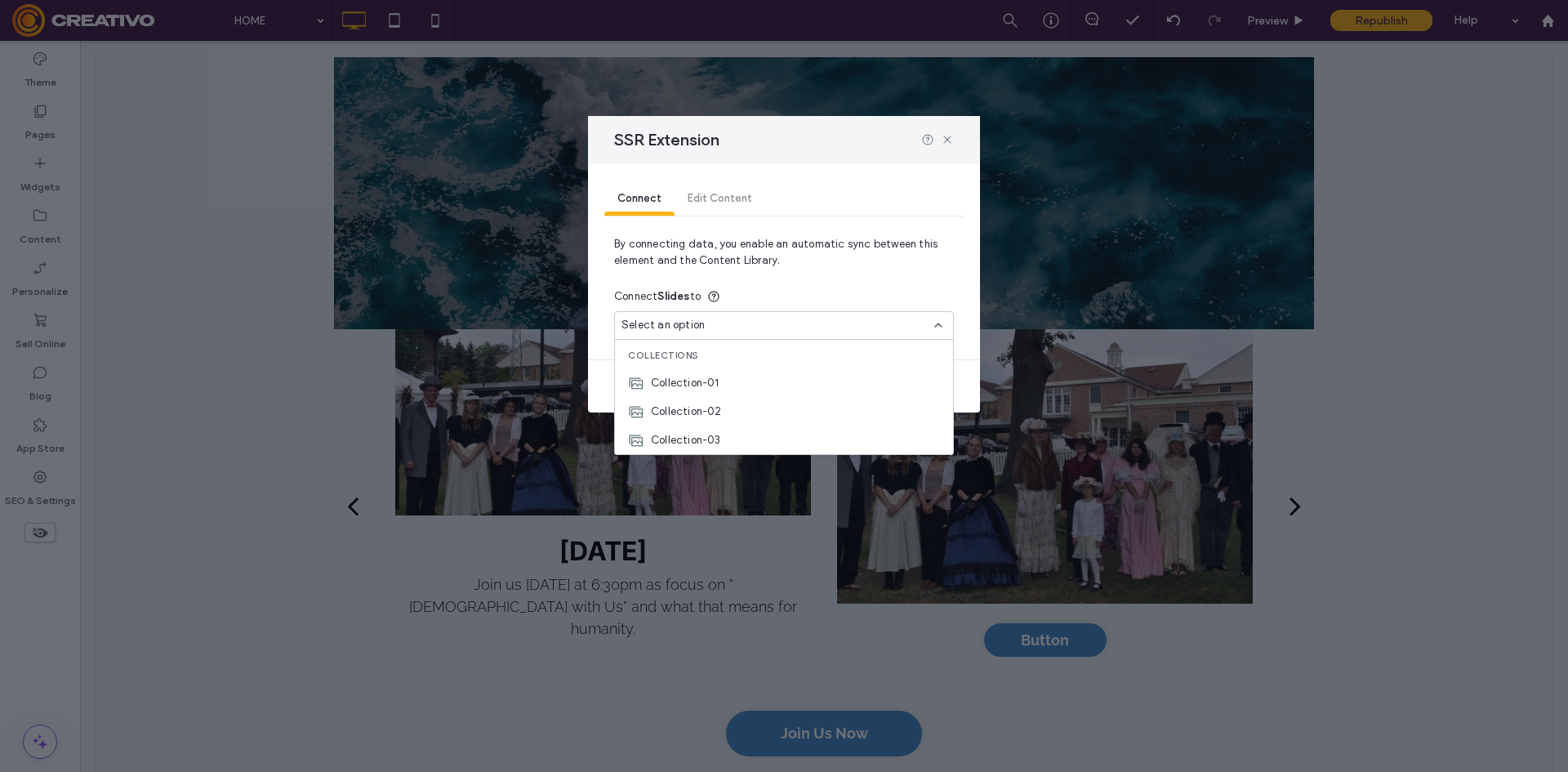
click at [657, 327] on span "Select an option" at bounding box center [662, 324] width 83 height 17
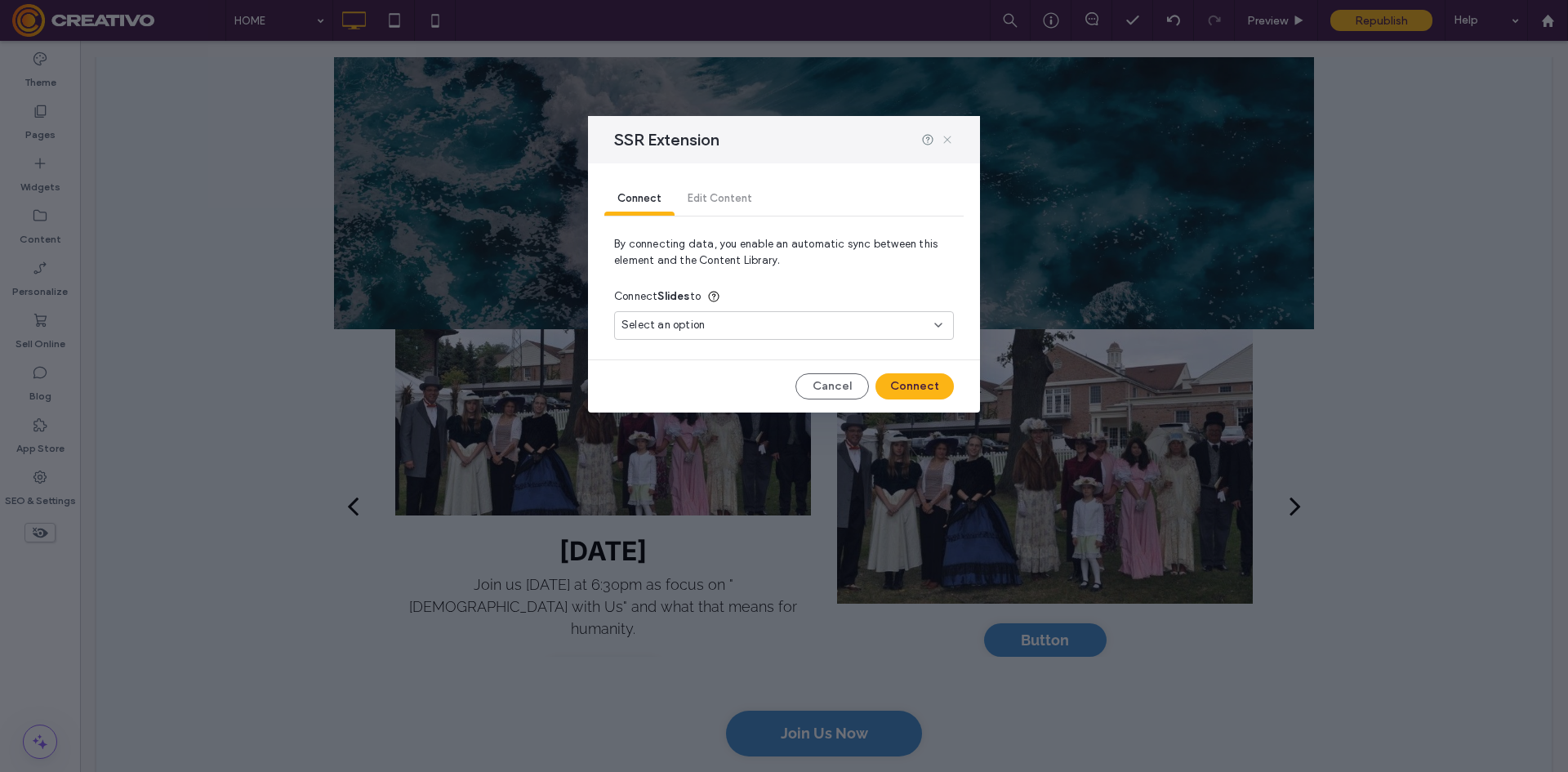
click at [949, 137] on icon at bounding box center [947, 139] width 13 height 13
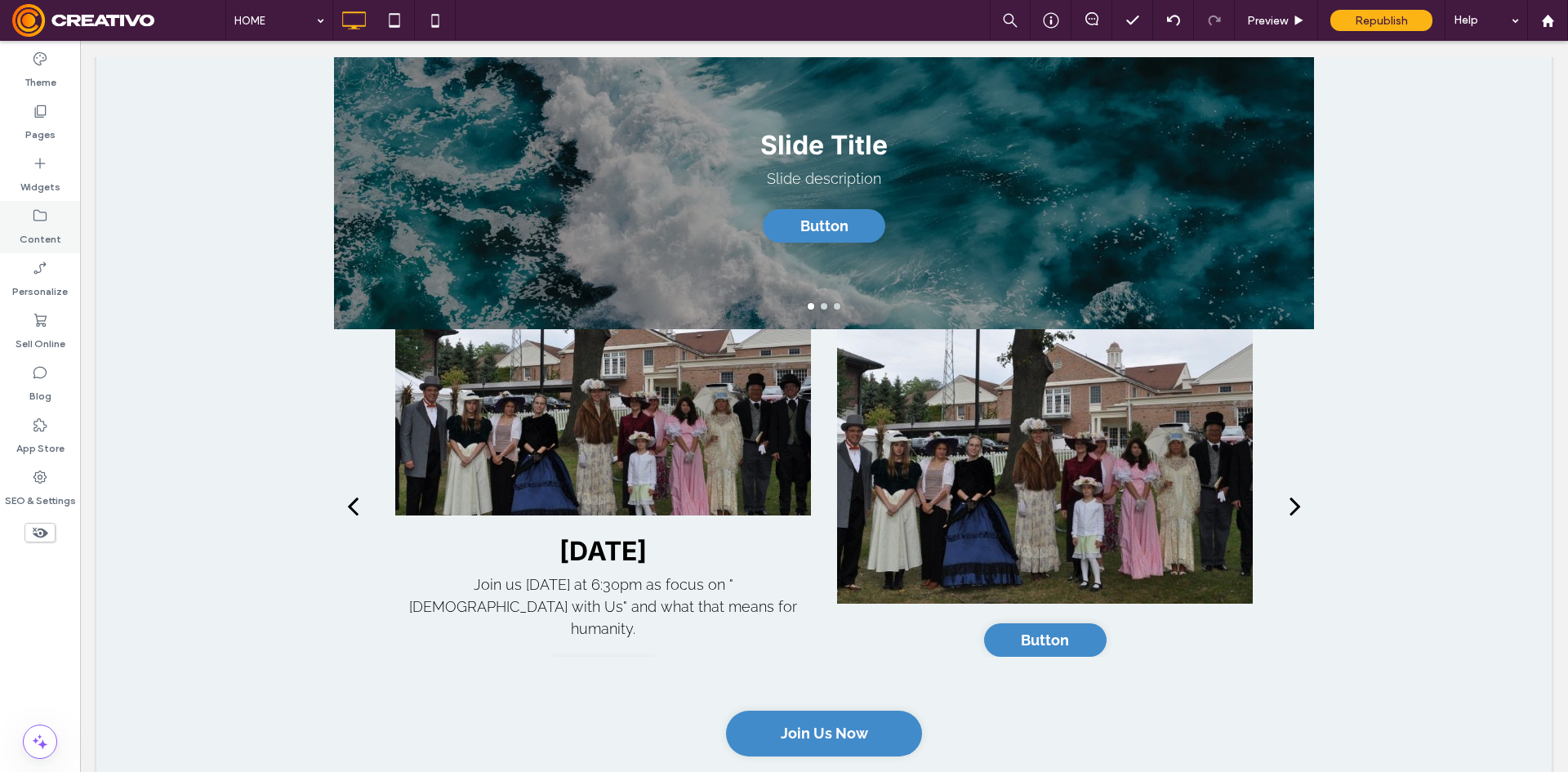
click at [40, 235] on label "Content" at bounding box center [40, 234] width 42 height 23
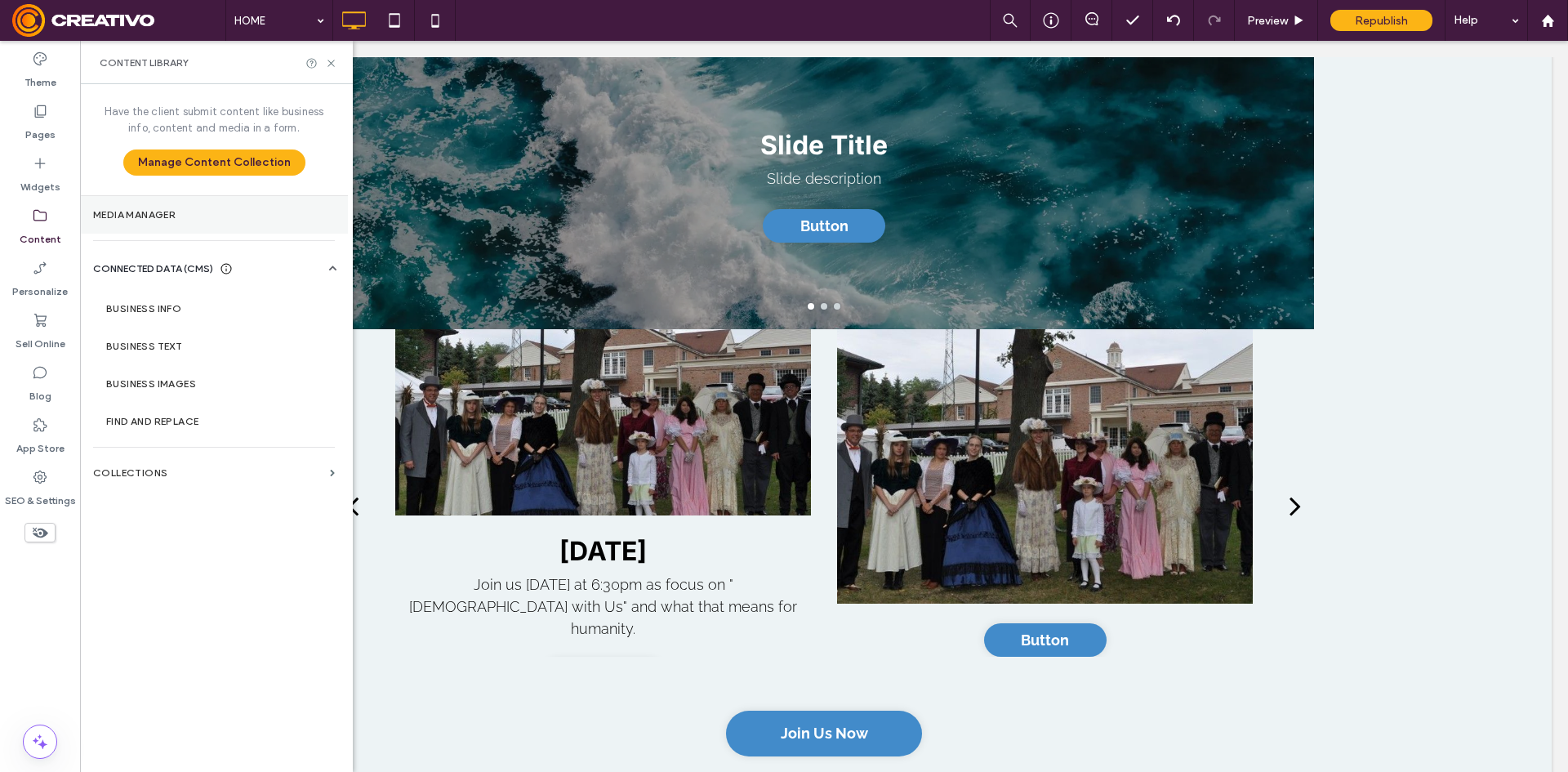
click at [219, 206] on section "Media Manager" at bounding box center [214, 215] width 268 height 37
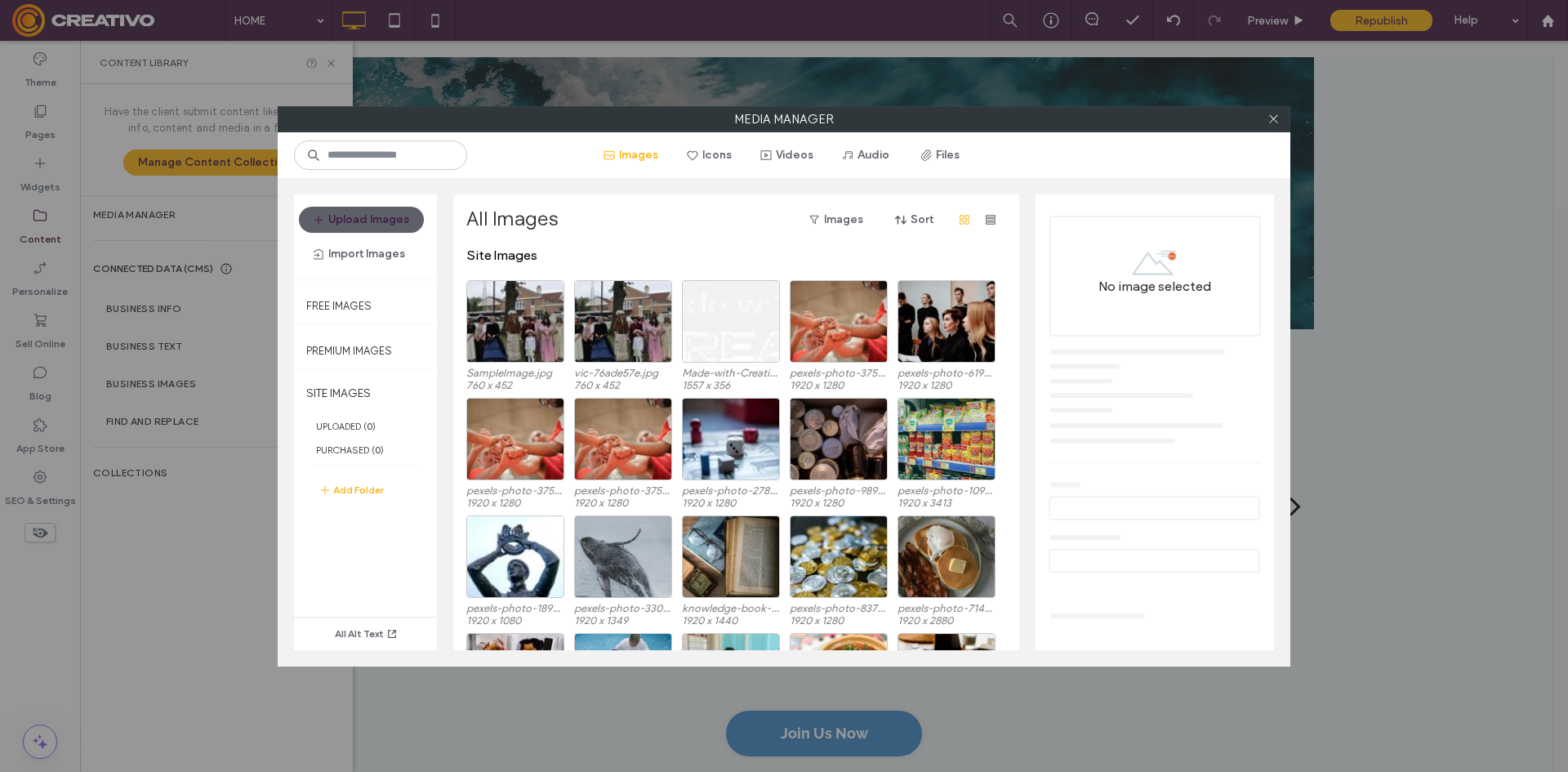
click at [189, 453] on div "Media Manager Images Icons Videos Audio Files Upload Images Import Images Free …" at bounding box center [784, 386] width 1568 height 772
click at [1277, 116] on icon at bounding box center [1274, 119] width 13 height 13
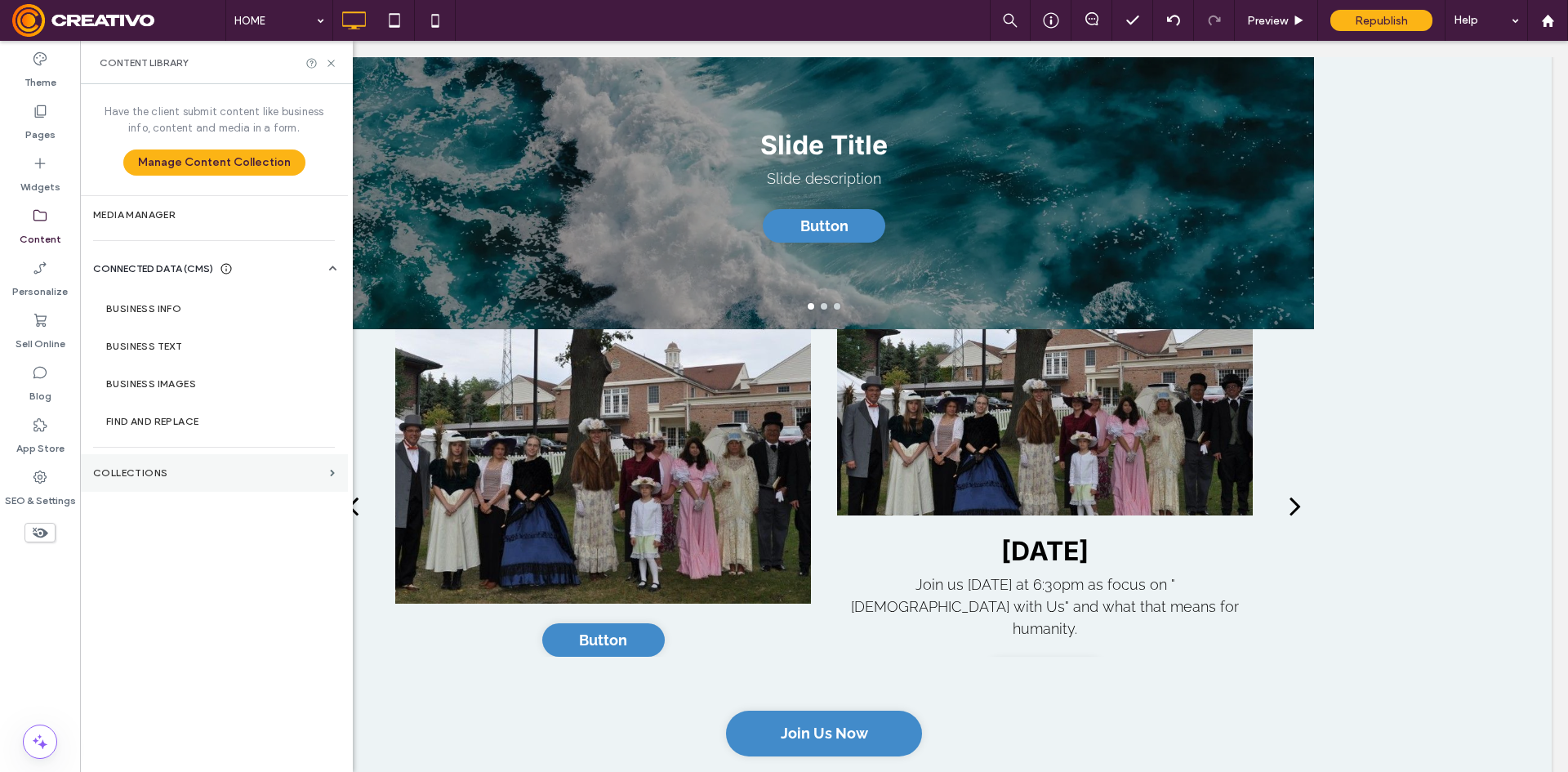
click at [258, 460] on section "Collections" at bounding box center [214, 472] width 268 height 37
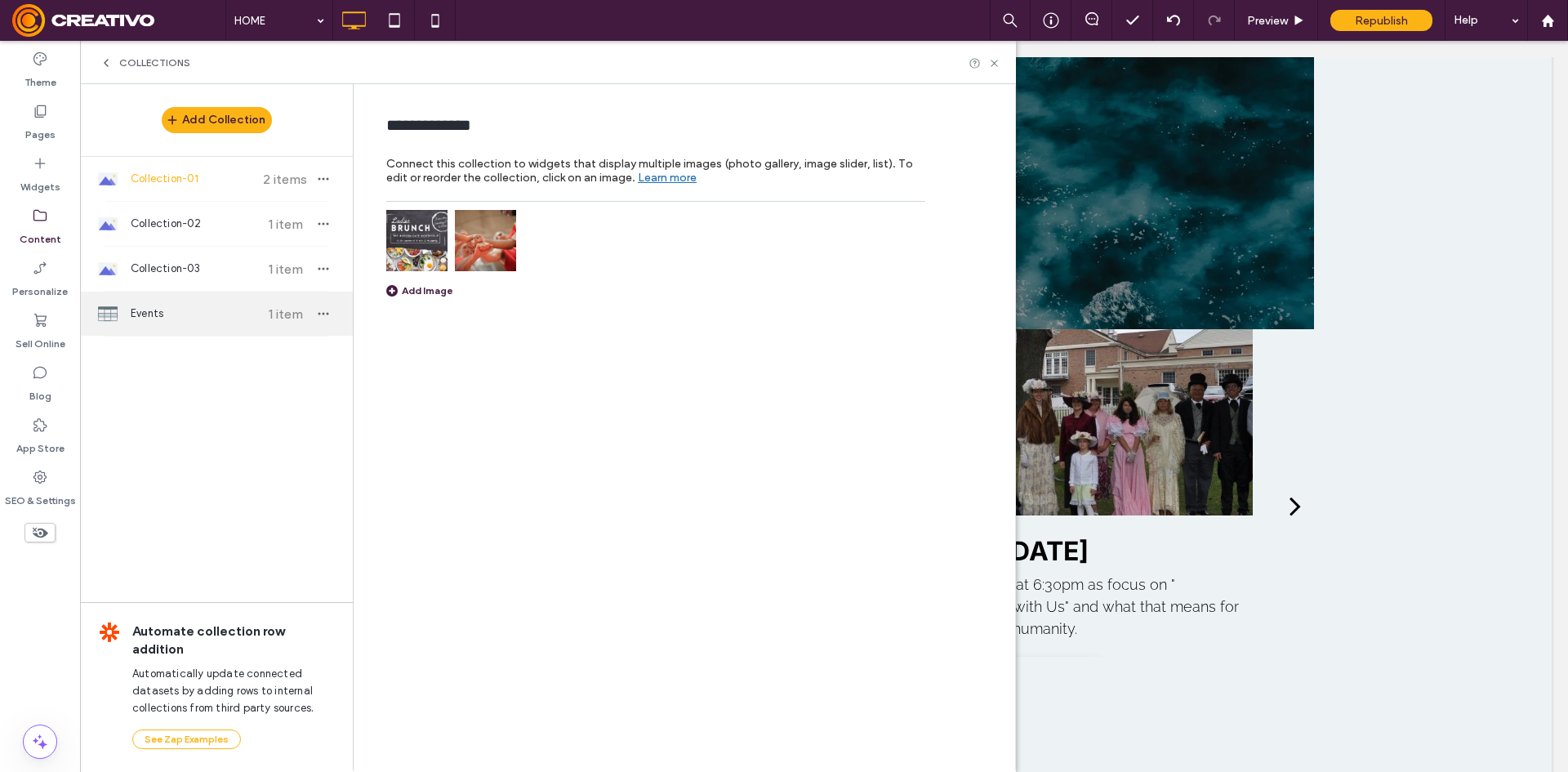
click at [185, 324] on div "Events 1 item" at bounding box center [217, 314] width 272 height 44
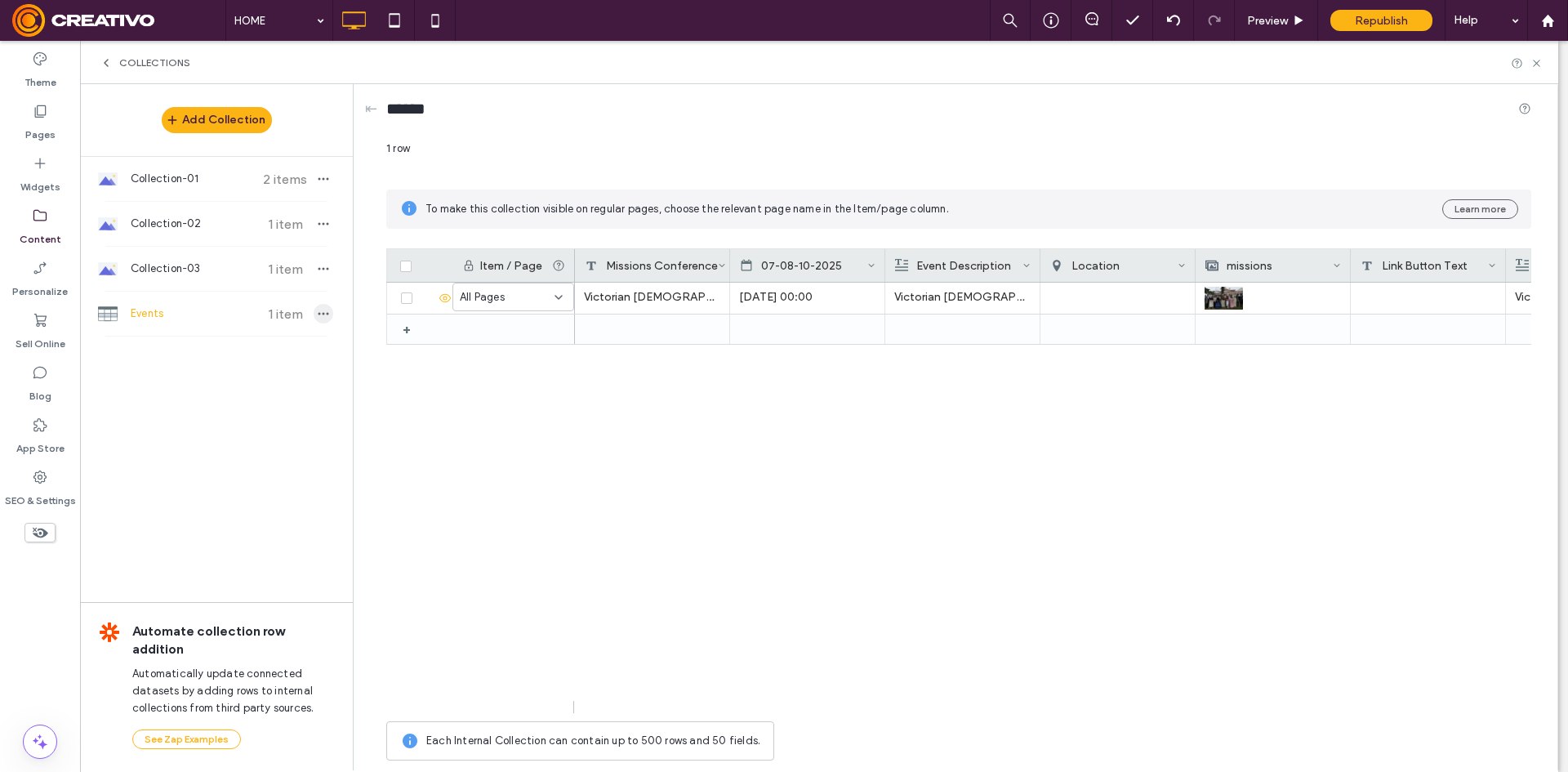
click at [314, 321] on span "button" at bounding box center [323, 314] width 20 height 20
click at [585, 399] on div "Victorian Church Service Sep 21 2025 00:00 Victorian Church service at Mill Rac…" at bounding box center [1054, 497] width 956 height 430
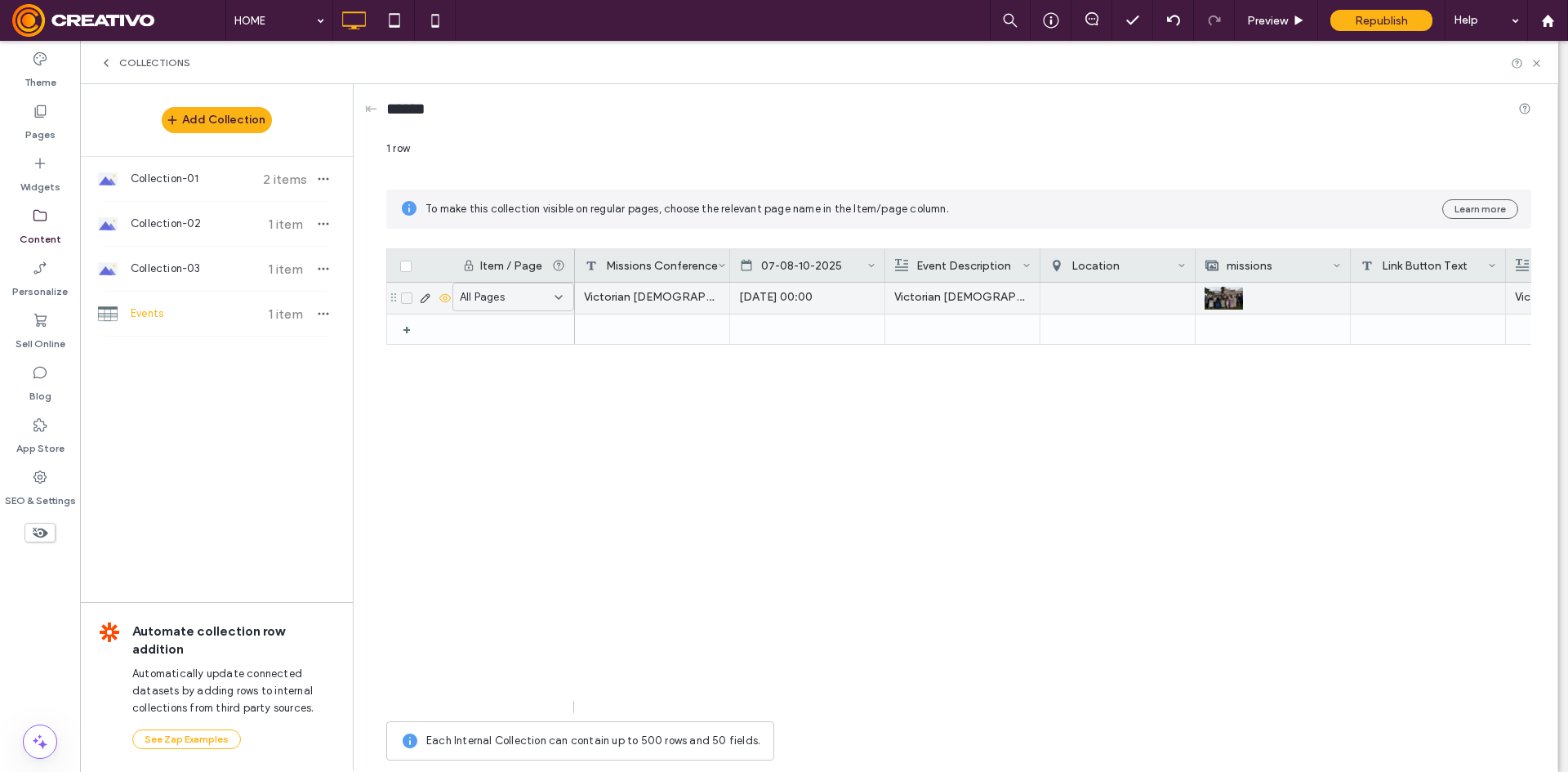
click at [552, 302] on input at bounding box center [507, 297] width 95 height 13
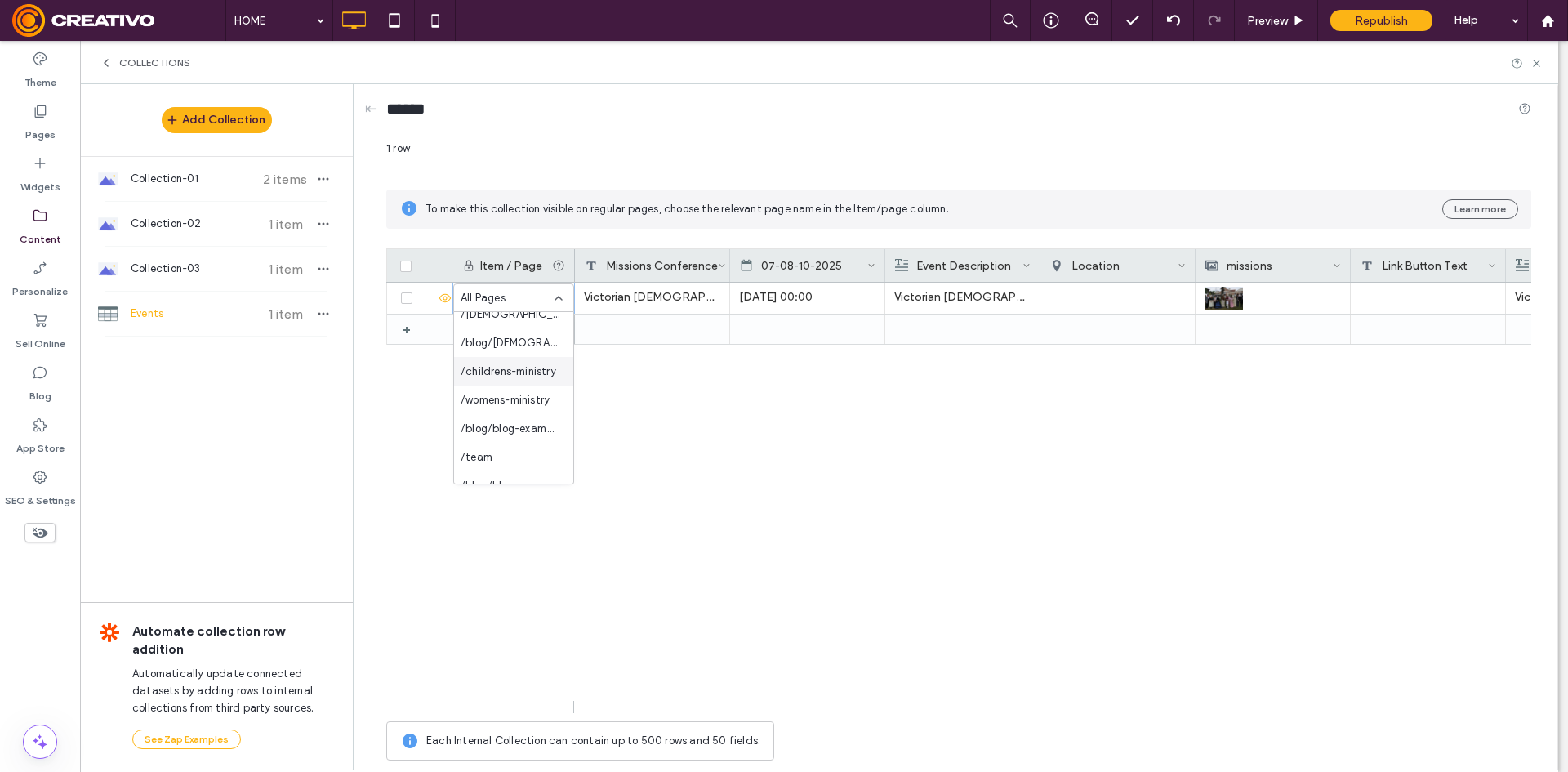
scroll to position [714, 0]
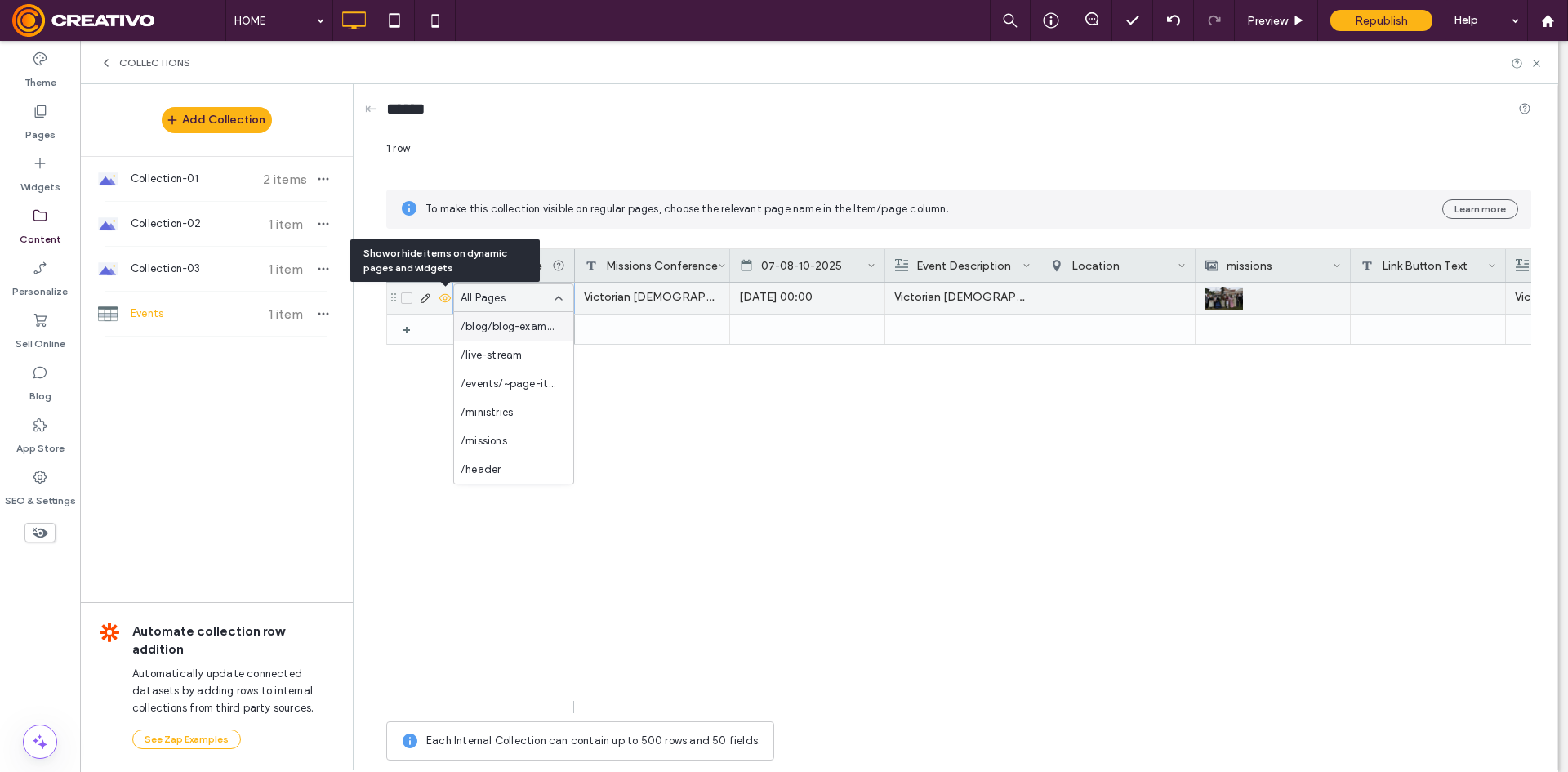
click at [445, 299] on icon at bounding box center [445, 298] width 13 height 13
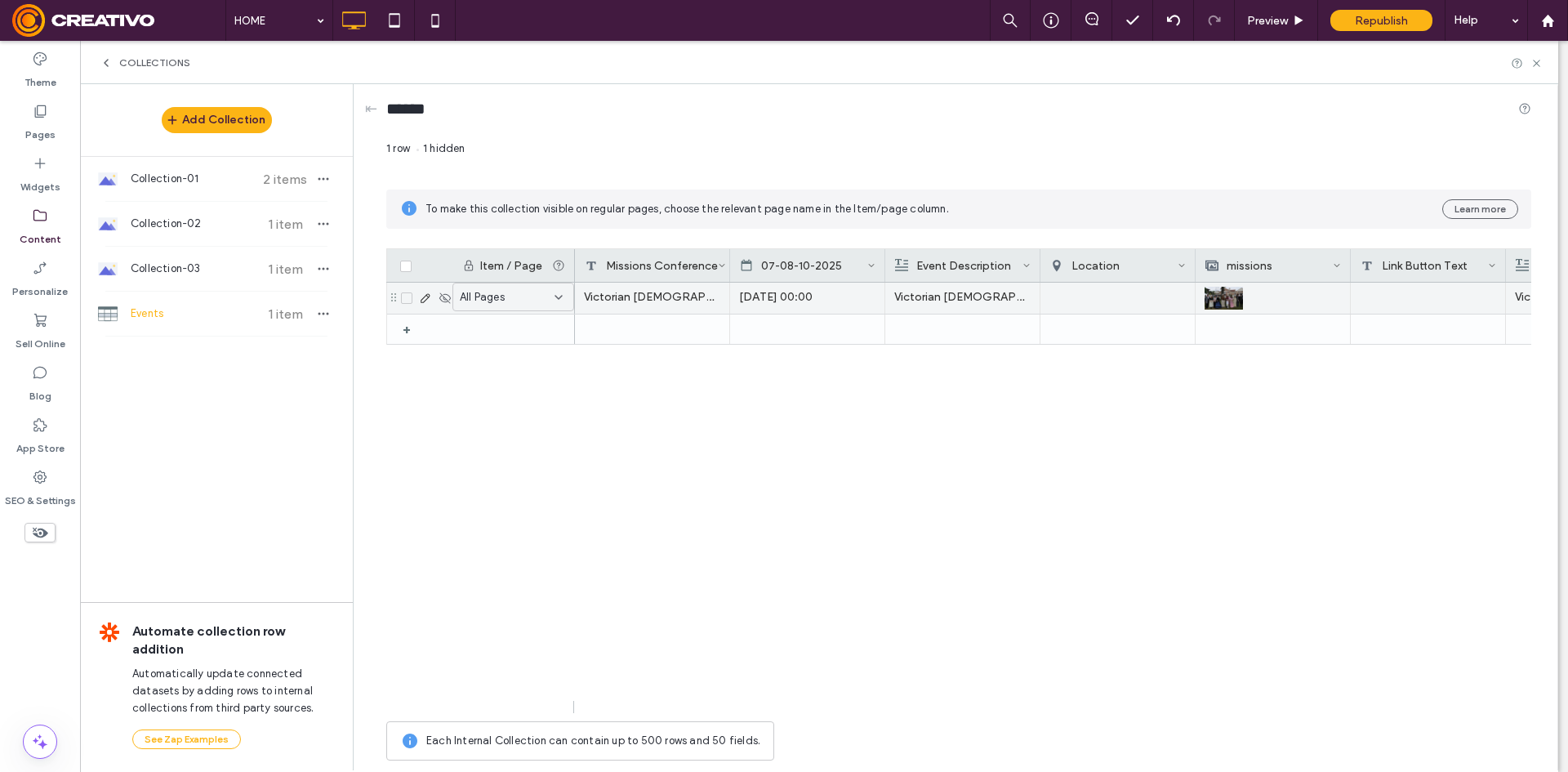
click at [538, 299] on div "All Pages" at bounding box center [503, 297] width 87 height 17
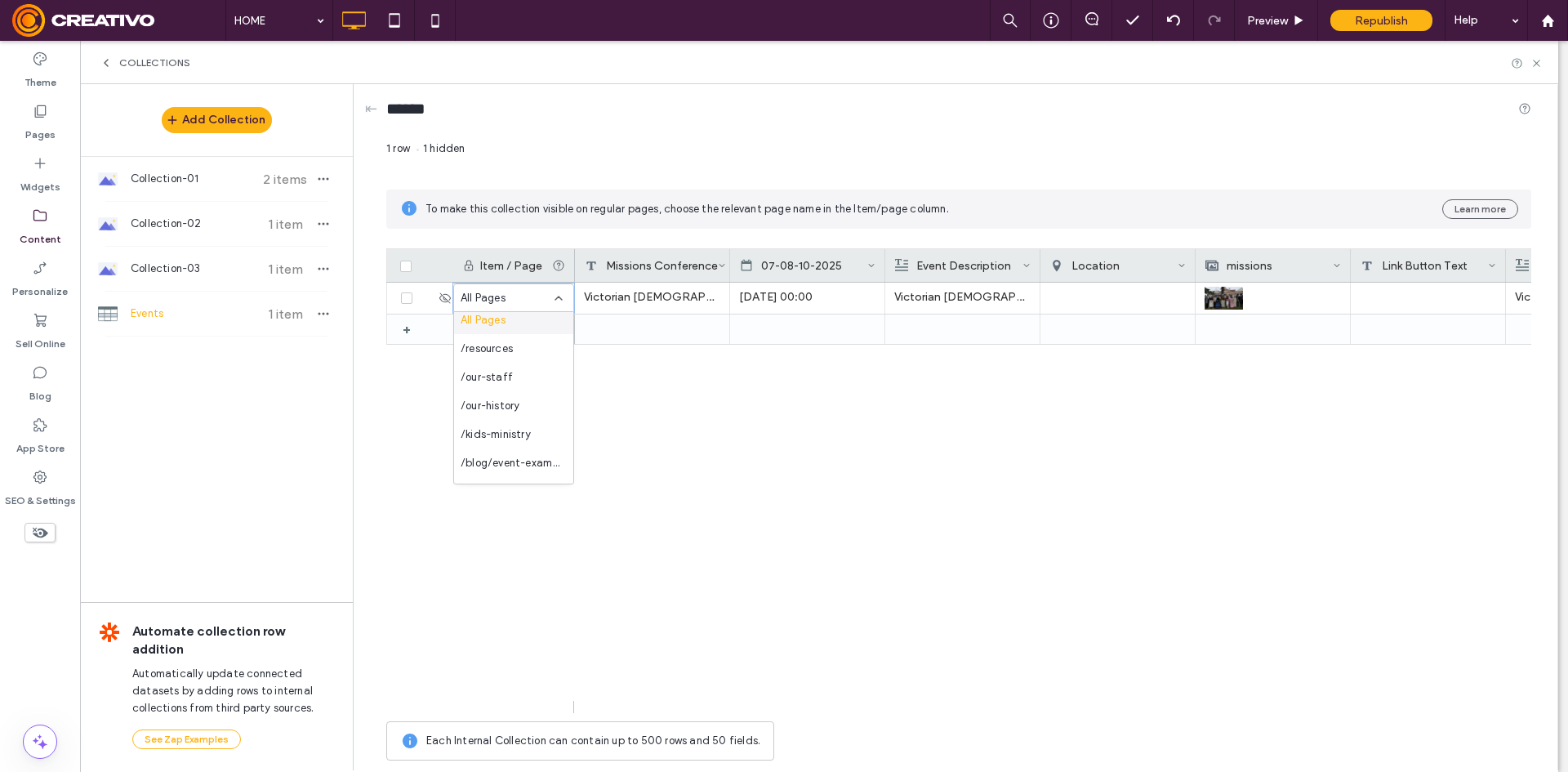
scroll to position [0, 0]
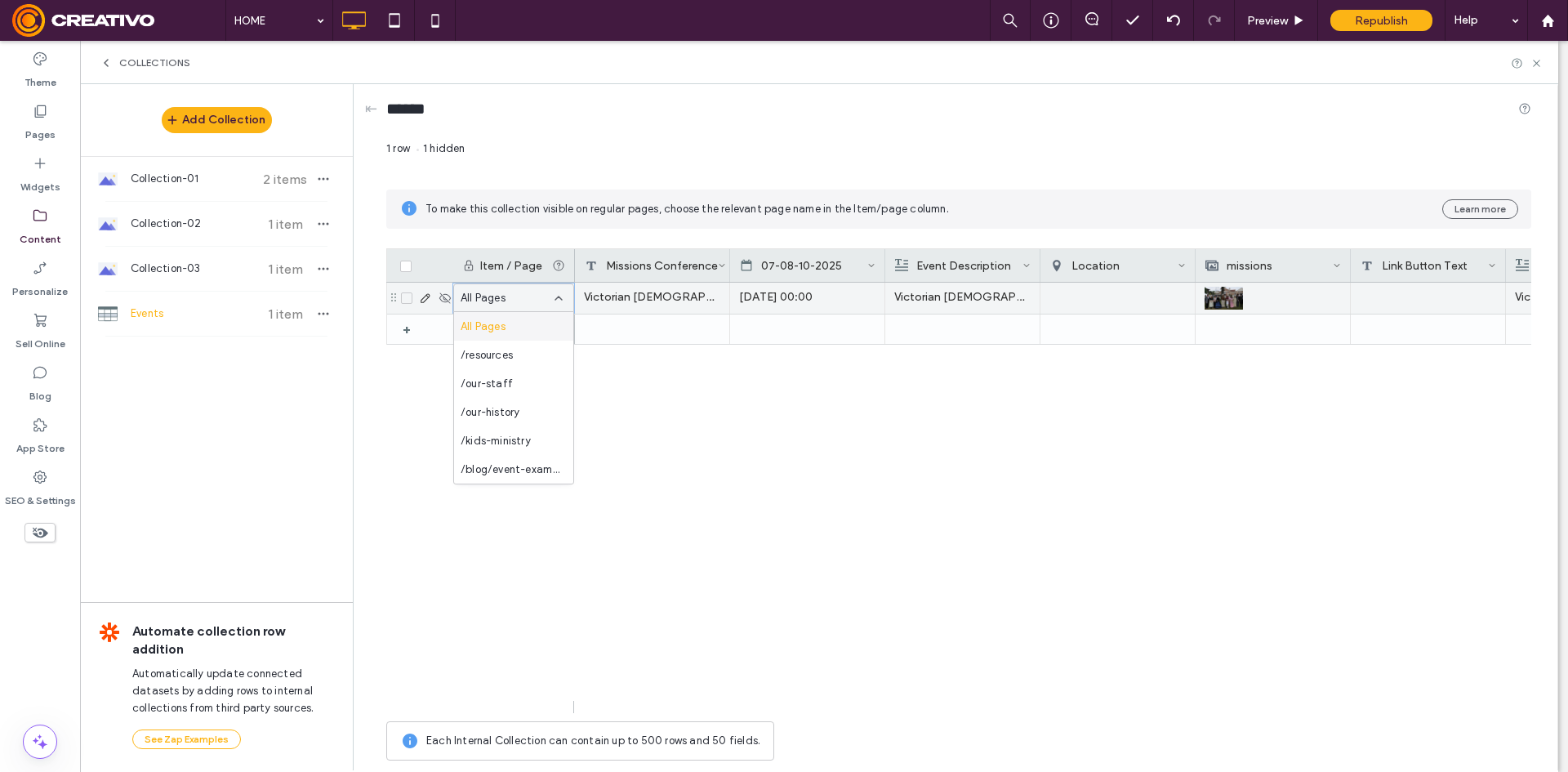
type input "*"
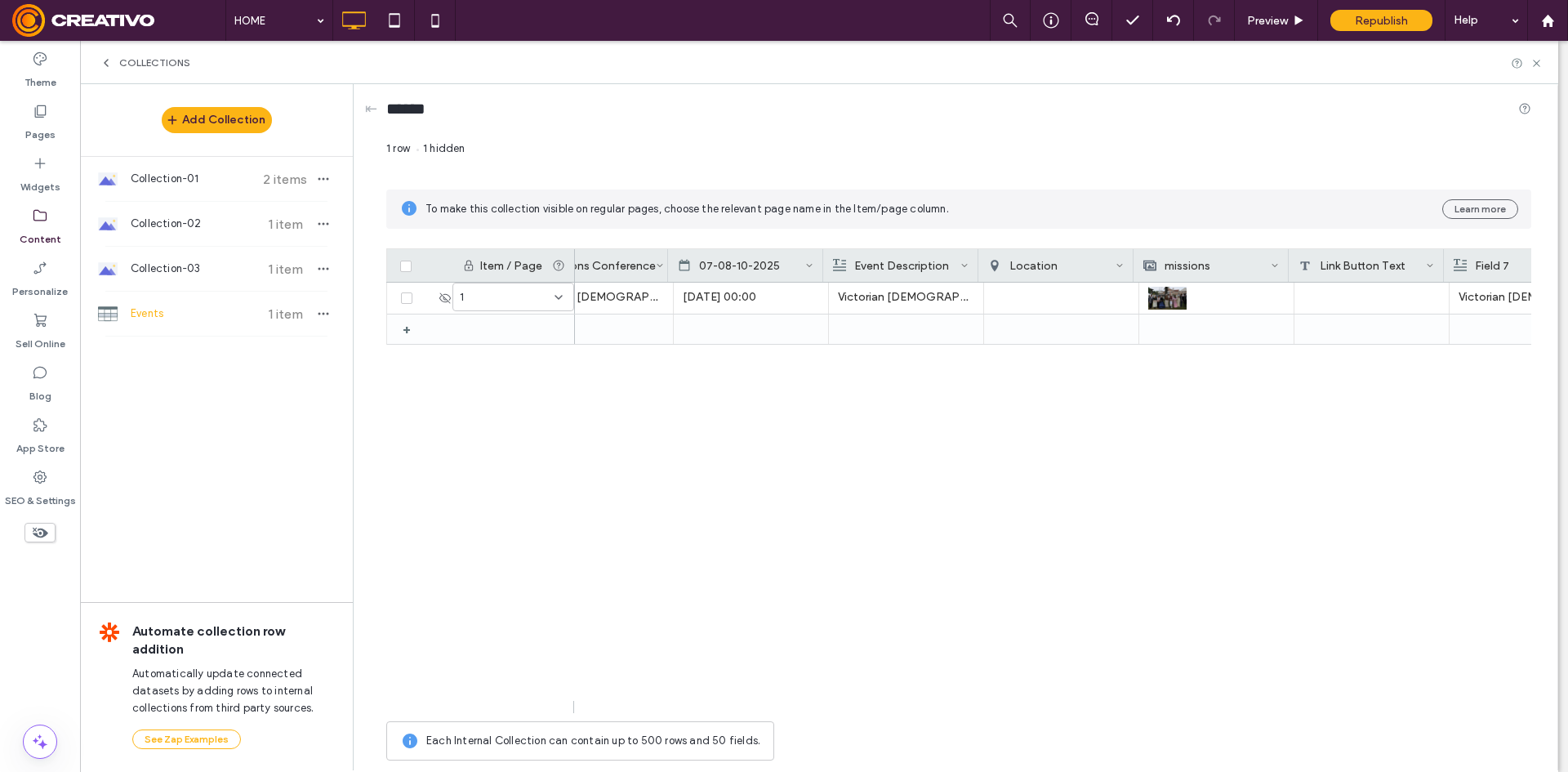
scroll to position [0, 65]
drag, startPoint x: 1252, startPoint y: 721, endPoint x: 1396, endPoint y: 725, distance: 144.1
click at [1396, 725] on div "1 row 1 hidden To make this collection visible on regular pages, choose the rel…" at bounding box center [958, 454] width 1145 height 628
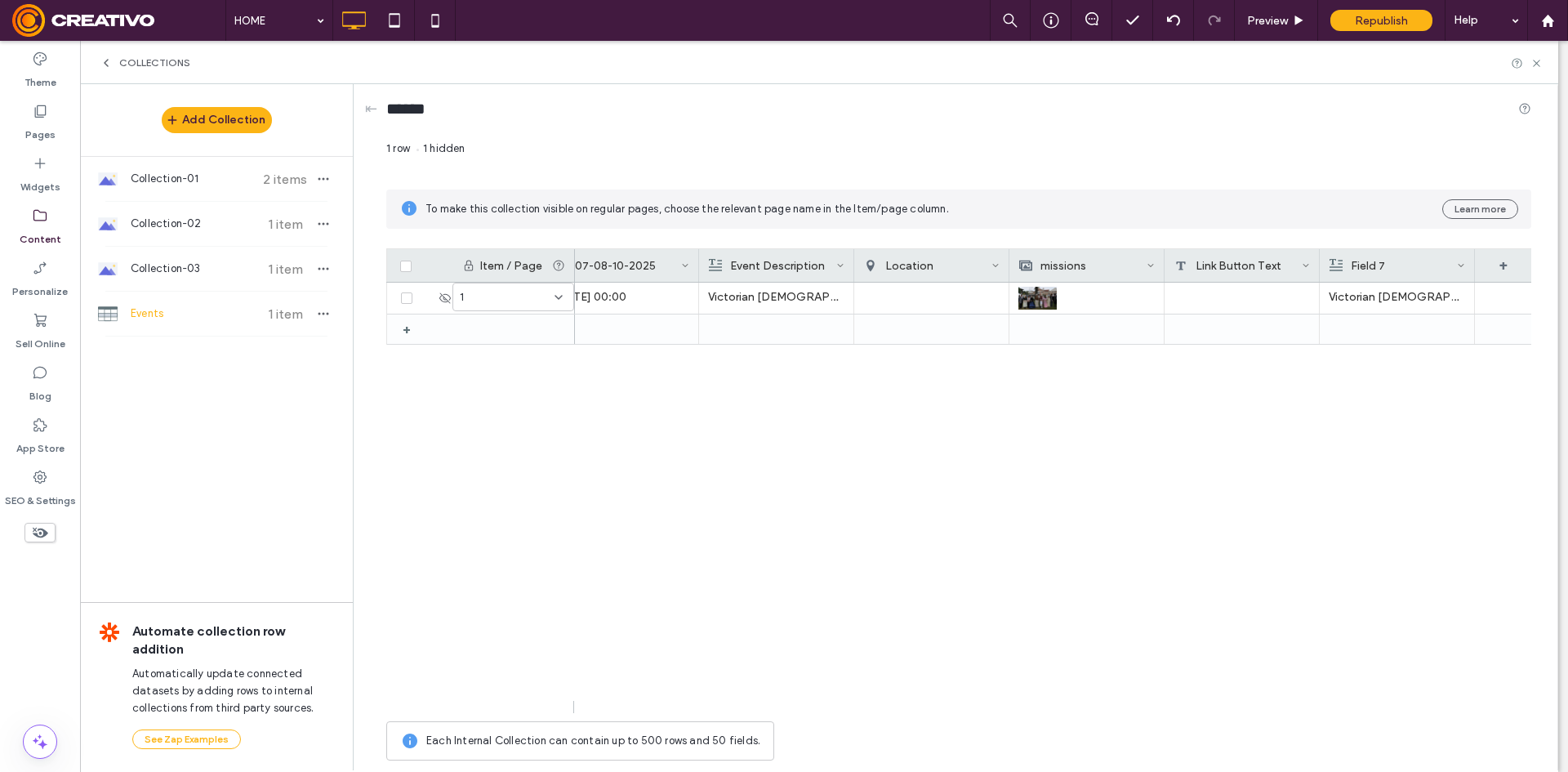
scroll to position [0, 0]
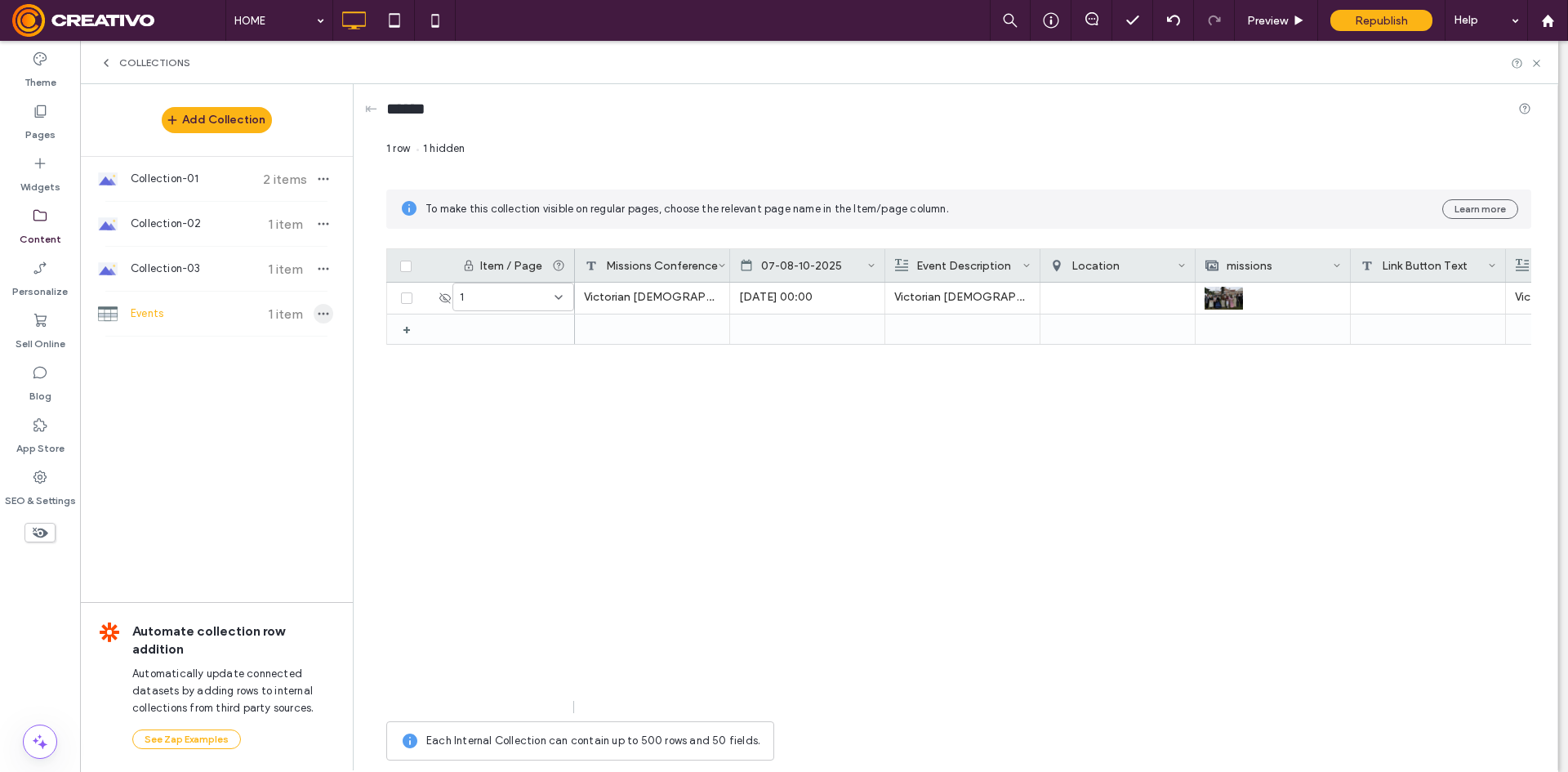
click at [323, 309] on icon "button" at bounding box center [322, 313] width 13 height 13
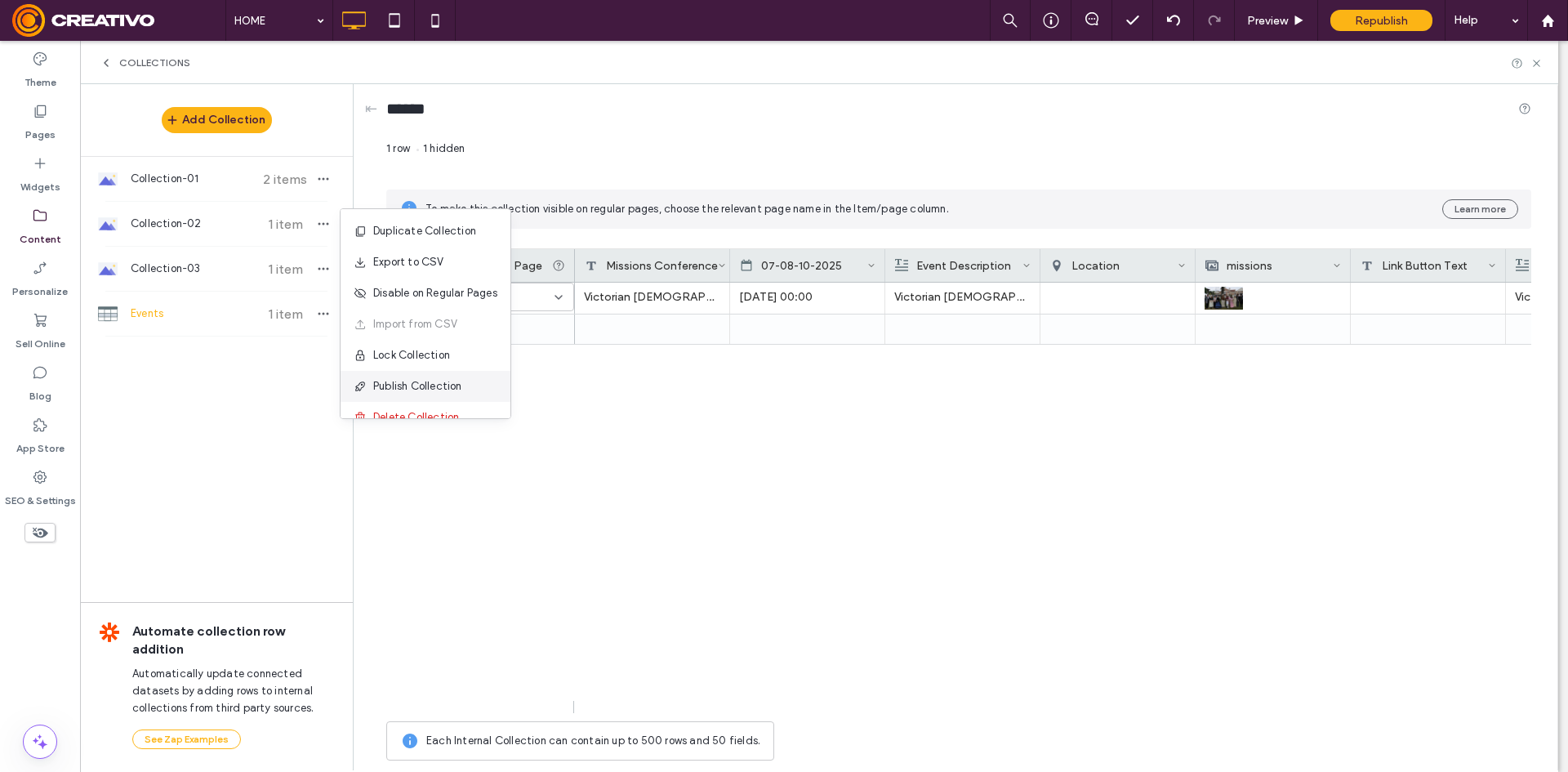
click at [358, 387] on use at bounding box center [361, 386] width 10 height 10
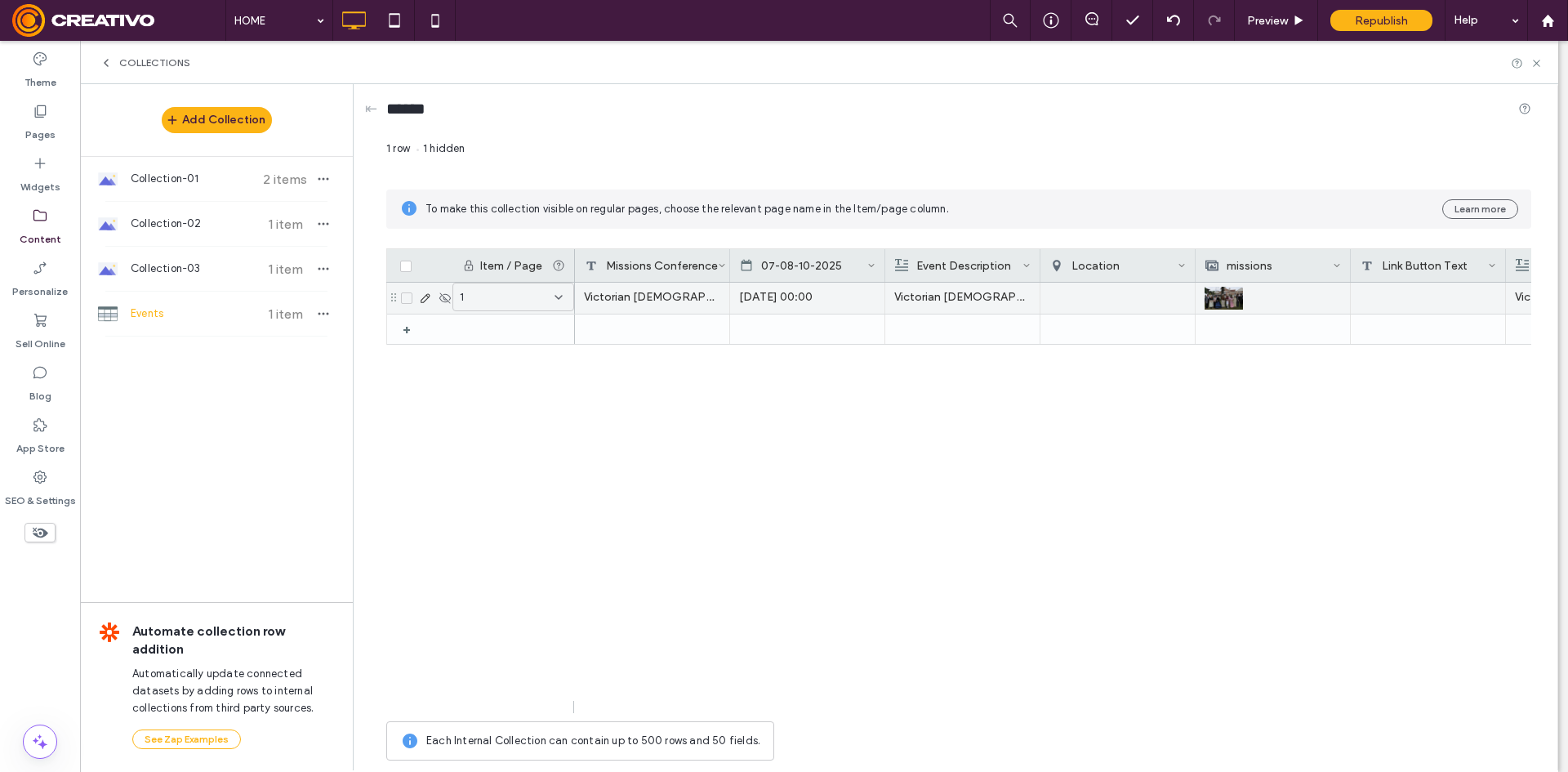
click at [449, 294] on icon at bounding box center [445, 298] width 13 height 13
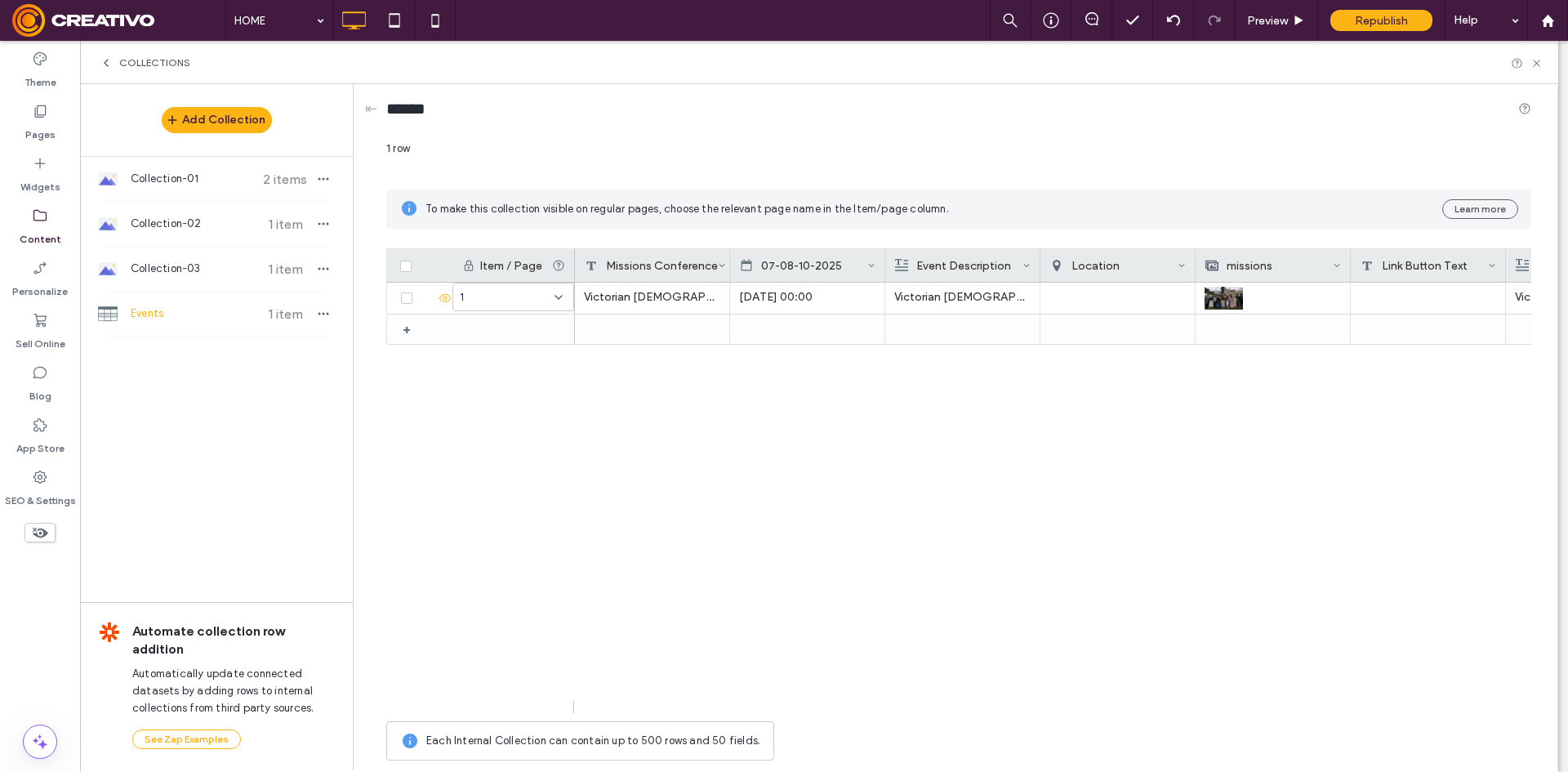
click at [333, 314] on div "Events 1 item" at bounding box center [217, 314] width 272 height 44
click at [317, 316] on span "button" at bounding box center [323, 314] width 20 height 20
click at [410, 380] on span "Publish Collection" at bounding box center [417, 386] width 89 height 17
click at [1541, 63] on icon at bounding box center [1537, 63] width 13 height 13
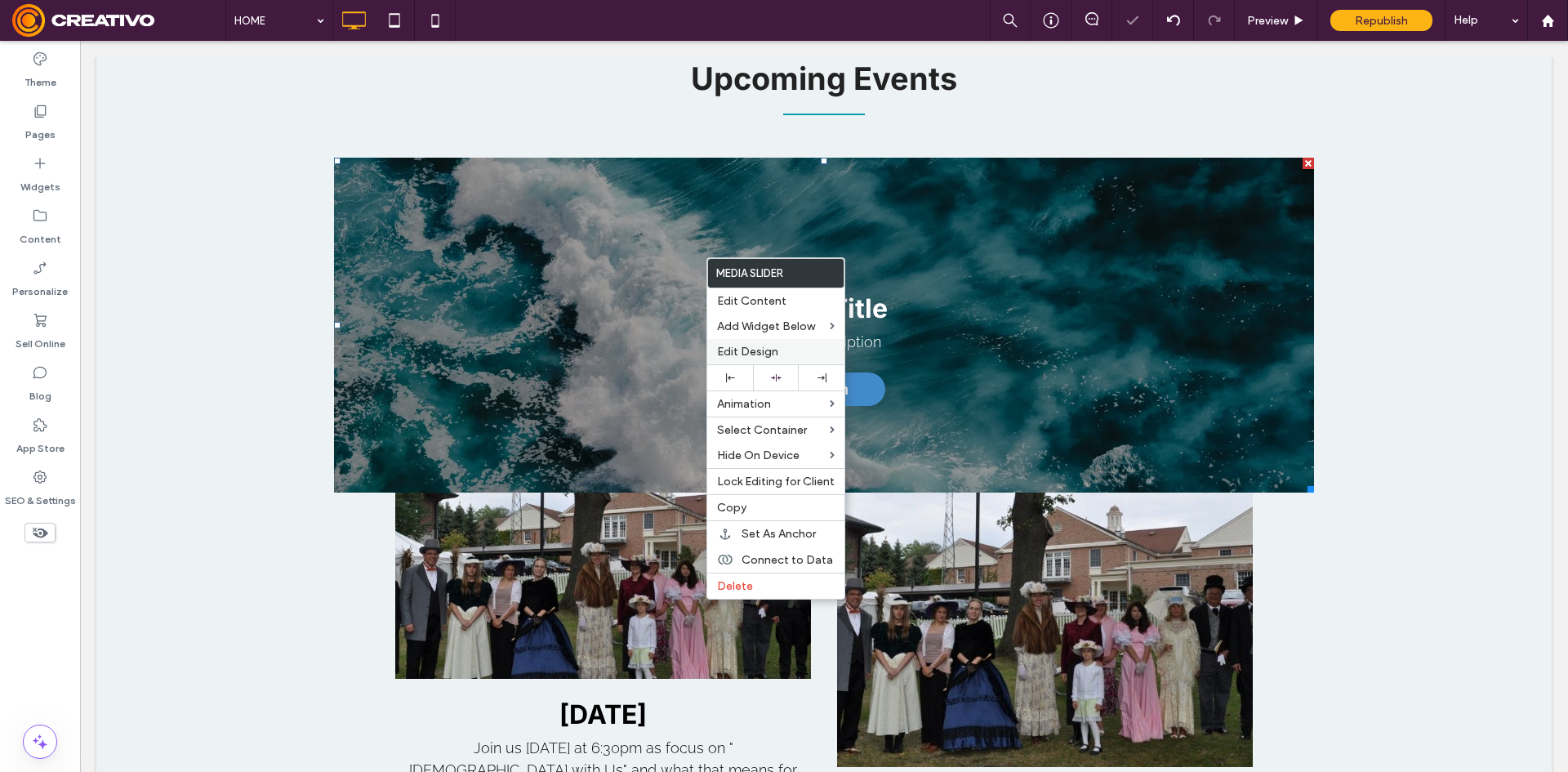
scroll to position [2042, 0]
click at [829, 568] on div "Connect to Data" at bounding box center [776, 559] width 137 height 26
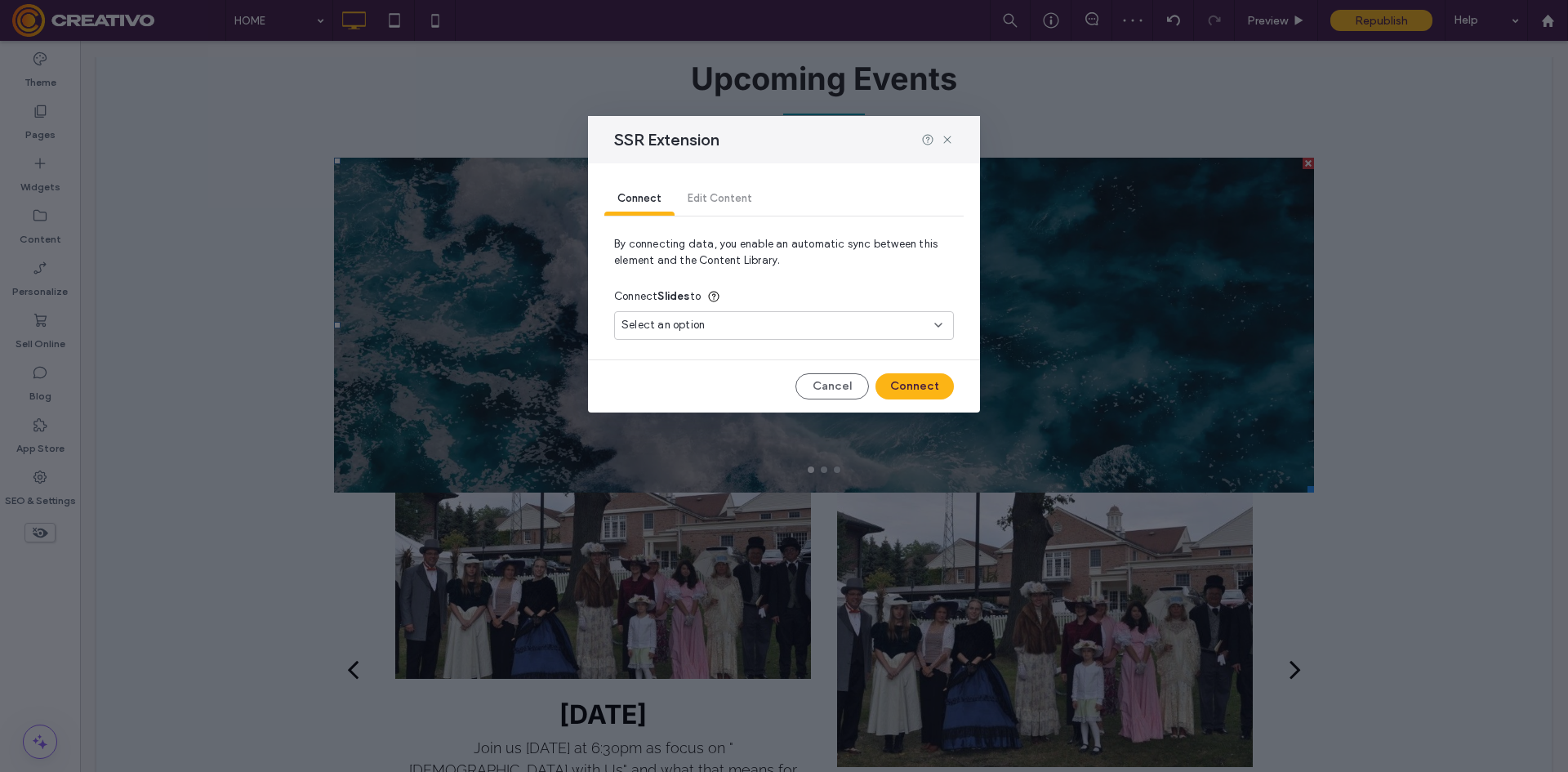
click at [767, 339] on div "Select an option" at bounding box center [784, 325] width 340 height 28
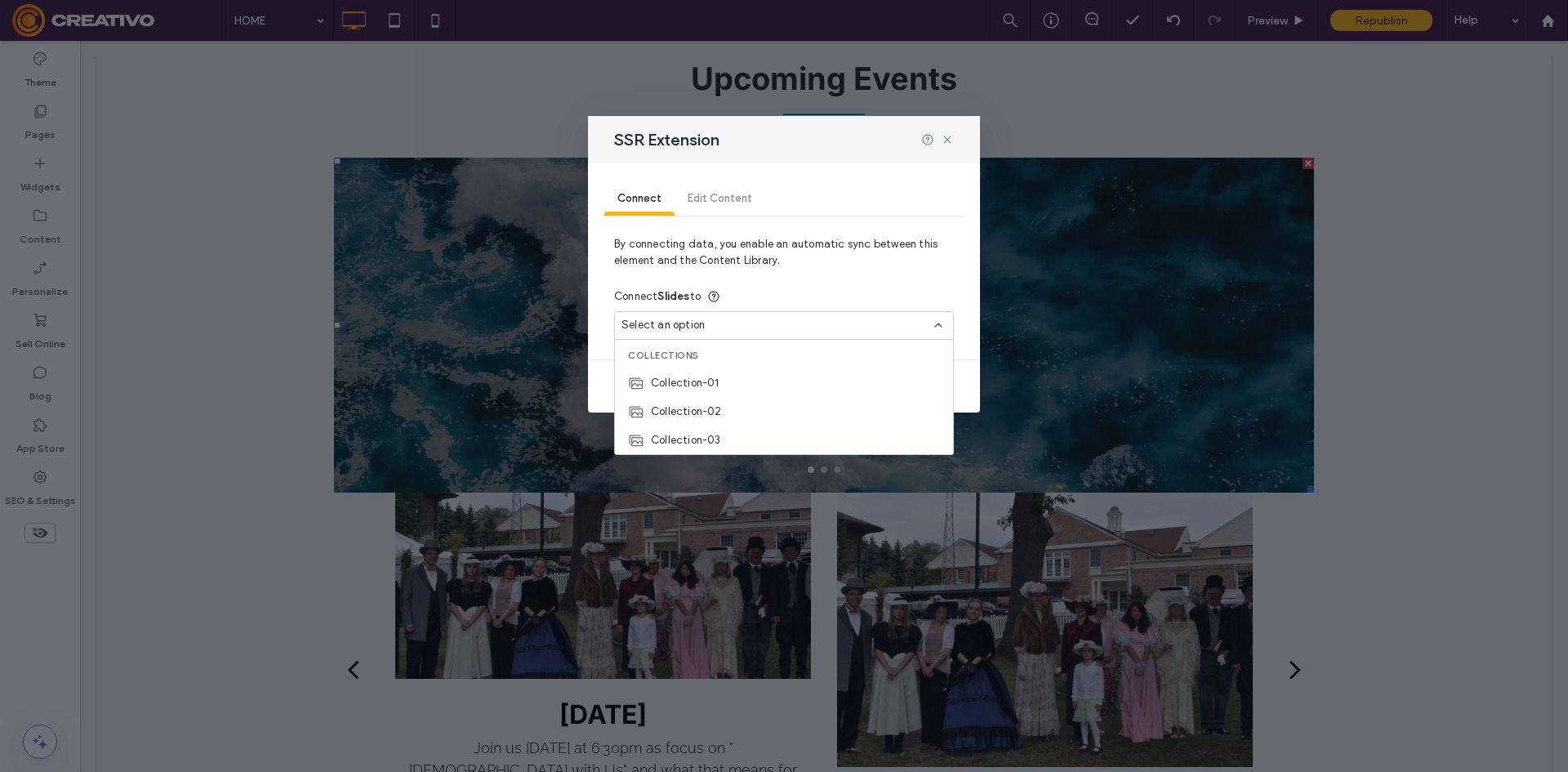
click at [745, 287] on div "Connect Slides to" at bounding box center [784, 297] width 340 height 29
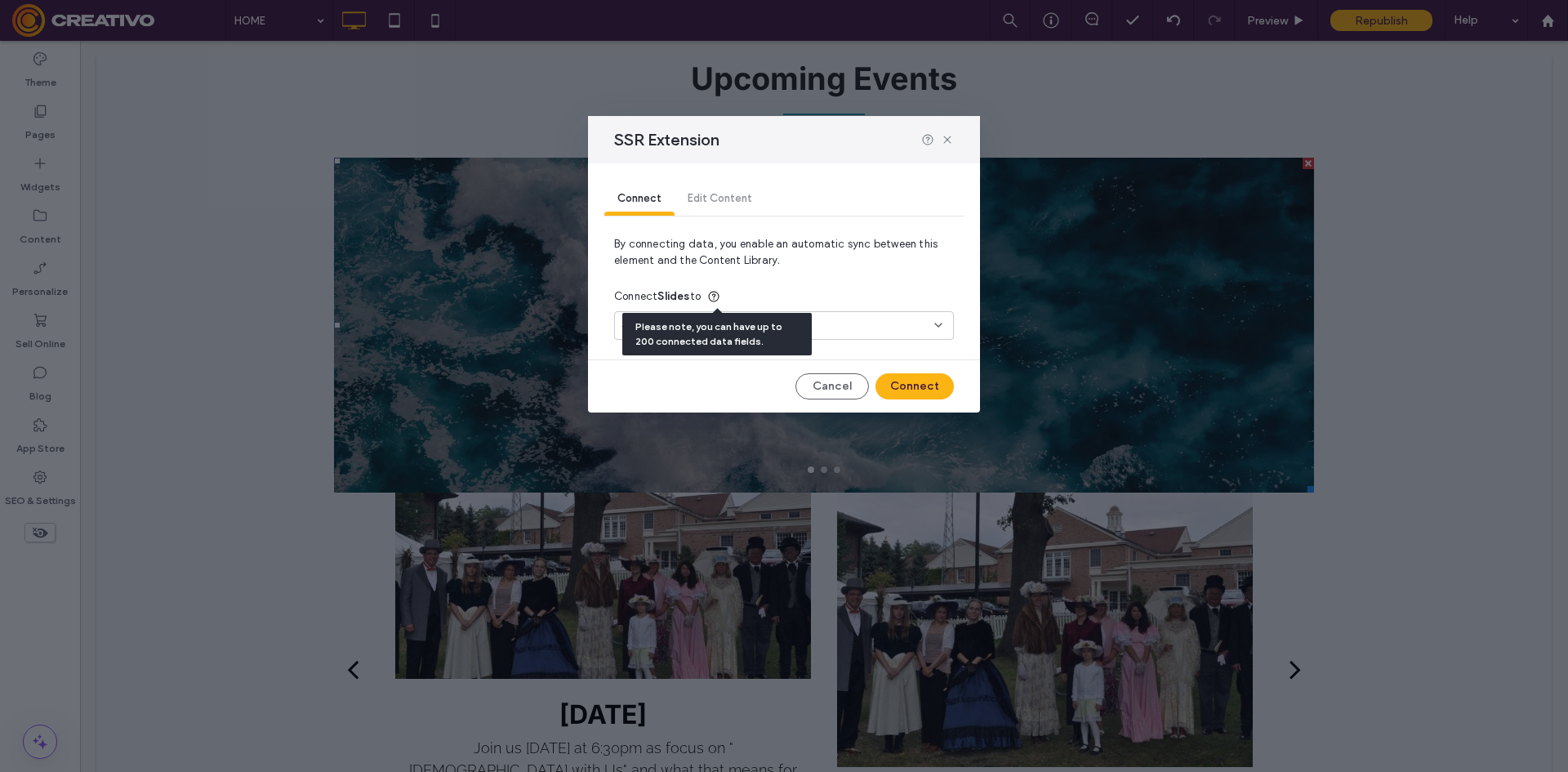
click at [720, 214] on div "Connect Edit Content" at bounding box center [784, 199] width 360 height 32
click at [720, 204] on div "Connect Edit Content" at bounding box center [784, 199] width 360 height 32
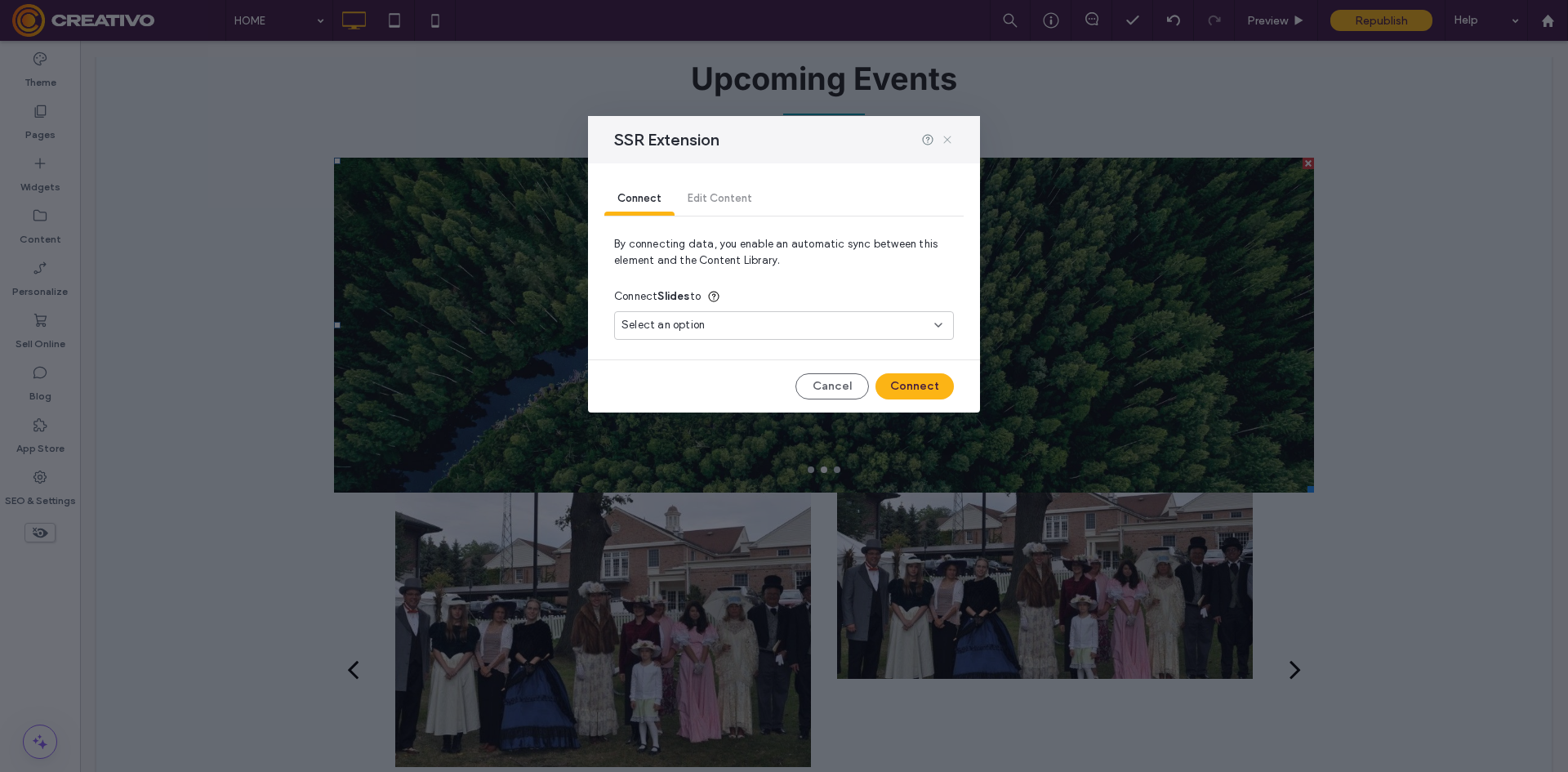
click at [954, 140] on div "SSR Extension" at bounding box center [784, 139] width 392 height 47
click at [946, 140] on icon at bounding box center [947, 139] width 13 height 13
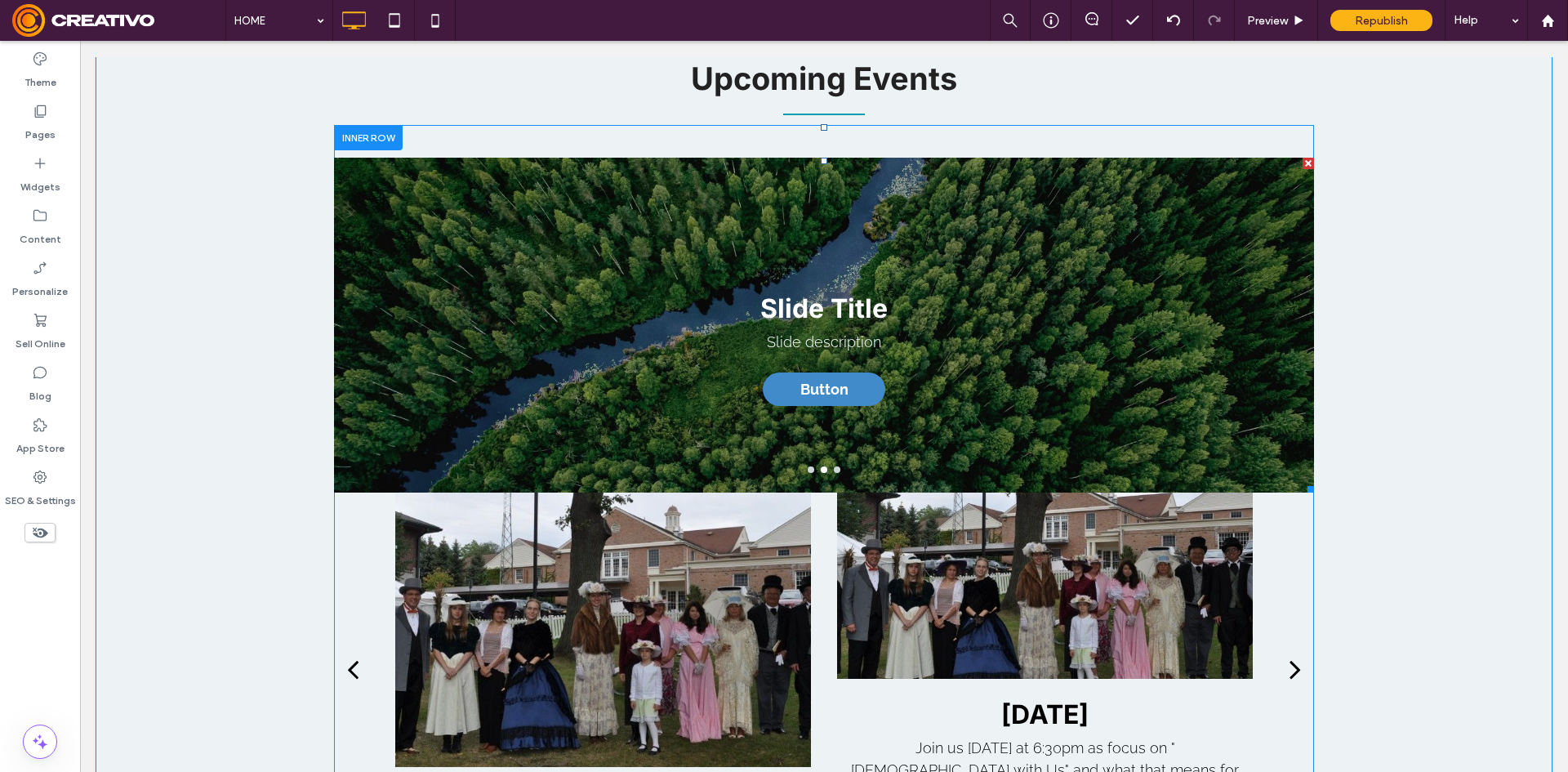
click at [1302, 158] on div at bounding box center [1308, 164] width 12 height 12
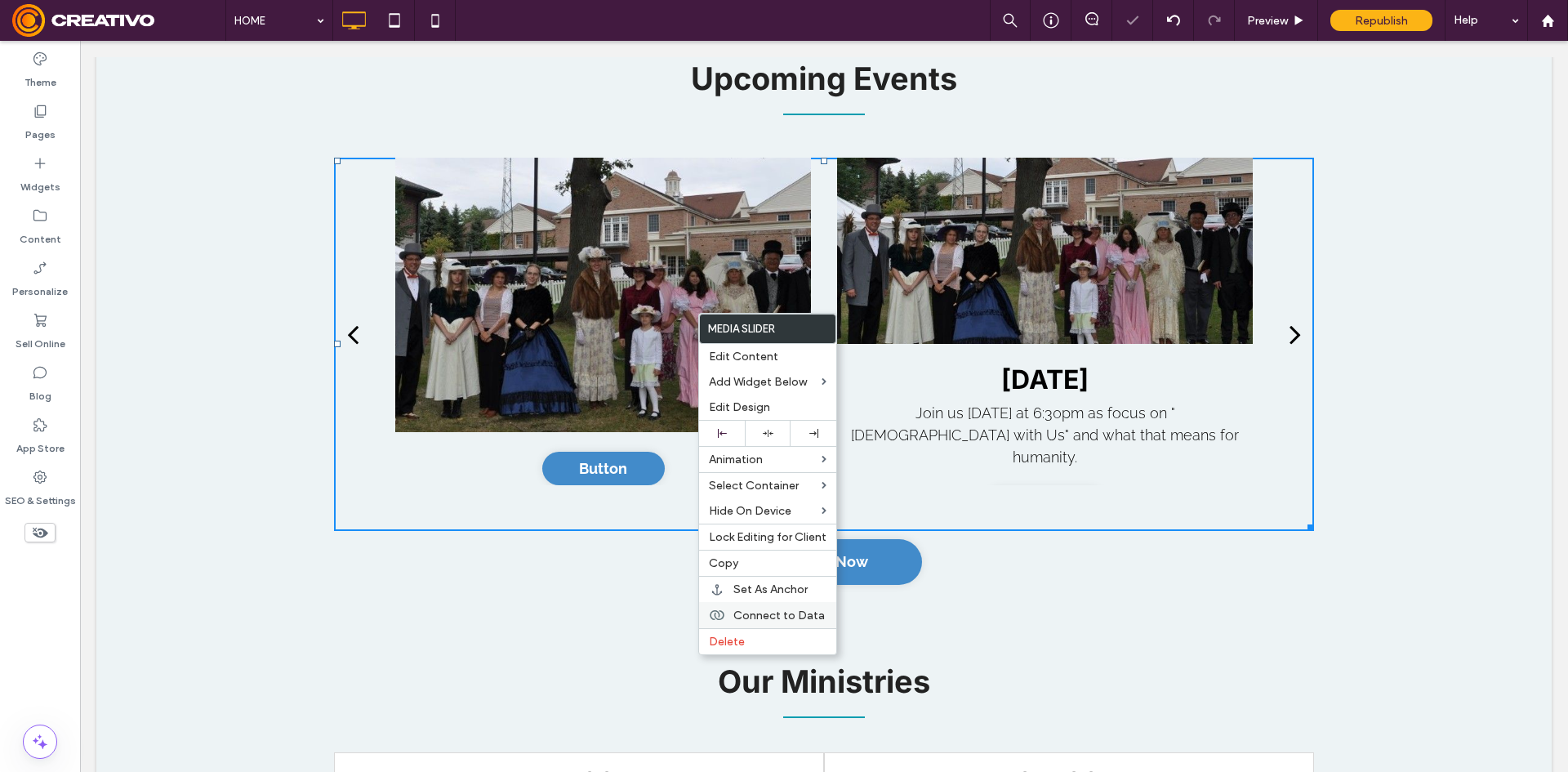
click at [797, 624] on div "Connect to Data" at bounding box center [767, 614] width 137 height 26
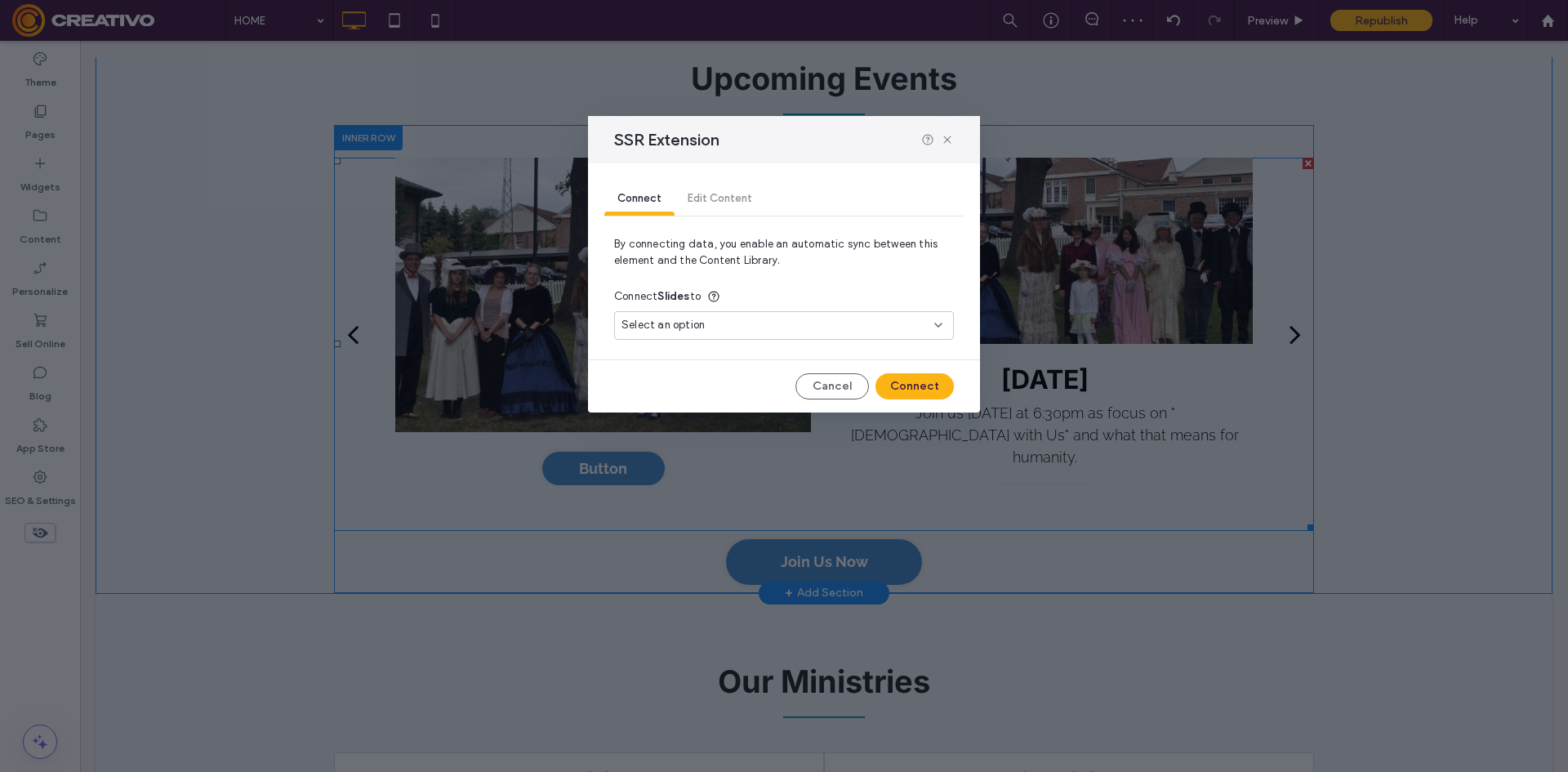
click at [808, 323] on div "Select an option" at bounding box center [774, 324] width 306 height 17
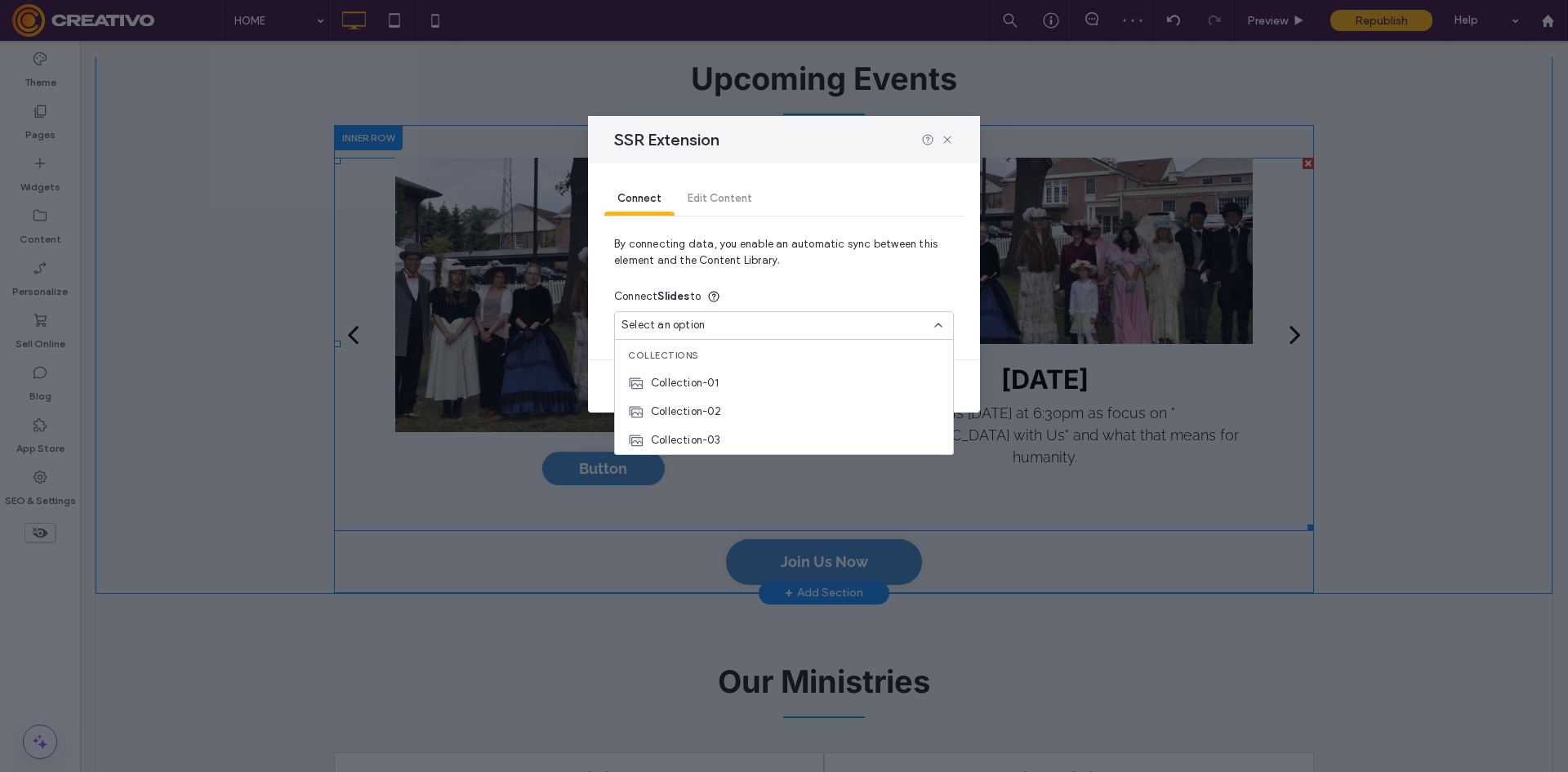
click at [808, 324] on div "Select an option" at bounding box center [774, 324] width 306 height 17
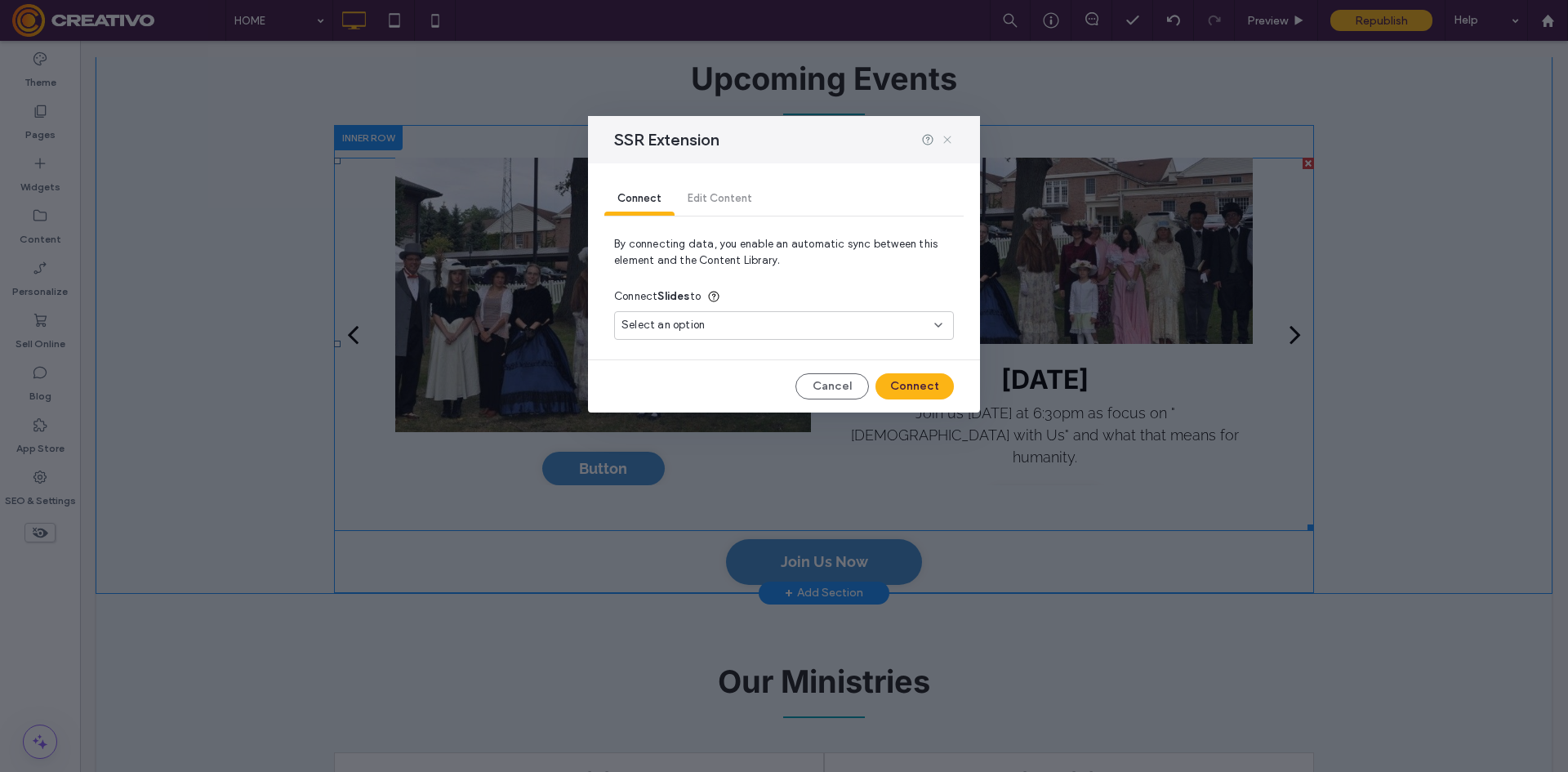
click at [948, 137] on icon at bounding box center [947, 139] width 13 height 13
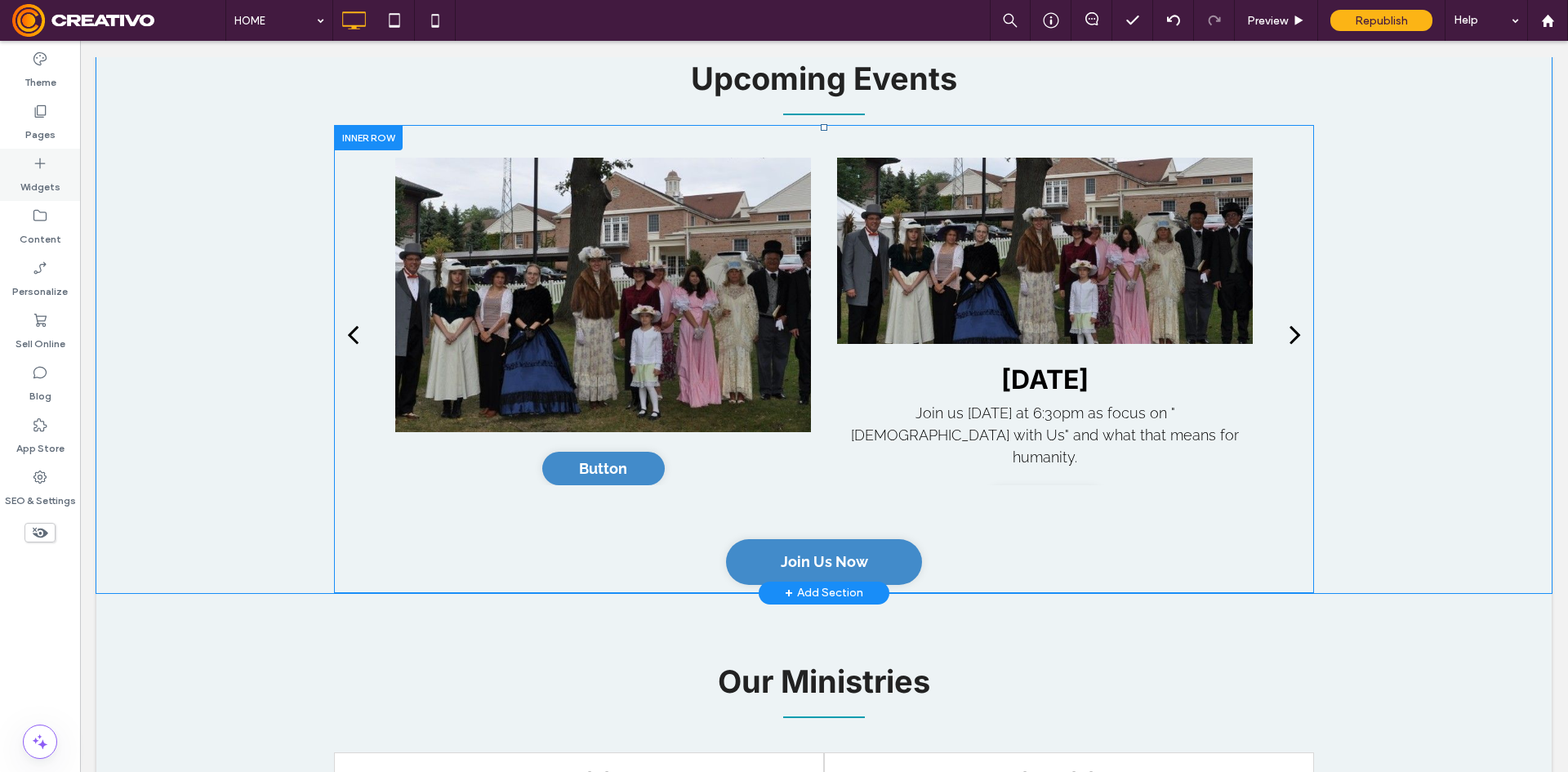
click at [37, 174] on label "Widgets" at bounding box center [40, 182] width 40 height 23
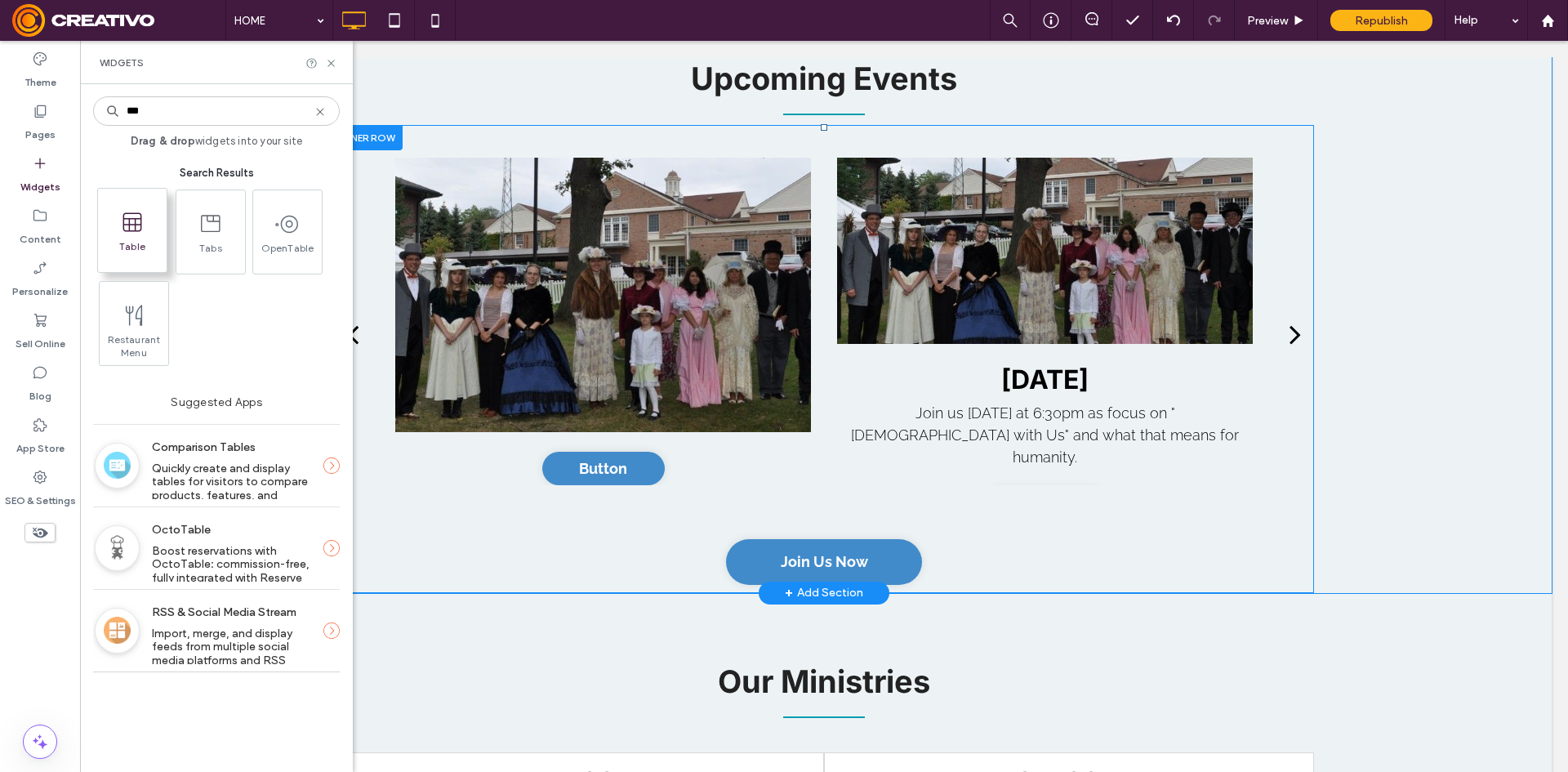
type input "***"
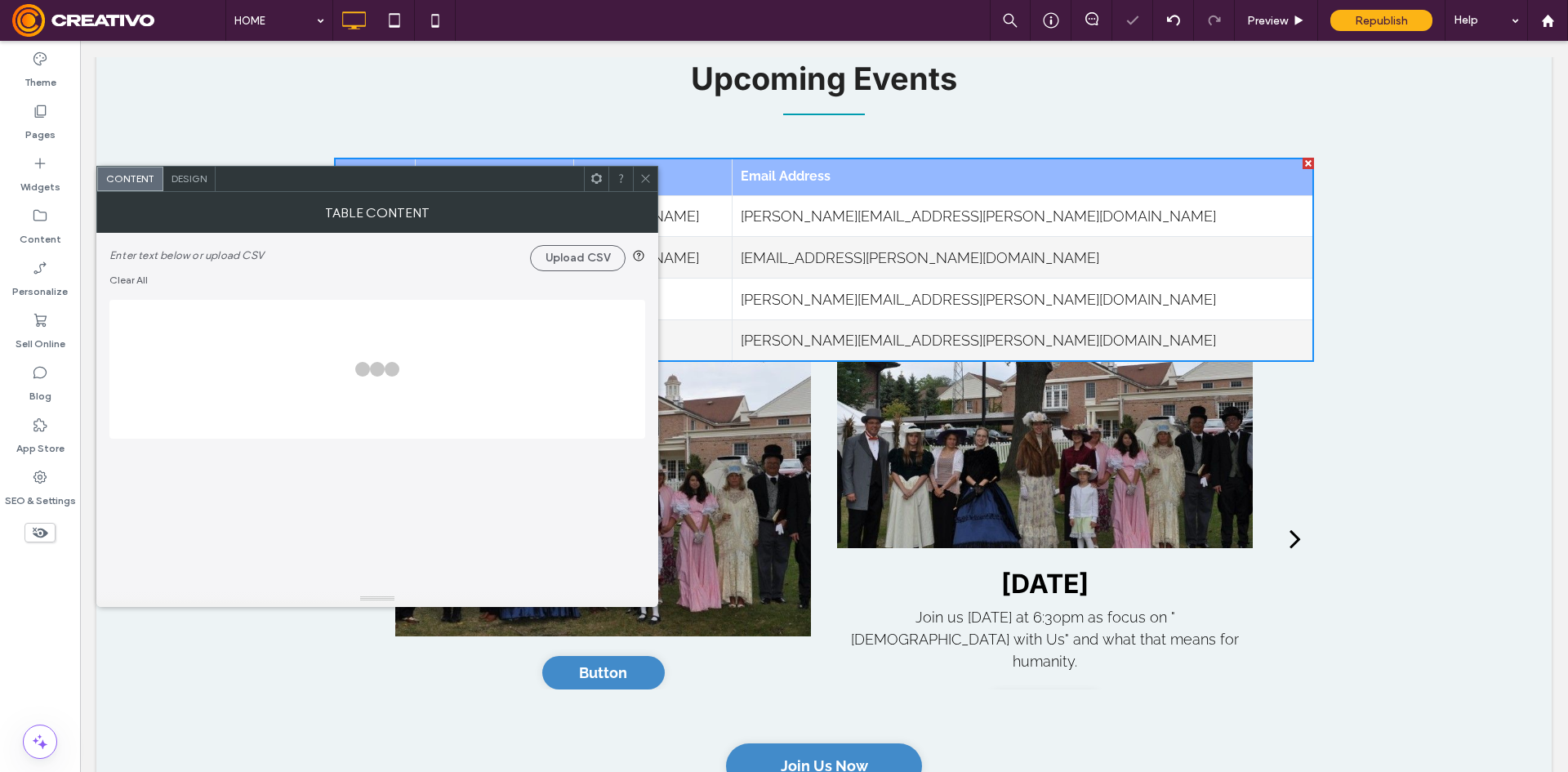
click at [653, 173] on div at bounding box center [645, 178] width 24 height 24
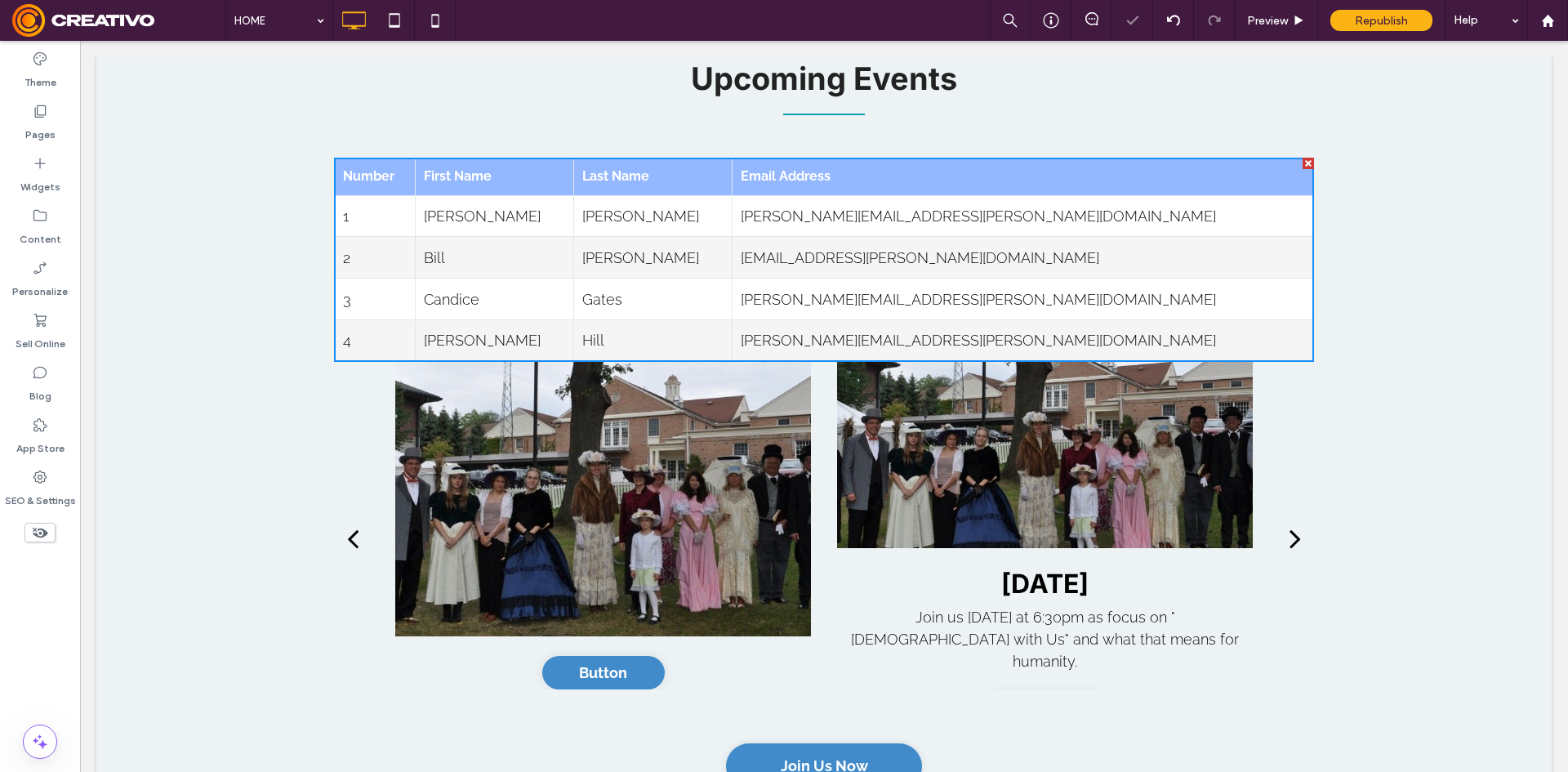
click at [650, 185] on span at bounding box center [646, 178] width 13 height 24
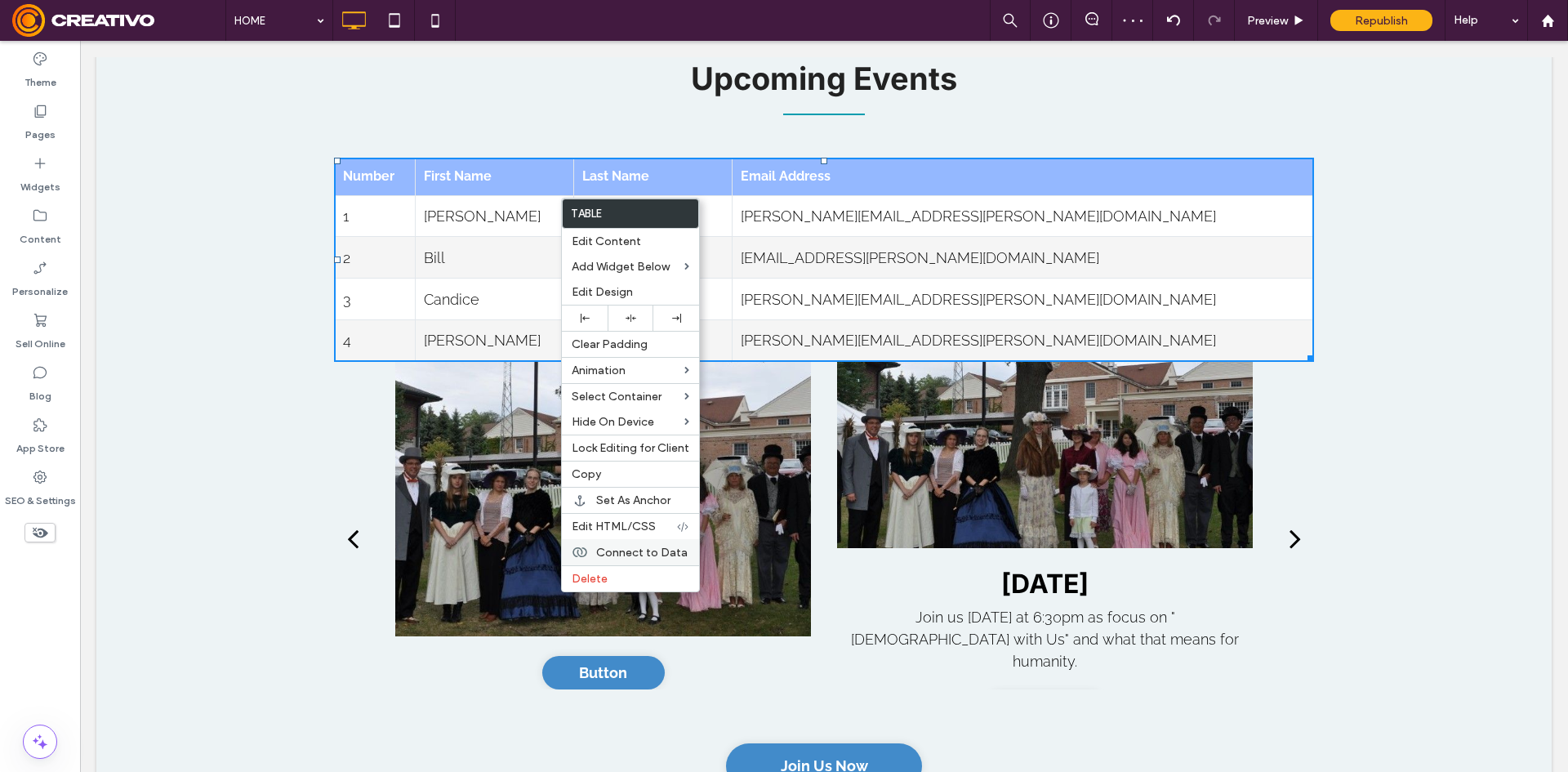
click at [645, 547] on span "Connect to Data" at bounding box center [641, 553] width 91 height 14
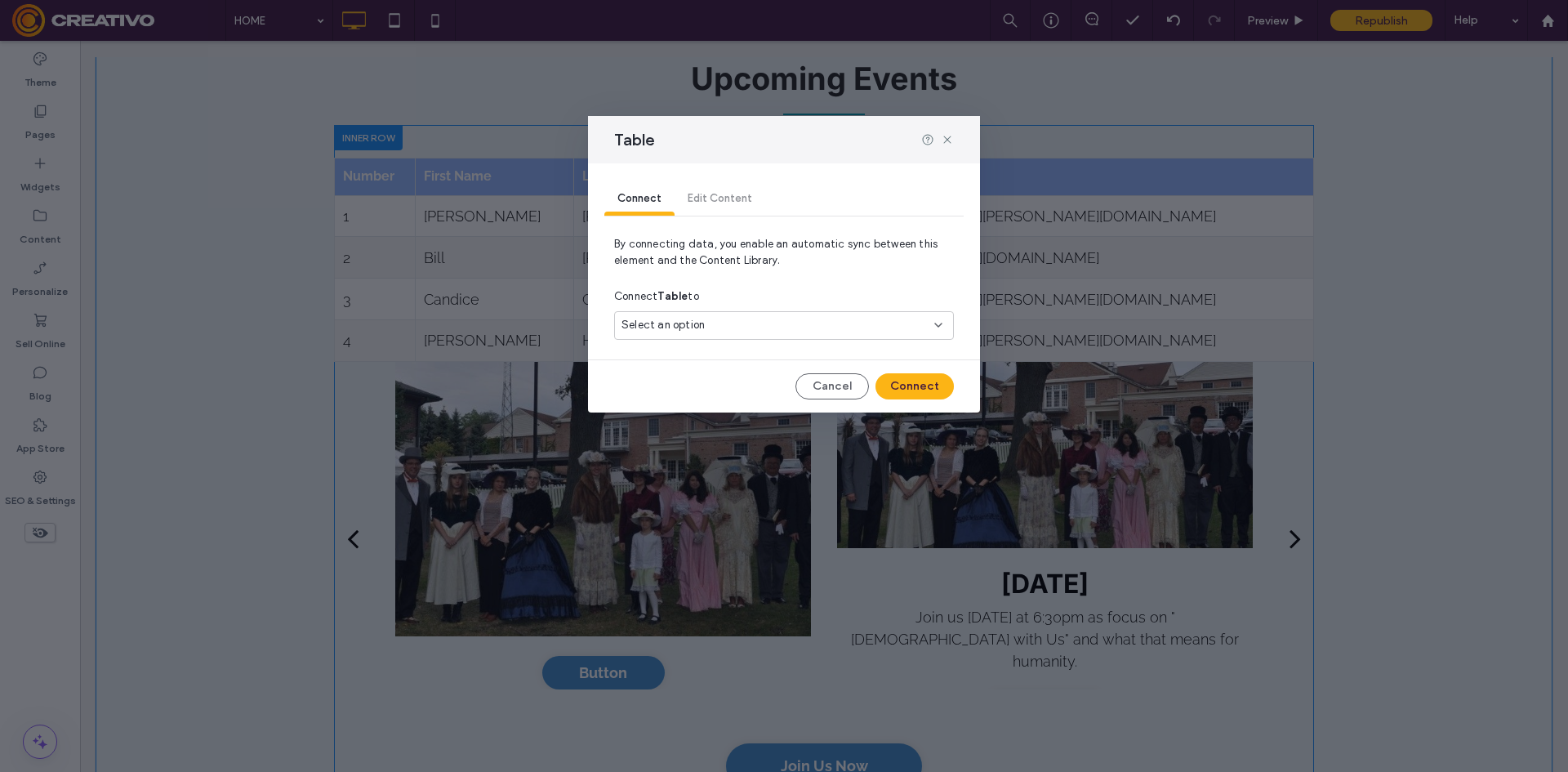
click at [715, 312] on div "Select an option" at bounding box center [784, 325] width 340 height 28
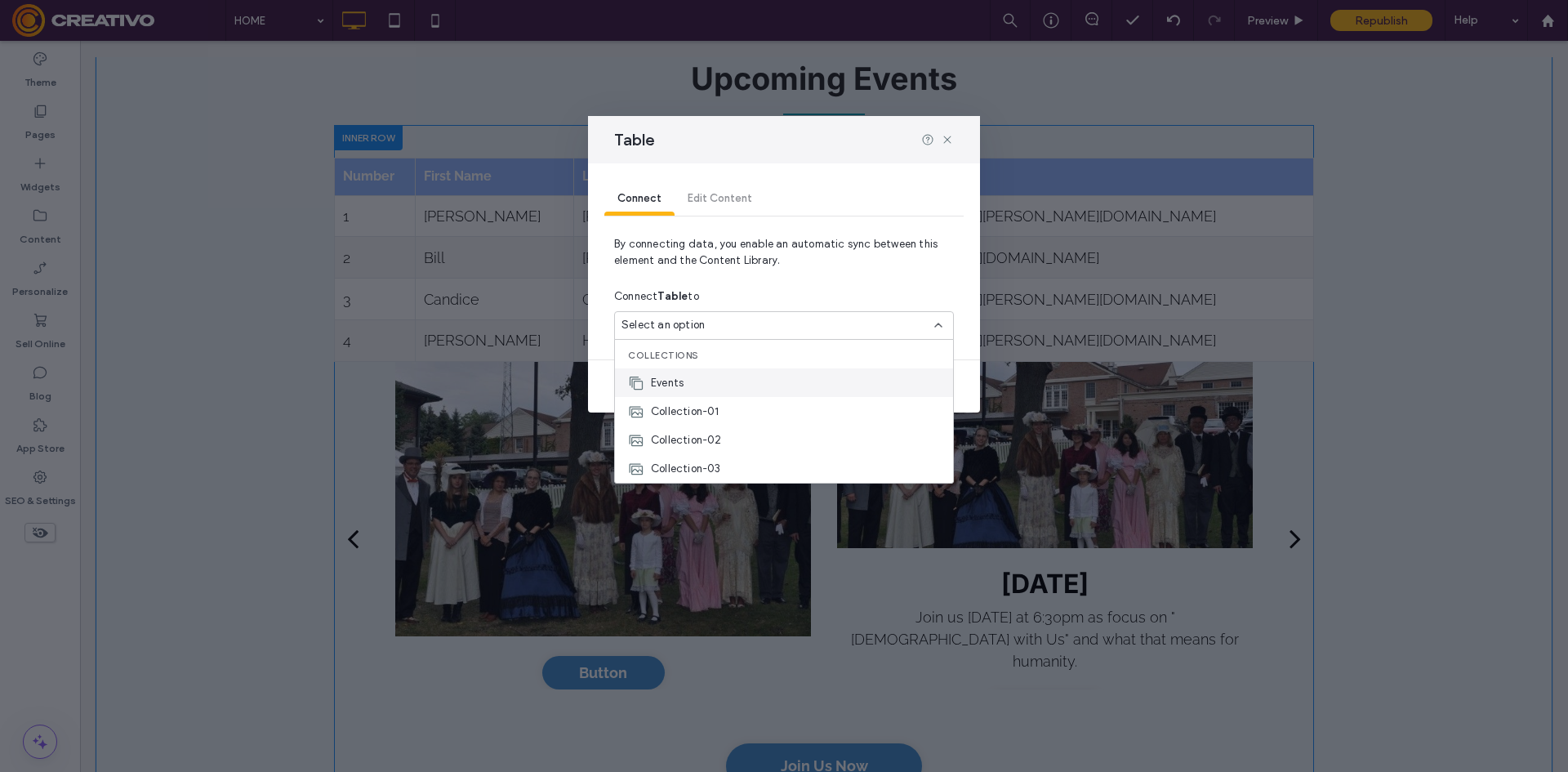
click at [733, 377] on div "Events" at bounding box center [784, 382] width 338 height 28
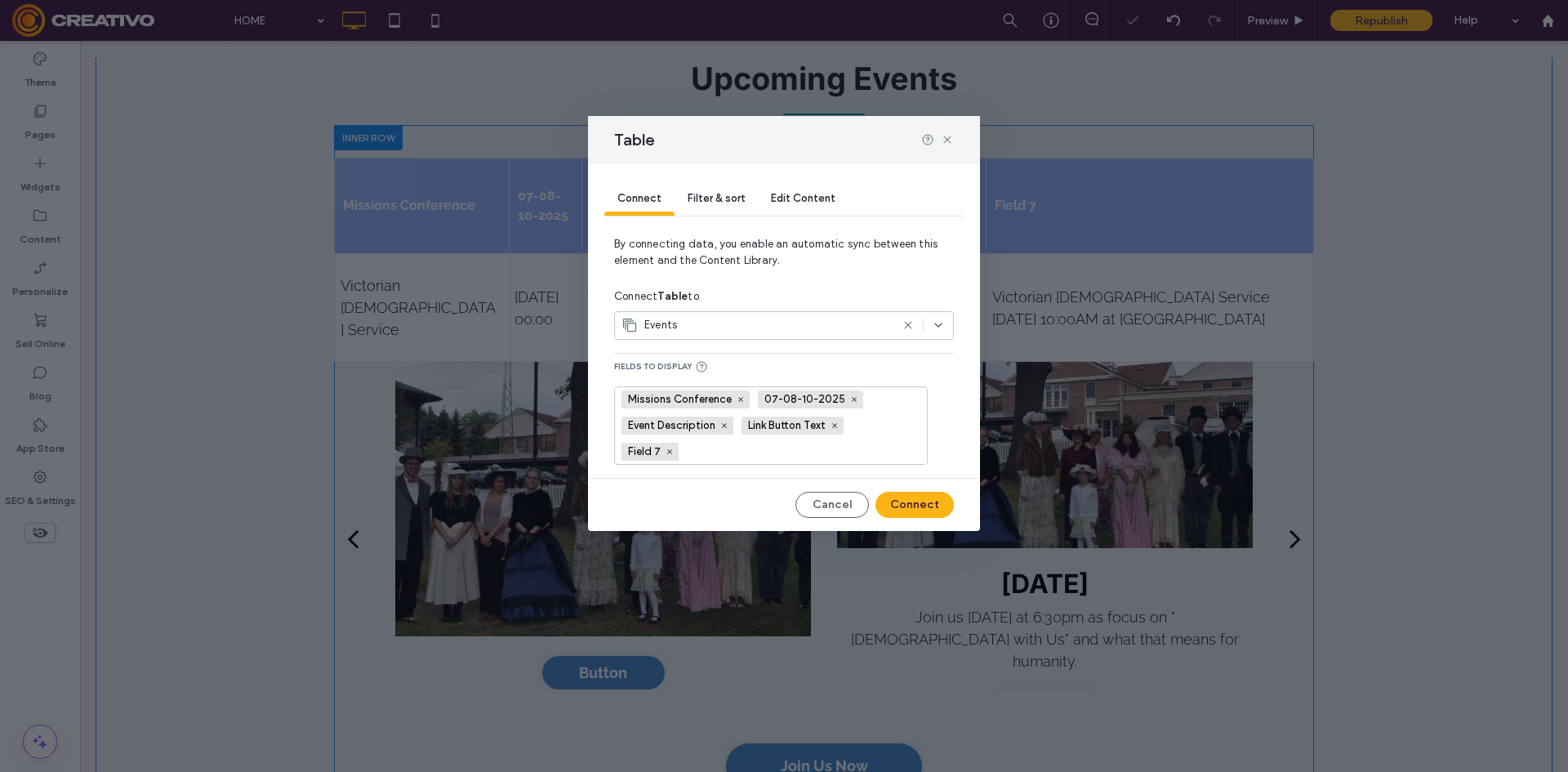
click at [915, 390] on div "Missions Conference 07-08-10-2025 Event Description Link Button Text Field 7" at bounding box center [771, 425] width 314 height 78
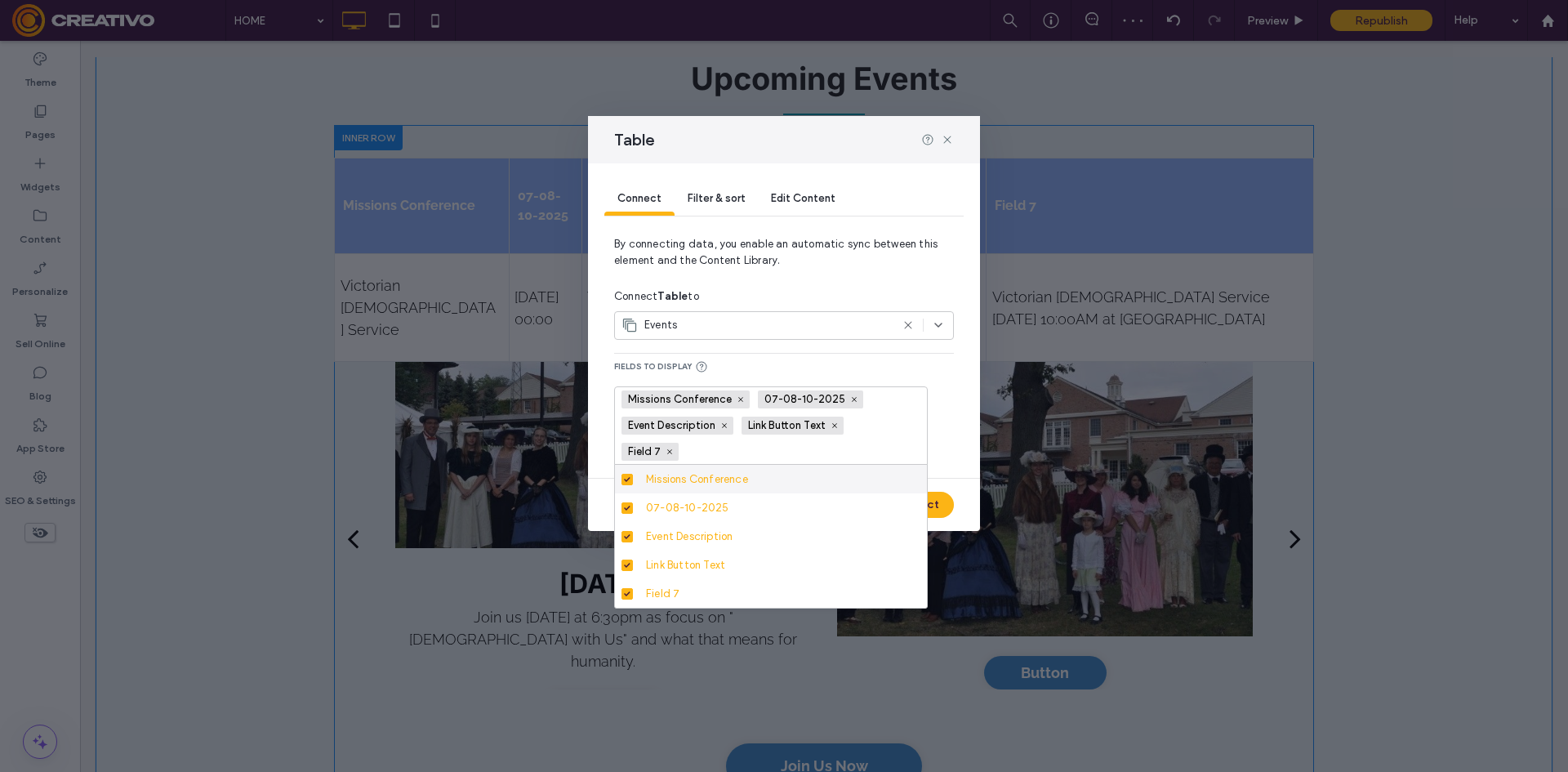
click at [919, 370] on span "Fields to display" at bounding box center [784, 366] width 340 height 13
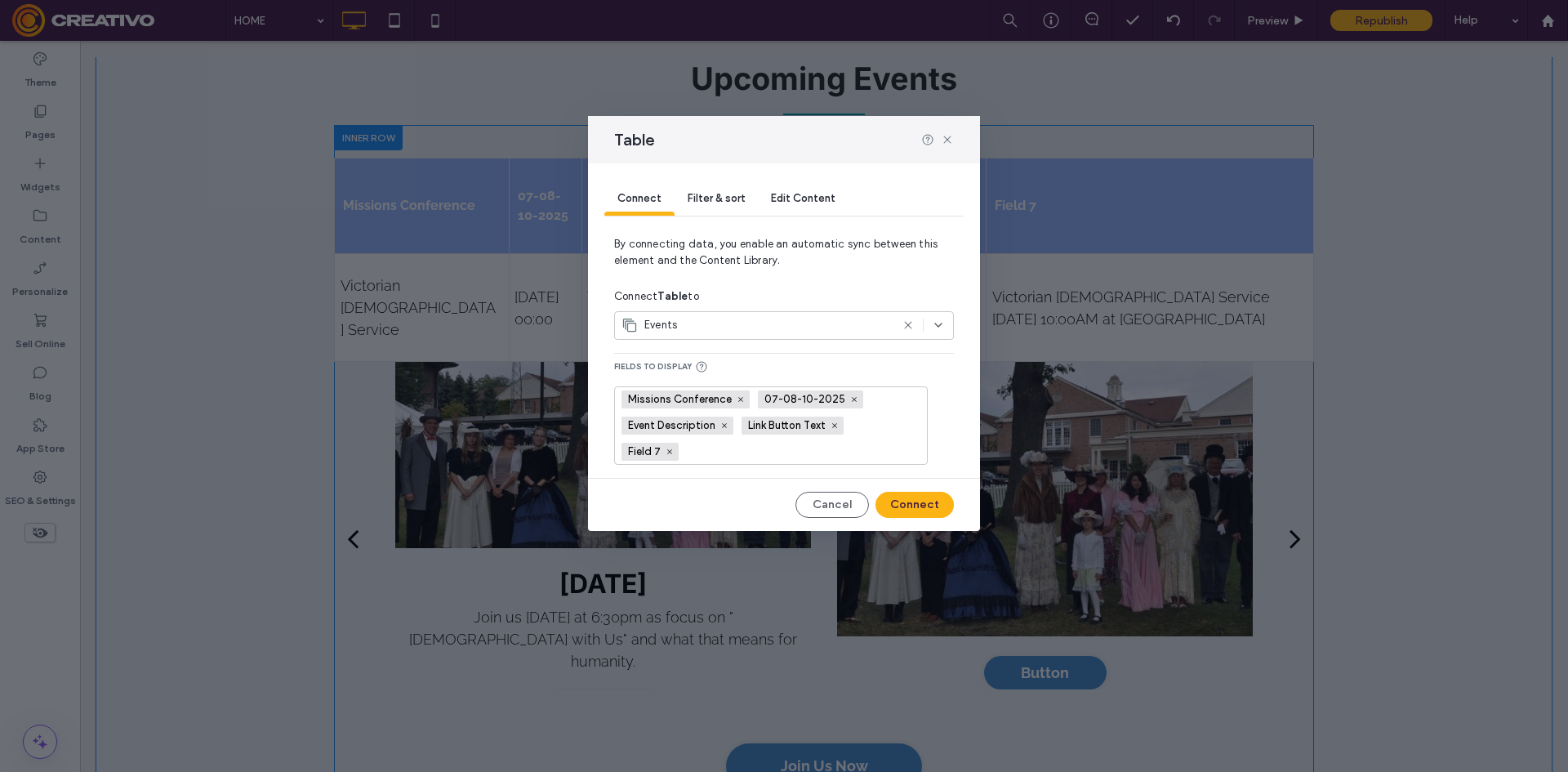
click at [710, 179] on div "Connect Filter & sort Edit Content" at bounding box center [784, 200] width 360 height 72
click at [799, 195] on span "Edit Content" at bounding box center [804, 198] width 65 height 13
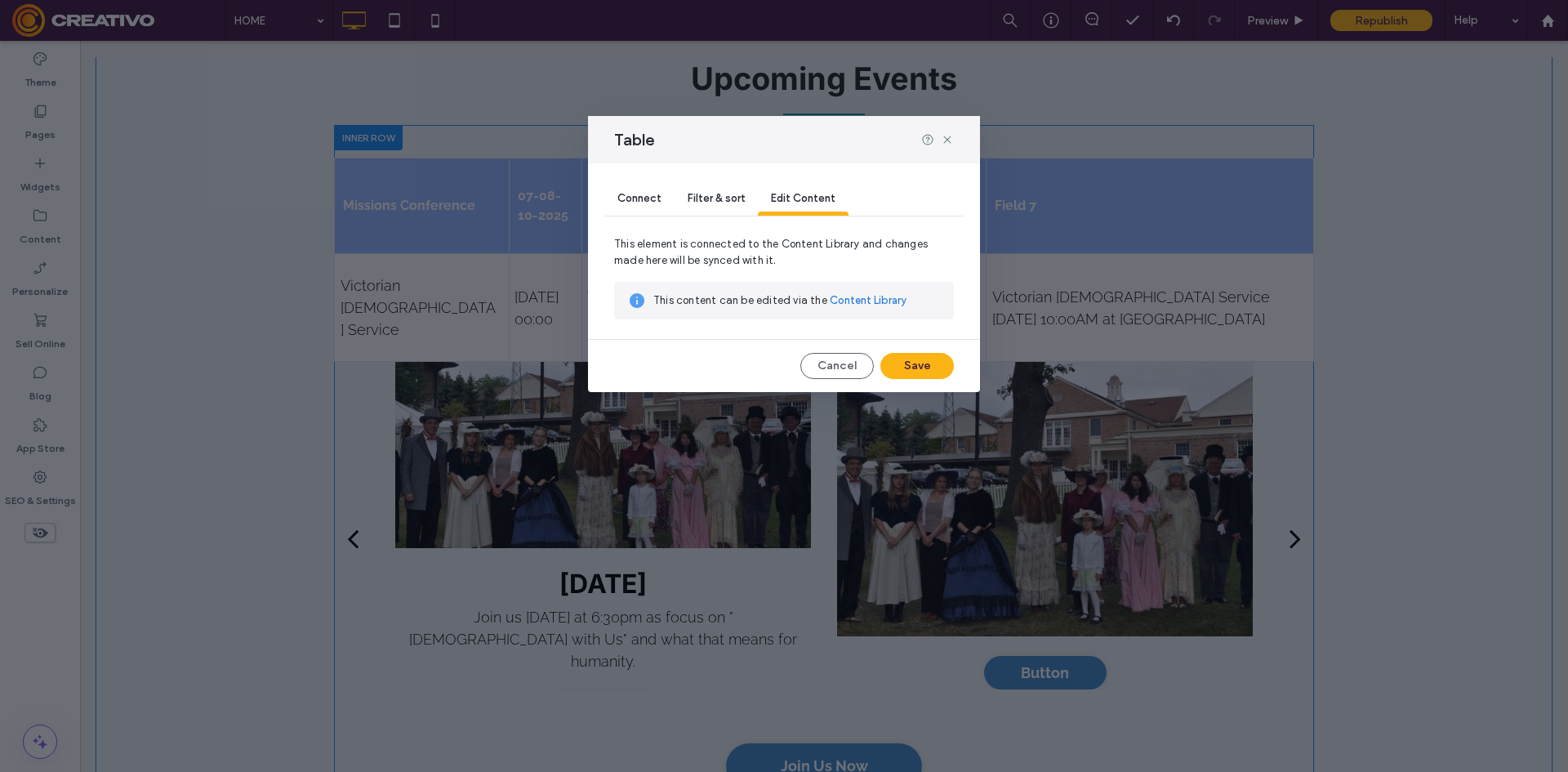
click at [742, 192] on span "Filter & sort" at bounding box center [716, 198] width 57 height 13
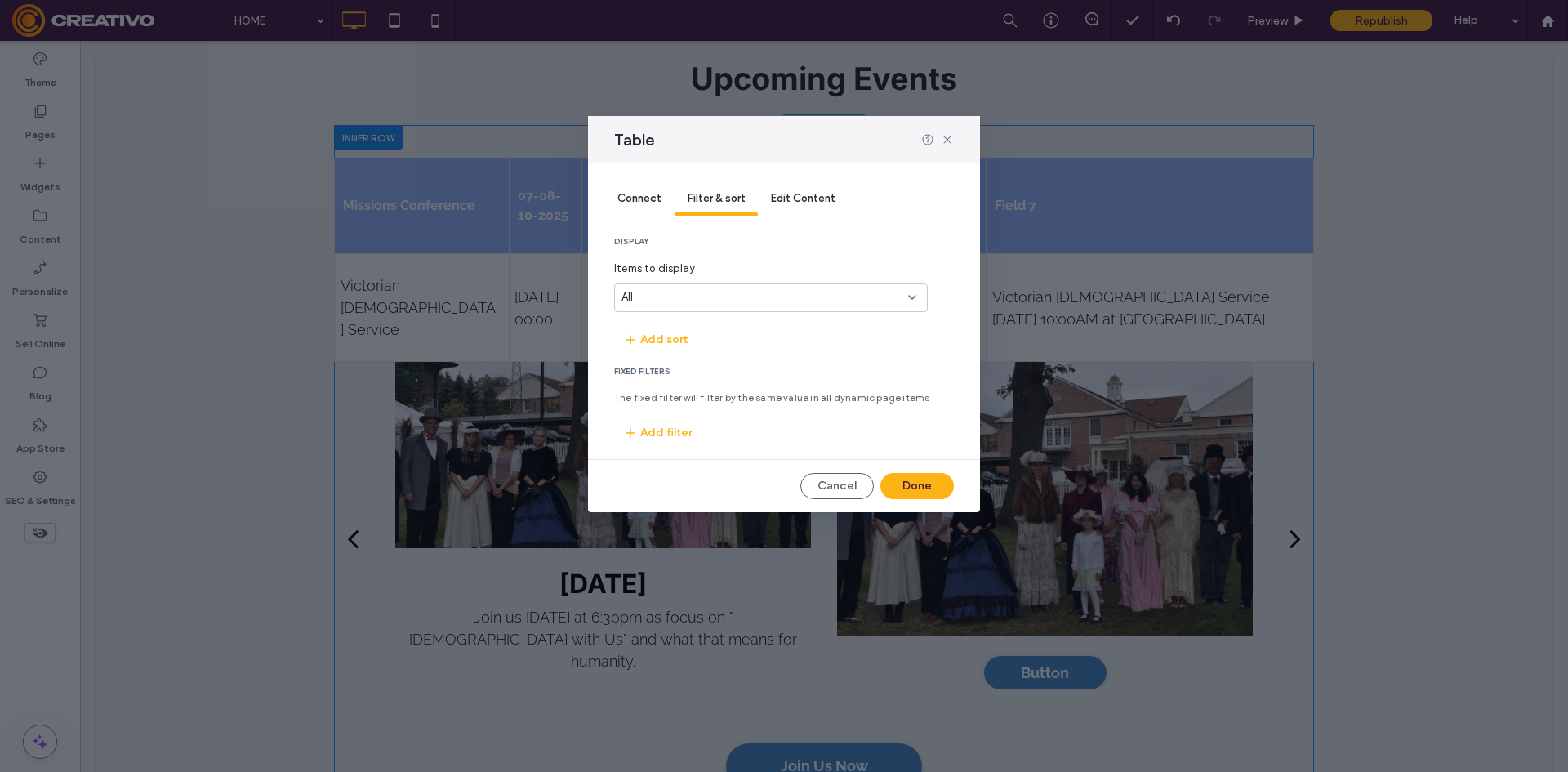
click at [802, 204] on div "Edit Content" at bounding box center [803, 199] width 91 height 32
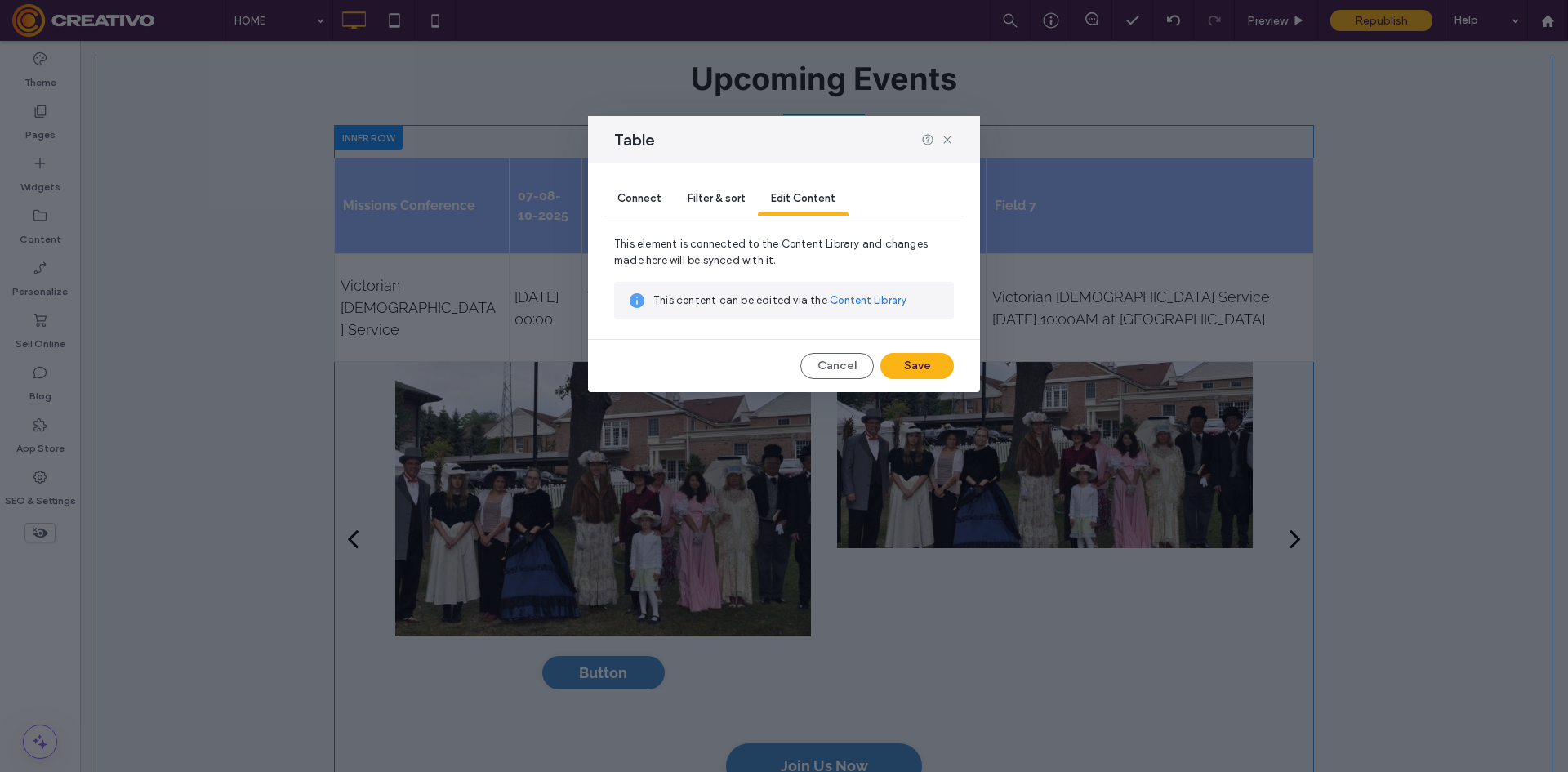
click at [620, 184] on div "Connect" at bounding box center [640, 199] width 71 height 32
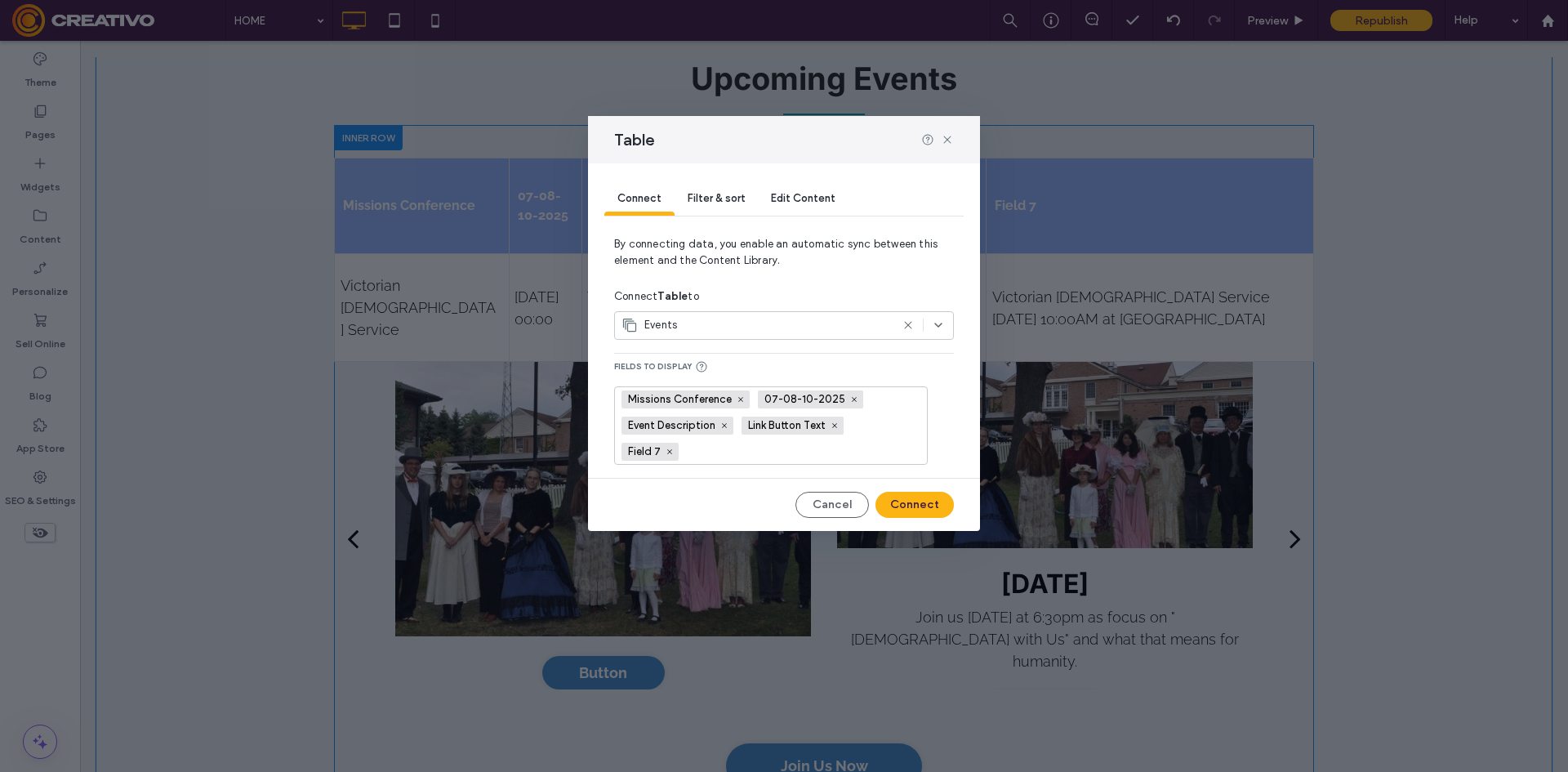
click at [650, 204] on div "Connect" at bounding box center [640, 199] width 71 height 32
click at [947, 332] on div "Events" at bounding box center [784, 325] width 340 height 28
click at [798, 395] on div "Events" at bounding box center [784, 382] width 338 height 28
click at [795, 312] on div "Events" at bounding box center [784, 325] width 340 height 28
click at [764, 414] on div "Collection-01" at bounding box center [784, 410] width 338 height 28
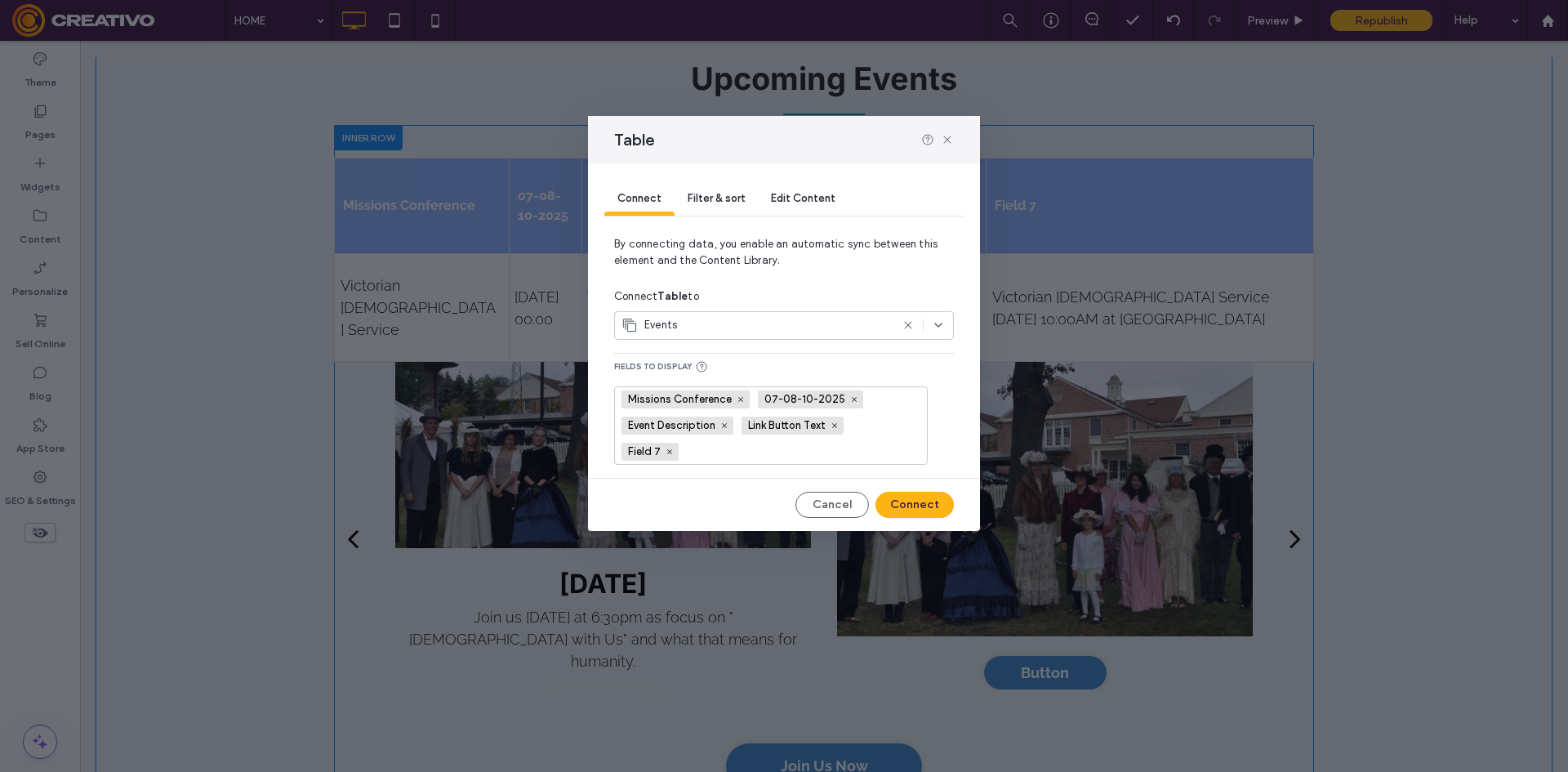
click at [842, 323] on div "Events" at bounding box center [756, 324] width 269 height 17
click at [713, 389] on div "Events" at bounding box center [784, 382] width 338 height 28
click at [914, 507] on button "Connect" at bounding box center [914, 505] width 78 height 26
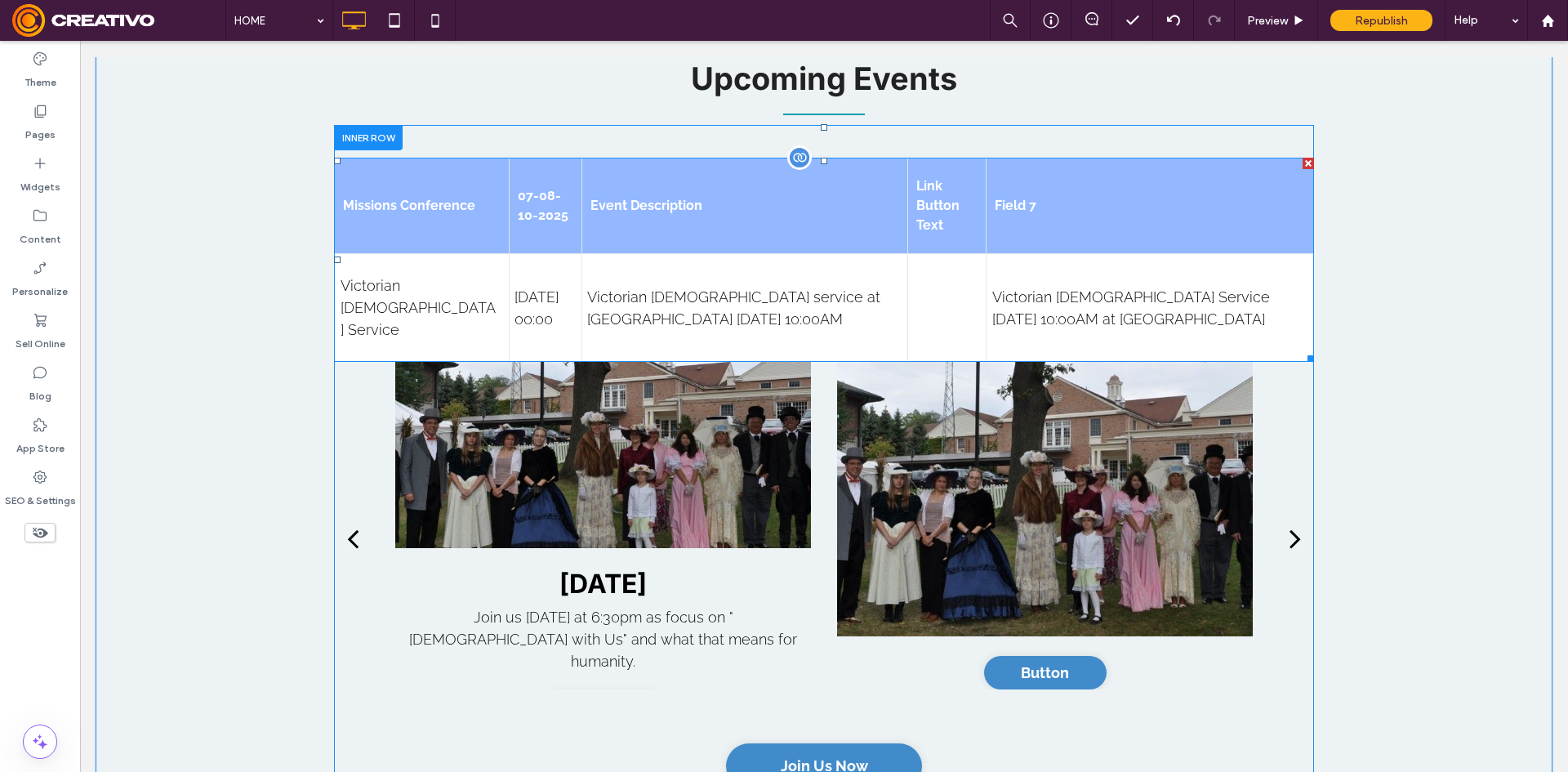
click at [530, 230] on th "07-08-10-2025" at bounding box center [545, 206] width 73 height 96
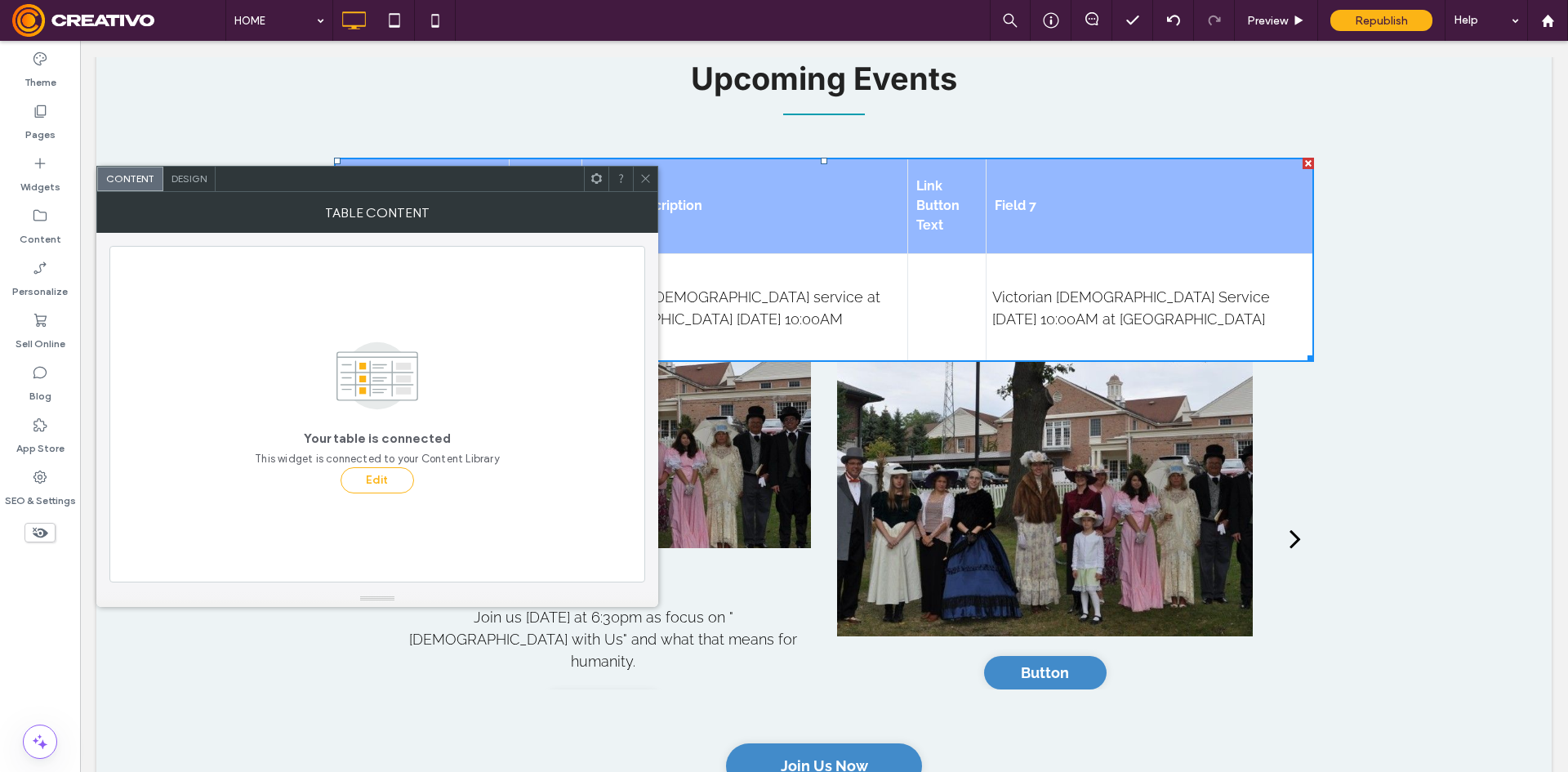
click at [649, 167] on span at bounding box center [646, 178] width 13 height 24
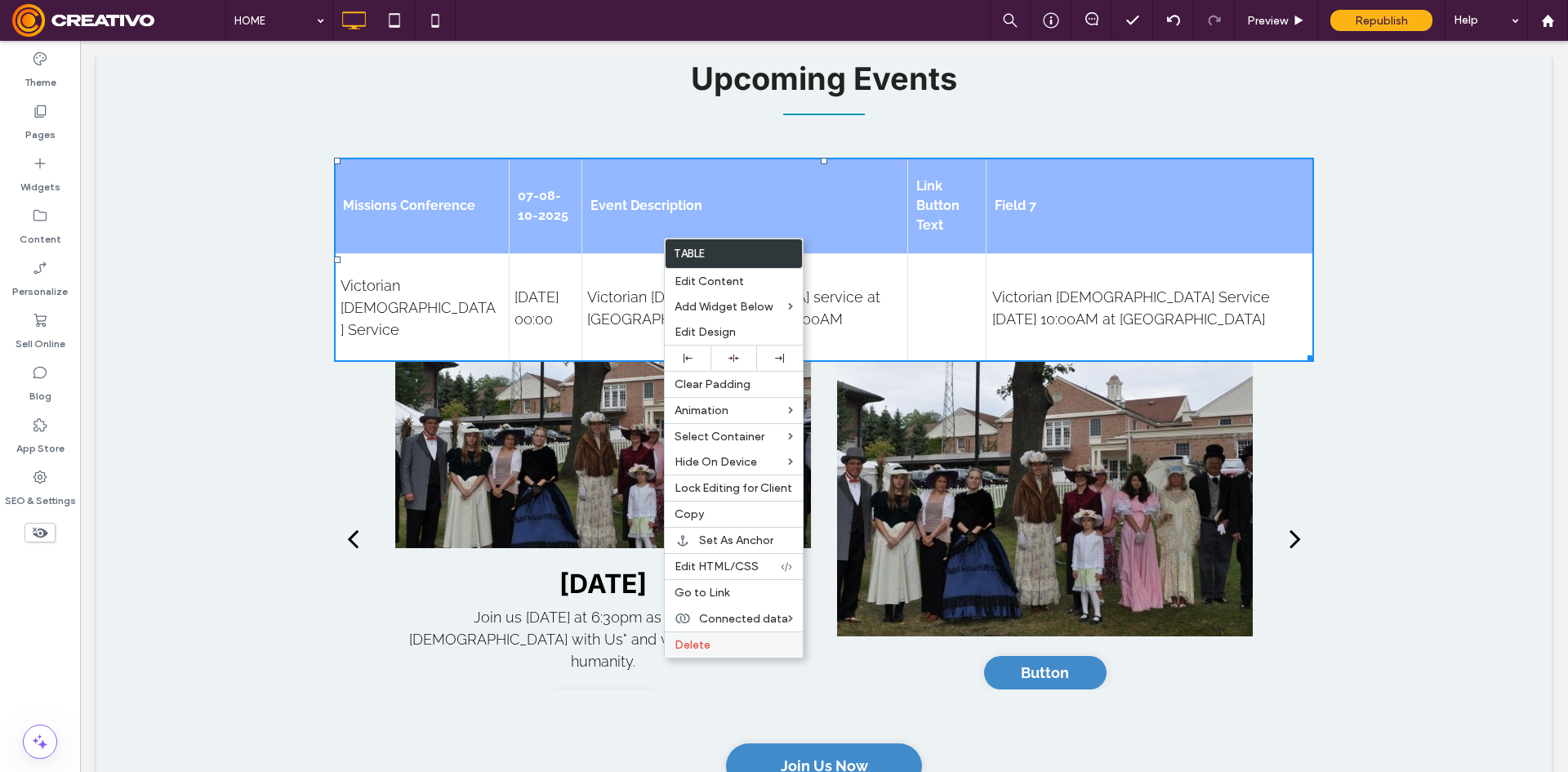
click at [688, 654] on div "Delete" at bounding box center [733, 644] width 138 height 26
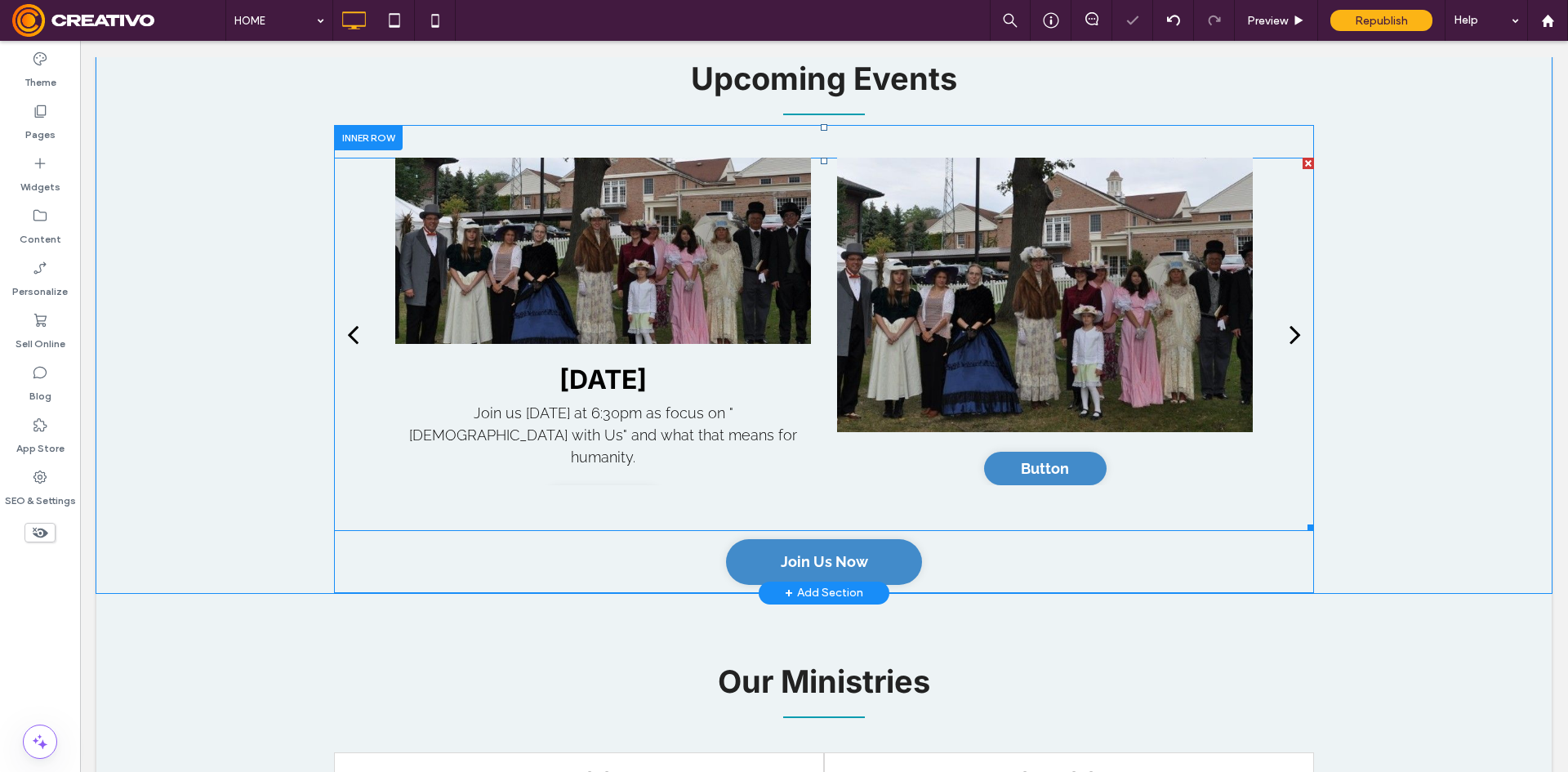
click at [719, 367] on div "Christmas Eve Join us Christmas Eve at 6:30pm as focus on "God with Us" and wha…" at bounding box center [603, 442] width 416 height 158
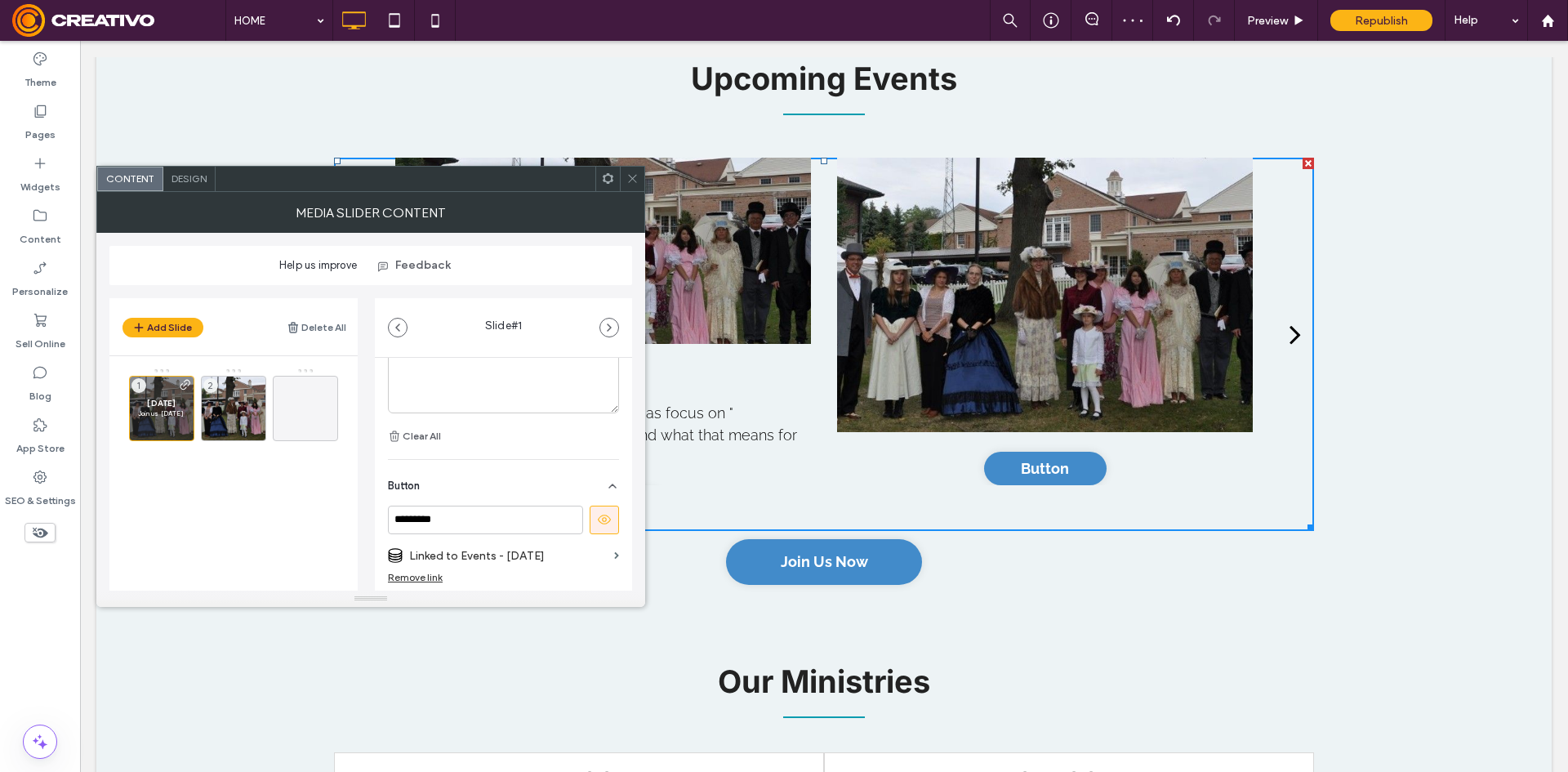
scroll to position [571, 0]
click at [635, 181] on icon at bounding box center [632, 178] width 13 height 13
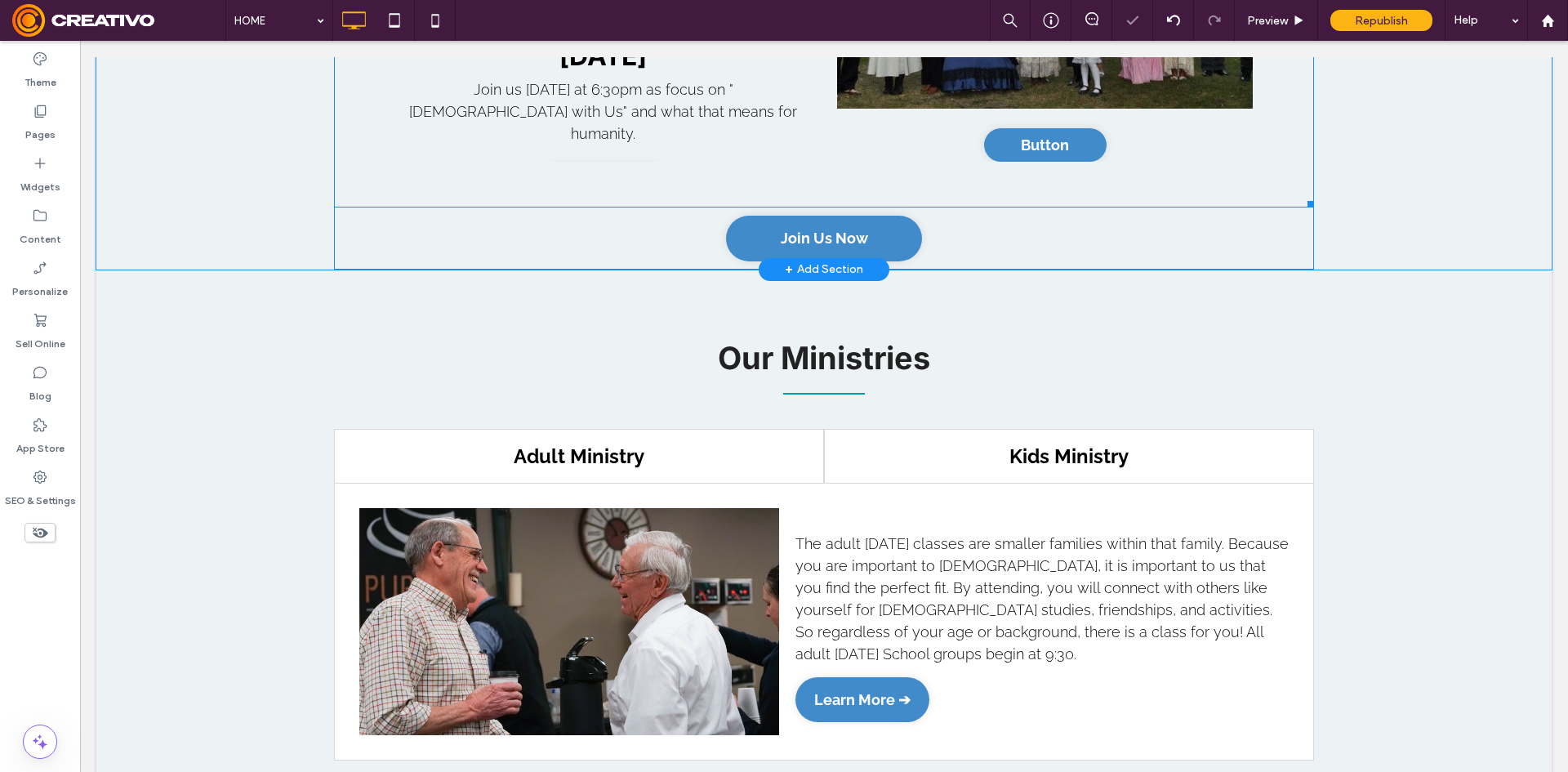
scroll to position [2532, 0]
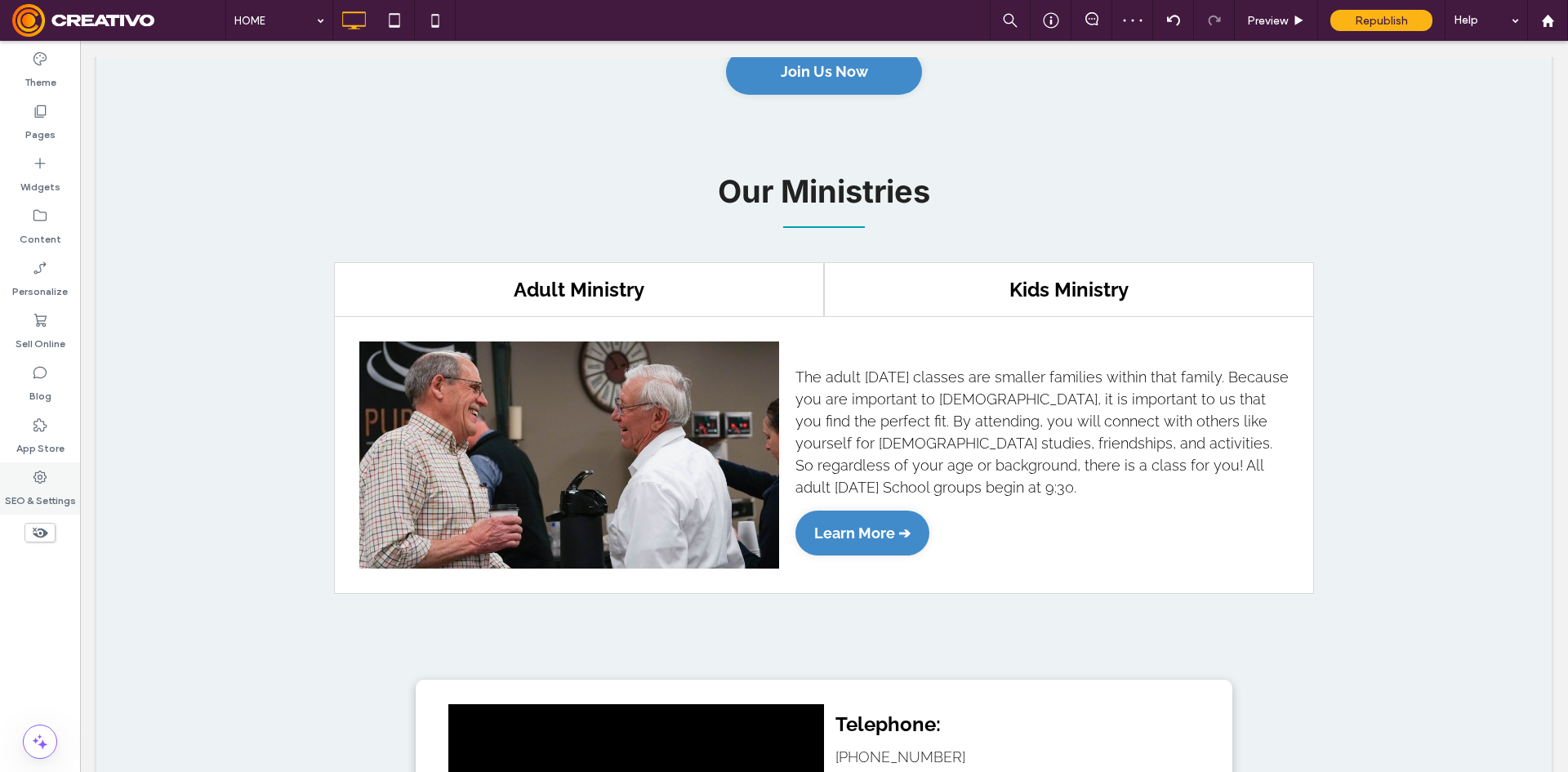
click at [39, 481] on icon at bounding box center [40, 476] width 17 height 17
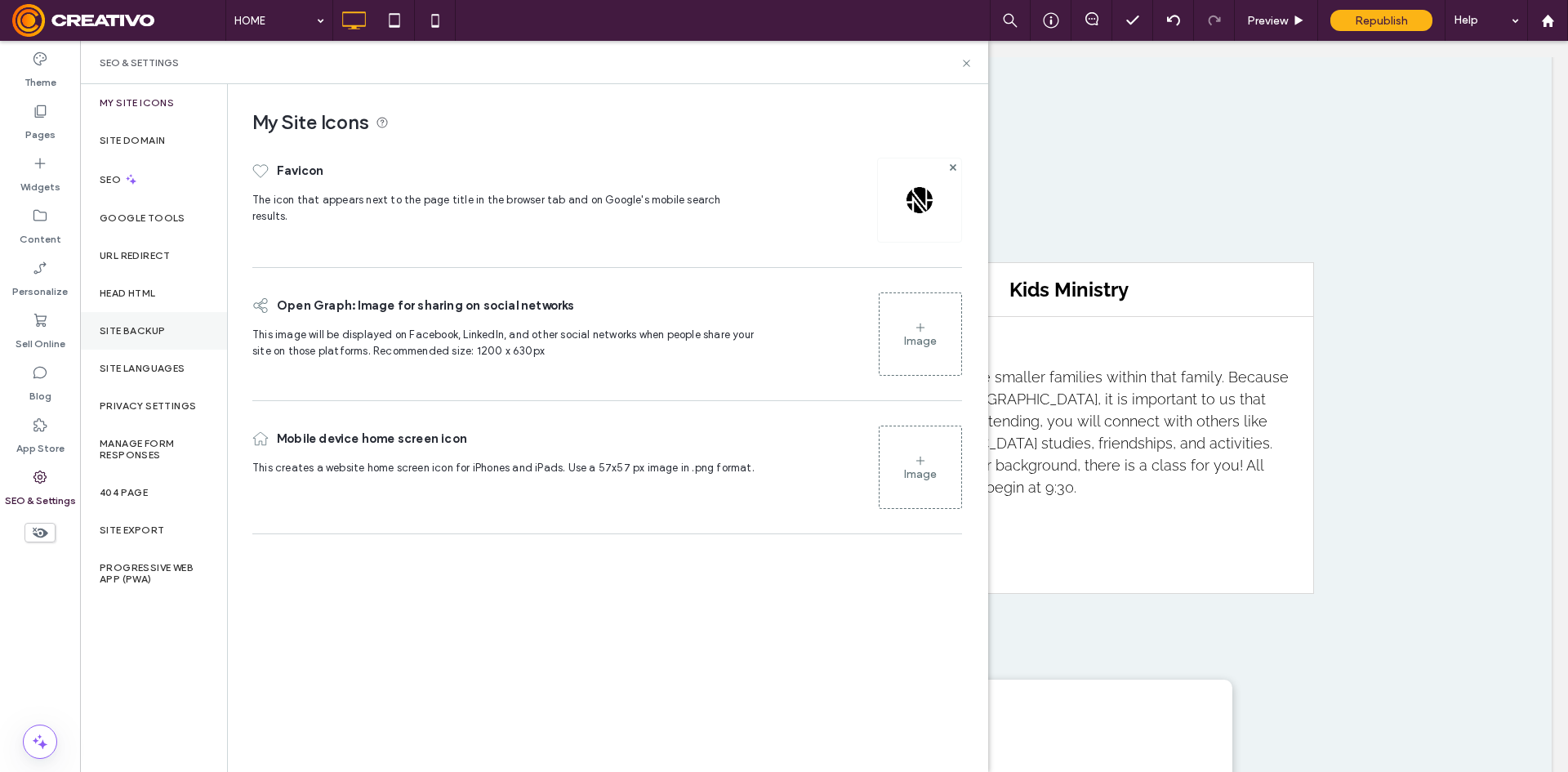
click at [172, 336] on div "Site Backup" at bounding box center [154, 330] width 147 height 37
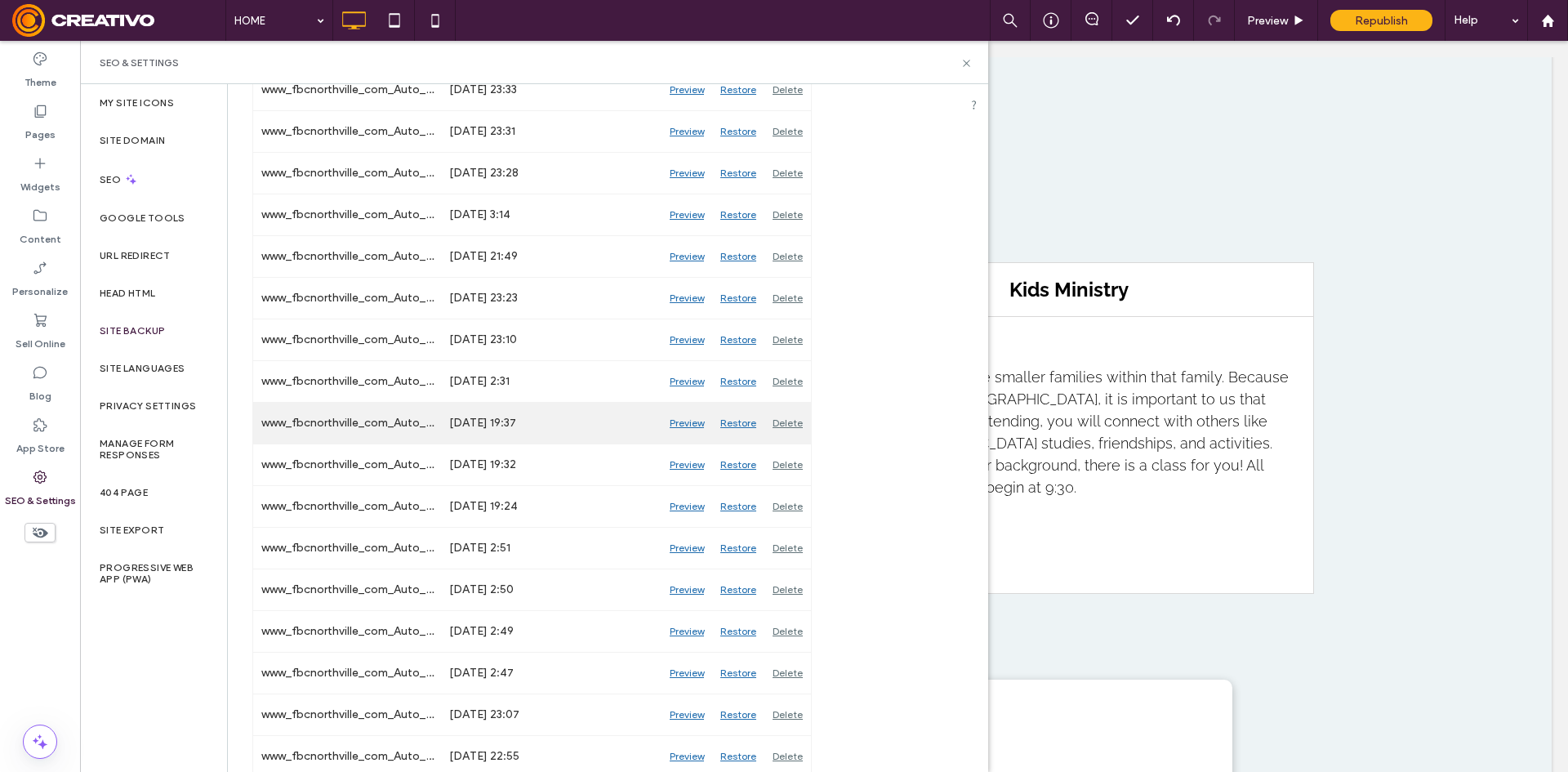
scroll to position [243, 0]
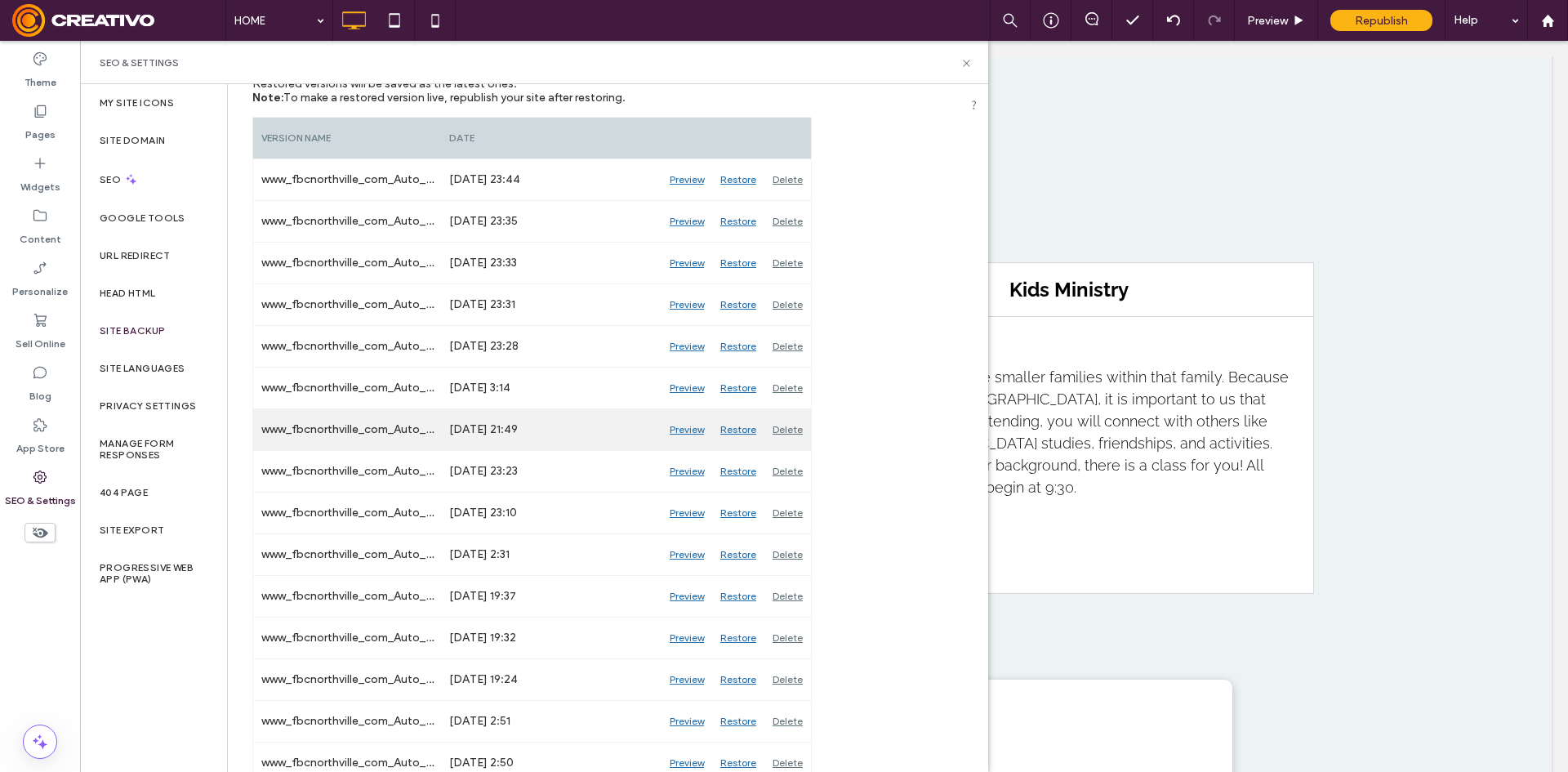
click at [690, 428] on div "Preview" at bounding box center [687, 430] width 51 height 41
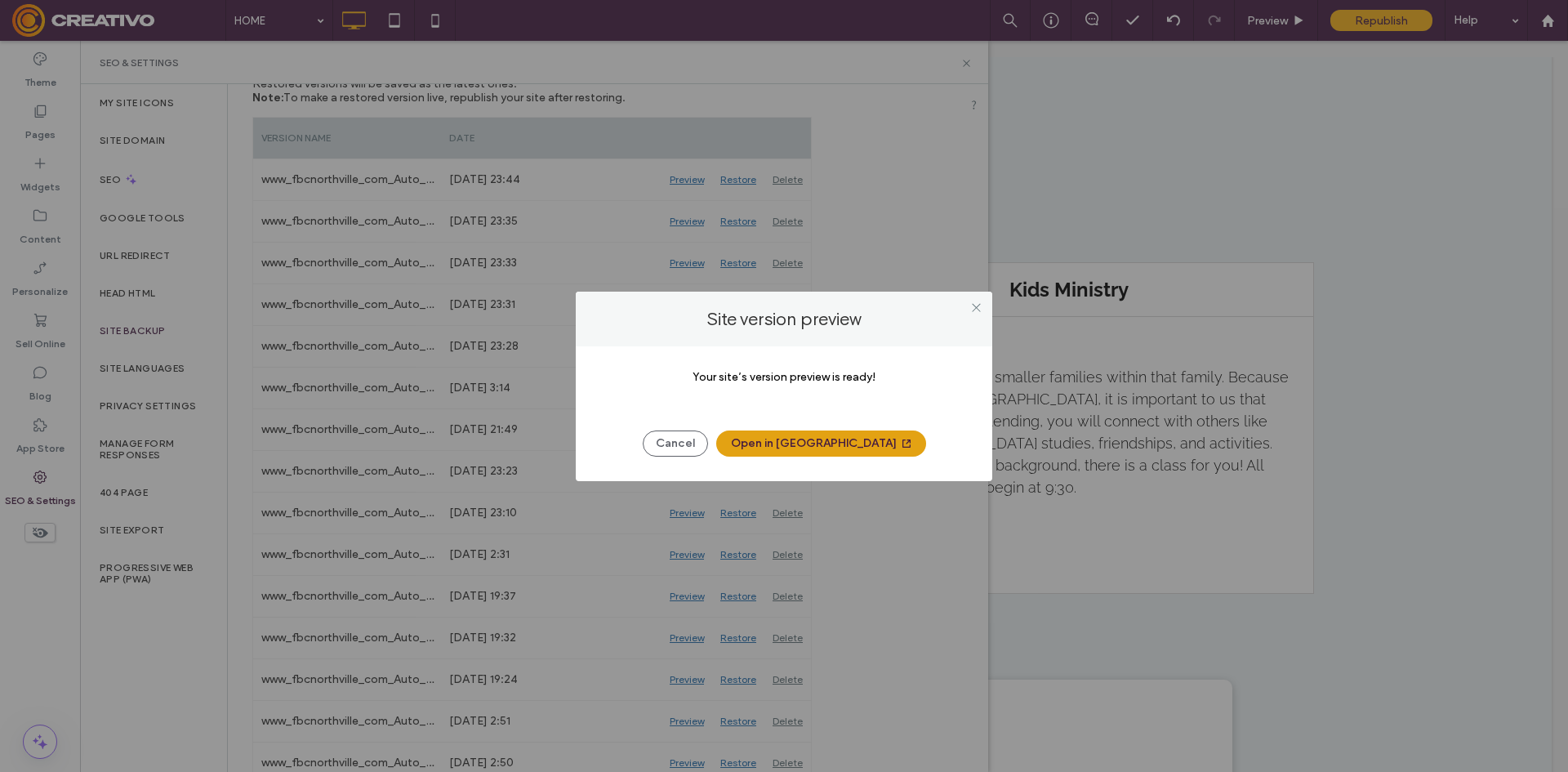
click at [845, 446] on button "Open in New Tab" at bounding box center [821, 443] width 210 height 26
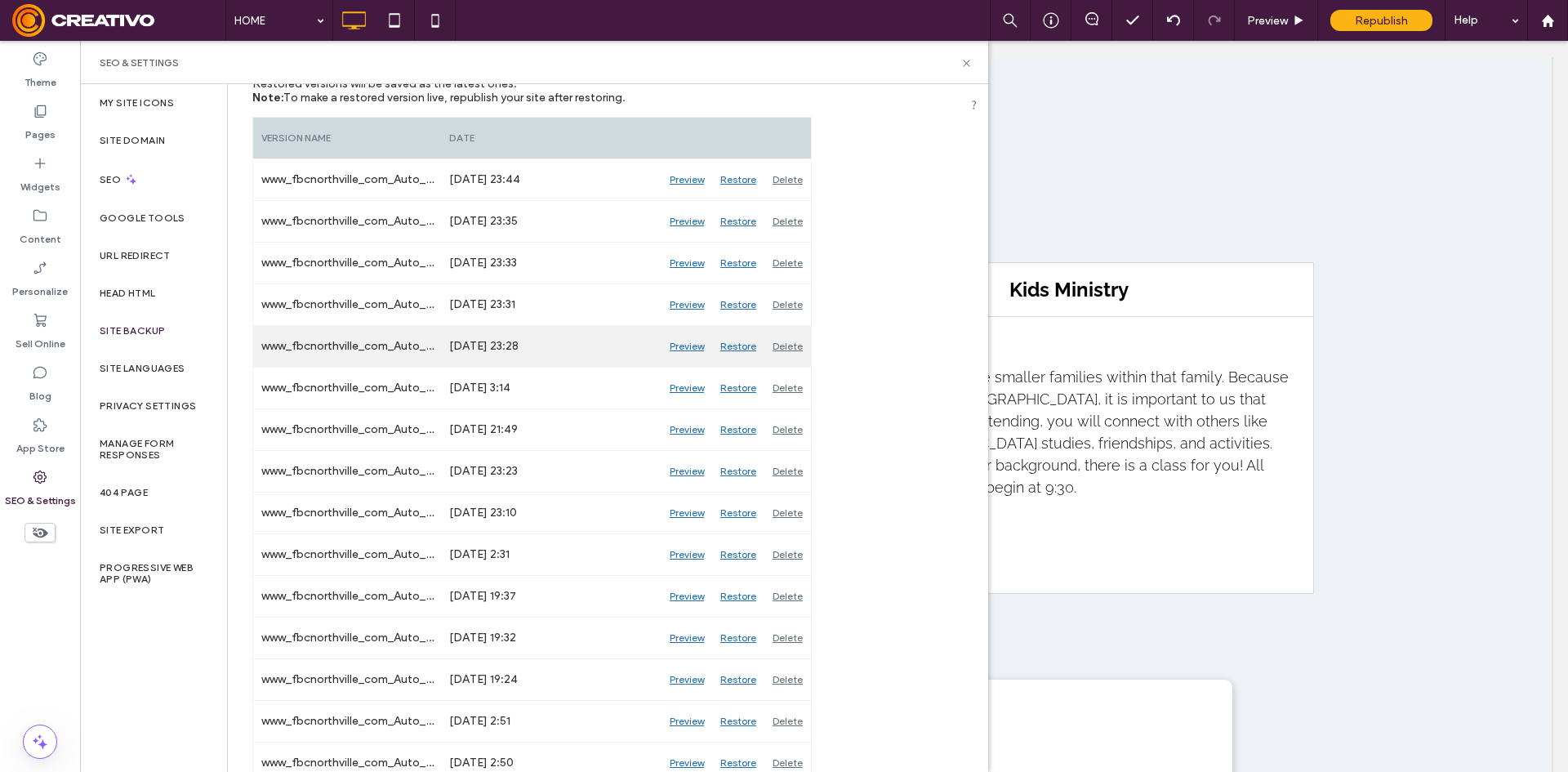
click at [694, 344] on div "Preview" at bounding box center [687, 347] width 51 height 41
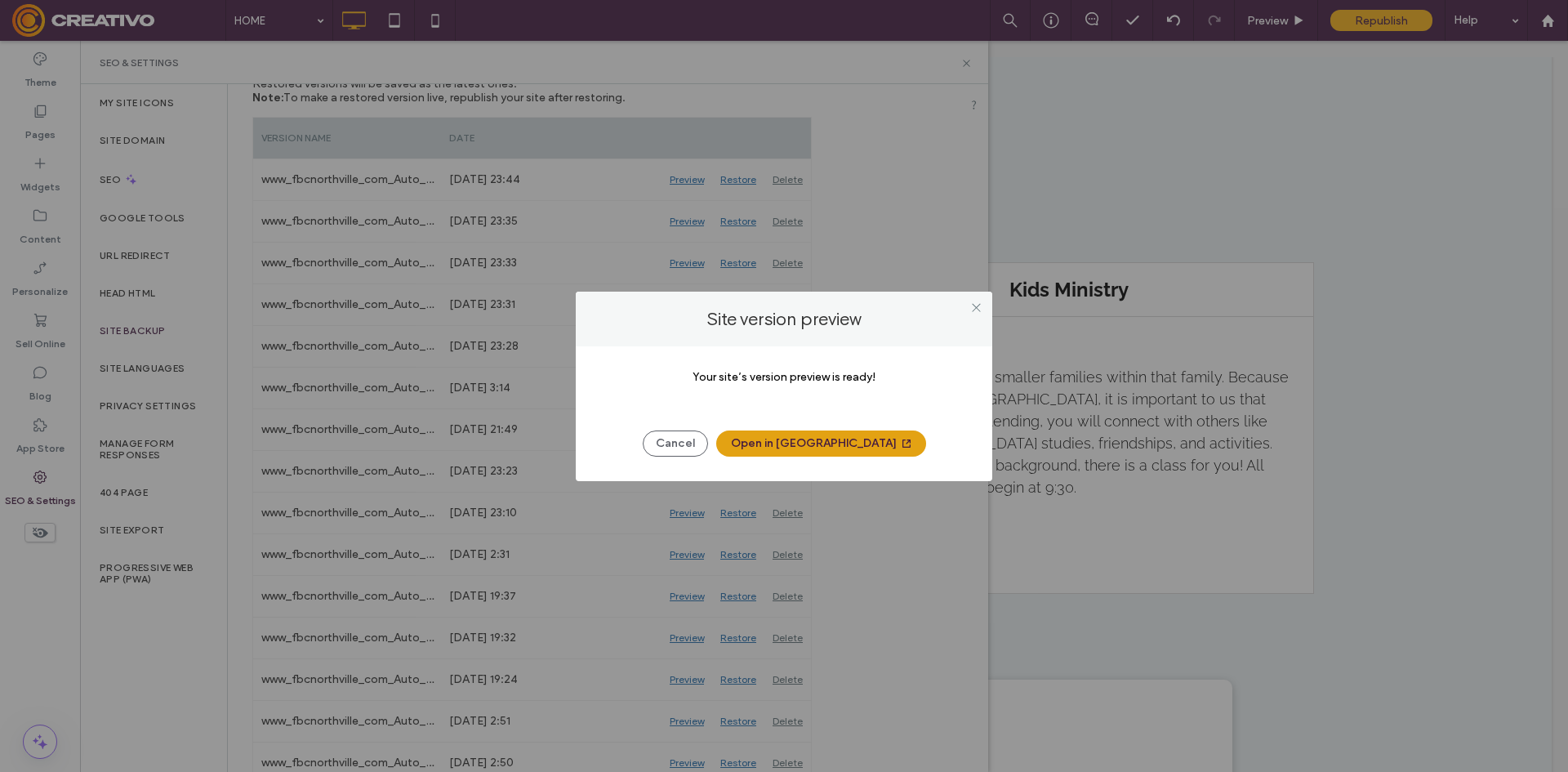
click at [831, 455] on button "Open in New Tab" at bounding box center [821, 443] width 210 height 26
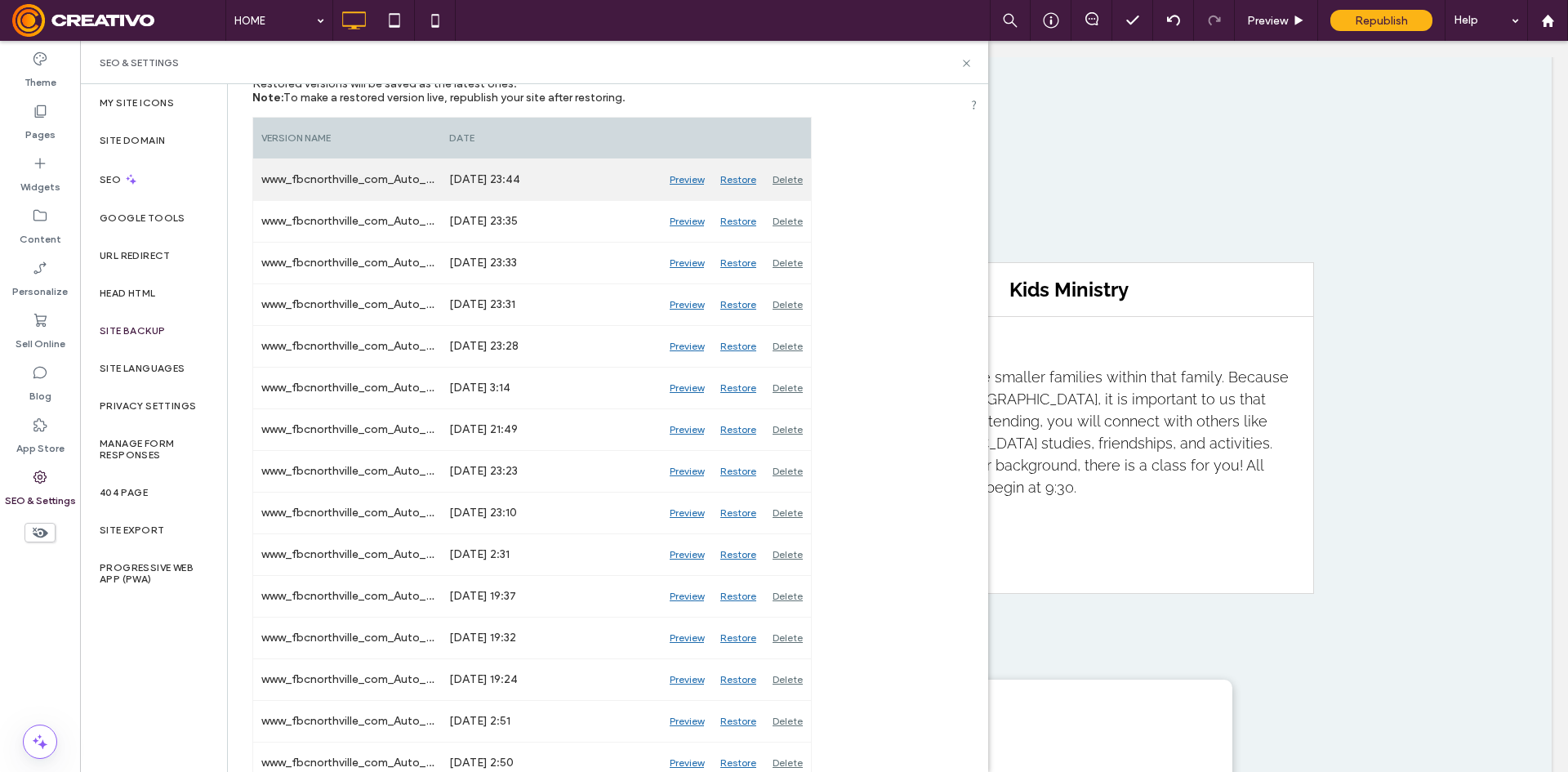
click at [691, 179] on div "Preview" at bounding box center [687, 180] width 51 height 41
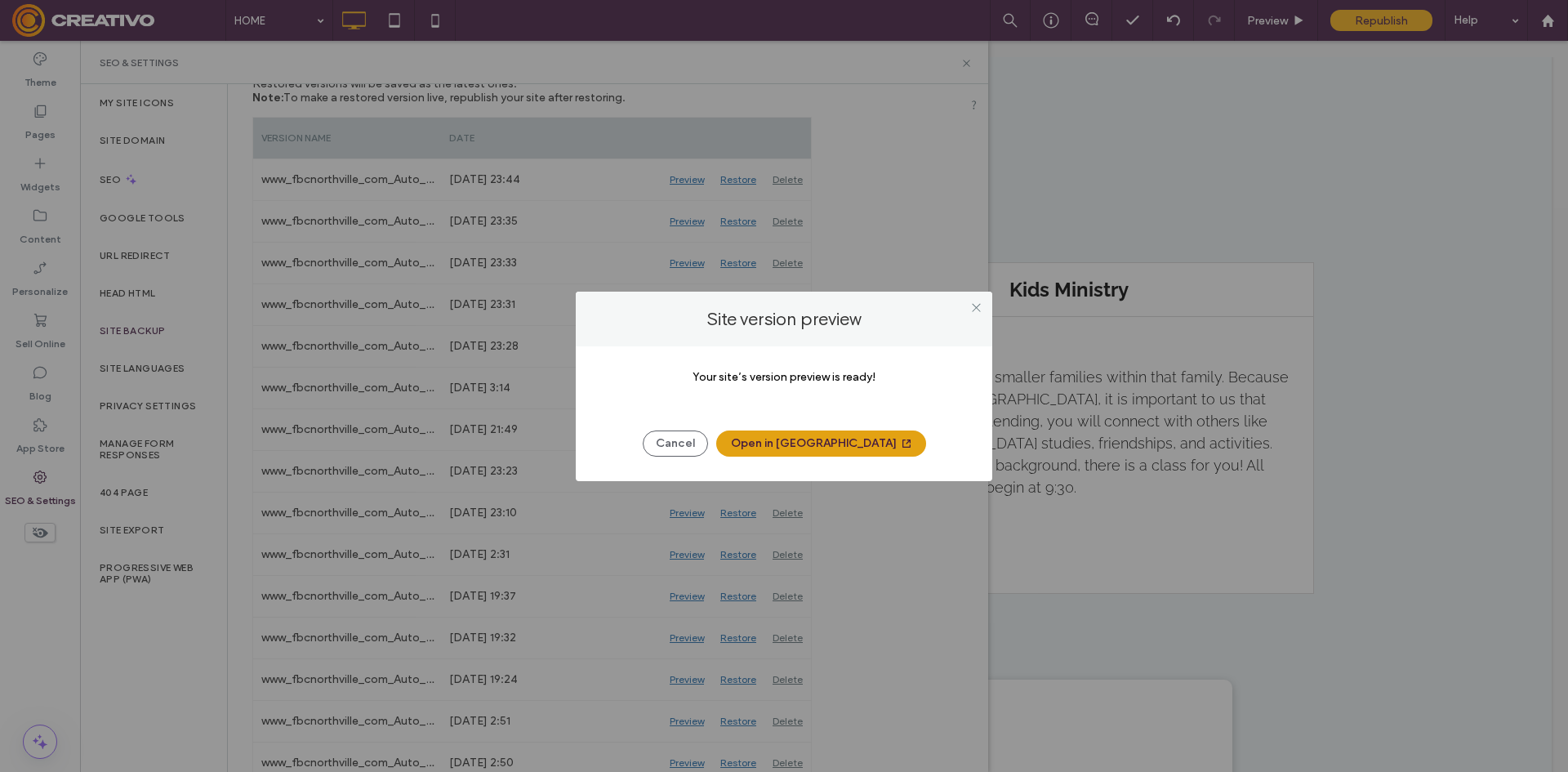
click at [818, 449] on button "Open in New Tab" at bounding box center [821, 443] width 210 height 26
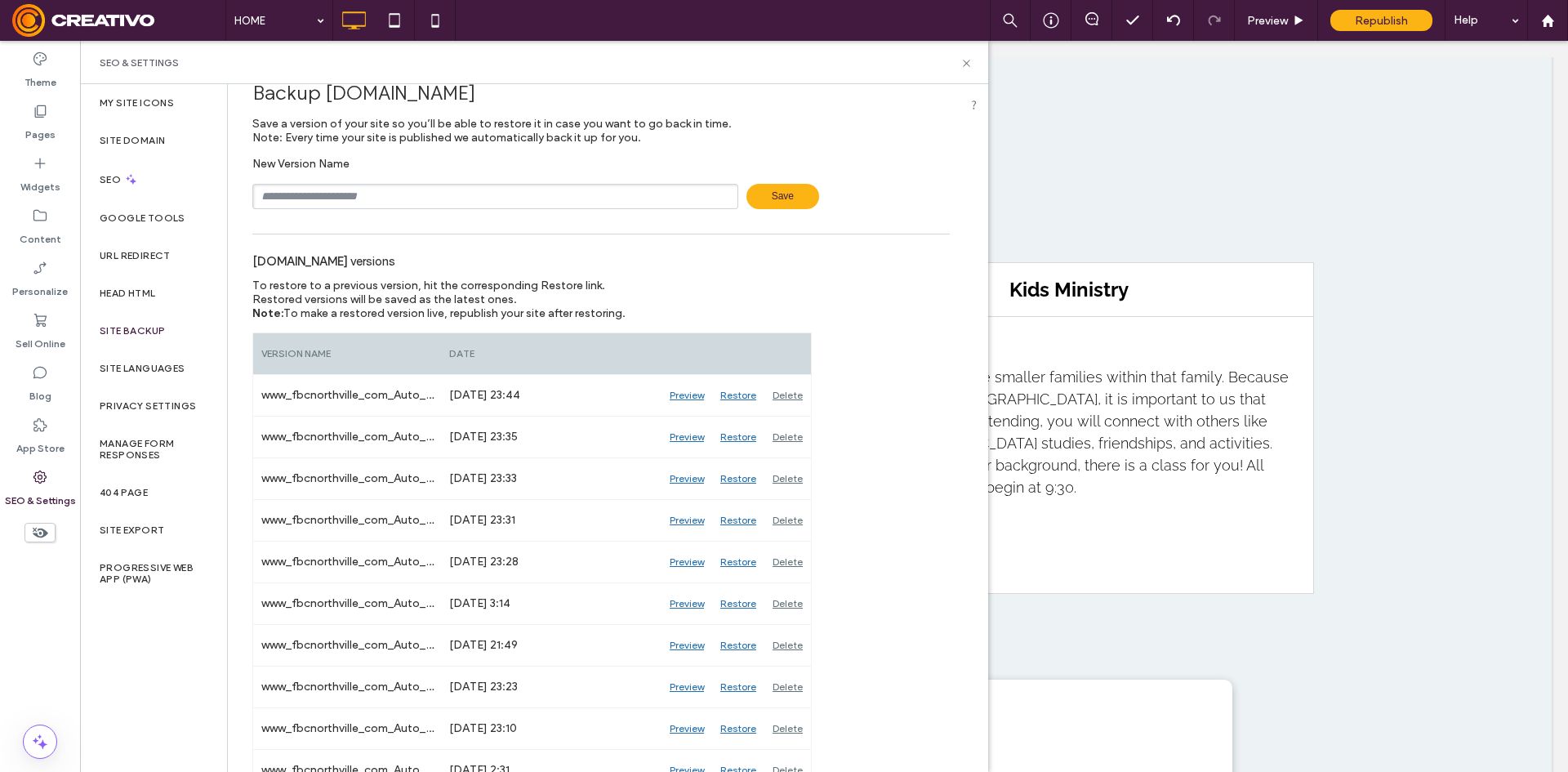
scroll to position [0, 0]
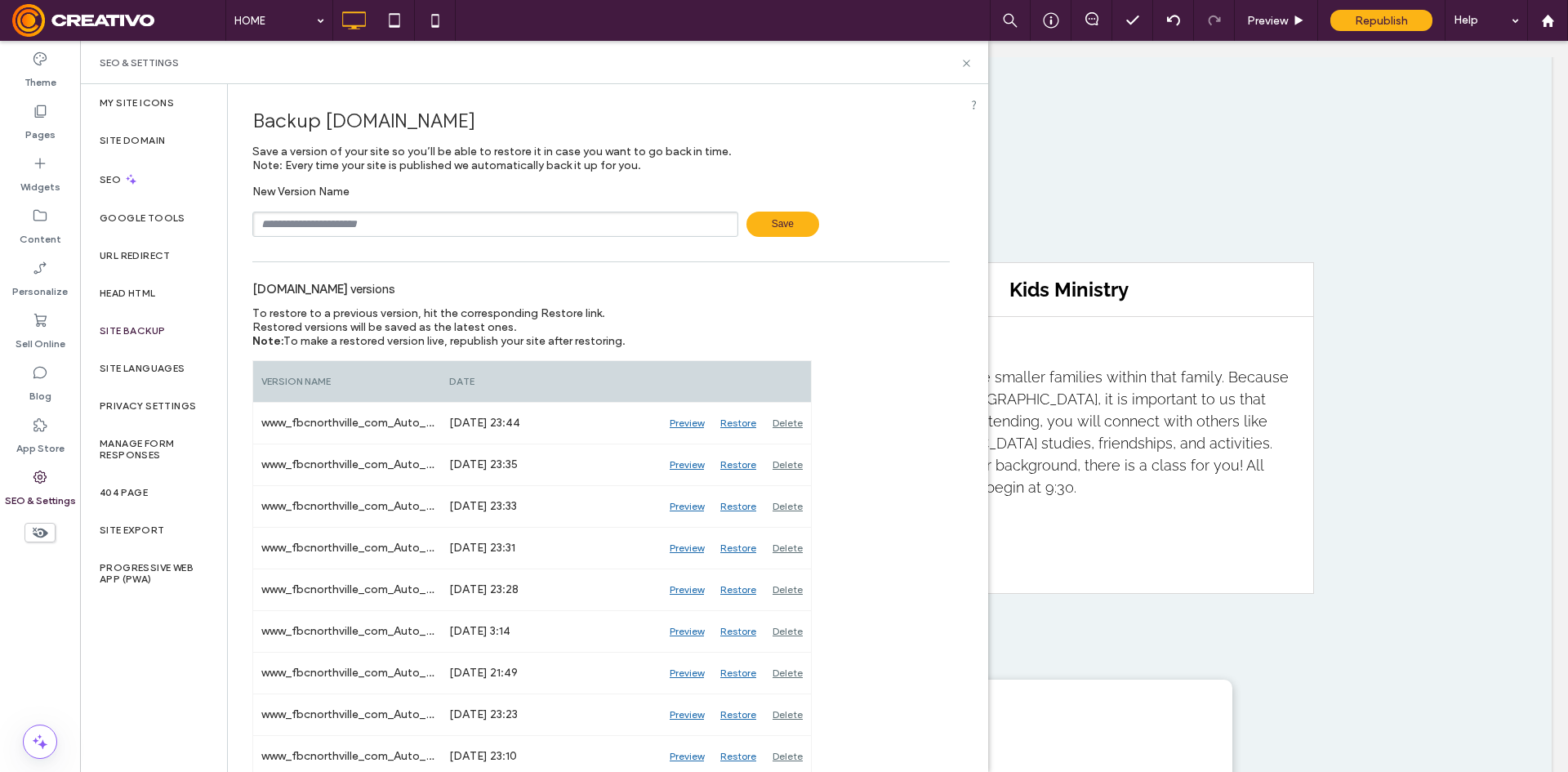
click at [559, 231] on input "text" at bounding box center [496, 224] width 486 height 25
type input "*"
type input "******"
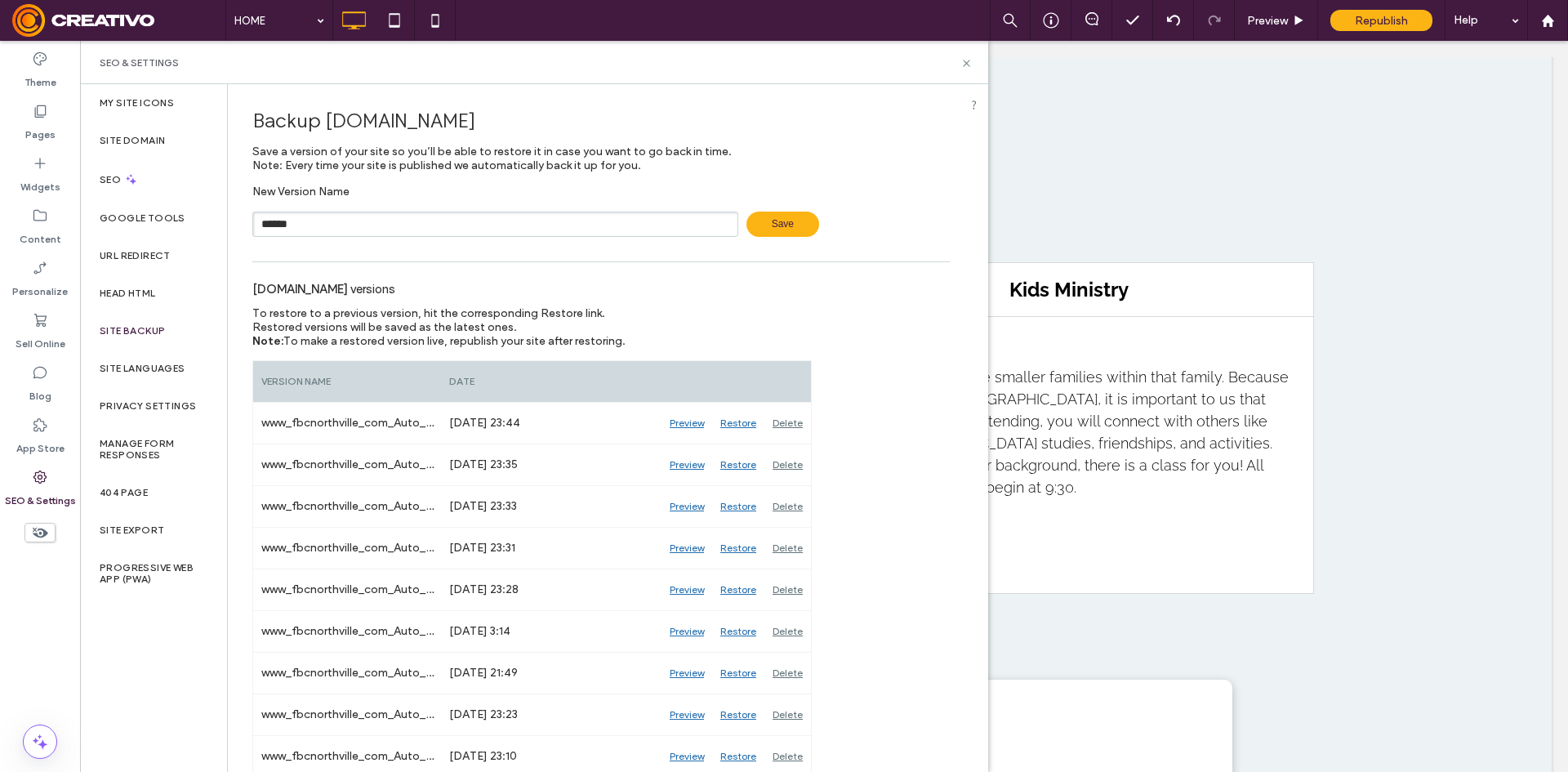
click at [782, 230] on span "Save" at bounding box center [783, 224] width 73 height 25
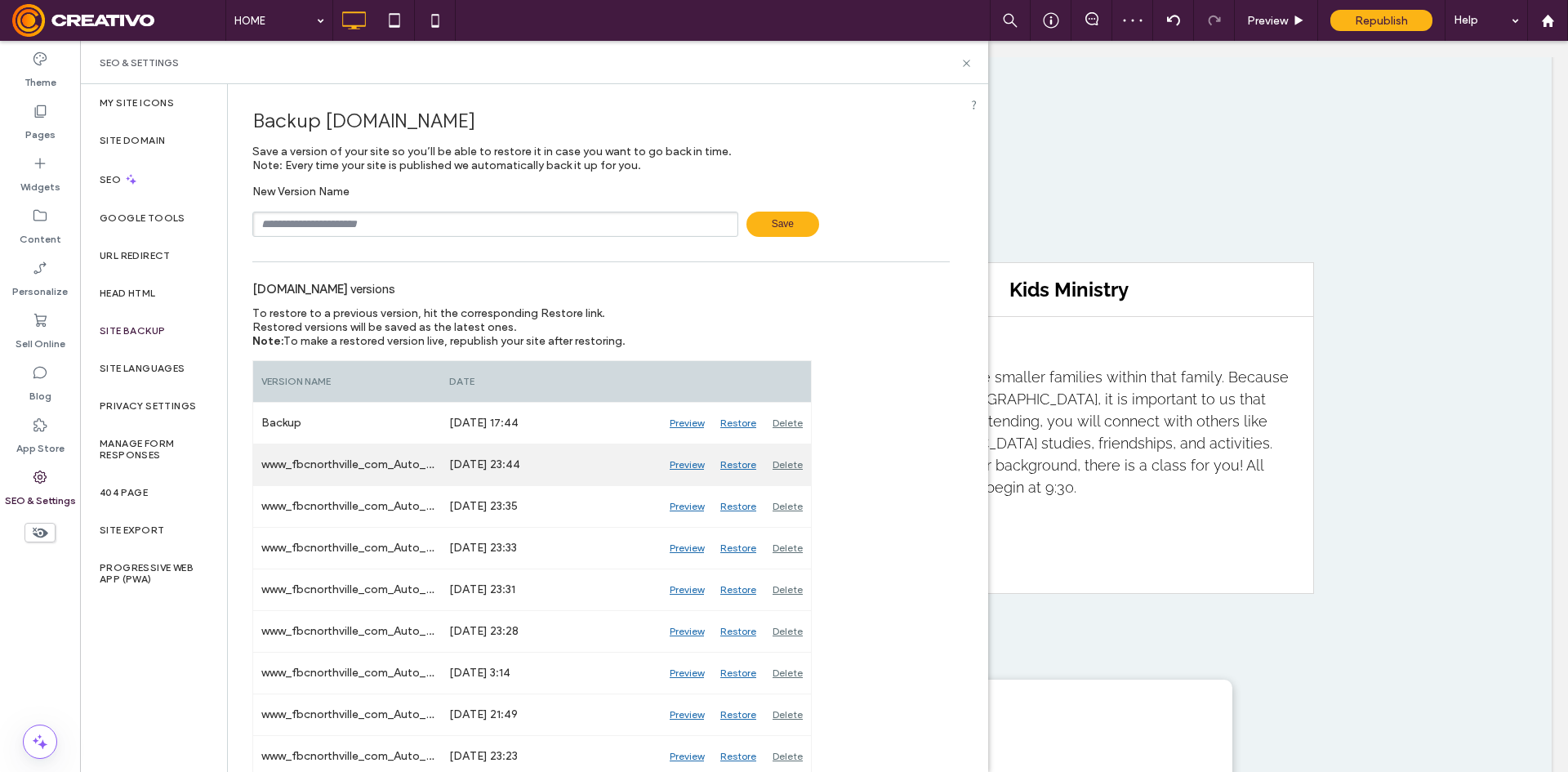
click at [694, 458] on div "Preview" at bounding box center [687, 464] width 51 height 41
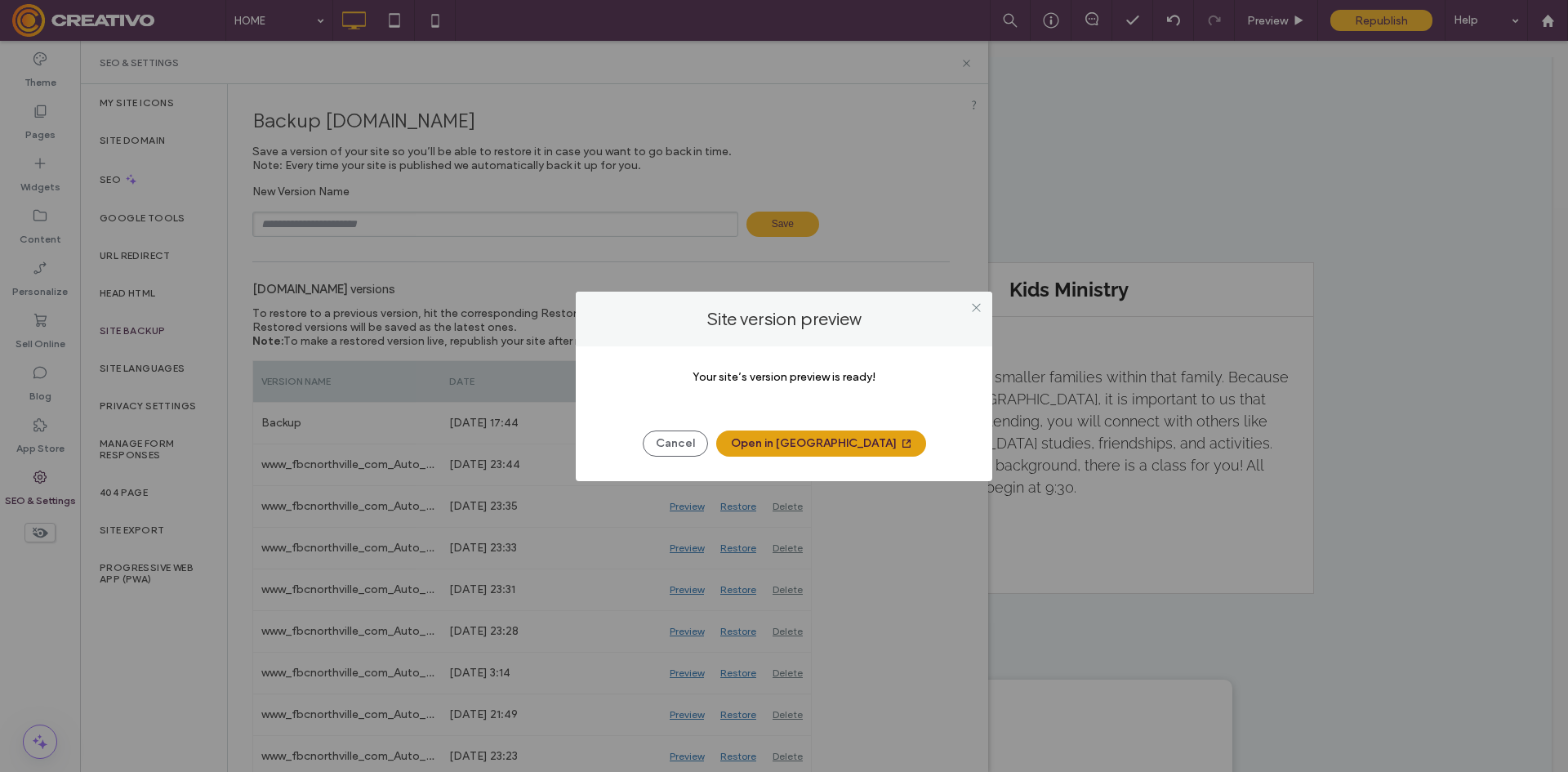
click at [843, 452] on button "Open in New Tab" at bounding box center [821, 443] width 210 height 26
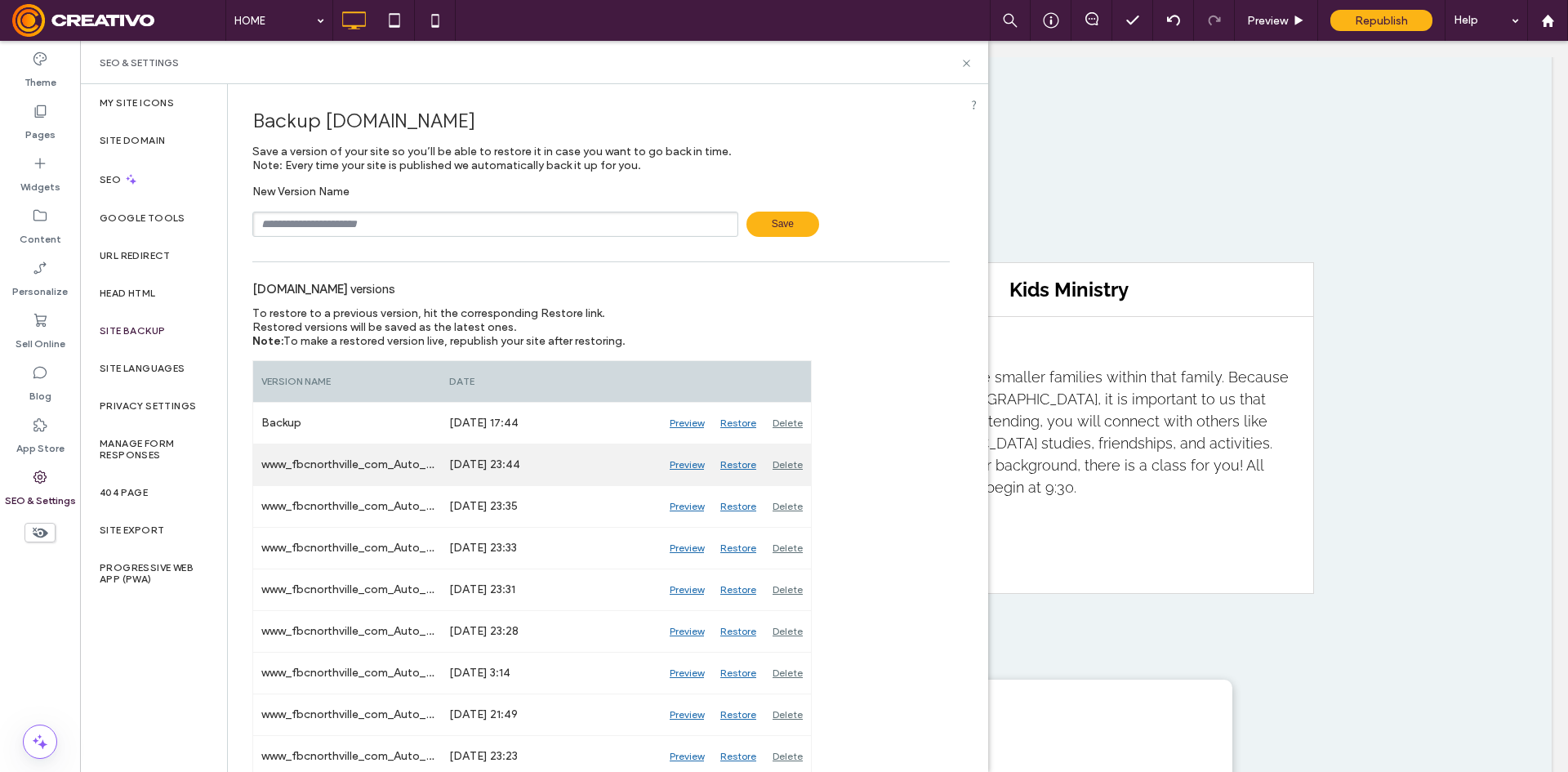
click at [744, 458] on div "Restore" at bounding box center [738, 464] width 52 height 41
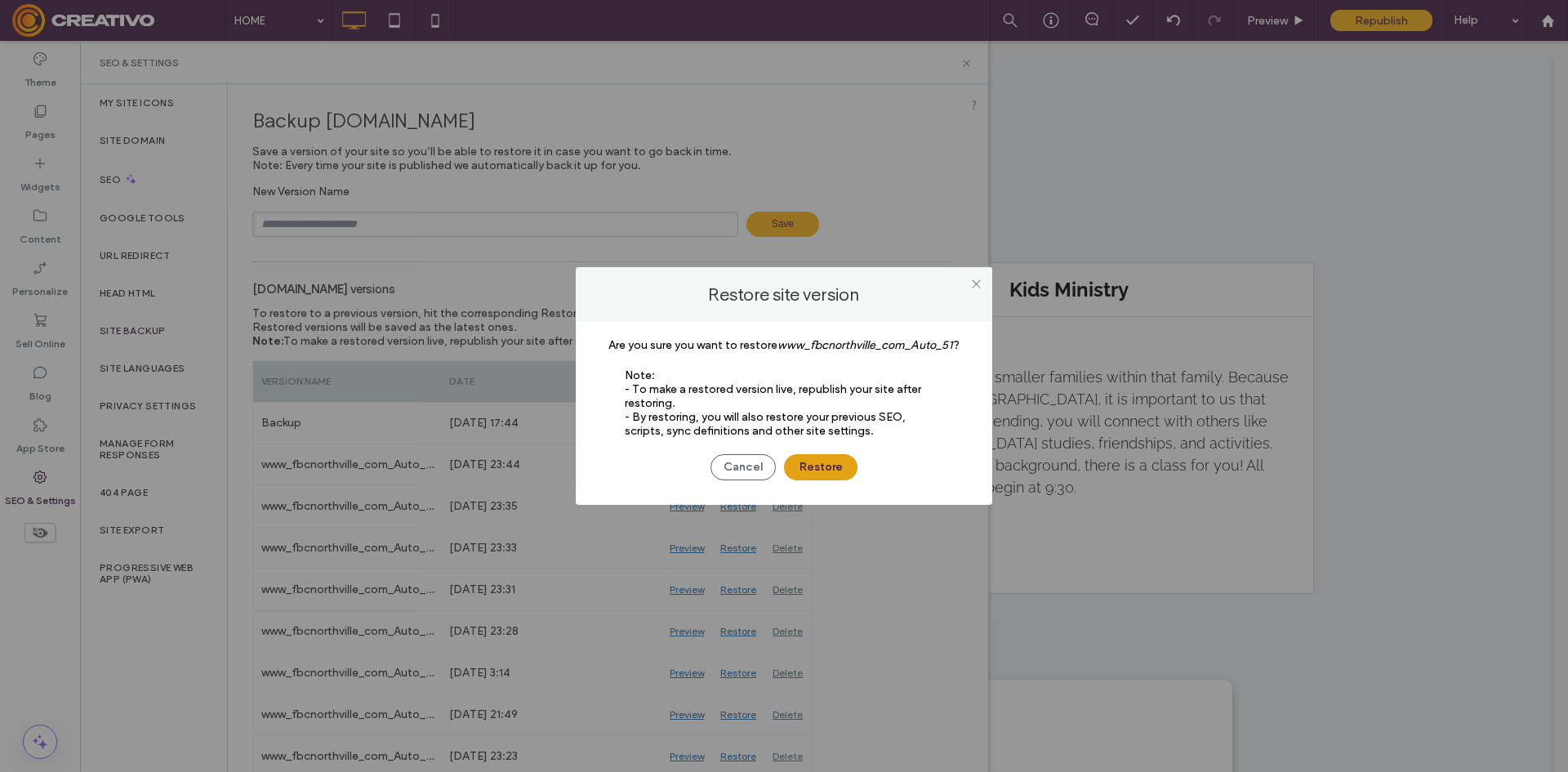
click at [832, 479] on button "Restore" at bounding box center [820, 466] width 74 height 26
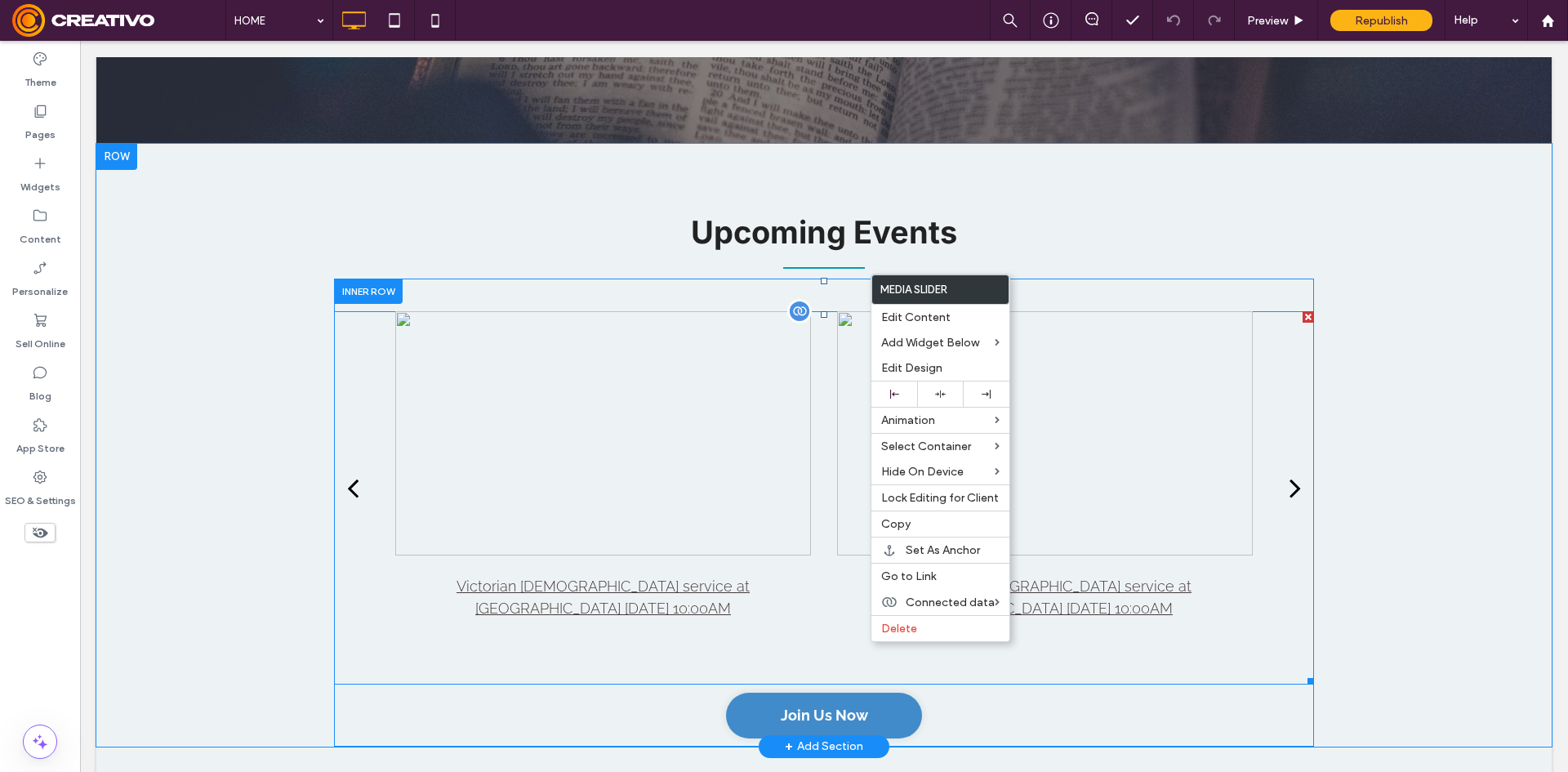
scroll to position [1878, 0]
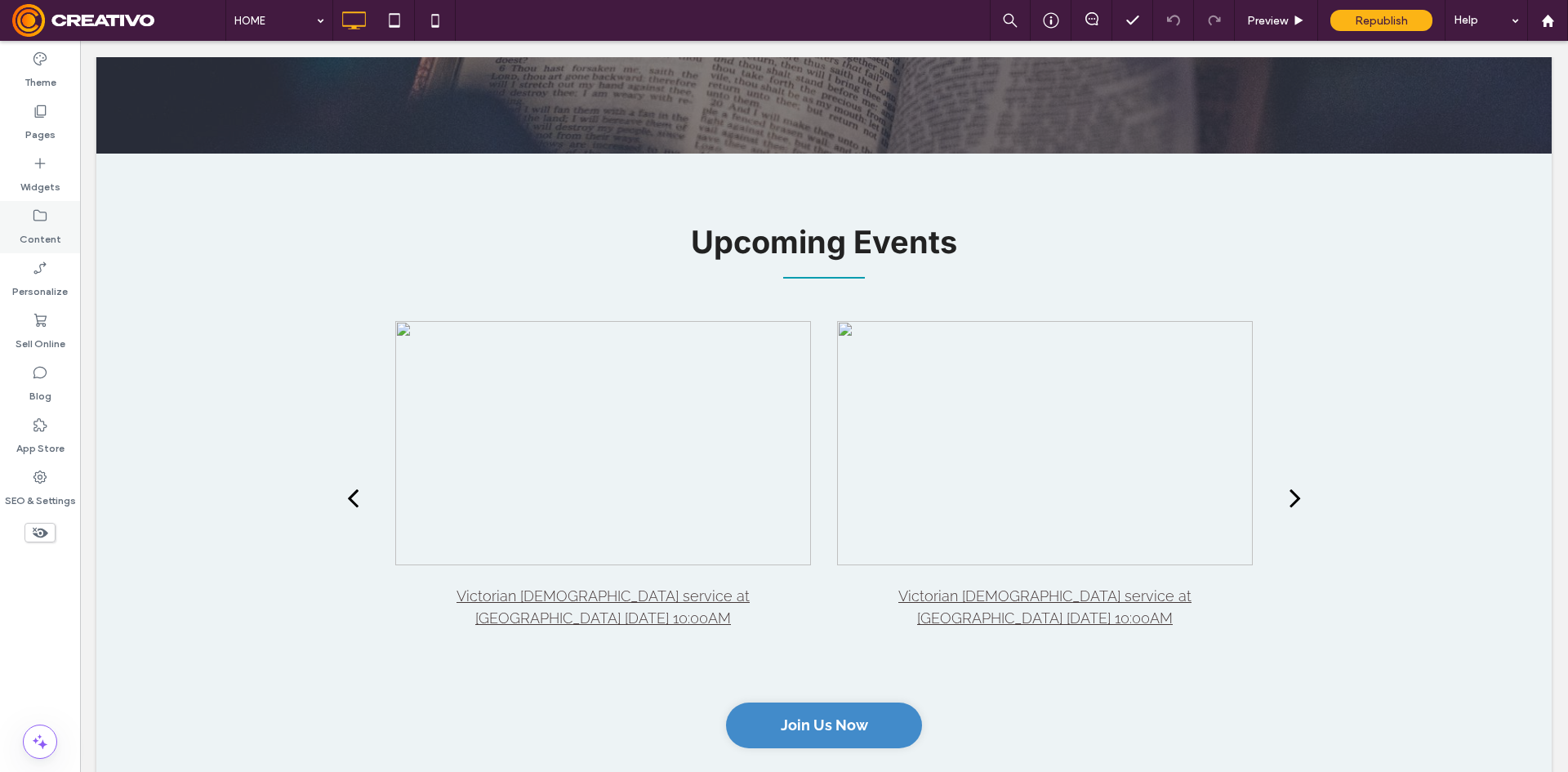
click at [44, 238] on label "Content" at bounding box center [40, 234] width 42 height 23
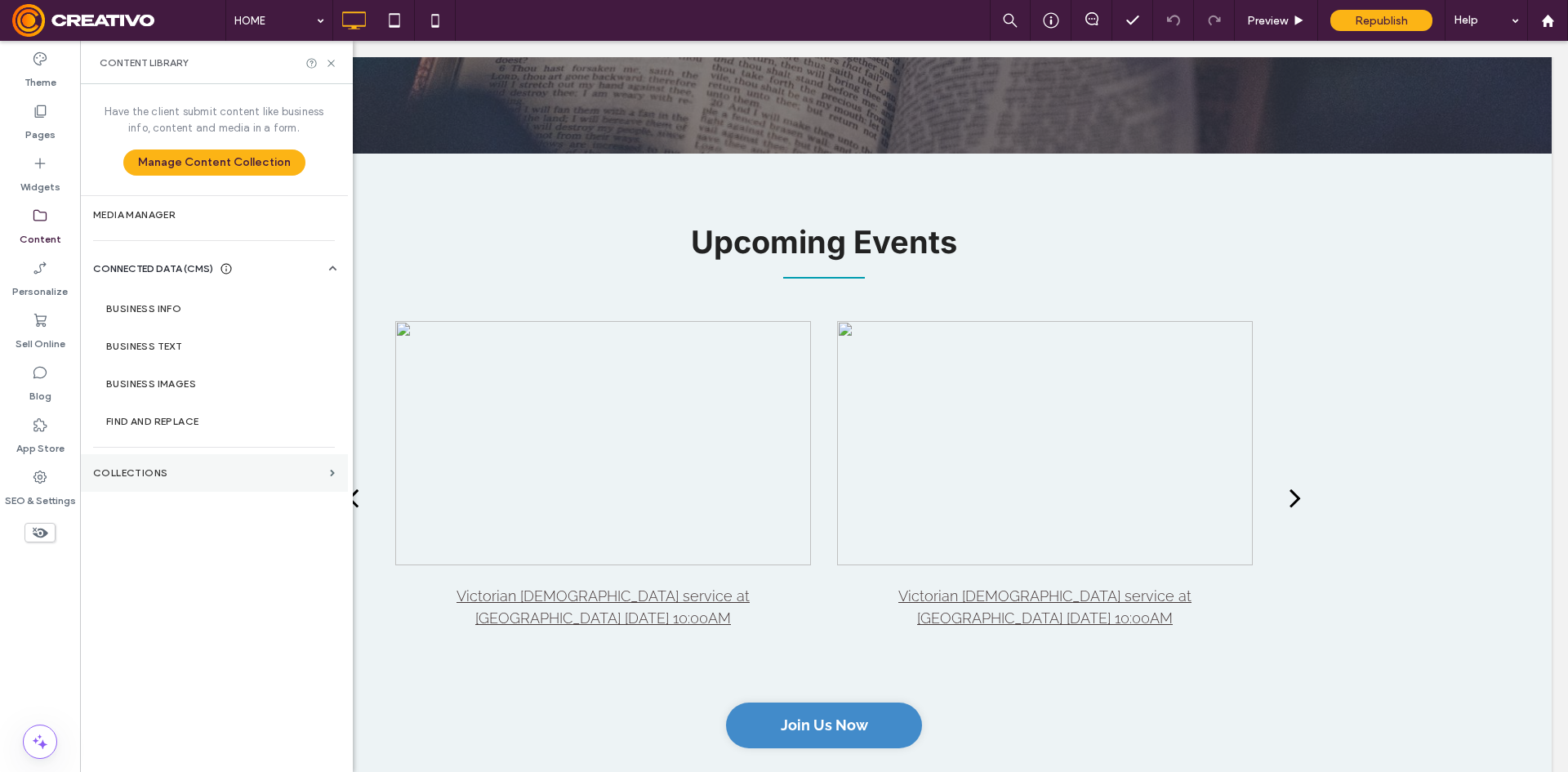
click at [184, 463] on section "Collections" at bounding box center [214, 472] width 268 height 37
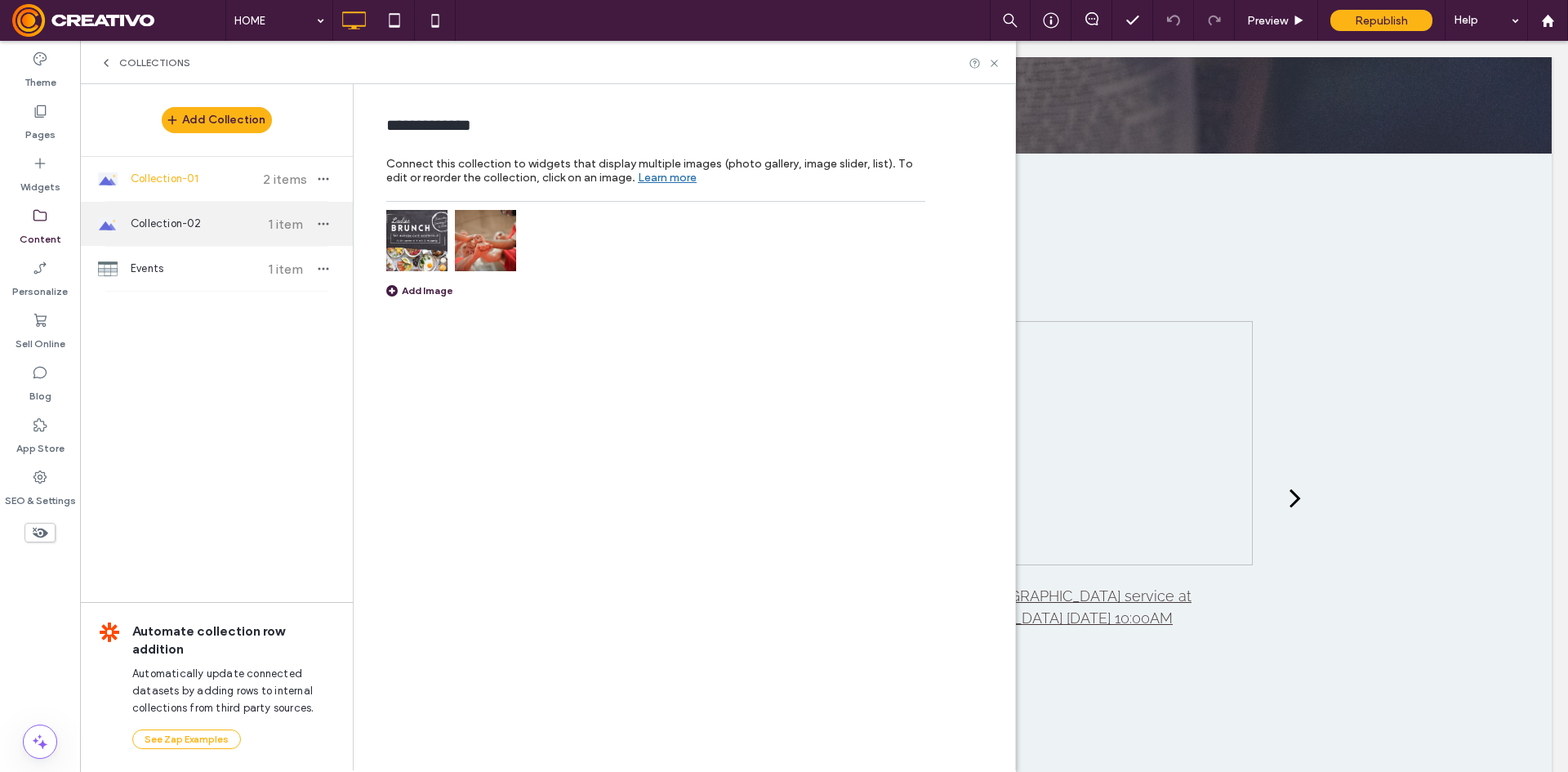
click at [153, 221] on span "Collection-02" at bounding box center [191, 223] width 122 height 17
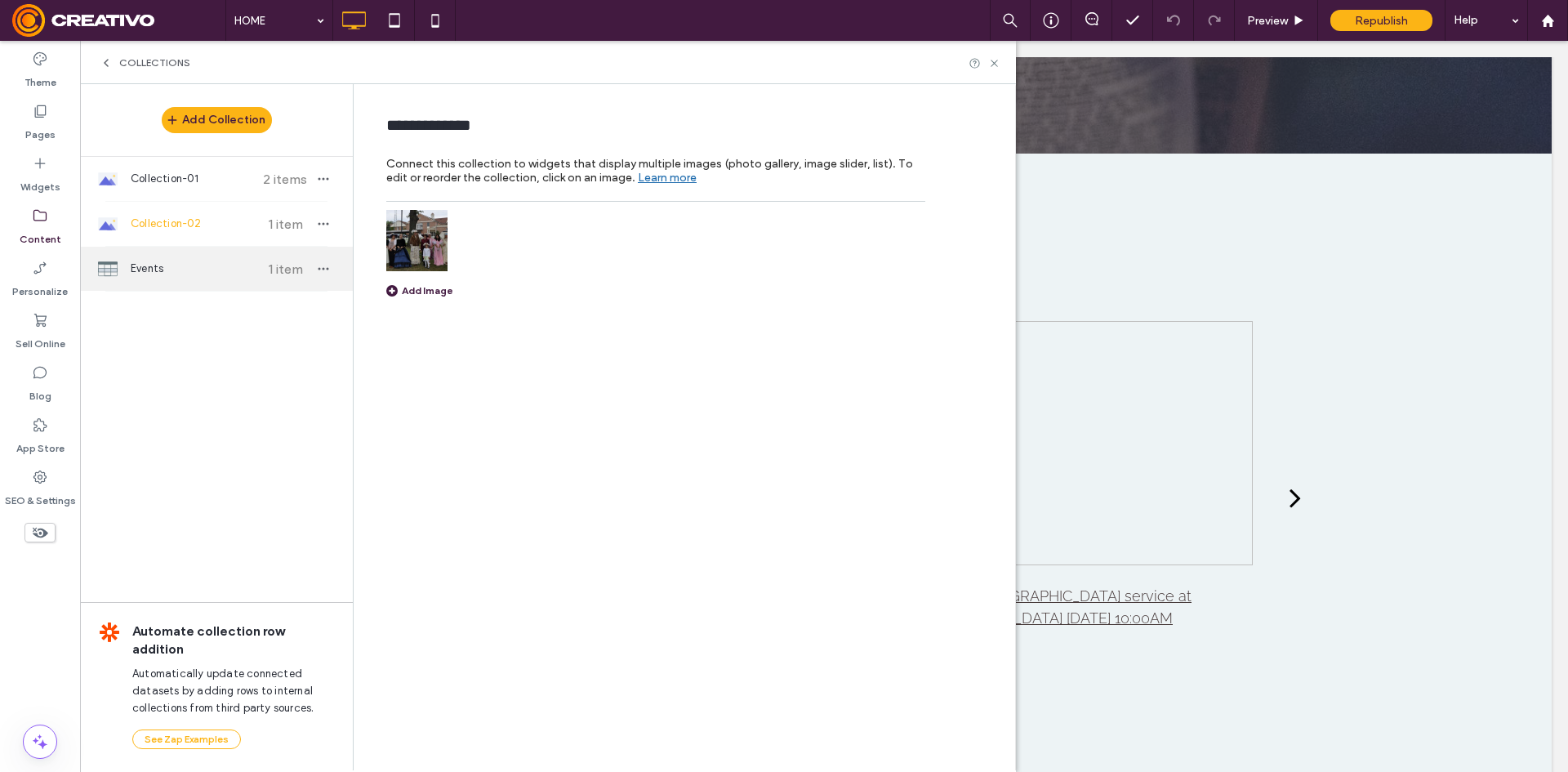
click at [149, 277] on div "Events 1 item" at bounding box center [217, 268] width 272 height 44
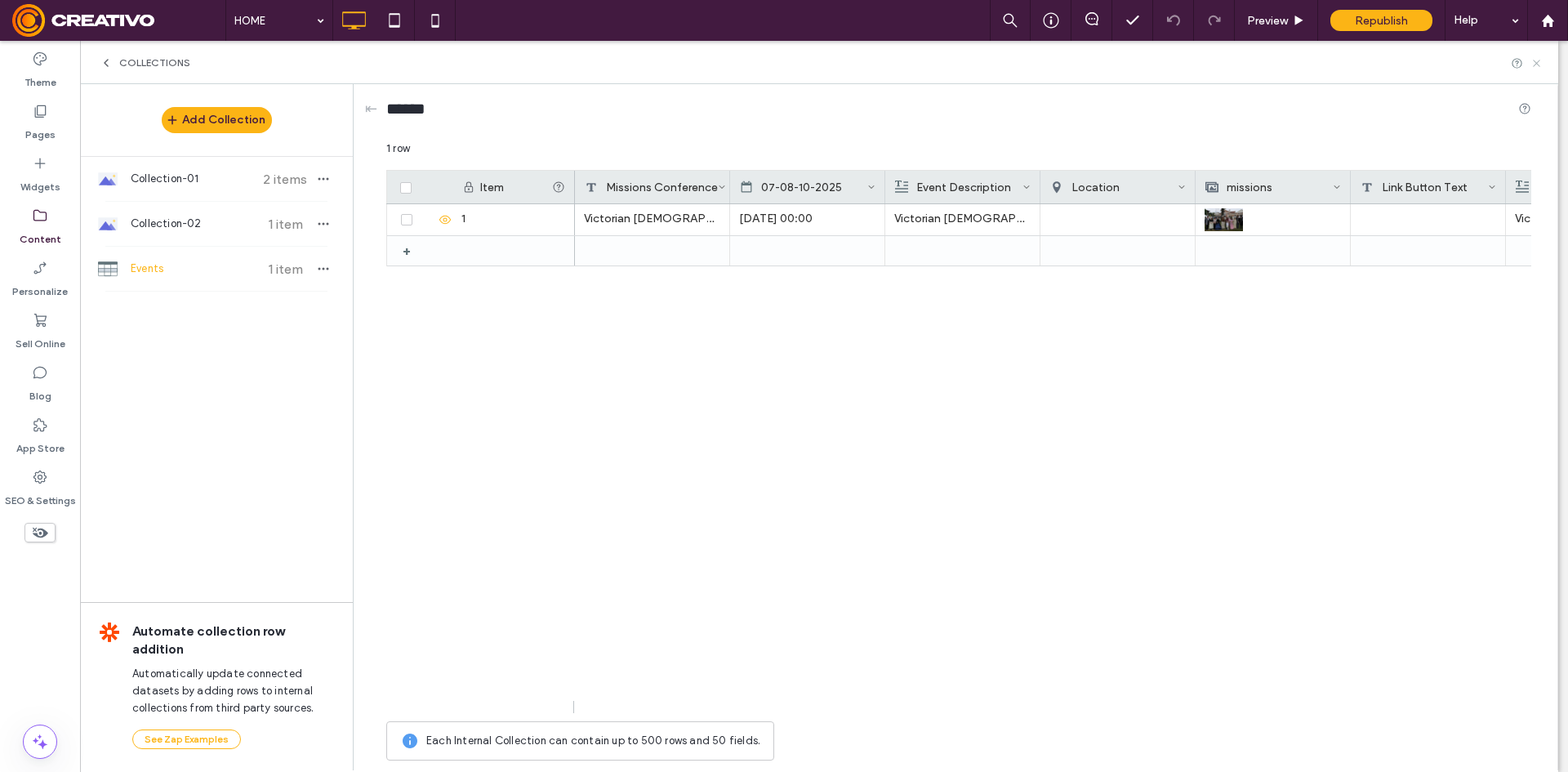
click at [1537, 66] on icon at bounding box center [1537, 63] width 13 height 13
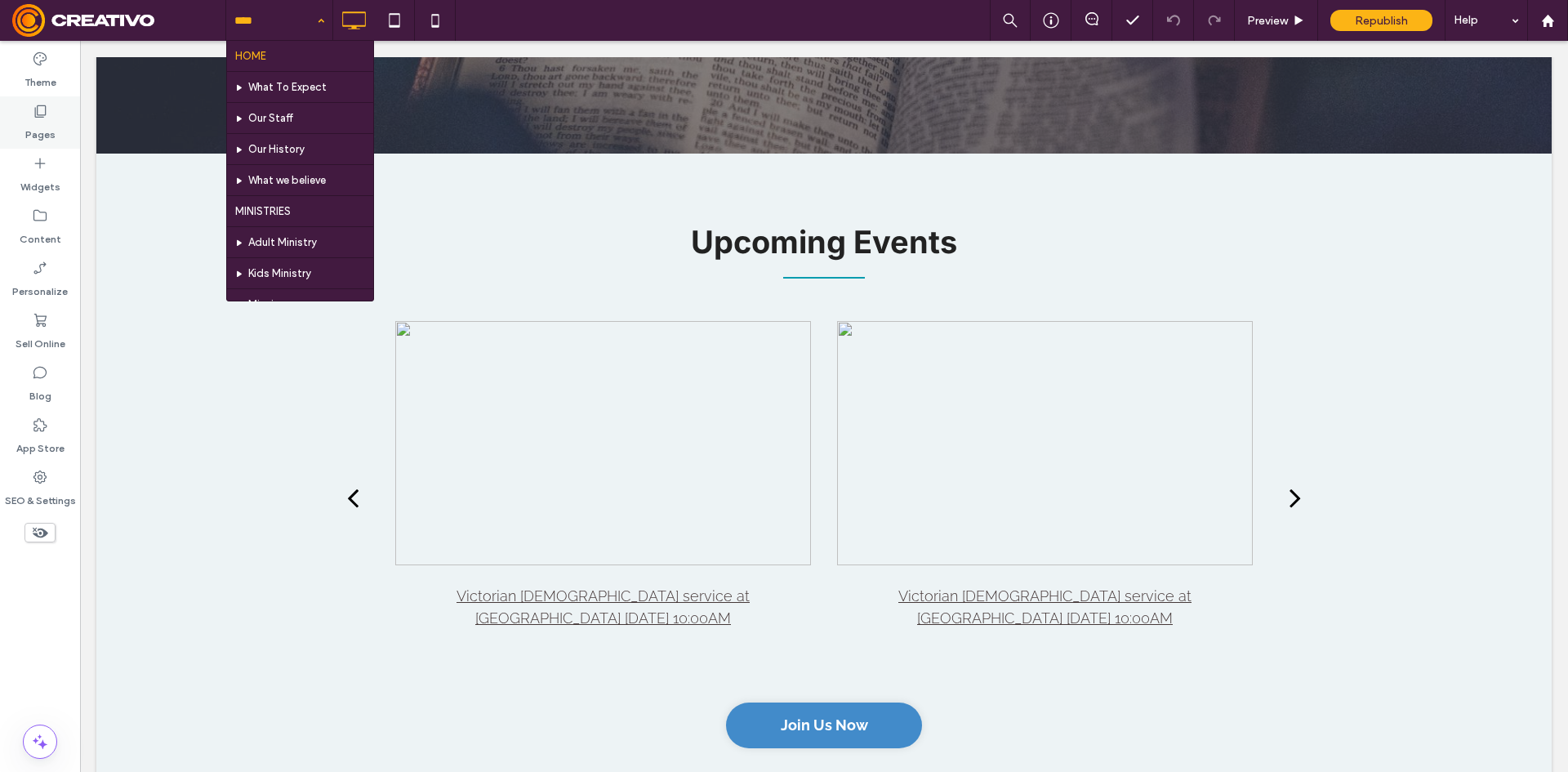
click at [42, 126] on label "Pages" at bounding box center [40, 130] width 30 height 23
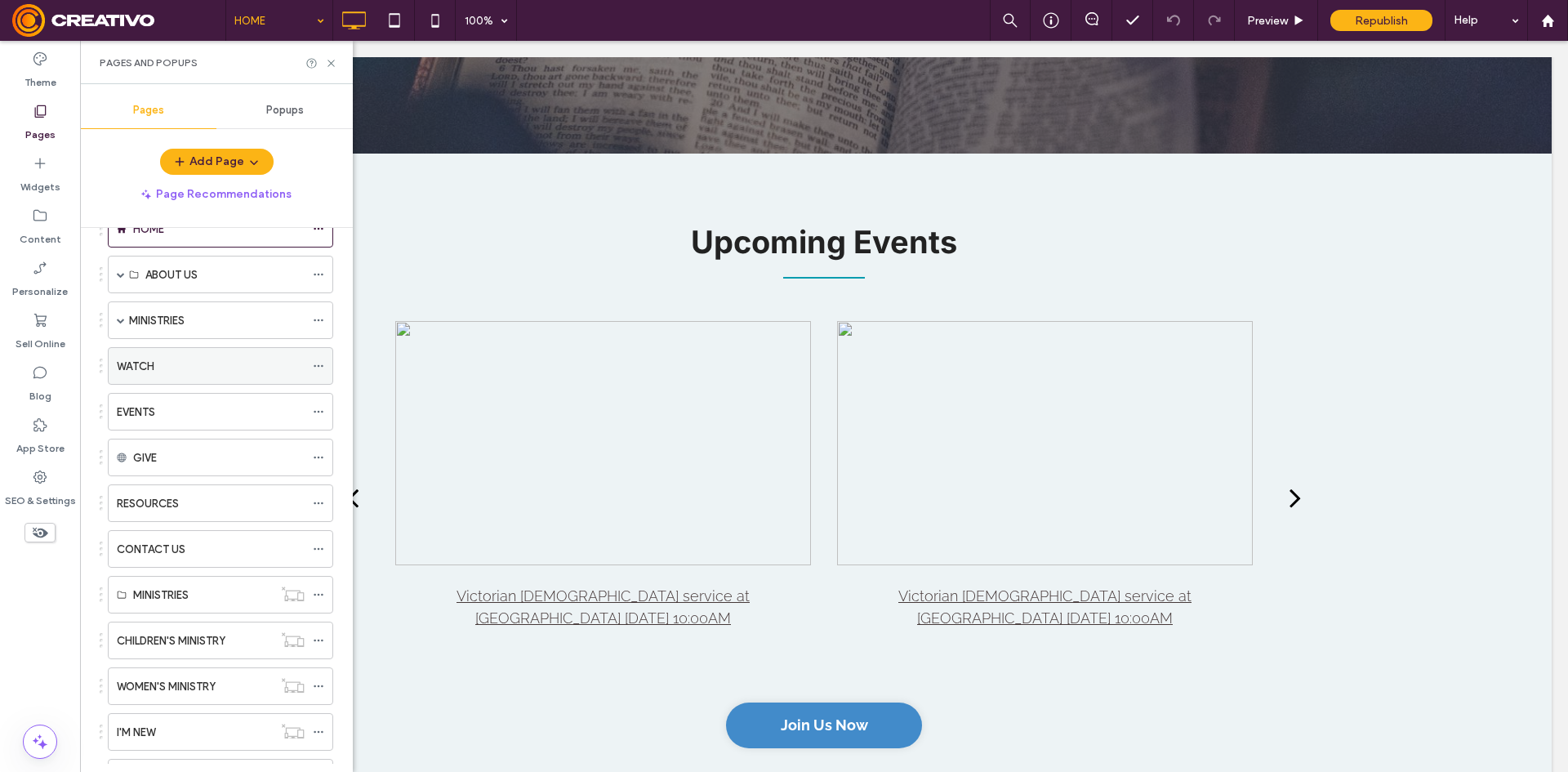
scroll to position [0, 0]
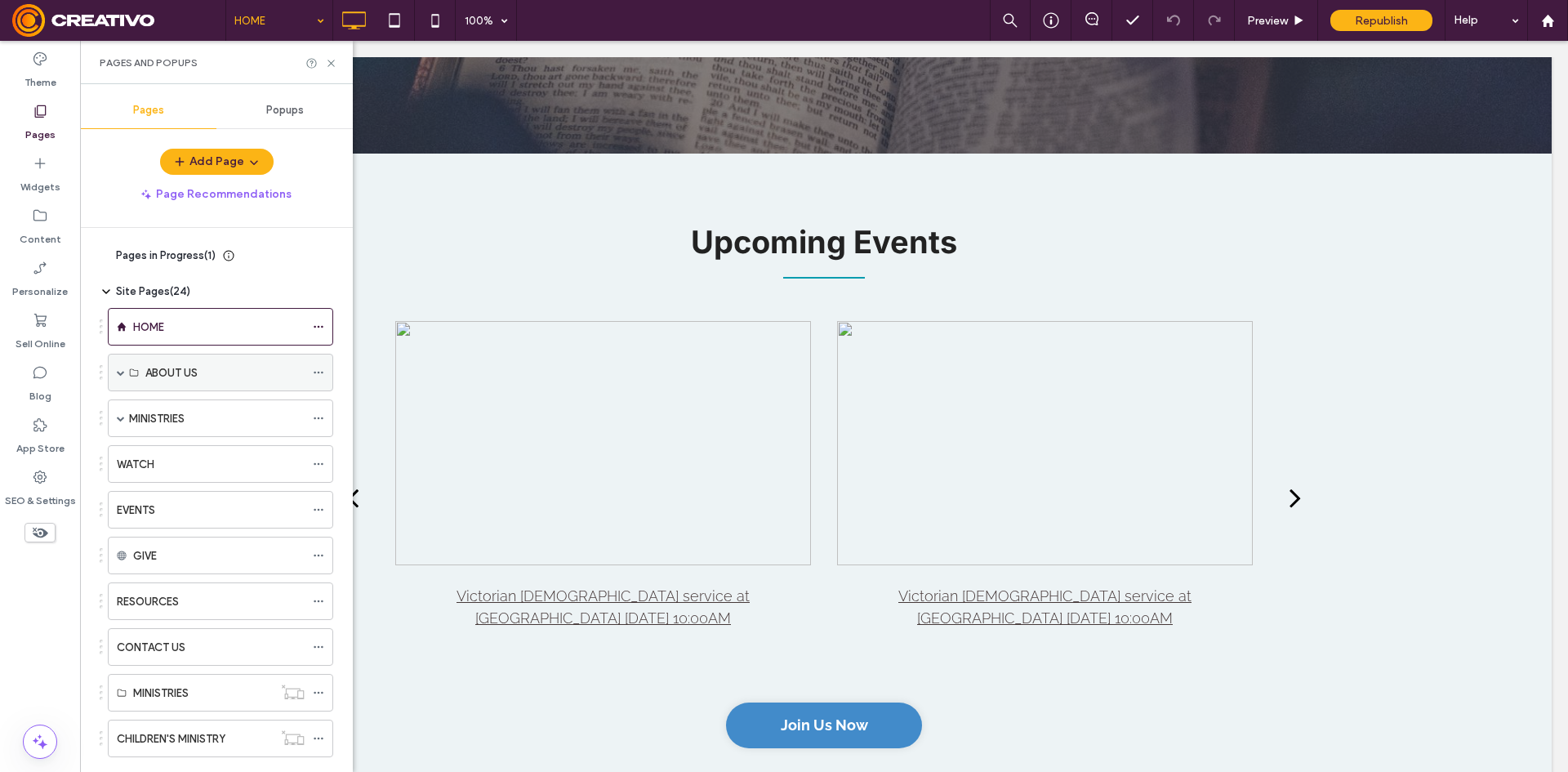
click at [122, 372] on span at bounding box center [121, 372] width 8 height 8
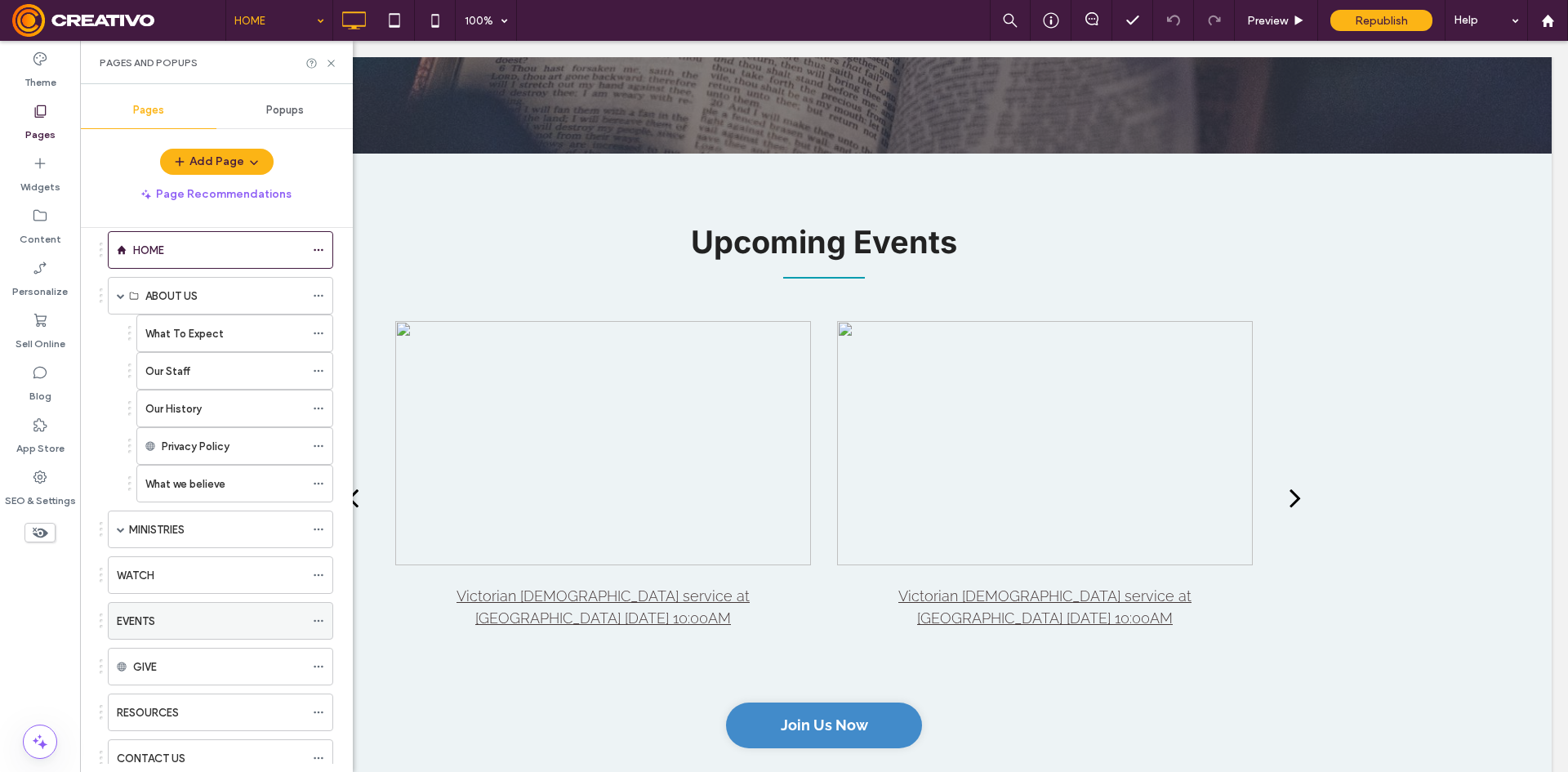
scroll to position [245, 0]
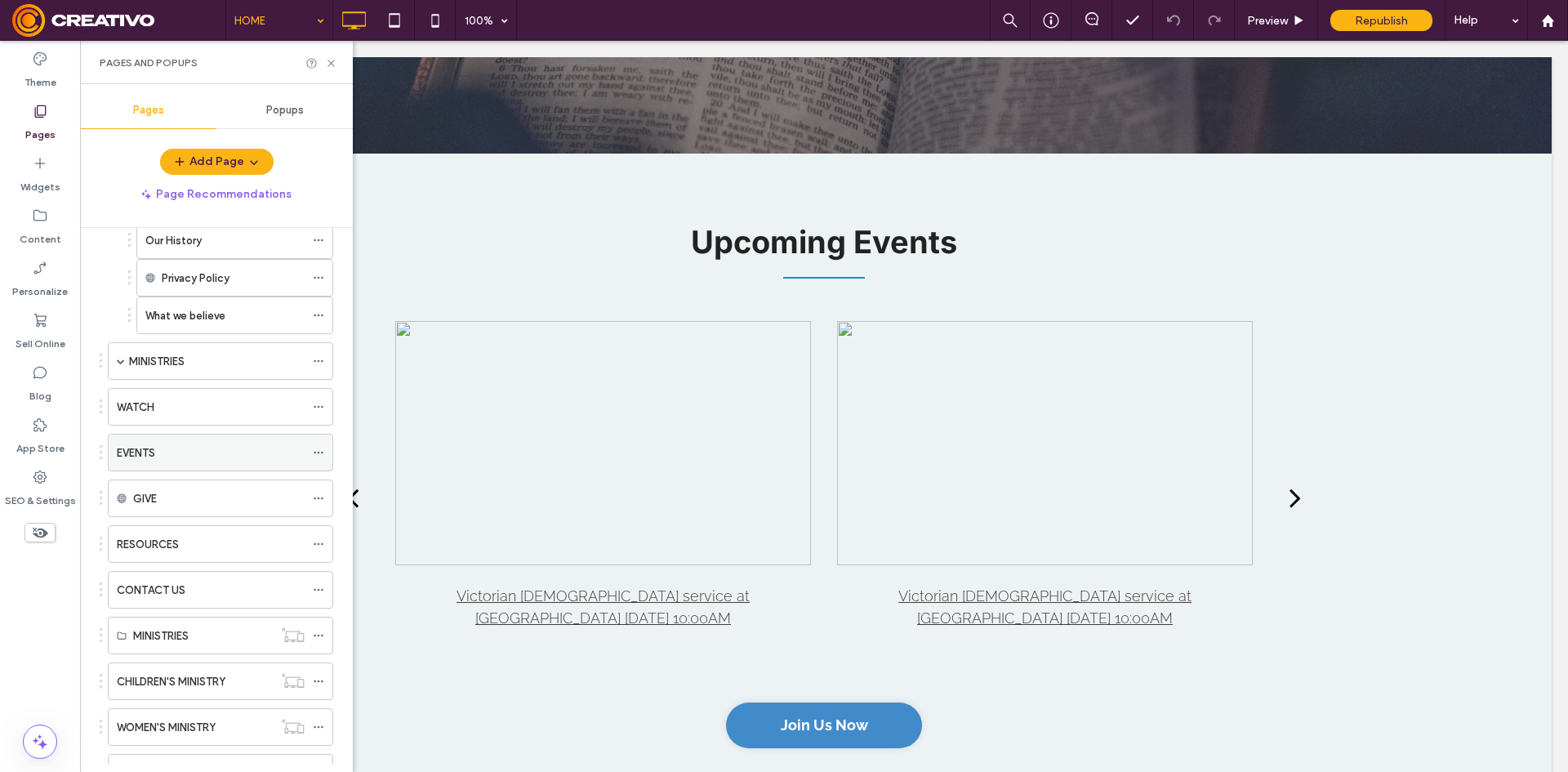
click at [172, 452] on div "EVENTS" at bounding box center [211, 453] width 188 height 18
click at [327, 59] on icon at bounding box center [331, 63] width 13 height 13
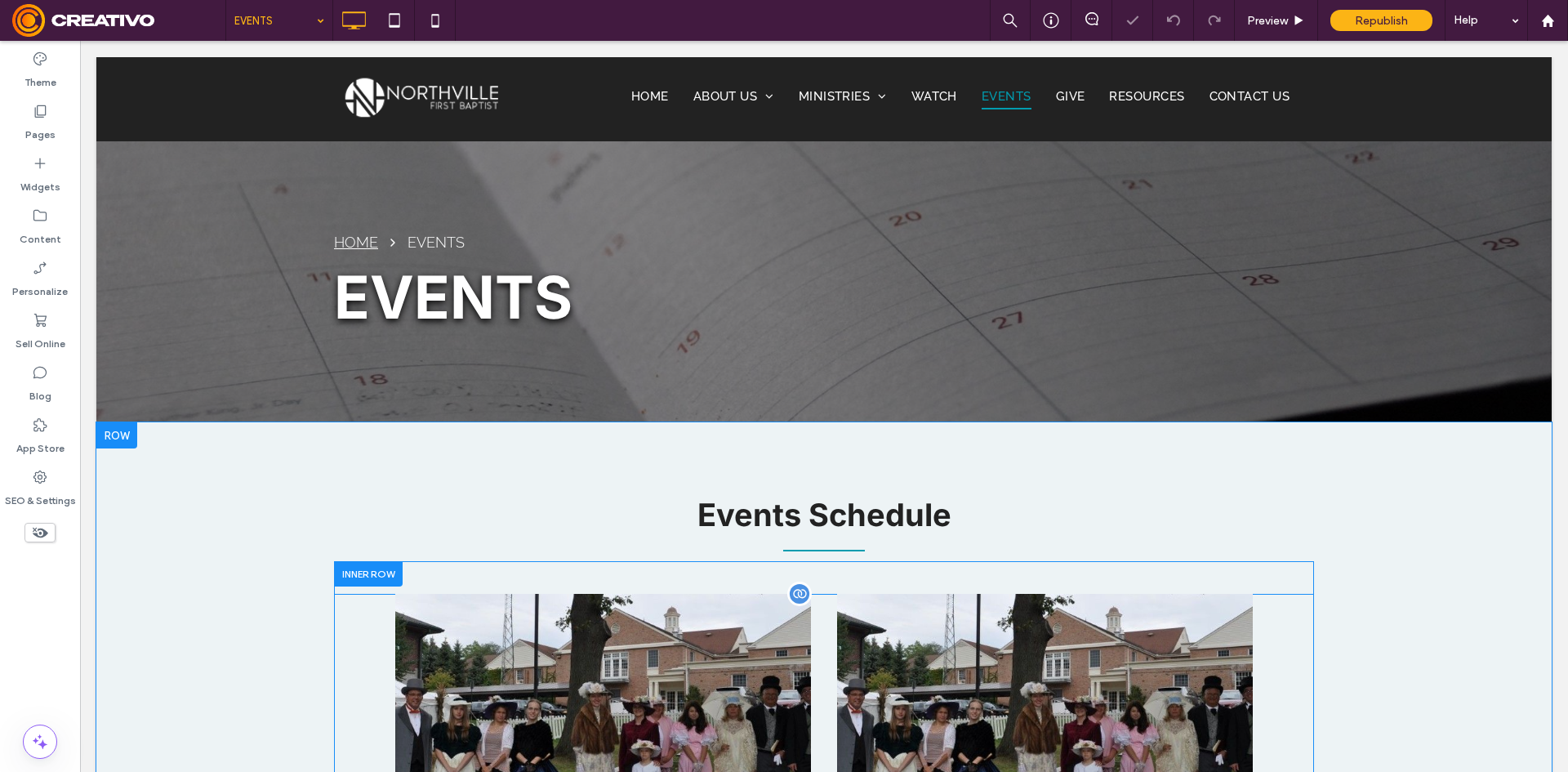
scroll to position [409, 0]
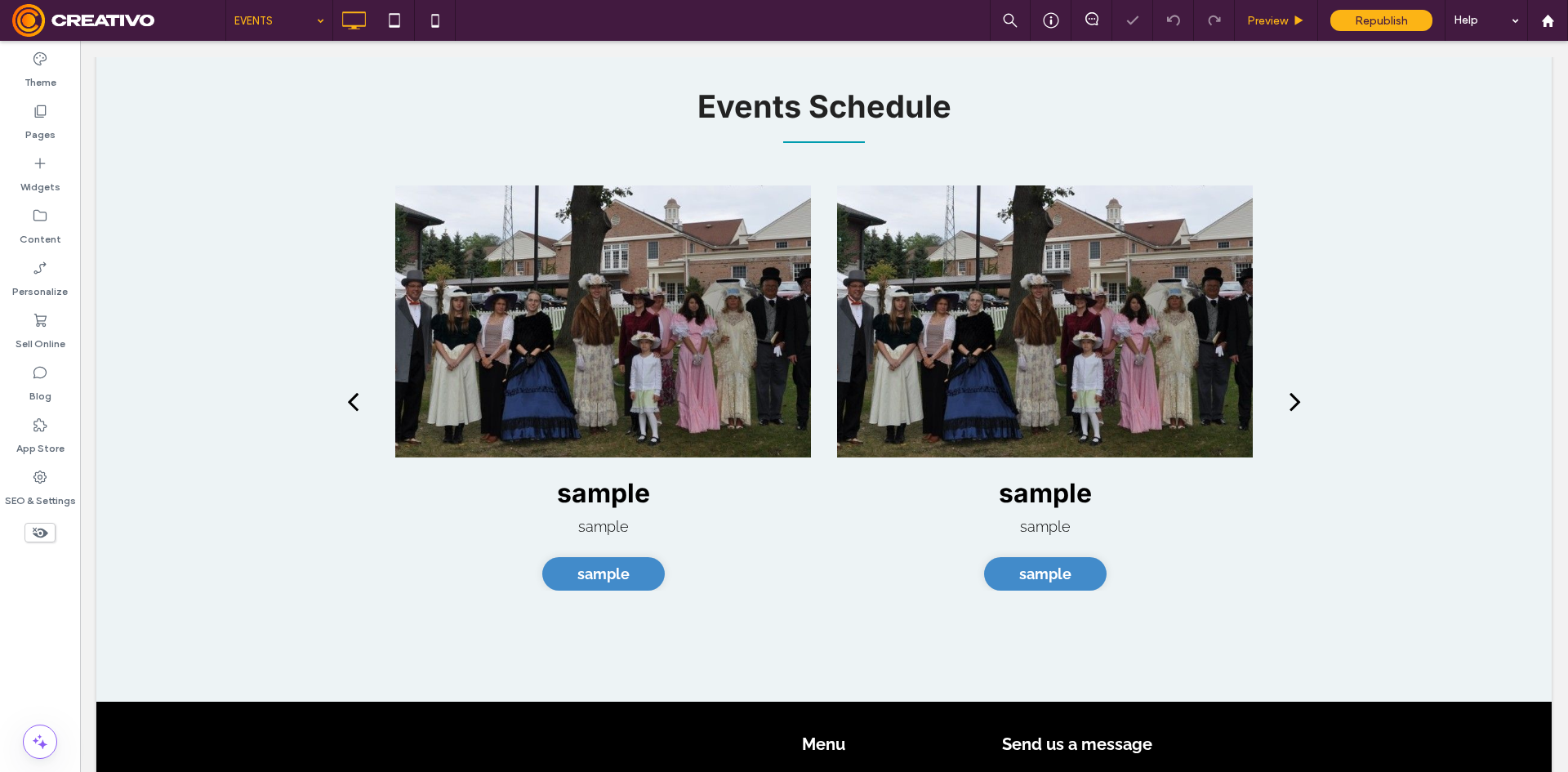
click at [1274, 24] on span "Preview" at bounding box center [1268, 21] width 41 height 14
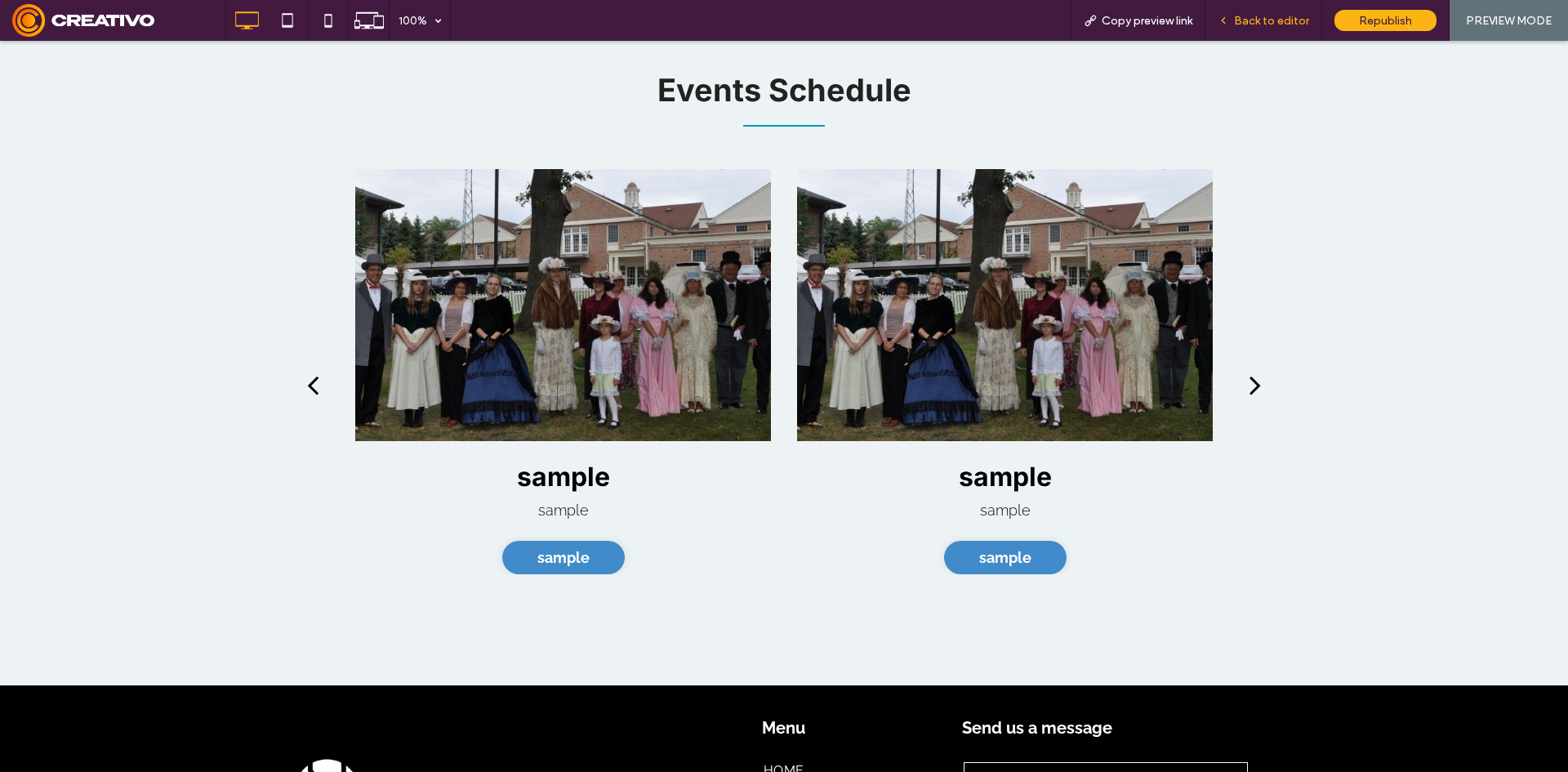
click at [1288, 24] on span "Back to editor" at bounding box center [1271, 21] width 75 height 14
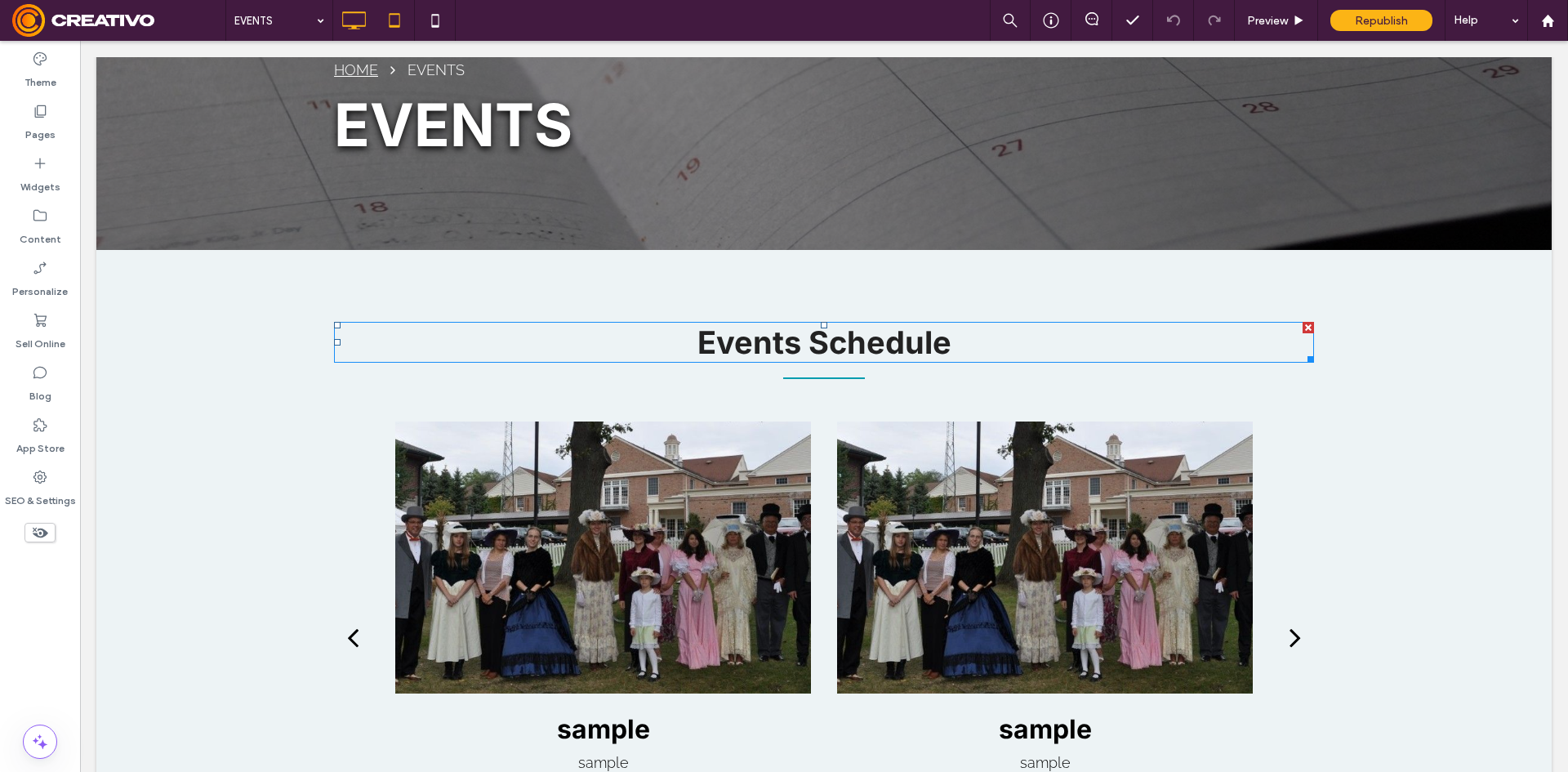
scroll to position [164, 0]
